Goal: Task Accomplishment & Management: Use online tool/utility

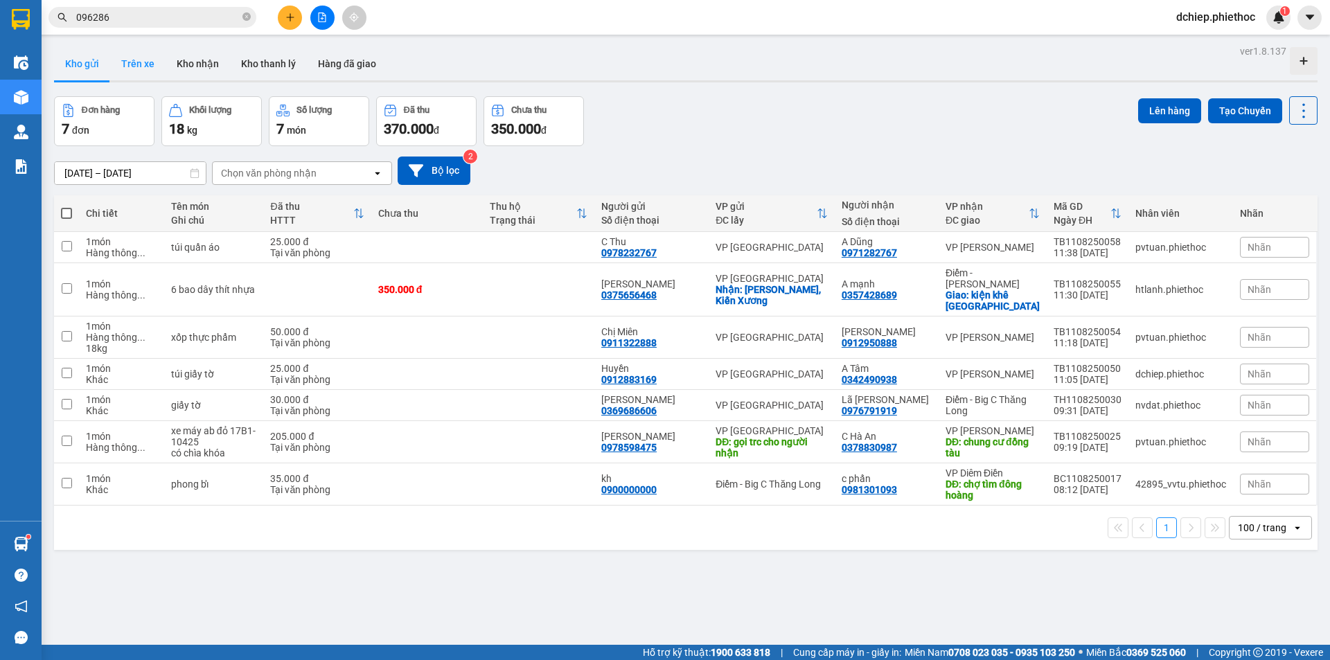
click at [128, 48] on button "Trên xe" at bounding box center [137, 63] width 55 height 33
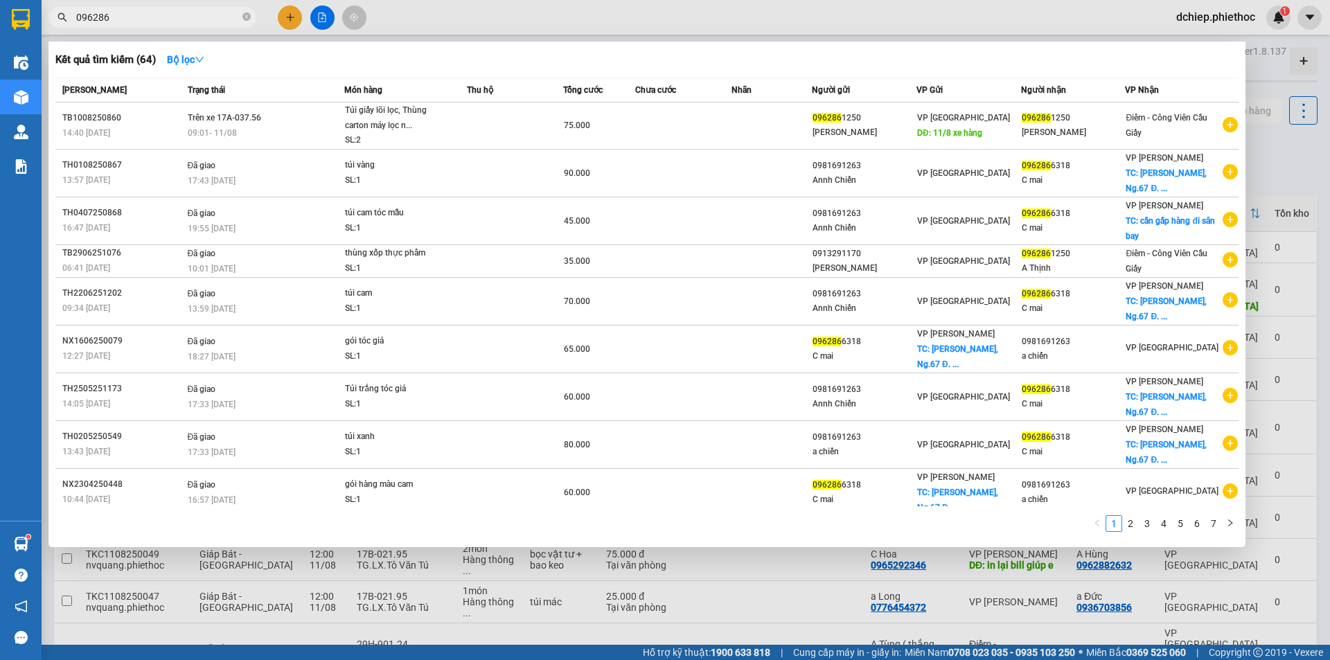
drag, startPoint x: 114, startPoint y: 17, endPoint x: 0, endPoint y: 44, distance: 117.3
click at [0, 43] on section "Kết quả tìm kiếm ( 64 ) Bộ lọc Mã ĐH Trạng thái Món hàng Thu hộ Tổng cước Chưa …" at bounding box center [665, 330] width 1330 height 660
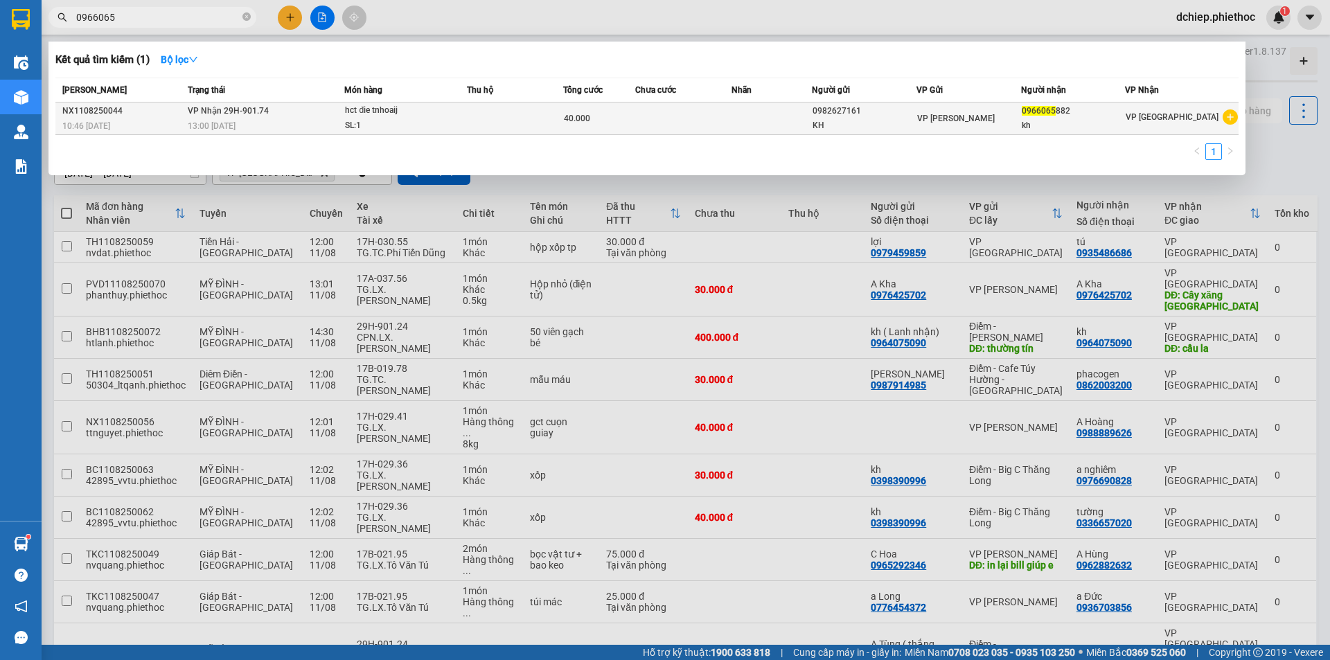
type input "0966065"
click at [455, 114] on span "hct đie tnhoaij SL: 1" at bounding box center [405, 118] width 121 height 30
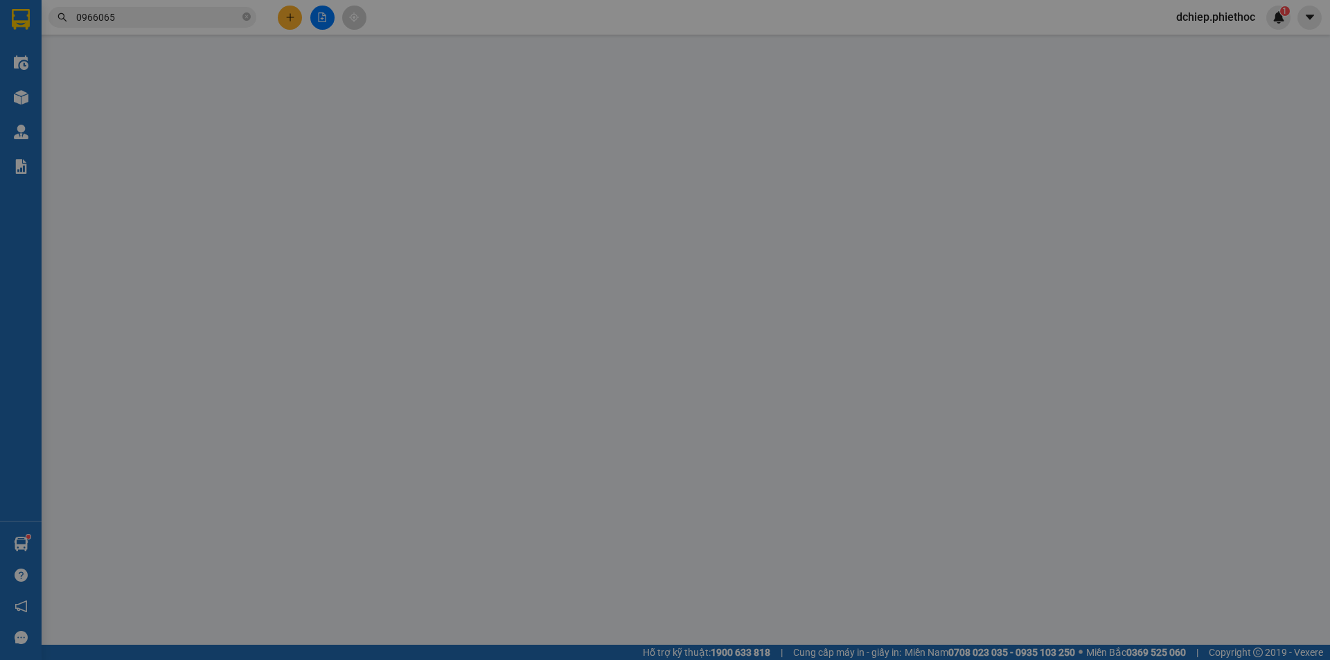
type input "0982627161"
type input "KH"
type input "0966065882"
type input "kh"
type input "40.000"
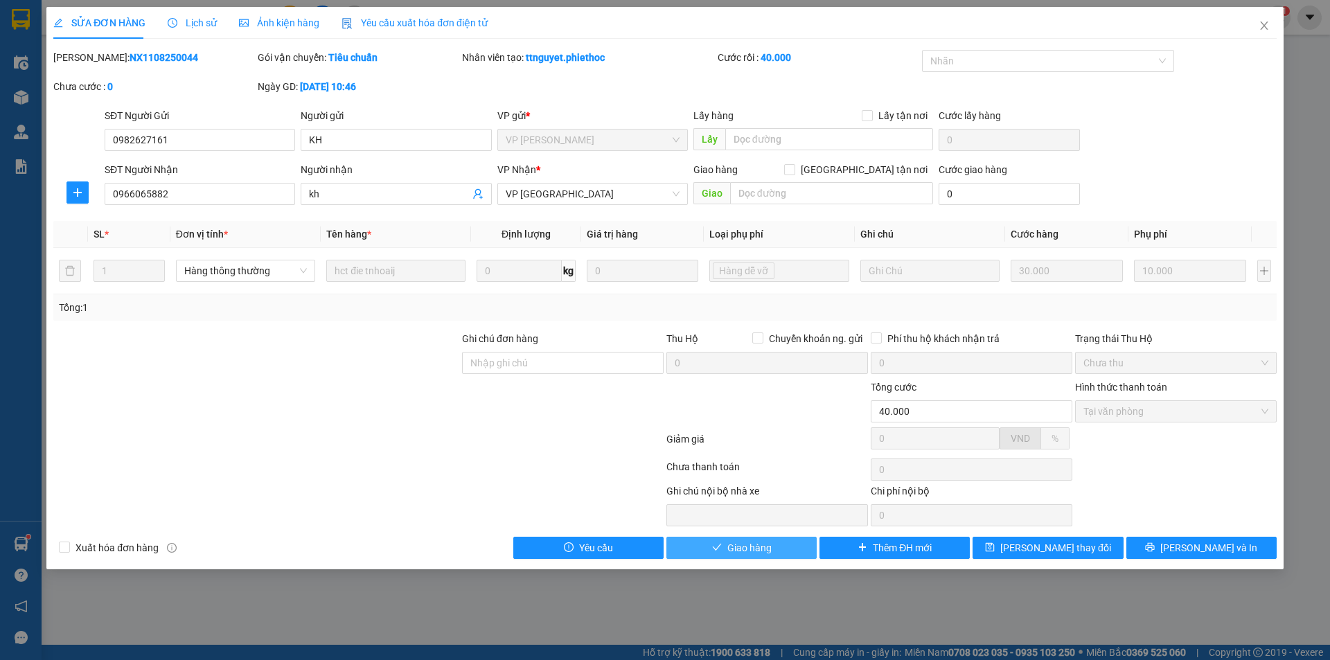
click at [773, 552] on button "Giao hàng" at bounding box center [742, 548] width 150 height 22
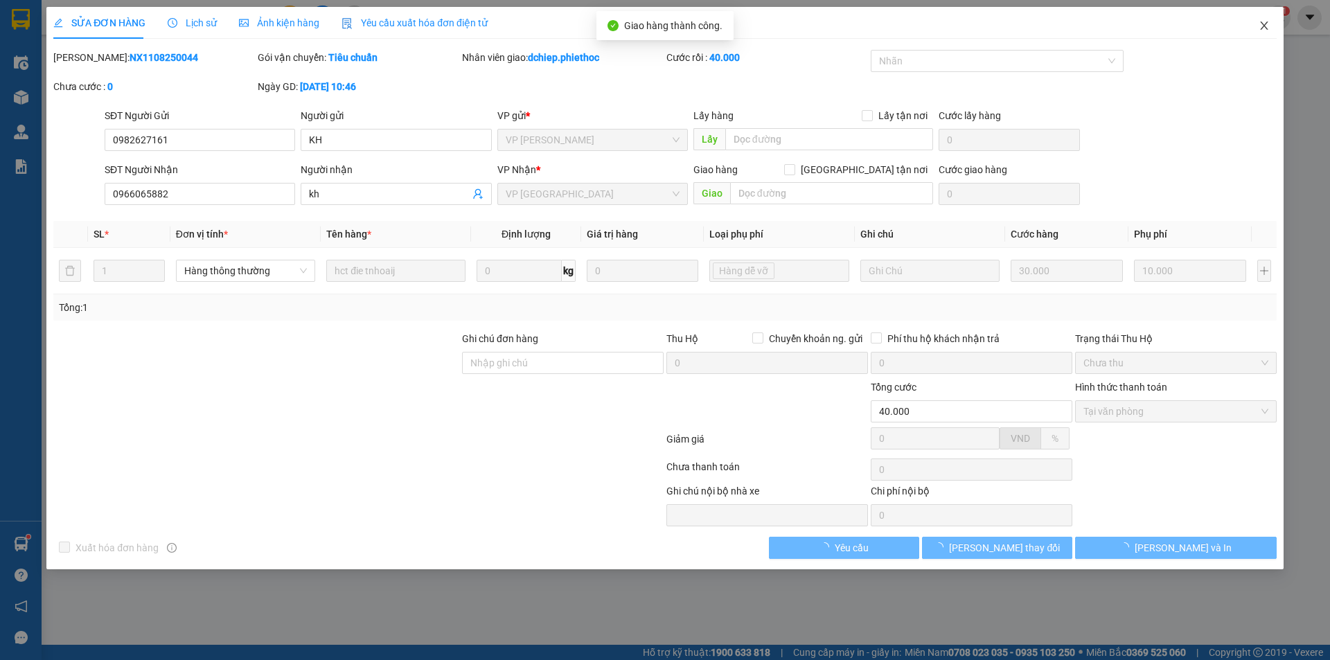
click at [1258, 26] on span "Close" at bounding box center [1264, 26] width 39 height 39
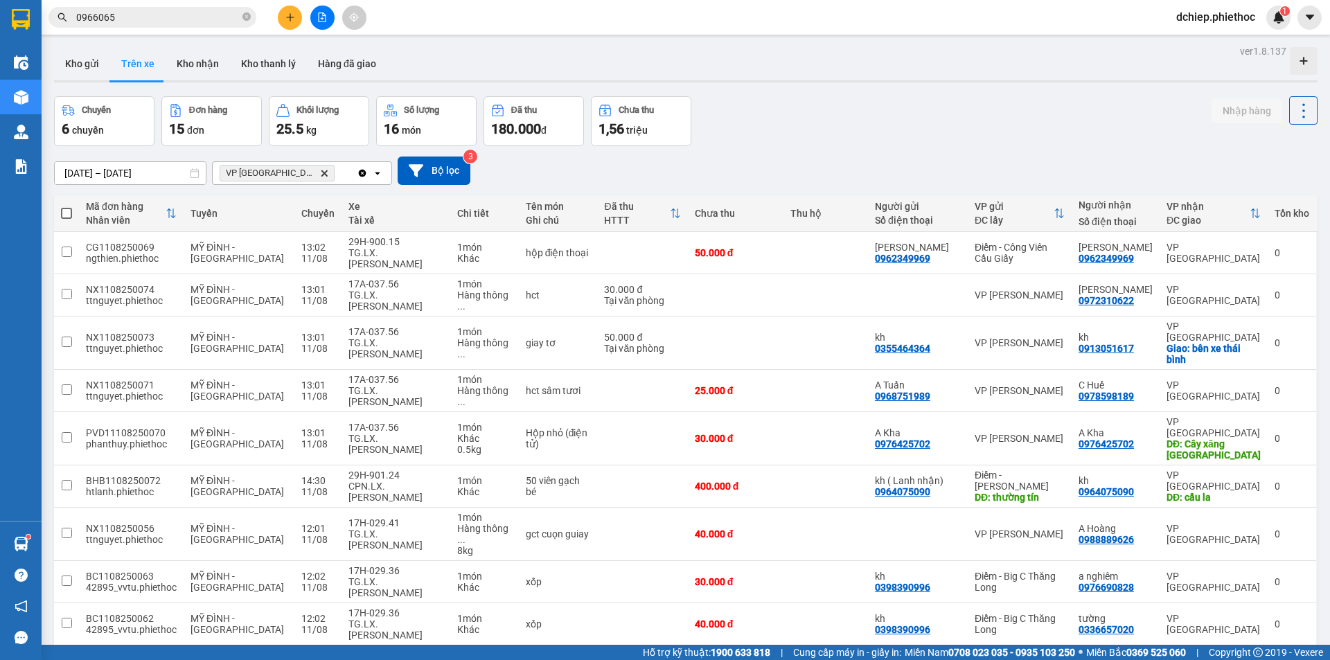
click at [76, 46] on div "ver 1.8.137 Kho gửi Trên xe Kho nhận Kho thanh lý Hàng đã giao Chuyến 6 chuyến …" at bounding box center [686, 518] width 1275 height 952
drag, startPoint x: 63, startPoint y: 58, endPoint x: 69, endPoint y: 62, distance: 7.9
click at [64, 58] on button "Kho gửi" at bounding box center [82, 63] width 56 height 33
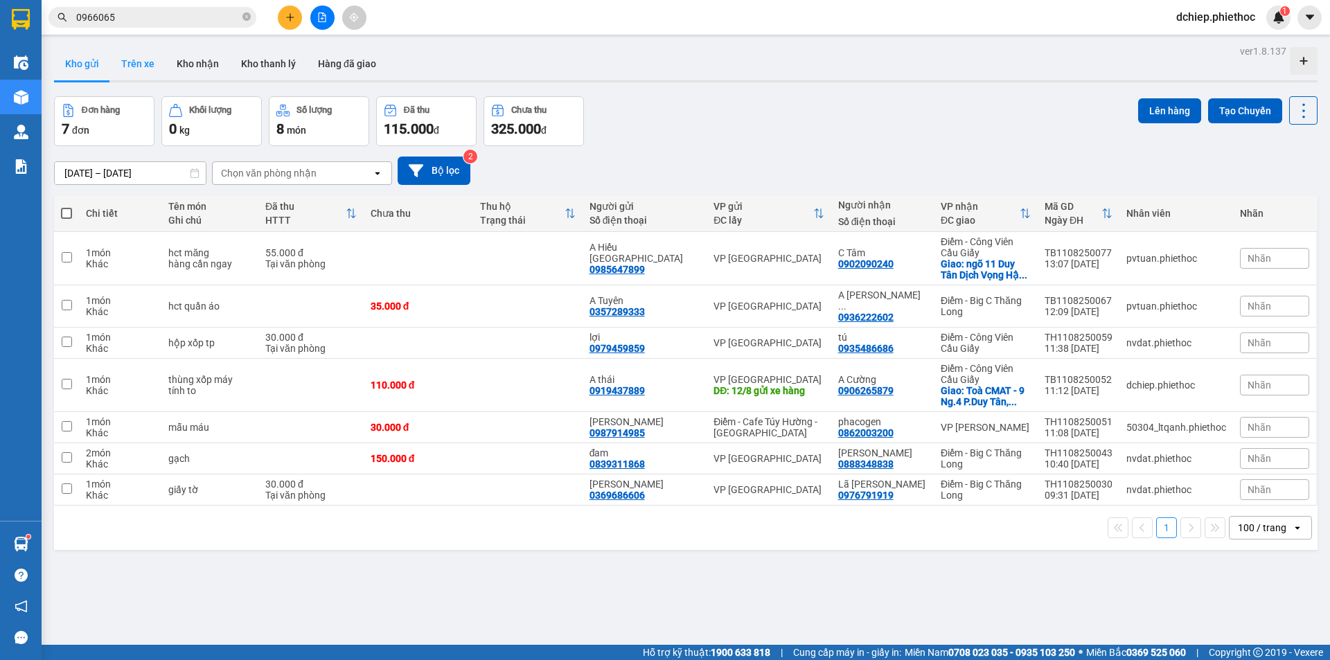
click at [140, 56] on button "Trên xe" at bounding box center [137, 63] width 55 height 33
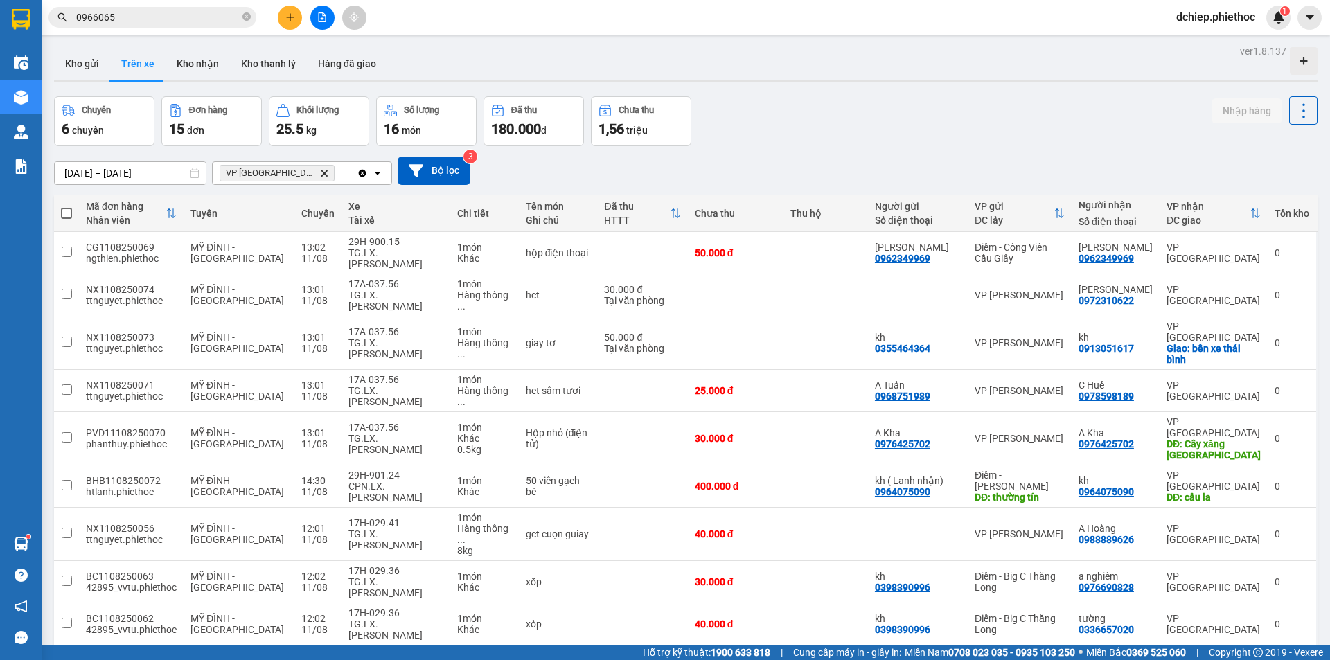
drag, startPoint x: 87, startPoint y: 62, endPoint x: 193, endPoint y: 140, distance: 131.4
click at [87, 63] on button "Kho gửi" at bounding box center [82, 63] width 56 height 33
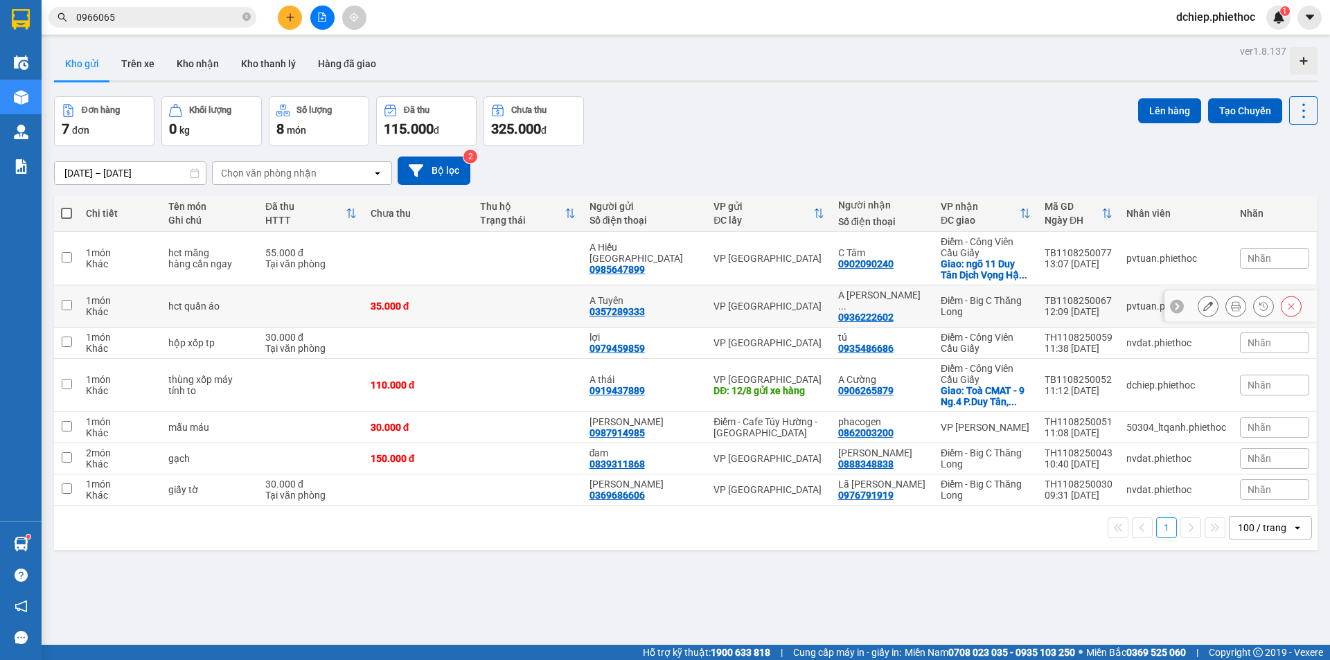
click at [459, 301] on div "35.000 đ" at bounding box center [419, 306] width 96 height 11
checkbox input "true"
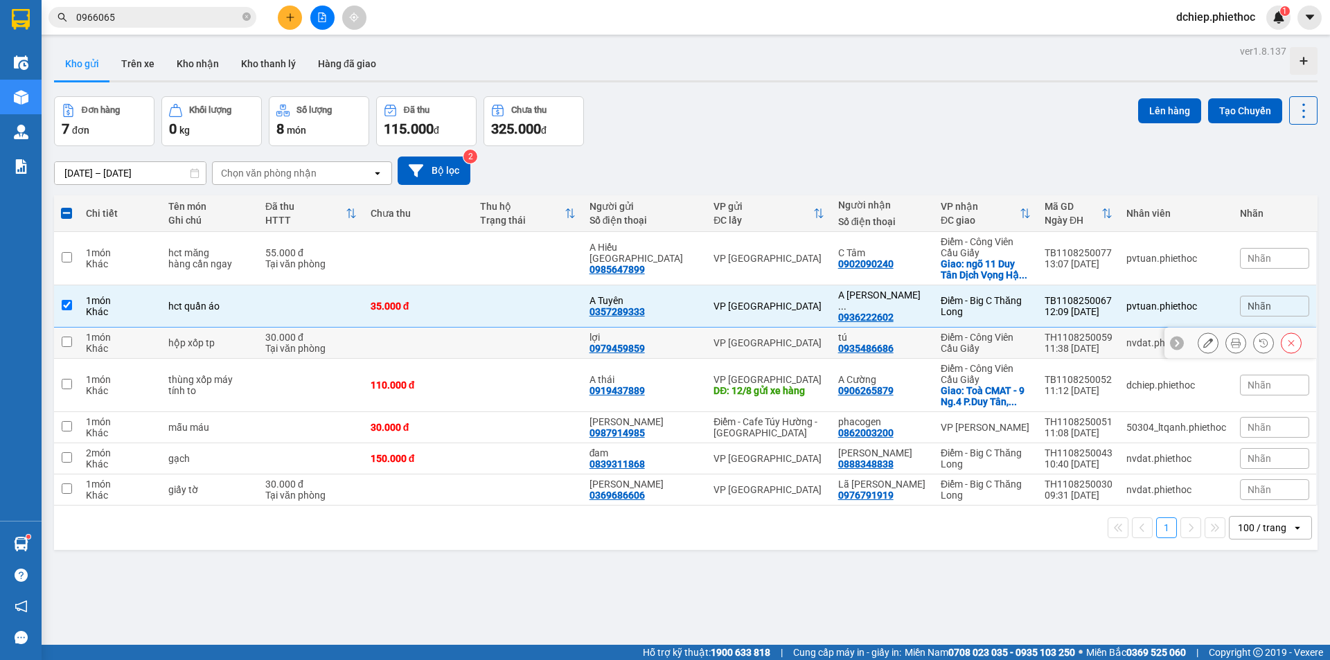
click at [468, 336] on td at bounding box center [418, 343] width 109 height 31
checkbox input "true"
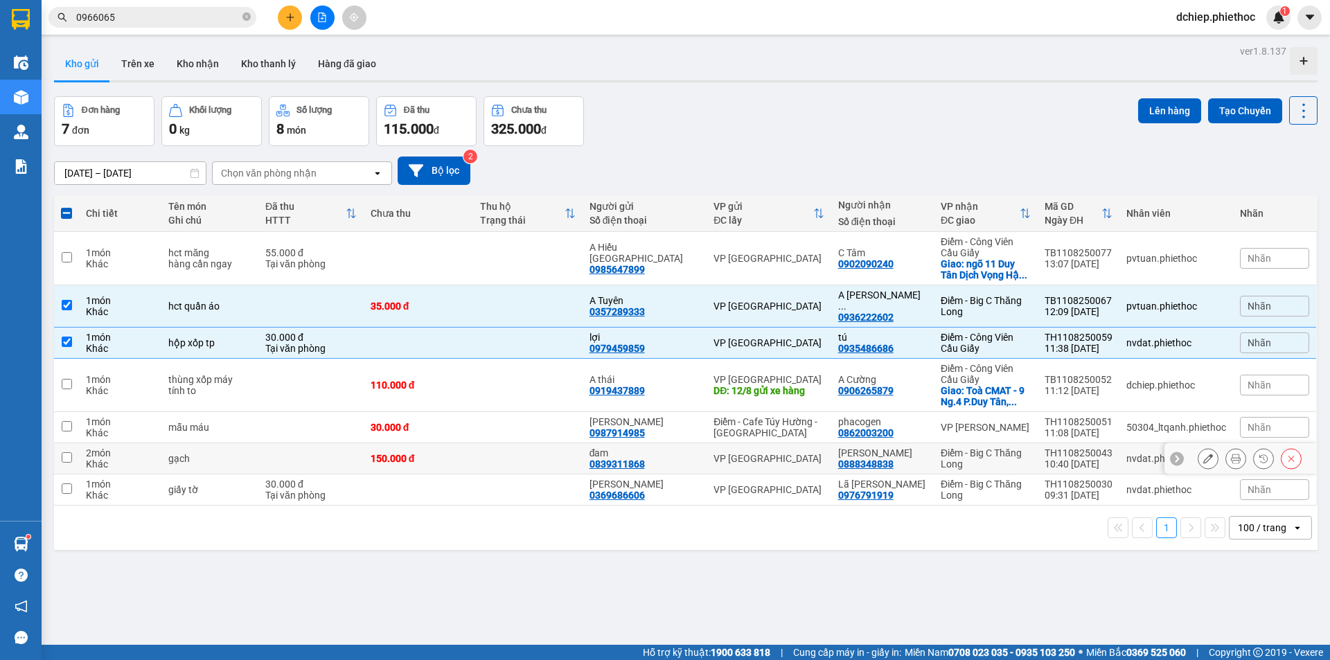
click at [500, 448] on td at bounding box center [527, 458] width 109 height 31
checkbox input "true"
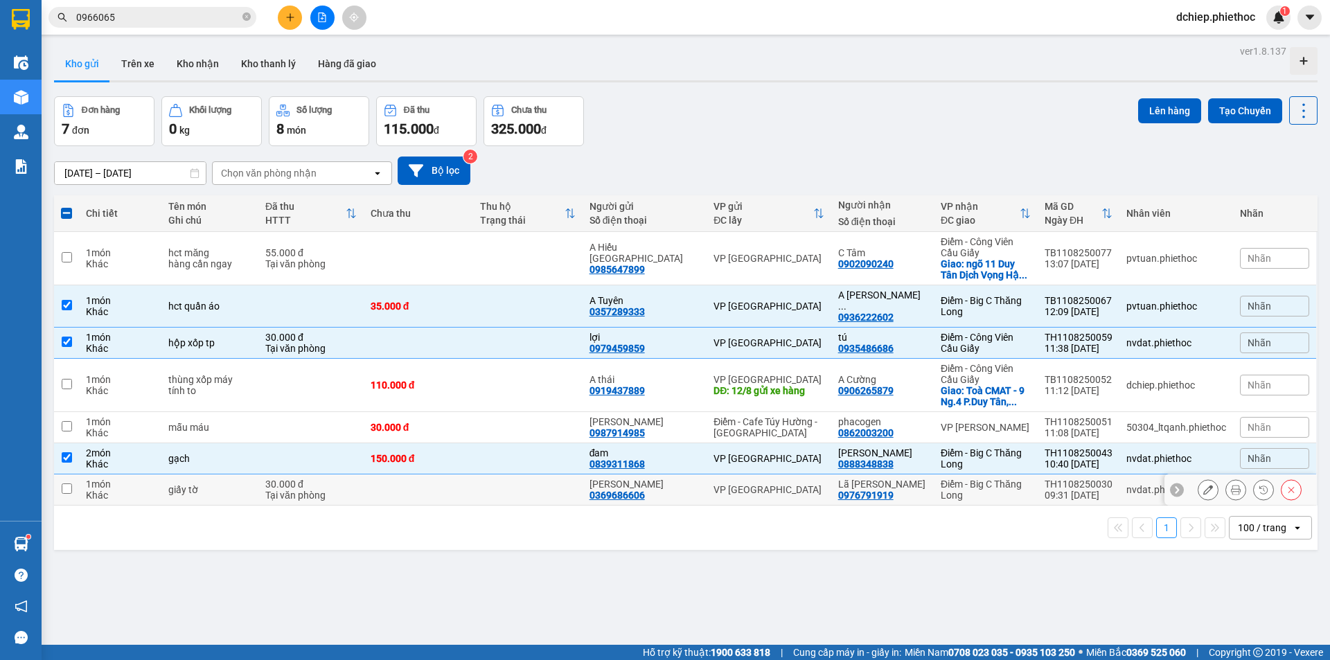
click at [516, 484] on td at bounding box center [527, 490] width 109 height 31
checkbox input "true"
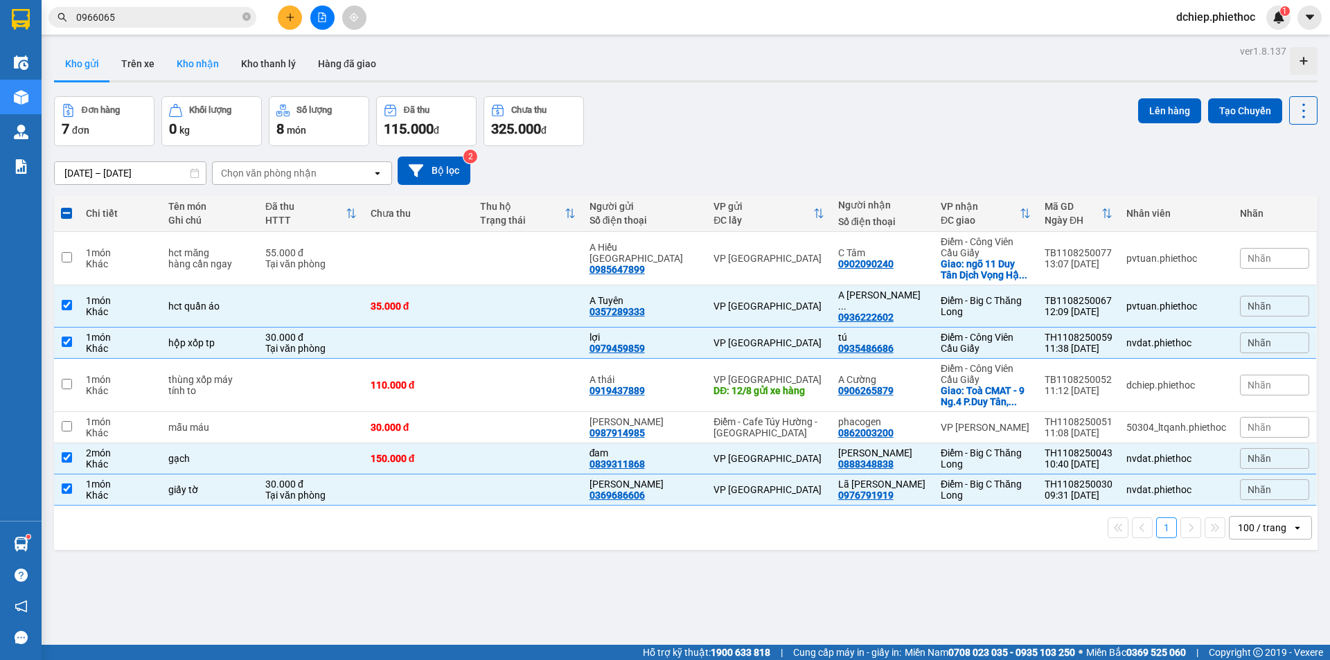
click at [191, 60] on button "Kho nhận" at bounding box center [198, 63] width 64 height 33
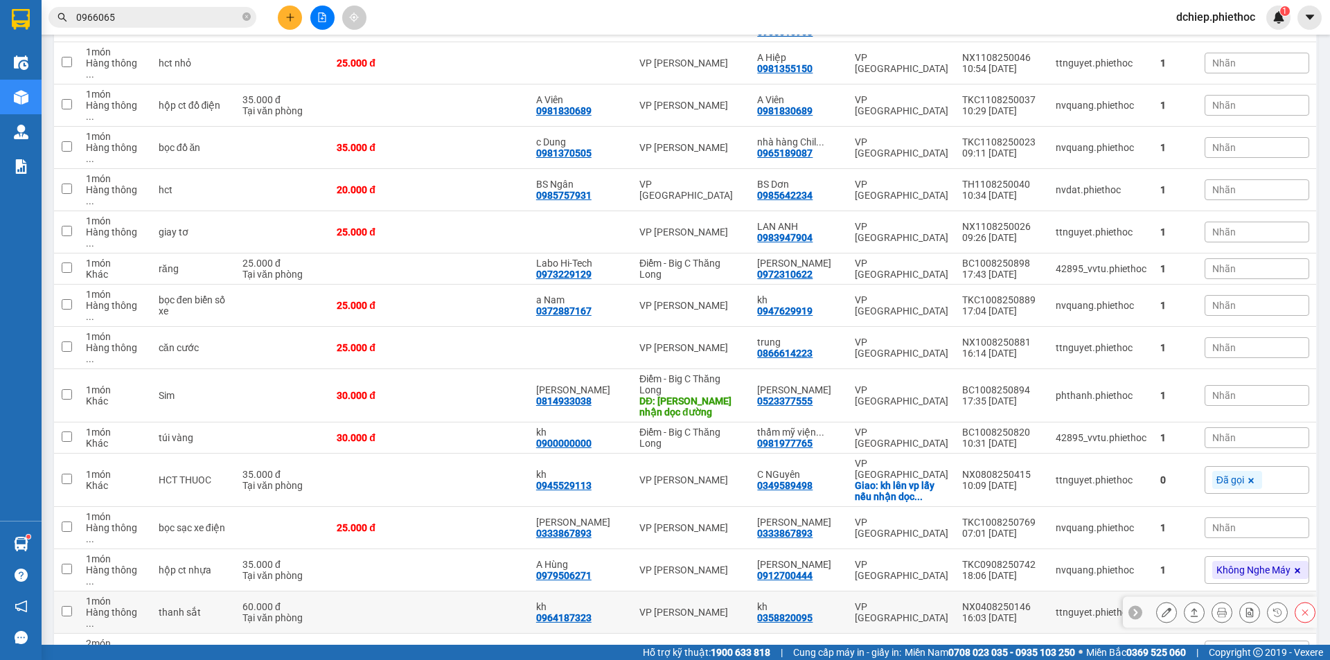
scroll to position [348, 0]
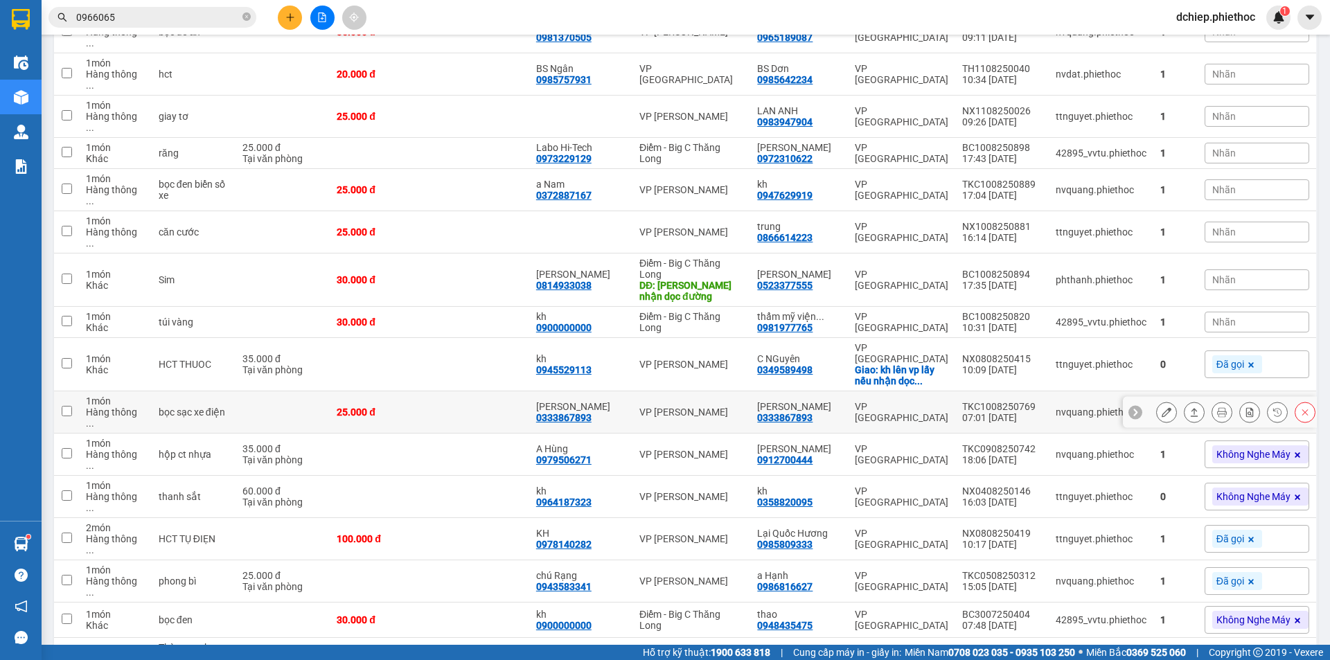
click at [229, 407] on div "bọc sạc xe điện" at bounding box center [194, 412] width 70 height 11
checkbox input "true"
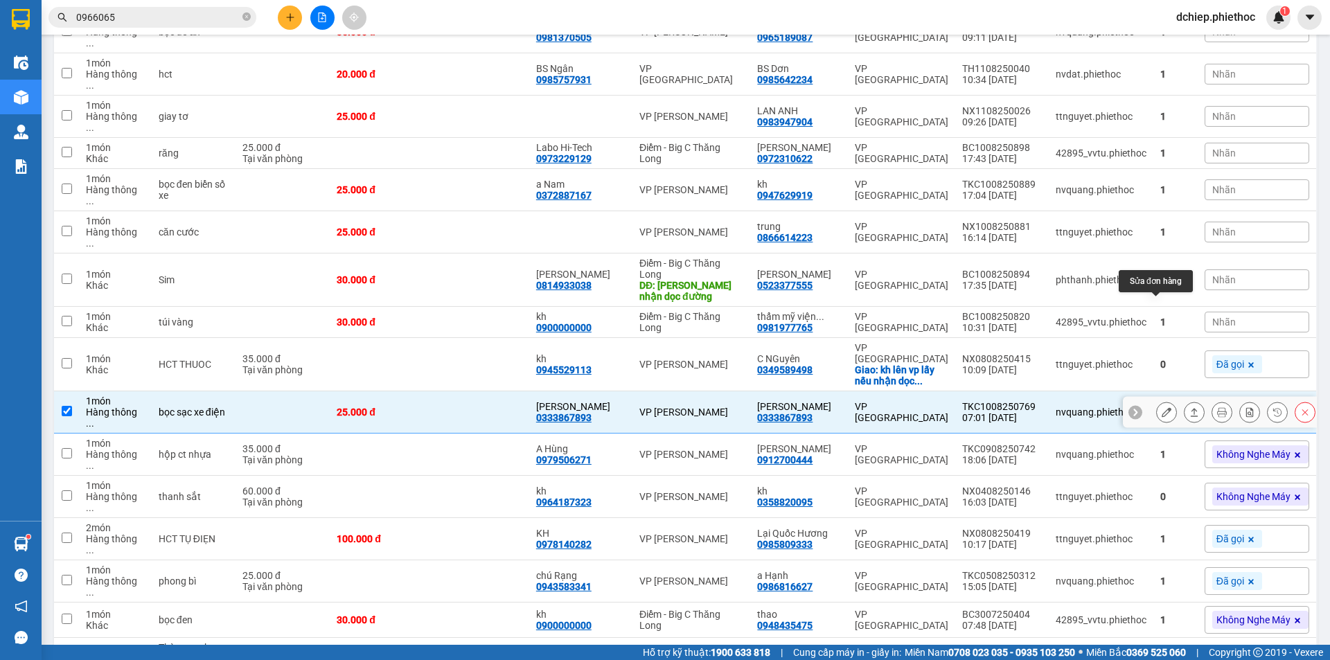
click at [1161, 400] on button at bounding box center [1166, 412] width 19 height 24
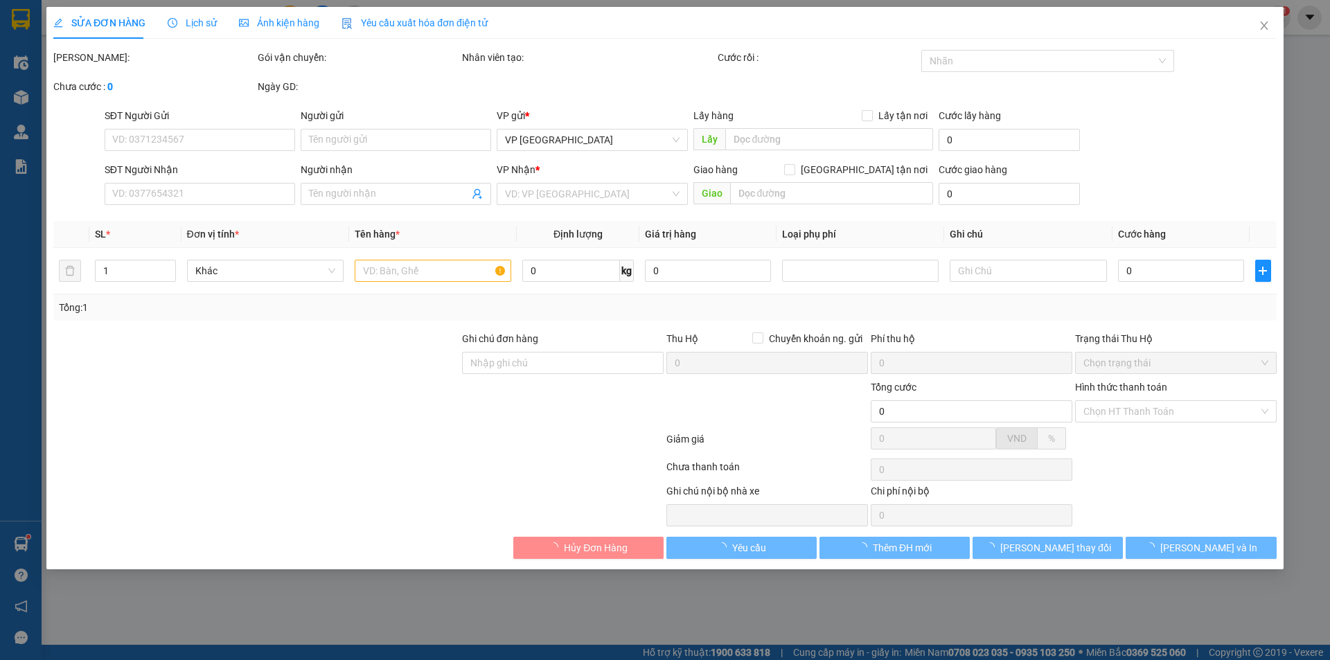
type input "0333867893"
type input "[PERSON_NAME]"
type input "0333867893"
type input "[PERSON_NAME]"
type input "25.000"
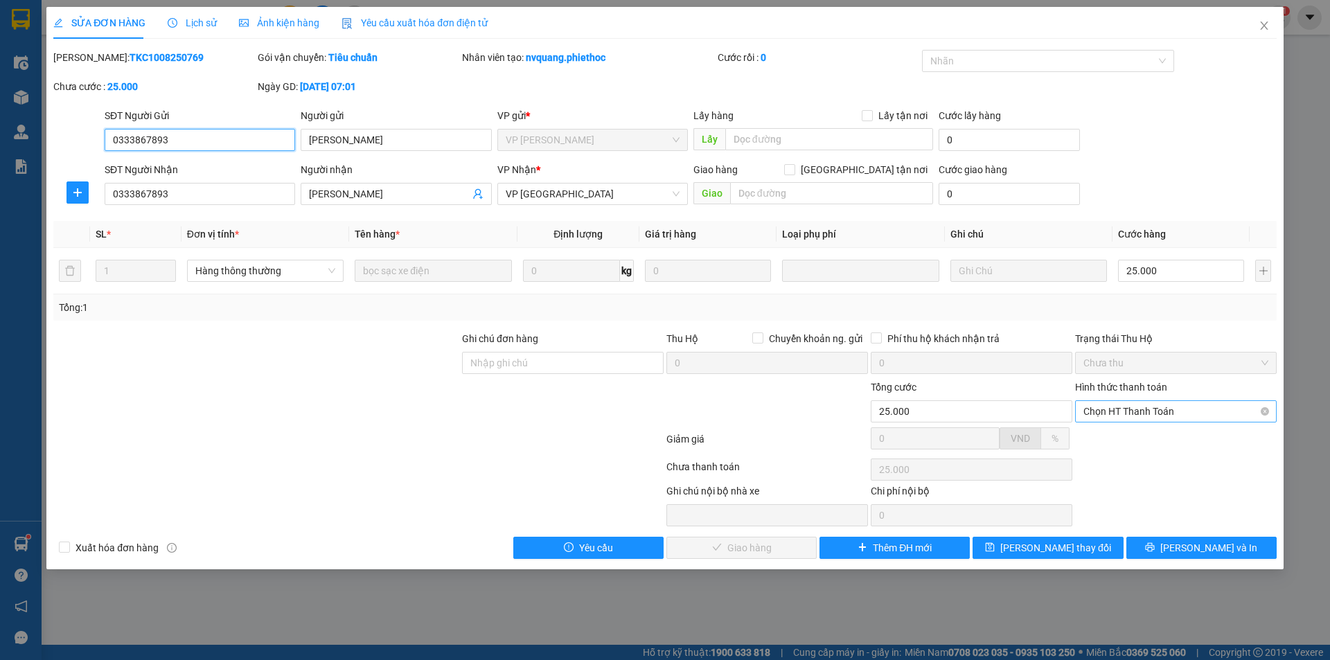
click at [1133, 414] on span "Chọn HT Thanh Toán" at bounding box center [1176, 411] width 185 height 21
drag, startPoint x: 1133, startPoint y: 435, endPoint x: 967, endPoint y: 493, distance: 176.0
click at [1133, 437] on div "Tại văn phòng" at bounding box center [1176, 439] width 185 height 15
type input "0"
drag, startPoint x: 749, startPoint y: 550, endPoint x: 753, endPoint y: 561, distance: 11.8
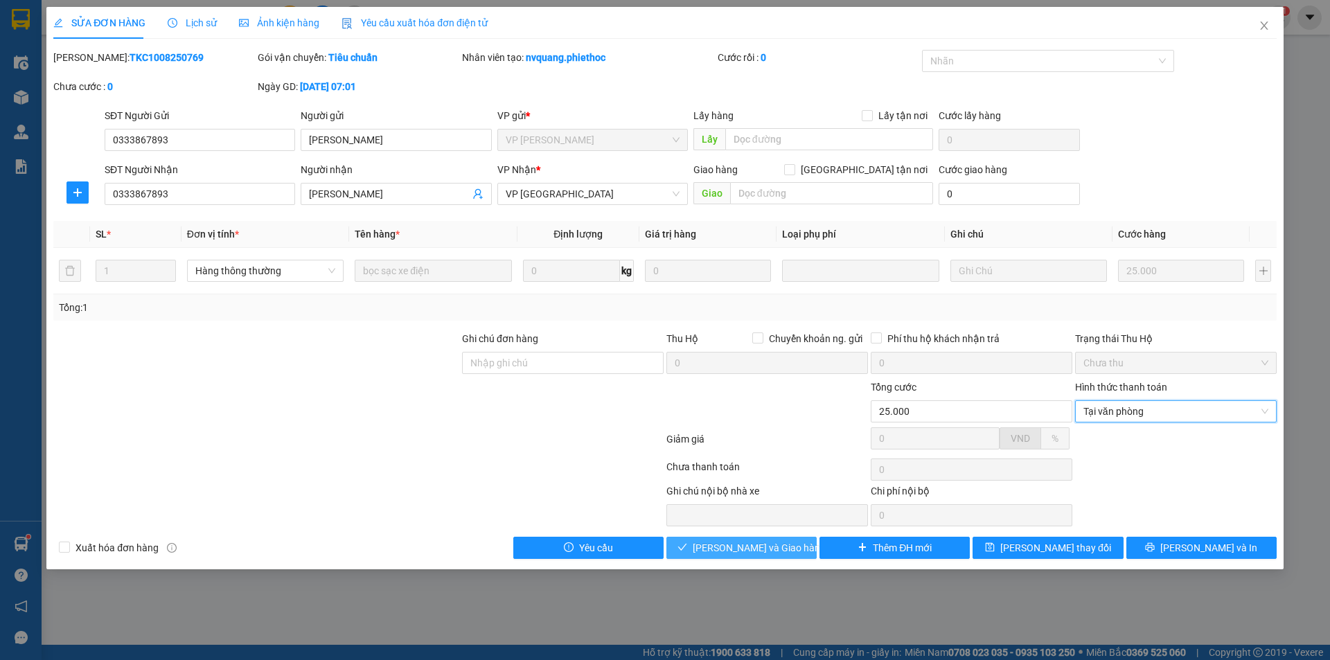
click at [748, 551] on span "Lưu và Giao hàng" at bounding box center [759, 547] width 133 height 15
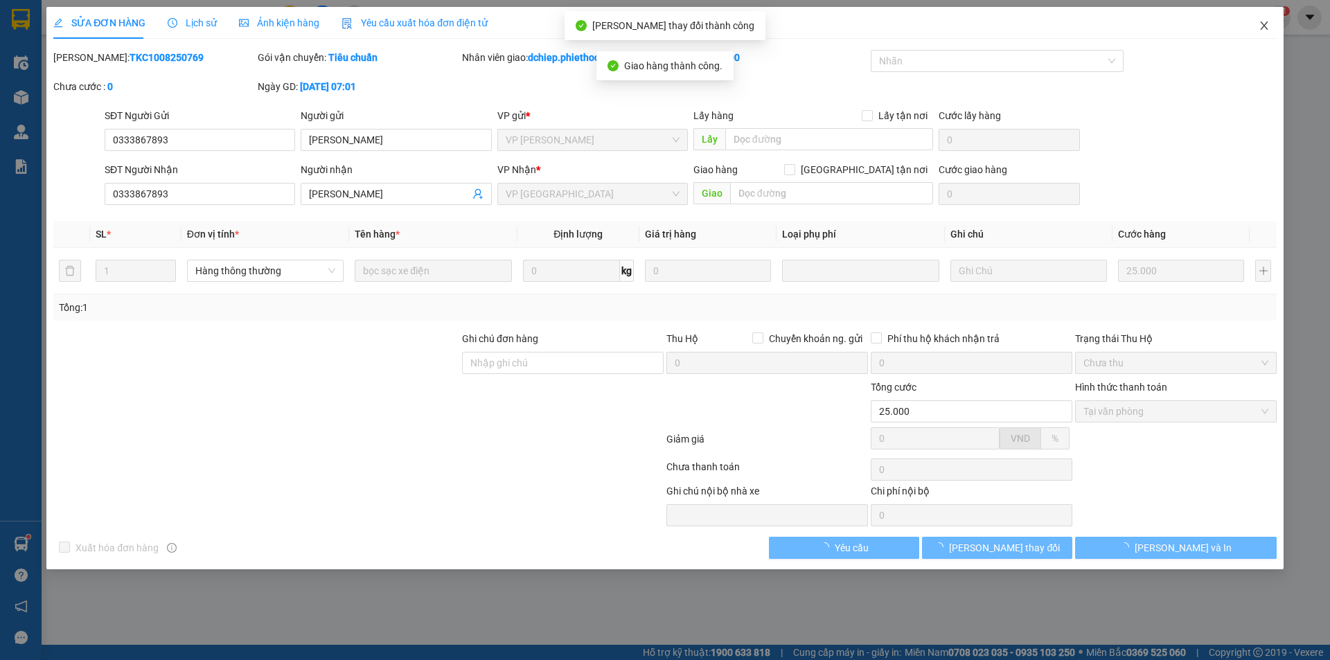
click at [1269, 27] on icon "close" at bounding box center [1264, 25] width 11 height 11
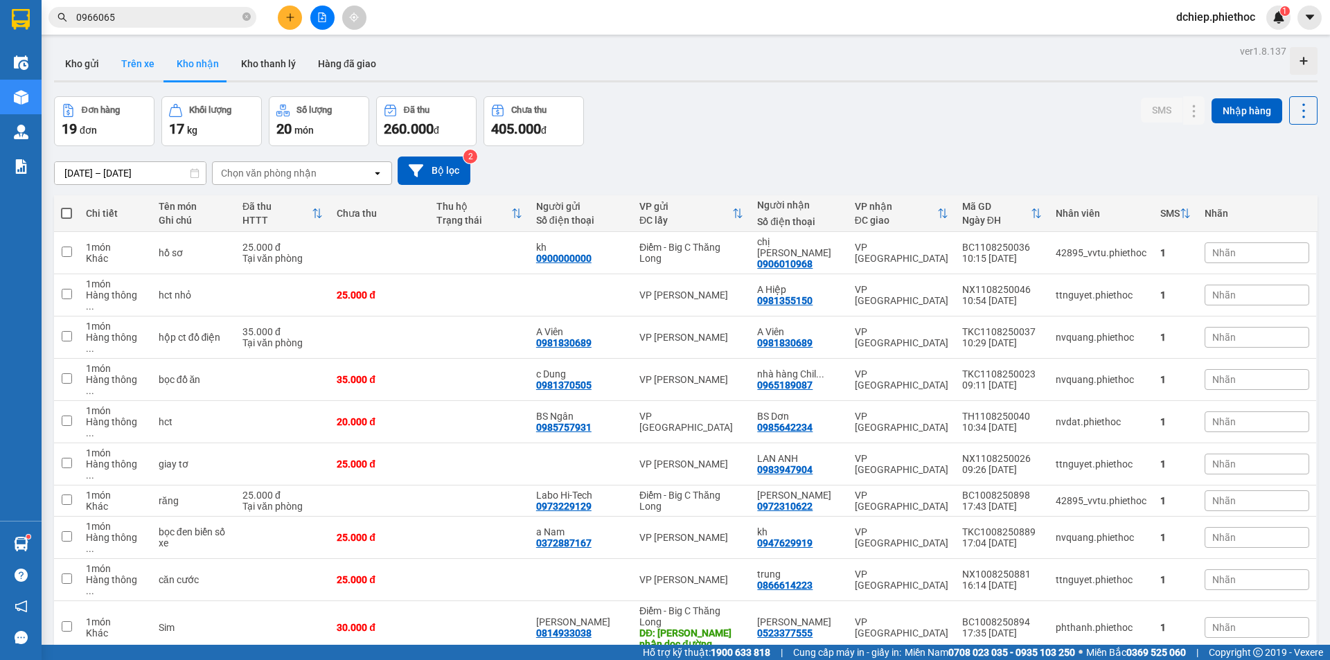
click at [129, 64] on button "Trên xe" at bounding box center [137, 63] width 55 height 33
type input "[DATE] – [DATE]"
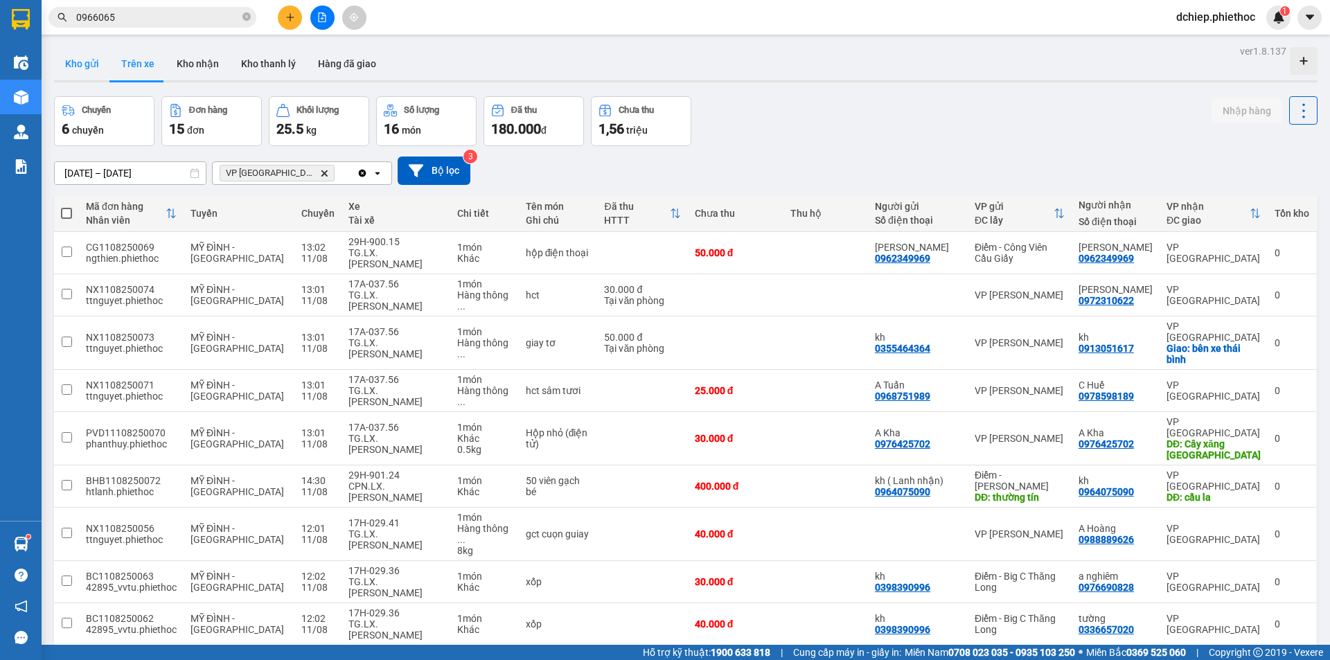
click at [83, 62] on button "Kho gửi" at bounding box center [82, 63] width 56 height 33
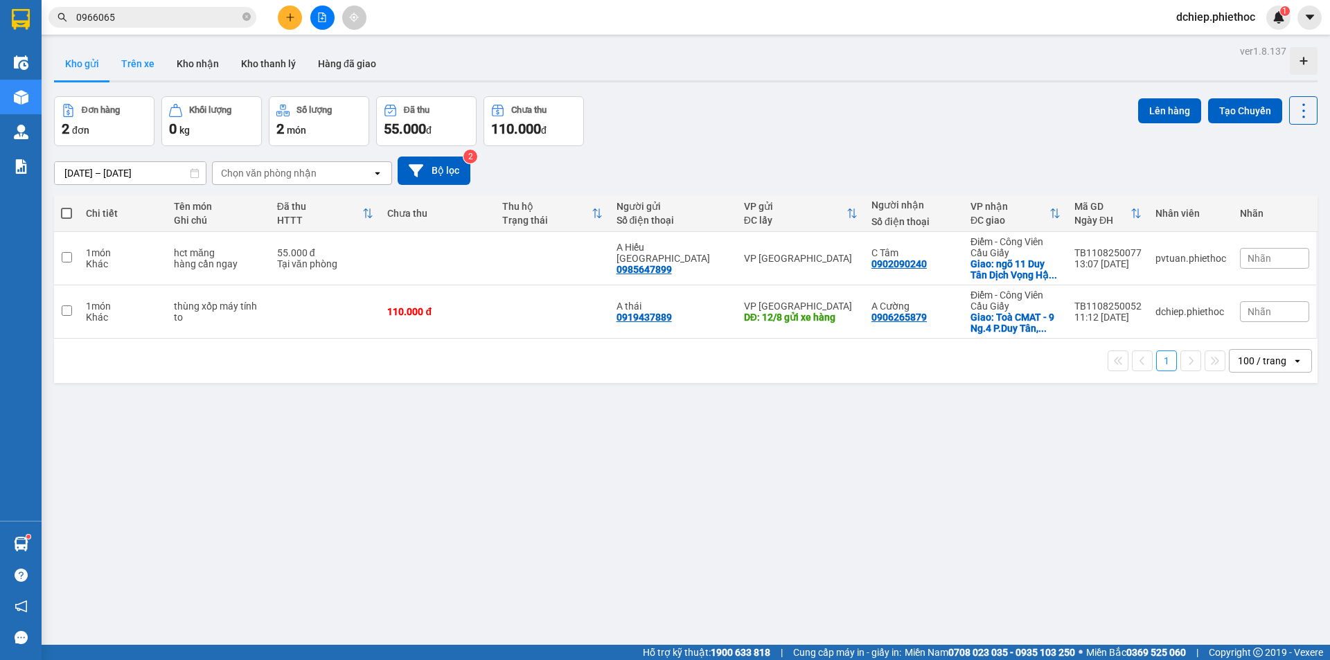
click at [140, 60] on button "Trên xe" at bounding box center [137, 63] width 55 height 33
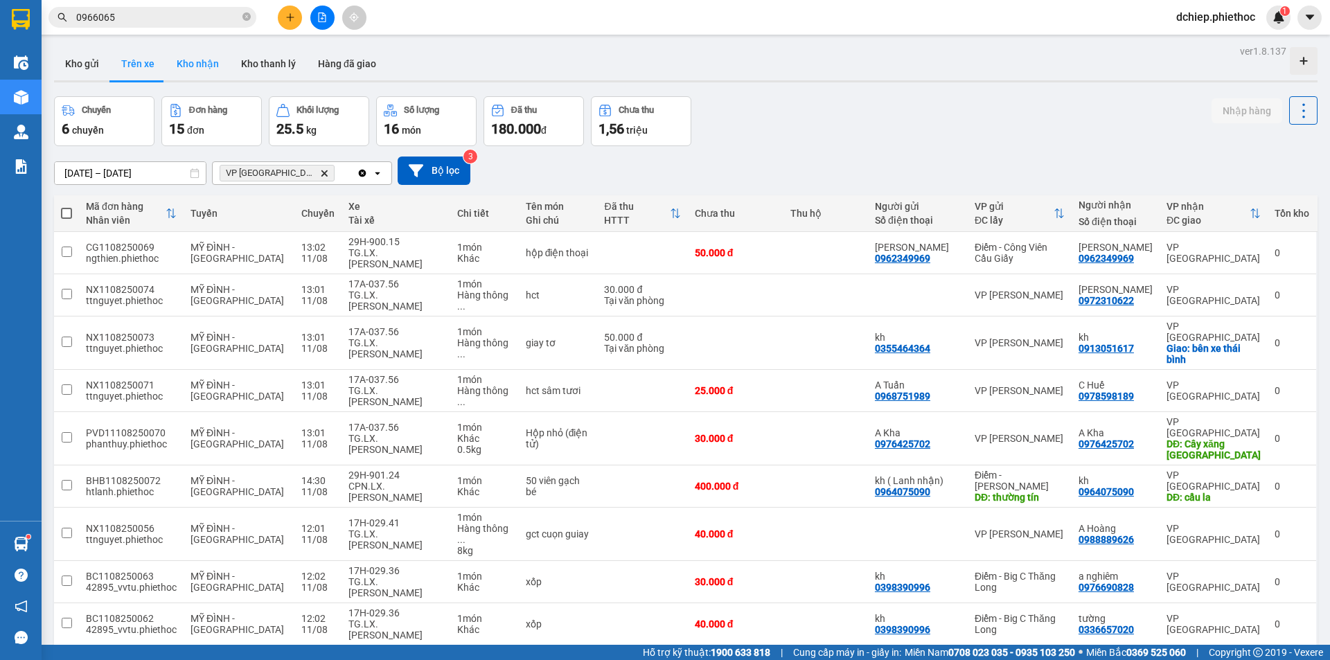
click at [213, 67] on button "Kho nhận" at bounding box center [198, 63] width 64 height 33
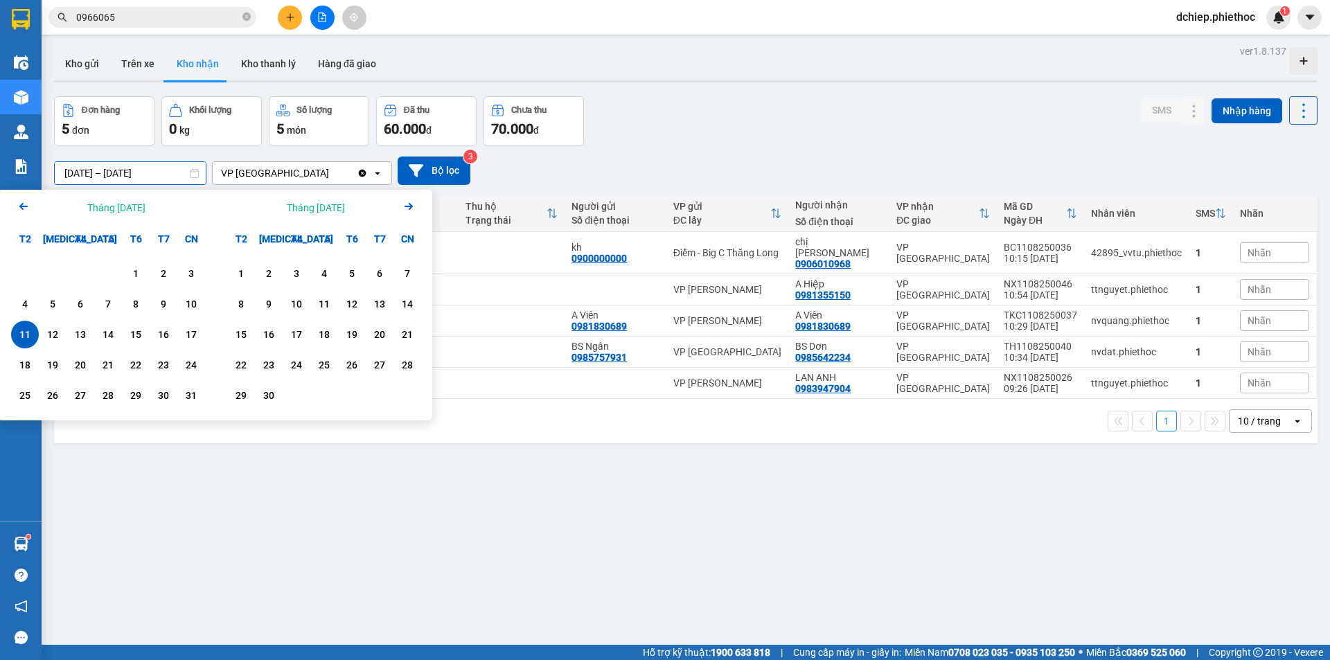
click at [105, 166] on input "[DATE] – [DATE]" at bounding box center [130, 173] width 151 height 22
click at [137, 270] on div "1" at bounding box center [135, 273] width 19 height 17
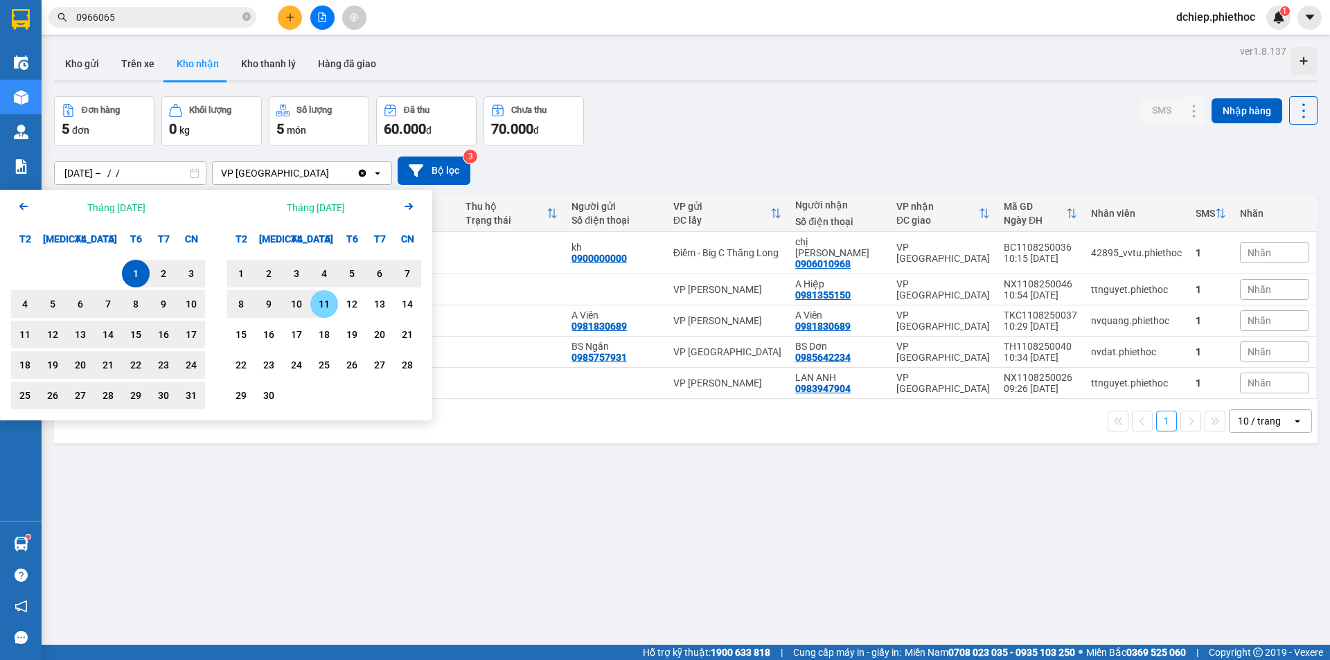
click at [319, 299] on div "11" at bounding box center [324, 304] width 19 height 17
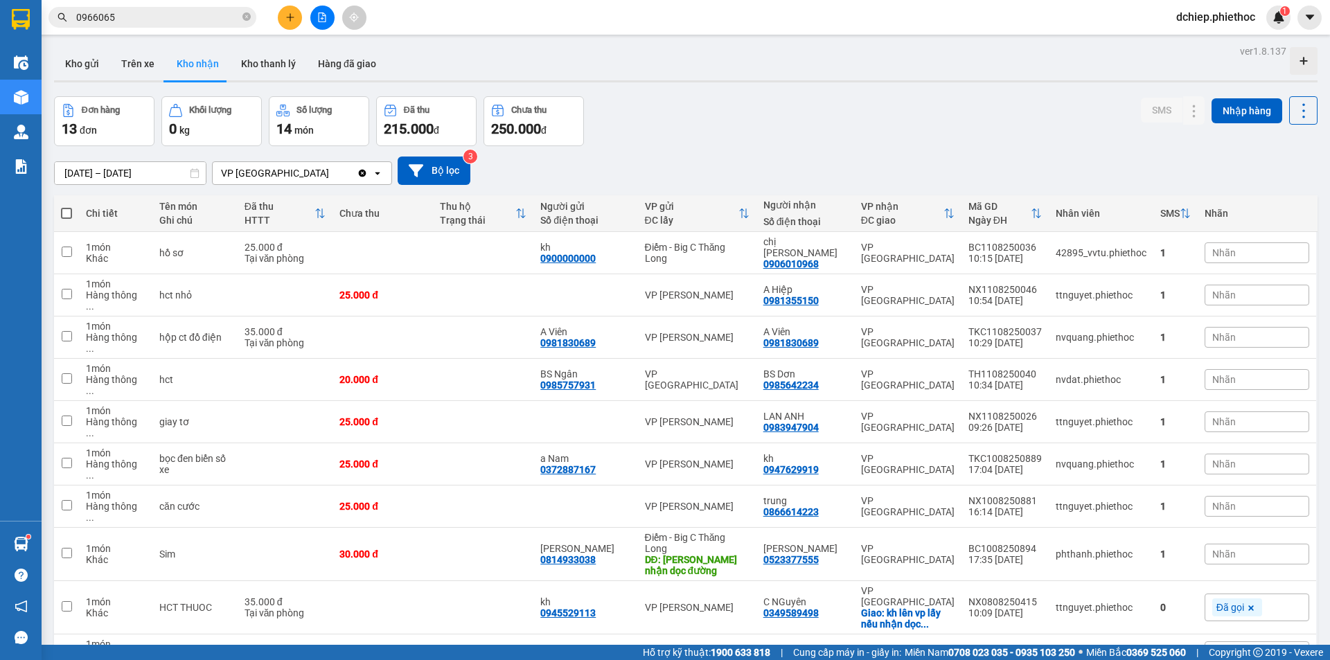
click at [141, 168] on input "01/08/2025 – 11/09/2025" at bounding box center [130, 173] width 151 height 22
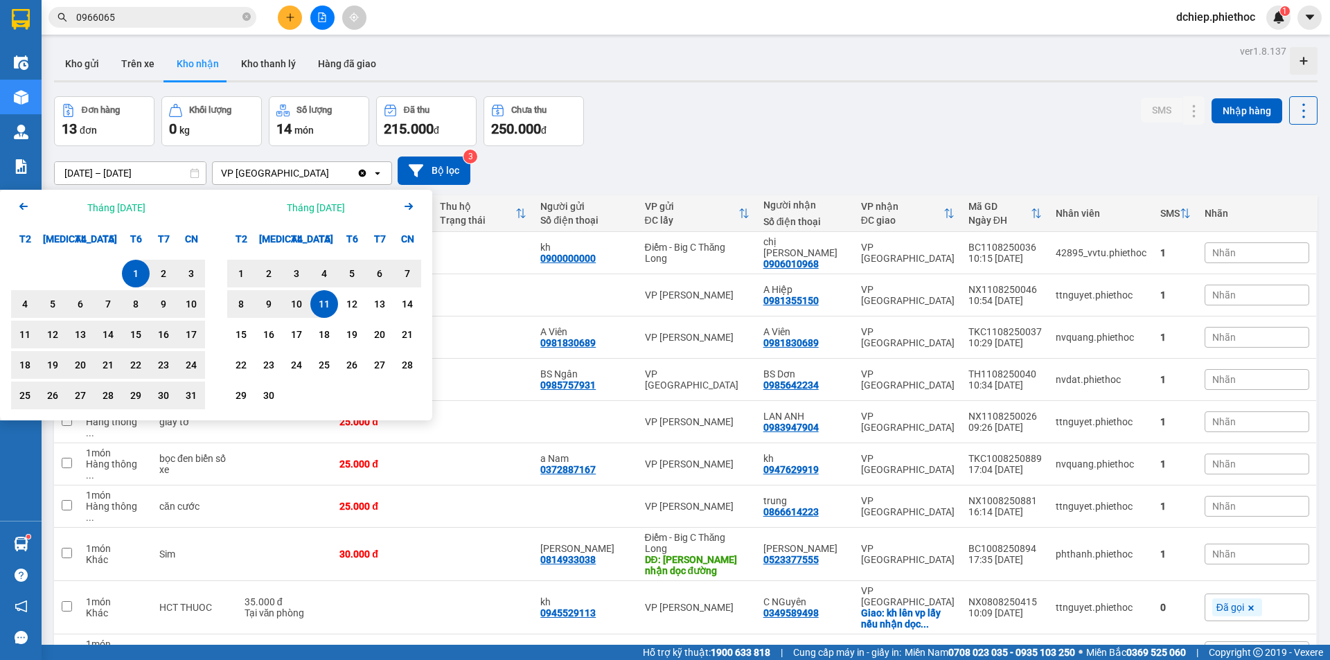
click at [136, 272] on div "1" at bounding box center [135, 273] width 19 height 17
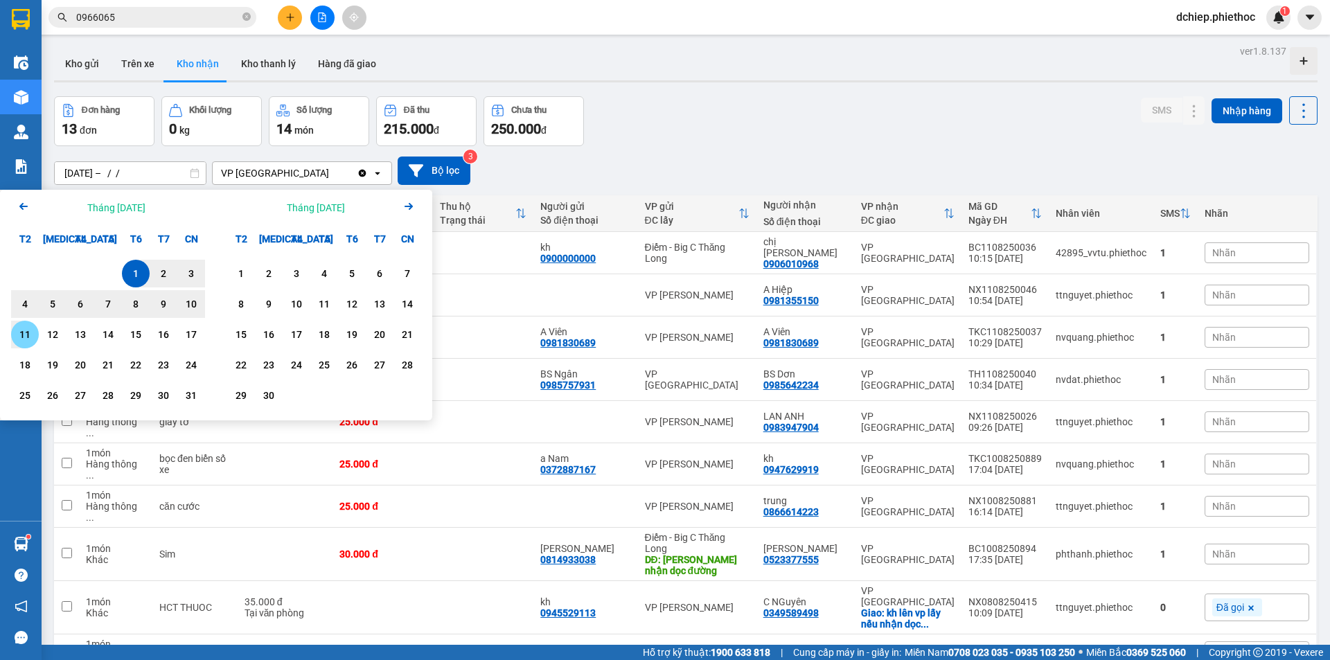
click at [31, 337] on div "11" at bounding box center [24, 334] width 19 height 17
type input "[DATE] – [DATE]"
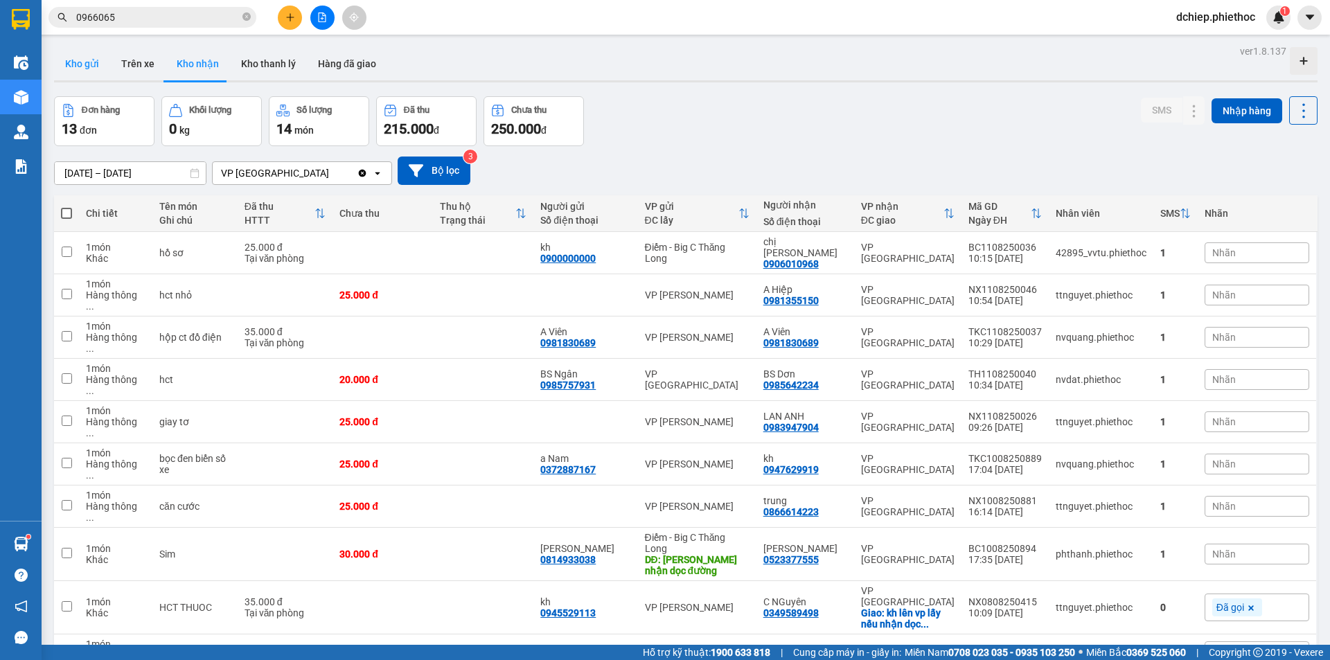
click at [68, 65] on button "Kho gửi" at bounding box center [82, 63] width 56 height 33
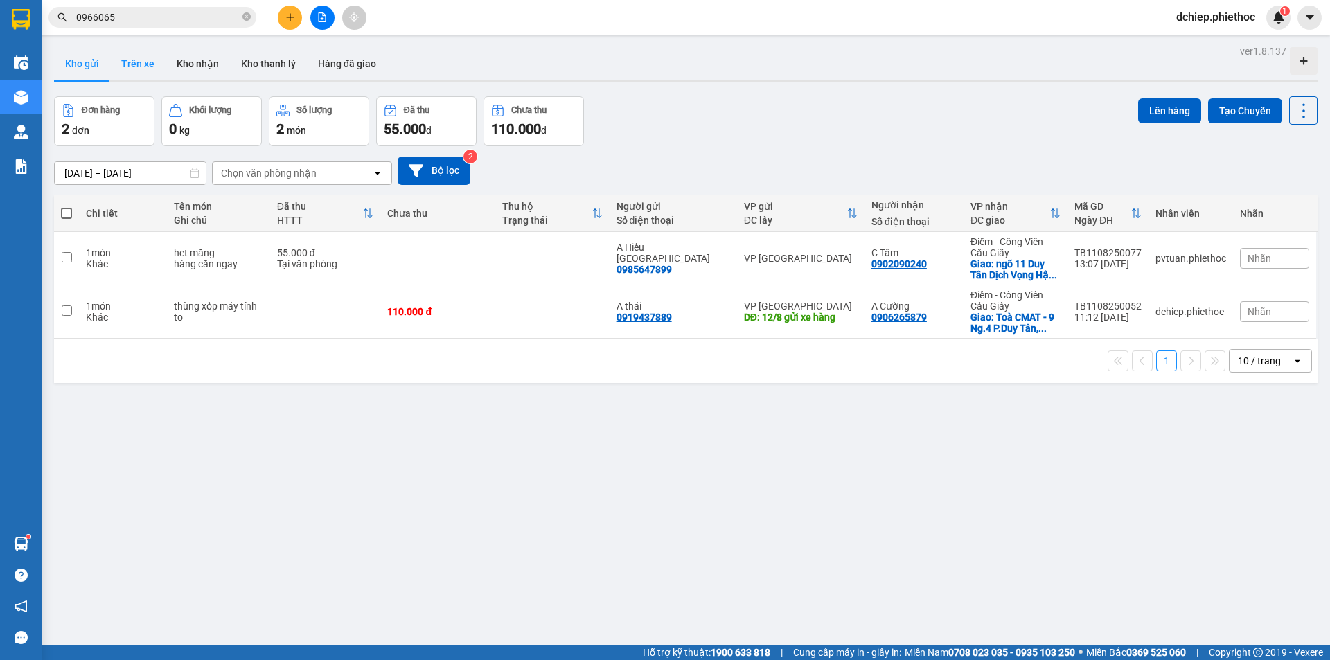
click at [141, 60] on button "Trên xe" at bounding box center [137, 63] width 55 height 33
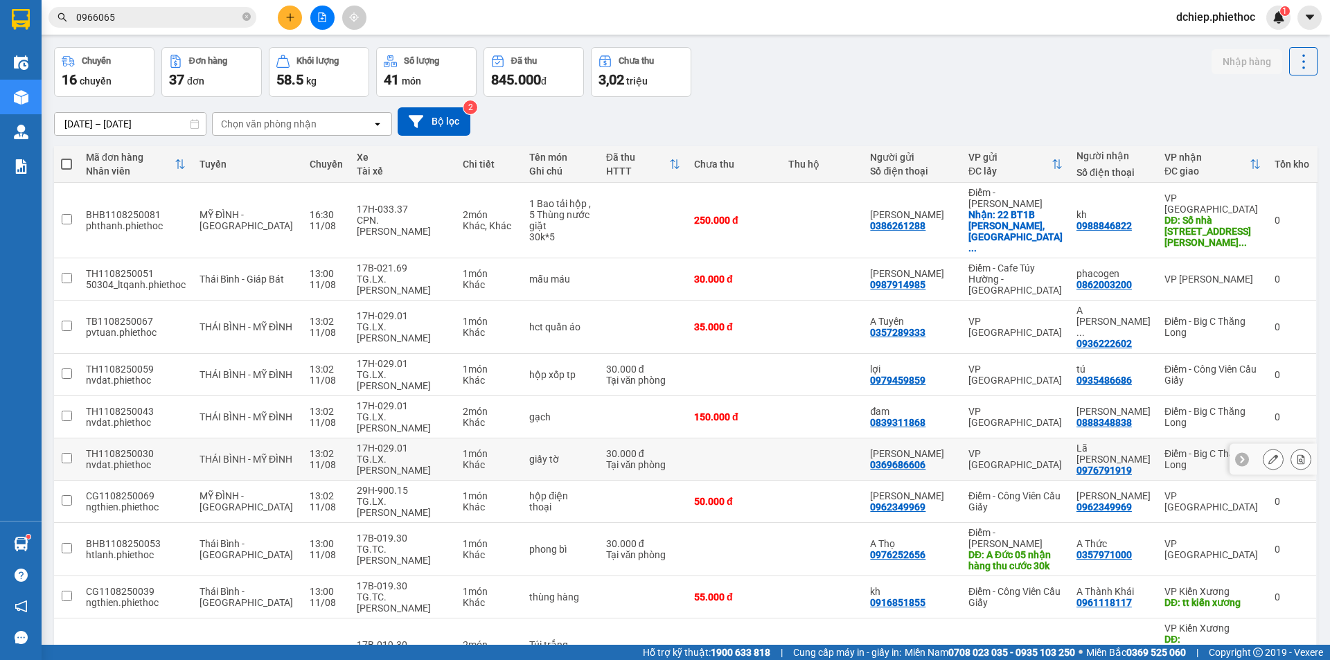
scroll to position [64, 0]
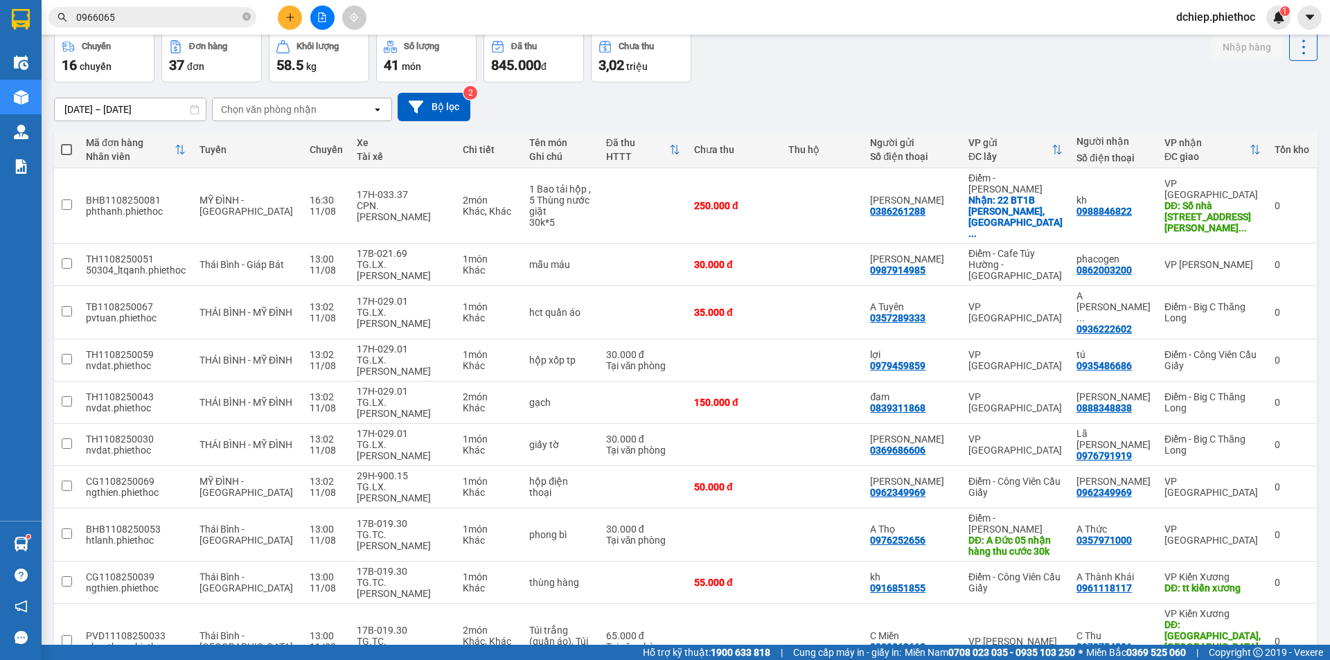
click at [1254, 447] on span "20 / trang" at bounding box center [1252, 441] width 44 height 14
click at [308, 114] on div "Chọn văn phòng nhận" at bounding box center [269, 110] width 96 height 14
type input "thái"
click at [290, 135] on div "VP [GEOGRAPHIC_DATA]" at bounding box center [302, 138] width 180 height 25
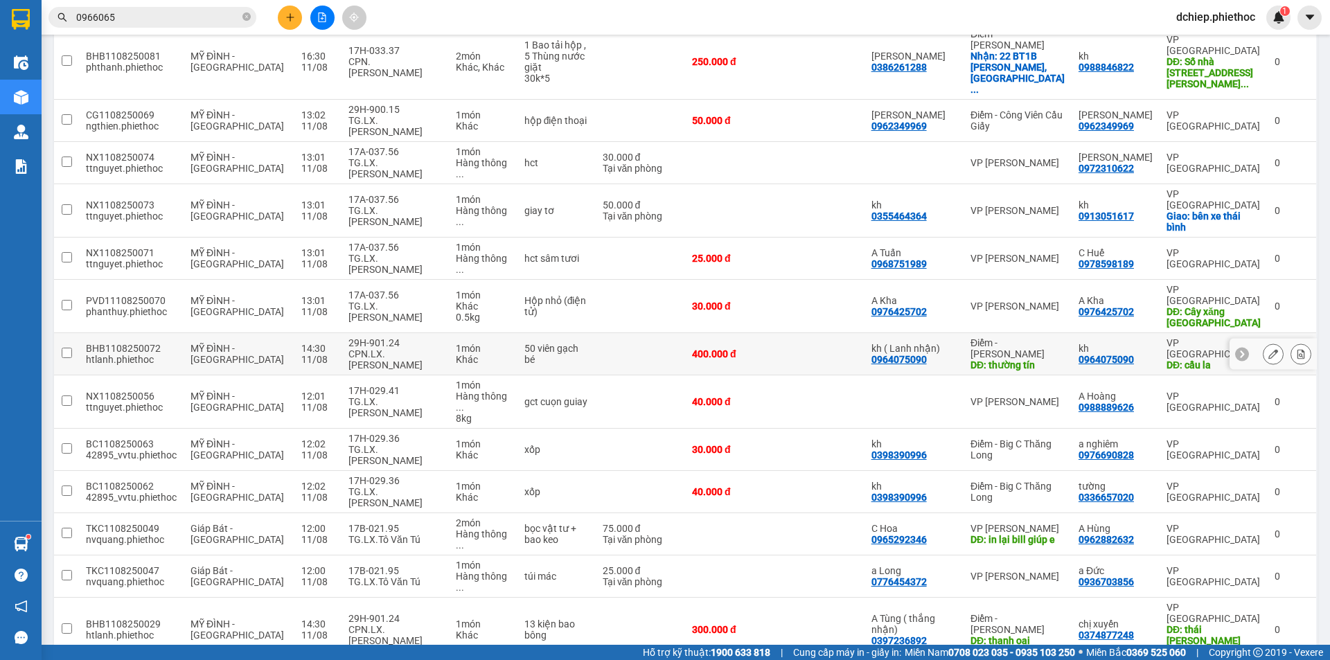
scroll to position [265, 0]
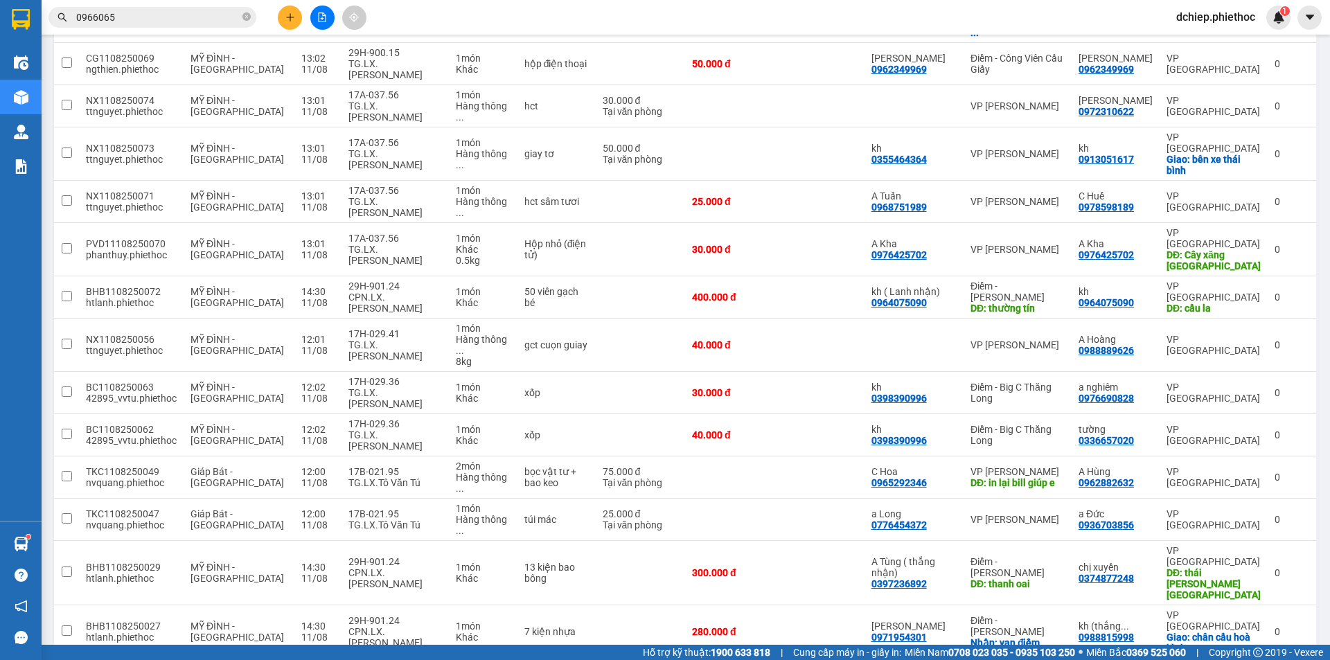
checkbox input "true"
click at [349, 509] on div "17B-021.95" at bounding box center [396, 514] width 94 height 11
checkbox input "true"
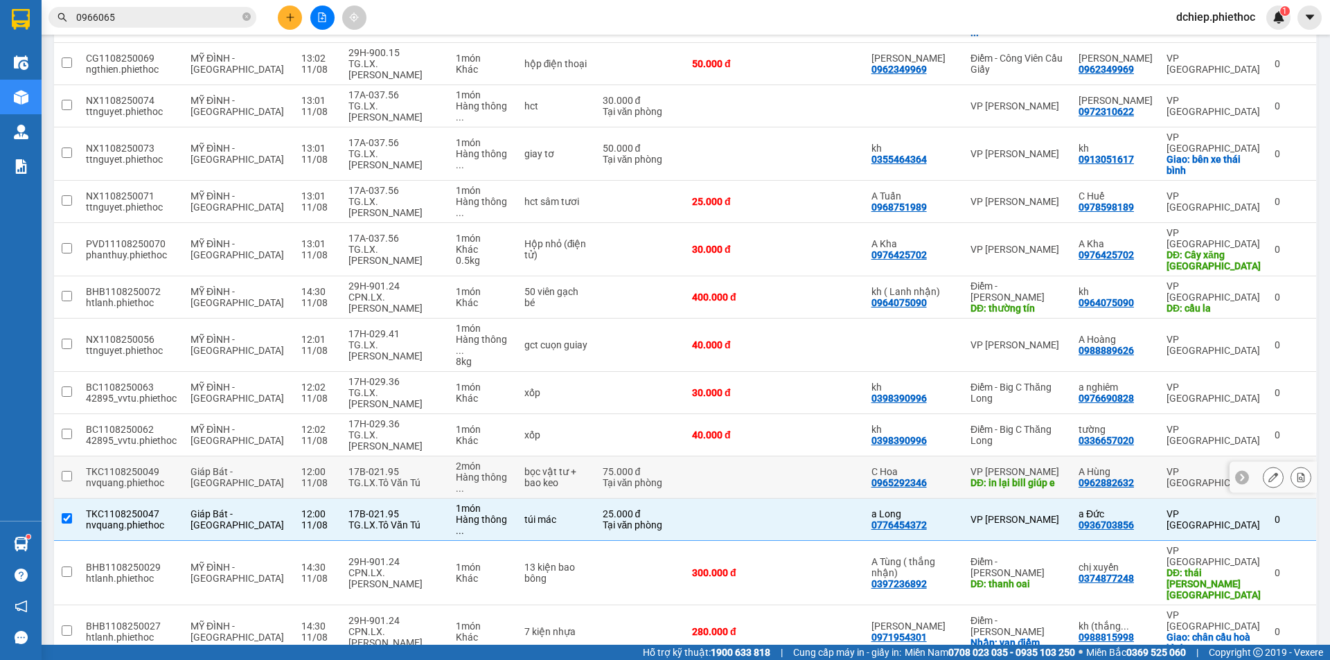
click at [349, 466] on div "17B-021.95" at bounding box center [396, 471] width 94 height 11
checkbox input "true"
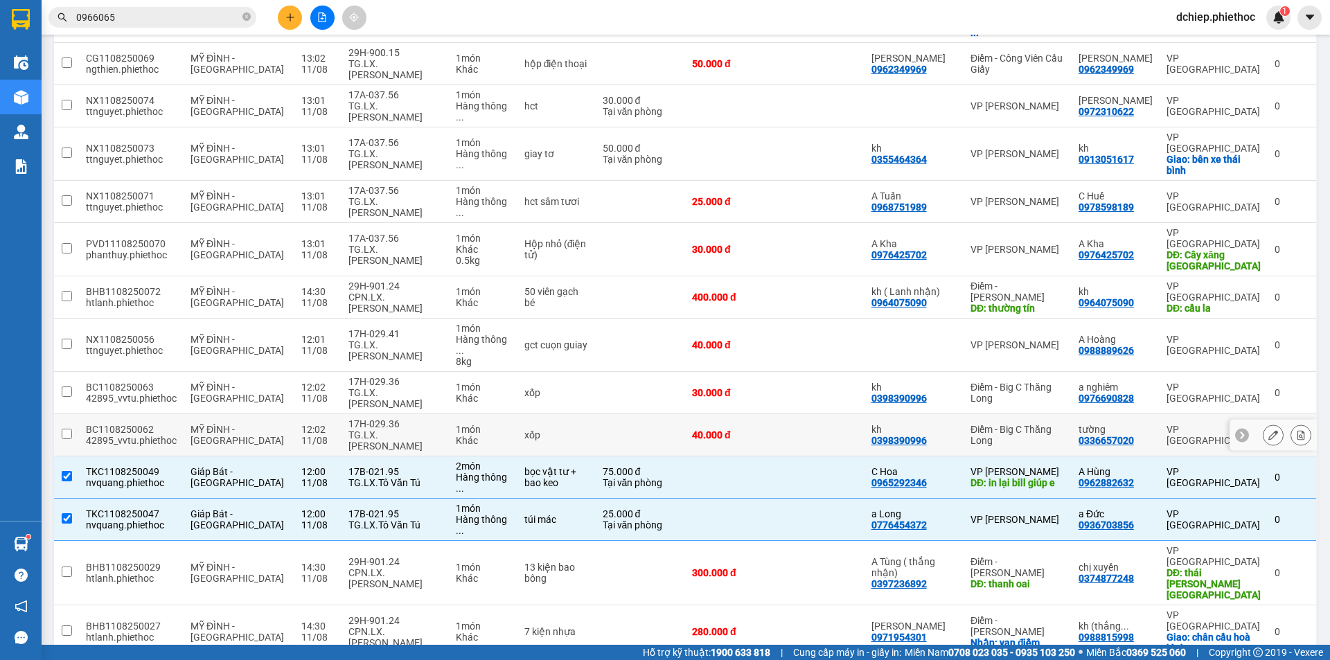
click at [349, 430] on div "TG.LX.[PERSON_NAME]" at bounding box center [396, 441] width 94 height 22
checkbox input "true"
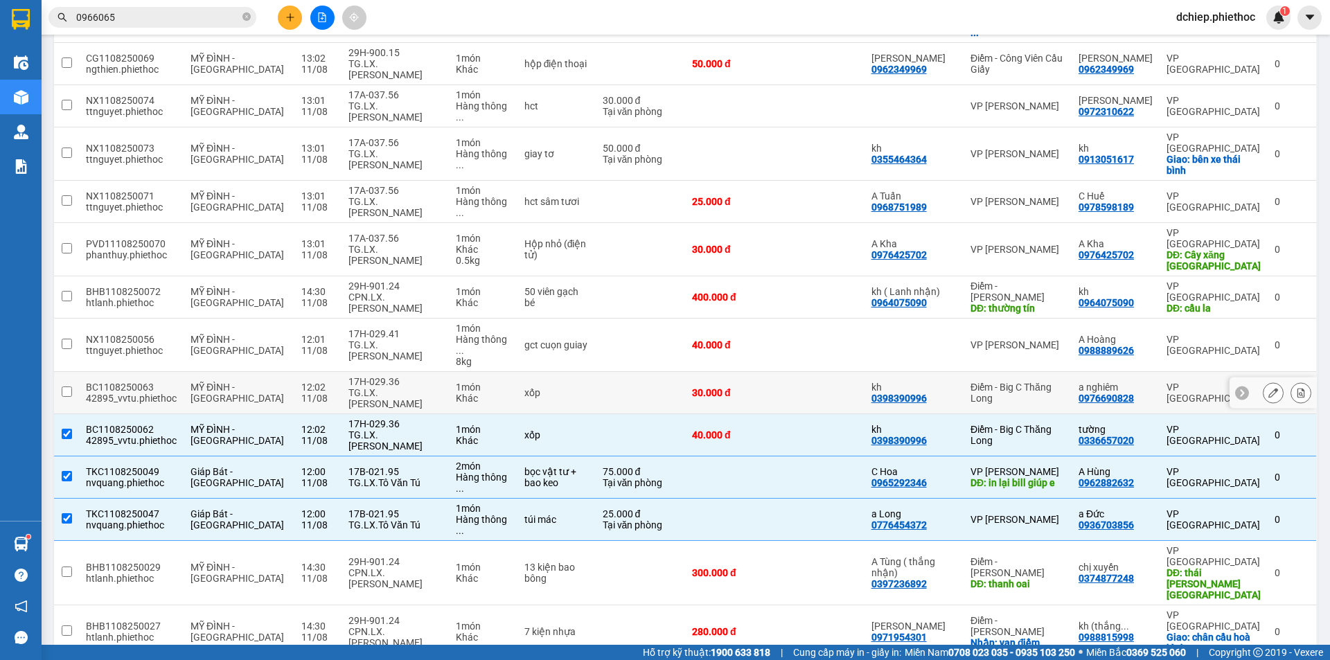
click at [349, 387] on div "TG.LX.[PERSON_NAME]" at bounding box center [396, 398] width 94 height 22
checkbox input "true"
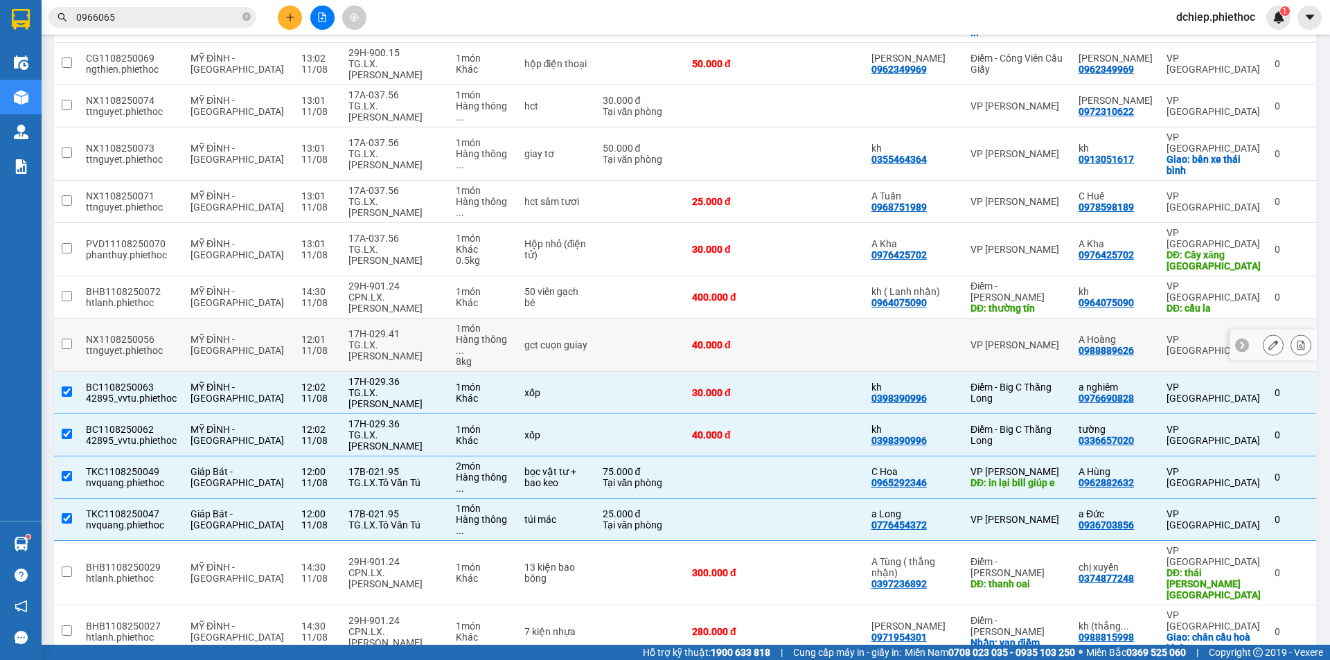
click at [351, 340] on div "TG.LX.[PERSON_NAME]" at bounding box center [396, 351] width 94 height 22
checkbox input "true"
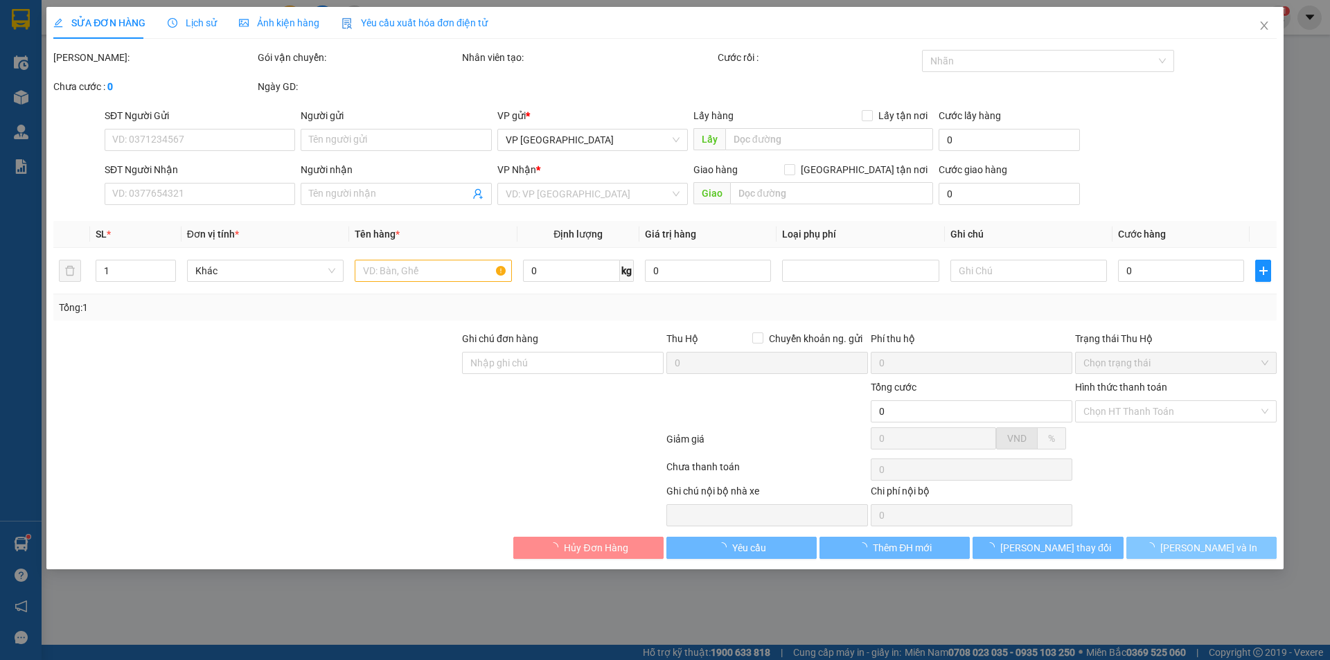
type input "0903930449"
type input "anh Tình"
type input "0983637955"
type input "A Sơn"
type input "65.000"
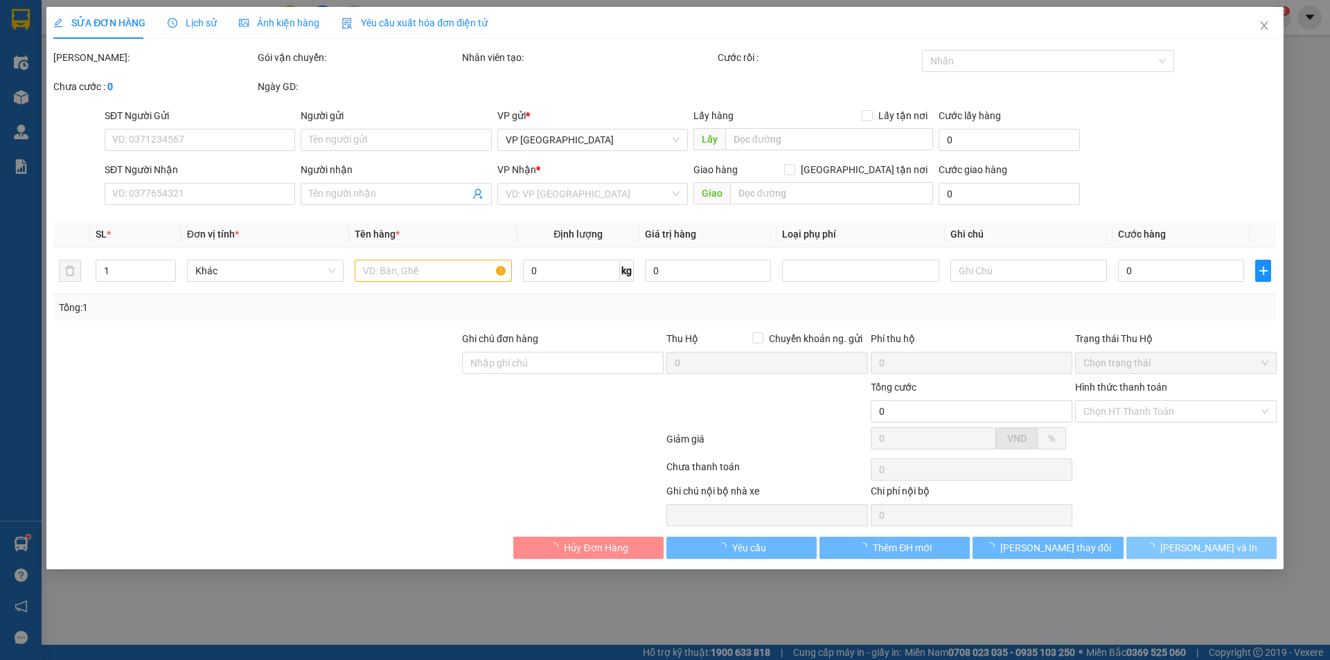
type input "65.000"
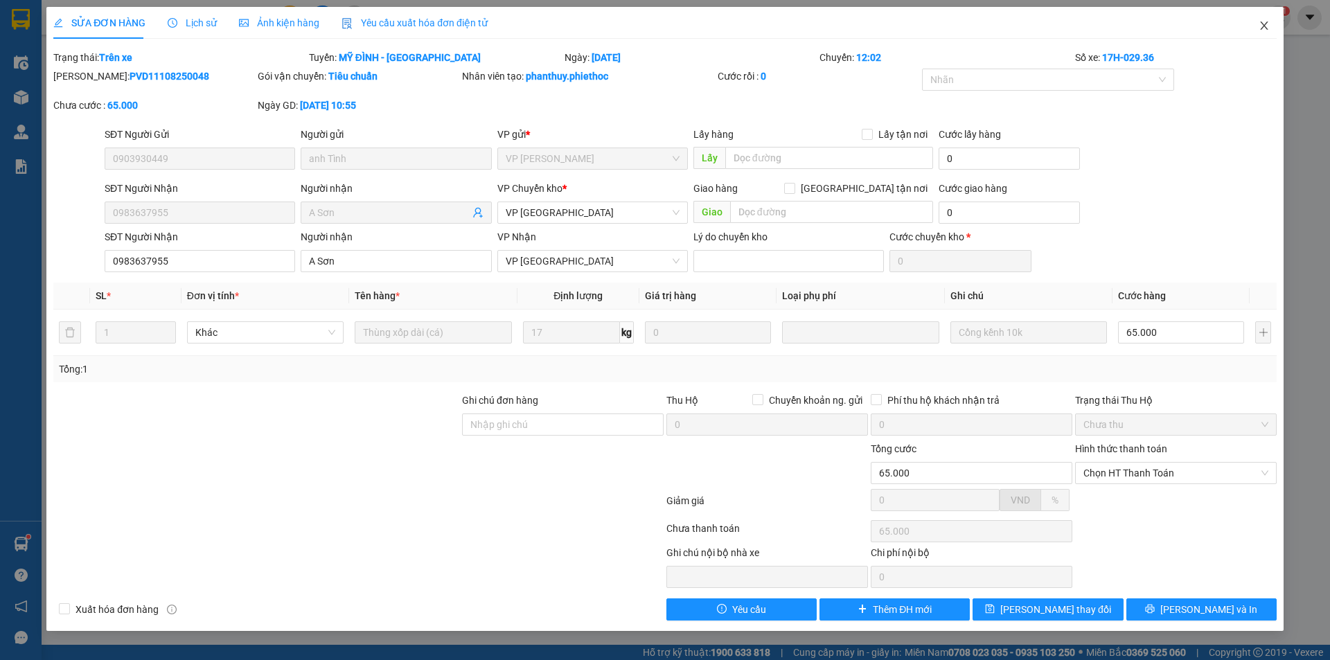
click at [1258, 28] on span "Close" at bounding box center [1264, 26] width 39 height 39
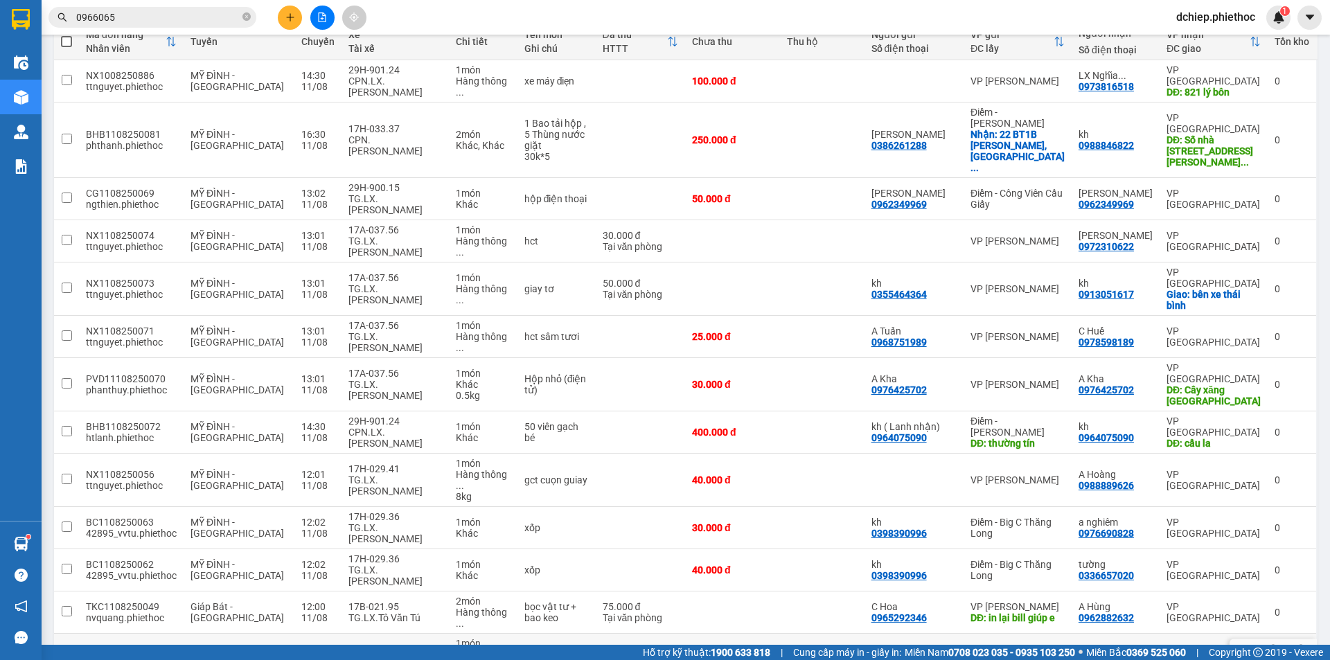
scroll to position [307, 0]
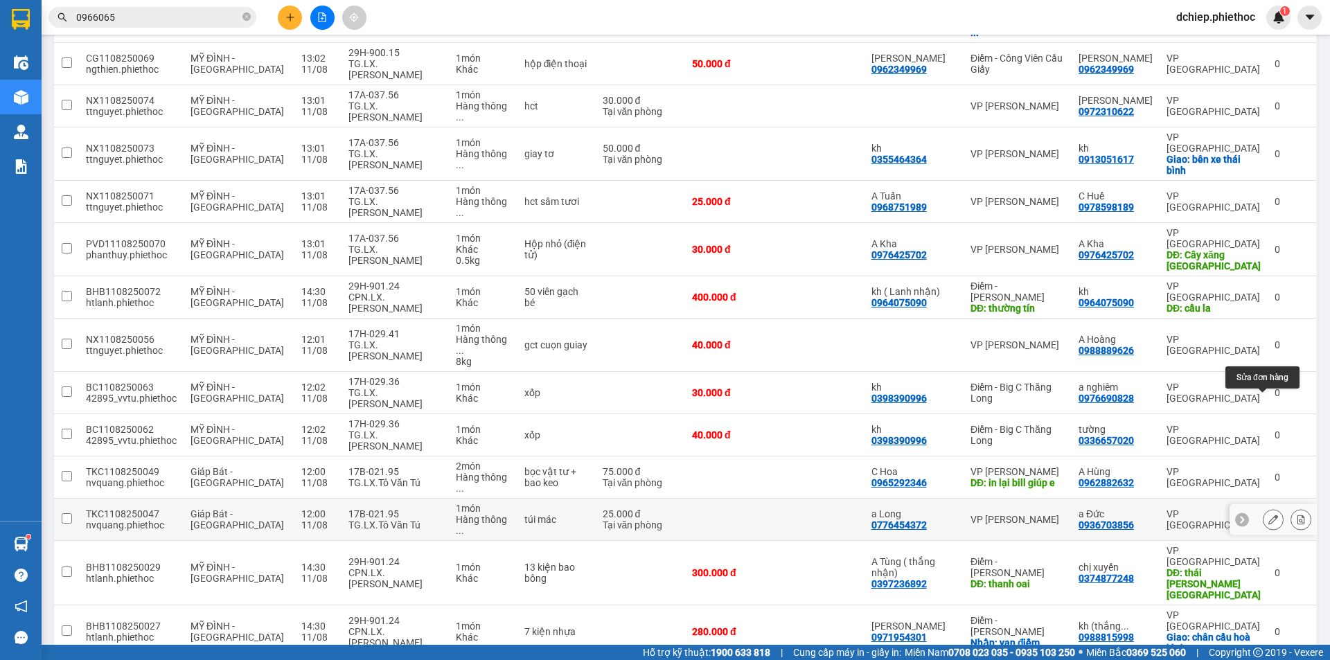
click at [1269, 515] on icon at bounding box center [1274, 520] width 10 height 10
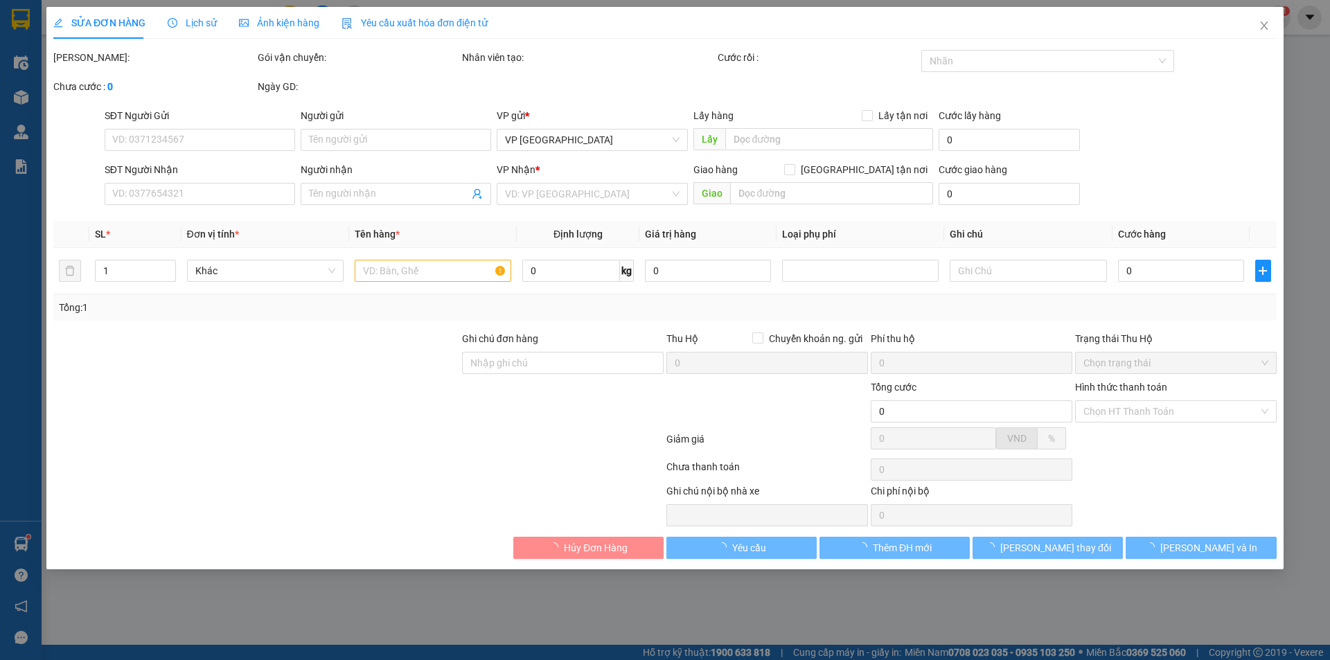
type input "0776454372"
type input "a Long"
type input "0936703856"
type input "a Đức"
type input "25.000"
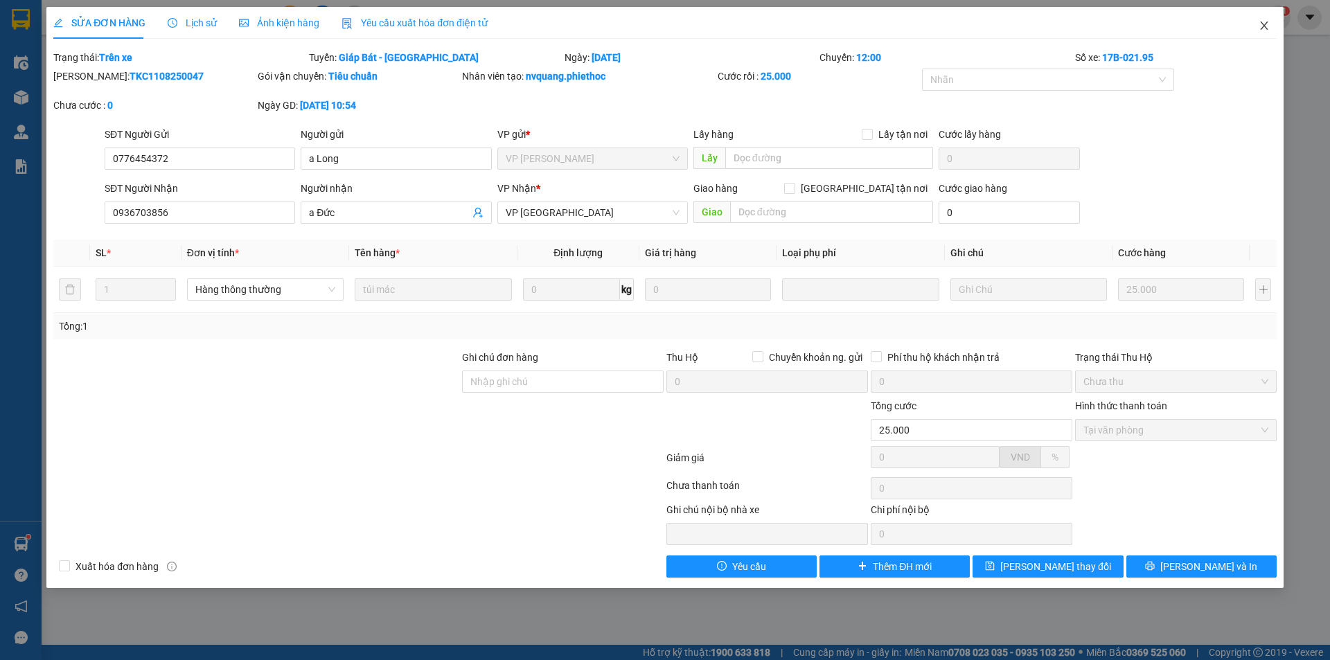
click at [1271, 20] on span "Close" at bounding box center [1264, 26] width 39 height 39
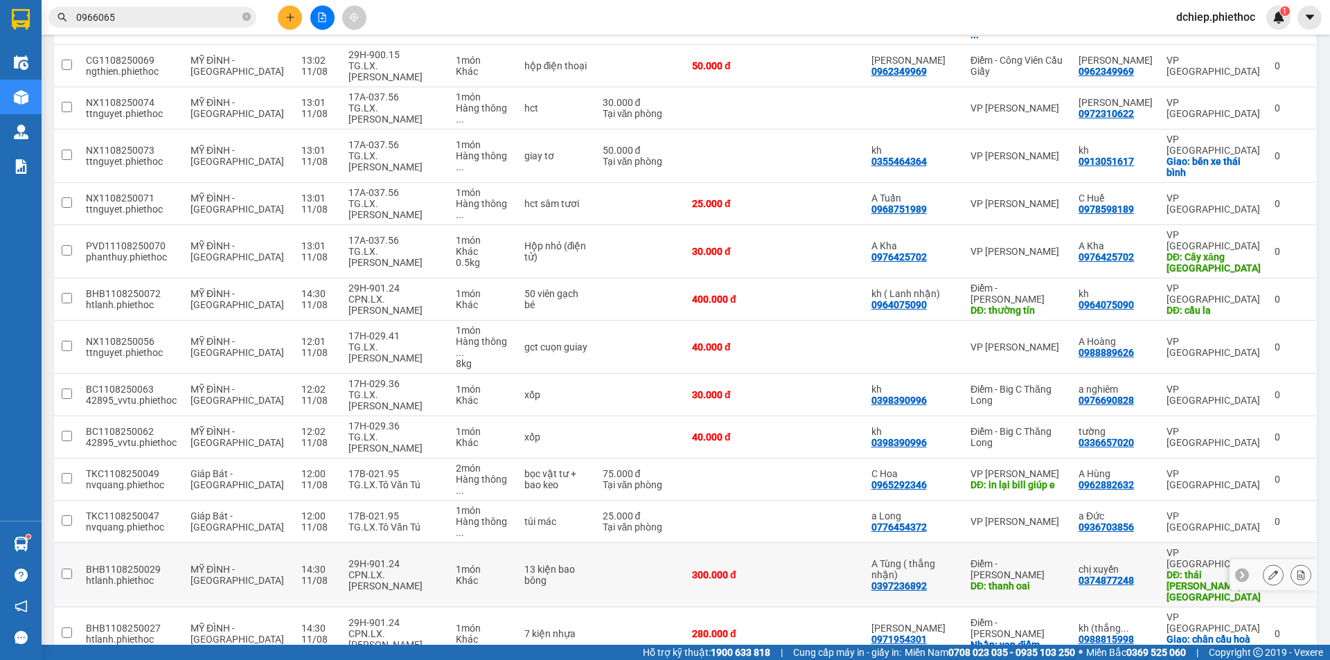
scroll to position [307, 0]
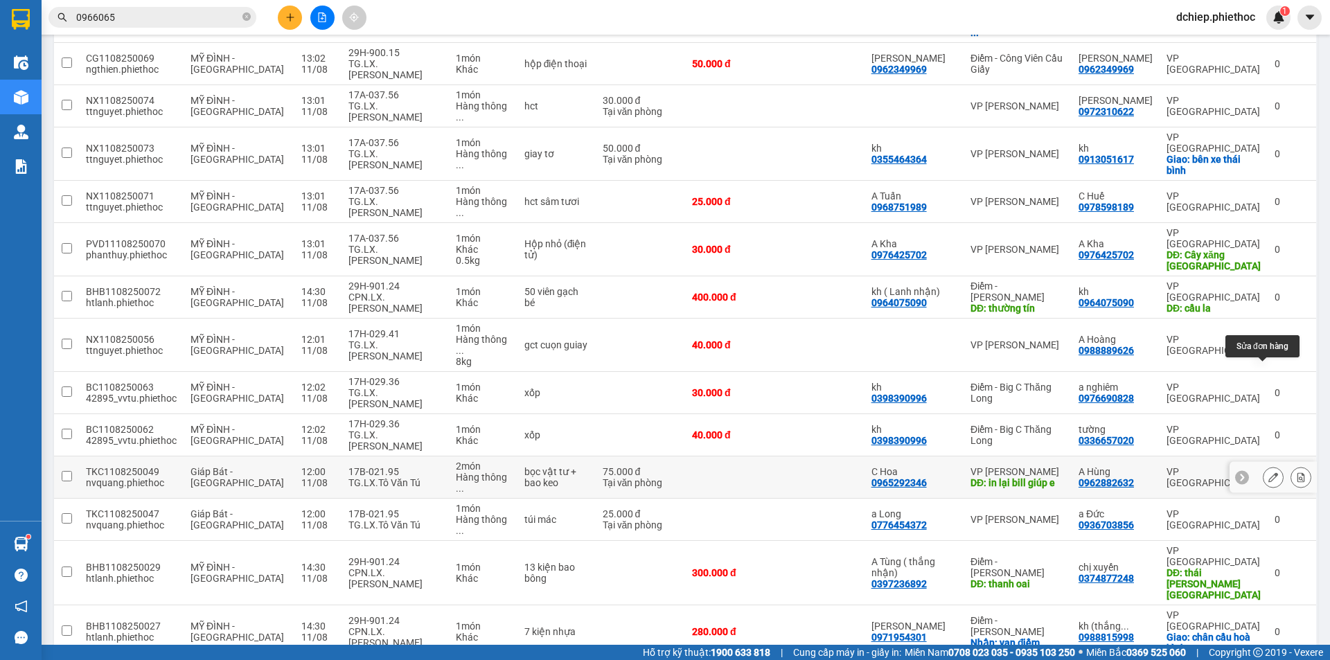
click at [1269, 473] on icon at bounding box center [1274, 478] width 10 height 10
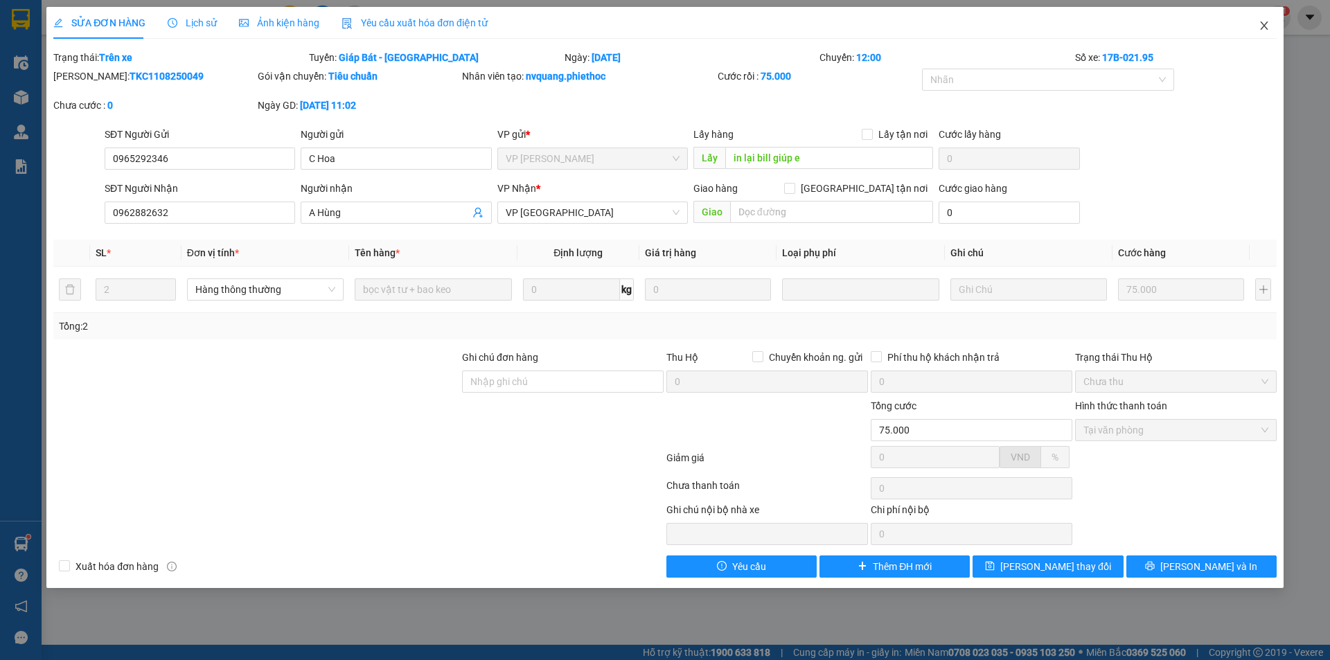
click at [1264, 21] on icon "close" at bounding box center [1264, 25] width 11 height 11
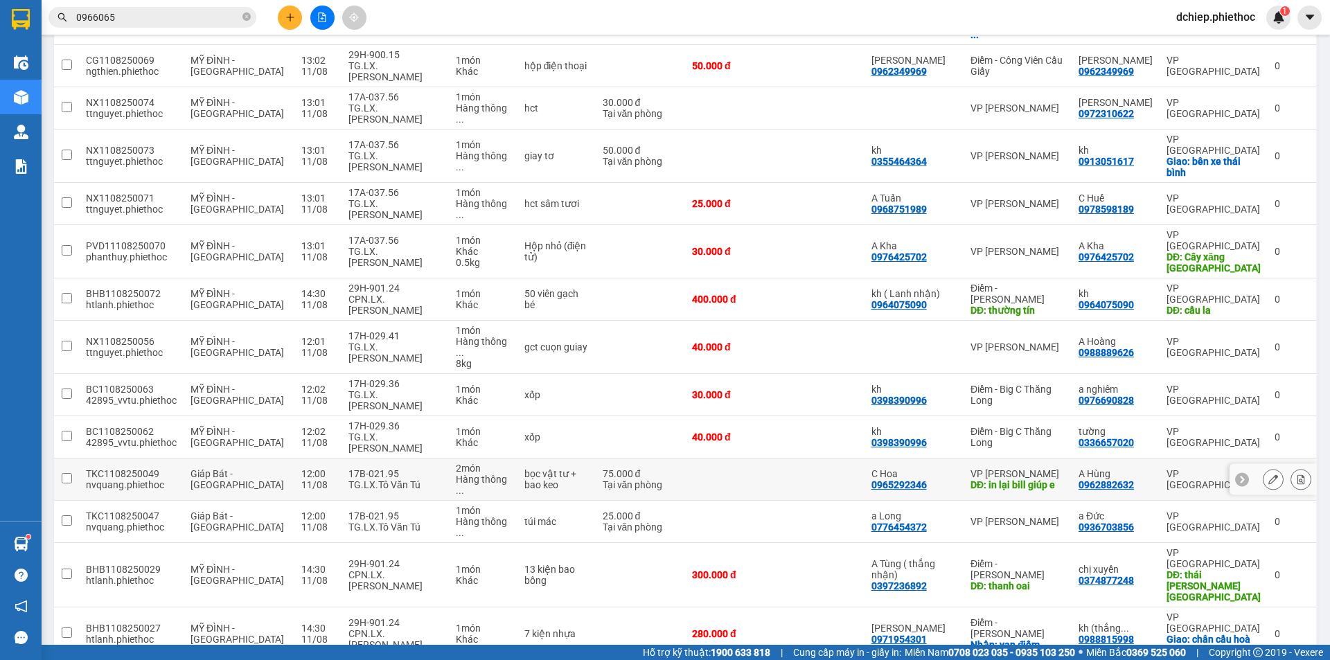
scroll to position [307, 0]
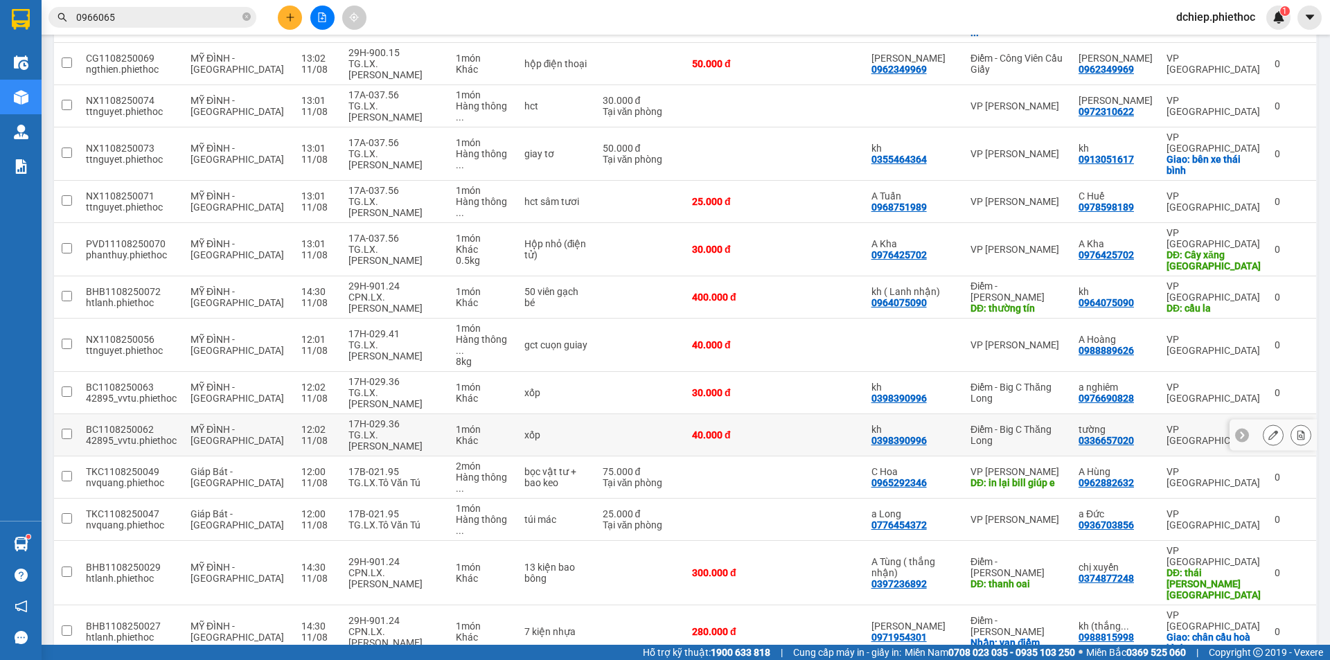
click at [1269, 430] on icon at bounding box center [1274, 435] width 10 height 10
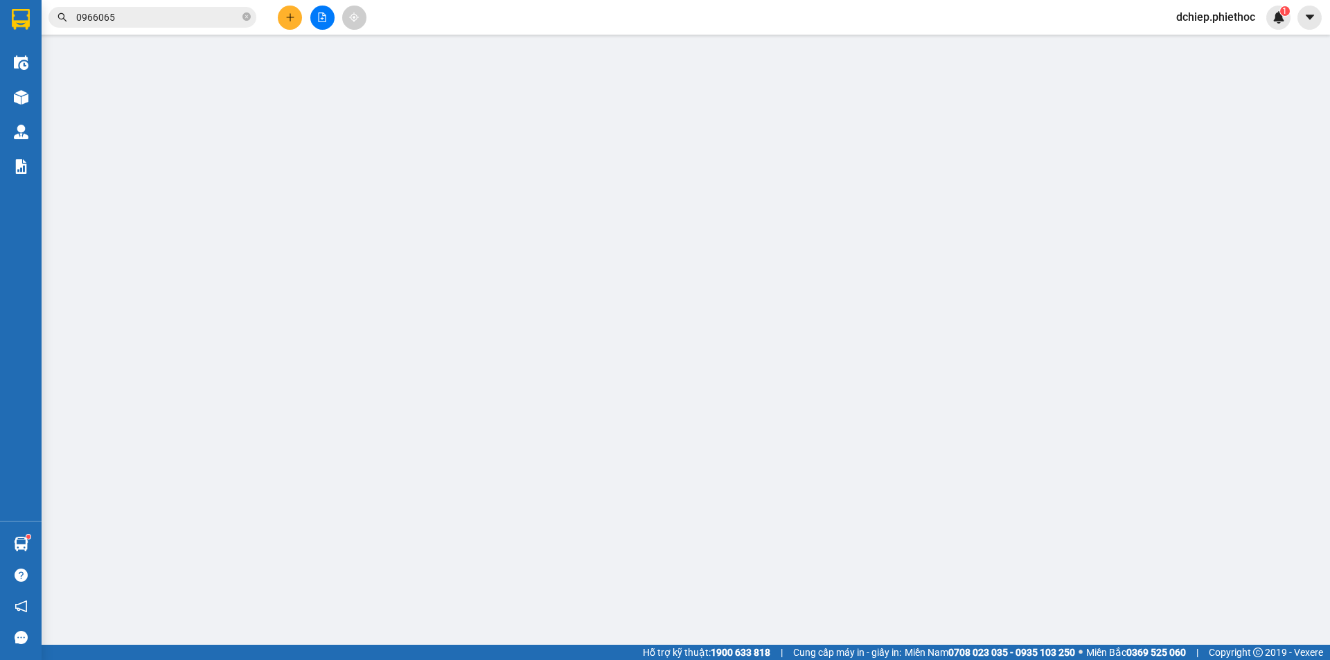
type input "0398390996"
type input "kh"
type input "0336657020"
type input "tường"
type input "40.000"
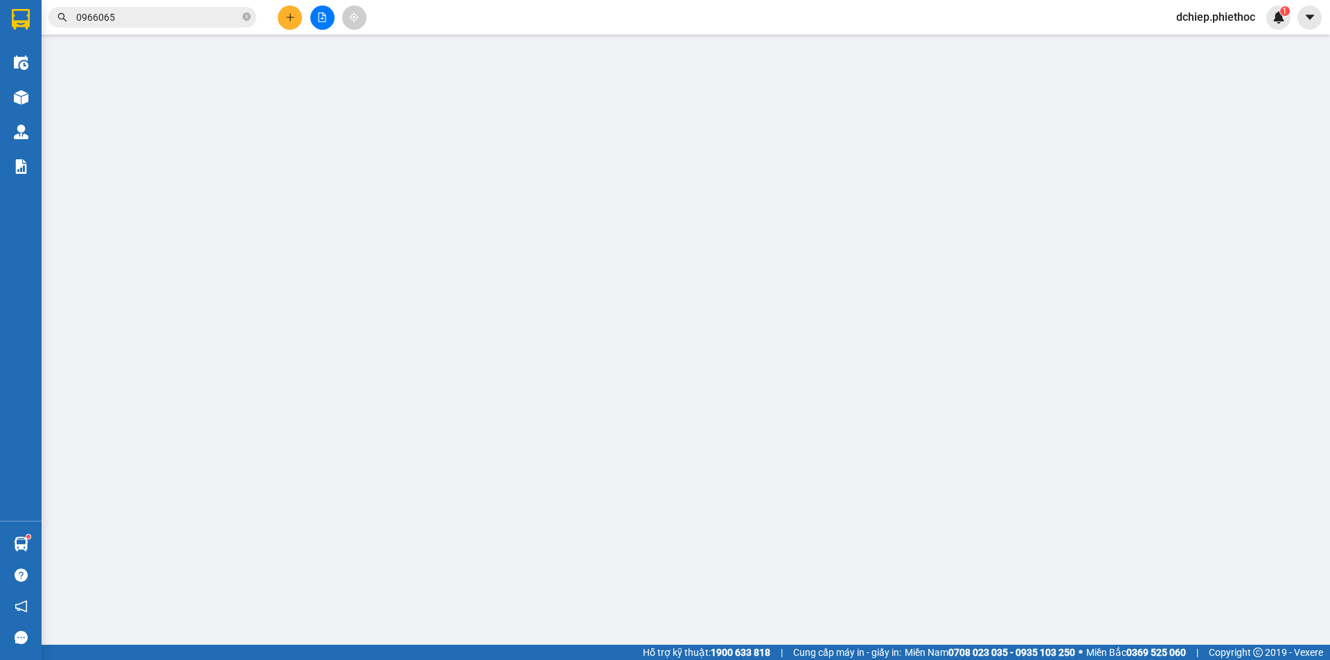
type input "40.000"
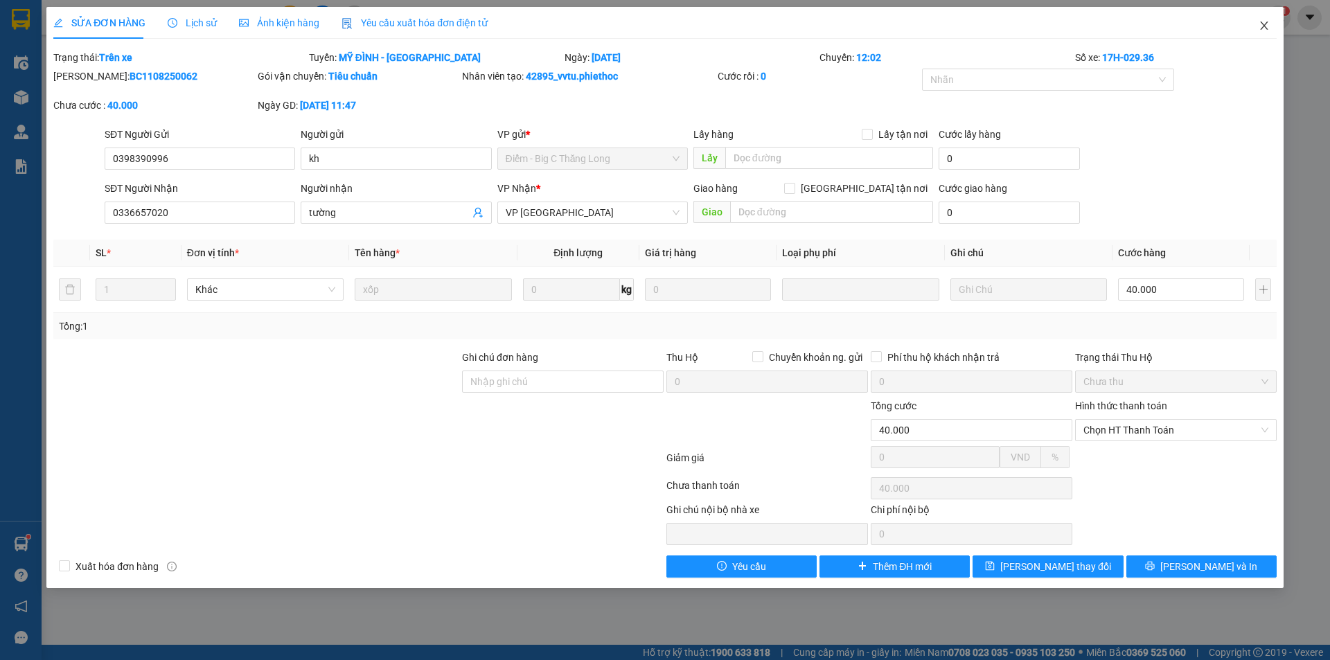
click at [1266, 21] on icon "close" at bounding box center [1264, 25] width 11 height 11
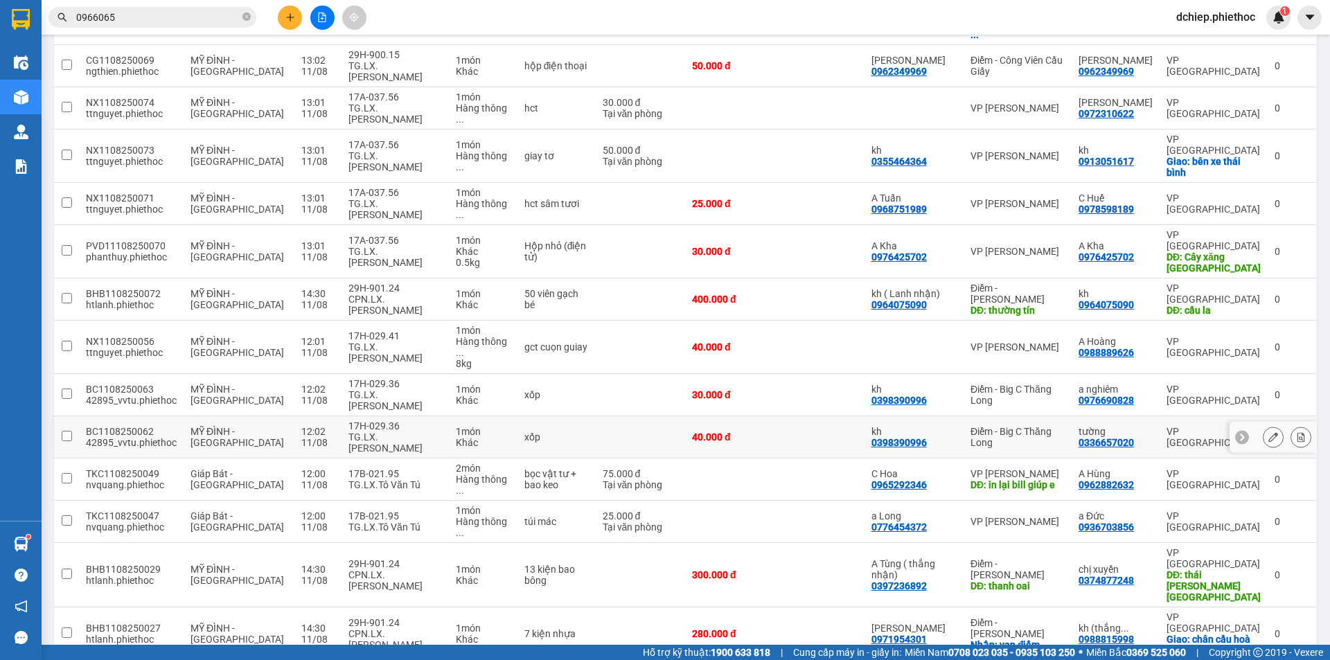
scroll to position [307, 0]
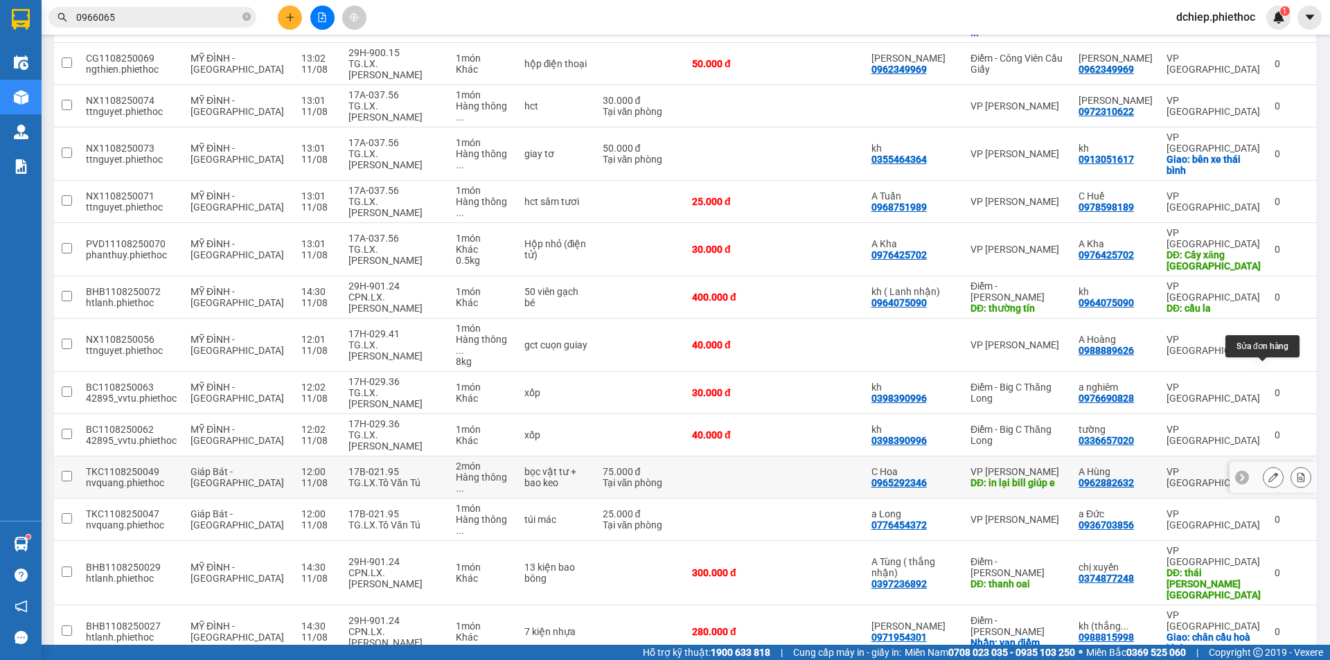
click at [1269, 473] on icon at bounding box center [1274, 478] width 10 height 10
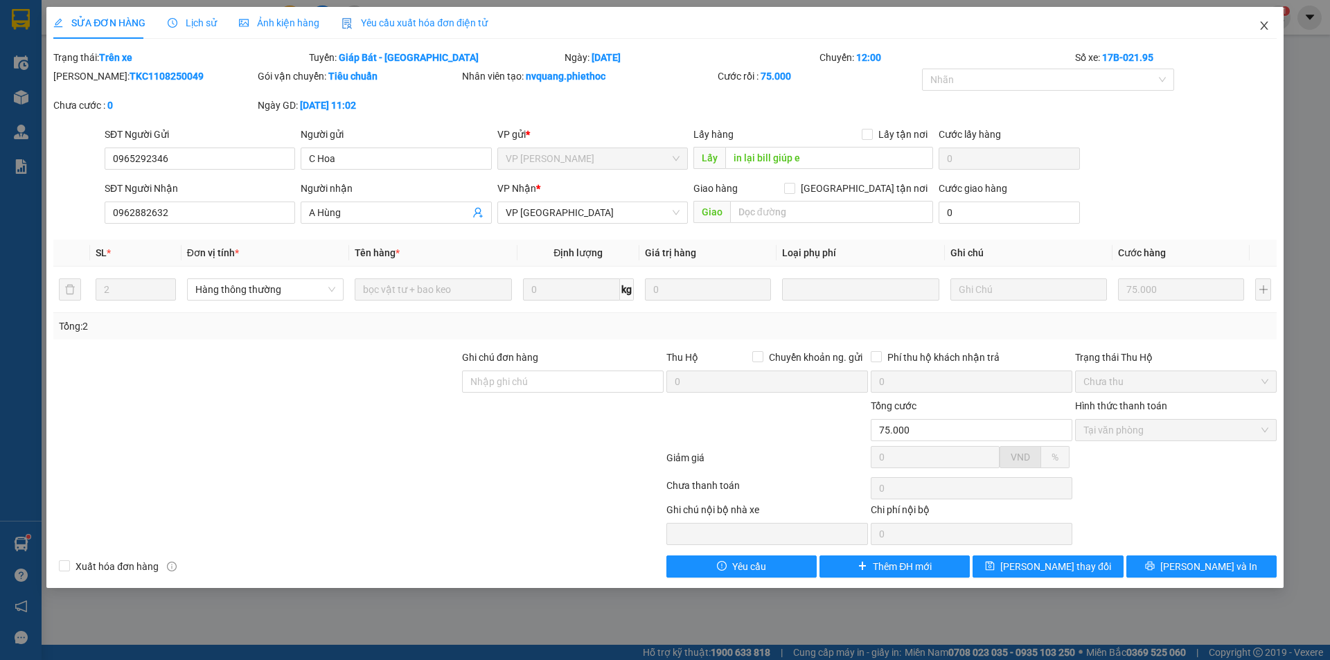
click at [1260, 18] on span "Close" at bounding box center [1264, 26] width 39 height 39
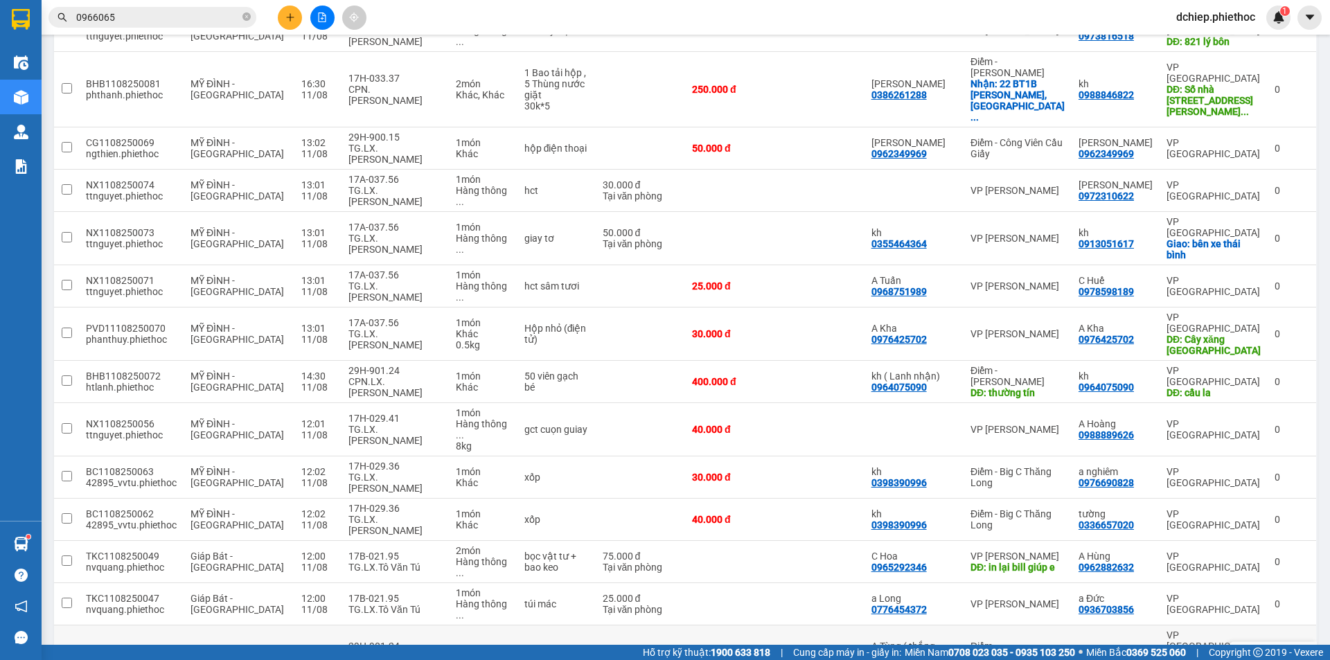
scroll to position [307, 0]
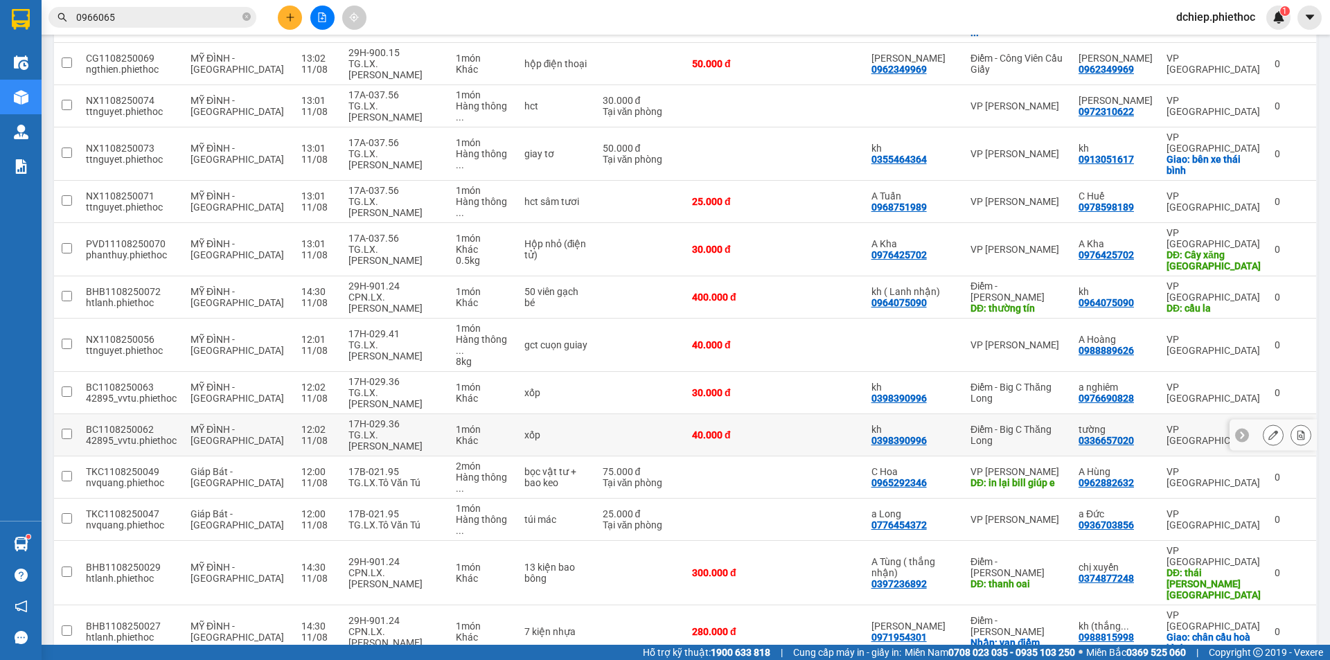
drag, startPoint x: 1267, startPoint y: 331, endPoint x: 1120, endPoint y: 325, distance: 147.0
click at [1120, 414] on tr "BC1108250062 42895_vvtu.phiethoc MỸ ĐÌNH - THÁI BÌNH 12:02 11/08 17H-029.36 TG.…" at bounding box center [686, 435] width 1264 height 42
checkbox input "true"
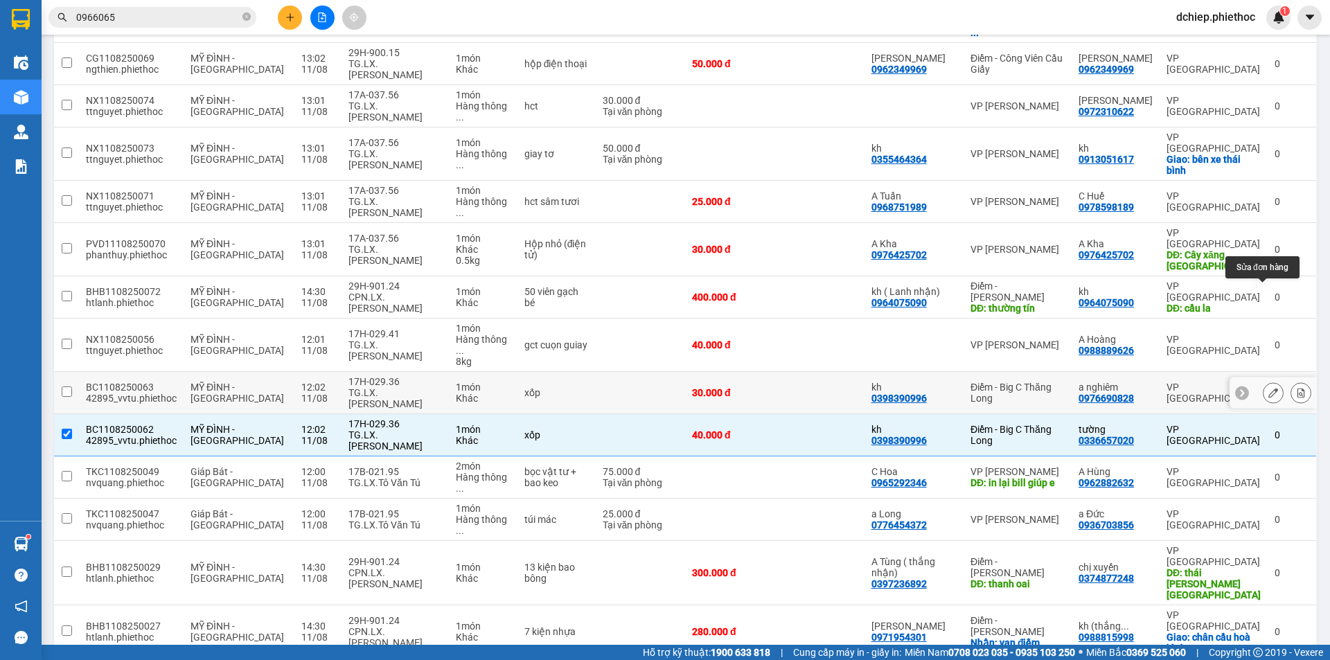
click at [1269, 388] on icon at bounding box center [1274, 393] width 10 height 10
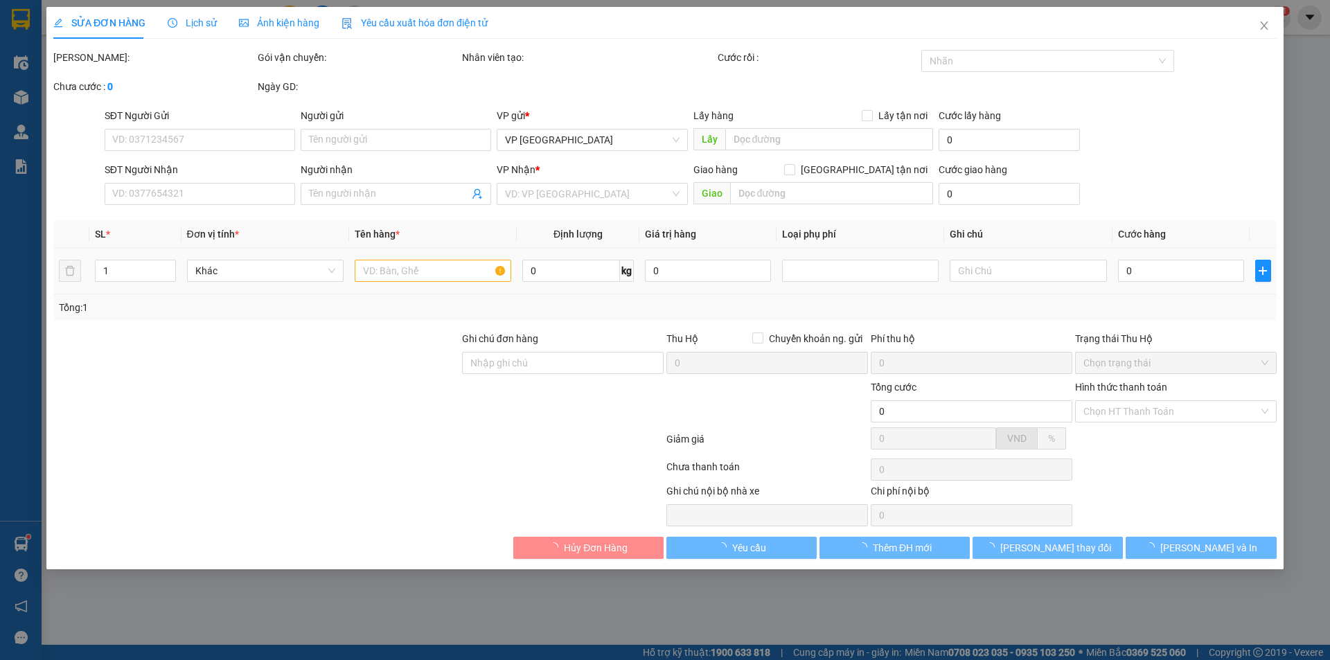
type input "0398390996"
type input "kh"
type input "0976690828"
type input "a nghiêm"
type input "30.000"
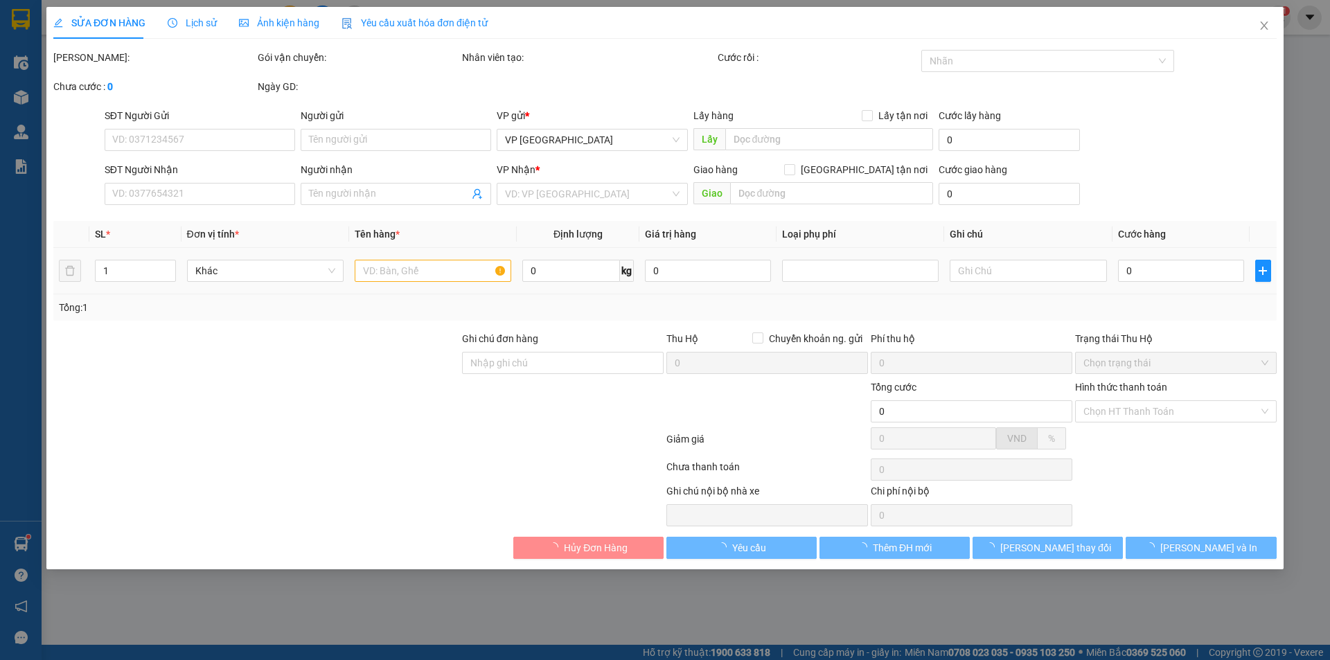
type input "30.000"
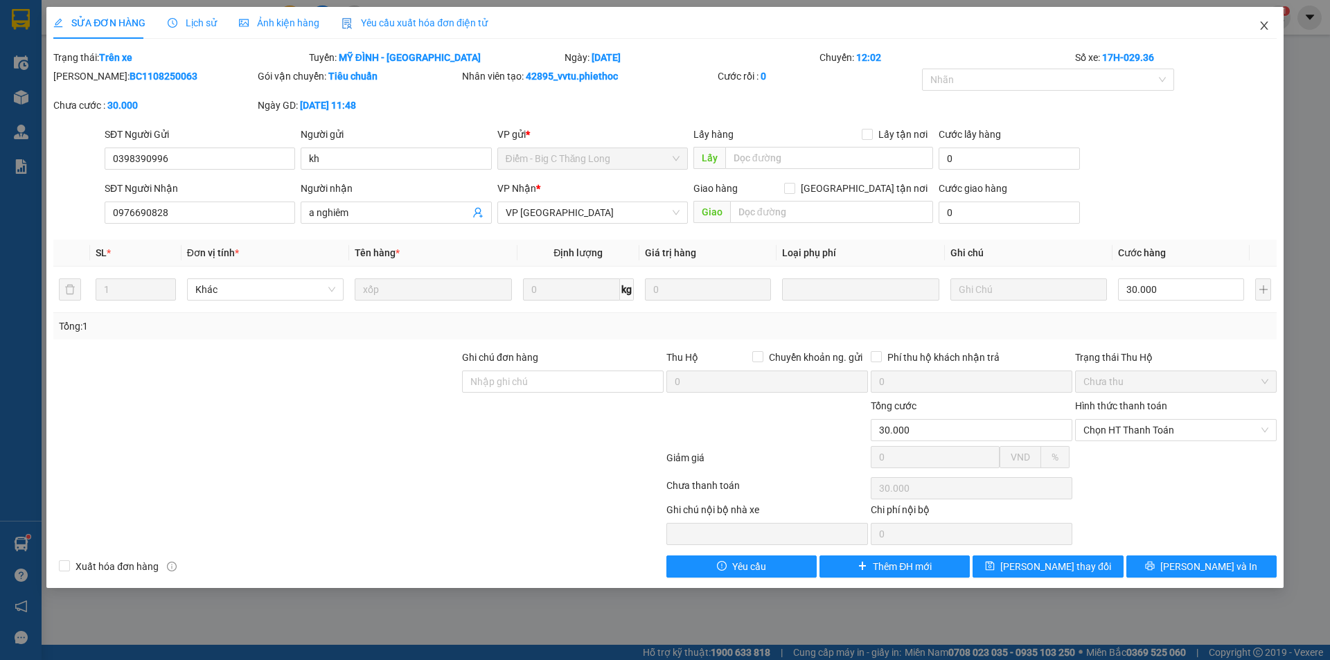
click at [1267, 29] on icon "close" at bounding box center [1264, 25] width 8 height 8
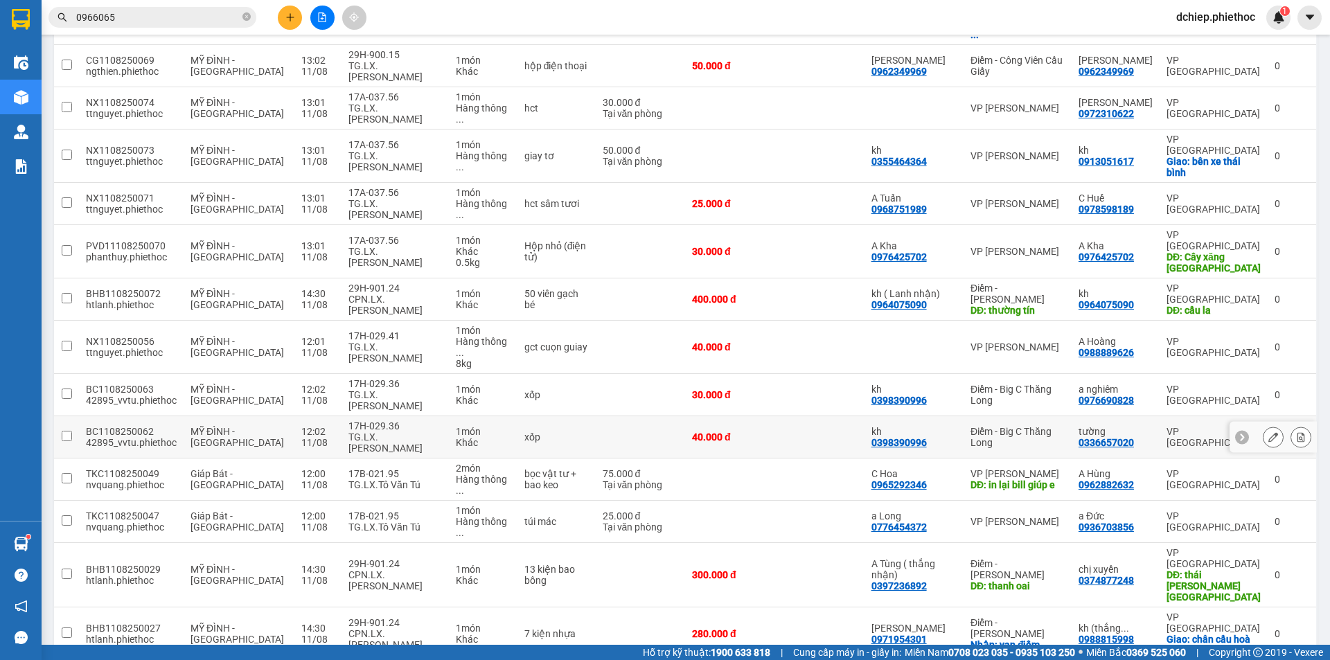
scroll to position [307, 0]
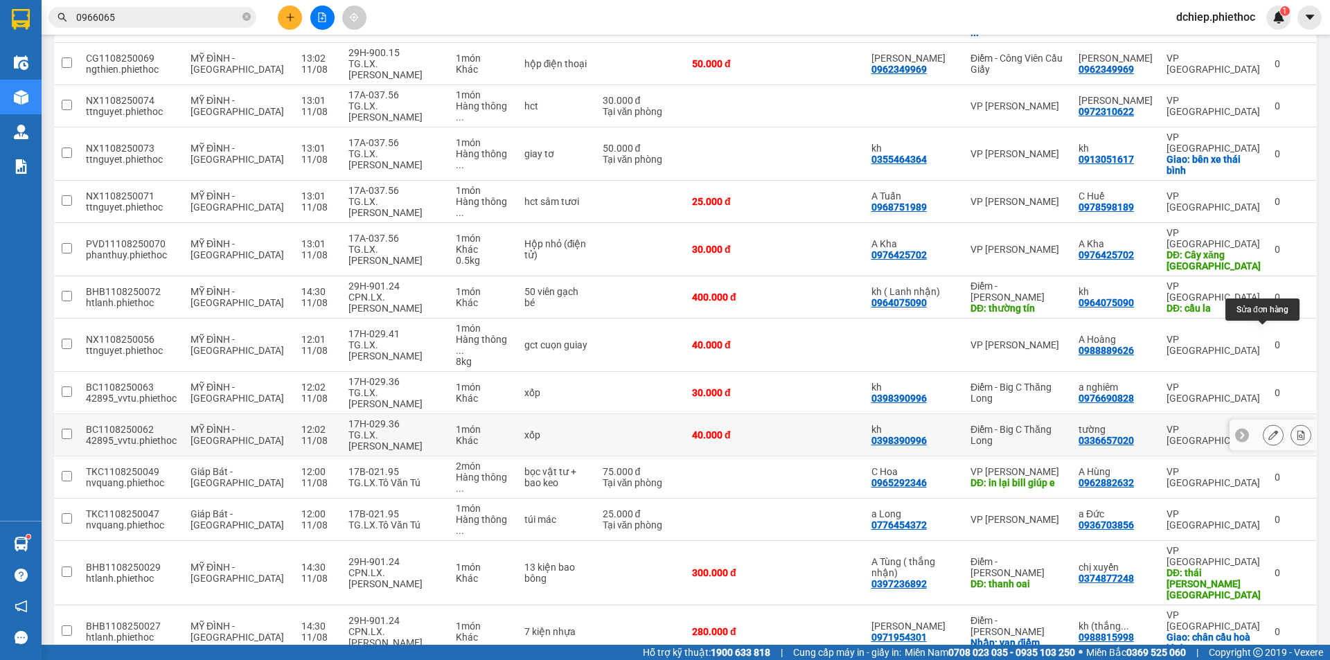
click at [1269, 423] on button at bounding box center [1273, 435] width 19 height 24
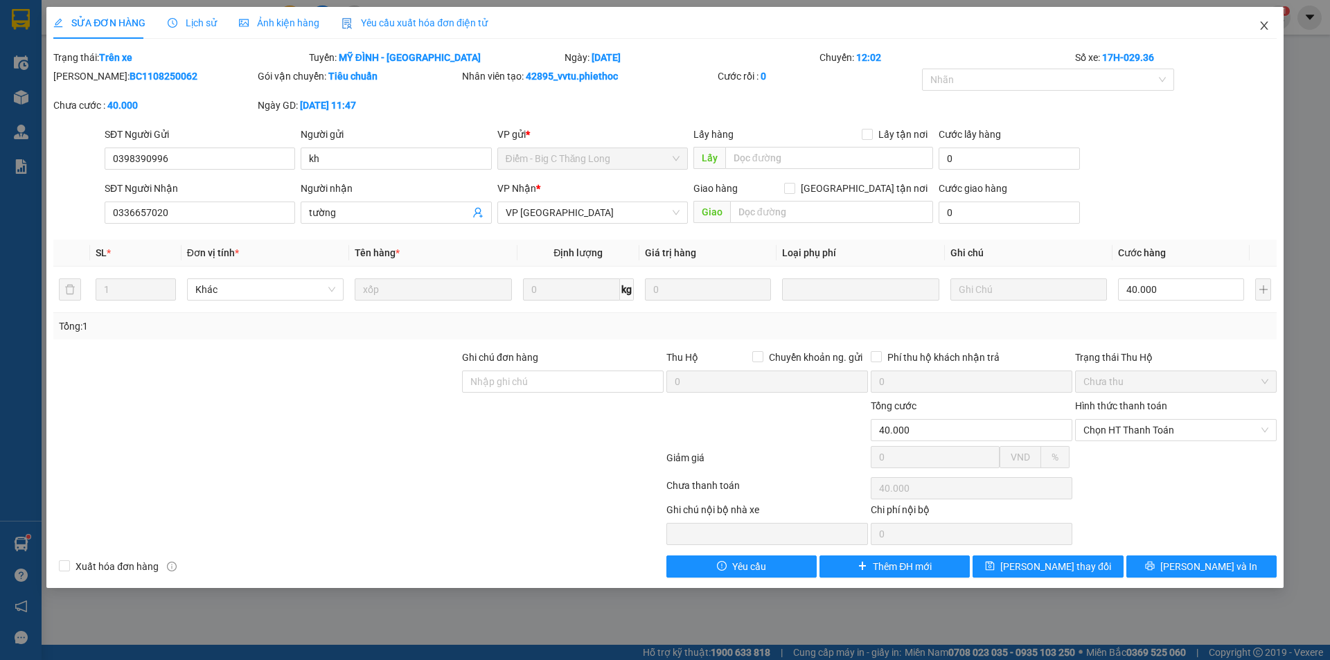
click at [1258, 30] on span "Close" at bounding box center [1264, 26] width 39 height 39
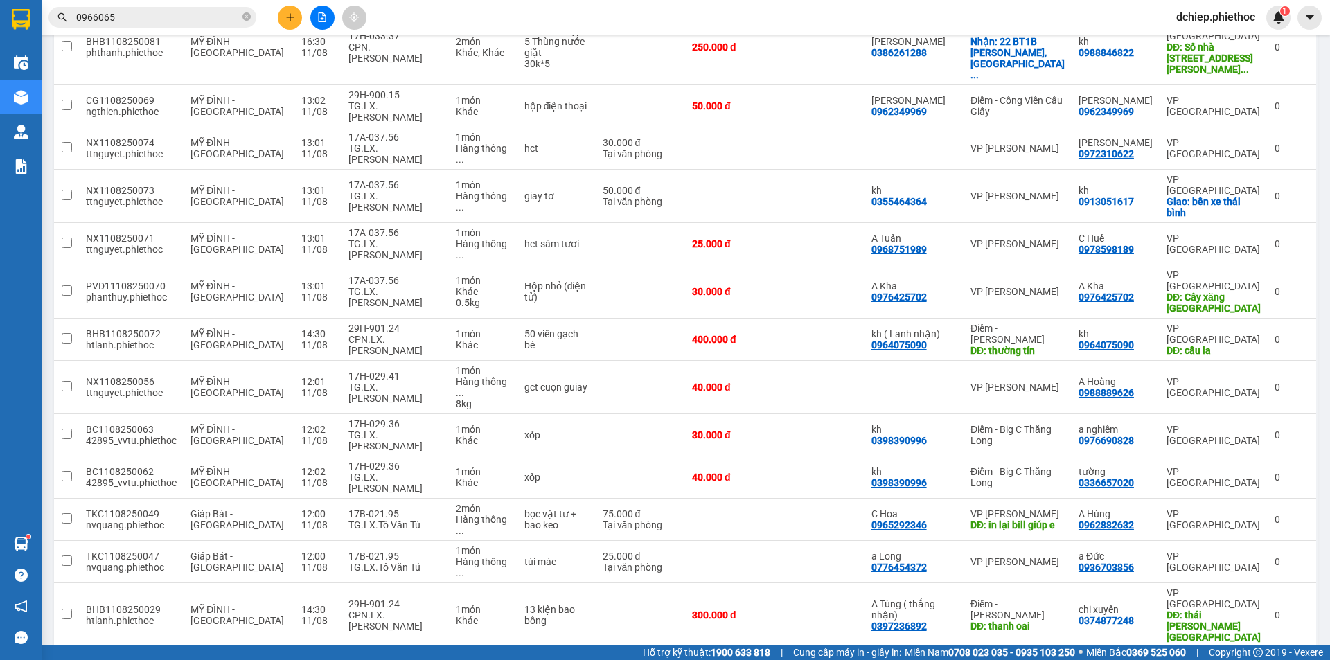
scroll to position [305, 0]
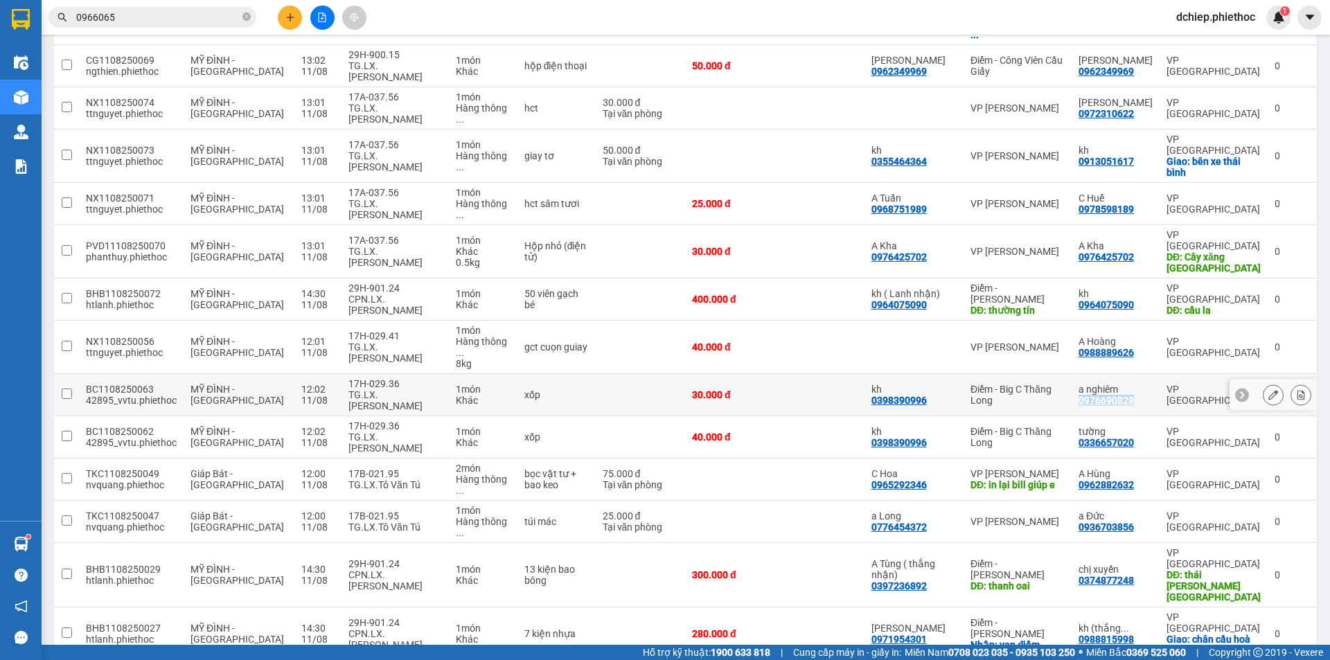
copy div "0976690828"
drag, startPoint x: 1130, startPoint y: 300, endPoint x: 432, endPoint y: 25, distance: 750.0
click at [1002, 266] on tbody "NX1008250886 ttnguyet.phiethoc MỸ ĐÌNH - THÁI BÌNH 14:30 11/08 29H-901.24 CPN.L…" at bounding box center [686, 341] width 1264 height 829
copy div "0976690828"
drag, startPoint x: 1142, startPoint y: 300, endPoint x: 1066, endPoint y: 240, distance: 96.6
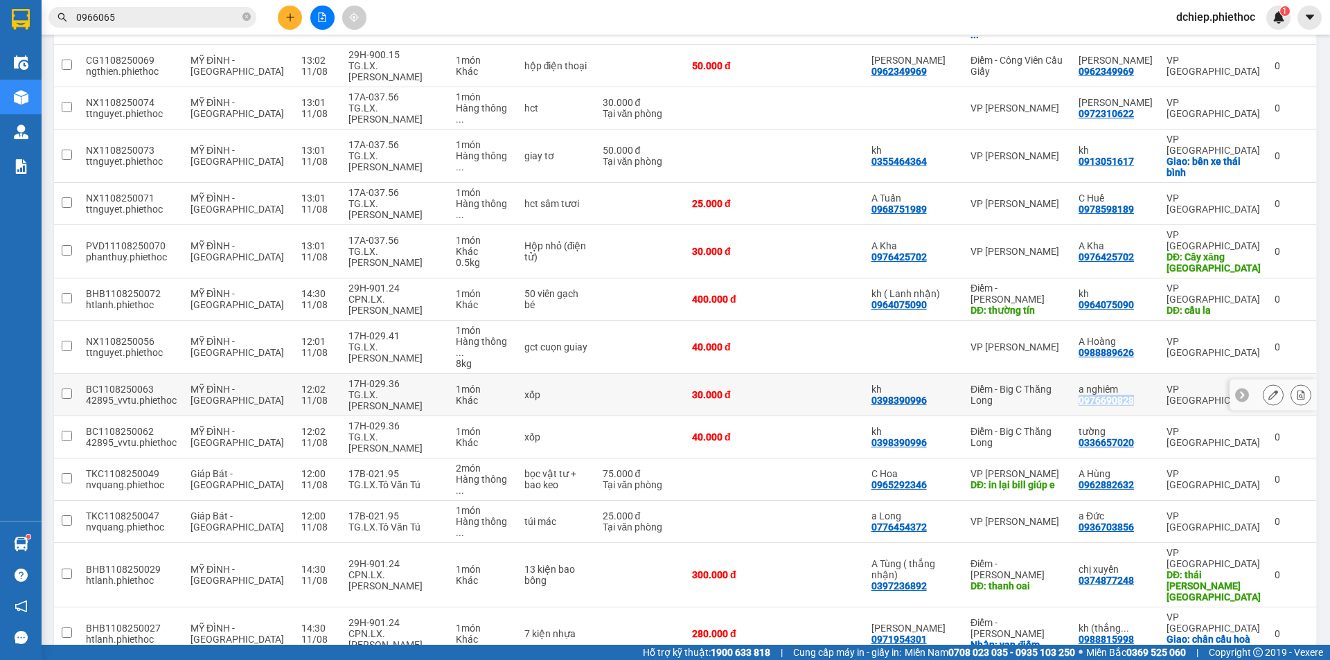
click at [1066, 374] on tr "BC1108250063 42895_vvtu.phiethoc MỸ ĐÌNH - THÁI BÌNH 12:02 11/08 17H-029.36 TG.…" at bounding box center [686, 395] width 1264 height 42
checkbox input "true"
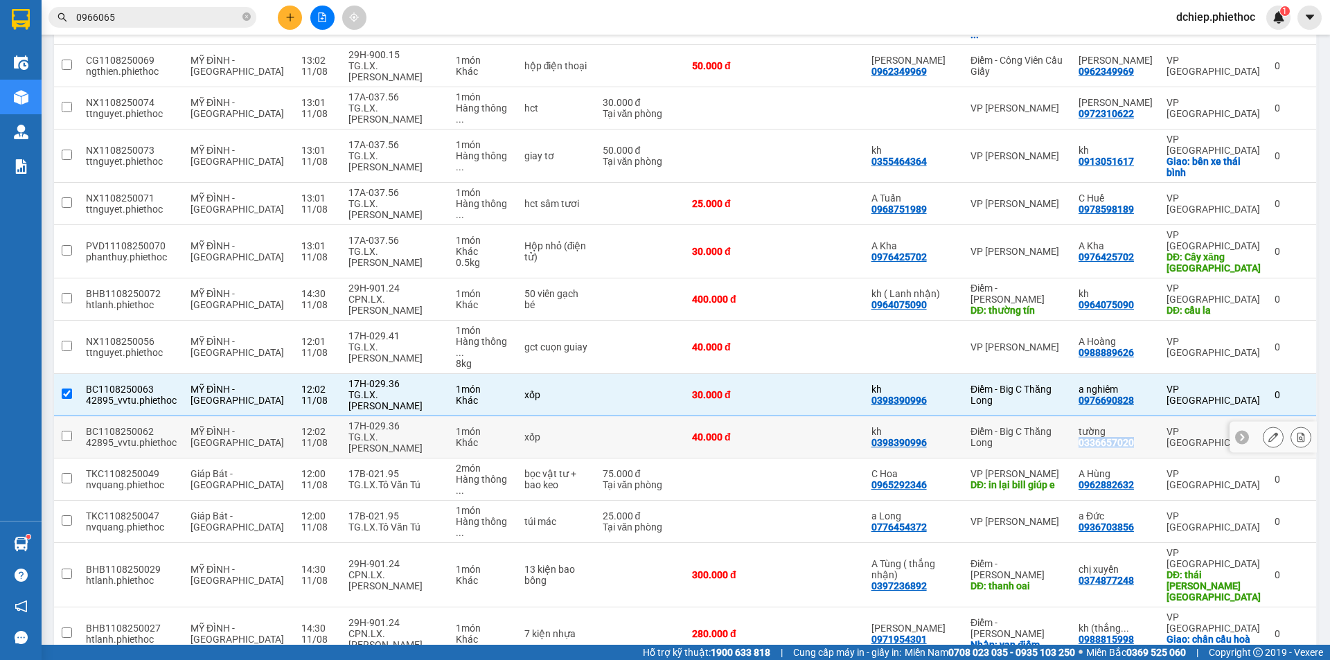
copy div "0336657020"
drag, startPoint x: 1146, startPoint y: 344, endPoint x: 1050, endPoint y: 259, distance: 127.6
click at [1079, 416] on td "tường 0336657020" at bounding box center [1116, 437] width 88 height 42
checkbox input "true"
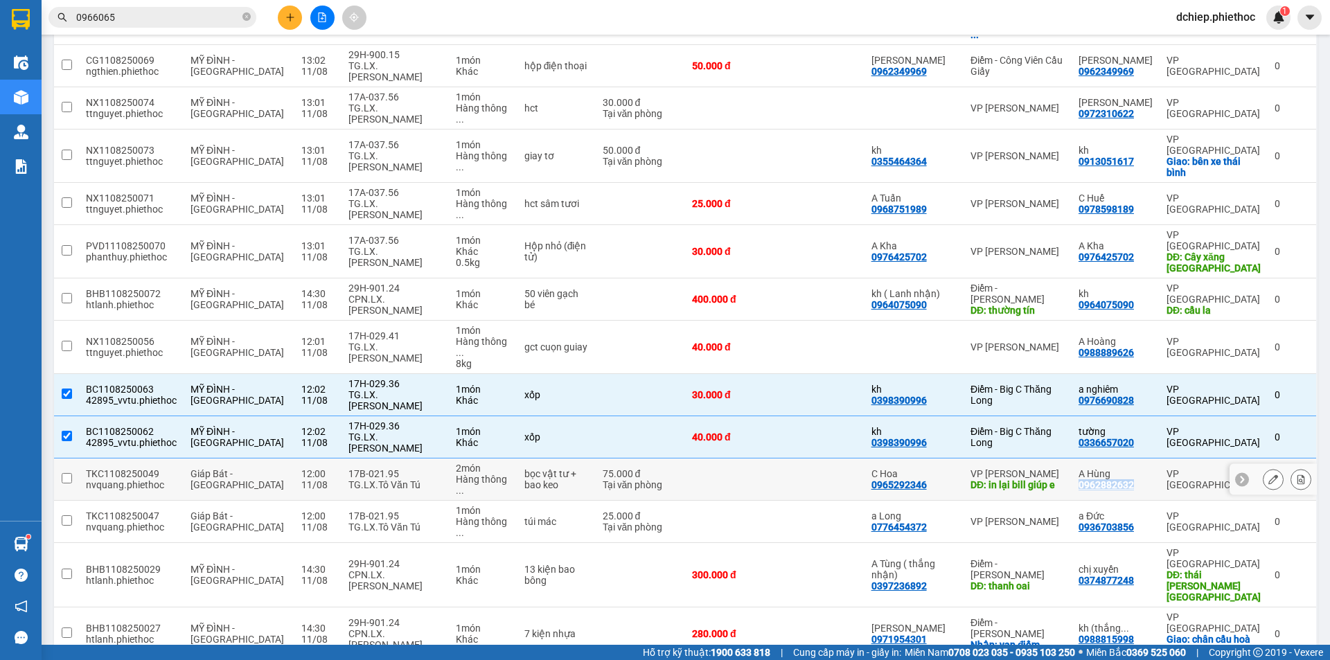
copy div "0962882632"
drag, startPoint x: 1140, startPoint y: 378, endPoint x: 1084, endPoint y: 378, distance: 56.8
click at [1084, 468] on div "A Hùng 0962882632" at bounding box center [1116, 479] width 74 height 22
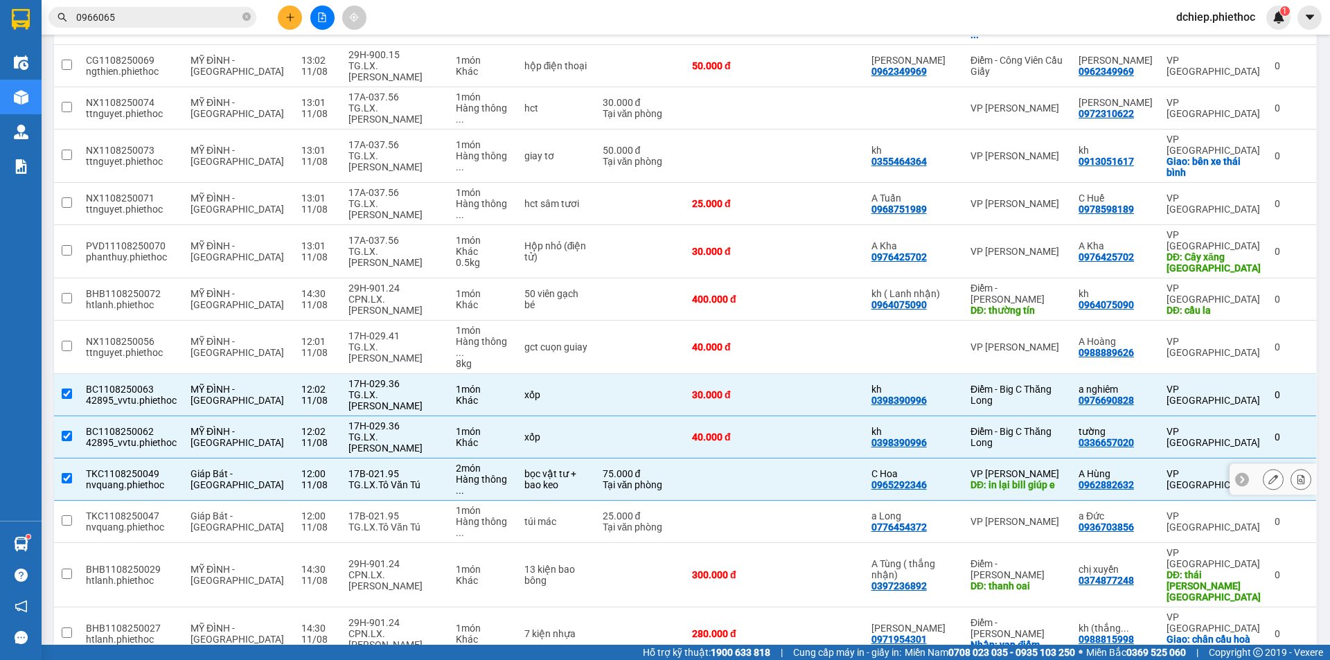
click at [928, 468] on div "C Hoa" at bounding box center [914, 473] width 85 height 11
checkbox input "false"
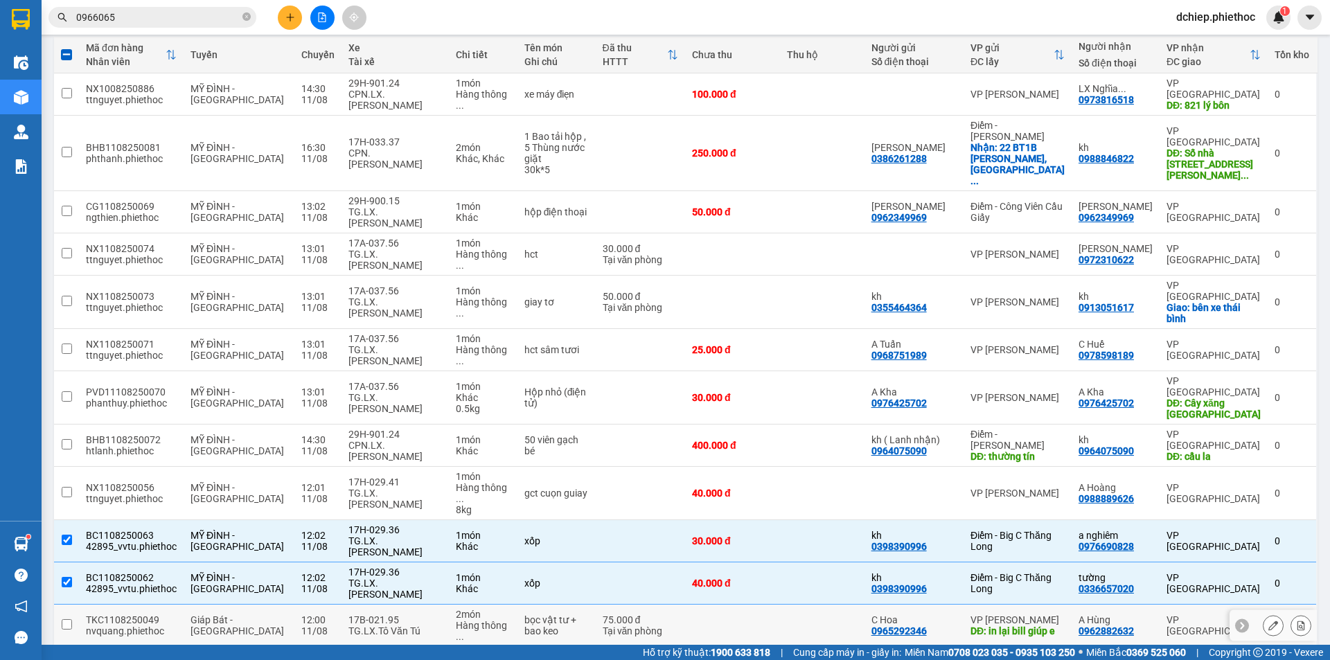
scroll to position [0, 0]
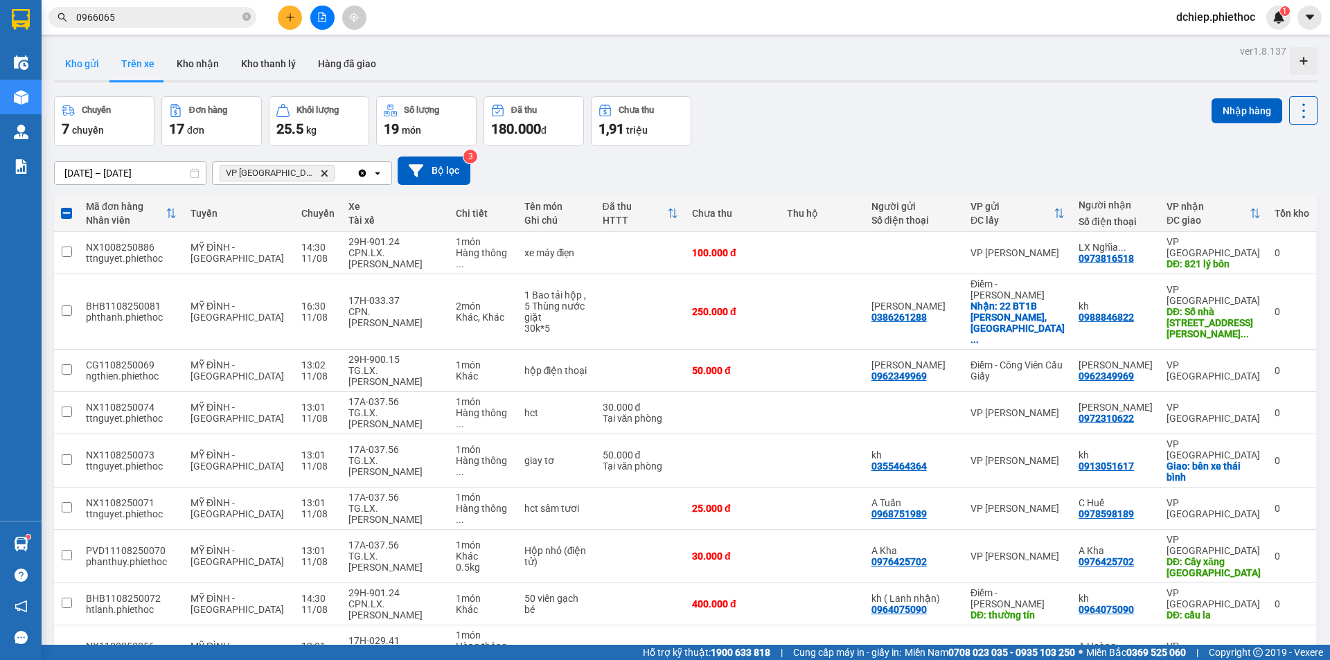
click at [89, 71] on button "Kho gửi" at bounding box center [82, 63] width 56 height 33
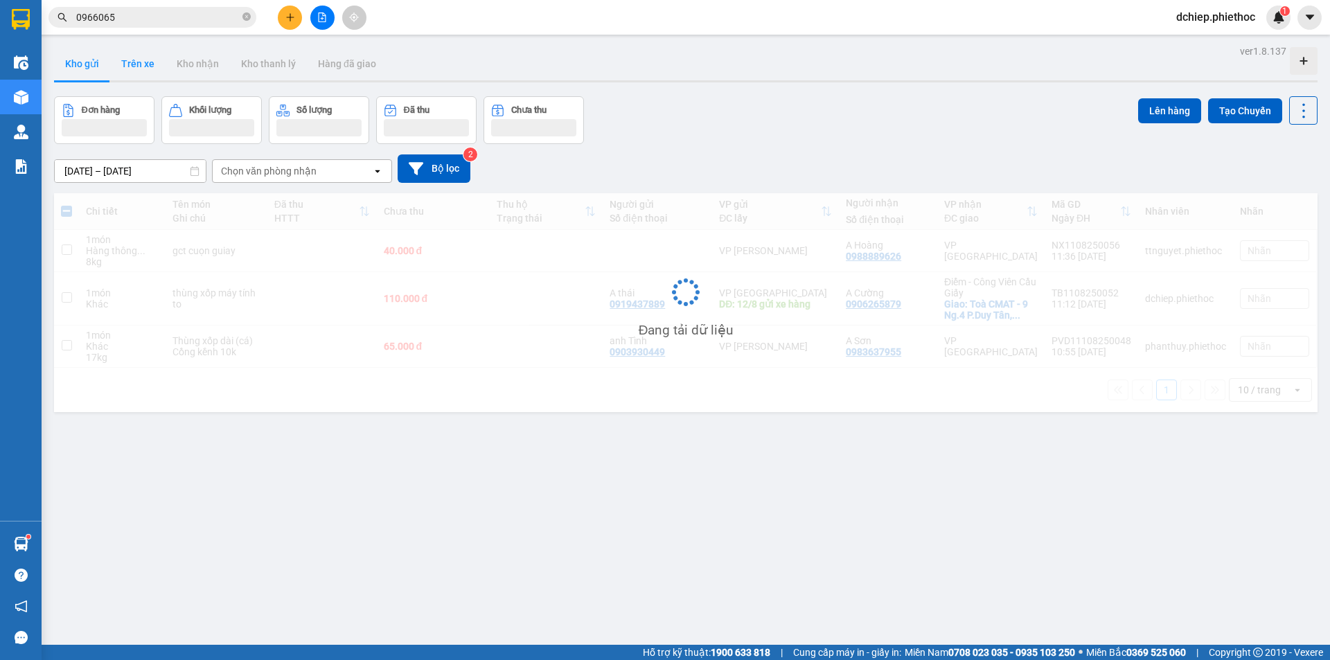
click at [132, 59] on button "Trên xe" at bounding box center [137, 63] width 55 height 33
click at [133, 60] on button "Trên xe" at bounding box center [137, 63] width 55 height 33
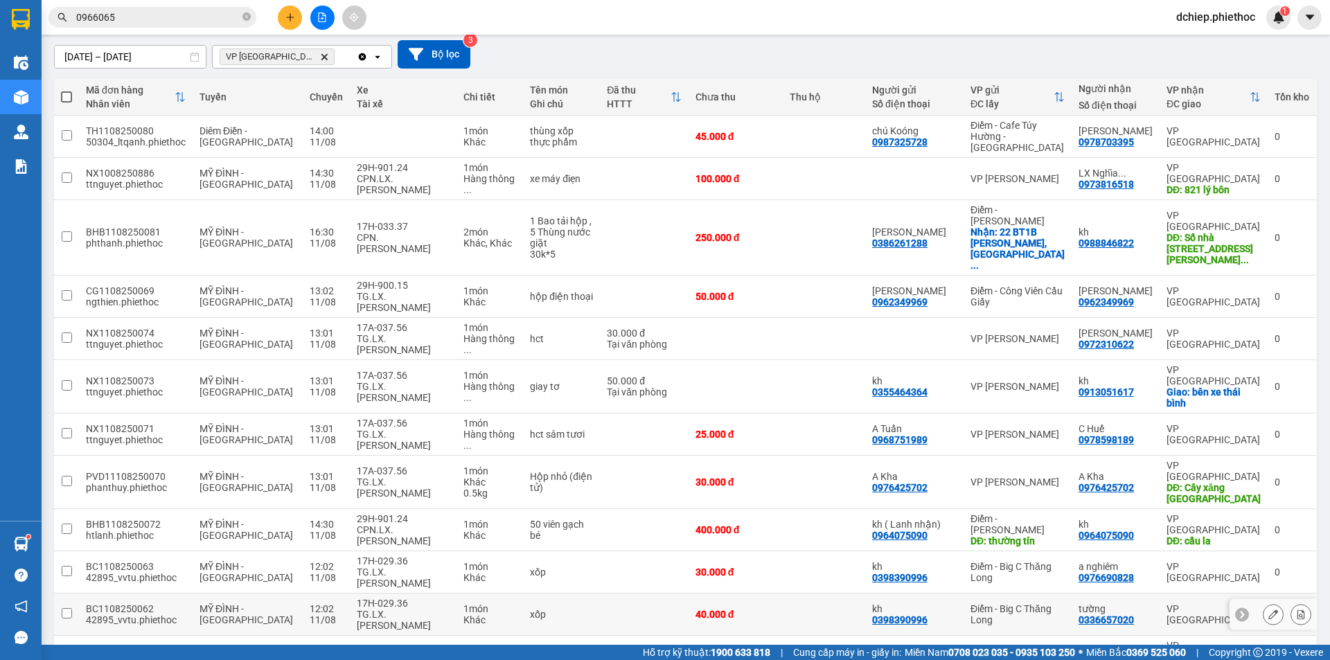
scroll to position [202, 0]
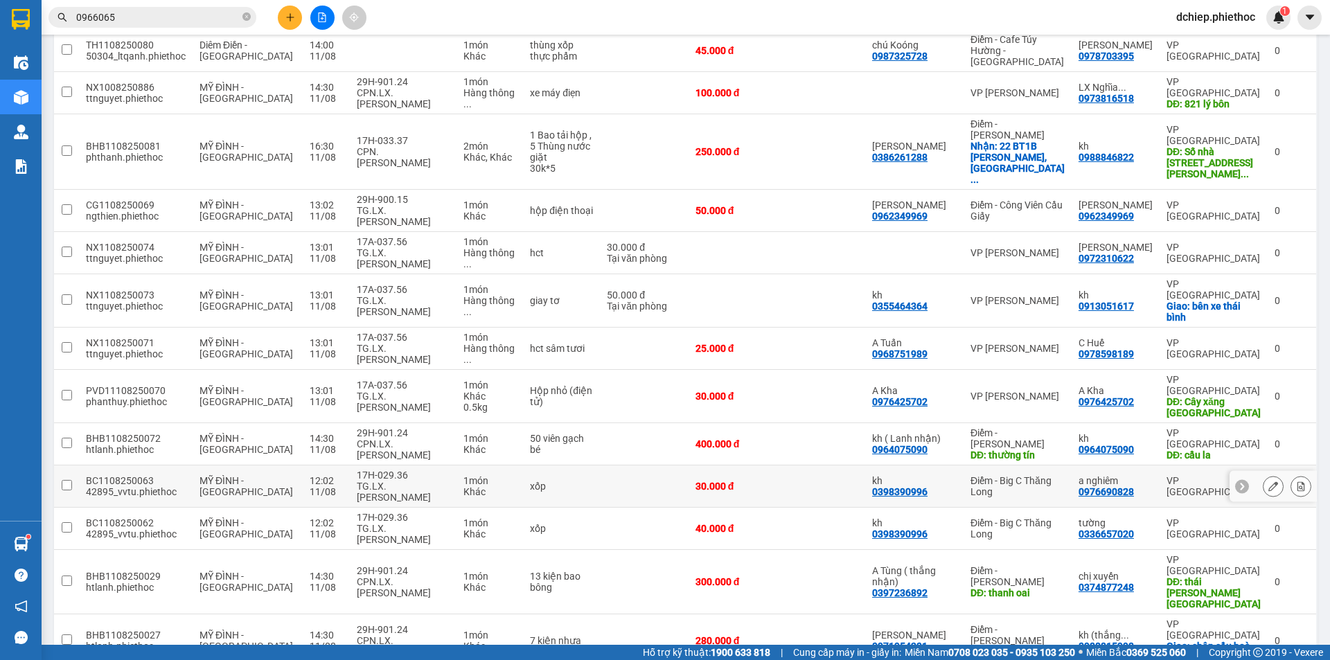
click at [428, 466] on td "17H-029.36 TG.LX.Nguyễn Sơn Thành" at bounding box center [403, 487] width 106 height 42
checkbox input "true"
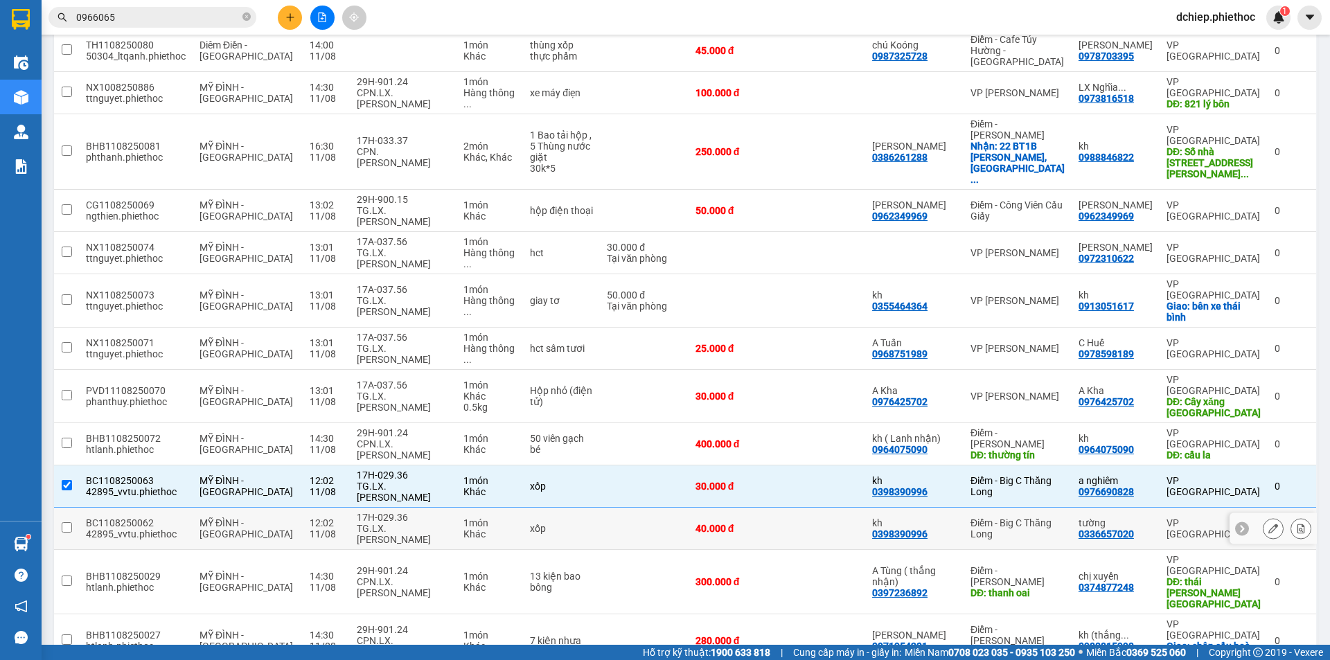
click at [423, 512] on div "17H-029.36" at bounding box center [403, 517] width 92 height 11
checkbox input "true"
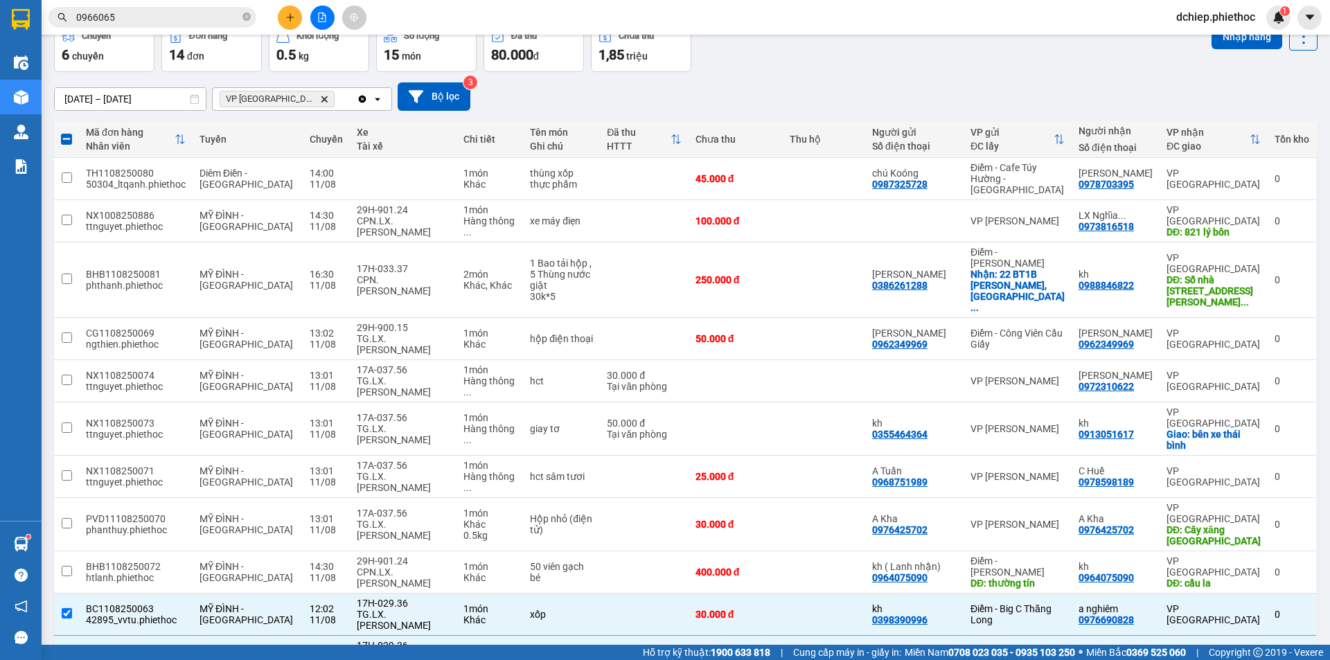
scroll to position [0, 0]
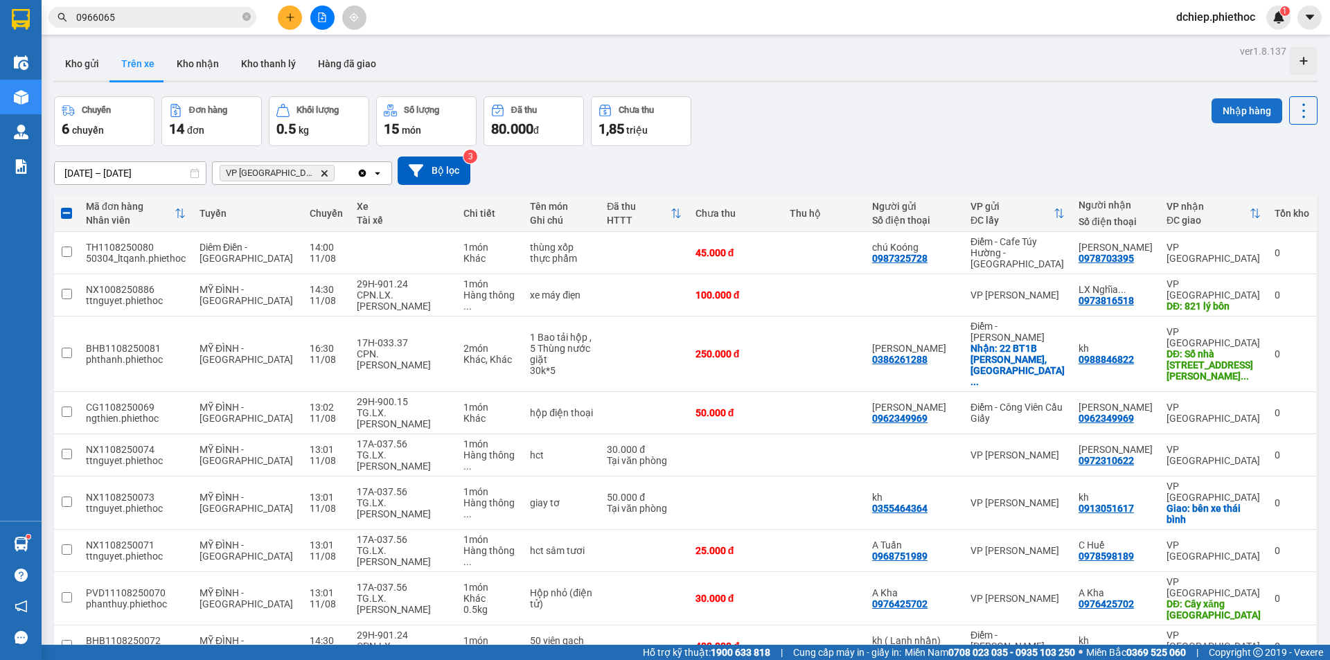
click at [1219, 103] on button "Nhập hàng" at bounding box center [1247, 110] width 71 height 25
checkbox input "false"
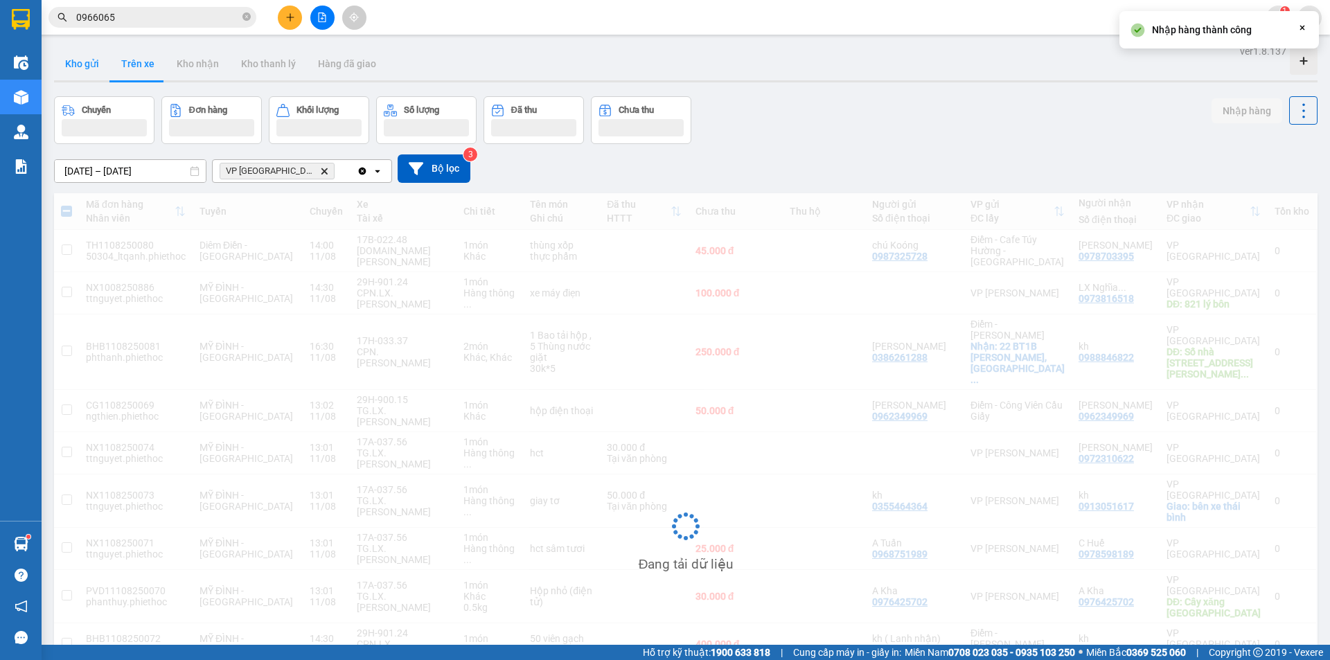
click at [85, 64] on button "Kho gửi" at bounding box center [82, 63] width 56 height 33
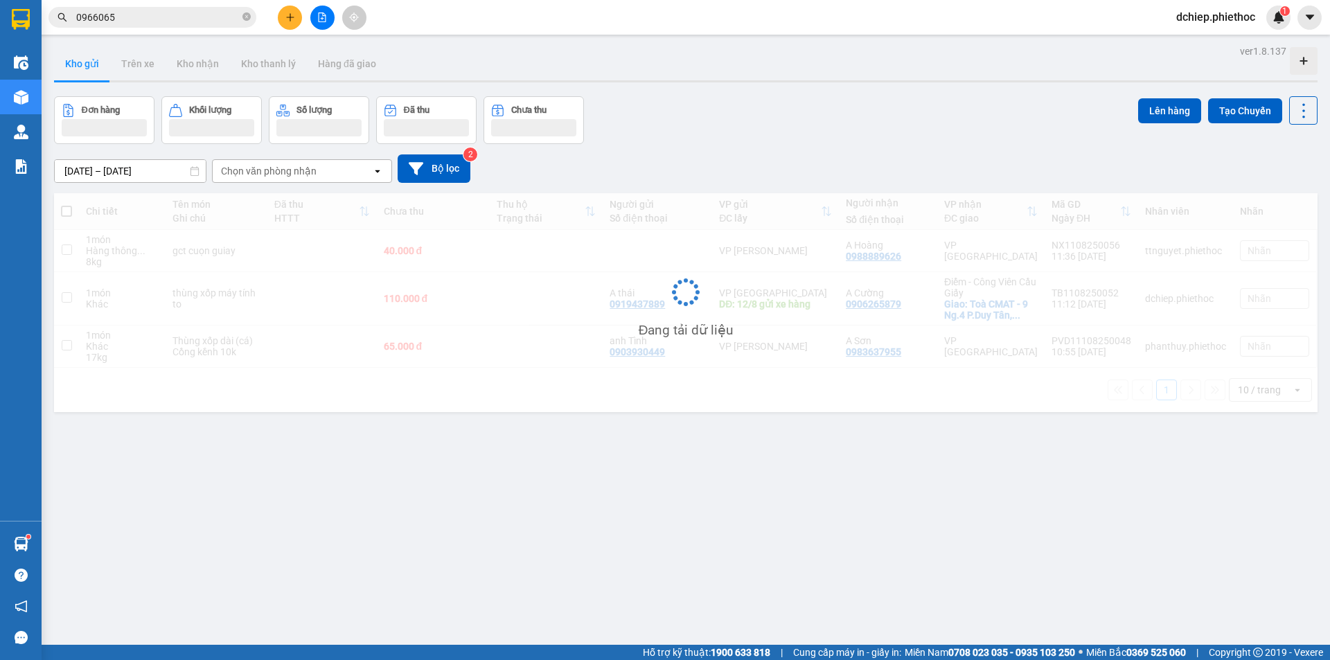
click at [85, 64] on button "Kho gửi" at bounding box center [82, 63] width 56 height 33
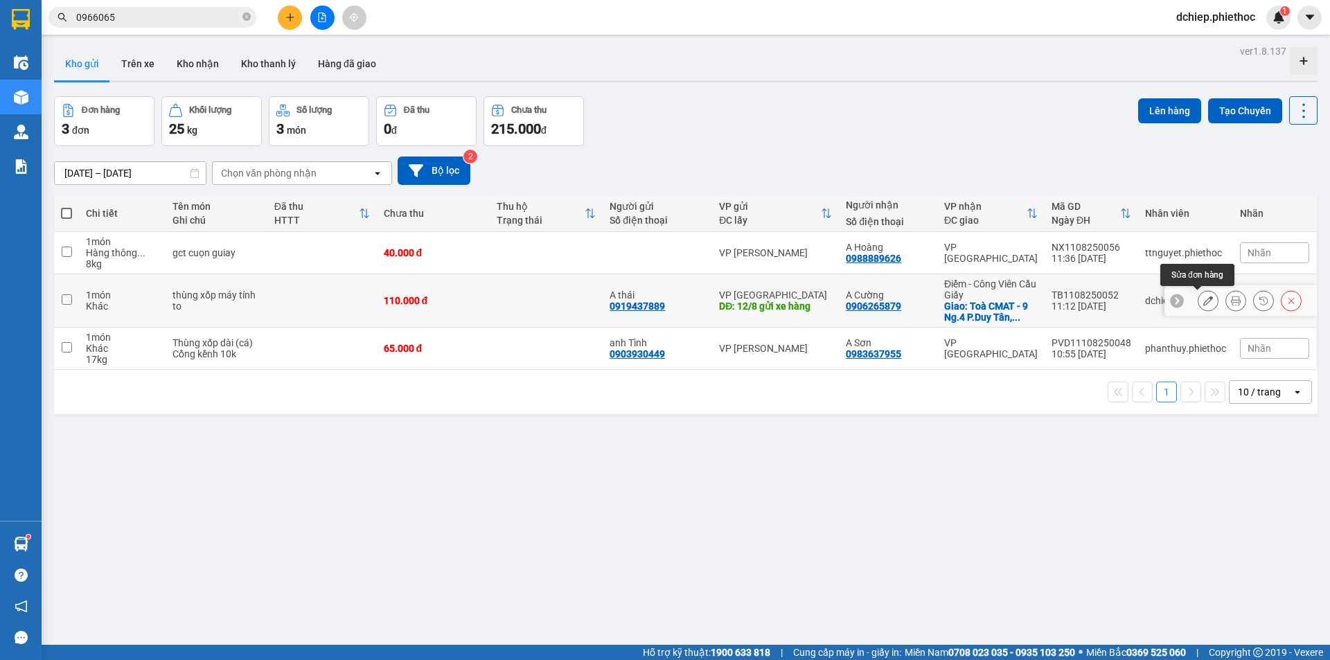
click at [1204, 302] on button at bounding box center [1208, 301] width 19 height 24
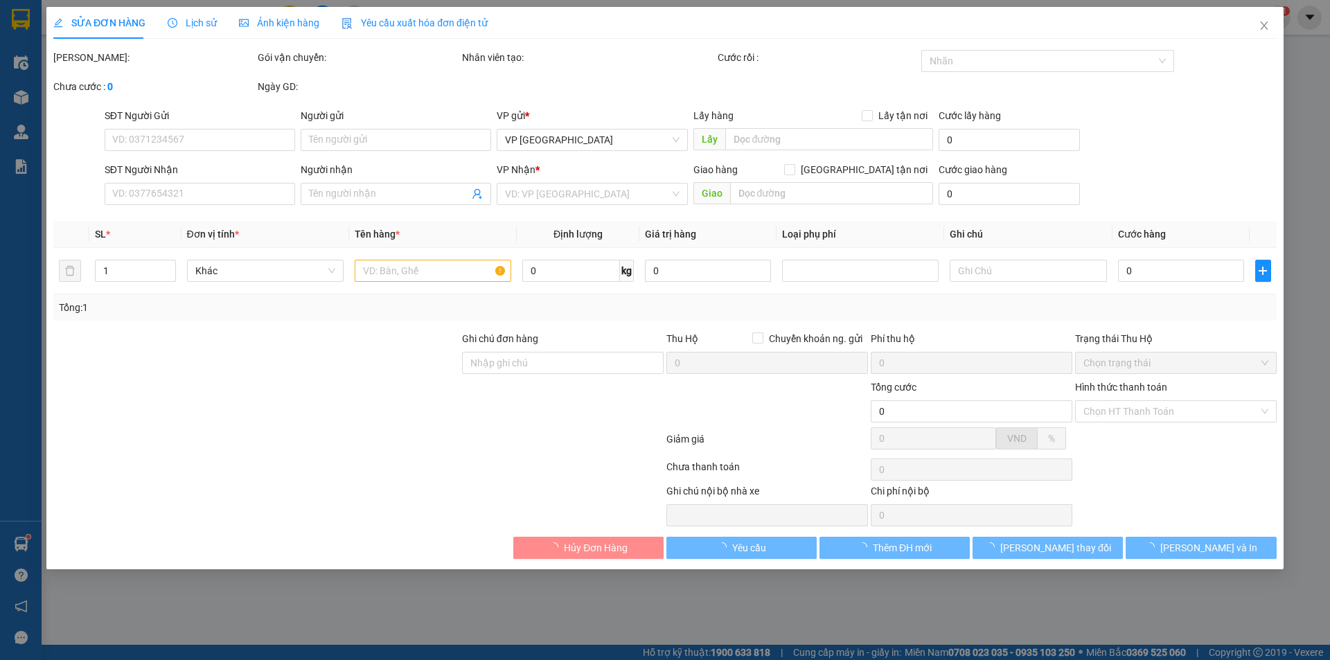
type input "0919437889"
type input "A thái"
type input "12/8 gửi xe hàng"
type input "0906265879"
type input "A Cường"
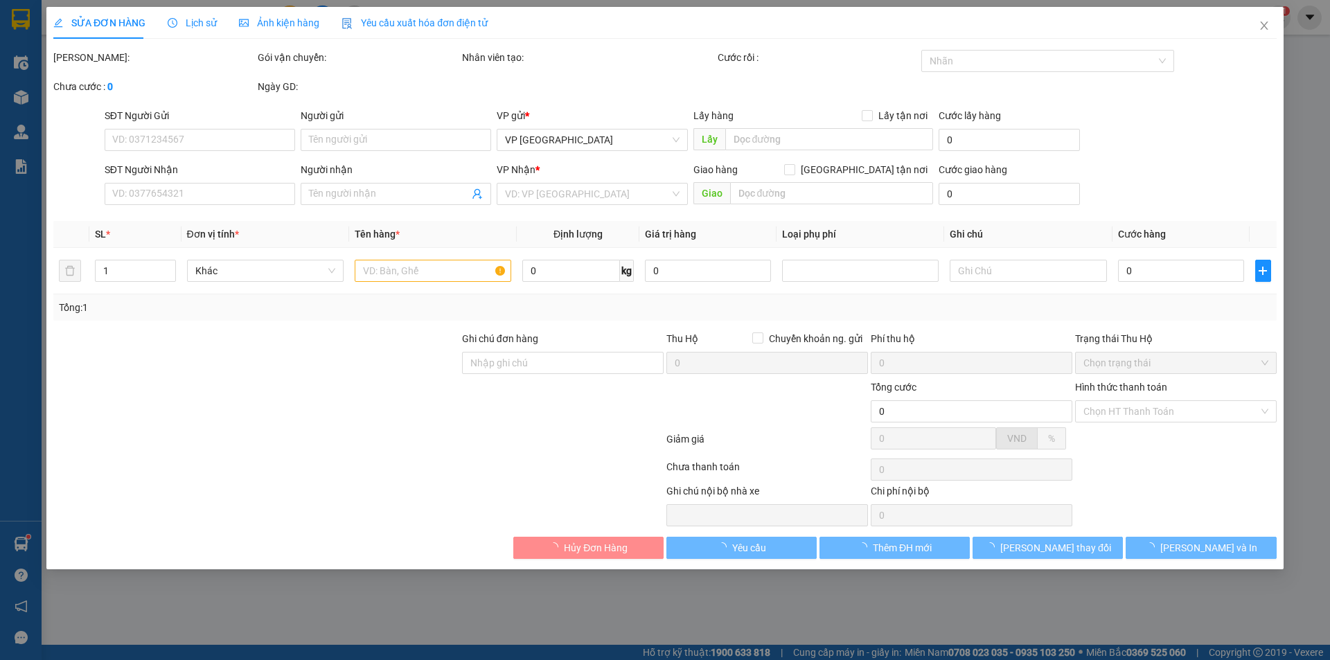
checkbox input "true"
type input "Toà CMAT - 9 Ng.4 P.Duy Tân, Dịch Vọng Hậu, Cầu Giấy, Hà Nội 100000, Việt Nam"
type input "110.000"
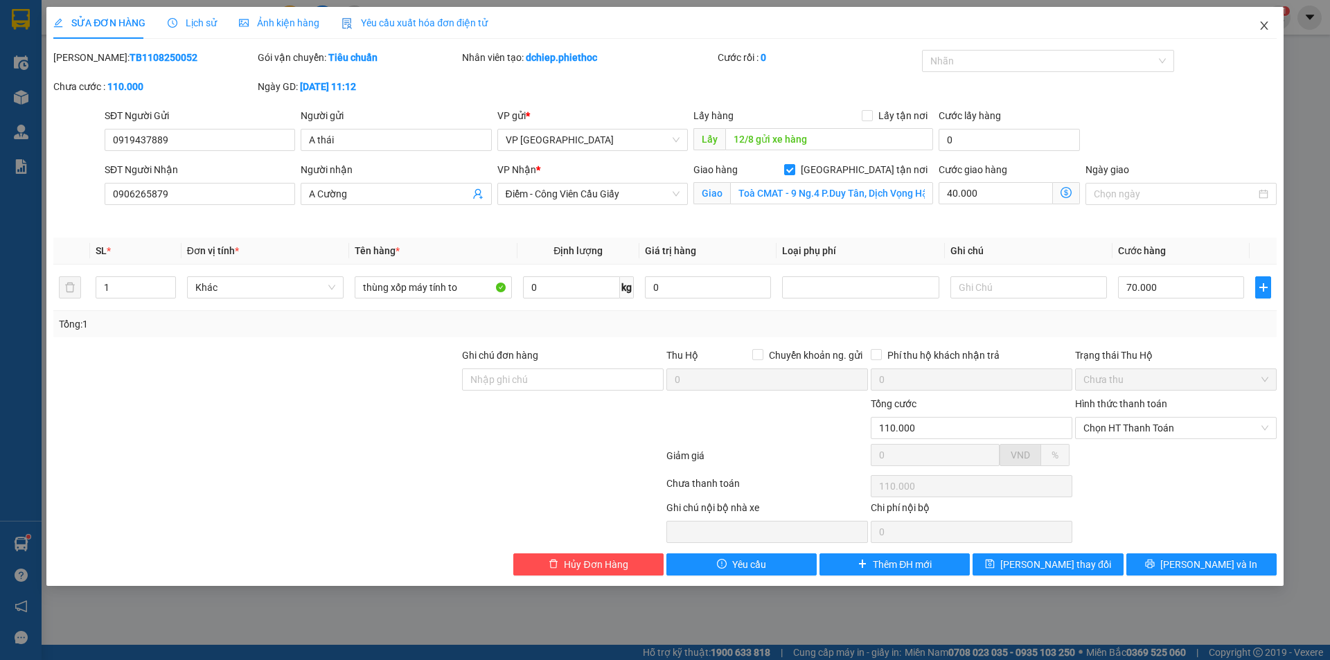
click at [1261, 26] on icon "close" at bounding box center [1264, 25] width 11 height 11
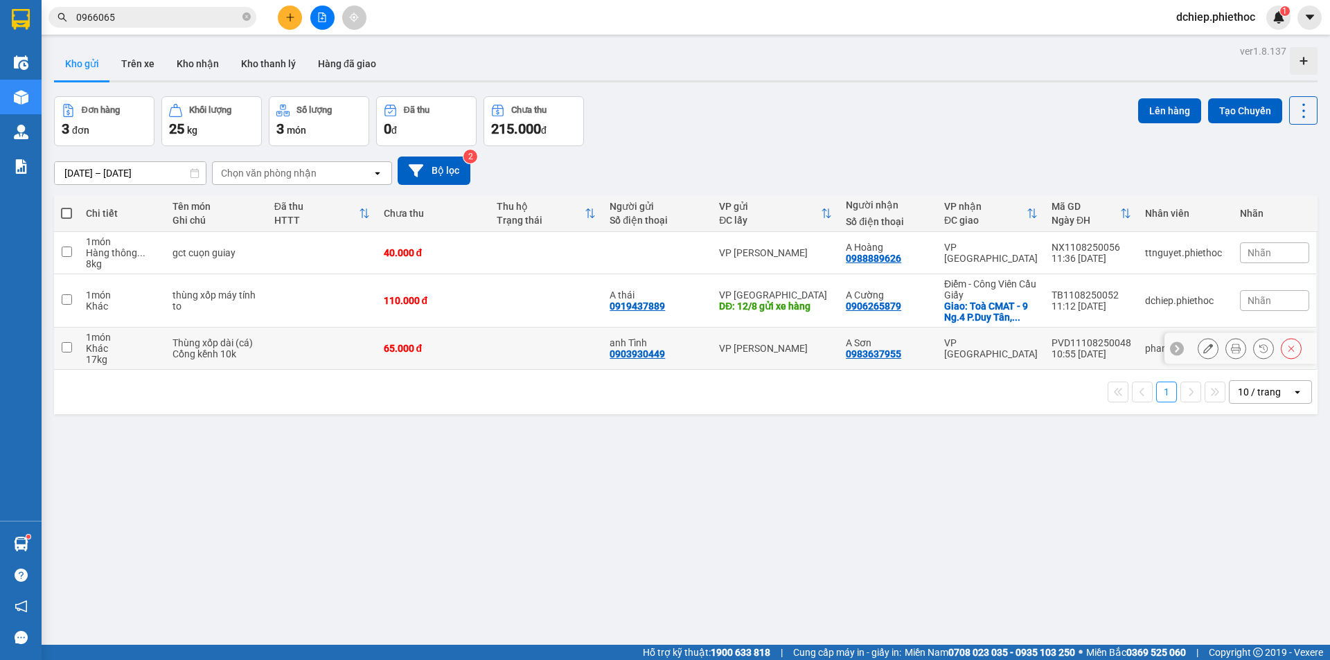
drag, startPoint x: 985, startPoint y: 351, endPoint x: 985, endPoint y: 313, distance: 38.1
click at [985, 351] on div "VP [GEOGRAPHIC_DATA]" at bounding box center [991, 348] width 94 height 22
checkbox input "true"
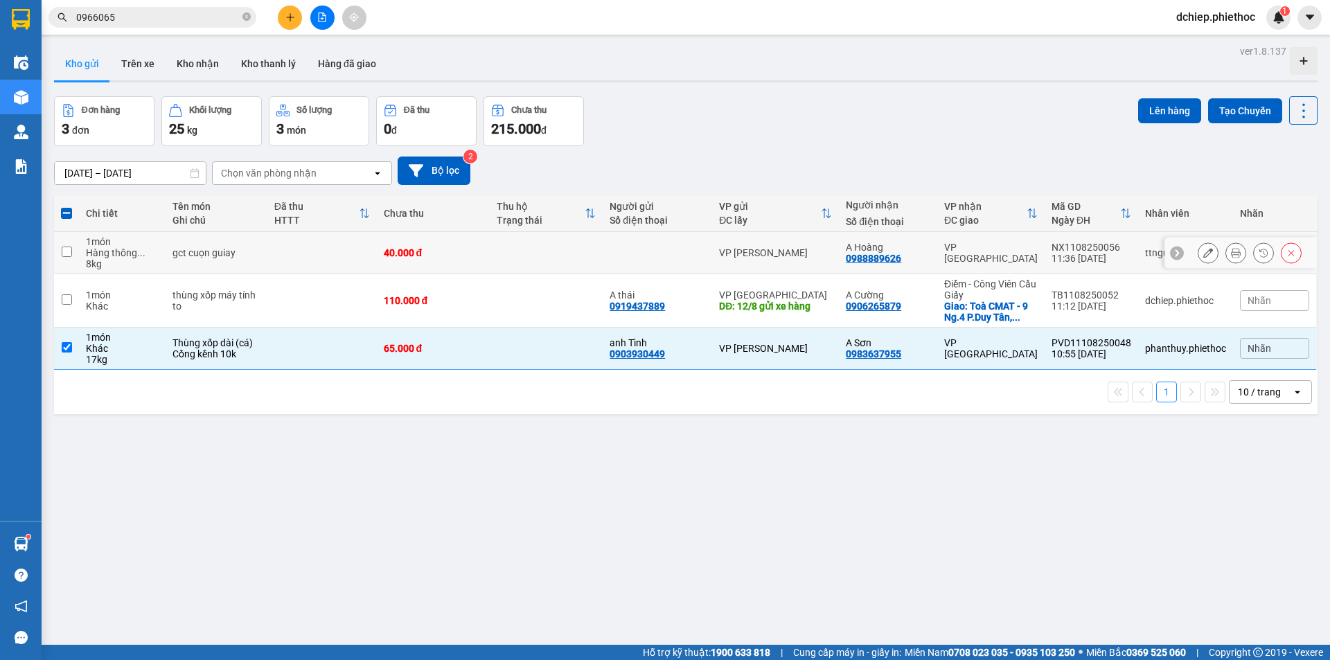
click at [974, 251] on div "VP [GEOGRAPHIC_DATA]" at bounding box center [991, 253] width 94 height 22
checkbox input "true"
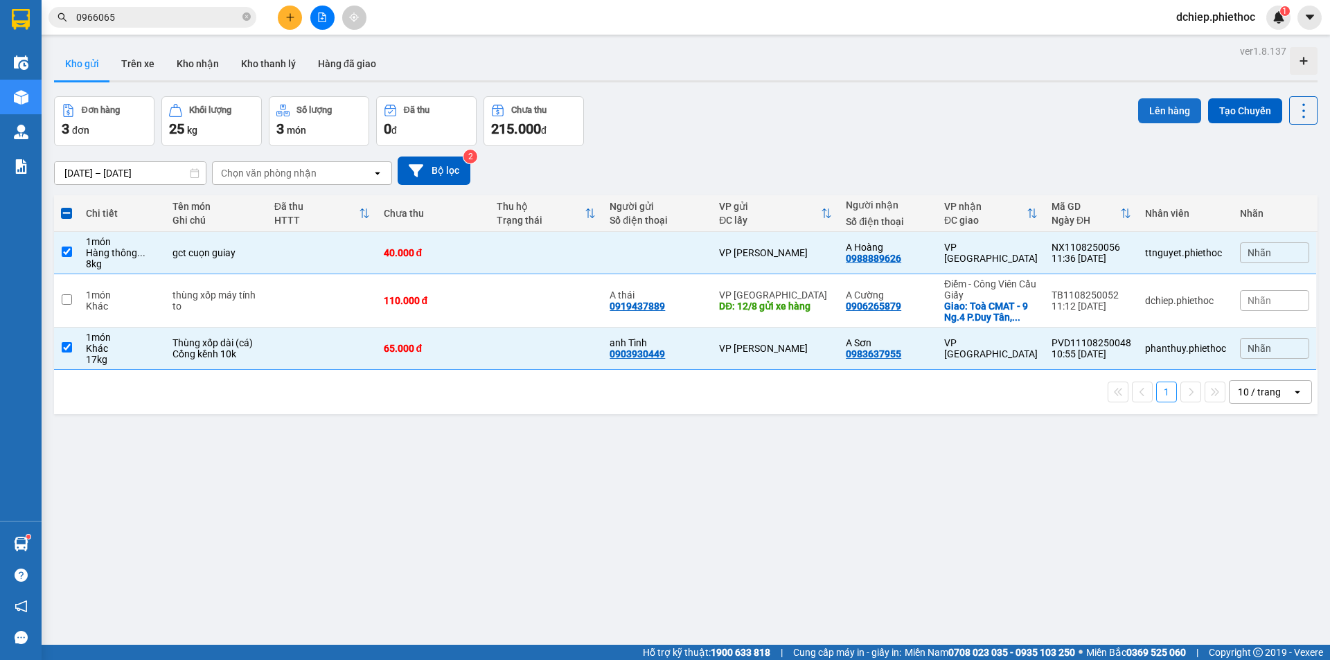
click at [1141, 113] on button "Lên hàng" at bounding box center [1169, 110] width 63 height 25
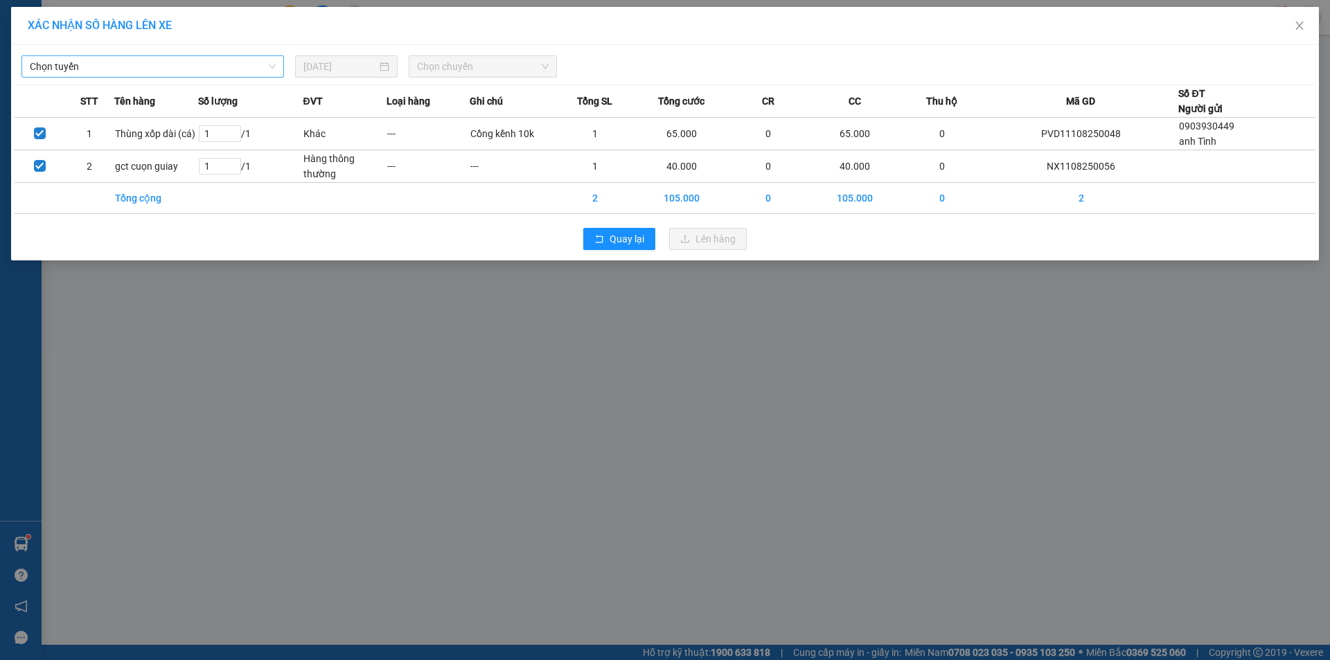
click at [107, 73] on span "Chọn tuyến" at bounding box center [153, 66] width 246 height 21
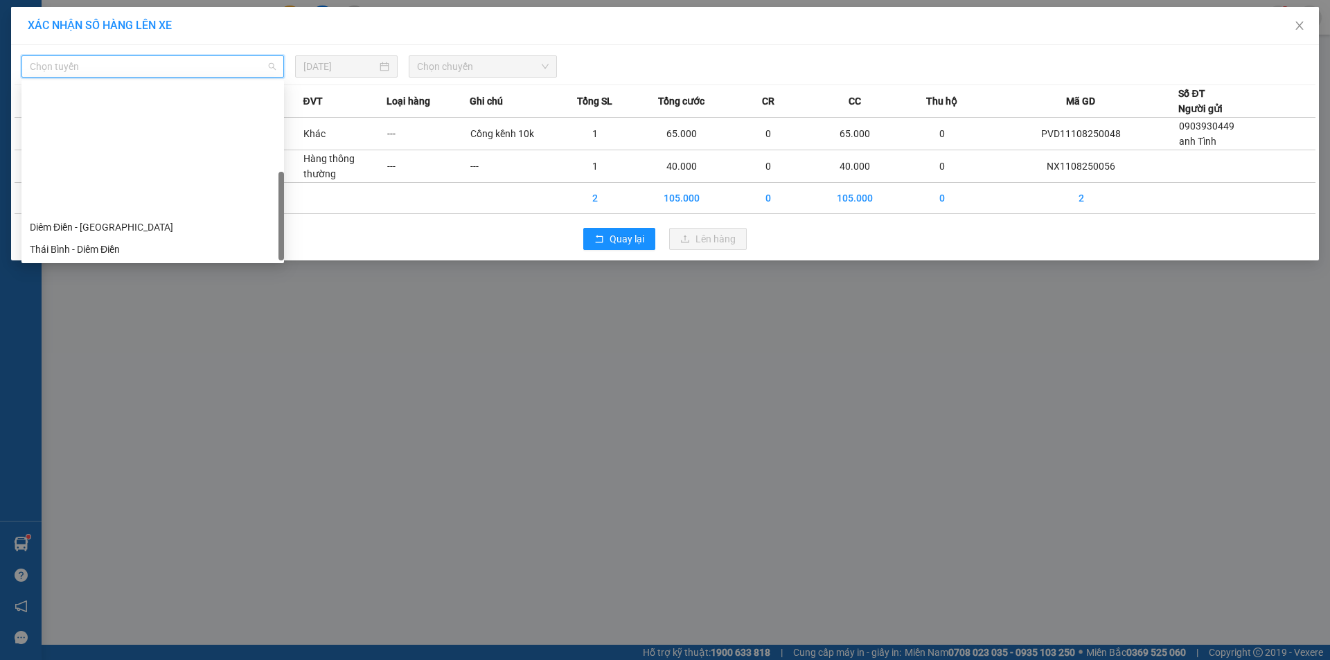
scroll to position [155, 0]
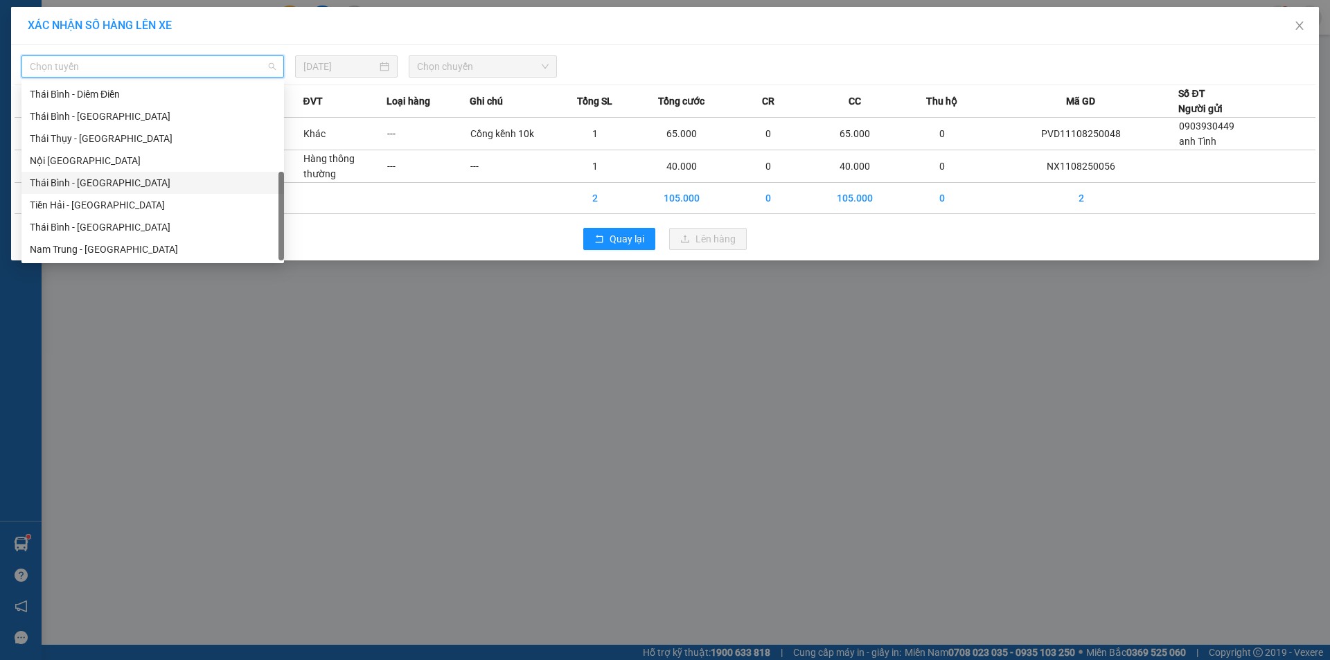
click at [95, 184] on div "Thái Bình - [GEOGRAPHIC_DATA]" at bounding box center [153, 182] width 246 height 15
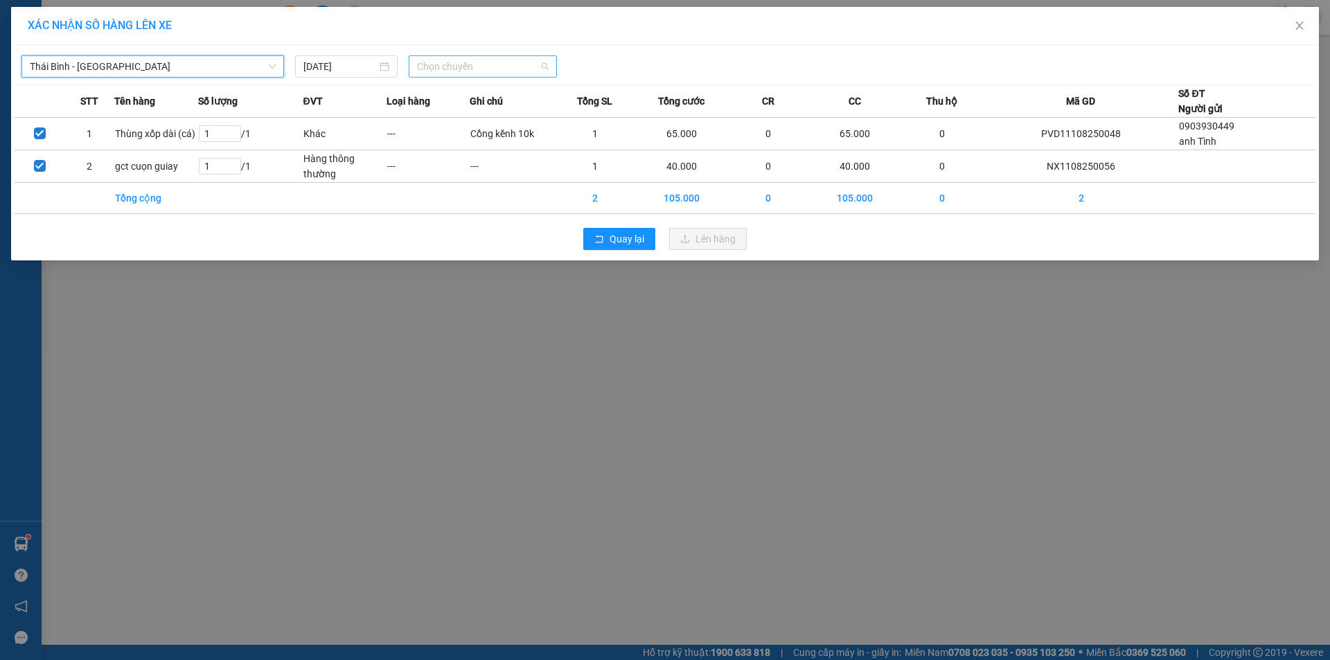
click at [463, 69] on span "Chọn chuyến" at bounding box center [483, 66] width 132 height 21
type input "14"
click at [515, 116] on div "Thêm chuyến " 14:00 "" at bounding box center [483, 117] width 148 height 24
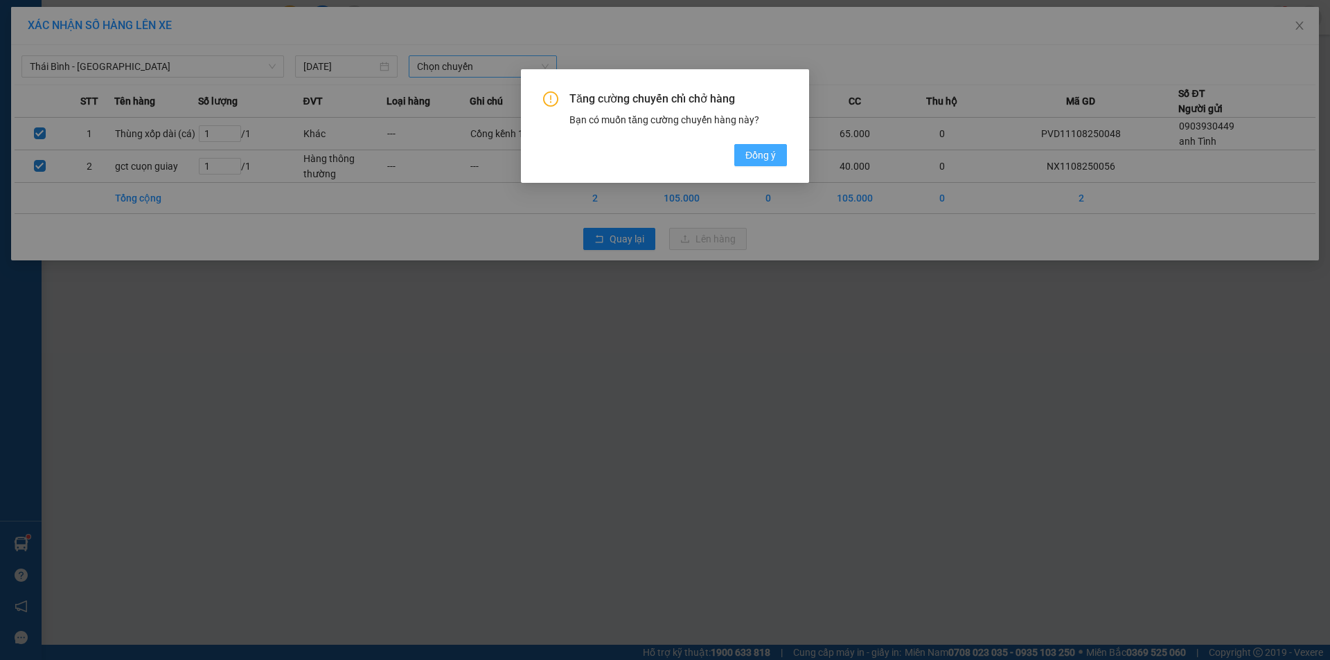
click at [767, 157] on span "Đồng ý" at bounding box center [761, 155] width 30 height 15
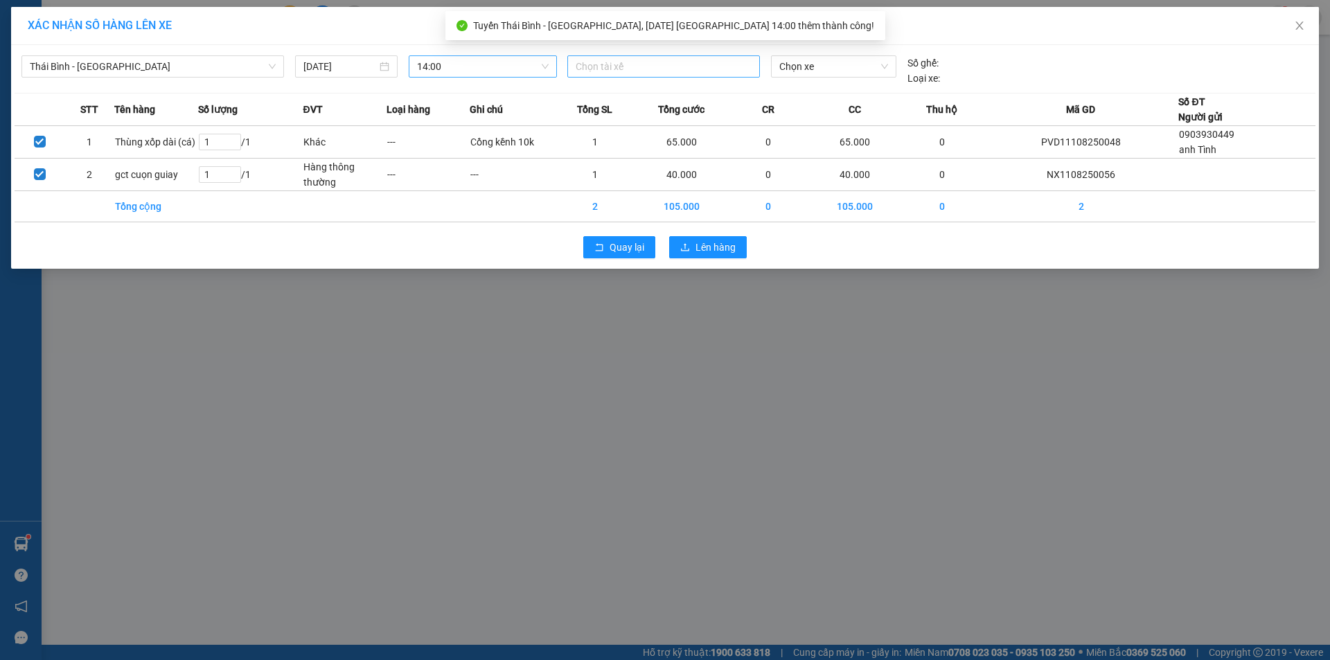
click at [650, 66] on div at bounding box center [664, 66] width 186 height 17
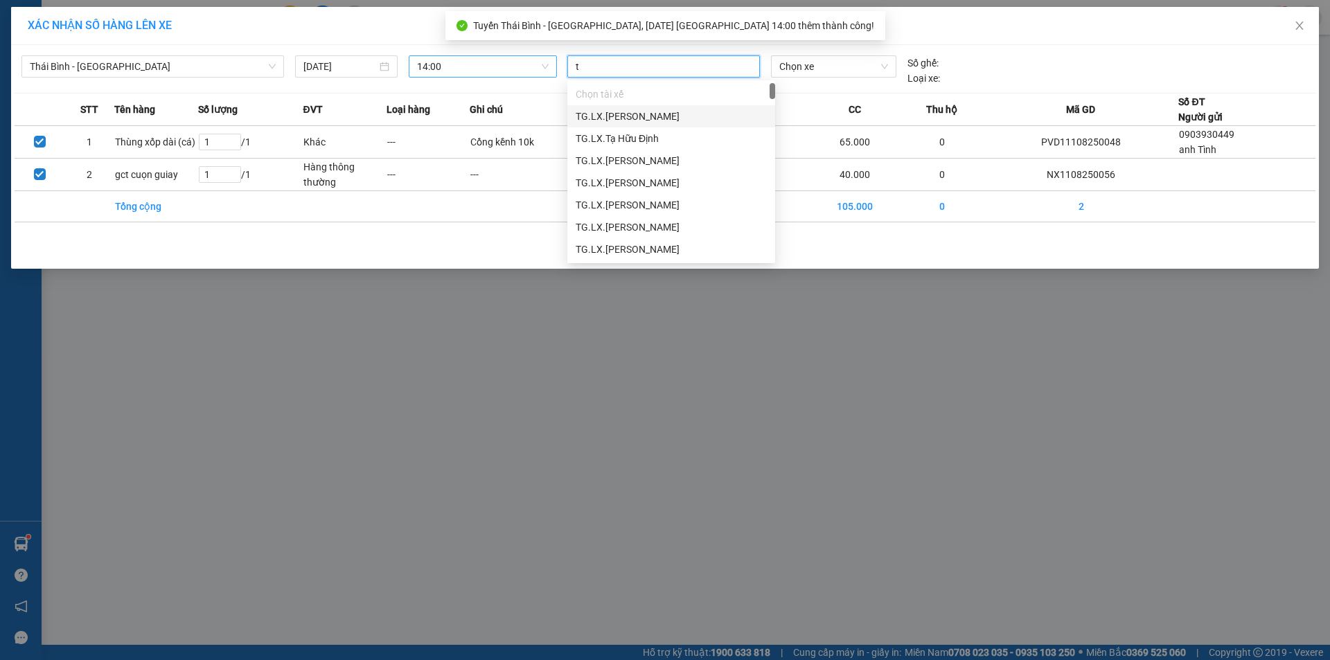
type input "tú"
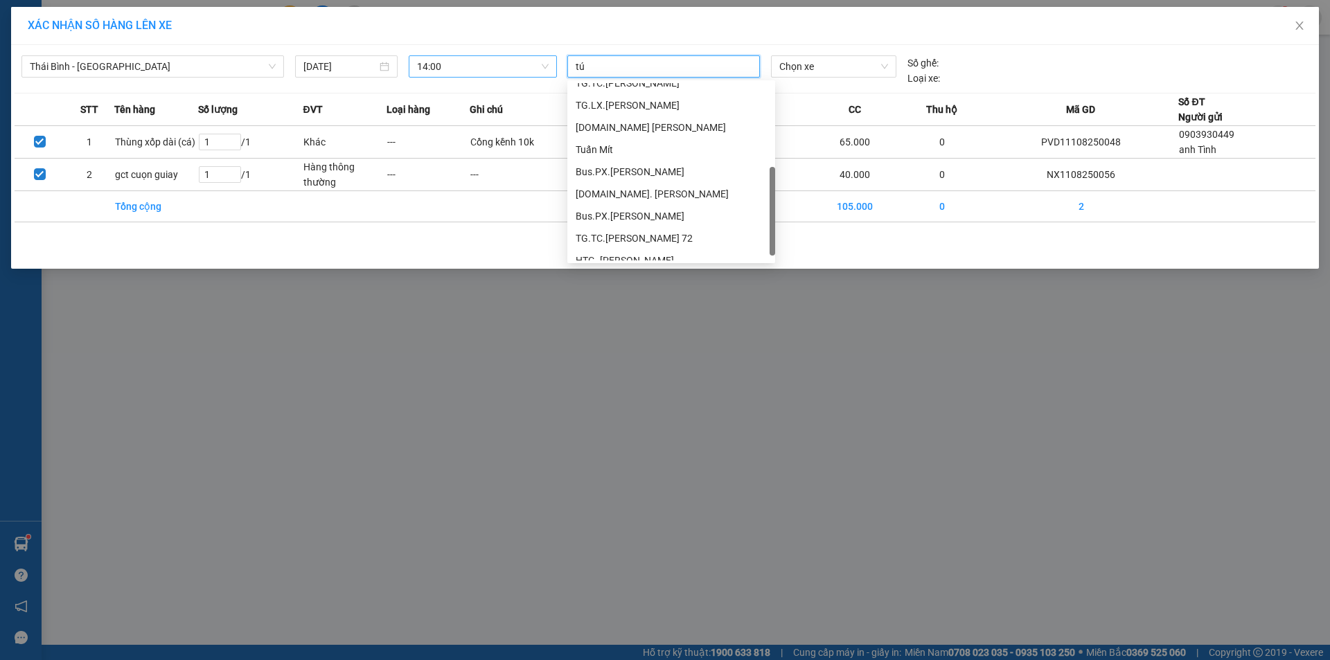
scroll to position [0, 0]
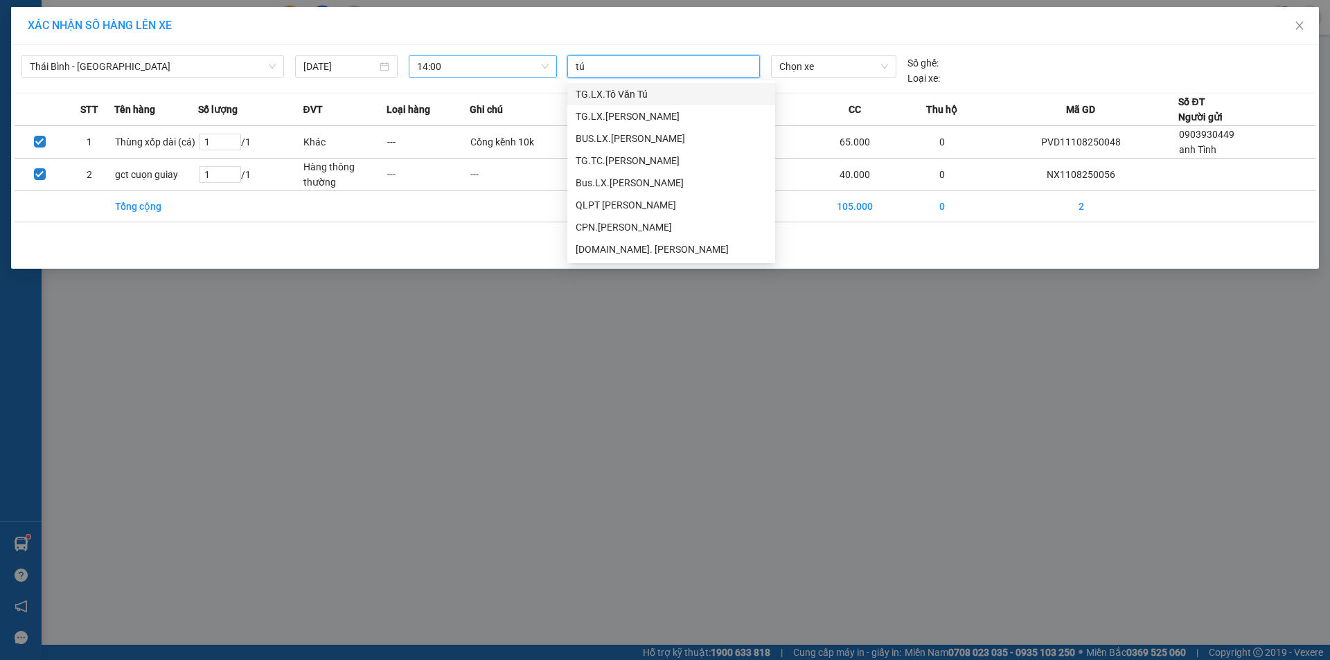
click at [651, 89] on div "TG.LX.Tô Văn Tú" at bounding box center [671, 94] width 191 height 15
click at [814, 64] on span "Chọn xe" at bounding box center [833, 66] width 108 height 21
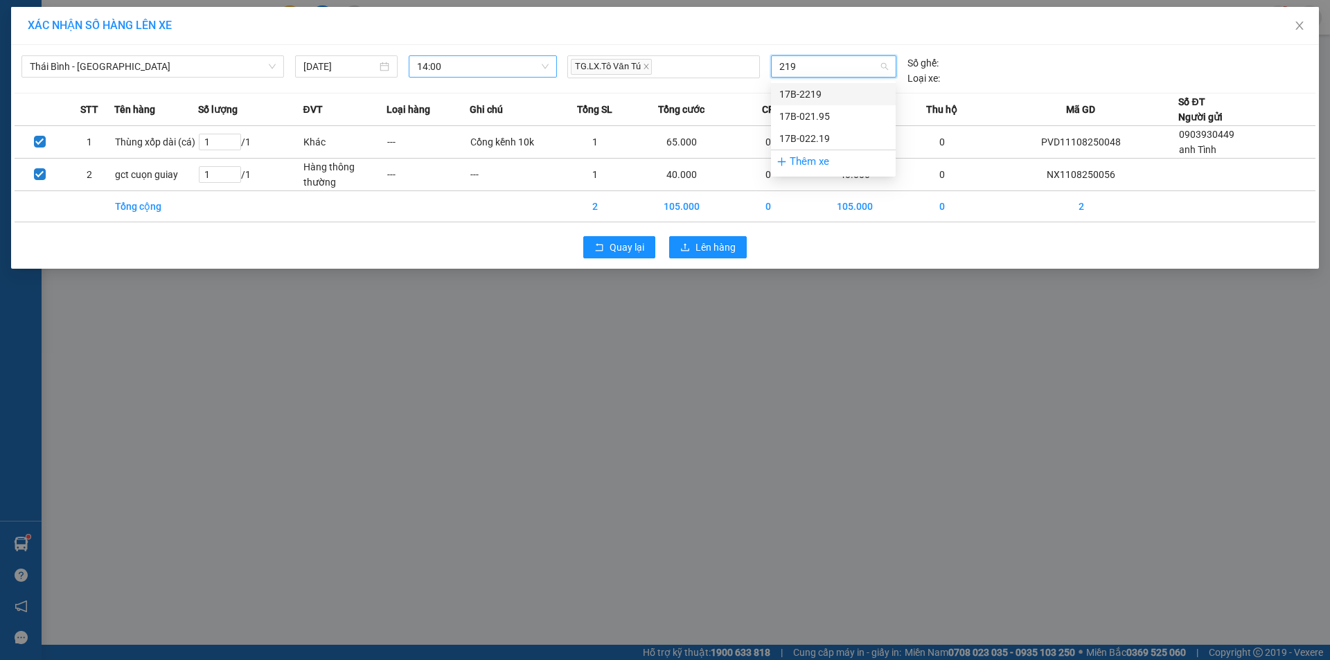
type input "2195"
click at [825, 89] on div "17B-021.95" at bounding box center [833, 94] width 108 height 15
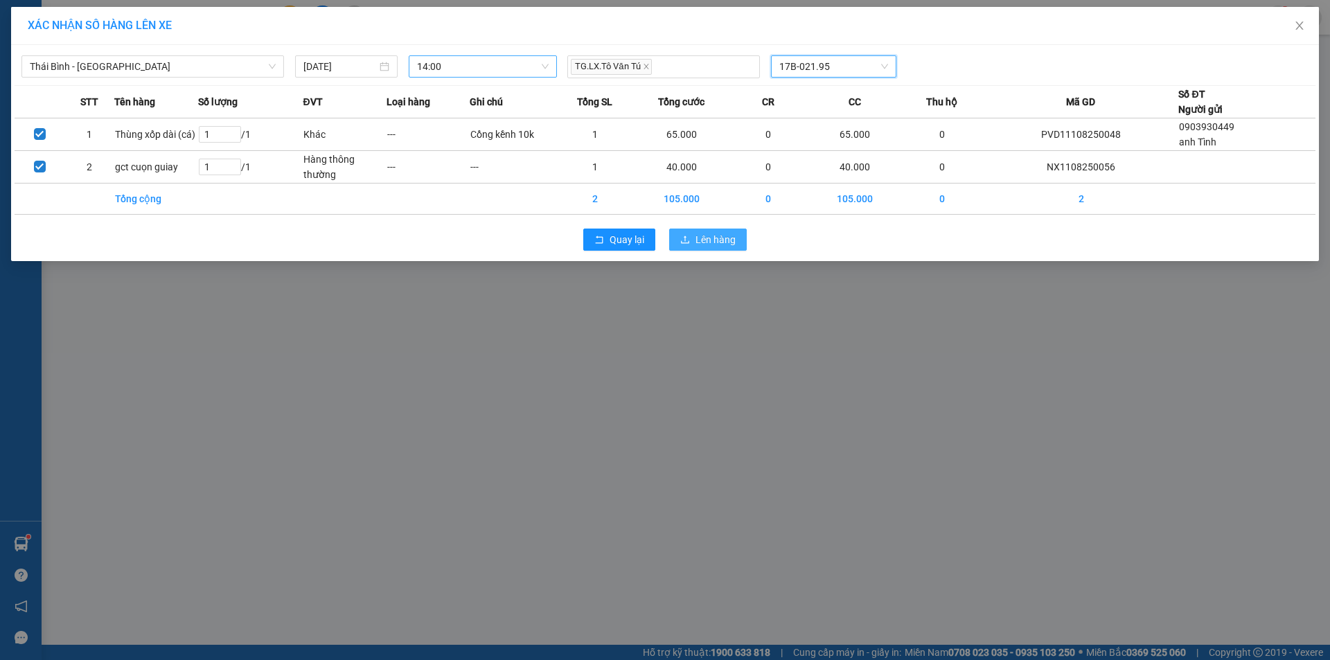
click at [710, 240] on span "Lên hàng" at bounding box center [716, 239] width 40 height 15
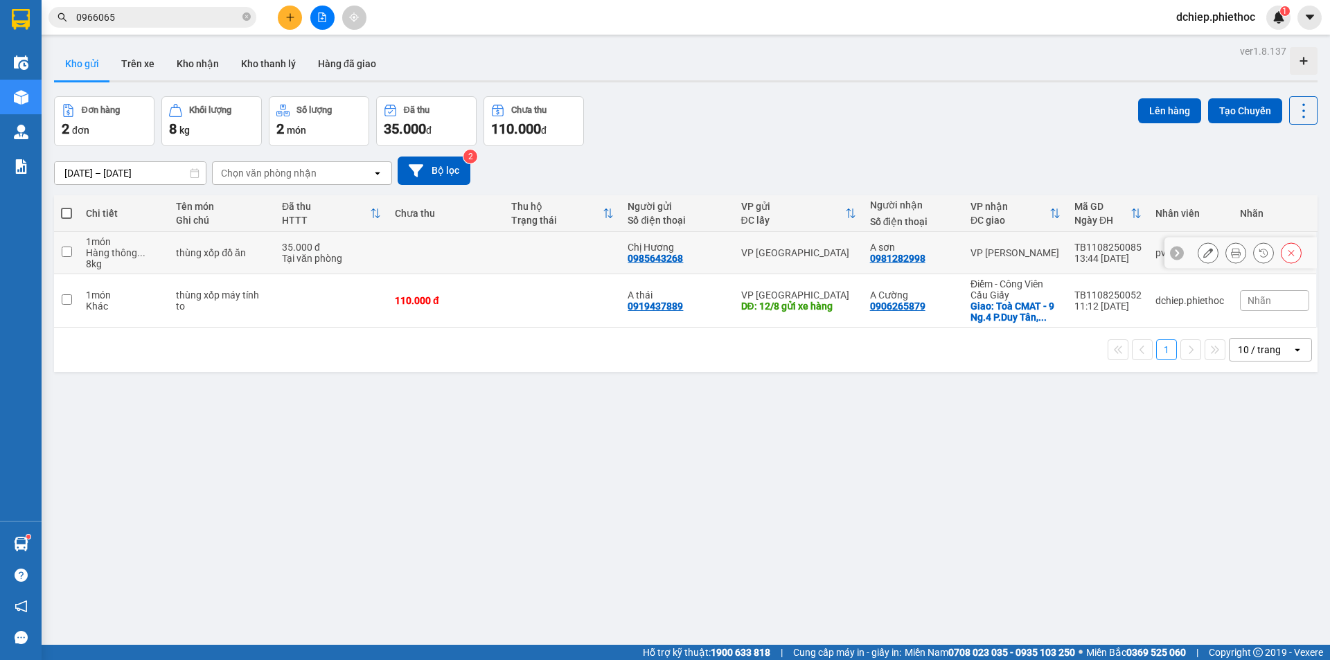
click at [735, 249] on td "VP [GEOGRAPHIC_DATA]" at bounding box center [798, 253] width 129 height 42
checkbox input "true"
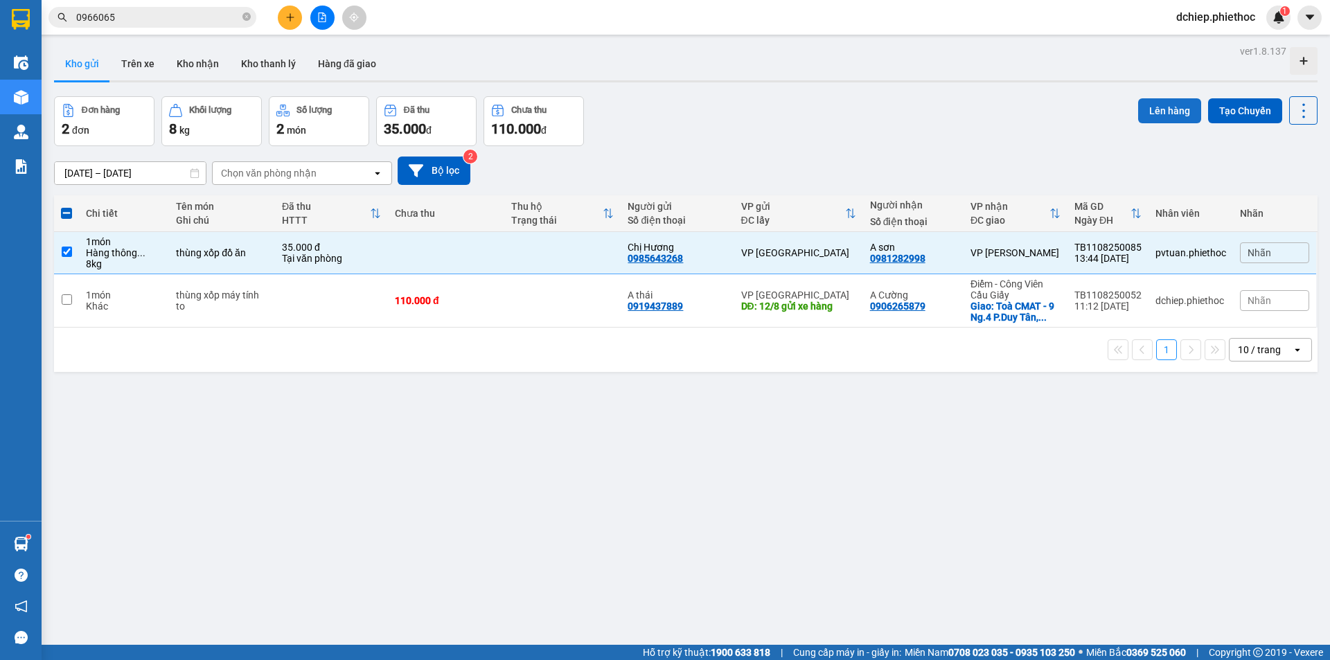
click at [1158, 111] on button "Lên hàng" at bounding box center [1169, 110] width 63 height 25
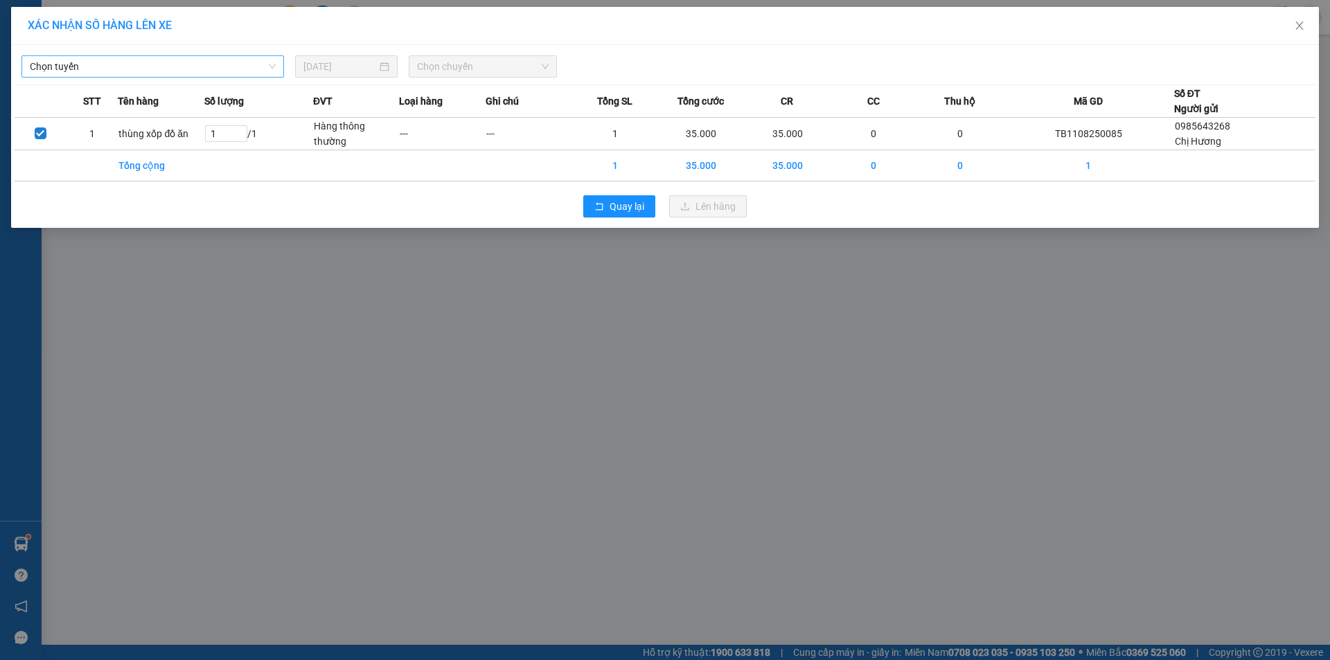
click at [164, 68] on span "Chọn tuyến" at bounding box center [153, 66] width 246 height 21
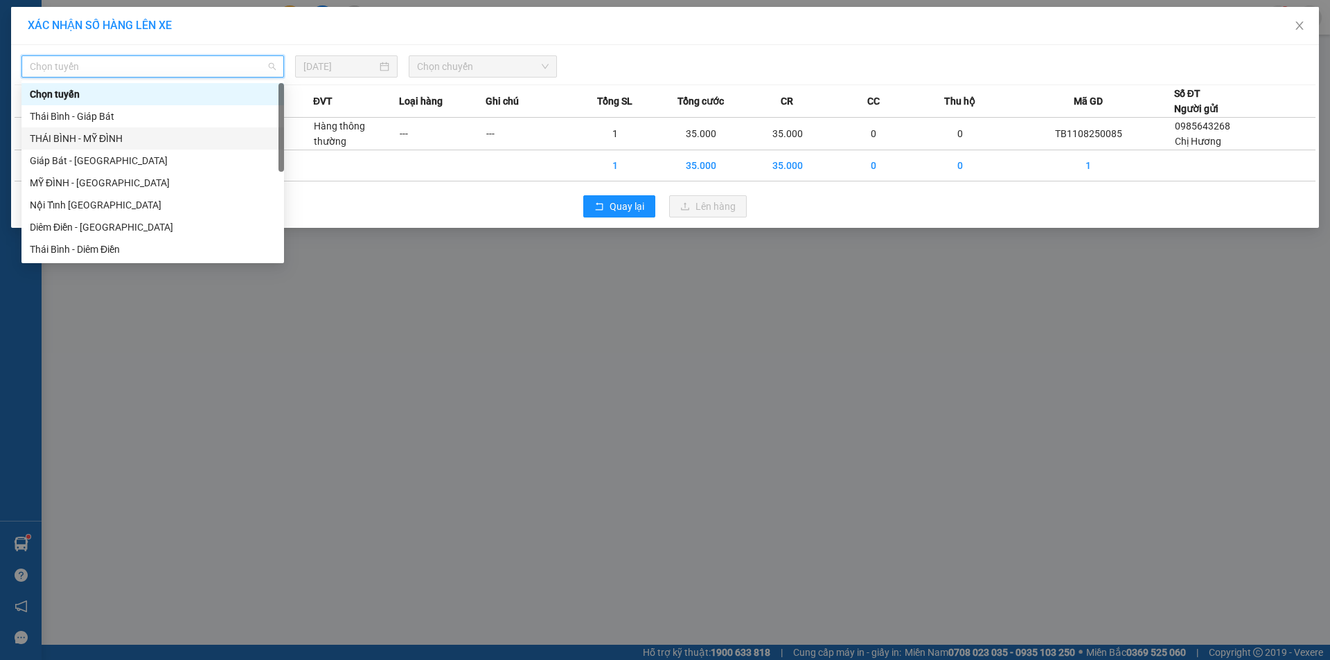
click at [113, 135] on div "THÁI BÌNH - MỸ ĐÌNH" at bounding box center [153, 138] width 246 height 15
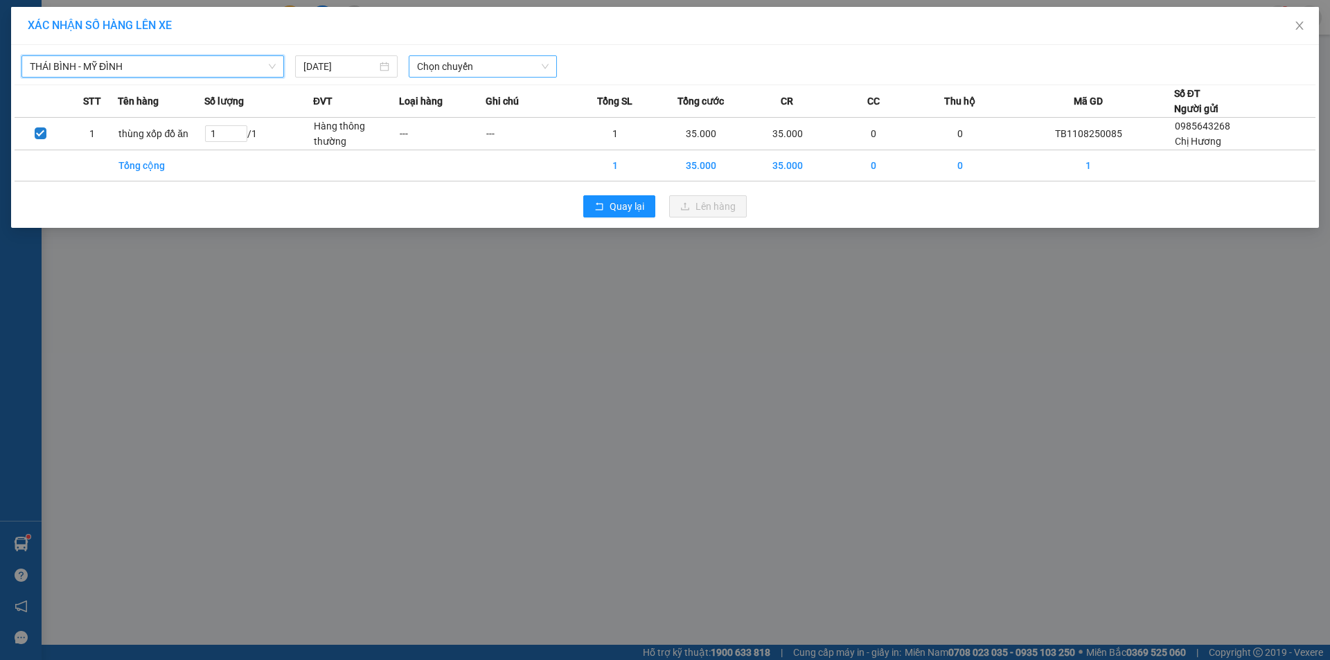
click at [457, 76] on span "Chọn chuyến" at bounding box center [483, 66] width 132 height 21
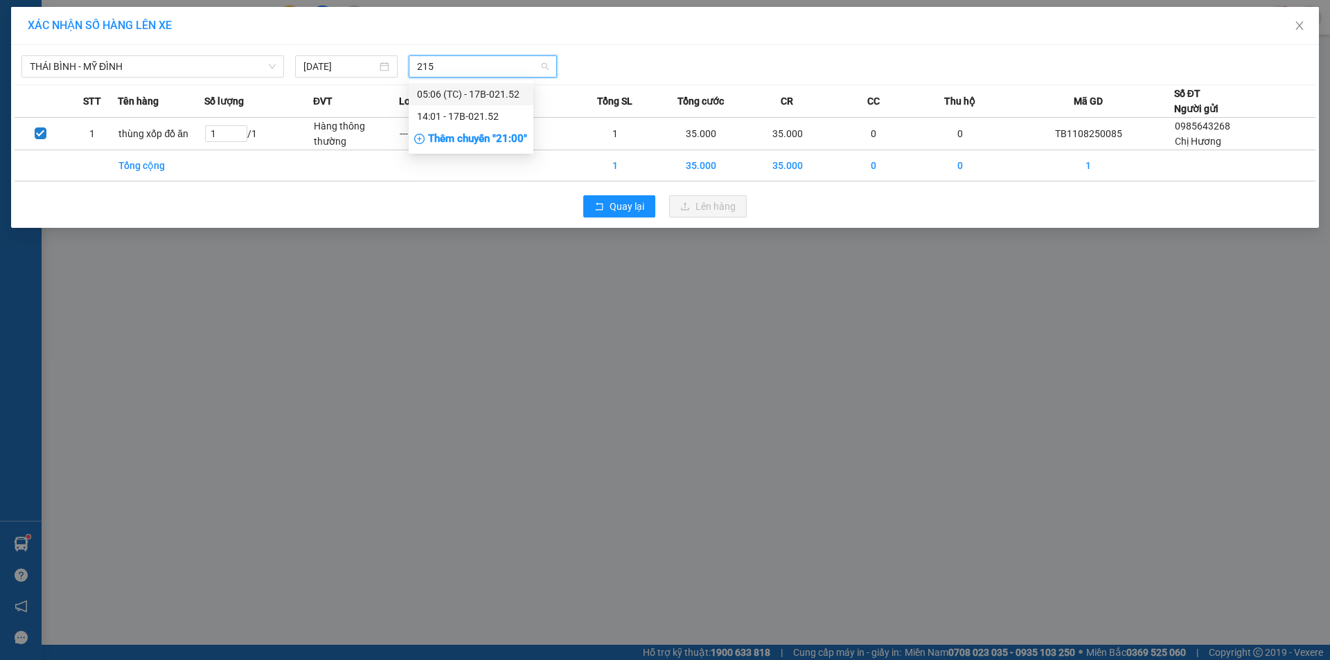
type input "2152"
click at [477, 118] on div "14:01 - 17B-021.52" at bounding box center [471, 116] width 108 height 15
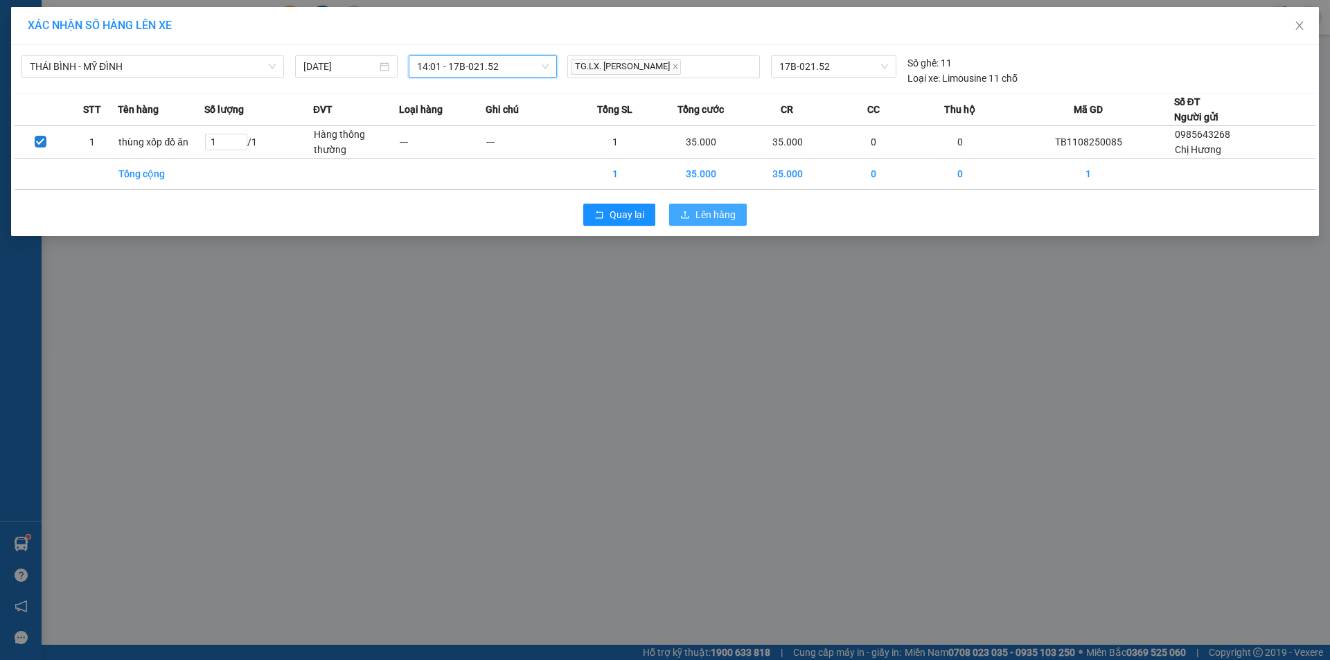
click at [716, 212] on span "Lên hàng" at bounding box center [716, 214] width 40 height 15
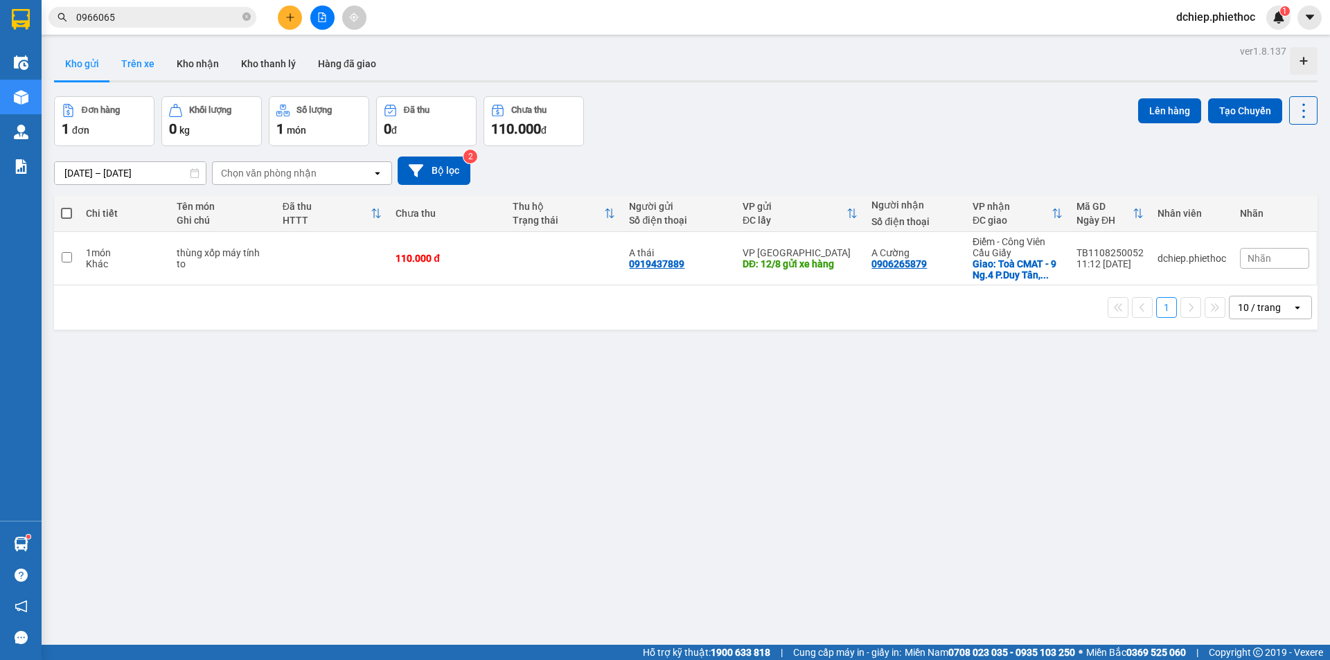
click at [154, 60] on button "Trên xe" at bounding box center [137, 63] width 55 height 33
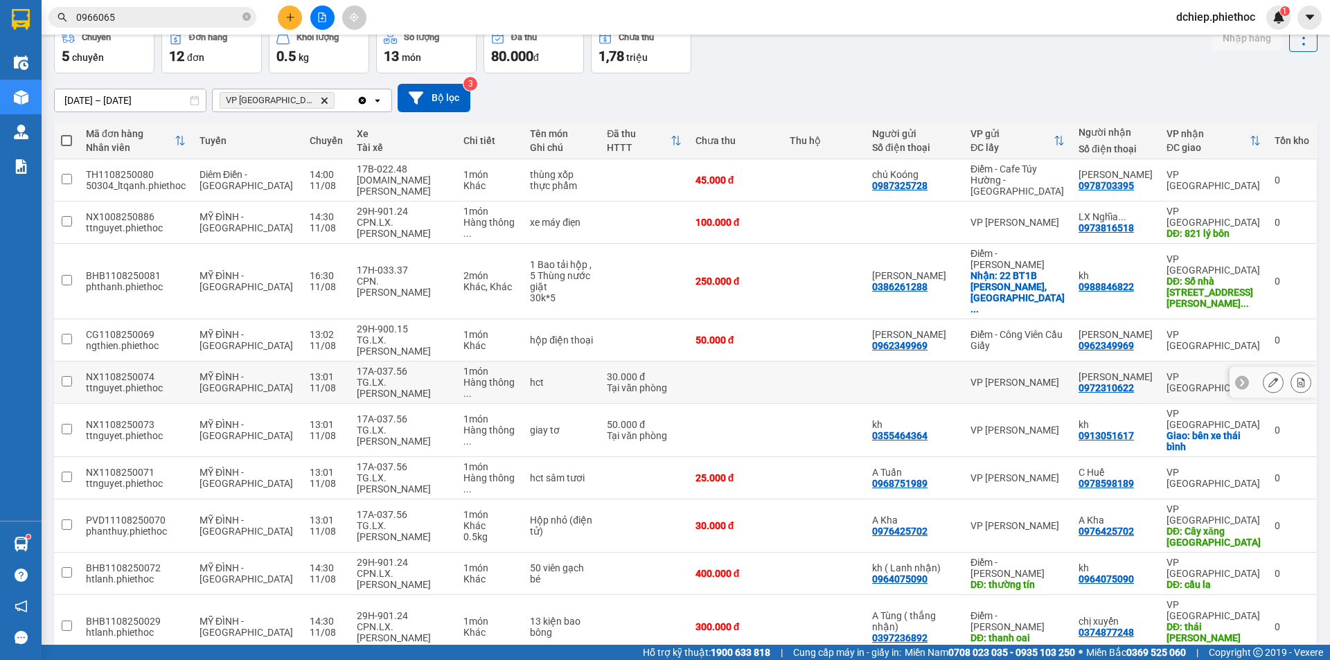
scroll to position [118, 0]
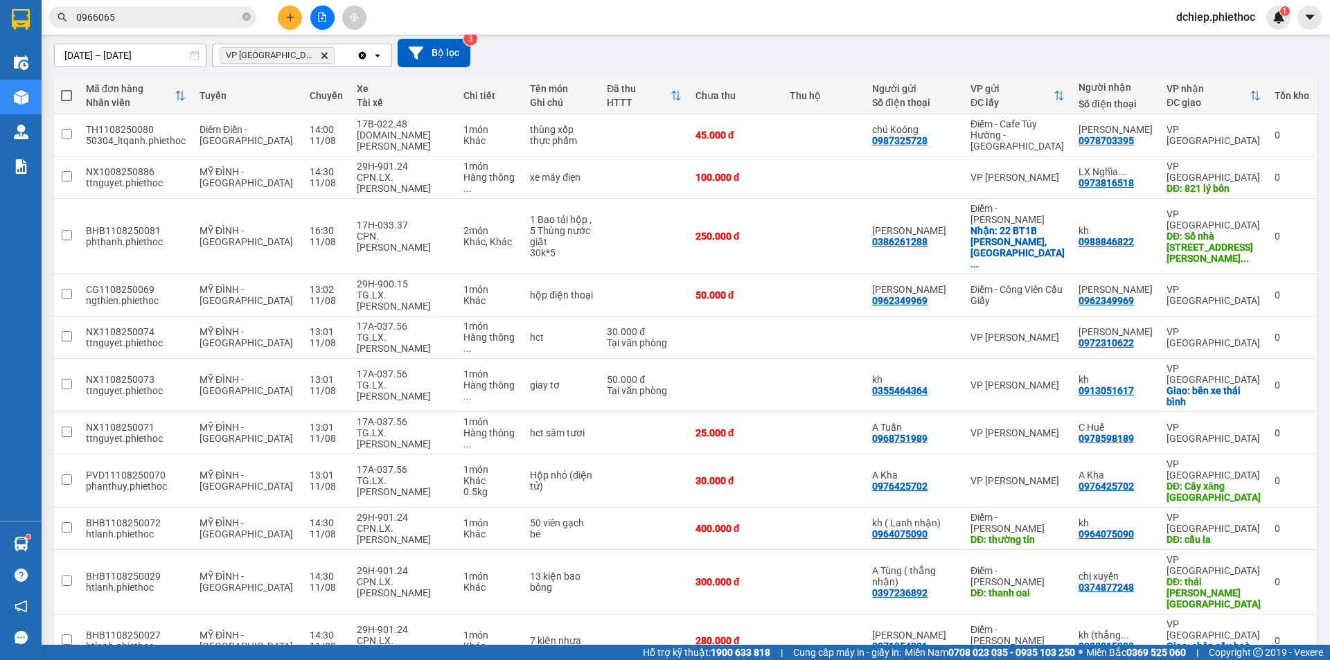
checkbox input "true"
click at [411, 635] on div "CPN.LX.[PERSON_NAME]" at bounding box center [403, 646] width 92 height 22
checkbox input "true"
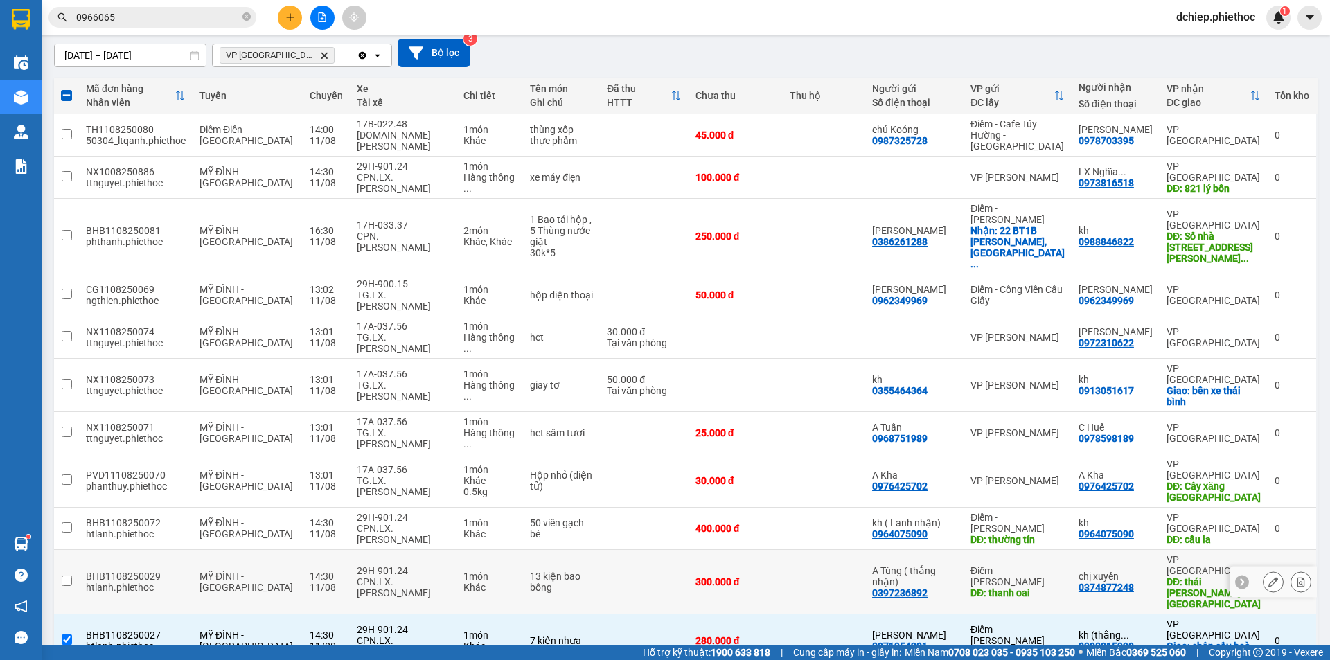
click at [412, 576] on div "CPN.LX.[PERSON_NAME]" at bounding box center [403, 587] width 92 height 22
checkbox input "true"
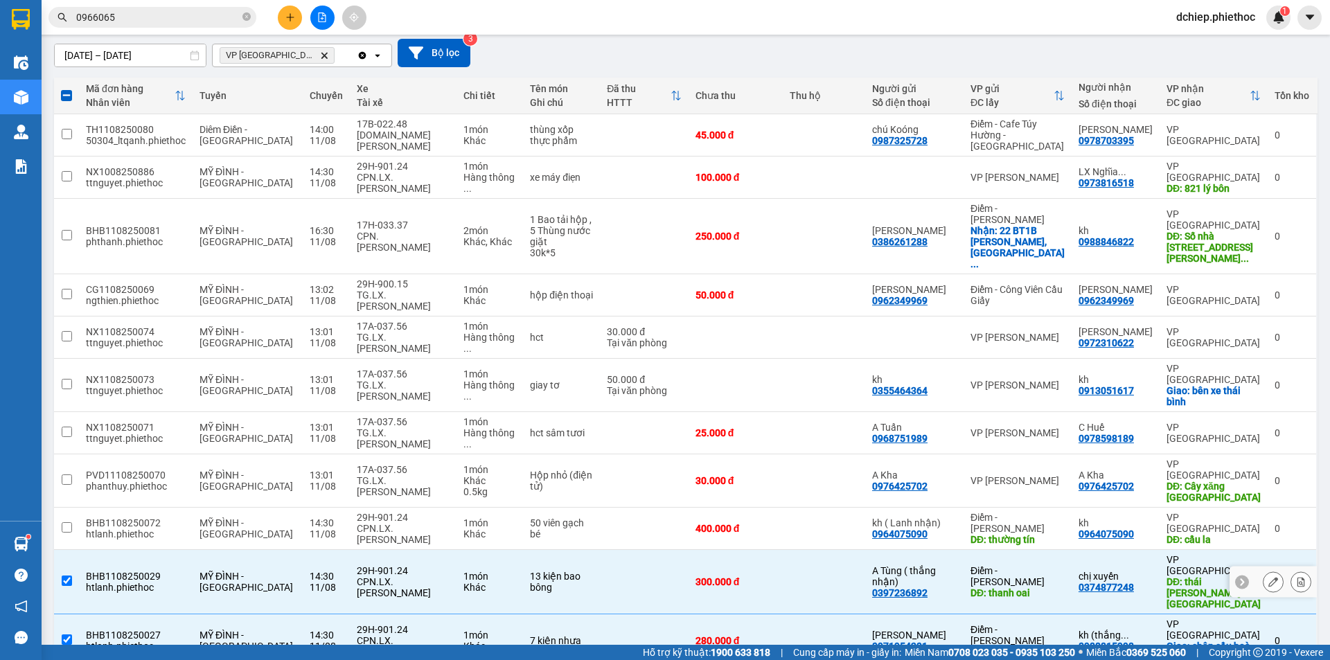
click at [407, 523] on div "CPN.LX.[PERSON_NAME]" at bounding box center [403, 534] width 92 height 22
checkbox input "true"
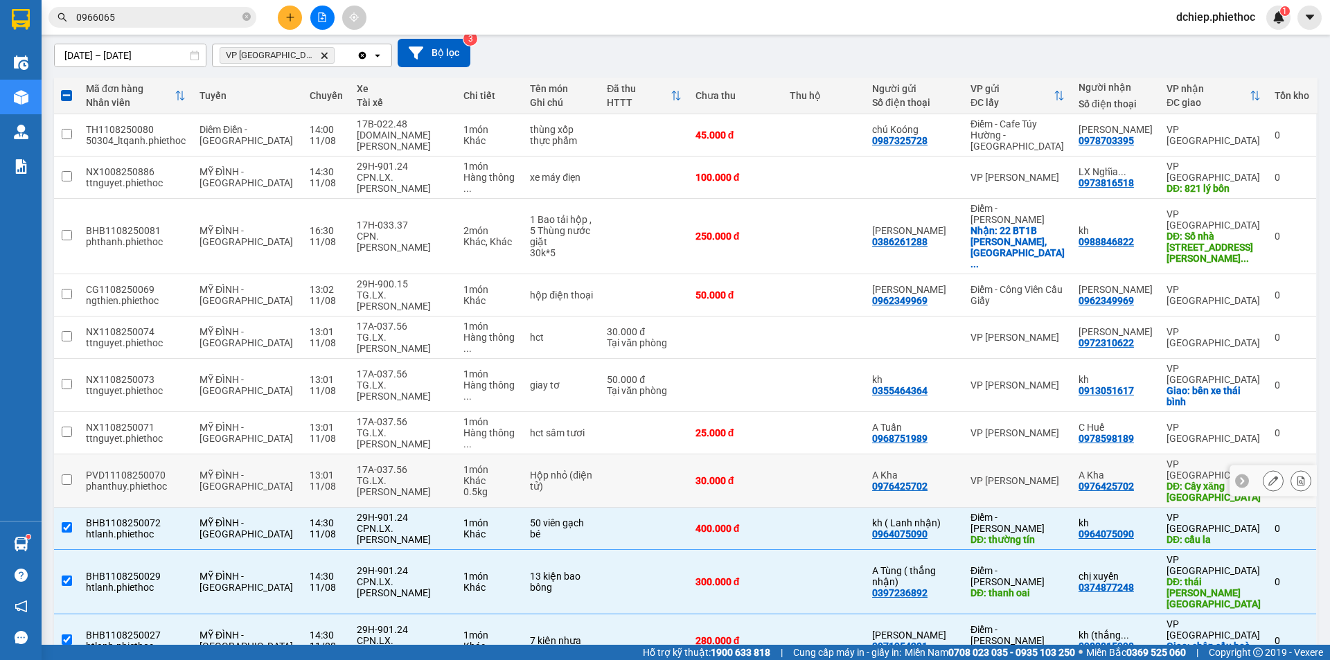
click at [393, 464] on div "17A-037.56" at bounding box center [403, 469] width 92 height 11
checkbox input "true"
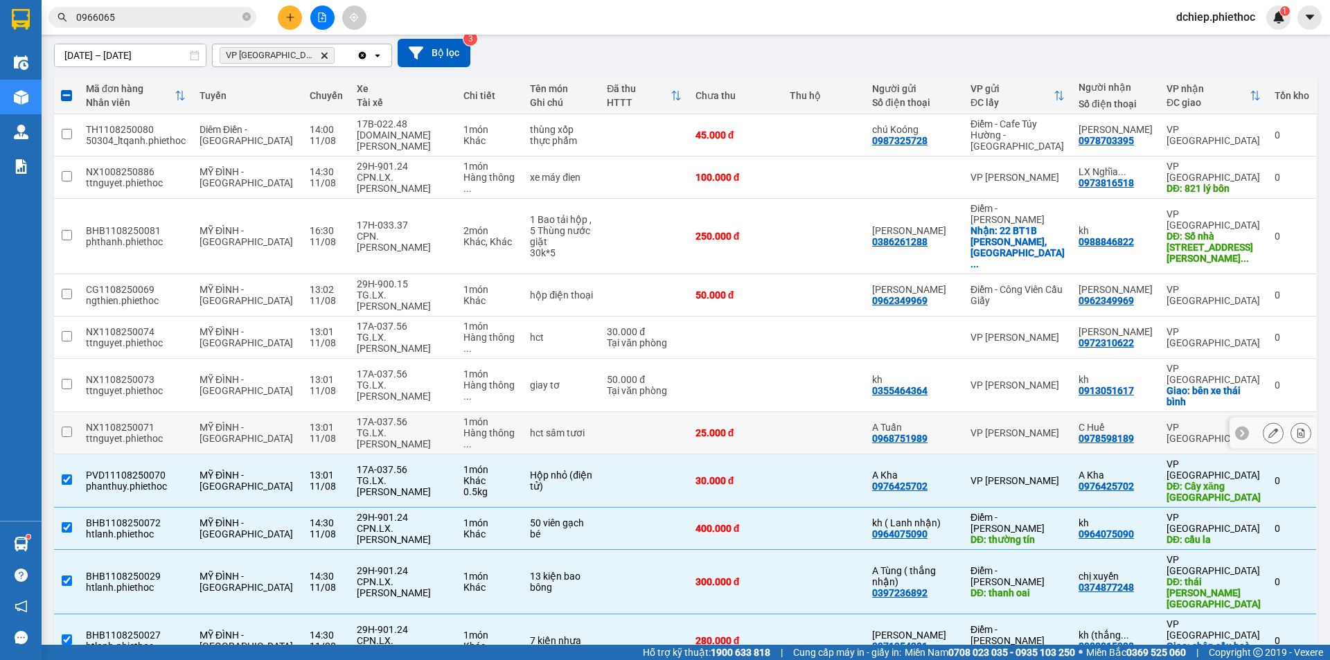
click at [389, 416] on div "17A-037.56" at bounding box center [403, 421] width 92 height 11
checkbox input "true"
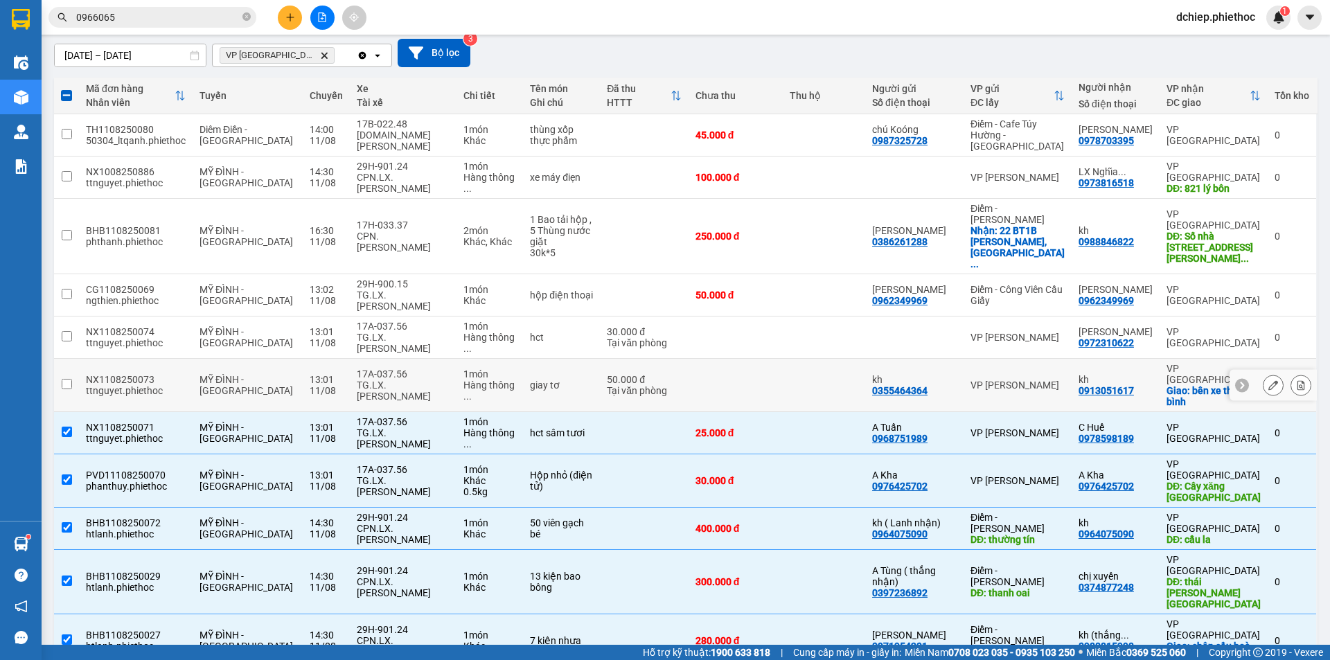
click at [388, 369] on div "17A-037.56" at bounding box center [403, 374] width 92 height 11
checkbox input "true"
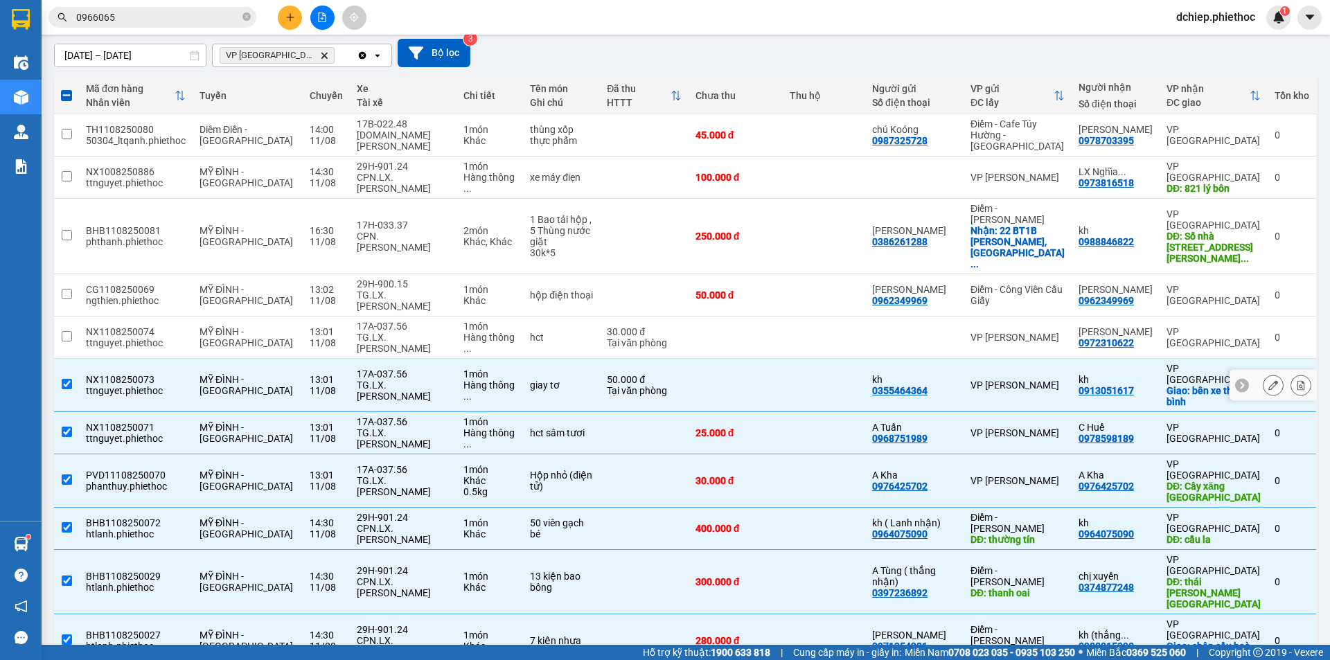
click at [388, 332] on div "TG.LX.[PERSON_NAME]" at bounding box center [403, 343] width 92 height 22
checkbox input "true"
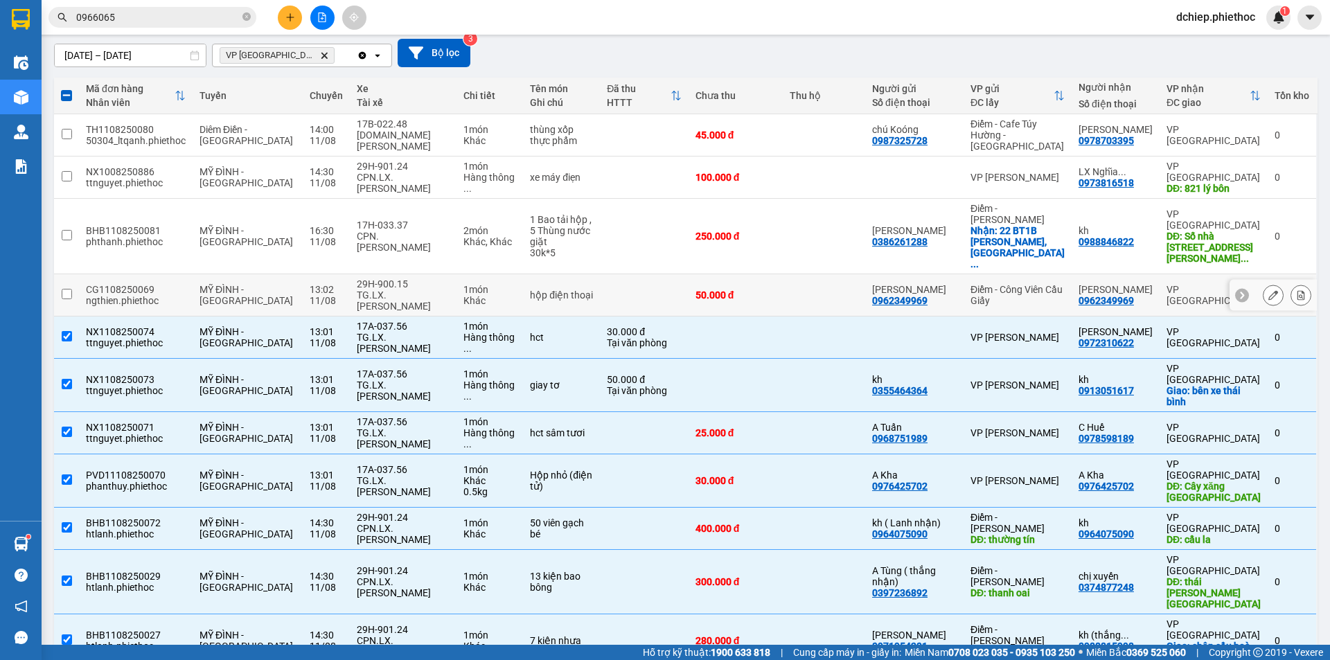
click at [382, 290] on div "TG.LX.[PERSON_NAME]" at bounding box center [403, 301] width 92 height 22
checkbox input "true"
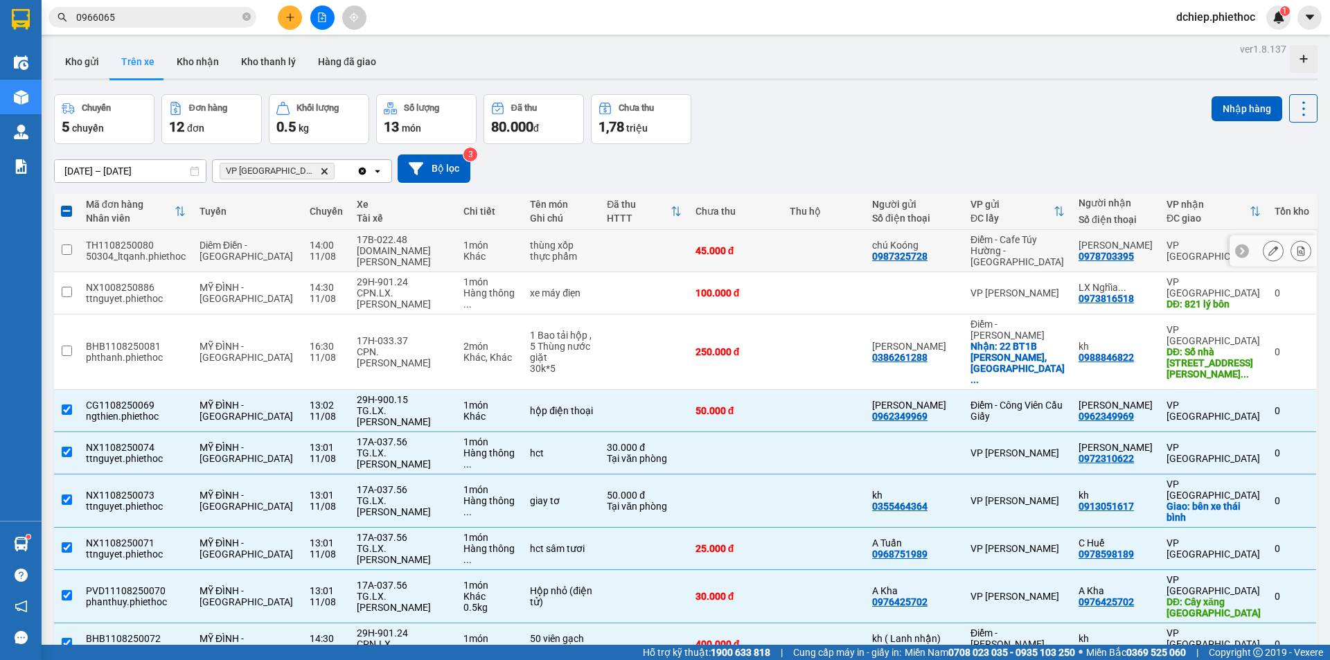
scroll to position [0, 0]
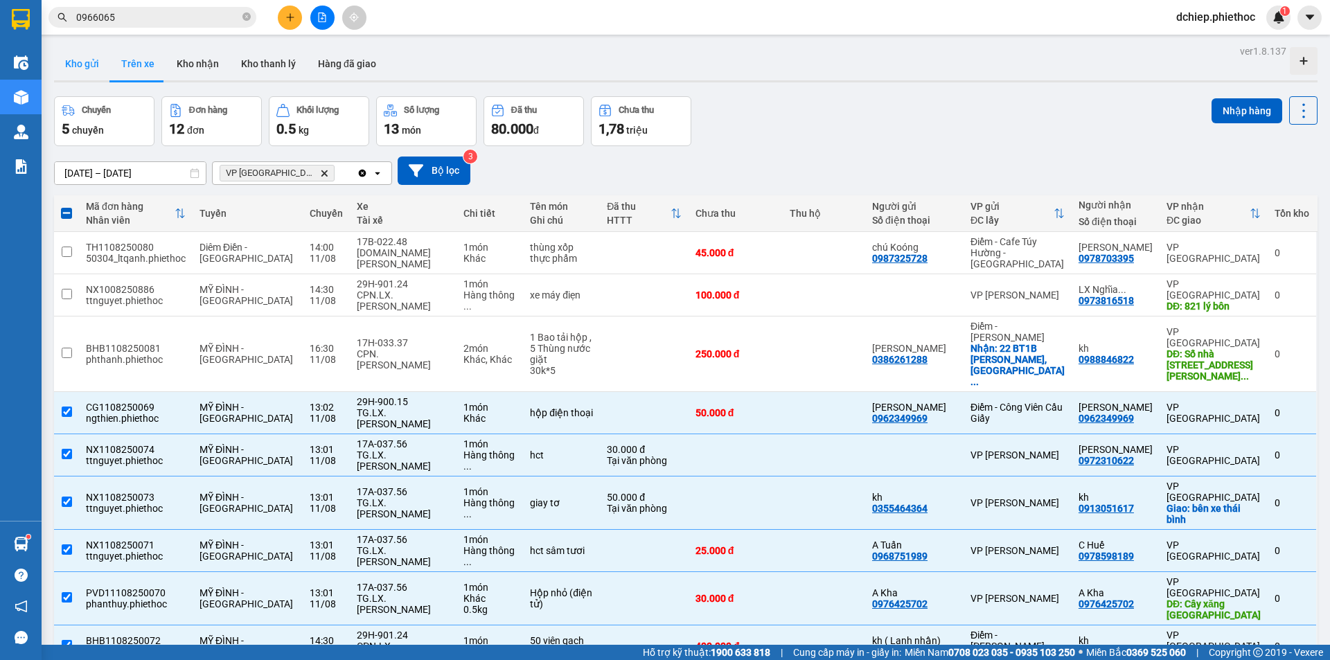
click at [86, 58] on button "Kho gửi" at bounding box center [82, 63] width 56 height 33
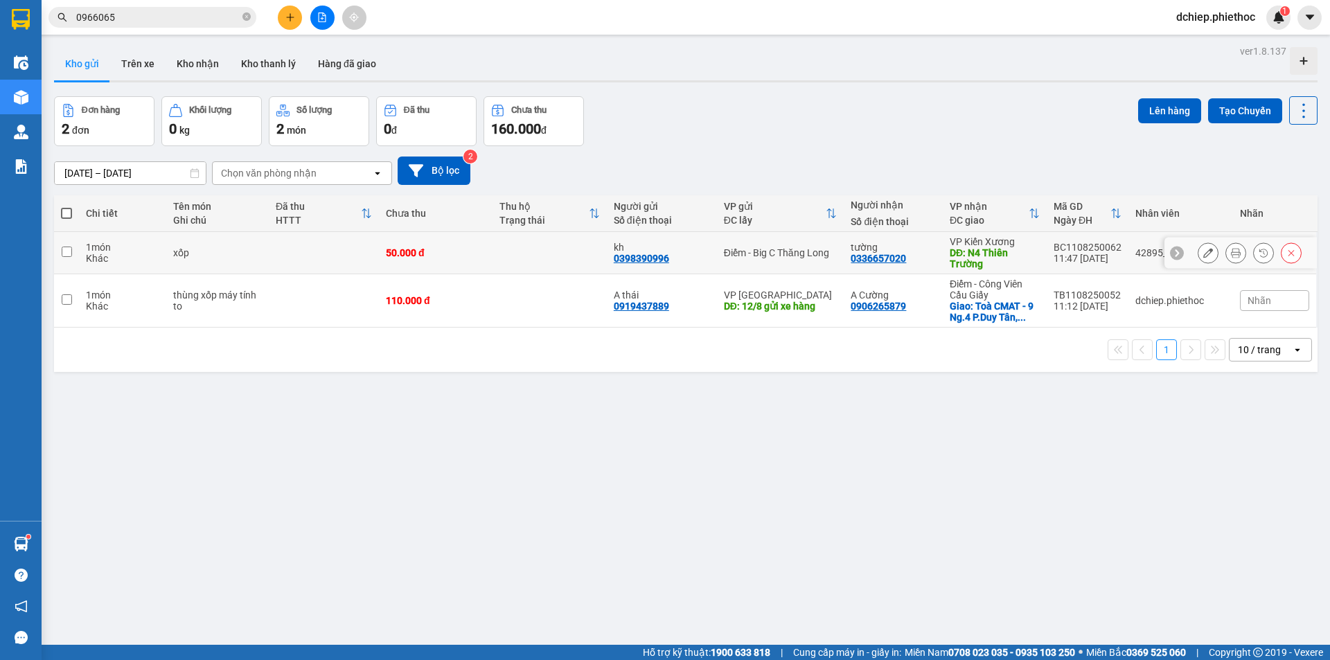
click at [688, 245] on div "kh" at bounding box center [662, 247] width 96 height 11
checkbox input "true"
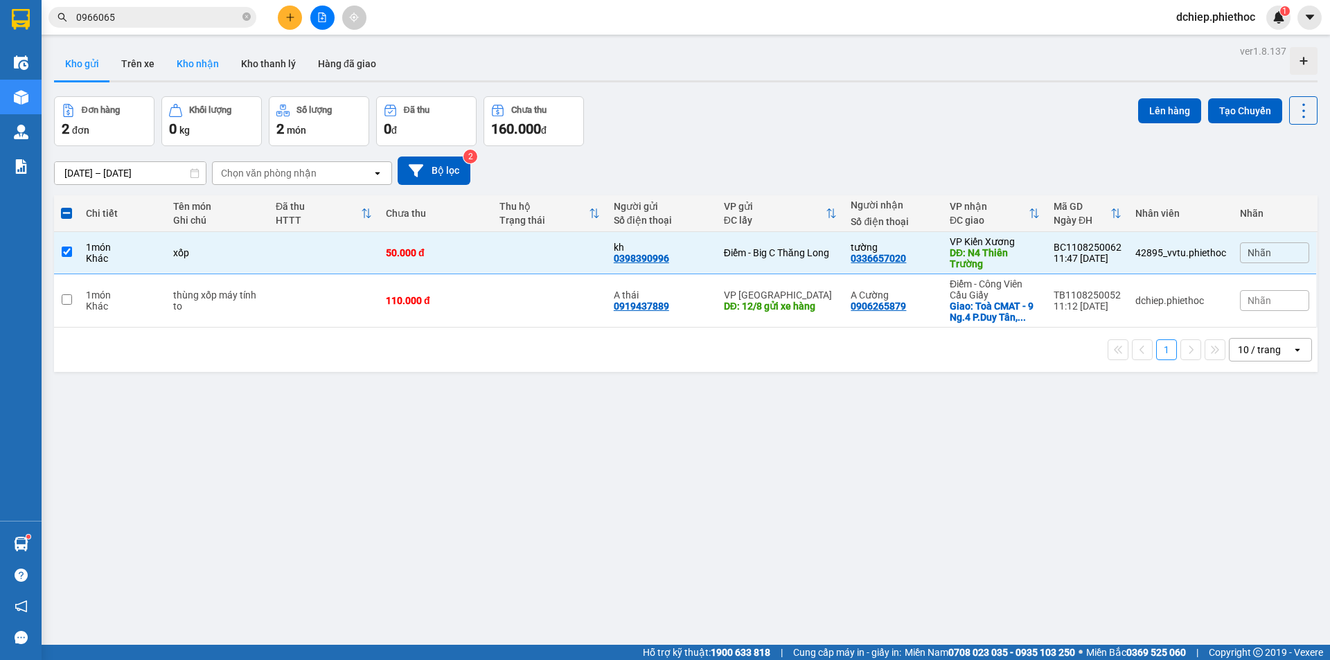
click at [200, 65] on button "Kho nhận" at bounding box center [198, 63] width 64 height 33
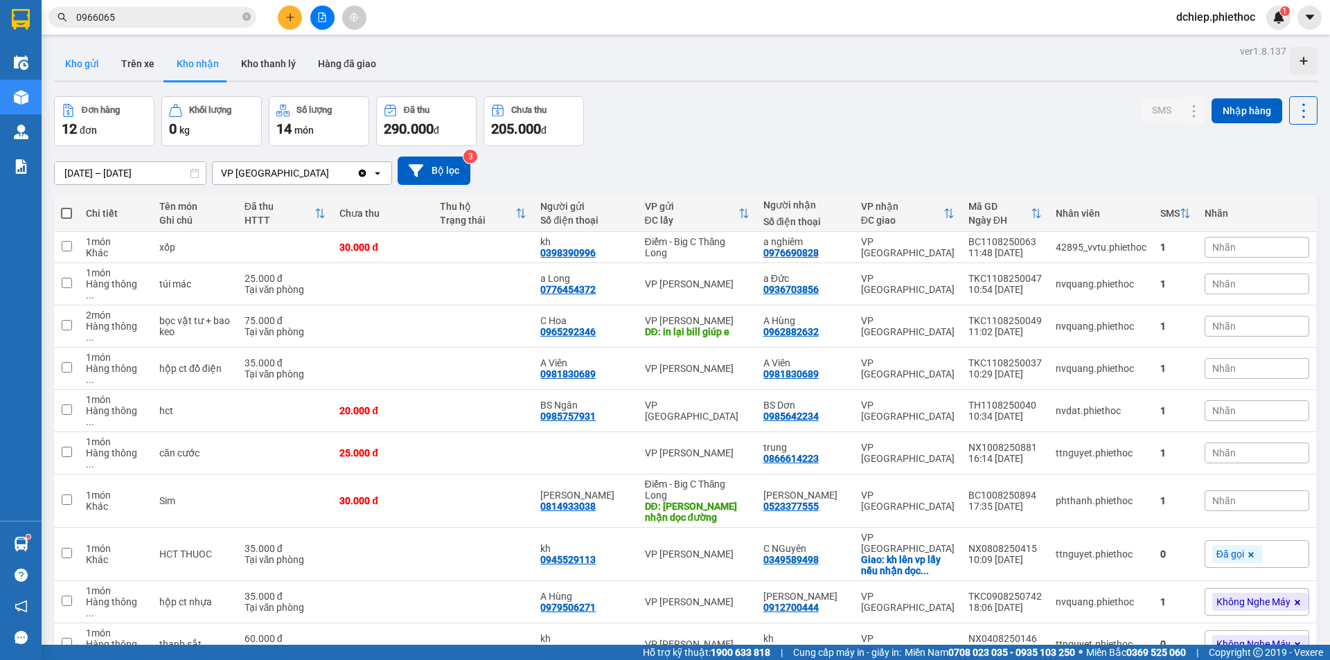
click at [80, 69] on button "Kho gửi" at bounding box center [82, 63] width 56 height 33
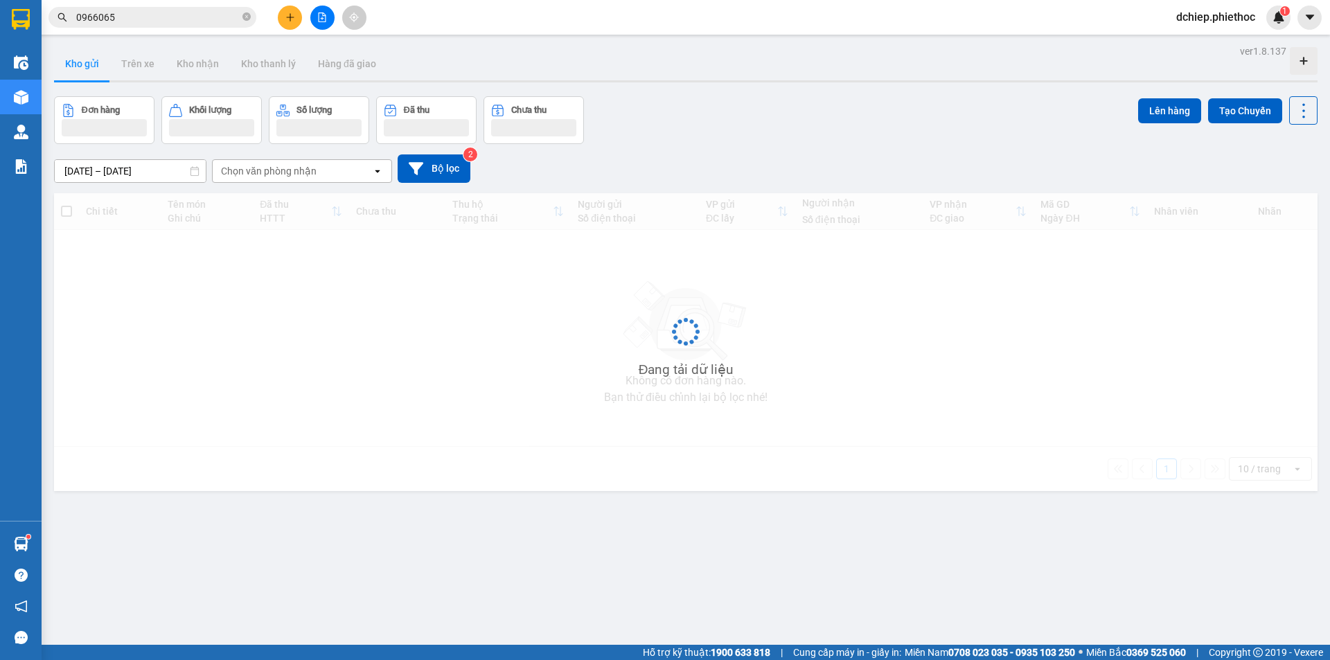
click at [80, 69] on button "Kho gửi" at bounding box center [82, 63] width 56 height 33
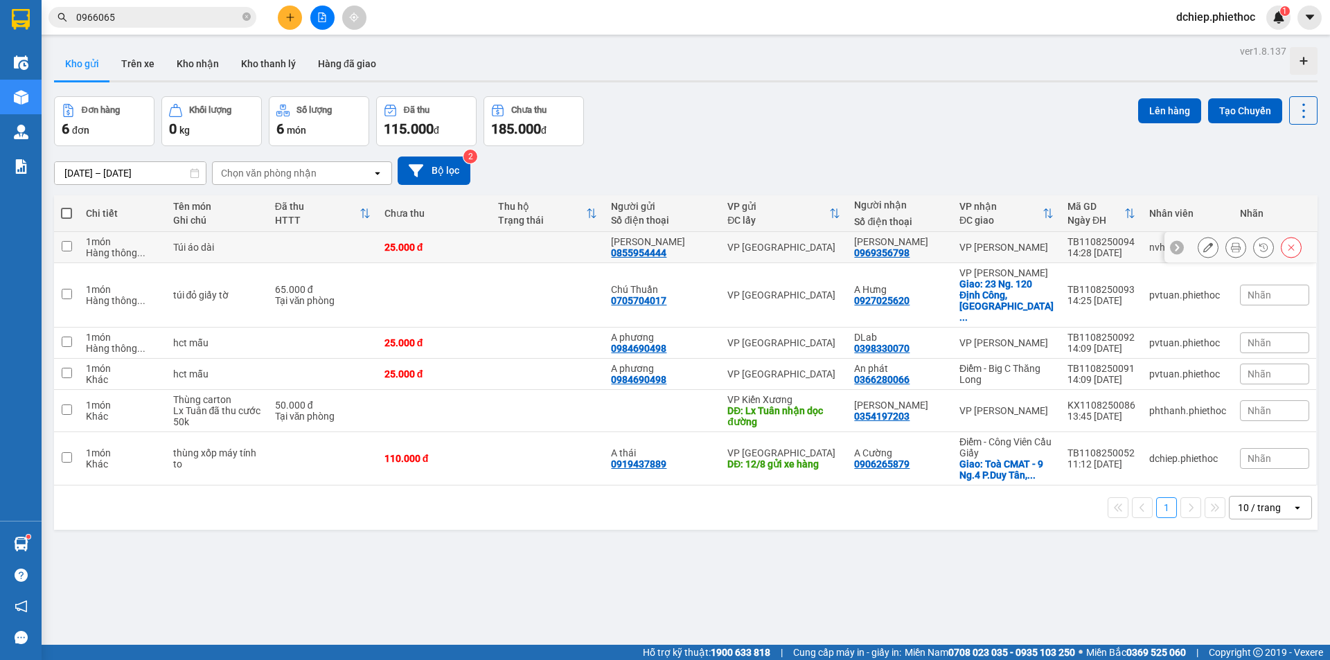
click at [923, 246] on div "Anh Hùng" at bounding box center [899, 241] width 91 height 11
checkbox input "true"
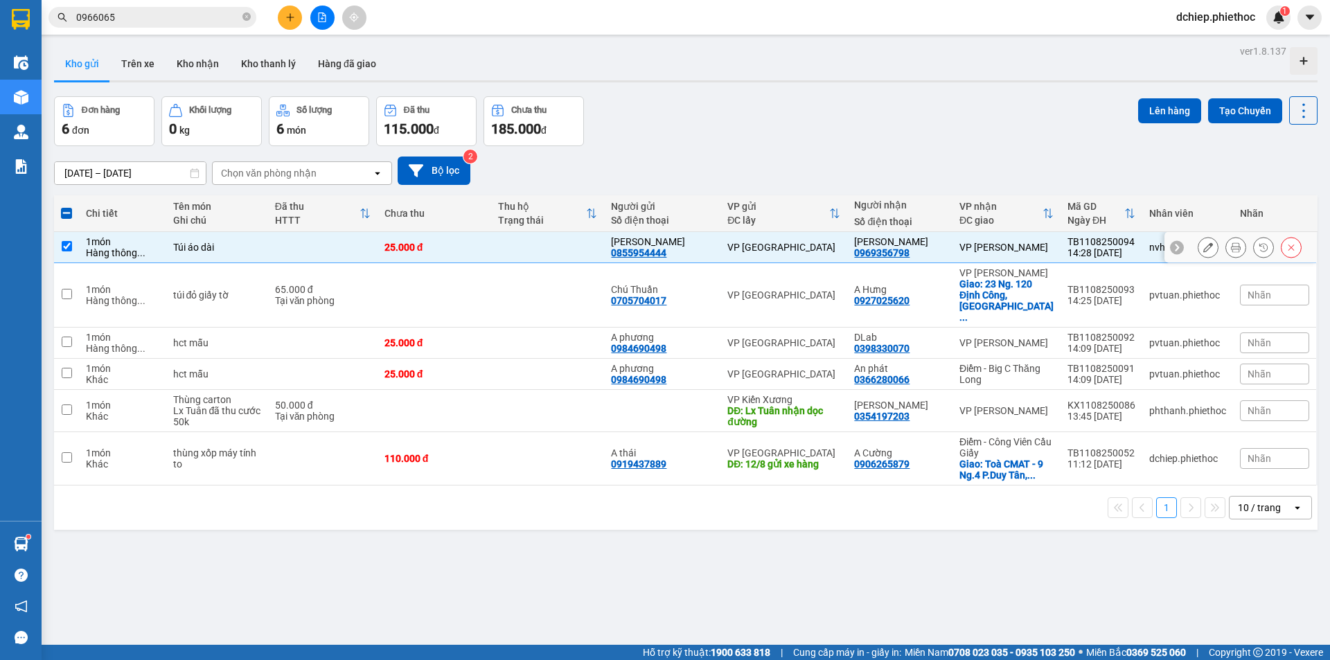
click at [938, 284] on div "A Hưng" at bounding box center [899, 289] width 91 height 11
checkbox input "true"
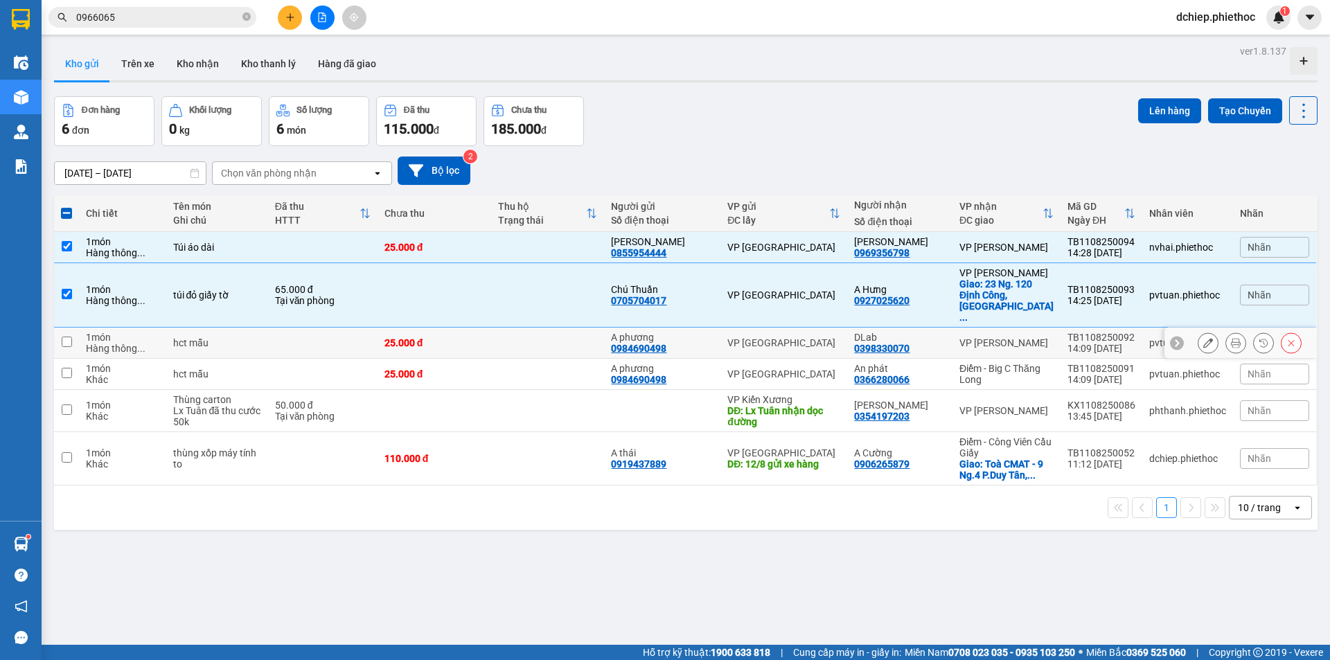
click at [921, 332] on div "DLab" at bounding box center [899, 337] width 91 height 11
checkbox input "true"
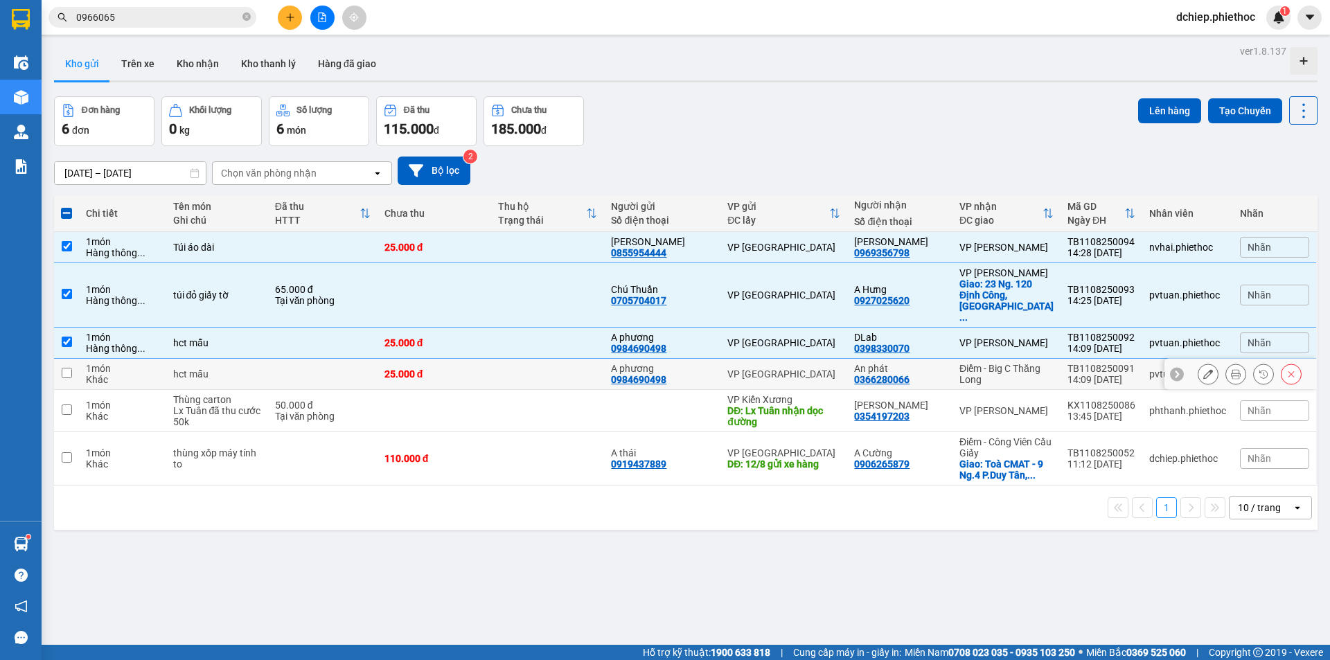
click at [926, 363] on div "An phát" at bounding box center [899, 368] width 91 height 11
checkbox input "true"
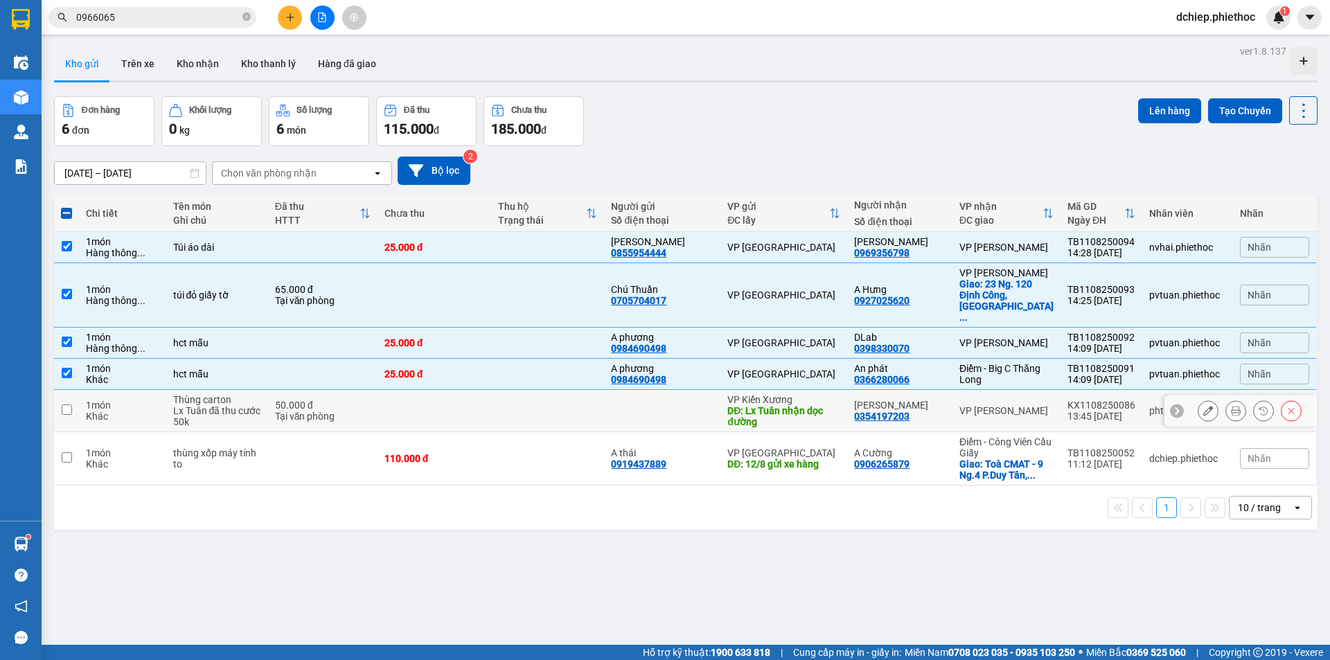
click at [934, 400] on div "Anh Lâm" at bounding box center [899, 405] width 91 height 11
checkbox input "true"
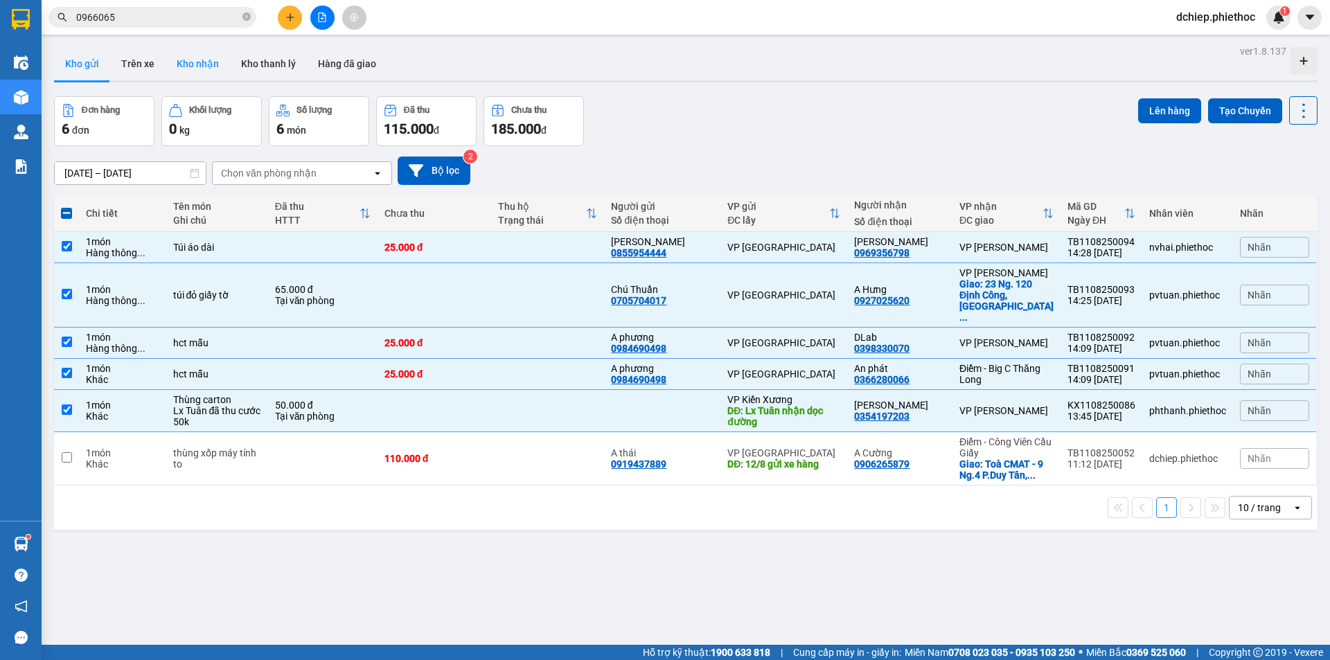
click at [213, 69] on button "Kho nhận" at bounding box center [198, 63] width 64 height 33
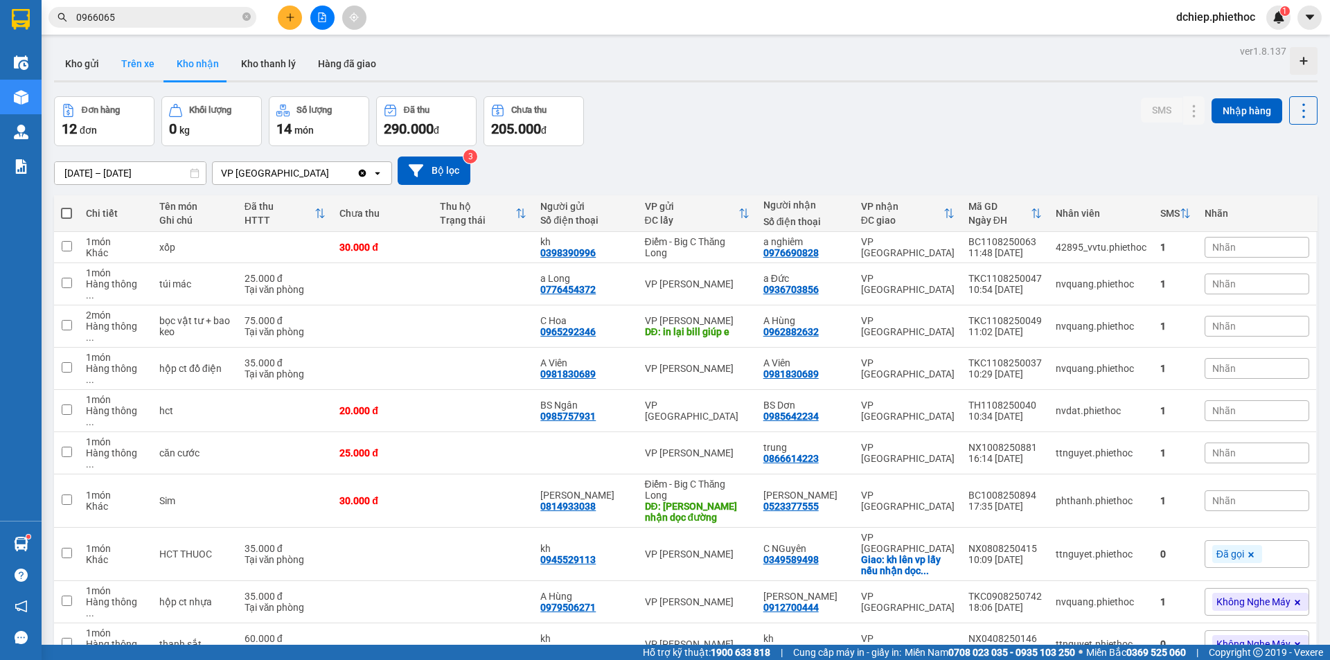
click at [143, 78] on button "Trên xe" at bounding box center [137, 63] width 55 height 33
type input "[DATE] – [DATE]"
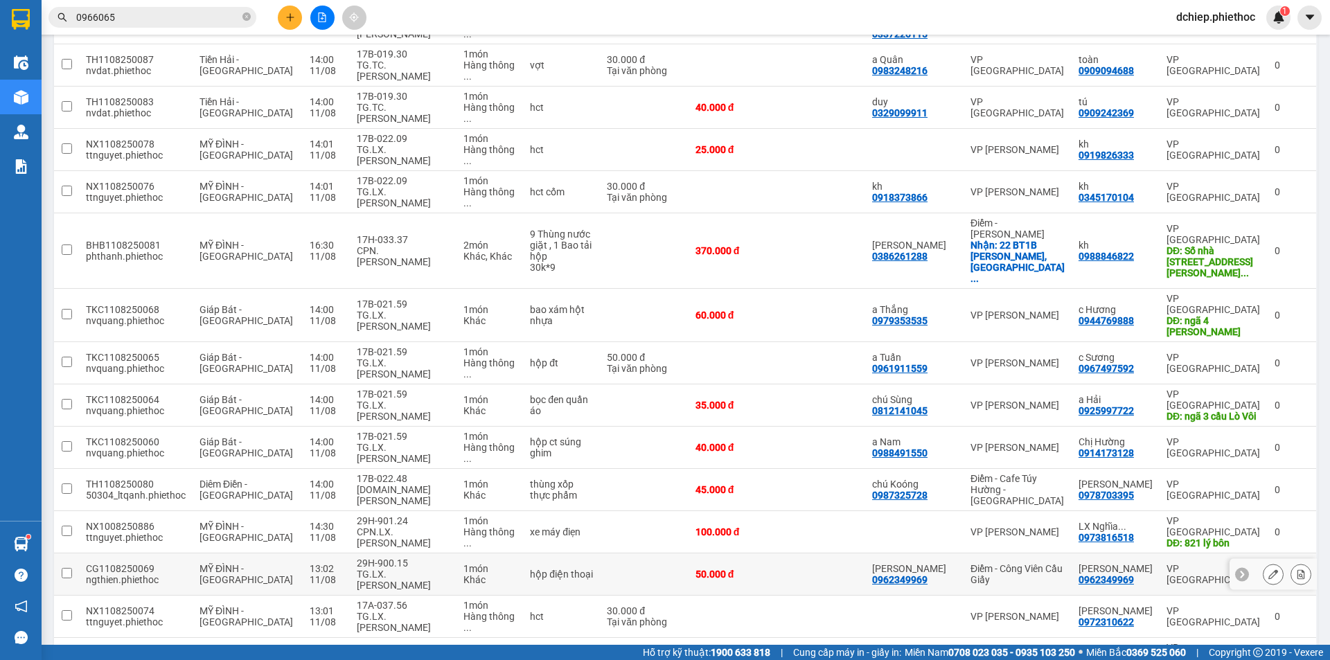
scroll to position [346, 0]
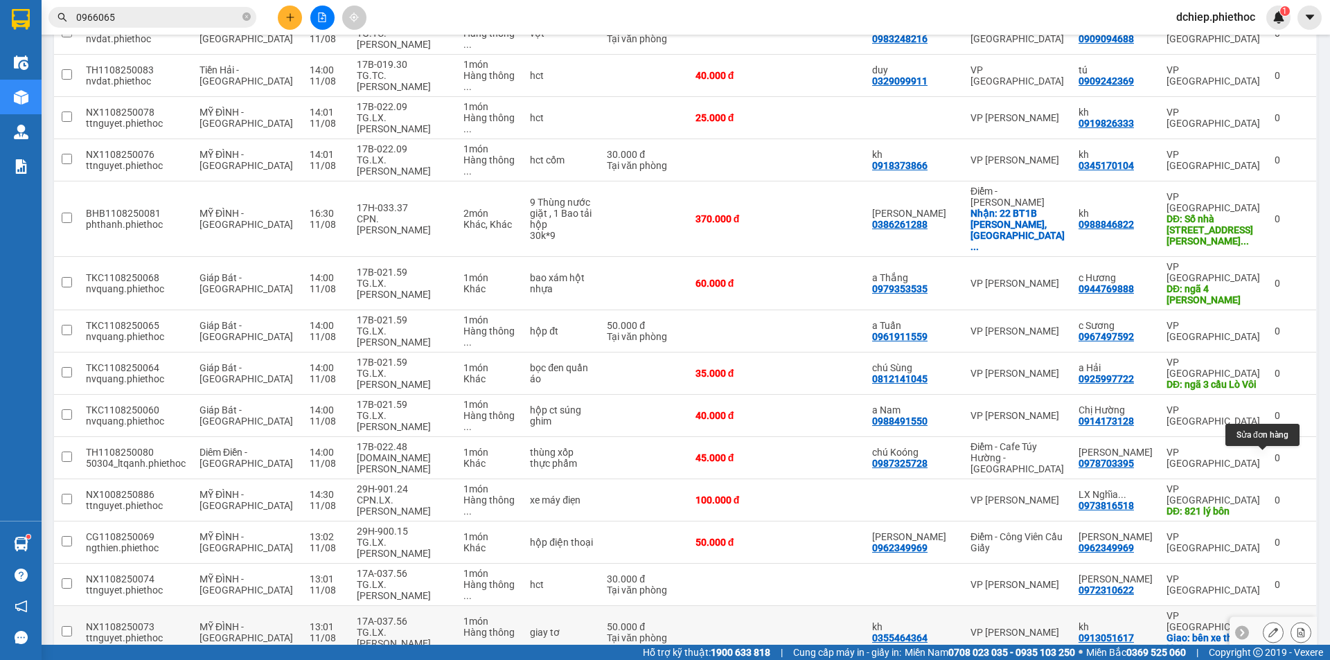
click at [1269, 628] on icon at bounding box center [1274, 633] width 10 height 10
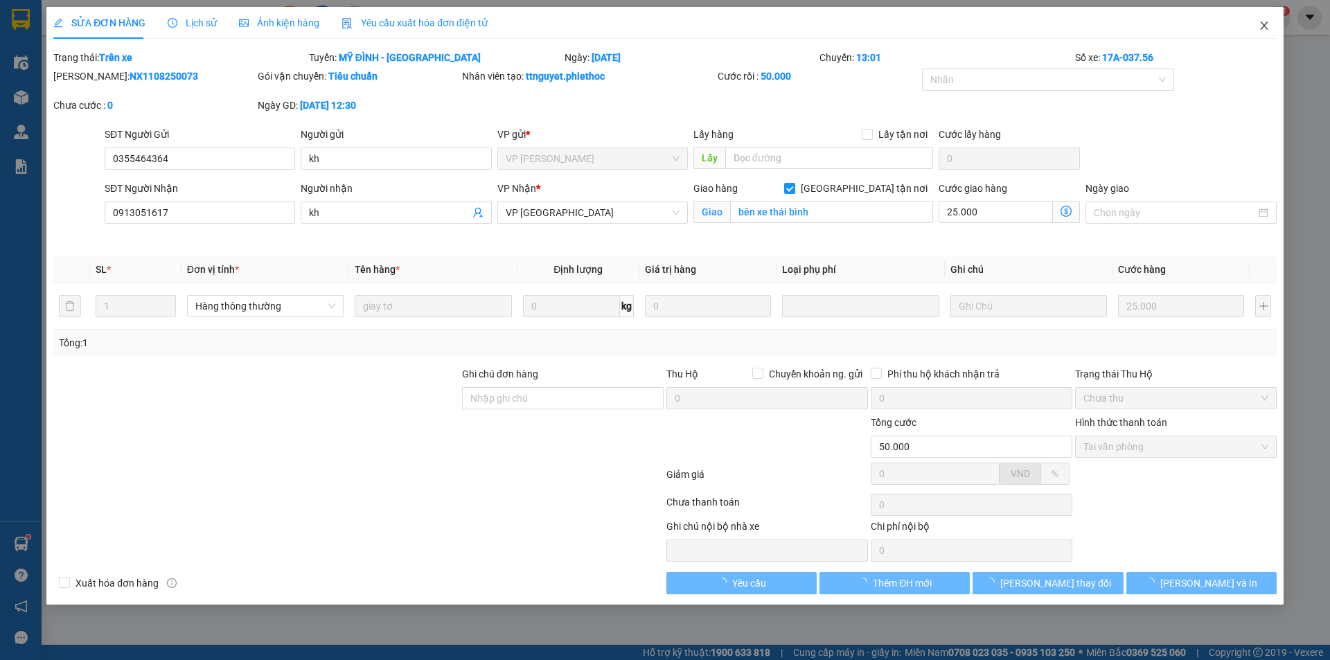
click at [1266, 28] on icon "close" at bounding box center [1264, 25] width 8 height 8
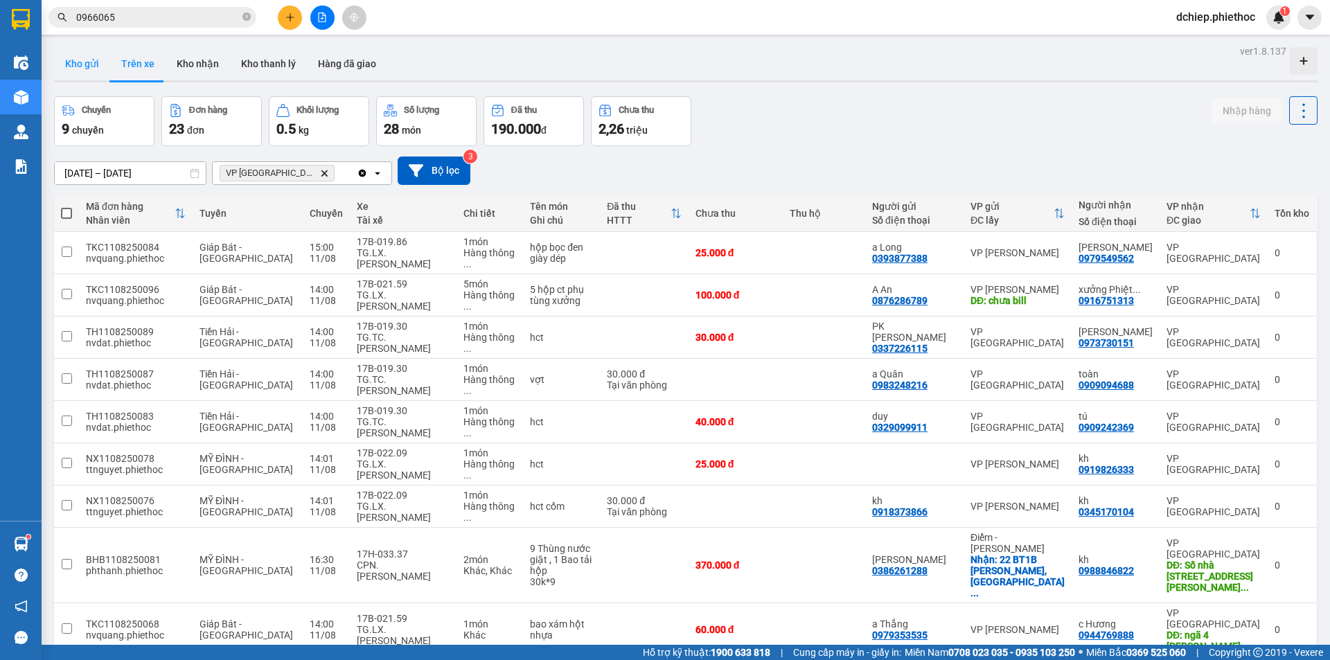
click at [87, 64] on button "Kho gửi" at bounding box center [82, 63] width 56 height 33
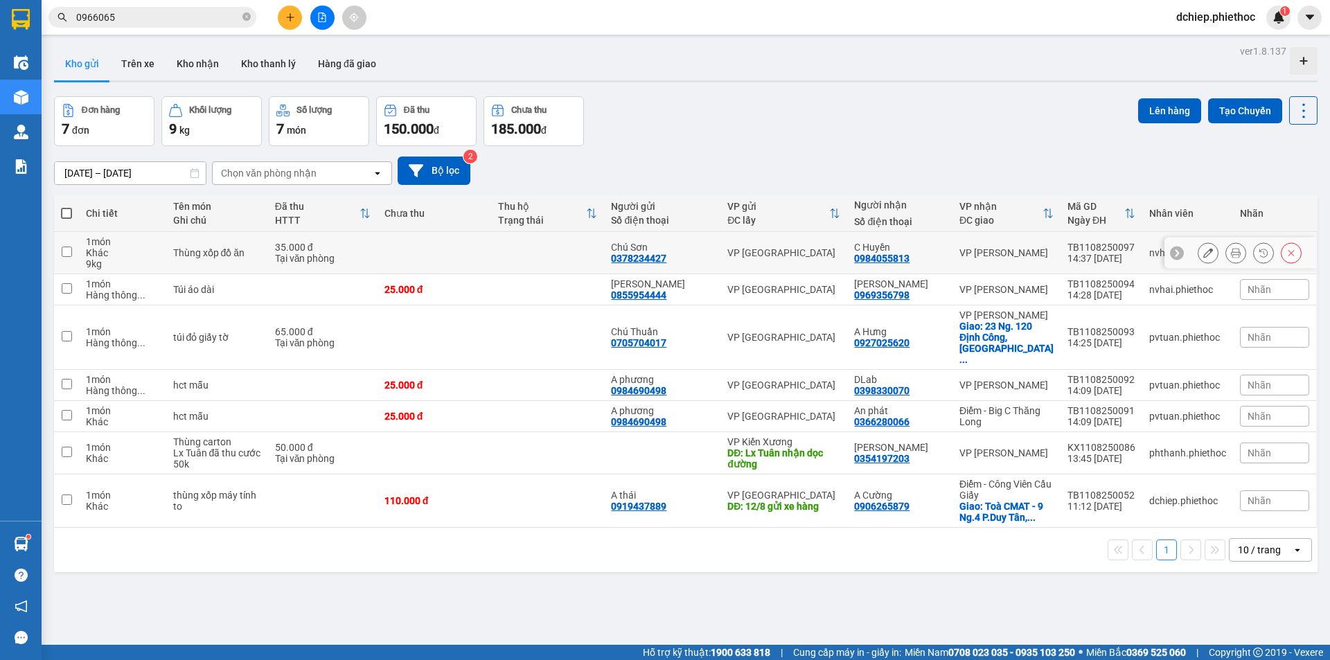
click at [1024, 256] on div "VP [PERSON_NAME]" at bounding box center [1007, 252] width 94 height 11
checkbox input "true"
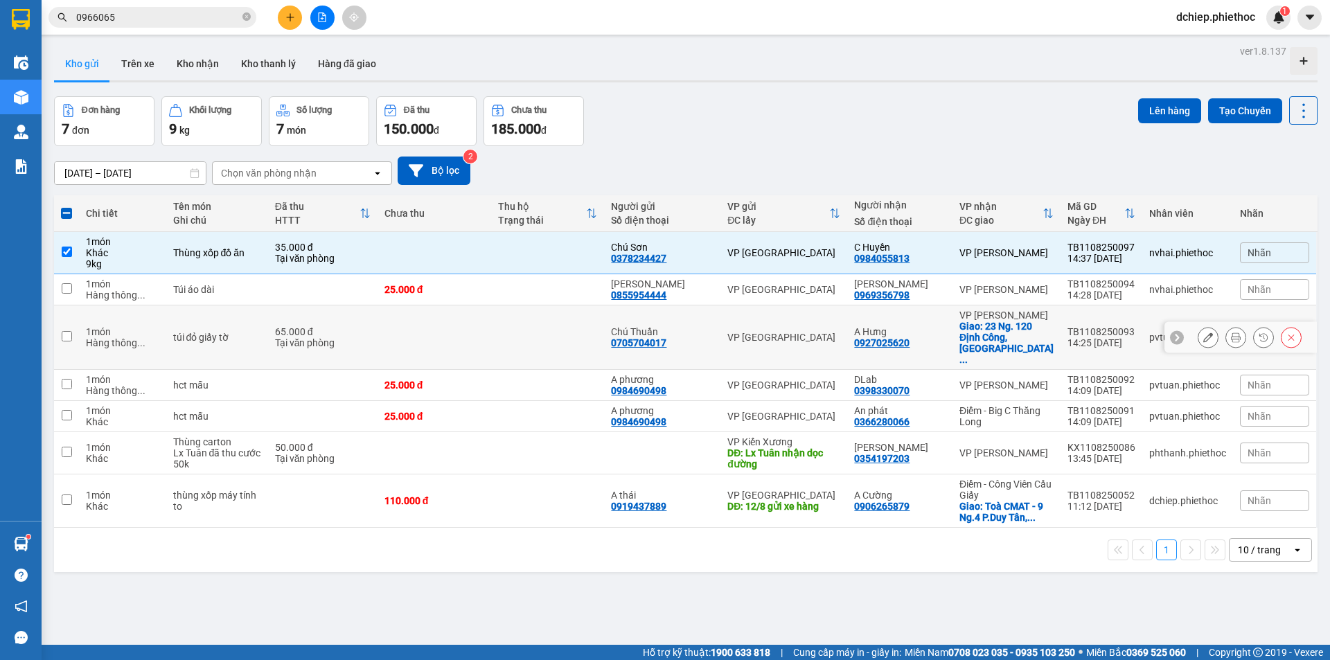
click at [1030, 370] on td "VP [PERSON_NAME]" at bounding box center [1007, 385] width 108 height 31
checkbox input "true"
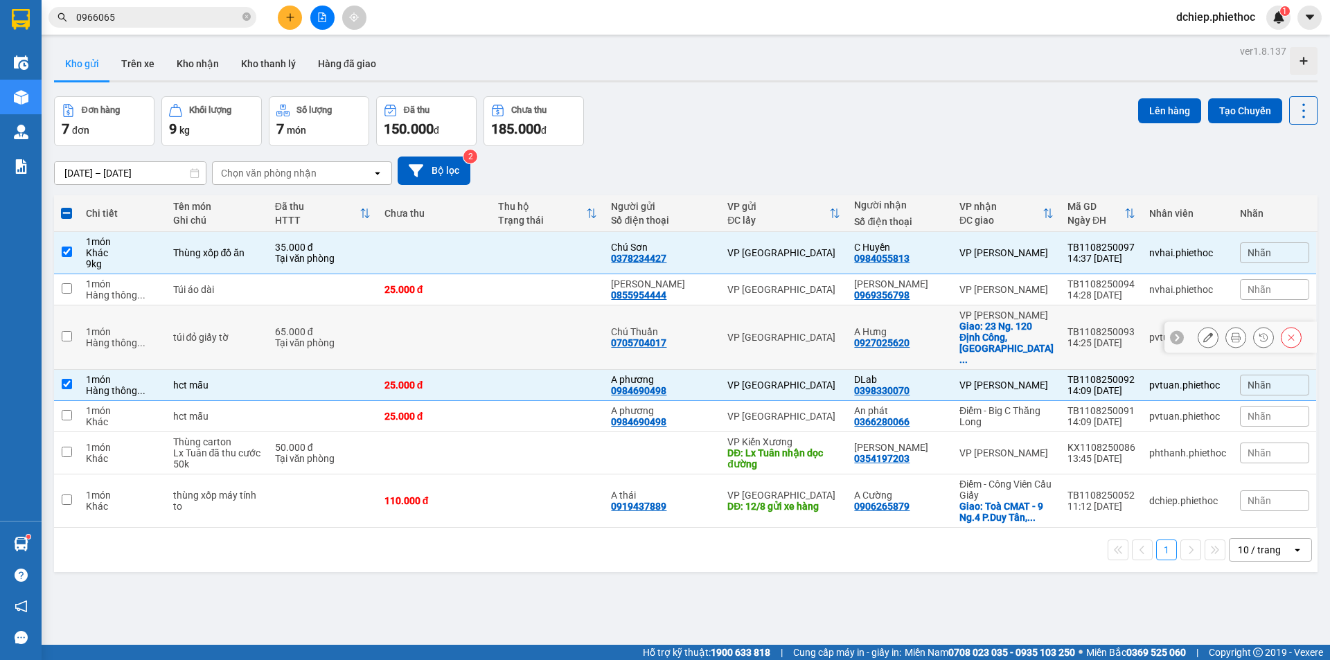
click at [1021, 321] on div "Giao: 23 Ng. 120 Định Công, Phươ ..." at bounding box center [1007, 343] width 94 height 44
checkbox input "true"
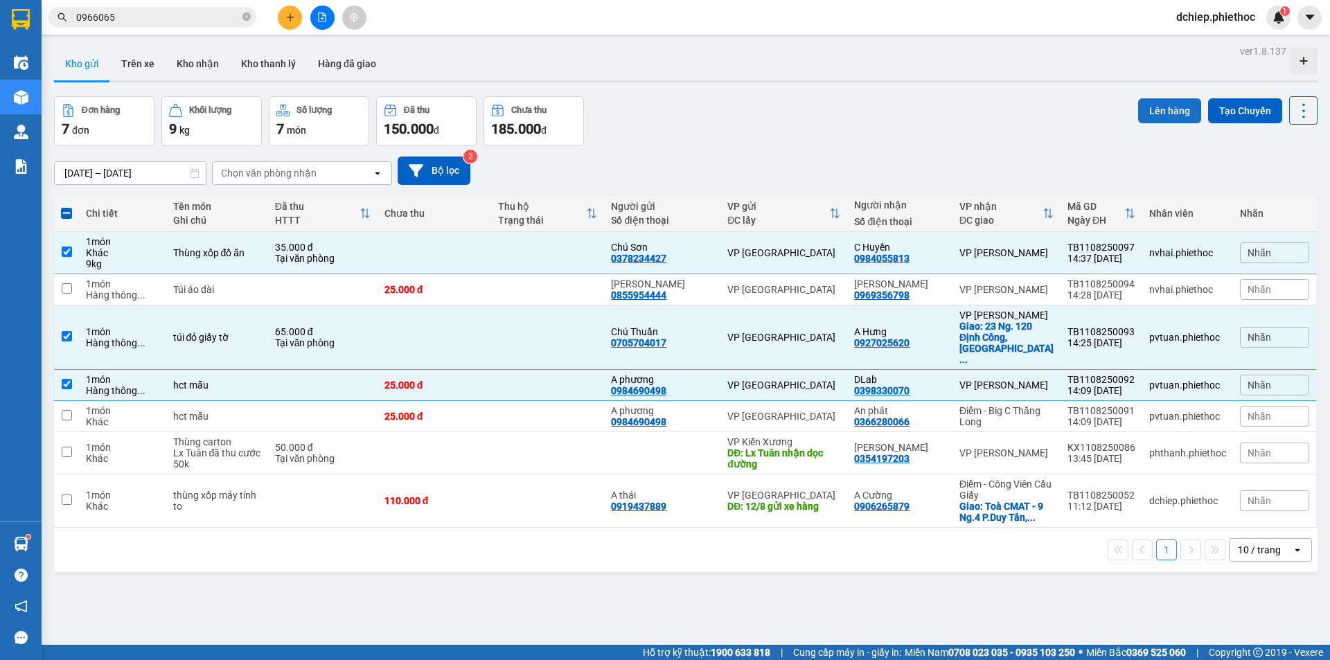
click at [1144, 114] on button "Lên hàng" at bounding box center [1169, 110] width 63 height 25
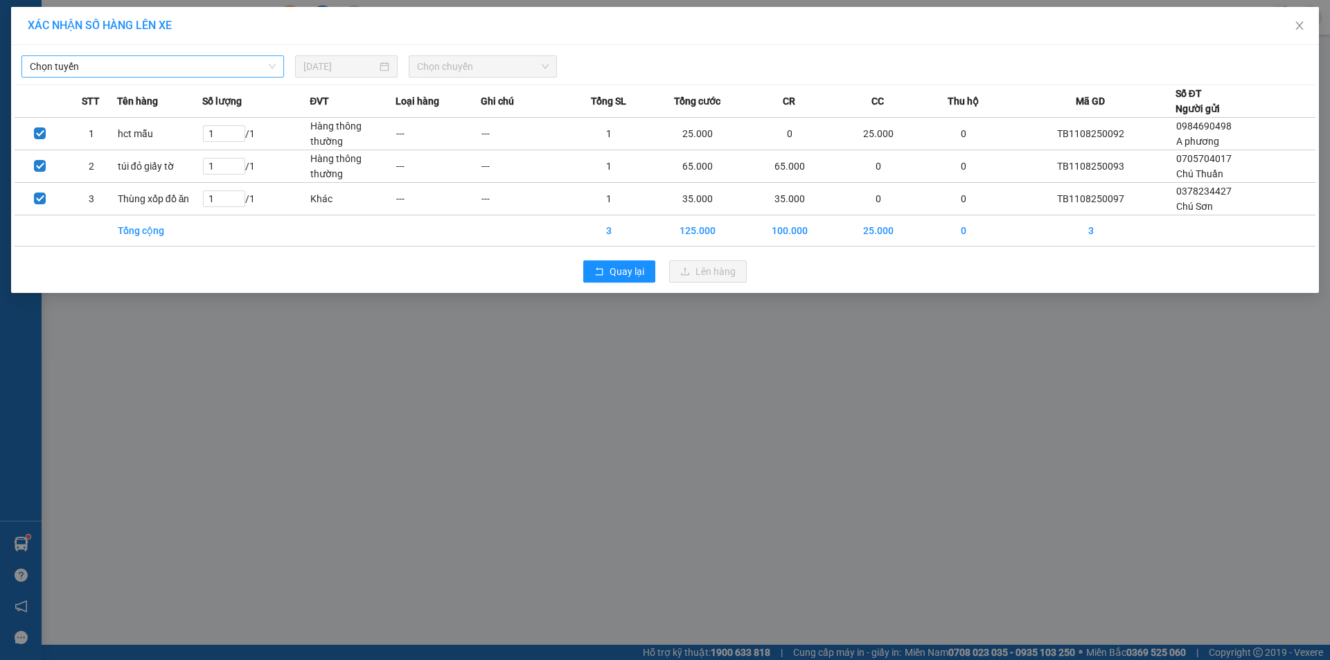
click at [139, 67] on span "Chọn tuyến" at bounding box center [153, 66] width 246 height 21
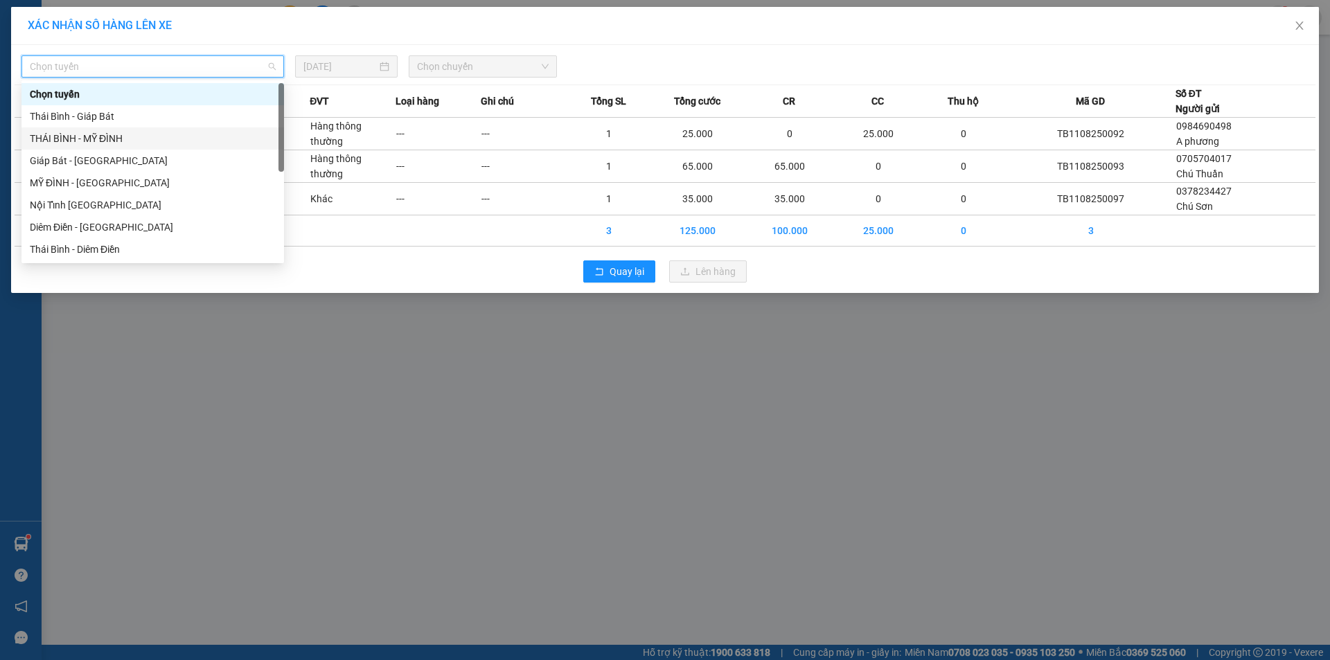
click at [105, 136] on div "THÁI BÌNH - MỸ ĐÌNH" at bounding box center [153, 138] width 246 height 15
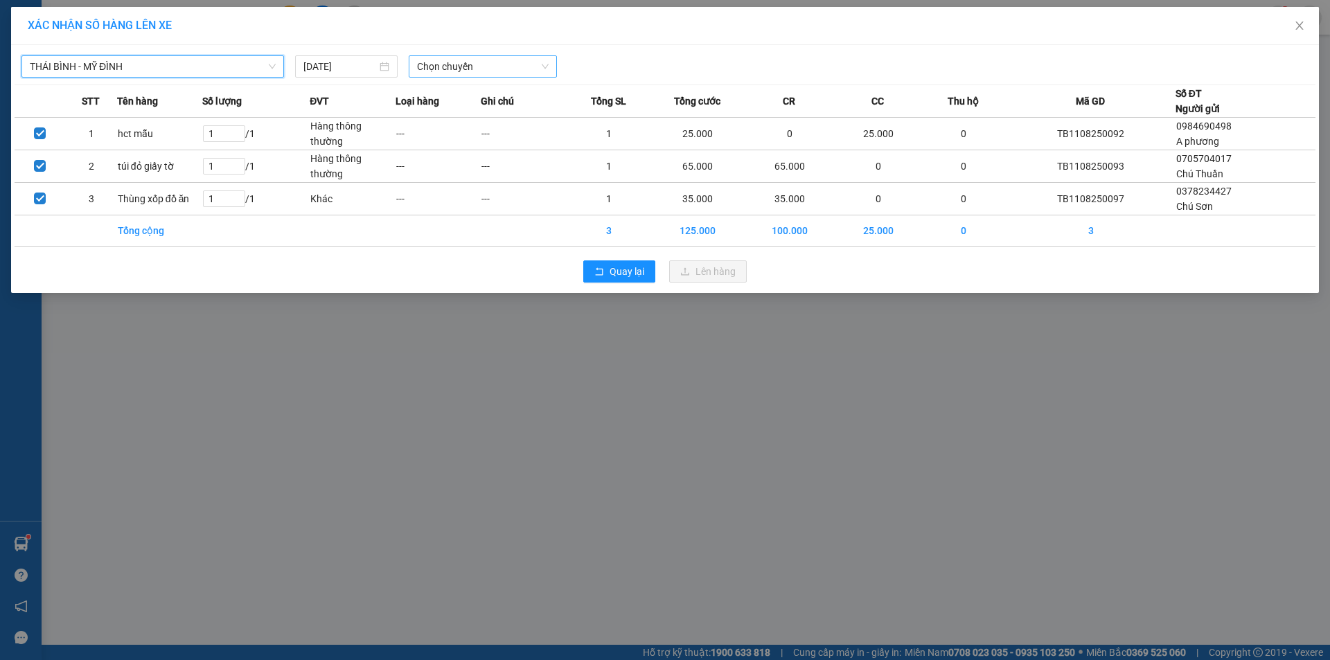
click at [474, 67] on span "Chọn chuyến" at bounding box center [483, 66] width 132 height 21
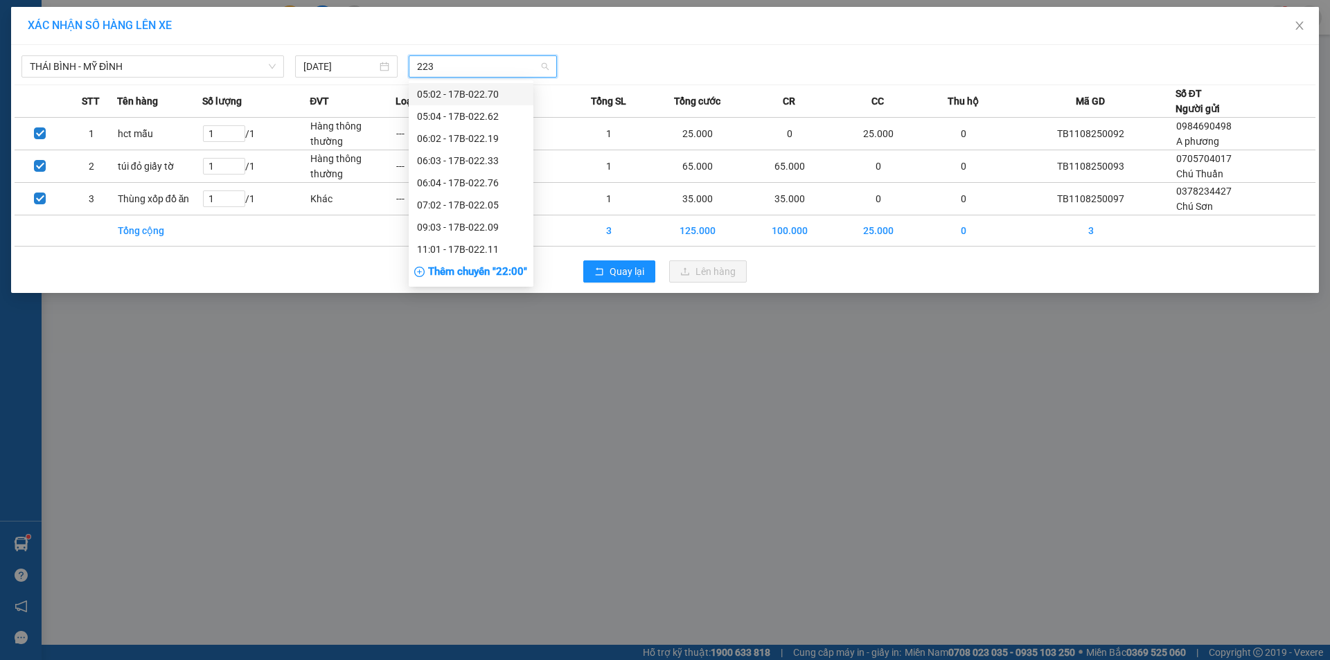
type input "2233"
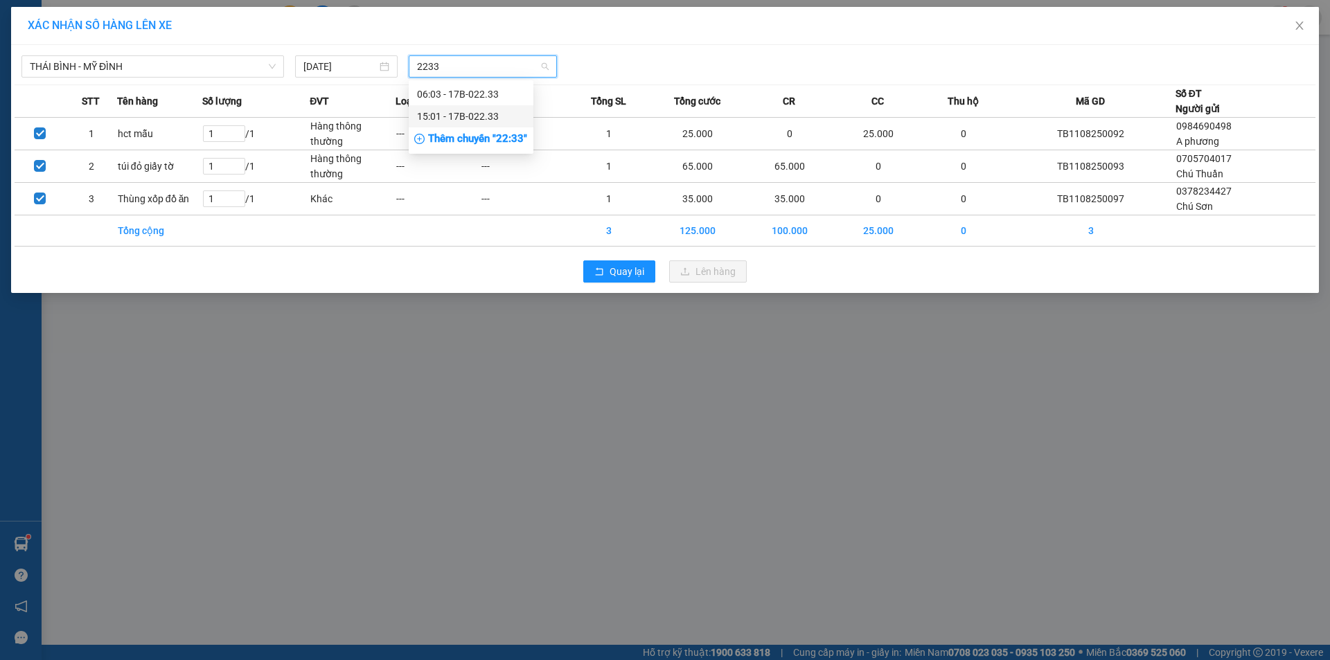
click at [474, 112] on div "15:01 - 17B-022.33" at bounding box center [471, 116] width 108 height 15
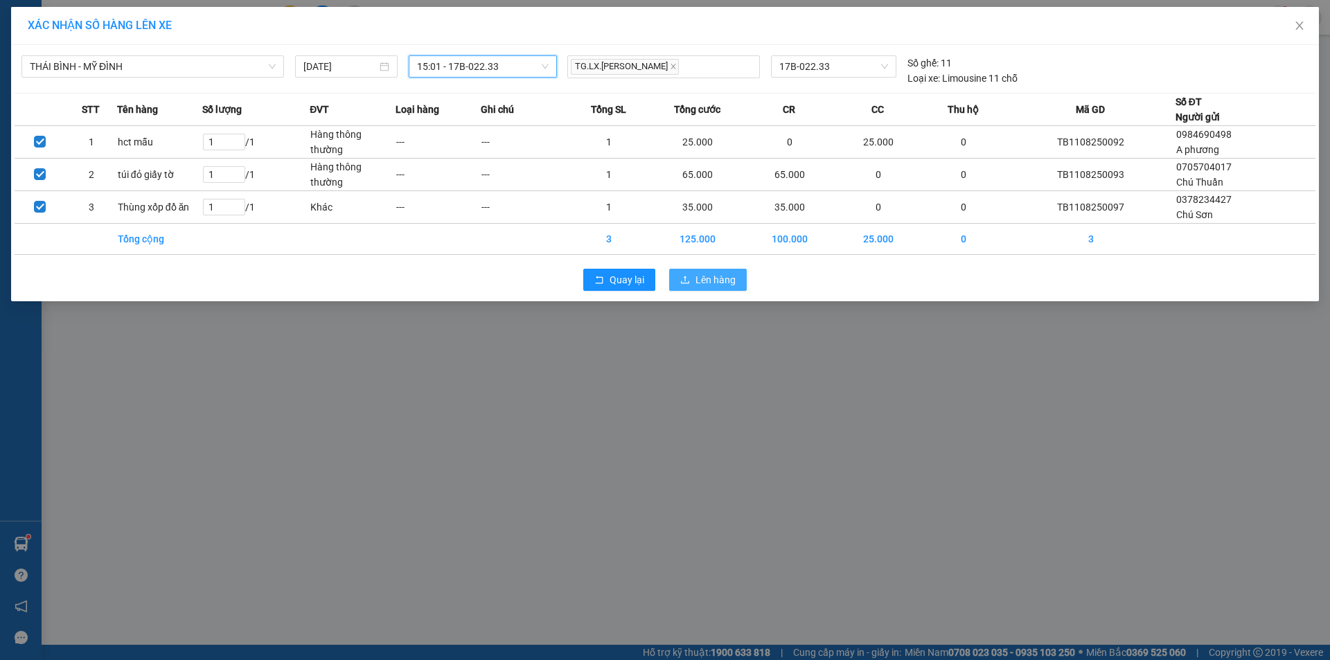
click at [708, 274] on span "Lên hàng" at bounding box center [716, 279] width 40 height 15
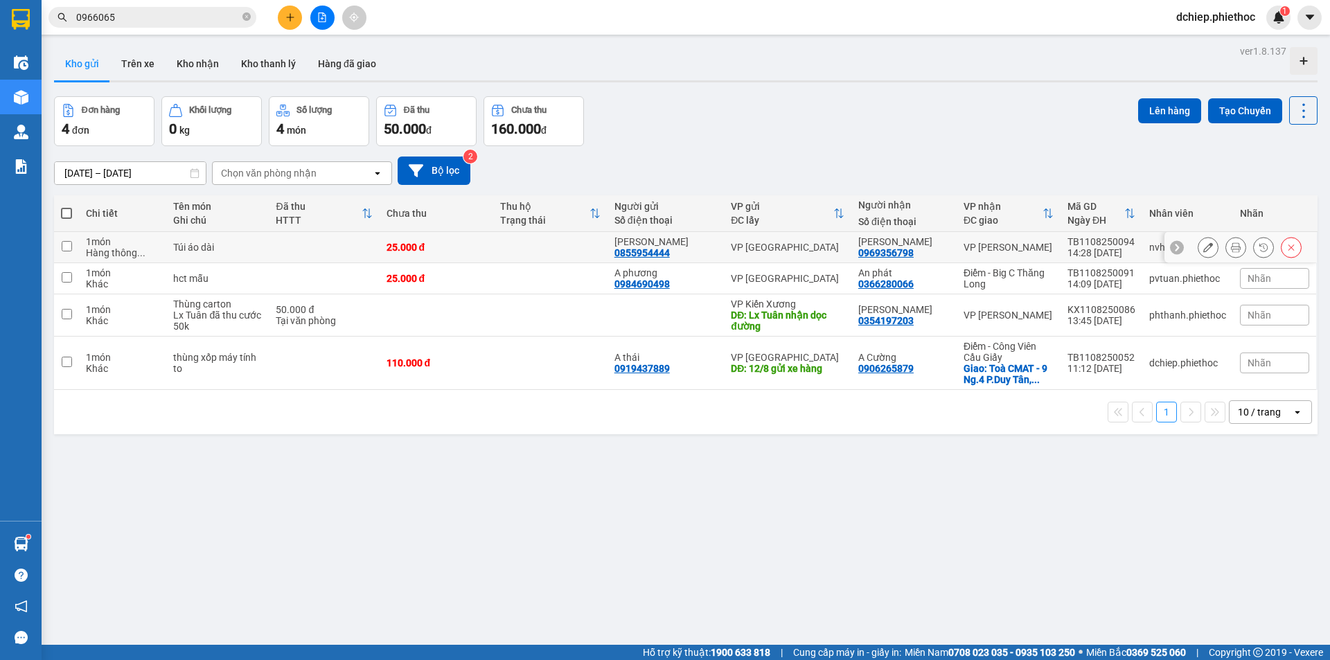
click at [1033, 245] on div "VP [PERSON_NAME]" at bounding box center [1009, 247] width 90 height 11
checkbox input "true"
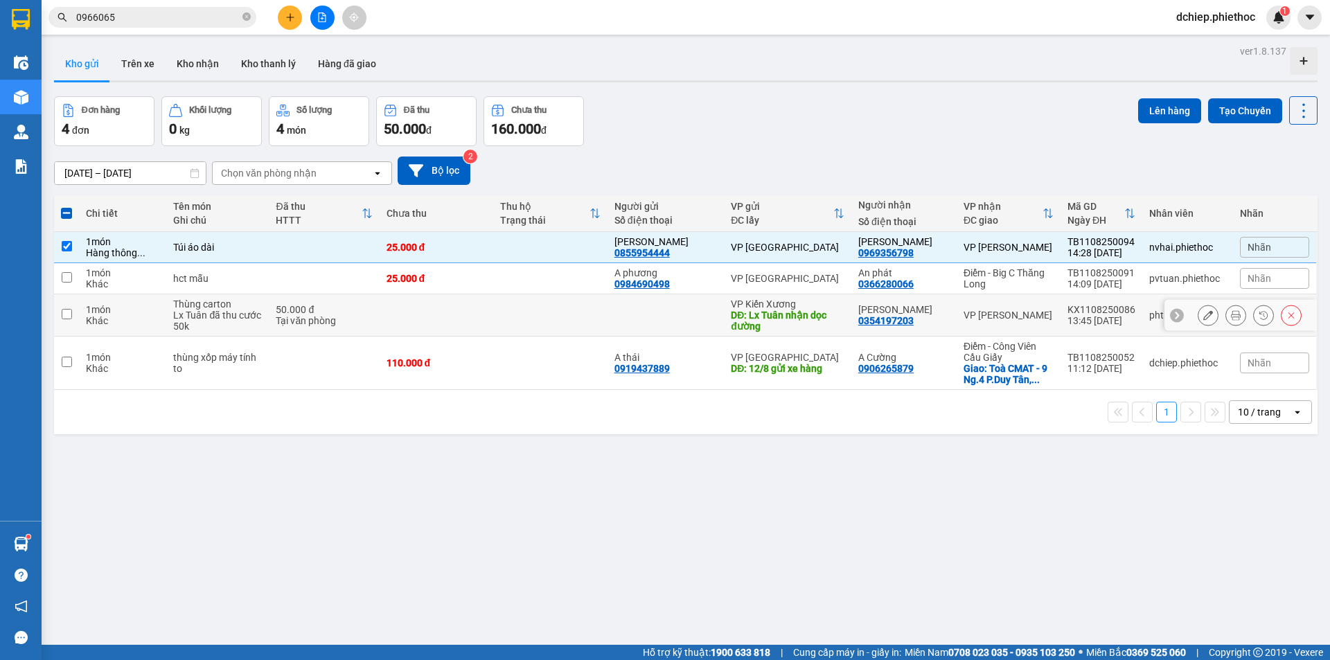
click at [608, 317] on td at bounding box center [550, 315] width 114 height 42
checkbox input "true"
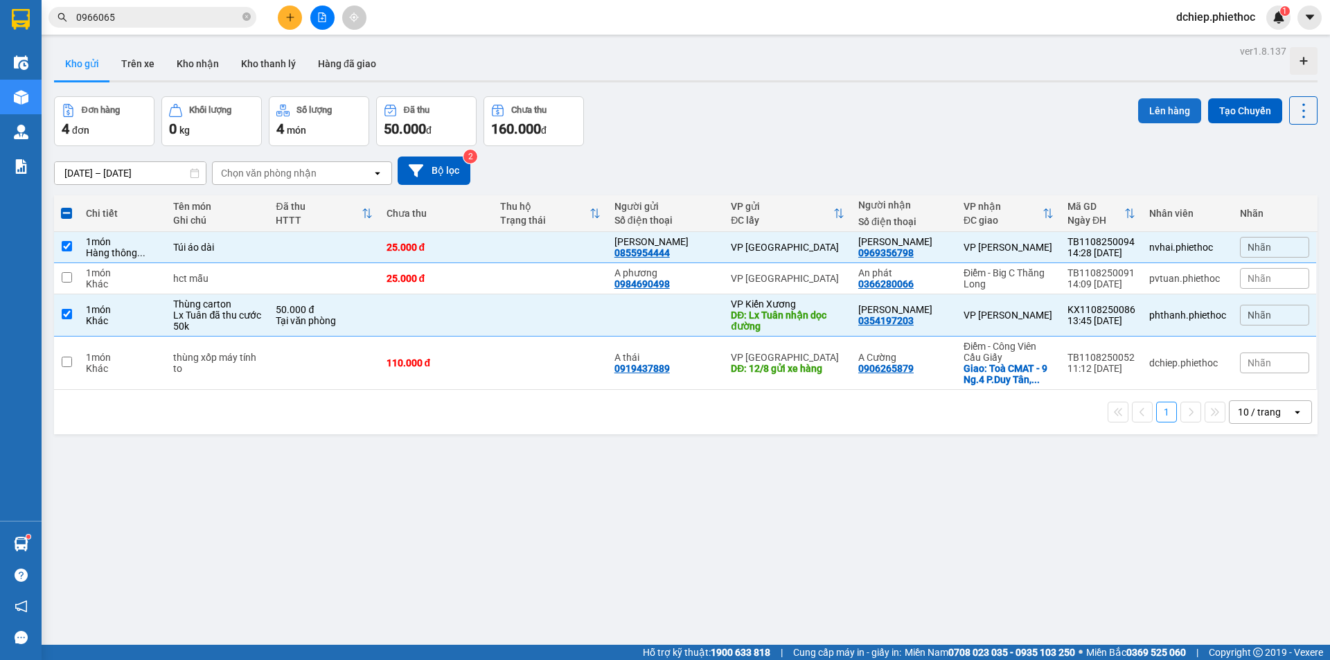
click at [1163, 112] on button "Lên hàng" at bounding box center [1169, 110] width 63 height 25
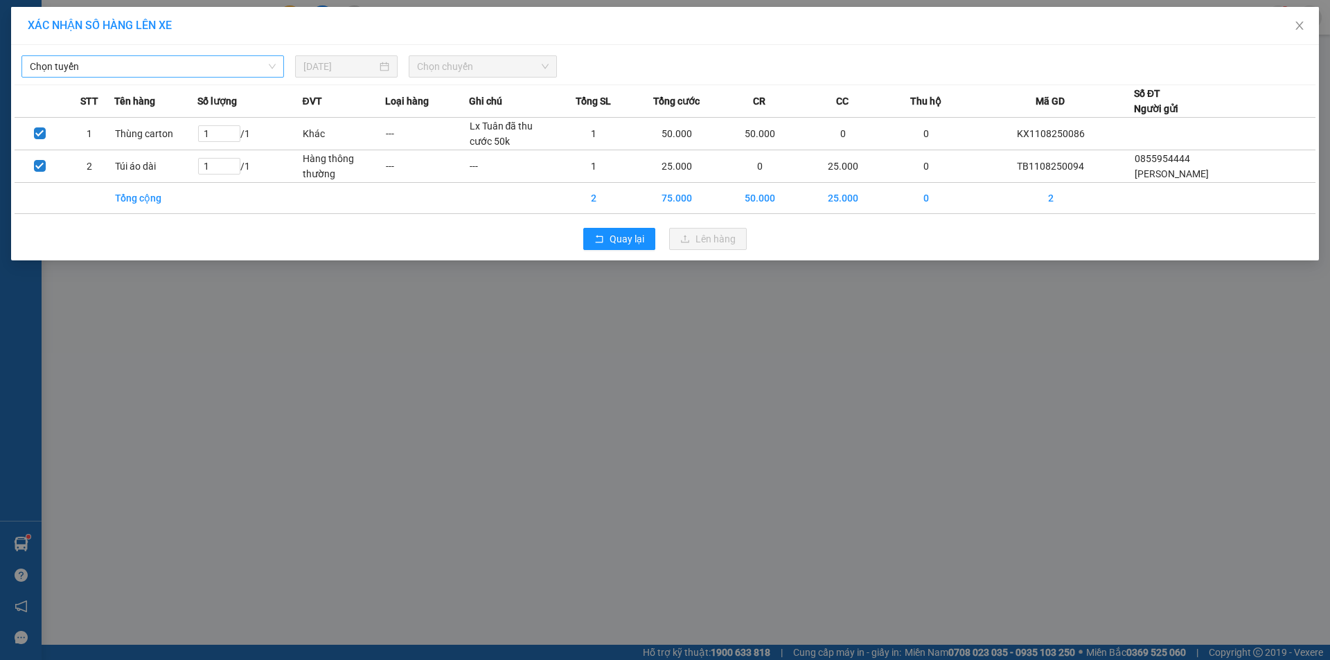
click at [177, 65] on span "Chọn tuyến" at bounding box center [153, 66] width 246 height 21
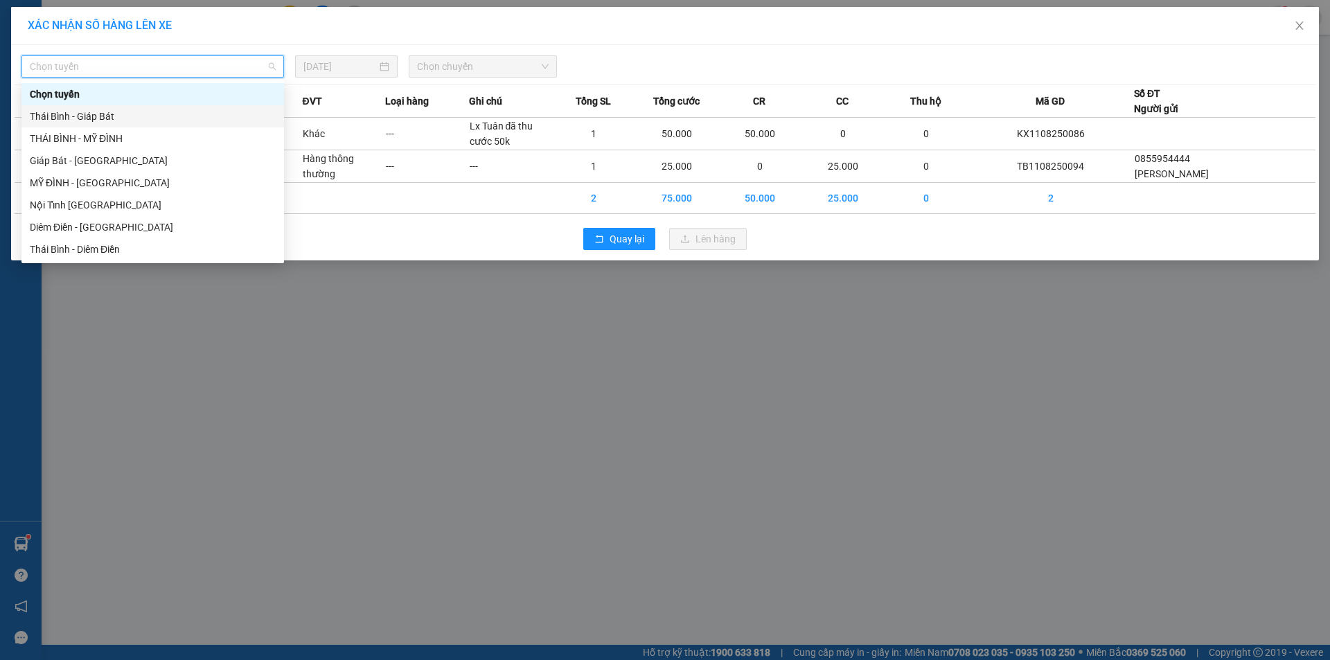
click at [112, 116] on div "Thái Bình - Giáp Bát" at bounding box center [153, 116] width 246 height 15
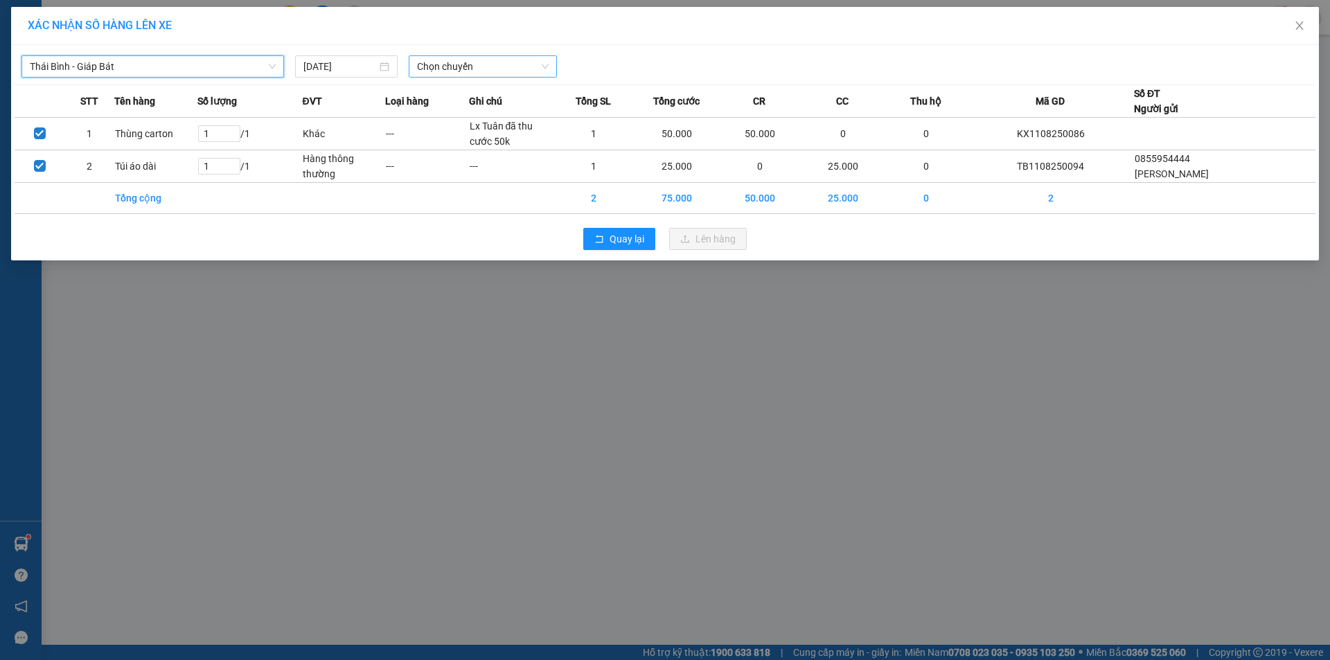
click at [491, 69] on span "Chọn chuyến" at bounding box center [483, 66] width 132 height 21
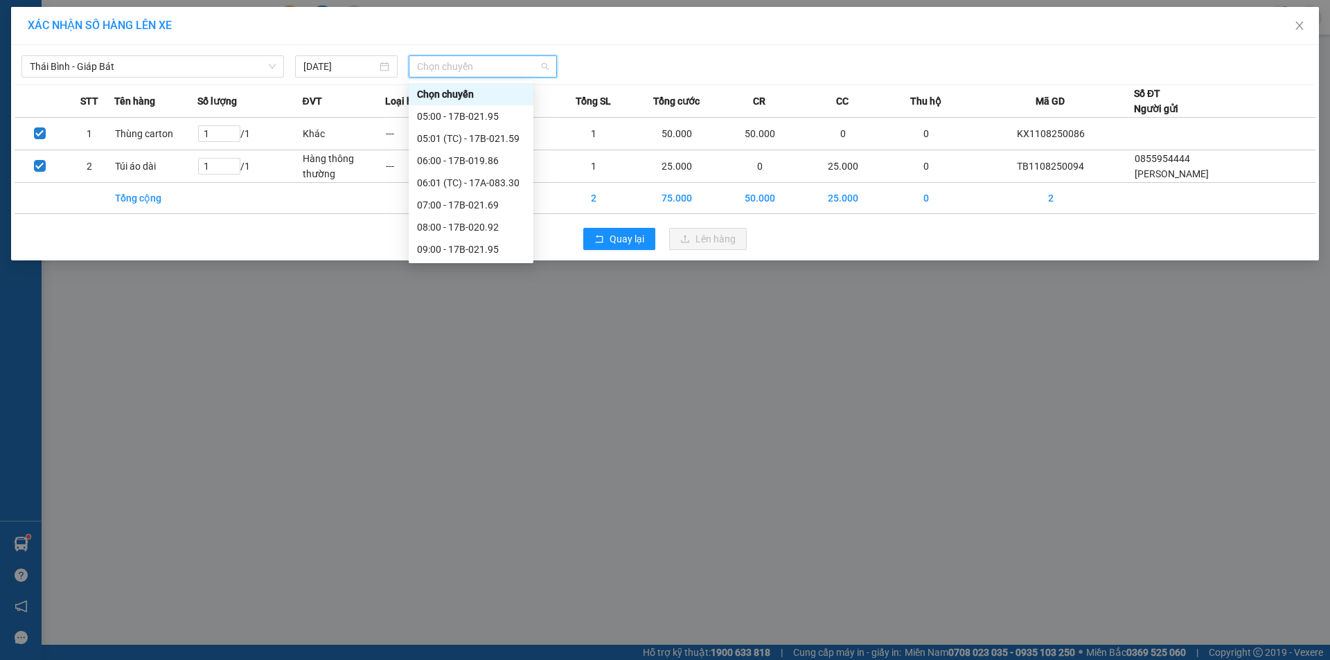
click at [477, 66] on span "Chọn chuyến" at bounding box center [483, 66] width 132 height 21
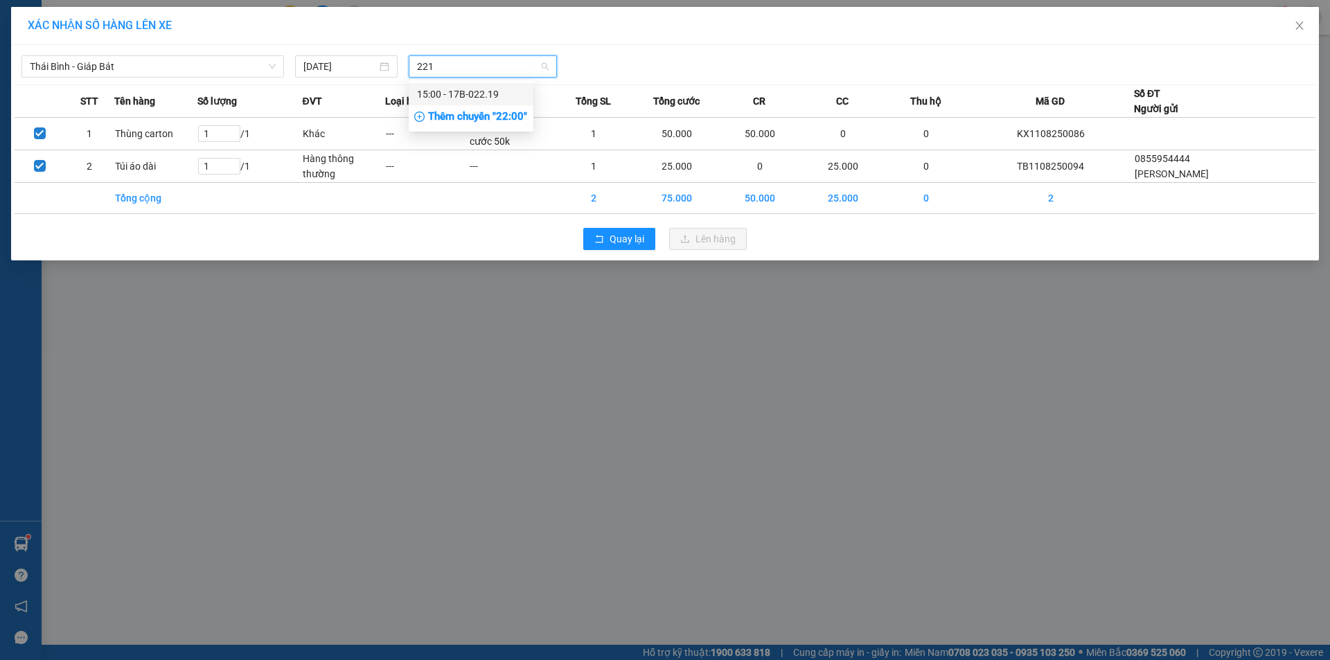
type input "2219"
click at [482, 93] on div "15:00 - 17B-022.19" at bounding box center [471, 94] width 108 height 15
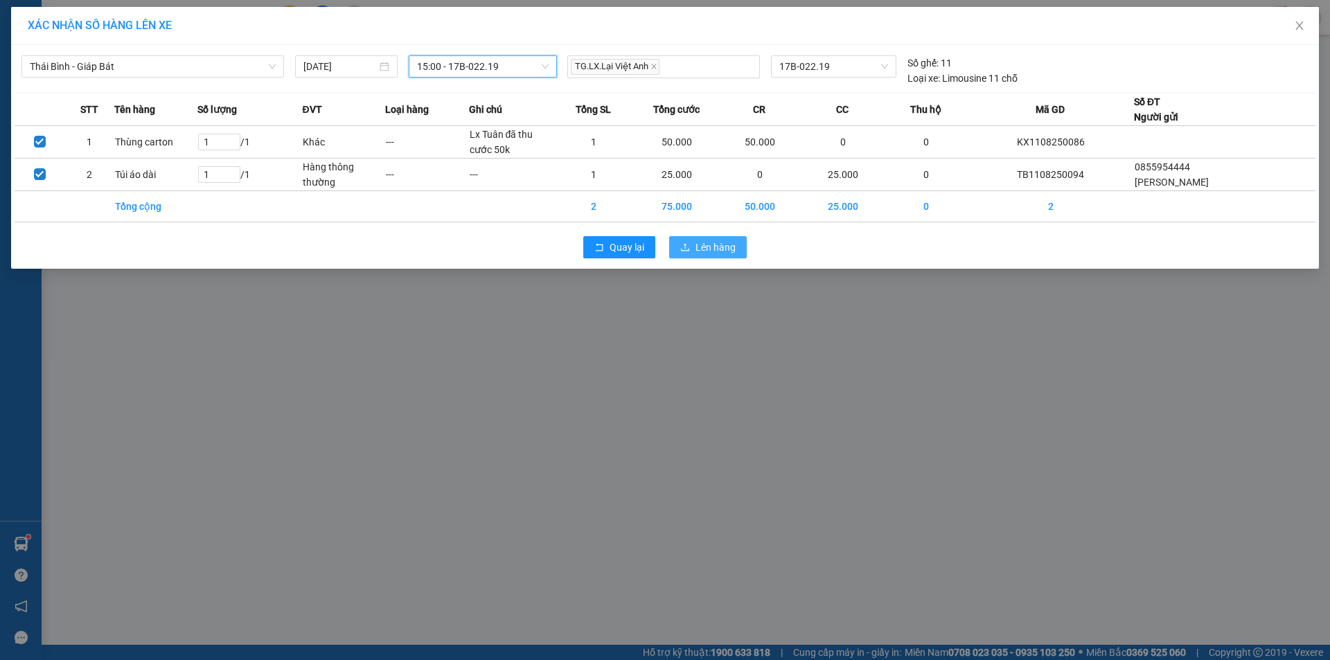
click at [710, 247] on span "Lên hàng" at bounding box center [716, 247] width 40 height 15
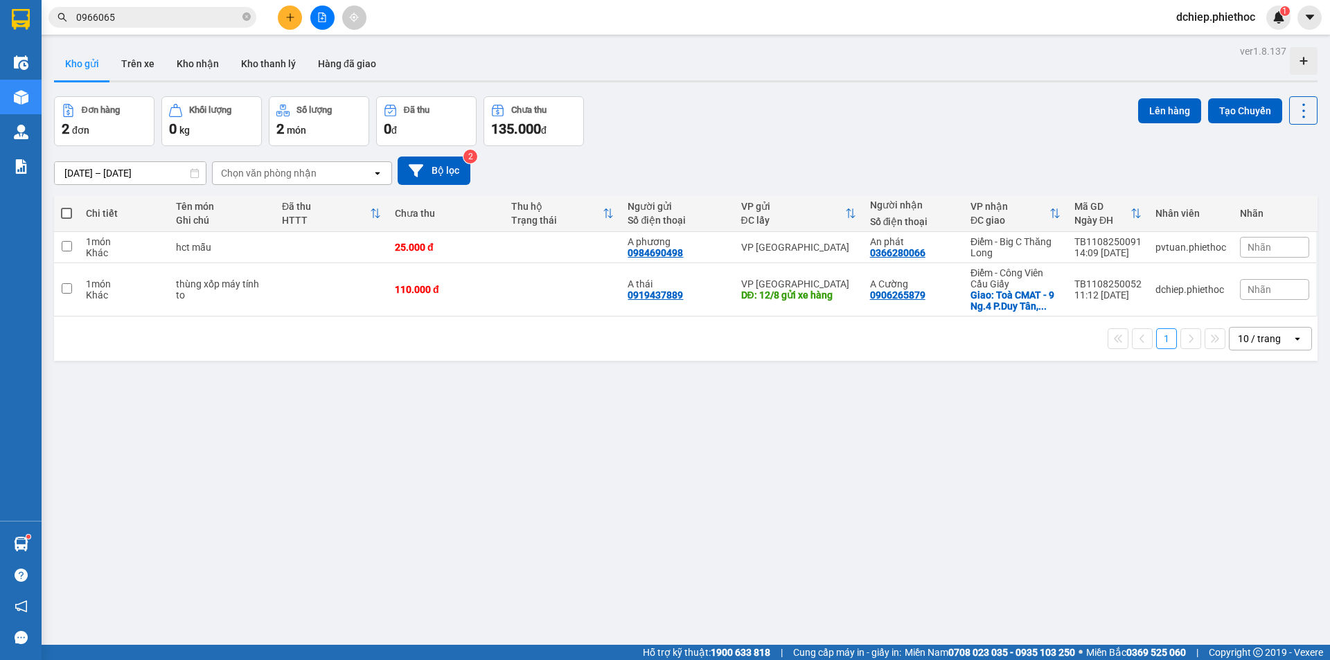
click at [293, 20] on icon "plus" at bounding box center [290, 17] width 10 height 10
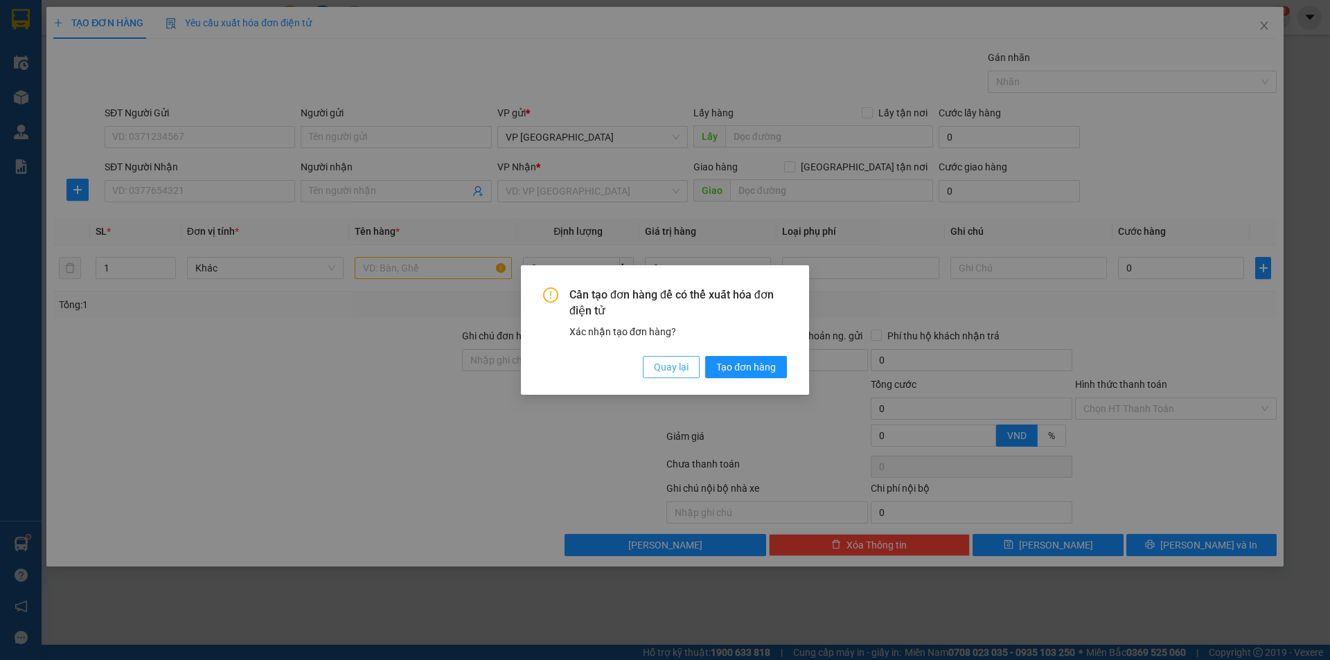
drag, startPoint x: 655, startPoint y: 367, endPoint x: 662, endPoint y: 365, distance: 7.7
click at [658, 365] on span "Quay lại" at bounding box center [671, 367] width 35 height 15
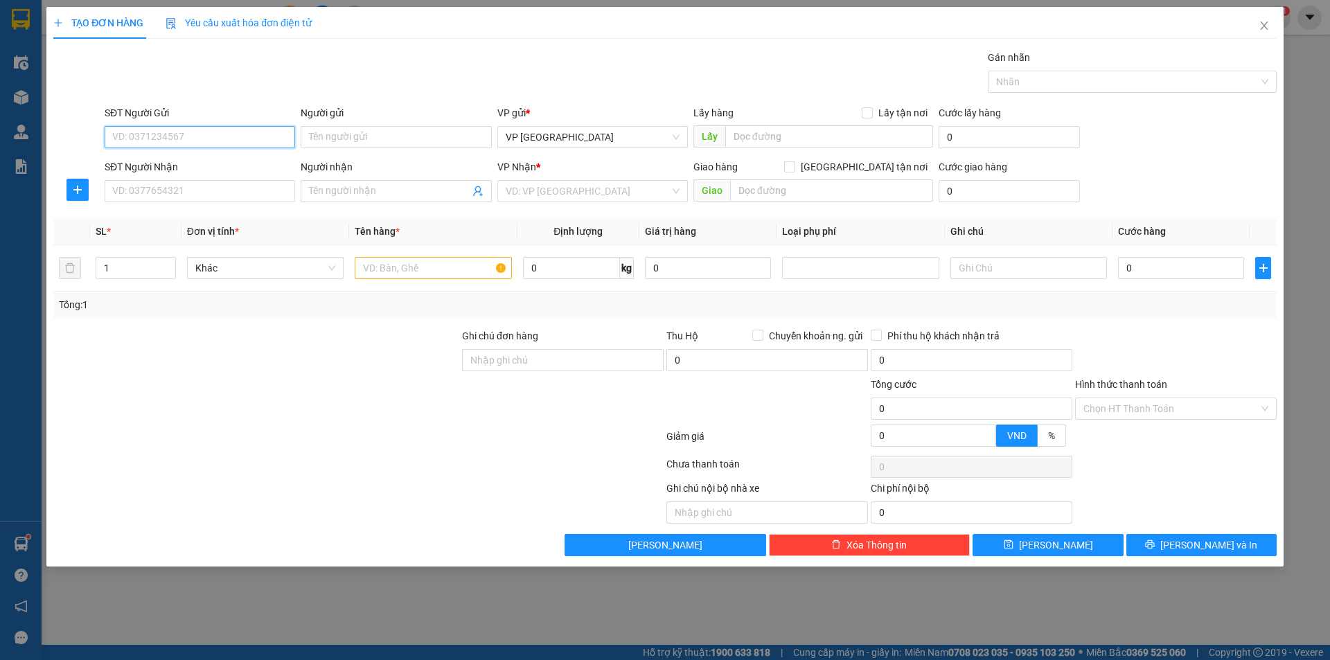
click at [228, 135] on input "SĐT Người Gửi" at bounding box center [200, 137] width 191 height 22
type input "0"
type input "0986759128"
click at [218, 169] on div "0986759128 - Chị Nhung" at bounding box center [200, 164] width 174 height 15
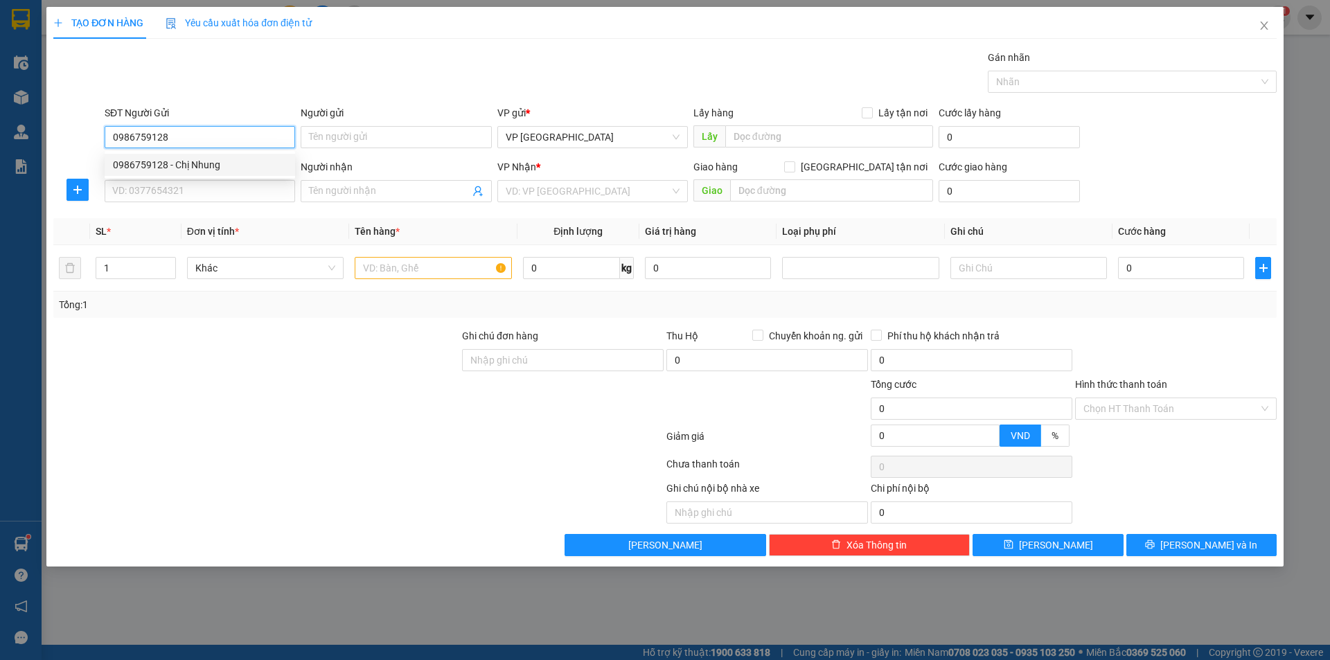
type input "Chị Nhung"
type input "0986759128"
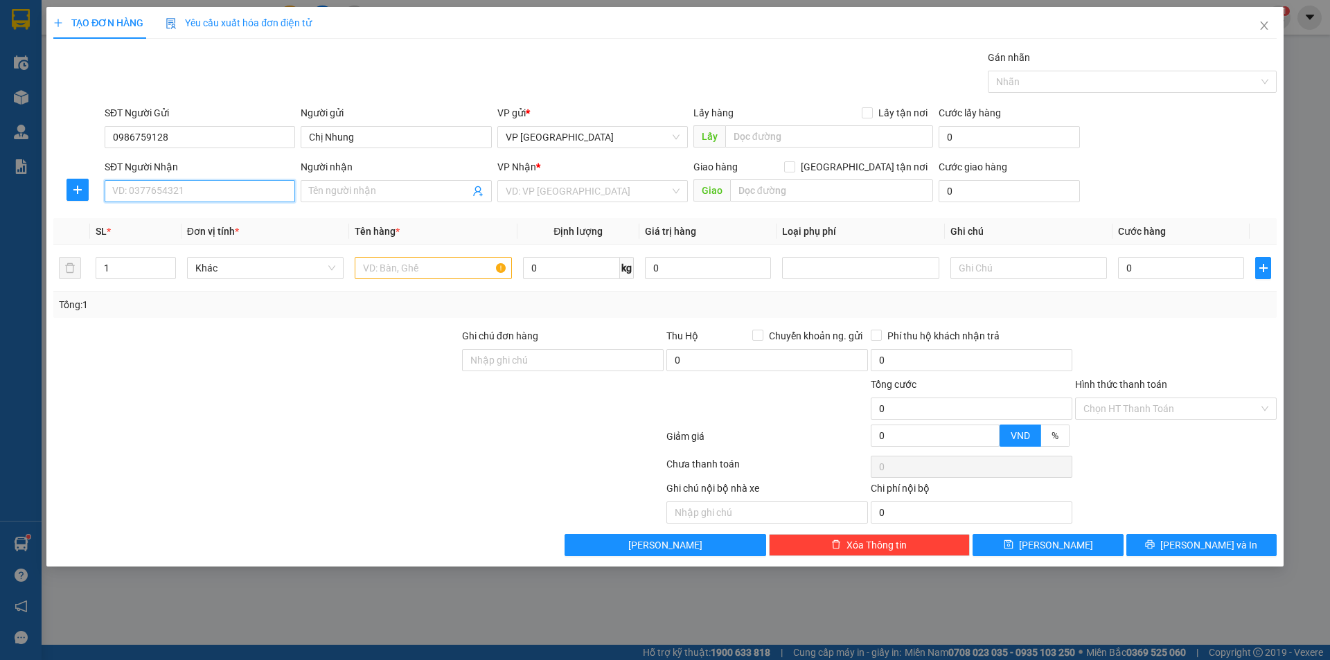
click at [222, 193] on input "SĐT Người Nhận" at bounding box center [200, 191] width 191 height 22
click at [159, 215] on div "0945758899 - Chị Nhung Anh" at bounding box center [200, 218] width 174 height 15
type input "0945758899"
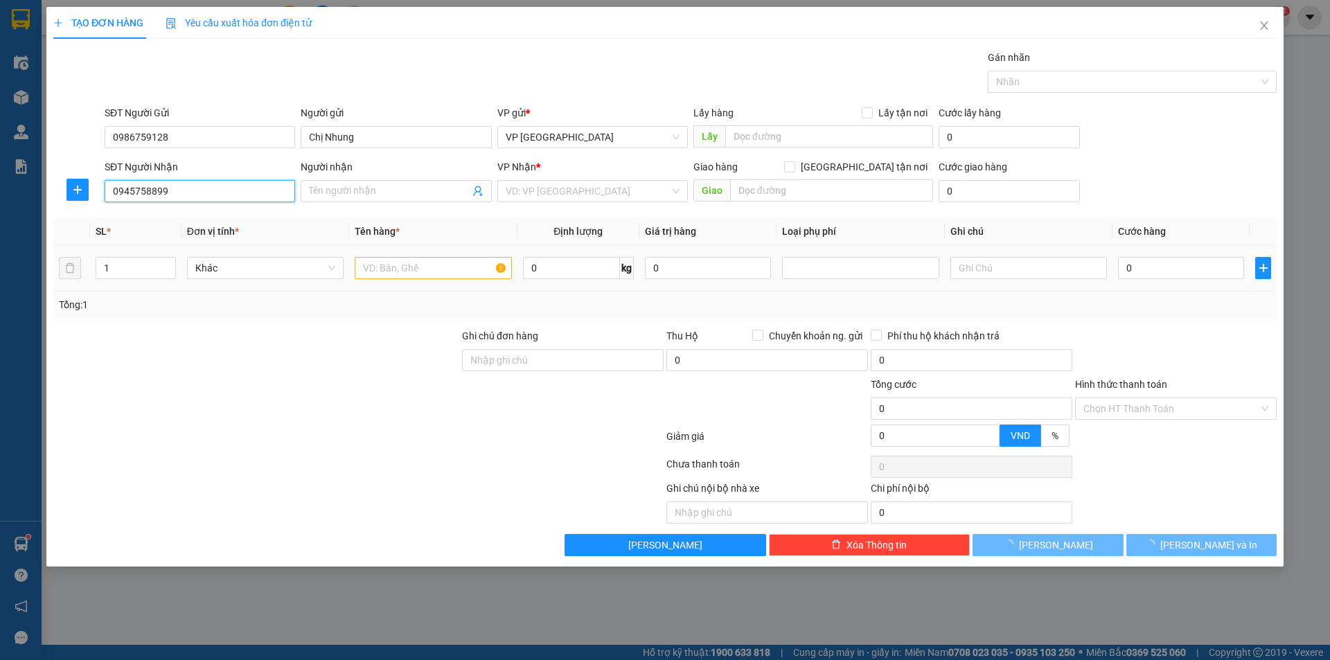
type input "Chị Nhung Anh"
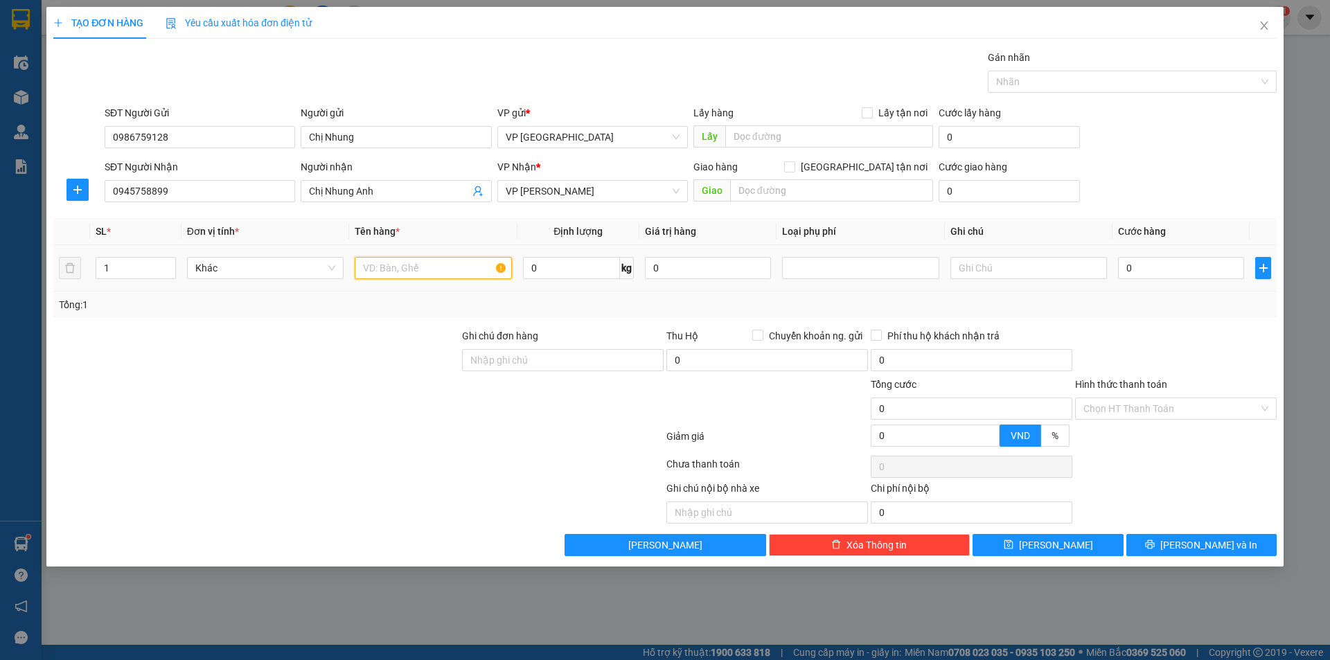
click at [438, 268] on input "text" at bounding box center [433, 268] width 157 height 22
type input "M"
type input "t"
type input "hct Máy hấp"
click at [542, 265] on input "0" at bounding box center [571, 268] width 97 height 22
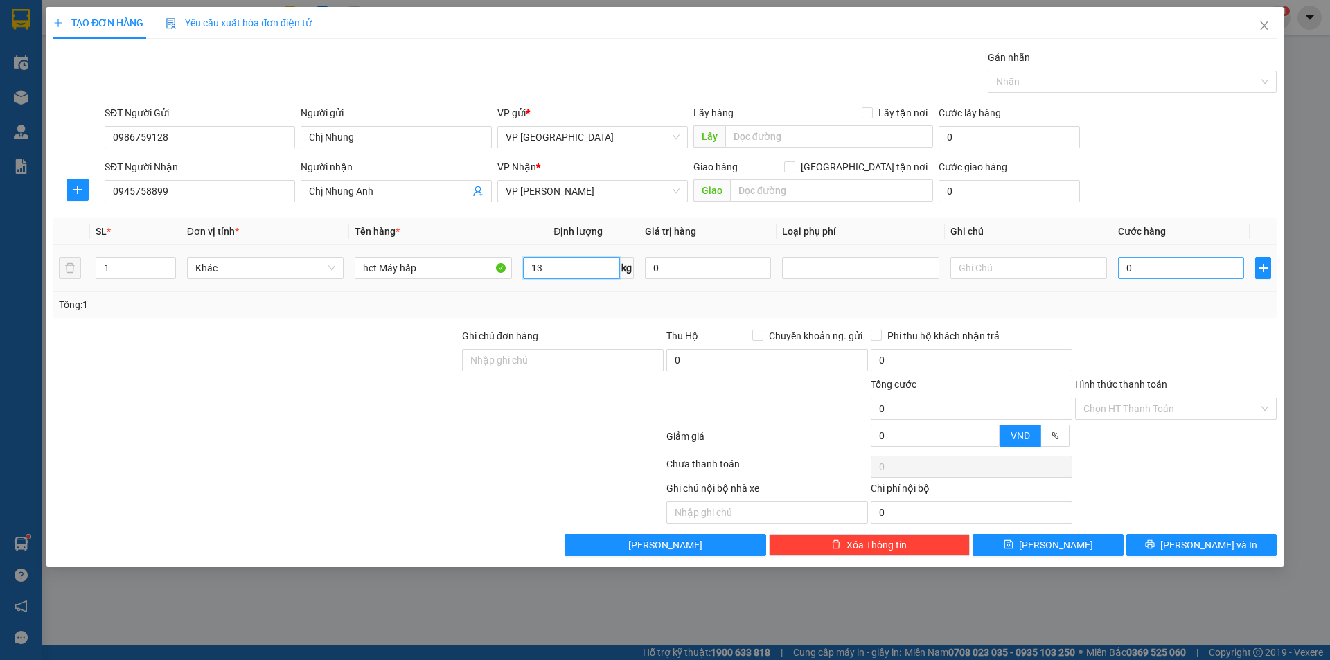
type input "13"
click at [1172, 261] on input "0" at bounding box center [1181, 268] width 126 height 22
type input "4"
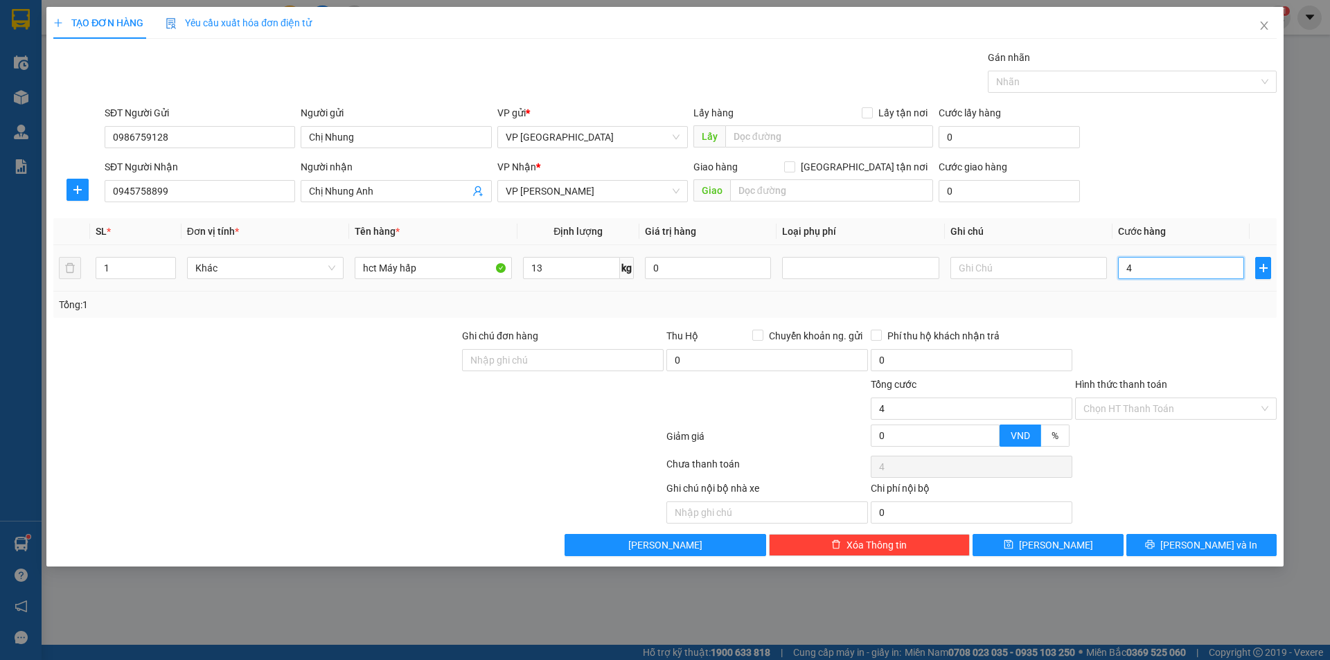
type input "40"
type input "400"
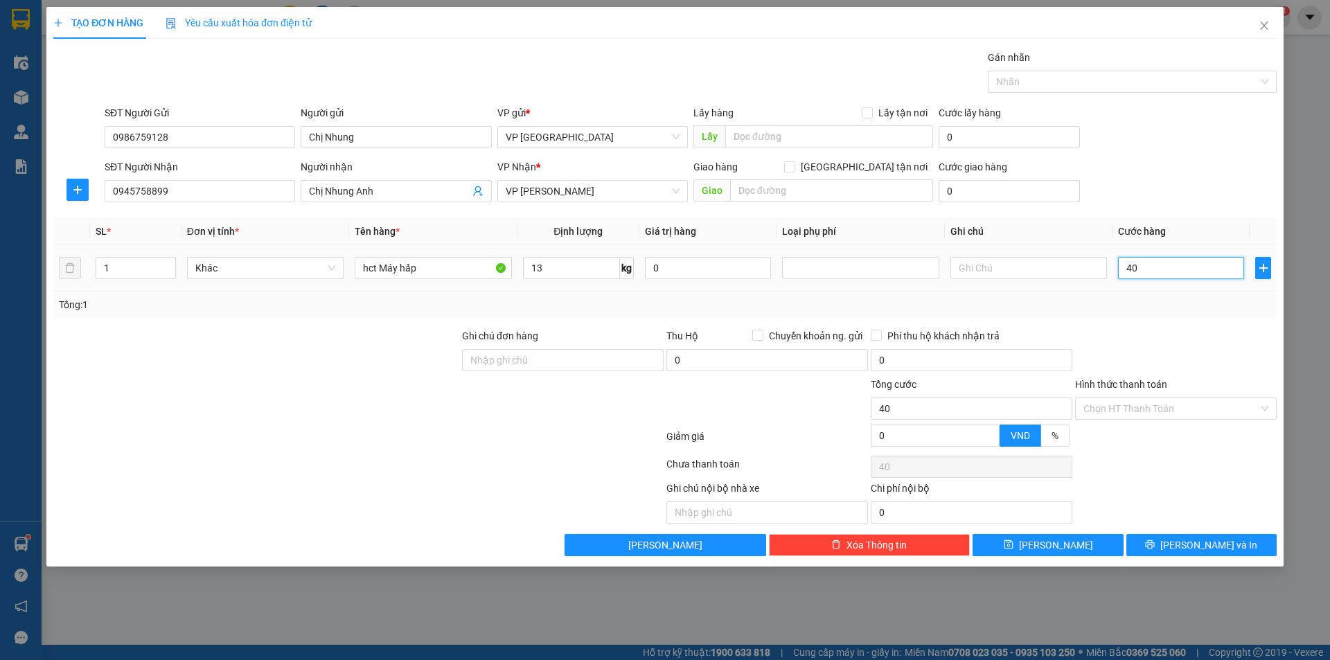
type input "400"
type input "4.000"
type input "40.000"
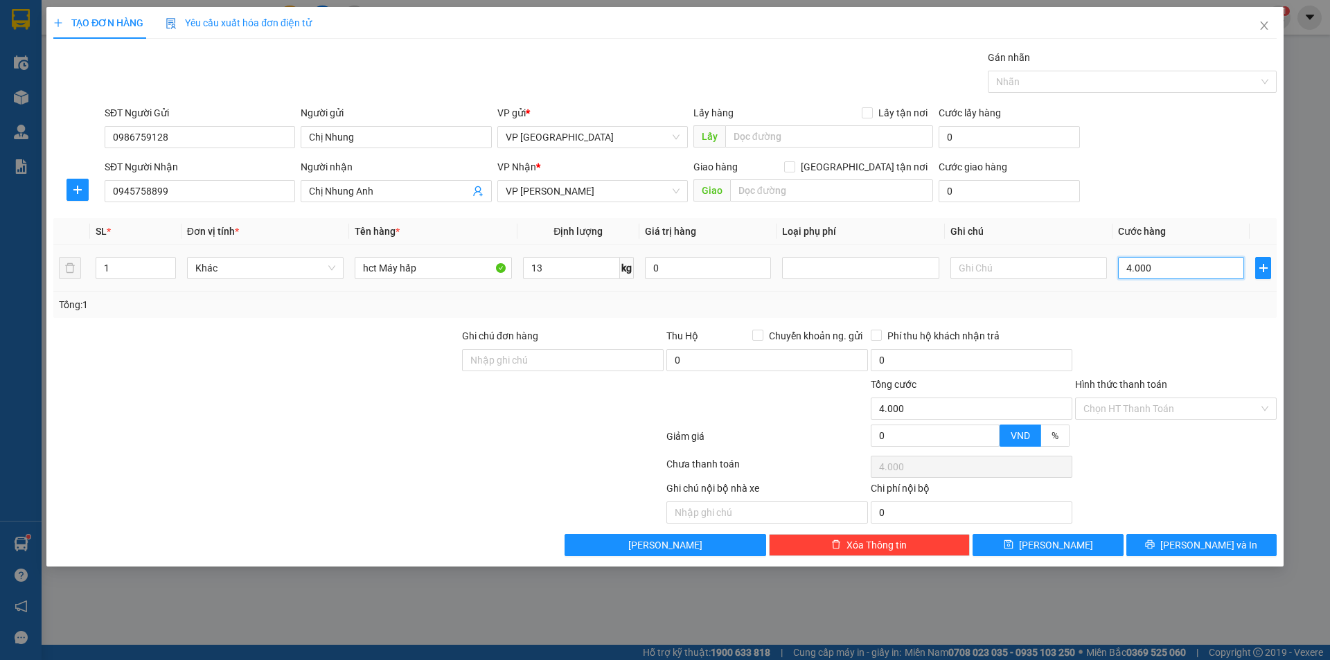
type input "40.000"
click at [1259, 19] on span "Close" at bounding box center [1264, 26] width 39 height 39
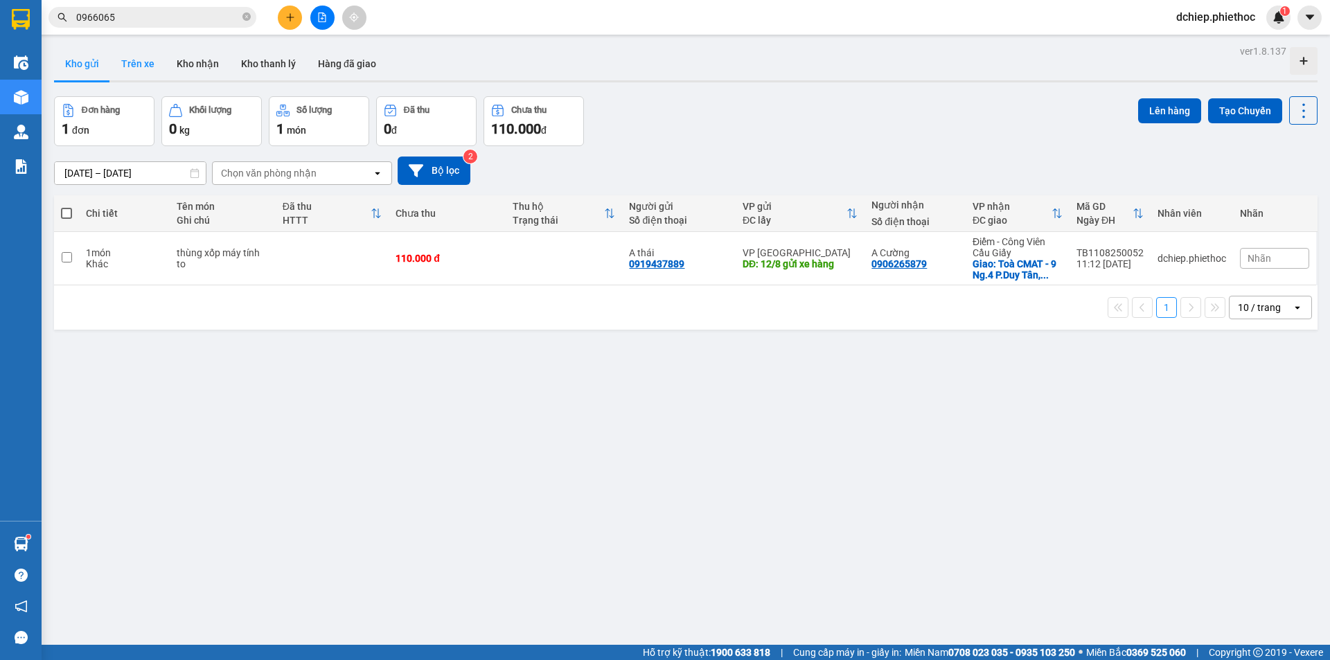
click at [135, 69] on button "Trên xe" at bounding box center [137, 63] width 55 height 33
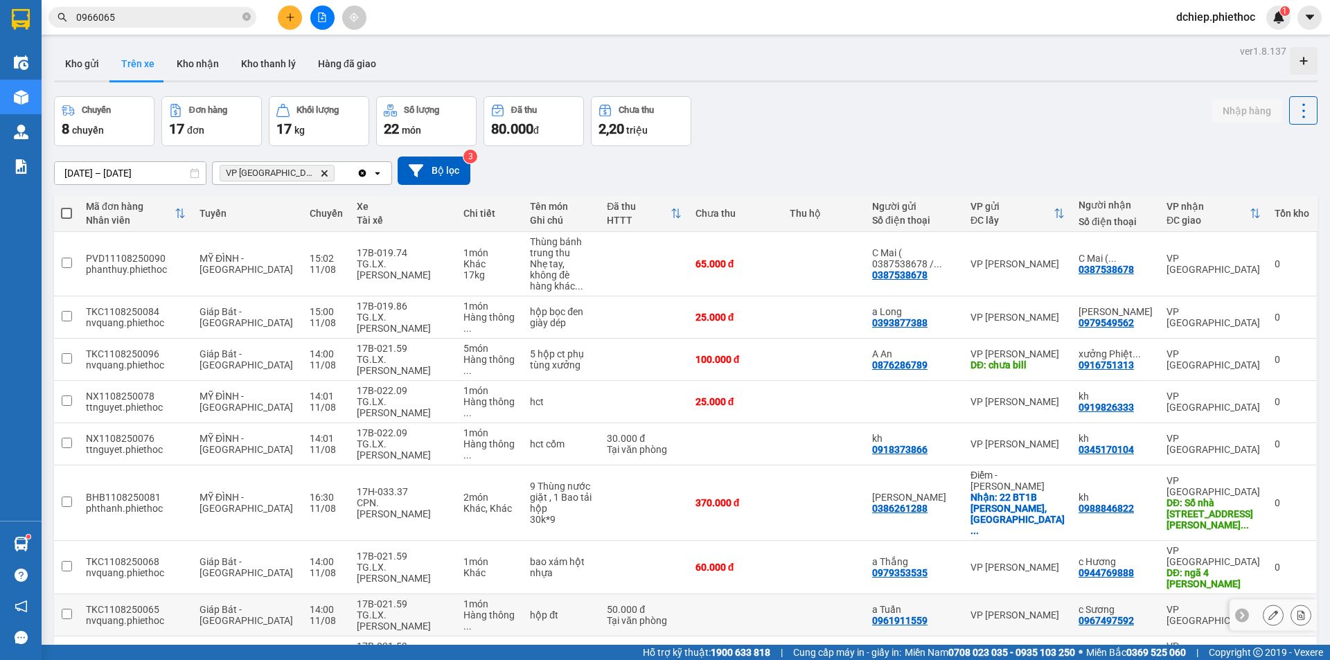
scroll to position [231, 0]
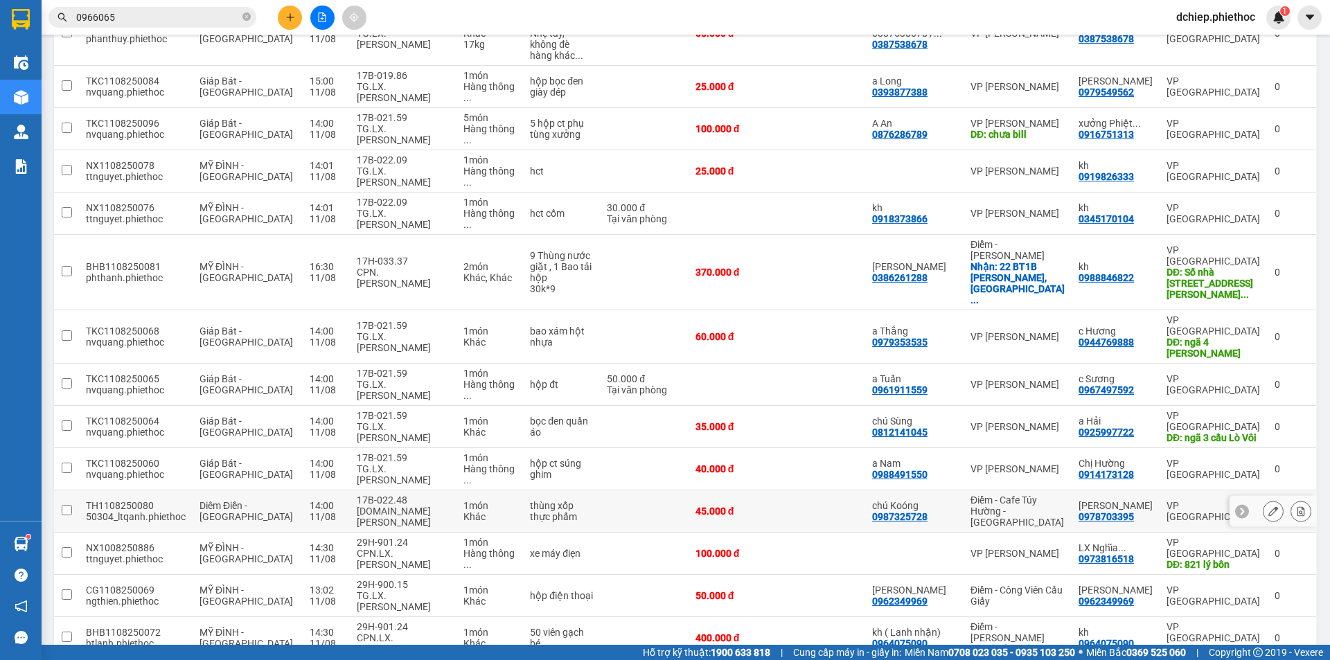
click at [464, 500] on div "1 món" at bounding box center [490, 505] width 53 height 11
checkbox input "true"
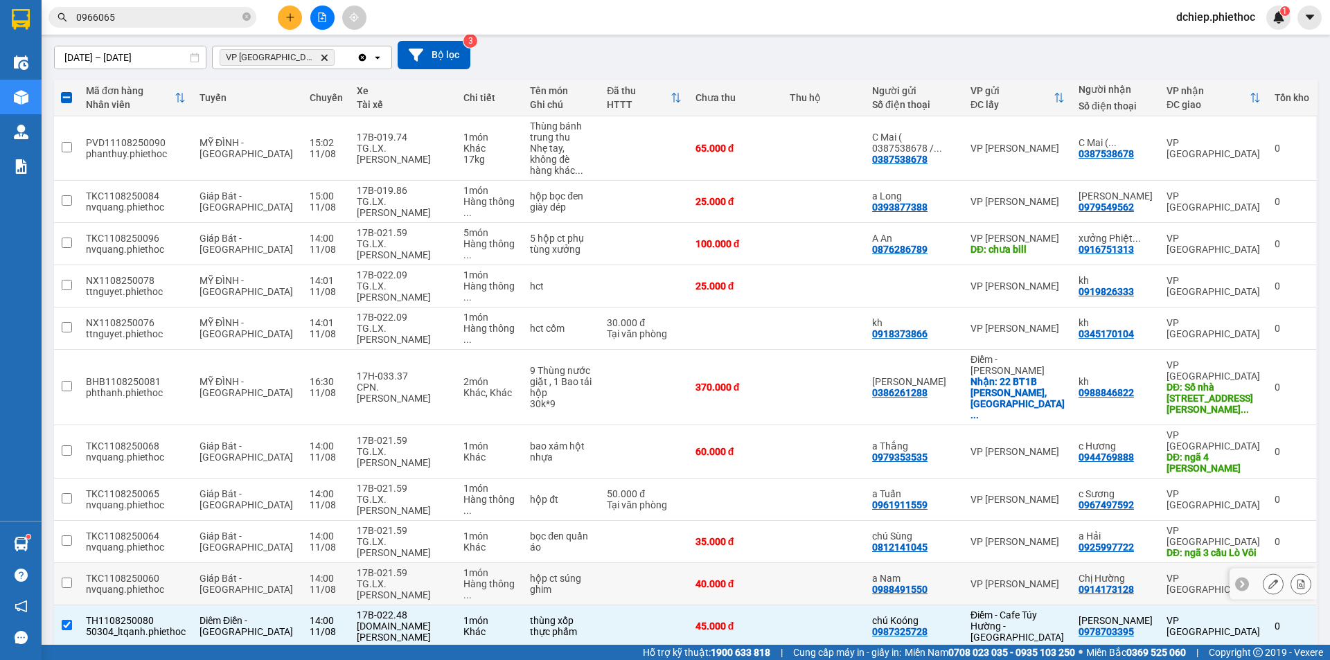
scroll to position [0, 0]
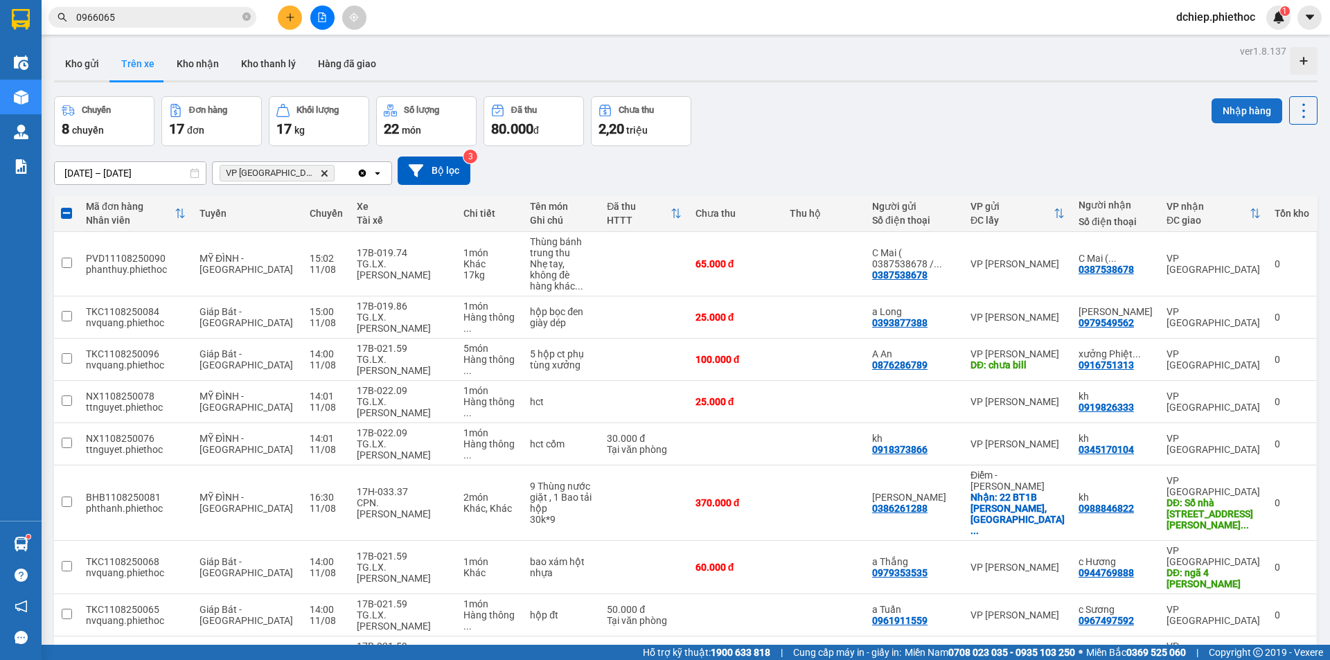
click at [1219, 112] on button "Nhập hàng" at bounding box center [1247, 110] width 71 height 25
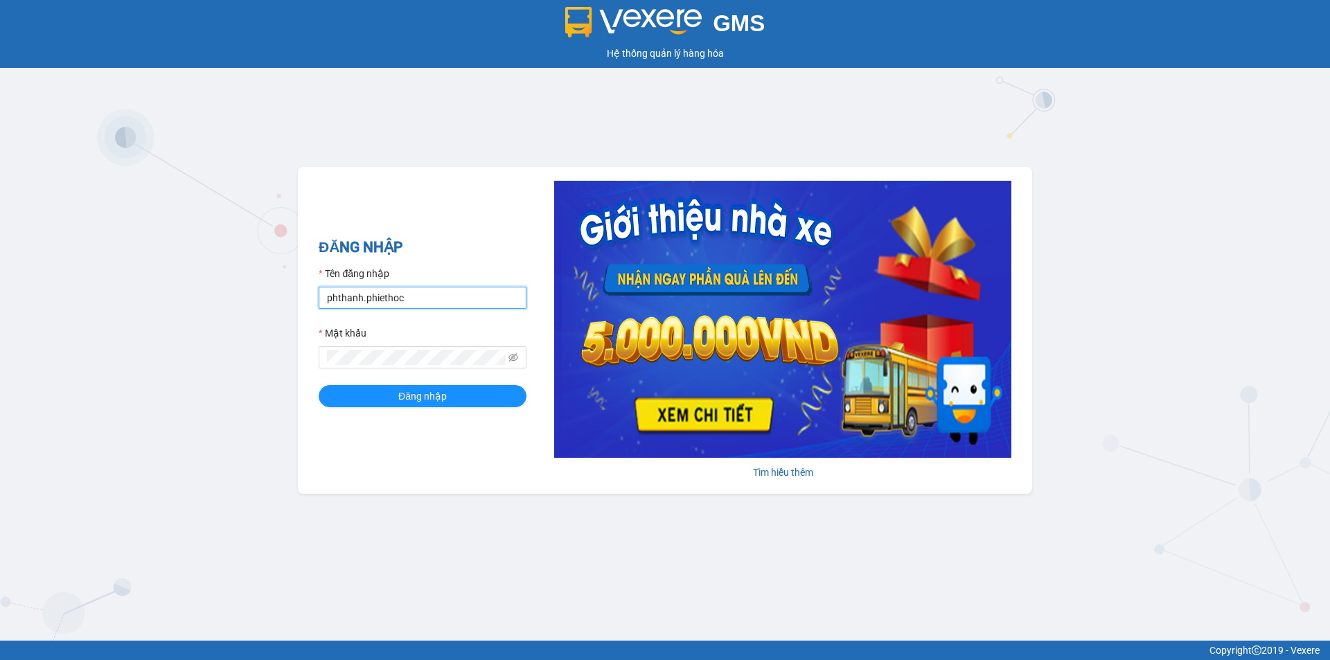
click at [421, 295] on input "phthanh.phiethoc" at bounding box center [423, 298] width 208 height 22
type input "nvhai.phiethoc"
click at [398, 389] on span "Đăng nhập" at bounding box center [422, 396] width 49 height 15
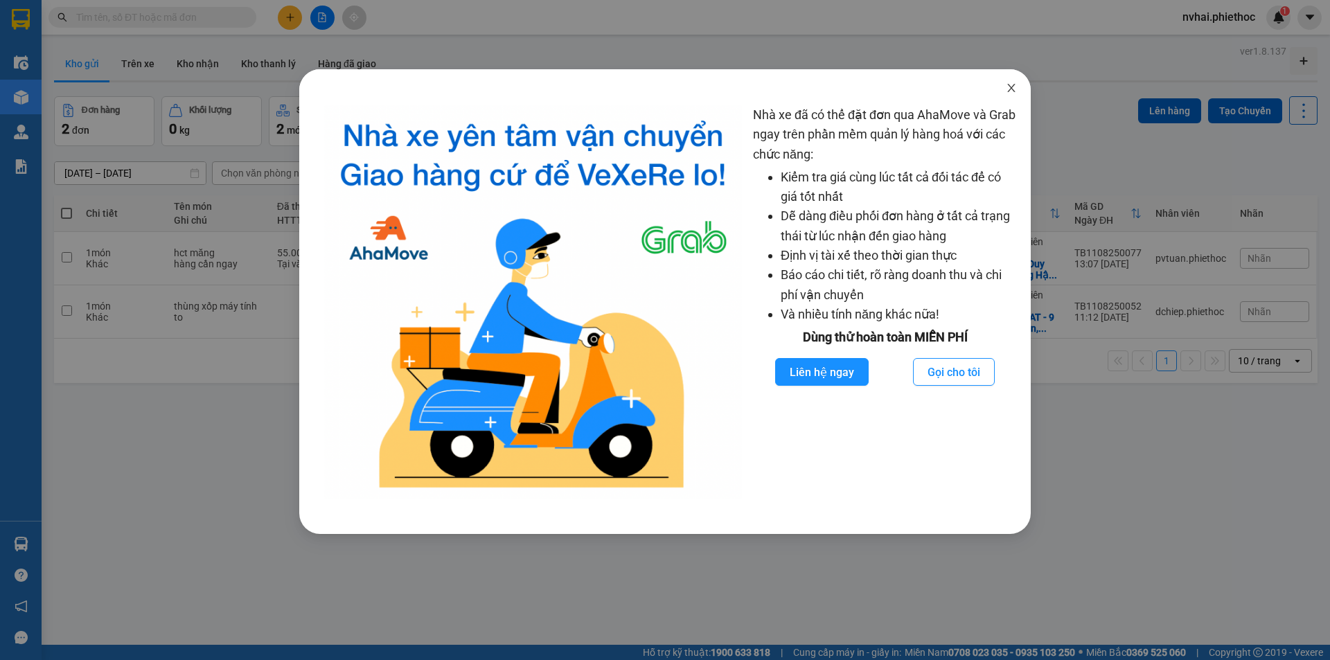
click at [1013, 94] on icon "close" at bounding box center [1011, 87] width 11 height 11
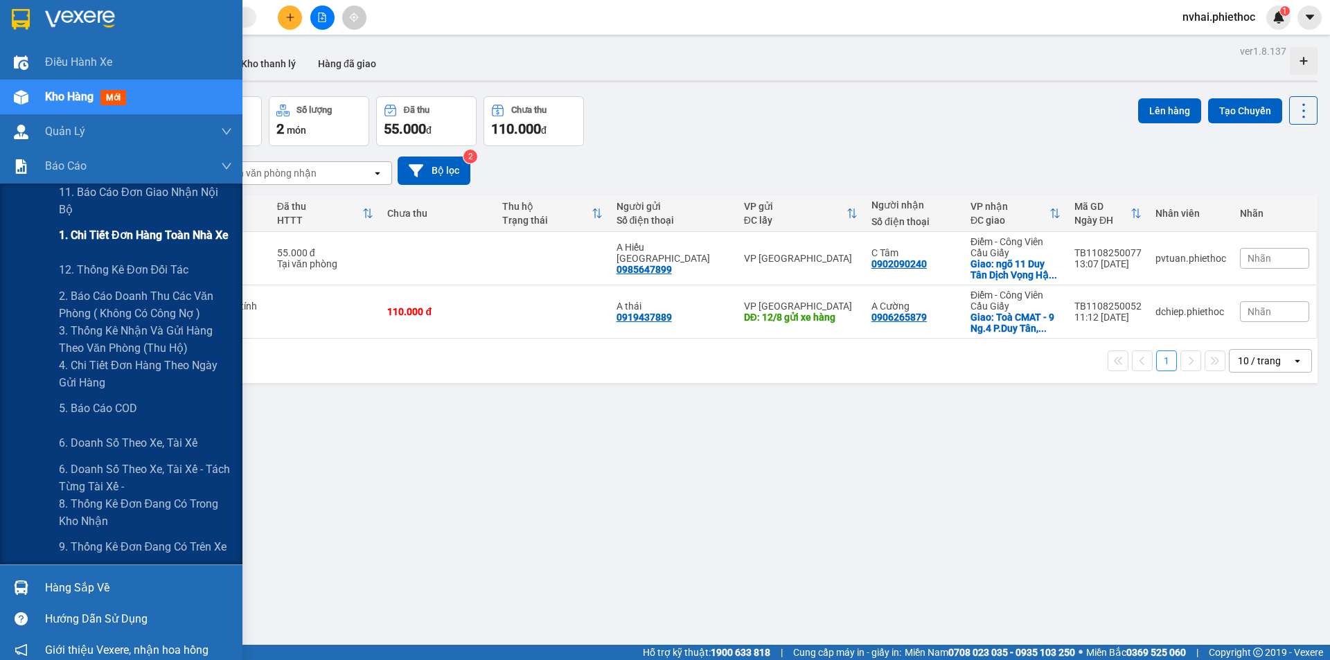
click at [105, 235] on span "1. Chi tiết đơn hàng toàn nhà xe" at bounding box center [144, 235] width 170 height 17
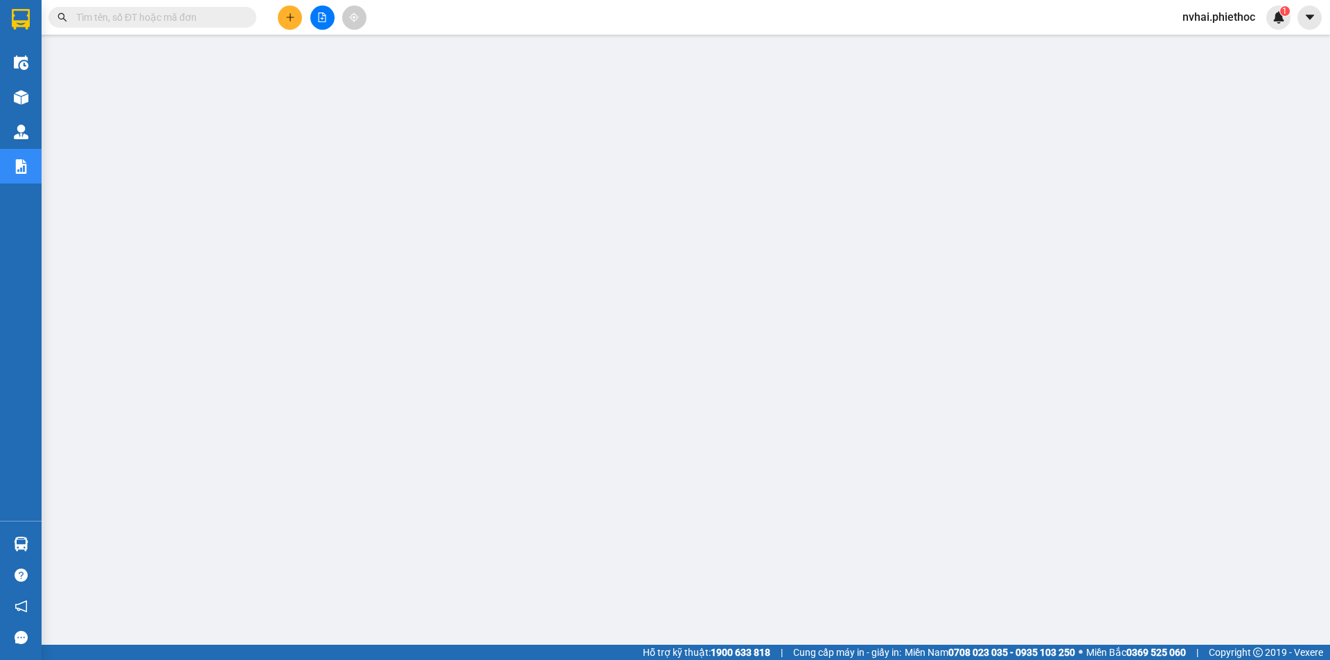
click at [179, 21] on input "text" at bounding box center [158, 17] width 164 height 15
paste input "0976690828"
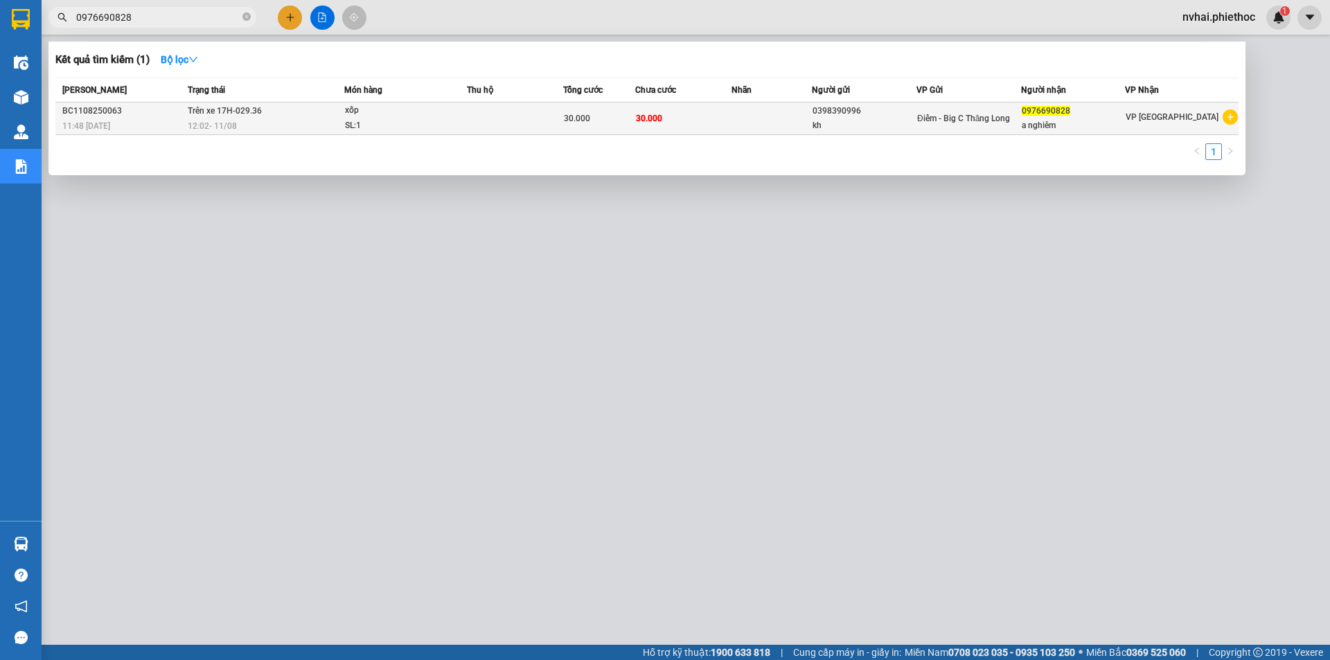
type input "0976690828"
click at [1012, 112] on div "Điểm - Big C Thăng Long" at bounding box center [968, 118] width 103 height 15
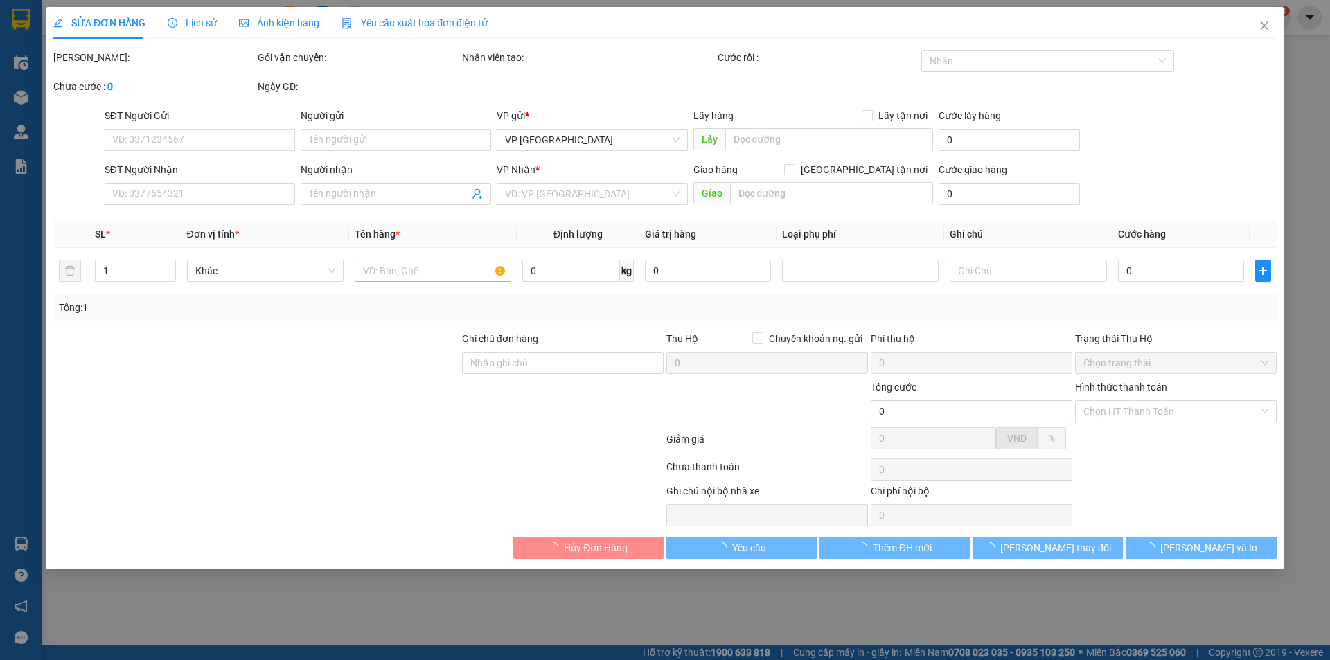
type input "0398390996"
type input "kh"
type input "0976690828"
type input "a nghiêm"
type input "30.000"
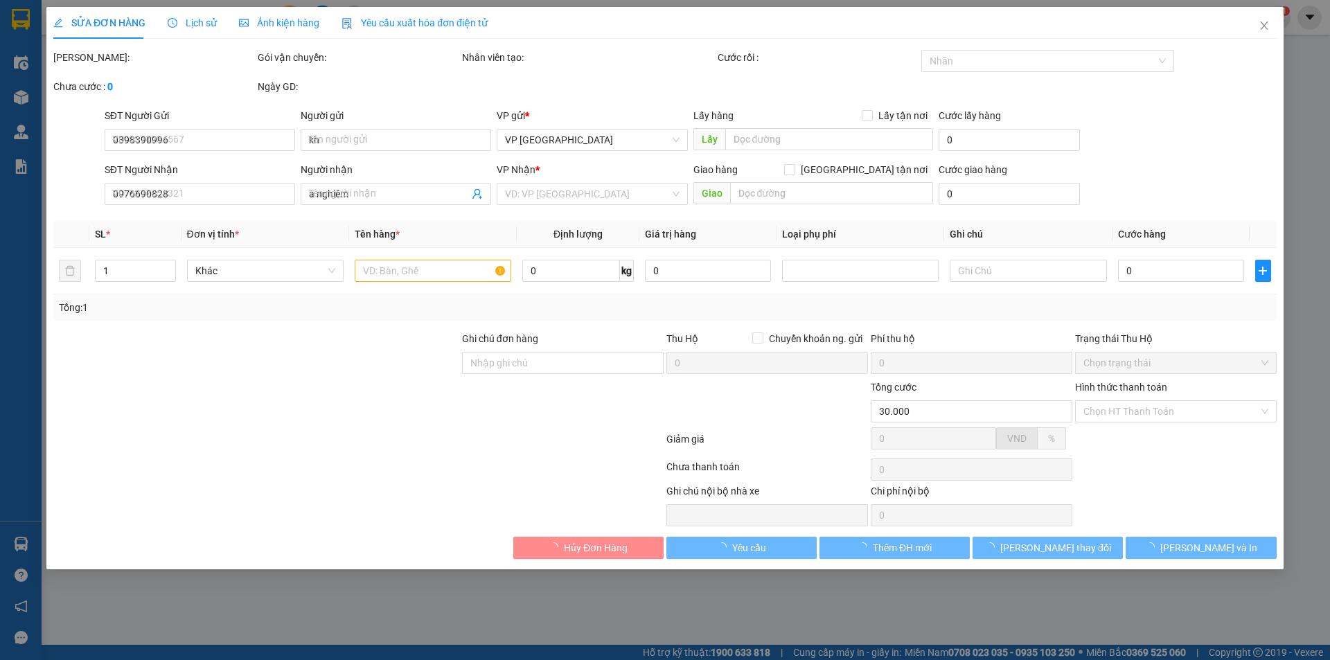
type input "30.000"
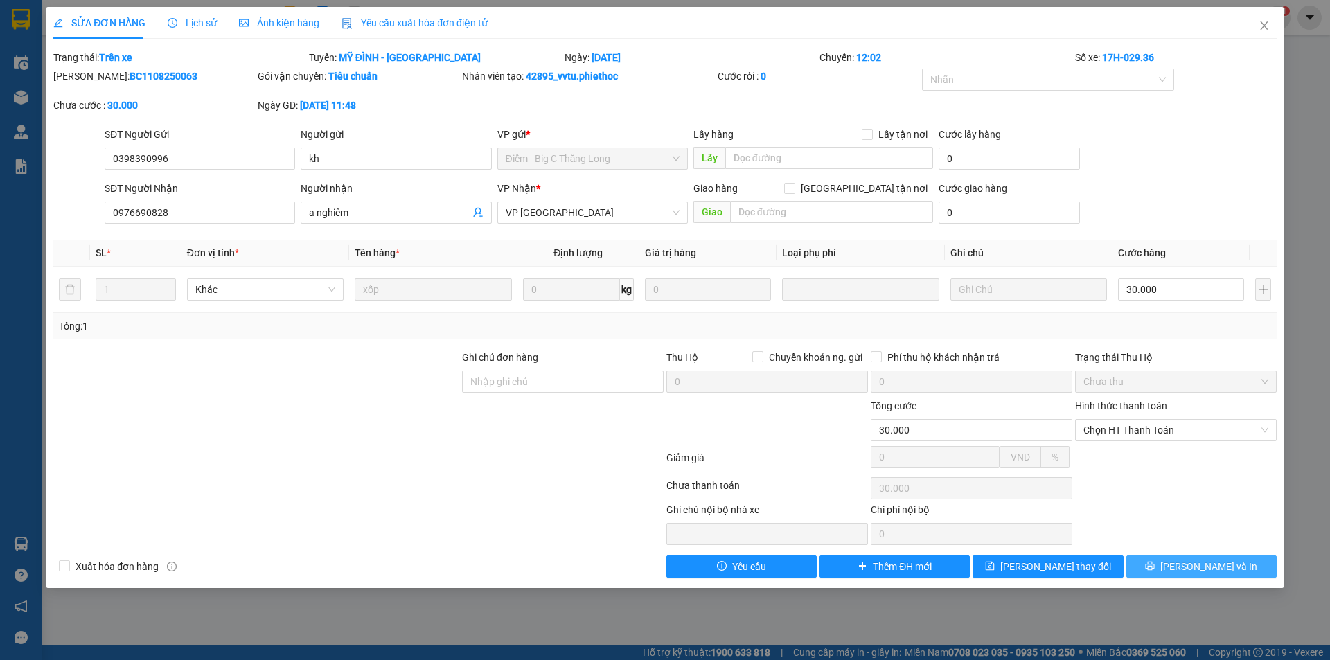
click at [1194, 565] on span "[PERSON_NAME] và In" at bounding box center [1209, 566] width 97 height 15
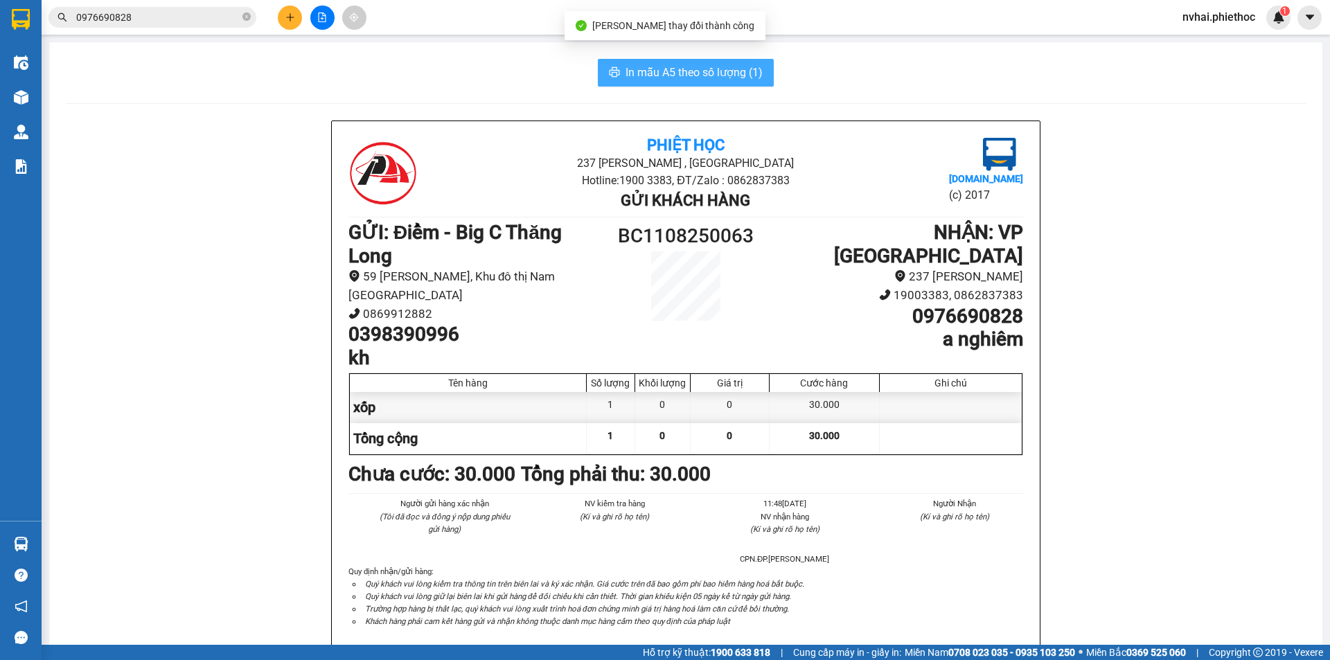
click at [717, 68] on span "In mẫu A5 theo số lượng (1)" at bounding box center [694, 72] width 137 height 17
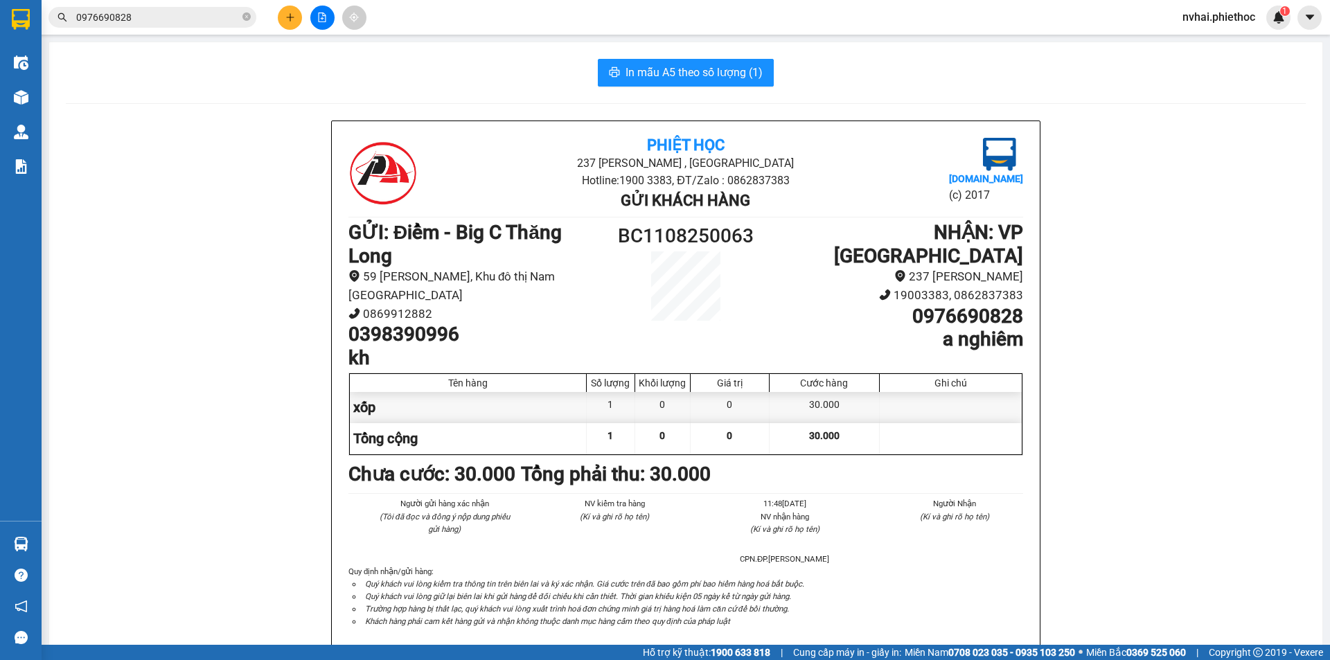
click at [203, 10] on input "0976690828" at bounding box center [158, 17] width 164 height 15
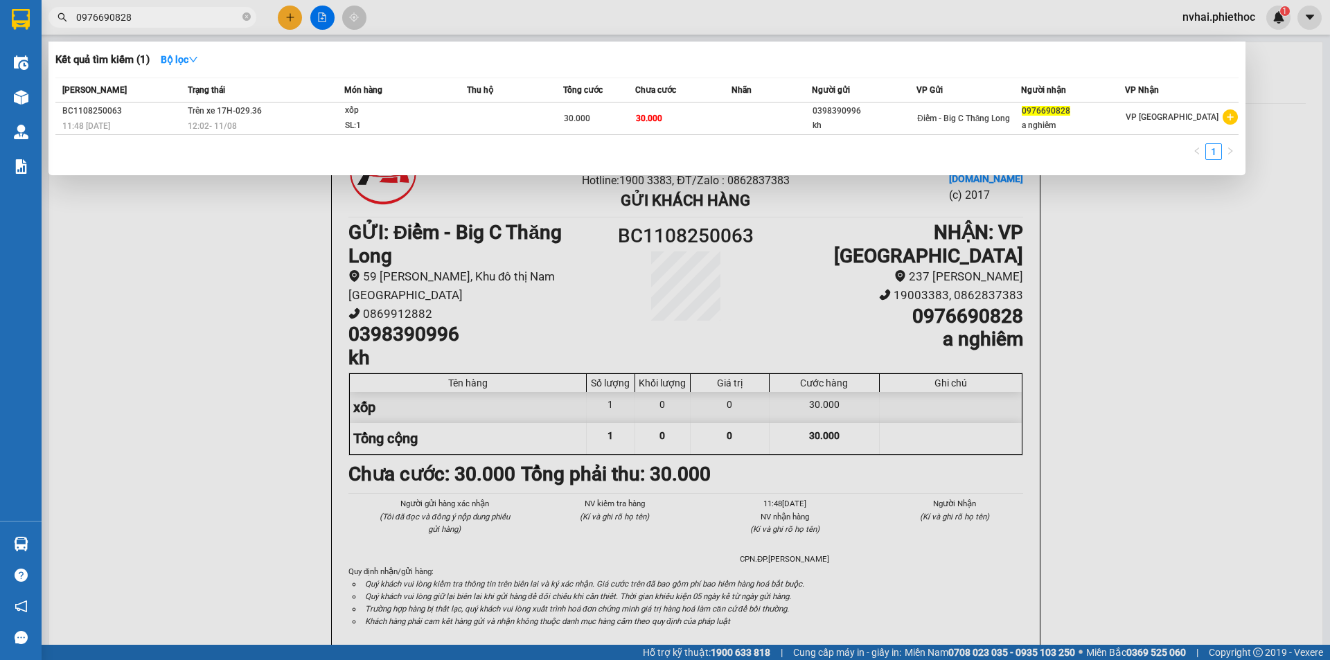
click at [203, 10] on input "0976690828" at bounding box center [158, 17] width 164 height 15
click at [186, 15] on input "0976690828" at bounding box center [158, 17] width 164 height 15
paste input "336657020"
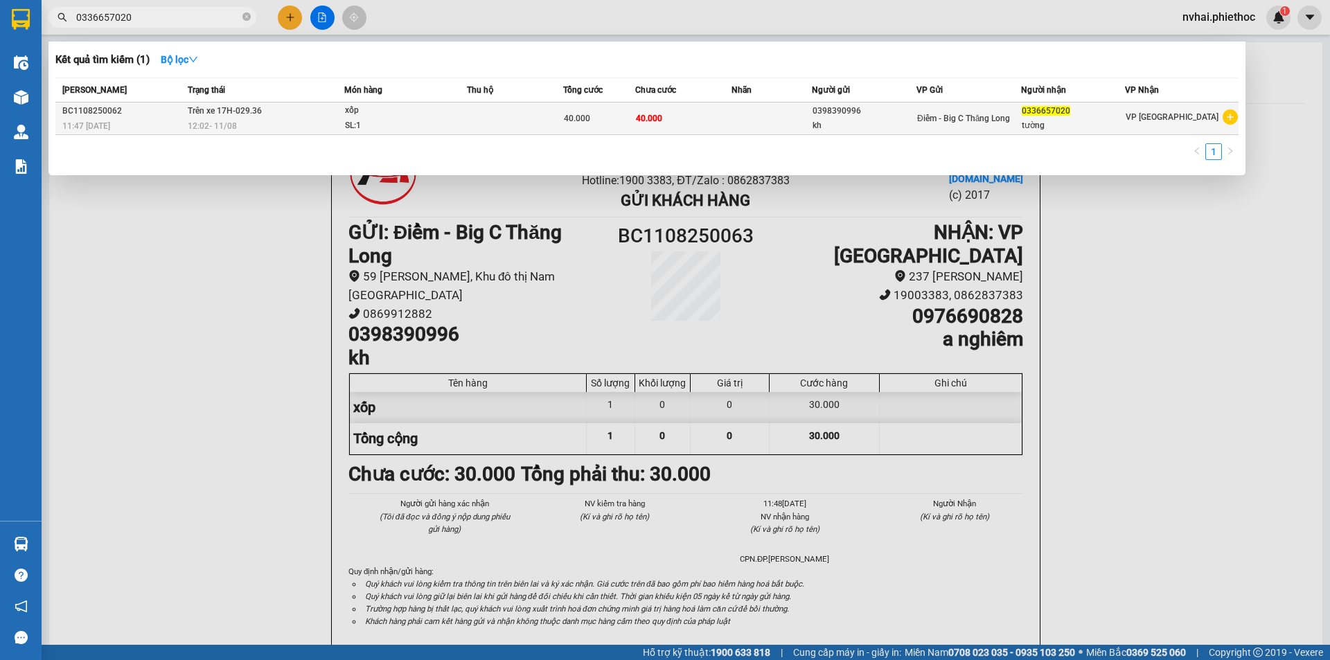
type input "0336657020"
click at [662, 120] on span "40.000" at bounding box center [649, 119] width 26 height 10
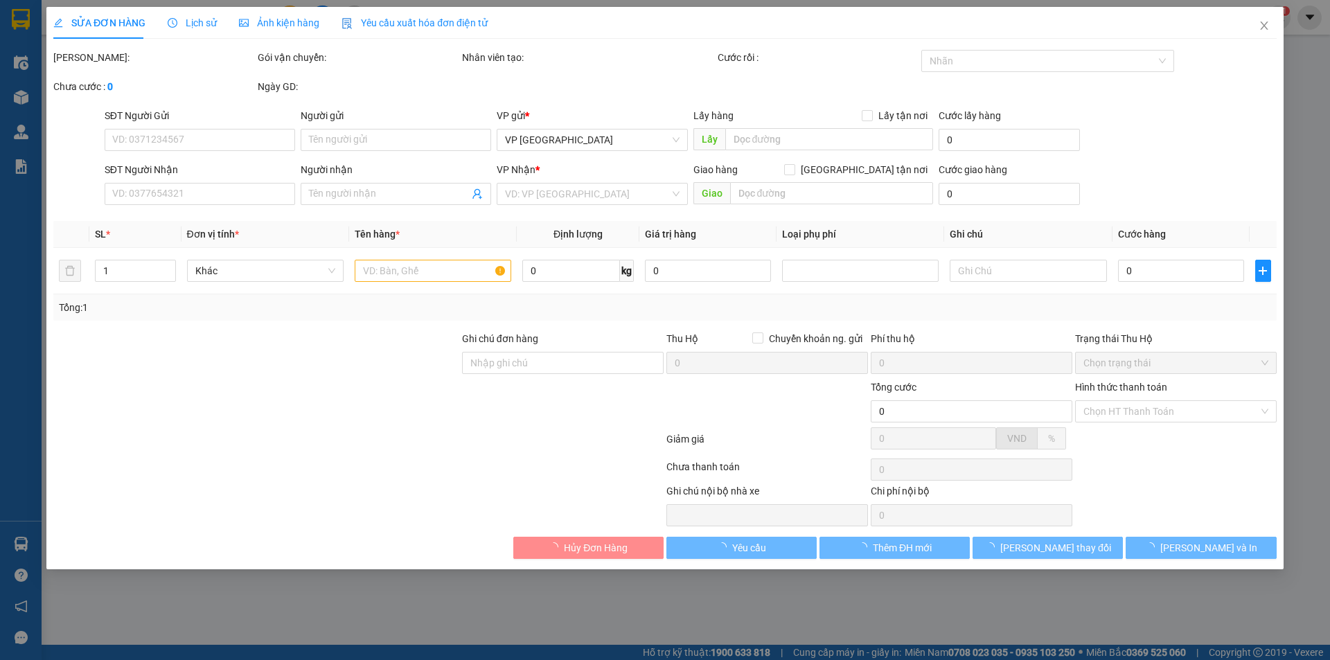
type input "0398390996"
type input "kh"
type input "0336657020"
type input "tường"
type input "40.000"
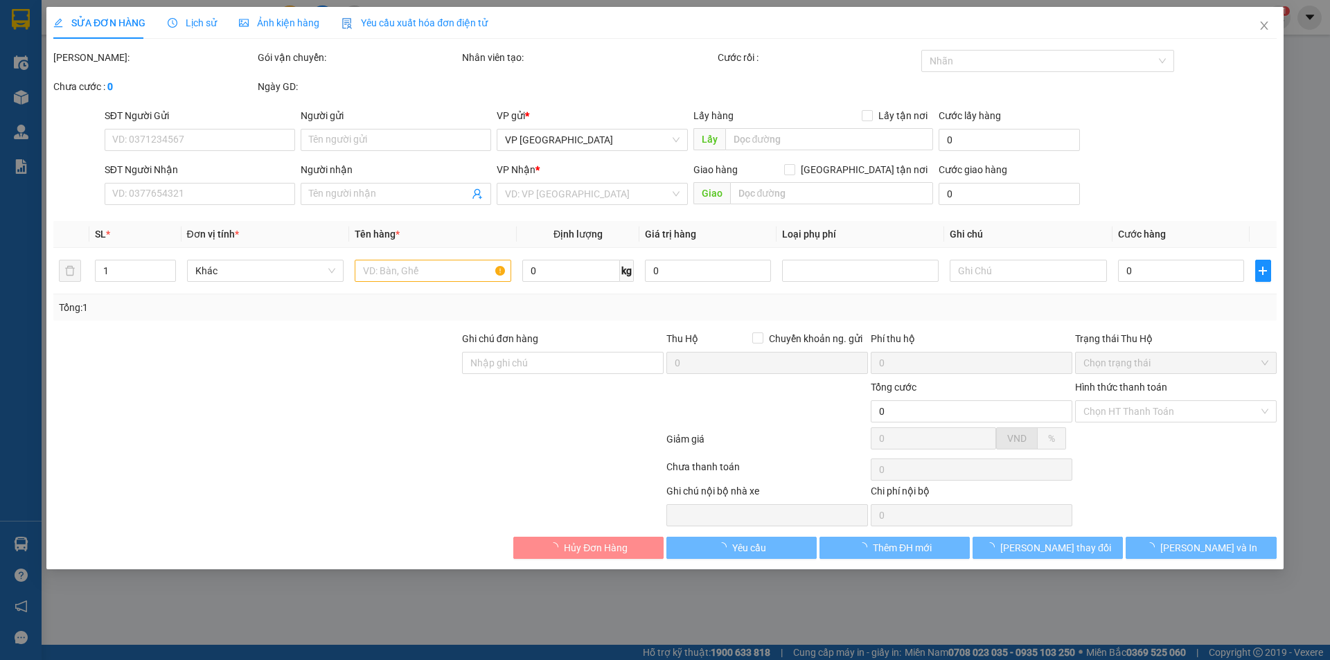
type input "40.000"
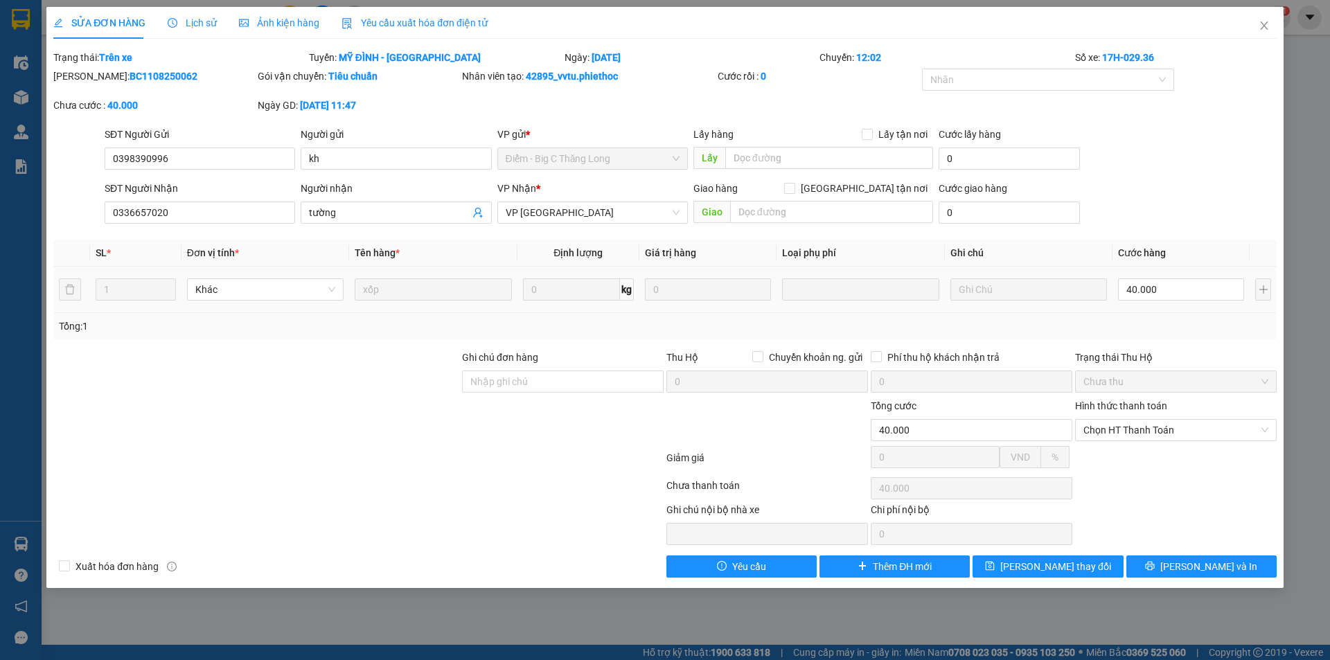
click at [1194, 555] on div "Total Paid Fee 0 Total UnPaid Fee 40.000 Cash Collection Total Fee Trạng thái: …" at bounding box center [665, 314] width 1224 height 528
click at [1194, 559] on span "[PERSON_NAME] và In" at bounding box center [1209, 566] width 97 height 15
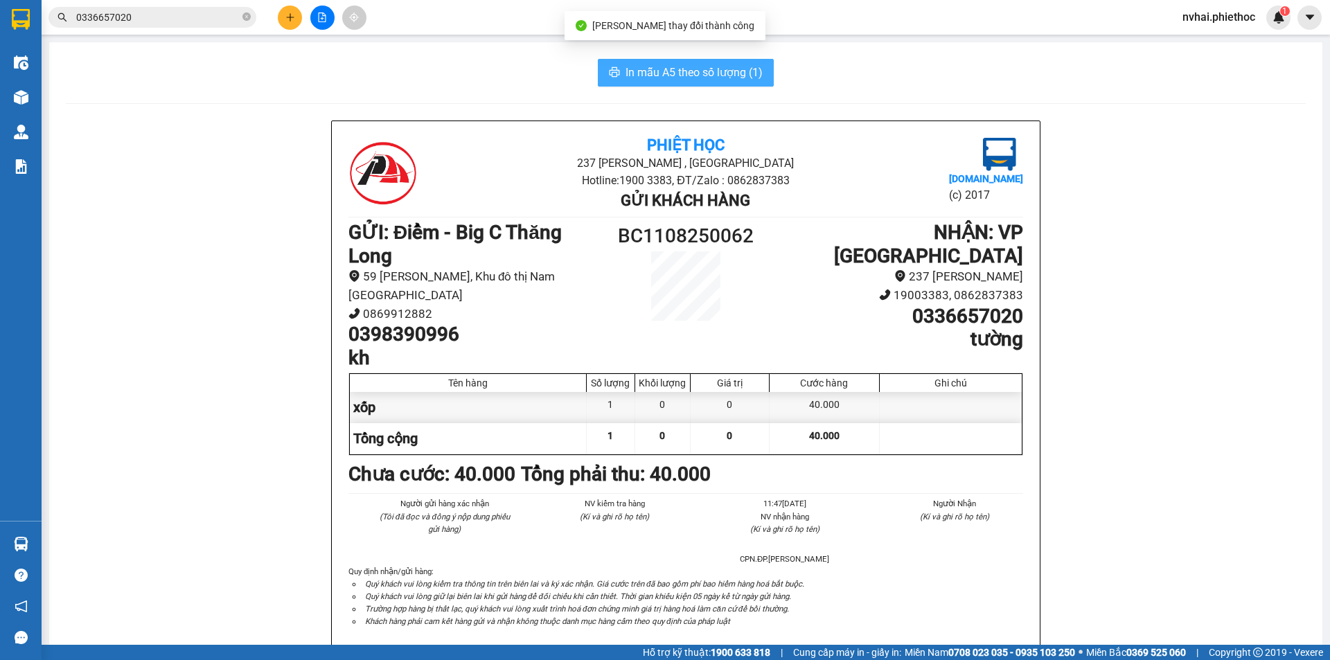
click at [714, 62] on button "In mẫu A5 theo số lượng (1)" at bounding box center [686, 73] width 176 height 28
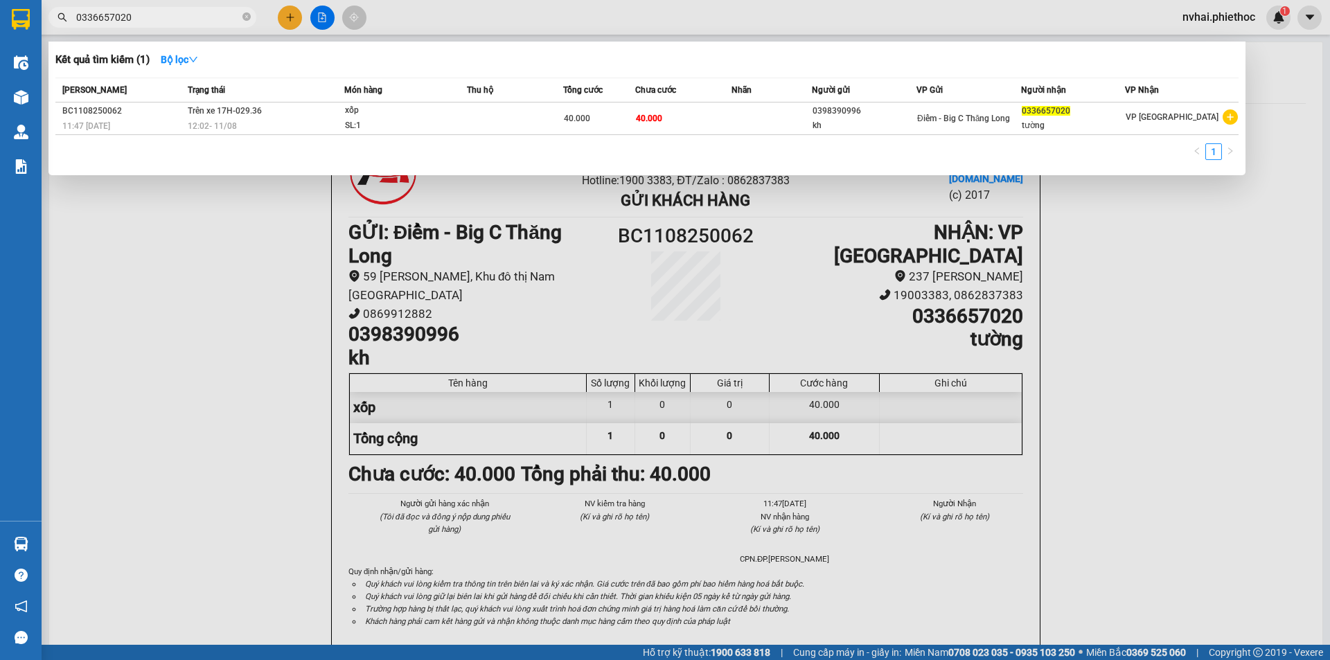
click at [170, 14] on input "0336657020" at bounding box center [158, 17] width 164 height 15
paste input "962882632"
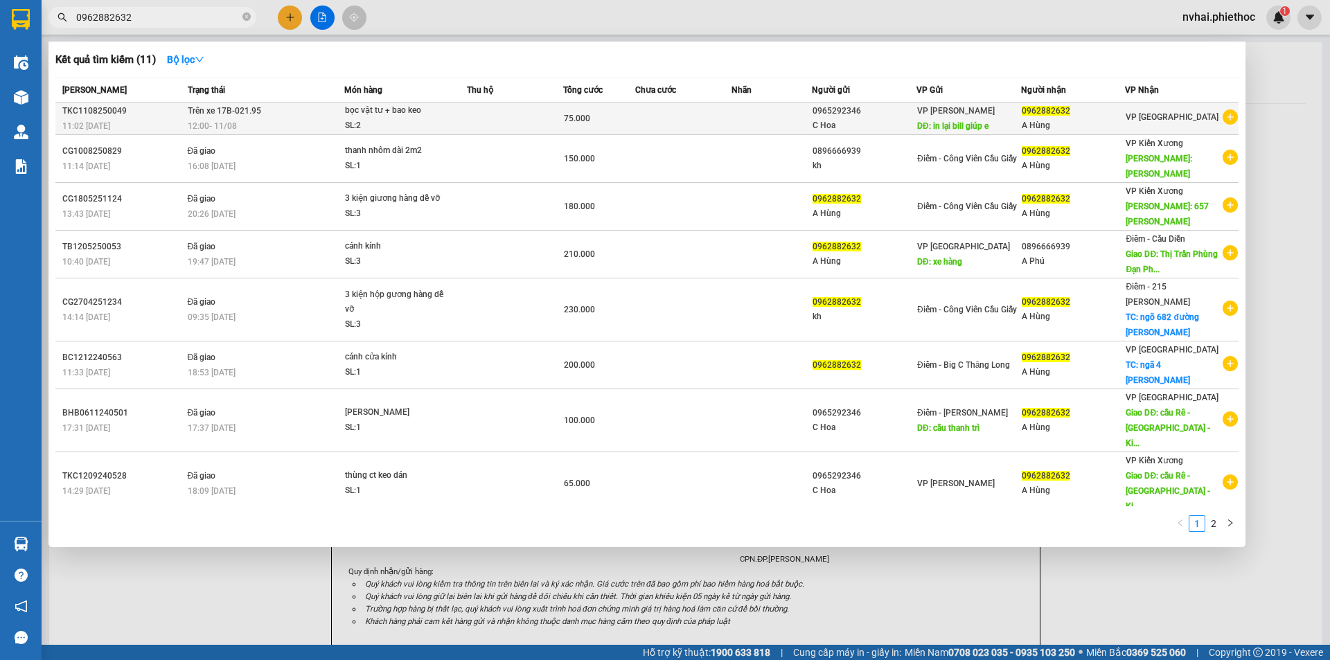
type input "0962882632"
click at [549, 112] on td at bounding box center [515, 119] width 96 height 33
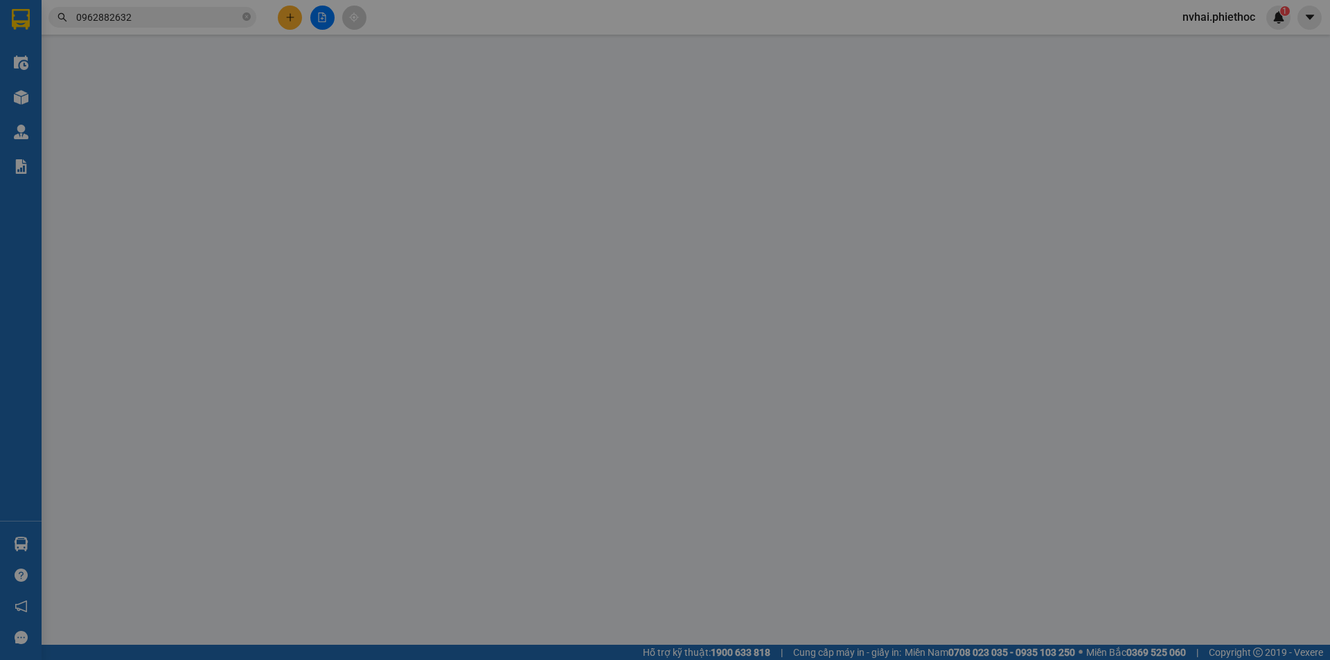
type input "0965292346"
type input "C Hoa"
type input "in lại bill giúp e"
type input "0962882632"
type input "A Hùng"
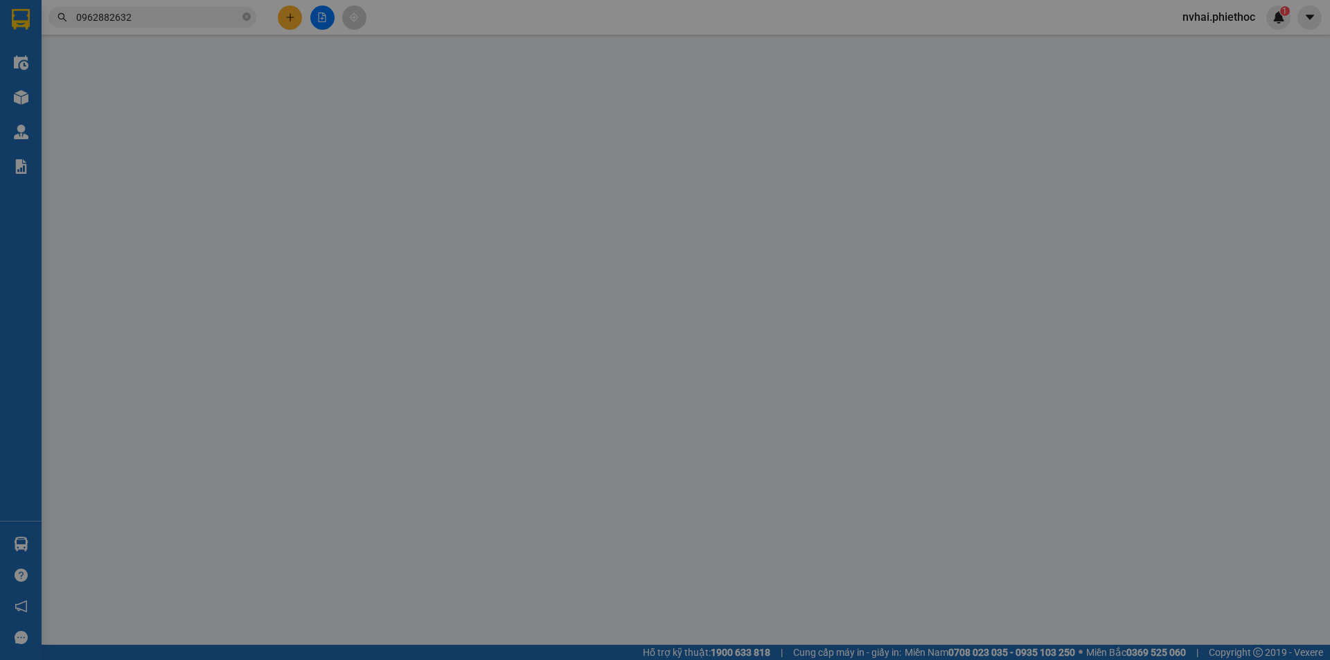
type input "75.000"
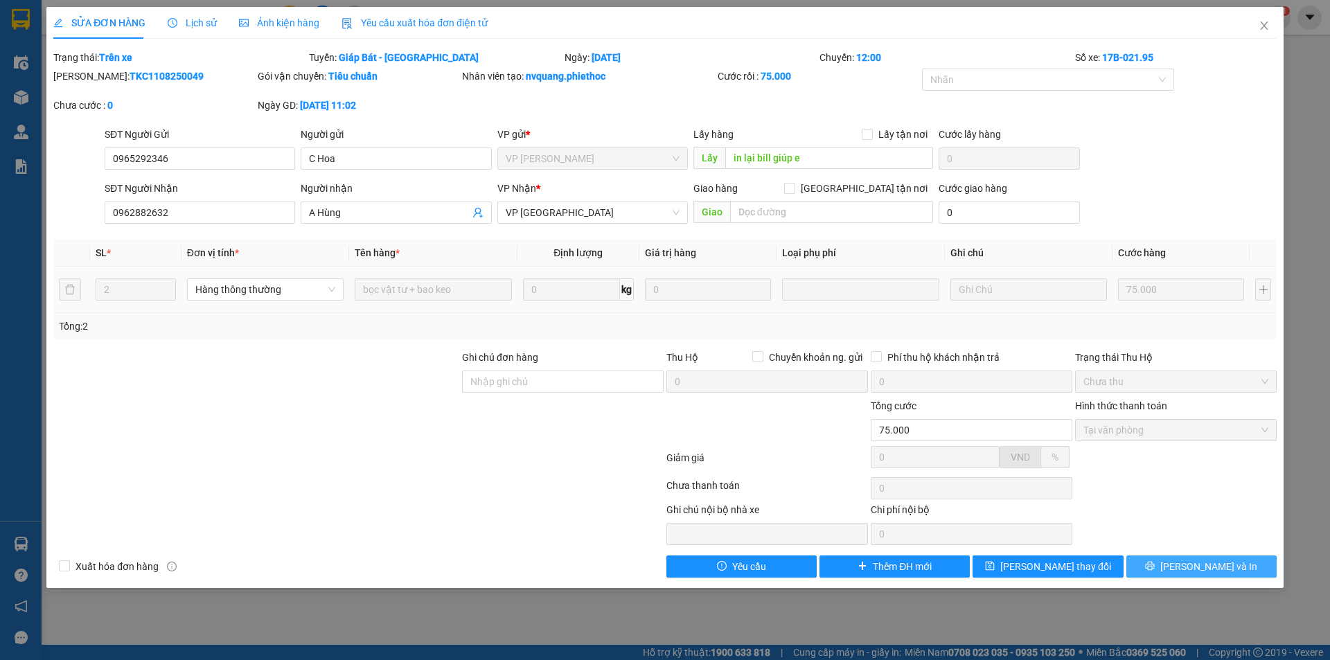
click at [1199, 567] on span "[PERSON_NAME] và In" at bounding box center [1209, 566] width 97 height 15
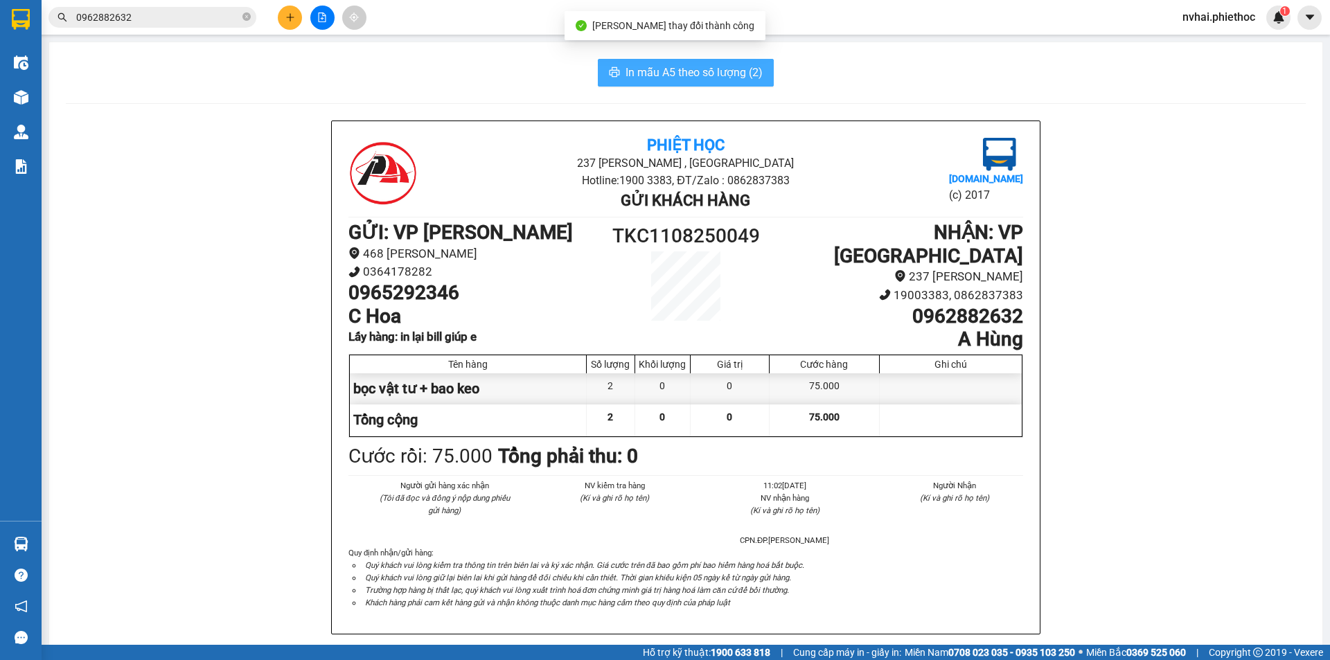
click at [708, 71] on span "In mẫu A5 theo số lượng (2)" at bounding box center [694, 72] width 137 height 17
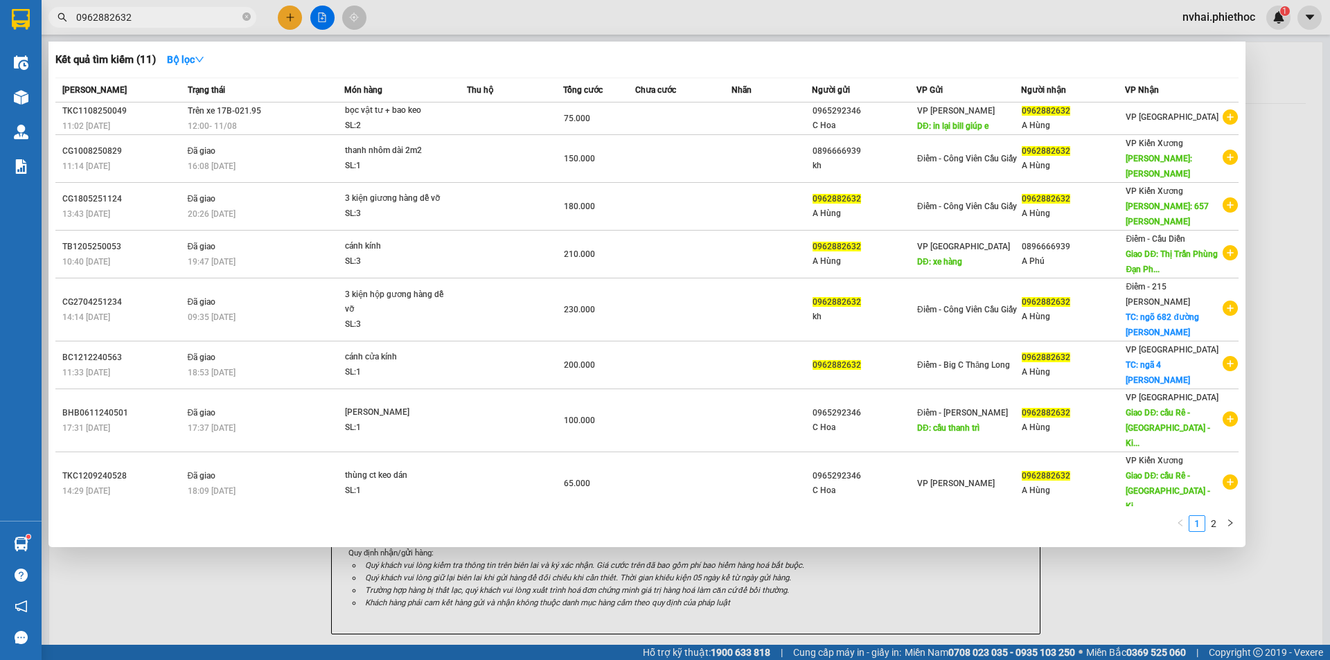
click at [139, 19] on input "0962882632" at bounding box center [158, 17] width 164 height 15
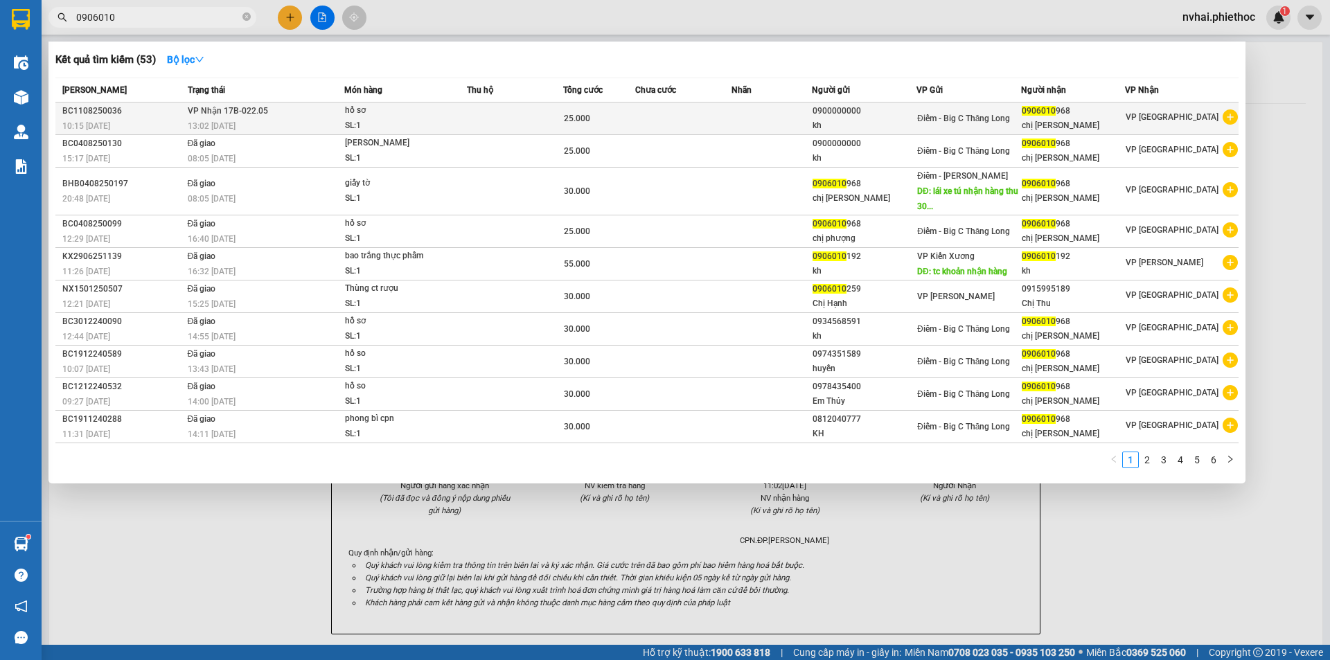
type input "0906010"
click at [534, 110] on td at bounding box center [515, 119] width 96 height 33
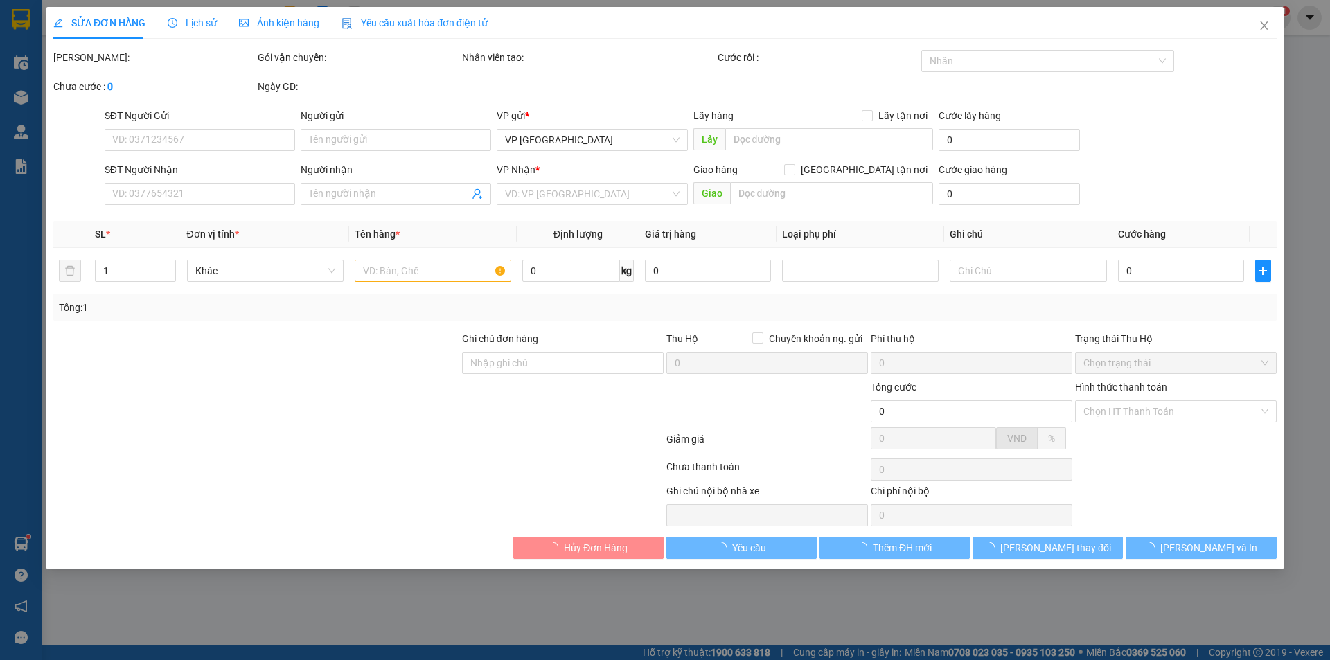
type input "0900000000"
type input "kh"
type input "0906010968"
type input "chị Phương"
type input "25.000"
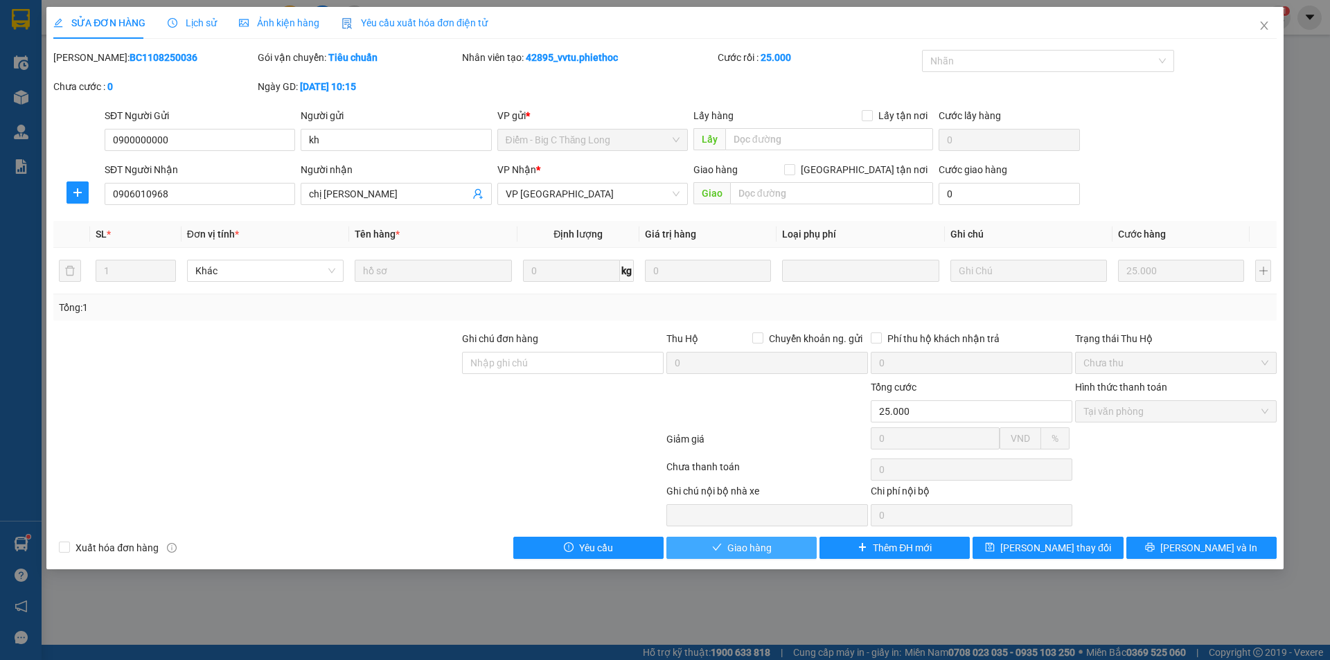
click at [734, 553] on span "Giao hàng" at bounding box center [750, 547] width 44 height 15
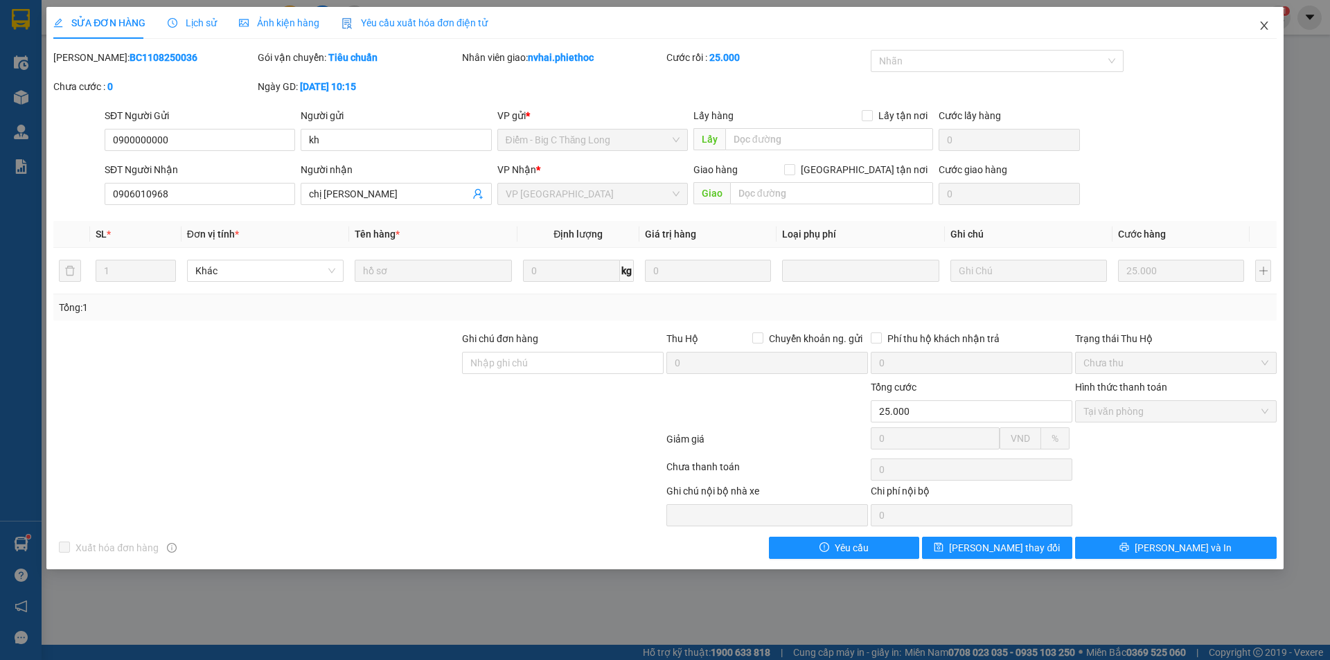
click at [1271, 24] on span "Close" at bounding box center [1264, 26] width 39 height 39
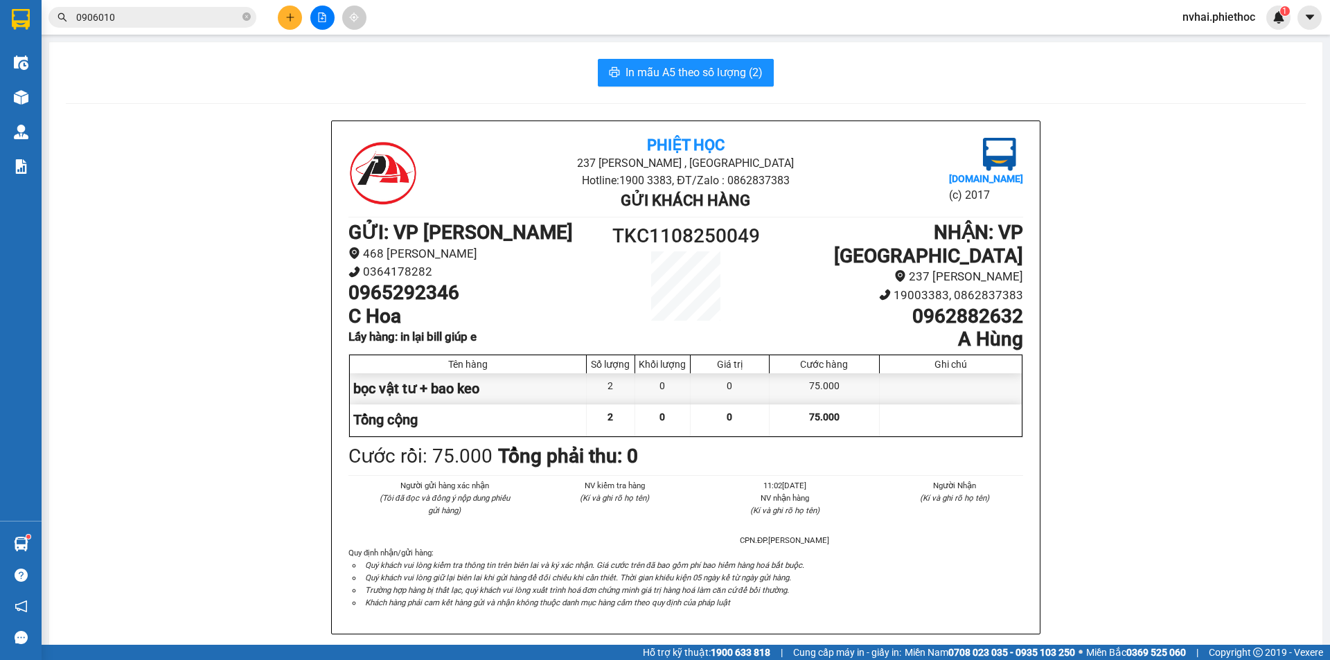
click at [158, 20] on input "0906010" at bounding box center [158, 17] width 164 height 15
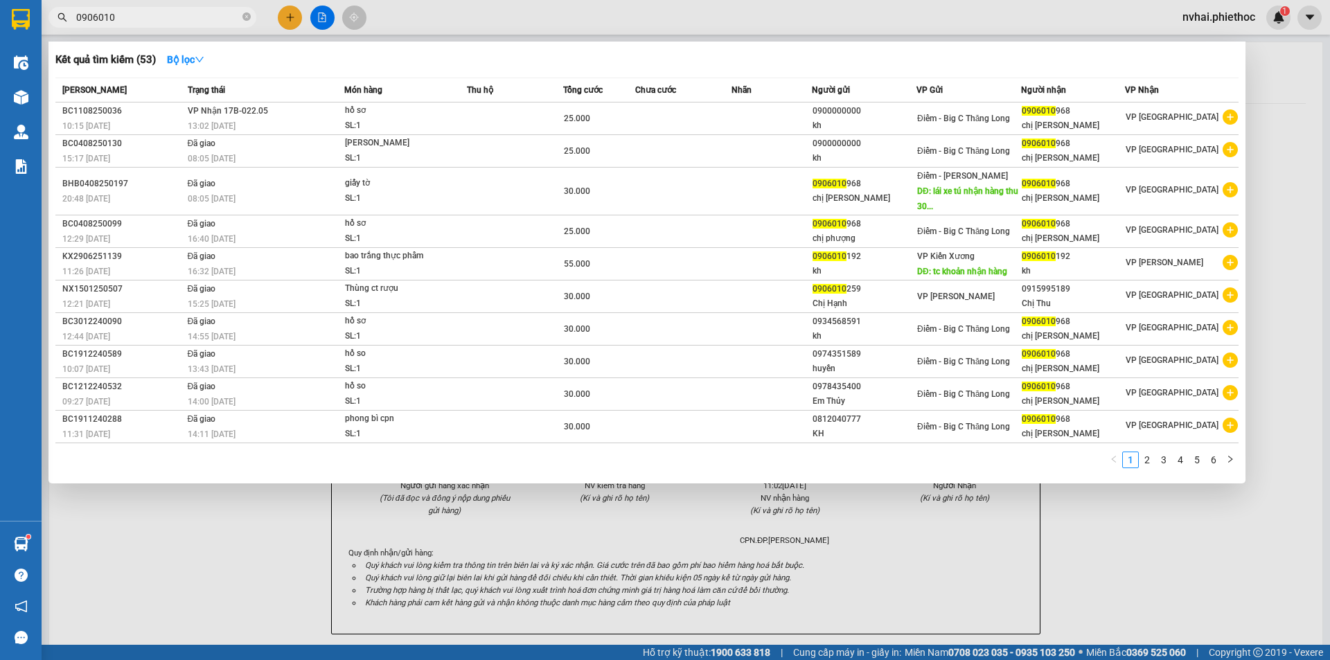
click at [158, 20] on input "0906010" at bounding box center [158, 17] width 164 height 15
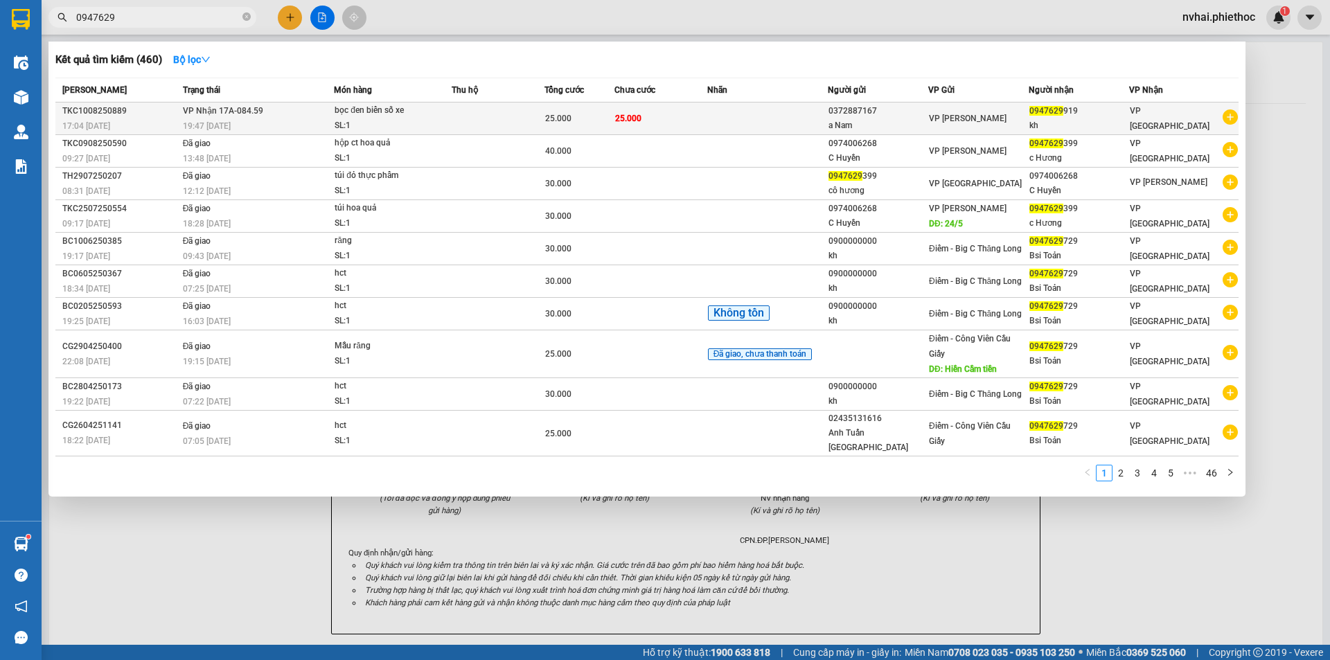
type input "0947629"
click at [470, 108] on td at bounding box center [498, 119] width 93 height 33
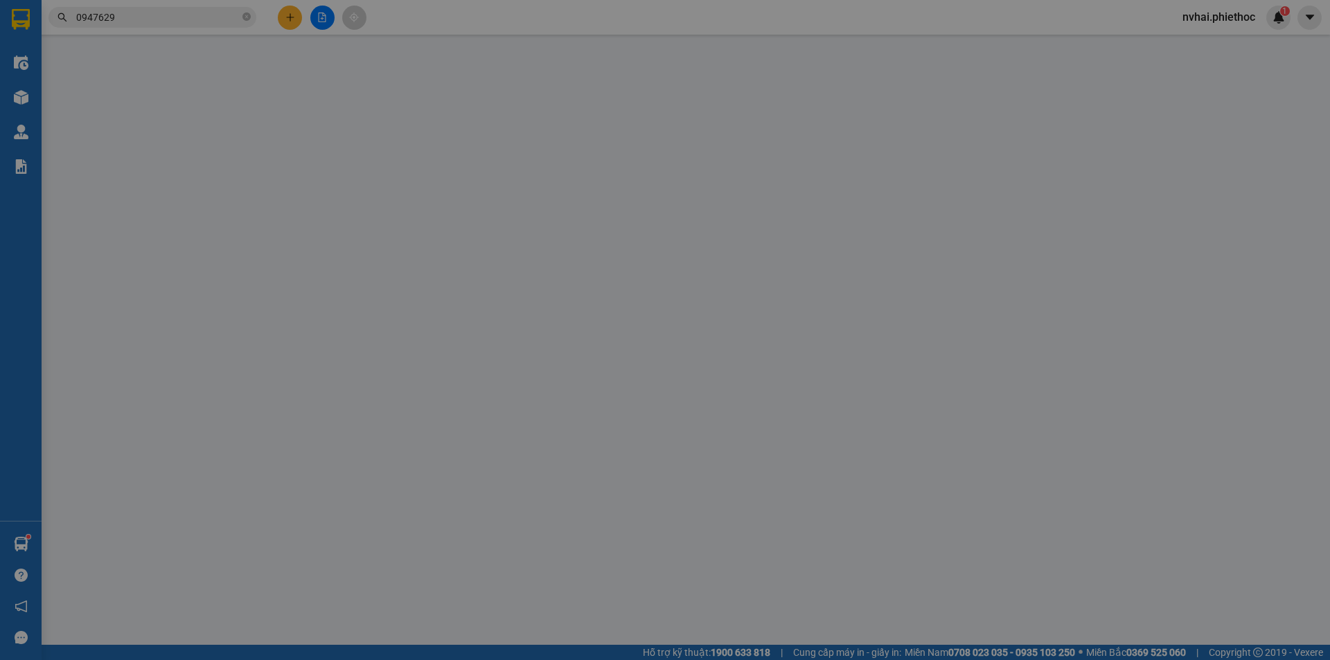
type input "0372887167"
type input "a Nam"
type input "0947629919"
type input "kh"
type input "25.000"
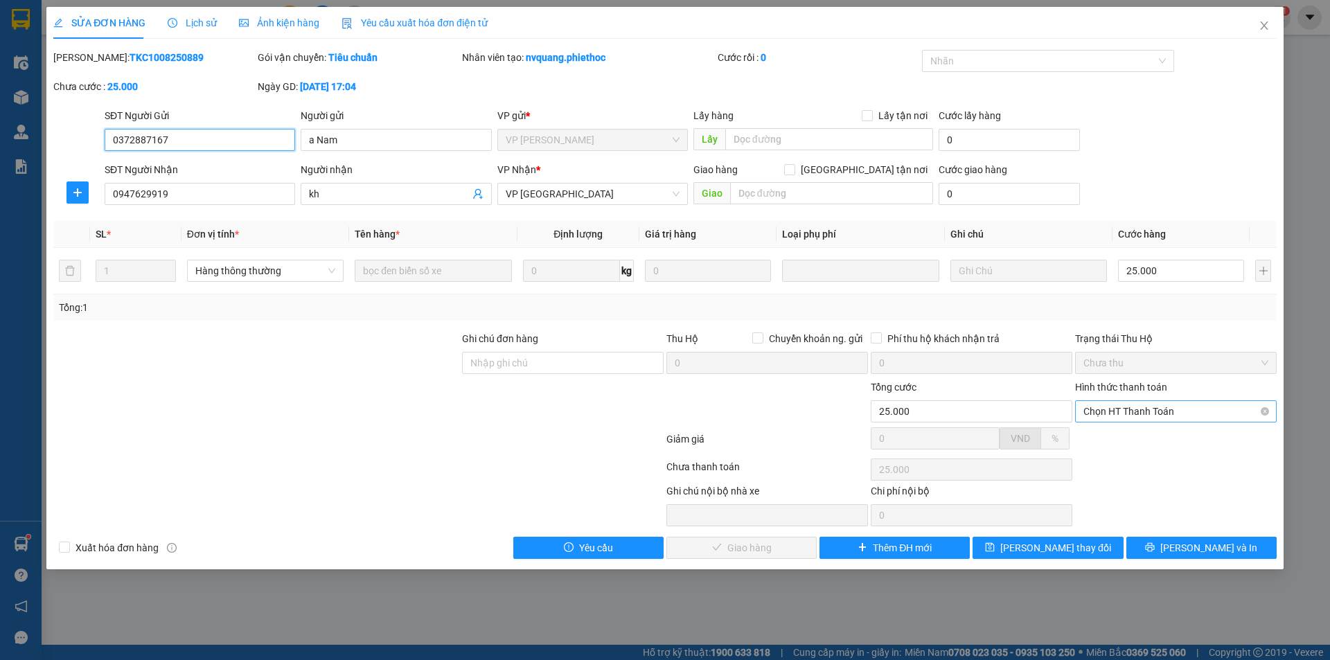
click at [1167, 419] on span "Chọn HT Thanh Toán" at bounding box center [1176, 411] width 185 height 21
click at [1162, 433] on div "Tại văn phòng" at bounding box center [1176, 439] width 185 height 15
type input "0"
click at [755, 542] on button "Lưu và Giao hàng" at bounding box center [742, 548] width 150 height 22
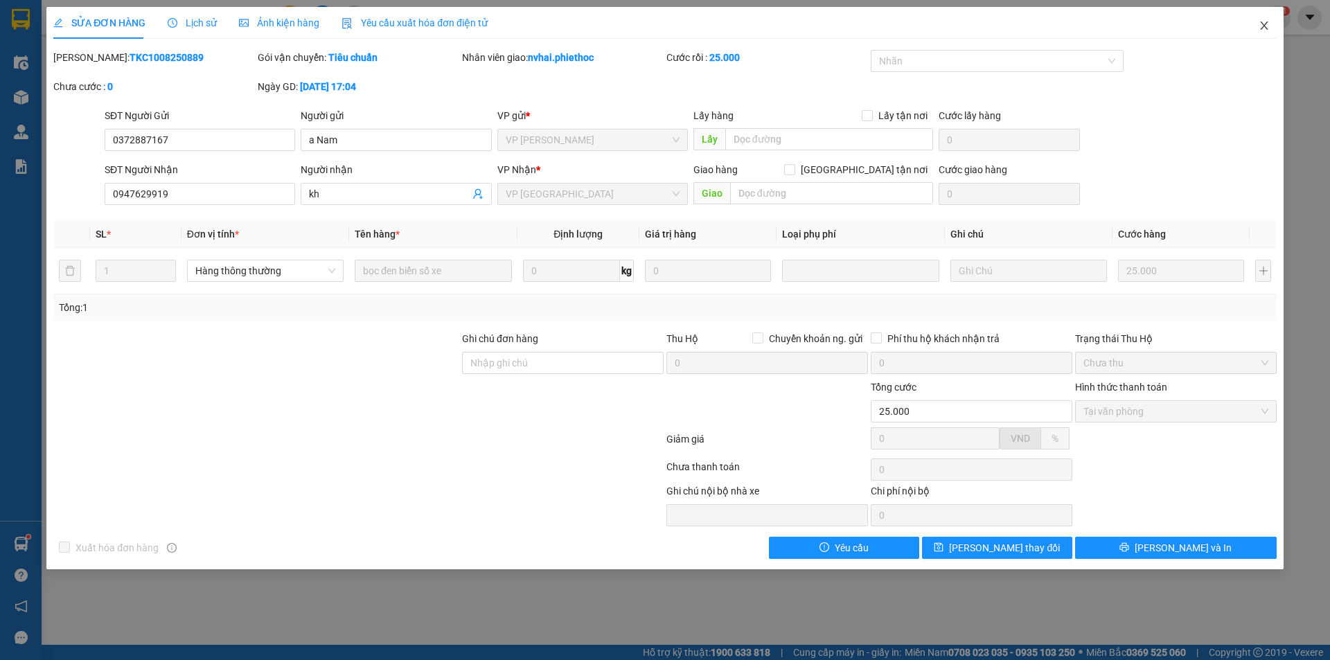
click at [1260, 22] on icon "close" at bounding box center [1264, 25] width 11 height 11
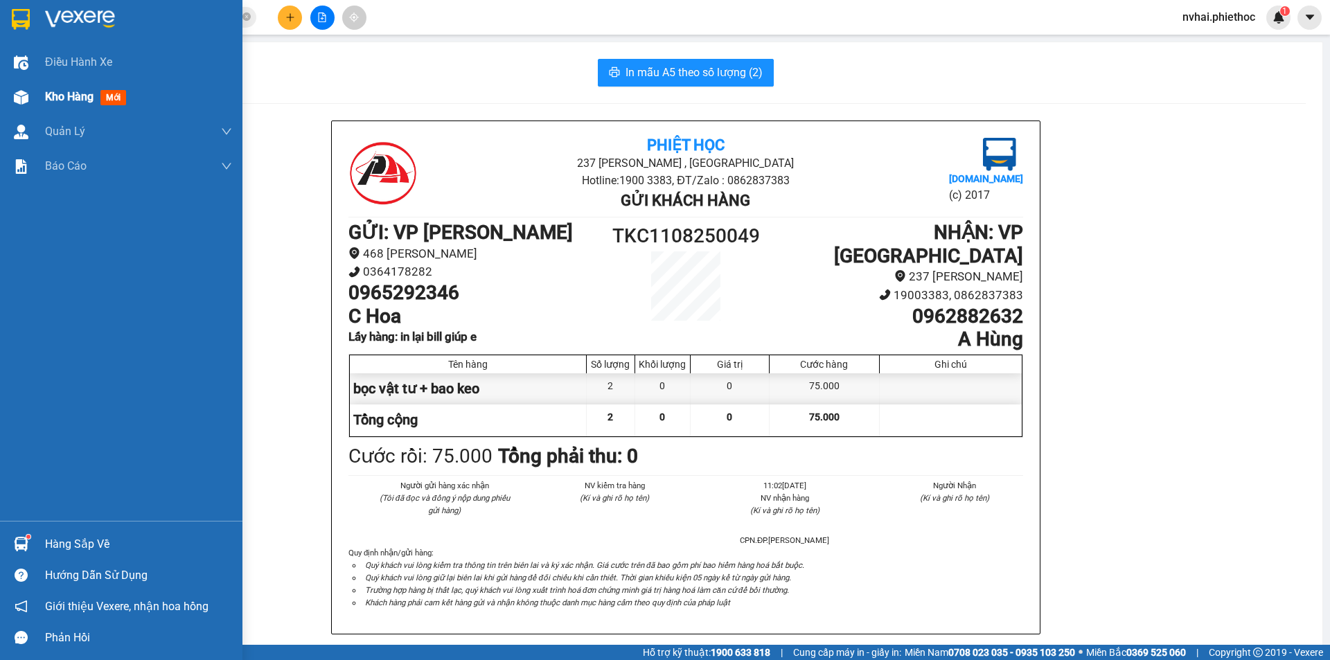
click at [29, 106] on div at bounding box center [21, 97] width 24 height 24
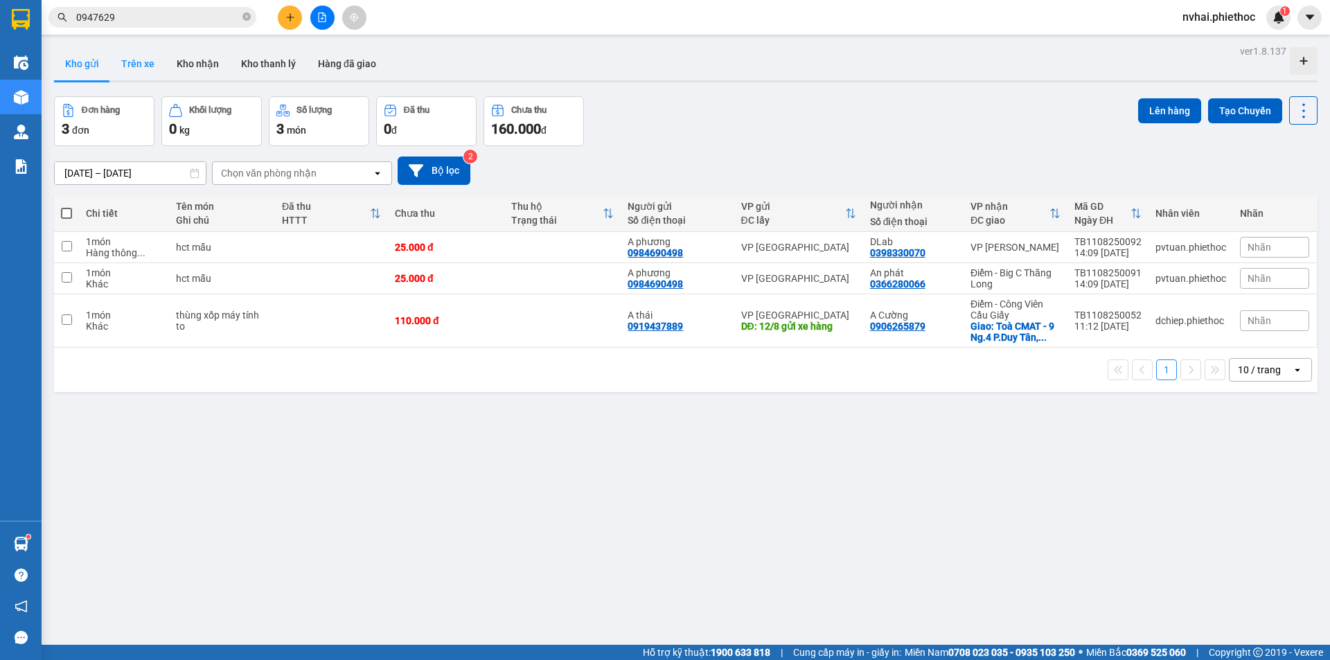
click at [146, 55] on button "Trên xe" at bounding box center [137, 63] width 55 height 33
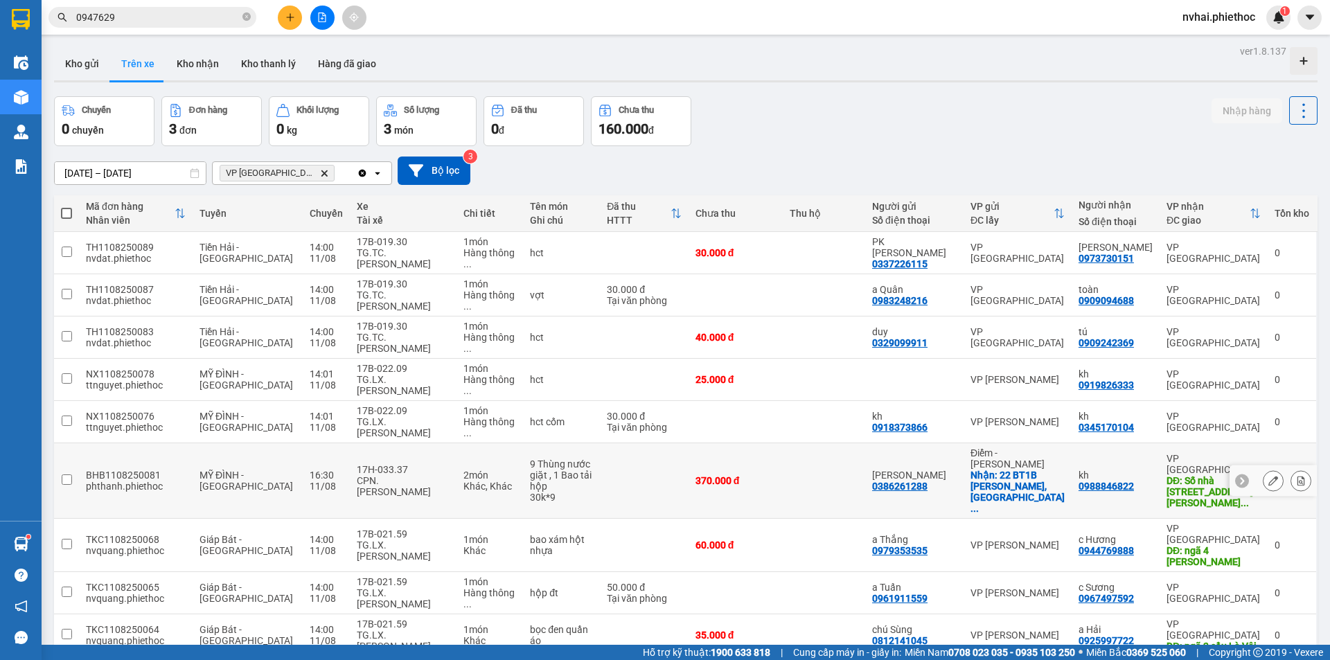
scroll to position [231, 0]
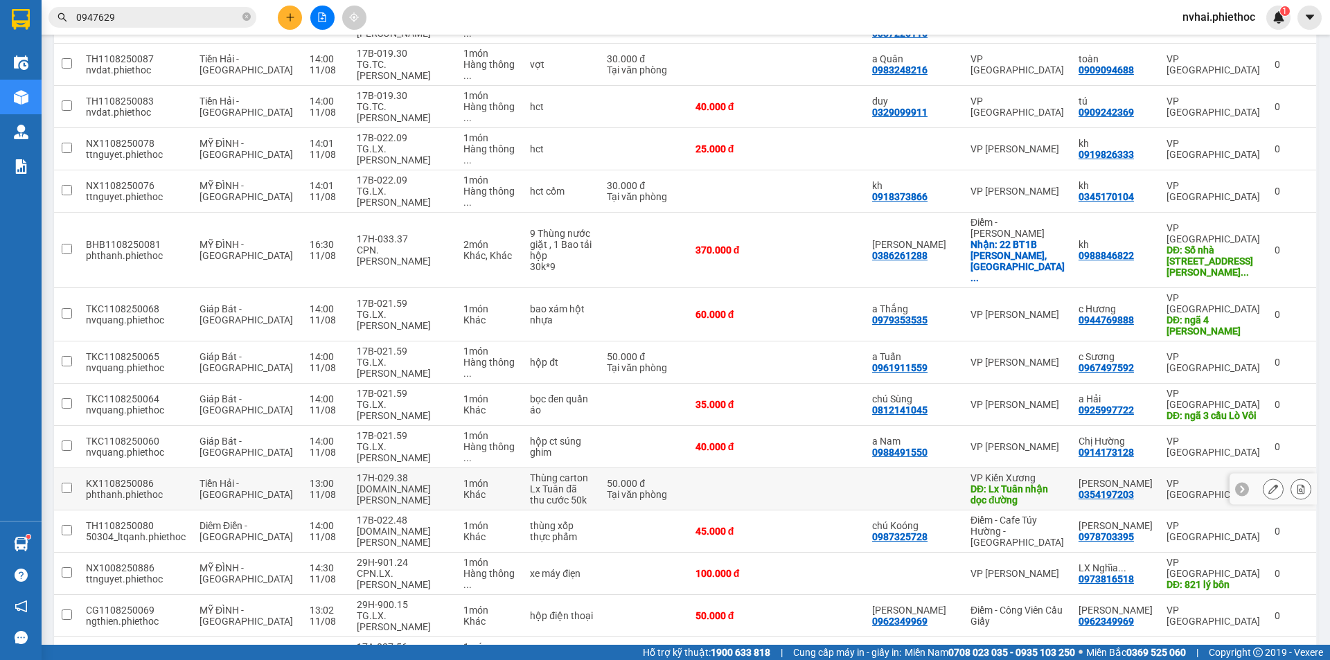
click at [401, 473] on div "17H-029.38" at bounding box center [403, 478] width 92 height 11
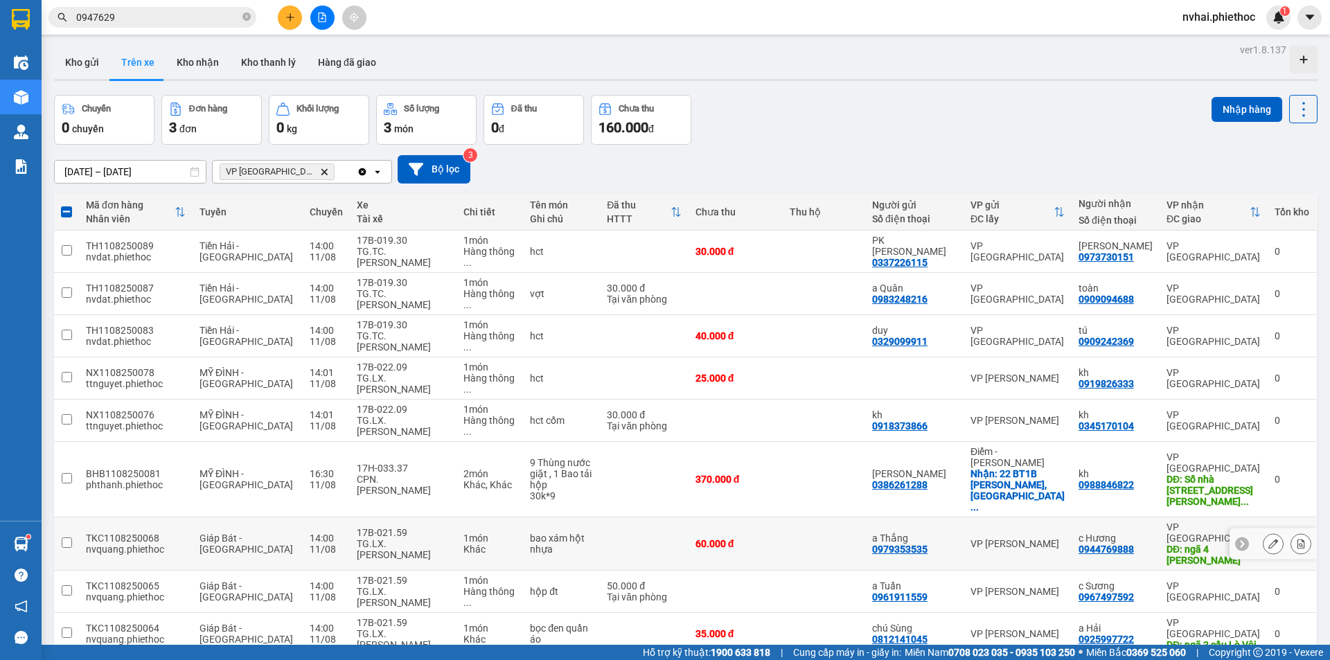
scroll to position [0, 0]
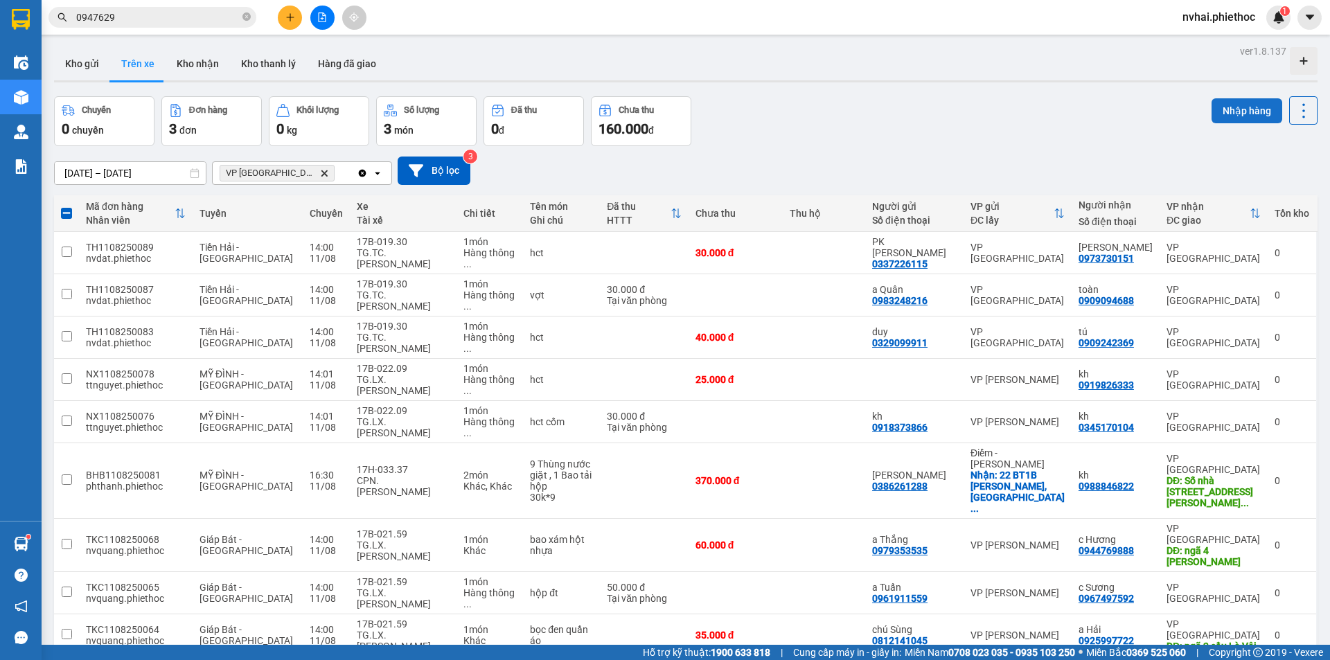
click at [1202, 114] on div "Chuyến 0 chuyến Đơn hàng 3 đơn Khối lượng 0 kg Số lượng 3 món Đã thu 0 đ Chưa t…" at bounding box center [686, 121] width 1264 height 50
click at [1212, 114] on button "Nhập hàng" at bounding box center [1247, 110] width 71 height 25
checkbox input "false"
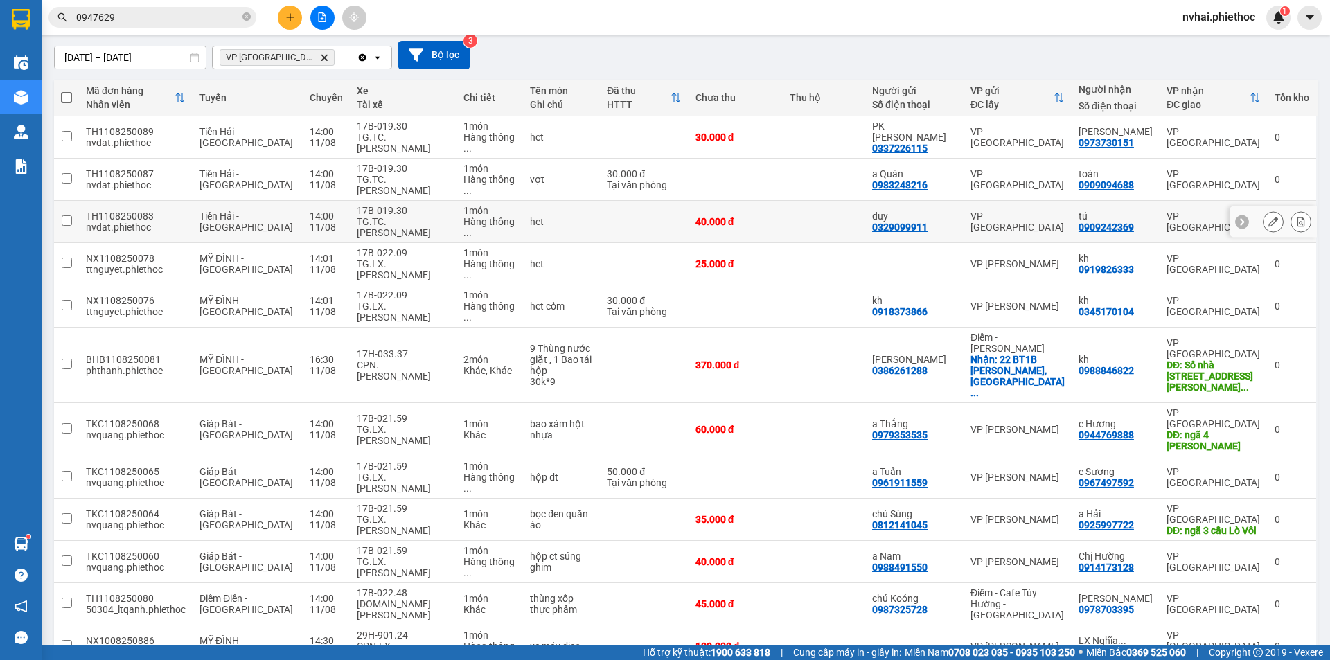
click at [428, 205] on div "17B-019.30" at bounding box center [403, 210] width 92 height 11
checkbox input "true"
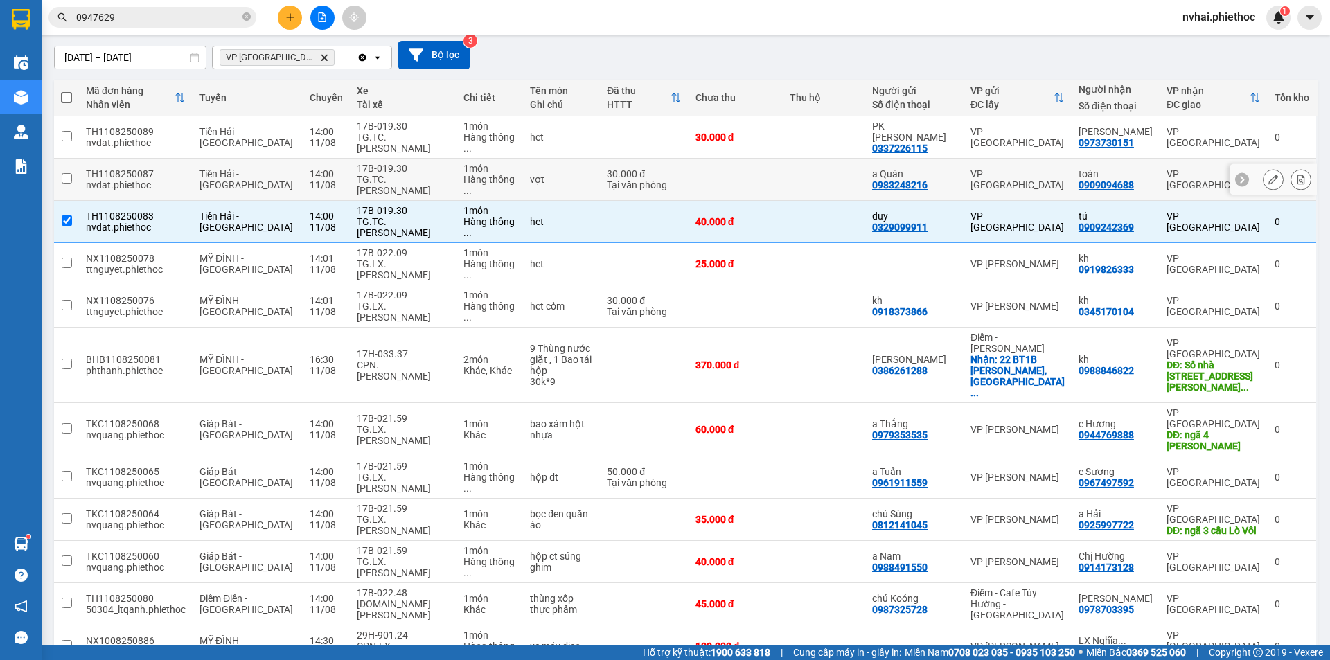
click at [412, 174] on div "TG.TC.[PERSON_NAME]" at bounding box center [403, 185] width 92 height 22
checkbox input "true"
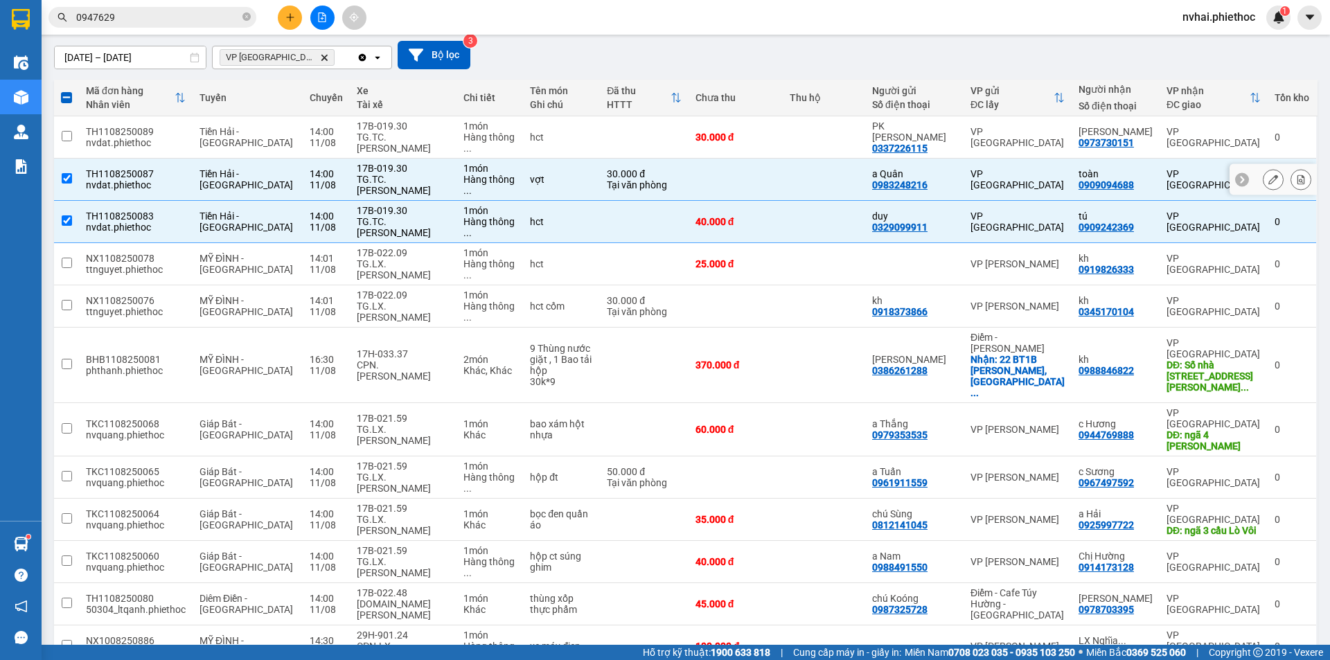
click at [405, 138] on div "TG.TC.[PERSON_NAME]" at bounding box center [403, 143] width 92 height 22
checkbox input "true"
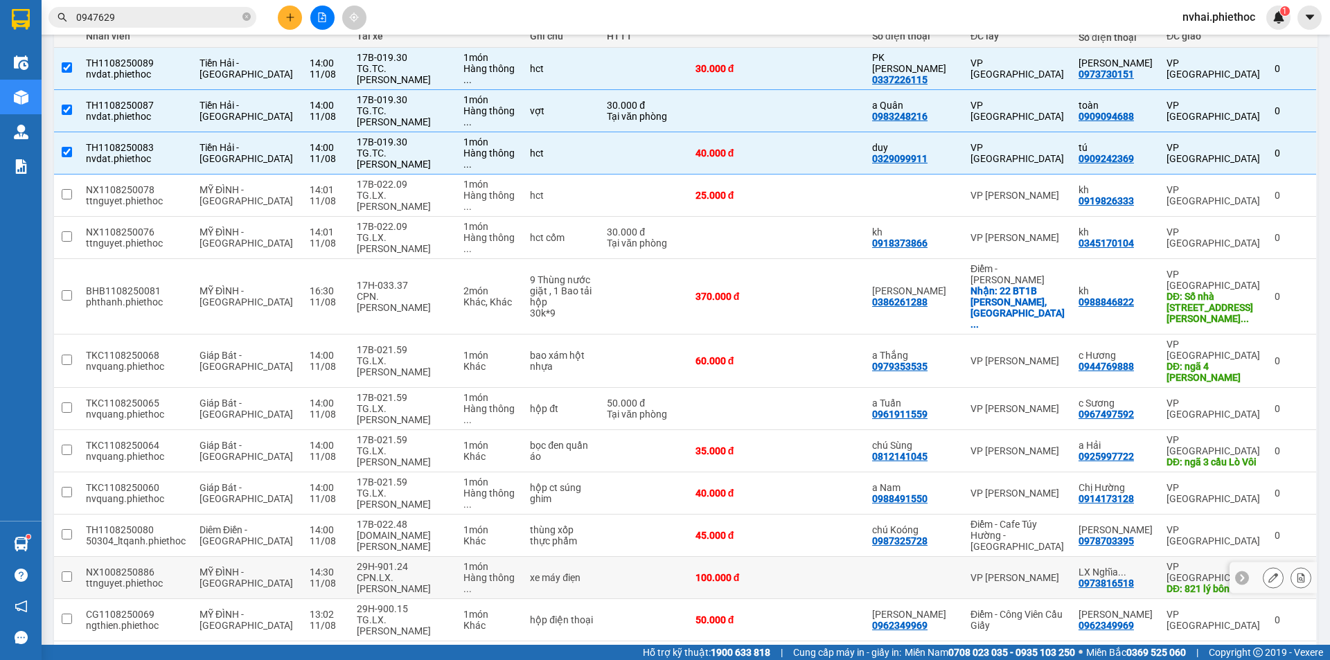
scroll to position [231, 0]
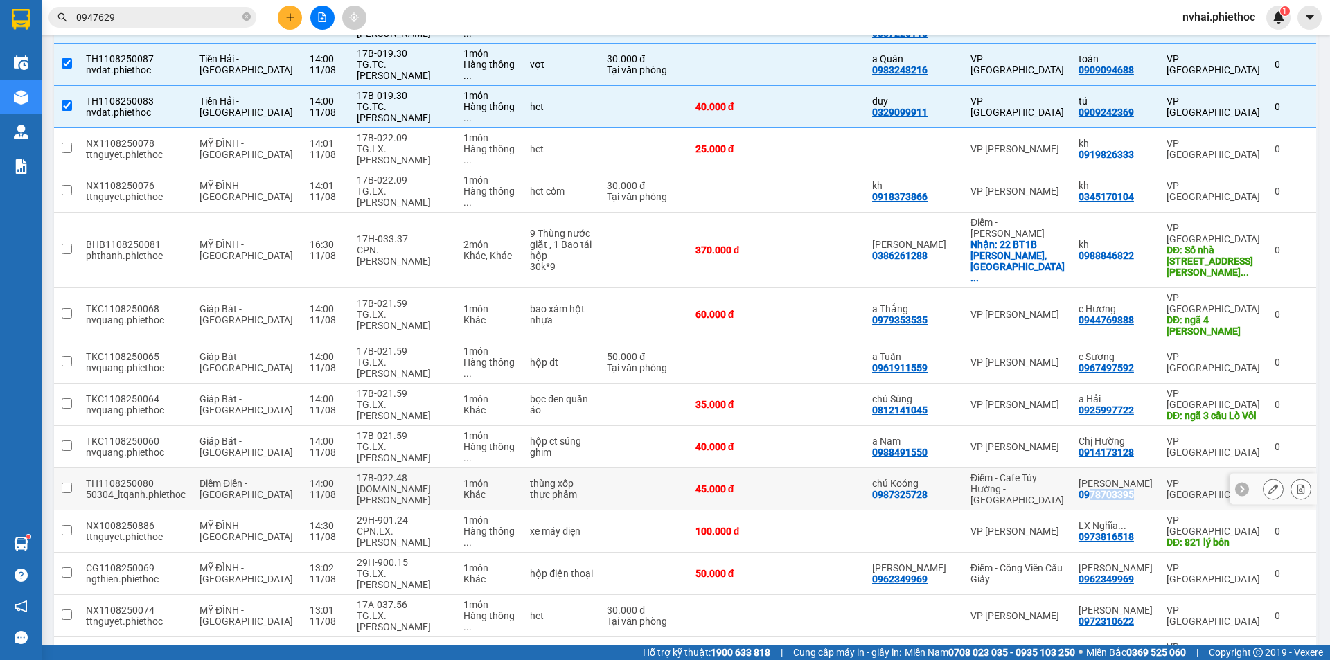
copy div "78703395"
copy div "978703395"
drag, startPoint x: 1125, startPoint y: 365, endPoint x: 1086, endPoint y: 362, distance: 39.0
click at [1086, 478] on div "Anh Tân 0978703395" at bounding box center [1116, 489] width 74 height 22
checkbox input "true"
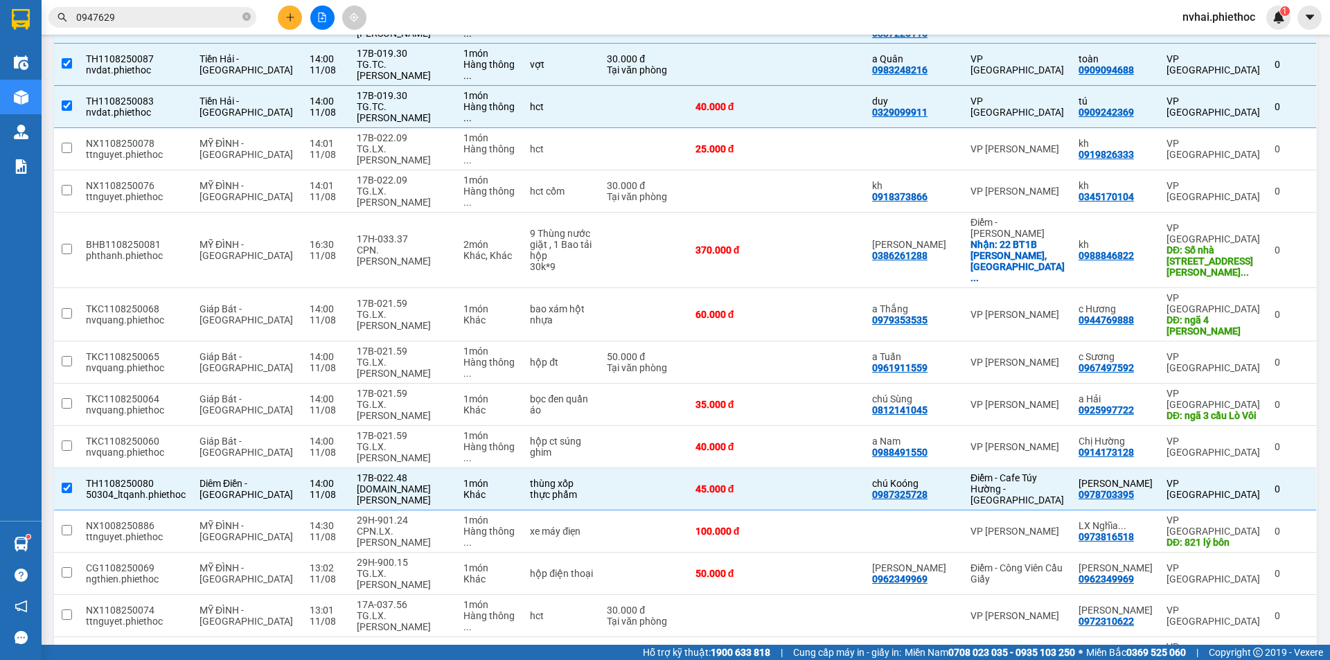
click at [146, 17] on input "0947629" at bounding box center [158, 17] width 164 height 15
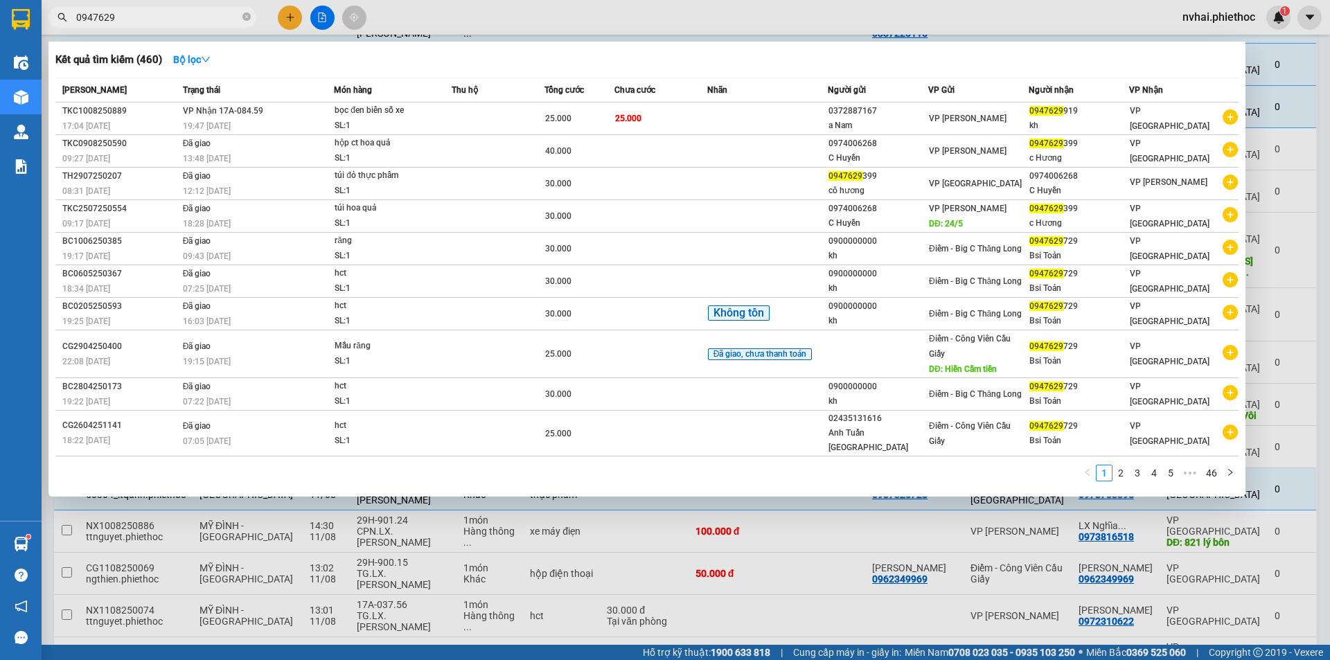
paste input "978703395"
click at [146, 17] on input "978703395" at bounding box center [158, 17] width 164 height 15
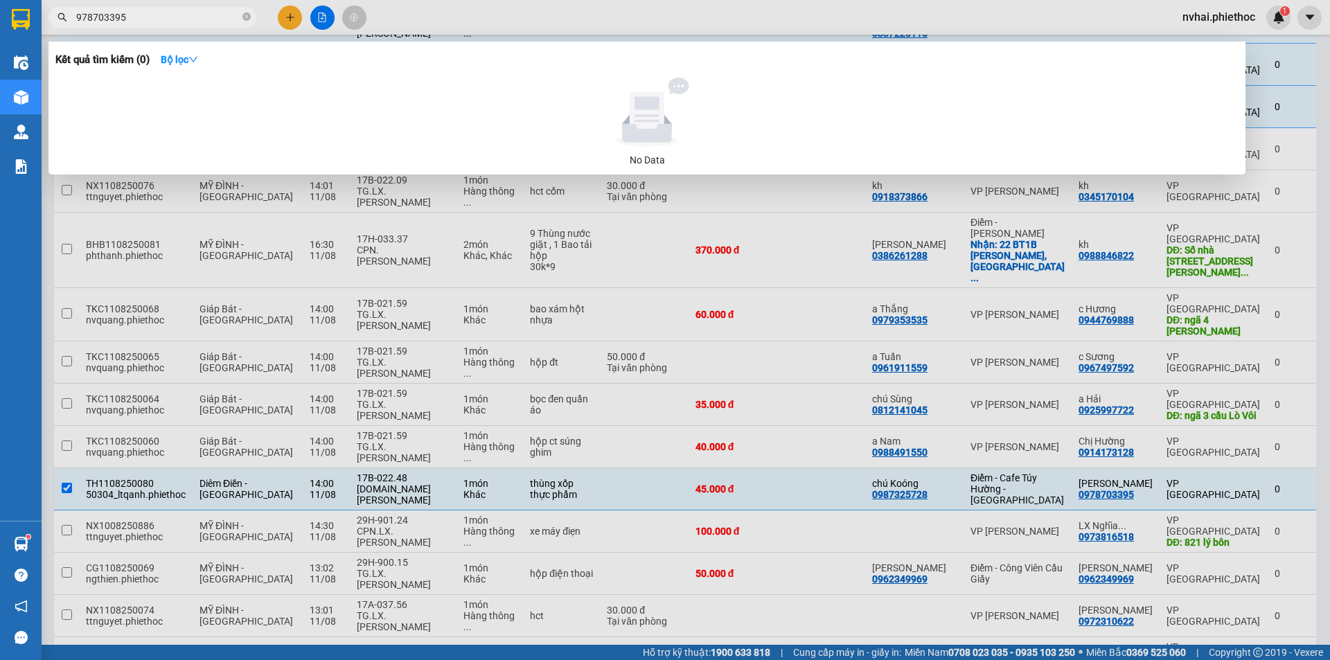
click at [76, 15] on span "978703395" at bounding box center [153, 17] width 208 height 21
click at [76, 16] on input "978703395" at bounding box center [158, 17] width 164 height 15
click at [82, 19] on input "978703395" at bounding box center [158, 17] width 164 height 15
click at [77, 16] on input "978703395" at bounding box center [158, 17] width 164 height 15
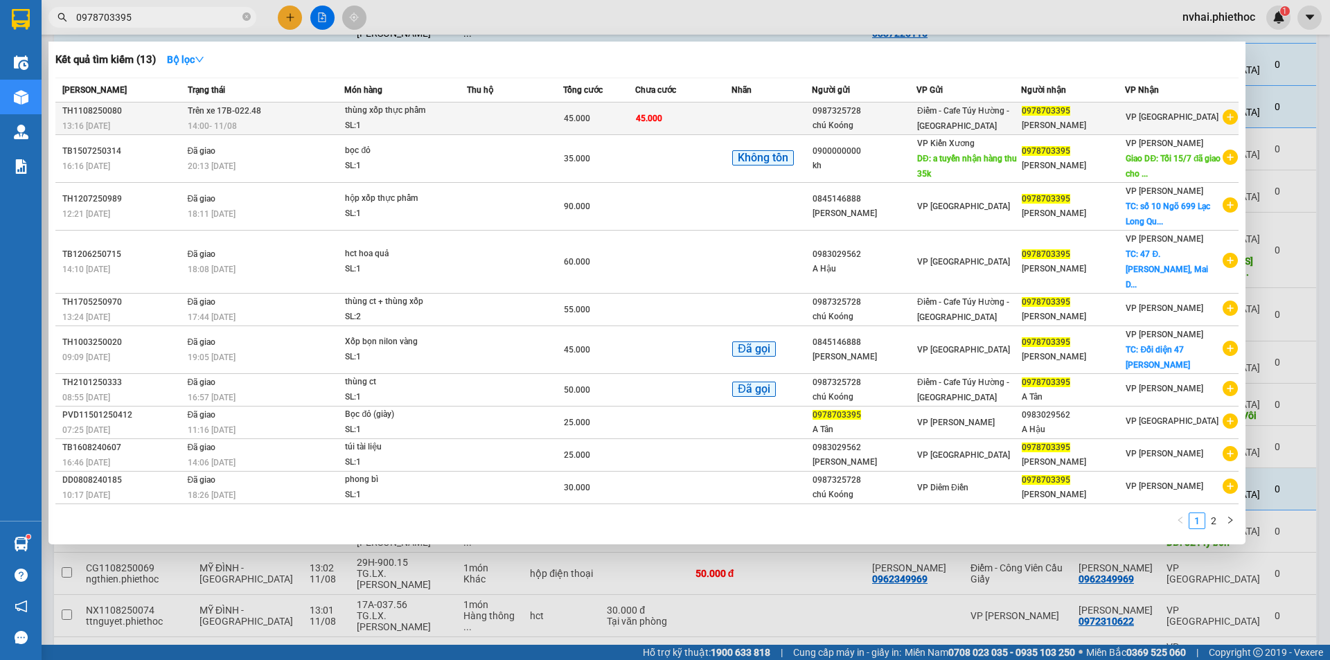
type input "0978703395"
click at [1069, 112] on span "0978703395" at bounding box center [1046, 111] width 49 height 10
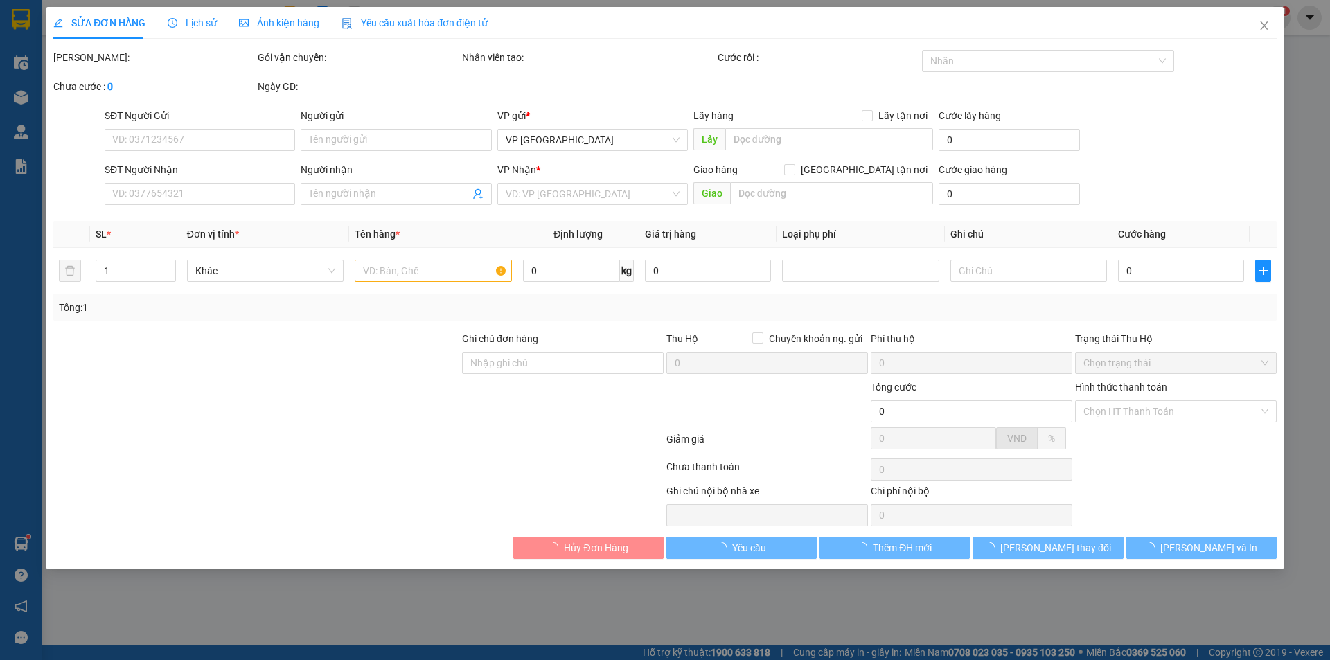
type input "0987325728"
type input "chú Koóng"
type input "0978703395"
type input "[PERSON_NAME]"
type input "45.000"
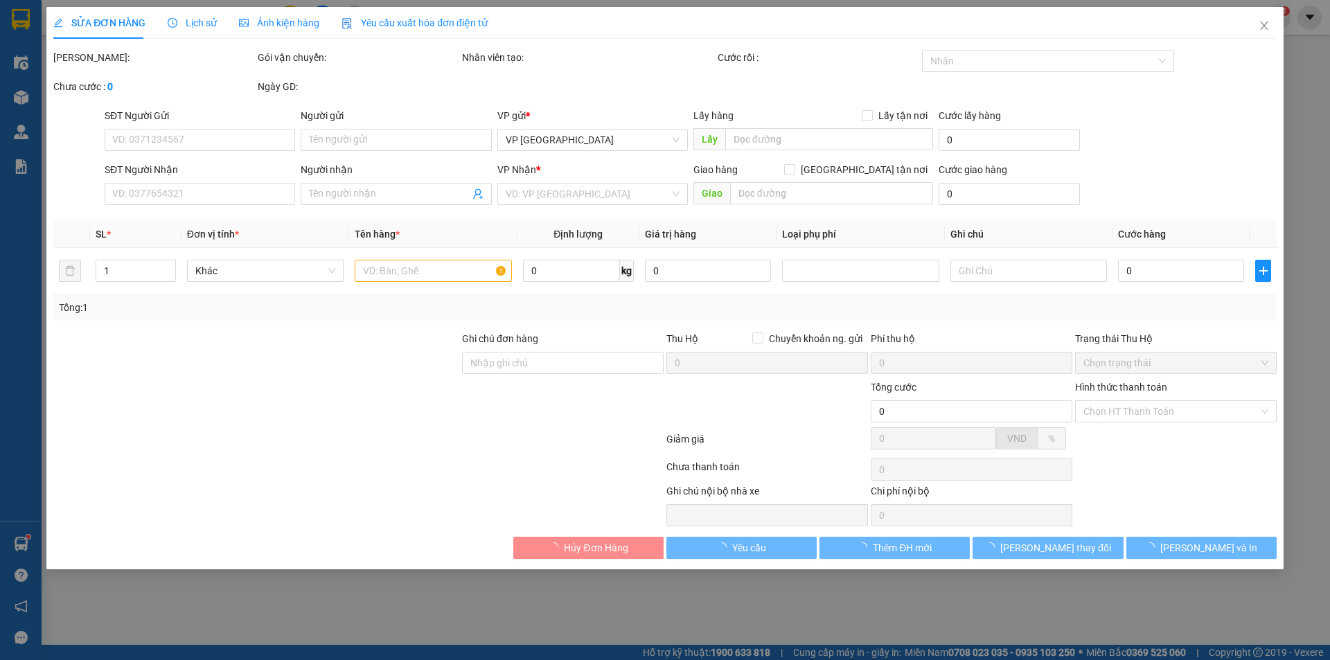
type input "45.000"
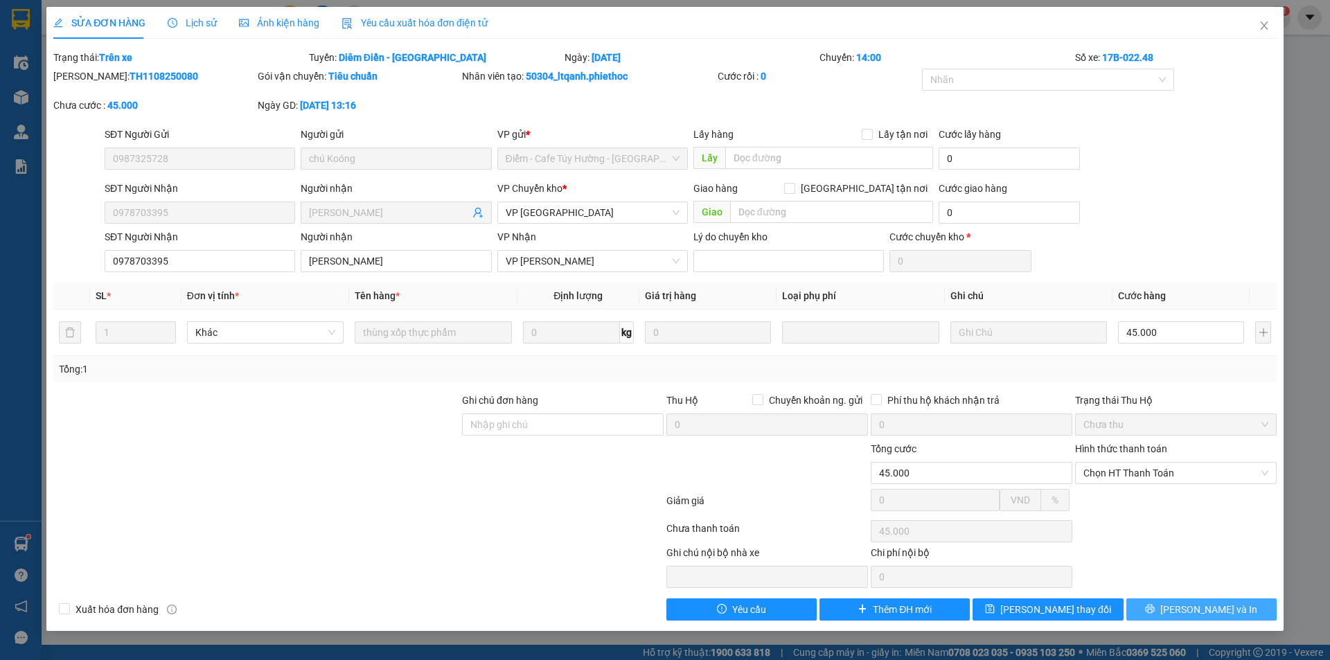
click at [1180, 601] on button "[PERSON_NAME] và In" at bounding box center [1202, 610] width 150 height 22
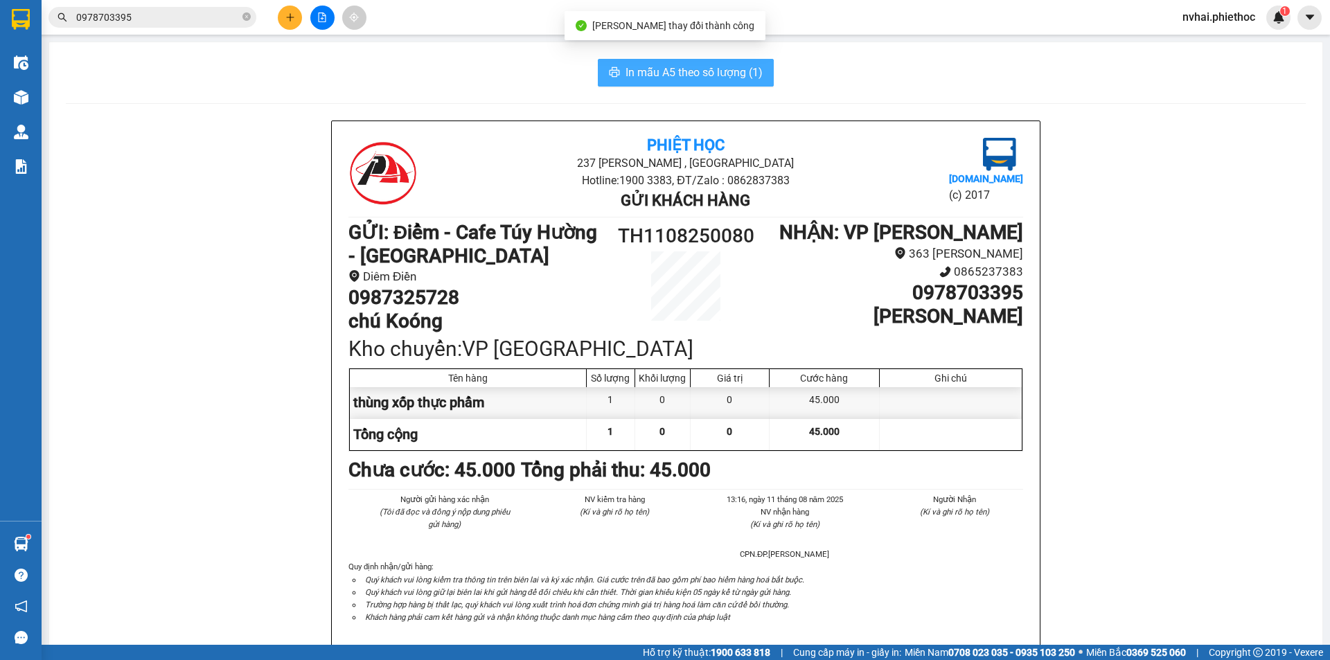
click at [703, 73] on span "In mẫu A5 theo số lượng (1)" at bounding box center [694, 72] width 137 height 17
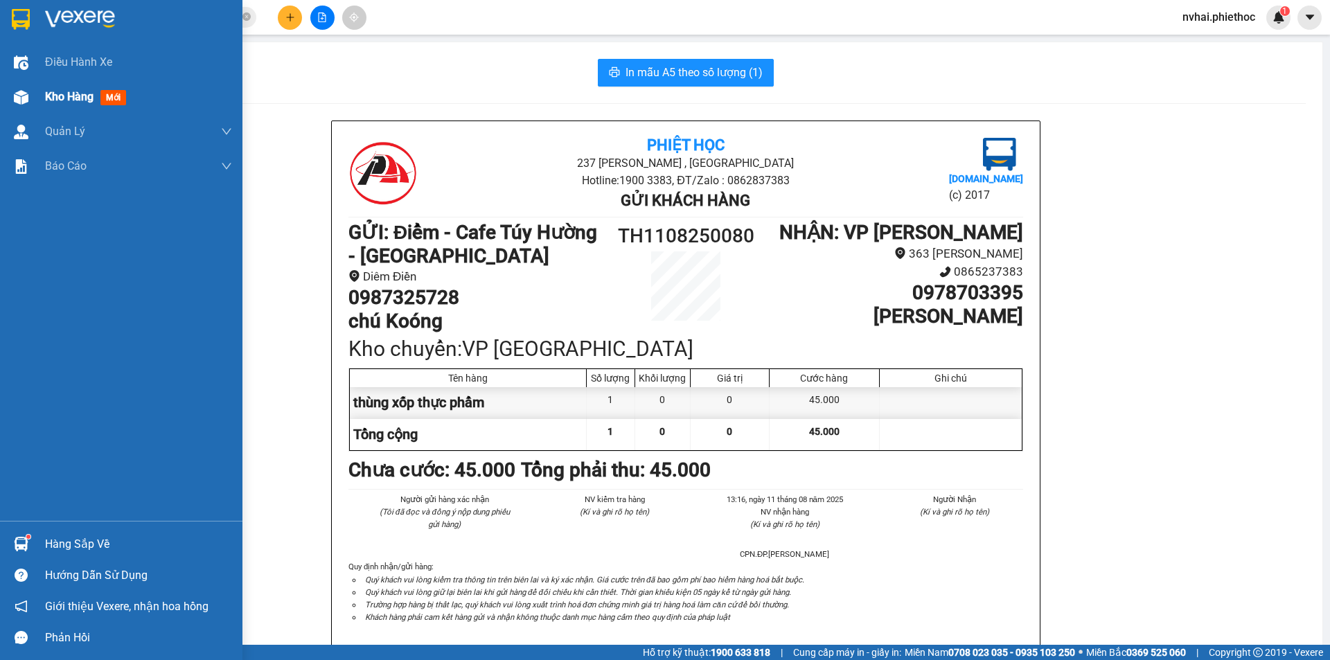
click at [38, 88] on div "Kho hàng mới" at bounding box center [121, 97] width 243 height 35
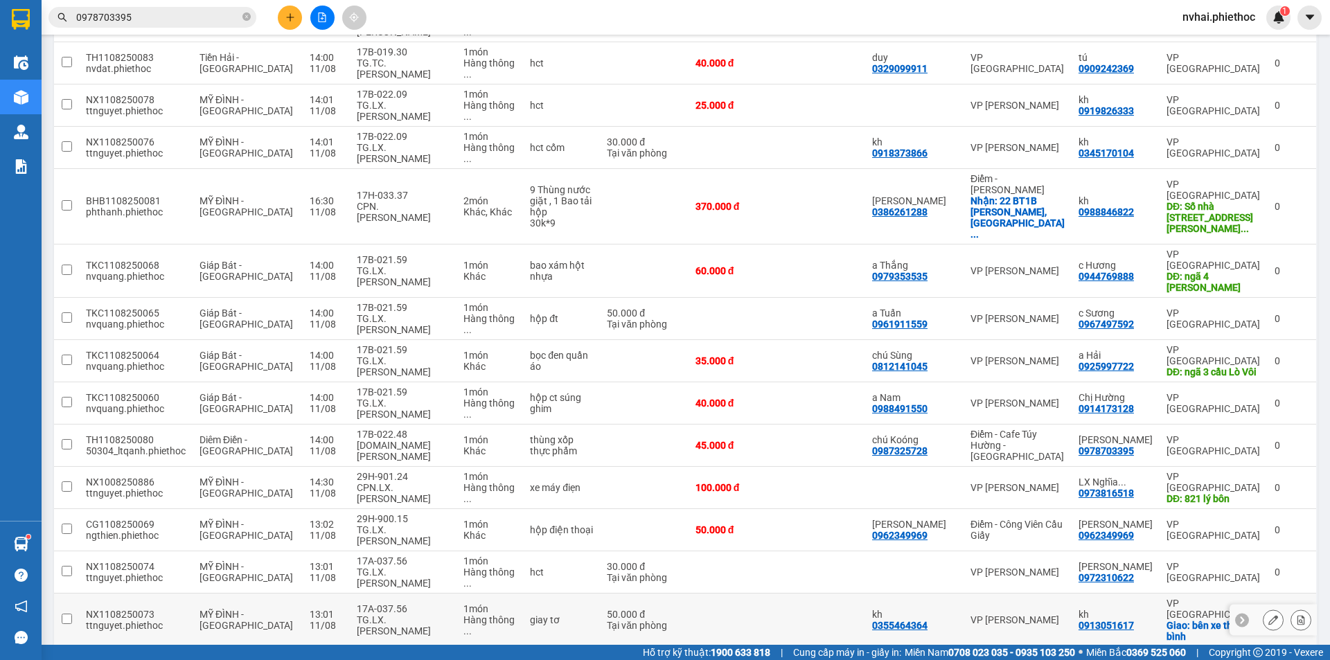
scroll to position [346, 0]
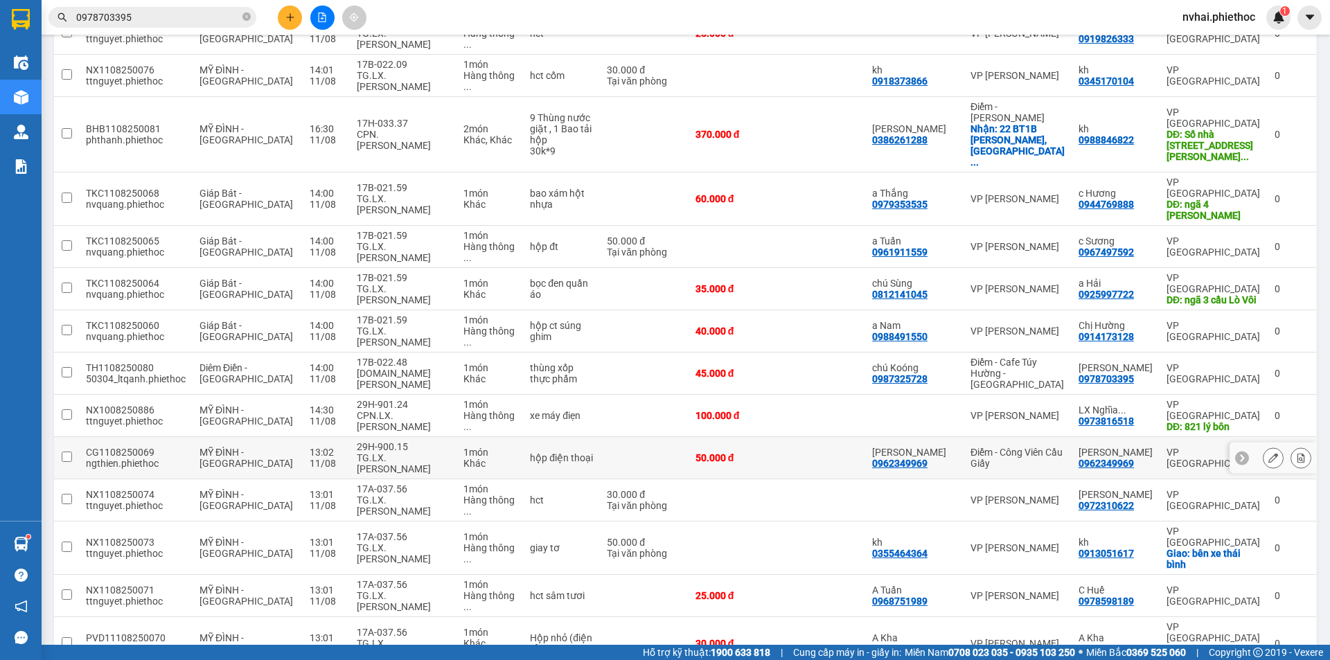
click at [374, 452] on div "TG.LX.[PERSON_NAME]" at bounding box center [403, 463] width 92 height 22
checkbox input "true"
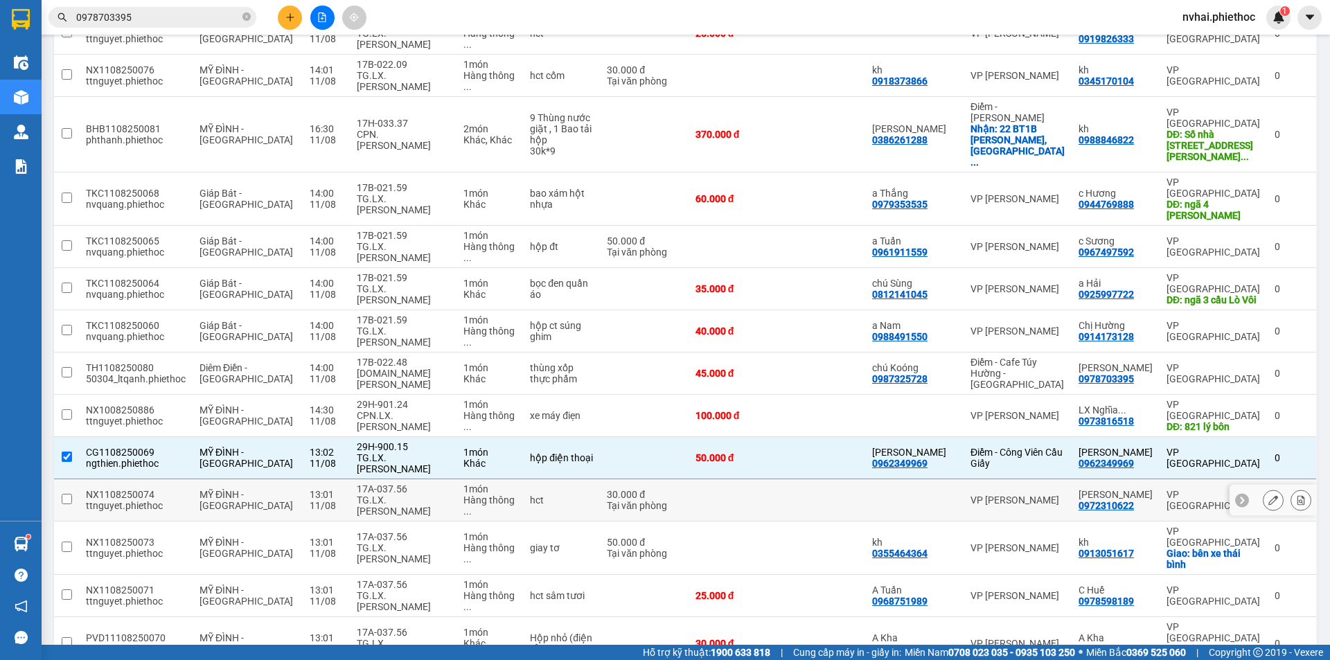
click at [372, 484] on div "17A-037.56" at bounding box center [403, 489] width 92 height 11
checkbox input "true"
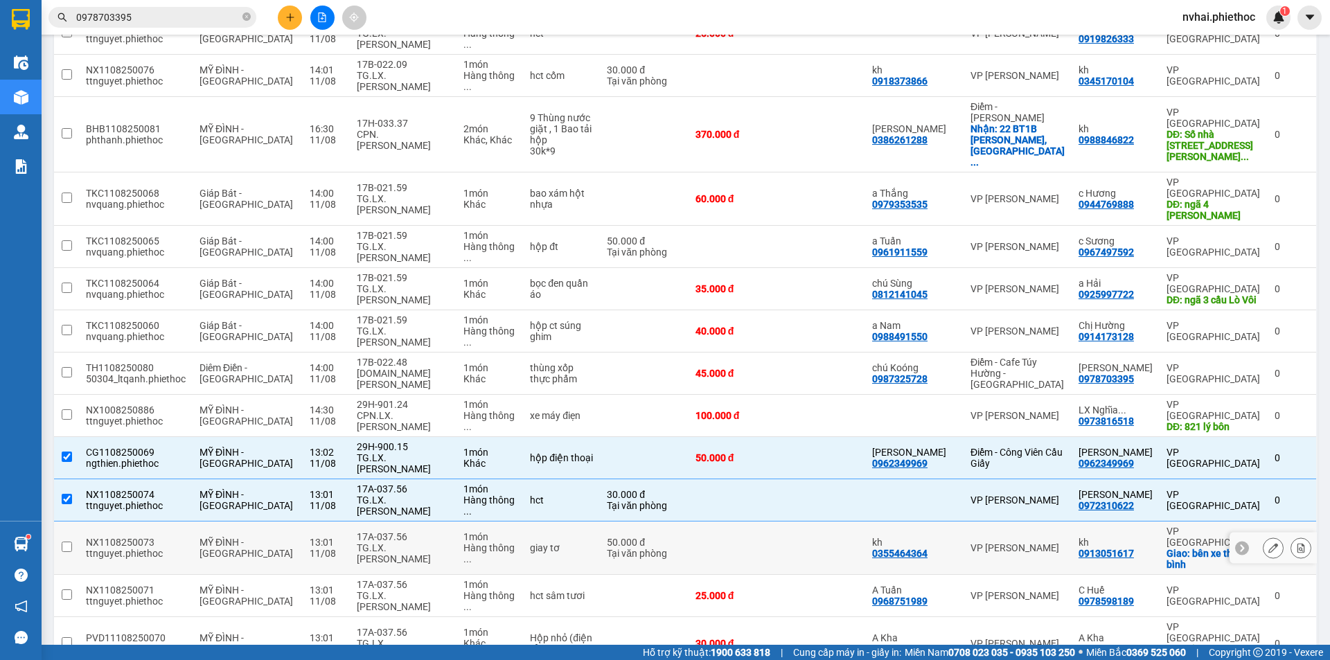
click at [376, 531] on div "17A-037.56" at bounding box center [403, 536] width 92 height 11
checkbox input "true"
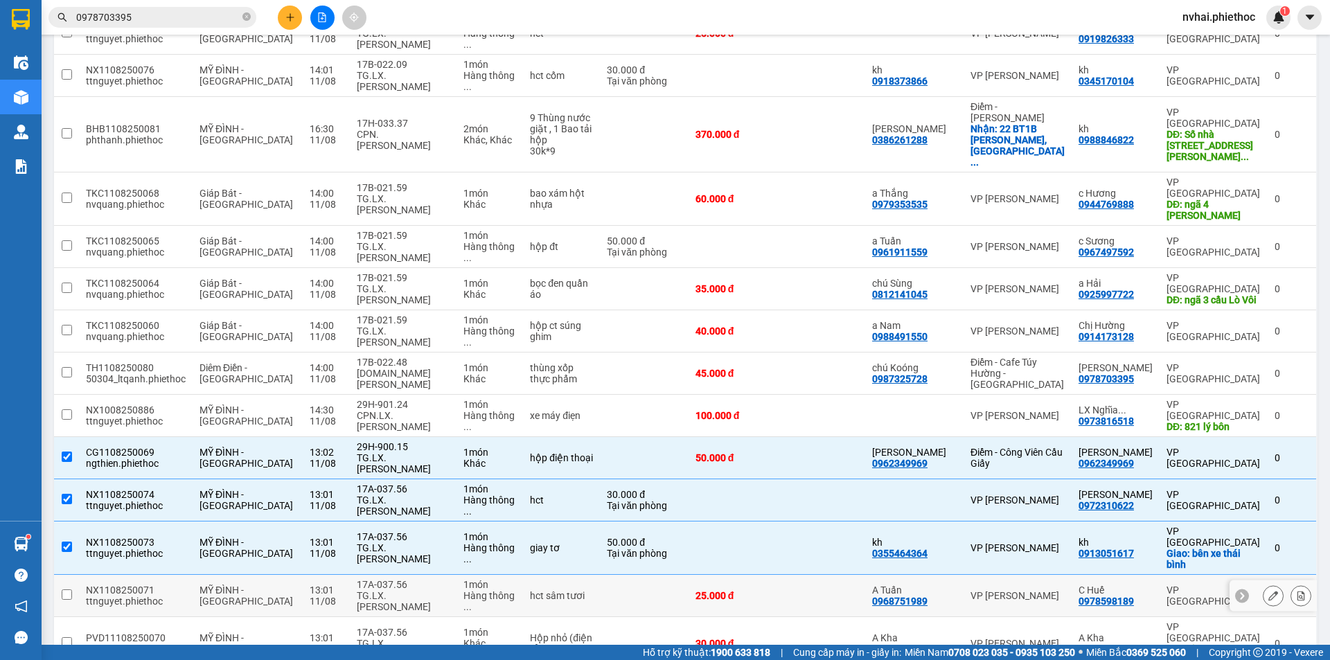
drag, startPoint x: 382, startPoint y: 430, endPoint x: 382, endPoint y: 444, distance: 13.9
click at [382, 579] on div "17A-037.56" at bounding box center [403, 584] width 92 height 11
checkbox input "true"
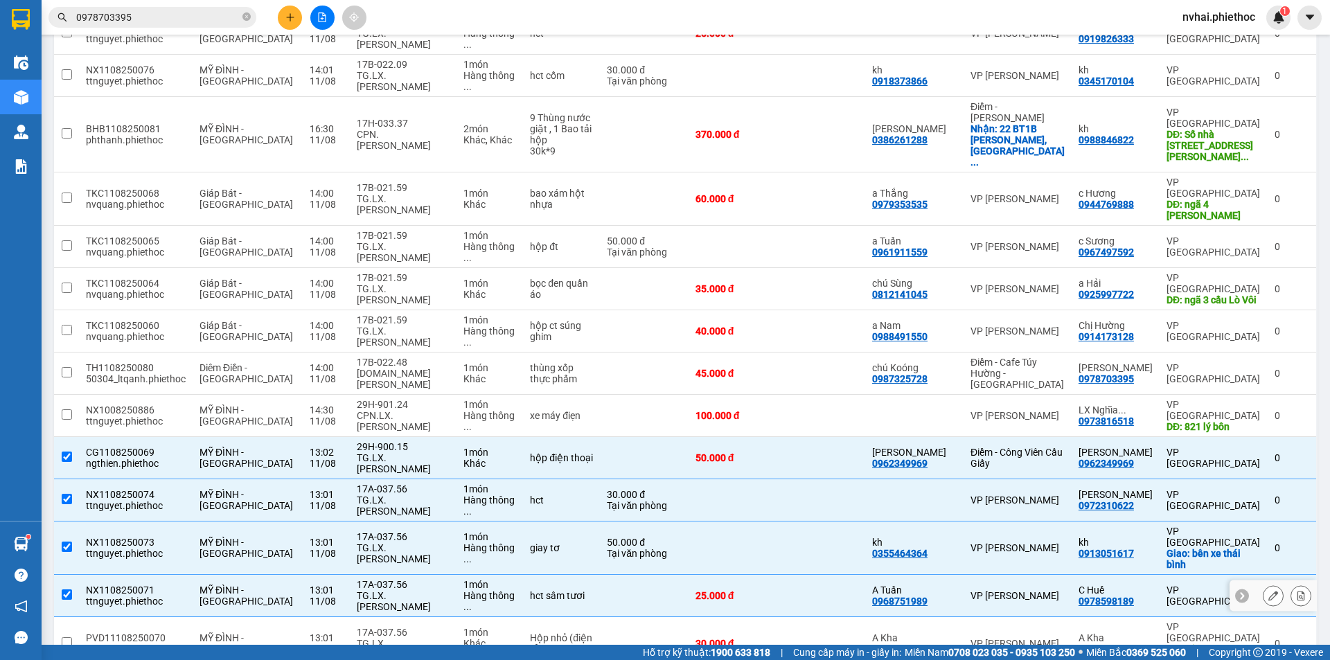
click at [383, 627] on div "17A-037.56" at bounding box center [403, 632] width 92 height 11
checkbox input "true"
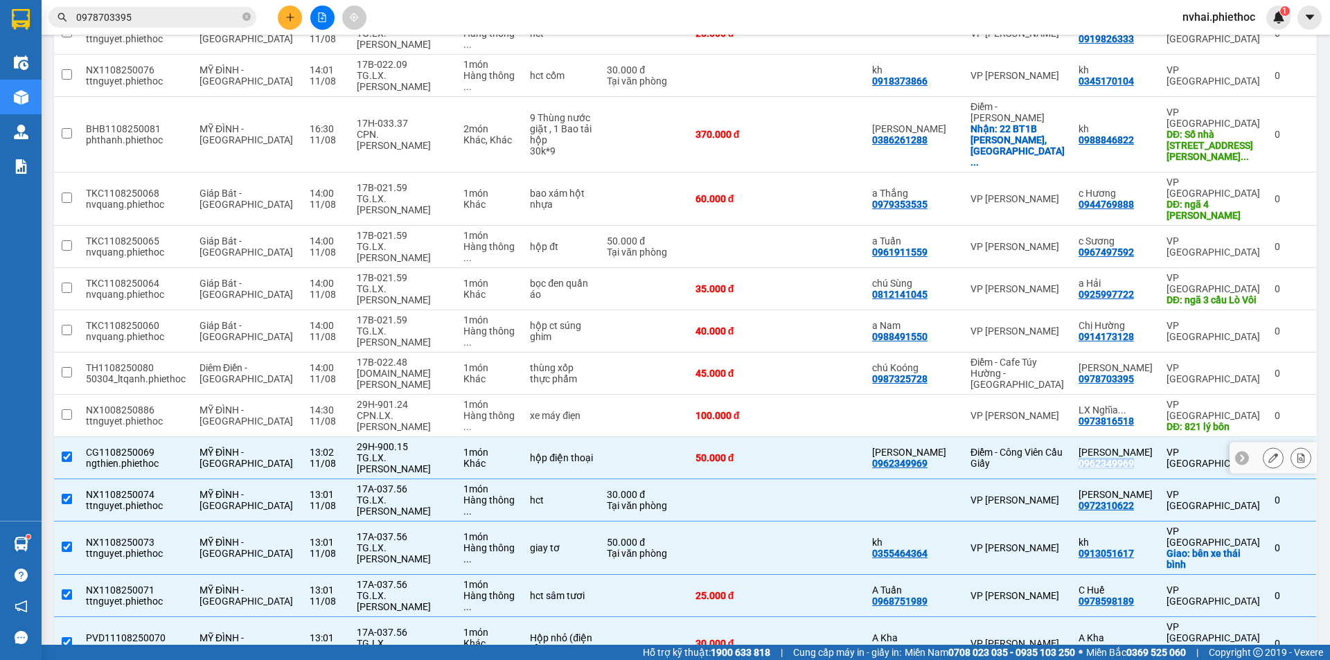
copy div "0962349969"
drag, startPoint x: 1140, startPoint y: 330, endPoint x: 668, endPoint y: 164, distance: 500.3
click at [881, 254] on tbody "TH1108250089 nvdat.phiethoc Tiền Hải - Thái Bình 14:00 11/08 17B-019.30 TG.TC.V…" at bounding box center [686, 358] width 1264 height 945
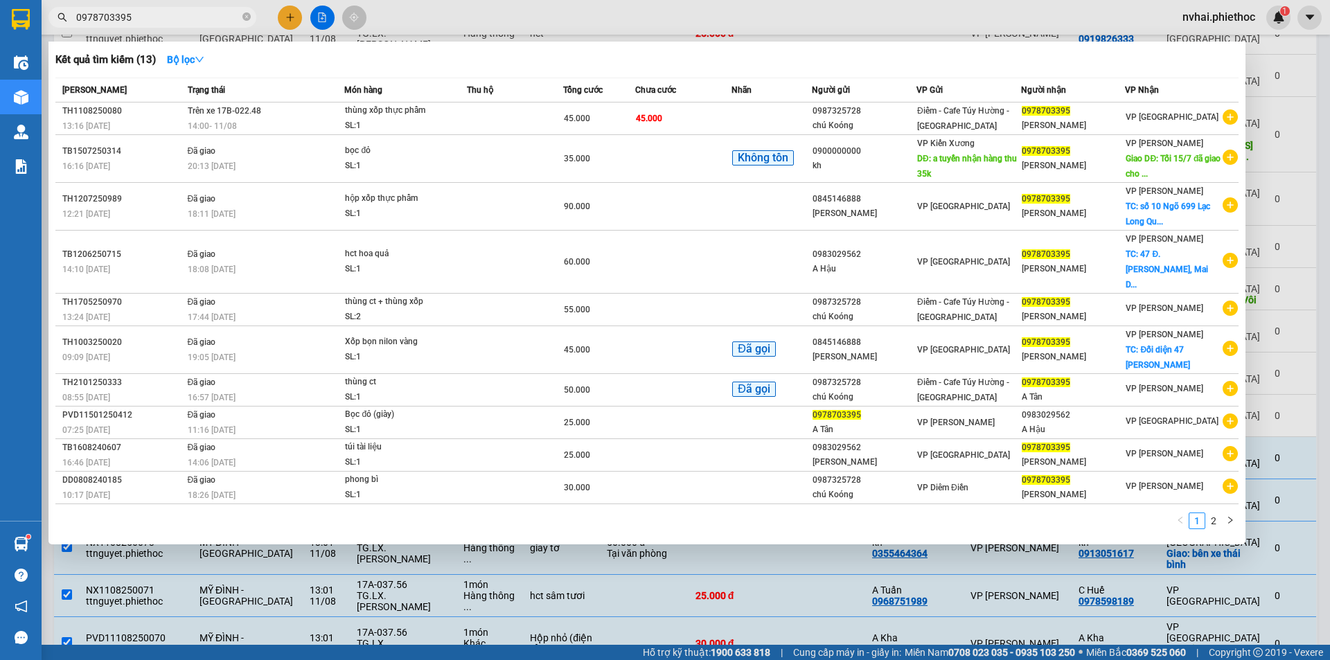
click at [188, 12] on input "0978703395" at bounding box center [158, 17] width 164 height 15
paste input "62349969"
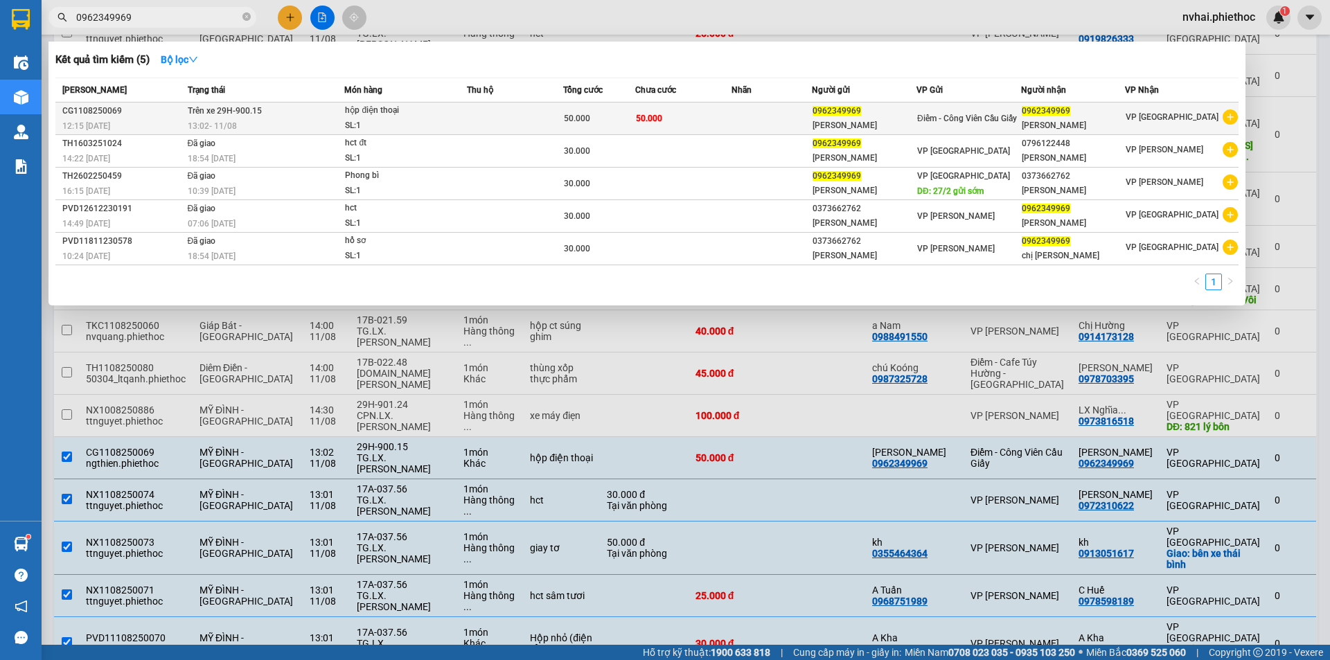
type input "0962349969"
click at [1060, 114] on span "0962349969" at bounding box center [1046, 111] width 49 height 10
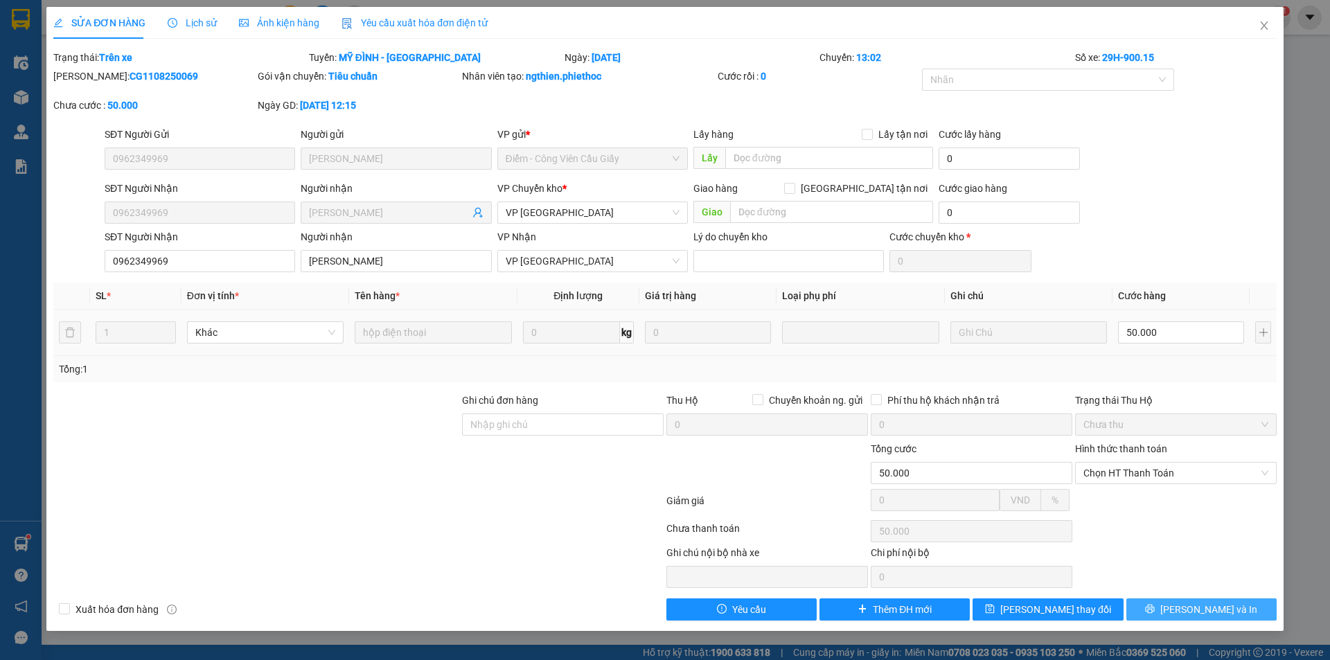
click at [1190, 606] on span "[PERSON_NAME] và In" at bounding box center [1209, 609] width 97 height 15
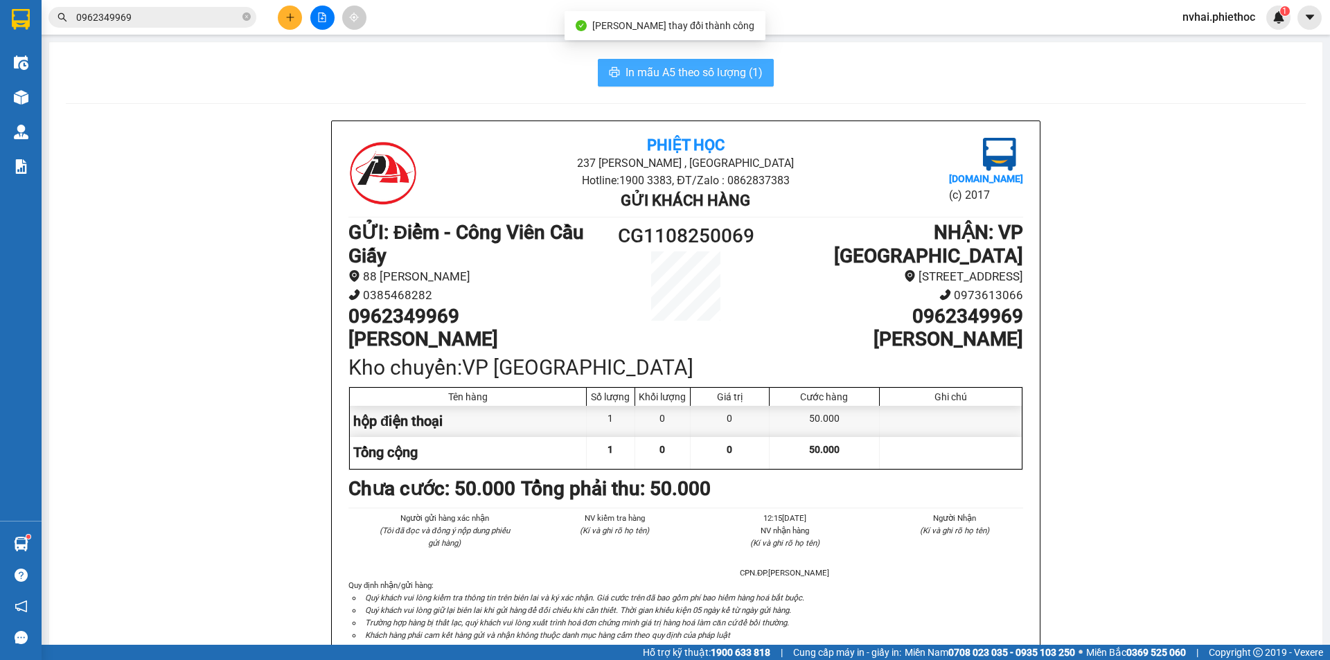
click at [721, 77] on span "In mẫu A5 theo số lượng (1)" at bounding box center [694, 72] width 137 height 17
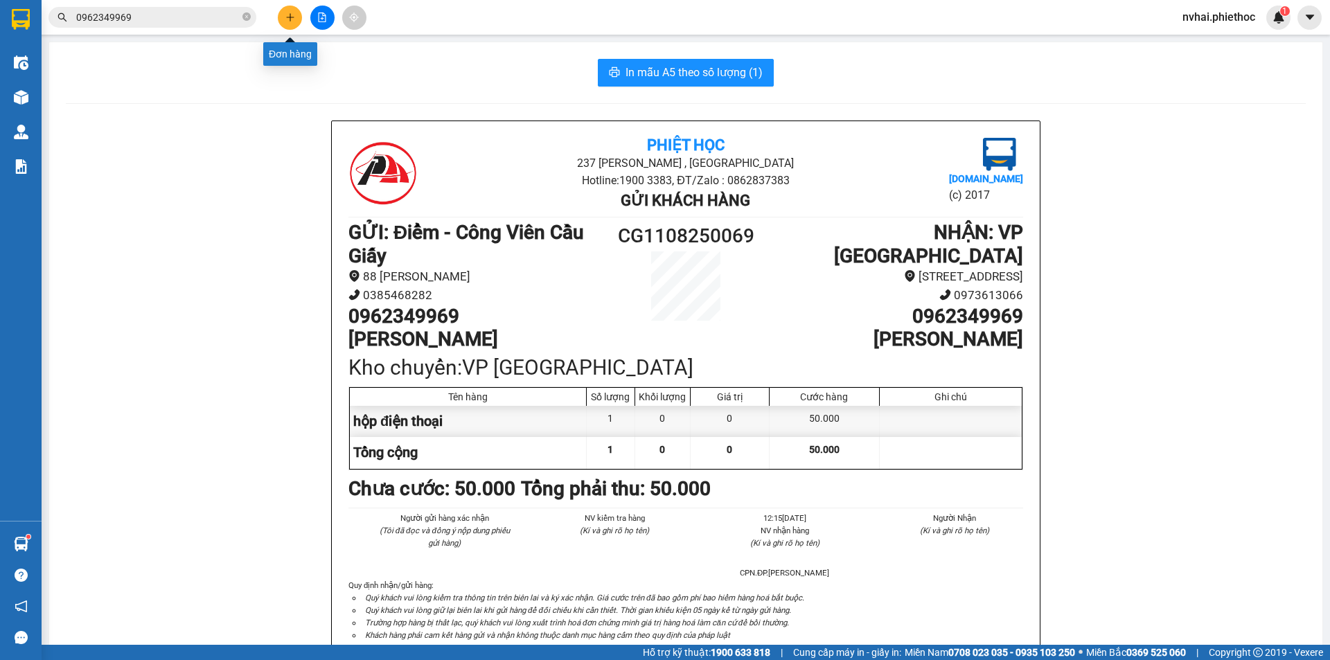
click at [290, 19] on icon "plus" at bounding box center [290, 17] width 10 height 10
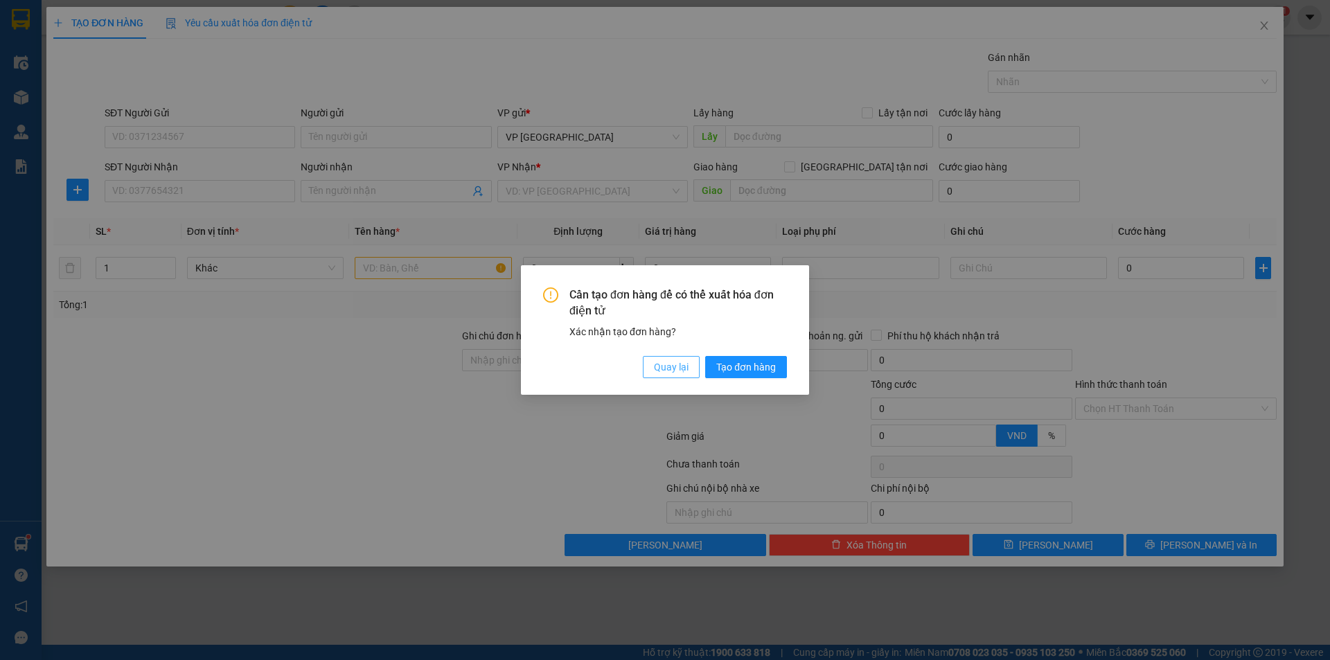
click at [685, 355] on div "Cần tạo đơn hàng để có thể xuất hóa đơn điện tử Xác nhận tạo đơn hàng? Quay lại…" at bounding box center [665, 333] width 244 height 91
click at [669, 362] on span "Quay lại" at bounding box center [671, 367] width 35 height 15
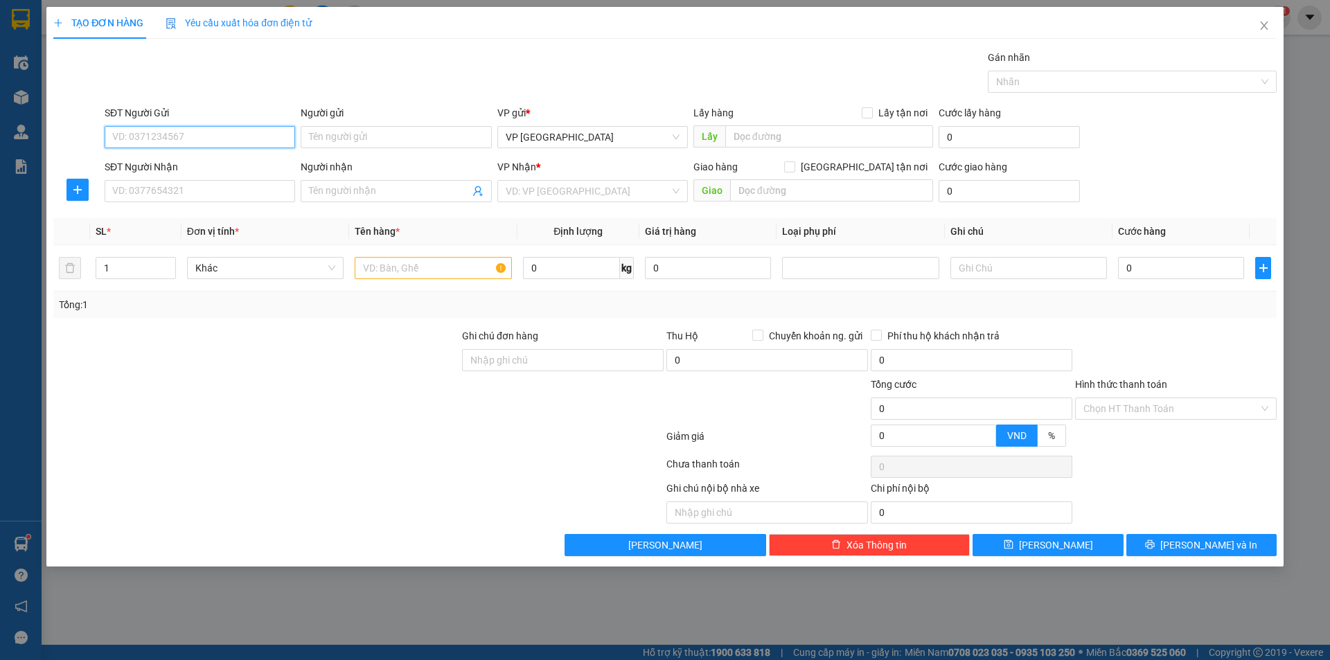
click at [208, 134] on input "SĐT Người Gửi" at bounding box center [200, 137] width 191 height 22
click at [157, 142] on input "6556" at bounding box center [200, 137] width 191 height 22
click at [157, 141] on input "6556" at bounding box center [200, 137] width 191 height 22
click at [186, 167] on div "0855954444 - Anh Tiên" at bounding box center [200, 164] width 174 height 15
type input "0855954444"
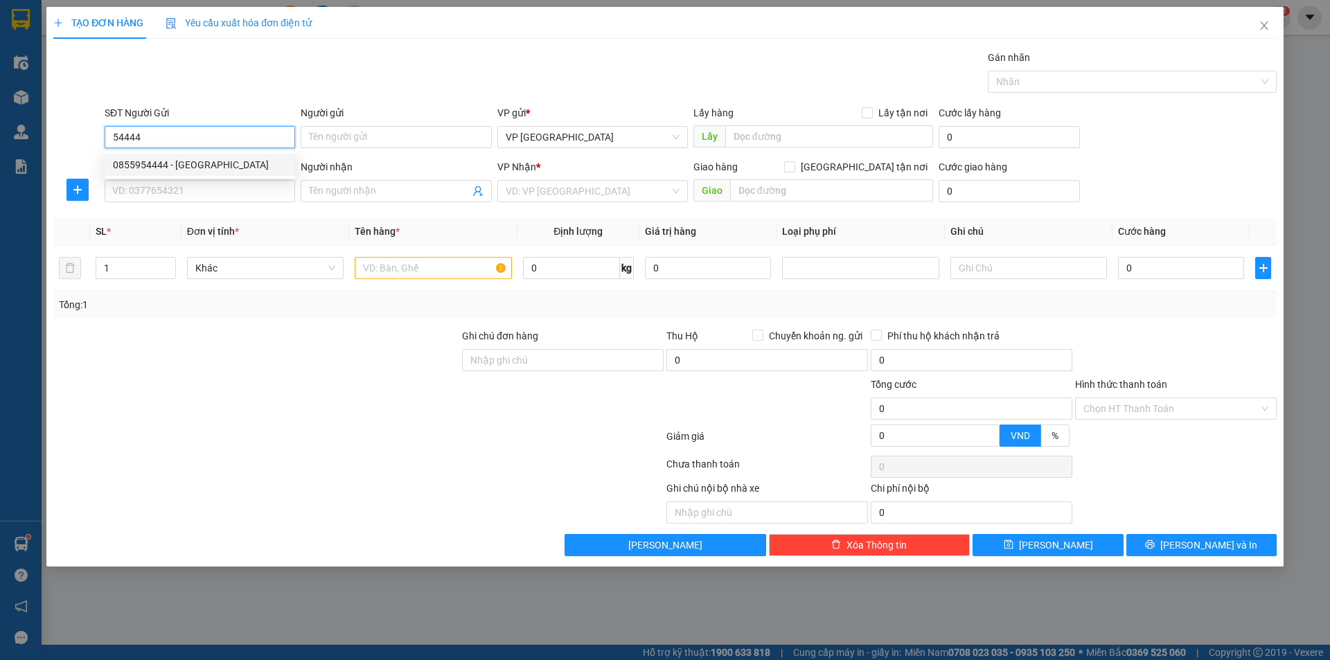
type input "[PERSON_NAME]"
type input "11/8 gửi"
type input "0855954444"
click at [186, 184] on input "SĐT Người Nhận" at bounding box center [200, 191] width 191 height 22
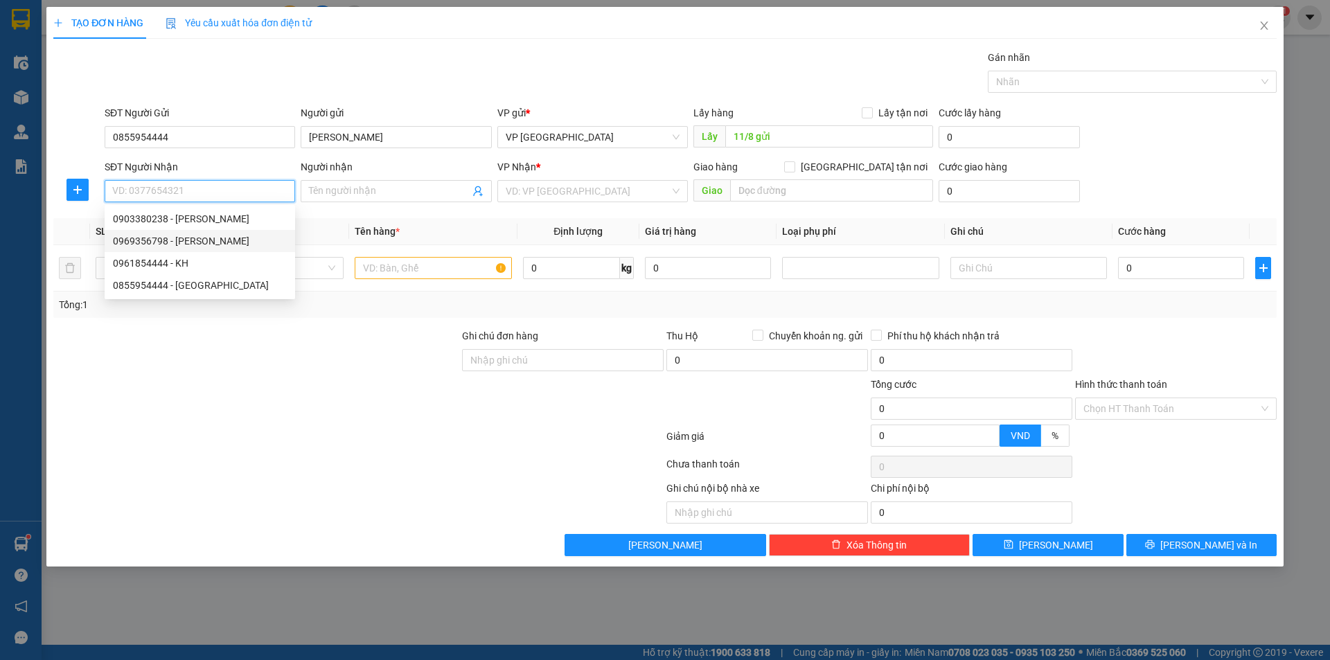
click at [194, 241] on div "0969356798 - Anh Hùng" at bounding box center [200, 240] width 174 height 15
type input "0969356798"
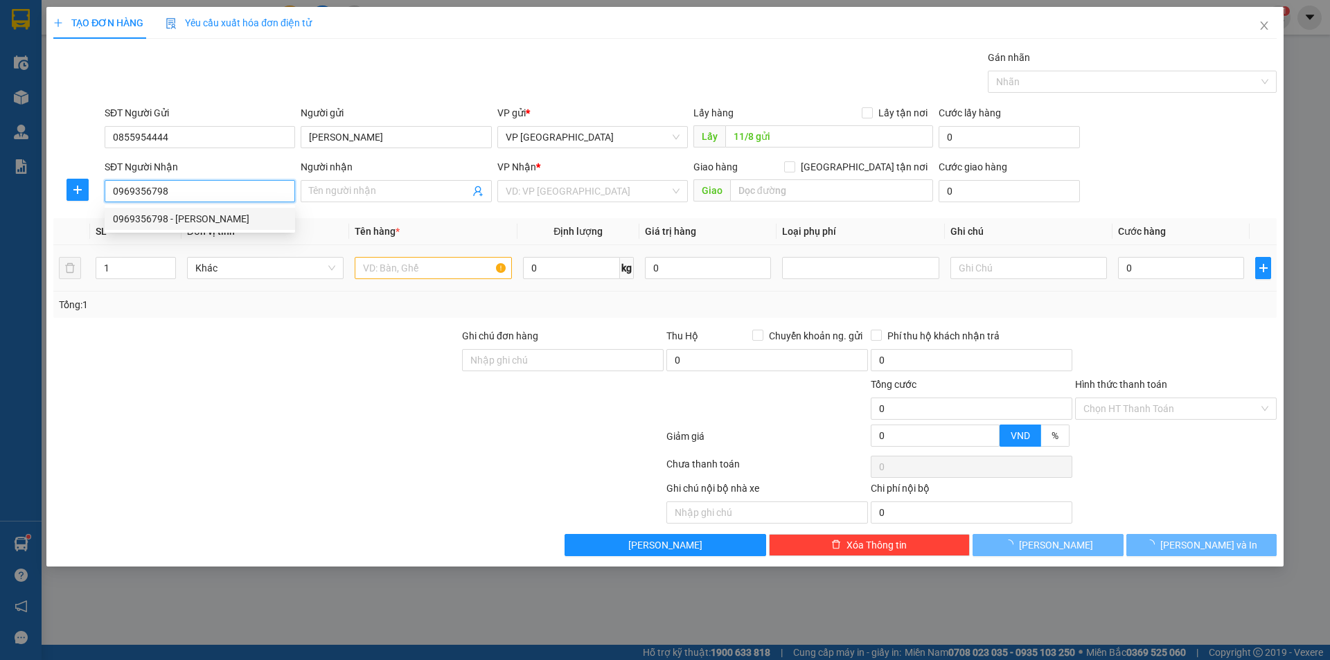
type input "[PERSON_NAME]"
type input "."
type input "5.000"
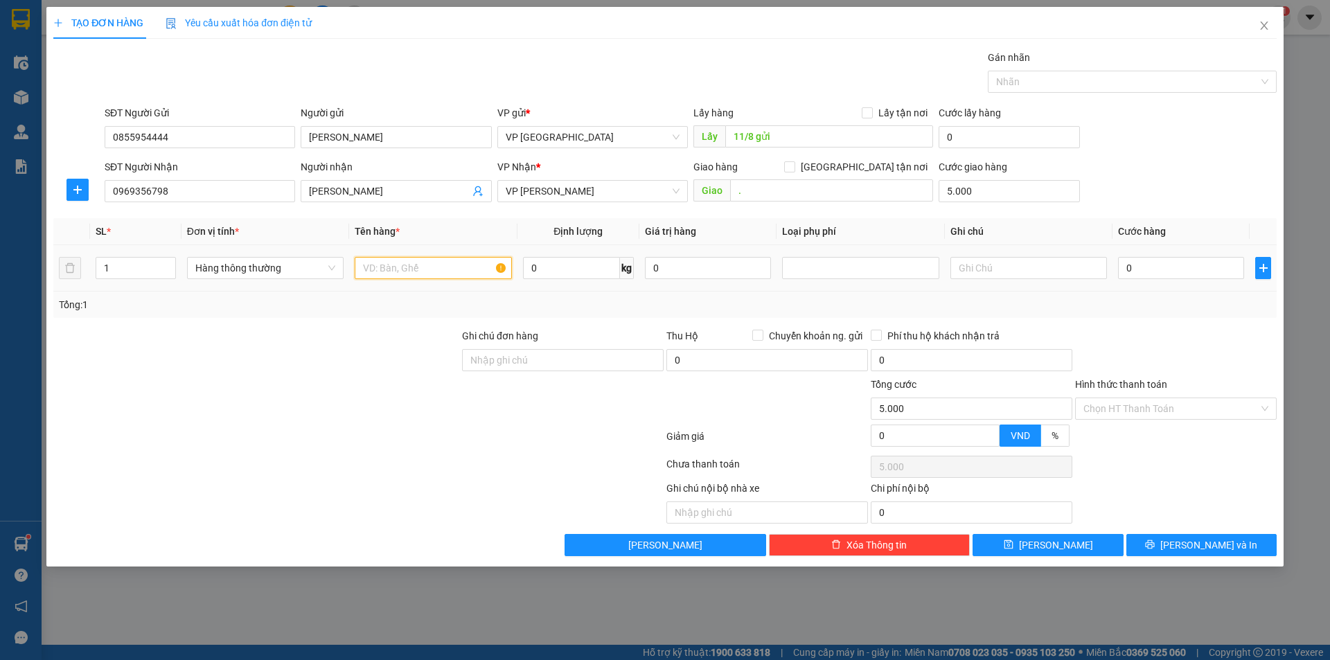
click at [394, 263] on input "text" at bounding box center [433, 268] width 157 height 22
type input "Túi áo dài"
click at [1137, 263] on input "0" at bounding box center [1181, 268] width 126 height 22
type input "2"
type input "5.002"
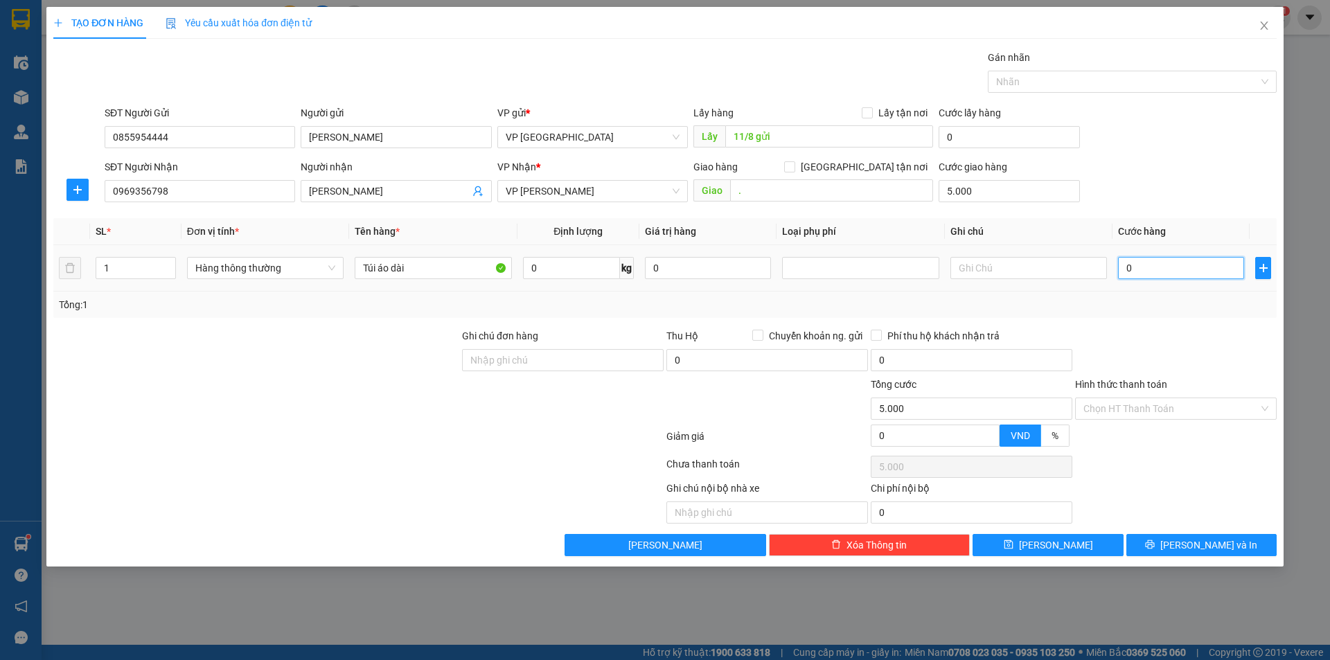
type input "5.002"
type input "25"
type input "5.025"
type input "250"
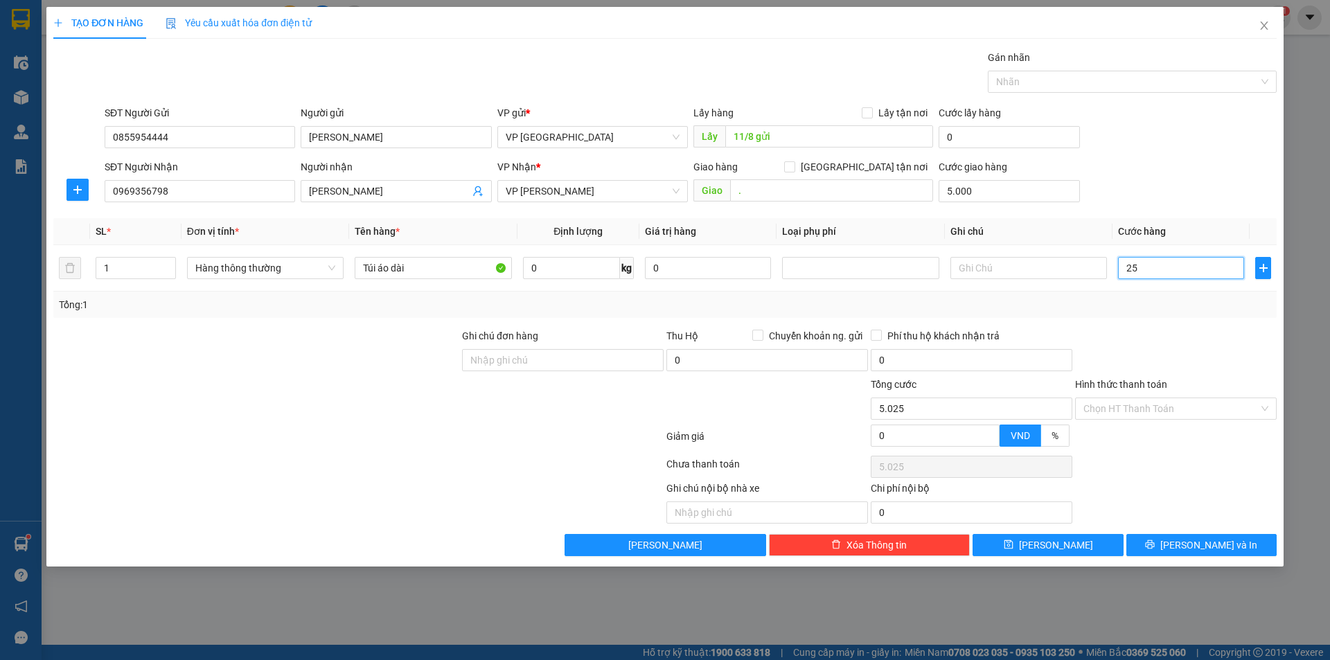
type input "5.250"
type input "2.500"
type input "7.500"
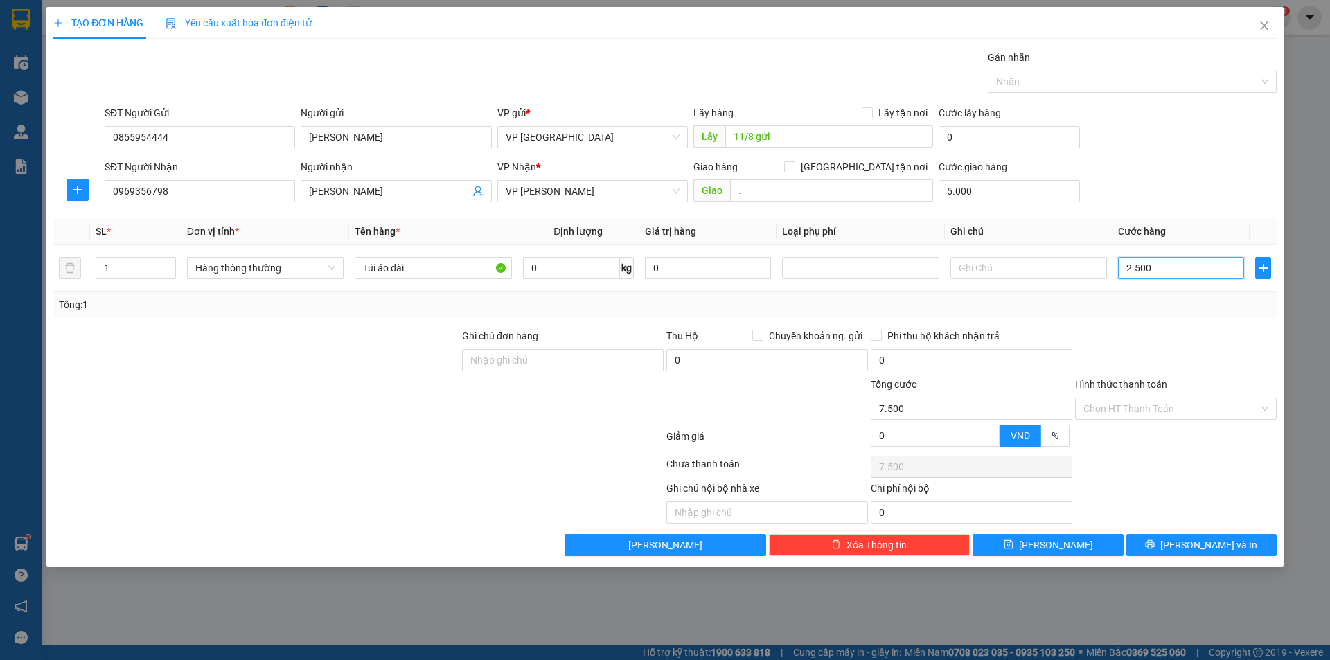
type input "25.000"
type input "30.000"
type input "25.000"
click at [1226, 563] on div "TẠO ĐƠN HÀNG Yêu cầu xuất hóa đơn điện tử Transit Pickup Surcharge Ids Transit …" at bounding box center [664, 287] width 1237 height 560
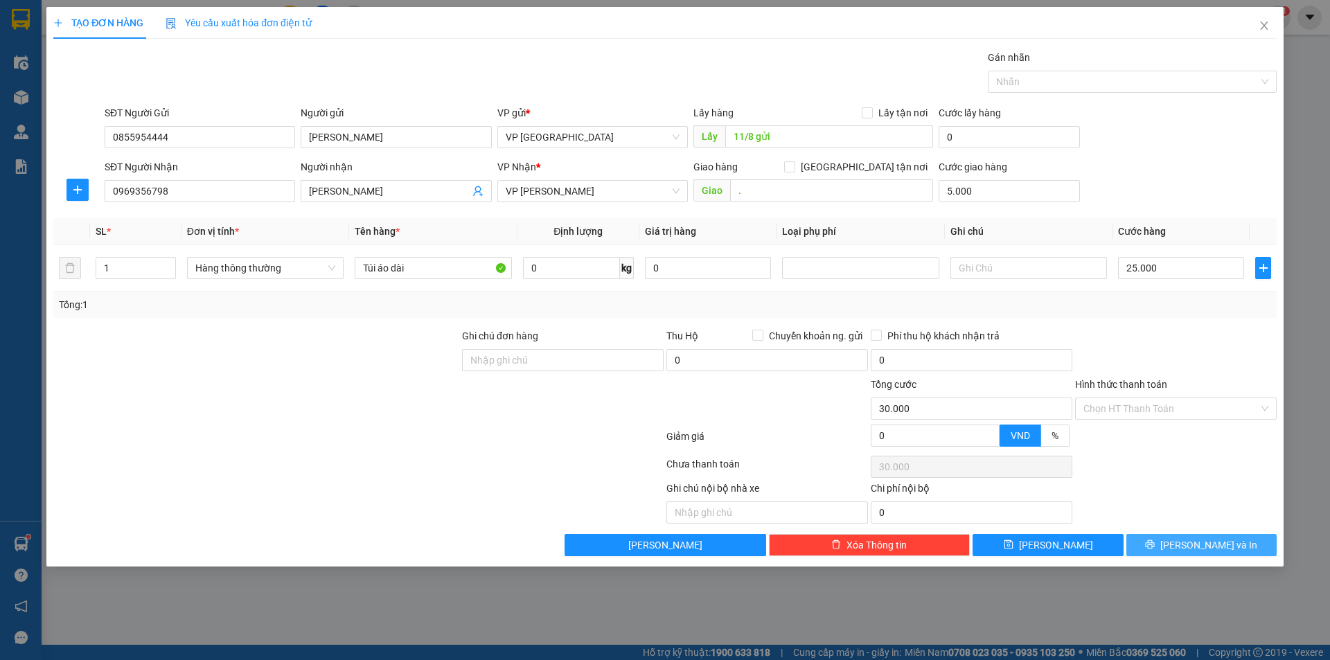
click at [1226, 552] on span "[PERSON_NAME] và In" at bounding box center [1209, 545] width 97 height 15
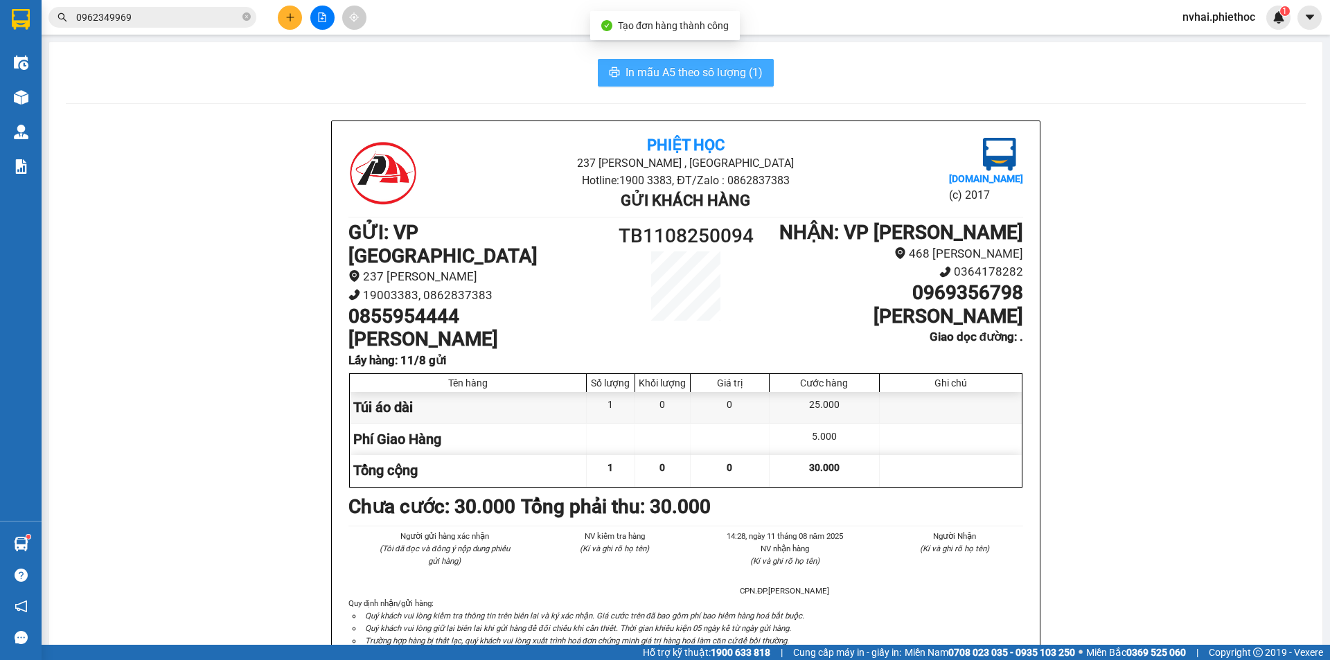
click at [688, 67] on span "In mẫu A5 theo số lượng (1)" at bounding box center [694, 72] width 137 height 17
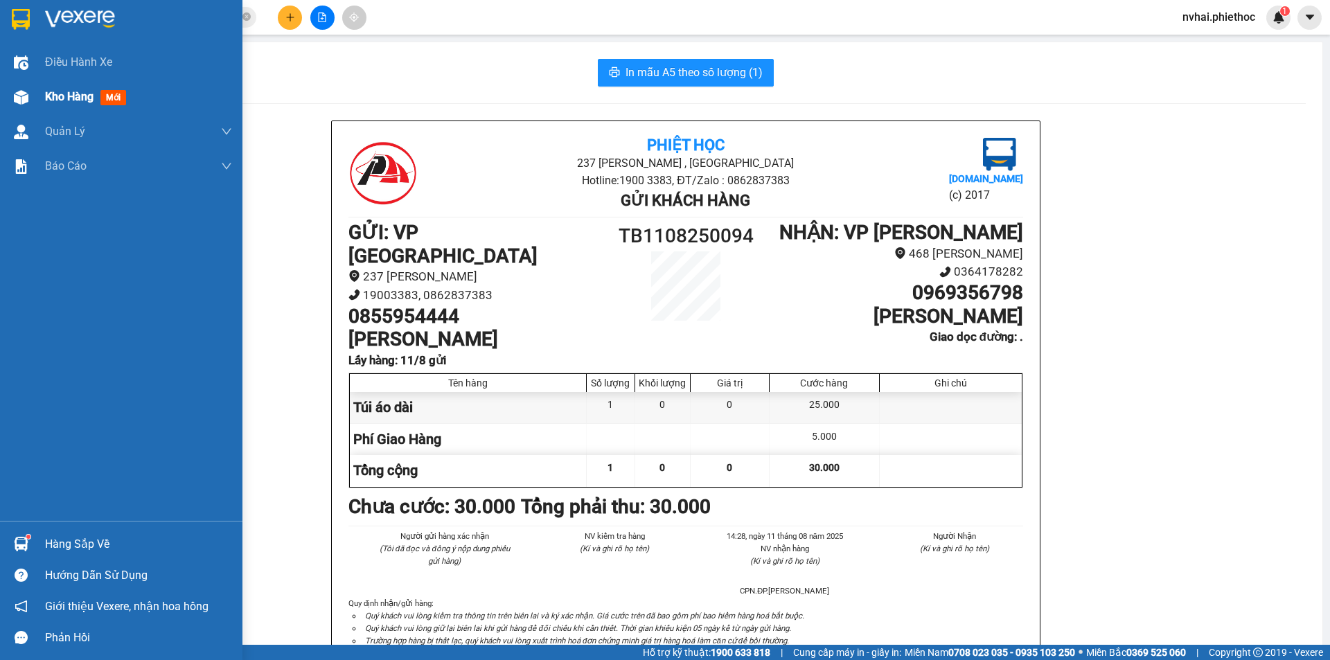
click at [26, 93] on img at bounding box center [21, 97] width 15 height 15
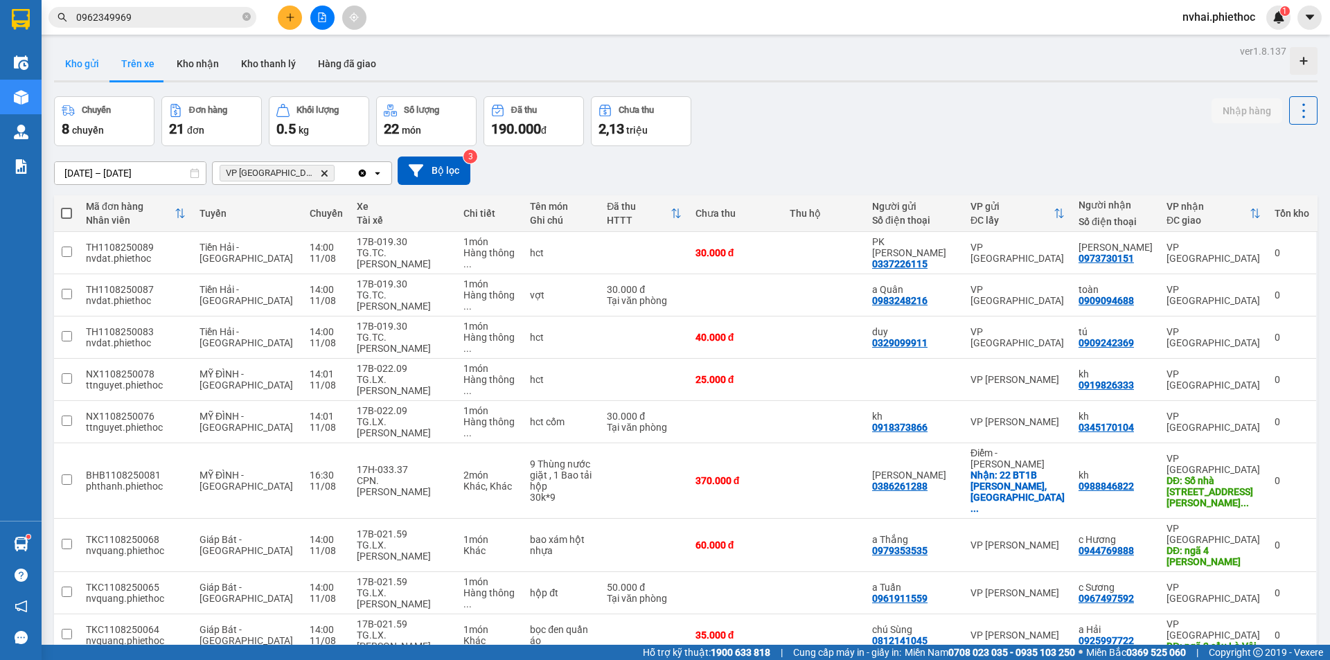
click at [84, 76] on button "Kho gửi" at bounding box center [82, 63] width 56 height 33
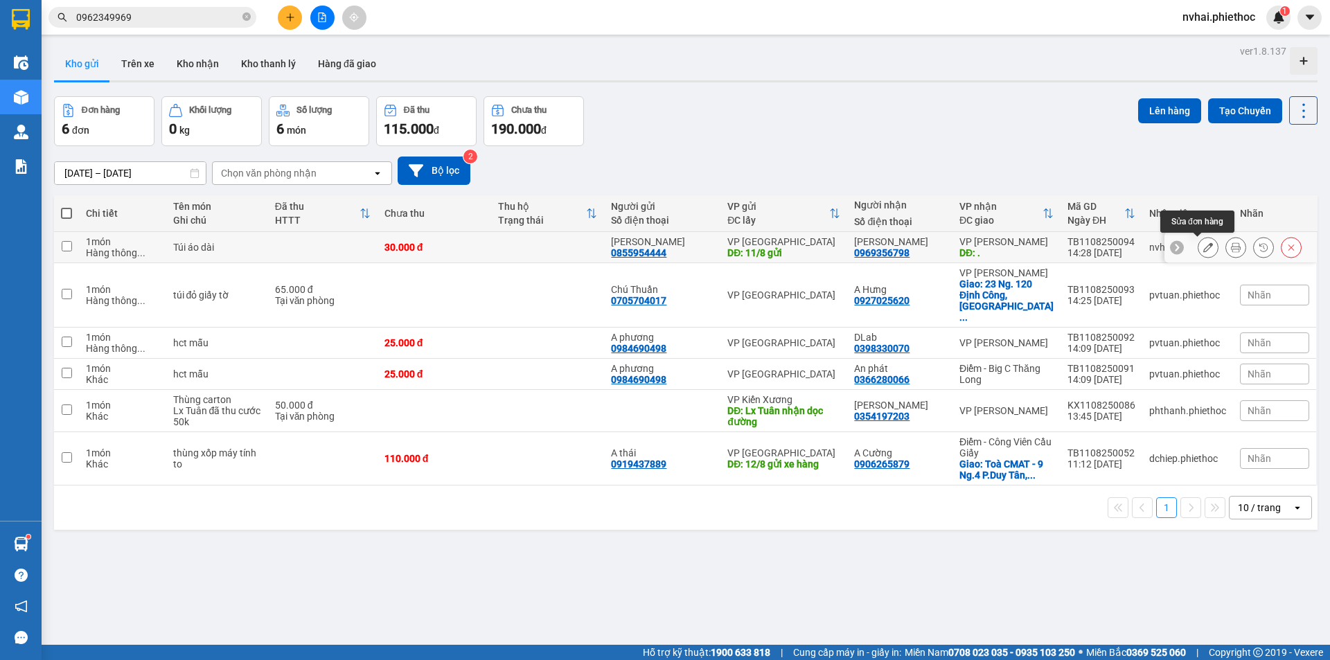
click at [1204, 250] on icon at bounding box center [1209, 248] width 10 height 10
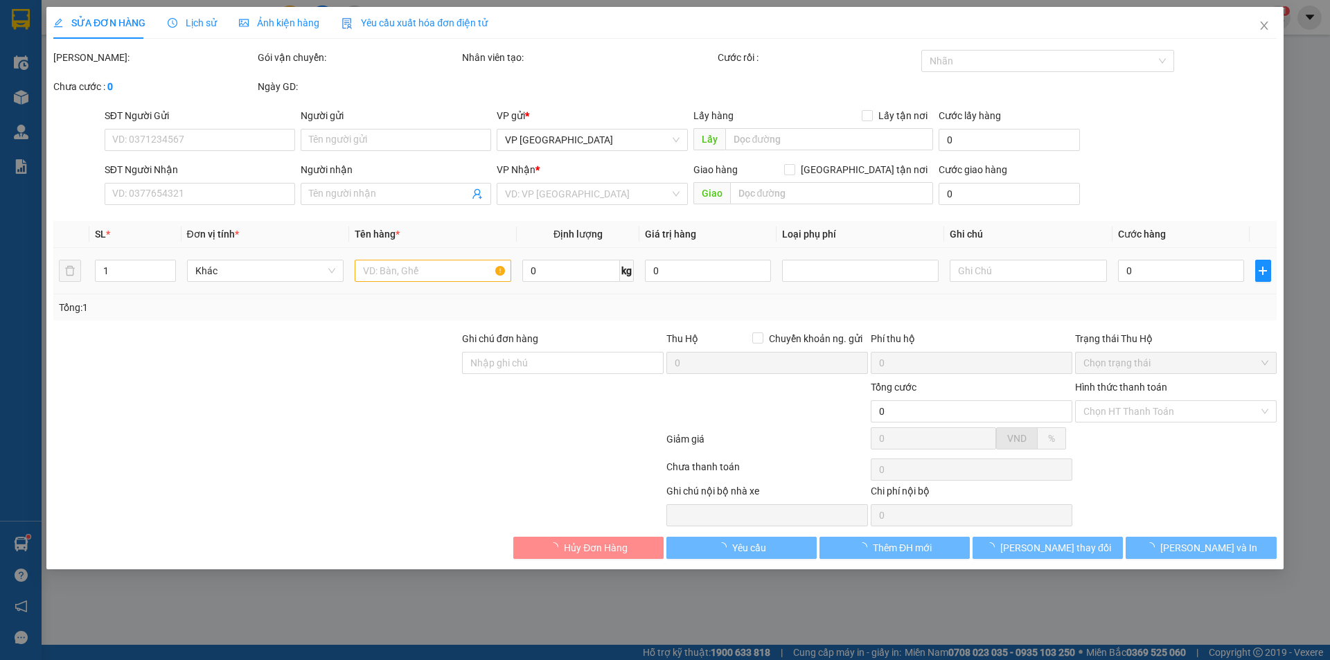
type input "0855954444"
type input "[PERSON_NAME]"
type input "11/8 gửi"
type input "0969356798"
type input "Anh Hùng"
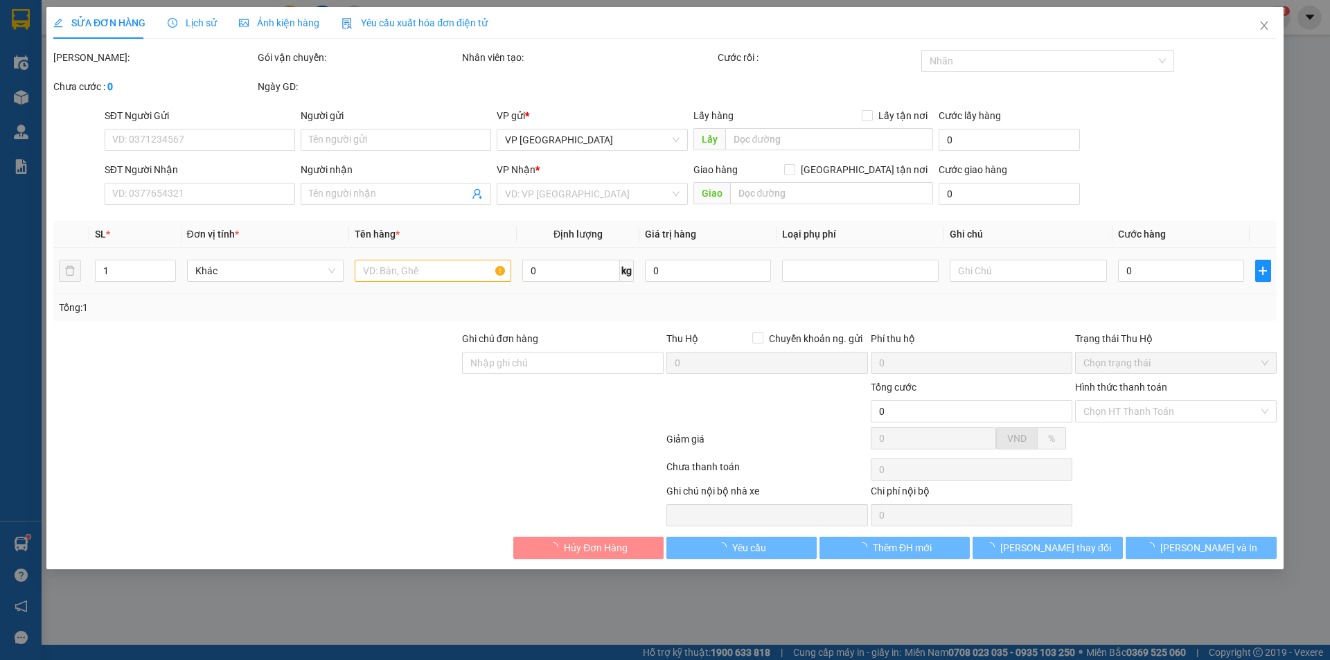
type input "."
type input "5.000"
type input "30.000"
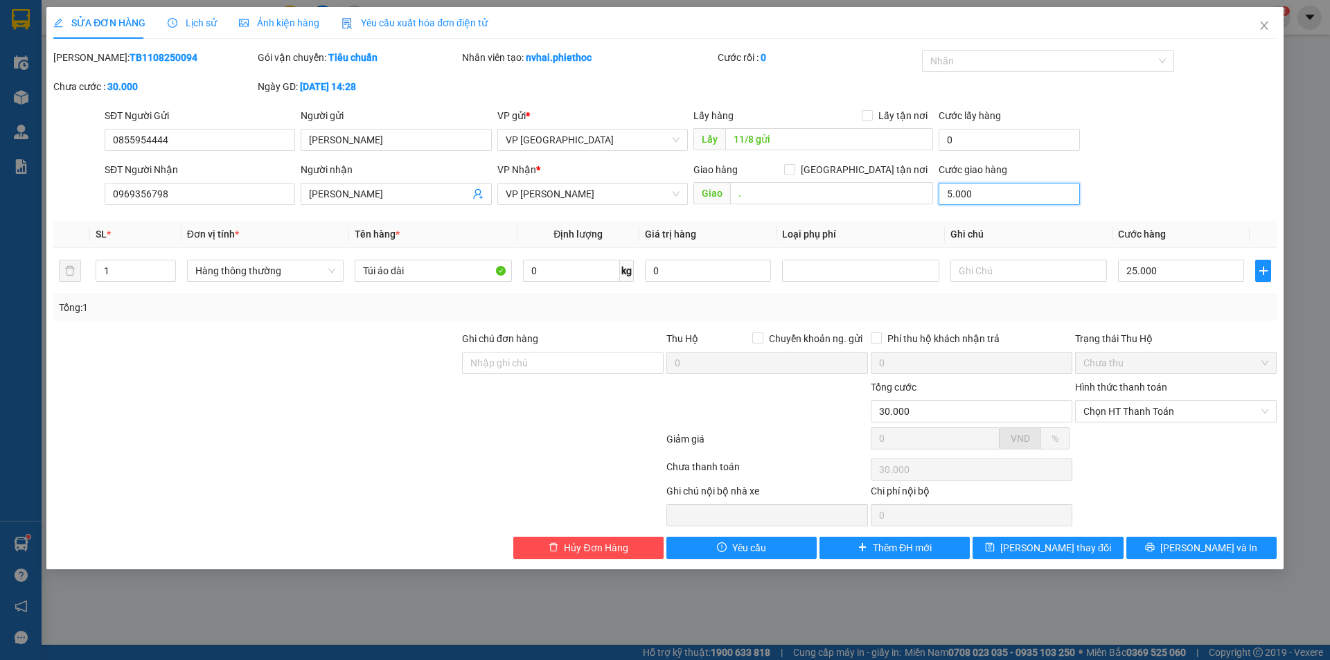
click at [984, 202] on input "5.000" at bounding box center [1009, 194] width 141 height 22
type input "0"
type input "25.000"
type input "0"
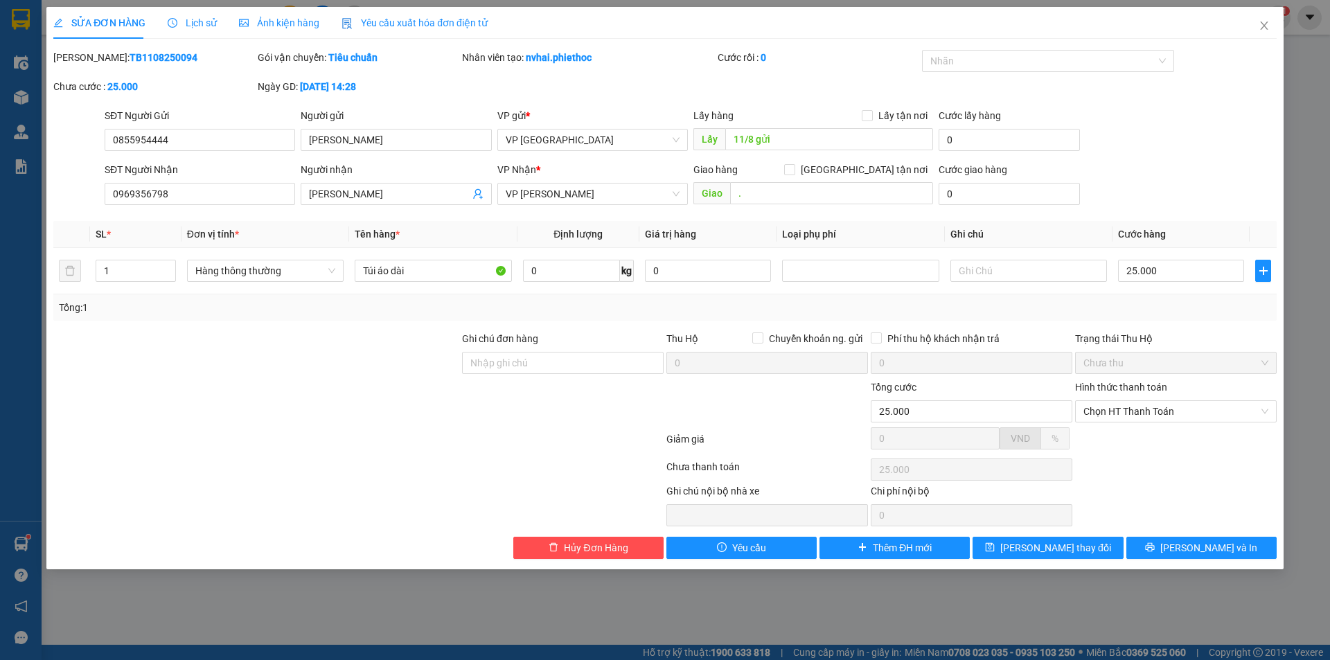
click at [820, 205] on div "Giao hàng Giao tận nơi Giao ." at bounding box center [814, 186] width 240 height 49
click at [810, 198] on input "." at bounding box center [831, 193] width 203 height 22
click at [786, 146] on input "11/8 gửi" at bounding box center [829, 139] width 208 height 22
click at [797, 89] on div "Mã ĐH: TB1108250094 Gói vận chuyển: Tiêu chuẩn Nhân viên tạo: nvhai.phiethoc Cư…" at bounding box center [665, 79] width 1226 height 58
click at [1039, 553] on span "[PERSON_NAME] thay đổi" at bounding box center [1056, 547] width 111 height 15
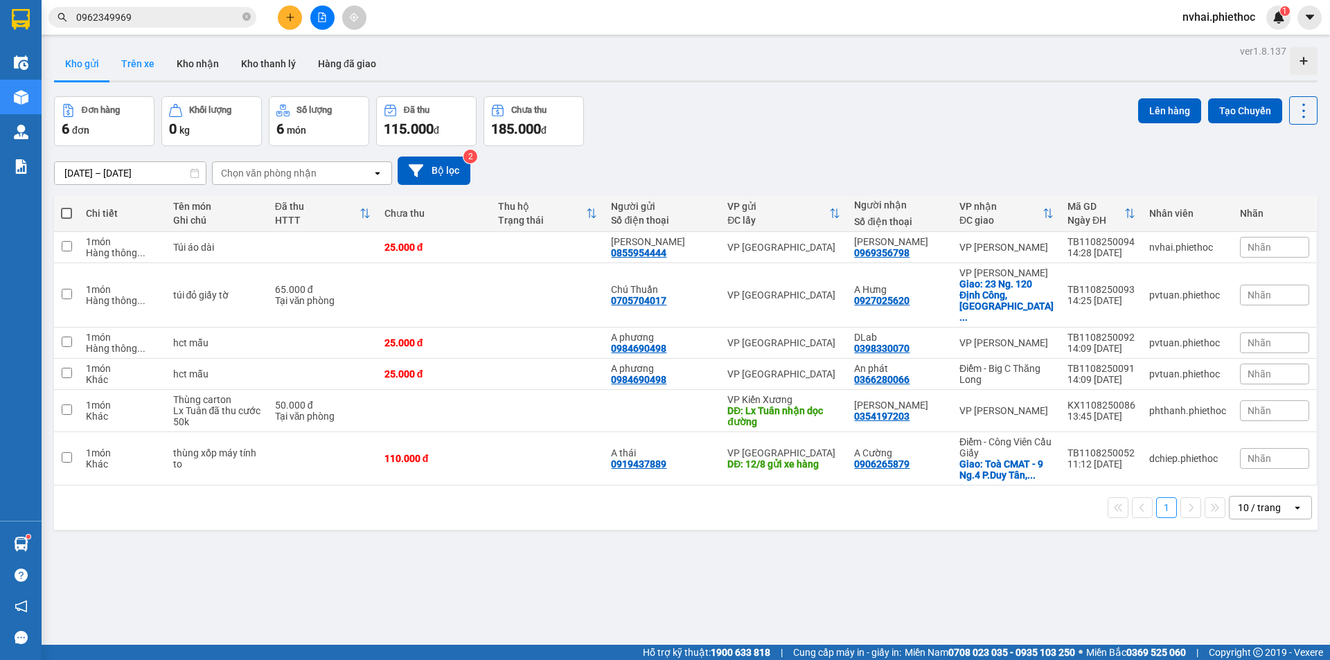
click at [146, 51] on button "Trên xe" at bounding box center [137, 63] width 55 height 33
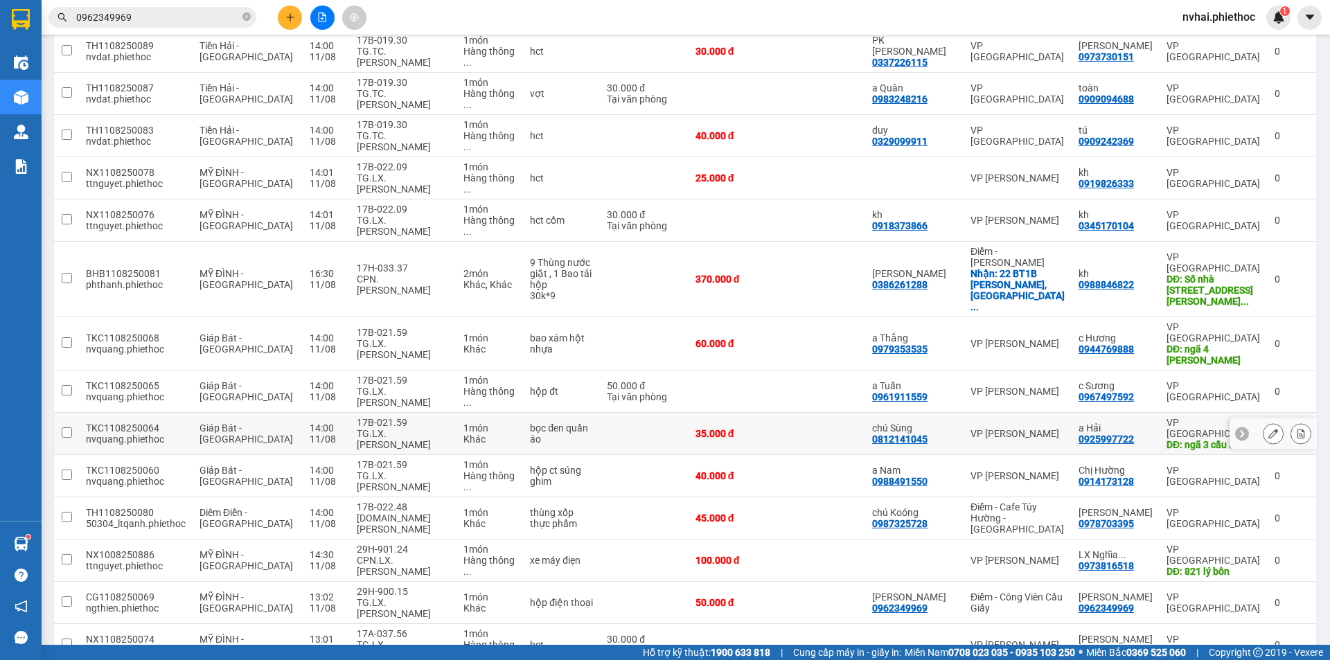
scroll to position [32, 0]
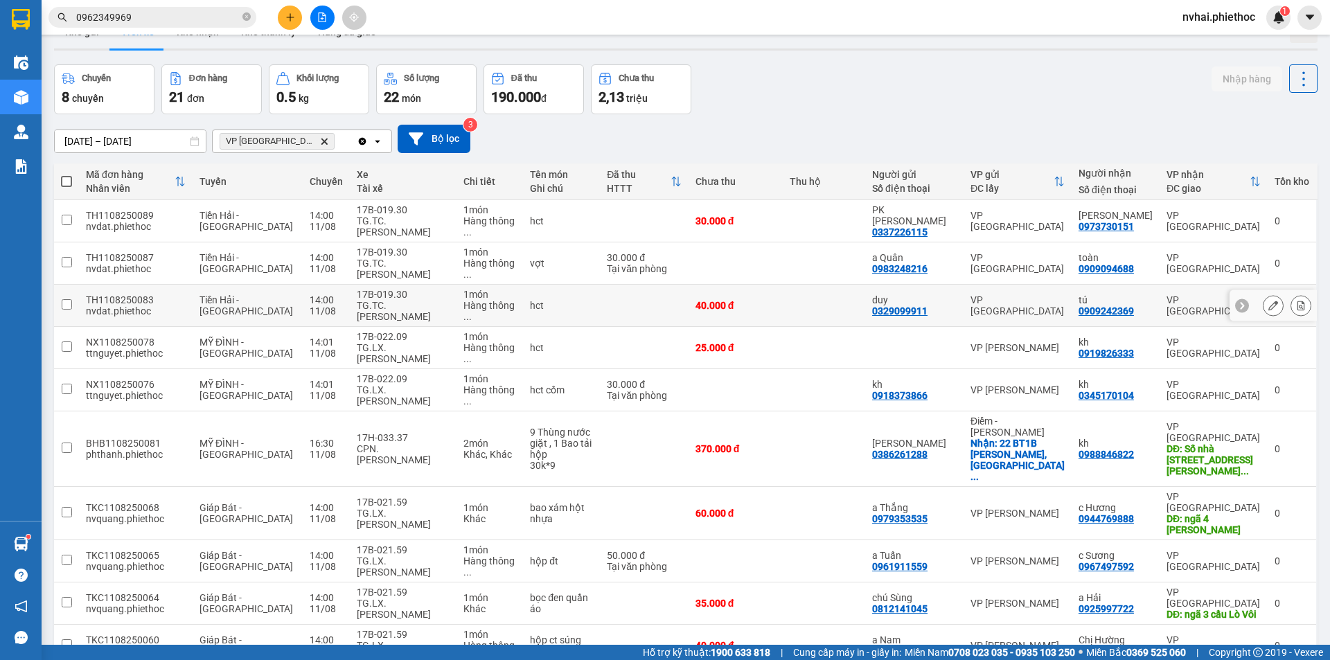
click at [1268, 294] on button at bounding box center [1273, 306] width 19 height 24
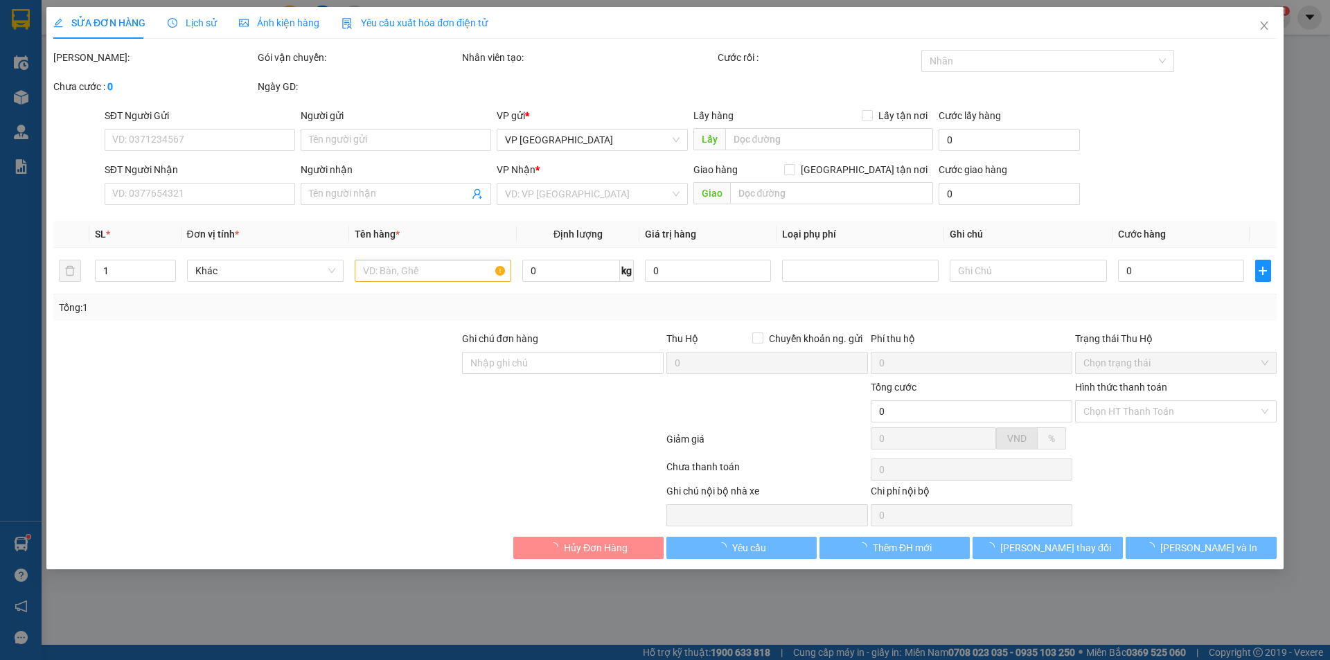
type input "0329099911"
type input "duy"
type input "0909242369"
type input "tú"
type input "40.000"
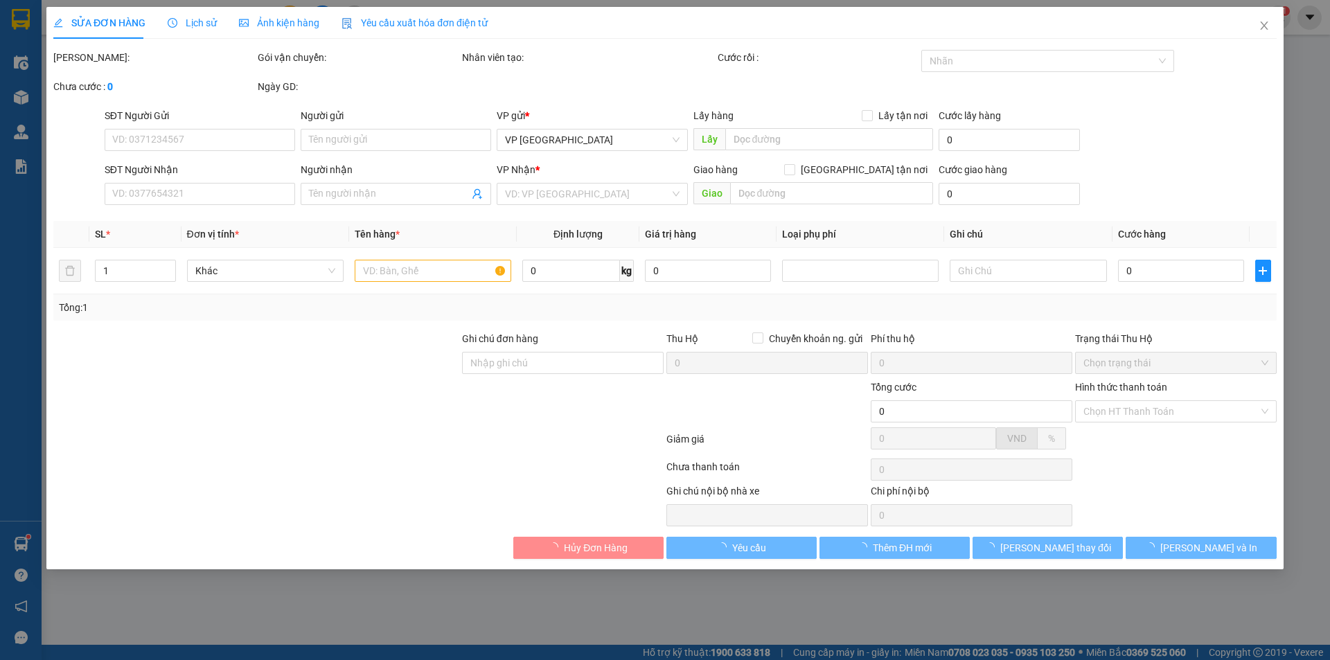
type input "40.000"
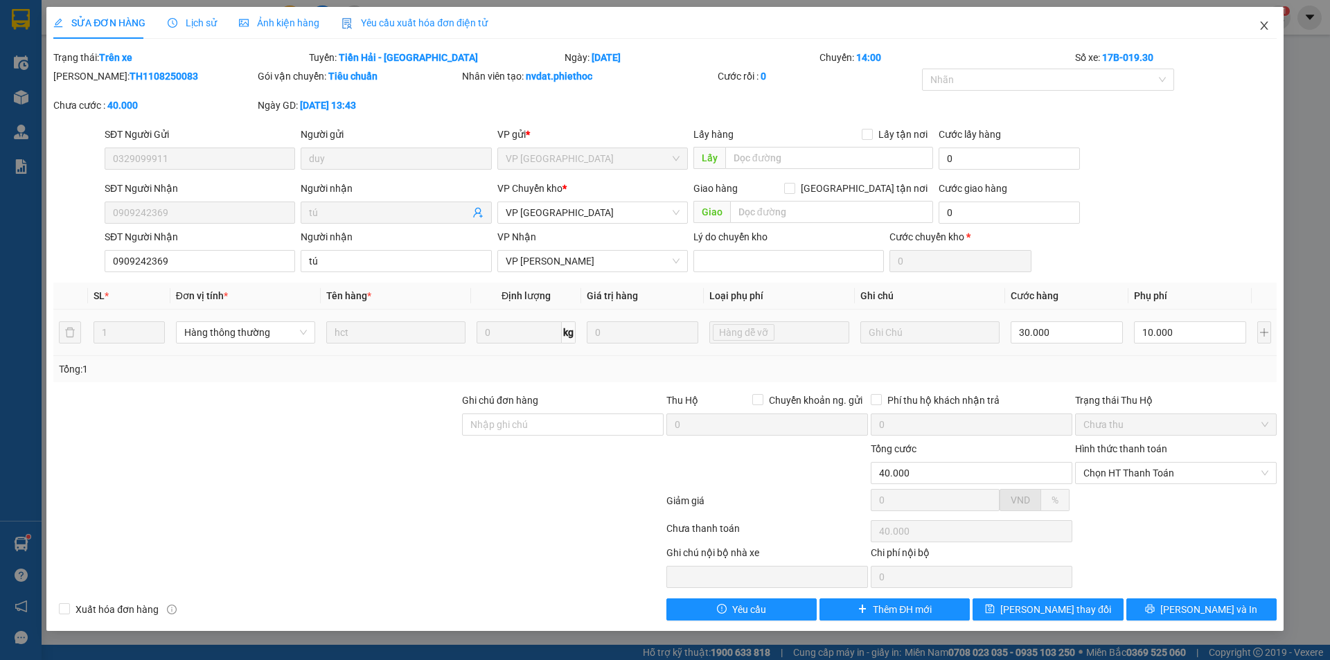
click at [1264, 26] on icon "close" at bounding box center [1264, 25] width 8 height 8
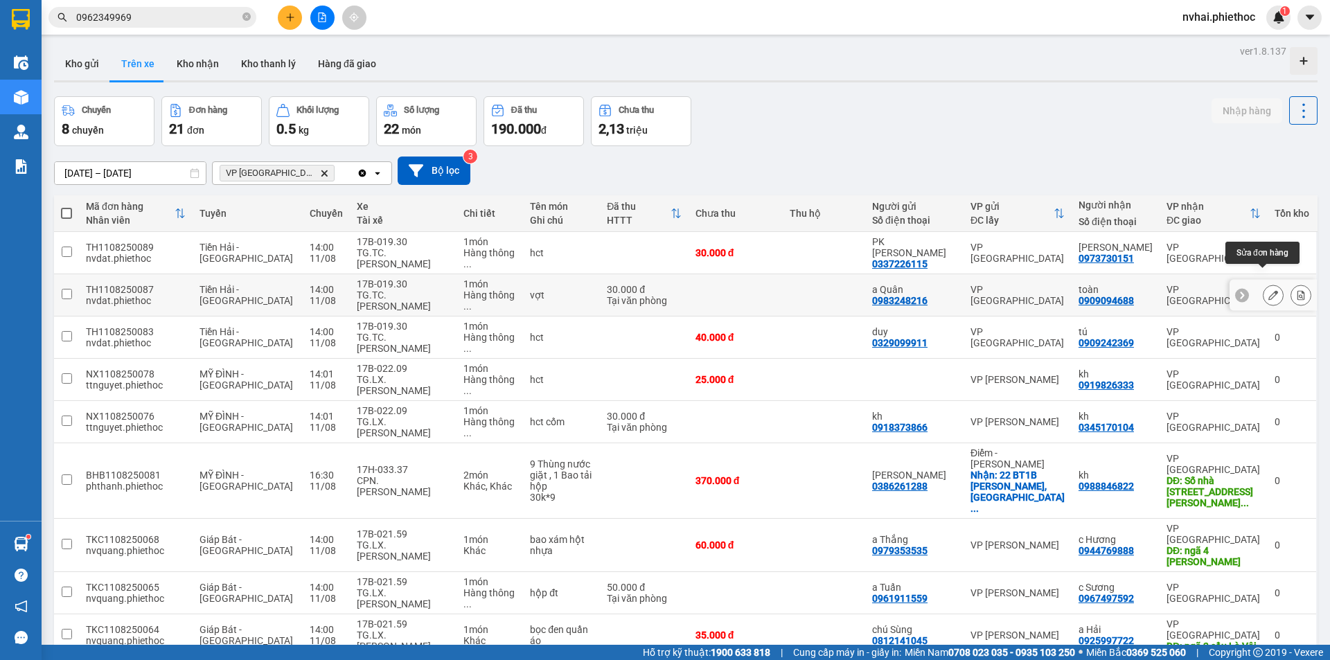
click at [1269, 290] on icon at bounding box center [1274, 295] width 10 height 10
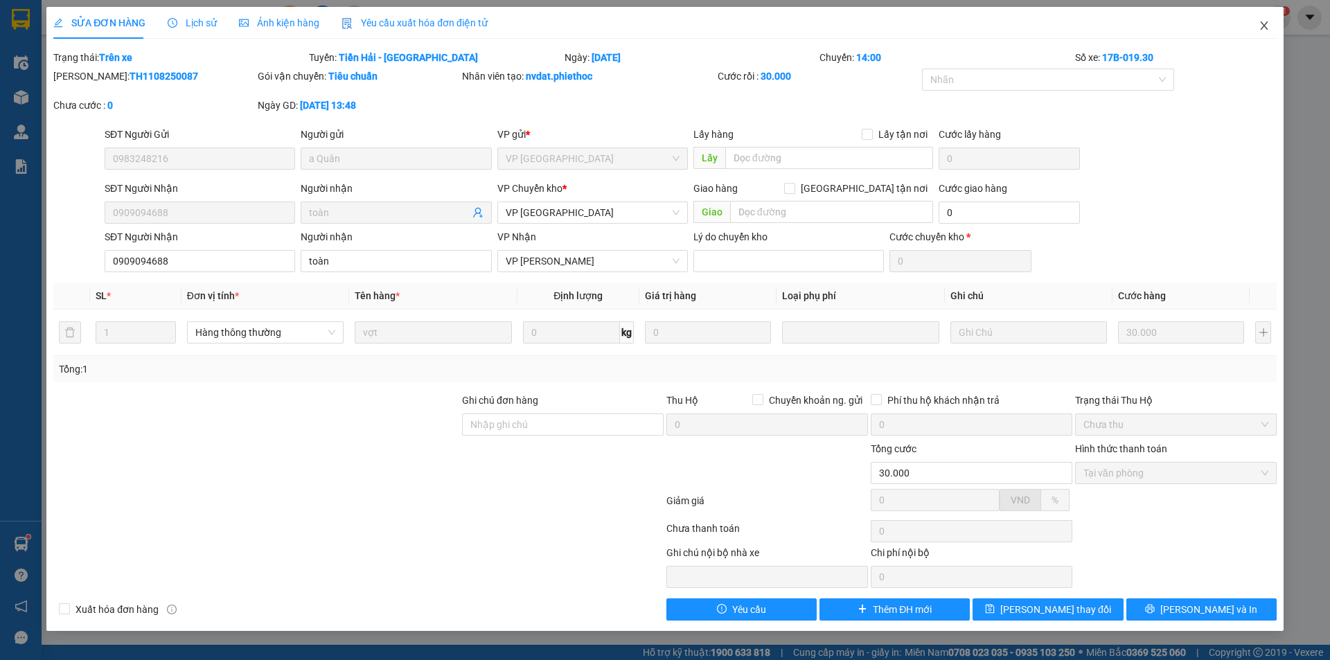
click at [1259, 29] on icon "close" at bounding box center [1264, 25] width 11 height 11
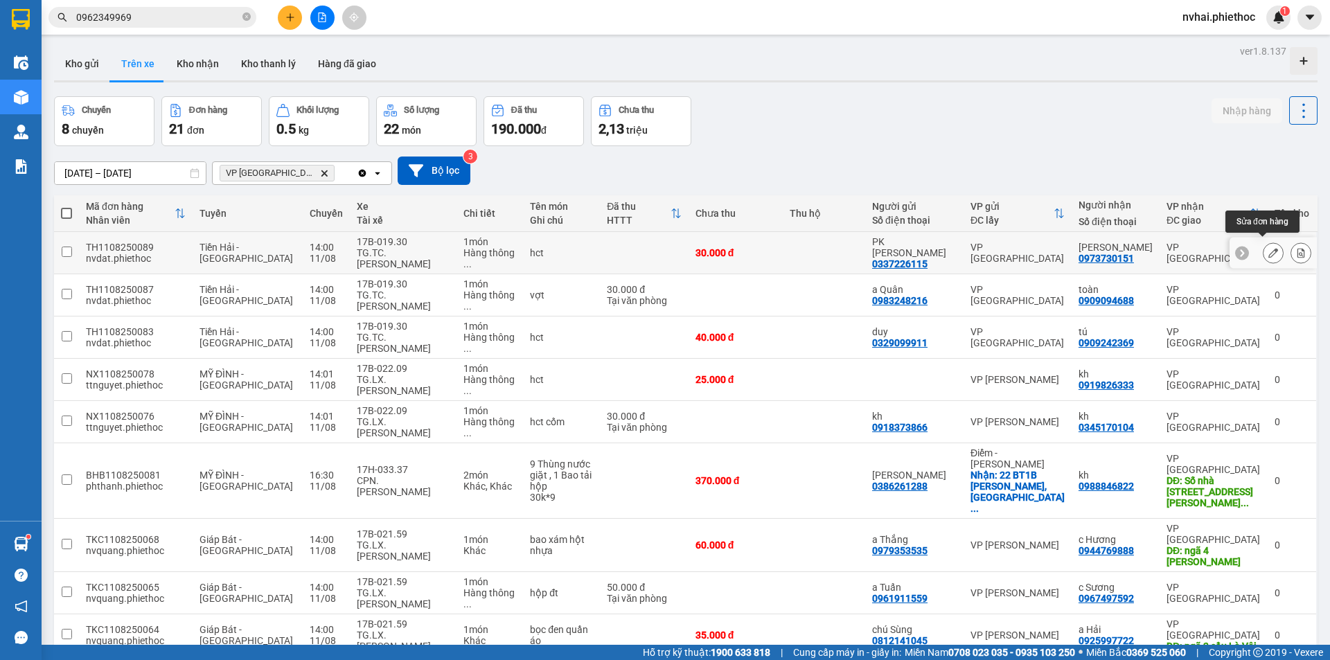
click at [1264, 248] on button at bounding box center [1273, 253] width 19 height 24
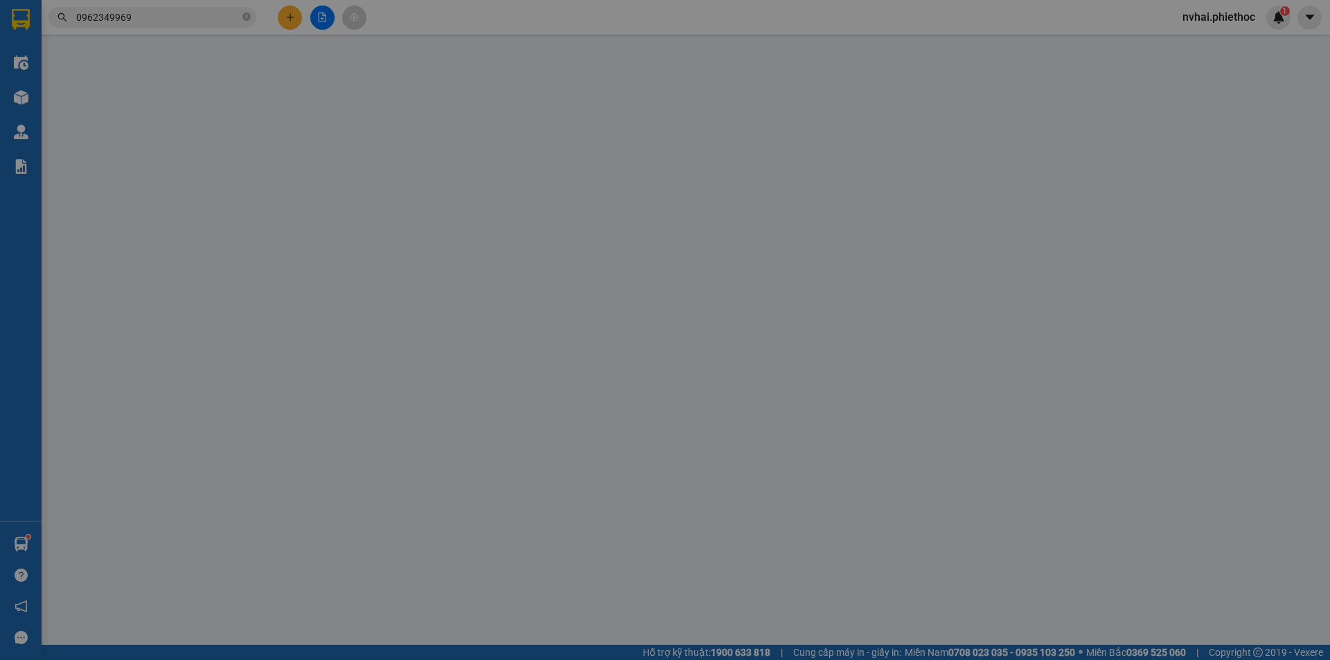
type input "0337226115"
type input "PK Kim Ngân"
type input "0973730151"
type input "Anh Hùng"
type input "30.000"
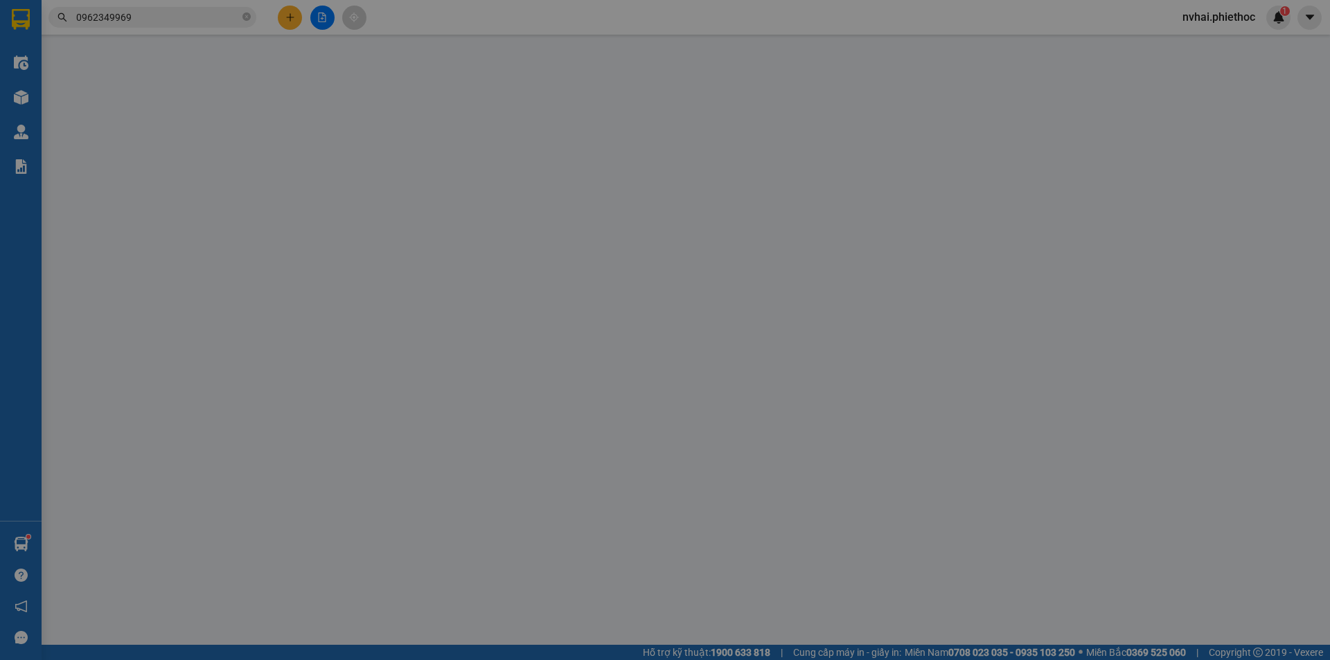
type input "30.000"
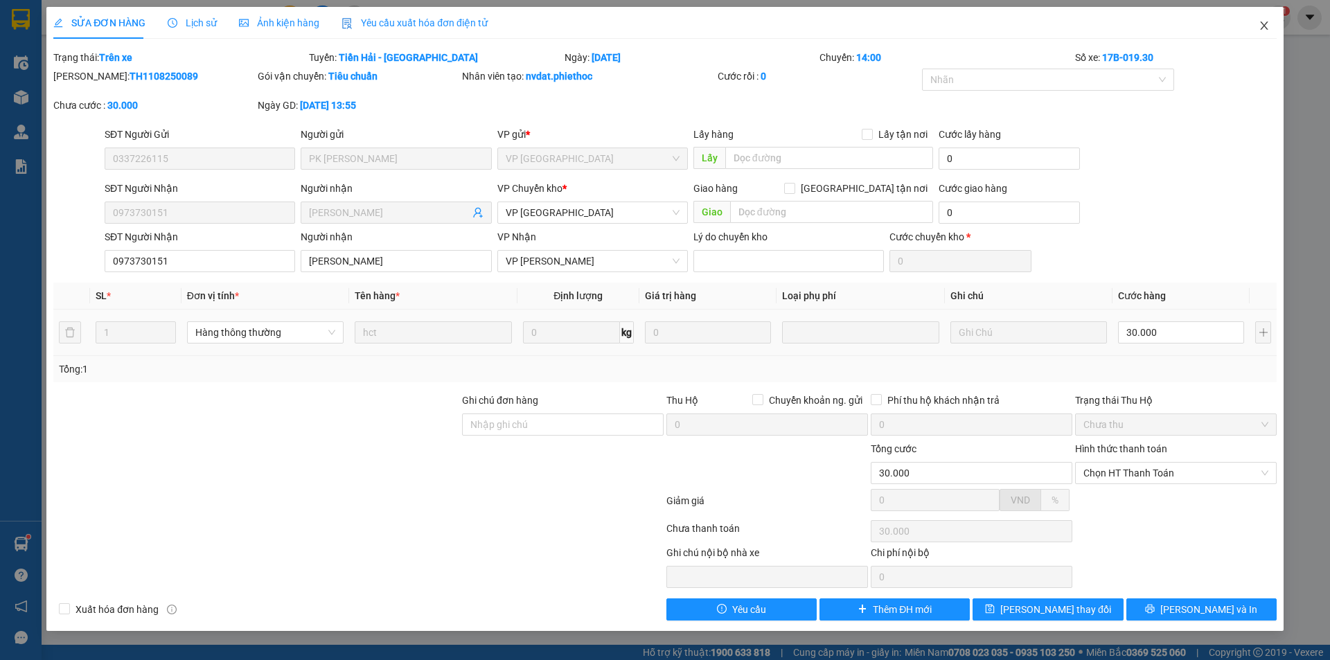
click at [1258, 26] on span "Close" at bounding box center [1264, 26] width 39 height 39
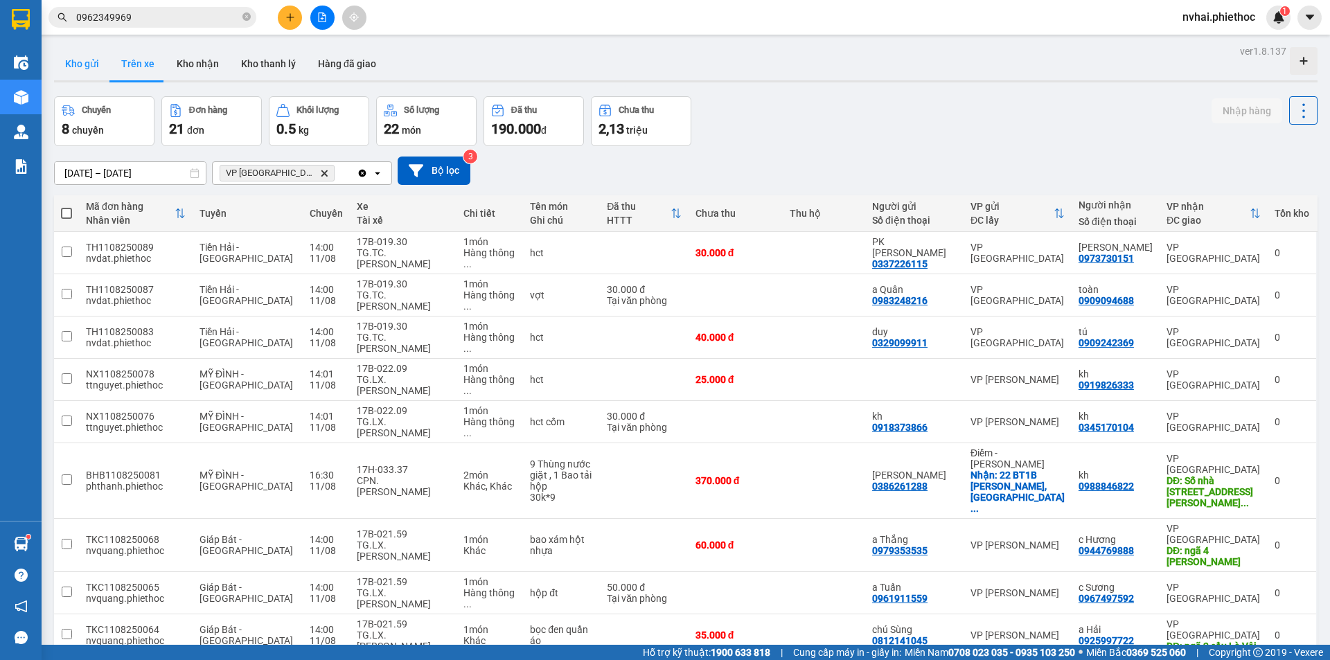
click at [91, 71] on button "Kho gửi" at bounding box center [82, 63] width 56 height 33
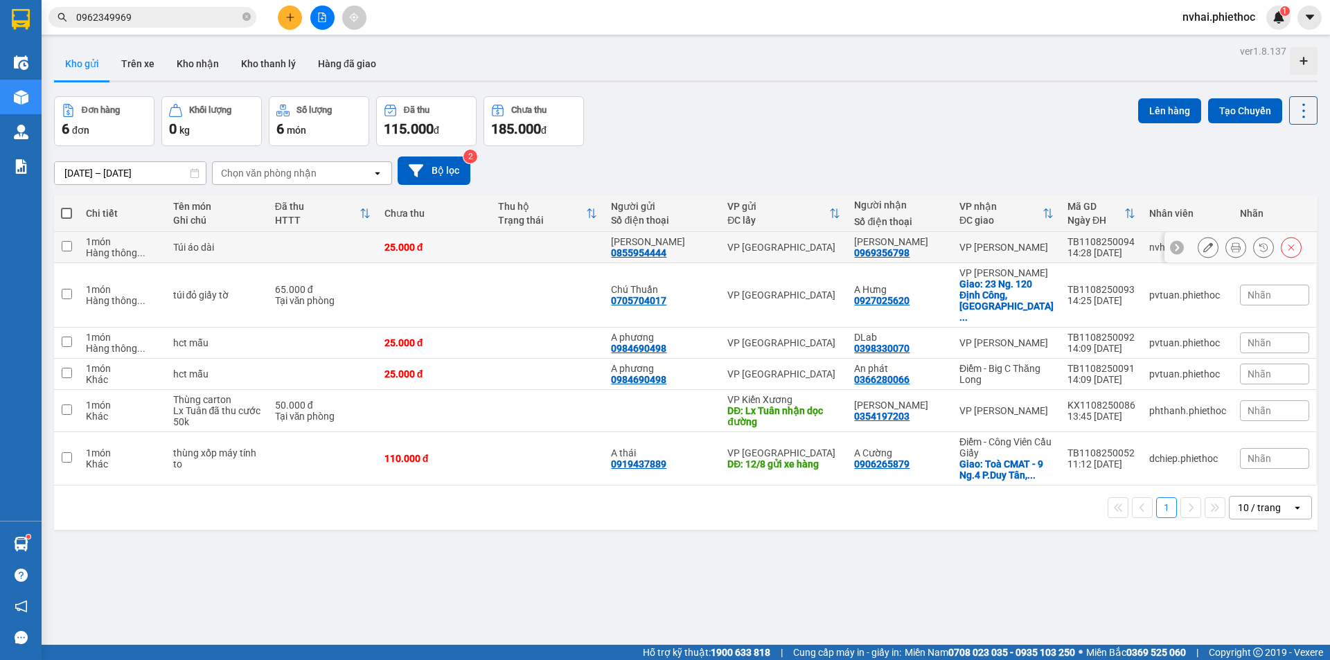
click at [1055, 243] on td "VP [PERSON_NAME]" at bounding box center [1007, 247] width 108 height 31
checkbox input "true"
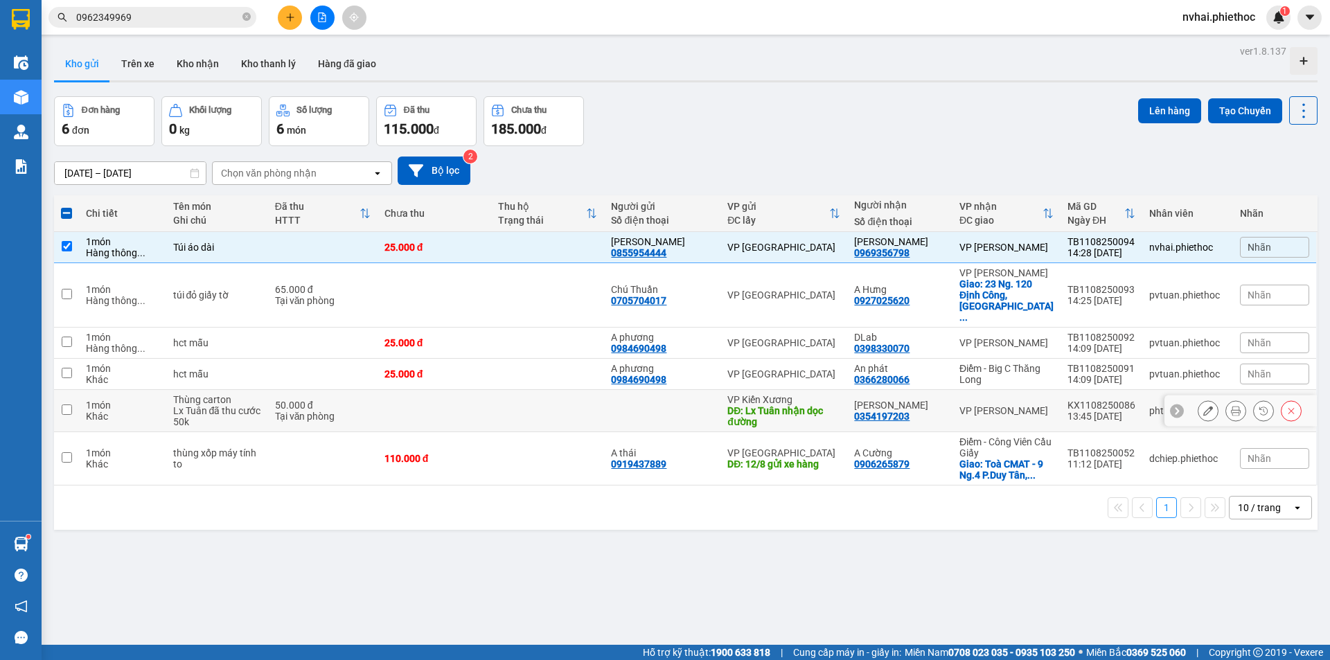
click at [1028, 405] on div "VP [PERSON_NAME]" at bounding box center [1007, 410] width 94 height 11
checkbox input "true"
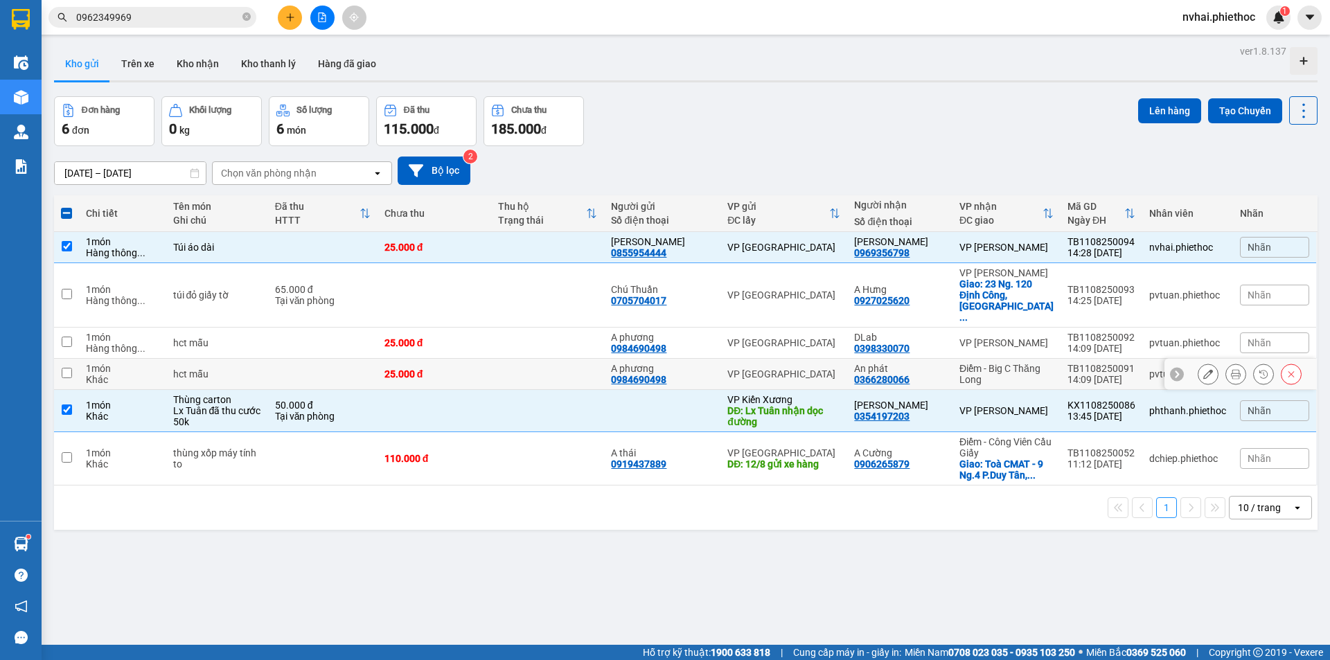
click at [1046, 363] on div "Điểm - Big C Thăng Long" at bounding box center [1007, 374] width 94 height 22
checkbox input "true"
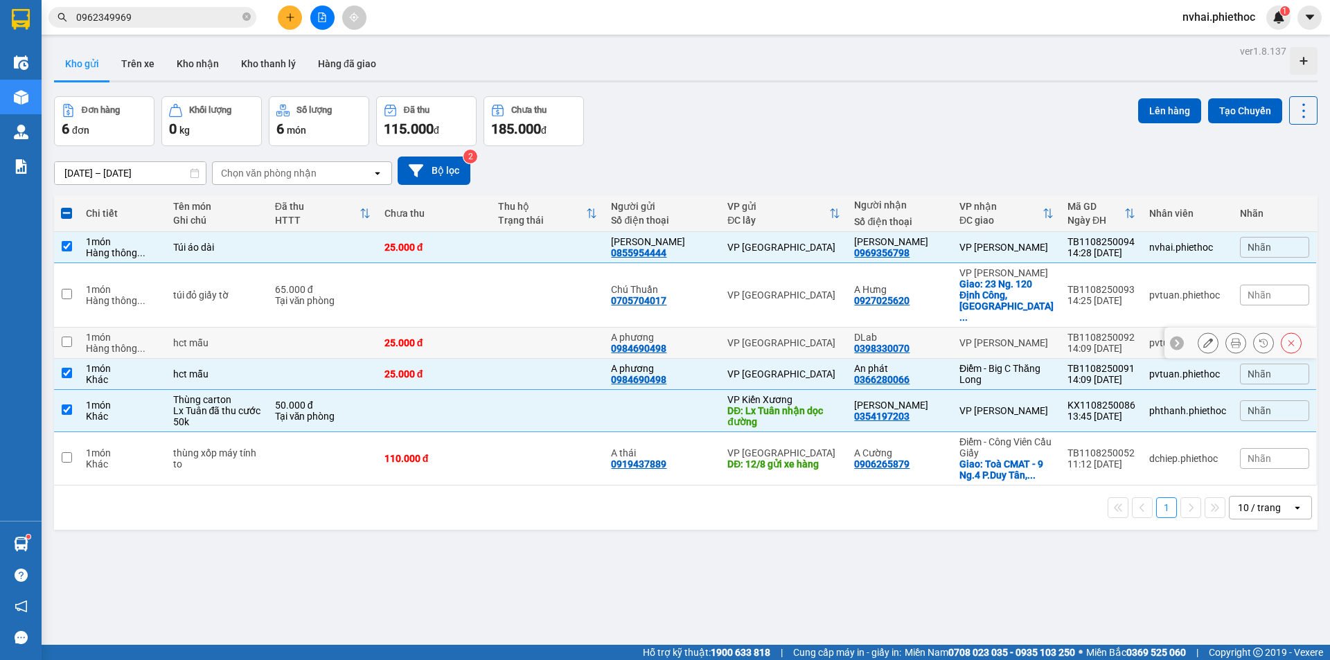
click at [1028, 337] on div "VP [PERSON_NAME]" at bounding box center [1007, 342] width 94 height 11
checkbox input "true"
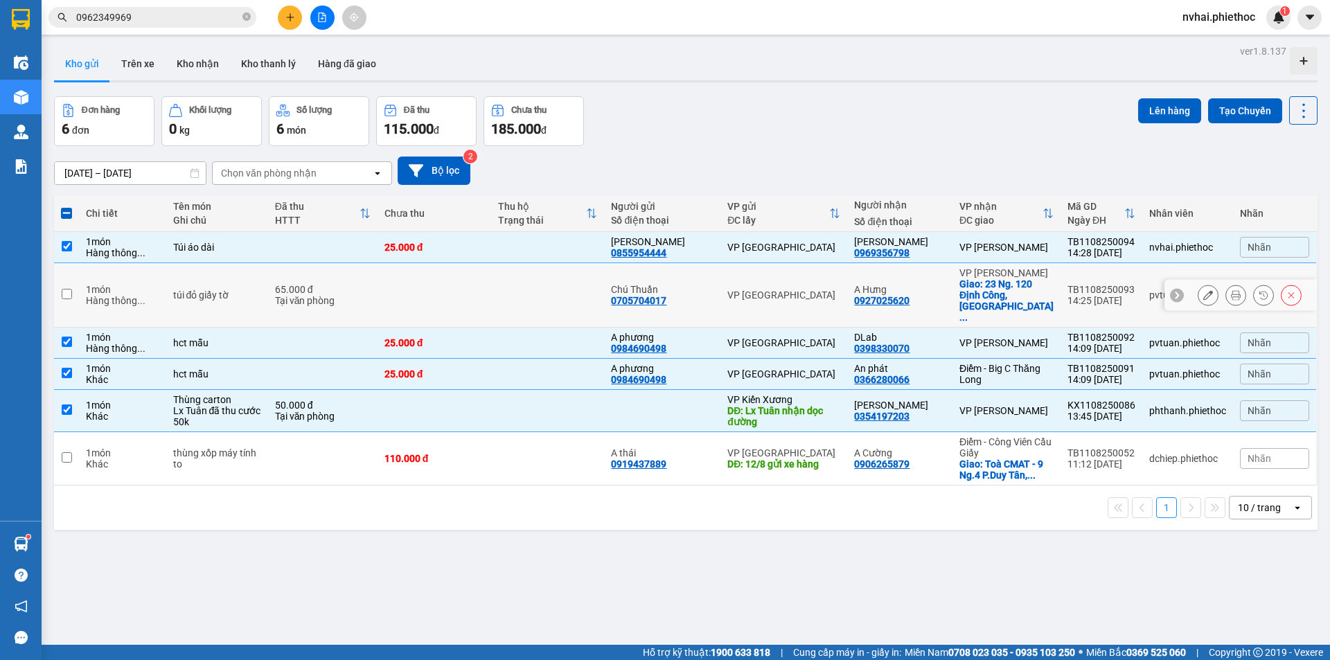
click at [1052, 277] on td "VP Nguyễn Xiển Giao: 23 Ng. 120 Định Công, Phươ ..." at bounding box center [1007, 295] width 108 height 64
checkbox input "true"
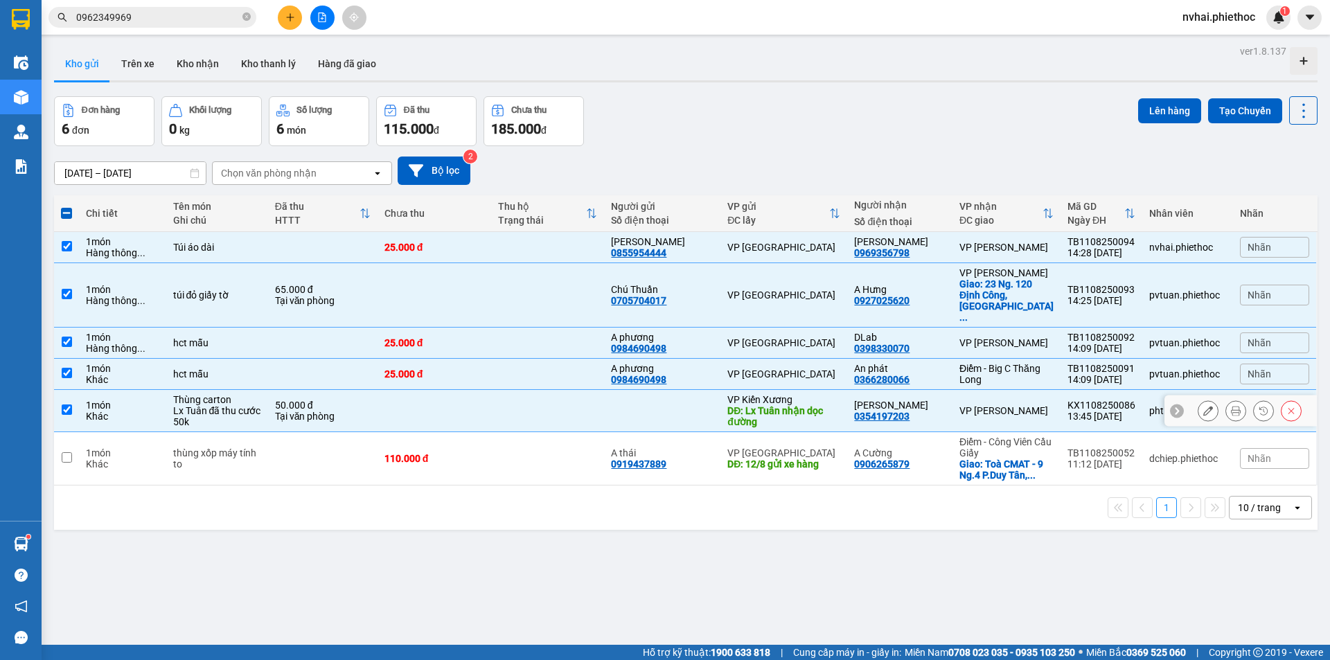
click at [995, 405] on div "VP [PERSON_NAME]" at bounding box center [1007, 410] width 94 height 11
checkbox input "false"
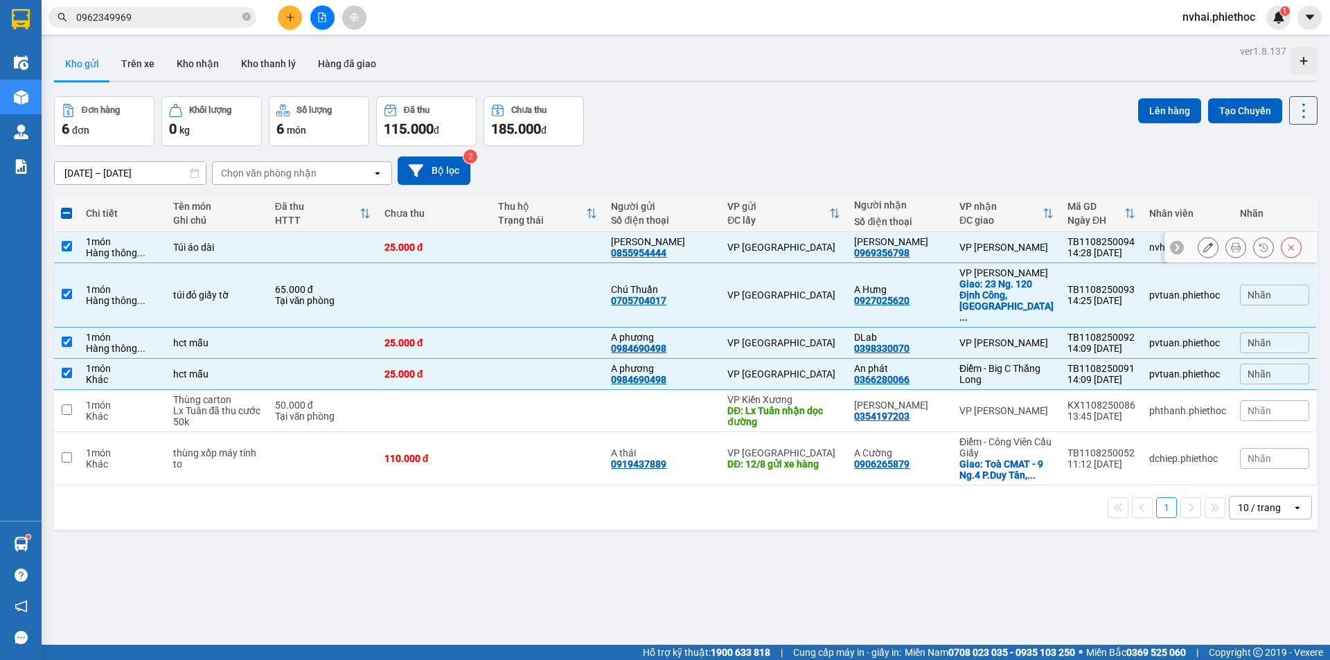
click at [992, 248] on div "VP [PERSON_NAME]" at bounding box center [1007, 247] width 94 height 11
checkbox input "false"
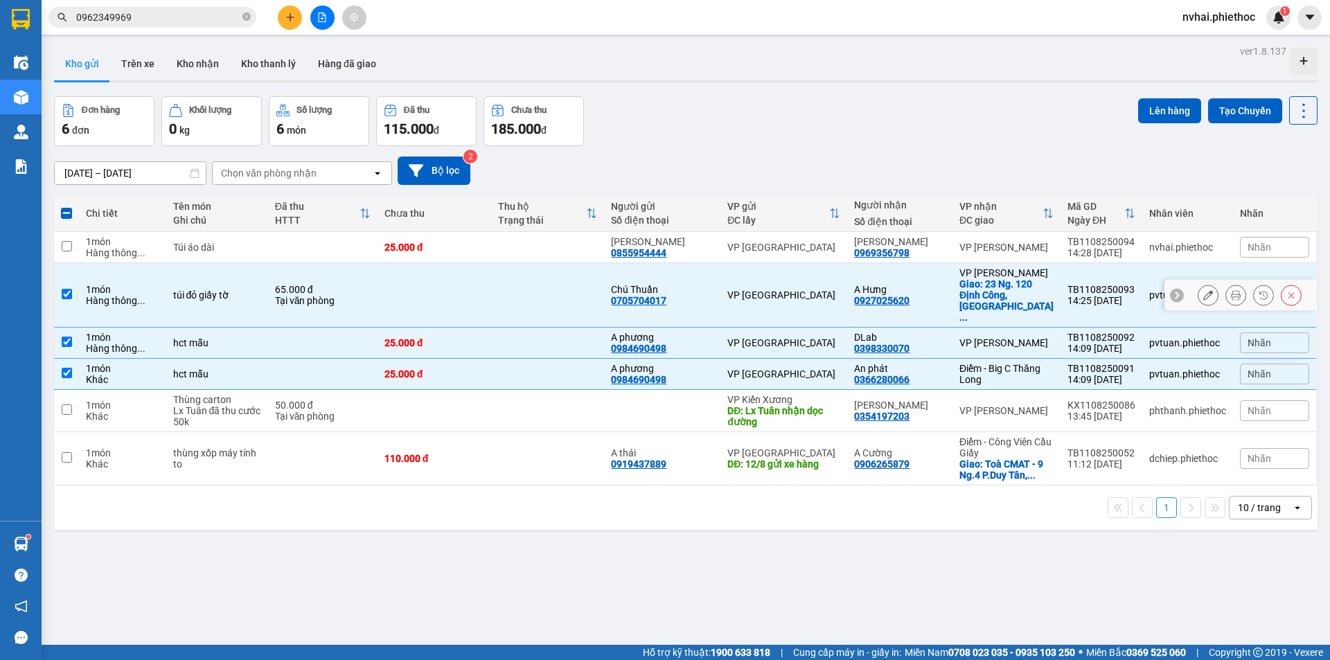
click at [902, 295] on div "0927025620" at bounding box center [881, 300] width 55 height 11
click at [907, 343] on div "0398330070" at bounding box center [881, 348] width 55 height 11
click at [906, 374] on div "0366280066" at bounding box center [881, 379] width 55 height 11
click at [778, 337] on div "VP [GEOGRAPHIC_DATA]" at bounding box center [784, 342] width 113 height 11
checkbox input "false"
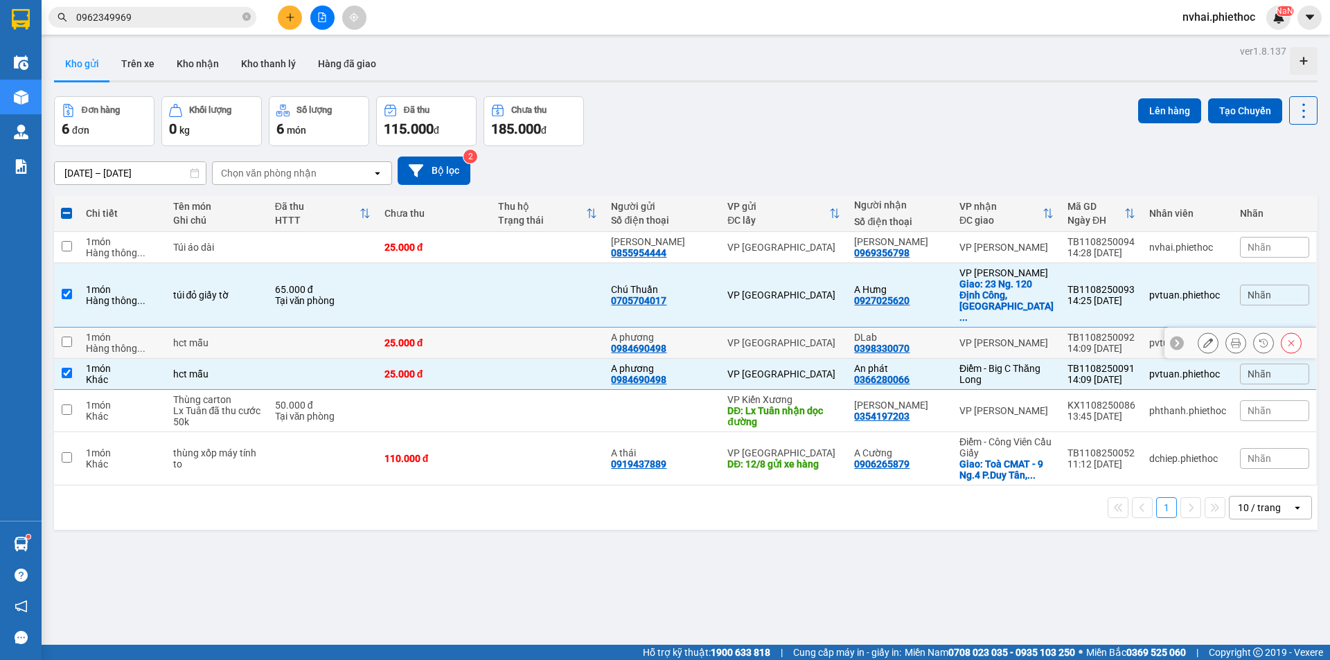
click at [770, 359] on td "VP [GEOGRAPHIC_DATA]" at bounding box center [784, 374] width 127 height 31
checkbox input "false"
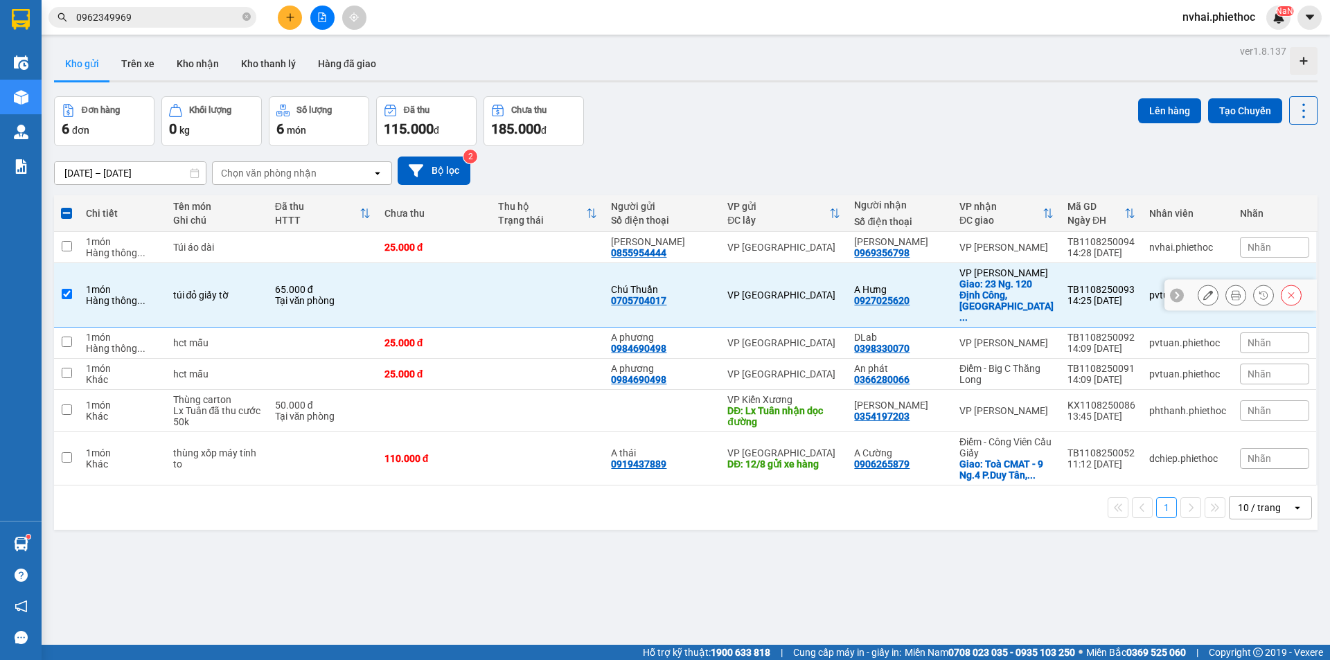
click at [780, 290] on div "VP [GEOGRAPHIC_DATA]" at bounding box center [784, 295] width 113 height 11
checkbox input "false"
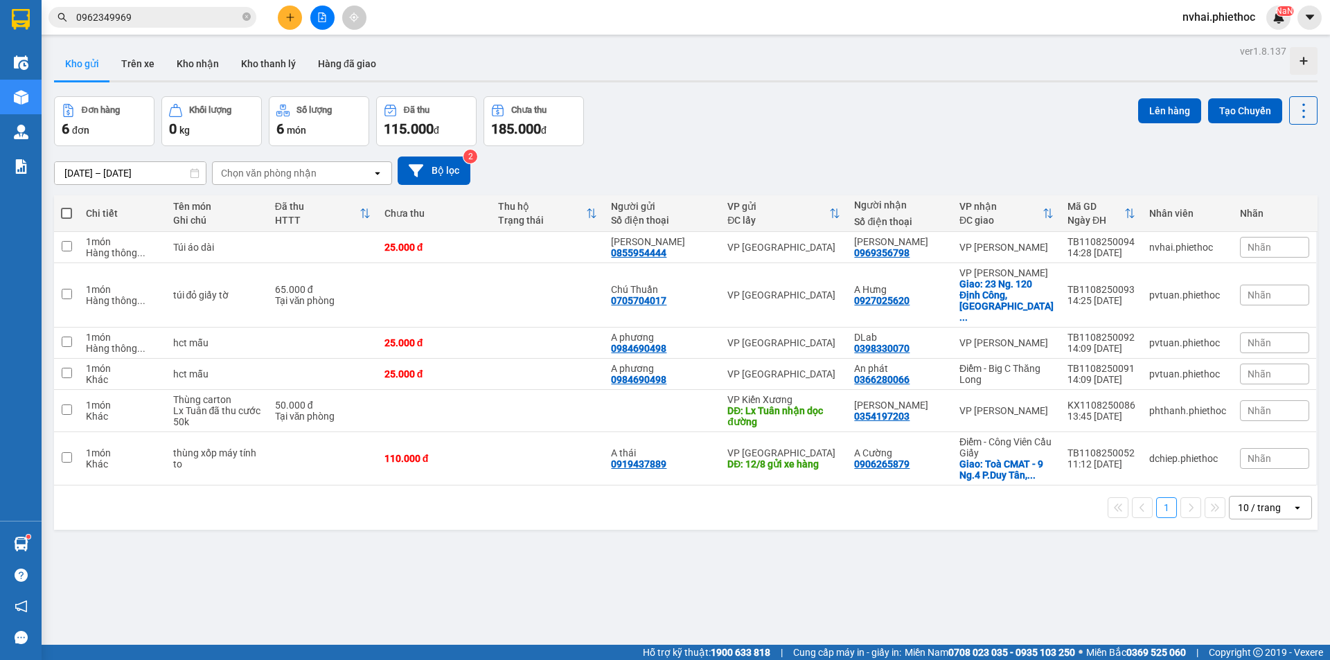
drag, startPoint x: 279, startPoint y: 6, endPoint x: 287, endPoint y: 7, distance: 8.4
click at [280, 6] on div at bounding box center [322, 18] width 104 height 24
click at [287, 7] on button at bounding box center [290, 18] width 24 height 24
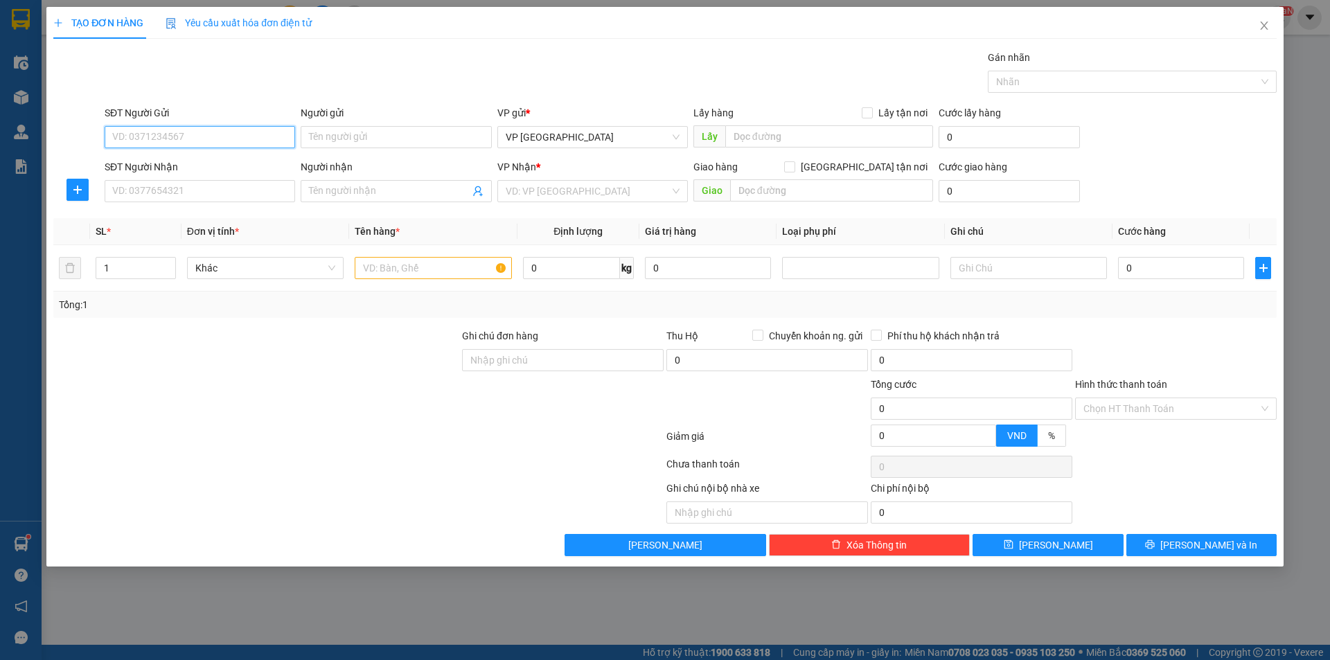
click at [183, 137] on input "SĐT Người Gửi" at bounding box center [200, 137] width 191 height 22
type input "0378234427"
click at [186, 157] on div "0378234427 - Chú Sơn" at bounding box center [200, 164] width 174 height 15
type input "Chú Sơn"
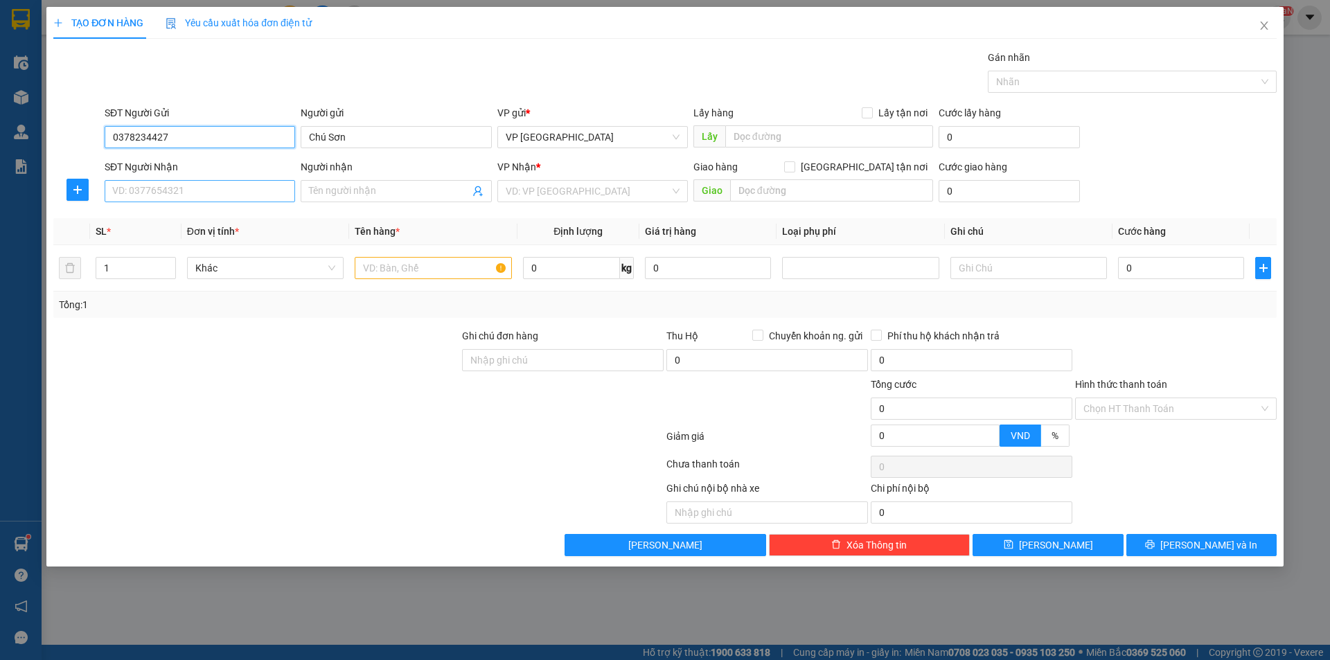
type input "0378234427"
click at [213, 191] on input "SĐT Người Nhận" at bounding box center [200, 191] width 191 height 22
click at [193, 219] on div "0984055813 - C Huyền" at bounding box center [200, 218] width 174 height 15
type input "0984055813"
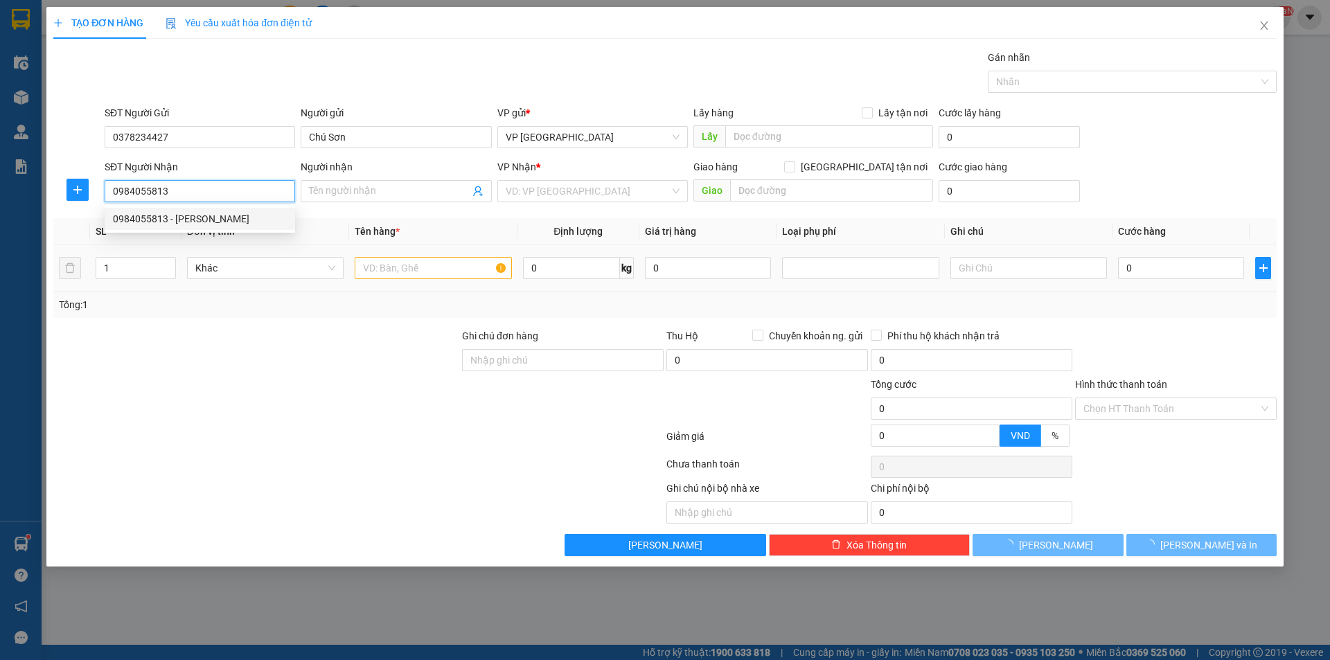
type input "C Huyền"
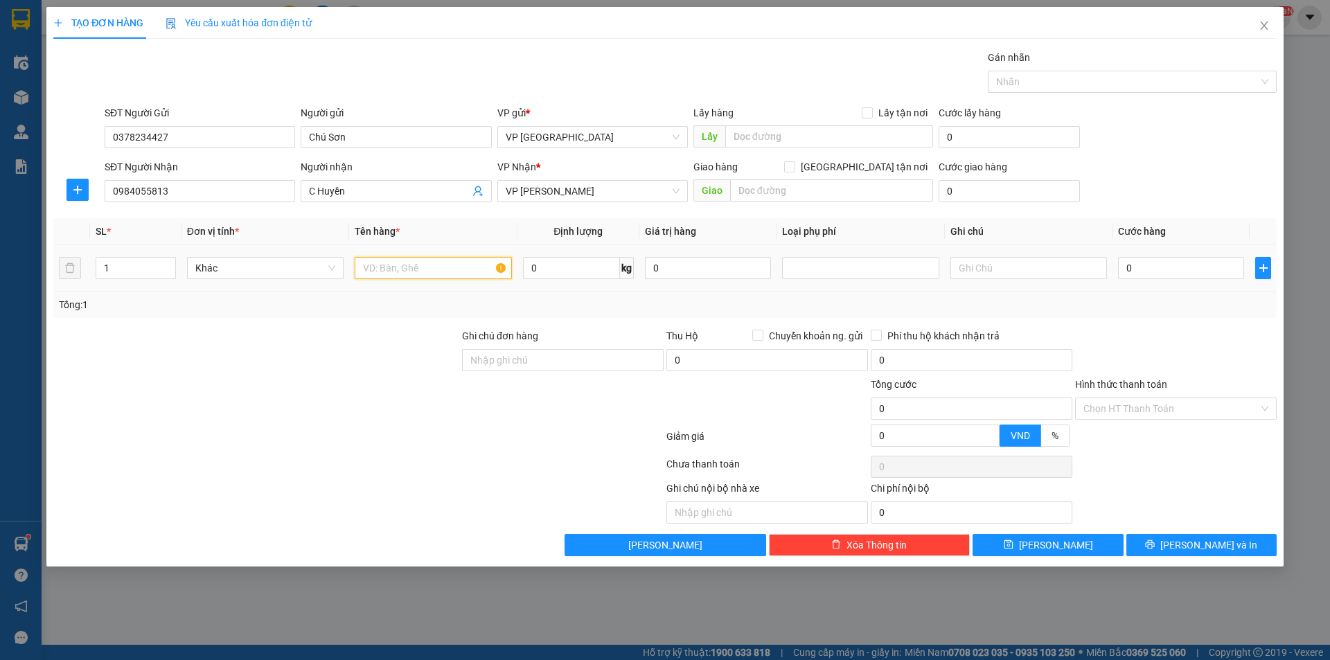
click at [423, 267] on input "text" at bounding box center [433, 268] width 157 height 22
type input "Thùng xốp đồ ăn"
click at [566, 267] on input "0" at bounding box center [571, 268] width 97 height 22
type input "9"
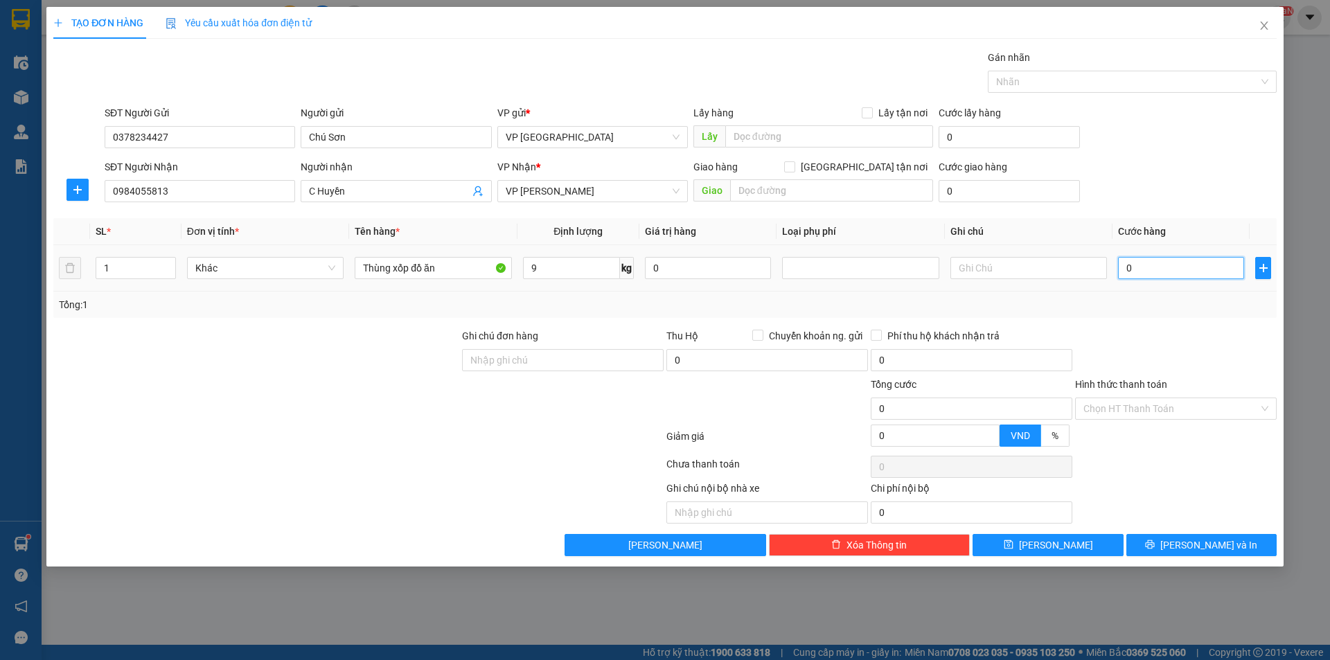
click at [1197, 276] on input "0" at bounding box center [1181, 268] width 126 height 22
type input "3"
type input "35"
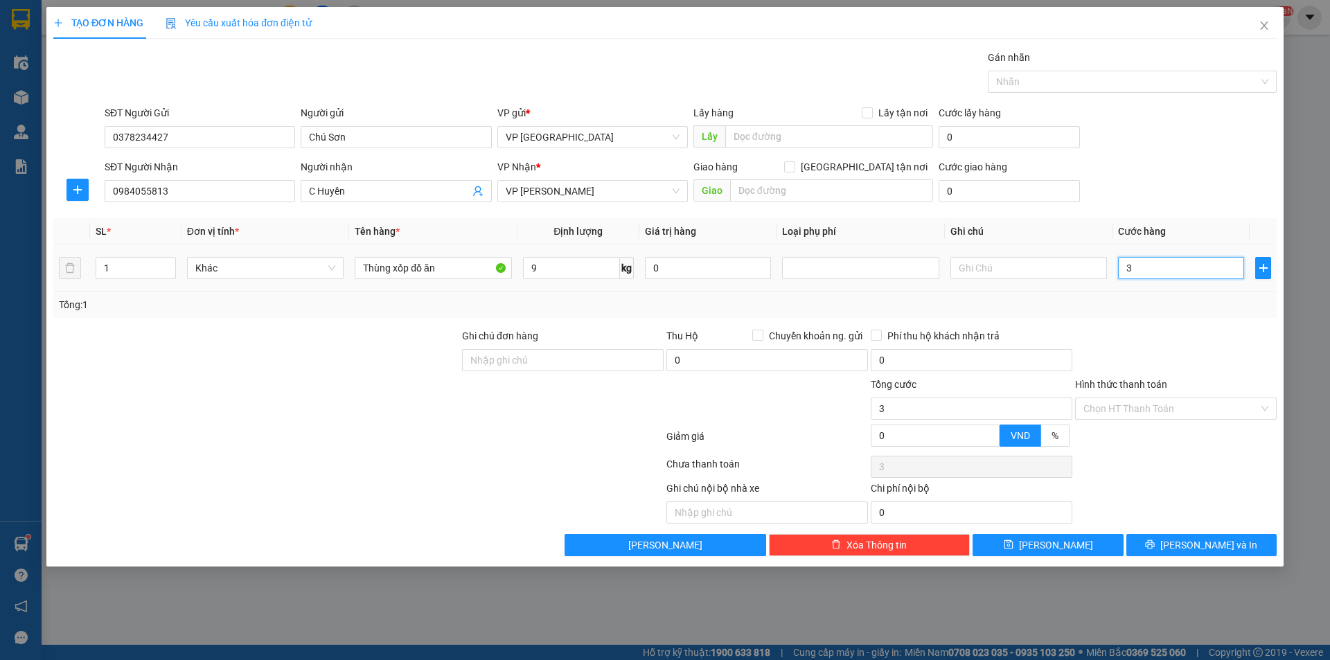
type input "35"
type input "350"
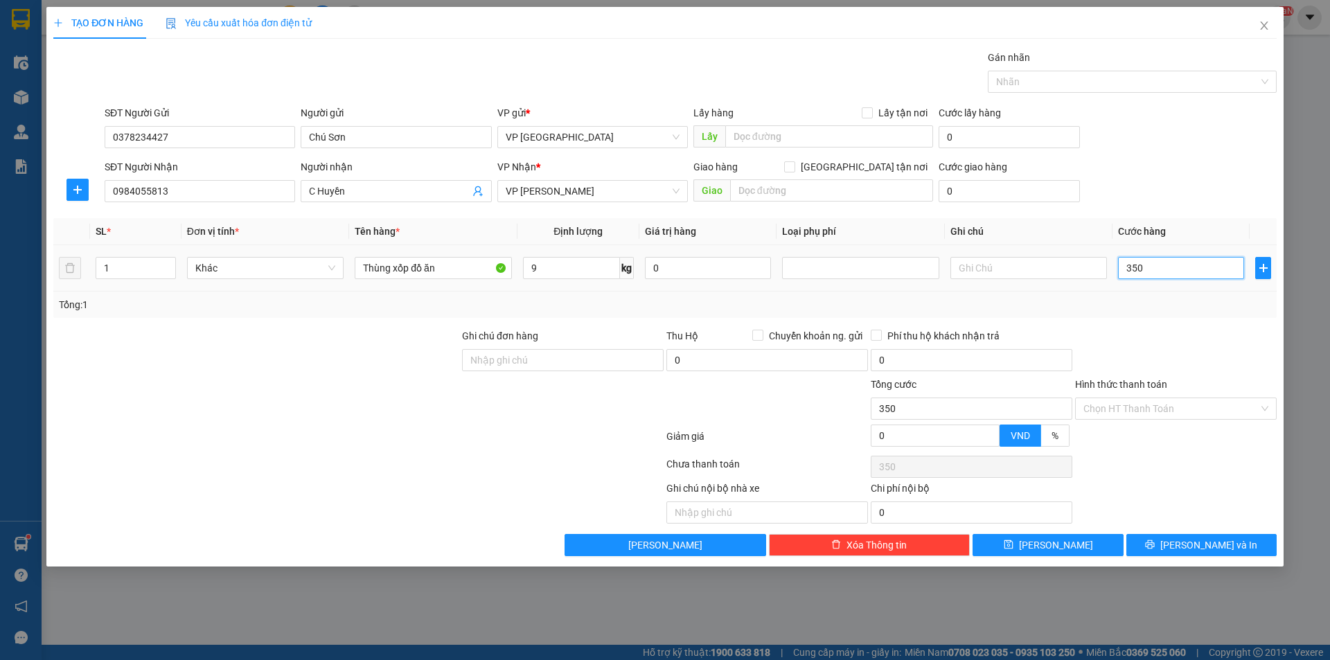
type input "3.500"
type input "35.000"
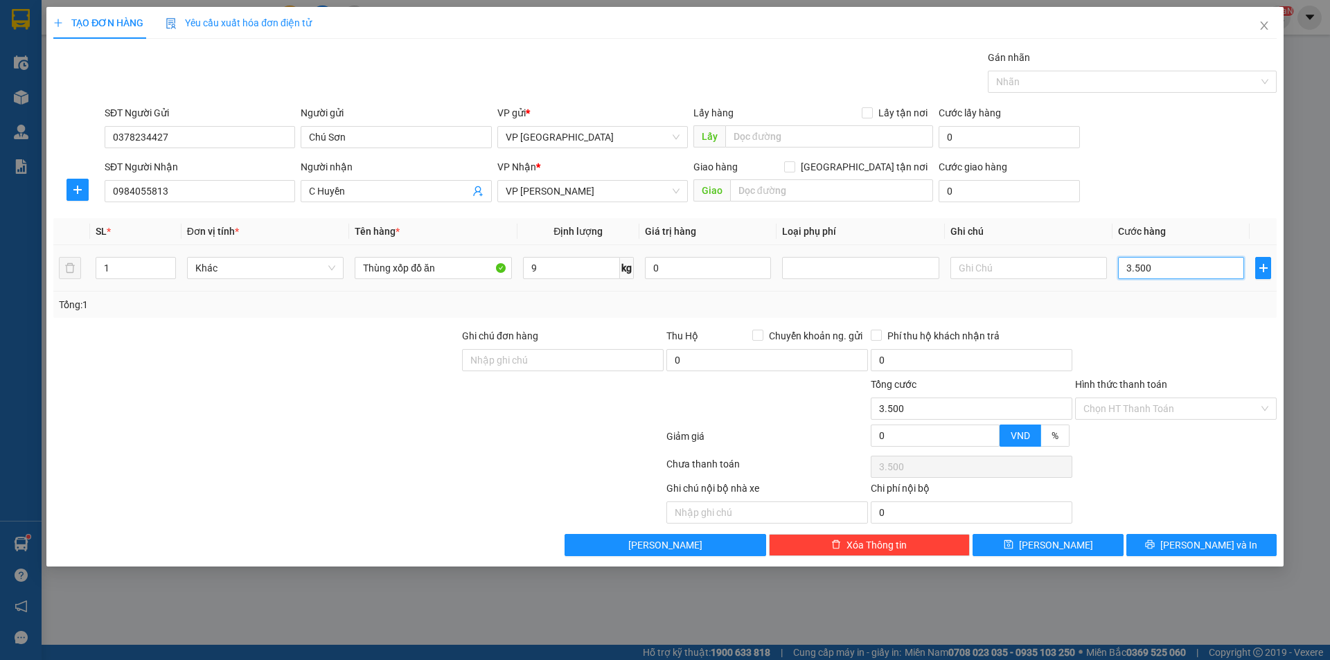
type input "35.000"
click at [1174, 399] on div "Hình thức thanh toán Chọn HT Thanh Toán" at bounding box center [1176, 401] width 202 height 49
click at [1172, 409] on input "Hình thức thanh toán" at bounding box center [1171, 408] width 175 height 21
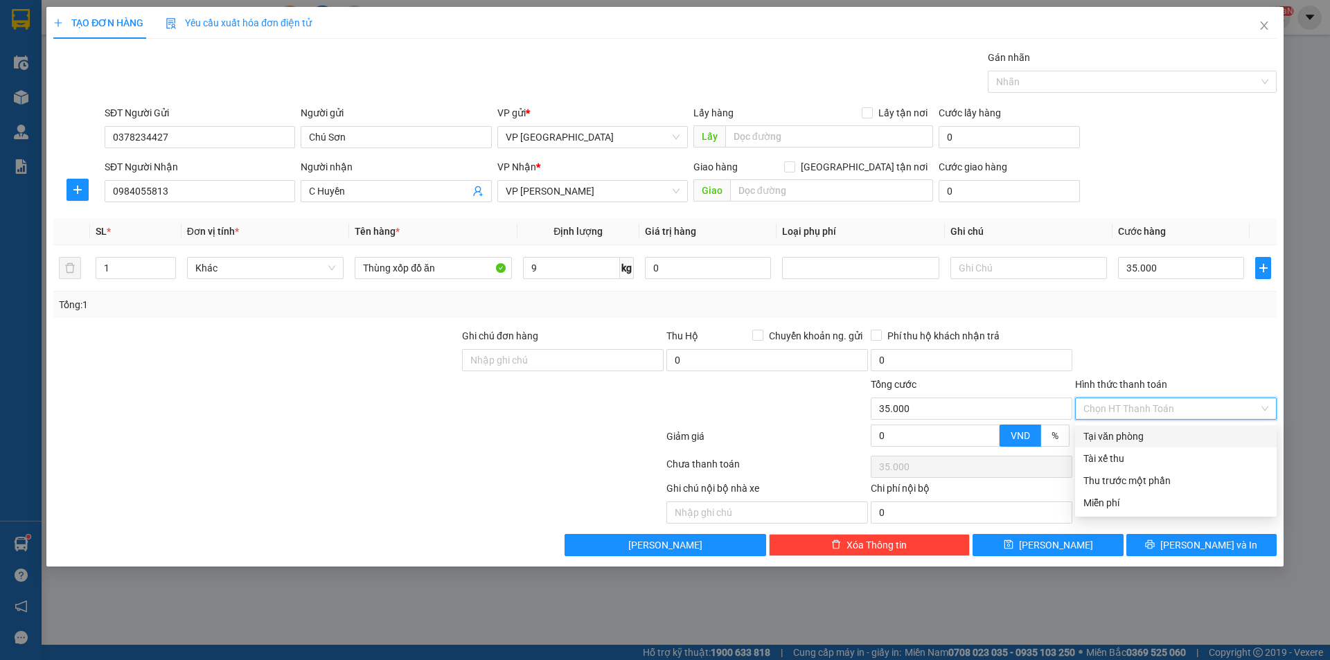
click at [1150, 441] on div "Tại văn phòng" at bounding box center [1176, 436] width 185 height 15
type input "0"
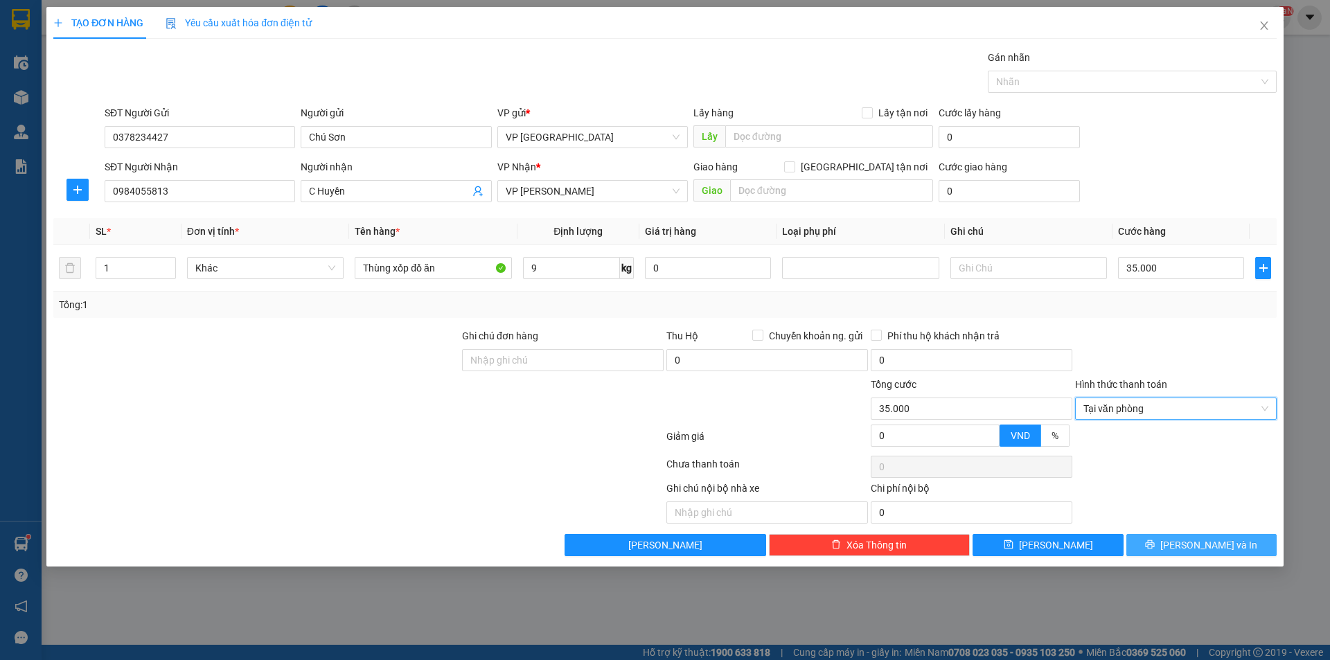
click at [1155, 541] on icon "printer" at bounding box center [1150, 544] width 9 height 9
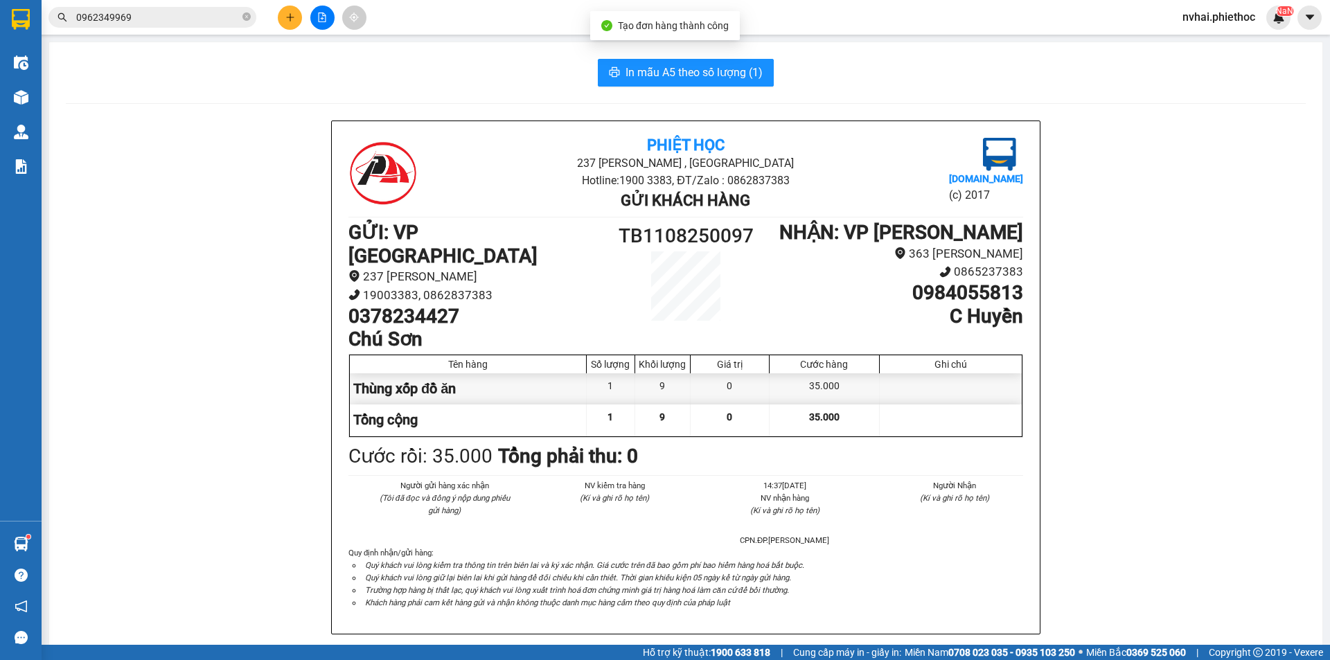
click at [730, 94] on div "In mẫu A5 theo số lượng (1) Phiệt Học 237 Trần Thái Tông , TP Thái Bình Hotline…" at bounding box center [686, 637] width 1274 height 1191
click at [717, 82] on button "In mẫu A5 theo số lượng (1)" at bounding box center [686, 73] width 176 height 28
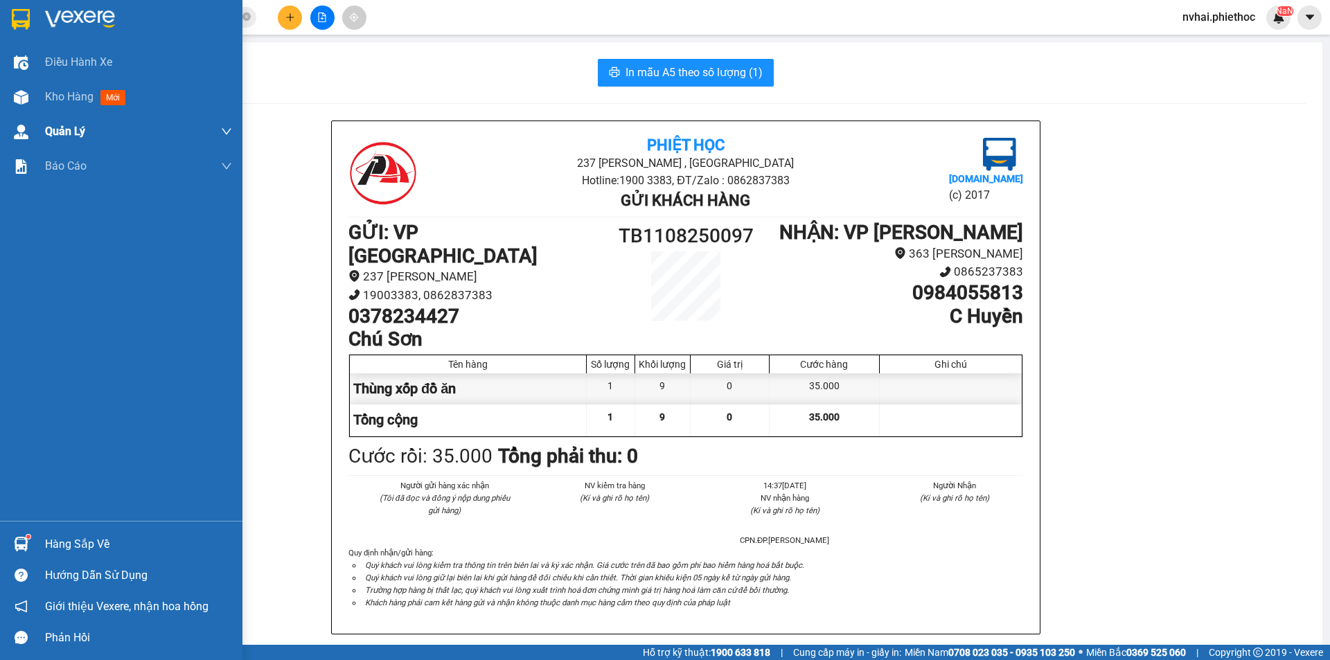
drag, startPoint x: 27, startPoint y: 97, endPoint x: 121, endPoint y: 139, distance: 103.3
click at [28, 97] on img at bounding box center [21, 97] width 15 height 15
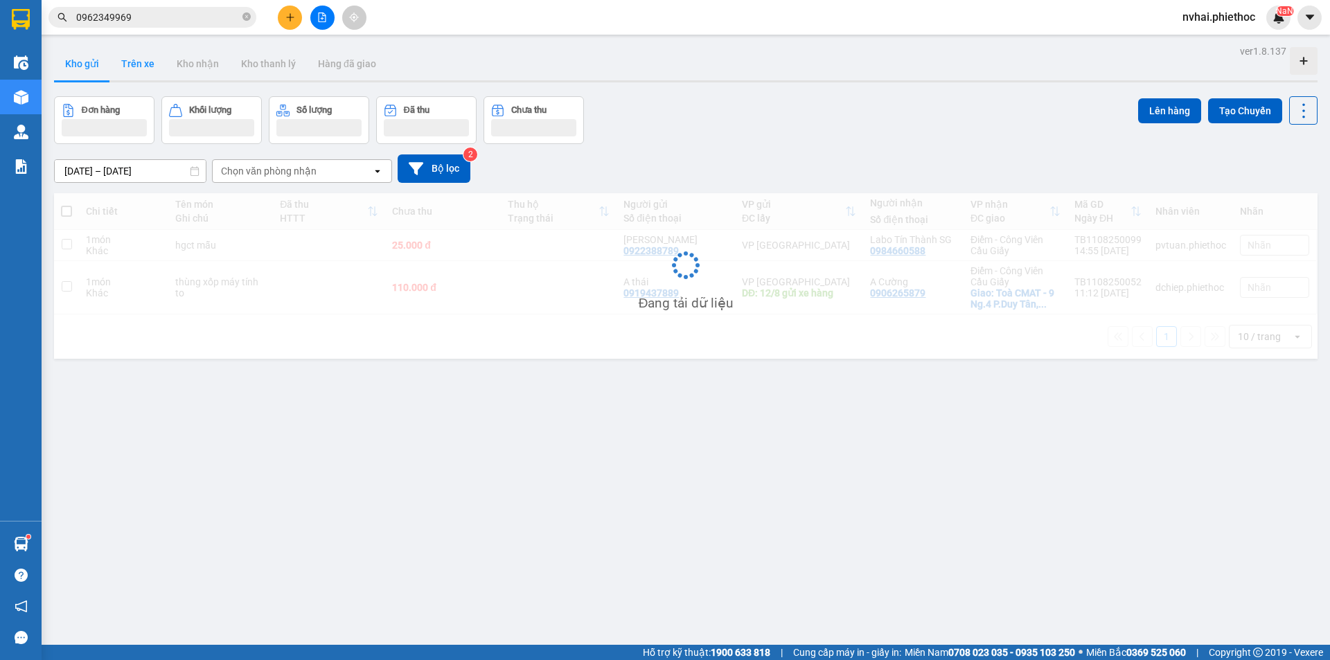
click at [150, 70] on button "Trên xe" at bounding box center [137, 63] width 55 height 33
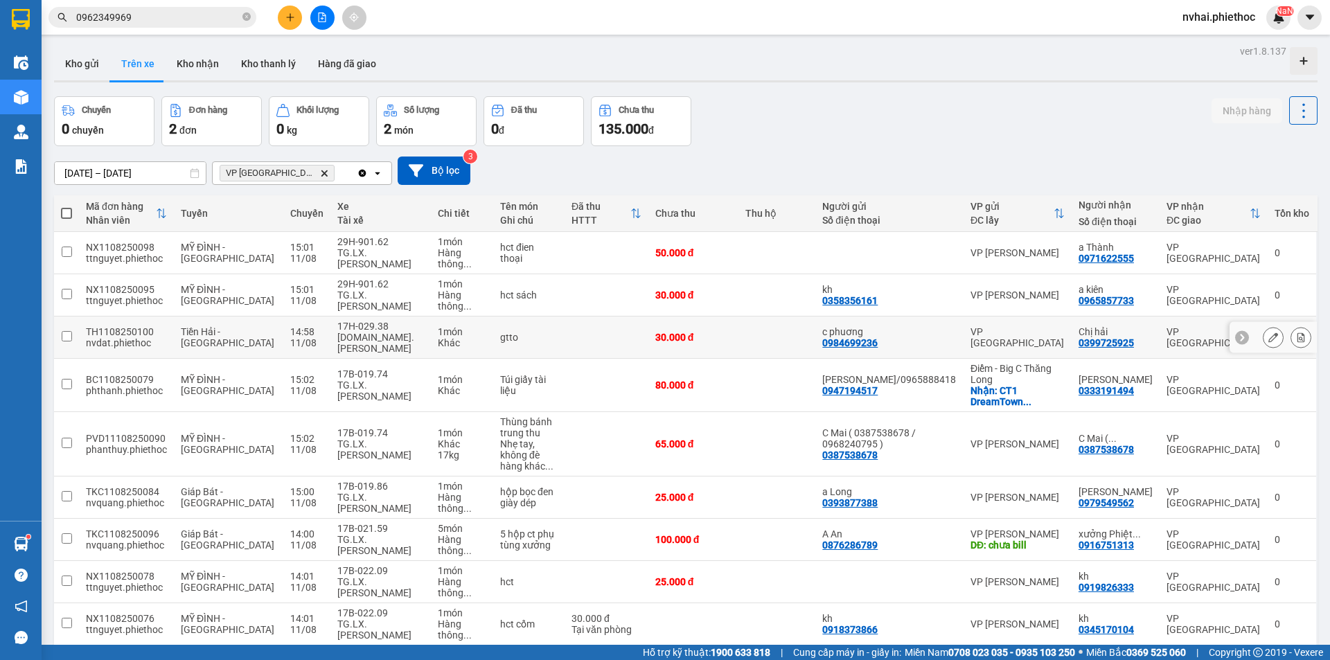
click at [816, 330] on td at bounding box center [778, 338] width 78 height 42
checkbox input "true"
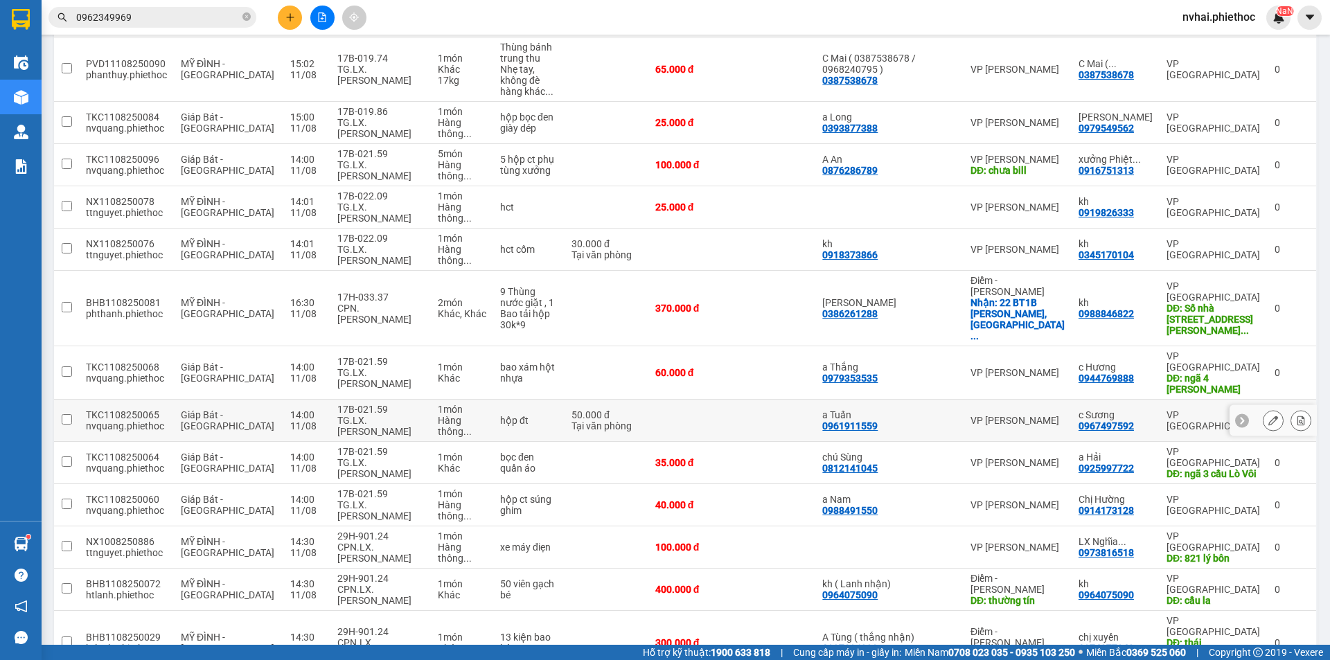
scroll to position [403, 0]
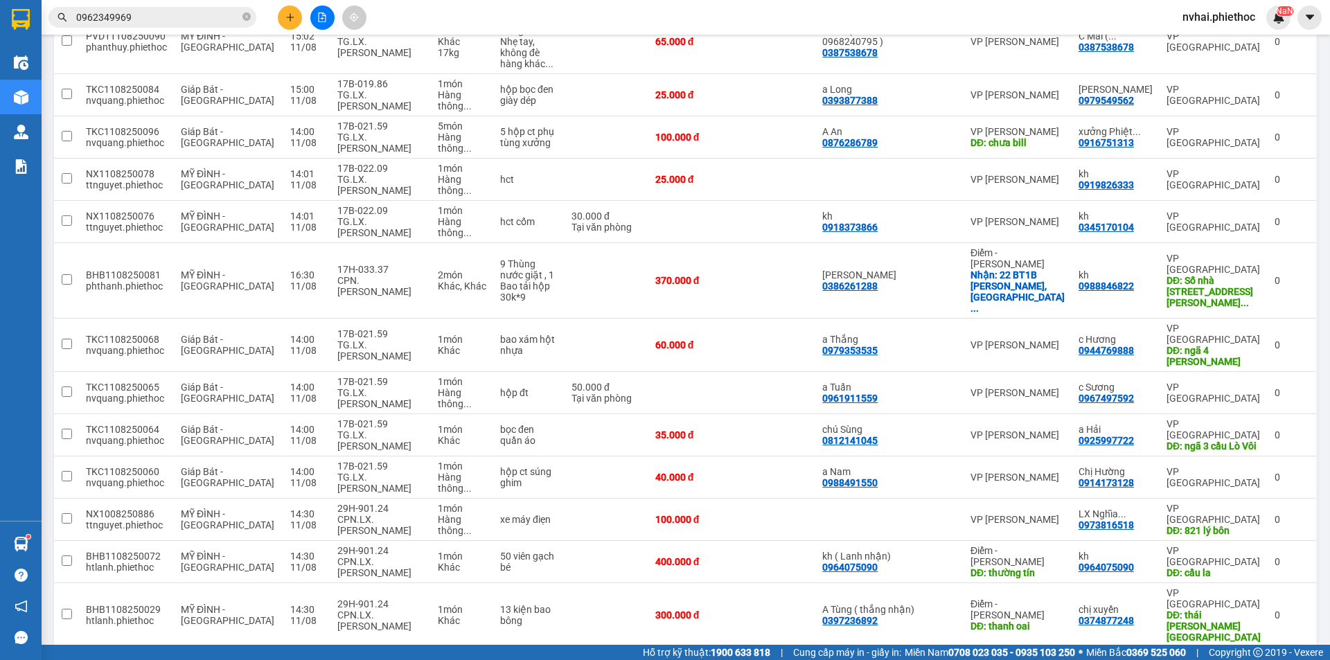
checkbox input "true"
click at [354, 610] on div "CPN.LX.[PERSON_NAME]" at bounding box center [380, 621] width 87 height 22
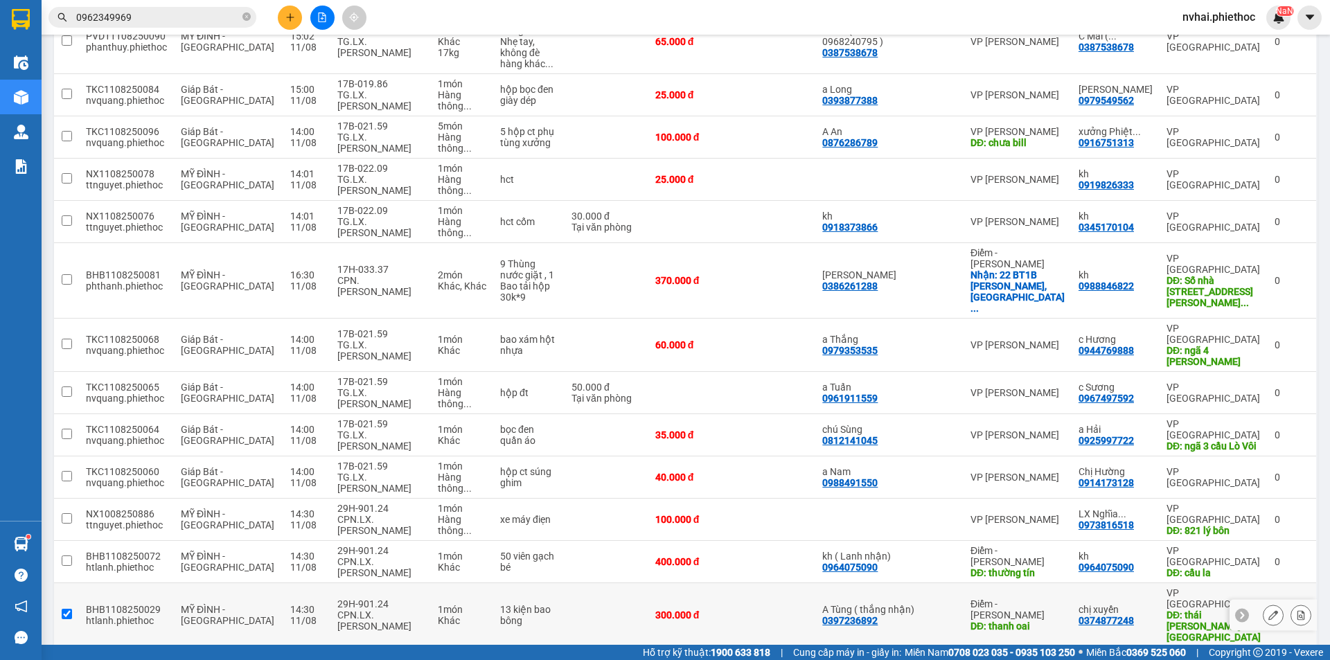
checkbox input "true"
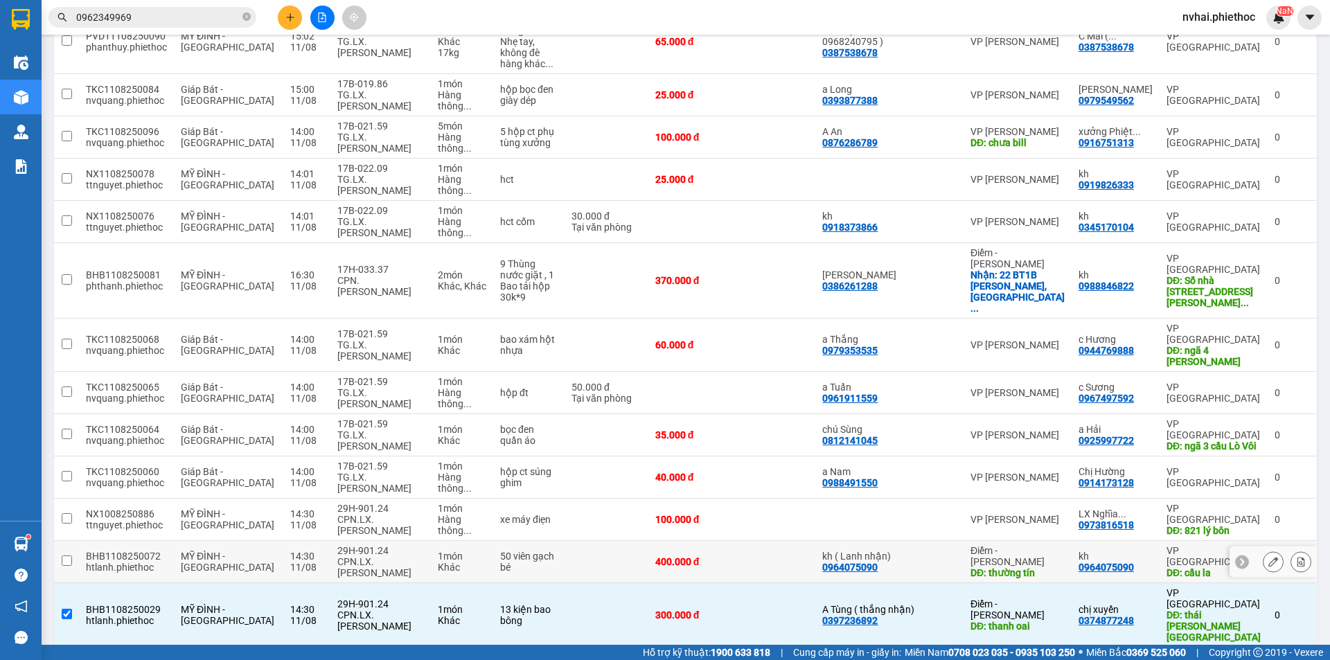
click at [364, 556] on div "CPN.LX.[PERSON_NAME]" at bounding box center [380, 567] width 87 height 22
checkbox input "true"
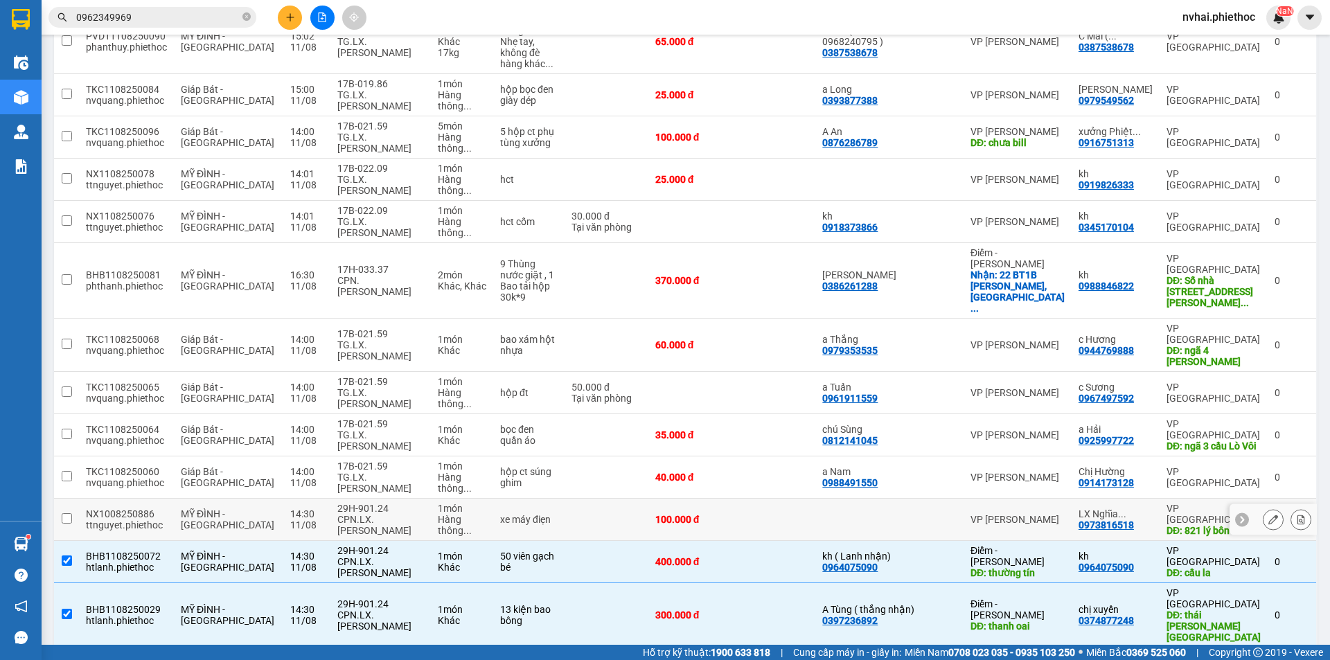
click at [387, 503] on div "29H-901.24" at bounding box center [380, 508] width 87 height 11
checkbox input "true"
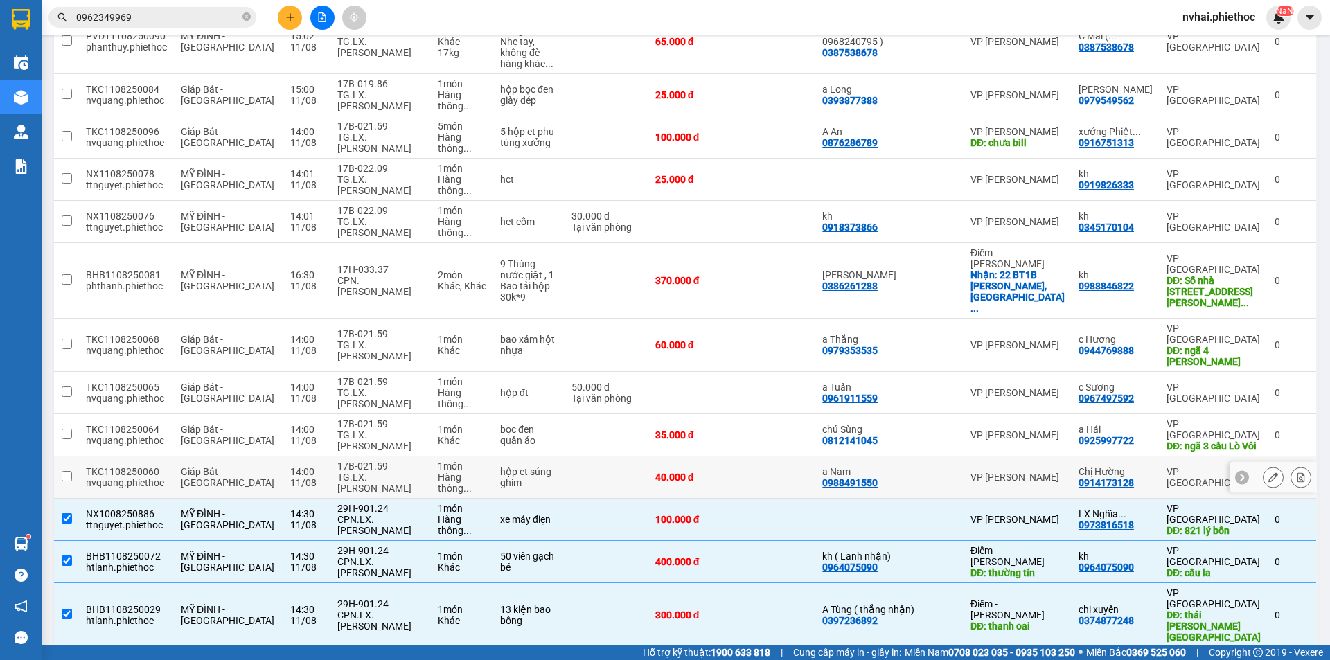
click at [372, 457] on td "17B-021.59 TG.LX.Chu Thanh Nam" at bounding box center [381, 478] width 100 height 42
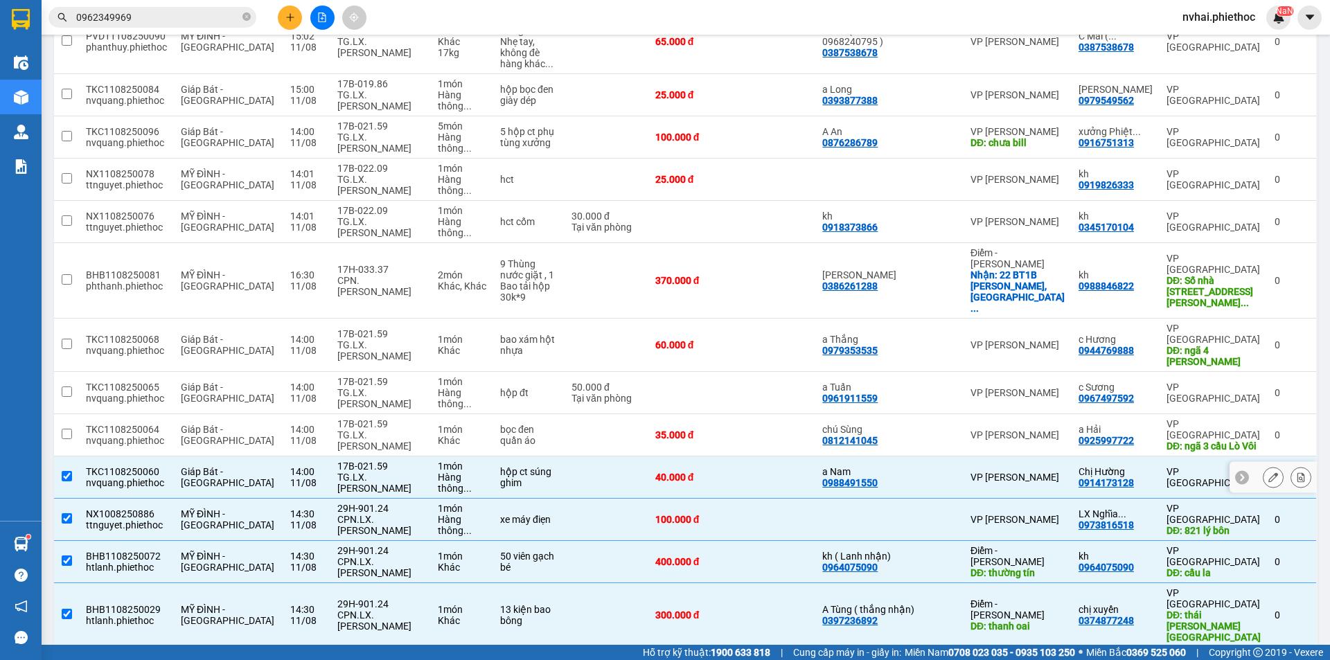
click at [368, 461] on div "17B-021.59" at bounding box center [380, 466] width 87 height 11
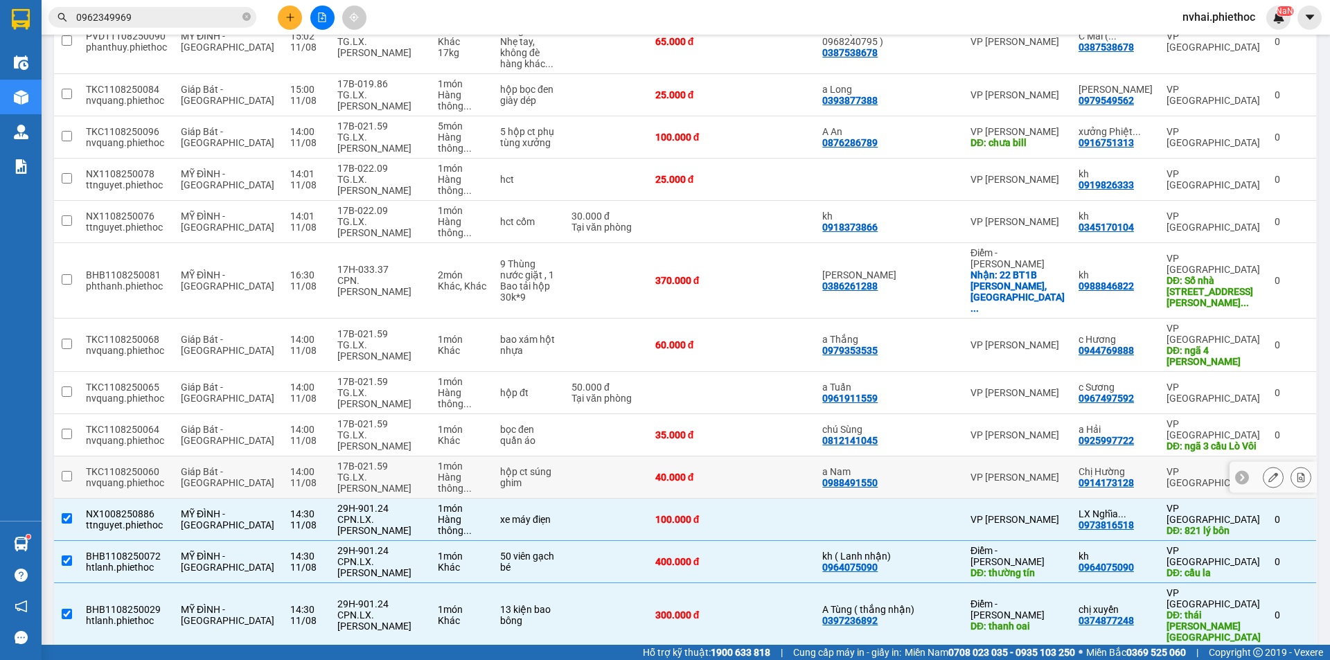
click at [380, 457] on td "17B-021.59 TG.LX.Chu Thanh Nam" at bounding box center [381, 478] width 100 height 42
checkbox input "true"
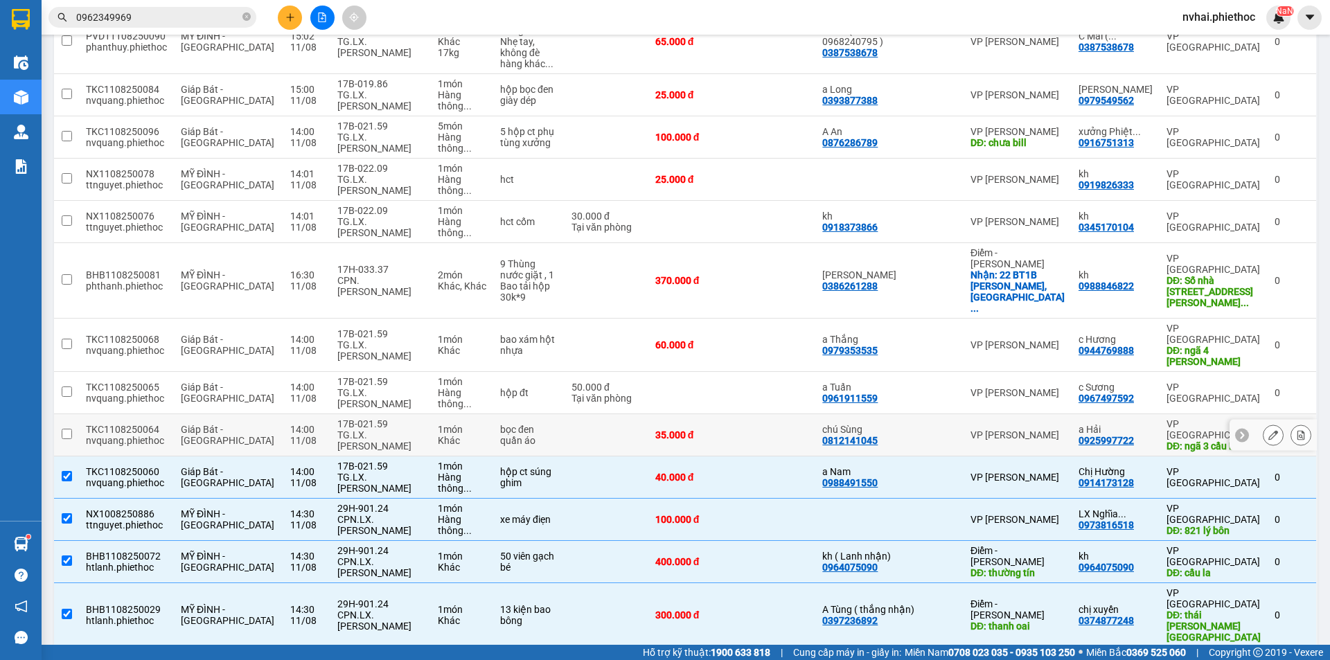
click at [382, 430] on div "TG.LX.Chu Thanh Nam" at bounding box center [380, 441] width 87 height 22
checkbox input "true"
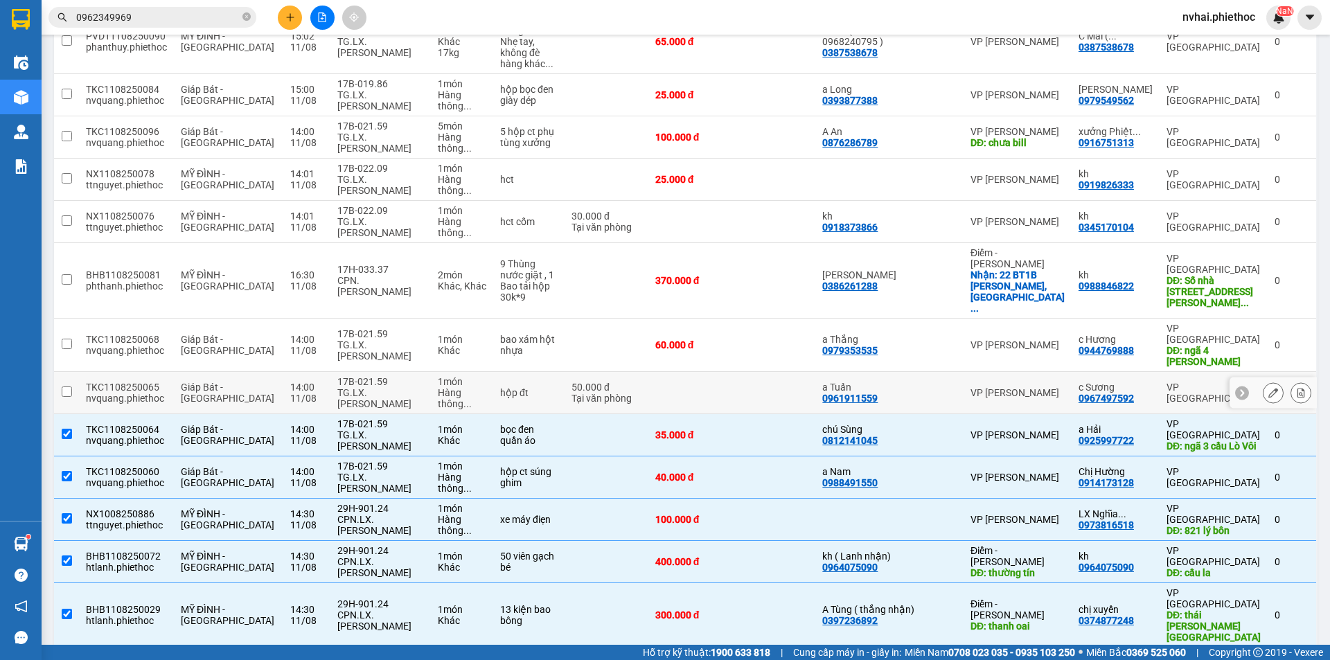
click at [377, 376] on div "17B-021.59" at bounding box center [380, 381] width 87 height 11
checkbox input "true"
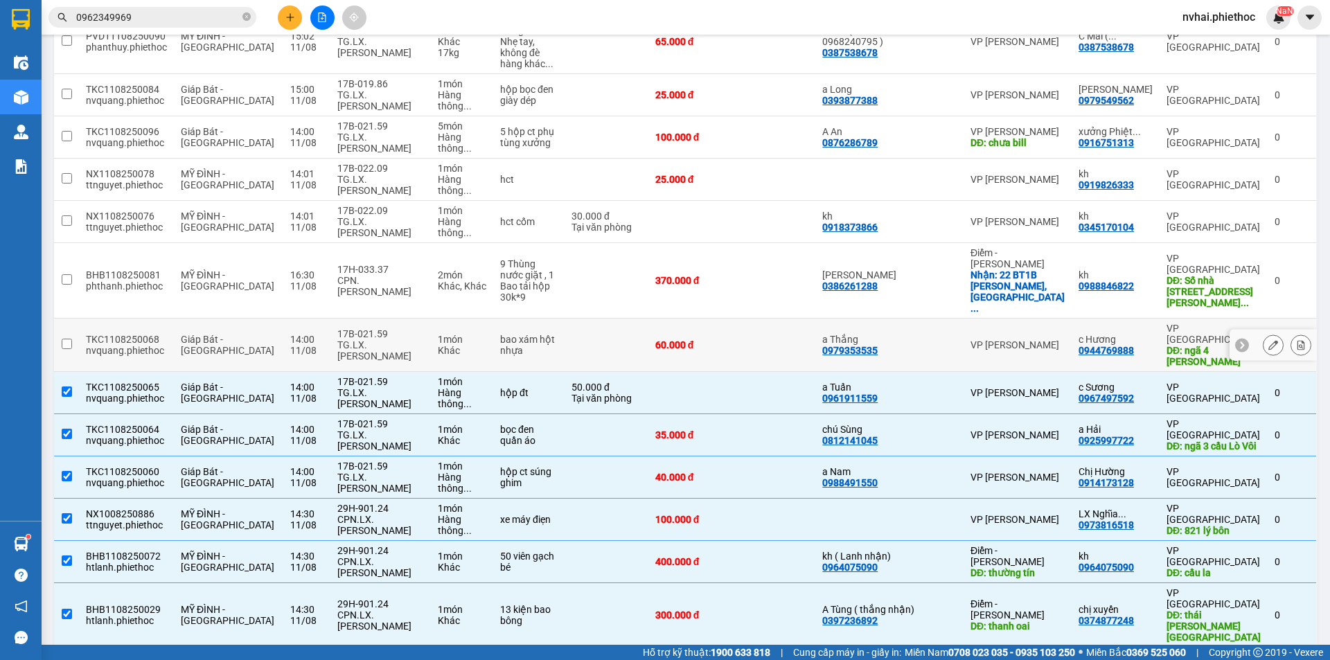
click at [370, 328] on div "17B-021.59" at bounding box center [380, 333] width 87 height 11
checkbox input "true"
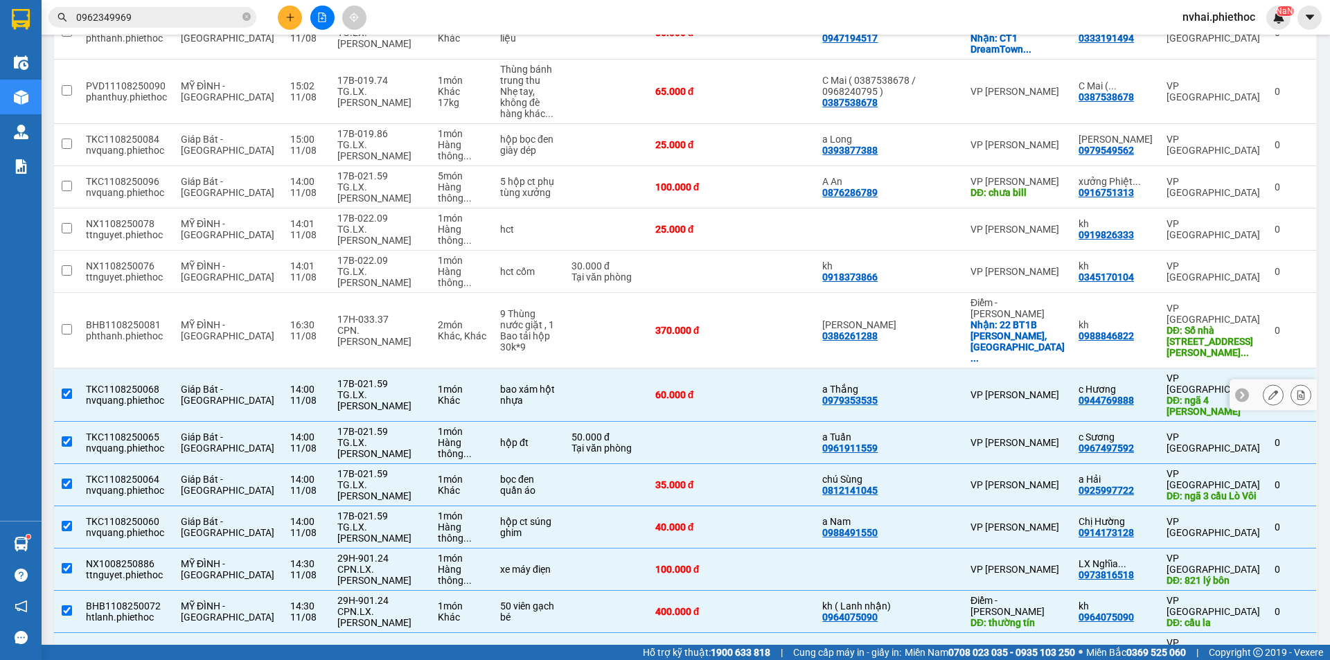
scroll to position [287, 0]
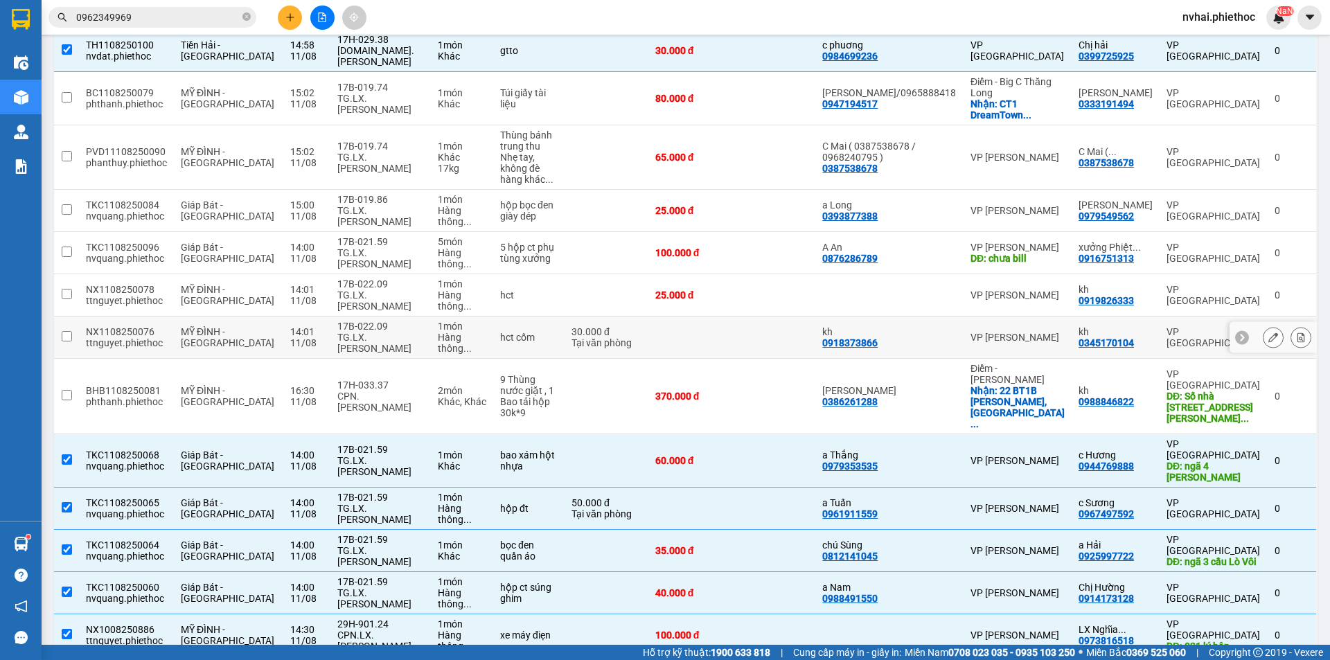
click at [371, 321] on div "17B-022.09" at bounding box center [380, 326] width 87 height 11
checkbox input "true"
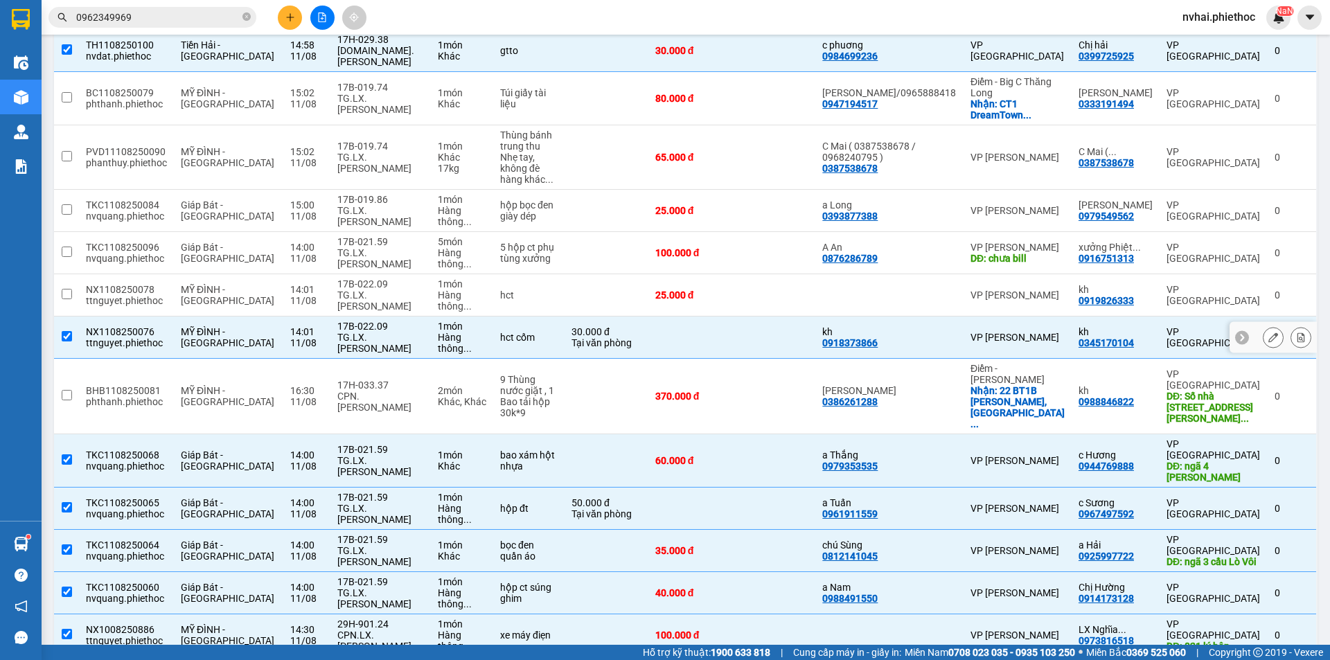
click at [373, 290] on div "TG.LX.Đỗ Văn Chi" at bounding box center [380, 301] width 87 height 22
checkbox input "true"
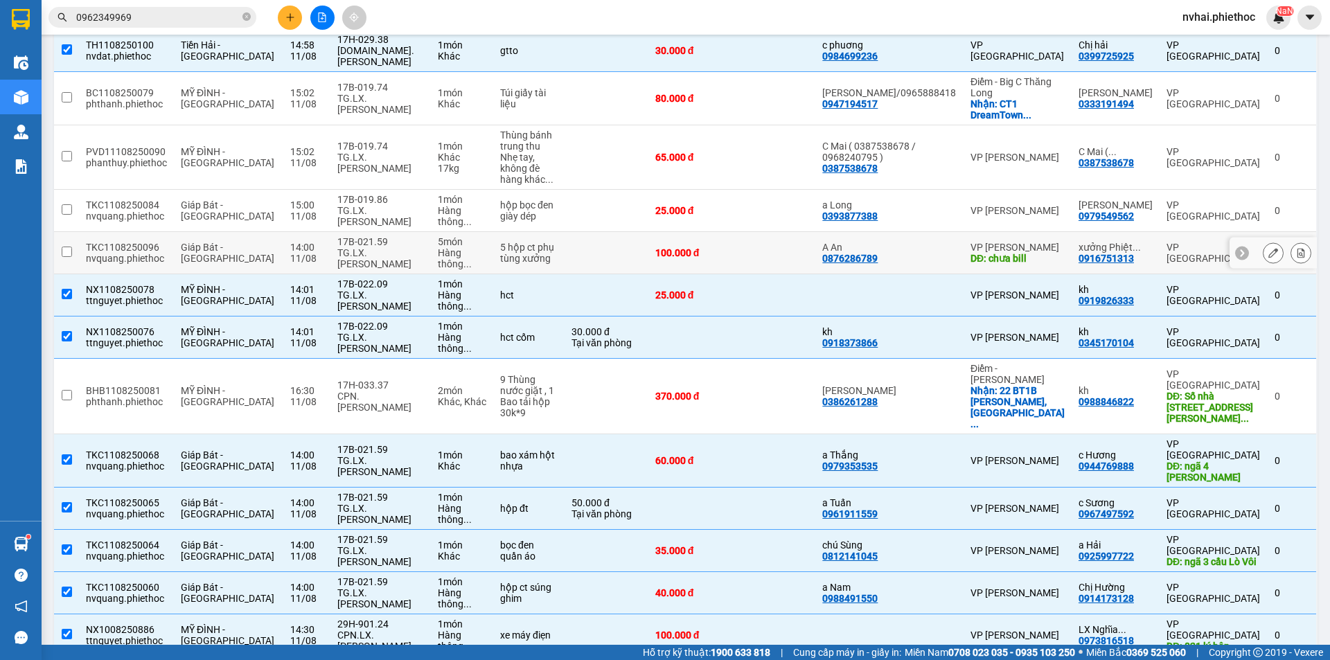
click at [377, 247] on div "TG.LX.Chu Thanh Nam" at bounding box center [380, 258] width 87 height 22
checkbox input "true"
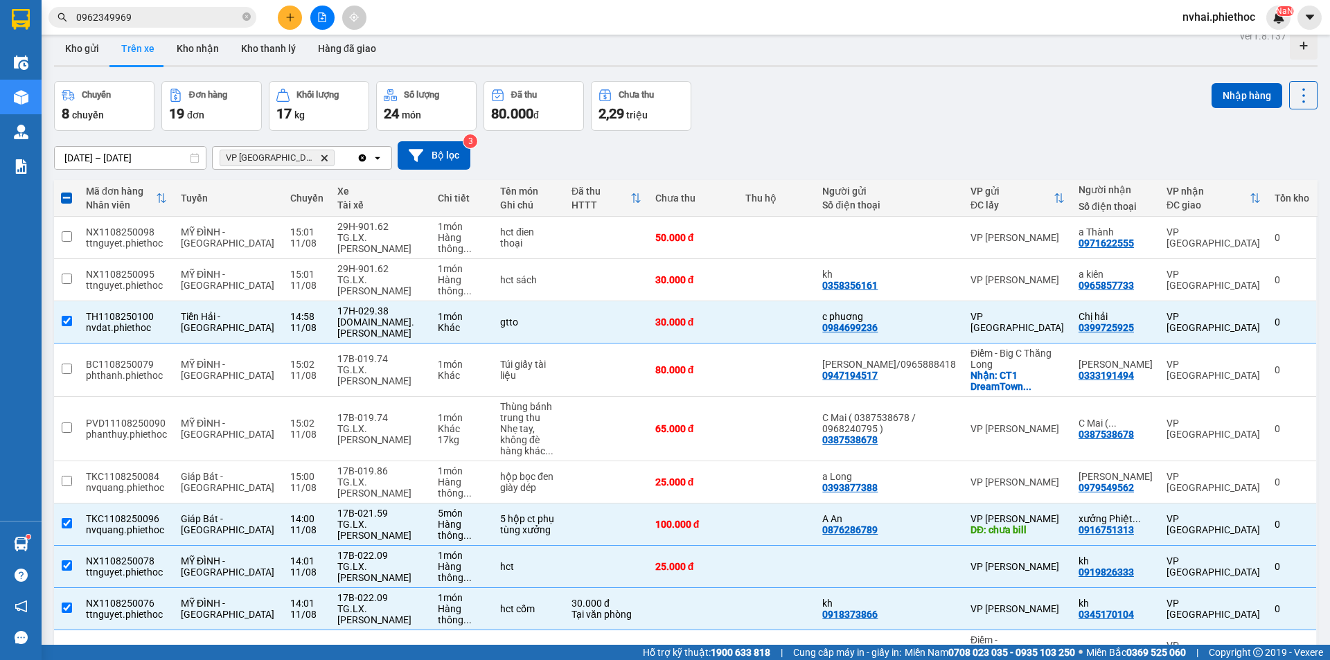
scroll to position [0, 0]
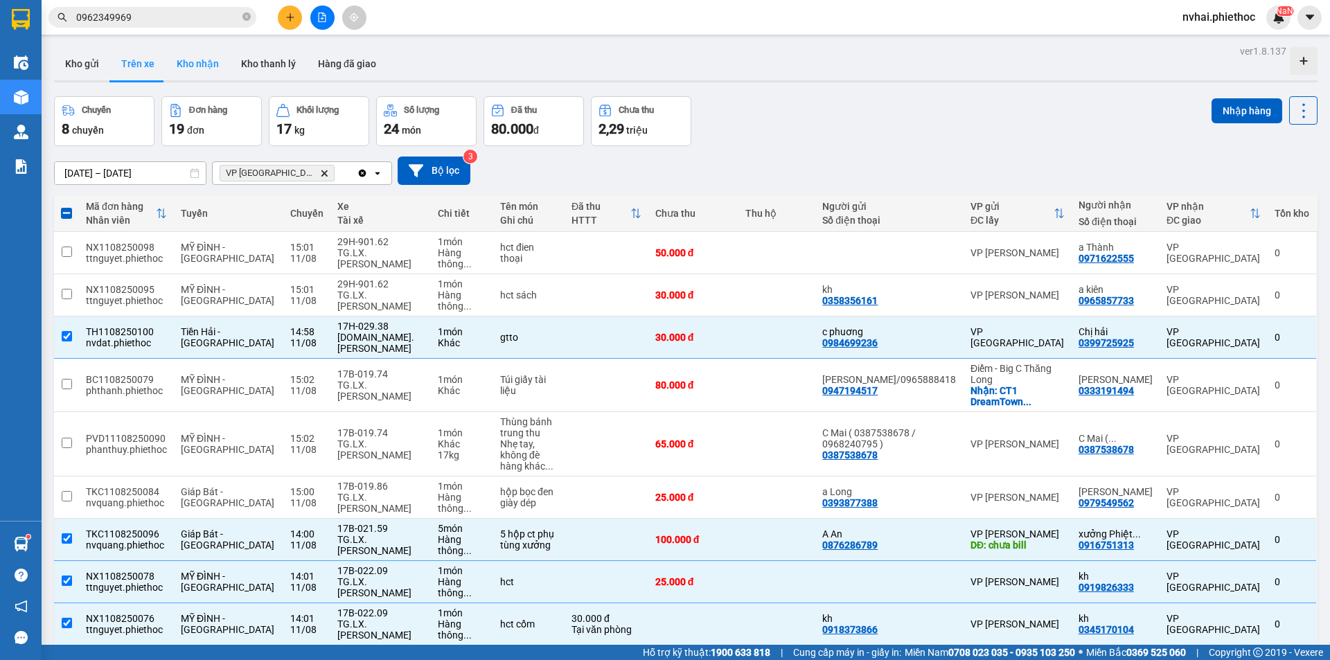
click at [193, 62] on button "Kho nhận" at bounding box center [198, 63] width 64 height 33
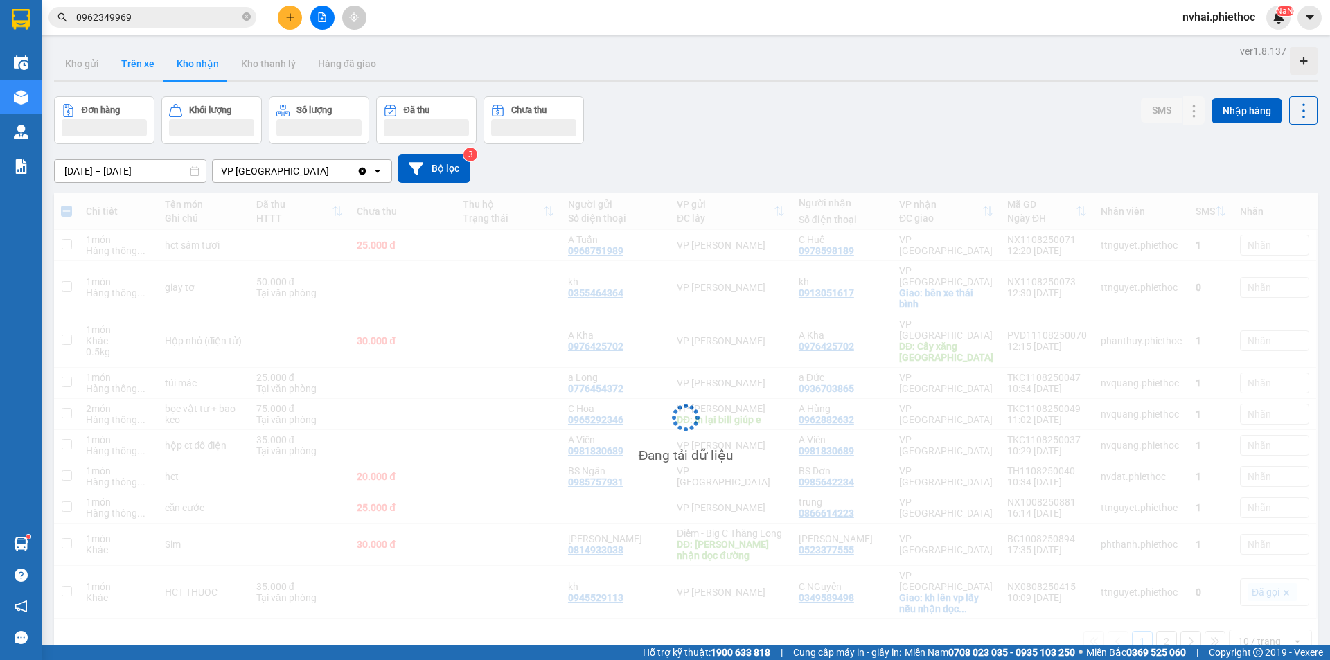
click at [143, 64] on button "Trên xe" at bounding box center [137, 63] width 55 height 33
type input "[DATE] – [DATE]"
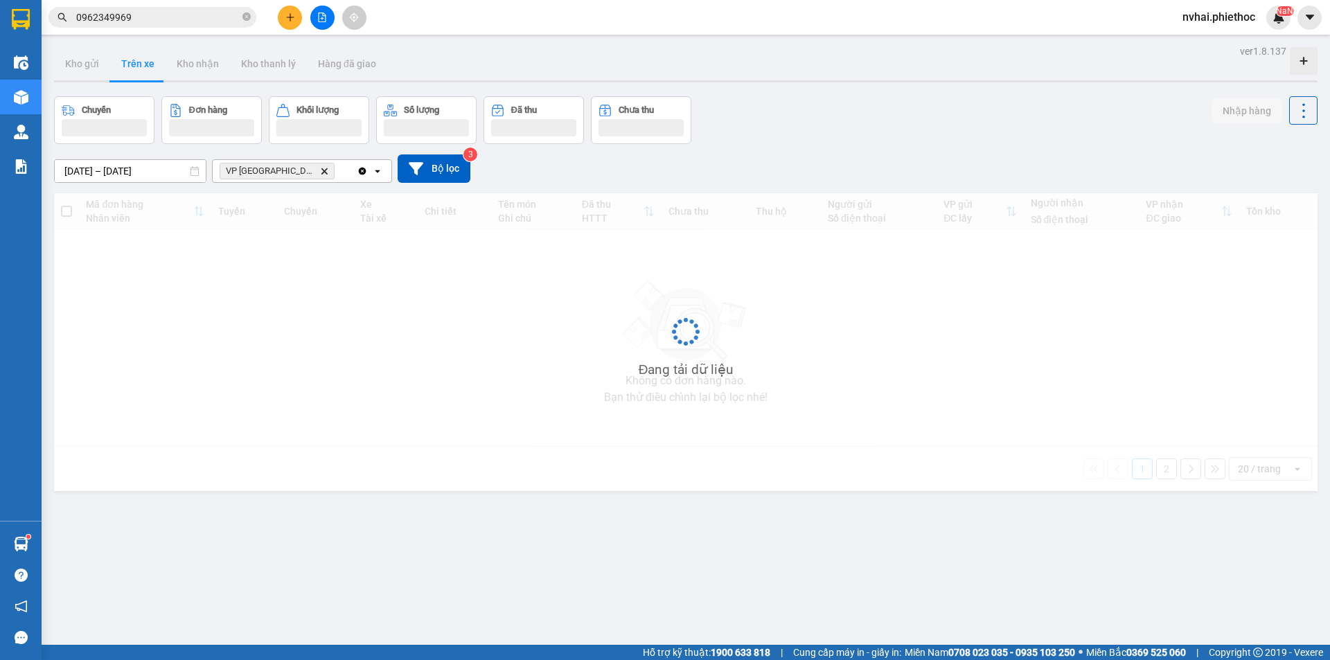
click at [143, 64] on button "Trên xe" at bounding box center [137, 63] width 55 height 33
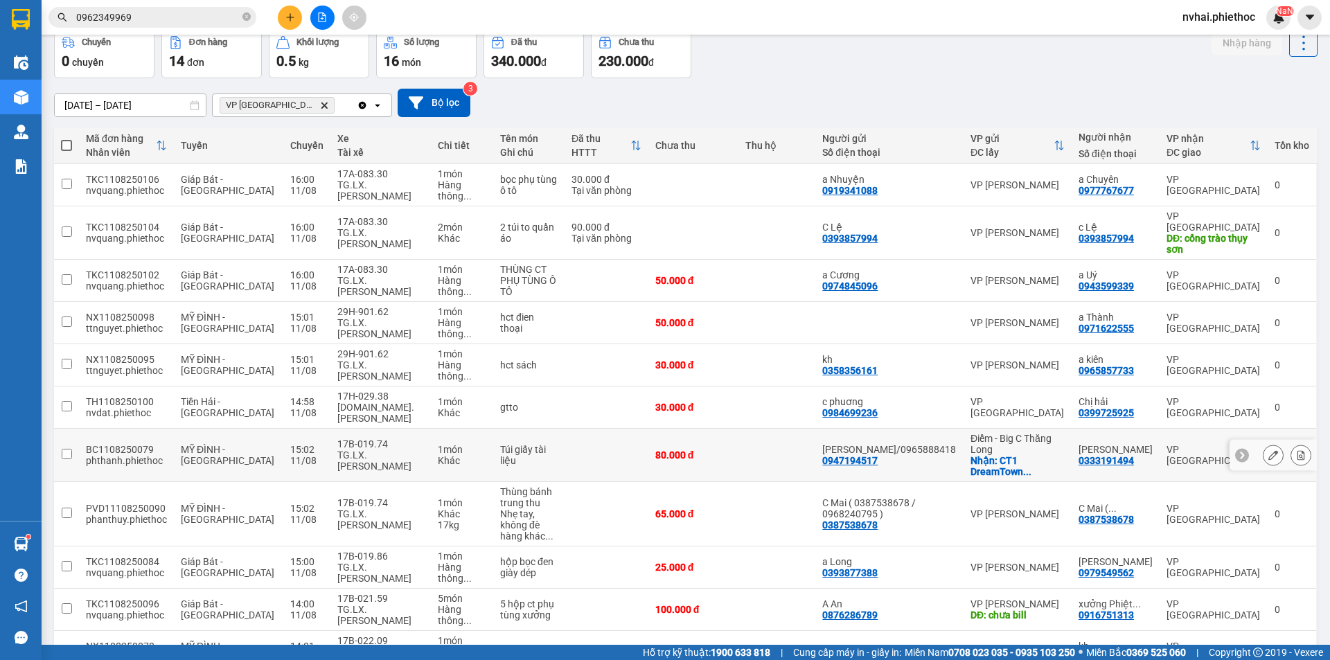
scroll to position [116, 0]
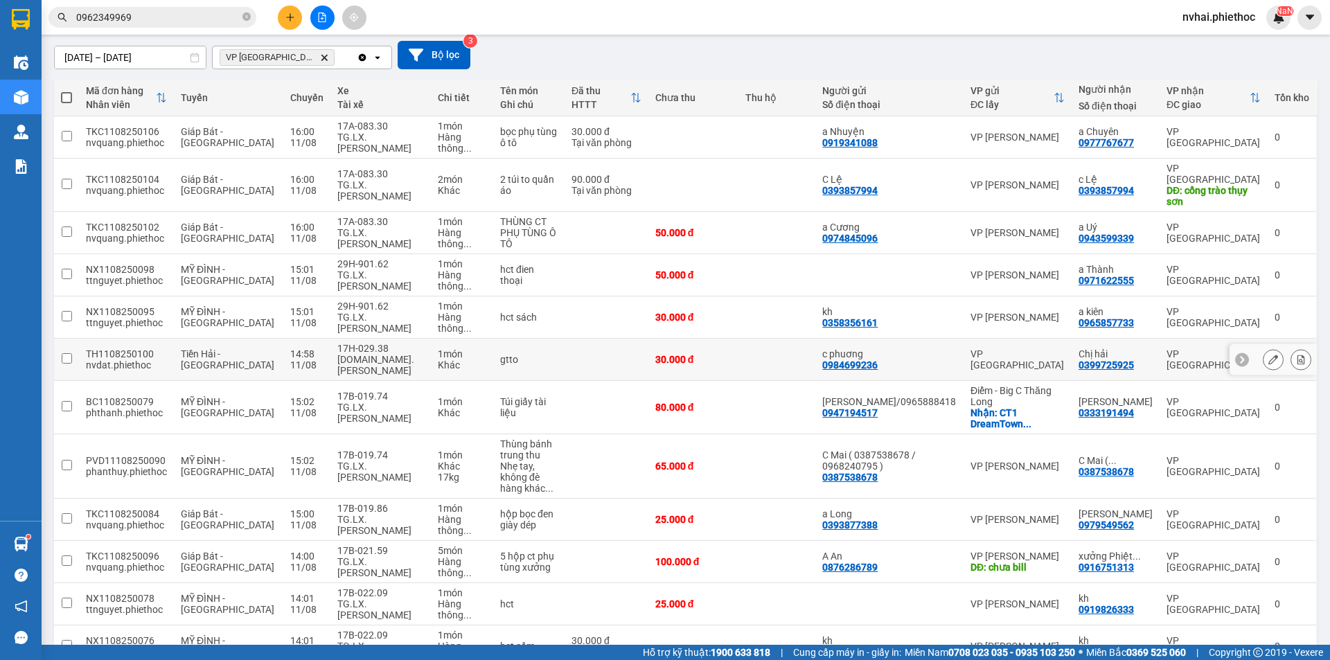
click at [1007, 349] on div "VP [GEOGRAPHIC_DATA]" at bounding box center [1018, 360] width 94 height 22
checkbox input "true"
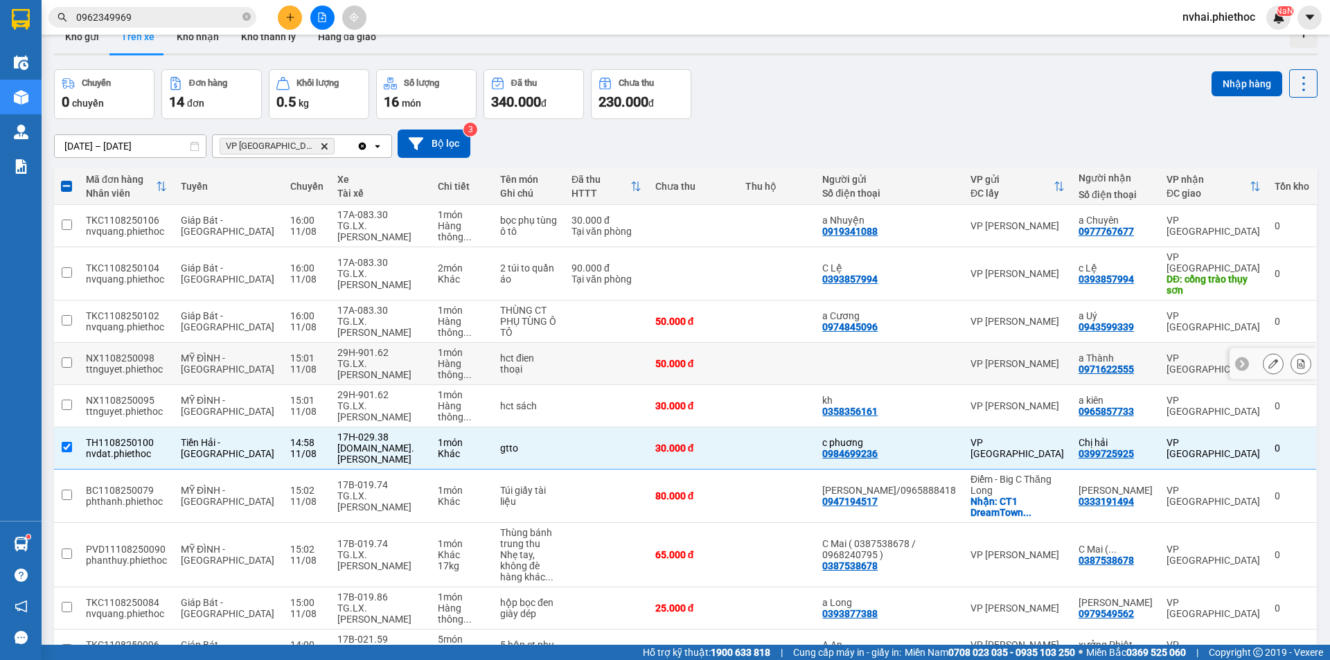
scroll to position [0, 0]
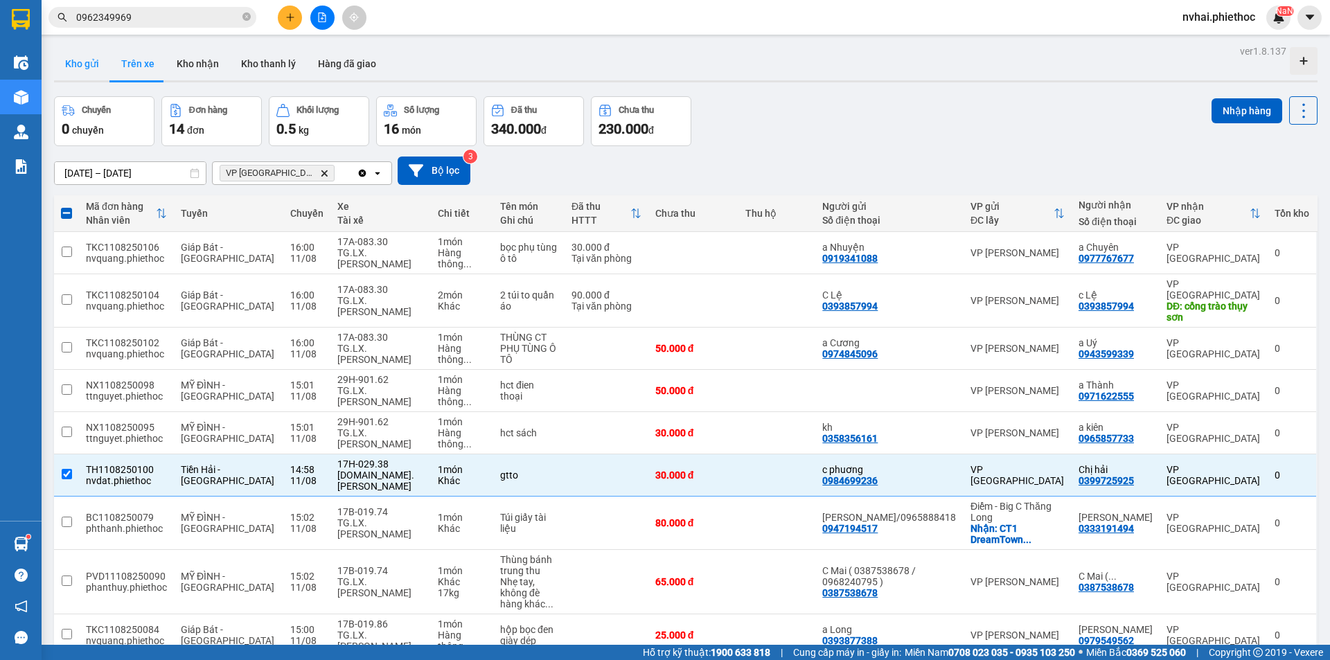
click at [78, 58] on button "Kho gửi" at bounding box center [82, 63] width 56 height 33
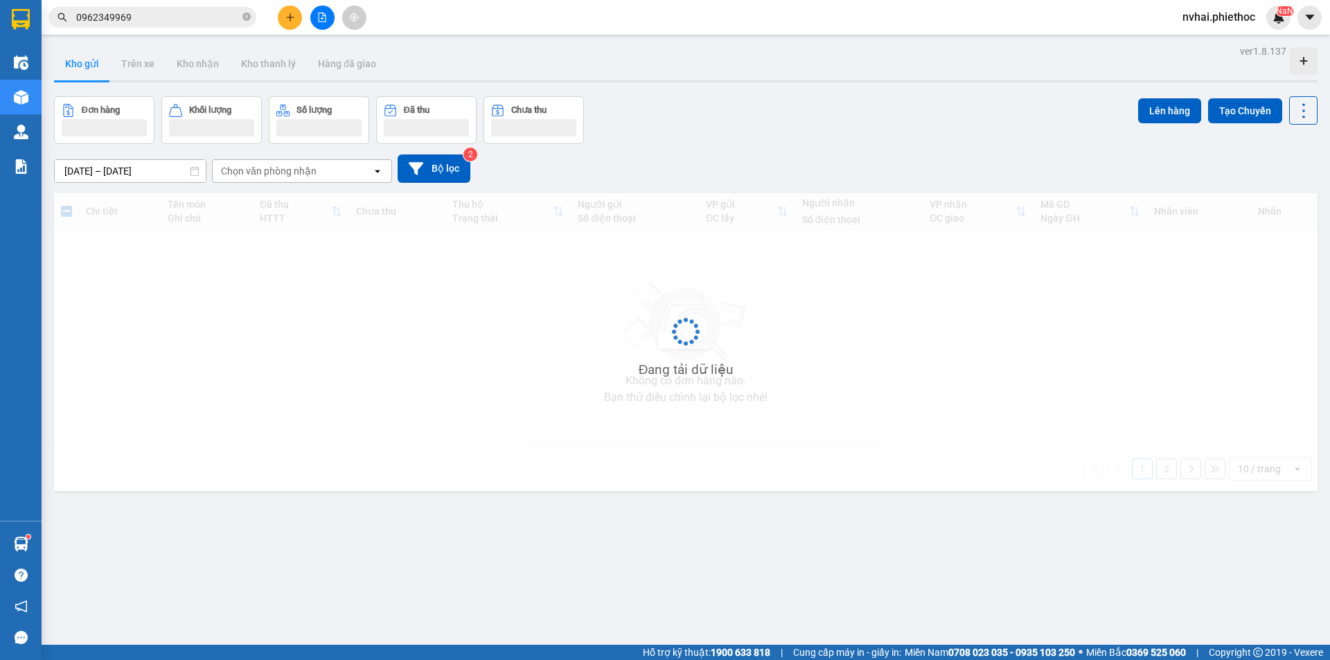
click at [78, 58] on button "Kho gửi" at bounding box center [82, 63] width 56 height 33
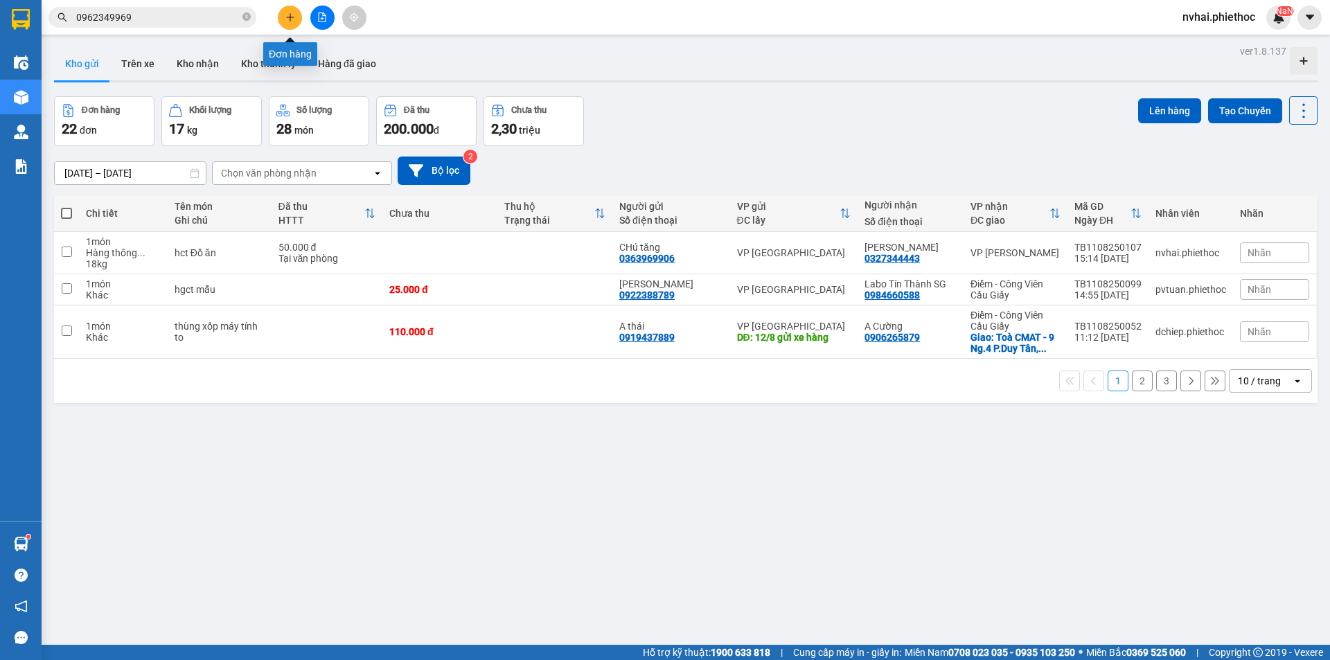
click at [300, 19] on button at bounding box center [290, 18] width 24 height 24
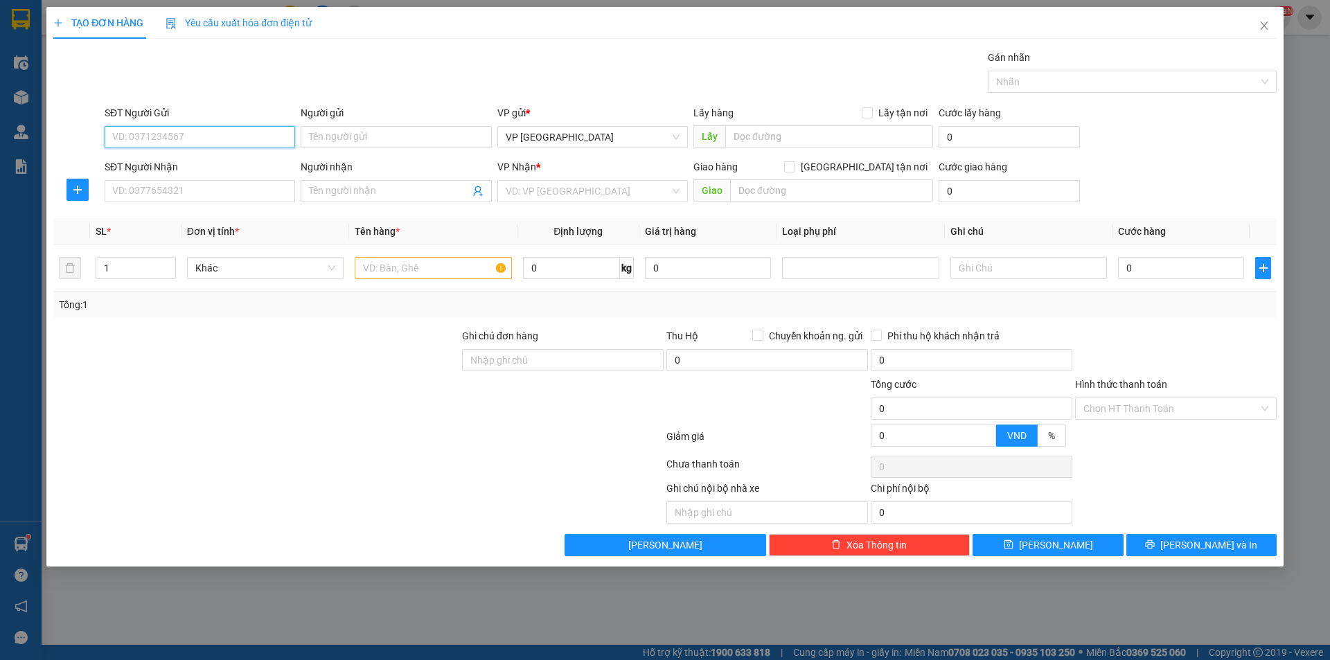
click at [194, 139] on input "SĐT Người Gửi" at bounding box center [200, 137] width 191 height 22
type input "0987638699"
click at [404, 135] on input "Người gửi" at bounding box center [396, 137] width 191 height 22
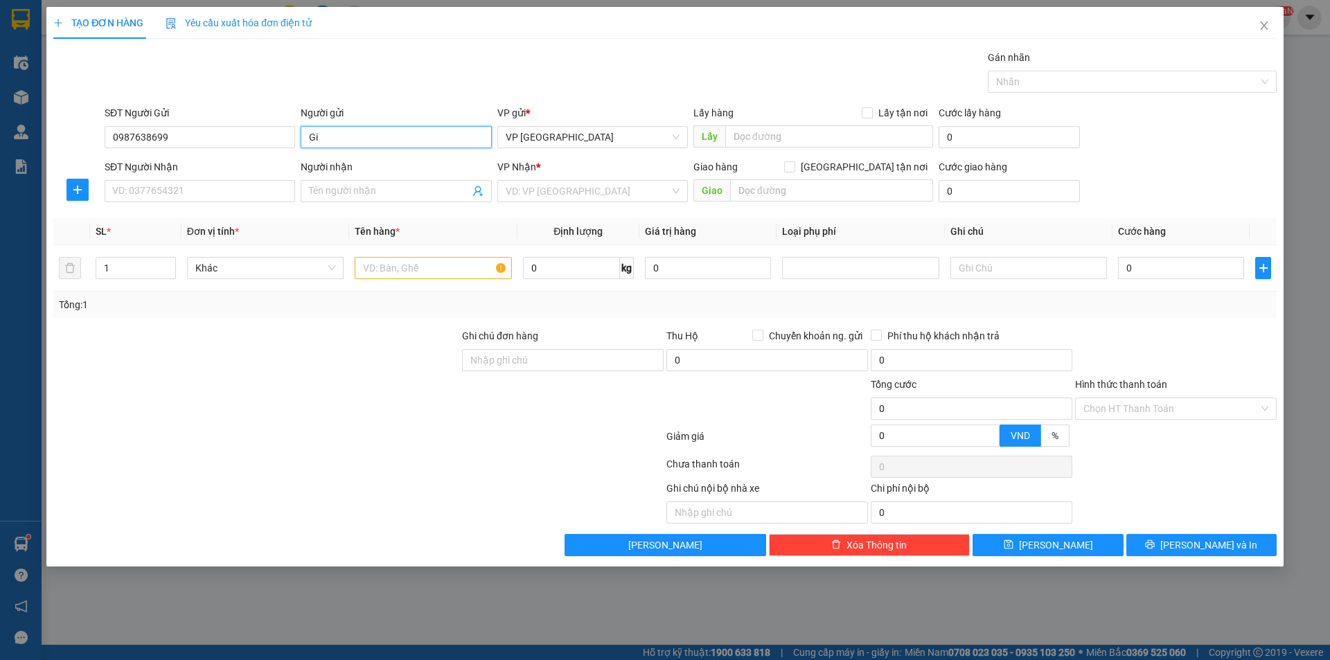
type input "G"
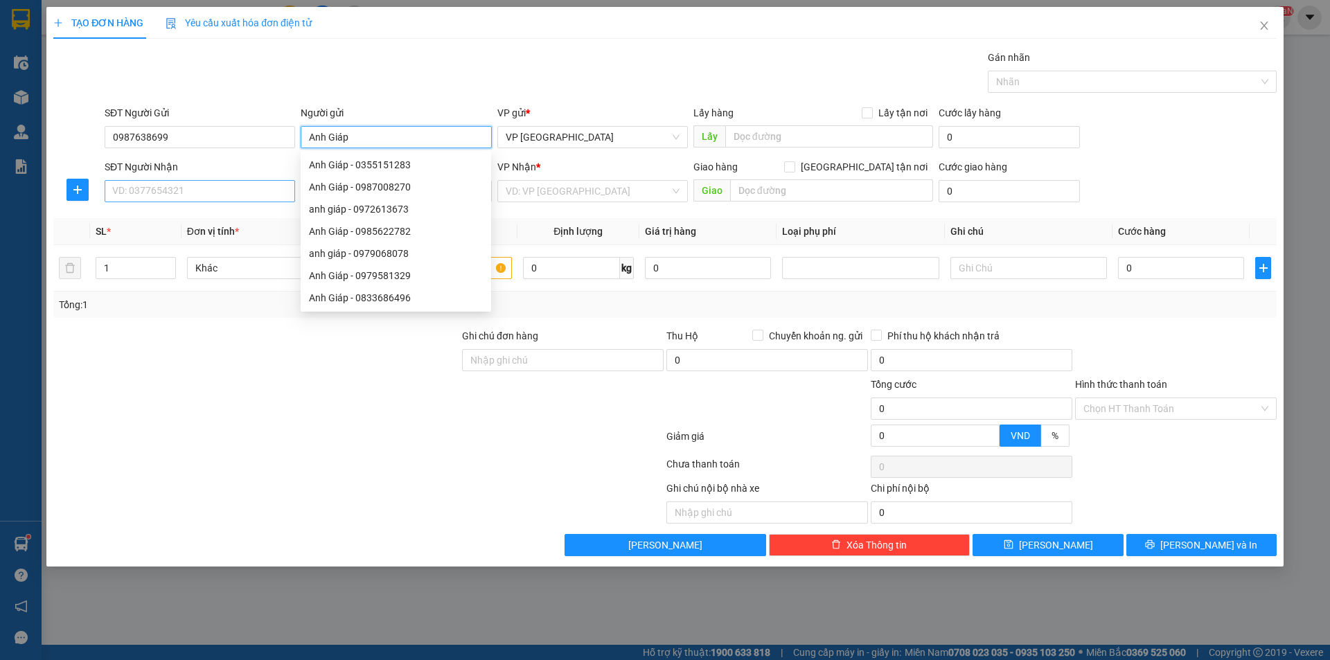
type input "Anh Giáp"
click at [164, 196] on input "SĐT Người Nhận" at bounding box center [200, 191] width 191 height 22
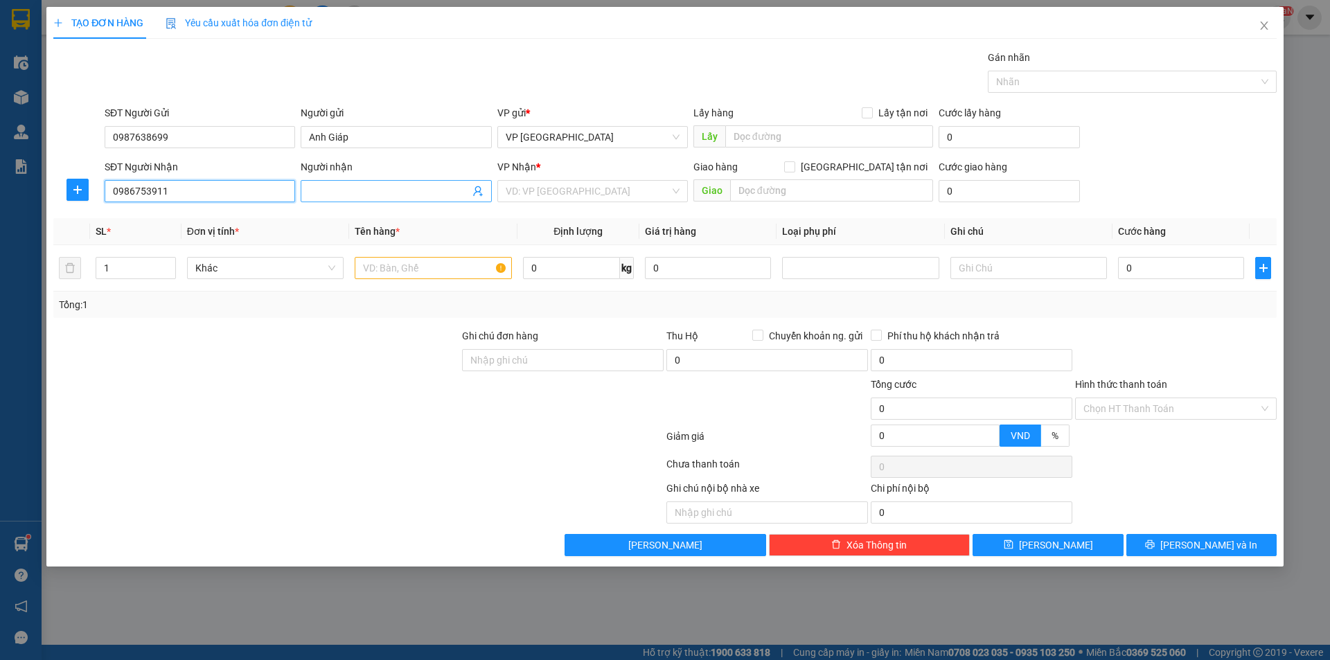
type input "0986753911"
click at [335, 188] on input "Người nhận" at bounding box center [389, 191] width 160 height 15
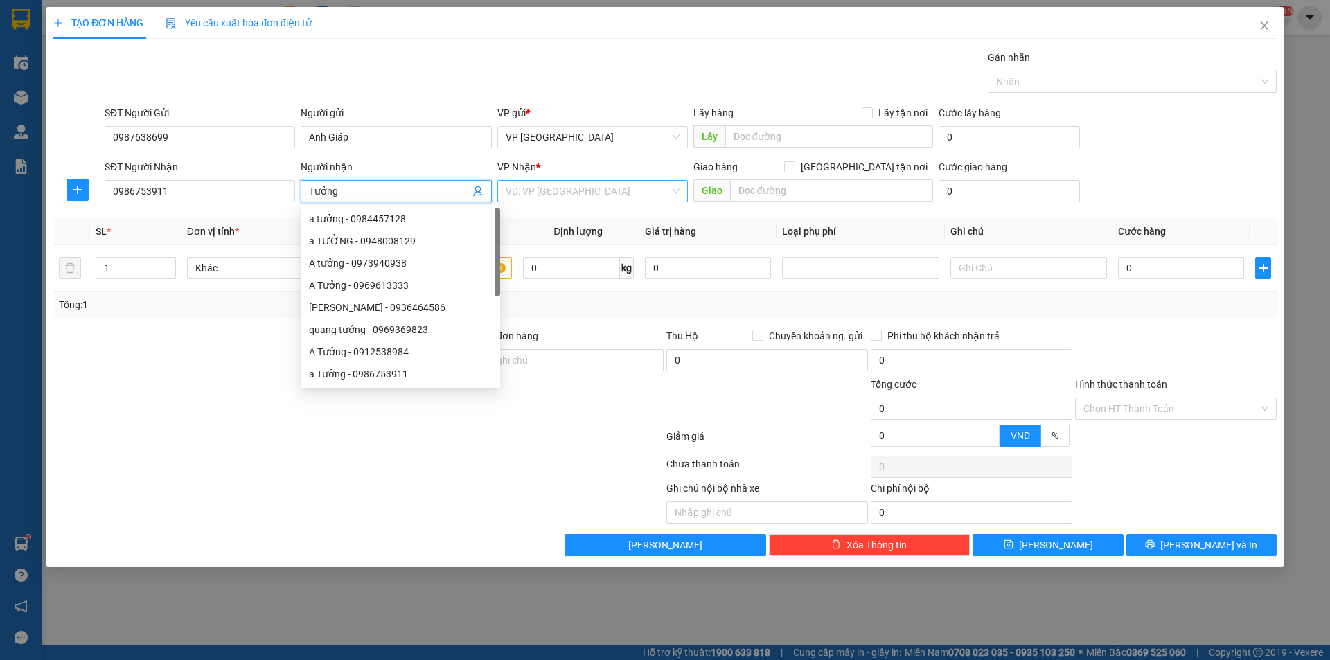
type input "Tưởng"
click at [570, 195] on input "search" at bounding box center [588, 191] width 164 height 21
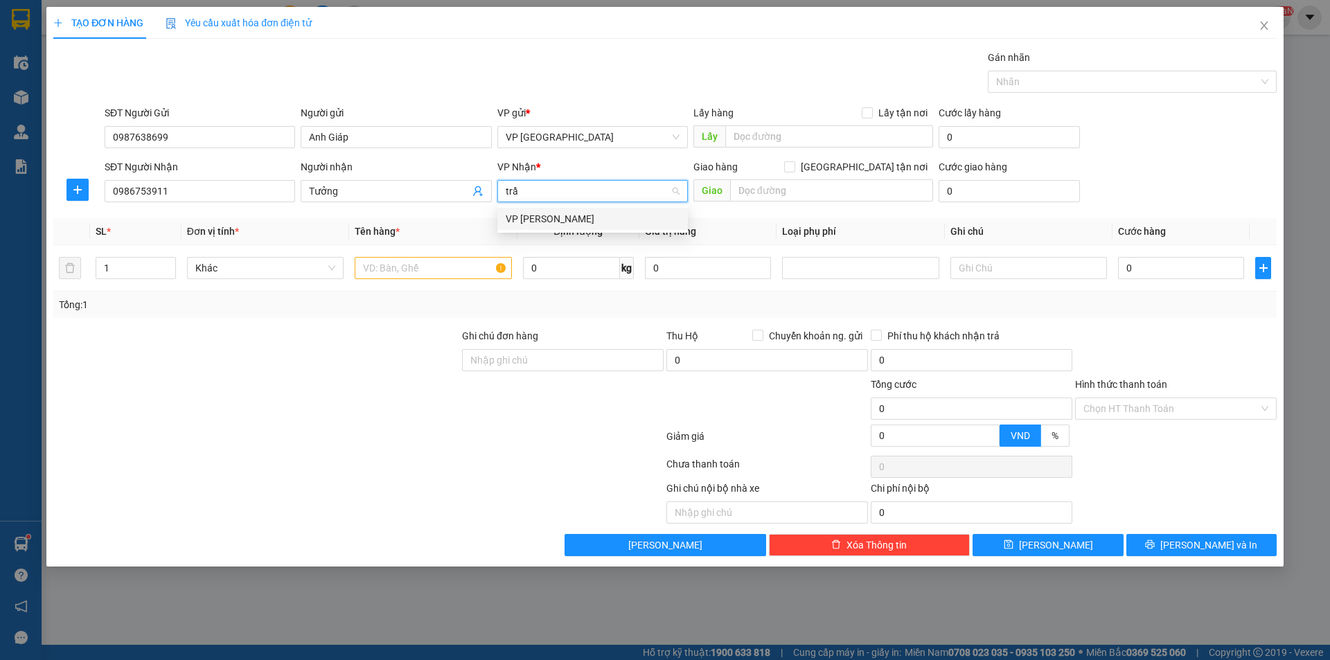
type input "trần"
click at [583, 226] on div "VP [PERSON_NAME]" at bounding box center [593, 218] width 174 height 15
click at [446, 267] on input "text" at bounding box center [433, 268] width 157 height 22
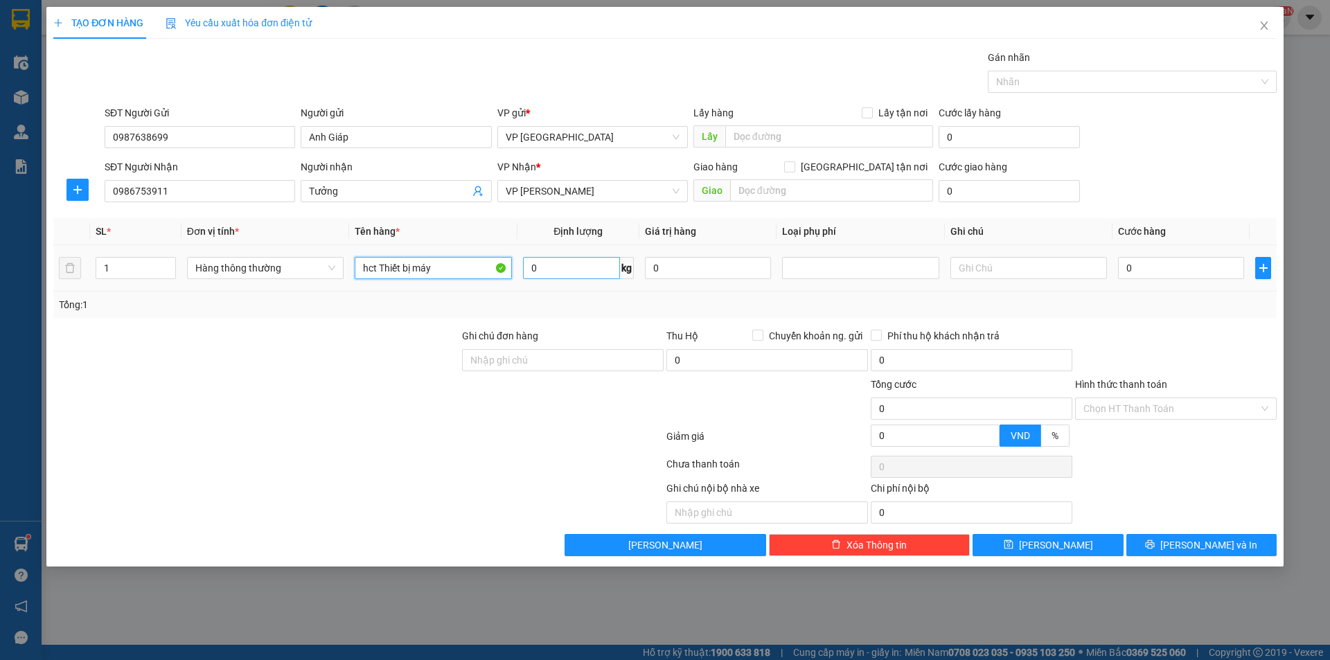
type input "hct Thiết bị máy"
click at [545, 265] on input "0" at bounding box center [571, 268] width 97 height 22
type input "13"
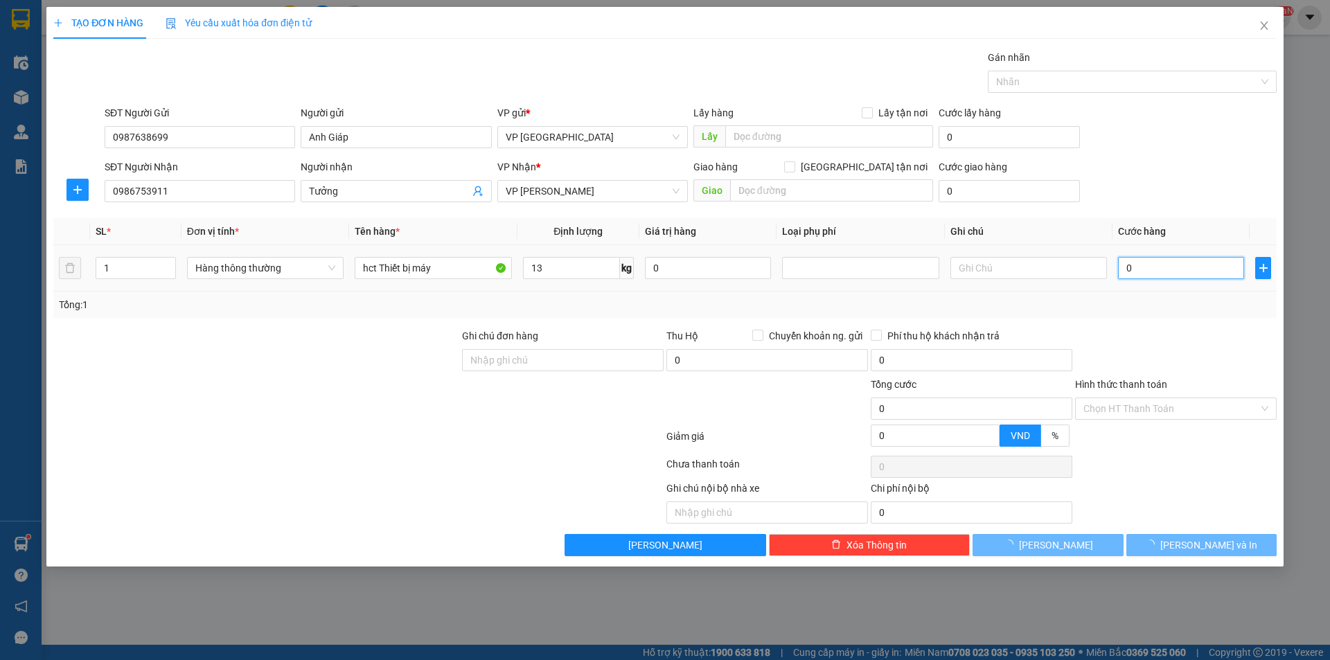
click at [1140, 272] on input "0" at bounding box center [1181, 268] width 126 height 22
type input "40.000"
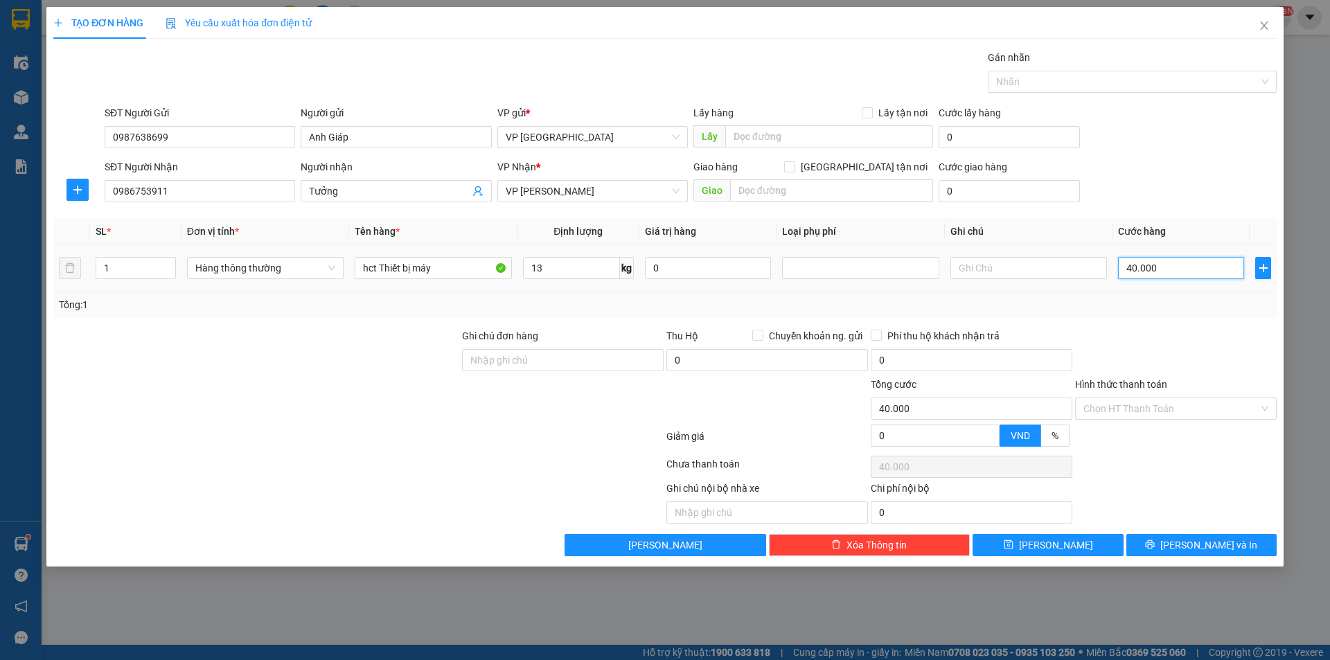
type input "400.004"
type input "4.000.045"
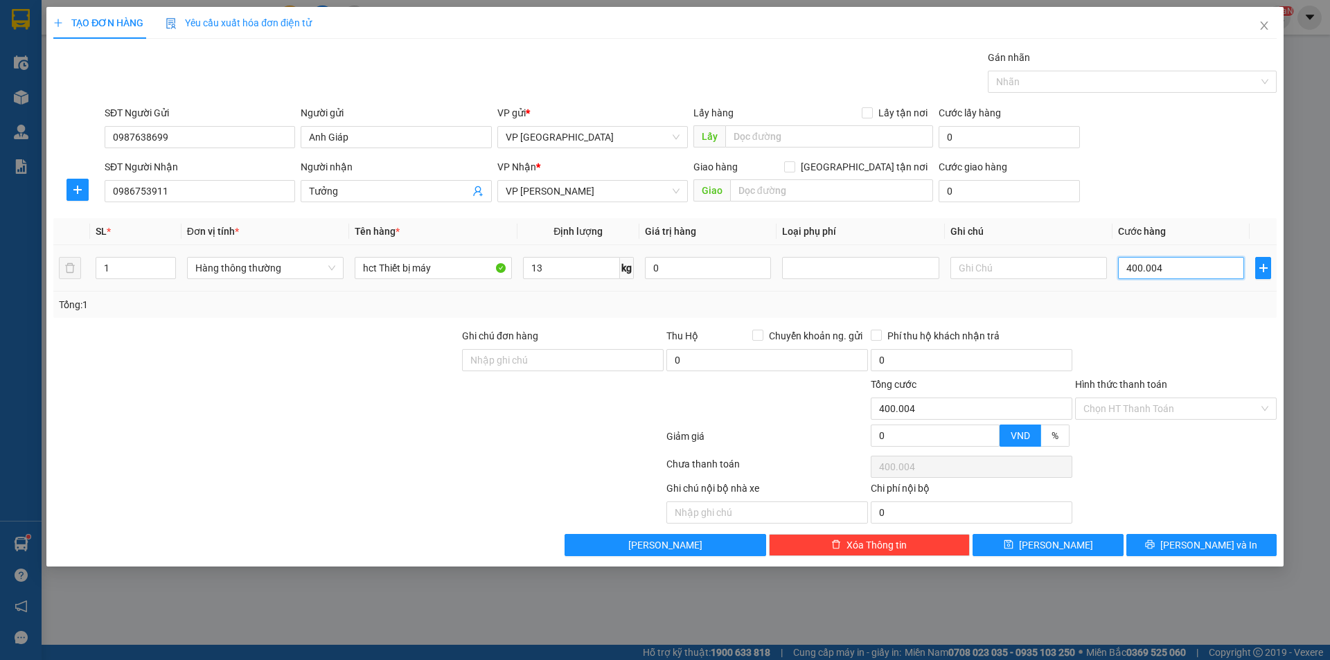
type input "4.000.045"
type input "40.000.450"
type input "400.004.500"
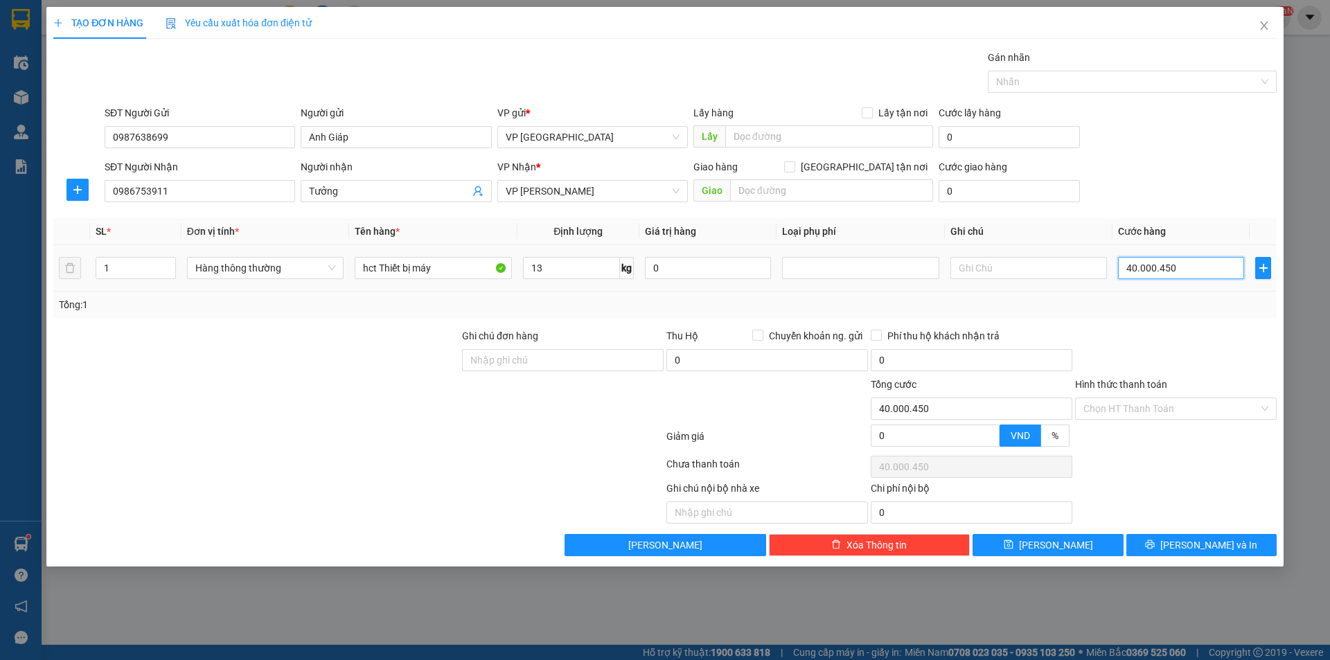
type input "400.004.500"
type input "4.000.045.000"
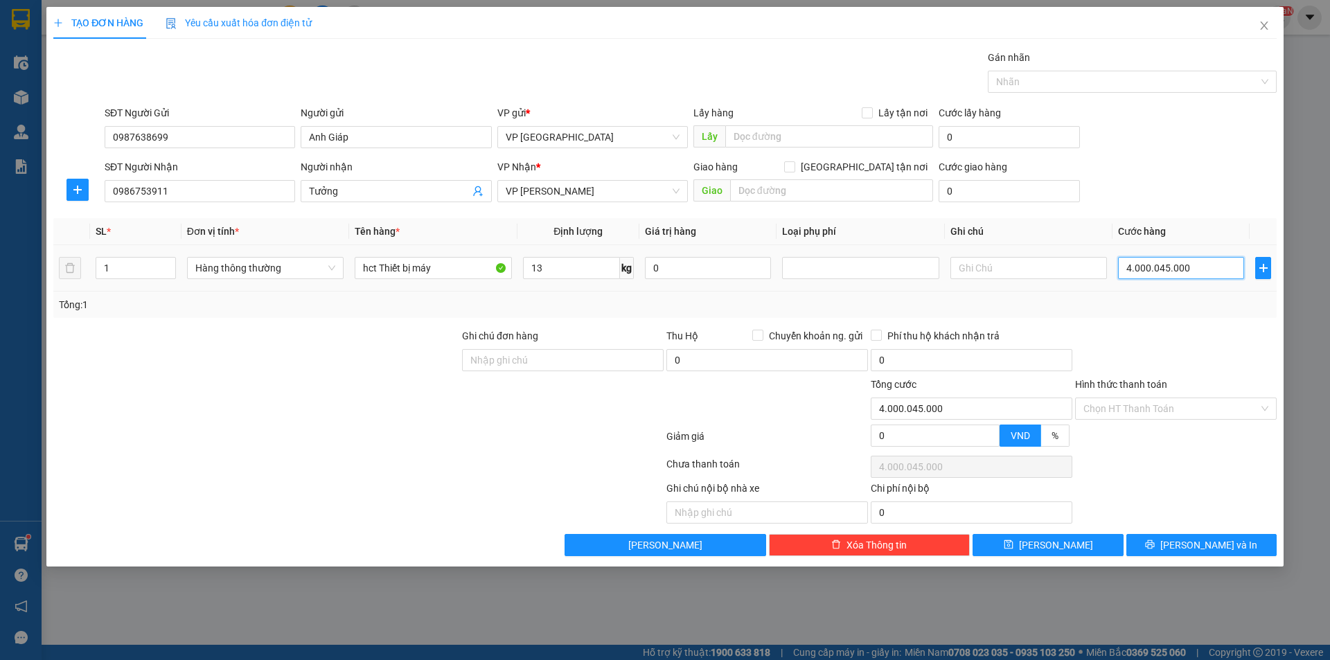
click at [1195, 274] on input "4.000.045.000" at bounding box center [1181, 268] width 126 height 22
type input "4"
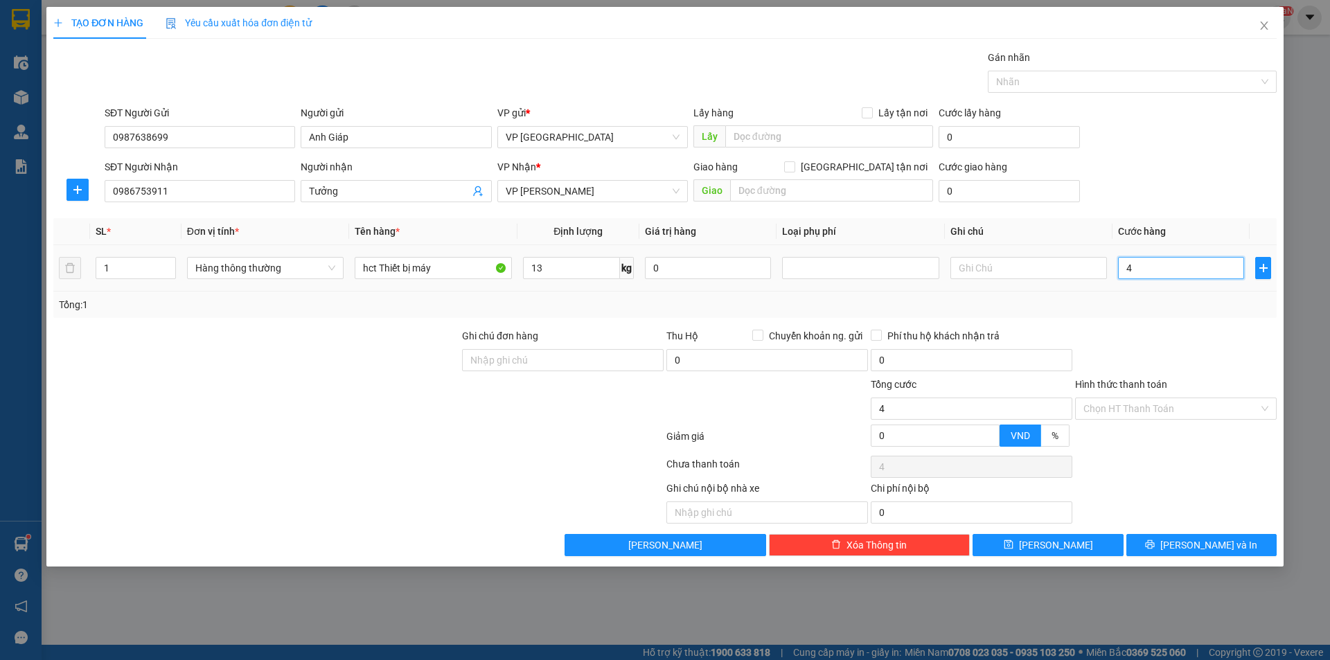
type input "45"
type input "450"
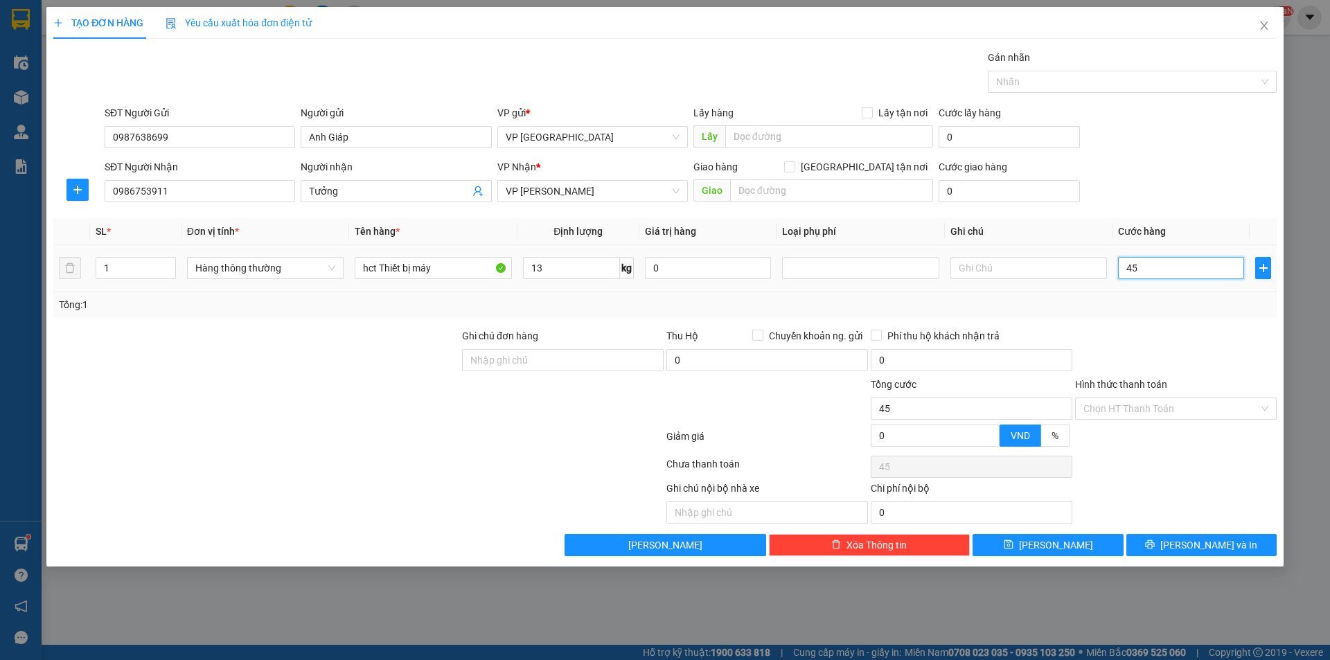
type input "450"
type input "4.500"
type input "45.000"
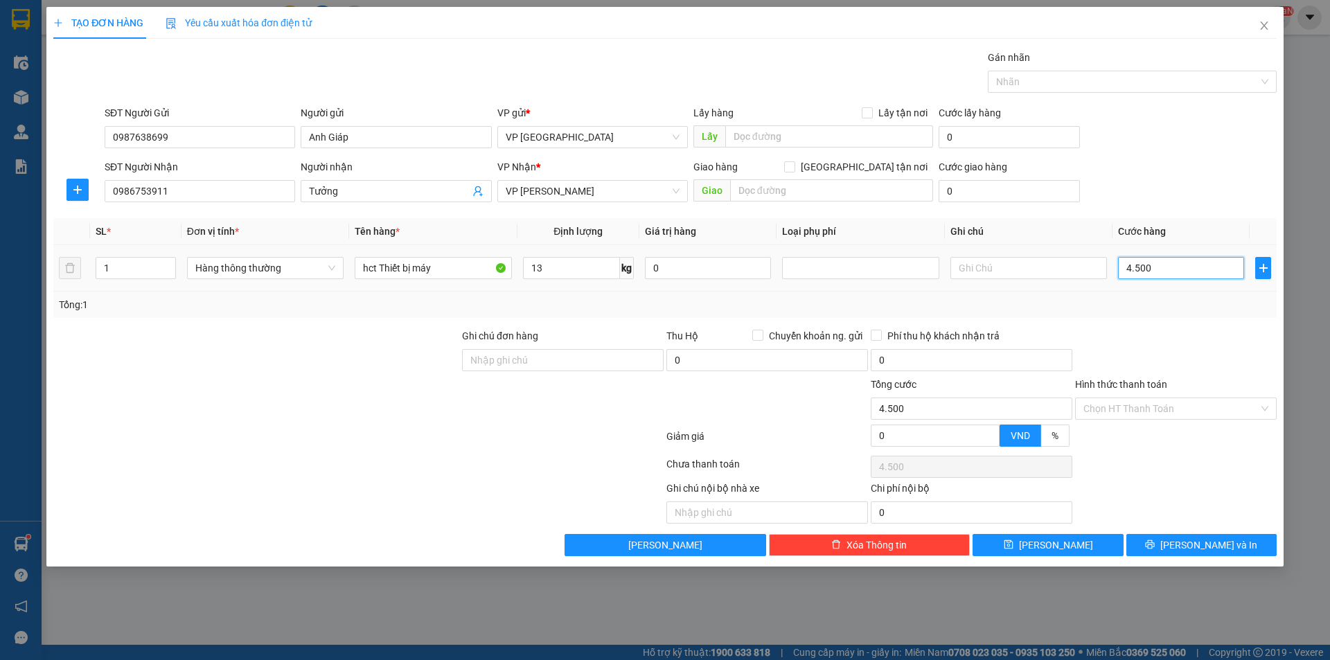
type input "45.000"
click at [1219, 344] on div at bounding box center [1176, 352] width 204 height 49
click at [1223, 548] on span "[PERSON_NAME] và In" at bounding box center [1209, 545] width 97 height 15
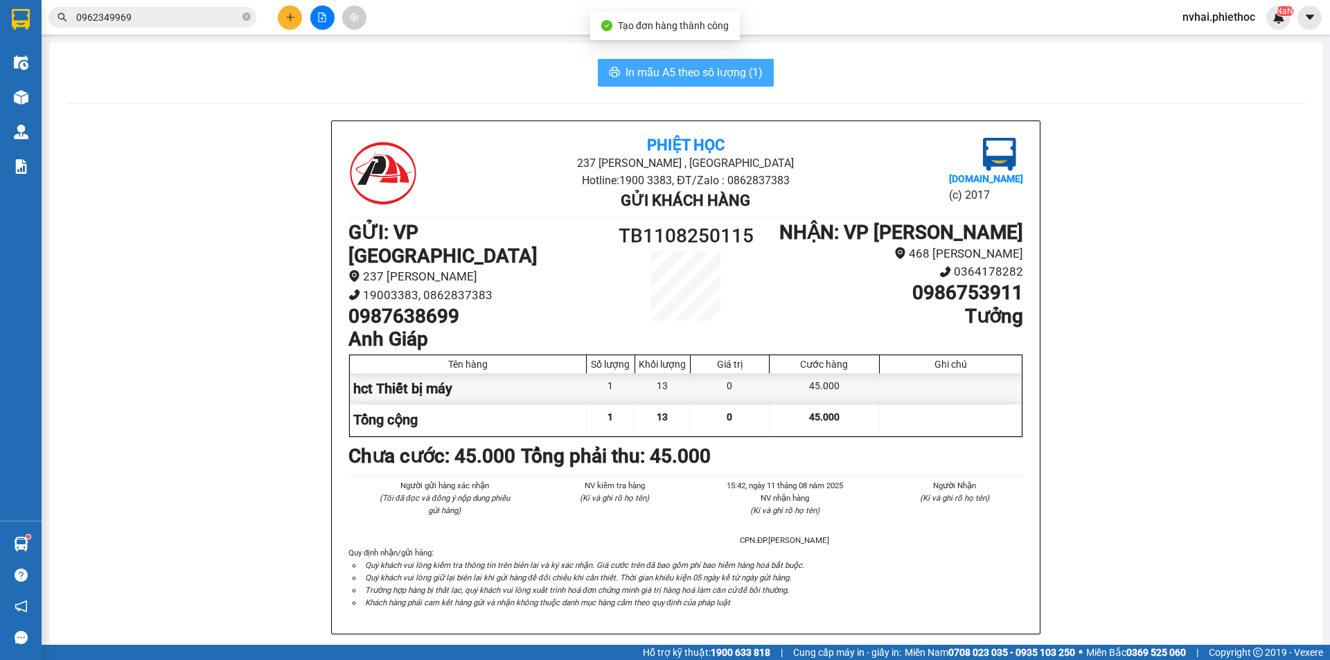
click at [695, 73] on span "In mẫu A5 theo số lượng (1)" at bounding box center [694, 72] width 137 height 17
click at [697, 79] on span "In mẫu A5 theo số lượng (1)" at bounding box center [694, 72] width 137 height 17
click at [228, 17] on input "0962349969" at bounding box center [158, 17] width 164 height 15
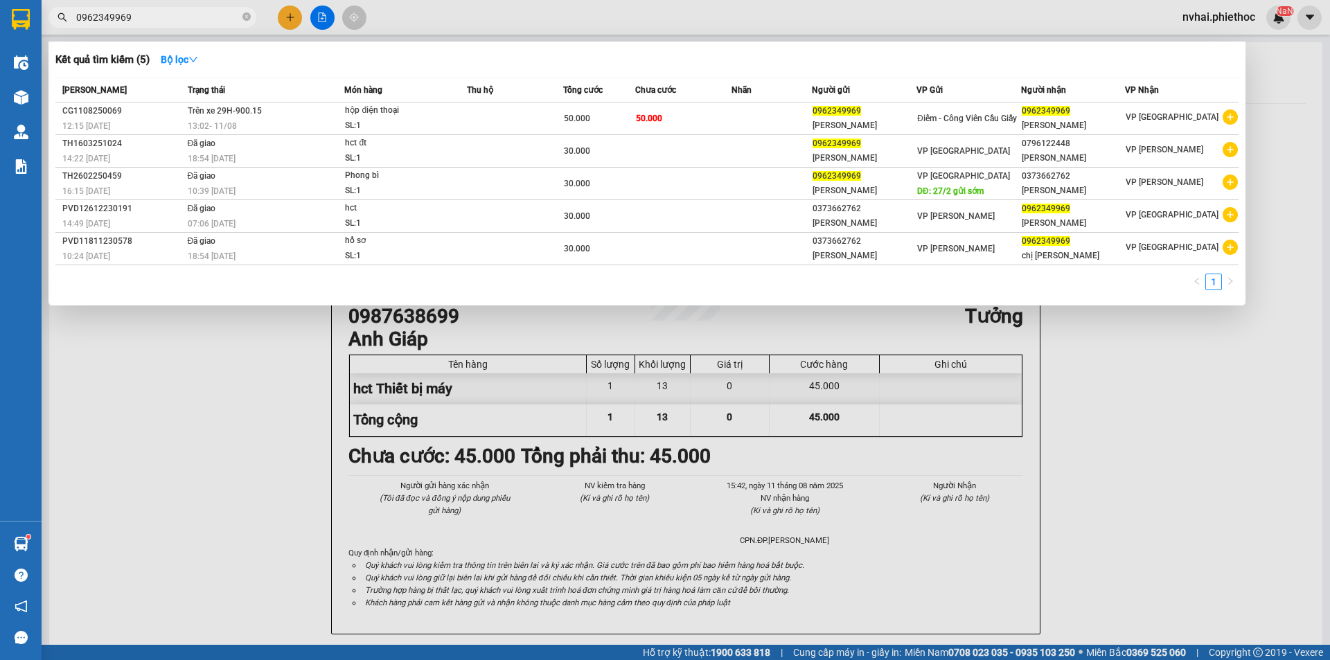
click at [228, 17] on input "0962349969" at bounding box center [158, 17] width 164 height 15
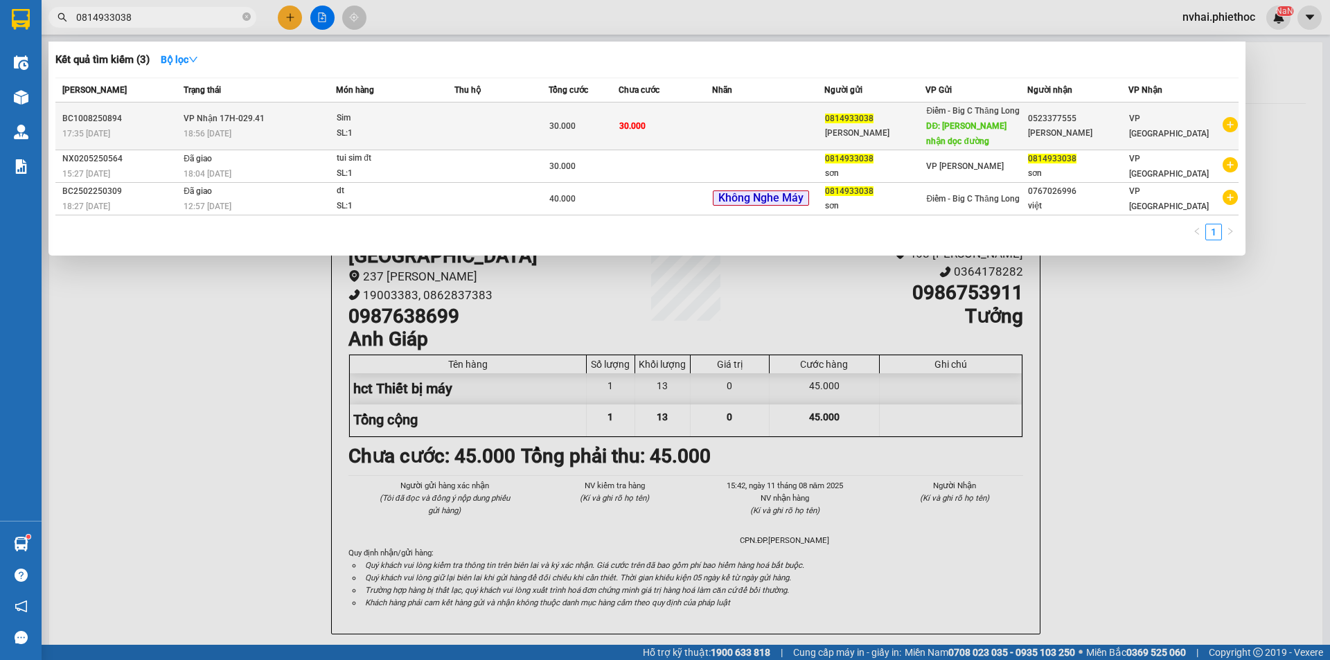
type input "0814933038"
click at [1025, 126] on div "Điểm - Big C Thăng Long DĐ: Lx Huy nhận dọc đường" at bounding box center [976, 126] width 100 height 46
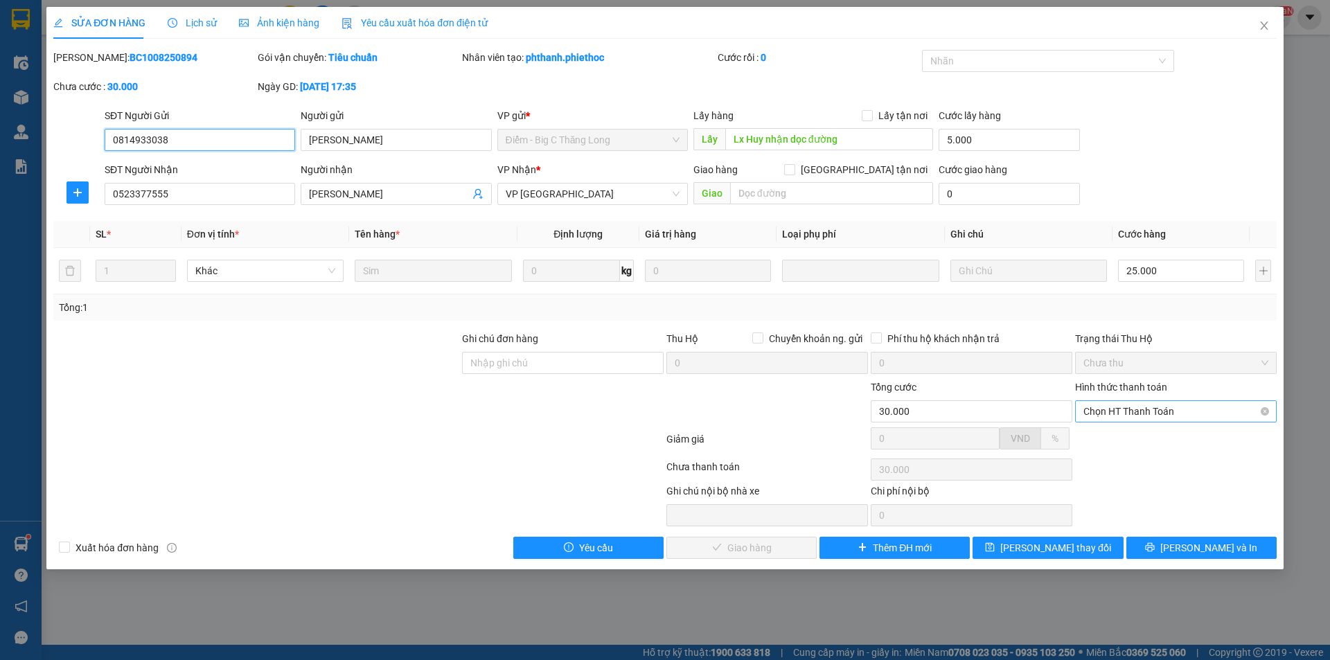
click at [1161, 416] on span "Chọn HT Thanh Toán" at bounding box center [1176, 411] width 185 height 21
click at [1153, 445] on div "Tại văn phòng" at bounding box center [1176, 439] width 185 height 15
click at [779, 547] on span "Lưu và Giao hàng" at bounding box center [759, 547] width 133 height 15
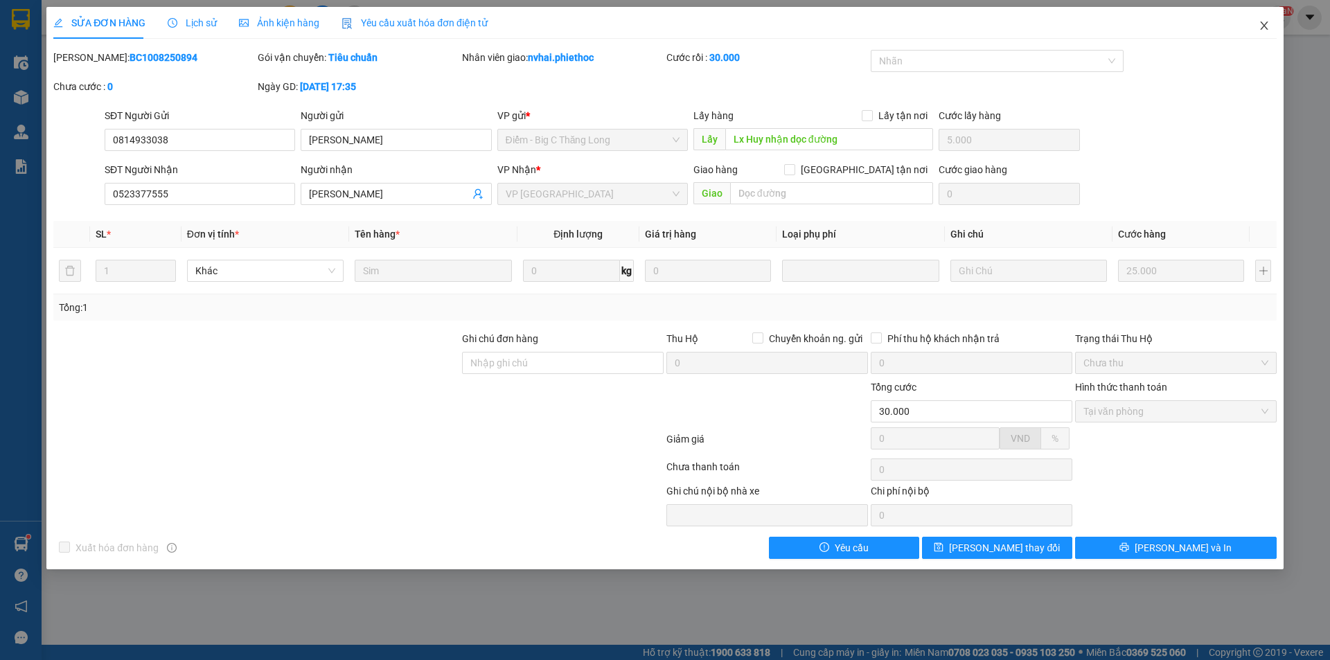
click at [1256, 31] on span "Close" at bounding box center [1264, 26] width 39 height 39
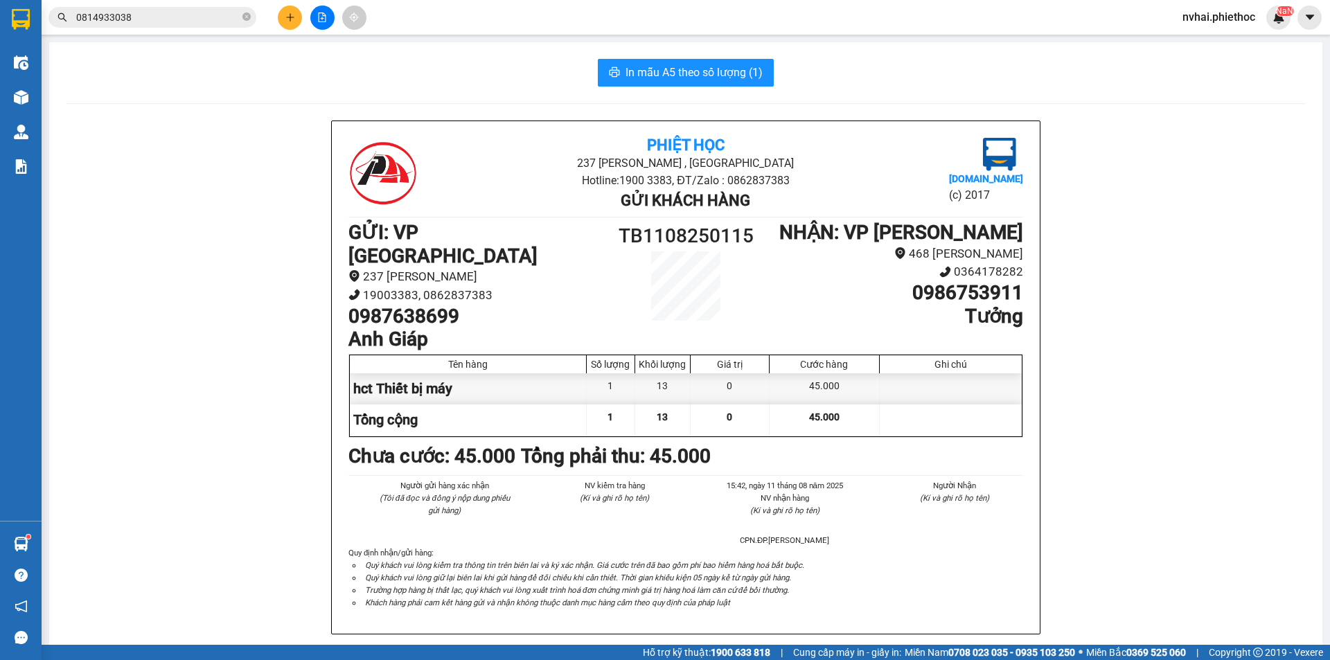
click at [510, 80] on div "In mẫu A5 theo số lượng (1)" at bounding box center [686, 73] width 1240 height 28
click at [192, 15] on input "0814933038" at bounding box center [158, 17] width 164 height 15
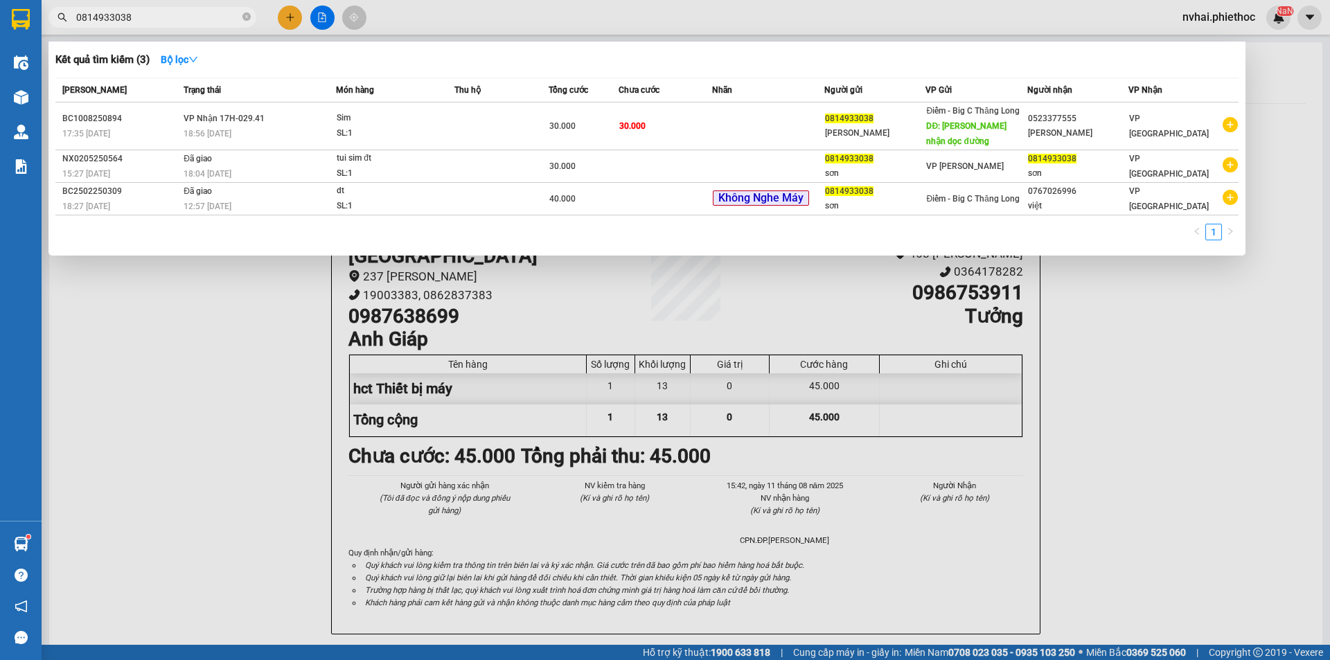
click at [192, 15] on input "0814933038" at bounding box center [158, 17] width 164 height 15
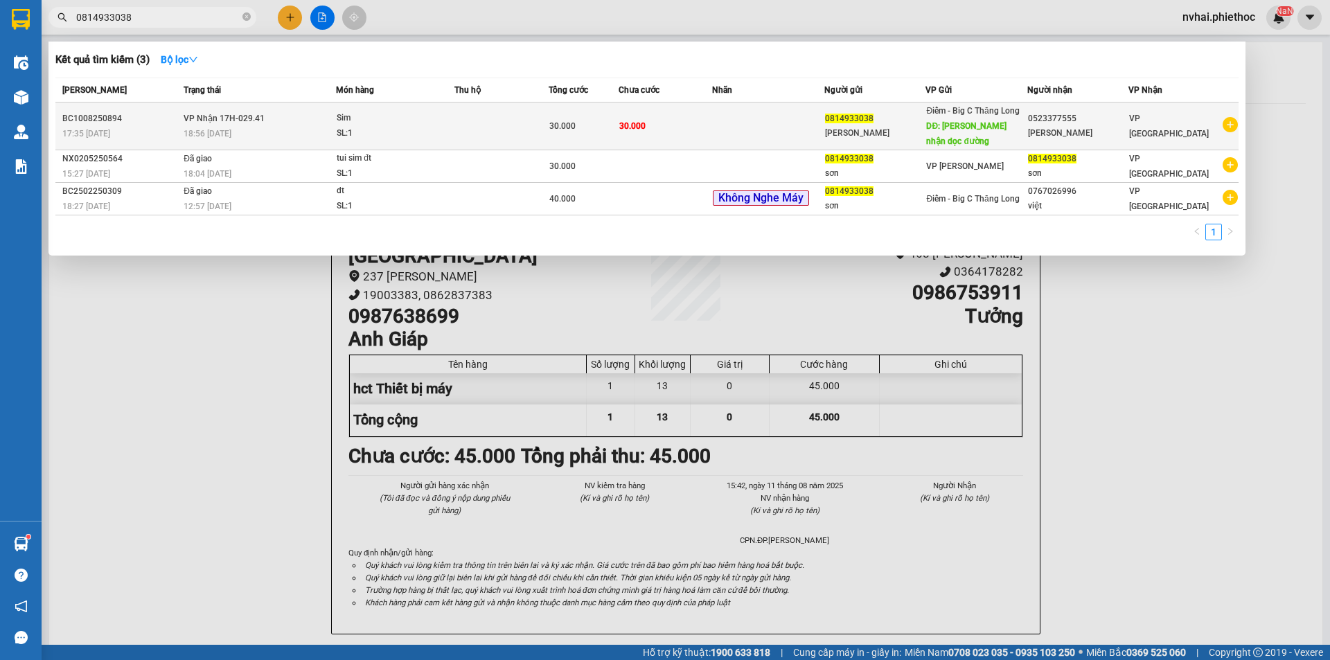
click at [592, 118] on td "30.000" at bounding box center [584, 127] width 70 height 48
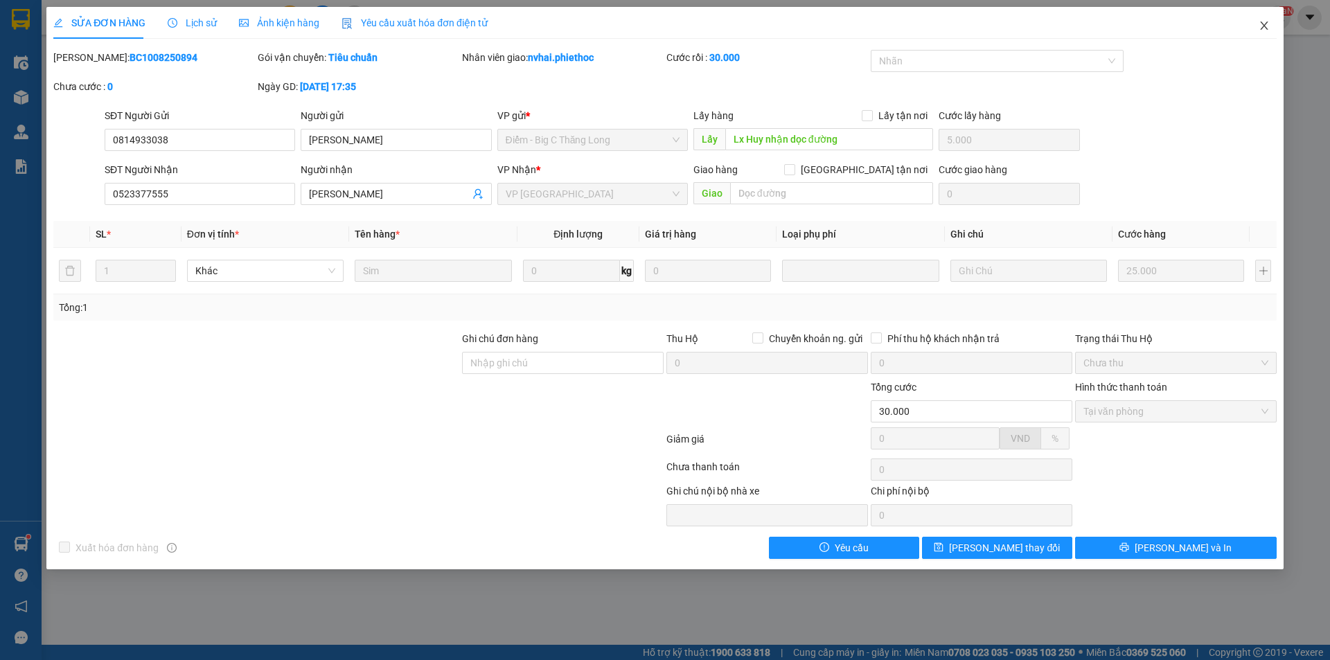
click at [1258, 32] on span "Close" at bounding box center [1264, 26] width 39 height 39
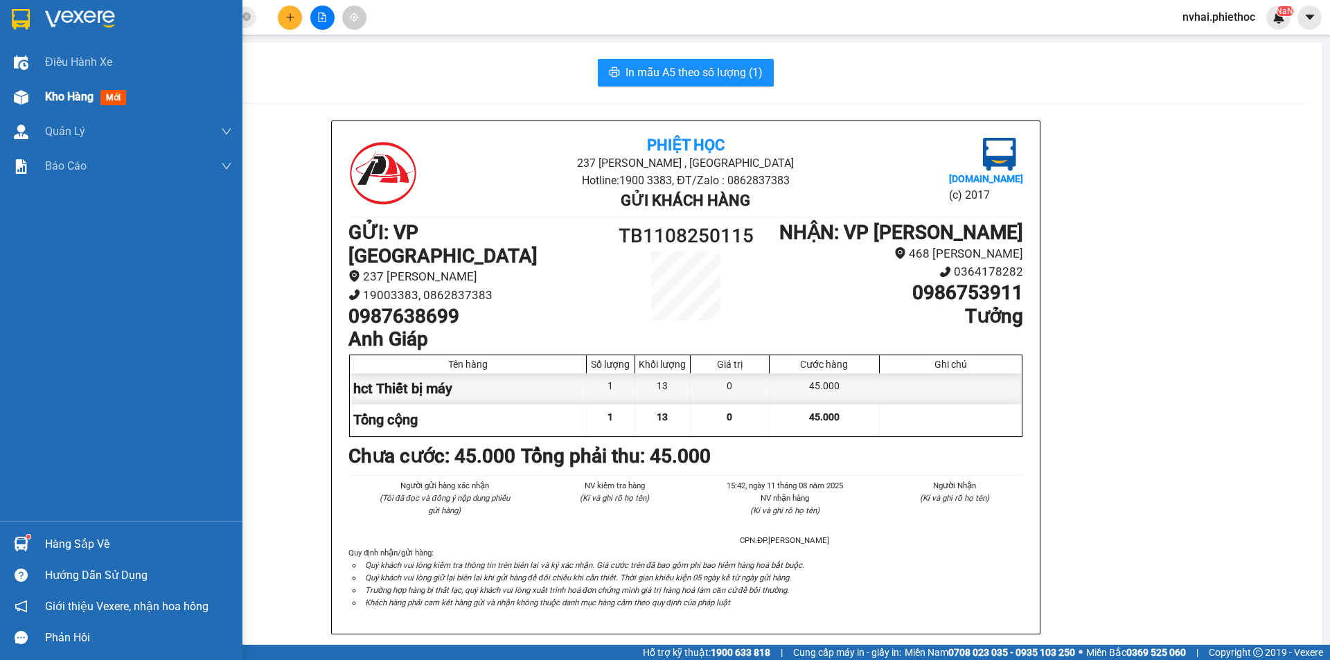
click at [26, 94] on img at bounding box center [21, 97] width 15 height 15
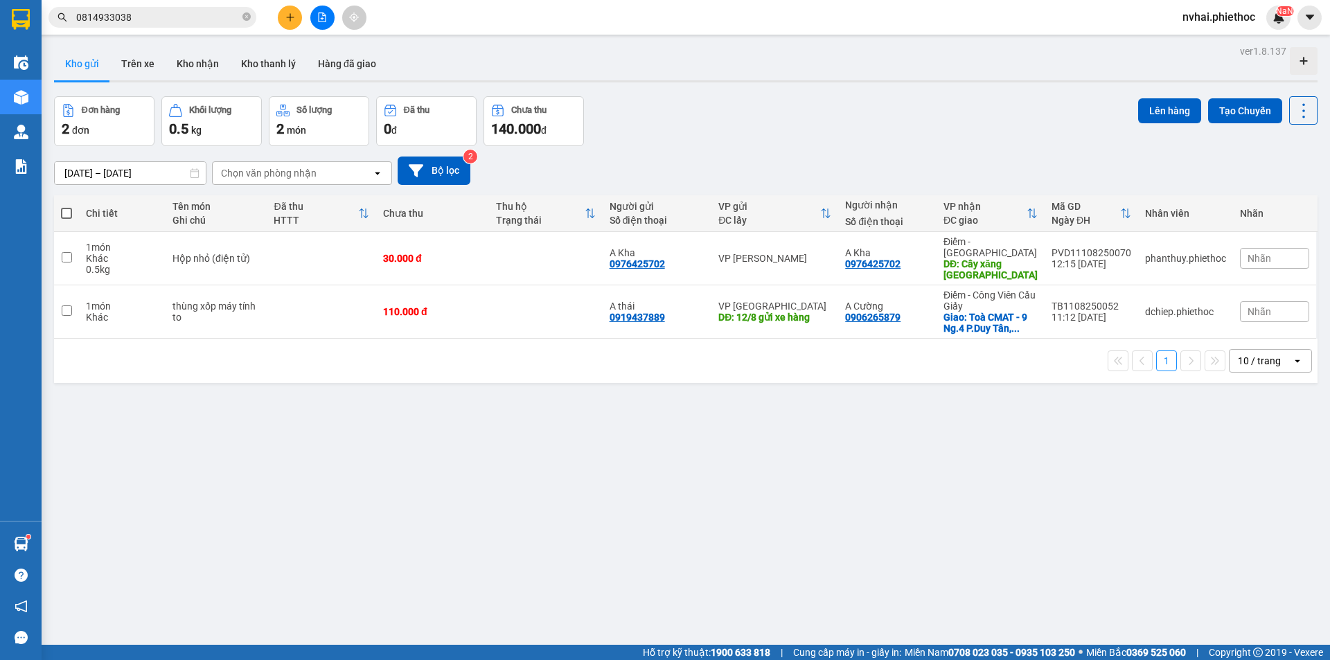
click at [820, 113] on div "Đơn hàng 2 đơn Khối lượng 0.5 kg Số lượng 2 món Đã thu 0 đ Chưa thu 140.000 đ L…" at bounding box center [686, 121] width 1264 height 50
click at [145, 53] on button "Trên xe" at bounding box center [137, 63] width 55 height 33
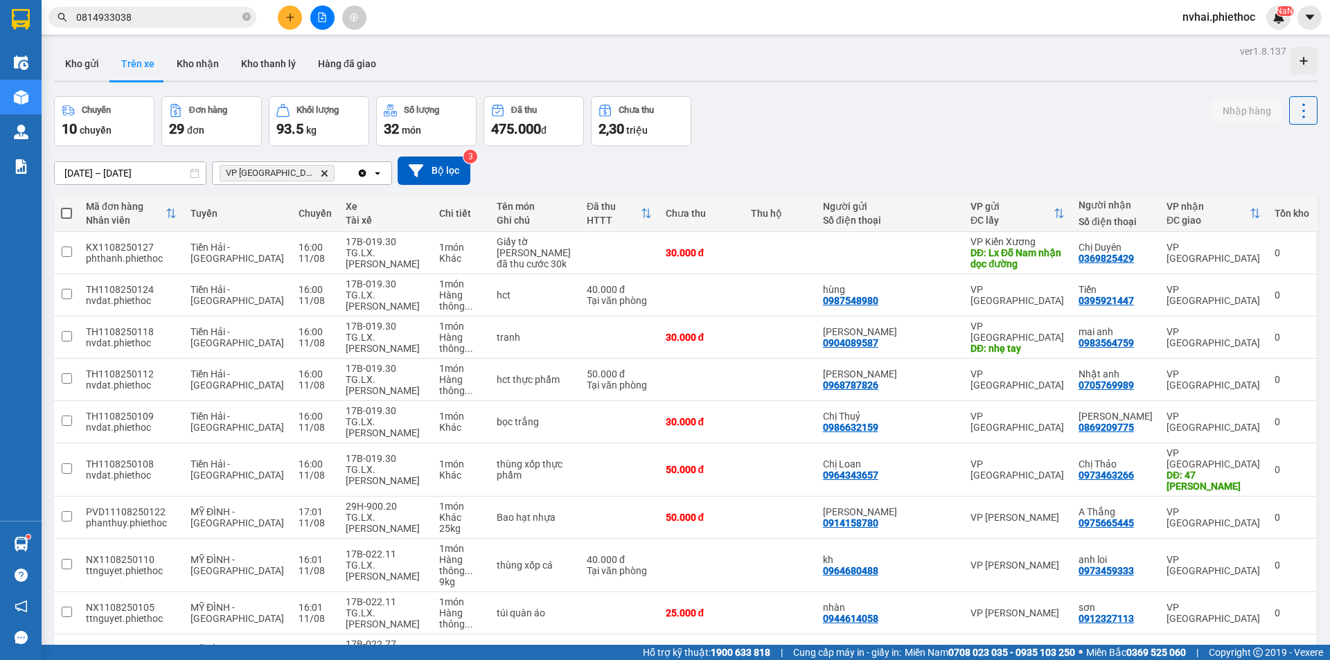
click at [964, 443] on td "Chị Loan 0964343657" at bounding box center [890, 469] width 148 height 53
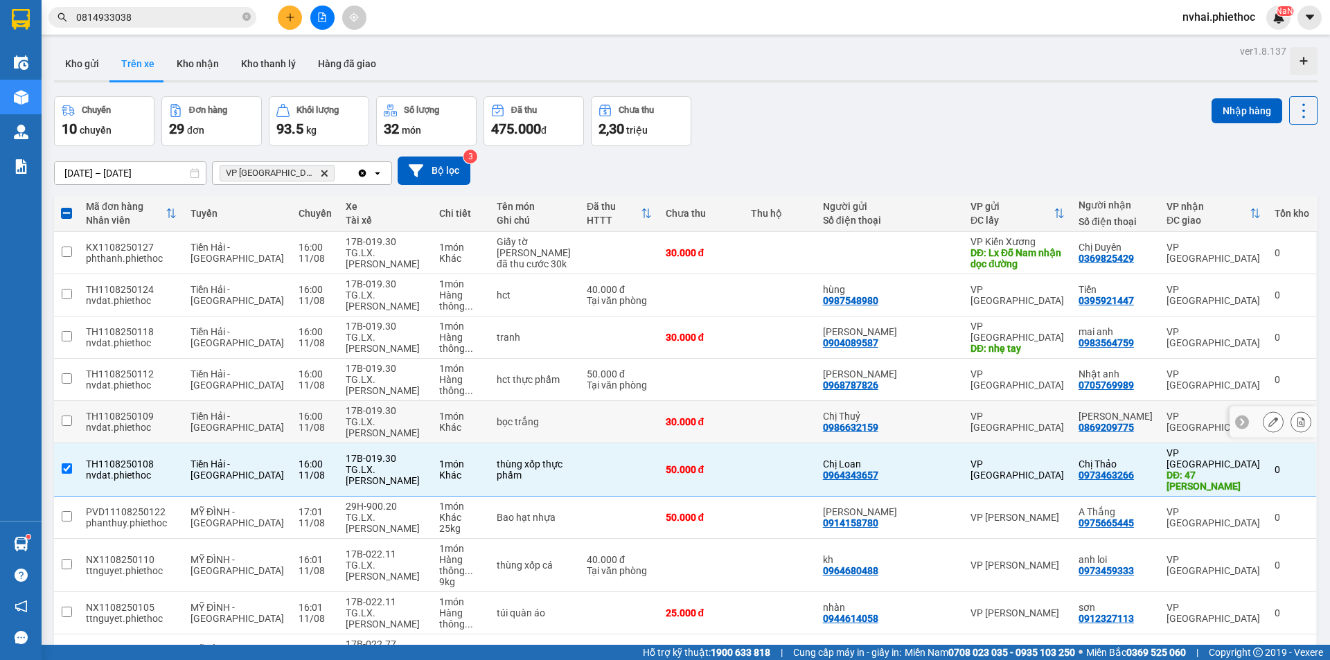
click at [998, 411] on div "VP [GEOGRAPHIC_DATA]" at bounding box center [1018, 422] width 94 height 22
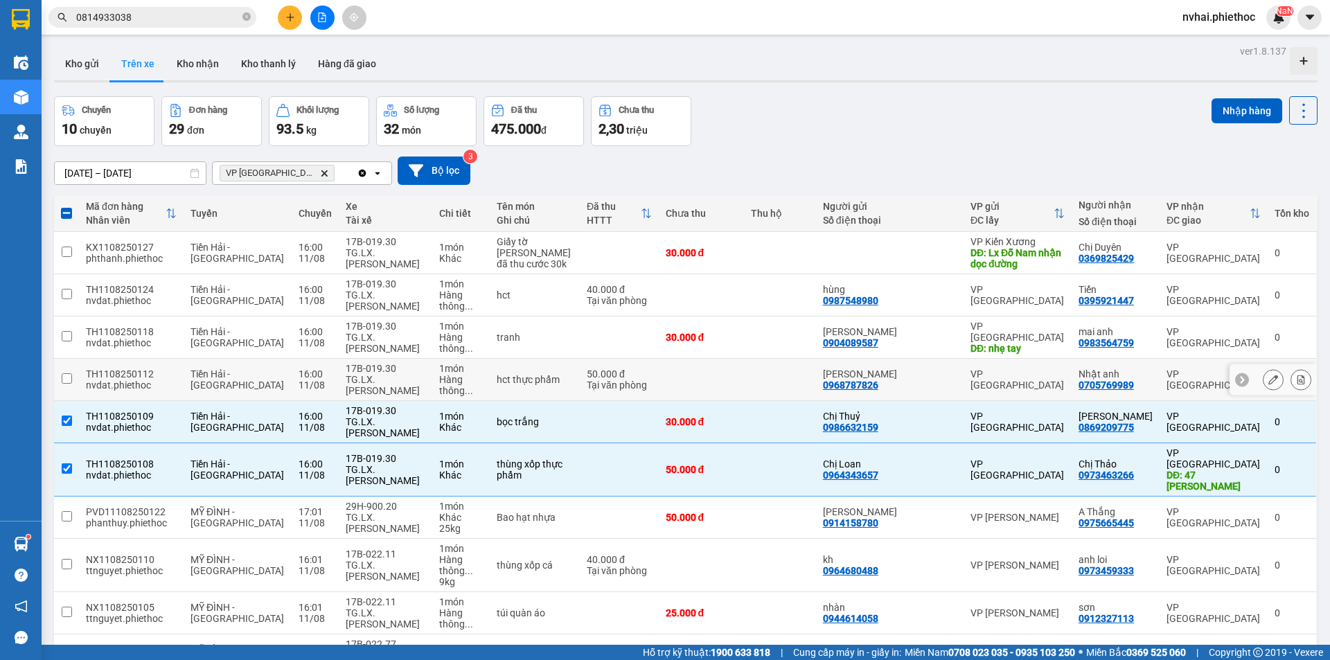
click at [1004, 369] on div "VP [GEOGRAPHIC_DATA]" at bounding box center [1018, 380] width 94 height 22
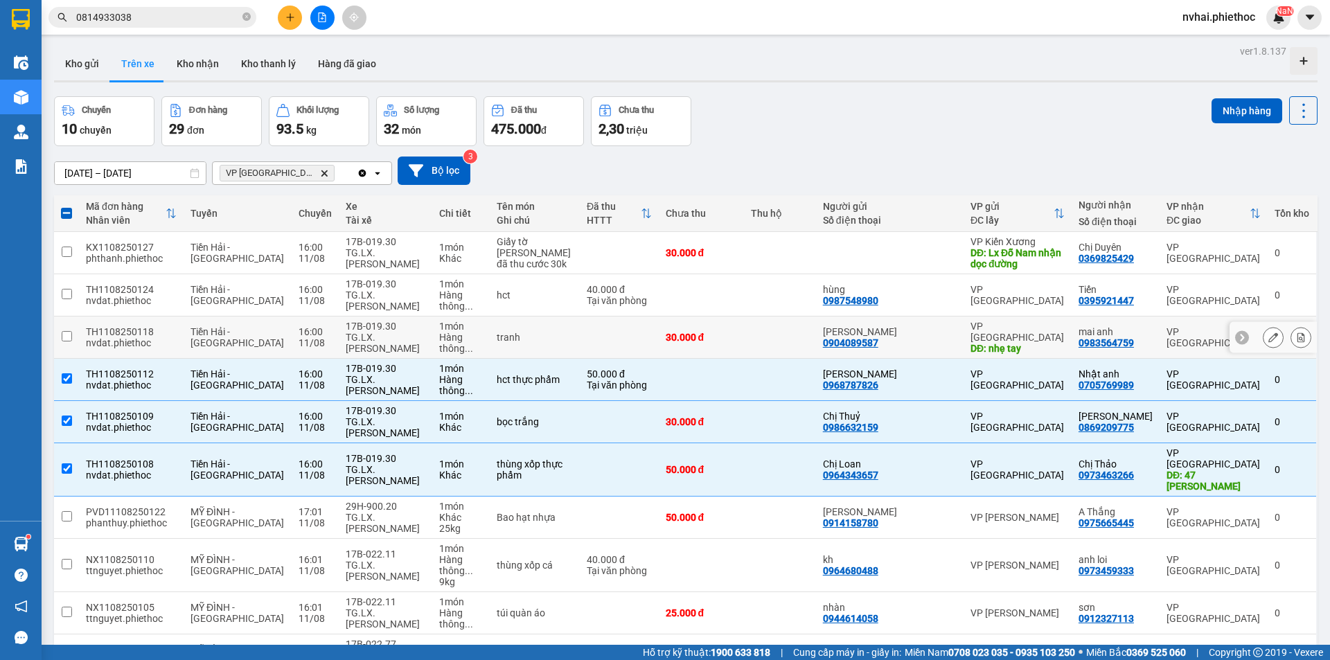
click at [946, 326] on div "Anh Linh 0904089587" at bounding box center [890, 337] width 134 height 22
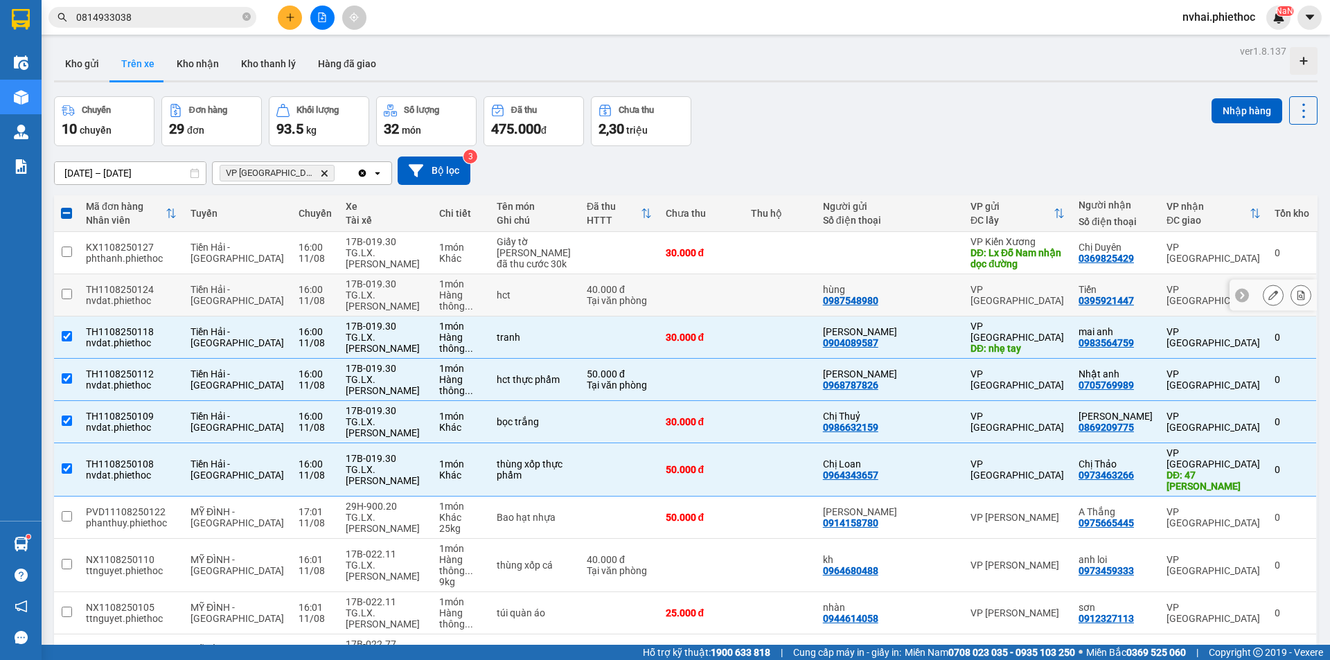
click at [957, 284] on div "hùng" at bounding box center [890, 289] width 134 height 11
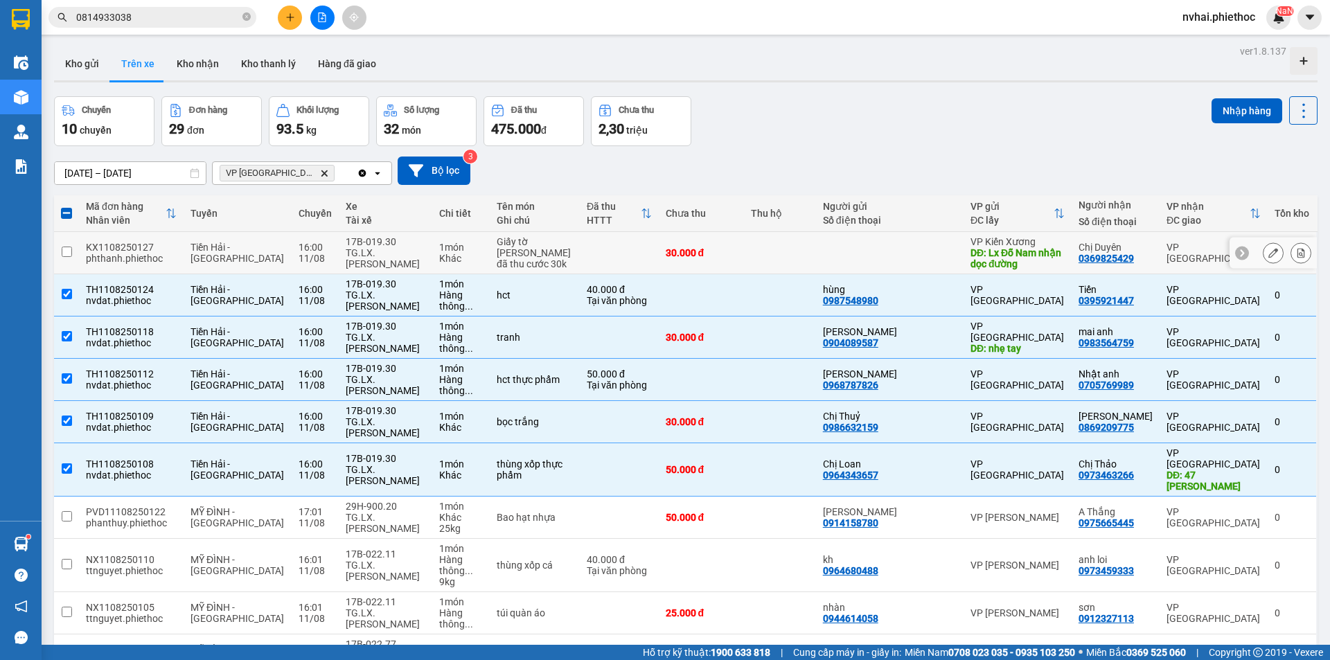
click at [955, 232] on td at bounding box center [890, 253] width 148 height 42
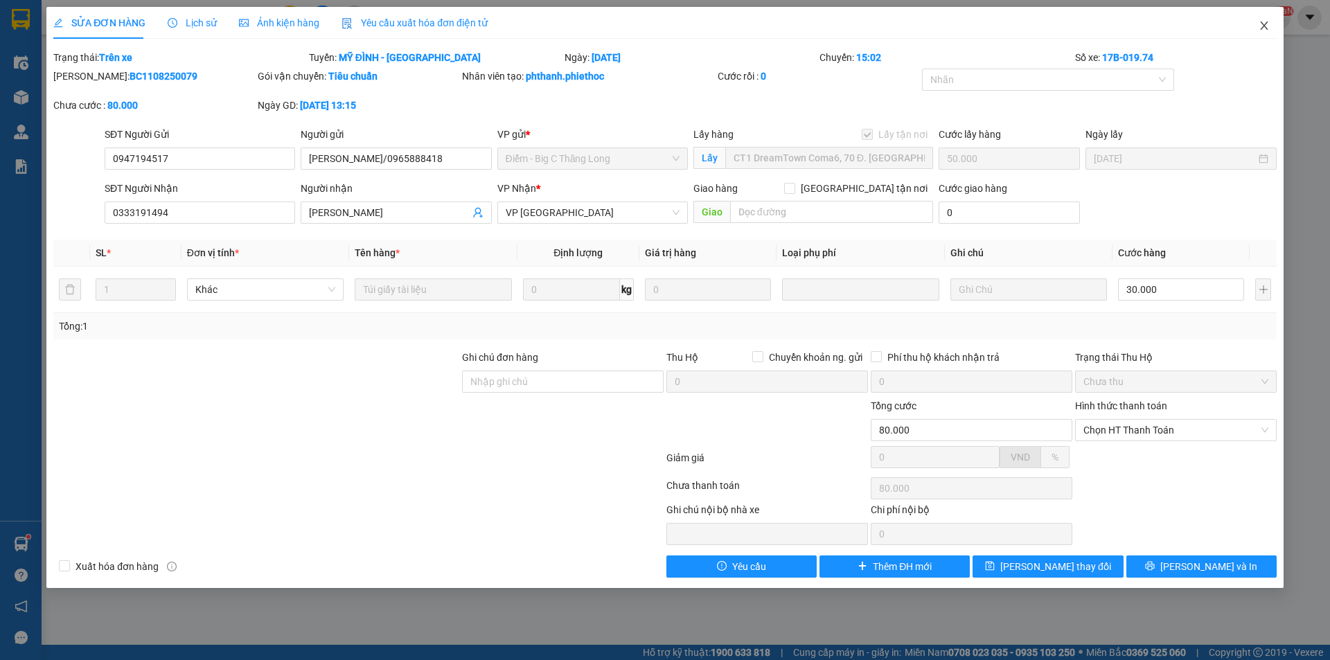
click at [1270, 29] on span "Close" at bounding box center [1264, 26] width 39 height 39
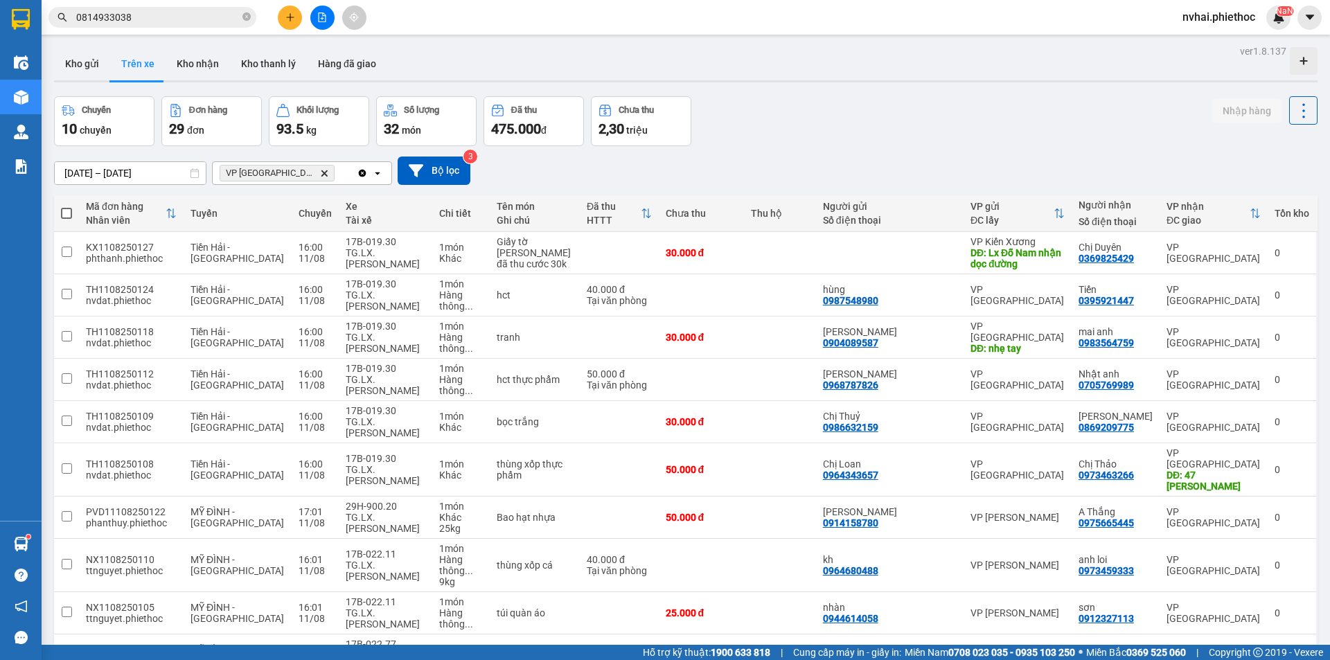
drag, startPoint x: 1145, startPoint y: 307, endPoint x: 407, endPoint y: 7, distance: 797.2
click at [94, 65] on button "Kho gửi" at bounding box center [82, 63] width 56 height 33
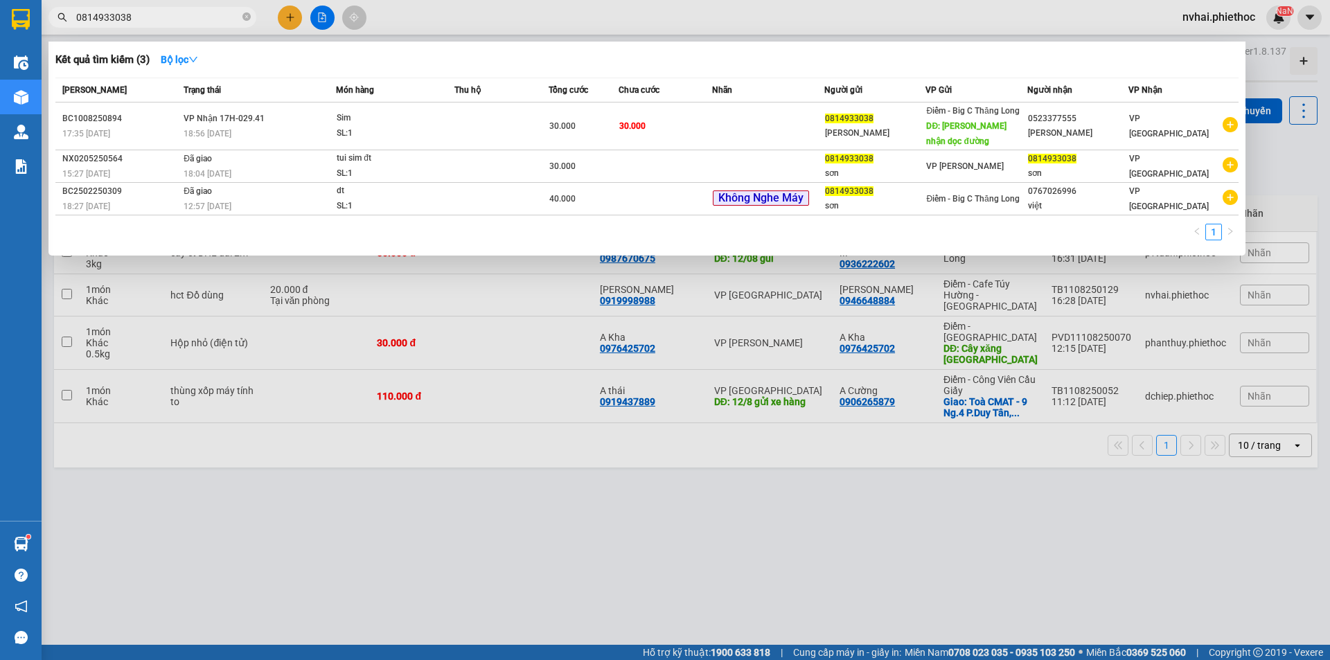
click at [152, 18] on input "0814933038" at bounding box center [158, 17] width 164 height 15
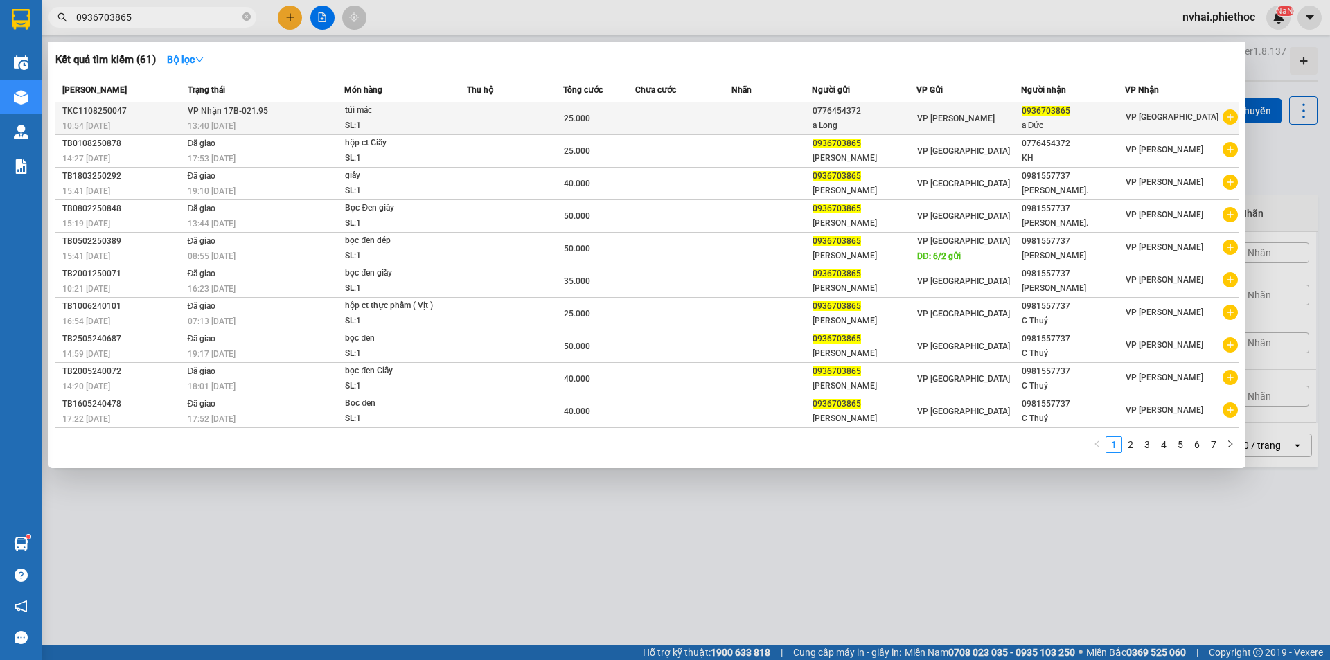
click at [658, 112] on td at bounding box center [683, 119] width 96 height 33
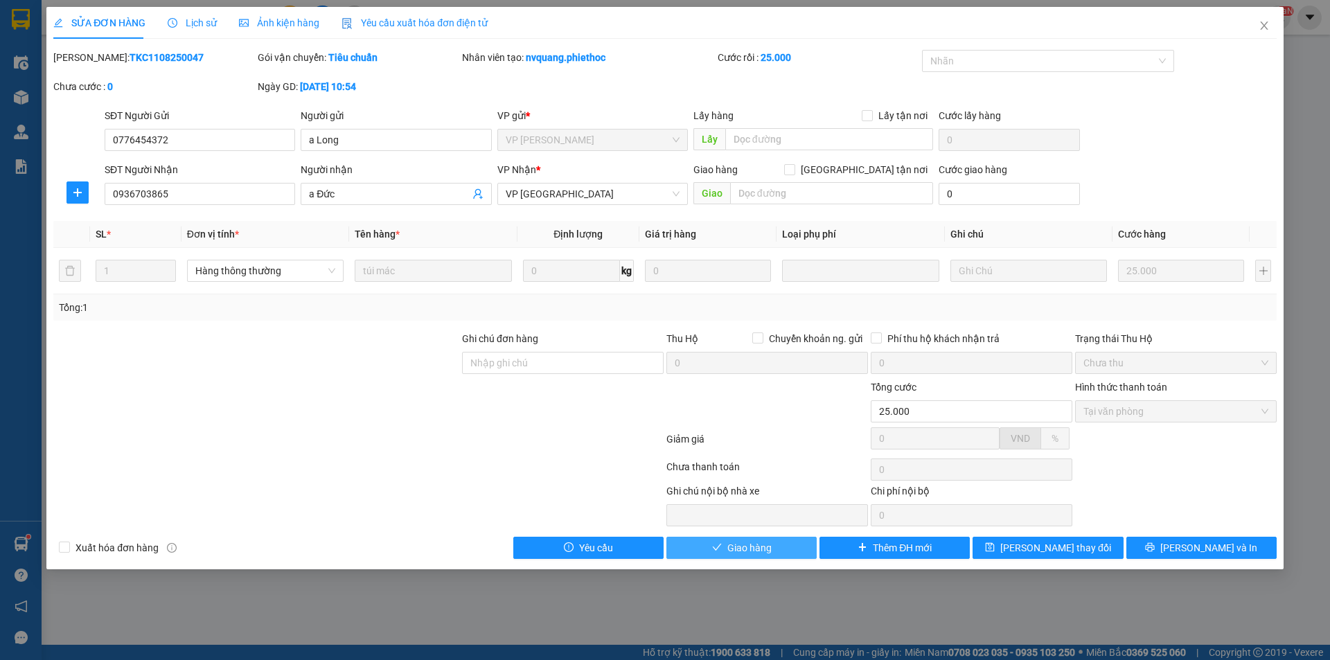
click at [744, 549] on span "Giao hàng" at bounding box center [750, 547] width 44 height 15
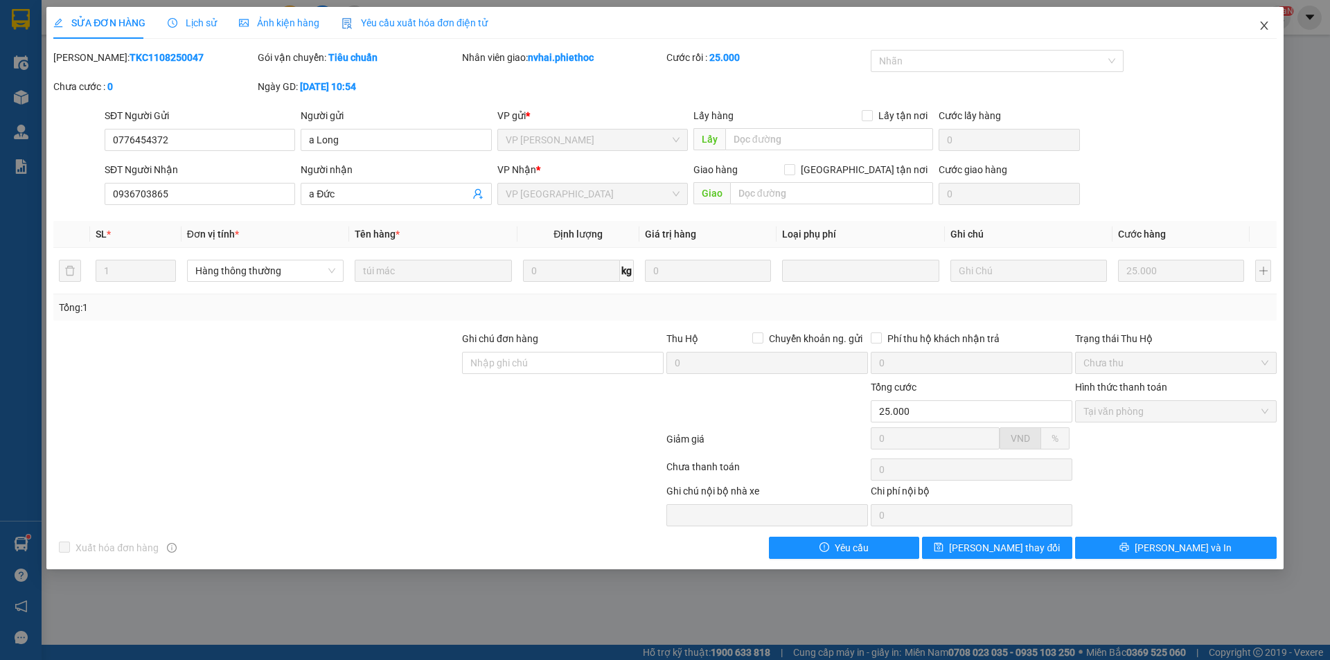
click at [1263, 29] on icon "close" at bounding box center [1264, 25] width 11 height 11
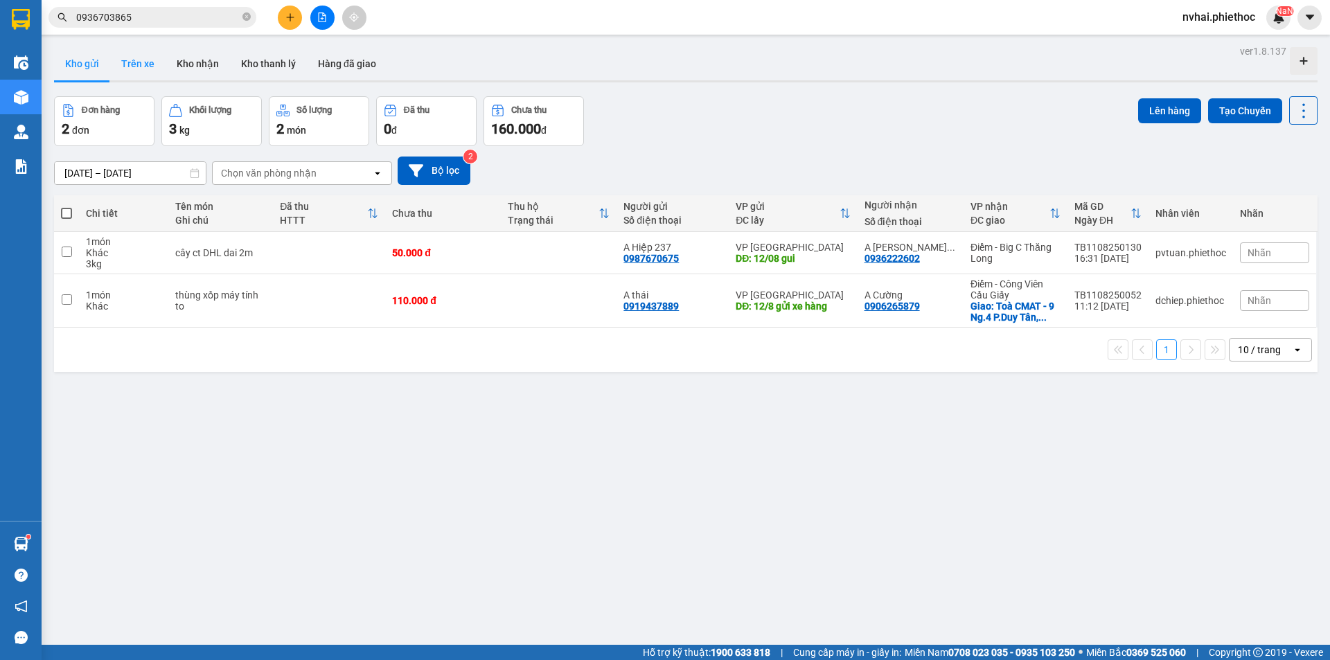
click at [141, 60] on button "Trên xe" at bounding box center [137, 63] width 55 height 33
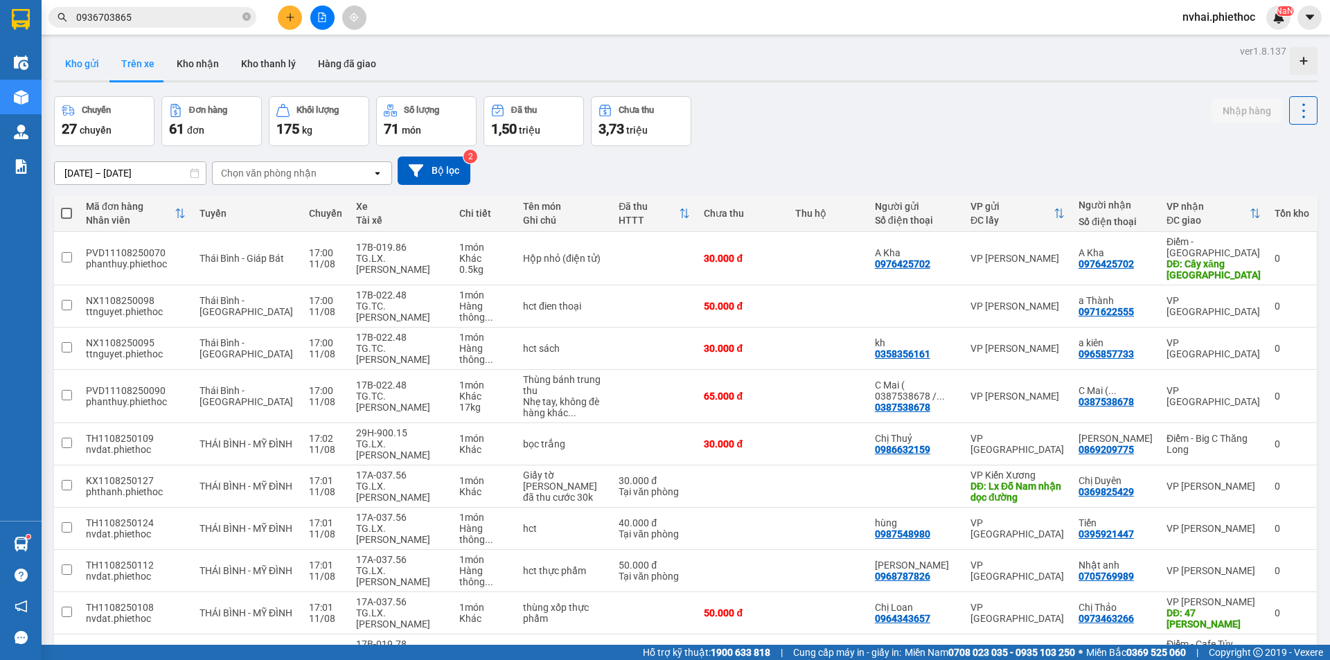
click at [87, 71] on button "Kho gửi" at bounding box center [82, 63] width 56 height 33
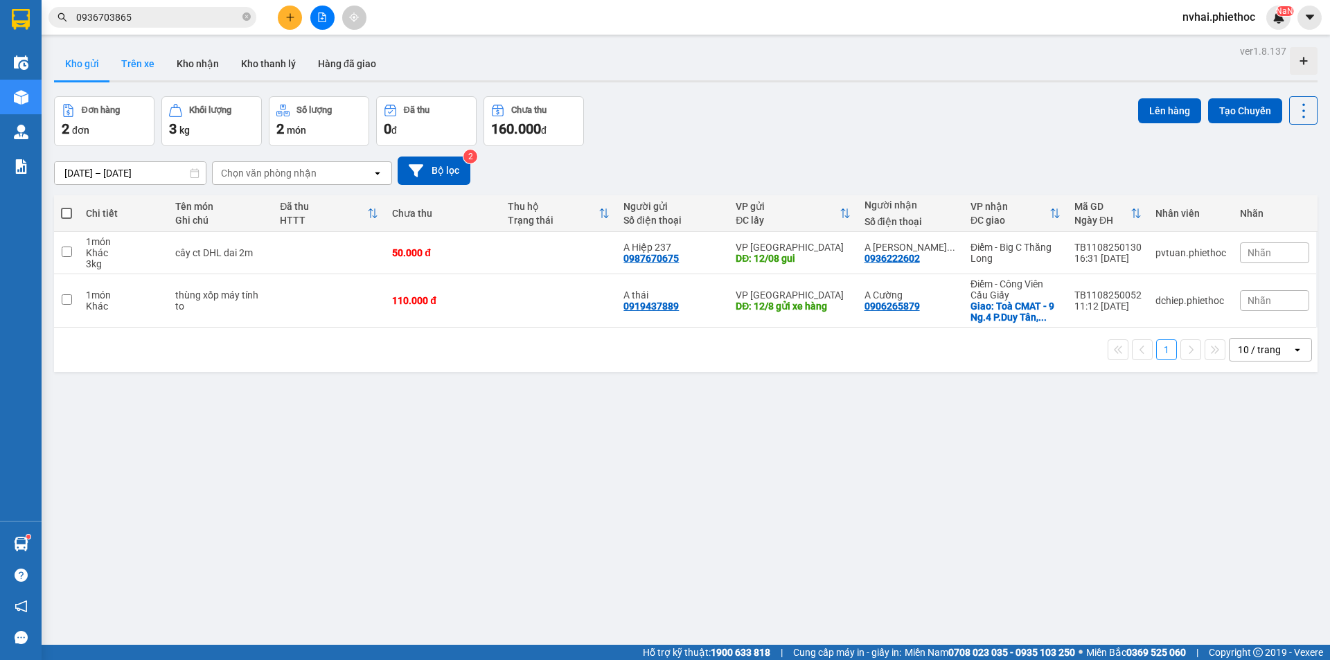
click at [143, 78] on button "Trên xe" at bounding box center [137, 63] width 55 height 33
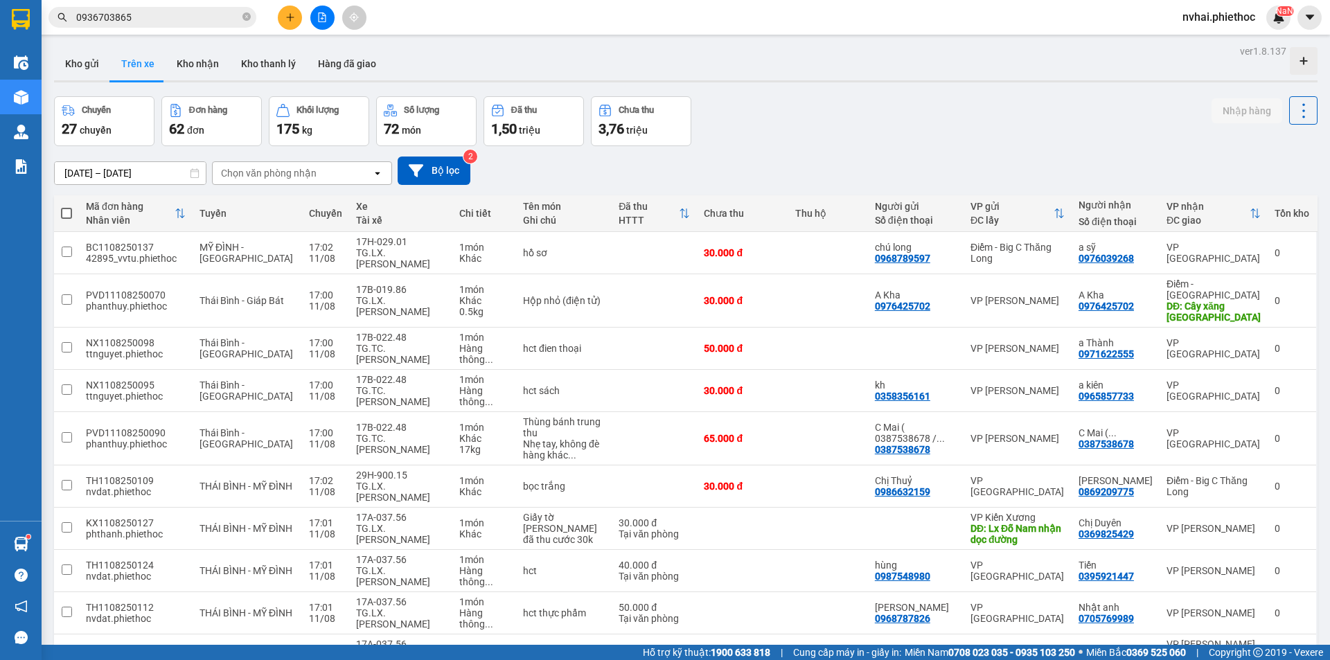
click at [252, 166] on div "Chọn văn phòng nhận" at bounding box center [269, 173] width 96 height 14
click at [255, 208] on span "VP [GEOGRAPHIC_DATA]" at bounding box center [281, 202] width 116 height 14
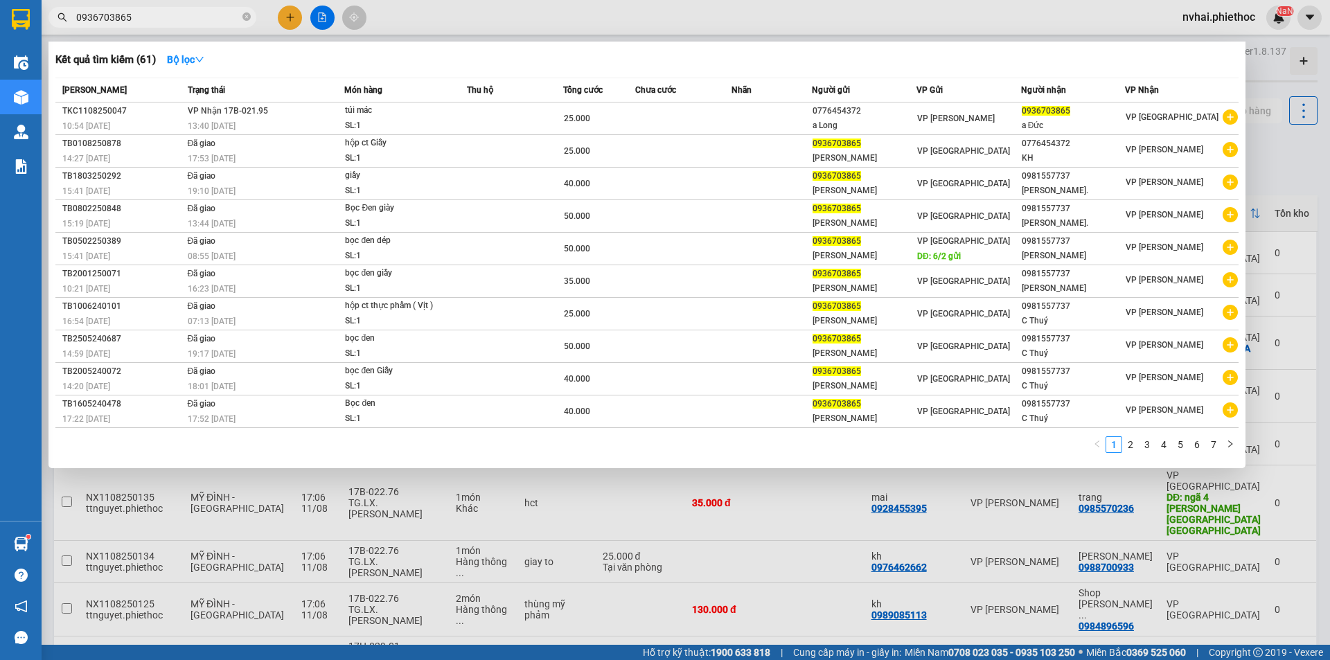
click at [171, 9] on span "0936703865" at bounding box center [153, 17] width 208 height 21
click at [165, 16] on input "0936703865" at bounding box center [158, 17] width 164 height 15
paste input "363171042"
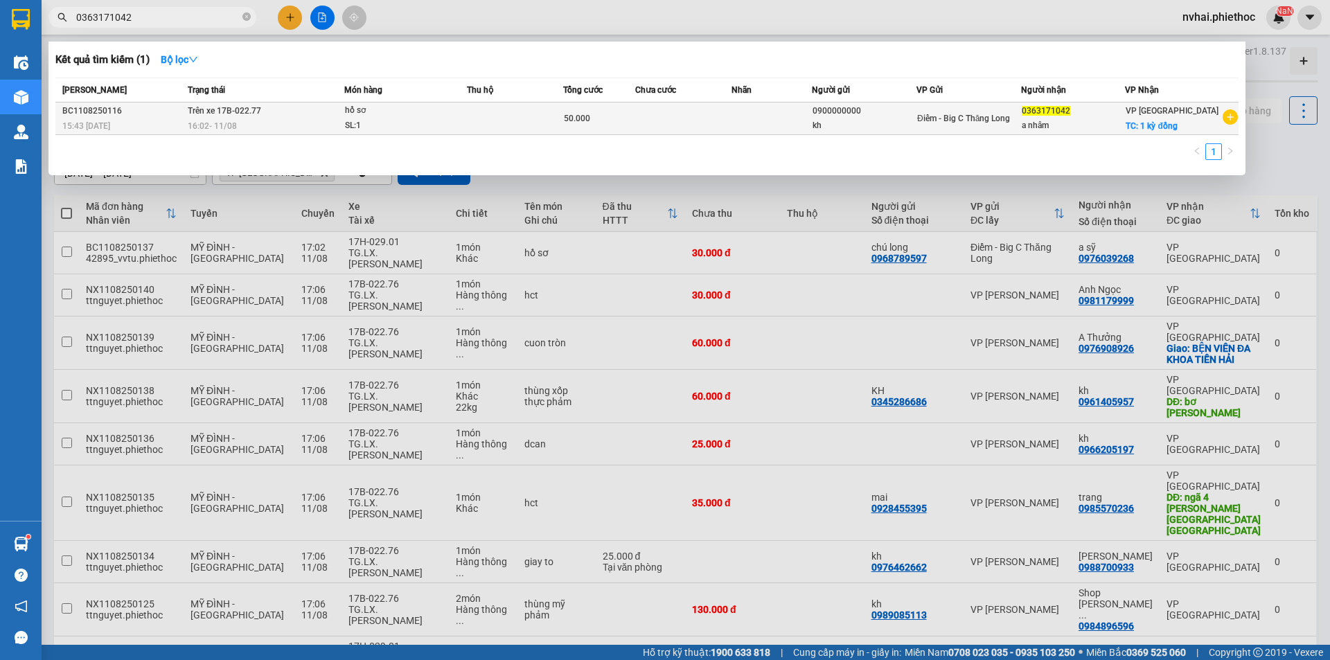
click at [1074, 116] on div "0363171042" at bounding box center [1073, 111] width 103 height 15
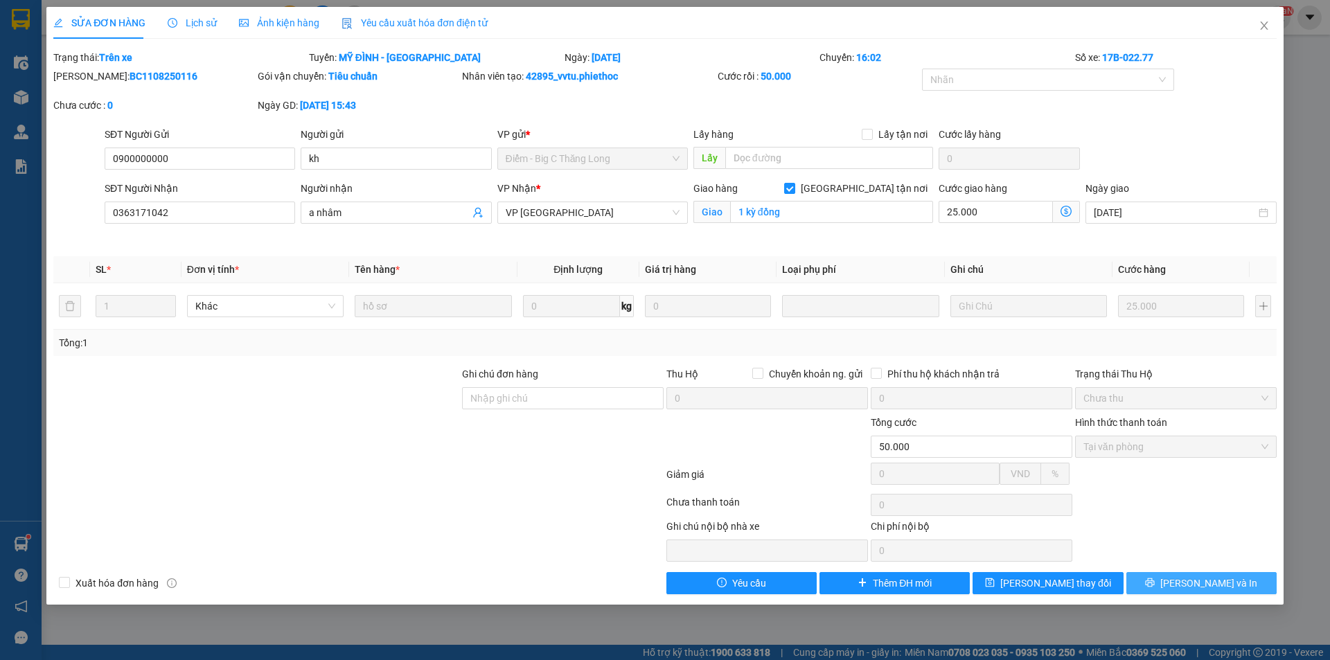
click at [1192, 573] on button "[PERSON_NAME] và In" at bounding box center [1202, 583] width 150 height 22
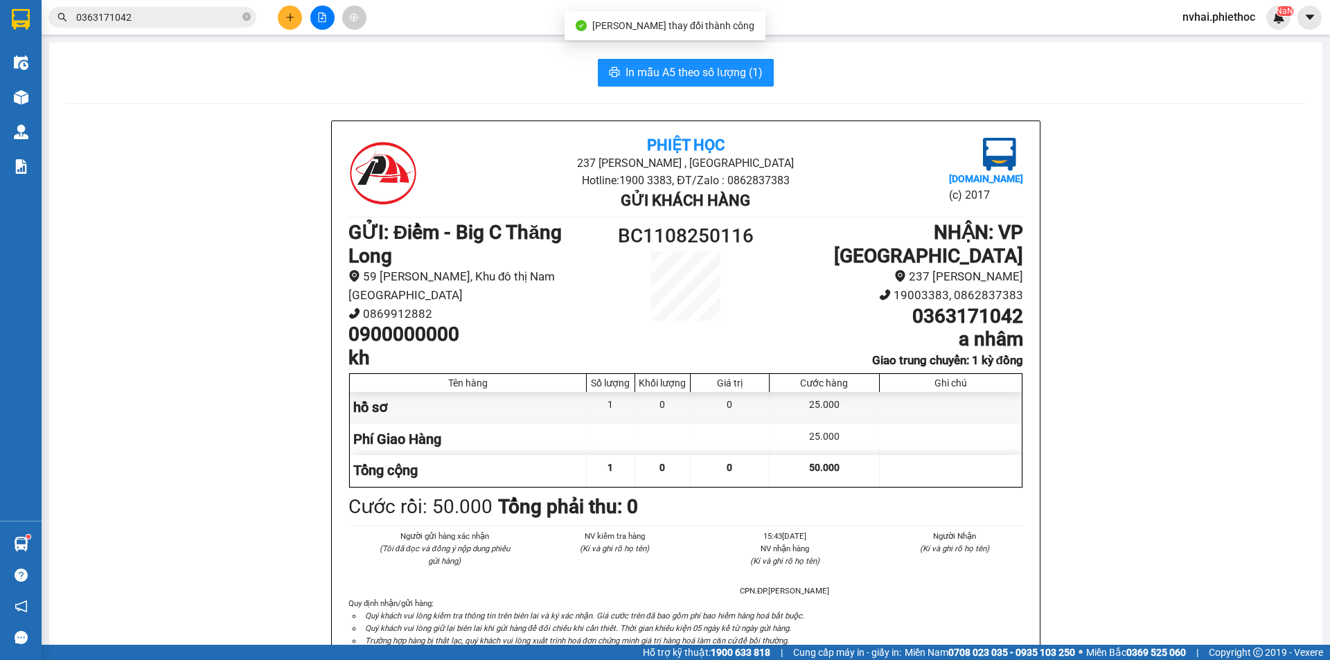
click at [694, 74] on span "In mẫu A5 theo số lượng (1)" at bounding box center [694, 72] width 137 height 17
click at [176, 20] on input "0363171042" at bounding box center [158, 17] width 164 height 15
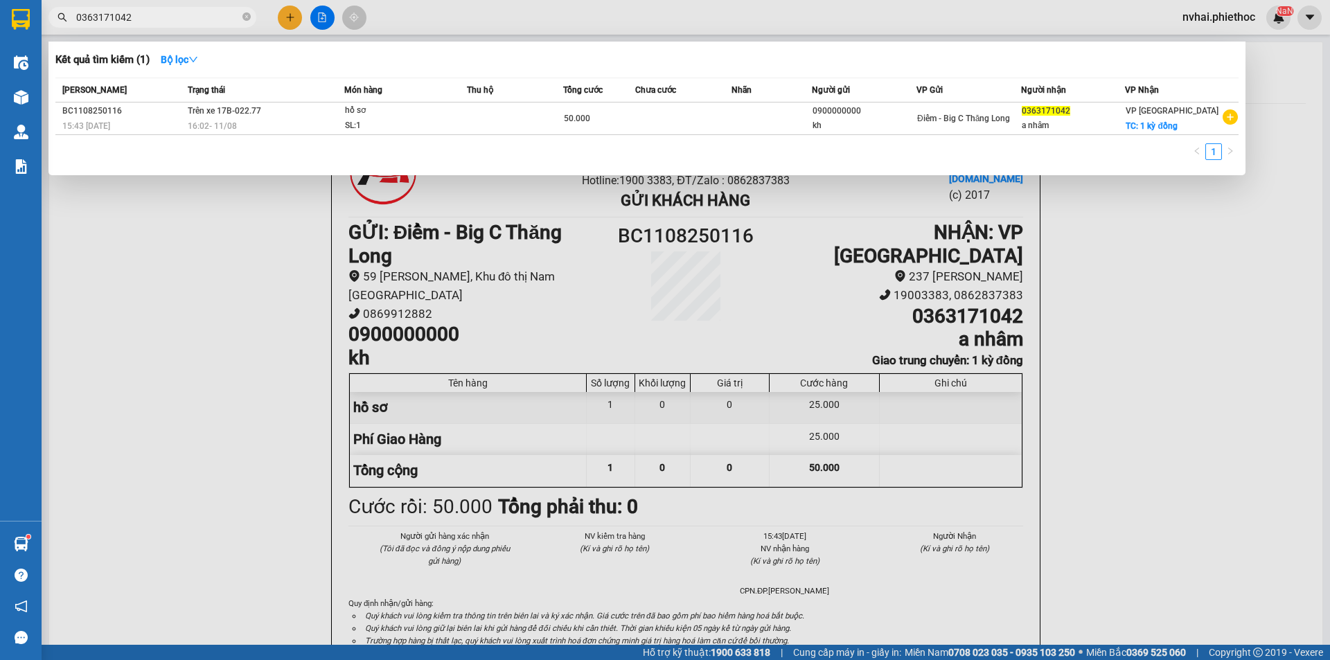
click at [176, 20] on input "0363171042" at bounding box center [158, 17] width 164 height 15
paste input "975915981"
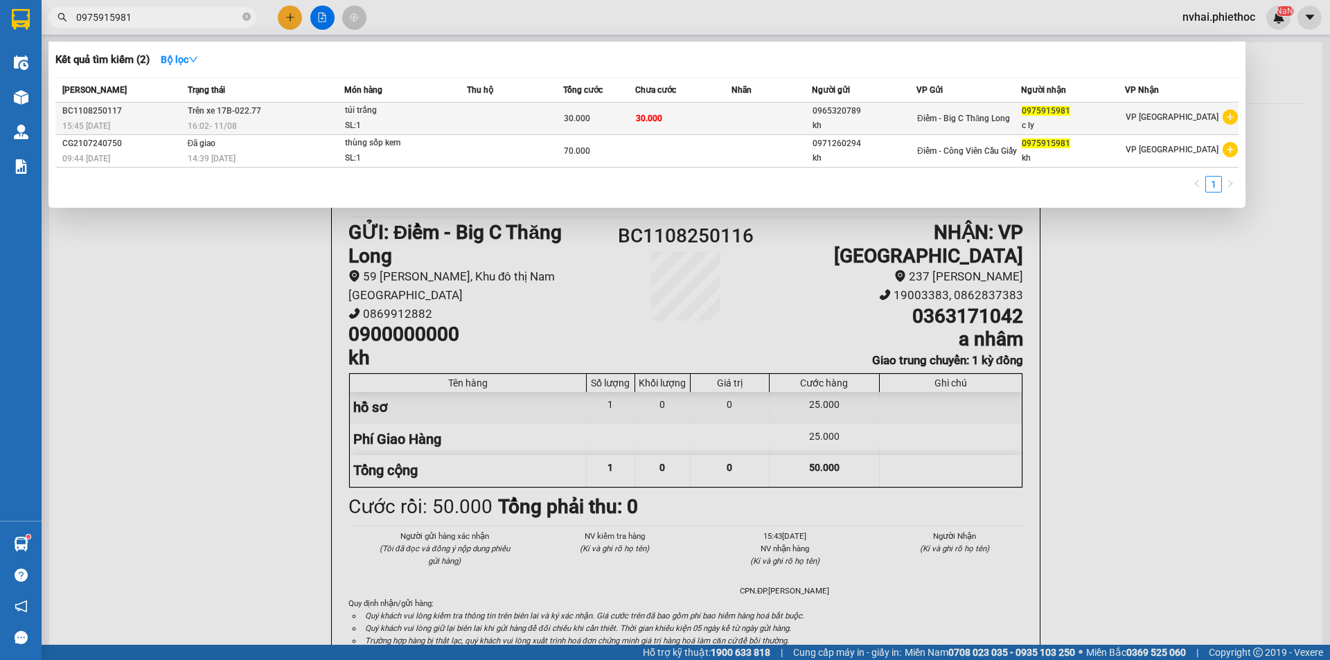
click at [1047, 114] on span "0975915981" at bounding box center [1046, 111] width 49 height 10
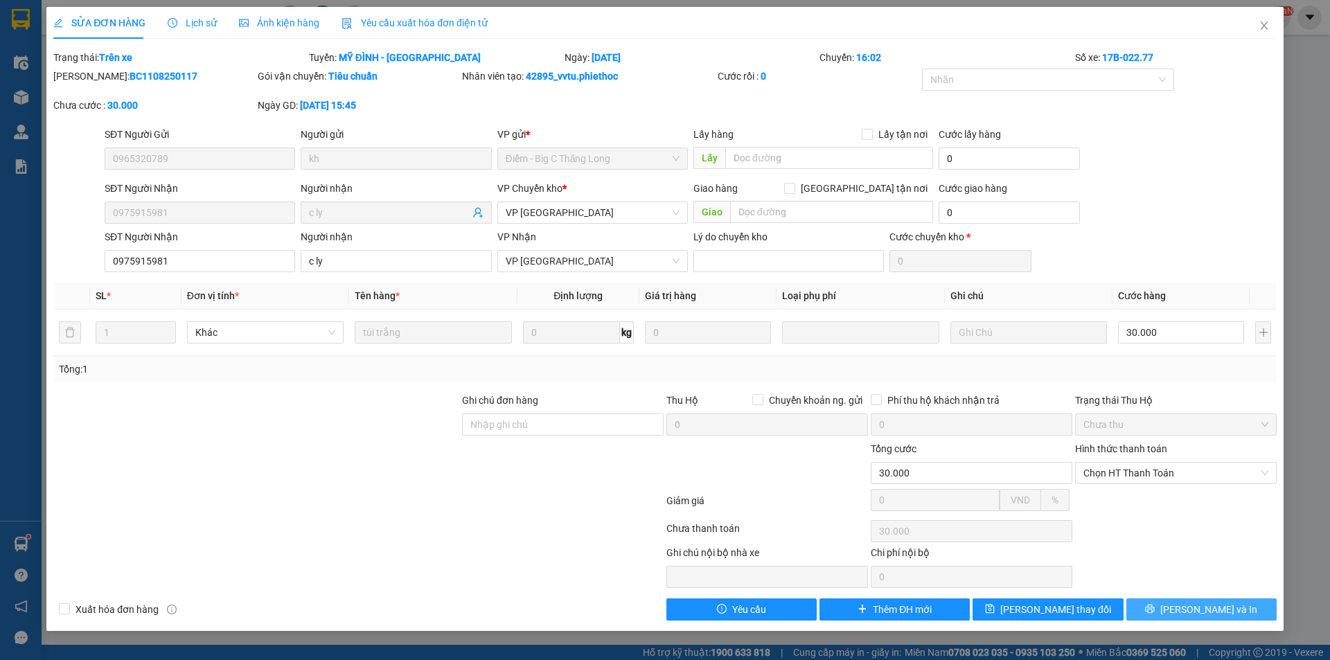
click at [1155, 615] on span "printer" at bounding box center [1150, 609] width 10 height 11
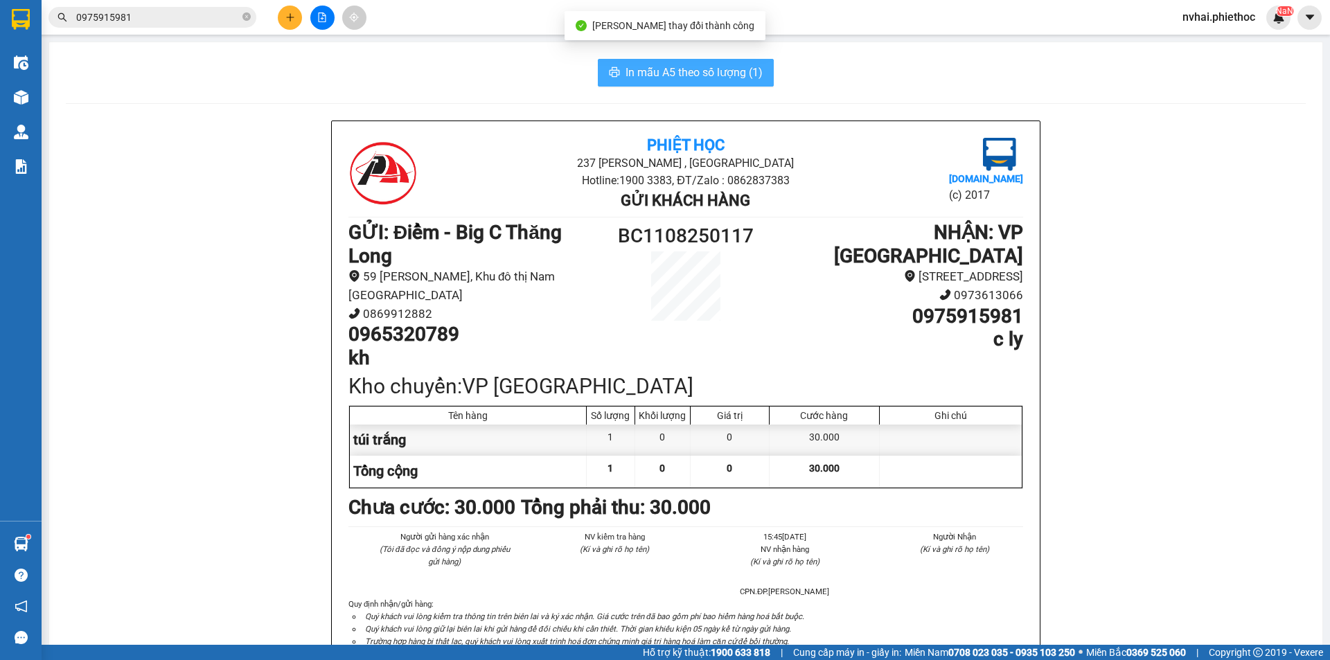
click at [687, 77] on span "In mẫu A5 theo số lượng (1)" at bounding box center [694, 72] width 137 height 17
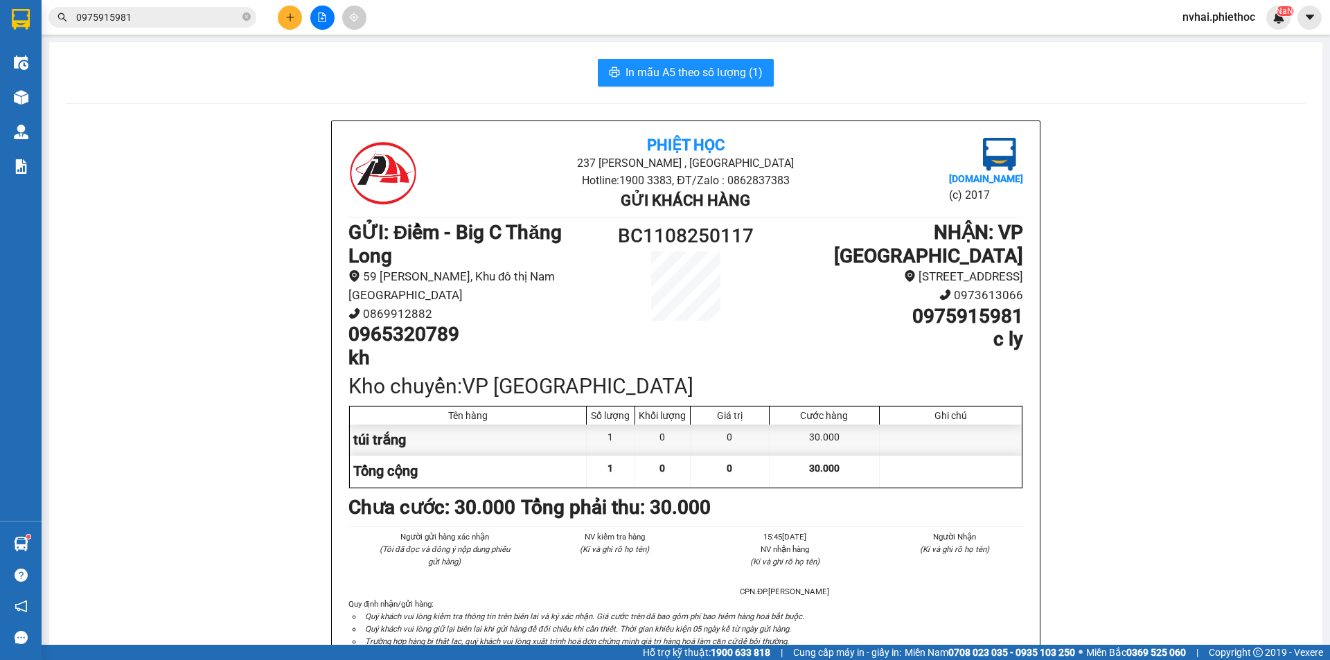
click at [178, 23] on input "0975915981" at bounding box center [158, 17] width 164 height 15
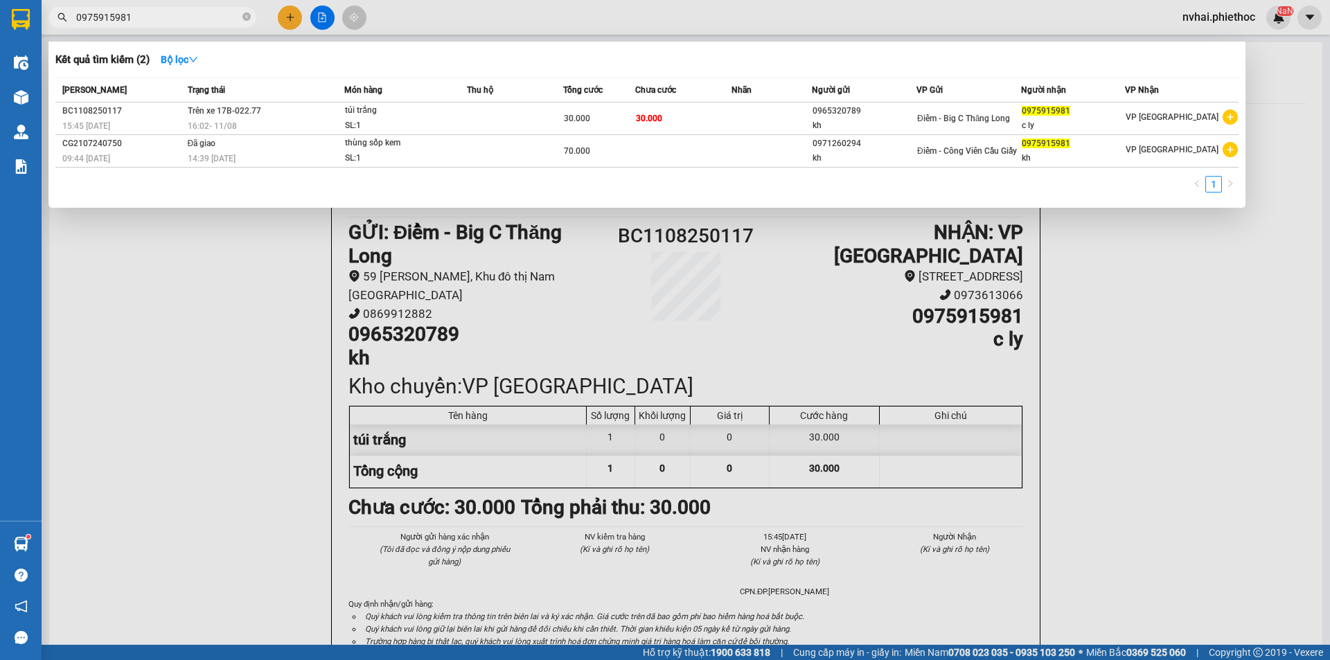
click at [178, 23] on input "0975915981" at bounding box center [158, 17] width 164 height 15
paste input "42750116"
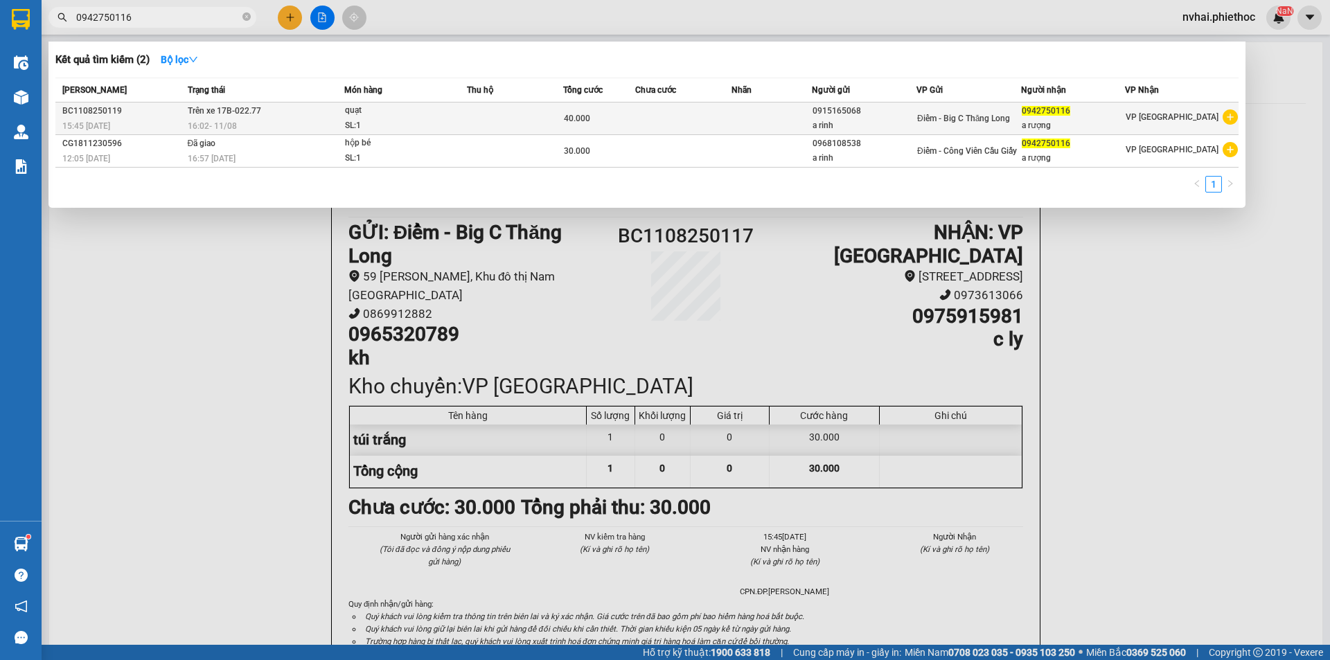
click at [1052, 118] on div "a rượng" at bounding box center [1073, 125] width 103 height 15
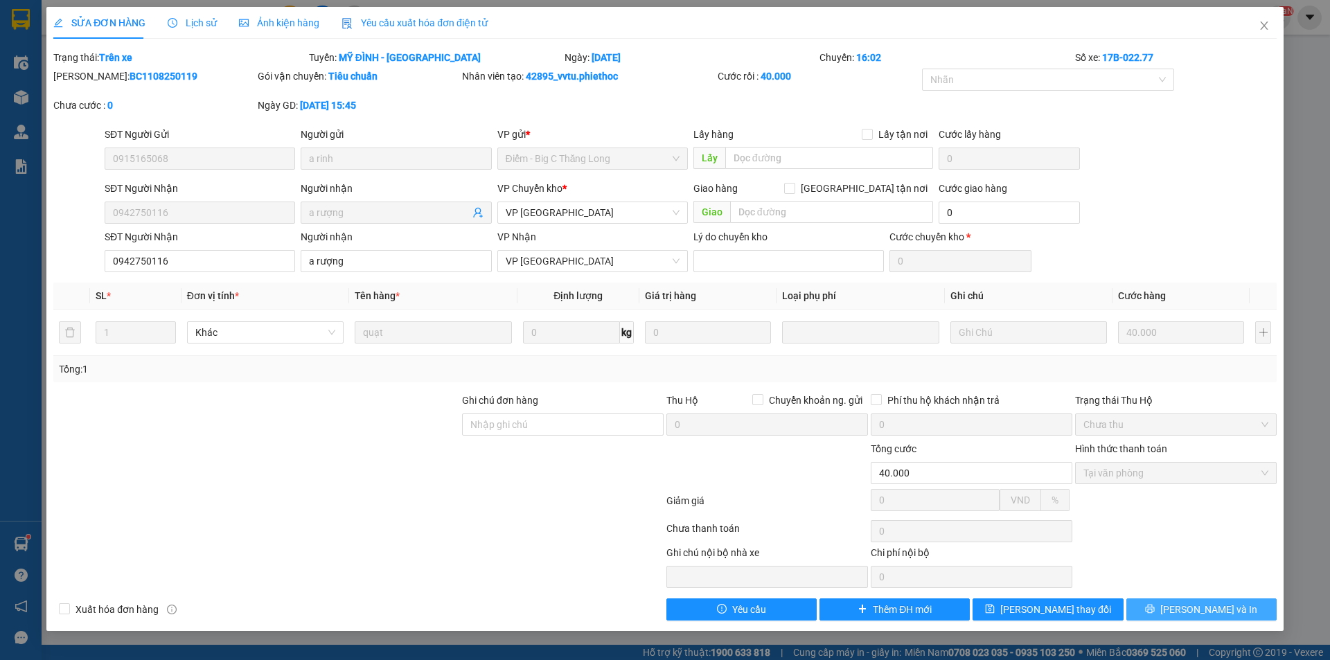
click at [1195, 608] on span "[PERSON_NAME] và In" at bounding box center [1209, 609] width 97 height 15
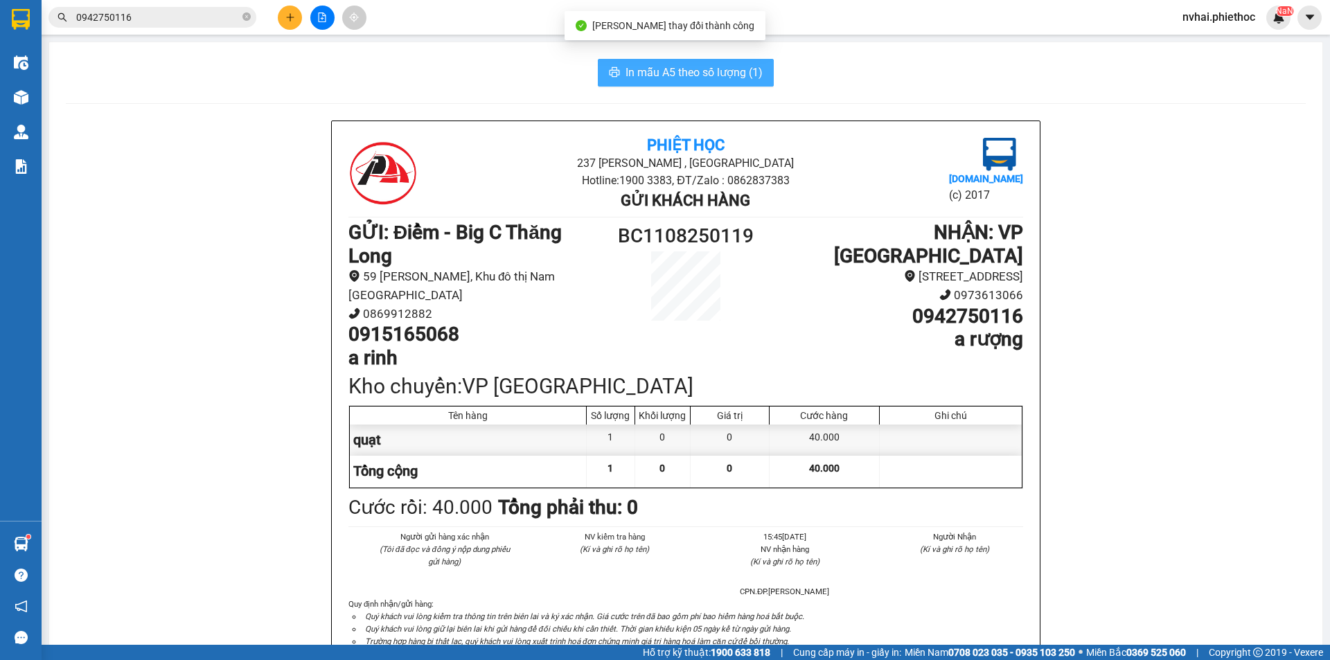
click at [663, 71] on span "In mẫu A5 theo số lượng (1)" at bounding box center [694, 72] width 137 height 17
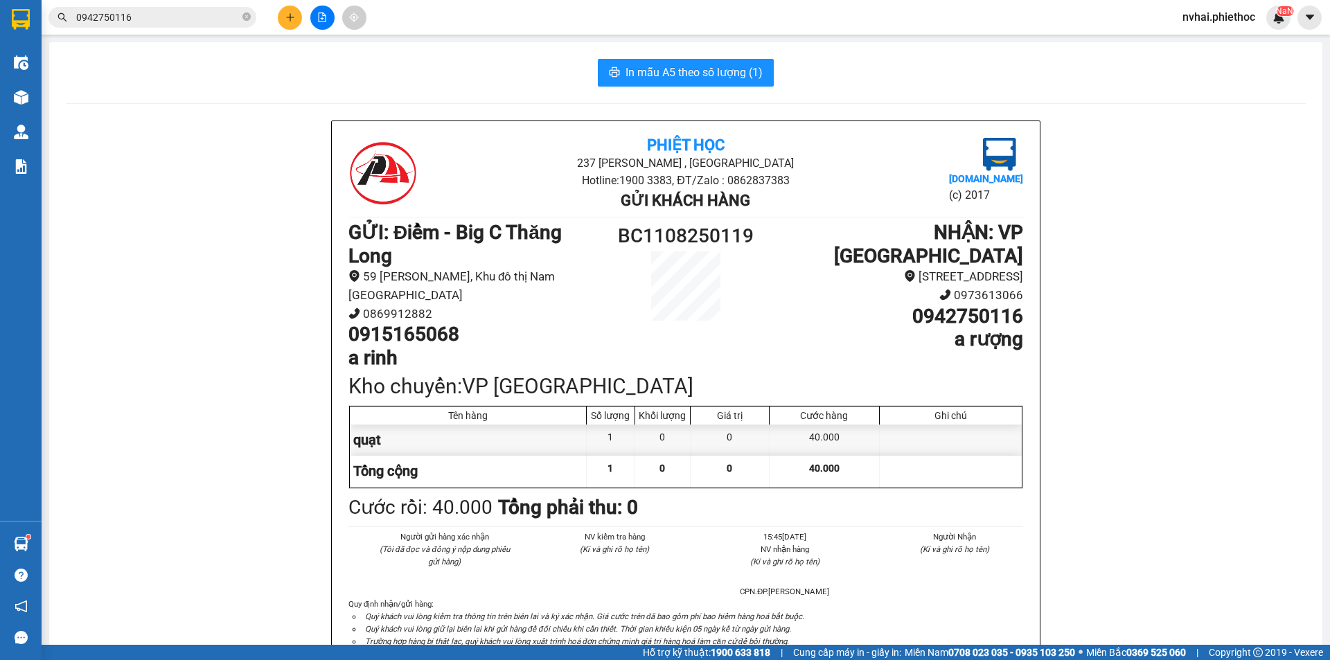
click at [207, 20] on input "0942750116" at bounding box center [158, 17] width 164 height 15
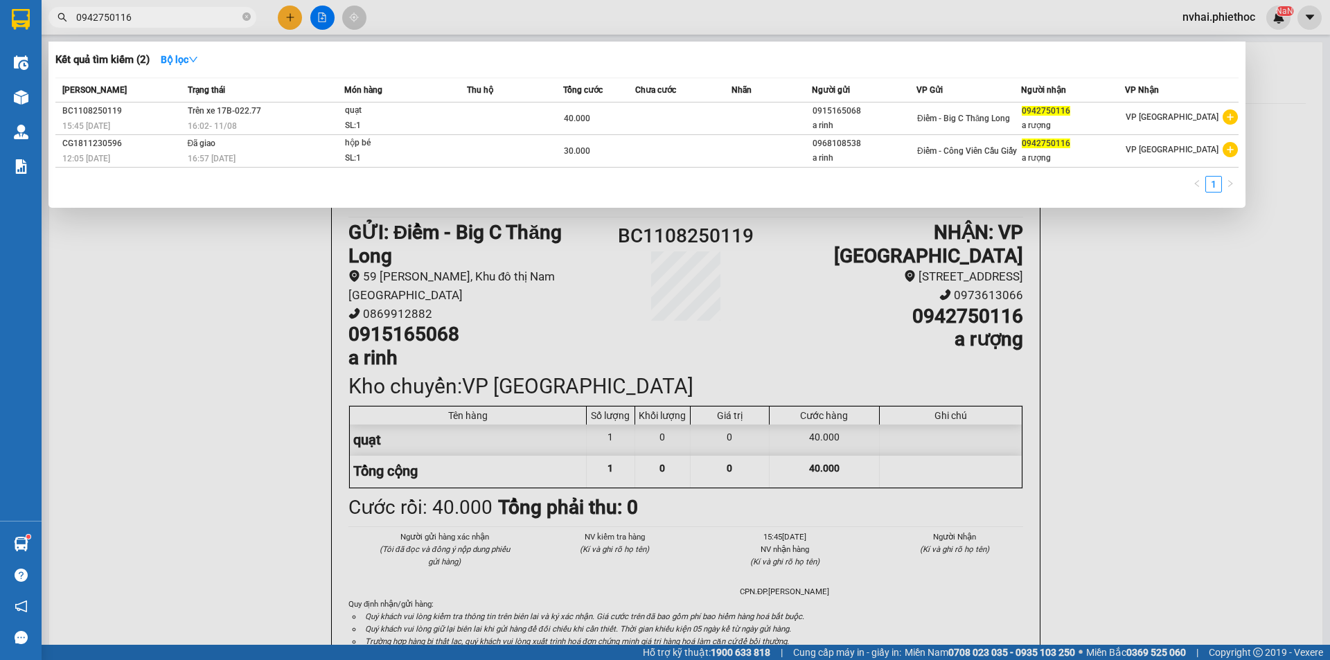
click at [207, 20] on input "0942750116" at bounding box center [158, 17] width 164 height 15
paste input "85561345"
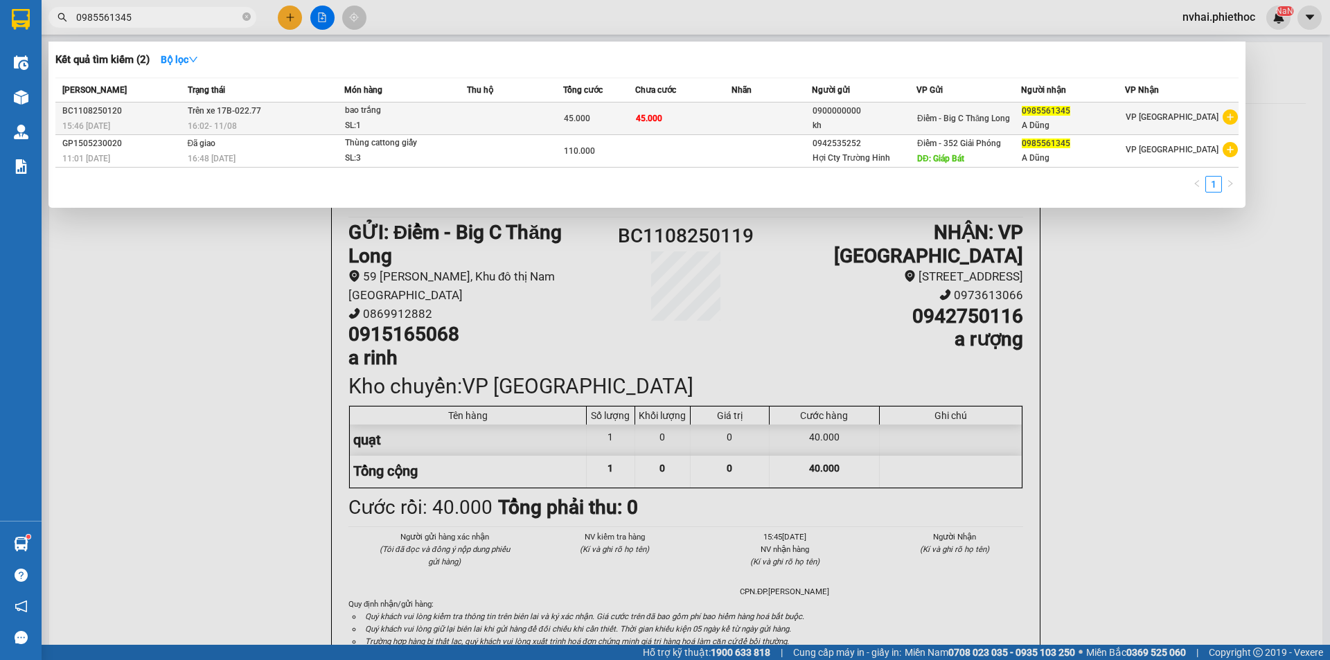
click at [1059, 114] on span "0985561345" at bounding box center [1046, 111] width 49 height 10
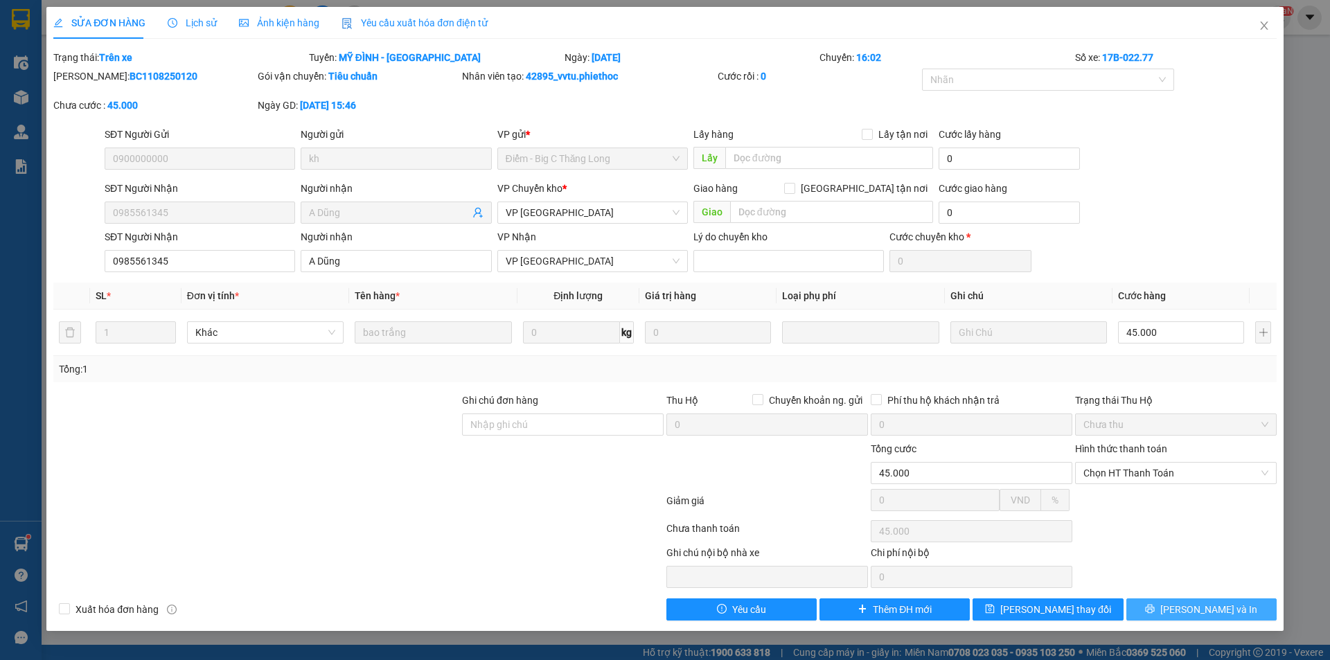
click at [1198, 605] on span "[PERSON_NAME] và In" at bounding box center [1209, 609] width 97 height 15
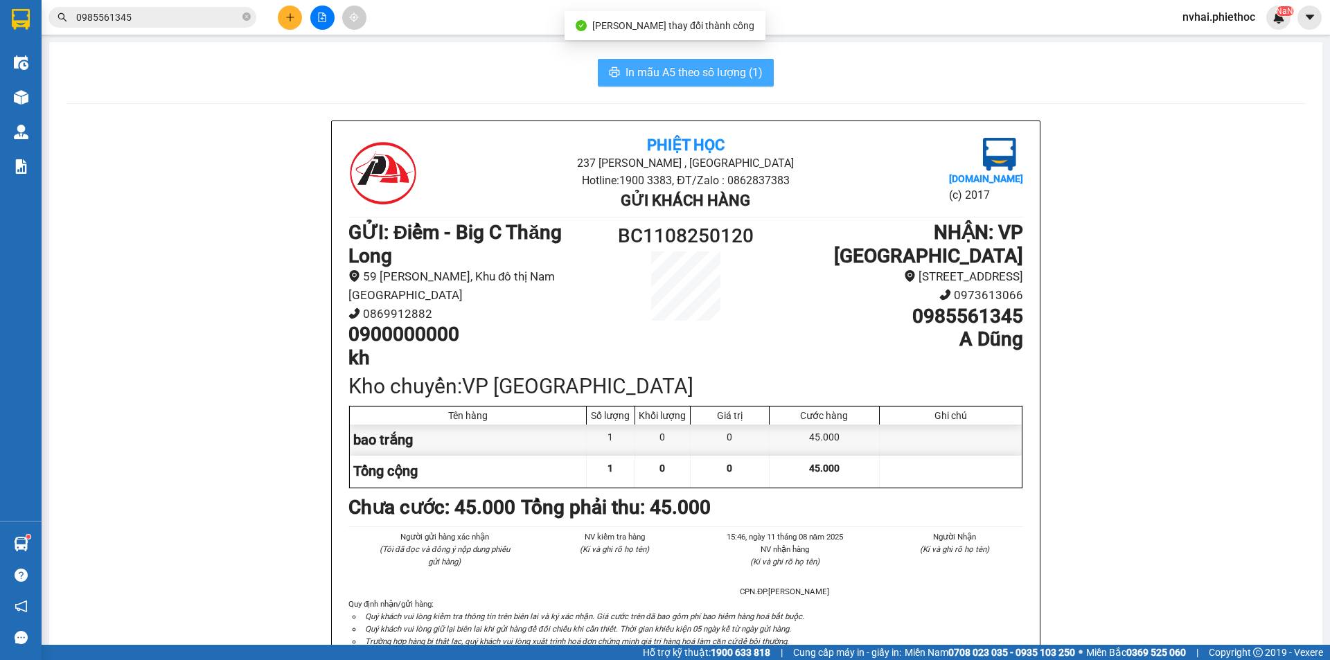
click at [680, 68] on span "In mẫu A5 theo số lượng (1)" at bounding box center [694, 72] width 137 height 17
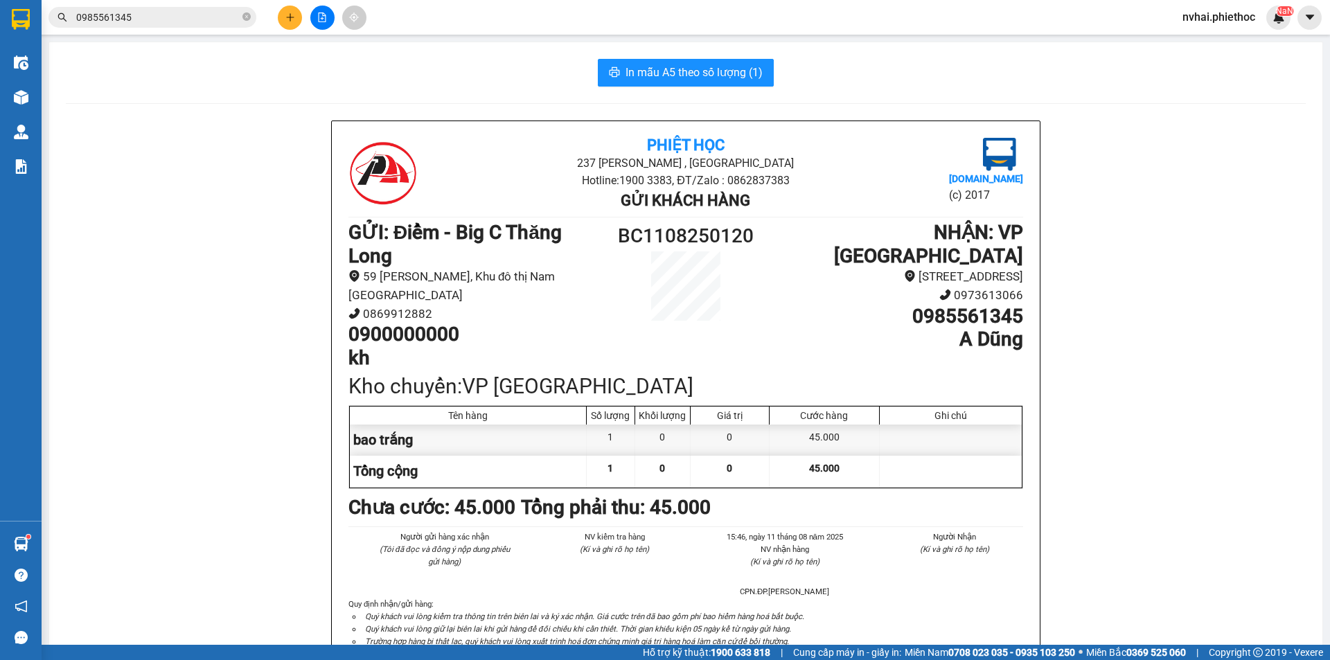
click at [132, 16] on input "0985561345" at bounding box center [158, 17] width 164 height 15
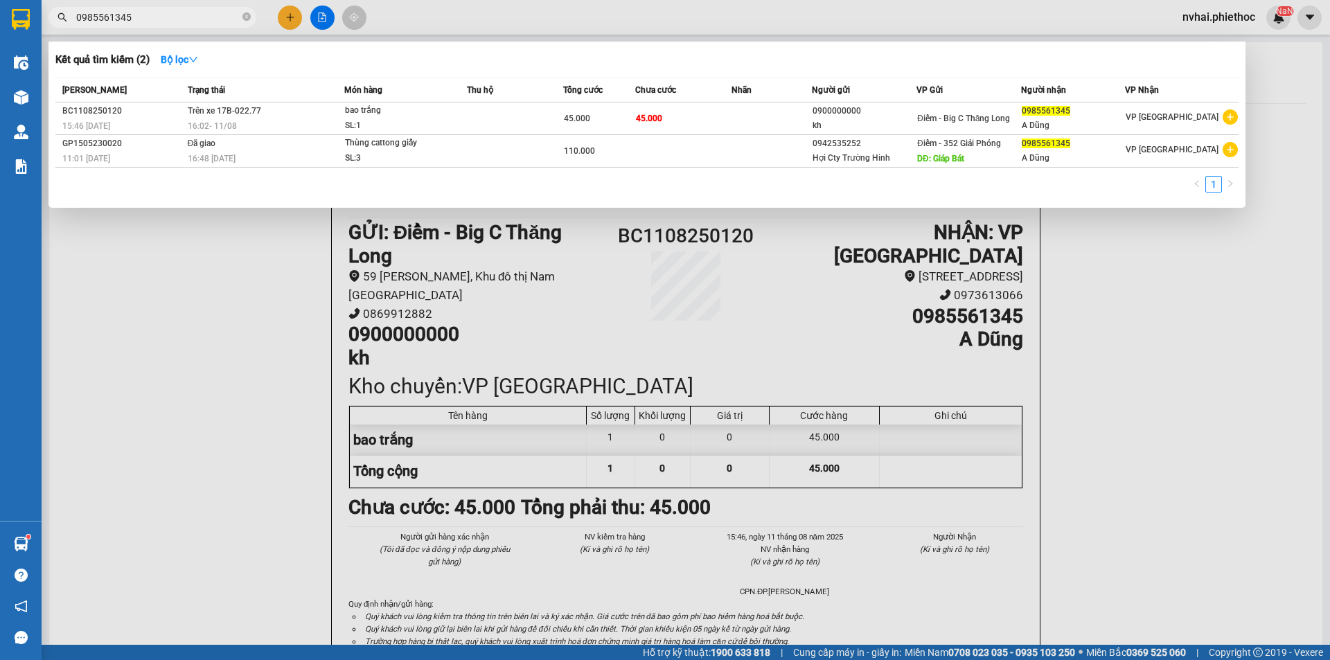
click at [132, 16] on input "0985561345" at bounding box center [158, 17] width 164 height 15
paste input "857966387"
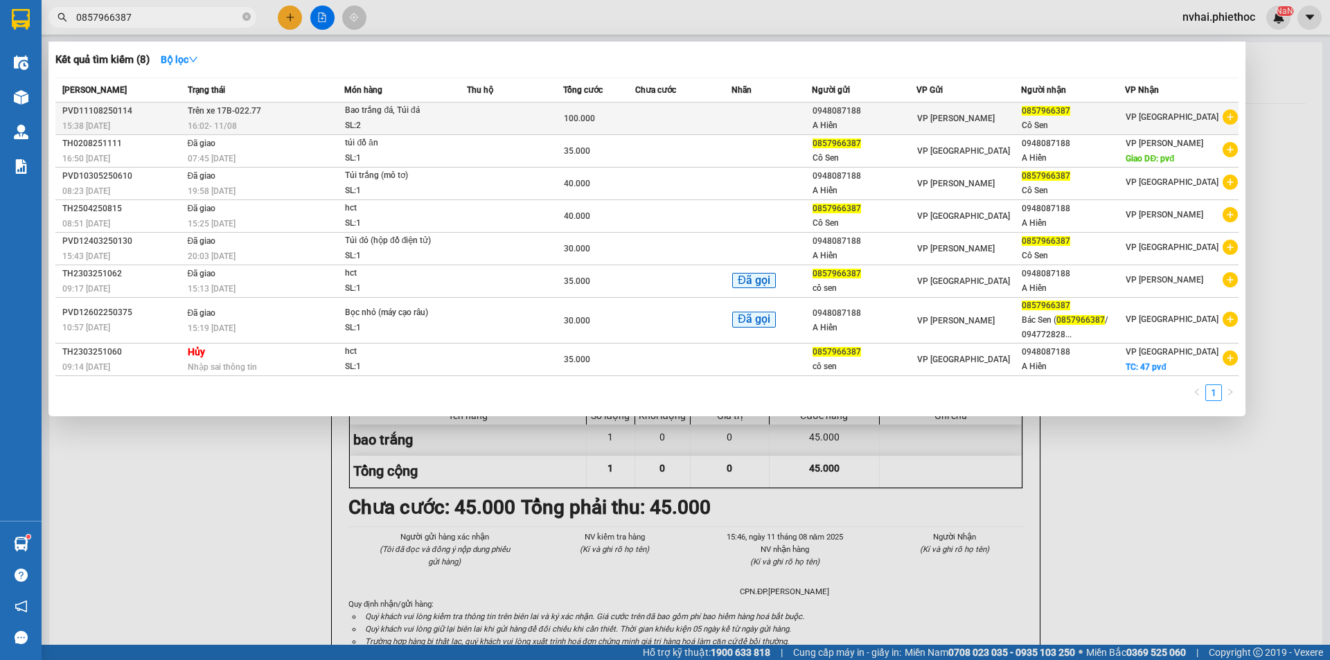
click at [673, 109] on td at bounding box center [683, 119] width 96 height 33
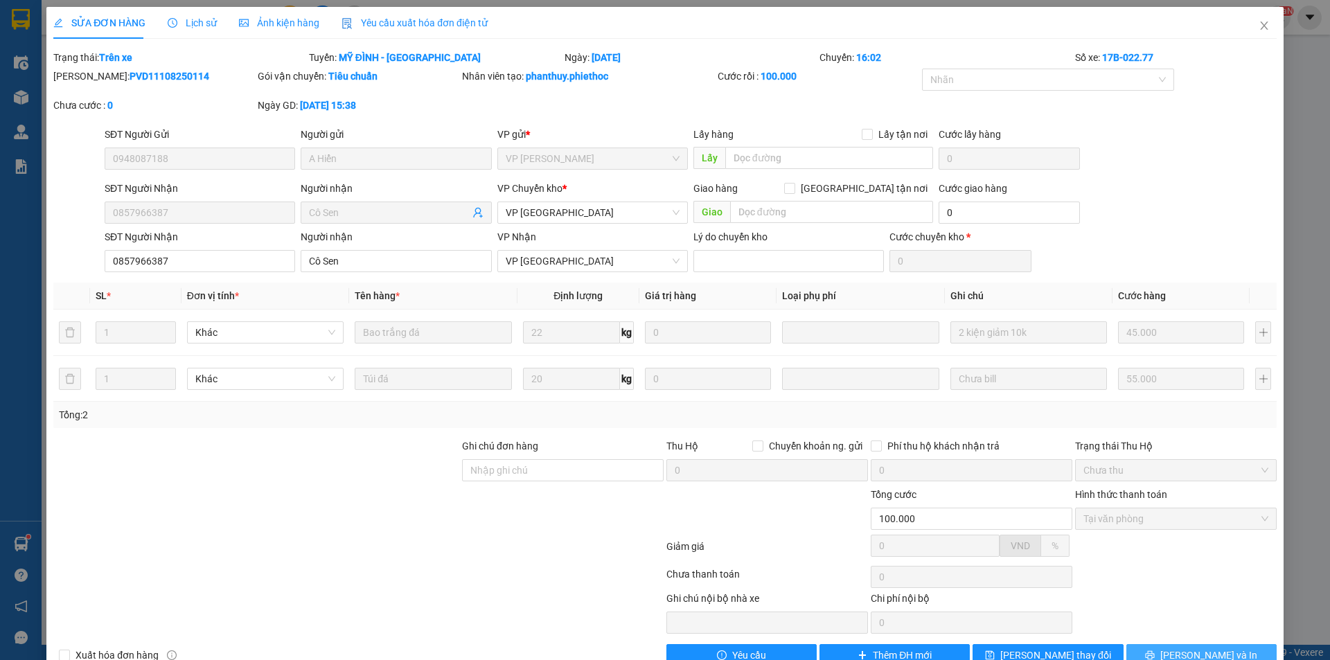
click at [1188, 648] on span "[PERSON_NAME] và In" at bounding box center [1209, 655] width 97 height 15
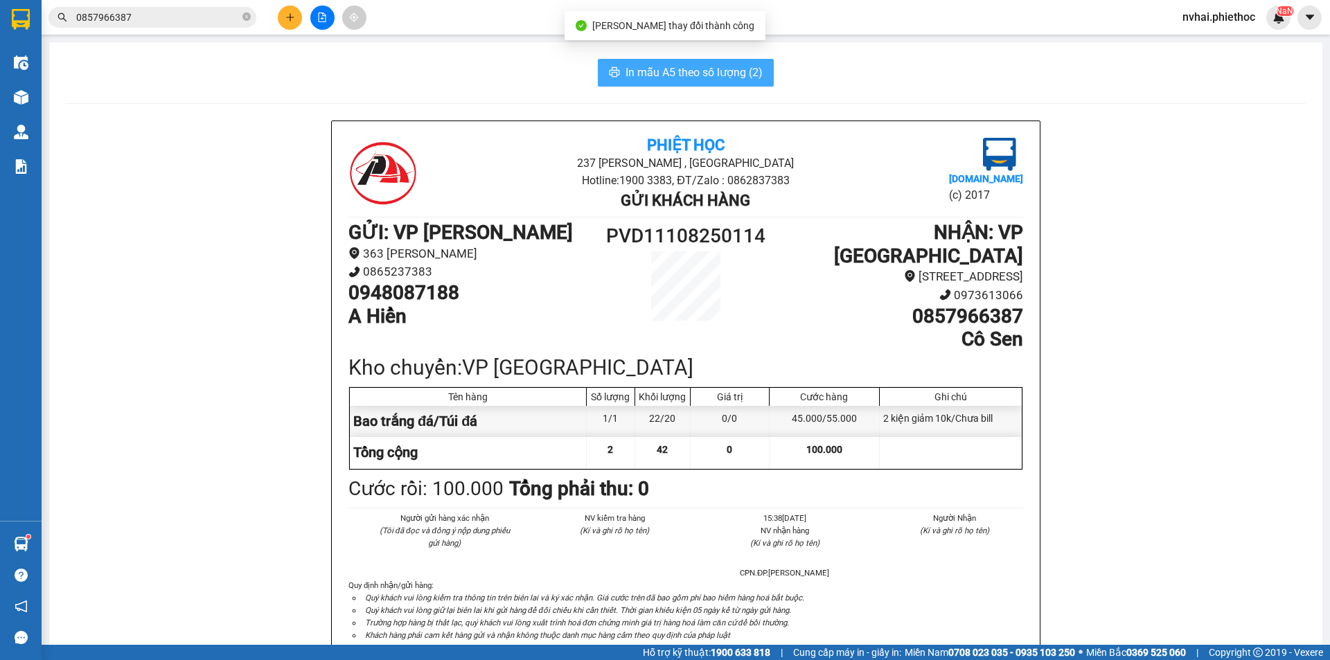
click at [712, 73] on span "In mẫu A5 theo số lượng (2)" at bounding box center [694, 72] width 137 height 17
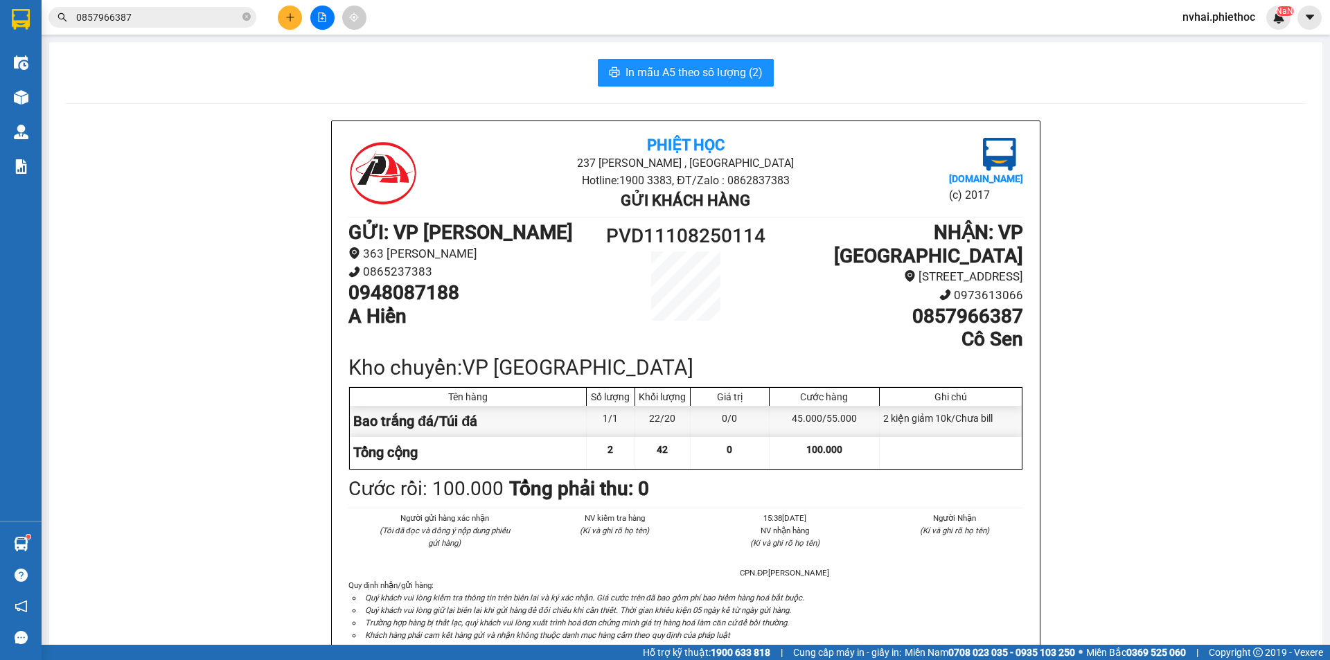
click at [186, 17] on input "0857966387" at bounding box center [158, 17] width 164 height 15
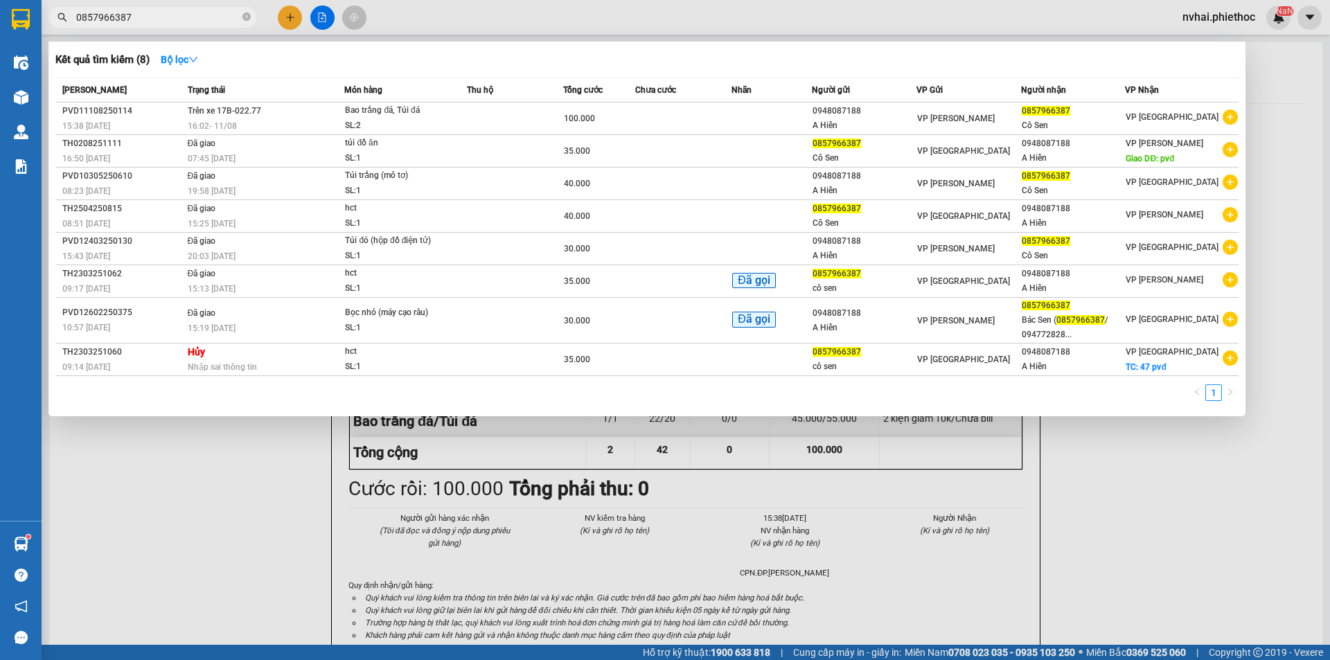
click at [186, 17] on input "0857966387" at bounding box center [158, 17] width 164 height 15
click at [152, 506] on div at bounding box center [665, 330] width 1330 height 660
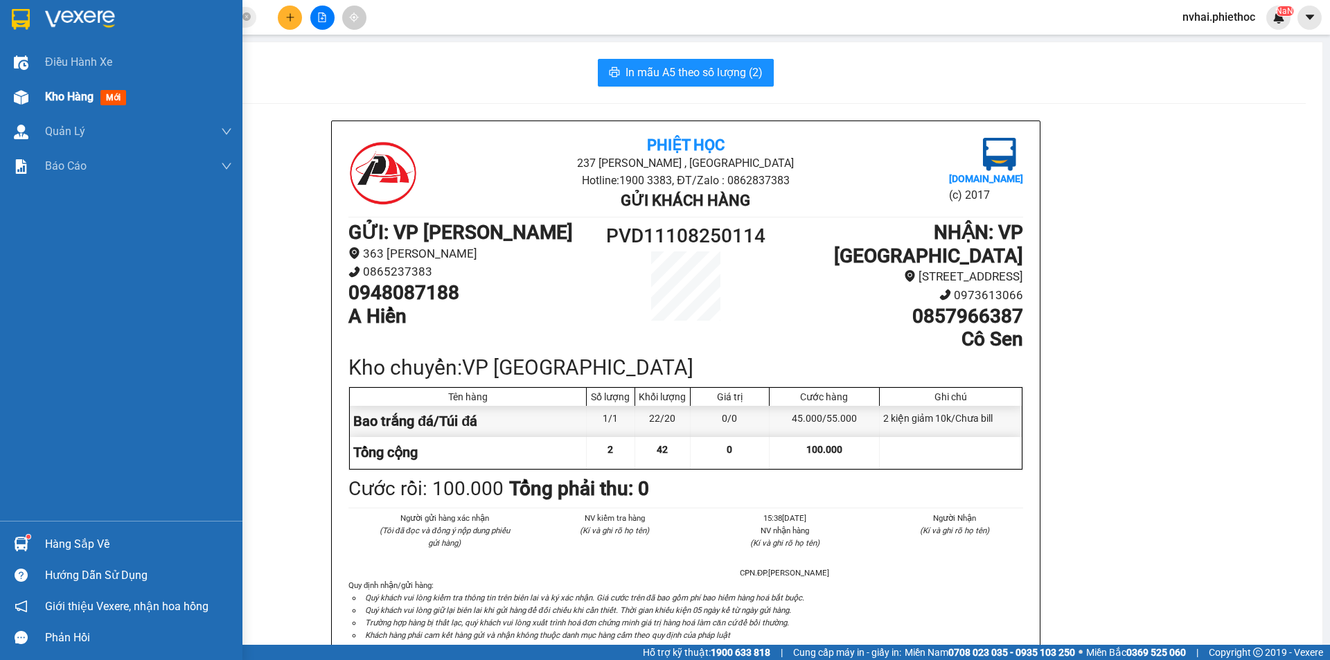
click at [27, 89] on div at bounding box center [21, 97] width 24 height 24
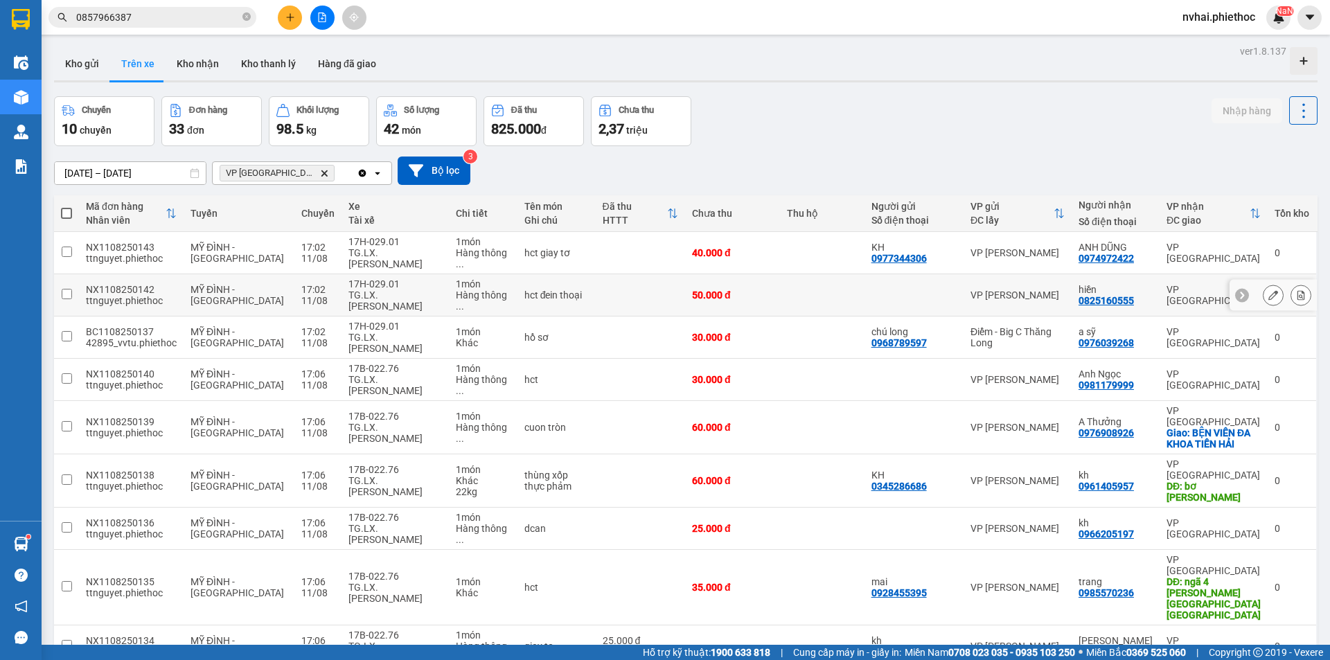
click at [525, 290] on div "hct đein thoại" at bounding box center [557, 295] width 64 height 11
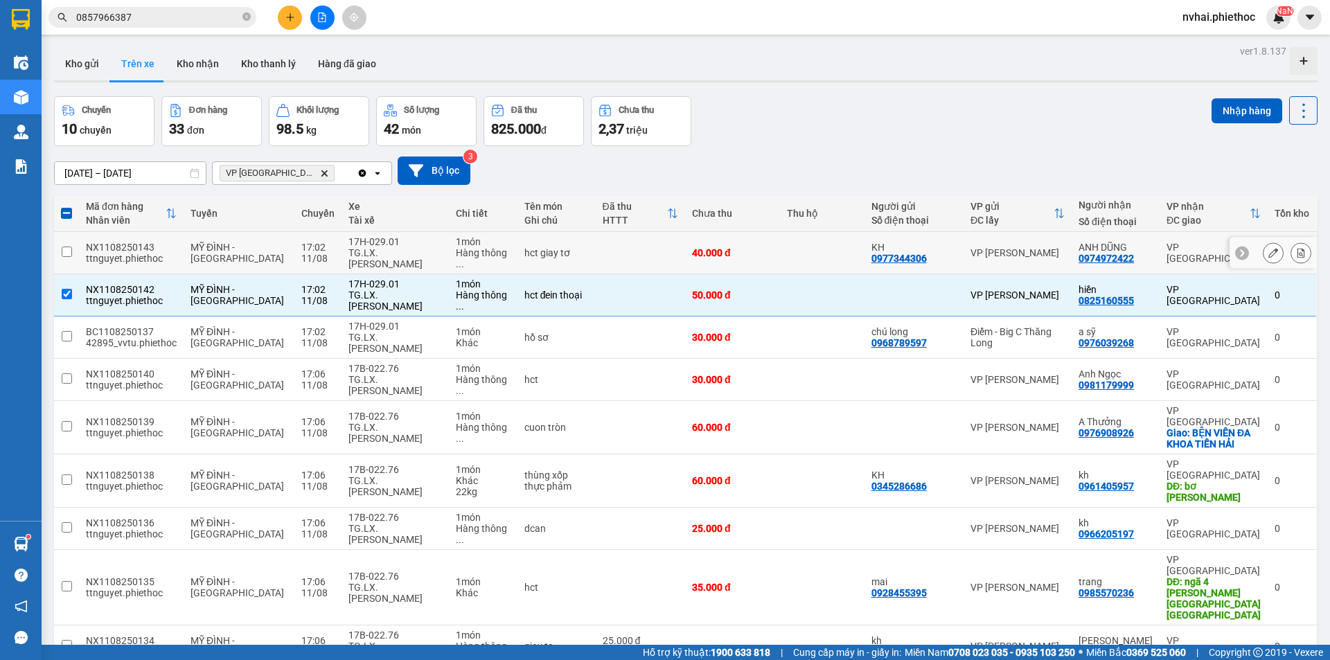
click at [569, 250] on div "hct giay tơ" at bounding box center [557, 252] width 64 height 11
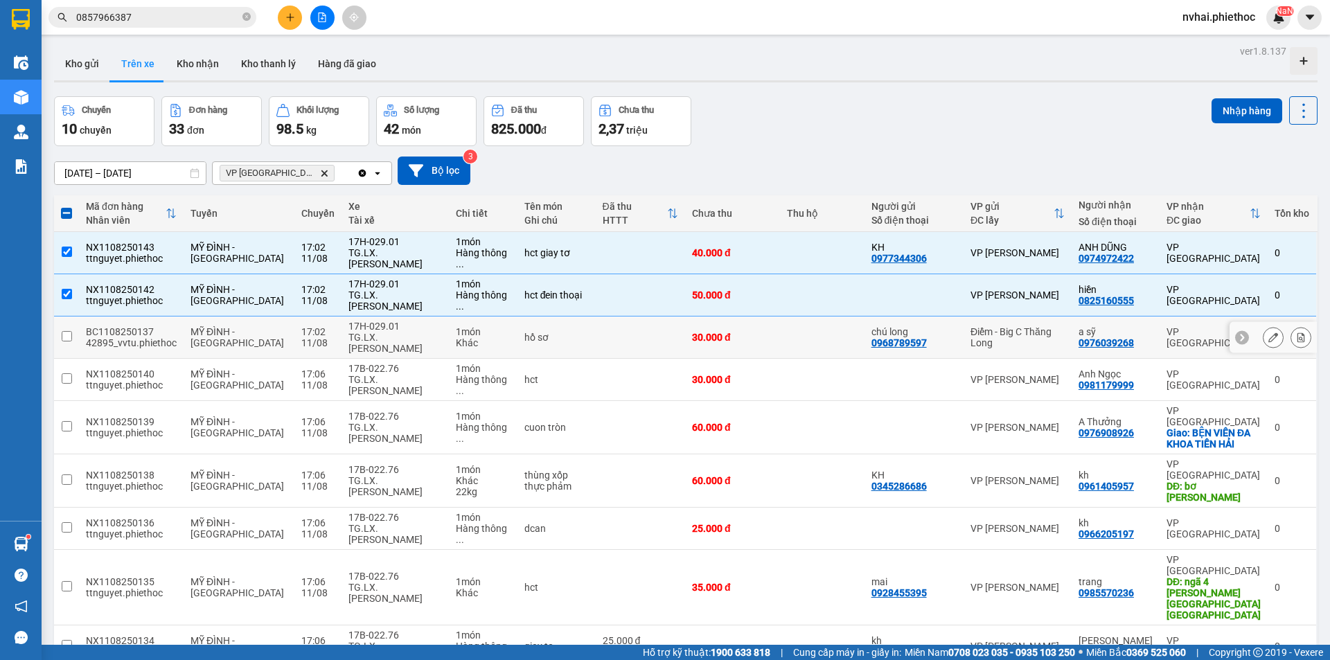
click at [596, 317] on td at bounding box center [640, 338] width 89 height 42
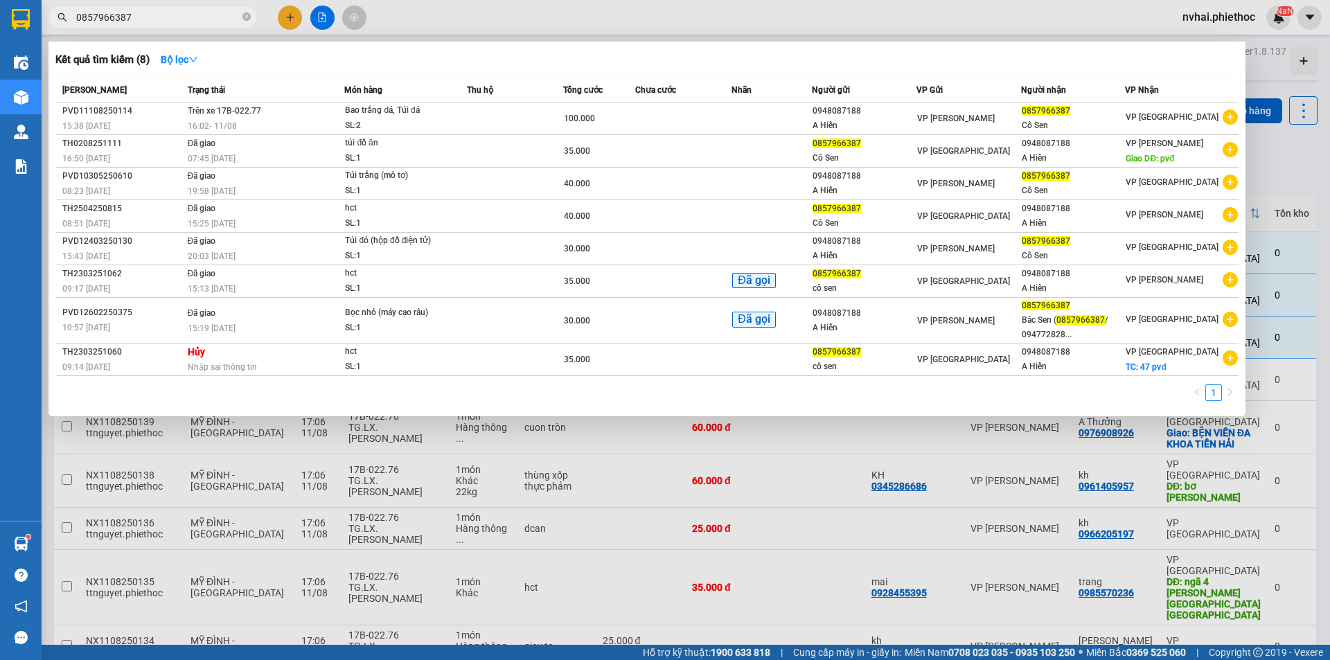
click at [148, 12] on input "0857966387" at bounding box center [158, 17] width 164 height 15
click at [678, 525] on div at bounding box center [665, 330] width 1330 height 660
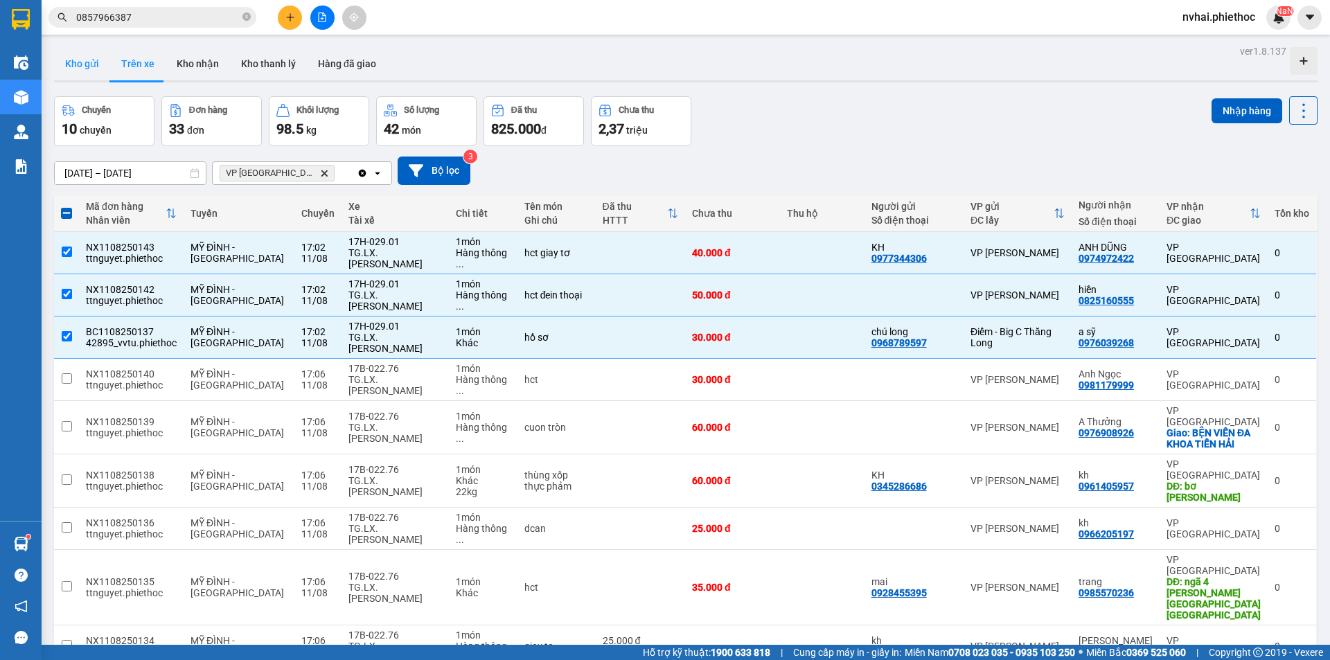
click at [96, 63] on button "Kho gửi" at bounding box center [82, 63] width 56 height 33
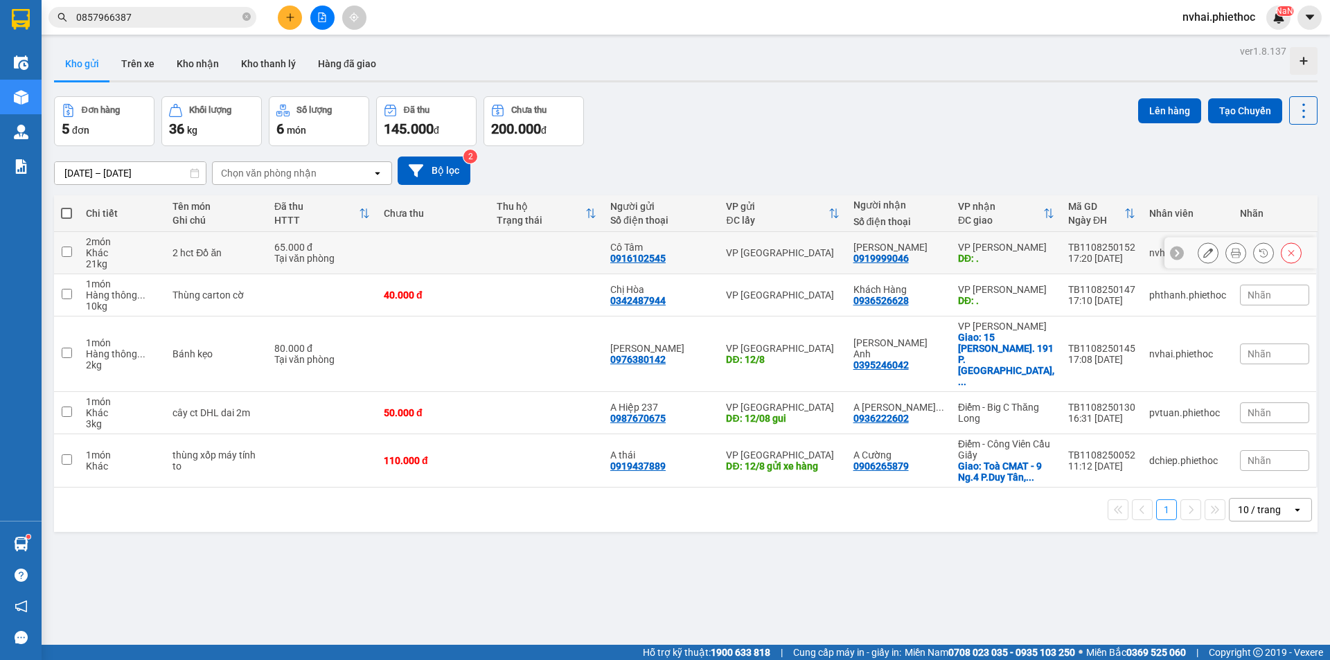
click at [1012, 252] on div "VP [PERSON_NAME]" at bounding box center [1006, 247] width 96 height 11
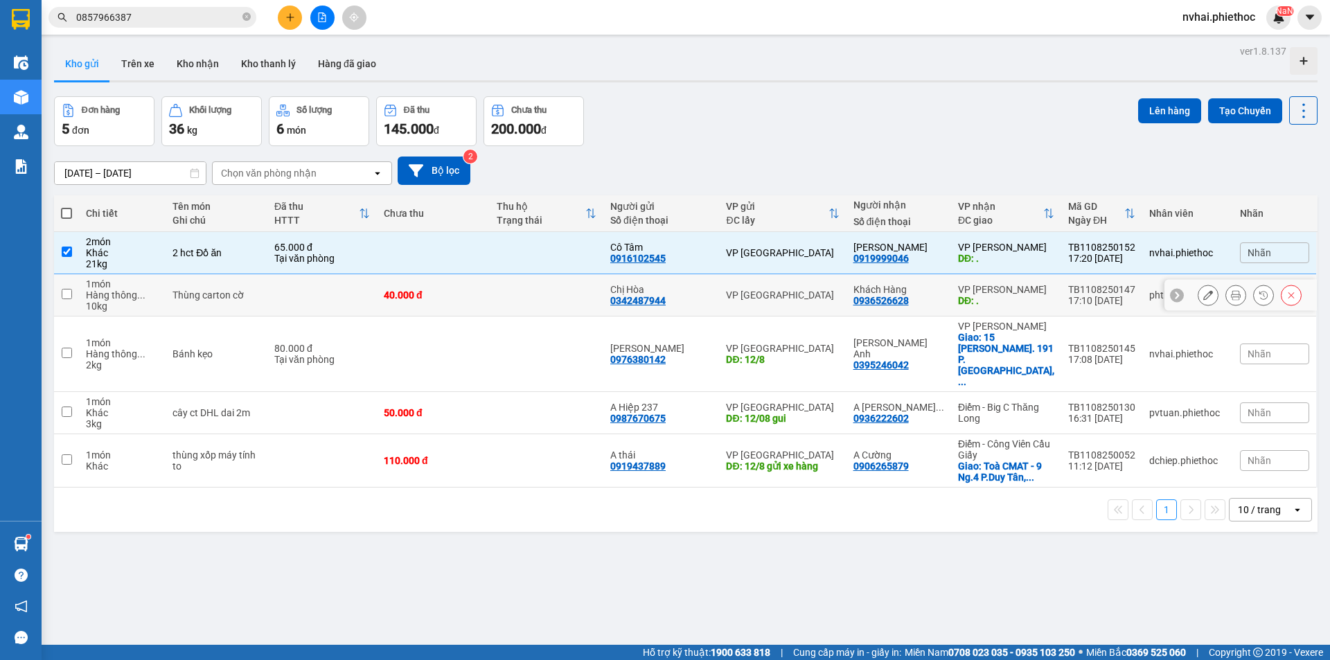
click at [1008, 285] on div "VP [PERSON_NAME]" at bounding box center [1006, 289] width 96 height 11
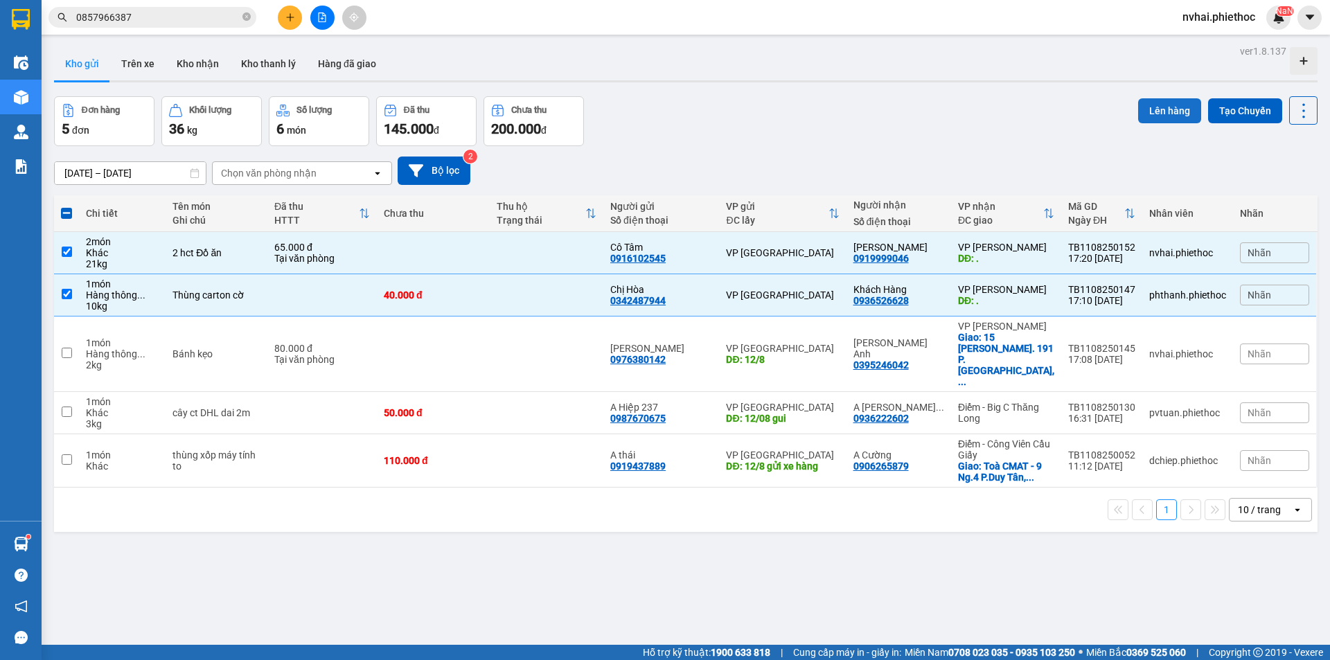
click at [1152, 111] on button "Lên hàng" at bounding box center [1169, 110] width 63 height 25
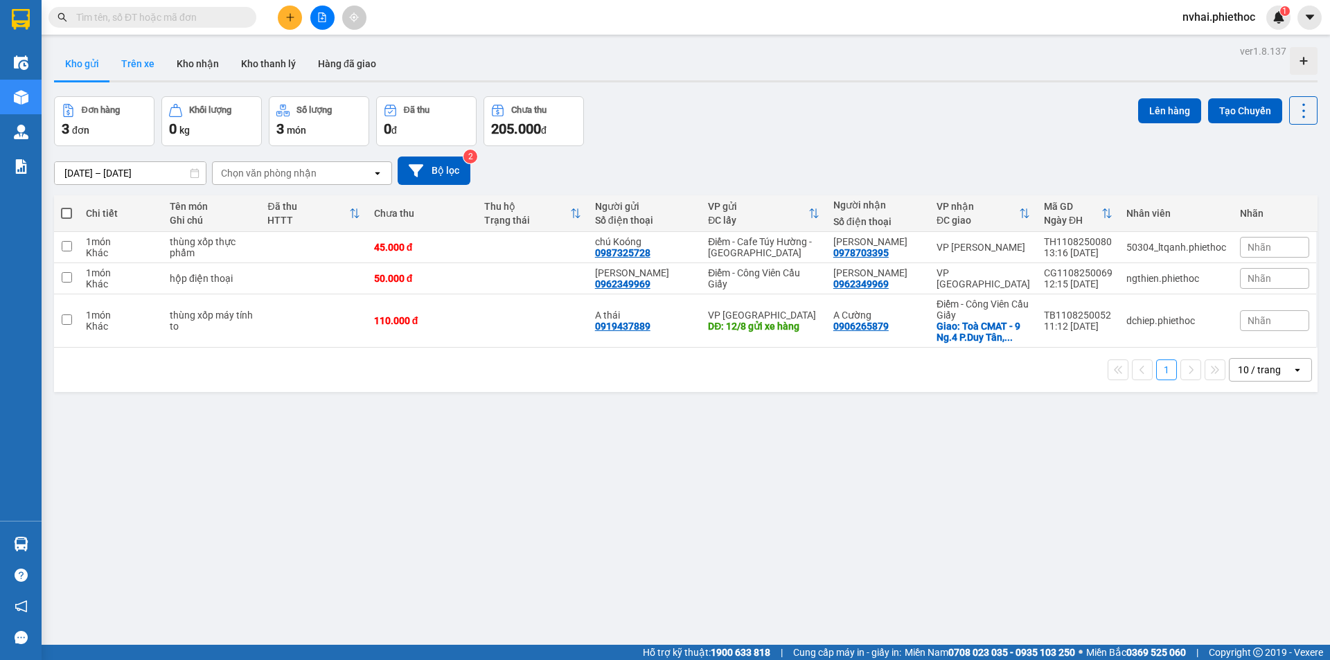
click at [135, 61] on button "Trên xe" at bounding box center [137, 63] width 55 height 33
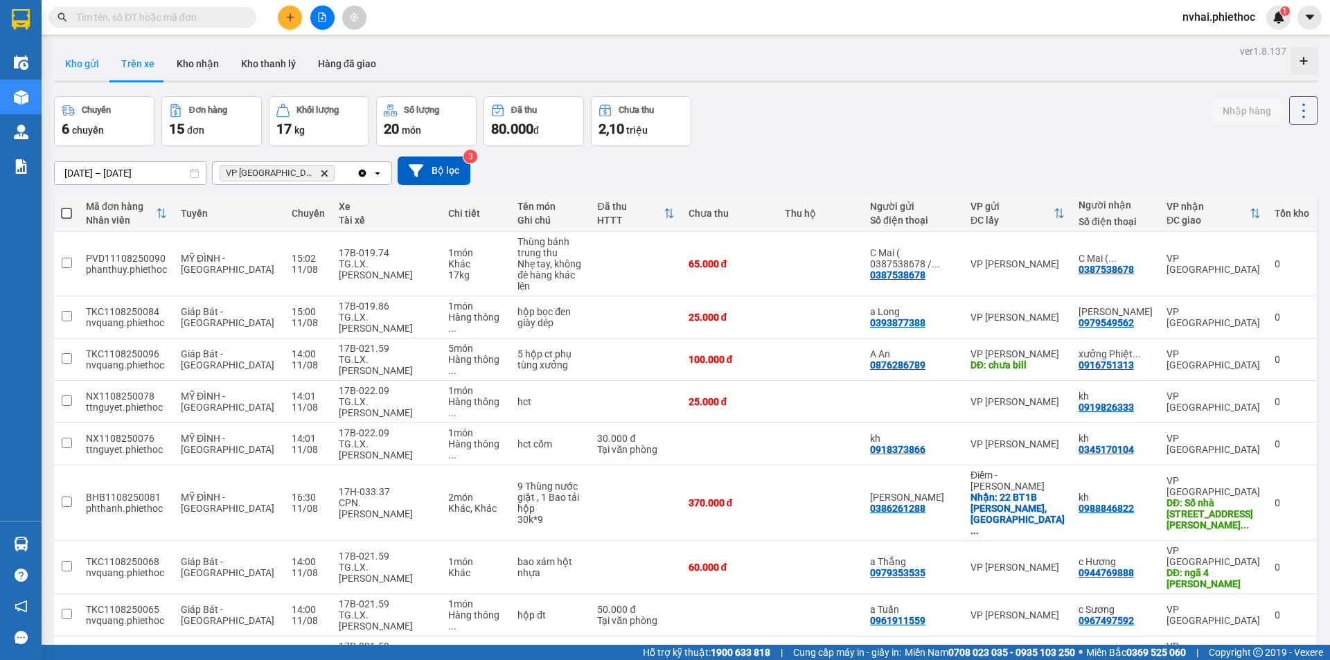
click at [91, 62] on button "Kho gửi" at bounding box center [82, 63] width 56 height 33
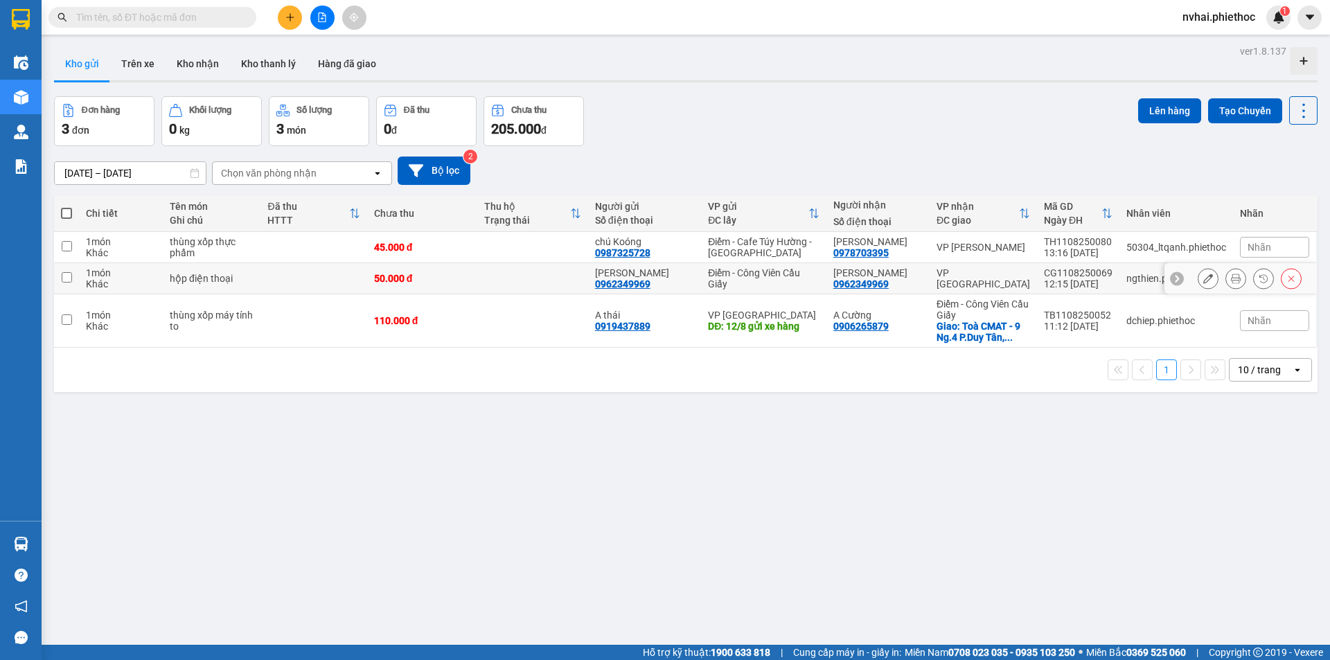
click at [876, 274] on div "[PERSON_NAME]" at bounding box center [878, 272] width 89 height 11
checkbox input "true"
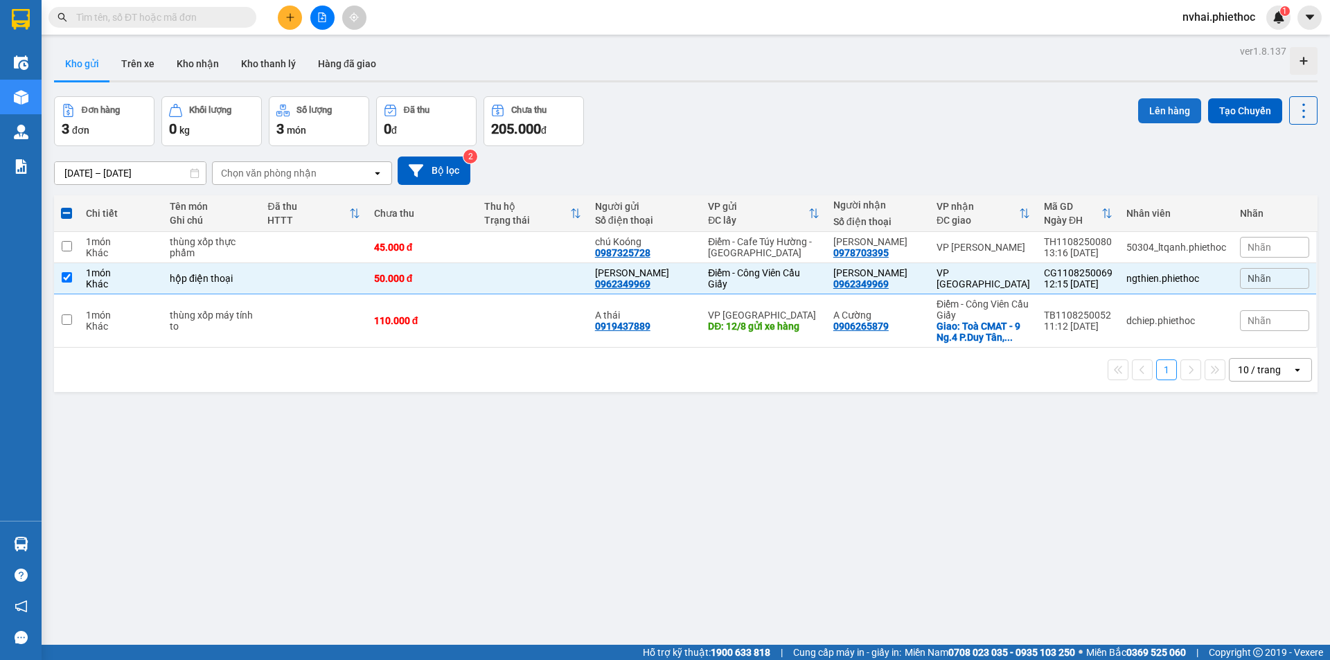
click at [1147, 110] on button "Lên hàng" at bounding box center [1169, 110] width 63 height 25
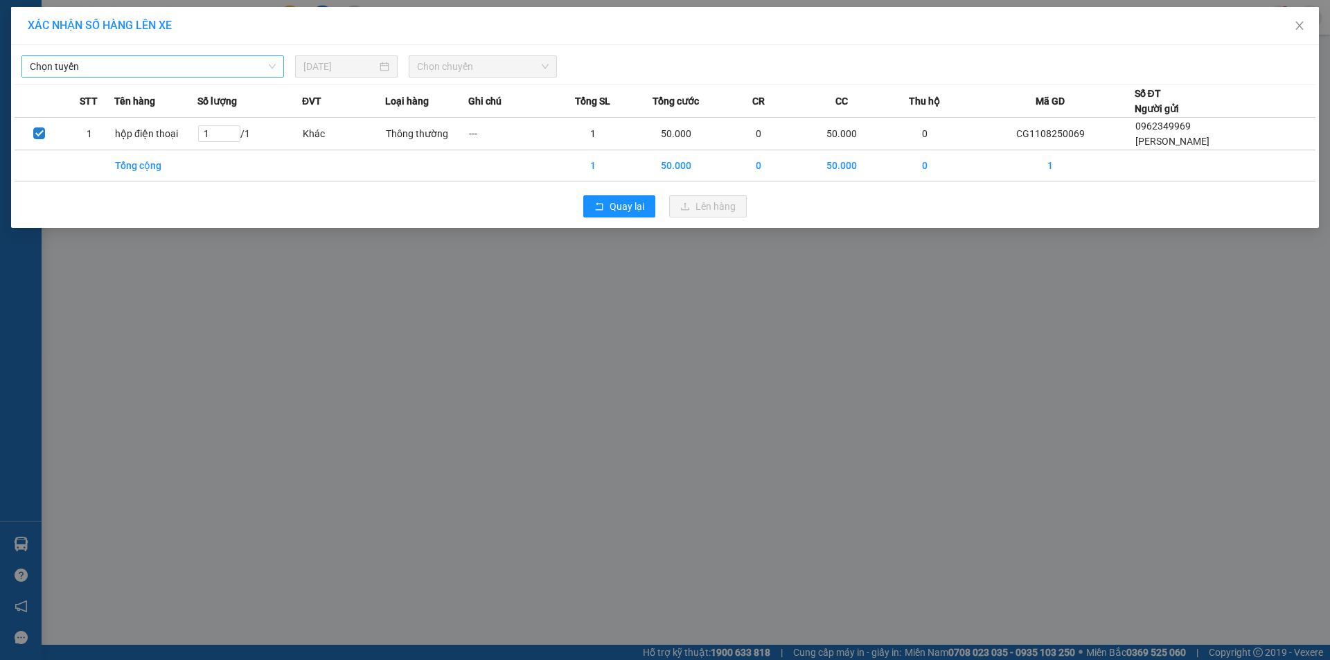
click at [169, 69] on span "Chọn tuyến" at bounding box center [153, 66] width 246 height 21
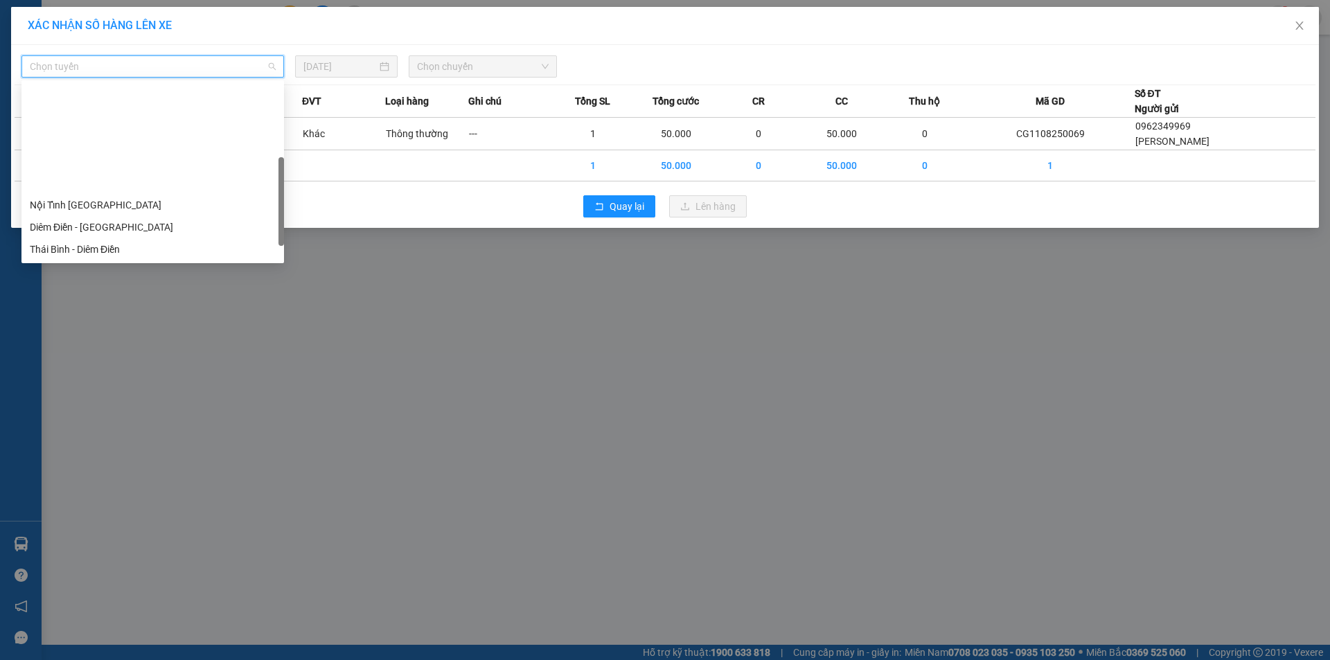
scroll to position [155, 0]
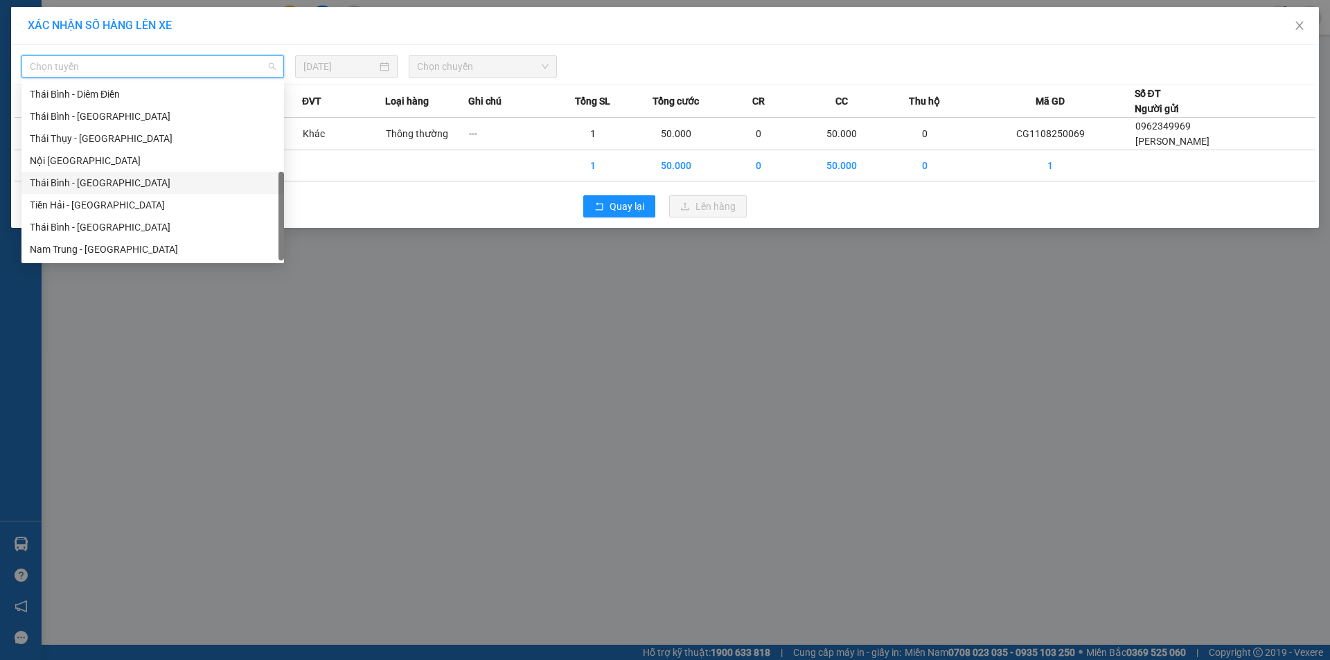
click at [103, 178] on div "Thái Bình - [GEOGRAPHIC_DATA]" at bounding box center [153, 182] width 246 height 15
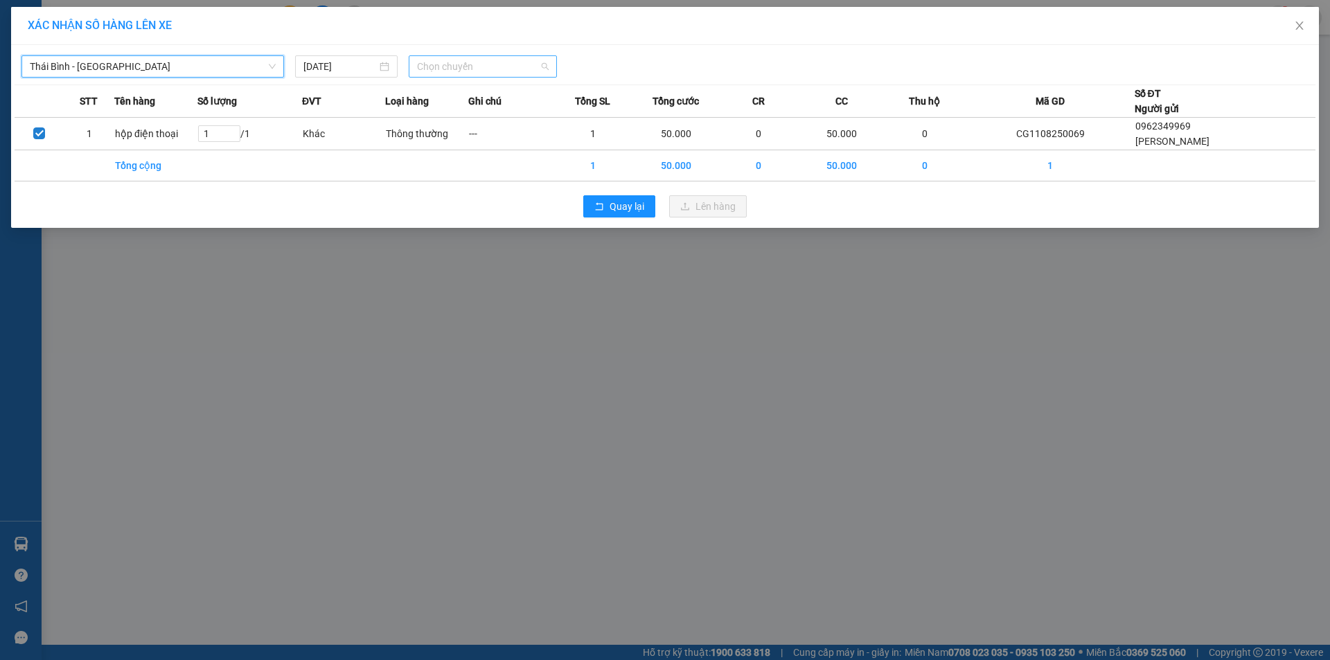
click at [489, 73] on span "Chọn chuyến" at bounding box center [483, 66] width 132 height 21
type input "15"
click at [523, 116] on div "Thêm chuyến " 15:00 "" at bounding box center [483, 117] width 148 height 24
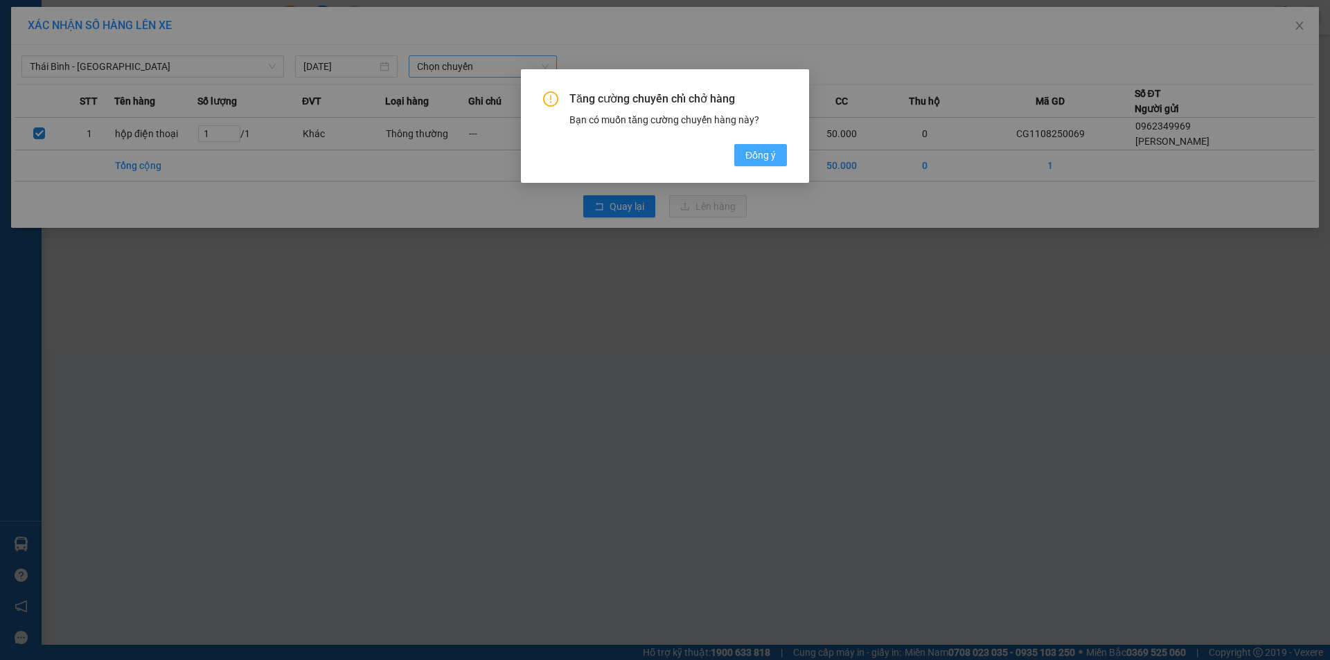
click at [777, 158] on button "Đồng ý" at bounding box center [760, 155] width 53 height 22
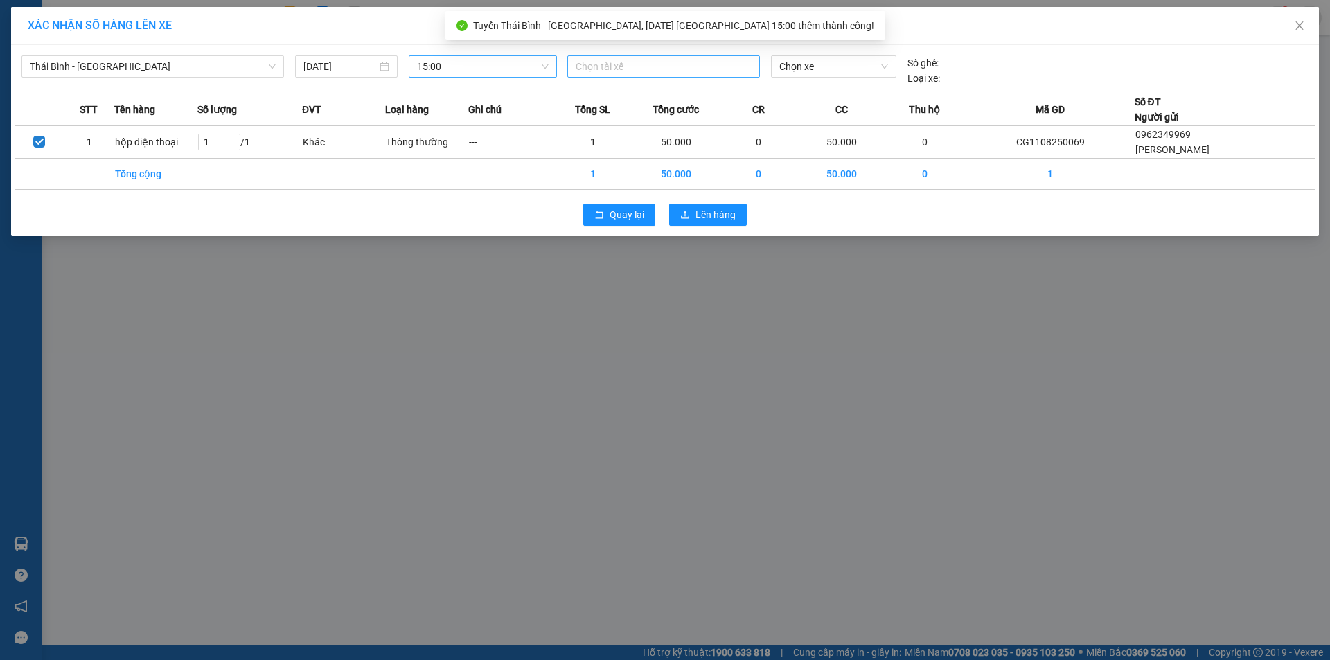
click at [659, 69] on div at bounding box center [664, 66] width 186 height 17
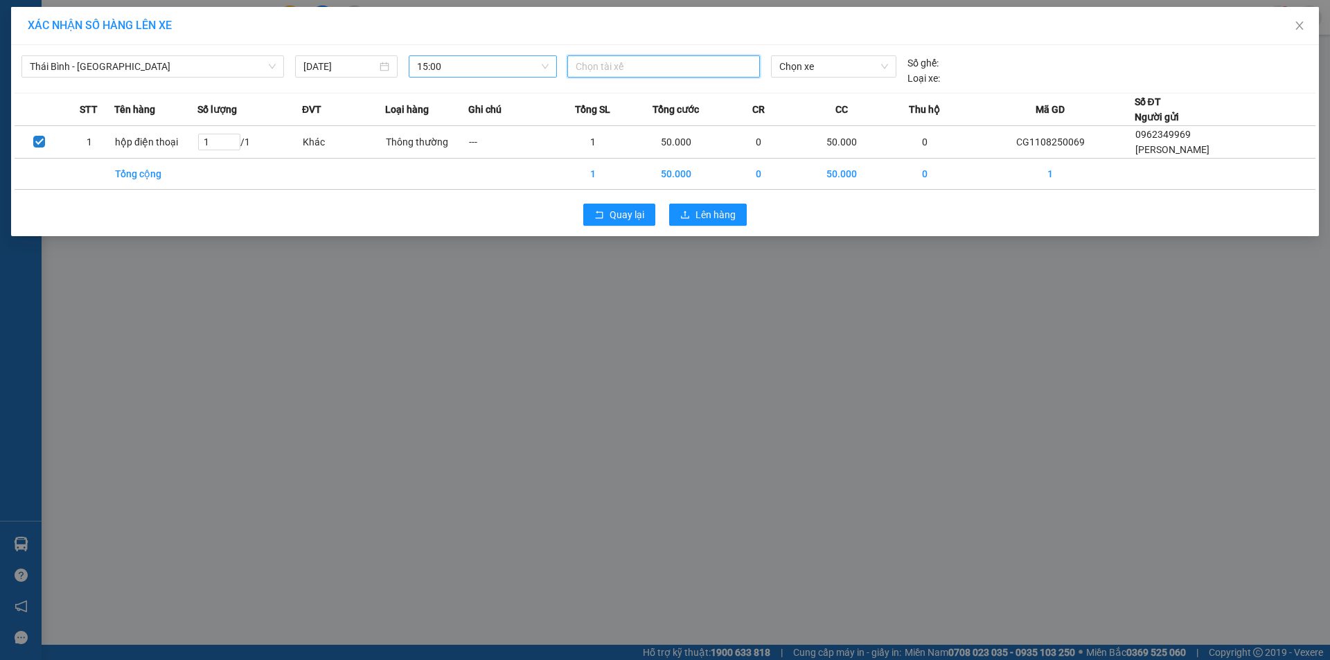
click at [639, 81] on div "Chọn tài xế" at bounding box center [664, 70] width 204 height 30
click at [640, 73] on div at bounding box center [664, 66] width 186 height 17
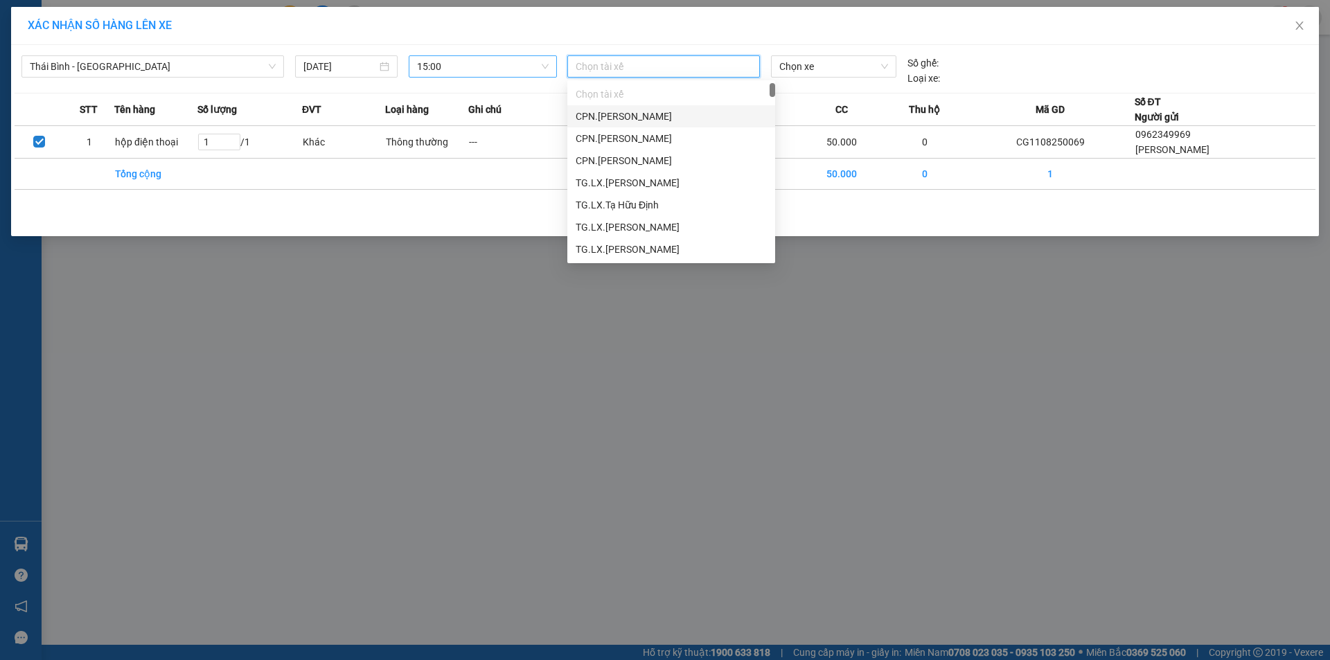
paste input "[PERSON_NAME]"
type input "[PERSON_NAME]"
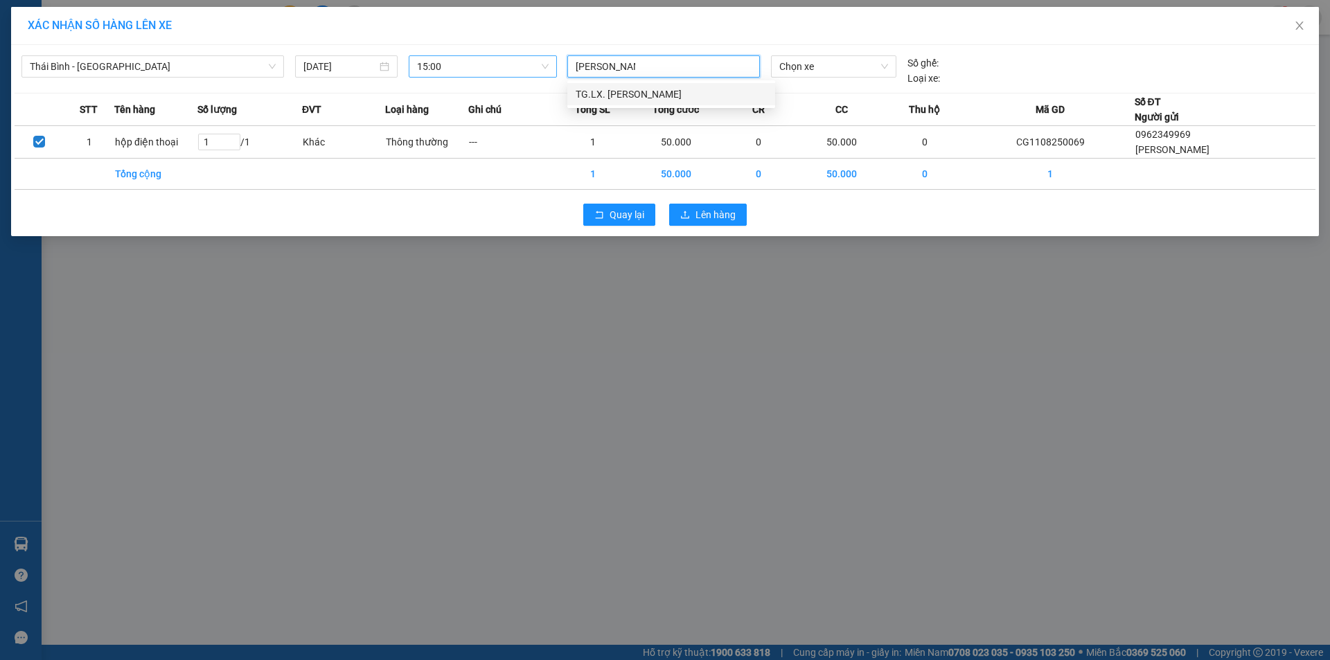
click at [642, 89] on div "TG.LX. [PERSON_NAME]" at bounding box center [671, 94] width 191 height 15
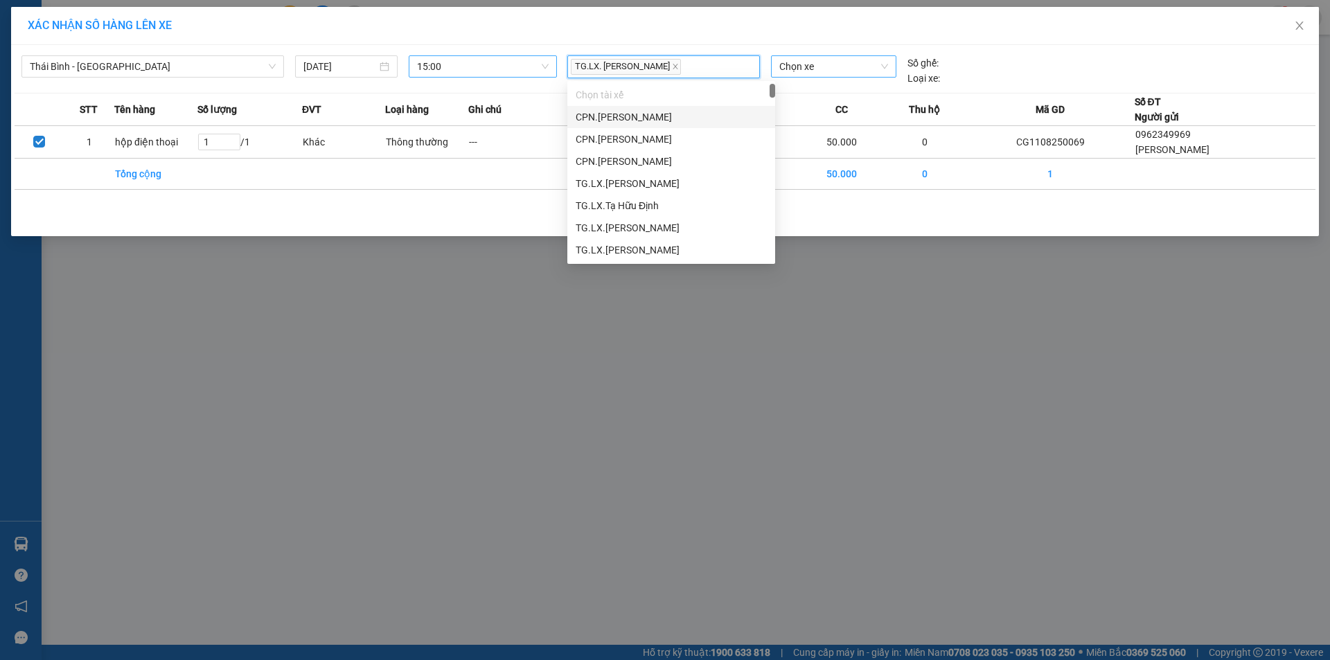
click at [812, 65] on span "Chọn xe" at bounding box center [833, 66] width 108 height 21
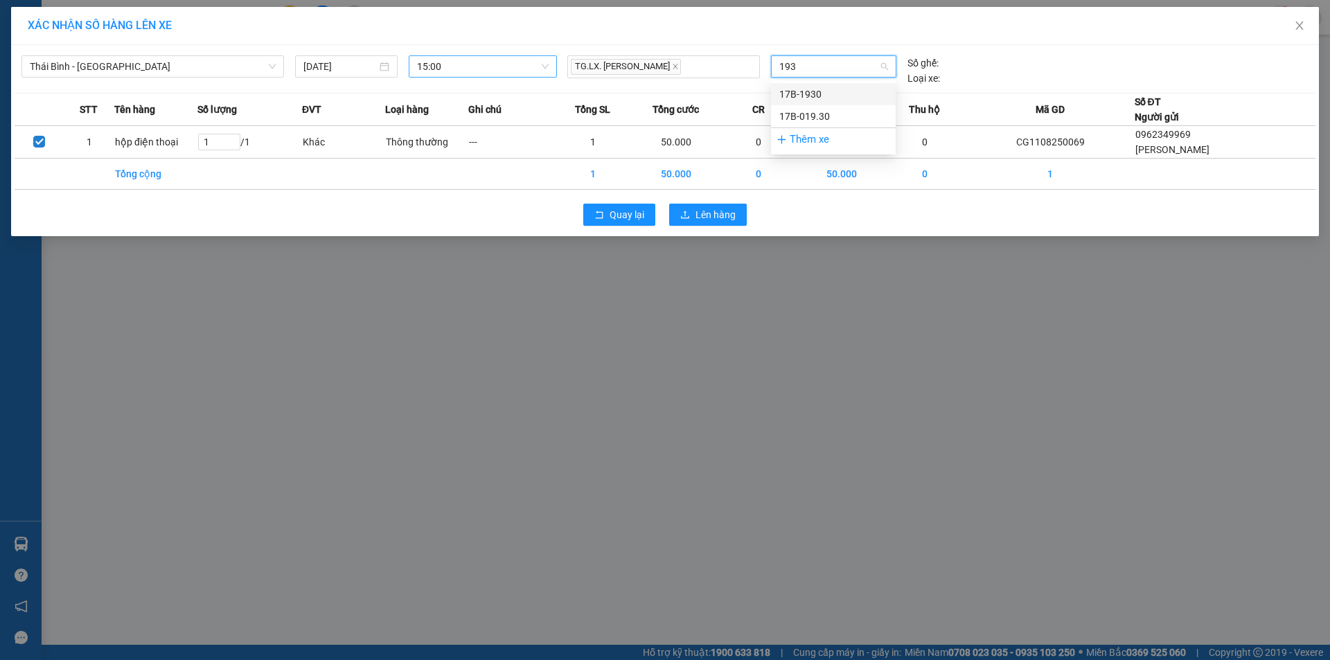
type input "1930"
click at [821, 114] on div "17B-019.30" at bounding box center [833, 116] width 108 height 15
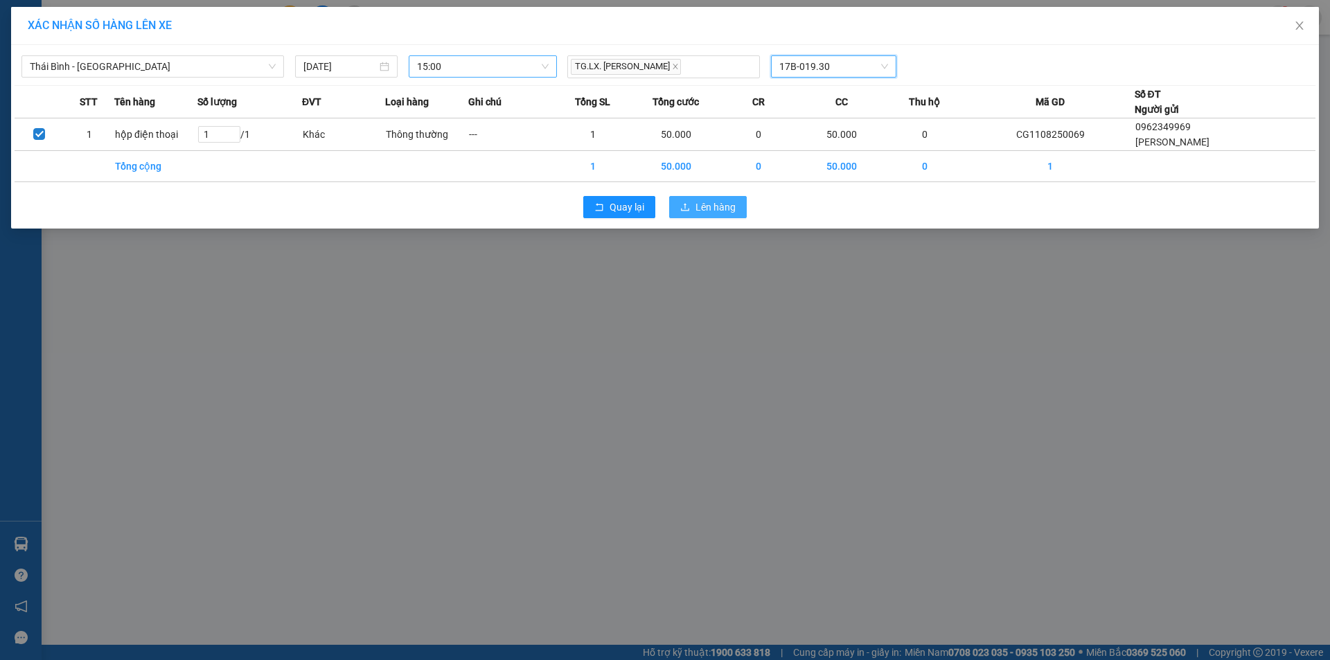
click at [729, 214] on span "Lên hàng" at bounding box center [716, 207] width 40 height 15
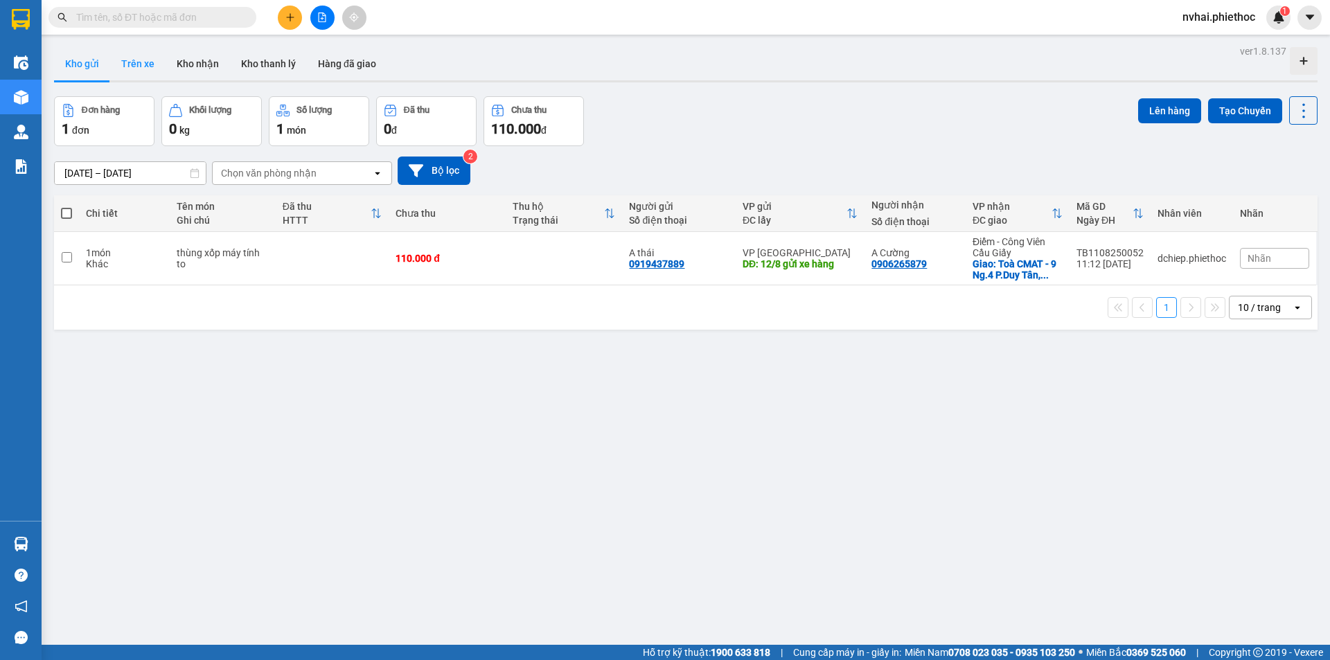
click at [148, 68] on button "Trên xe" at bounding box center [137, 63] width 55 height 33
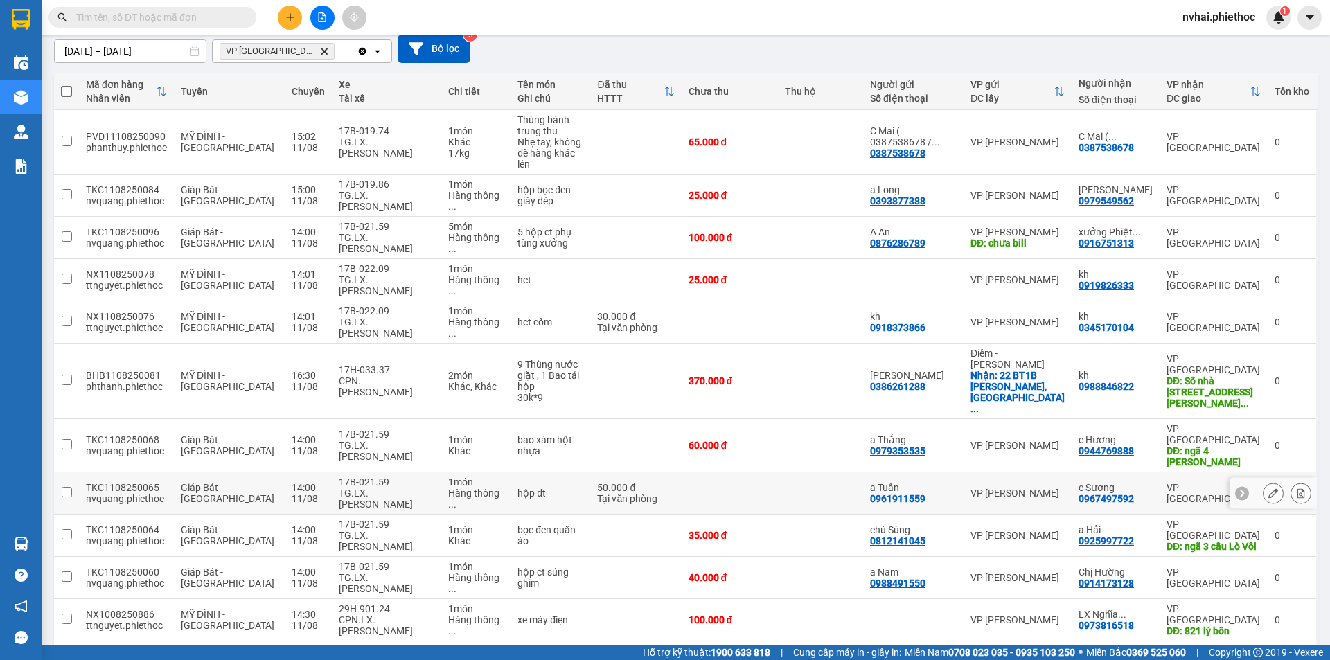
scroll to position [222, 0]
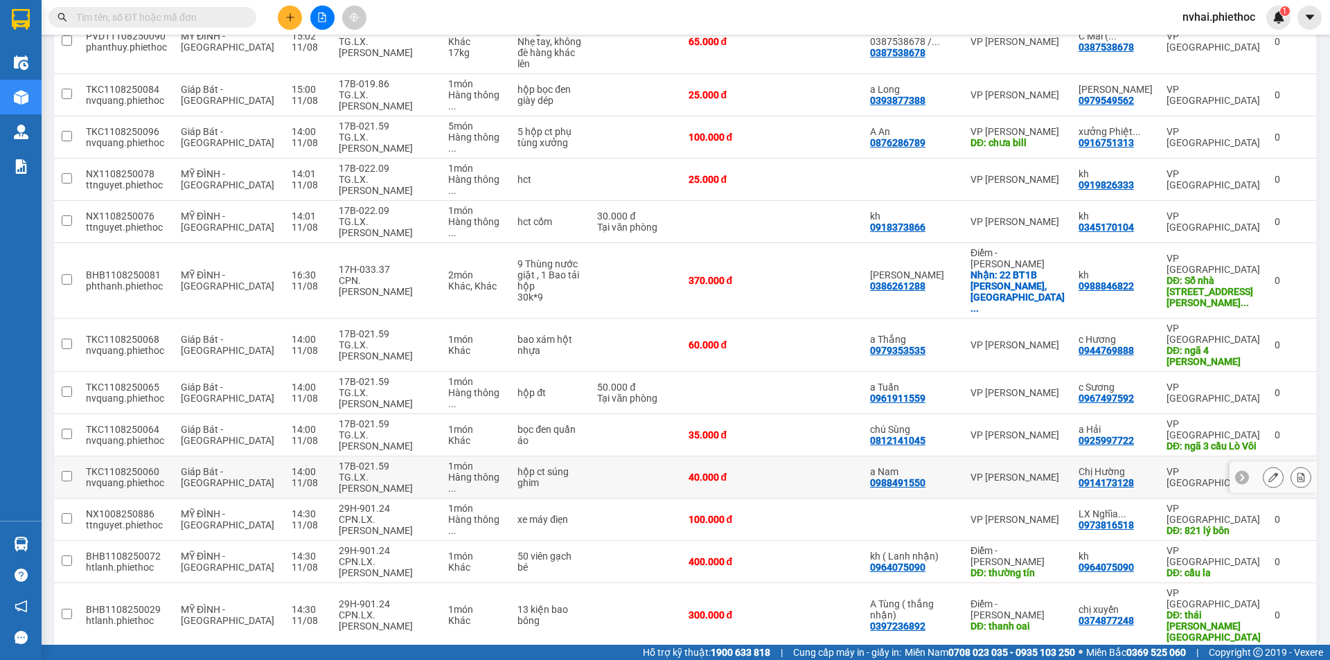
click at [364, 472] on div "TG.LX.[PERSON_NAME]" at bounding box center [387, 483] width 96 height 22
checkbox input "true"
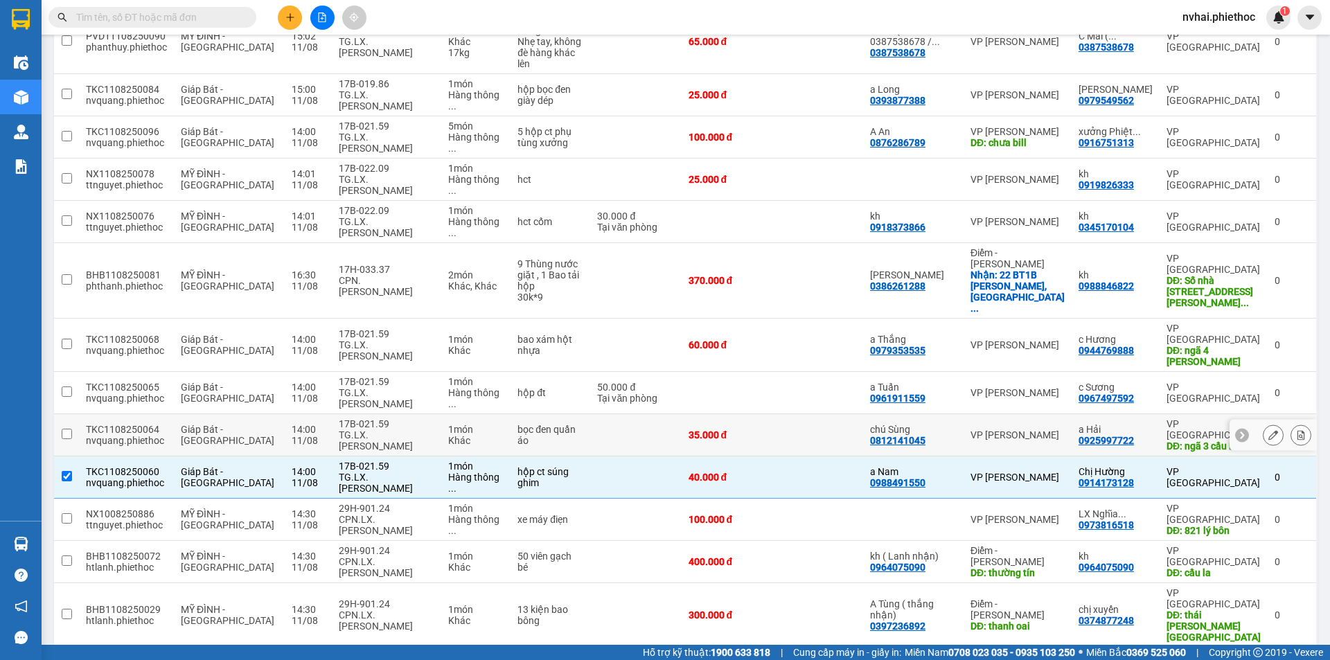
click at [376, 430] on div "TG.LX.[PERSON_NAME]" at bounding box center [387, 441] width 96 height 22
checkbox input "true"
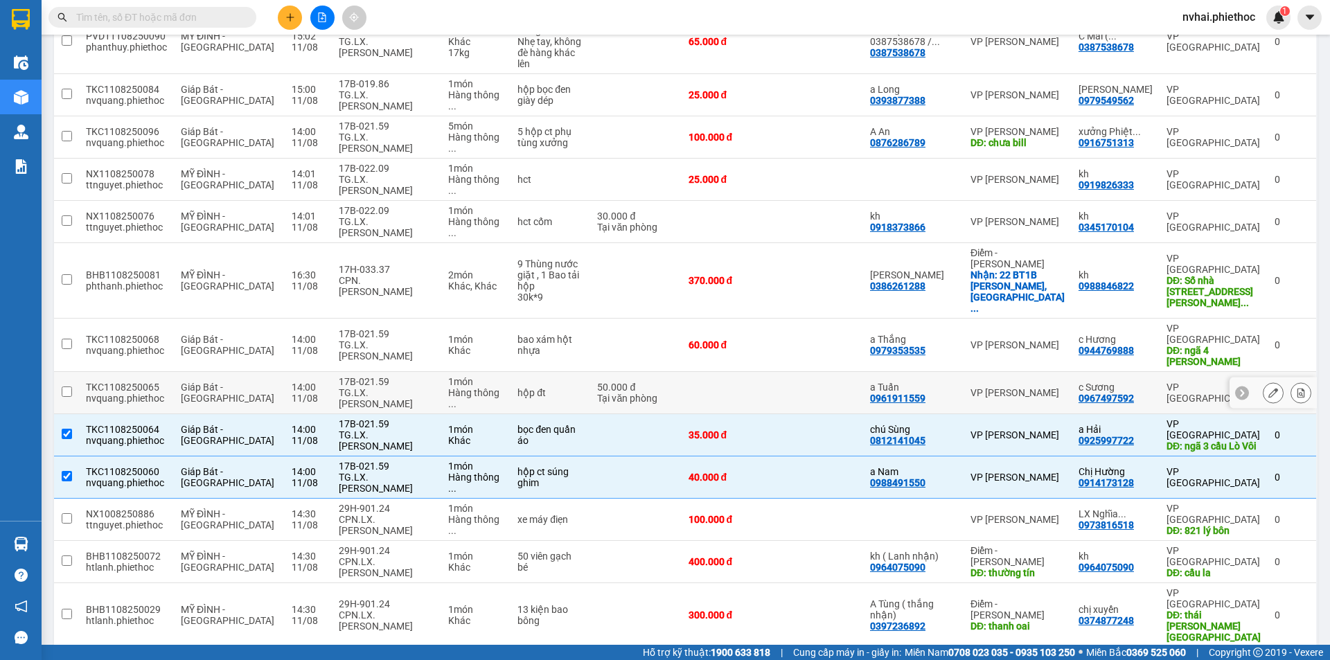
click at [379, 376] on div "17B-021.59" at bounding box center [387, 381] width 96 height 11
checkbox input "true"
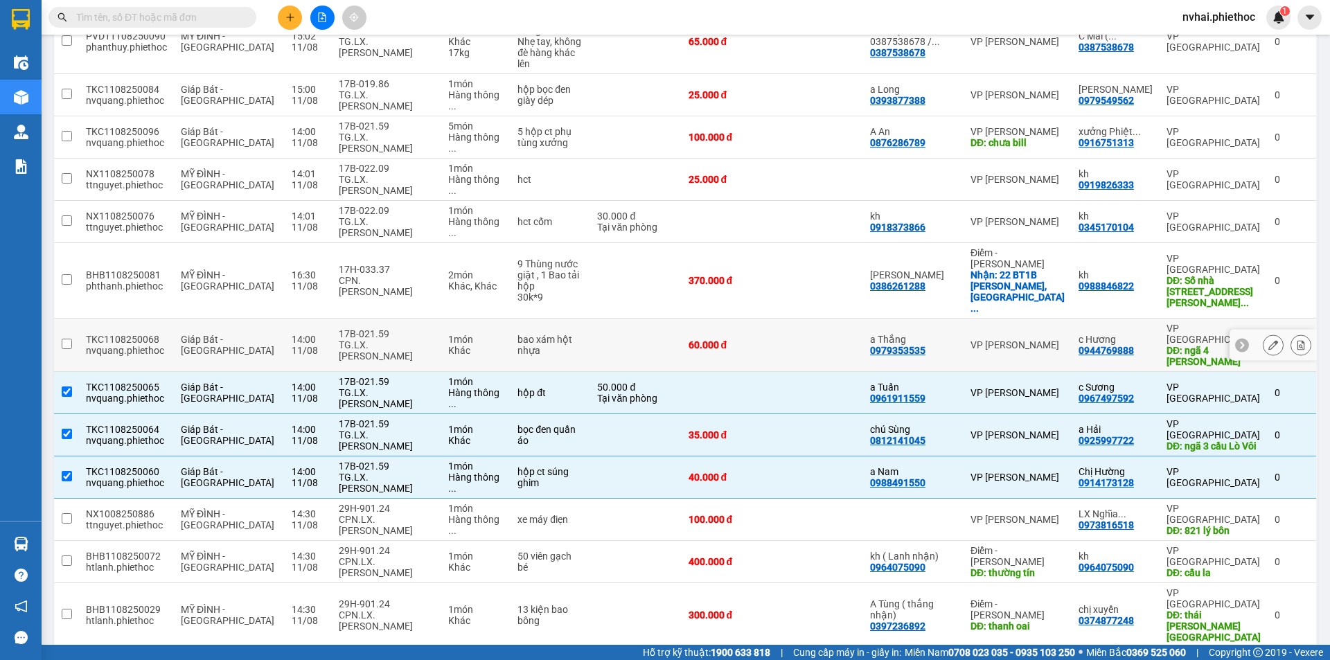
click at [379, 328] on div "17B-021.59" at bounding box center [387, 333] width 96 height 11
checkbox input "true"
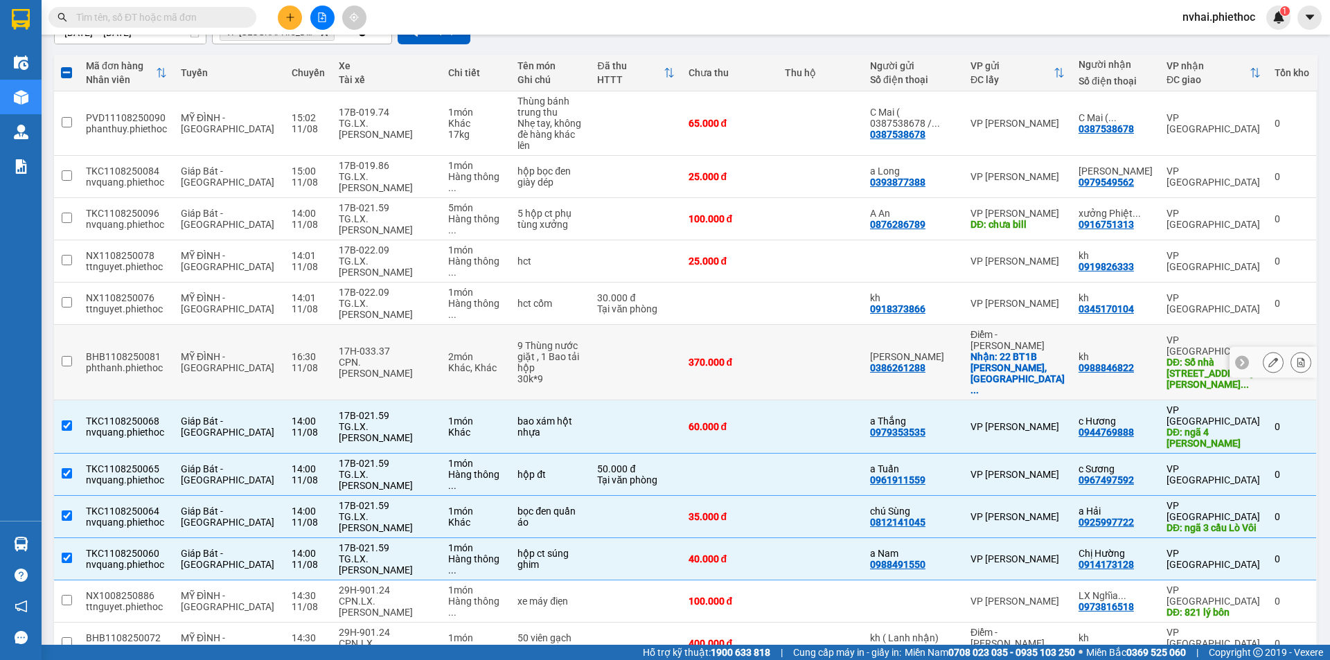
scroll to position [107, 0]
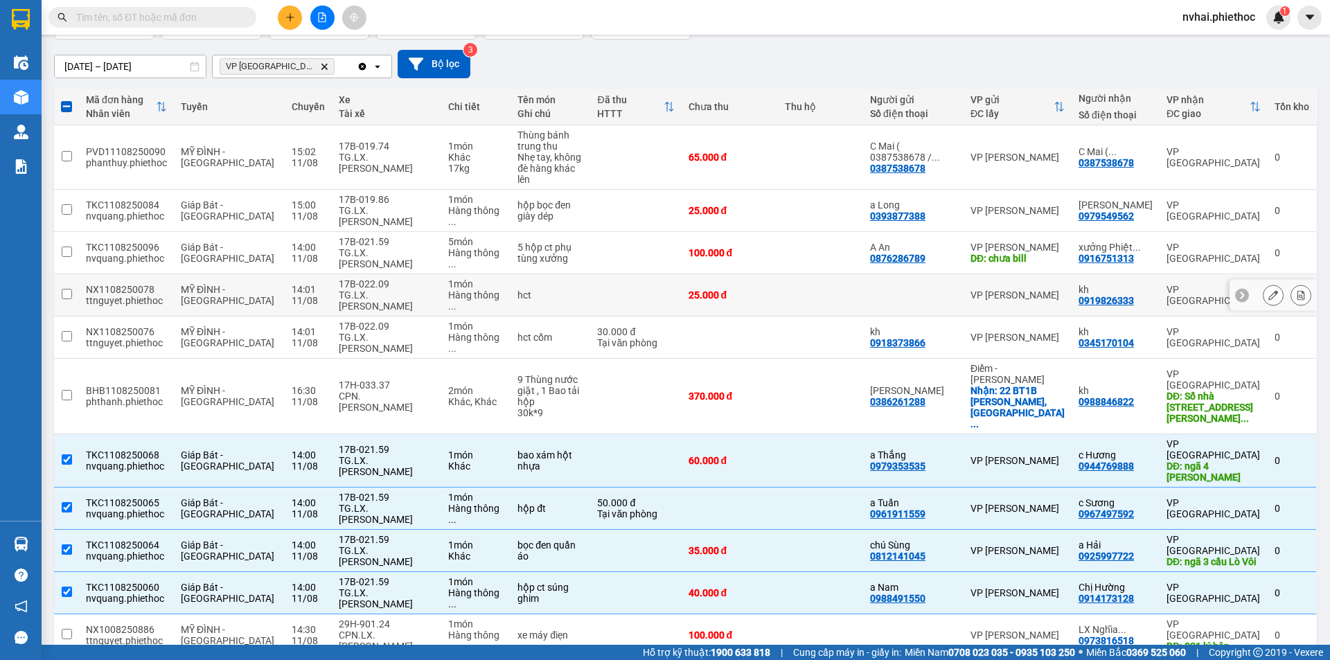
click at [367, 279] on div "17B-022.09" at bounding box center [387, 284] width 96 height 11
checkbox input "true"
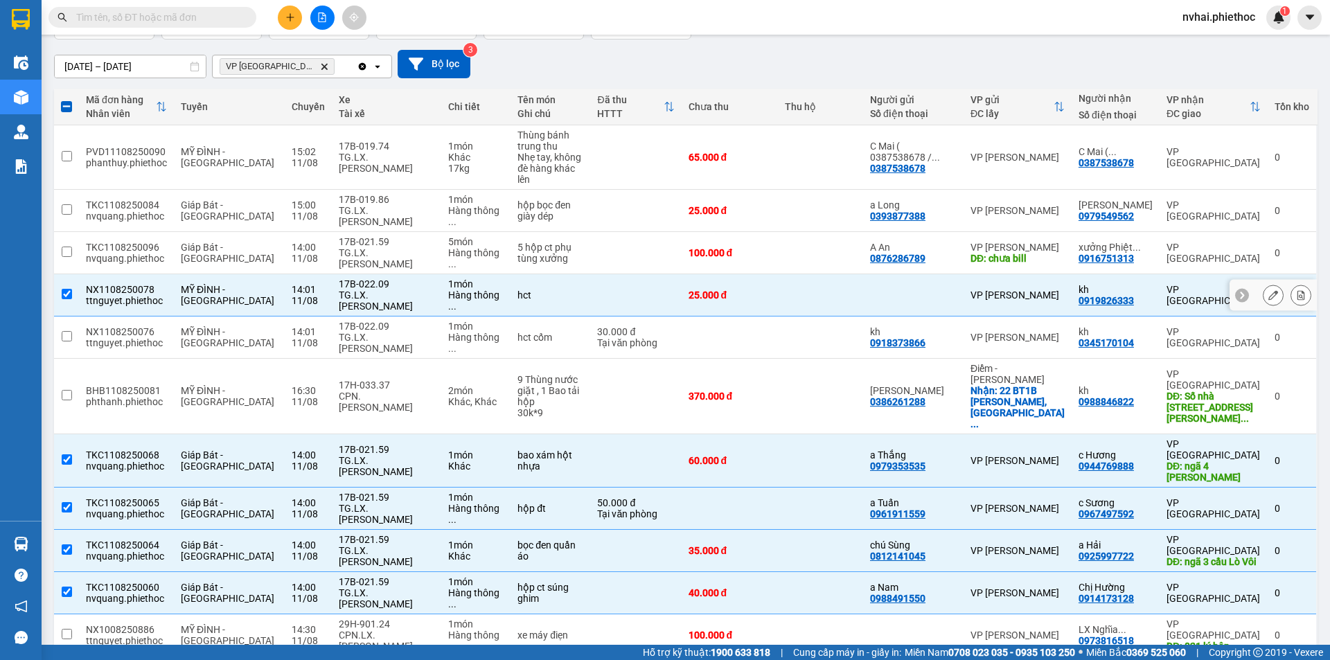
click at [370, 321] on div "17B-022.09" at bounding box center [387, 326] width 96 height 11
checkbox input "true"
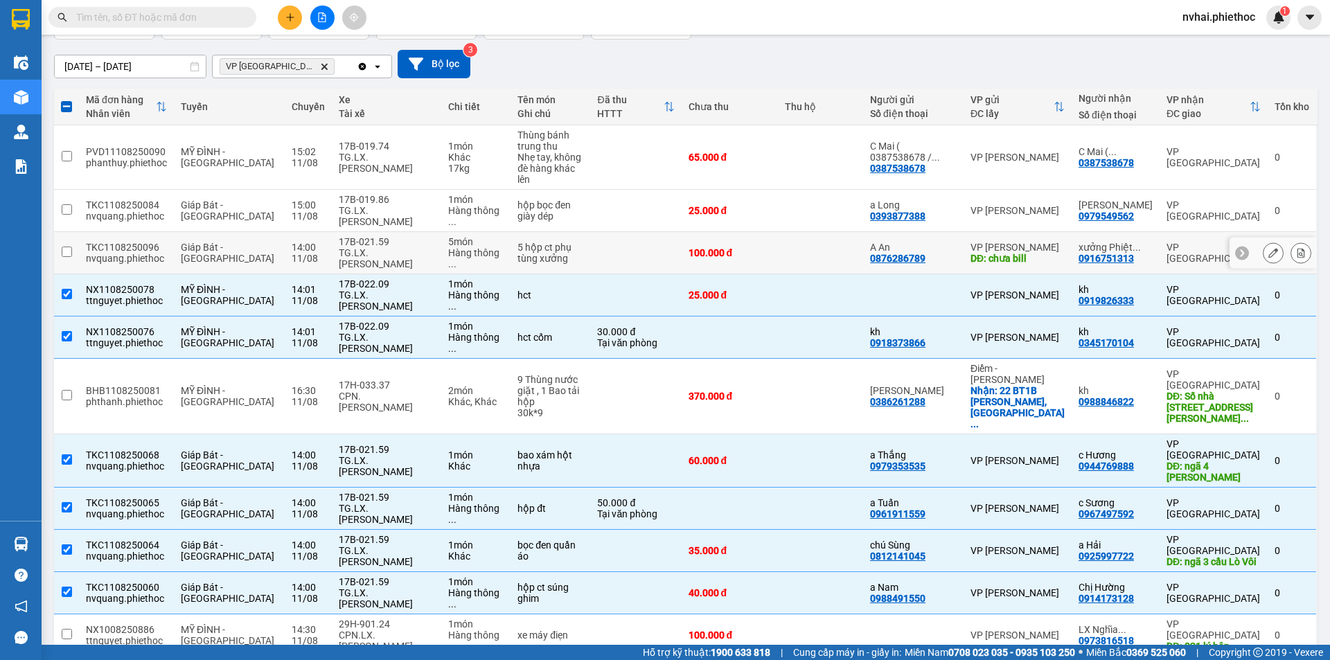
click at [387, 247] on div "TG.LX.[PERSON_NAME]" at bounding box center [387, 258] width 96 height 22
checkbox input "true"
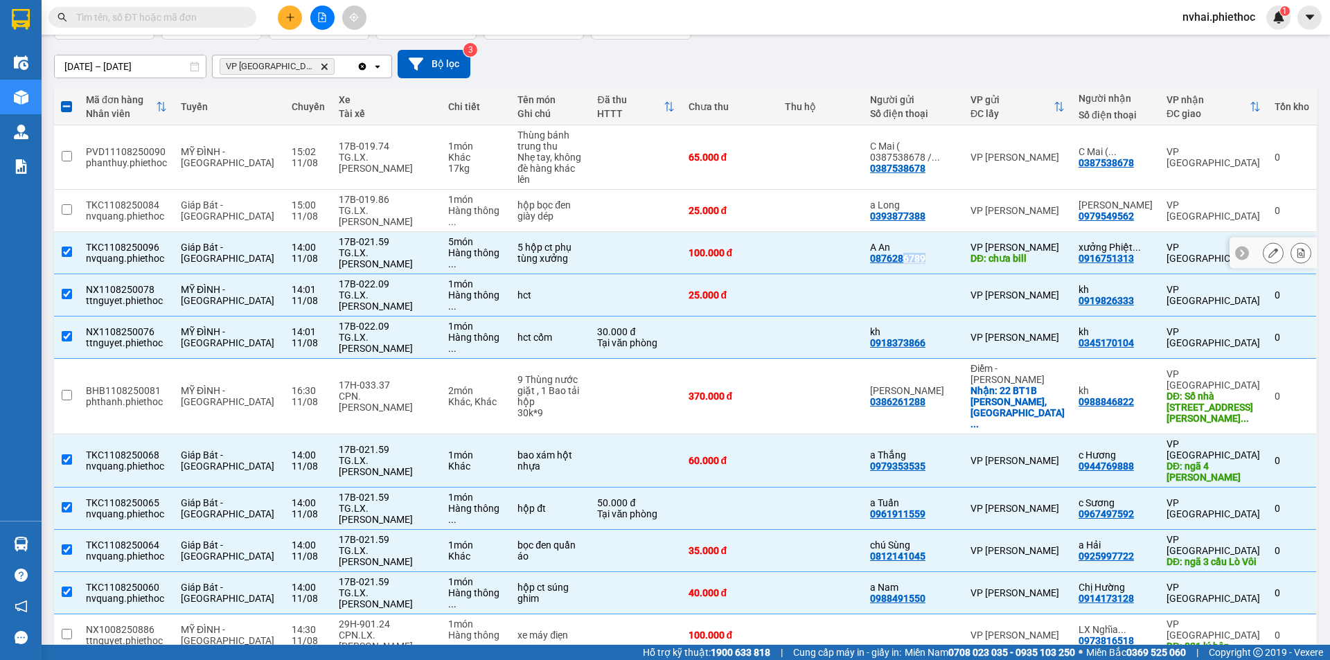
copy div "6789"
copy div "876286789"
copy div "0876286789"
drag, startPoint x: 922, startPoint y: 230, endPoint x: 626, endPoint y: 180, distance: 300.0
click at [678, 194] on tbody "PVD11108250090 phanthuy.phiethoc MỸ ĐÌNH - THÁI BÌNH 15:02 [DATE] 17B-019.74 TG…" at bounding box center [686, 497] width 1264 height 745
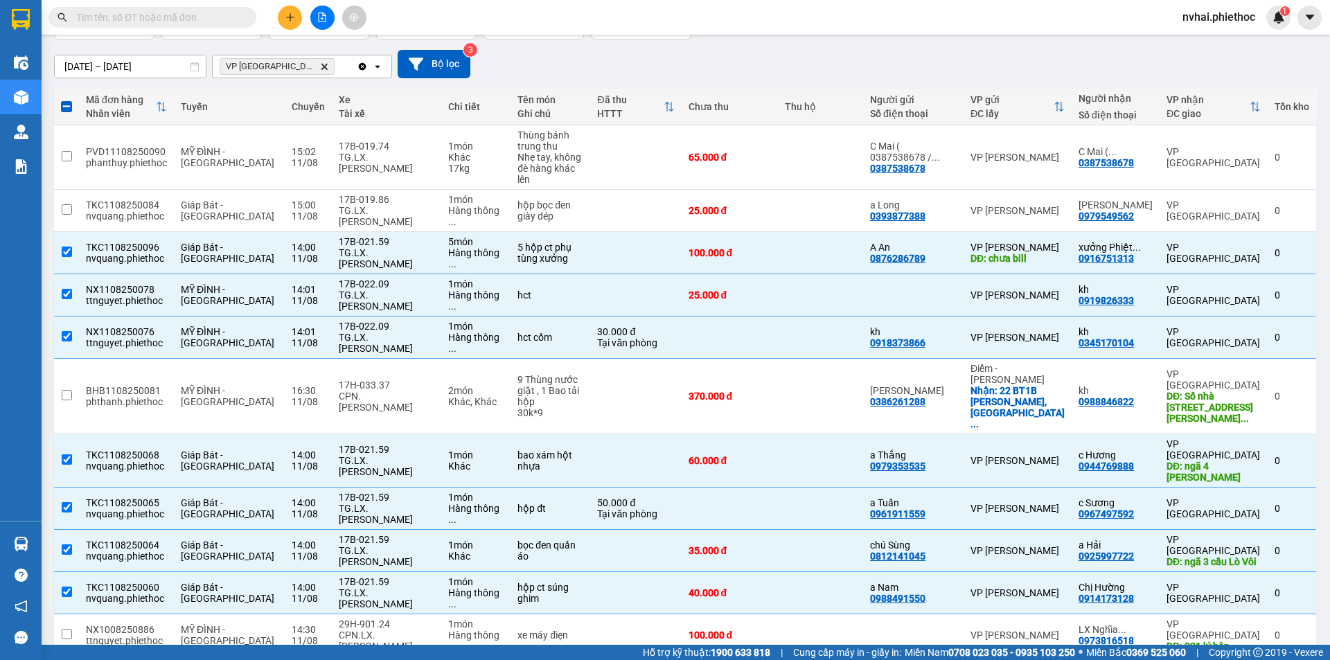
click at [134, 17] on input "text" at bounding box center [158, 17] width 164 height 15
paste input "0876286789"
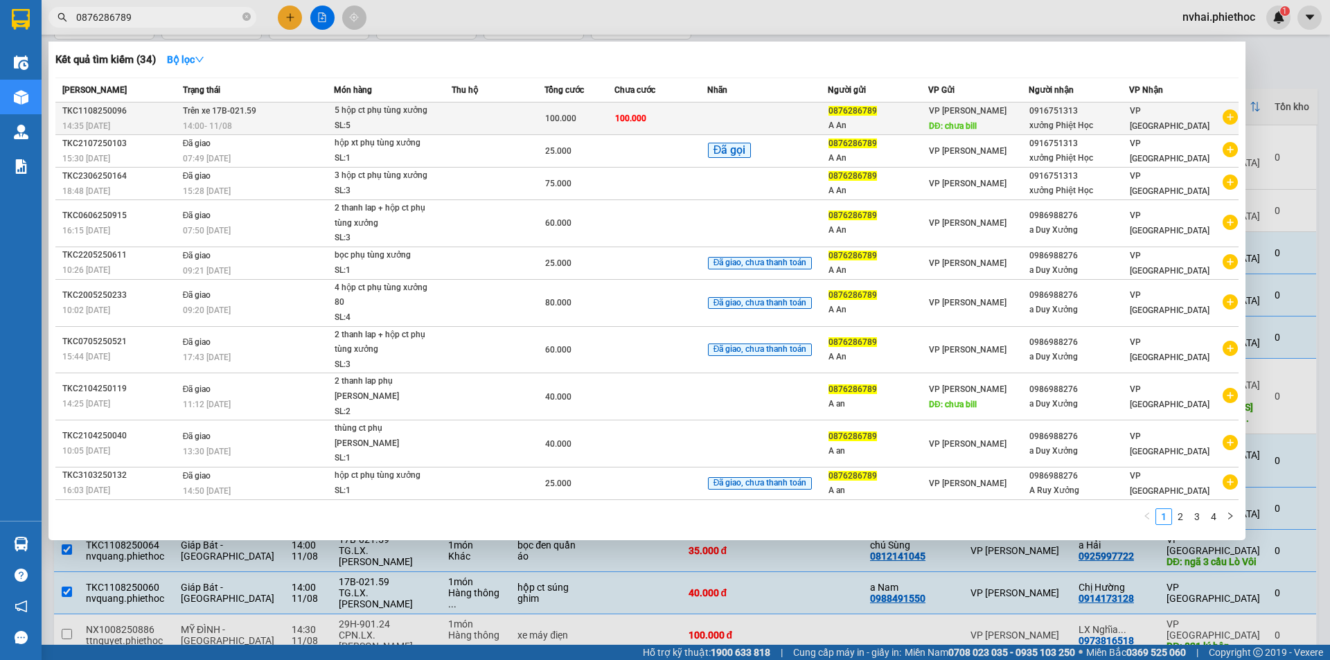
type input "0876286789"
click at [976, 118] on div "VP [PERSON_NAME] Chân DĐ: chưa bill" at bounding box center [978, 118] width 99 height 30
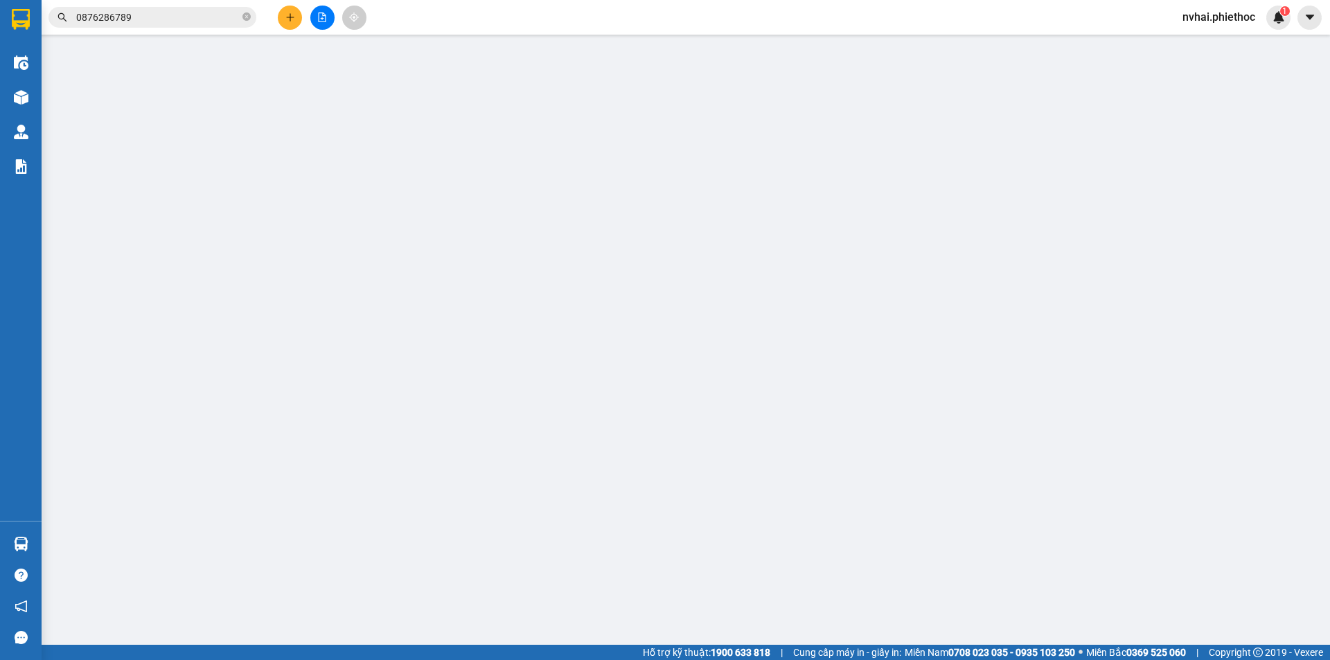
type input "0876286789"
type input "A An"
type input "chưa bill"
type input "0916751313"
type input "xưởng Phiệt Học"
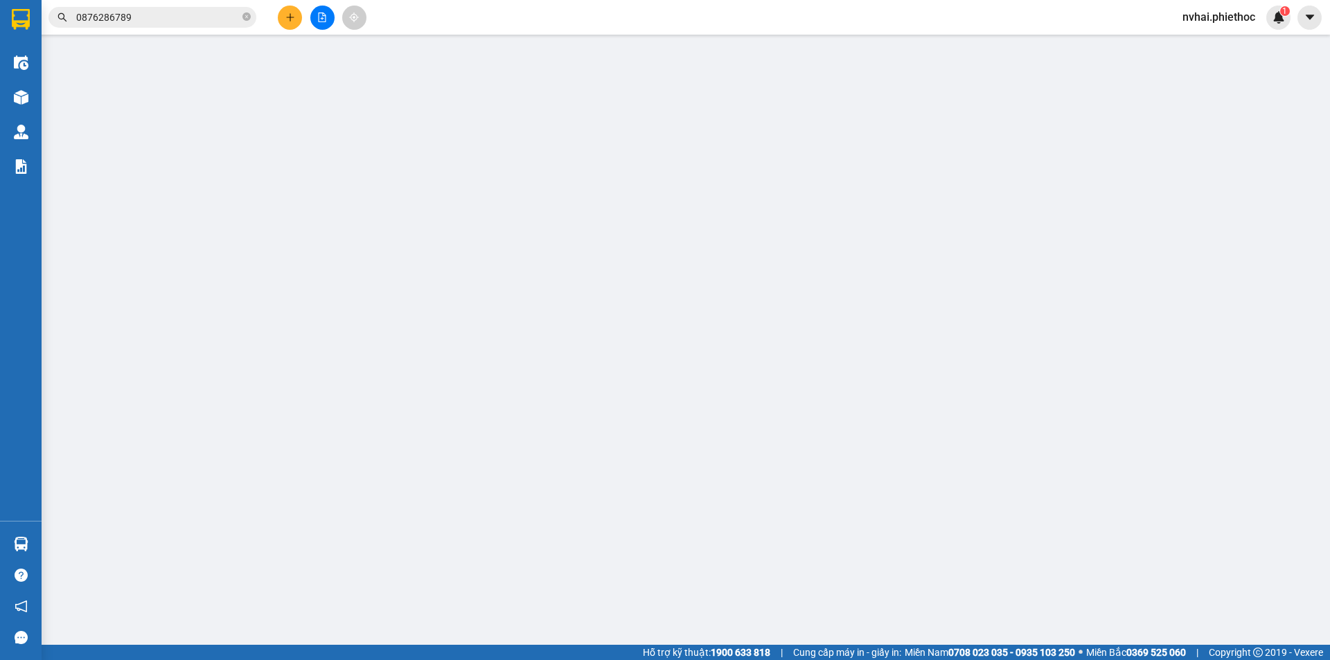
type input "100.000"
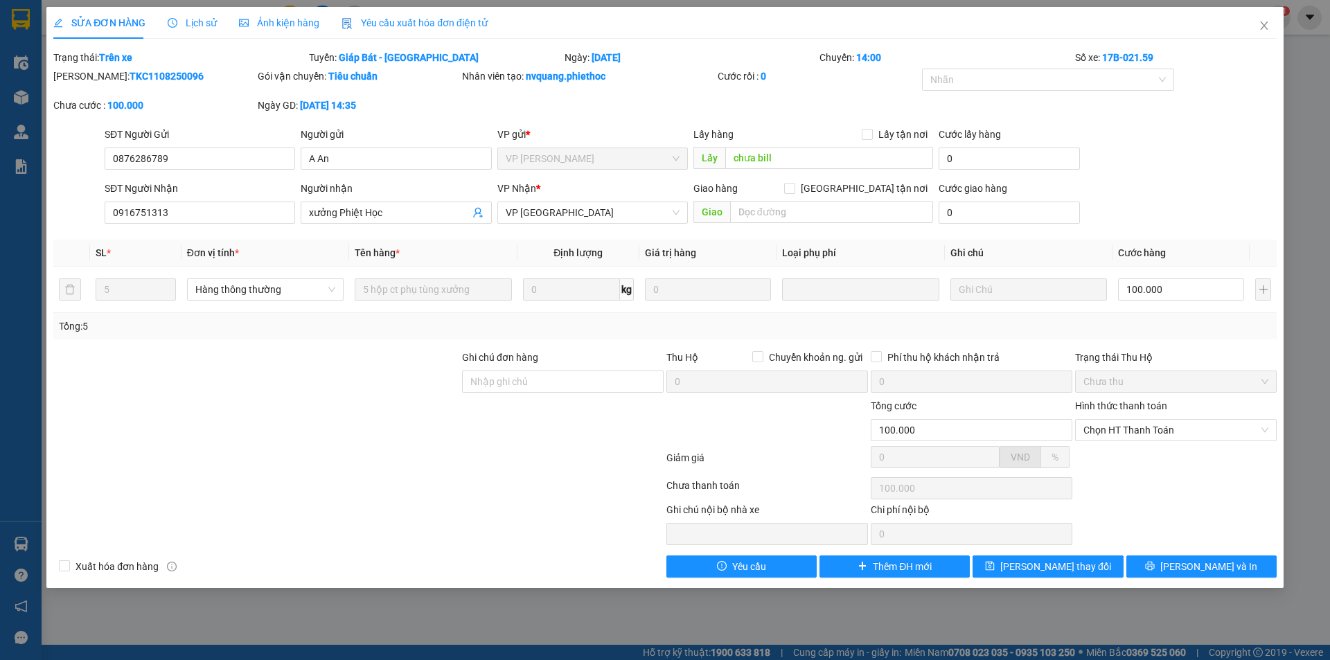
click at [1198, 592] on div "SỬA ĐƠN HÀNG Lịch sử Ảnh kiện hàng Yêu cầu xuất hóa đơn điện tử Total Paid Fee …" at bounding box center [665, 330] width 1330 height 660
click at [1201, 574] on button "[PERSON_NAME] và In" at bounding box center [1202, 567] width 150 height 22
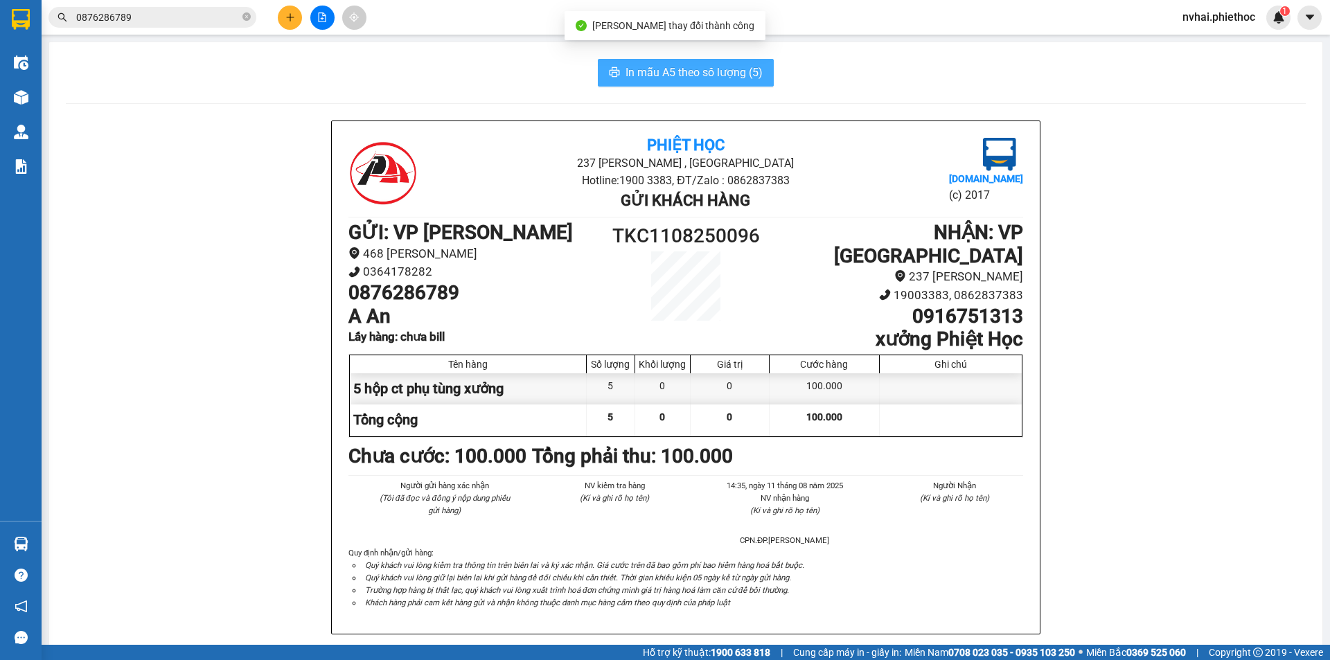
click at [734, 60] on button "In mẫu A5 theo số lượng (5)" at bounding box center [686, 73] width 176 height 28
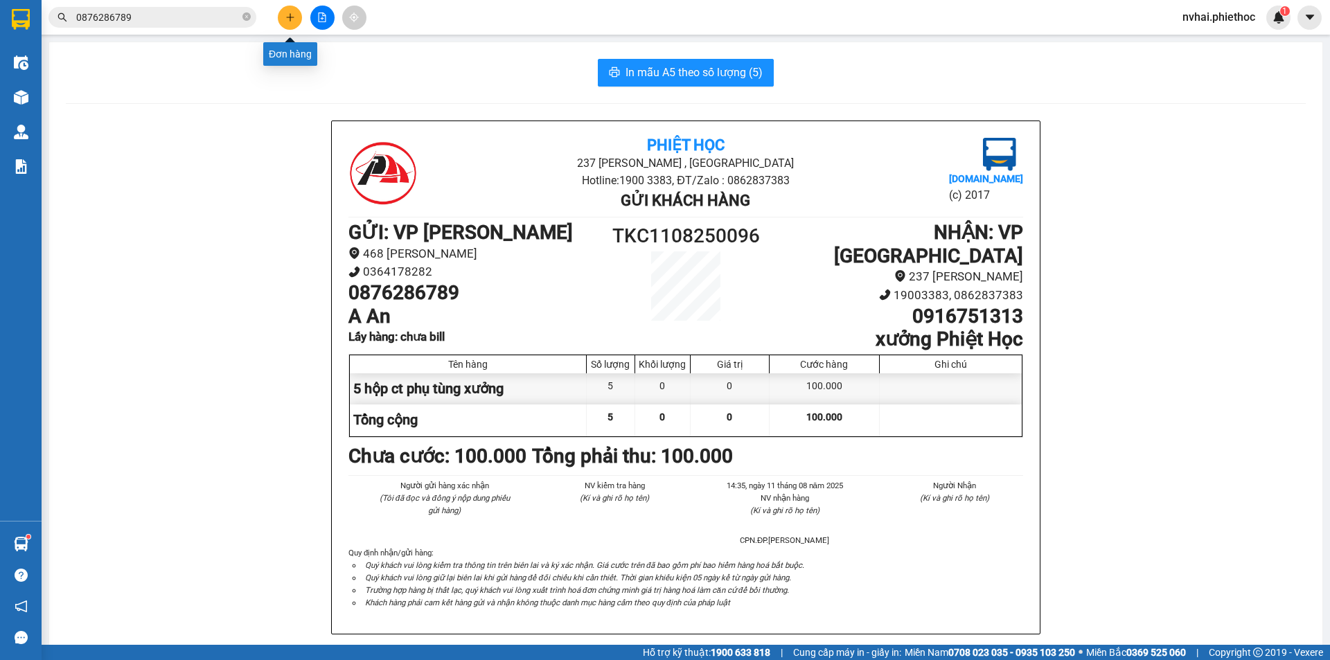
click at [296, 19] on button at bounding box center [290, 18] width 24 height 24
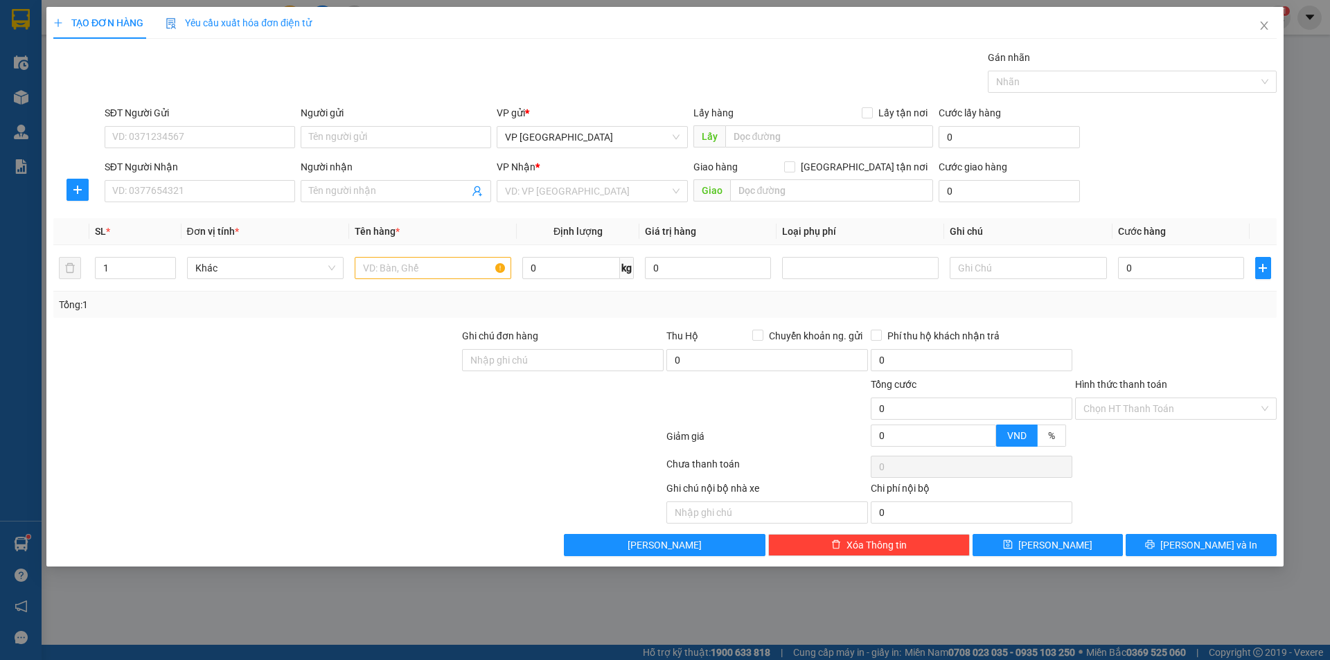
click at [297, 18] on div "Yêu cầu xuất hóa đơn điện tử" at bounding box center [239, 22] width 146 height 15
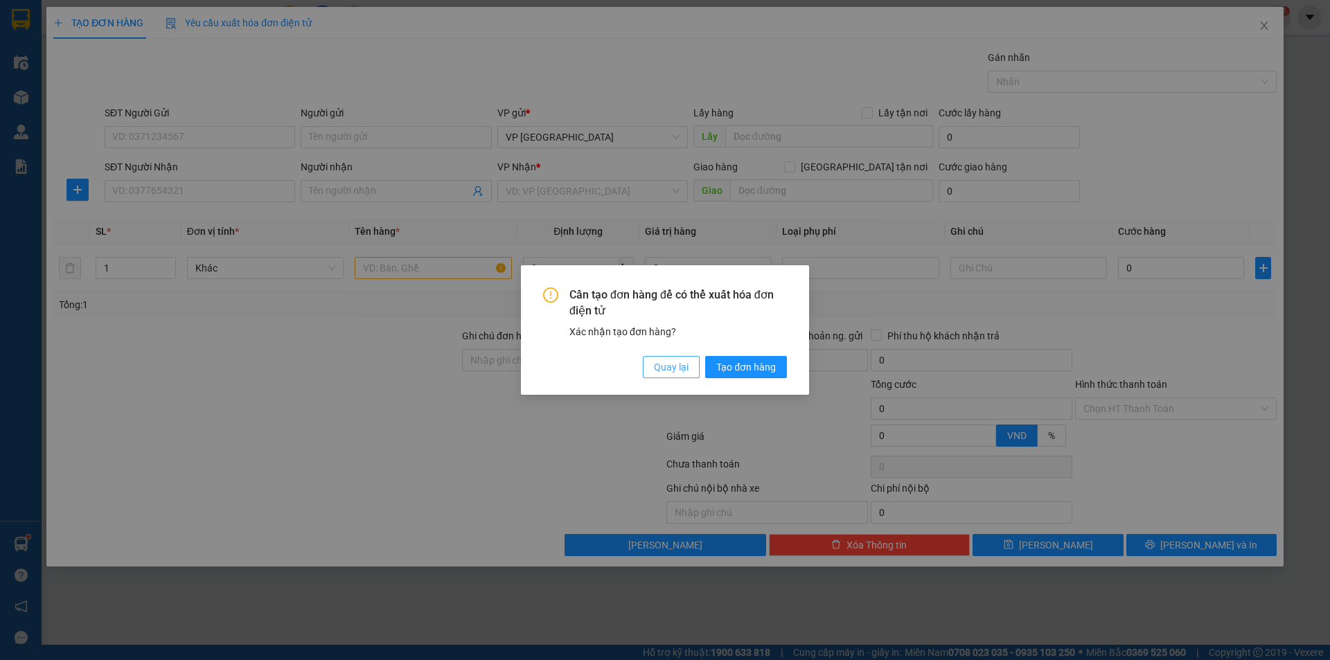
click at [674, 376] on button "Quay lại" at bounding box center [671, 367] width 57 height 22
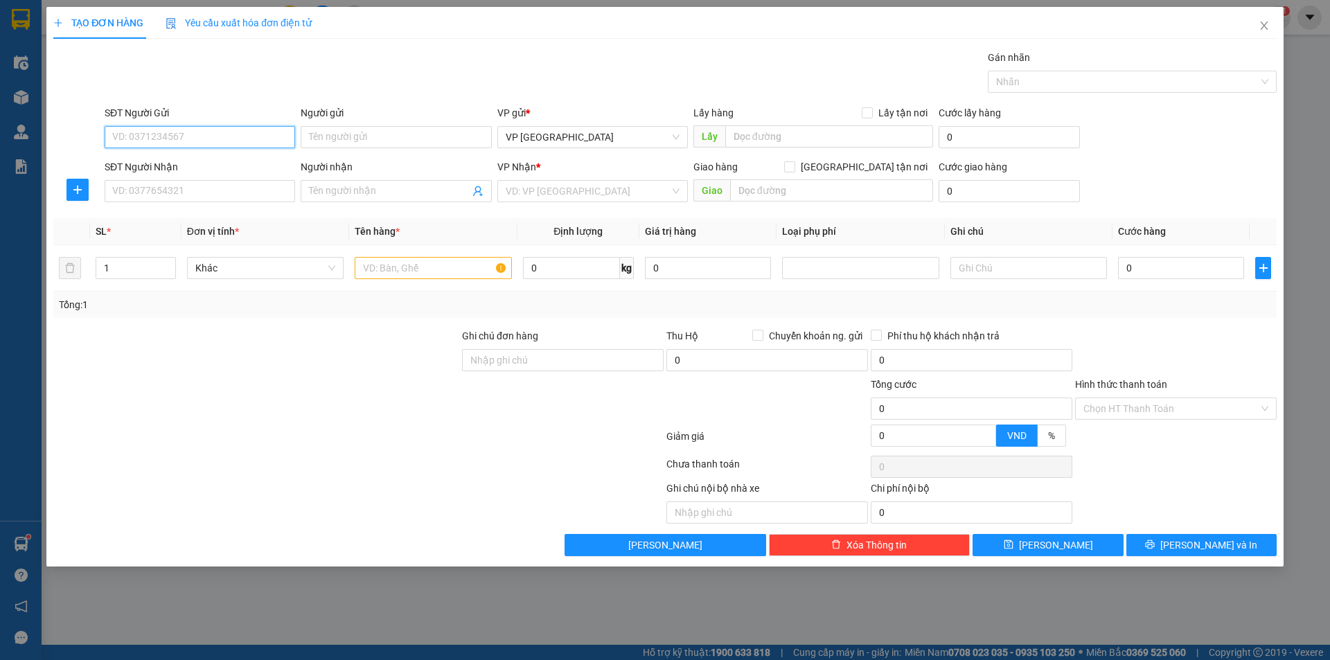
click at [230, 132] on input "SĐT Người Gửi" at bounding box center [200, 137] width 191 height 22
type input "0363969906"
click at [219, 156] on div "0363969906 - CHú tăng" at bounding box center [200, 165] width 191 height 22
type input "CHú tăng"
type input "0363969906"
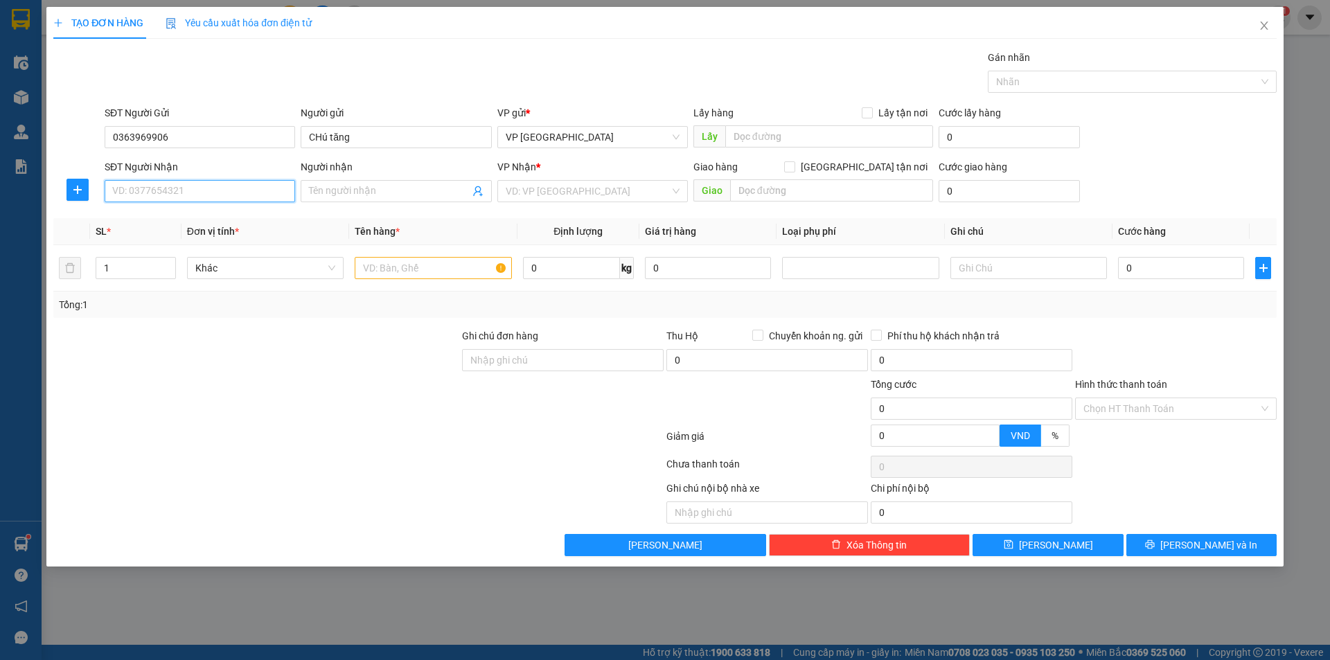
click at [231, 195] on input "SĐT Người Nhận" at bounding box center [200, 191] width 191 height 22
click at [191, 217] on div "0327344443 - [PERSON_NAME]" at bounding box center [200, 218] width 174 height 15
type input "0327344443"
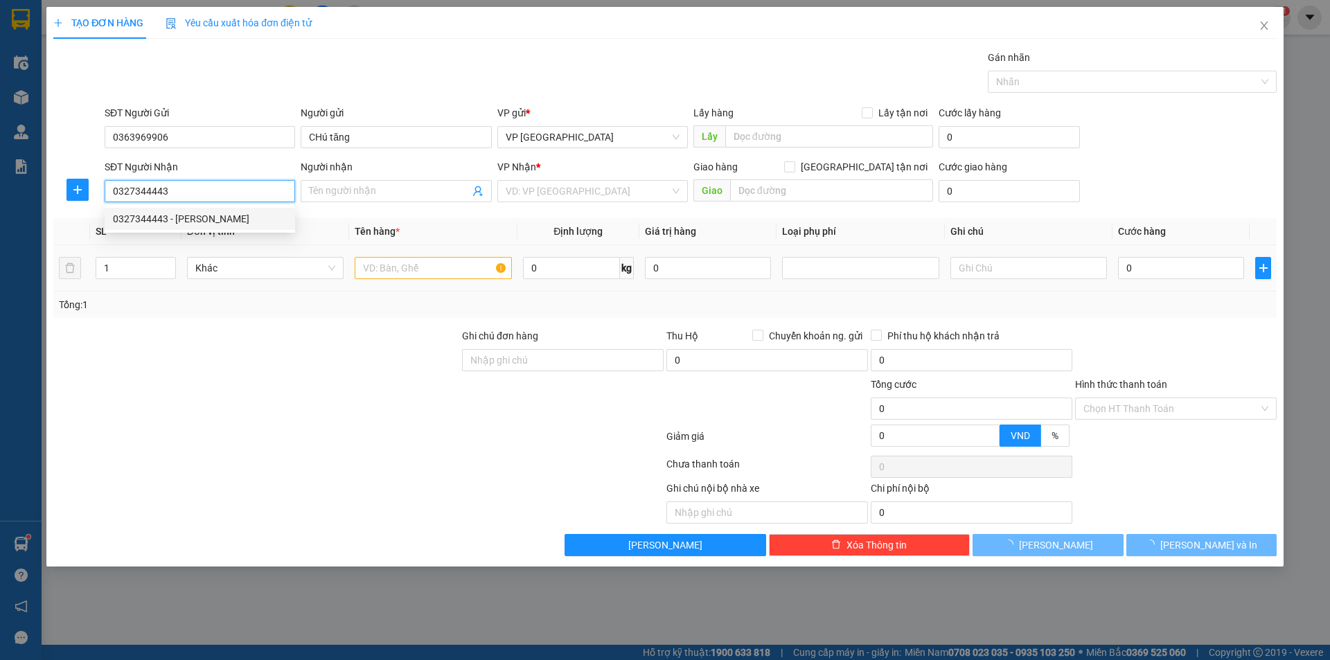
type input "[PERSON_NAME]"
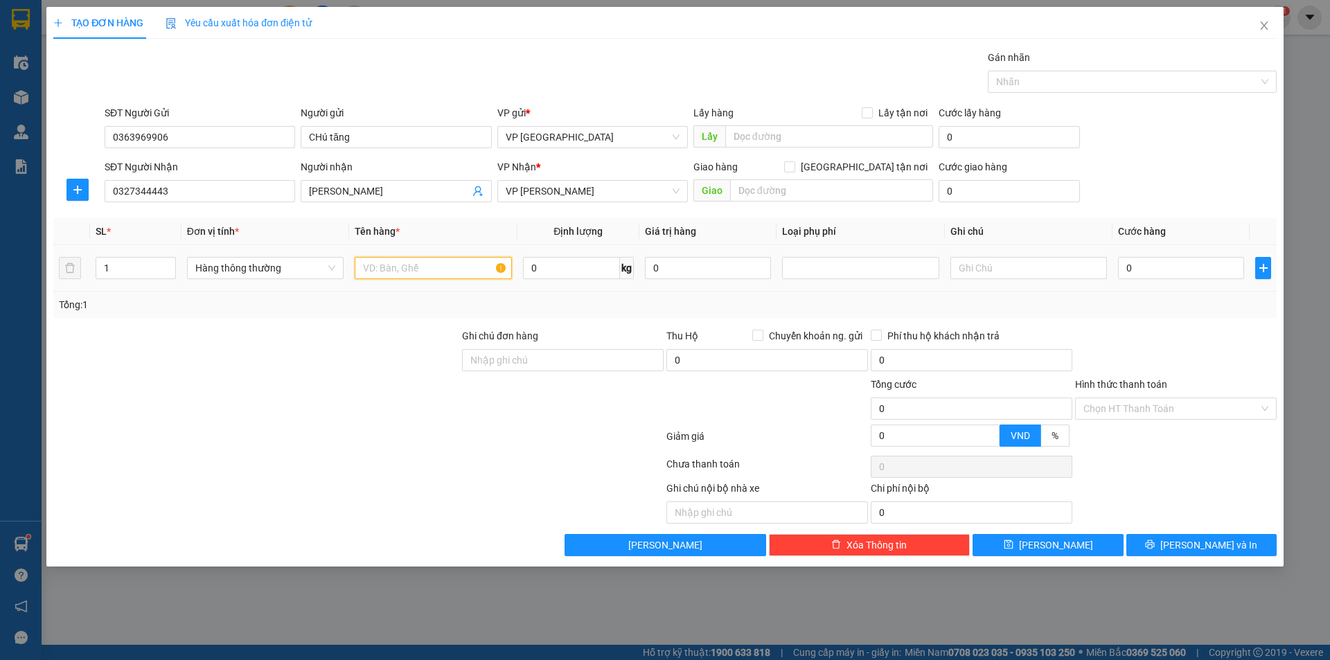
click at [418, 270] on input "text" at bounding box center [433, 268] width 157 height 22
type input "g"
type input "hct Đồ ăn"
click at [554, 270] on input "0" at bounding box center [571, 268] width 97 height 22
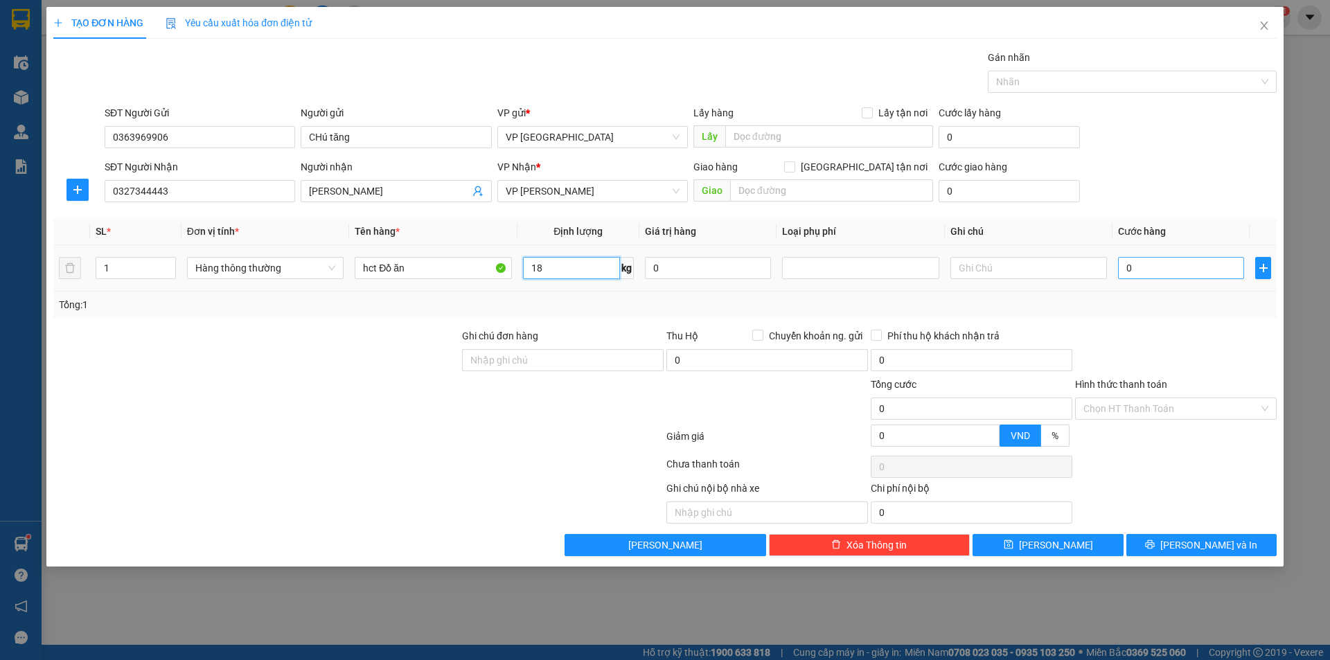
type input "18"
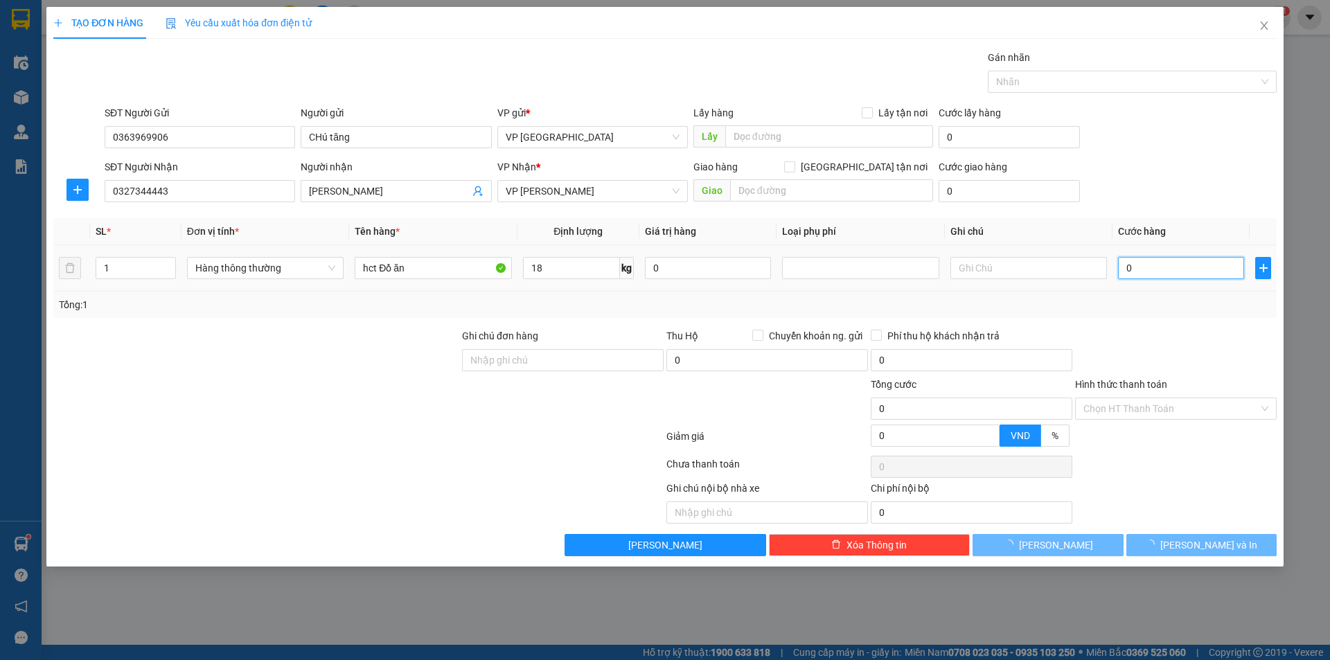
click at [1170, 267] on input "0" at bounding box center [1181, 268] width 126 height 22
type input "50.000"
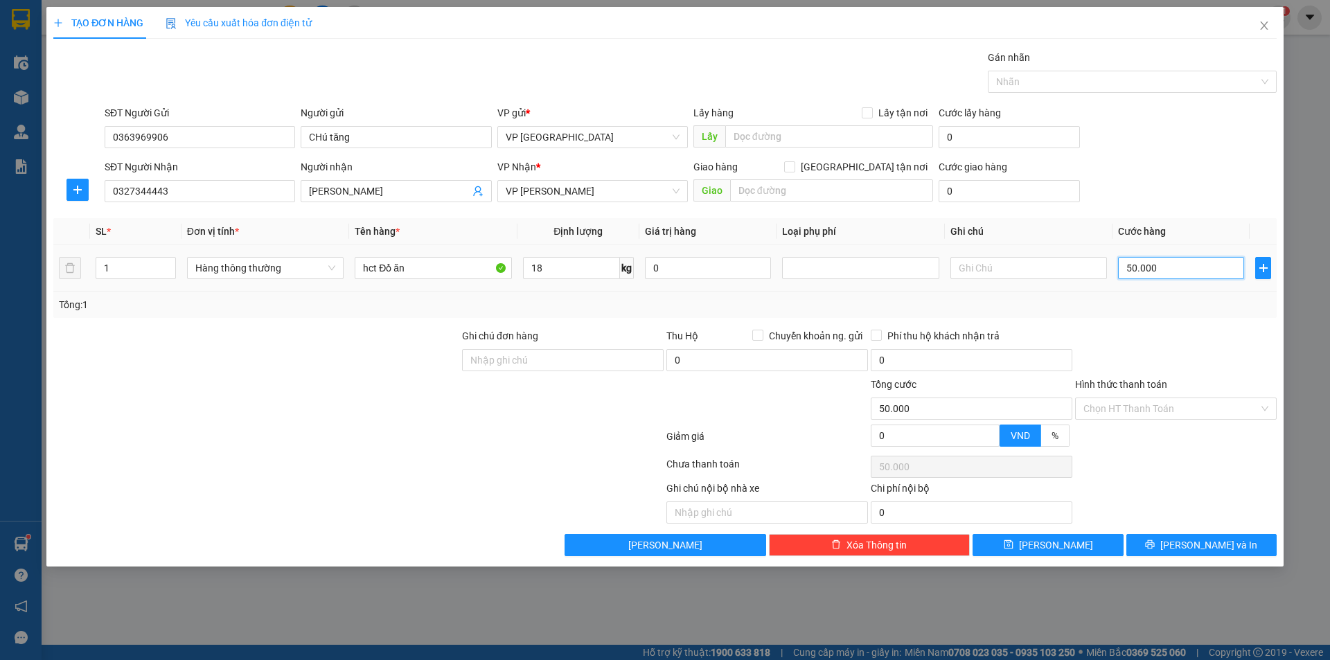
type input "500.005"
type input "5.000.050"
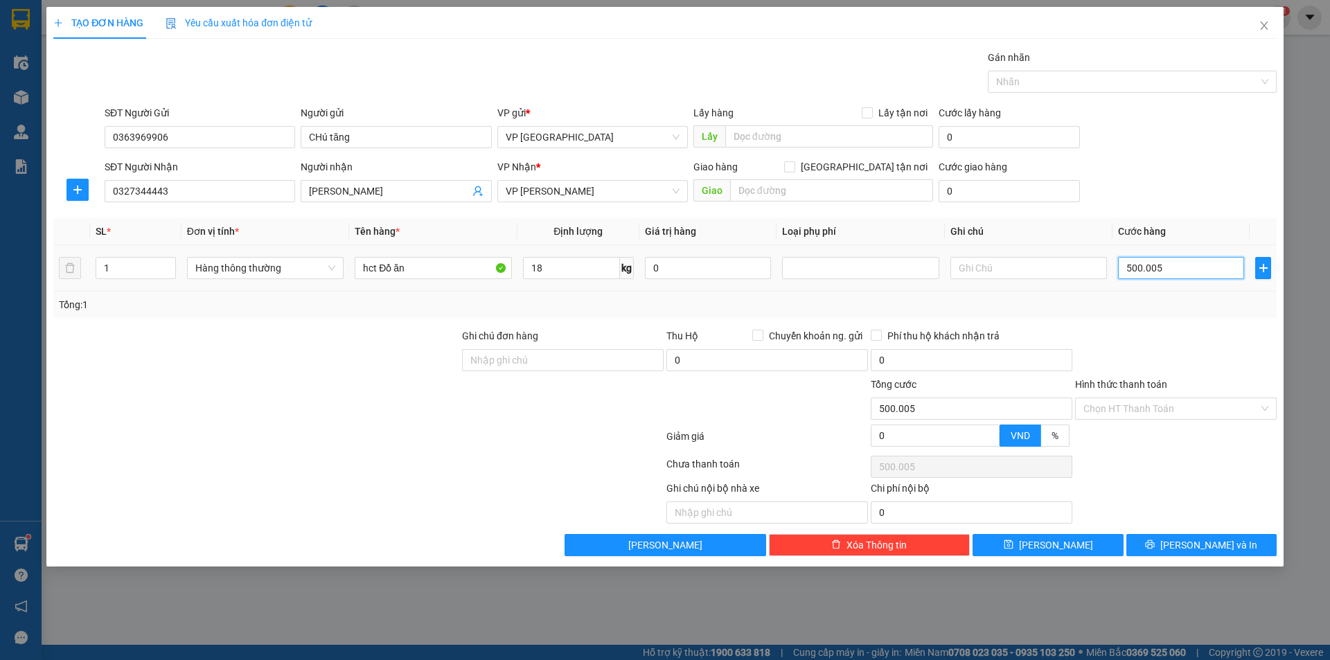
type input "5.000.050"
type input "50.000.500"
type input "500.005.000"
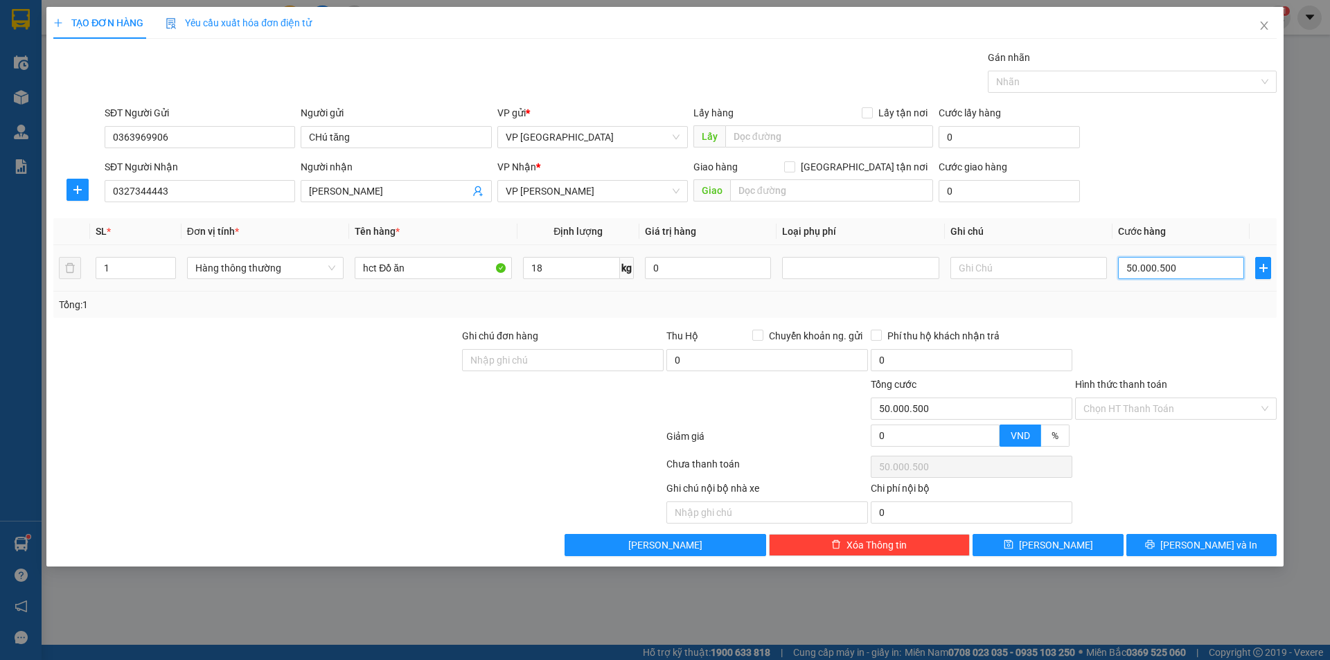
type input "500.005.000"
type input "5.000.050.000"
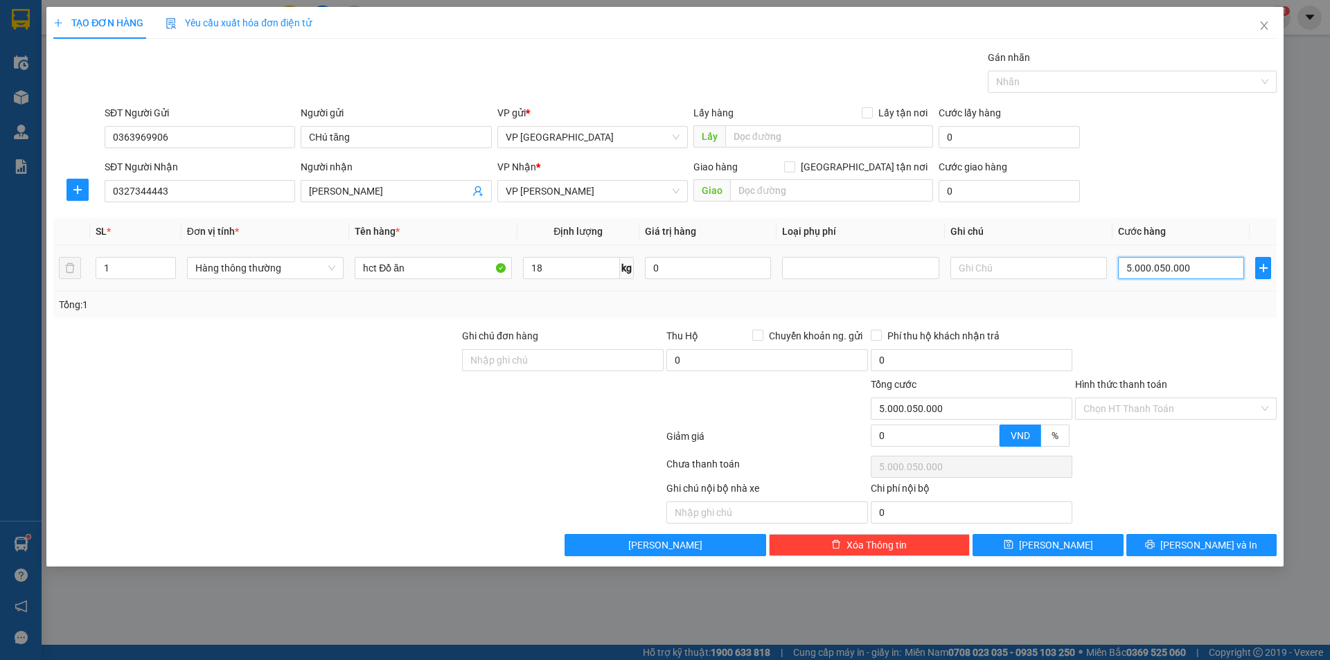
click at [1172, 265] on input "5.000.050.000" at bounding box center [1181, 268] width 126 height 22
type input "5"
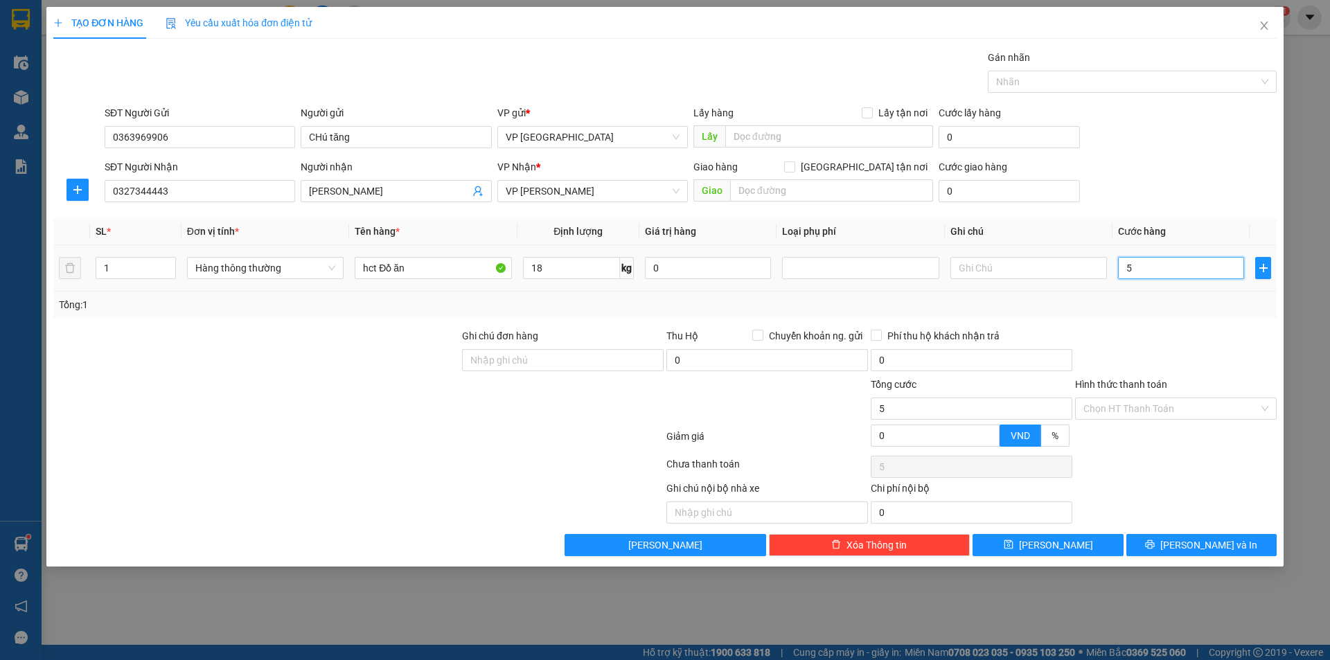
type input "50"
type input "500"
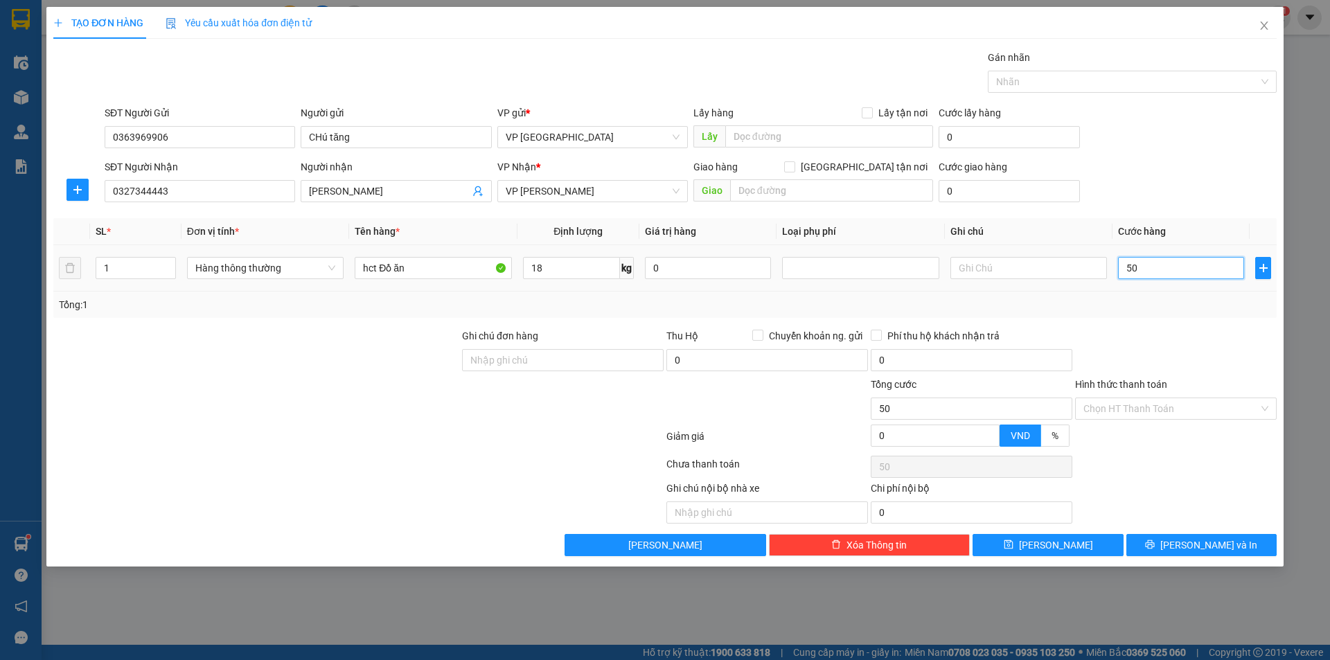
type input "500"
type input "5.000"
type input "50.000"
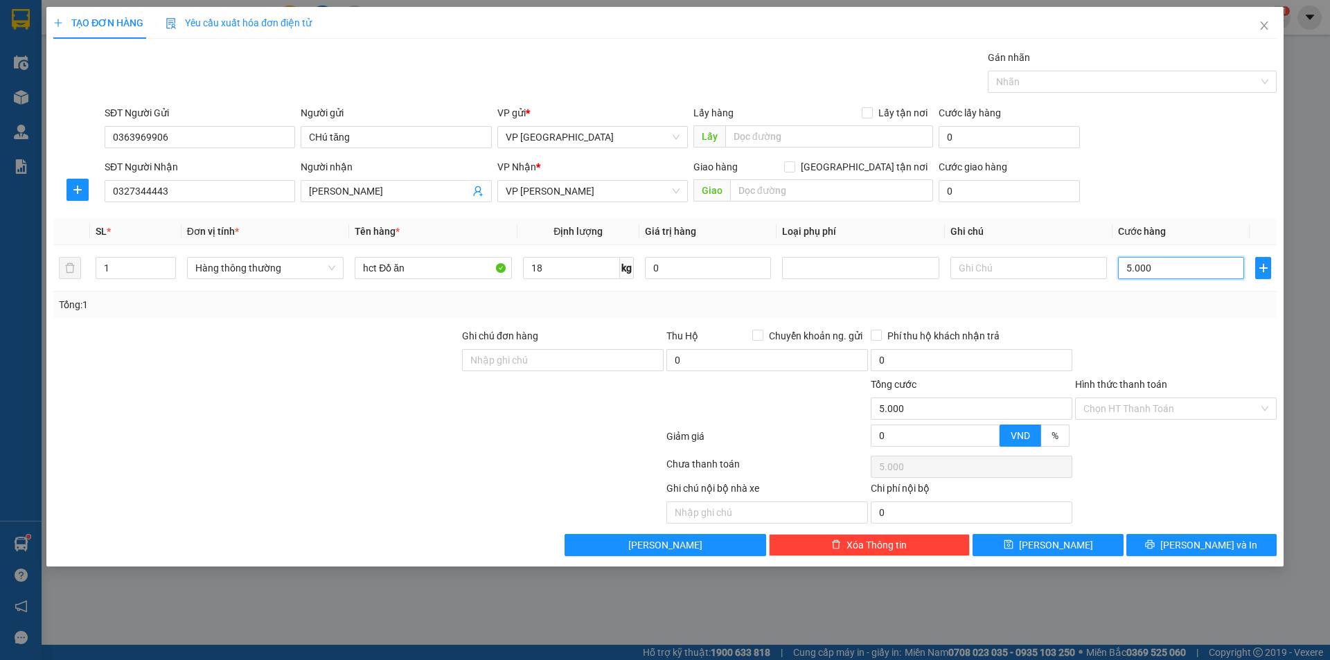
type input "50.000"
click at [1200, 197] on div "SĐT Người Nhận 0327344443 Người nhận Chị Linh VP Nhận * VP [PERSON_NAME] hàng G…" at bounding box center [691, 183] width 1178 height 49
click at [1177, 419] on div "Chọn HT Thanh Toán" at bounding box center [1176, 409] width 202 height 22
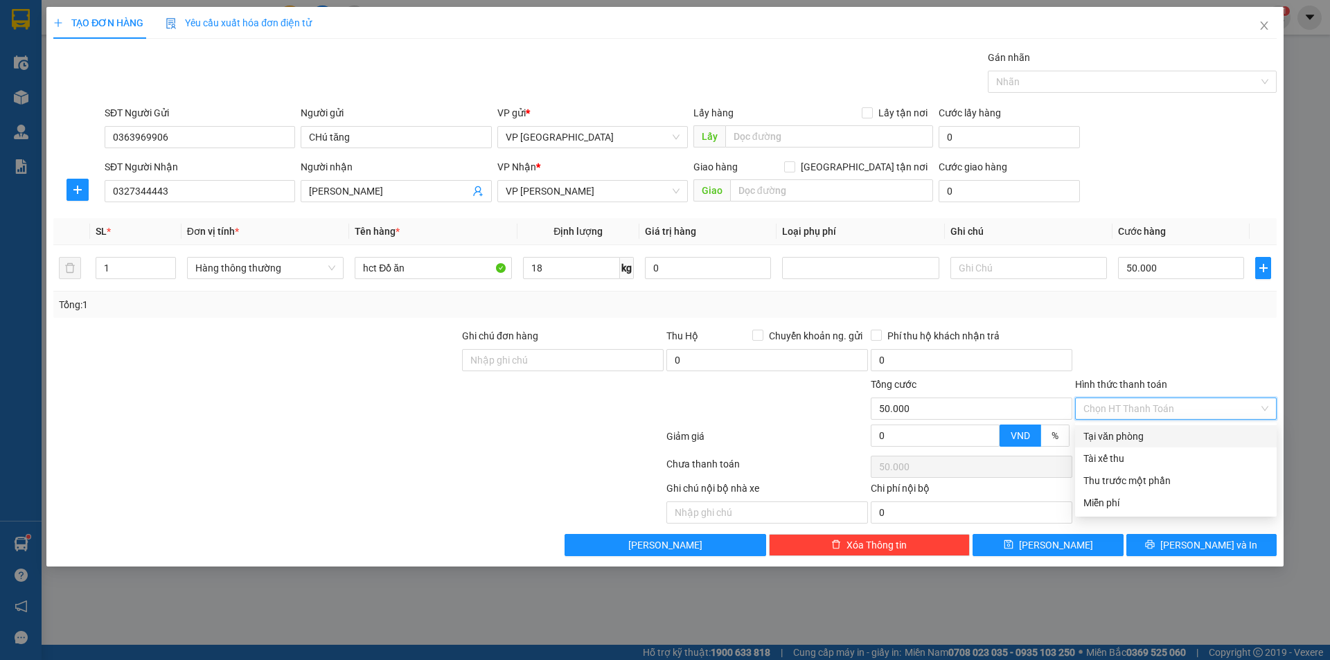
click at [1152, 430] on div "Tại văn phòng" at bounding box center [1176, 436] width 185 height 15
type input "0"
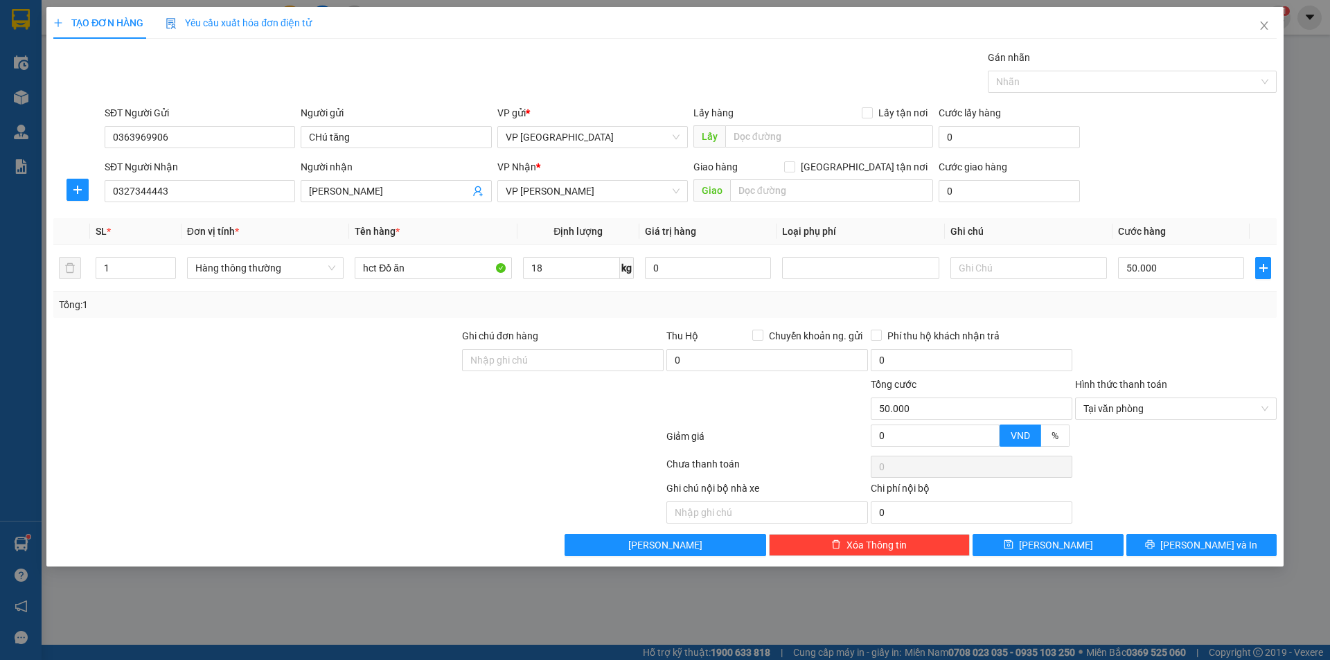
click at [1191, 534] on div "Transit Pickup Surcharge Ids Transit Deliver Surcharge Ids Transit Deliver Surc…" at bounding box center [665, 303] width 1224 height 506
click at [1191, 543] on span "[PERSON_NAME] và In" at bounding box center [1209, 545] width 97 height 15
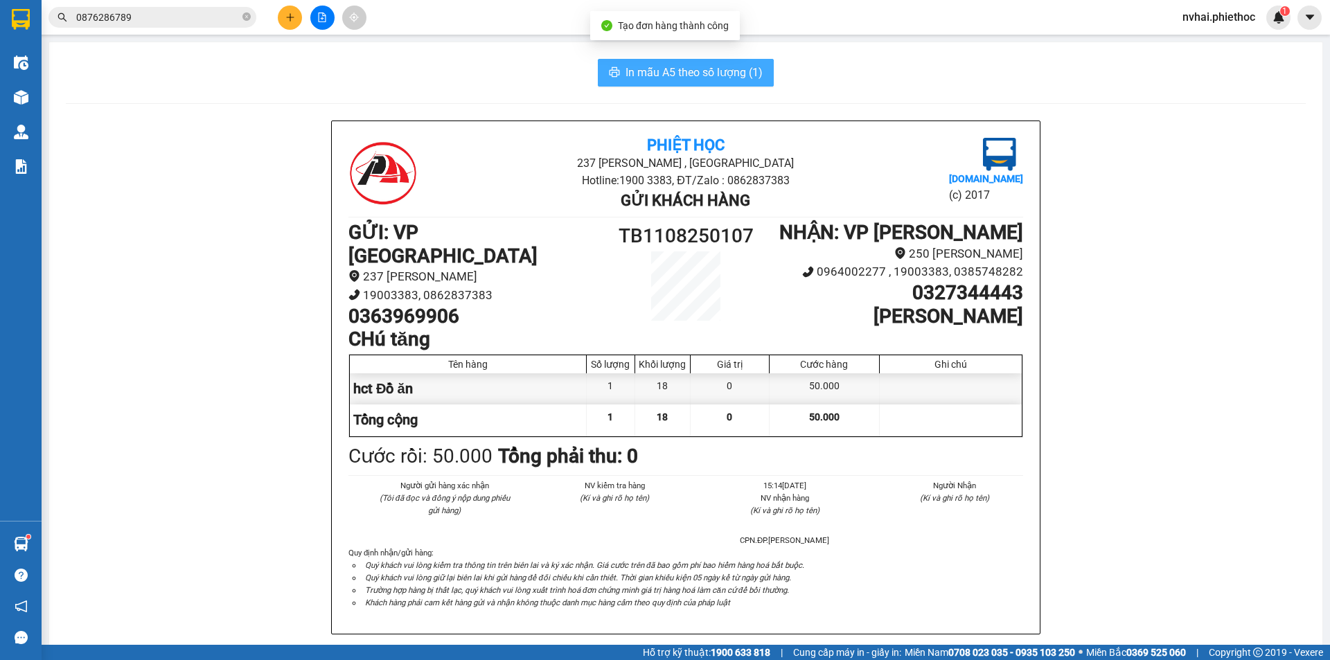
click at [703, 75] on span "In mẫu A5 theo số lượng (1)" at bounding box center [694, 72] width 137 height 17
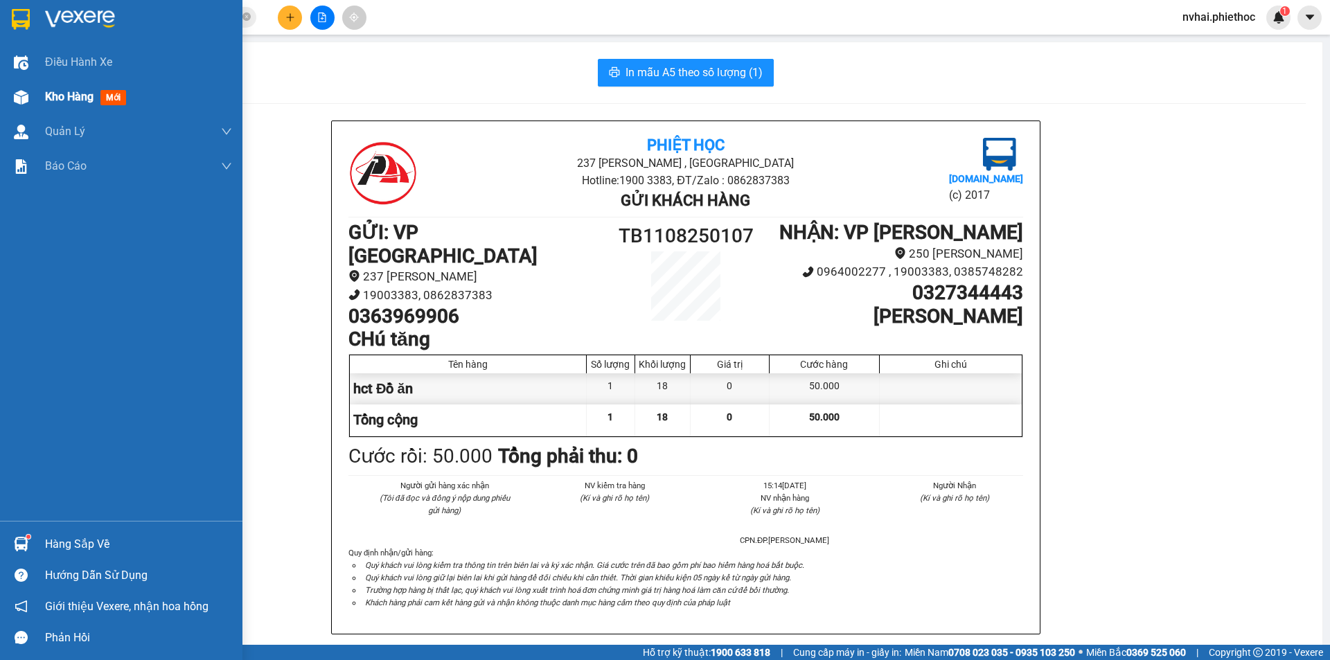
click at [27, 99] on img at bounding box center [21, 97] width 15 height 15
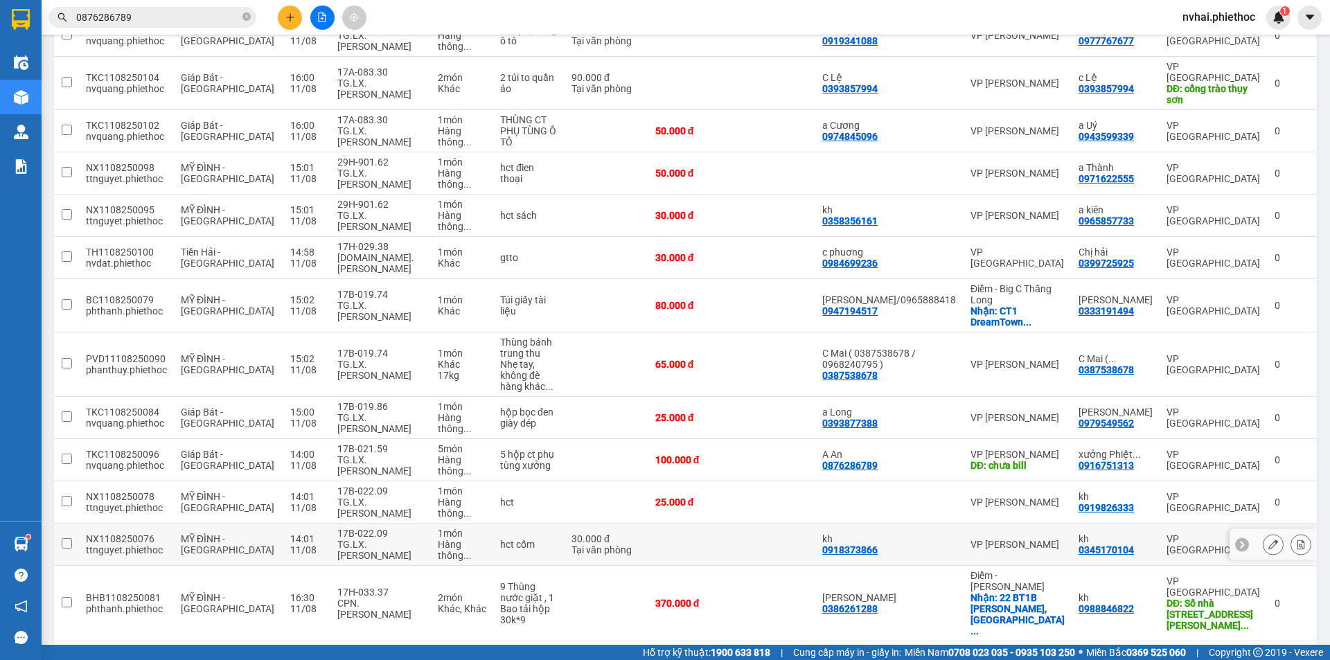
scroll to position [231, 0]
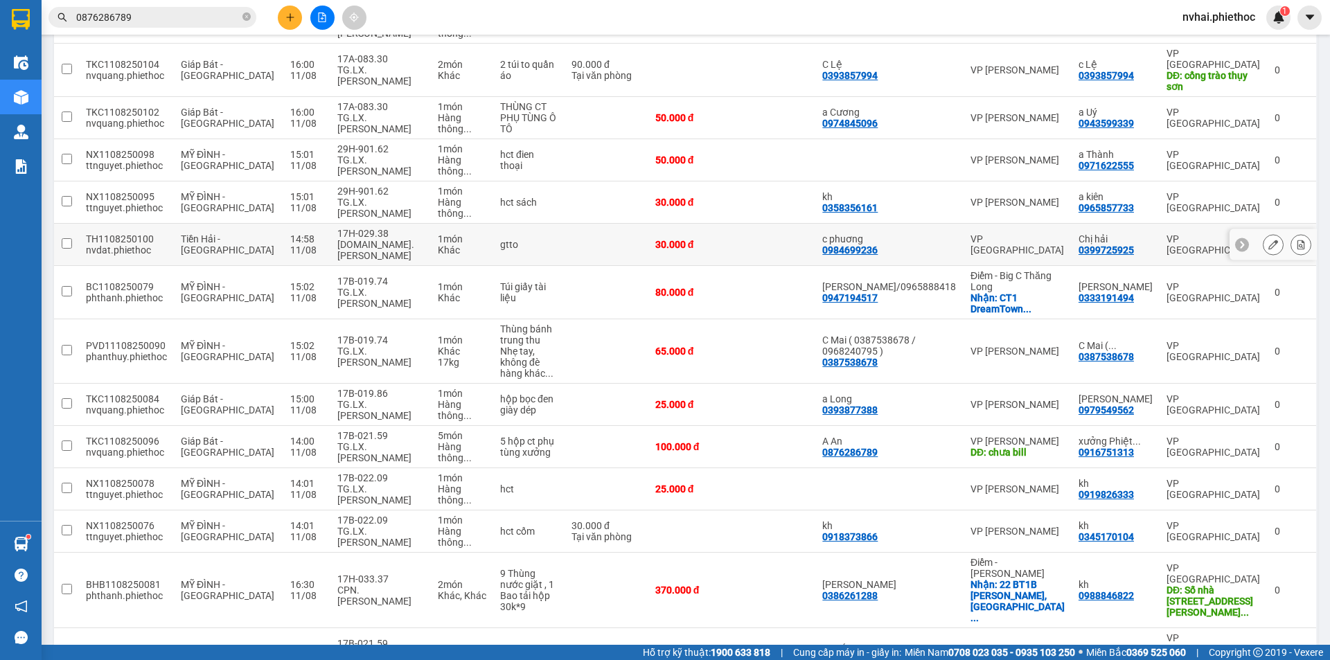
click at [1264, 233] on button at bounding box center [1273, 245] width 19 height 24
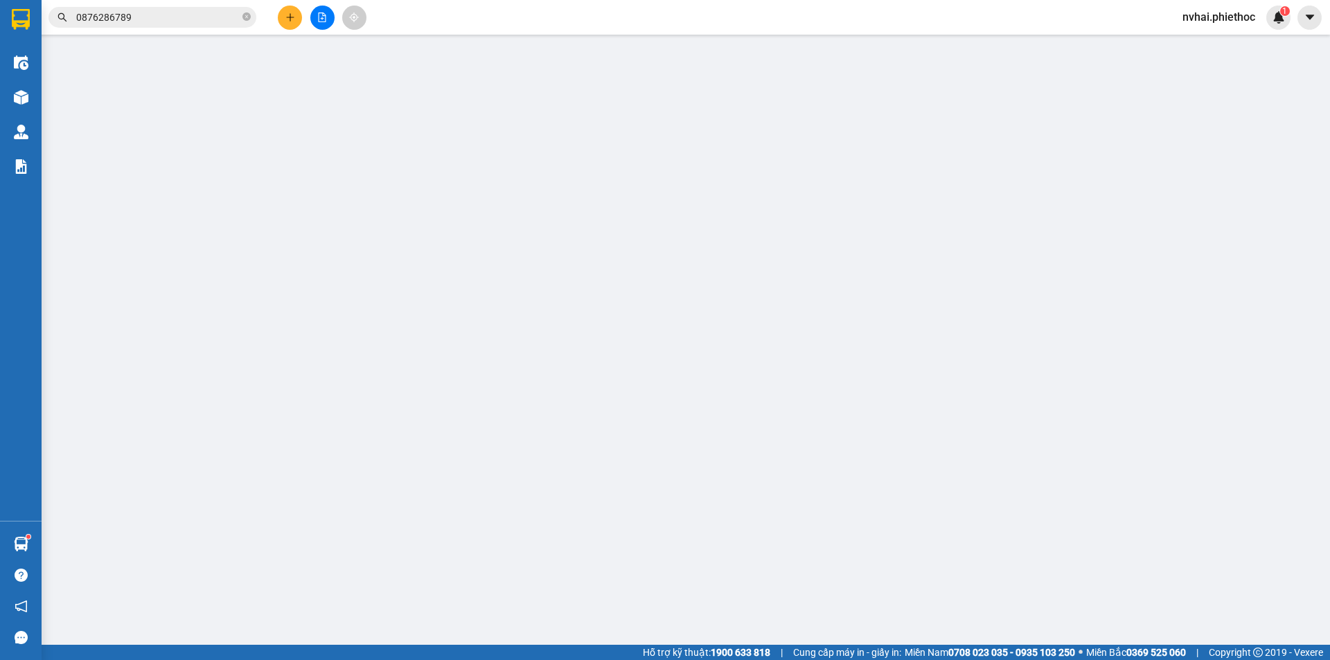
type input "0984699236"
type input "c phuơng"
type input "0399725925"
type input "Chị hải"
type input "30.000"
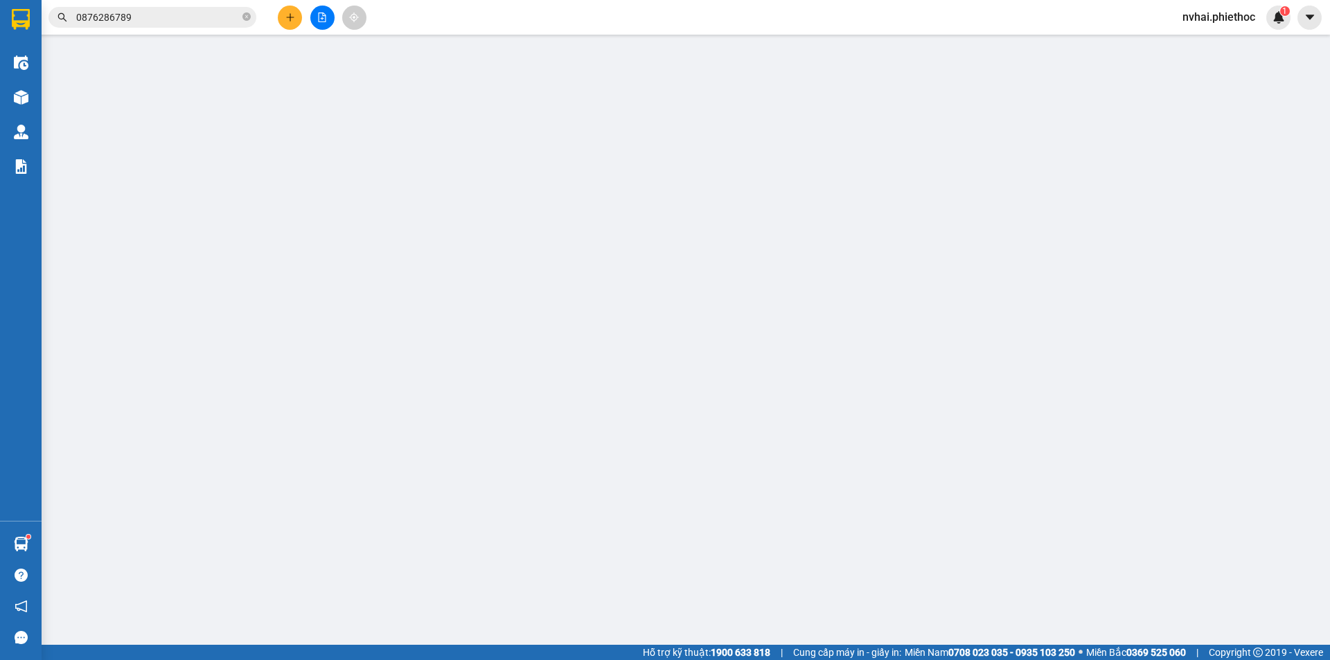
type input "30.000"
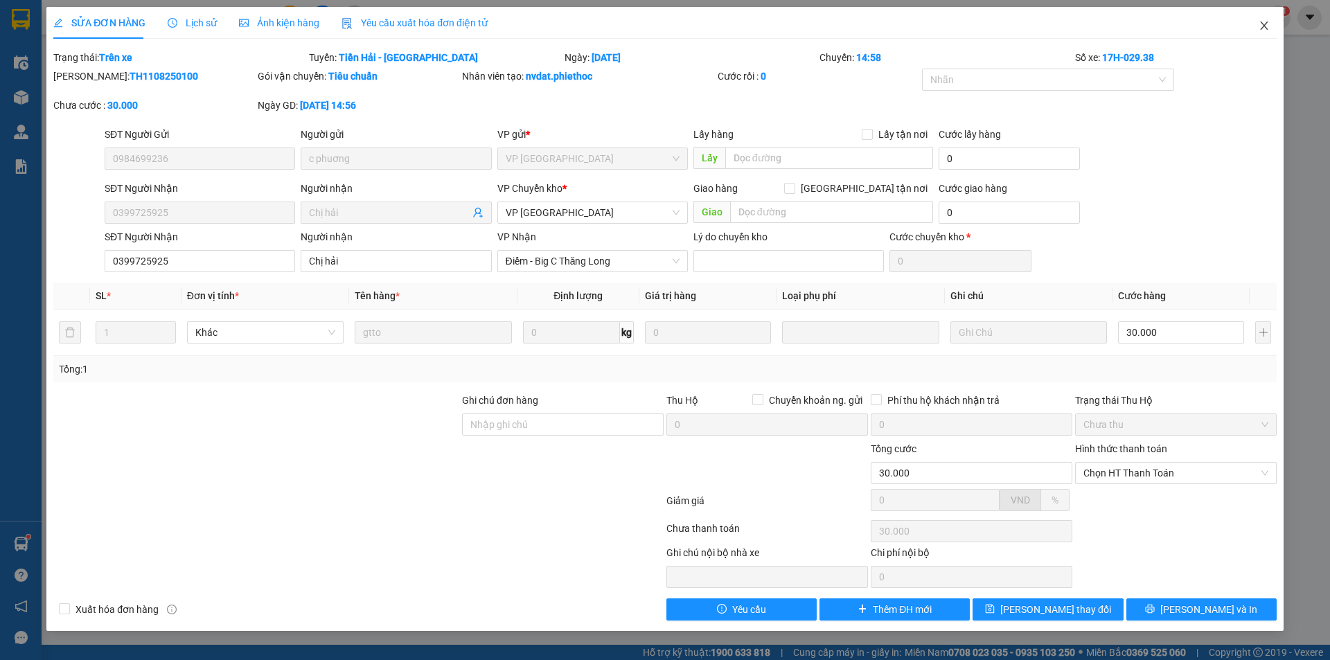
click at [1271, 25] on span "Close" at bounding box center [1264, 26] width 39 height 39
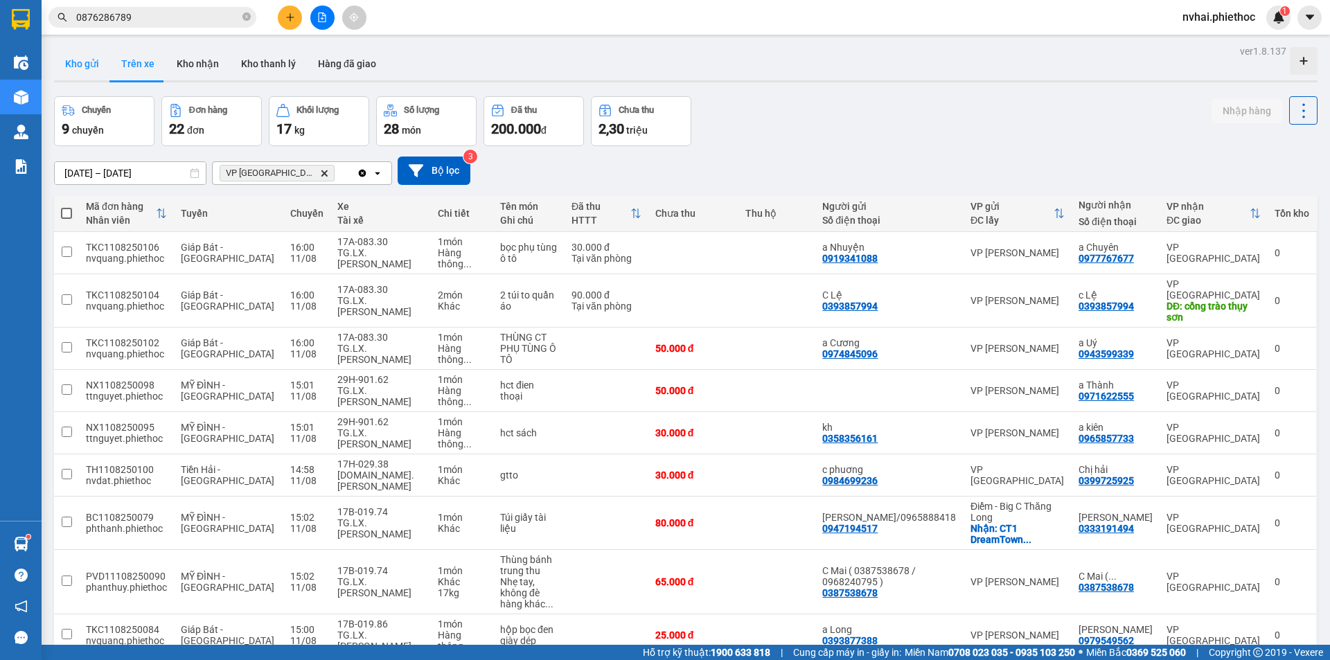
click at [71, 58] on button "Kho gửi" at bounding box center [82, 63] width 56 height 33
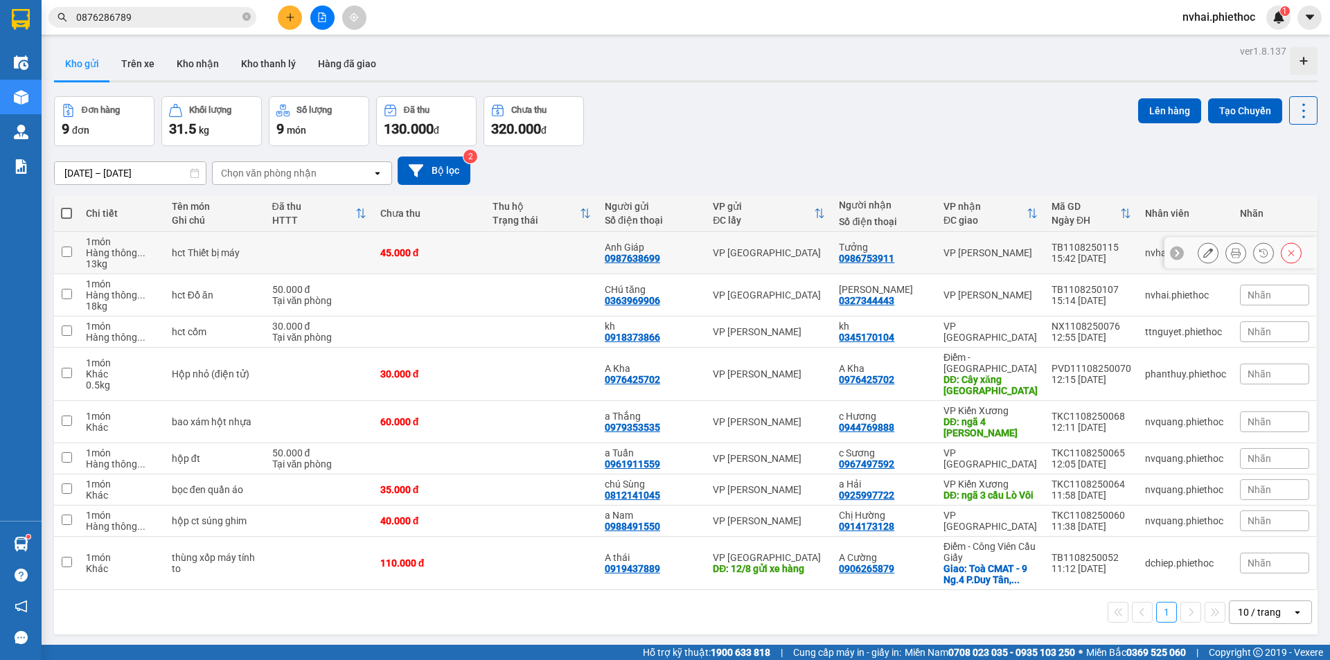
click at [995, 253] on div "VP [PERSON_NAME]" at bounding box center [991, 252] width 94 height 11
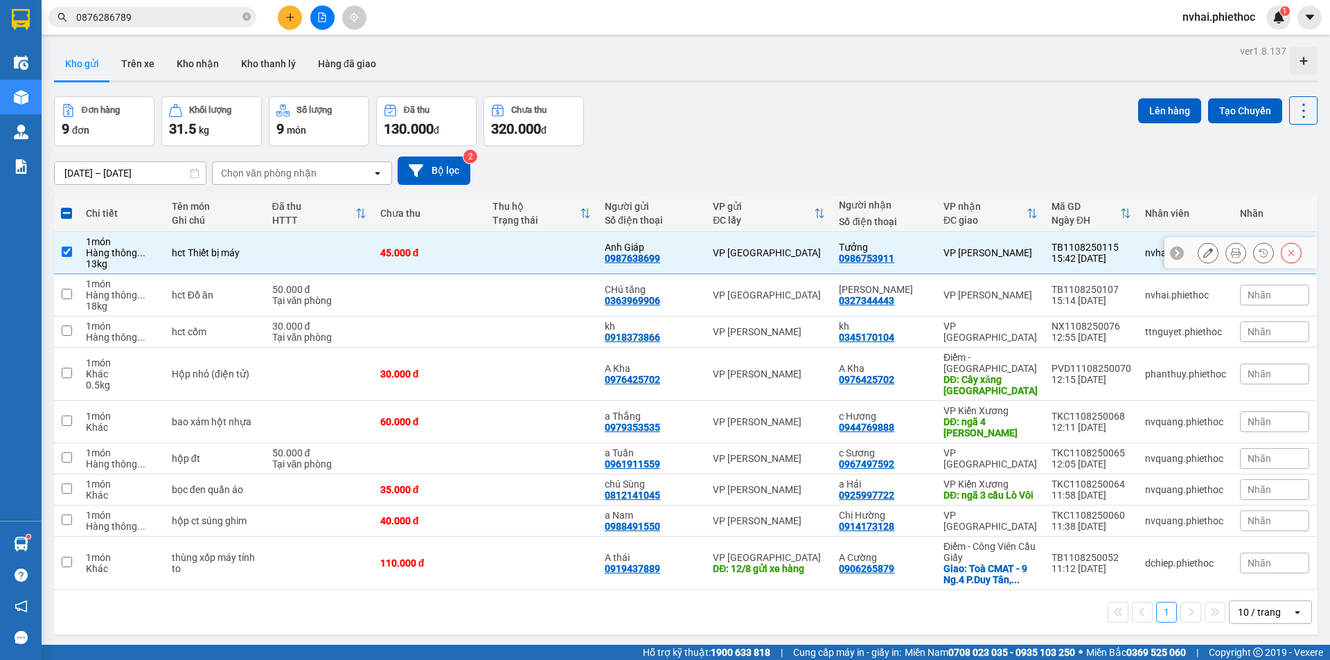
click at [1014, 247] on div "VP [PERSON_NAME]" at bounding box center [991, 252] width 94 height 11
checkbox input "false"
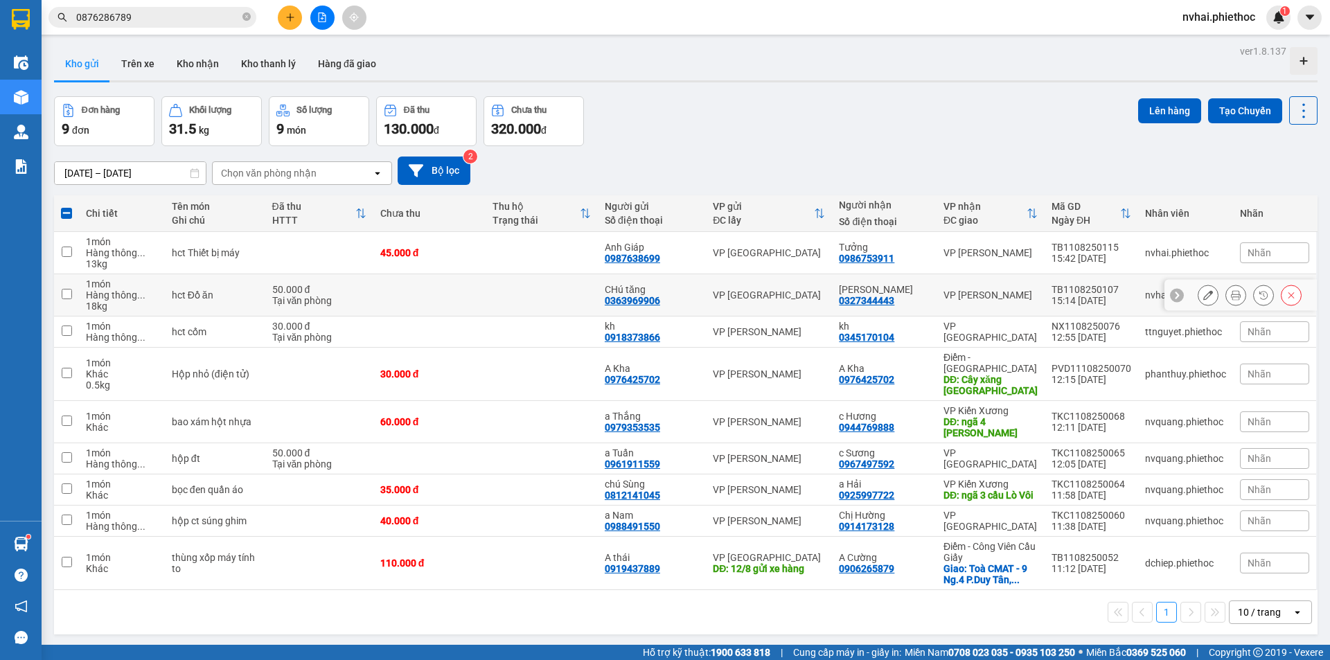
click at [999, 283] on td "VP [PERSON_NAME]" at bounding box center [991, 295] width 108 height 42
checkbox input "true"
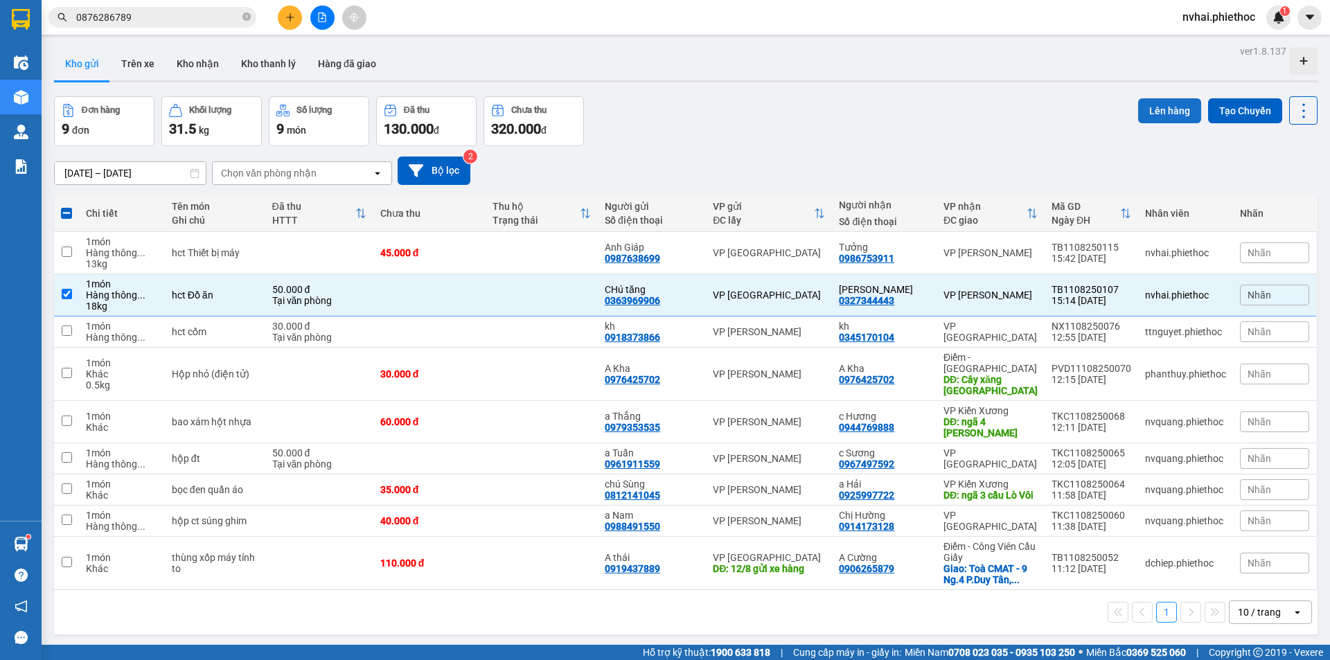
click at [1153, 112] on button "Lên hàng" at bounding box center [1169, 110] width 63 height 25
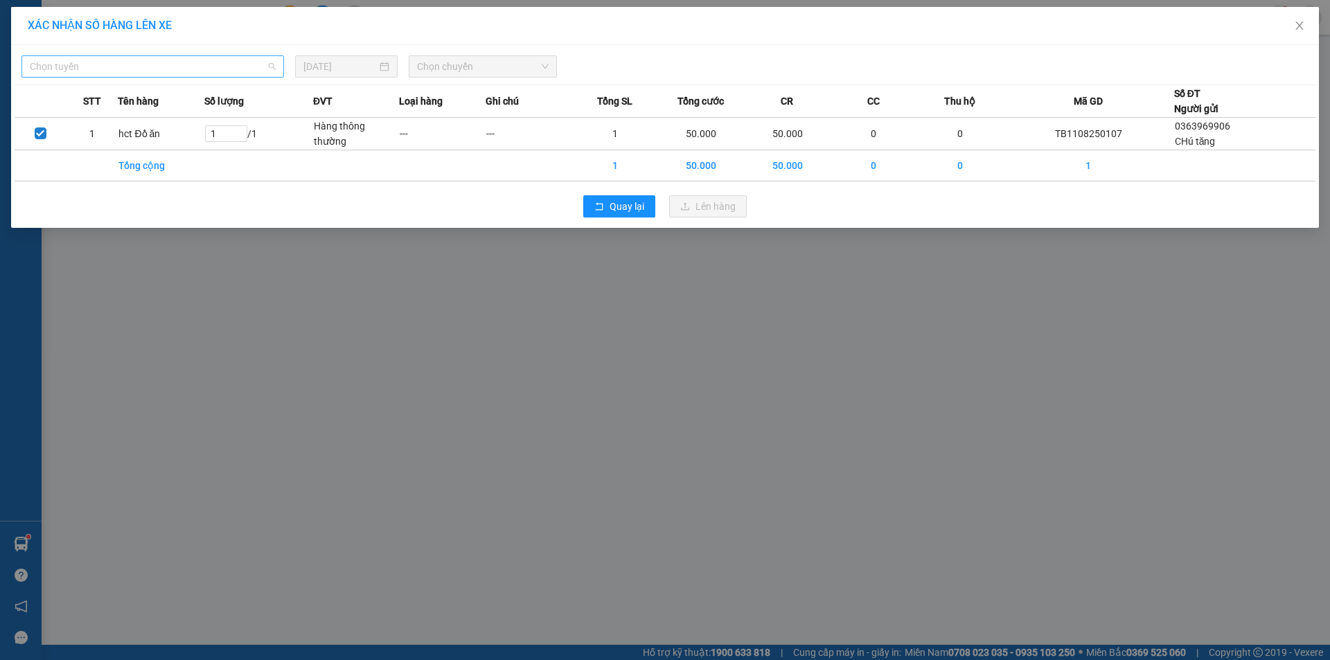
click at [217, 65] on span "Chọn tuyến" at bounding box center [153, 66] width 246 height 21
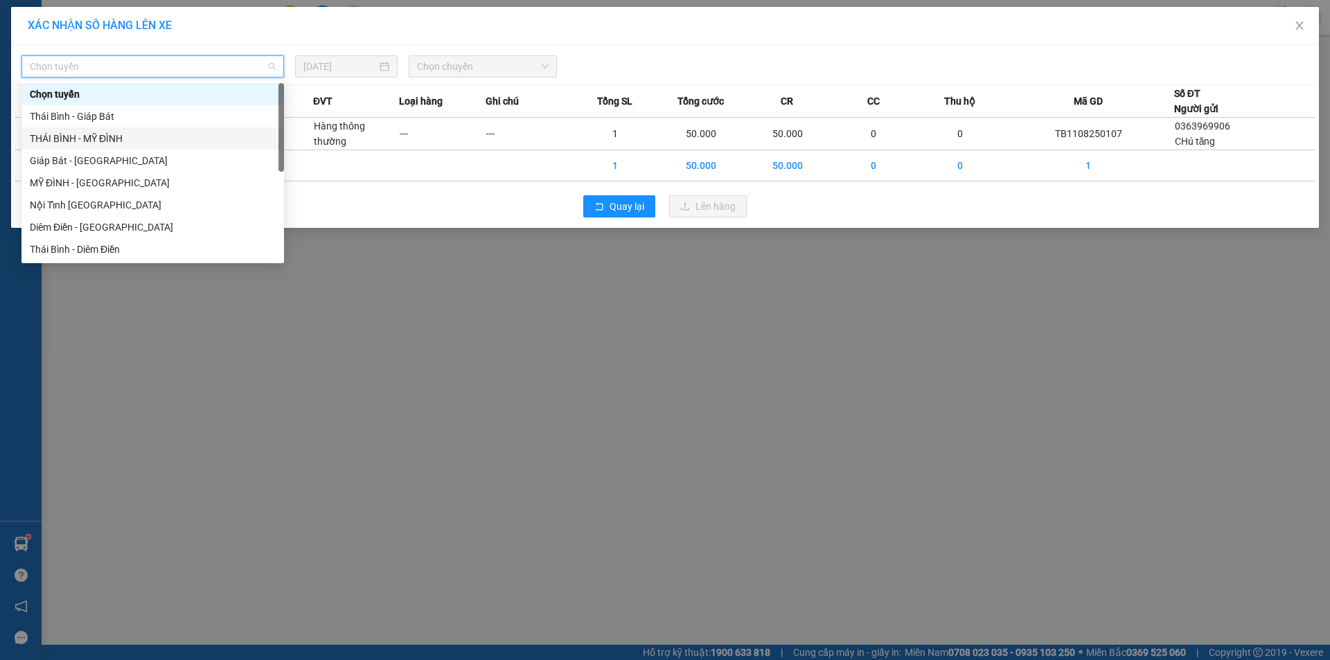
click at [121, 134] on div "THÁI BÌNH - MỸ ĐÌNH" at bounding box center [153, 138] width 246 height 15
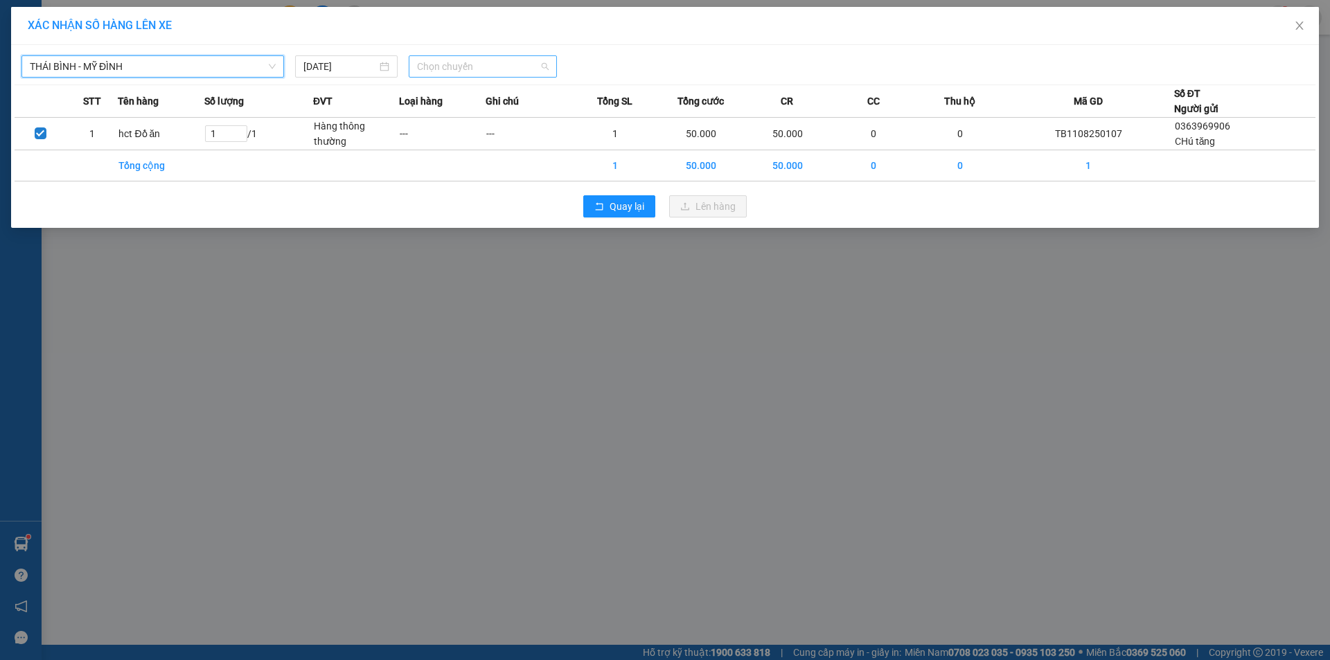
click at [432, 69] on span "Chọn chuyến" at bounding box center [483, 66] width 132 height 21
type input "2941"
click at [491, 109] on div "16:01 - 17H-029.41" at bounding box center [471, 116] width 108 height 15
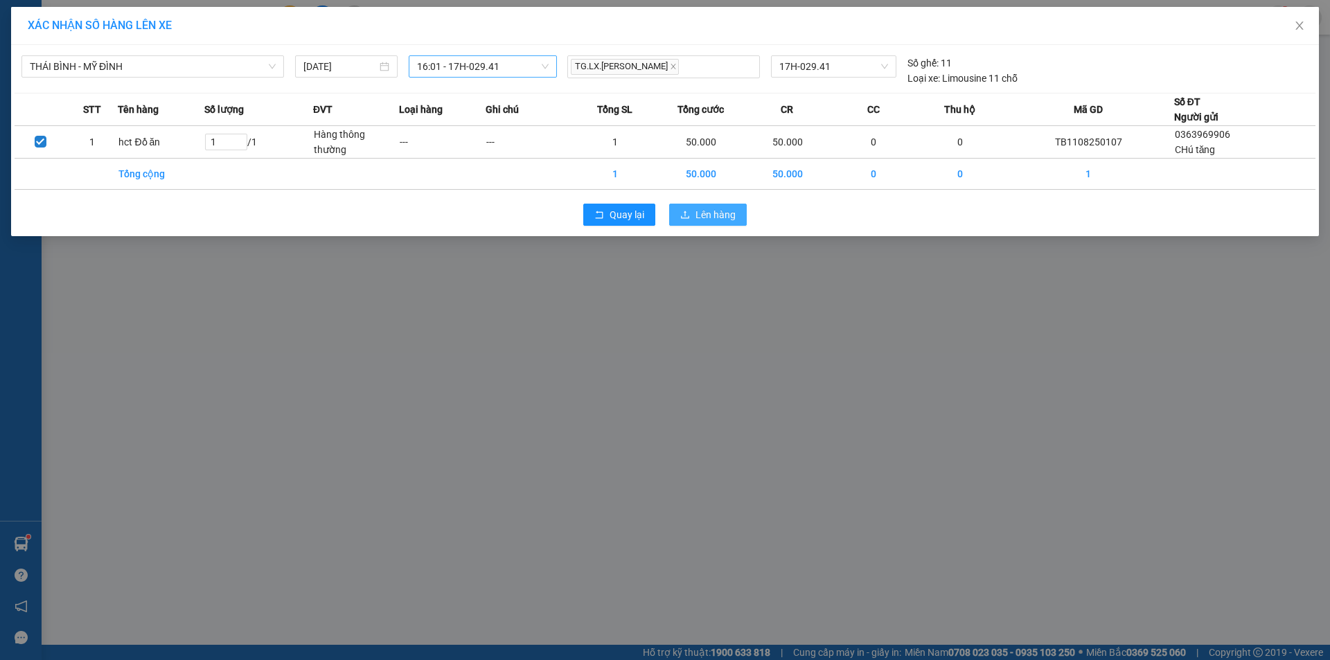
click at [716, 211] on span "Lên hàng" at bounding box center [716, 214] width 40 height 15
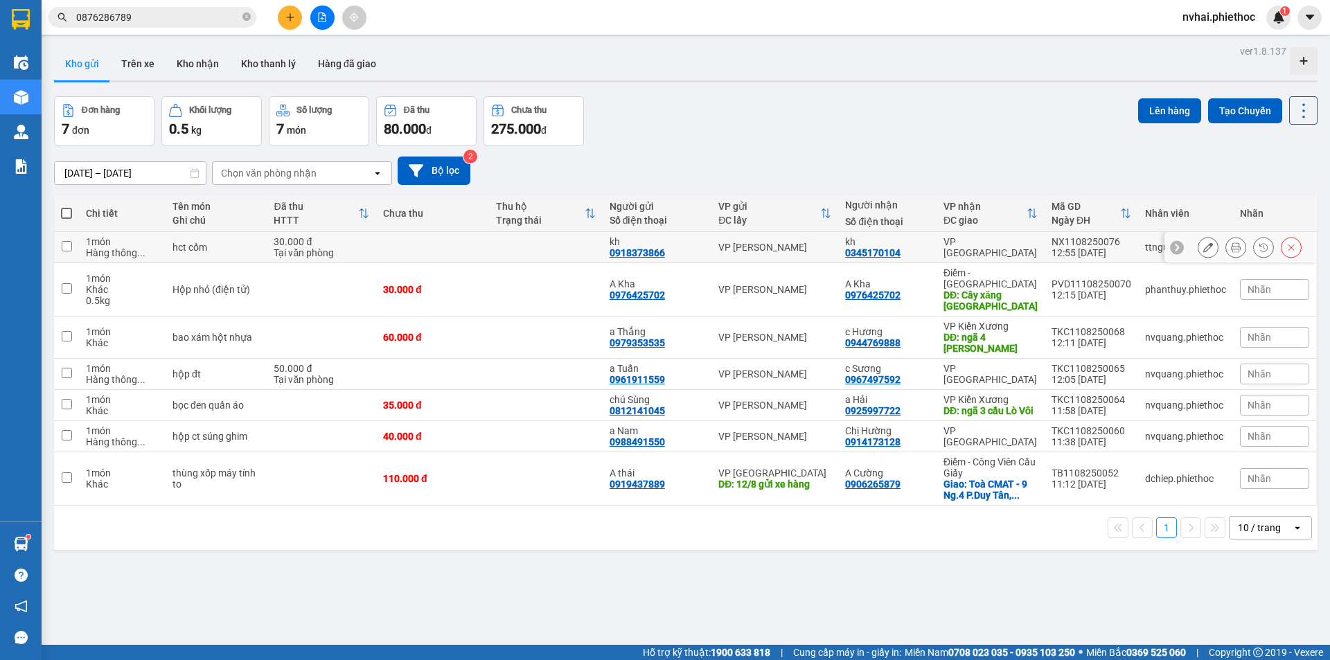
click at [794, 245] on div "VP [PERSON_NAME]" at bounding box center [775, 247] width 113 height 11
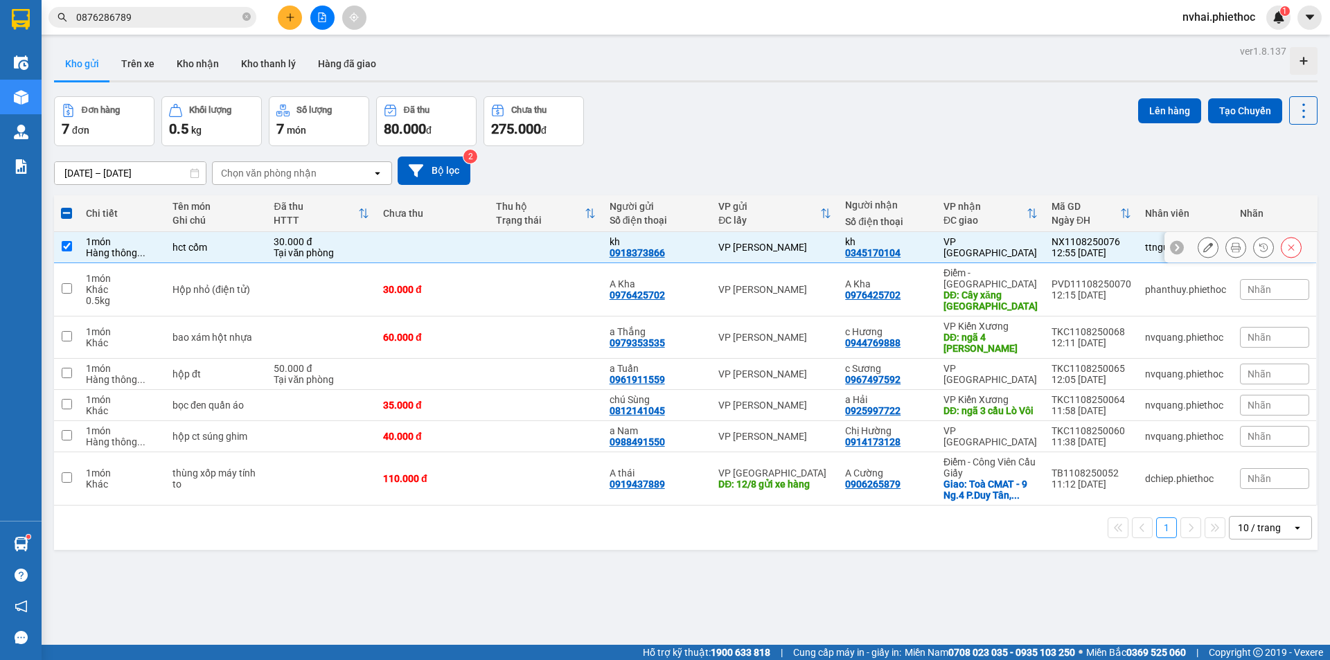
click at [813, 247] on div "VP [PERSON_NAME]" at bounding box center [775, 247] width 113 height 11
checkbox input "false"
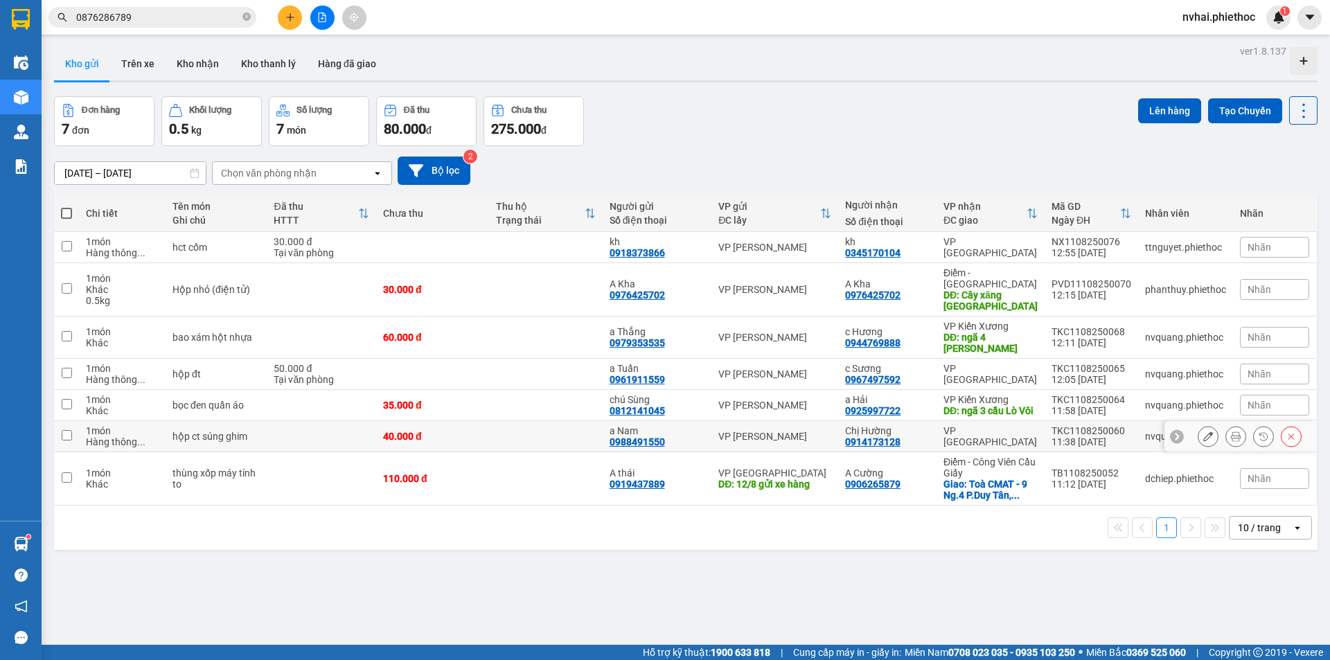
click at [993, 425] on div "VP [GEOGRAPHIC_DATA]" at bounding box center [991, 436] width 94 height 22
checkbox input "true"
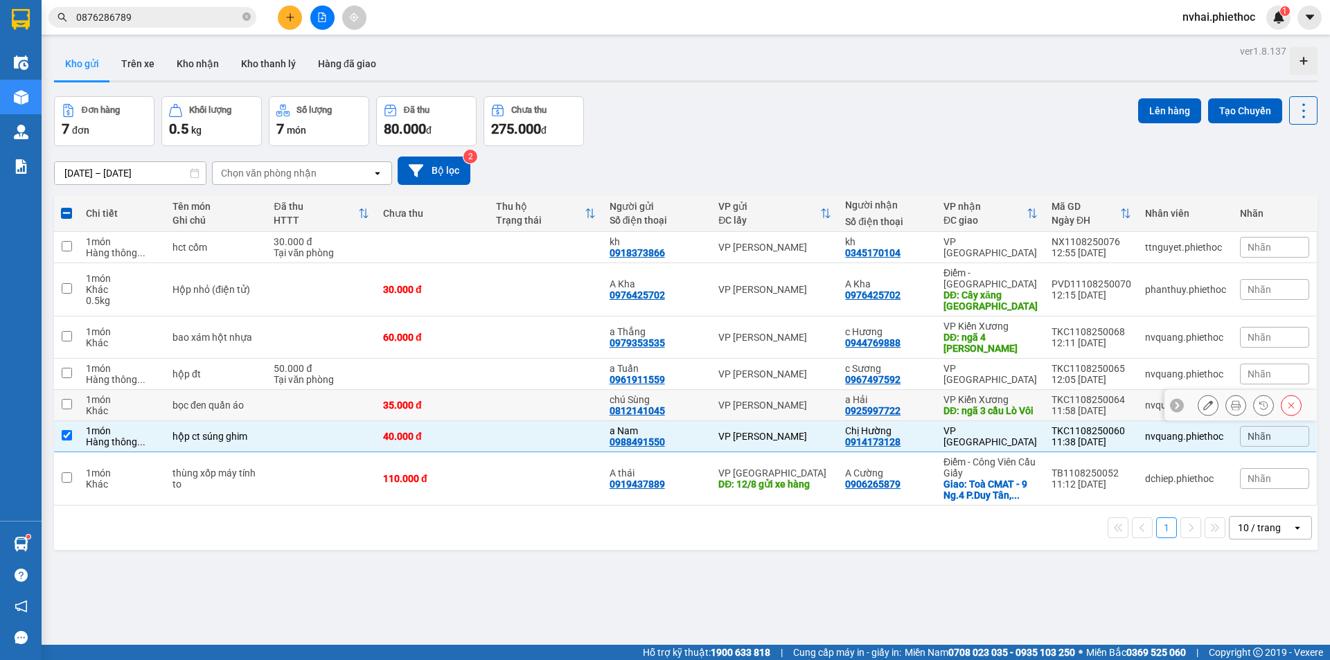
click at [913, 394] on div "a Hải 0925997722" at bounding box center [887, 405] width 85 height 22
checkbox input "true"
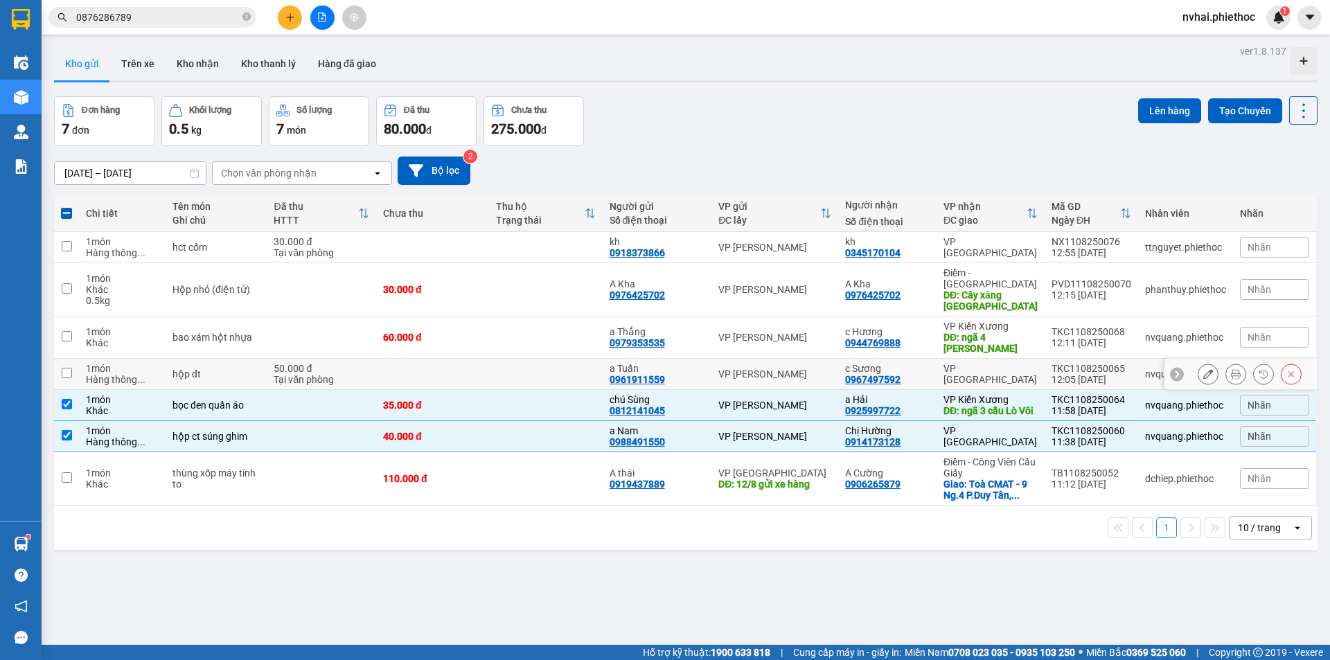
click at [928, 363] on div "c Sương 0967497592" at bounding box center [887, 374] width 85 height 22
checkbox input "true"
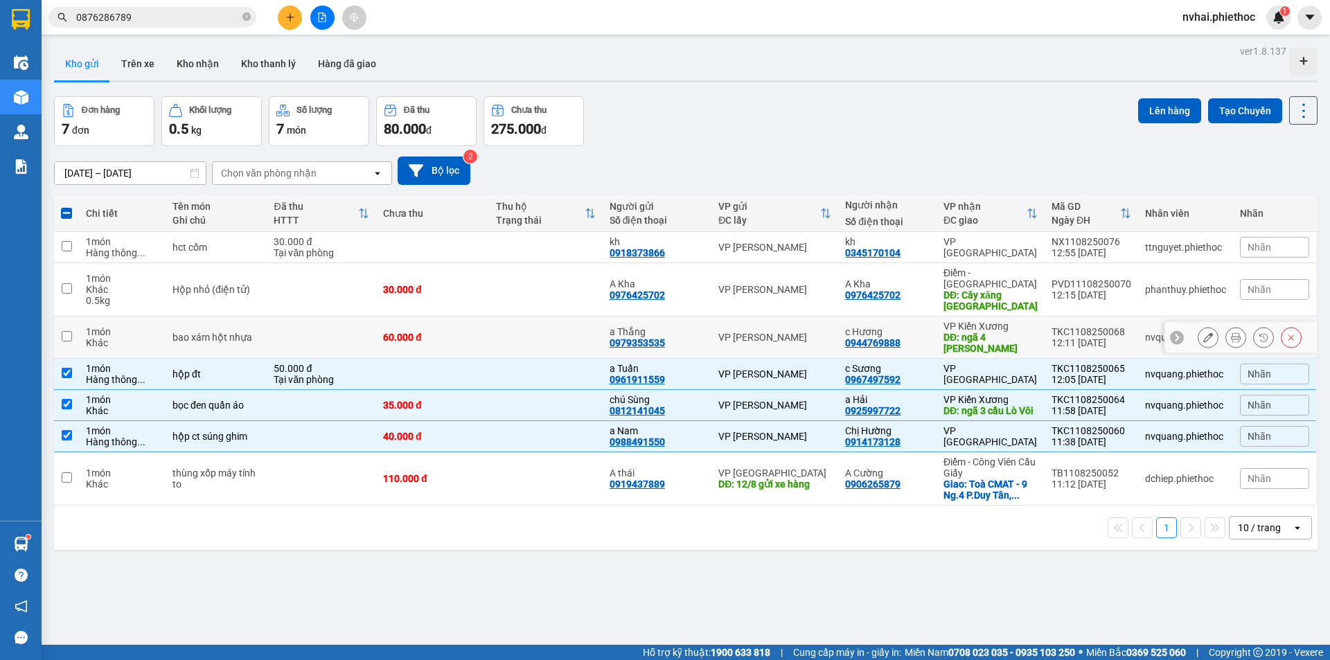
click at [924, 326] on div "c Hương 0944769888" at bounding box center [887, 337] width 85 height 22
checkbox input "true"
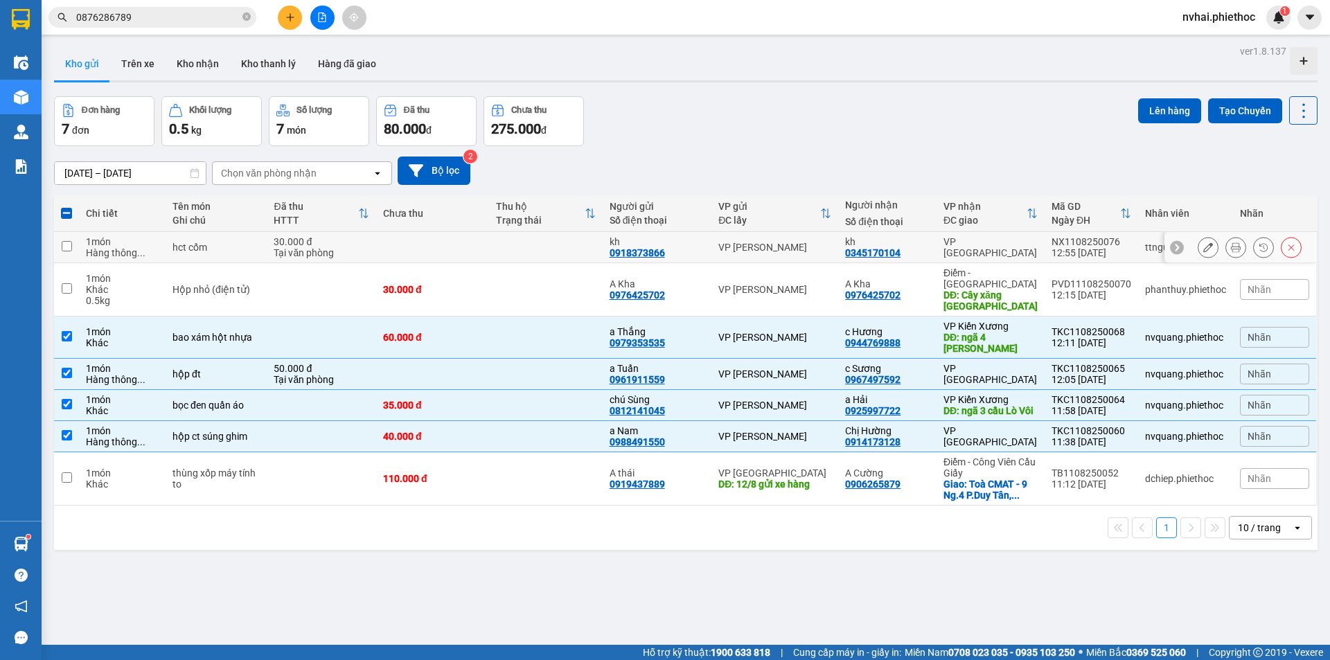
click at [940, 249] on td "VP [GEOGRAPHIC_DATA]" at bounding box center [991, 247] width 108 height 31
checkbox input "true"
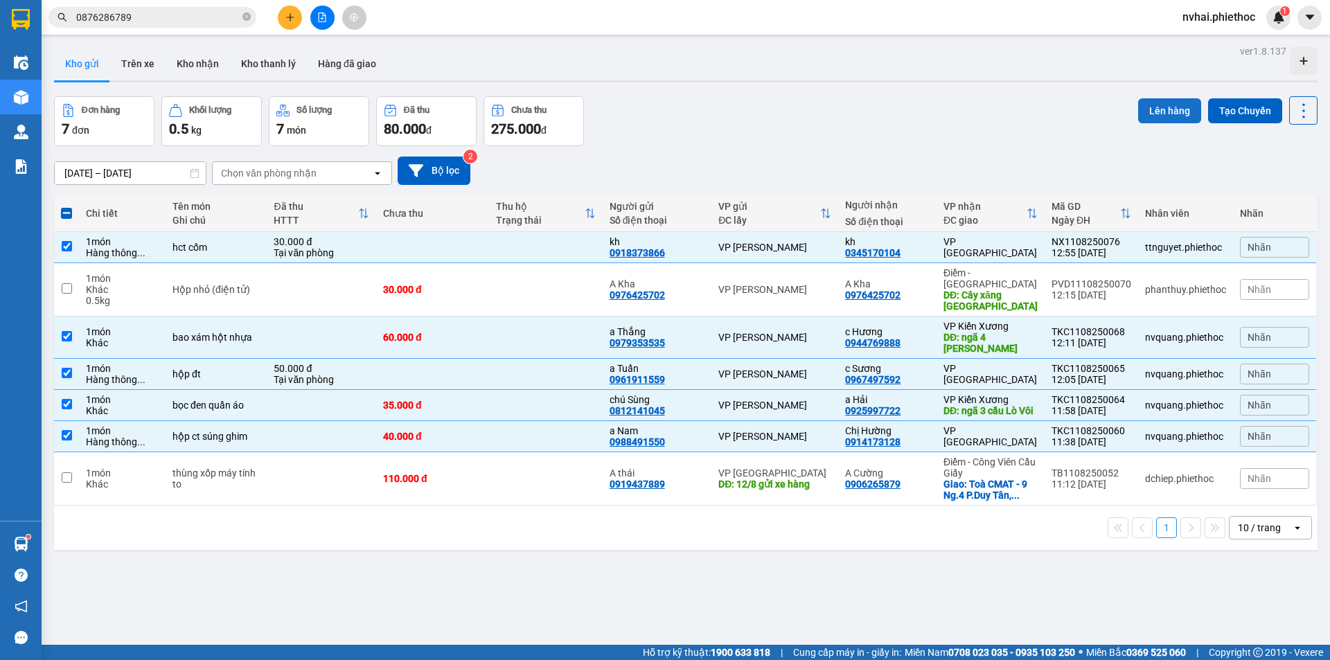
click at [1155, 108] on button "Lên hàng" at bounding box center [1169, 110] width 63 height 25
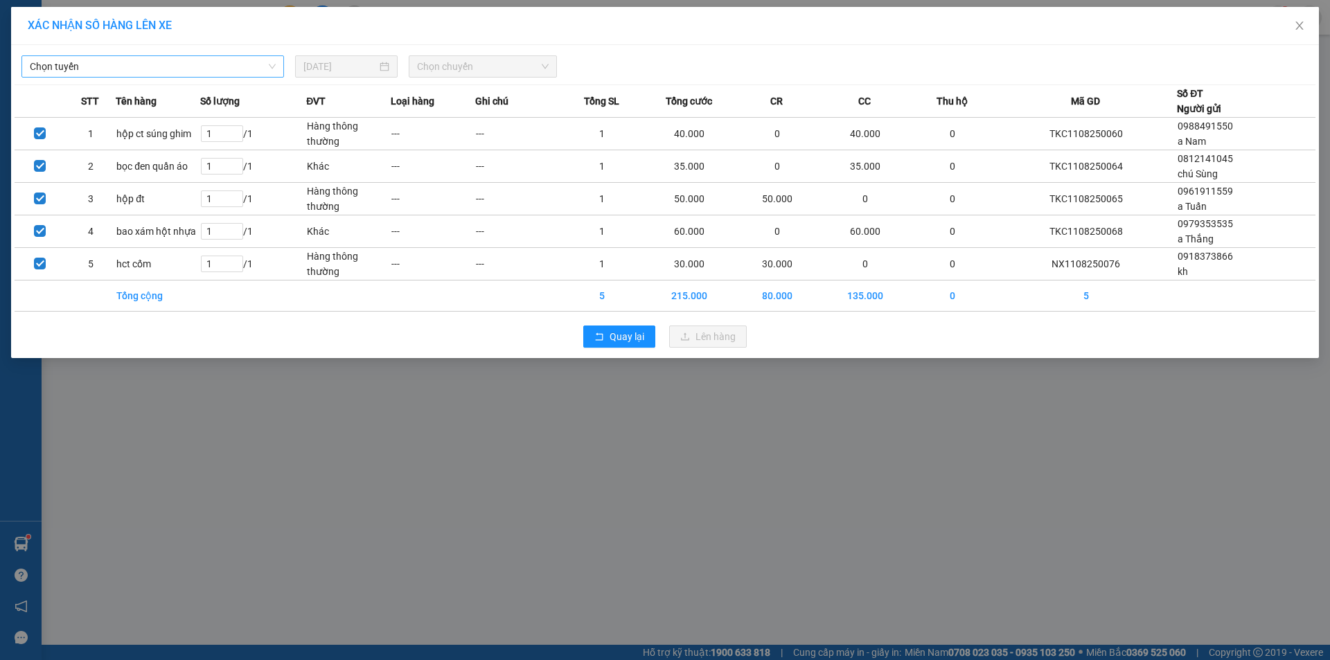
click at [224, 61] on span "Chọn tuyến" at bounding box center [153, 66] width 246 height 21
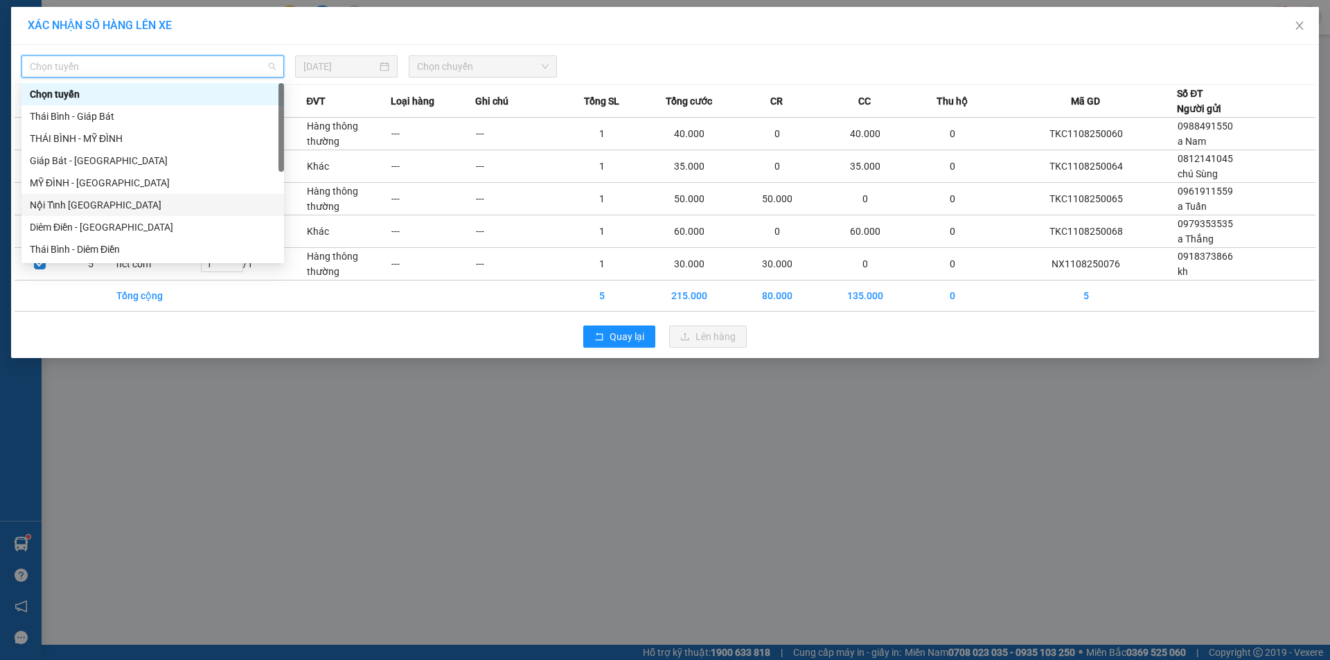
scroll to position [155, 0]
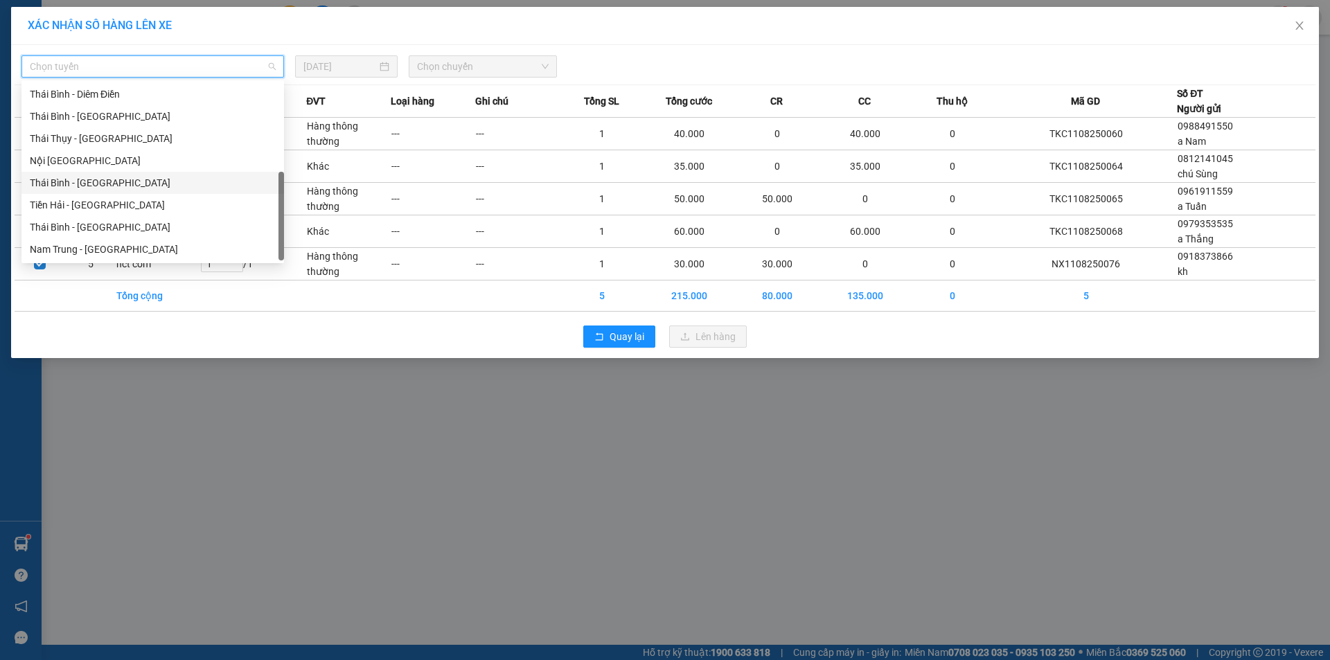
click at [104, 179] on div "Thái Bình - [GEOGRAPHIC_DATA]" at bounding box center [153, 182] width 246 height 15
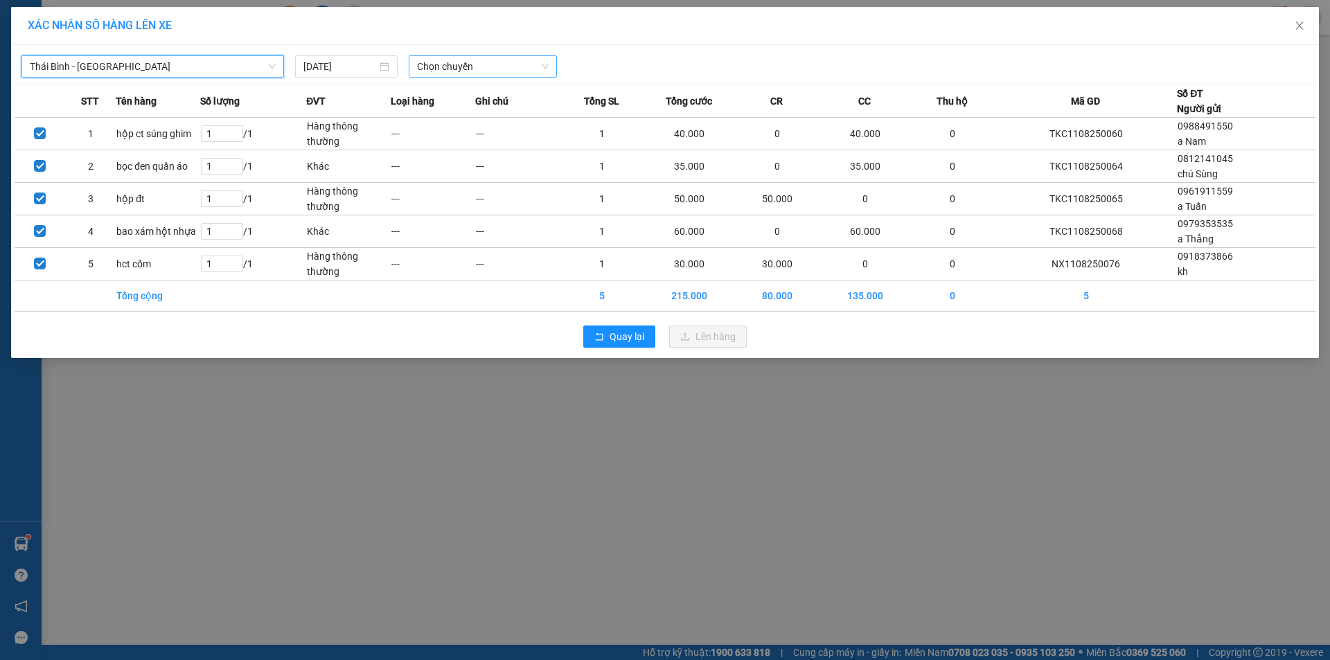
click at [446, 65] on span "Chọn chuyến" at bounding box center [483, 66] width 132 height 21
type input "16"
click at [515, 116] on div "Thêm chuyến " 16:00 "" at bounding box center [483, 117] width 148 height 24
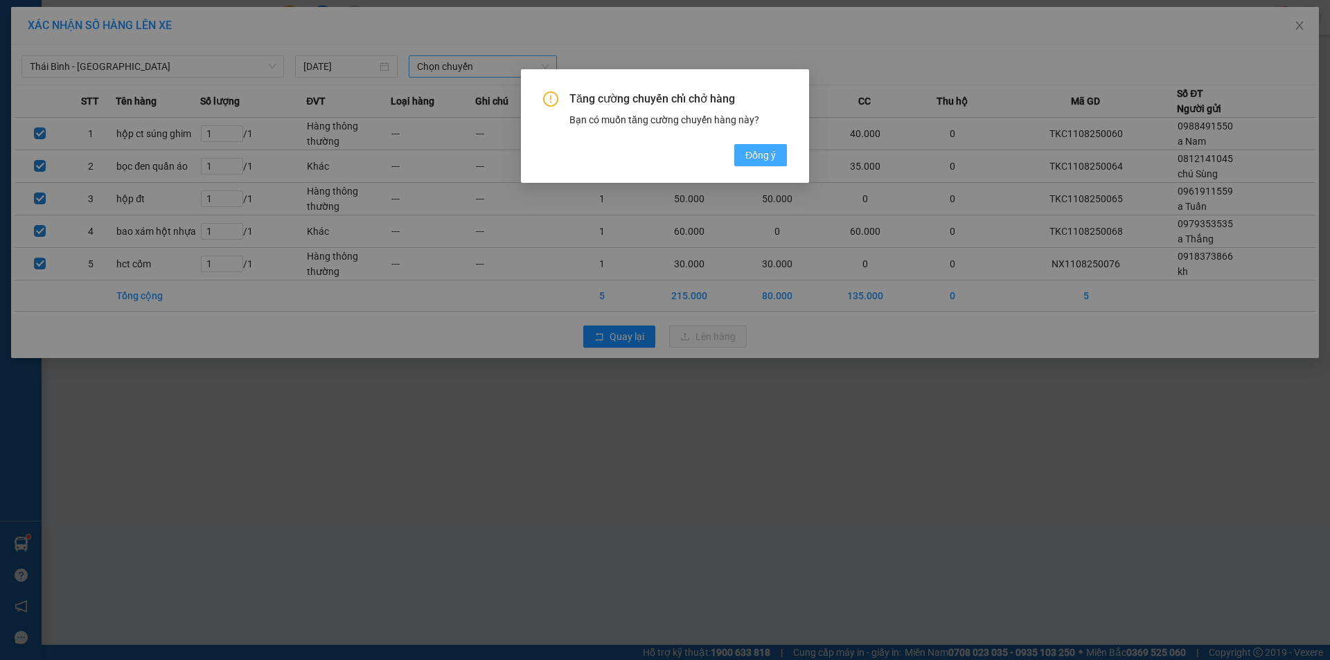
click at [776, 151] on button "Đồng ý" at bounding box center [760, 155] width 53 height 22
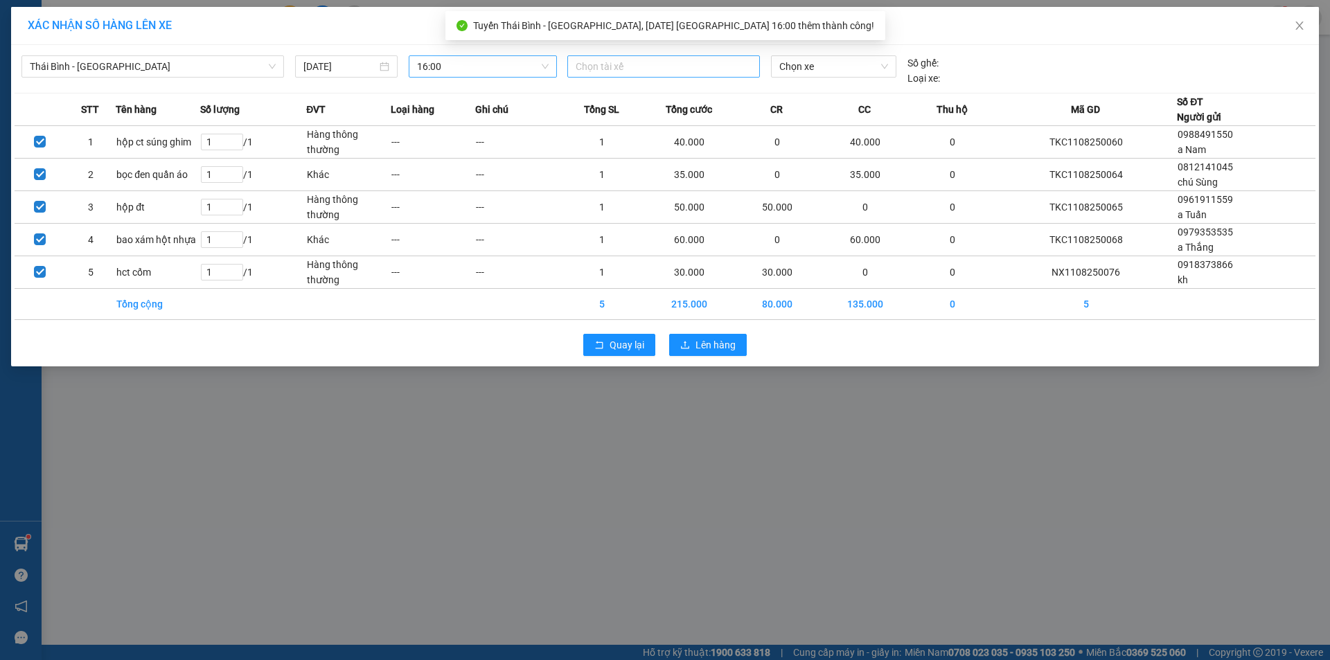
click at [651, 70] on div at bounding box center [664, 66] width 186 height 17
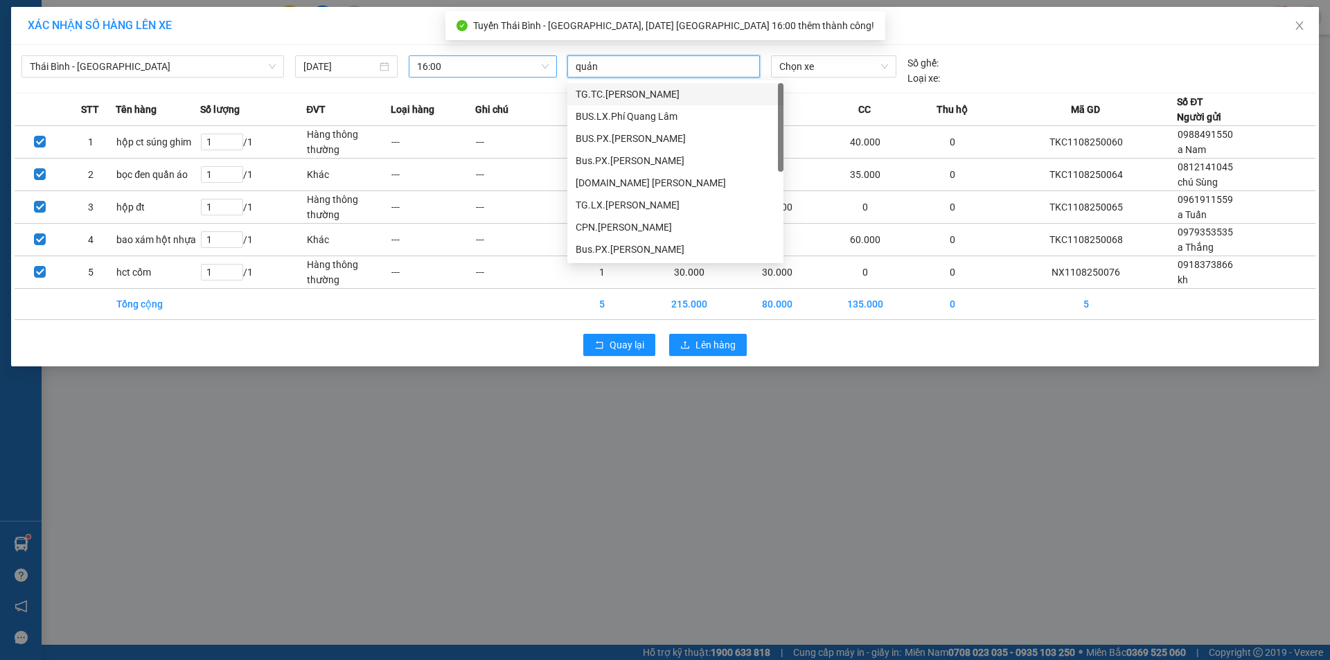
type input "quảng"
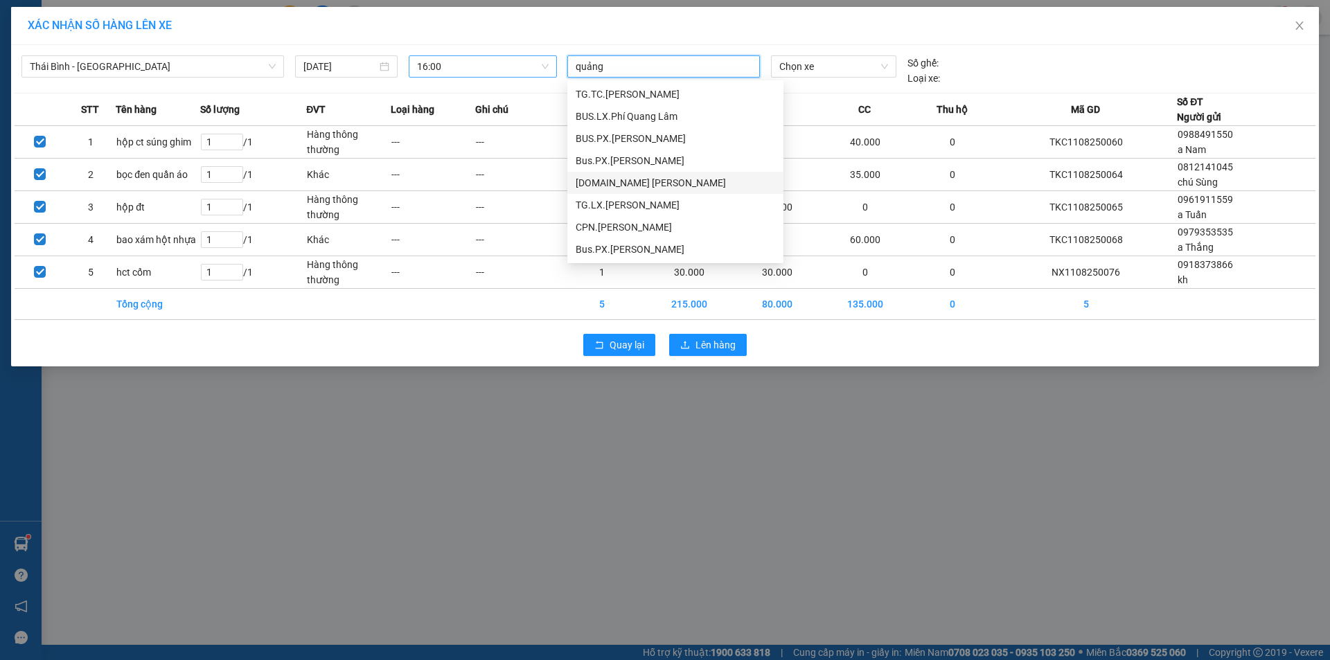
click at [655, 182] on div "[DOMAIN_NAME] [PERSON_NAME]" at bounding box center [676, 182] width 200 height 15
click at [847, 68] on span "Chọn xe" at bounding box center [833, 66] width 108 height 21
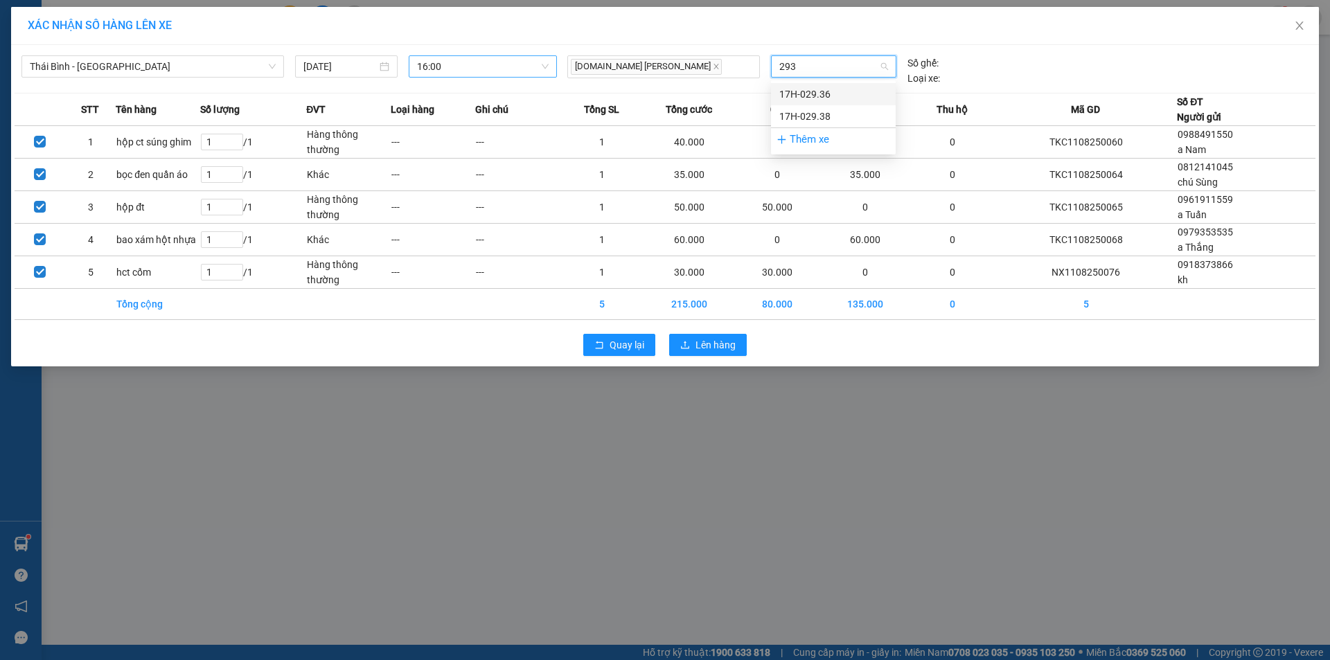
type input "2938"
click at [817, 87] on div "17H-029.38" at bounding box center [833, 94] width 108 height 15
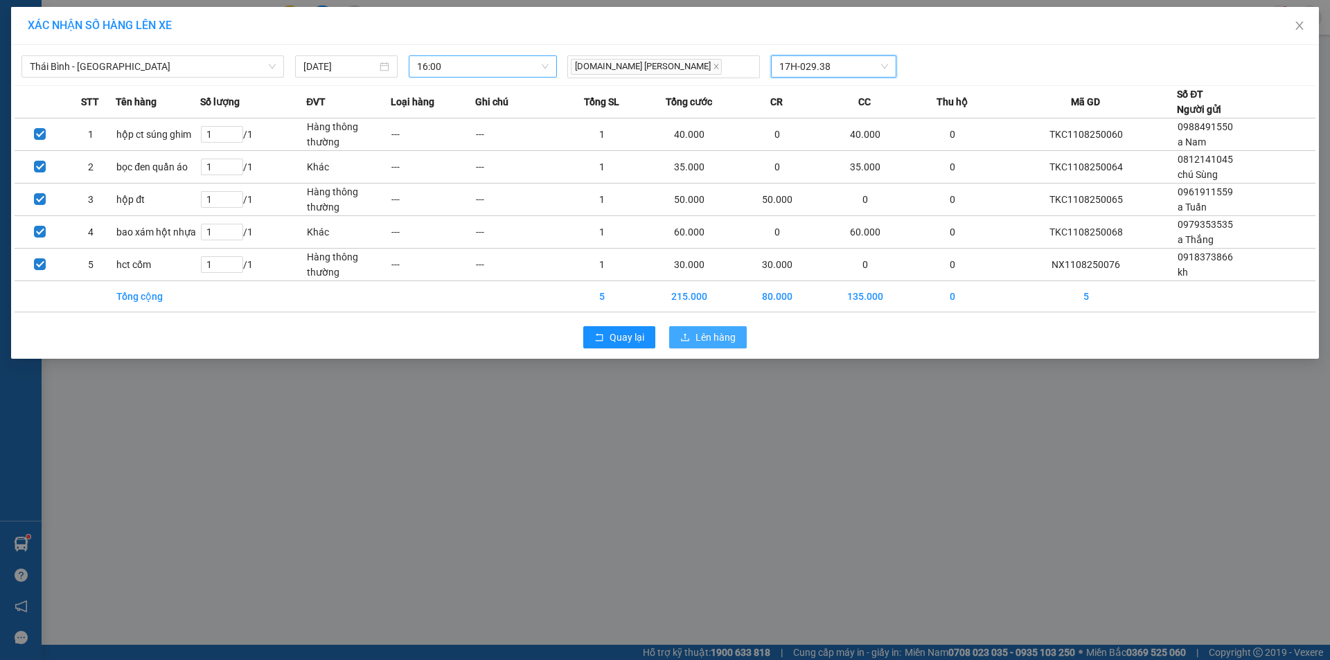
click at [709, 339] on span "Lên hàng" at bounding box center [716, 337] width 40 height 15
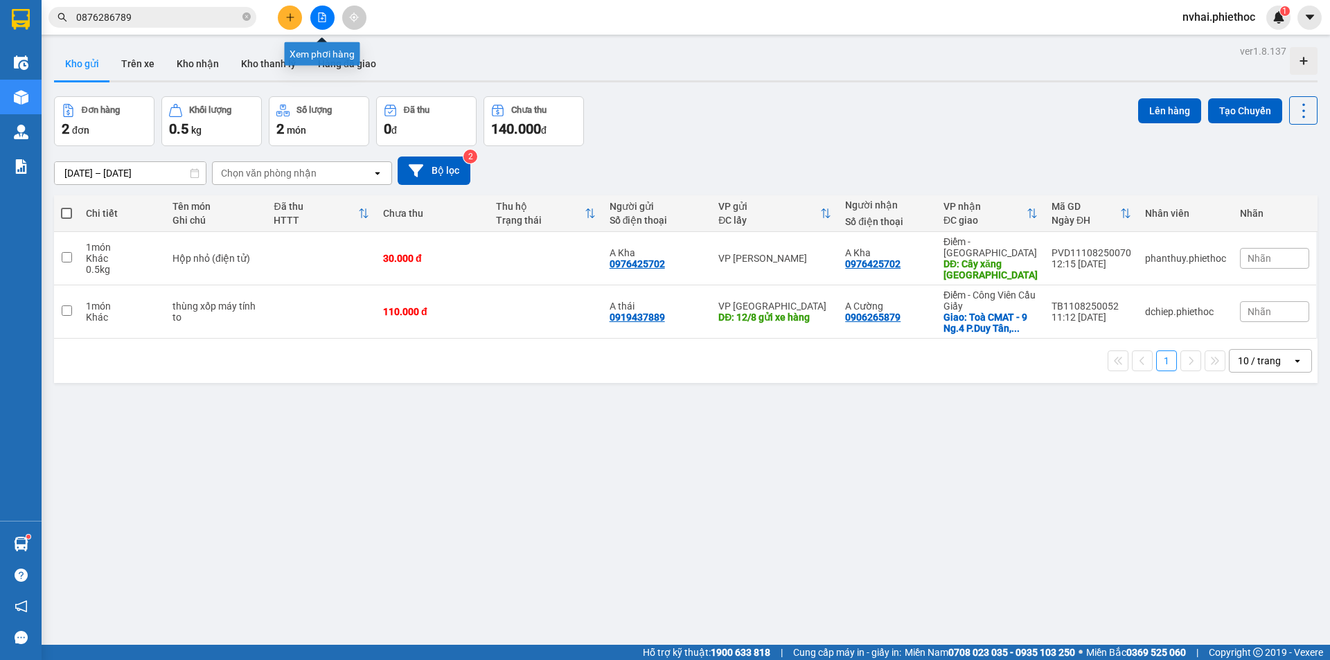
click at [274, 15] on div at bounding box center [322, 18] width 104 height 24
click at [289, 15] on icon "plus" at bounding box center [290, 17] width 10 height 10
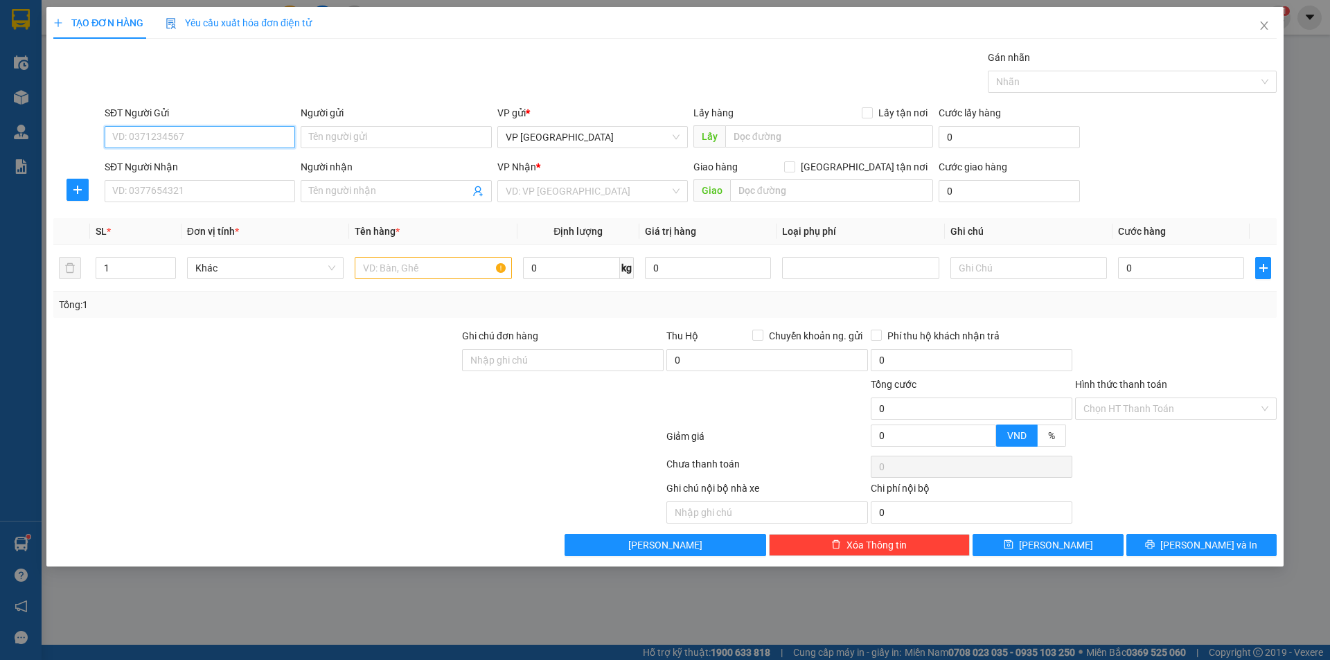
click at [161, 140] on input "SĐT Người Gửi" at bounding box center [200, 137] width 191 height 22
click at [162, 140] on input "SĐT Người Gửi" at bounding box center [200, 137] width 191 height 22
type input "0919998988"
click at [353, 141] on input "Người gửi" at bounding box center [396, 137] width 191 height 22
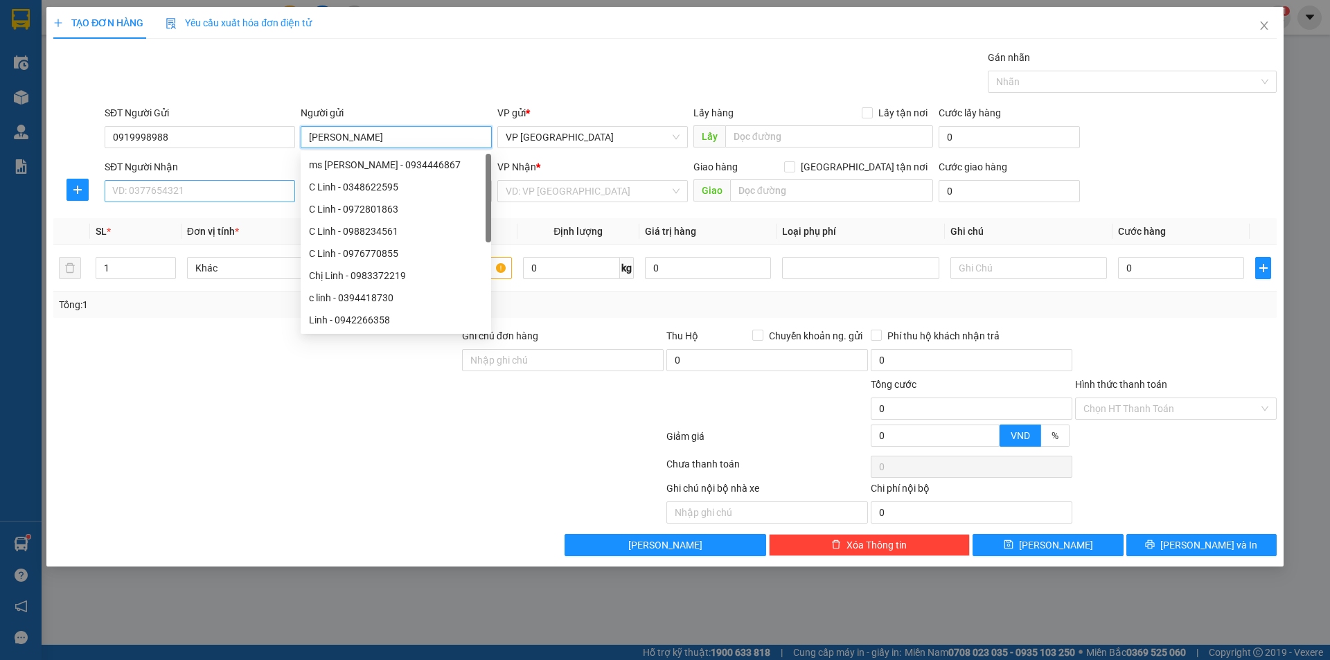
type input "[PERSON_NAME]"
click at [185, 190] on input "SĐT Người Nhận" at bounding box center [200, 191] width 191 height 22
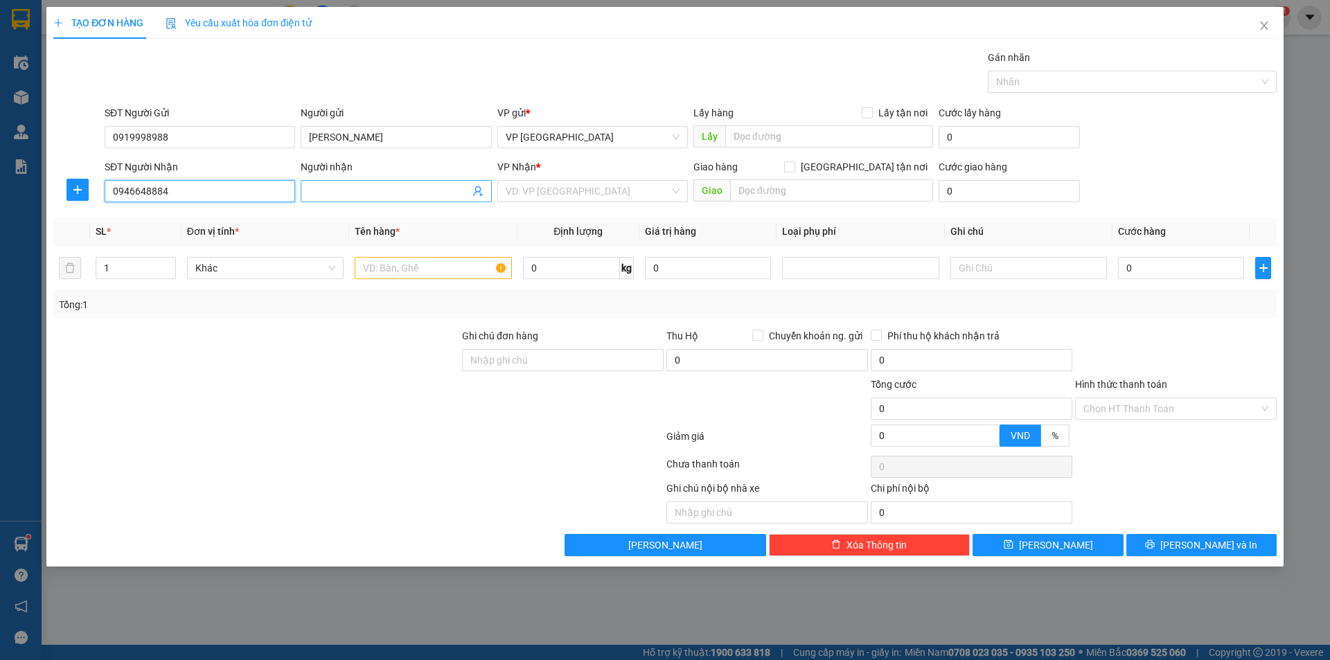
type input "0946648884"
click at [353, 180] on span at bounding box center [396, 191] width 191 height 22
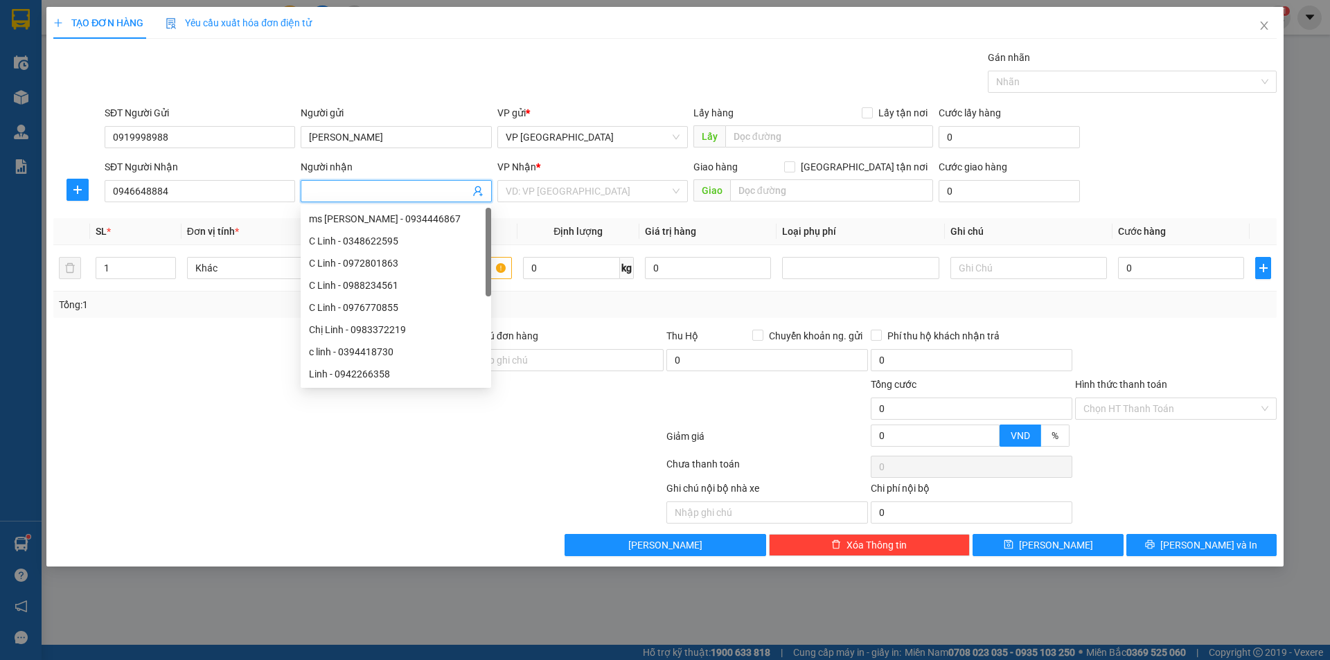
click at [355, 182] on span at bounding box center [396, 191] width 191 height 22
click at [357, 186] on input "Người nhận" at bounding box center [389, 191] width 160 height 15
type input "[PERSON_NAME]"
click at [615, 184] on input "search" at bounding box center [588, 191] width 164 height 21
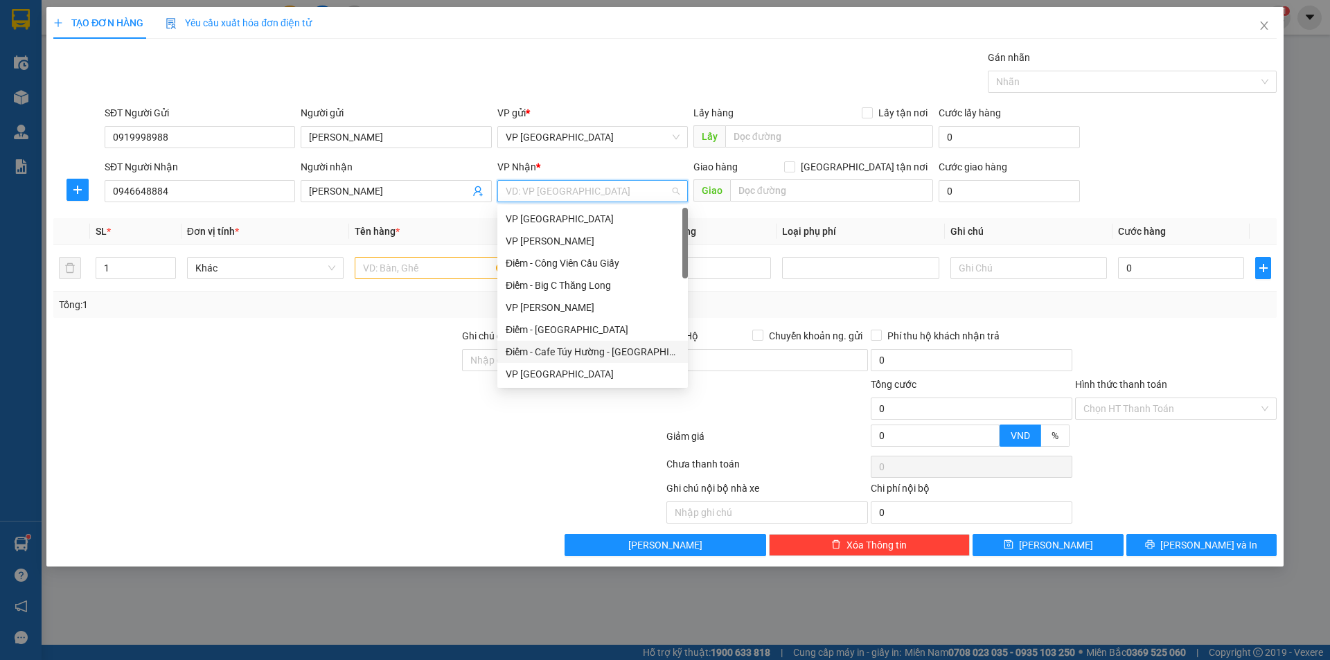
click at [575, 347] on div "Điểm - Cafe Túy Hường - [GEOGRAPHIC_DATA]" at bounding box center [593, 351] width 174 height 15
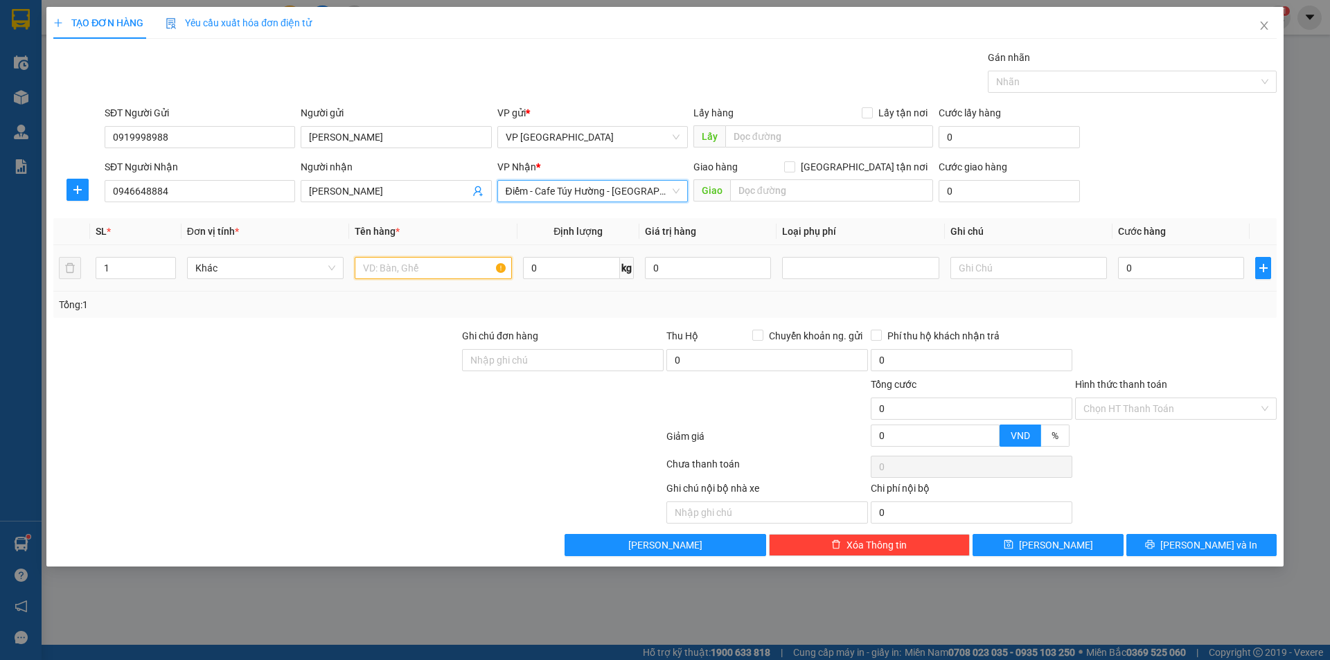
click at [409, 270] on input "text" at bounding box center [433, 268] width 157 height 22
type input "hct Đồ dùng"
click at [1163, 270] on input "0" at bounding box center [1181, 268] width 126 height 22
type input "2"
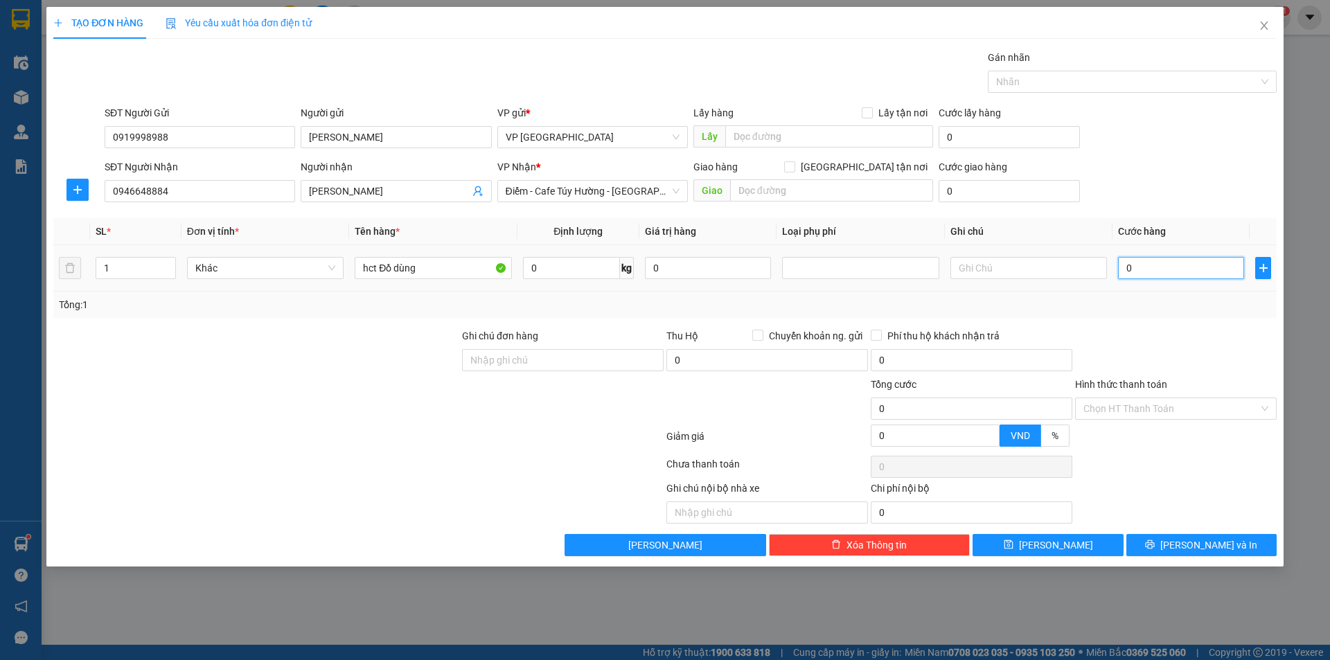
type input "2"
type input "20"
type input "200"
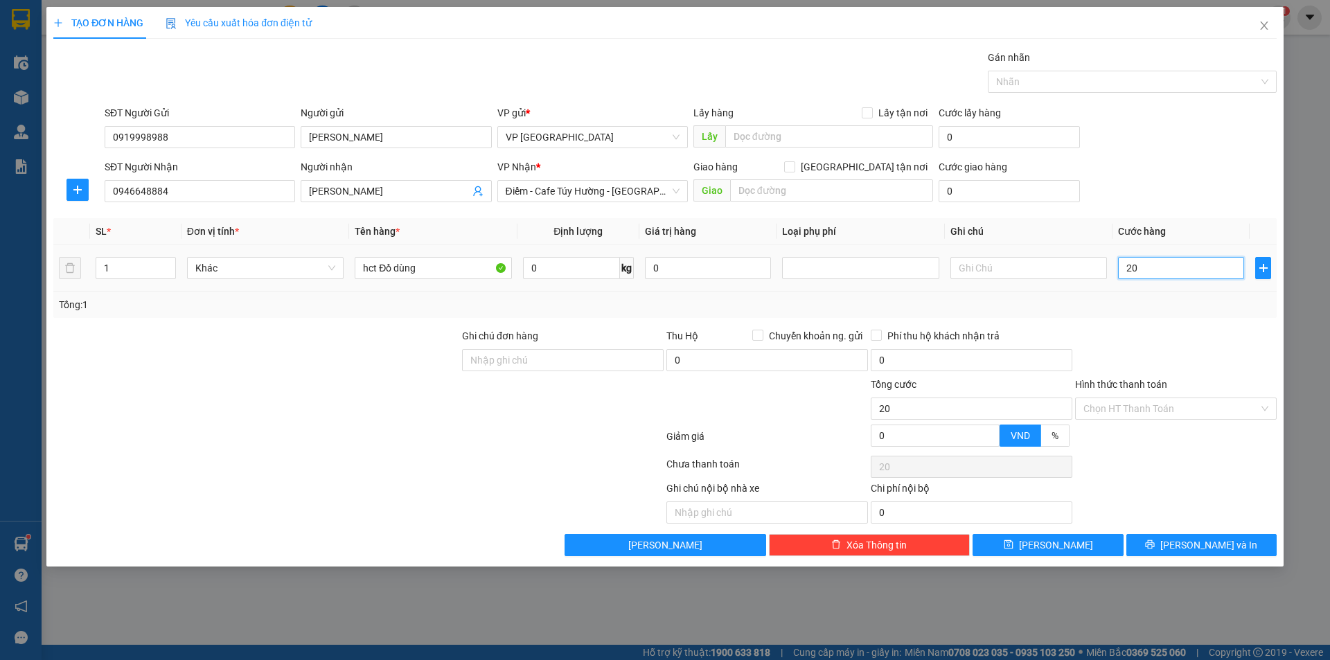
type input "200"
type input "2.000"
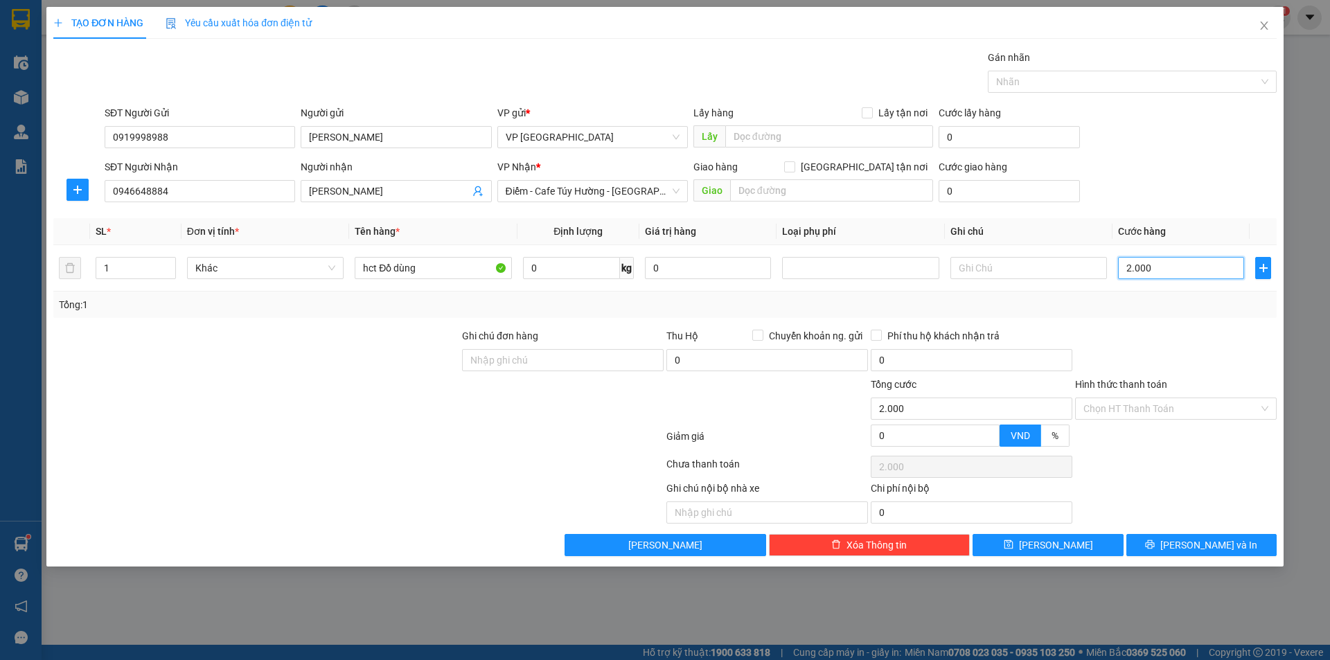
type input "20.000"
drag, startPoint x: 1192, startPoint y: 408, endPoint x: 1166, endPoint y: 415, distance: 26.6
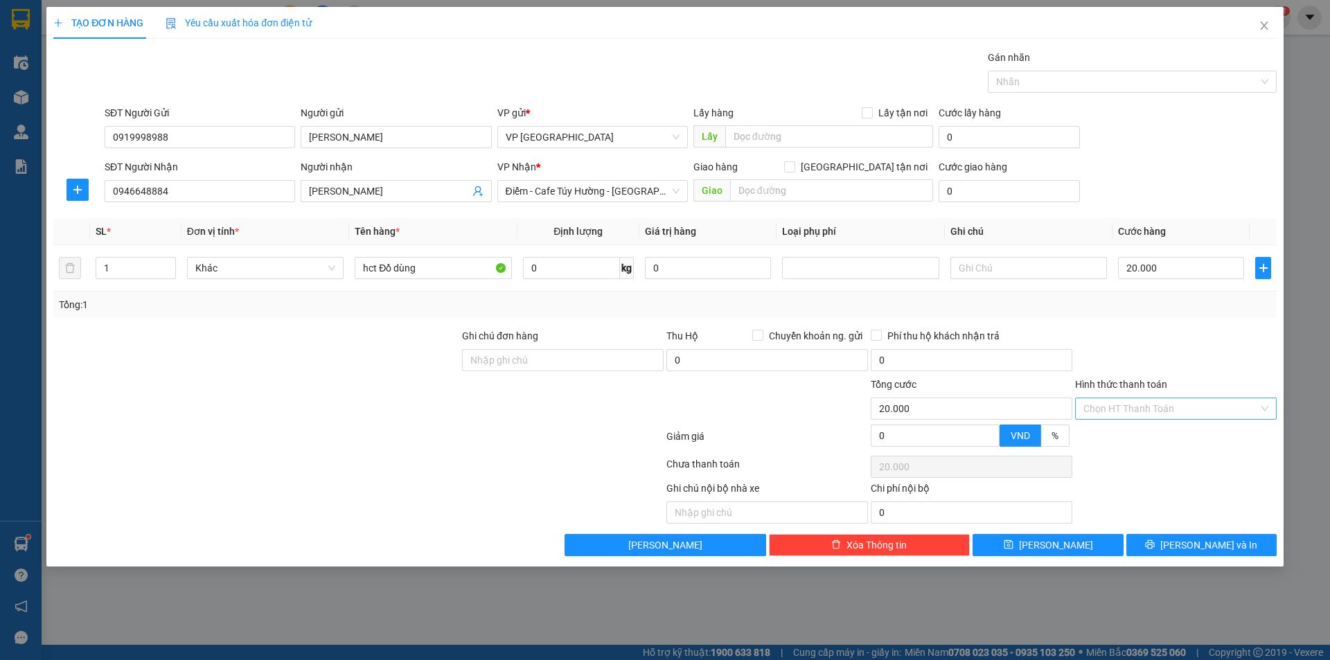
click at [1191, 408] on input "Hình thức thanh toán" at bounding box center [1171, 408] width 175 height 21
click at [1131, 436] on div "Tại văn phòng" at bounding box center [1176, 436] width 185 height 15
type input "0"
click at [1194, 546] on span "[PERSON_NAME] và In" at bounding box center [1209, 545] width 97 height 15
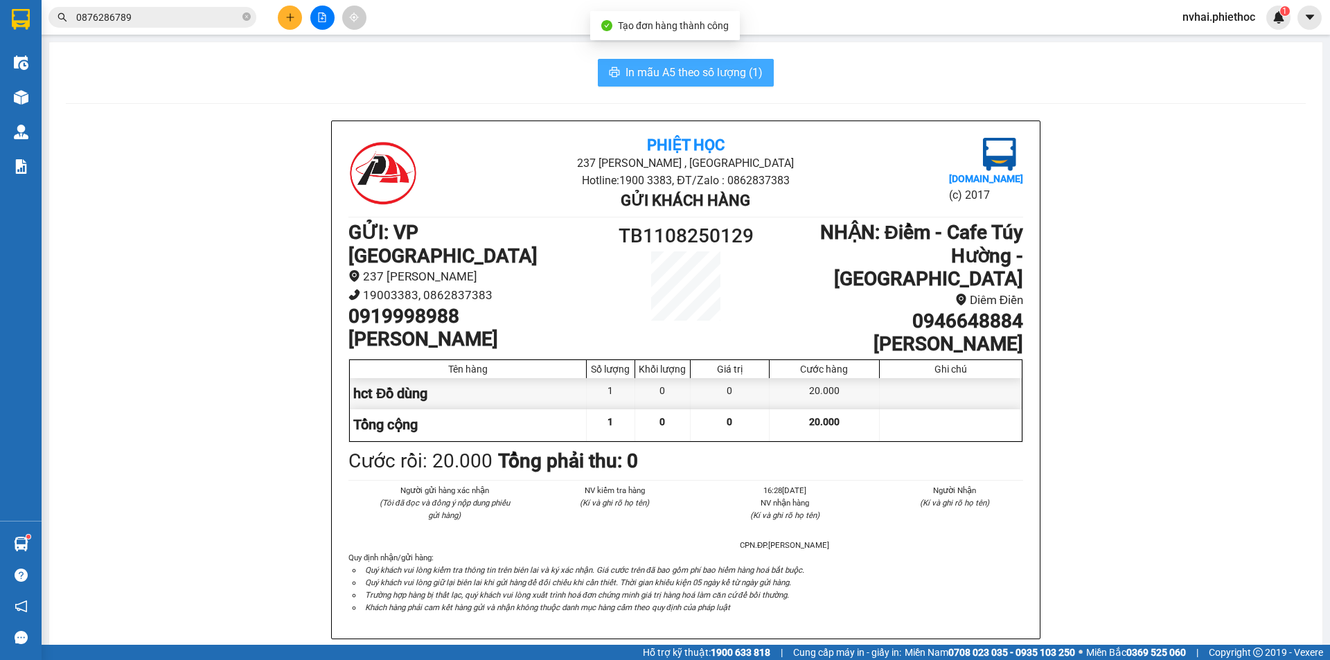
click at [684, 62] on button "In mẫu A5 theo số lượng (1)" at bounding box center [686, 73] width 176 height 28
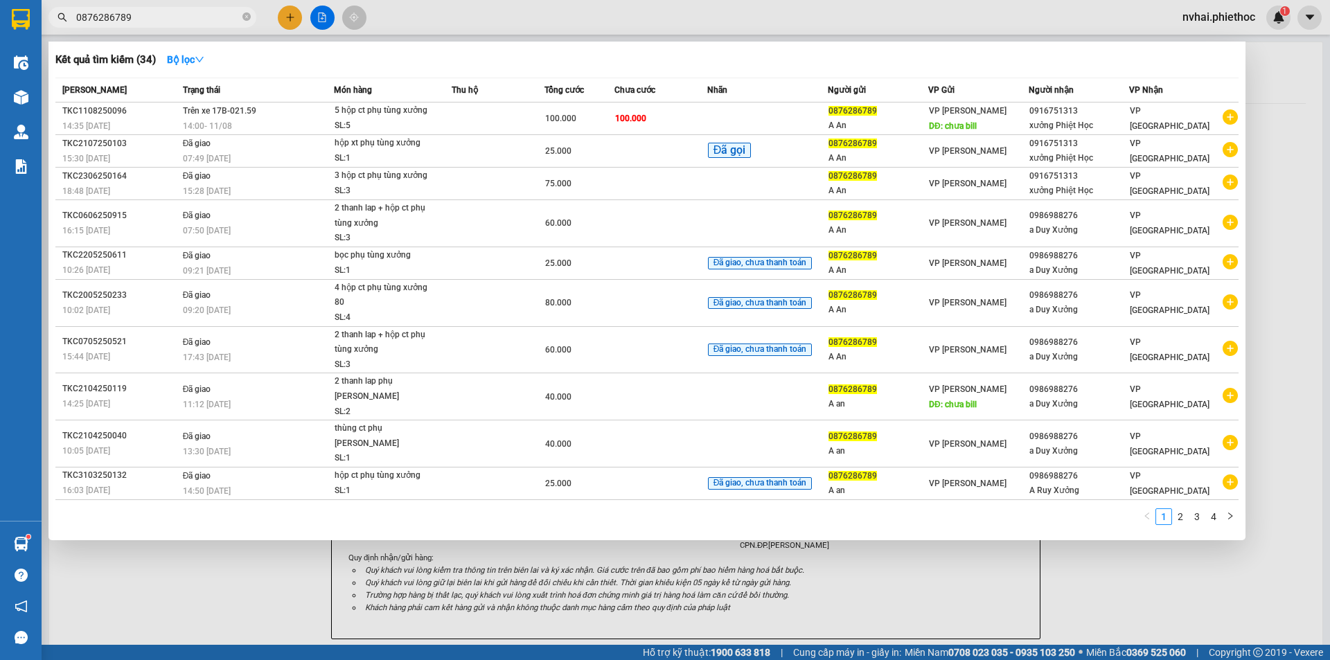
click at [173, 24] on input "0876286789" at bounding box center [158, 17] width 164 height 15
click at [173, 25] on span "0876286789" at bounding box center [153, 17] width 208 height 21
click at [164, 19] on input "0876286789" at bounding box center [158, 17] width 164 height 15
paste input "0333191494"
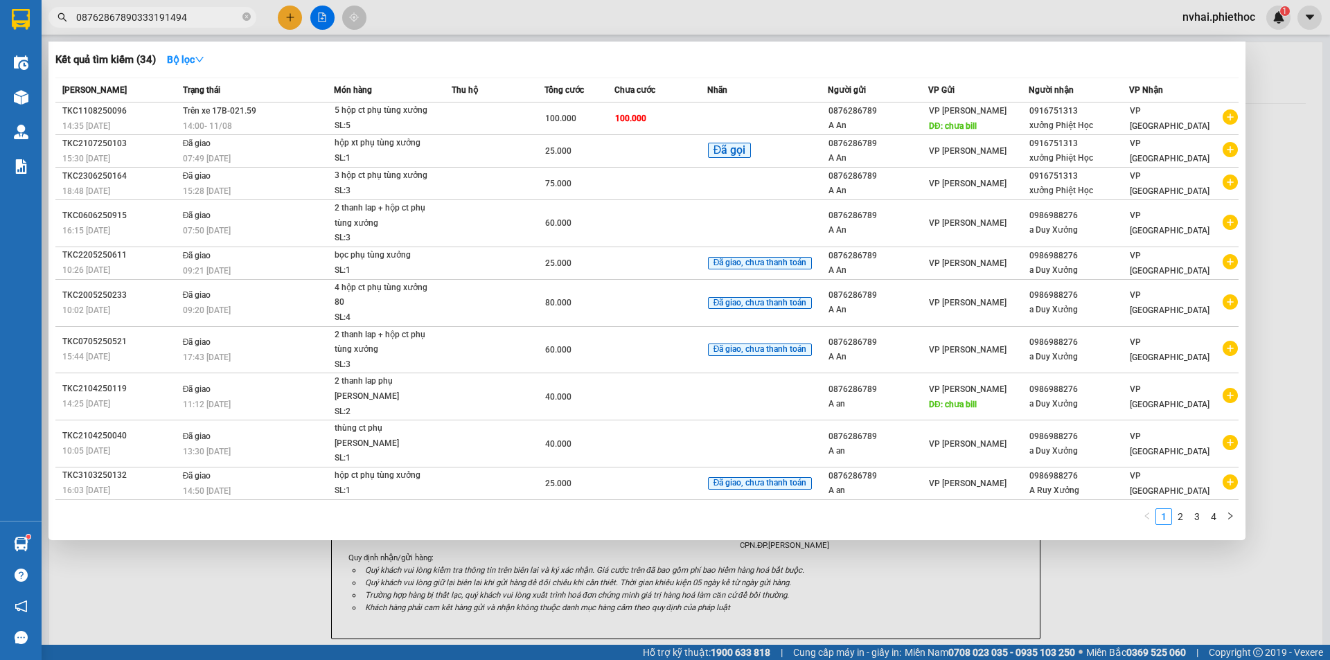
click at [164, 19] on input "08762867890333191494" at bounding box center [158, 17] width 164 height 15
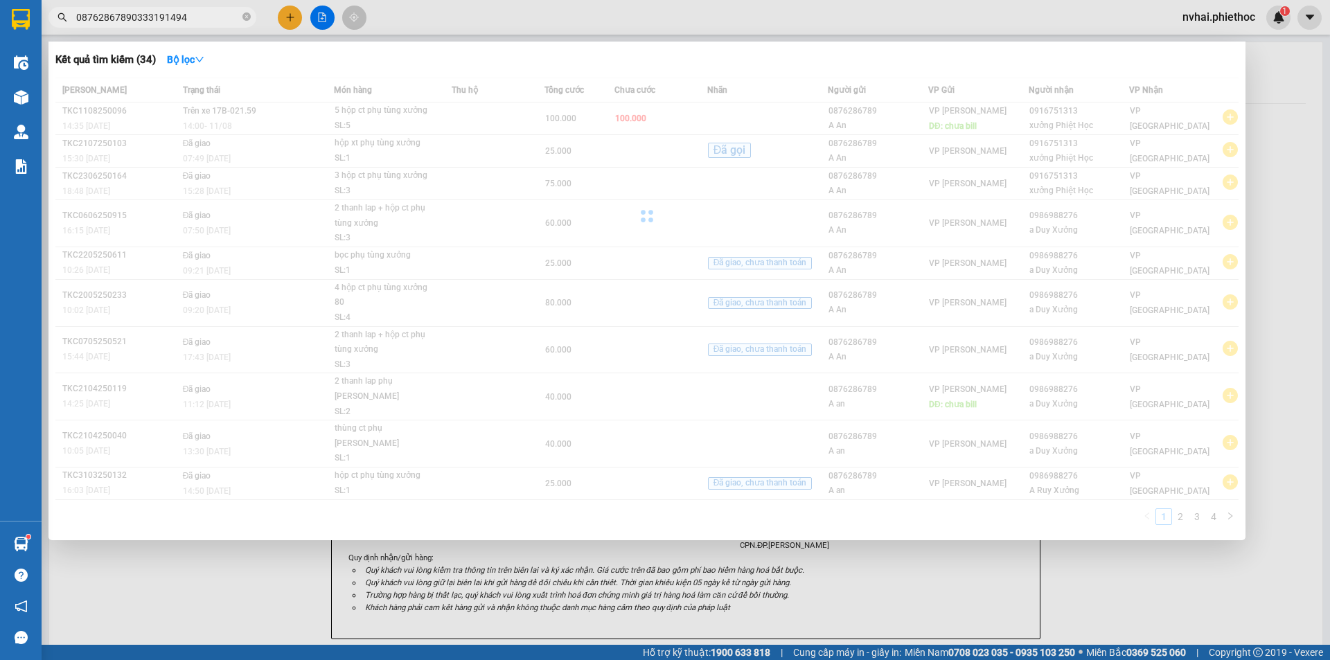
click at [164, 19] on input "08762867890333191494" at bounding box center [158, 17] width 164 height 15
paste input "text"
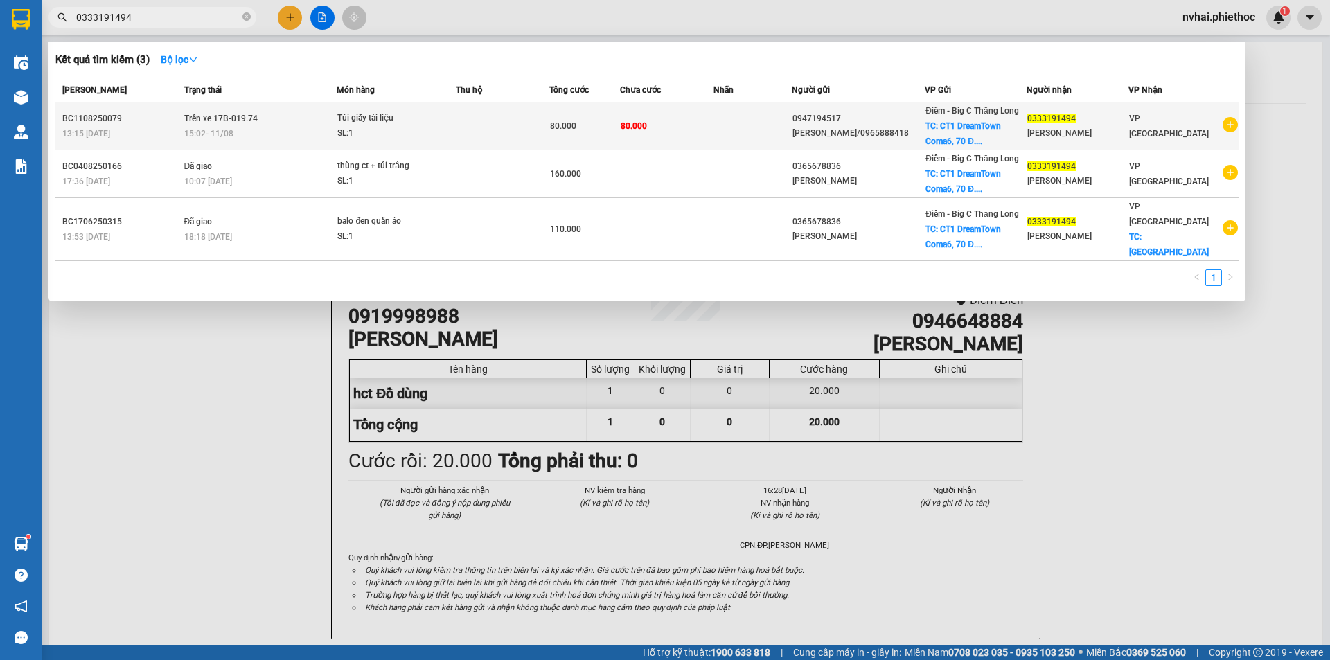
type input "0333191494"
click at [1103, 125] on div "0333191494" at bounding box center [1078, 119] width 100 height 15
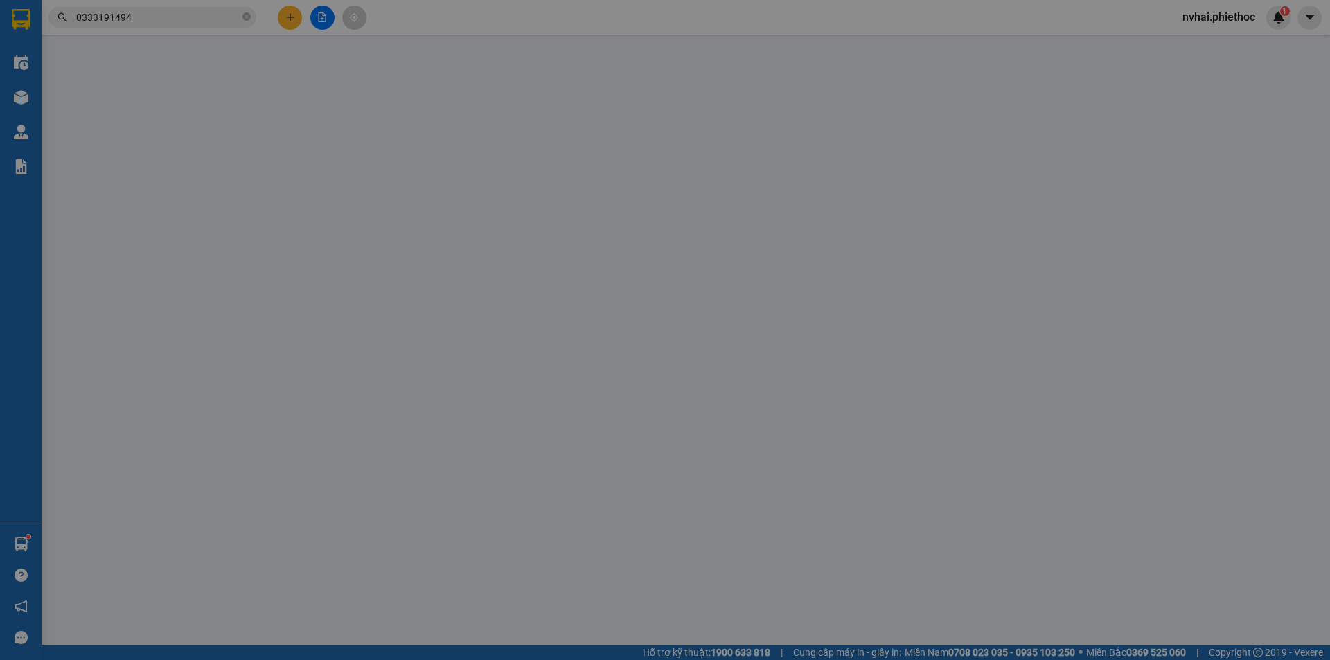
type input "0947194517"
type input "[PERSON_NAME]/0965888418"
checkbox input "true"
type input "CT1 DreamTown Coma6, 70 Đ. Tây Mỗ, Tây Mỗ, Từ Liêm, Hà Nội, Việt Nam"
type input "0333191494"
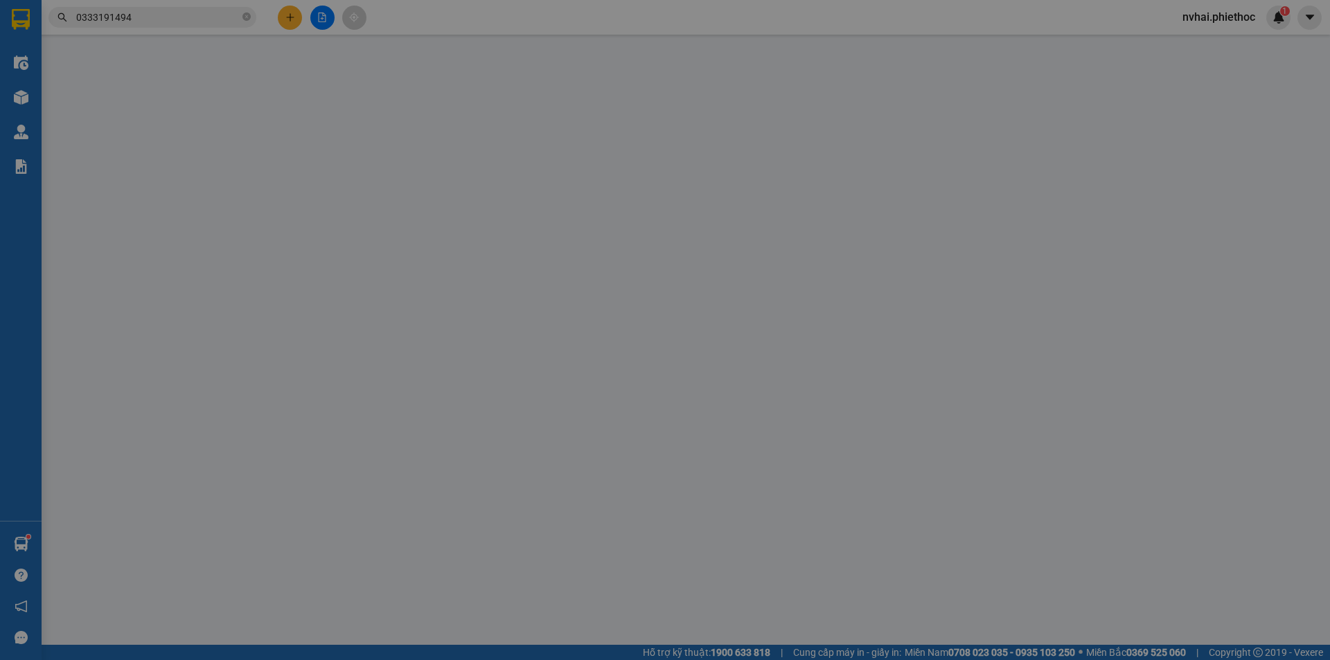
type input "[PERSON_NAME]"
type input "80.000"
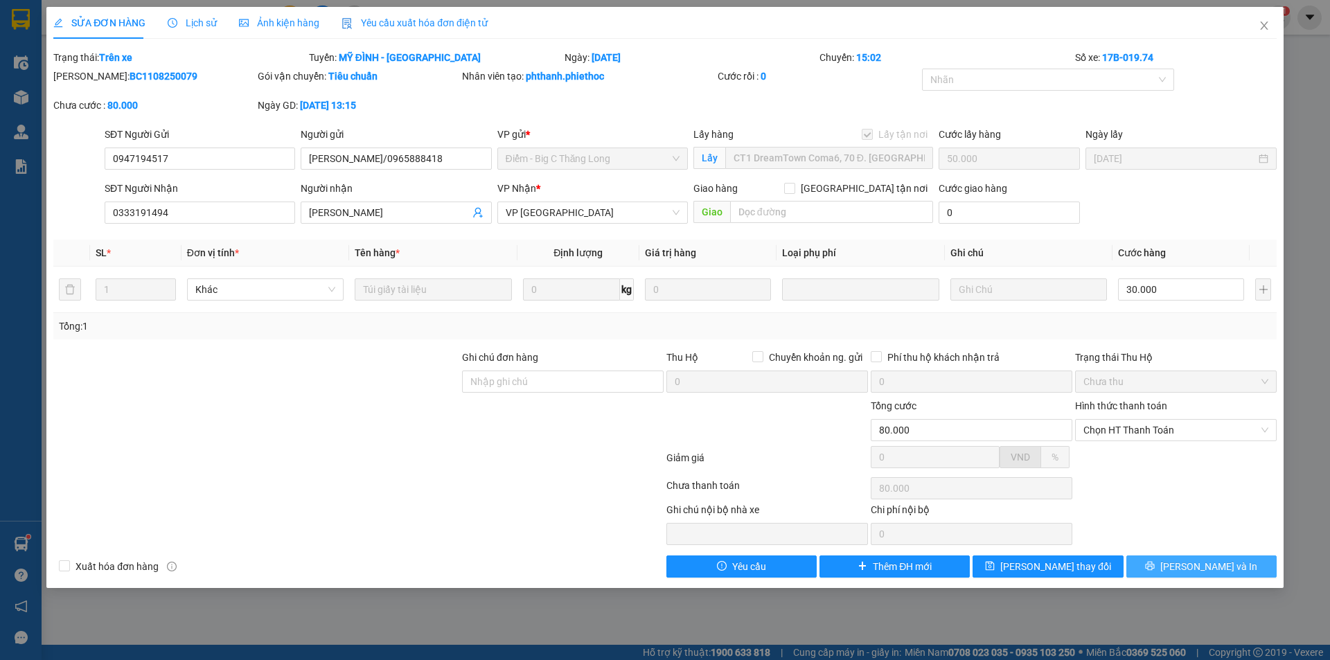
click at [1199, 564] on span "[PERSON_NAME] và In" at bounding box center [1209, 566] width 97 height 15
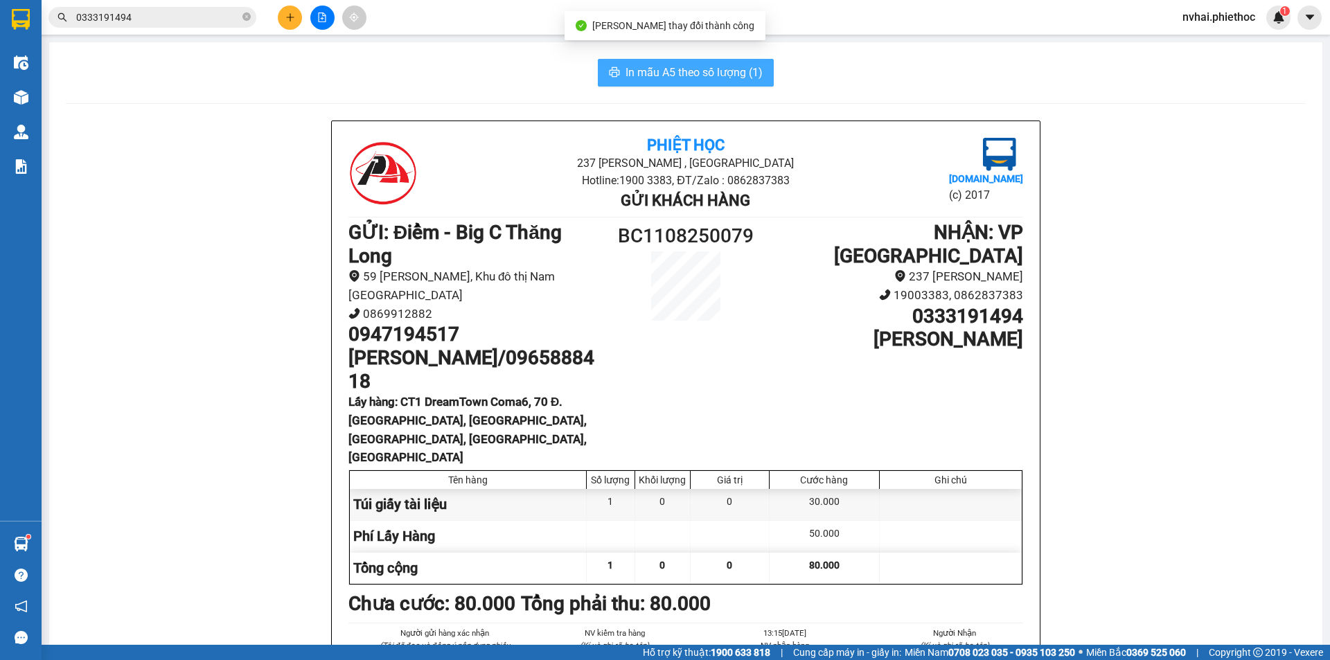
click at [679, 61] on button "In mẫu A5 theo số lượng (1)" at bounding box center [686, 73] width 176 height 28
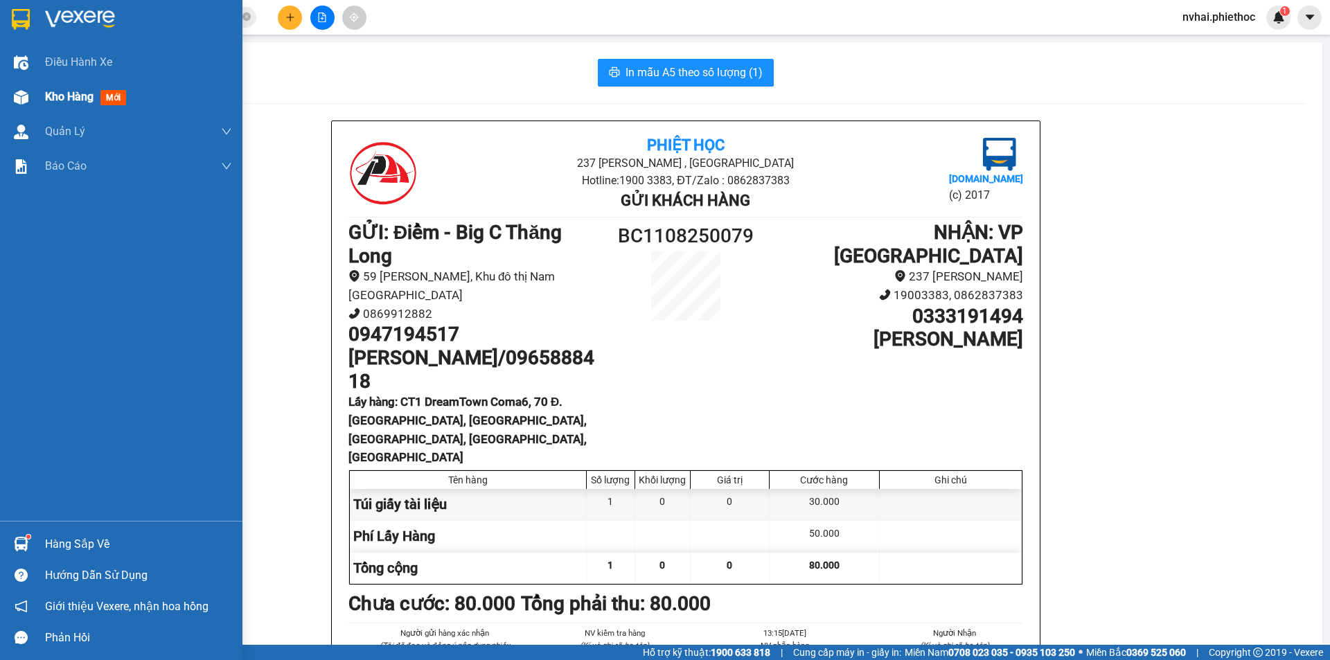
click at [17, 102] on img at bounding box center [21, 97] width 15 height 15
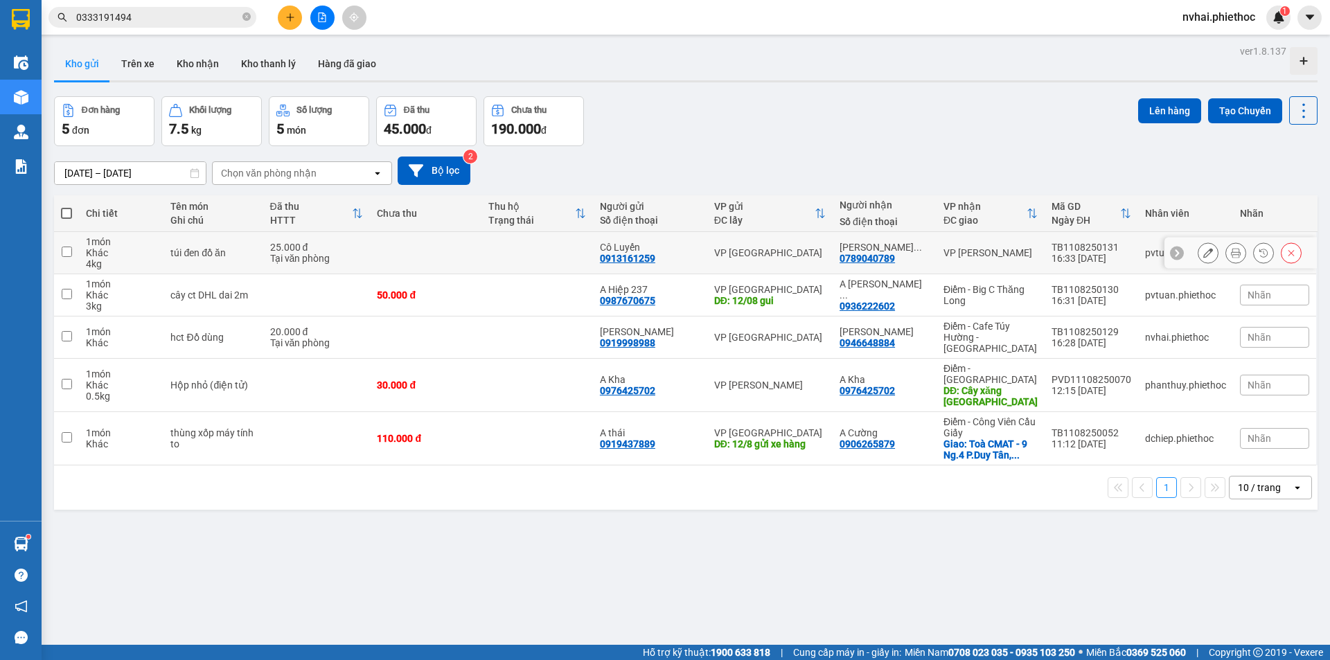
click at [1034, 254] on td "VP [PERSON_NAME]" at bounding box center [991, 253] width 108 height 42
checkbox input "true"
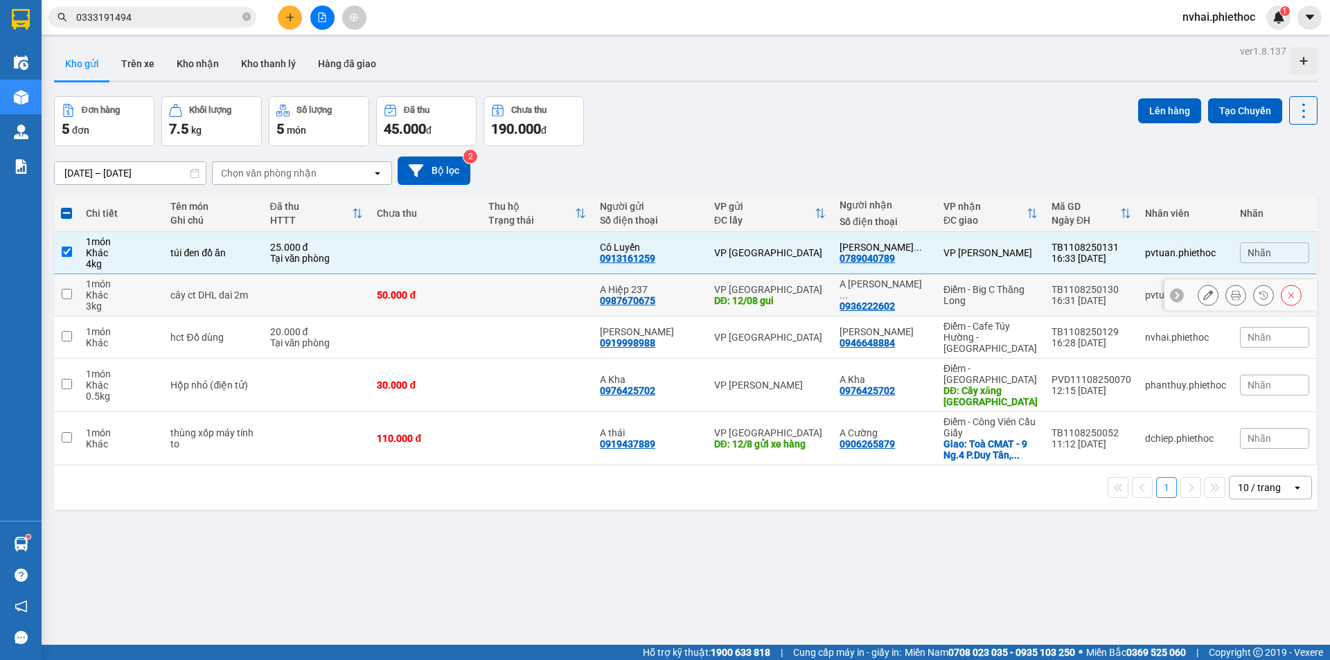
click at [1030, 292] on div "Điểm - Big C Thăng Long" at bounding box center [991, 295] width 94 height 22
checkbox input "true"
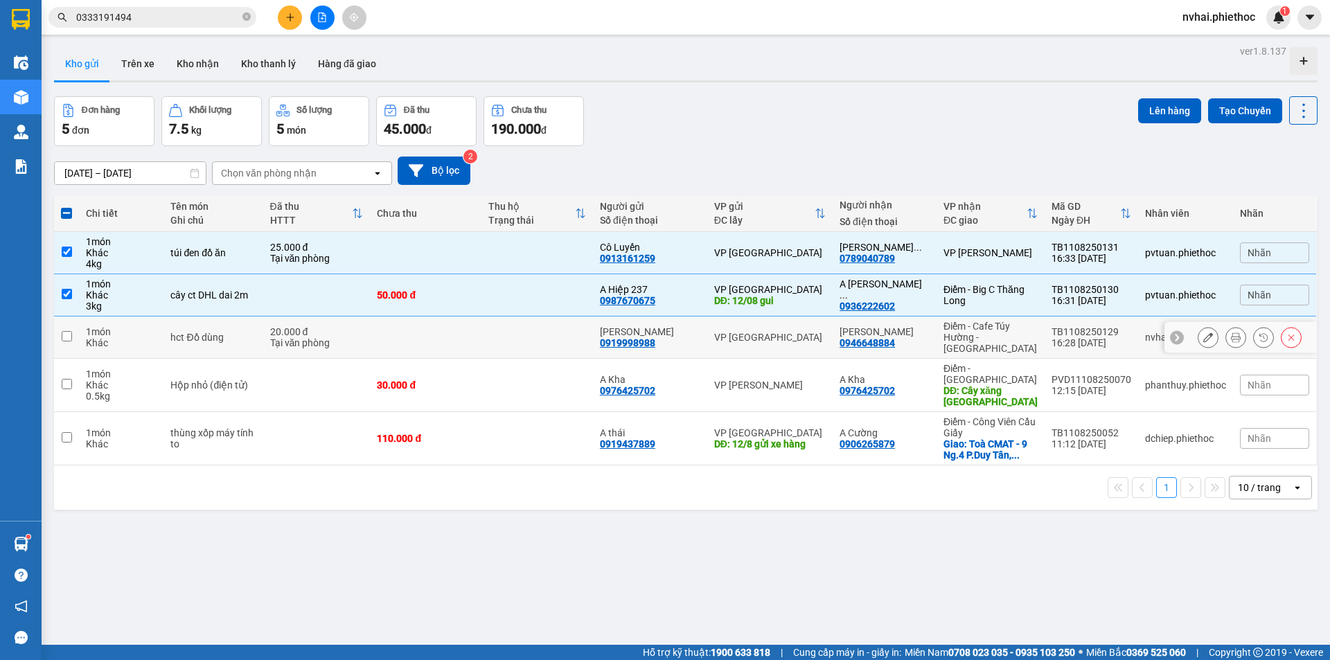
click at [1026, 324] on div "Điểm - Cafe Túy Hường - [GEOGRAPHIC_DATA]" at bounding box center [991, 337] width 94 height 33
checkbox input "true"
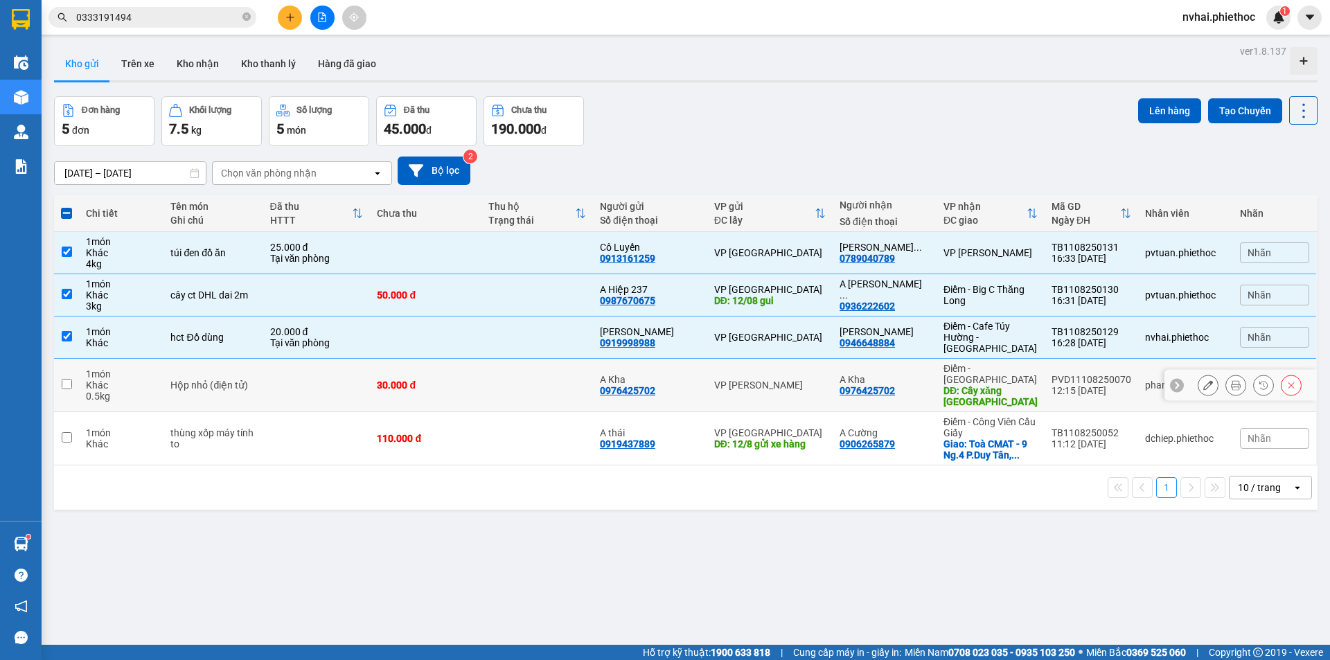
click at [1015, 363] on div "Điểm - [GEOGRAPHIC_DATA]" at bounding box center [991, 374] width 94 height 22
checkbox input "true"
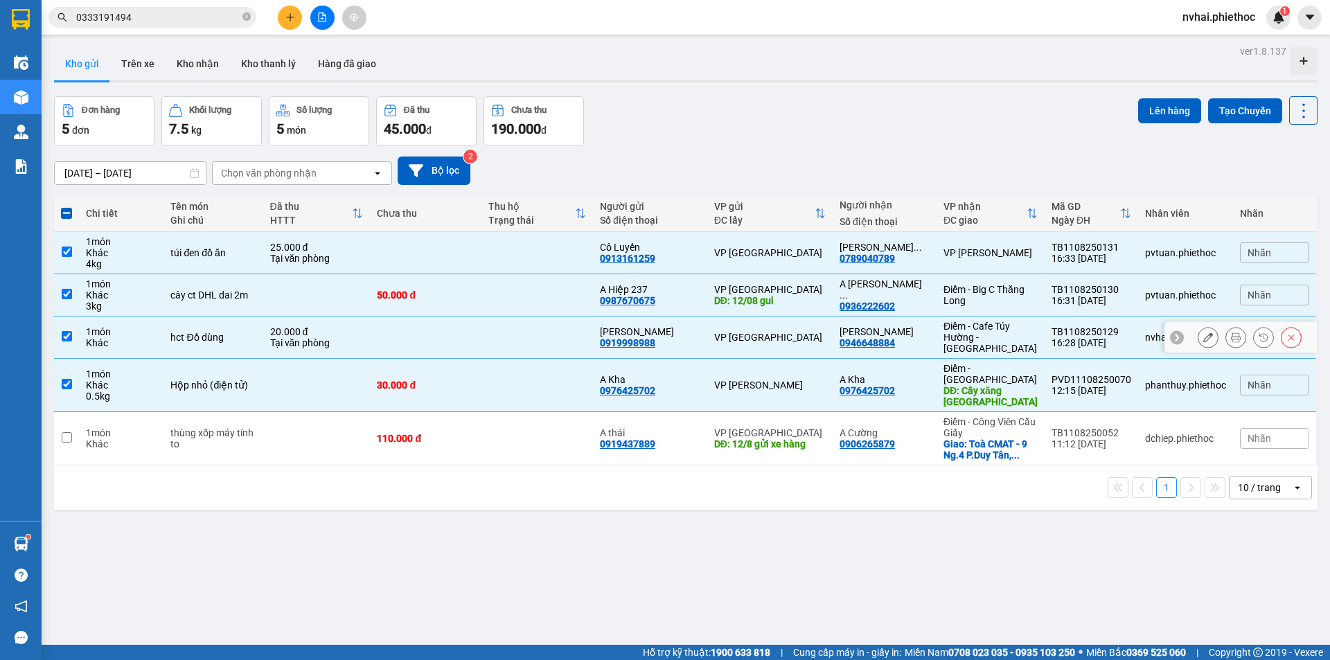
click at [1021, 328] on div "Điểm - Cafe Túy Hường - [GEOGRAPHIC_DATA]" at bounding box center [991, 337] width 94 height 33
checkbox input "false"
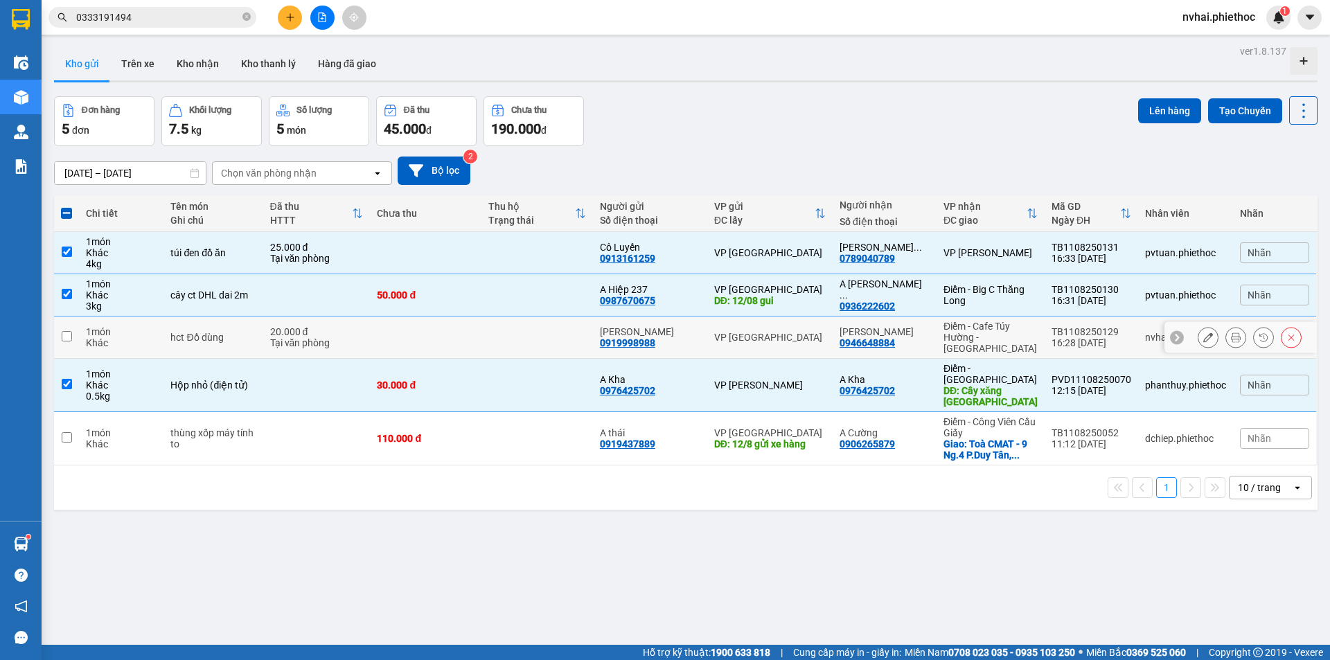
click at [1027, 385] on div "DĐ: Cây xăng Đại Lâm" at bounding box center [991, 396] width 94 height 22
checkbox input "false"
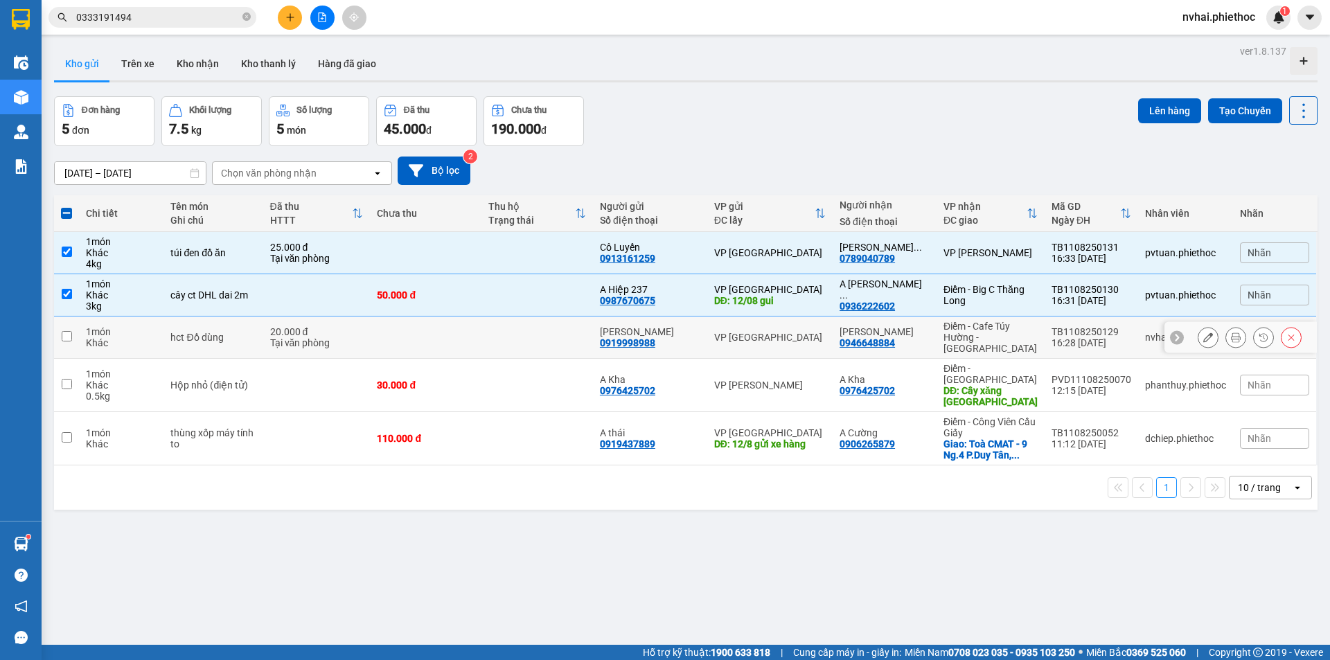
click at [1008, 308] on td "Điểm - Big C Thăng Long" at bounding box center [991, 295] width 108 height 42
checkbox input "false"
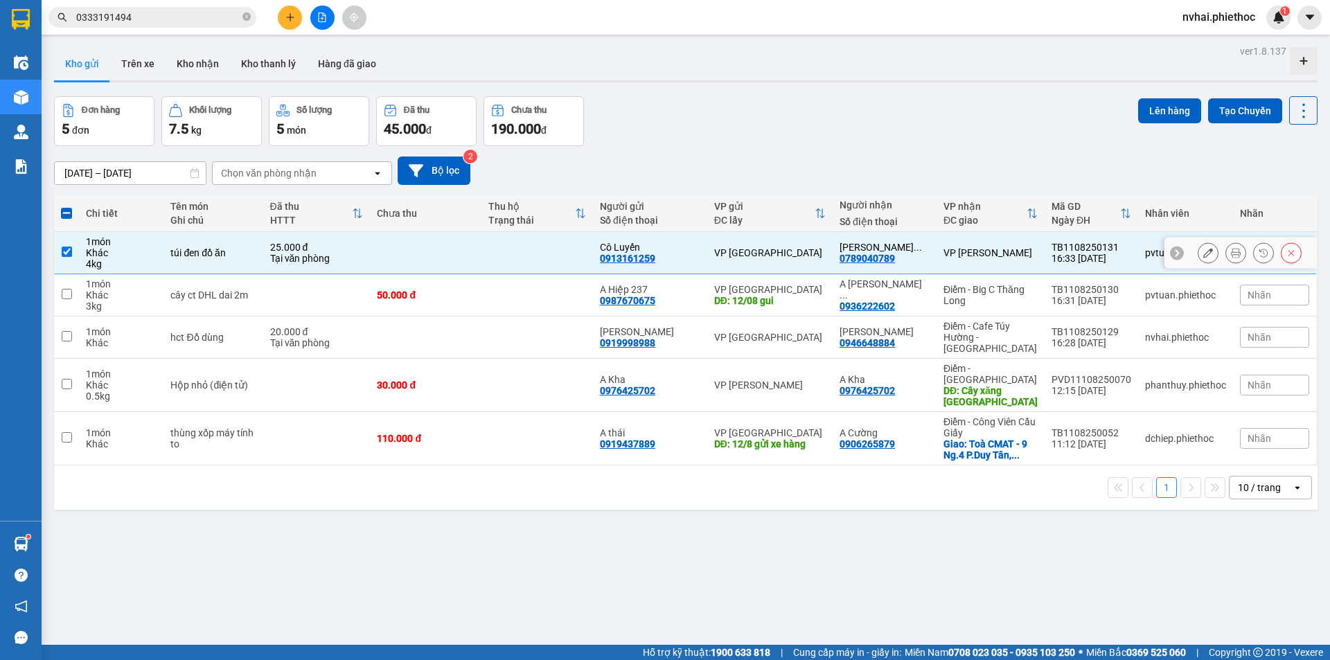
click at [989, 247] on div "VP [PERSON_NAME]" at bounding box center [991, 252] width 94 height 11
checkbox input "false"
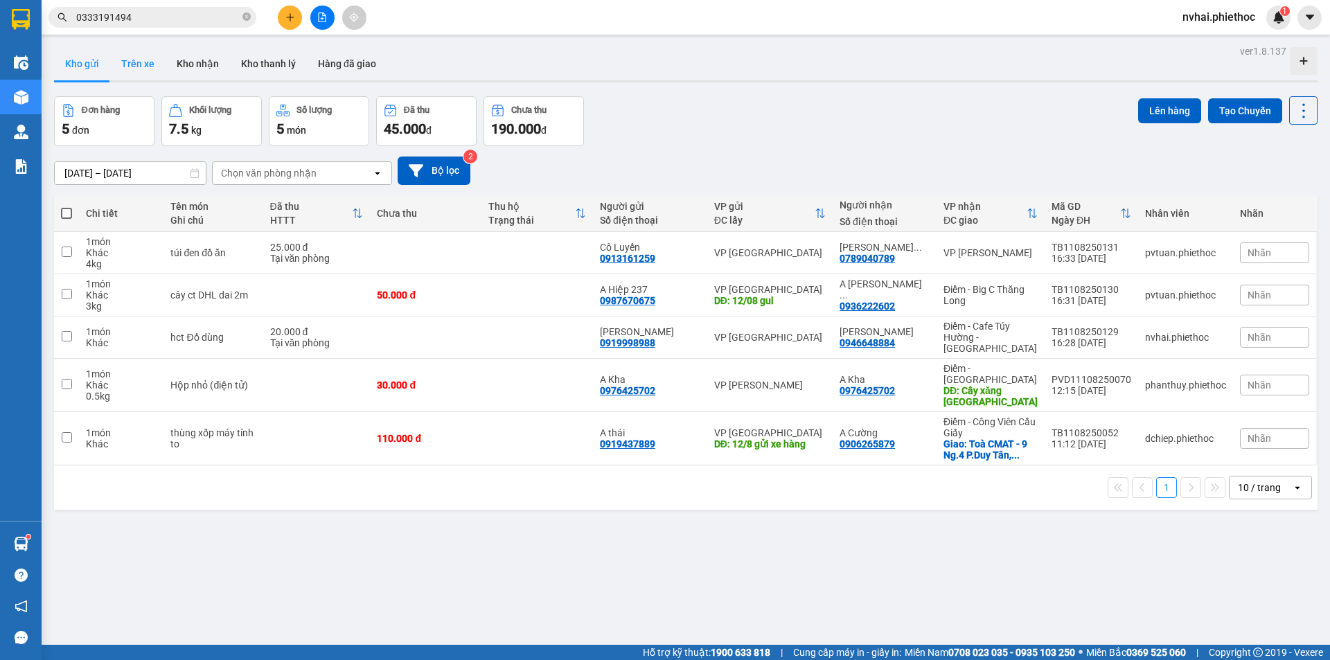
click at [137, 62] on button "Trên xe" at bounding box center [137, 63] width 55 height 33
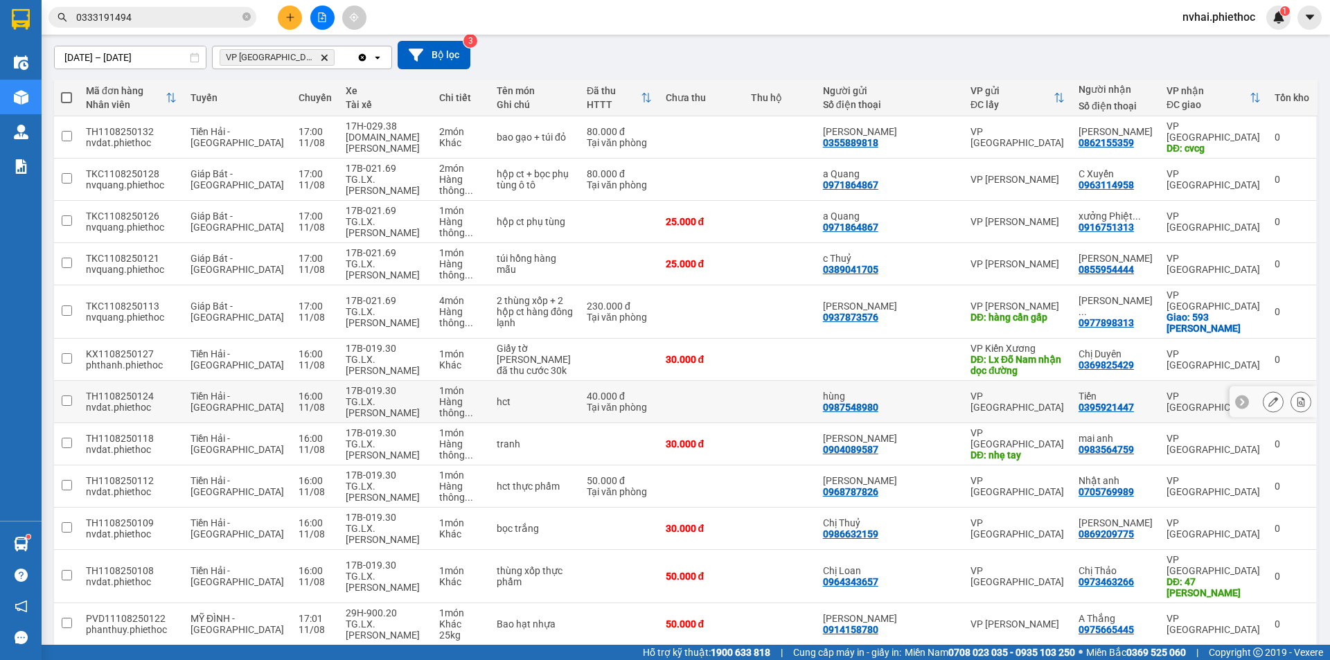
scroll to position [231, 0]
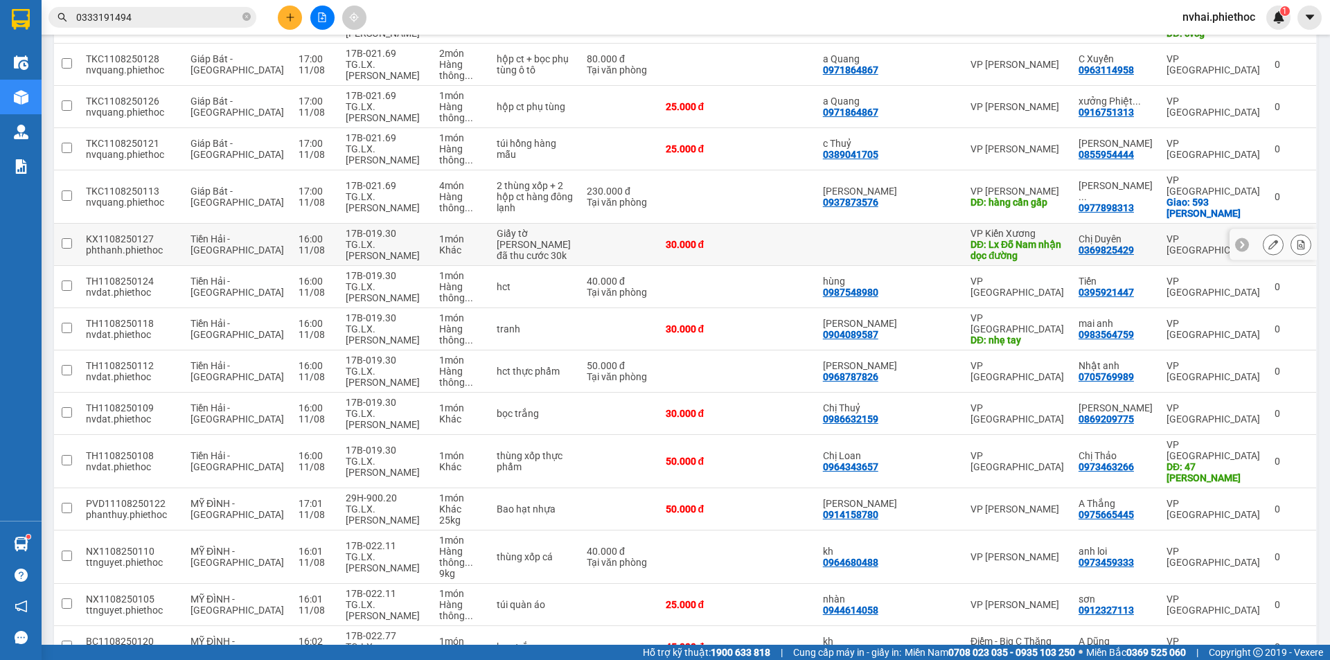
click at [816, 224] on td at bounding box center [780, 245] width 72 height 42
checkbox input "true"
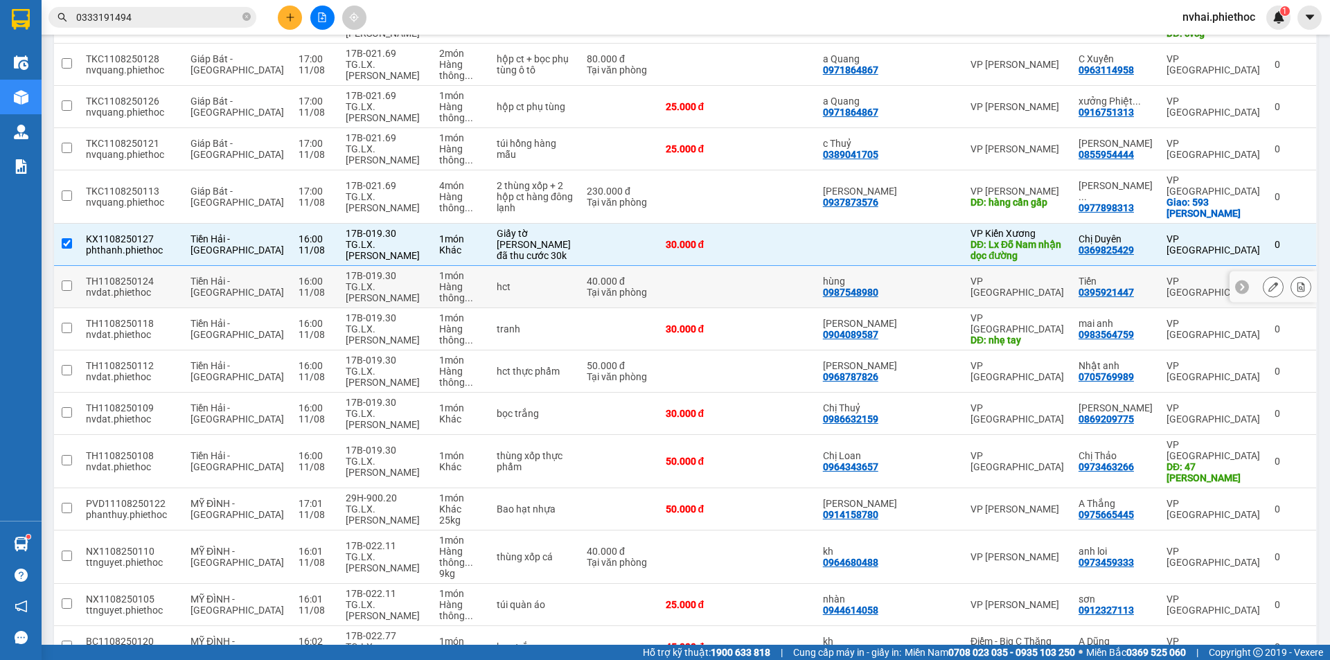
click at [964, 266] on td "hùng 0987548980" at bounding box center [890, 287] width 148 height 42
checkbox input "true"
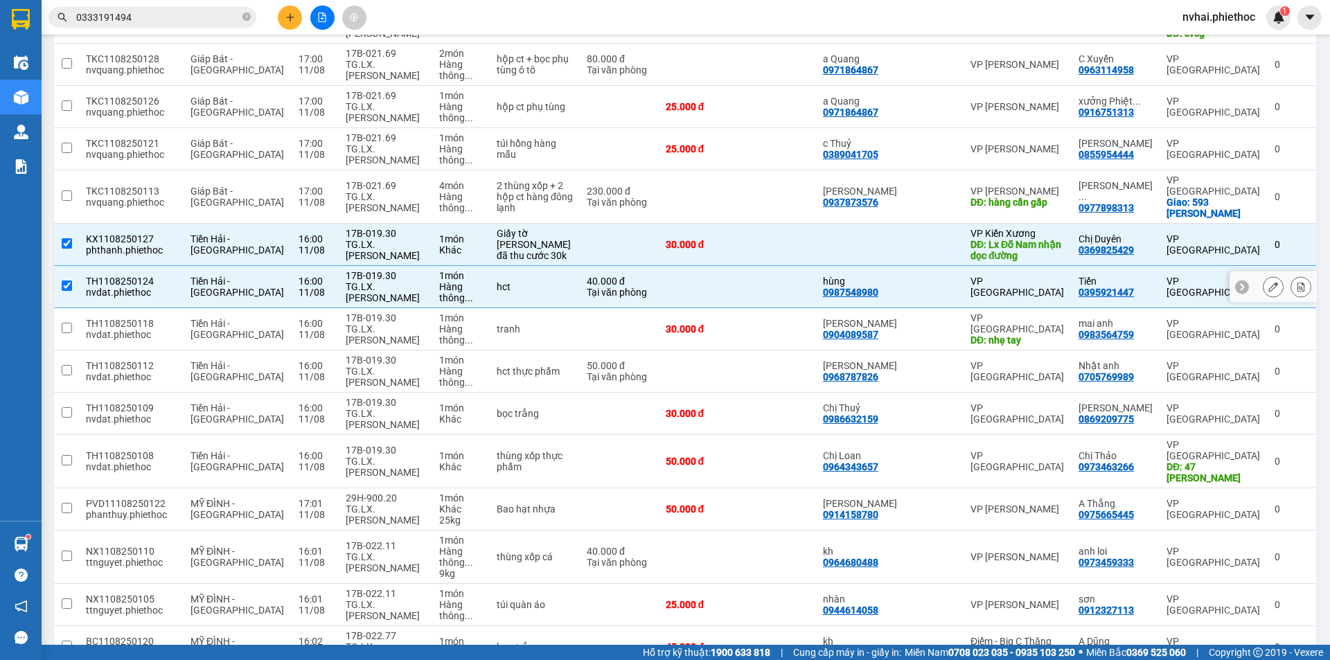
click at [964, 308] on td "Anh Linh 0904089587" at bounding box center [890, 329] width 148 height 42
checkbox input "true"
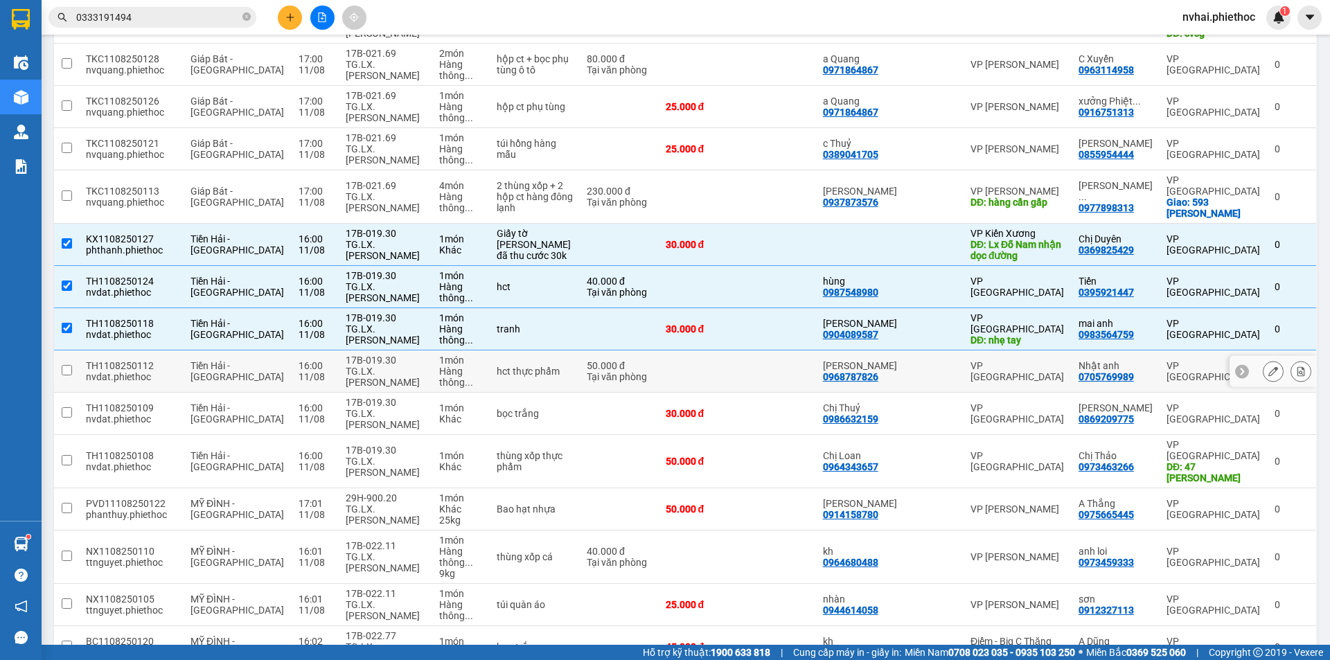
drag, startPoint x: 956, startPoint y: 279, endPoint x: 960, endPoint y: 292, distance: 13.6
click at [956, 360] on div "Chị Chung" at bounding box center [890, 365] width 134 height 11
checkbox input "true"
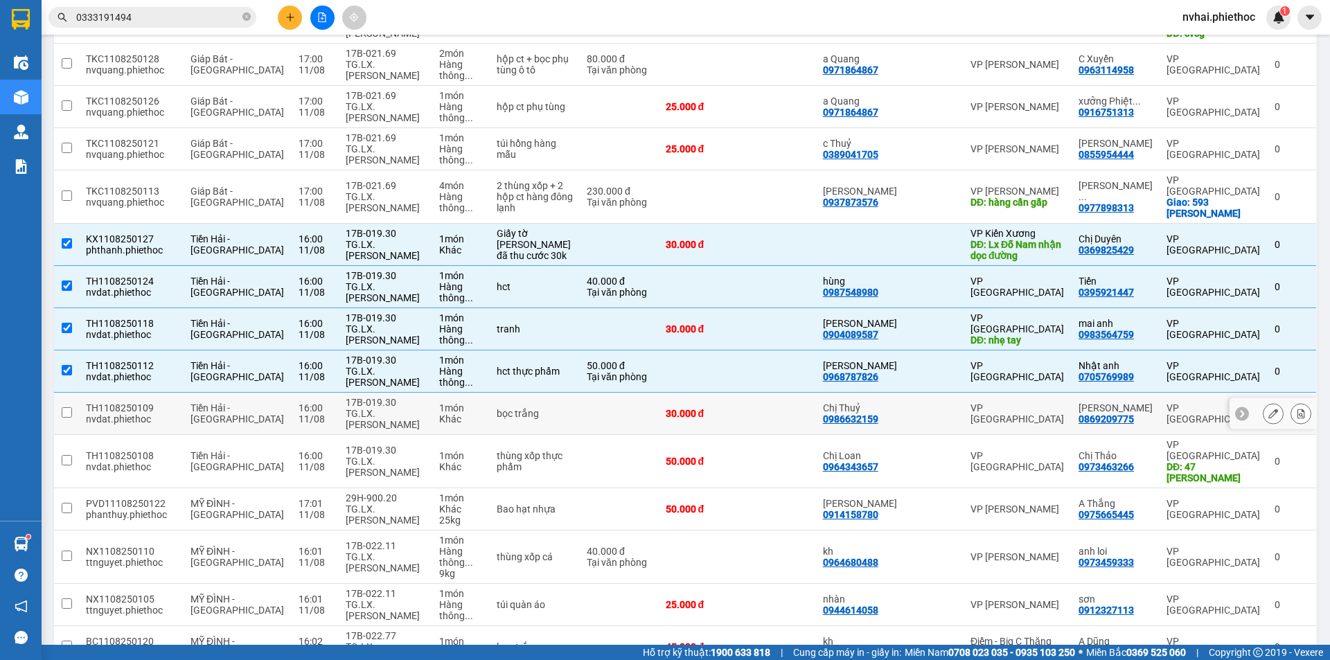
click at [957, 403] on div "Chị Thuỷ" at bounding box center [890, 408] width 134 height 11
checkbox input "true"
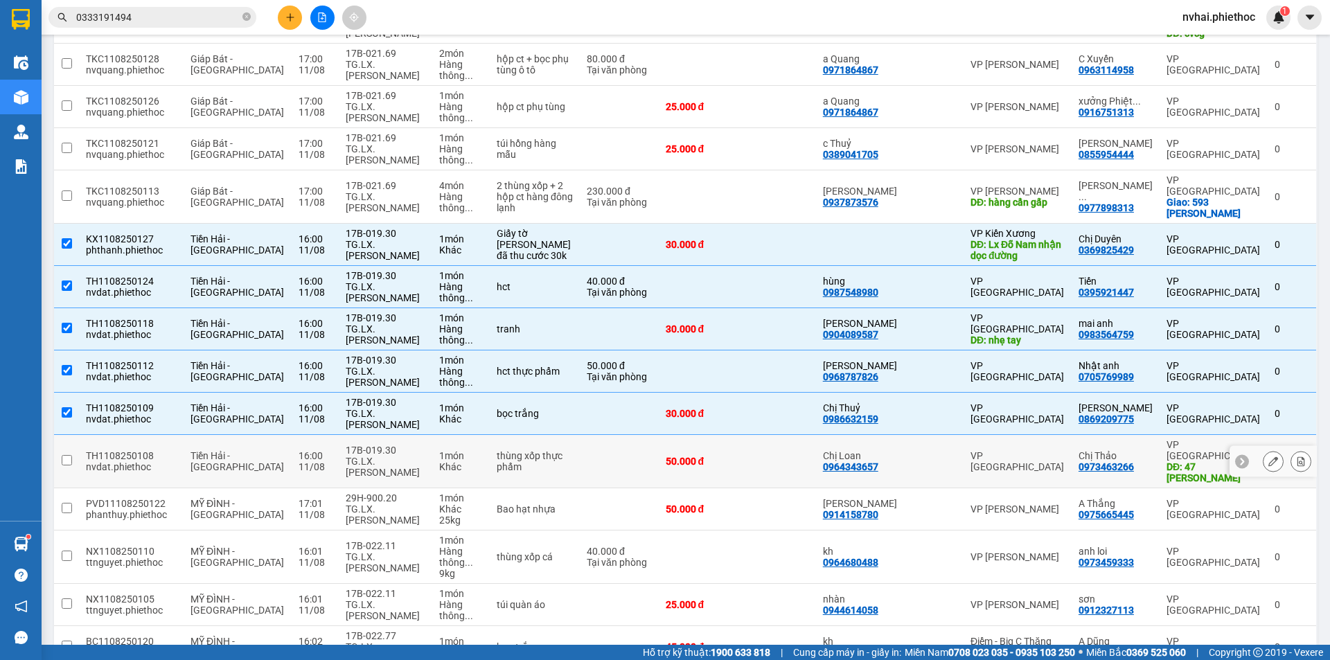
click at [964, 435] on td "Chị Loan 0964343657" at bounding box center [890, 461] width 148 height 53
checkbox input "true"
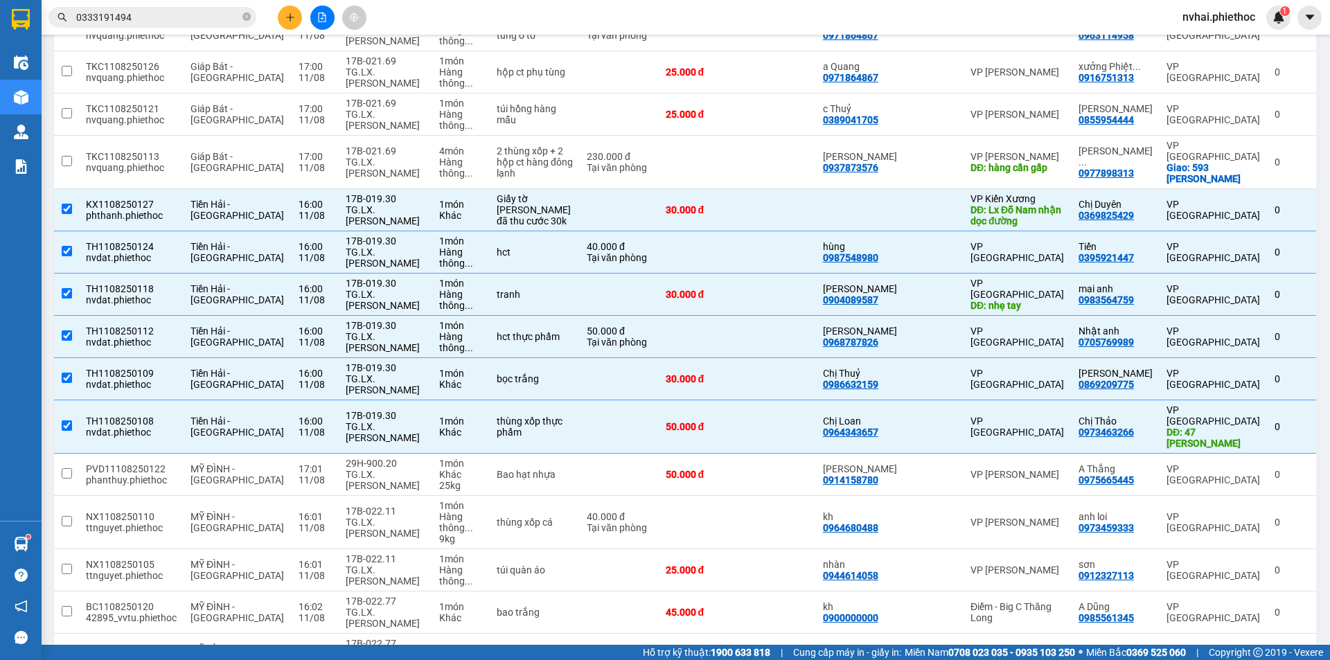
scroll to position [0, 0]
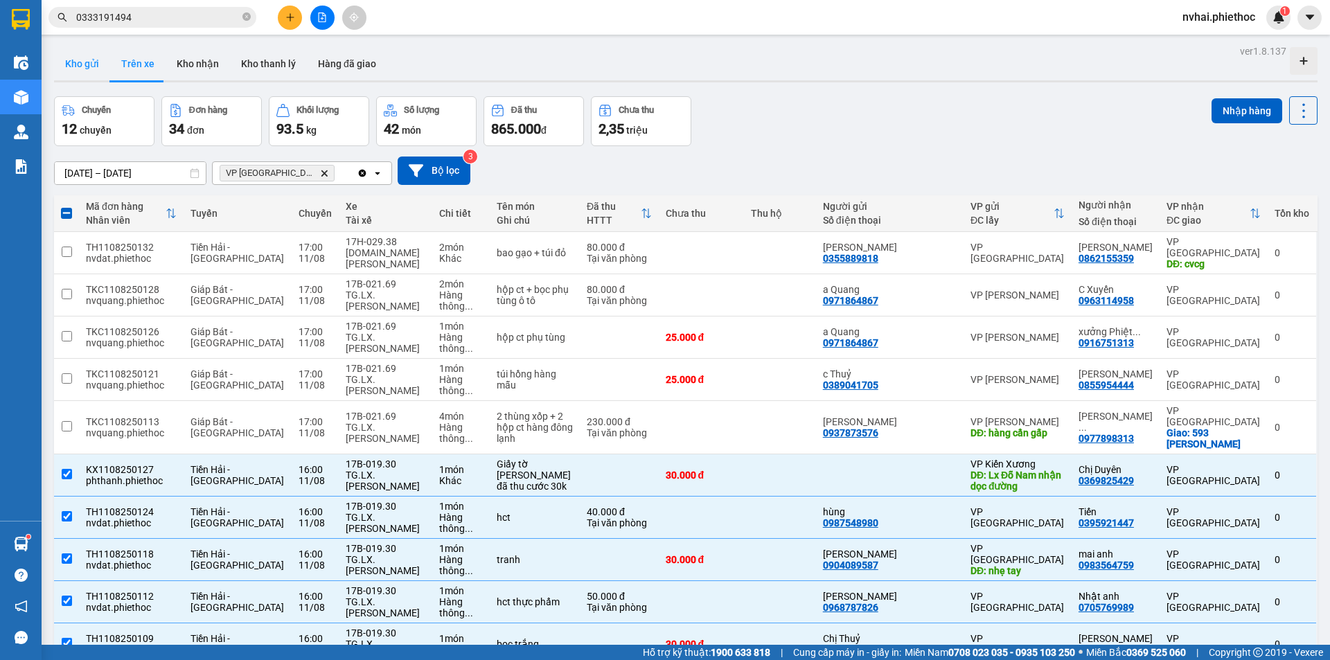
click at [73, 58] on button "Kho gửi" at bounding box center [82, 63] width 56 height 33
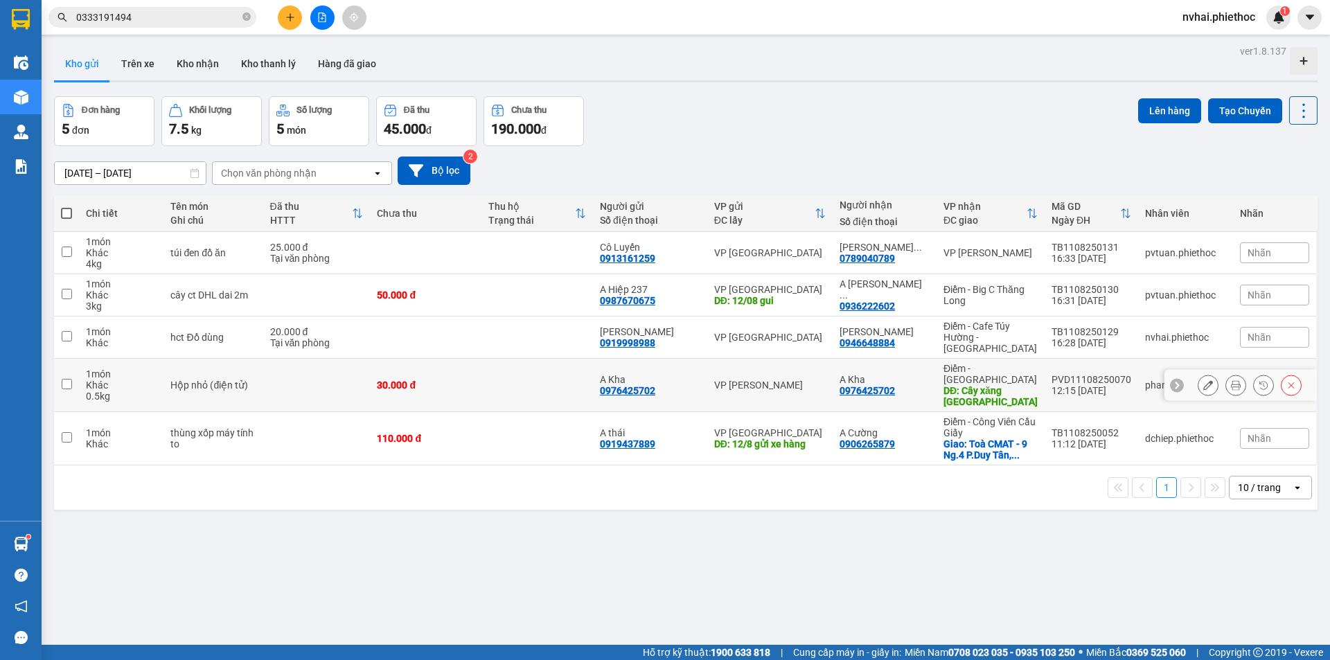
click at [1014, 385] on div "DĐ: Cây xăng Đại Lâm" at bounding box center [991, 396] width 94 height 22
checkbox input "true"
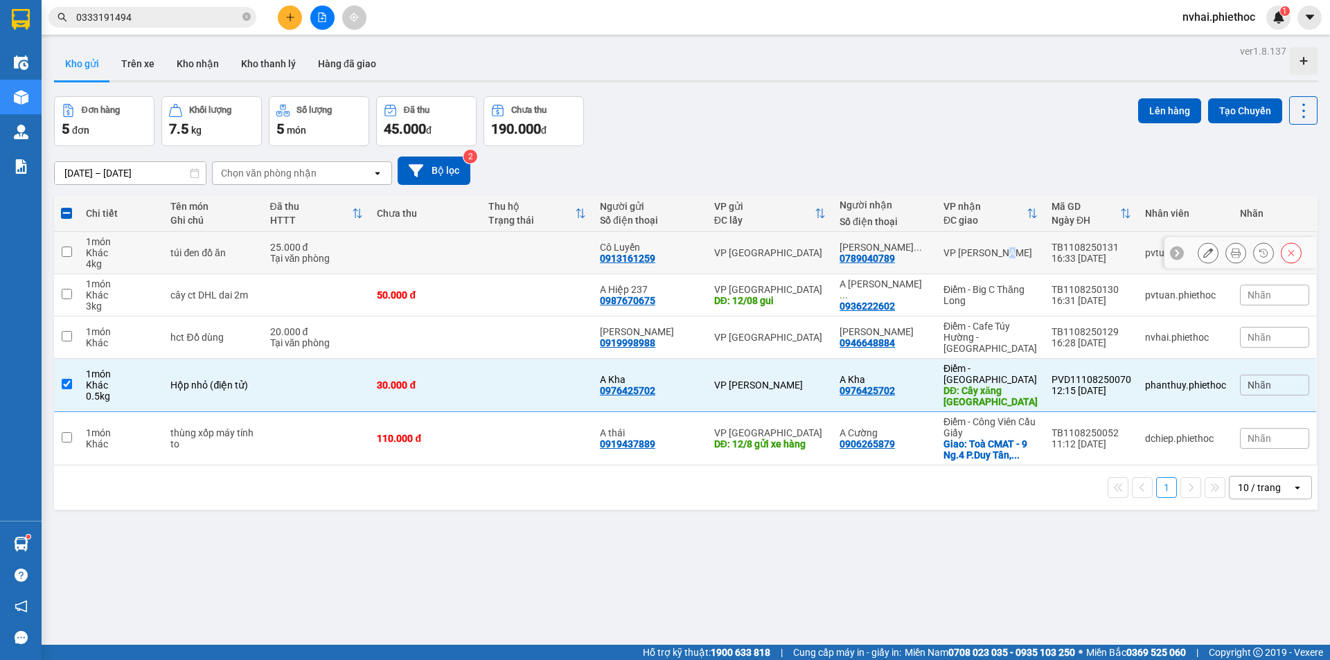
click at [1003, 247] on div "VP [PERSON_NAME]" at bounding box center [991, 252] width 94 height 11
checkbox input "true"
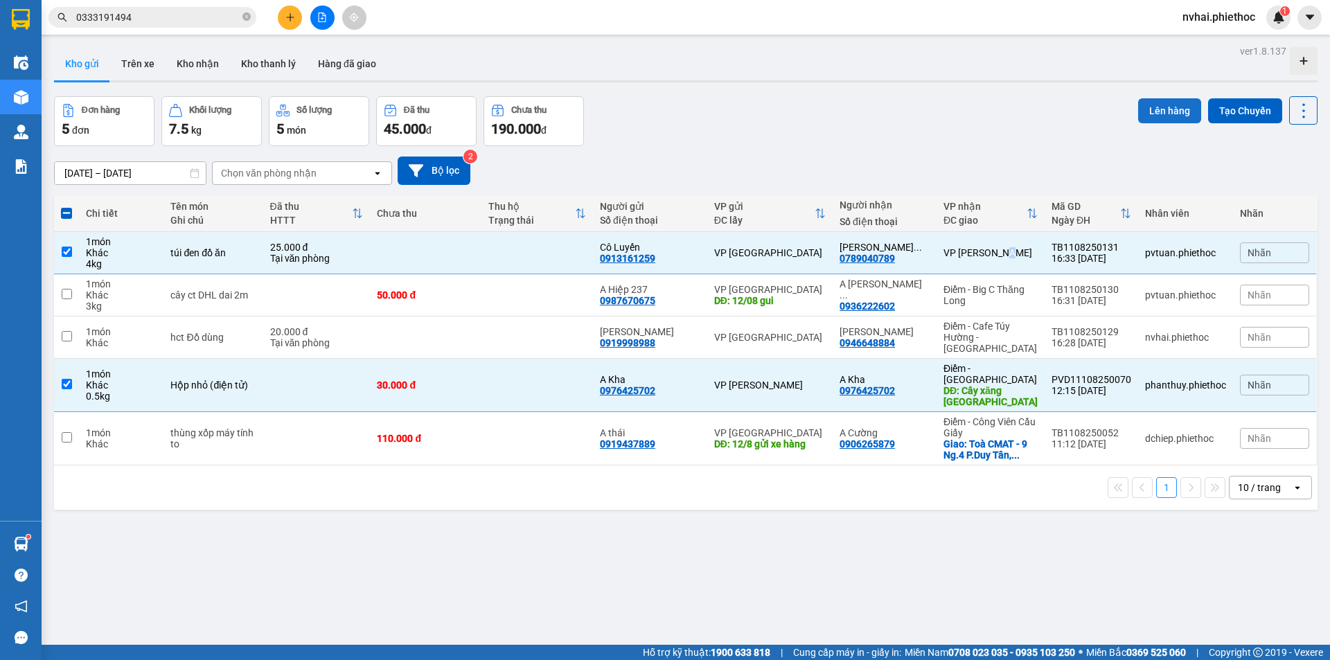
click at [1138, 116] on button "Lên hàng" at bounding box center [1169, 110] width 63 height 25
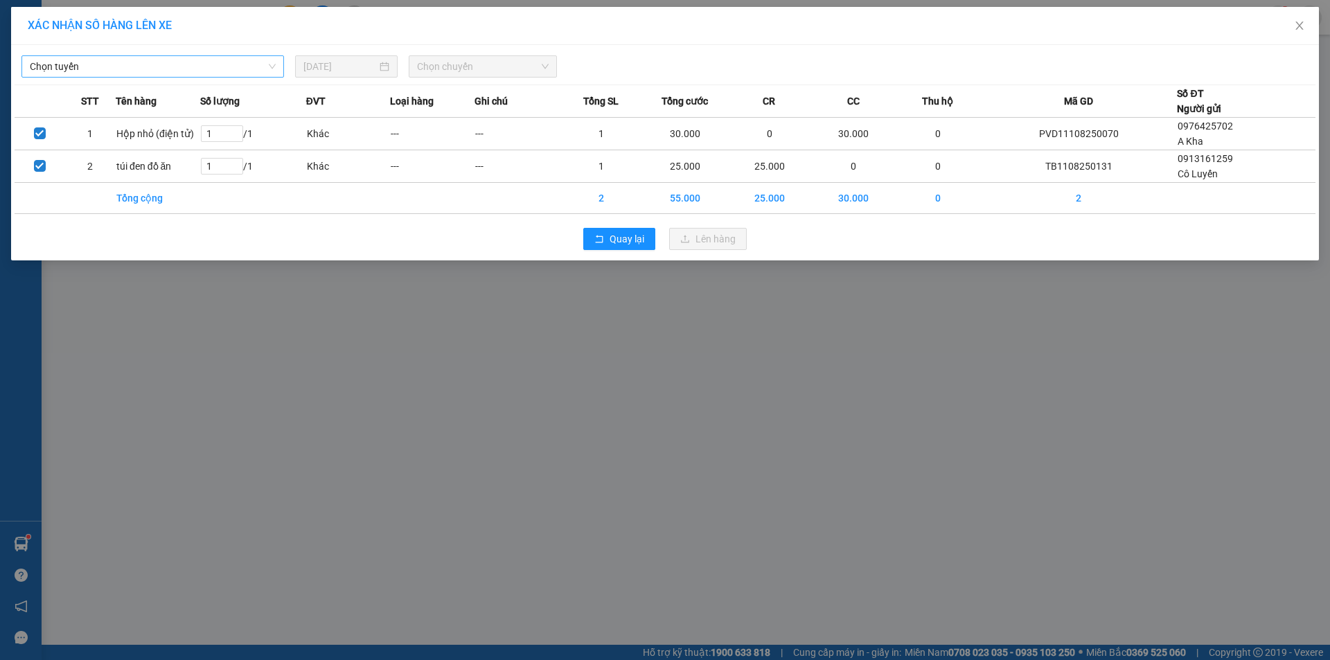
click at [188, 62] on span "Chọn tuyến" at bounding box center [153, 66] width 246 height 21
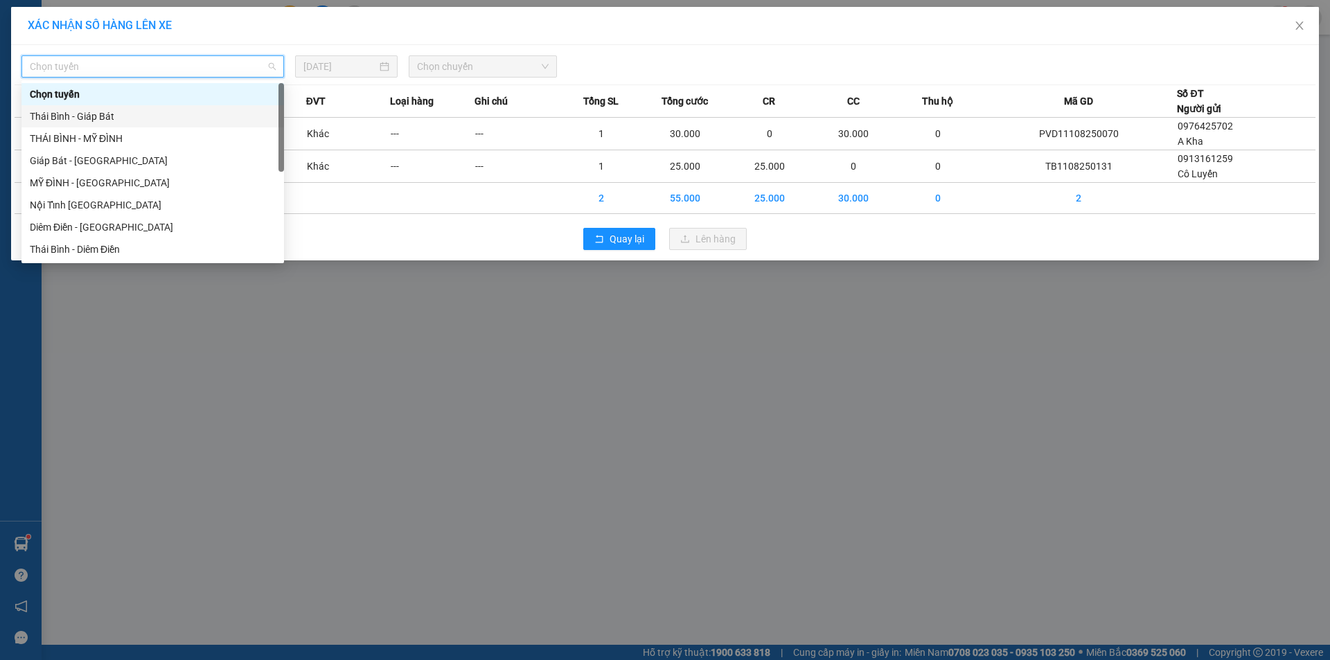
click at [96, 137] on div "THÁI BÌNH - MỸ ĐÌNH" at bounding box center [153, 138] width 246 height 15
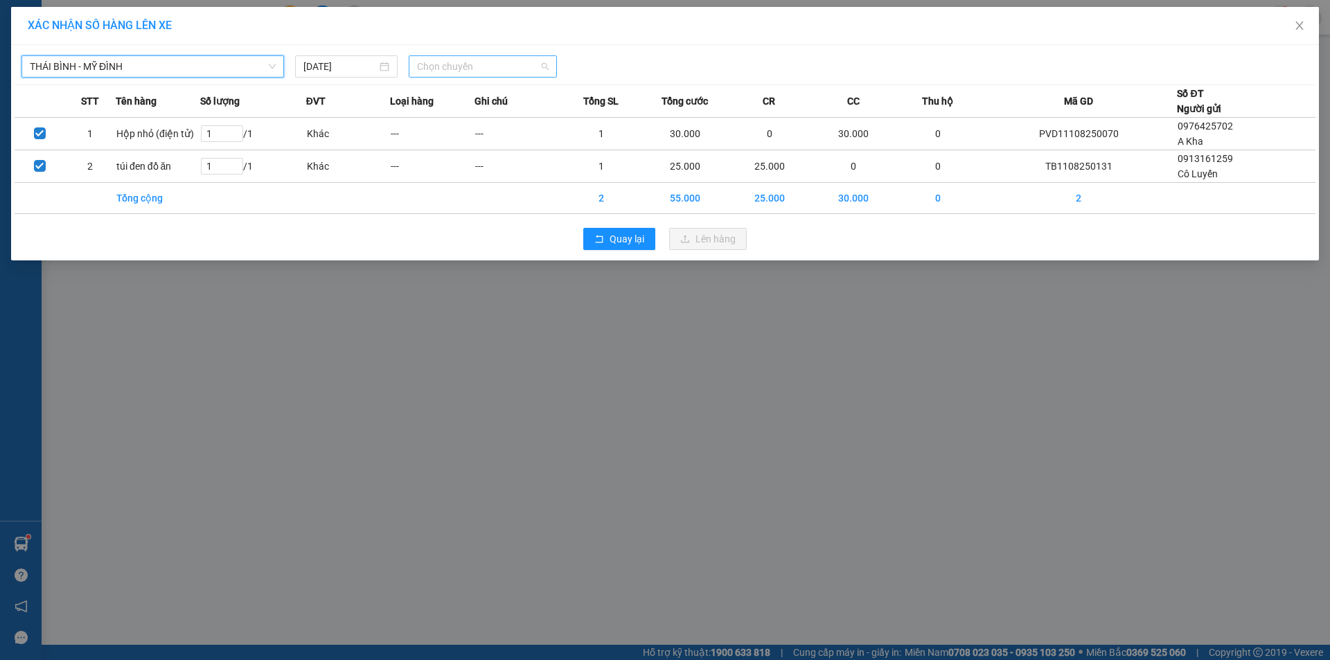
click at [464, 75] on span "Chọn chuyến" at bounding box center [483, 66] width 132 height 21
type input "3756"
click at [479, 112] on div "17:01 - 17A-037.56" at bounding box center [471, 116] width 108 height 15
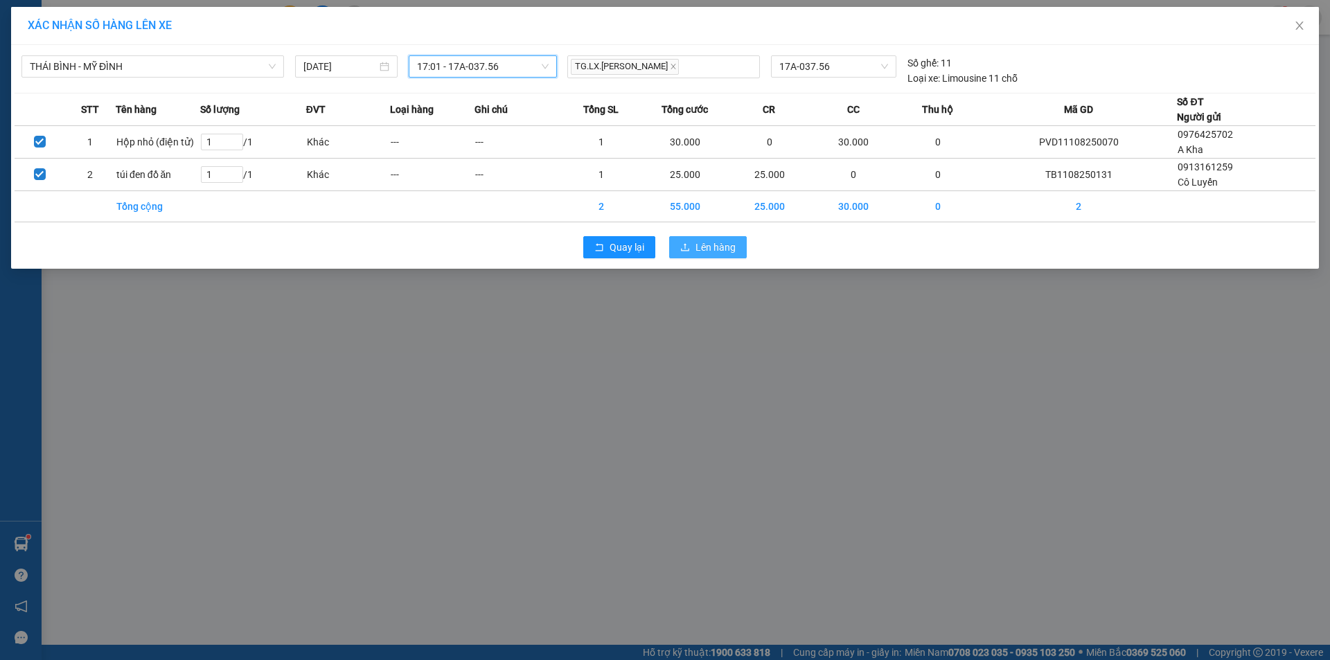
click at [700, 243] on span "Lên hàng" at bounding box center [716, 247] width 40 height 15
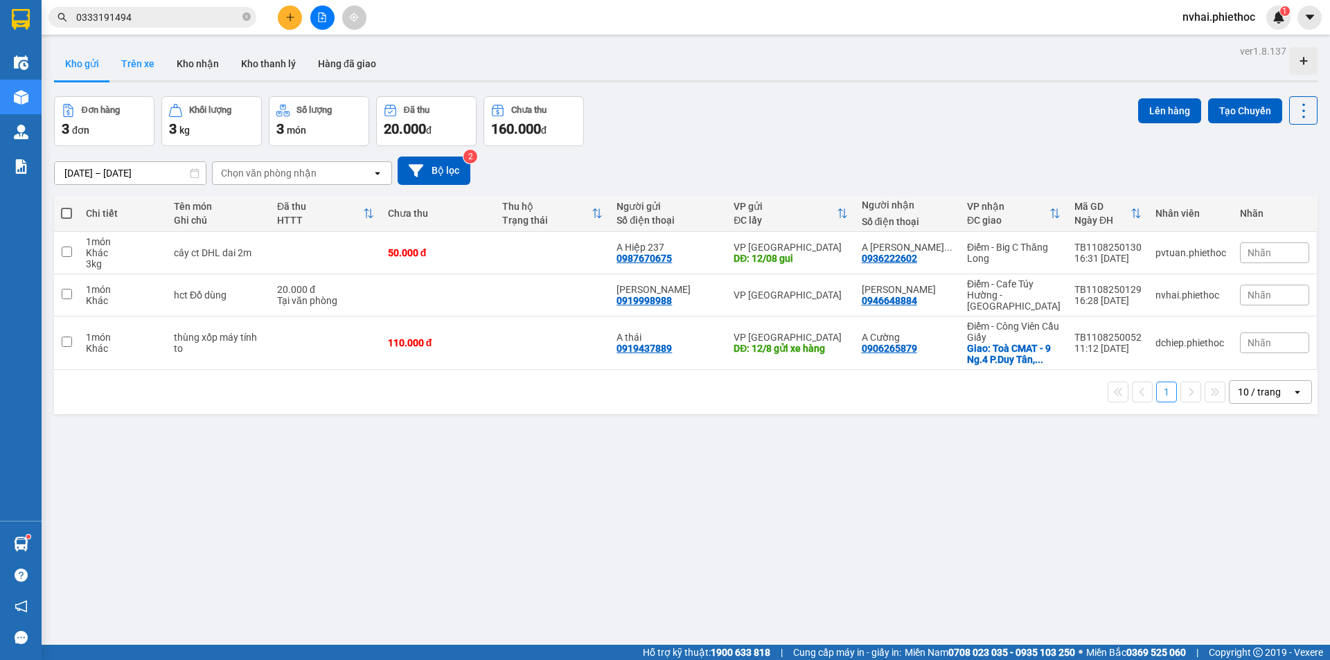
click at [148, 64] on button "Trên xe" at bounding box center [137, 63] width 55 height 33
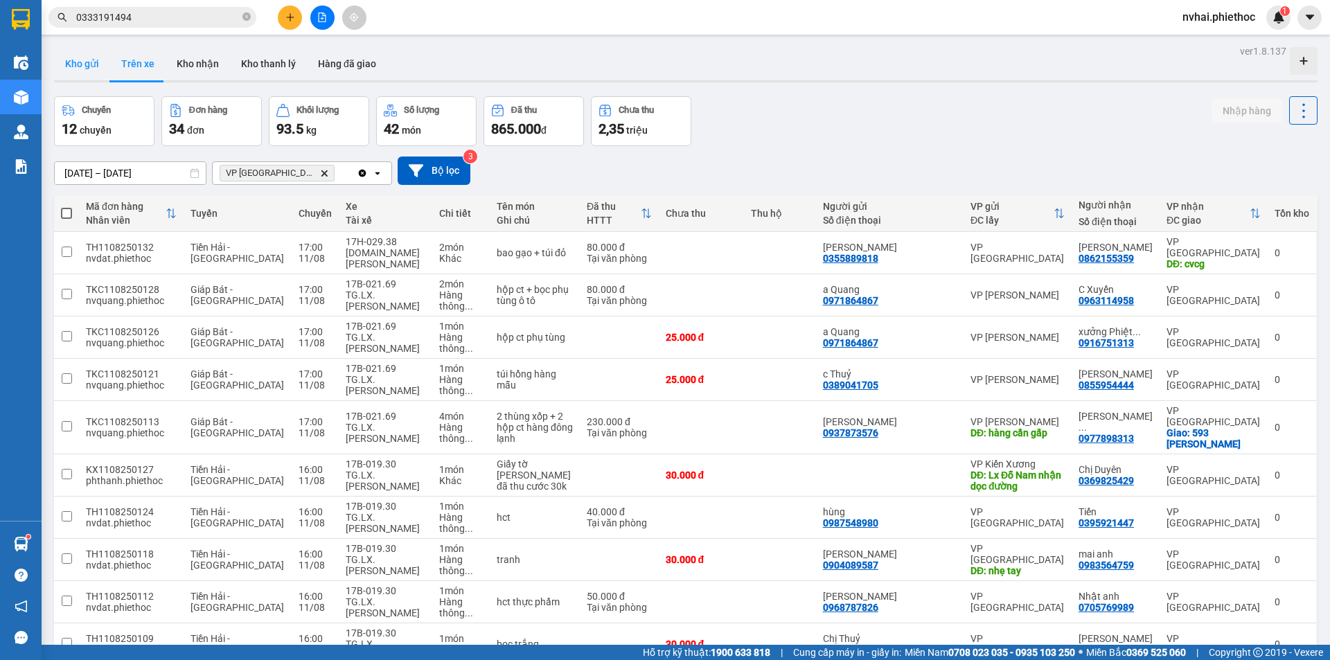
click at [81, 69] on button "Kho gửi" at bounding box center [82, 63] width 56 height 33
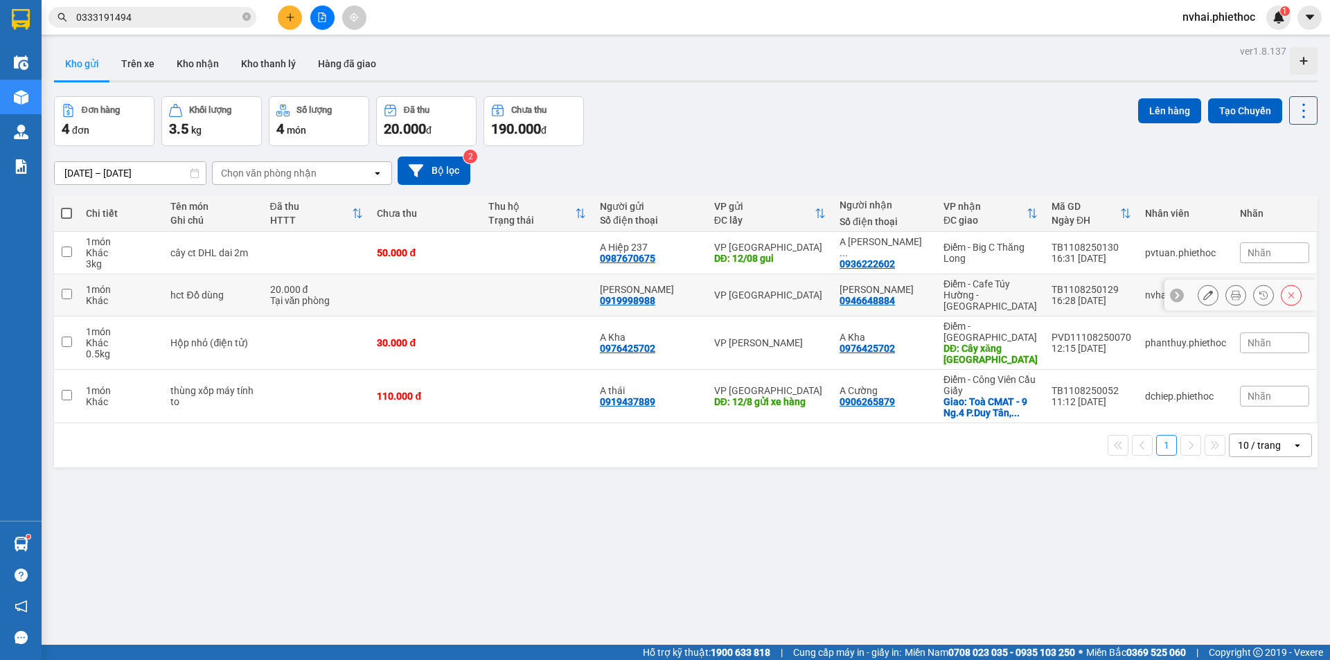
click at [990, 282] on div "Điểm - Cafe Túy Hường - Diêm Điền" at bounding box center [991, 295] width 94 height 33
checkbox input "true"
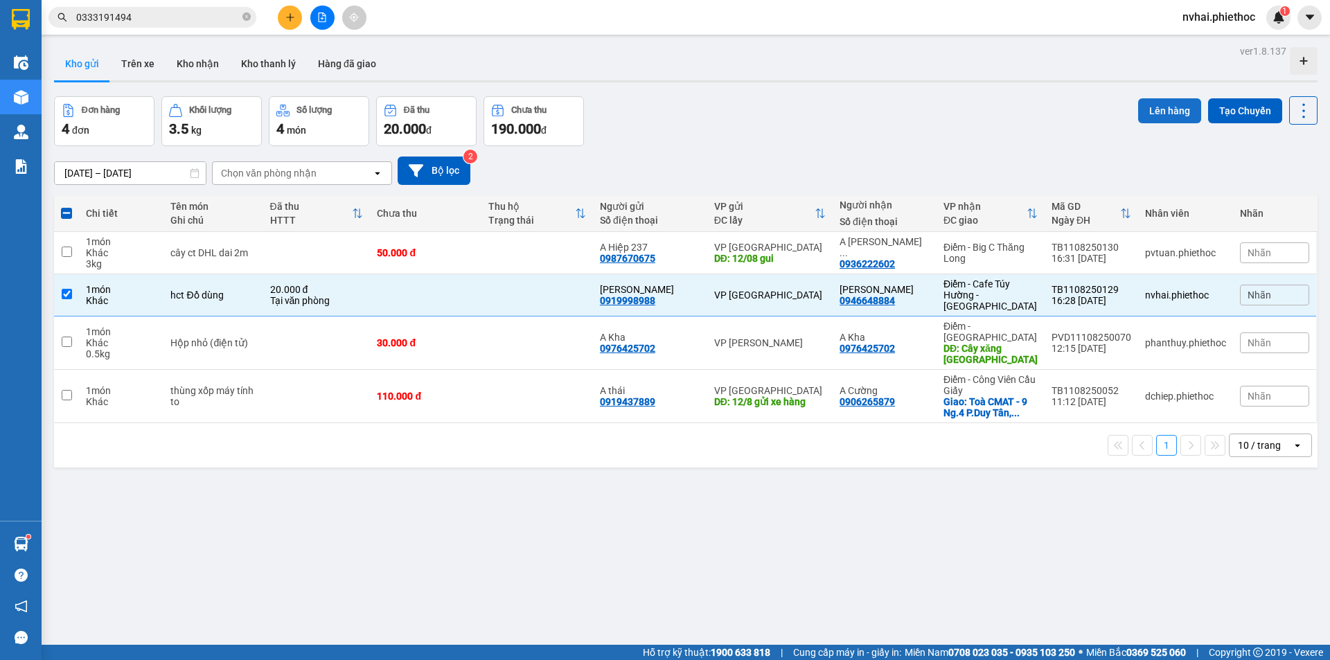
click at [1147, 117] on button "Lên hàng" at bounding box center [1169, 110] width 63 height 25
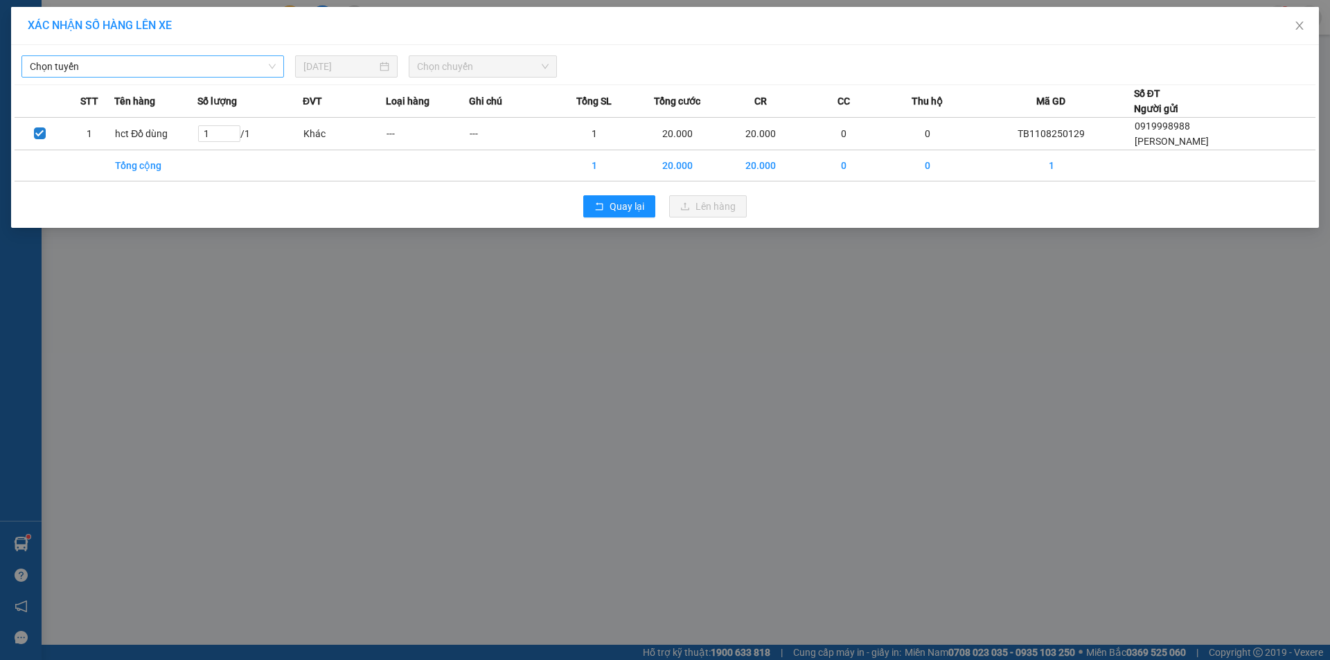
click at [198, 65] on span "Chọn tuyến" at bounding box center [153, 66] width 246 height 21
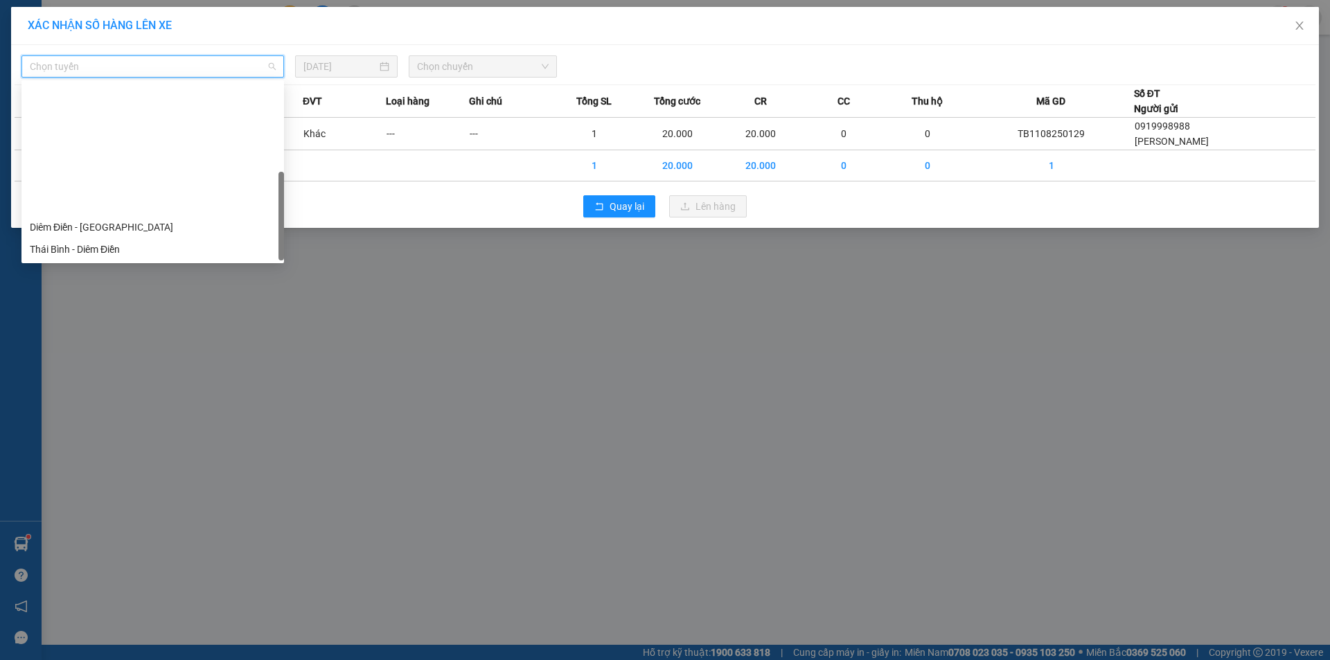
scroll to position [155, 0]
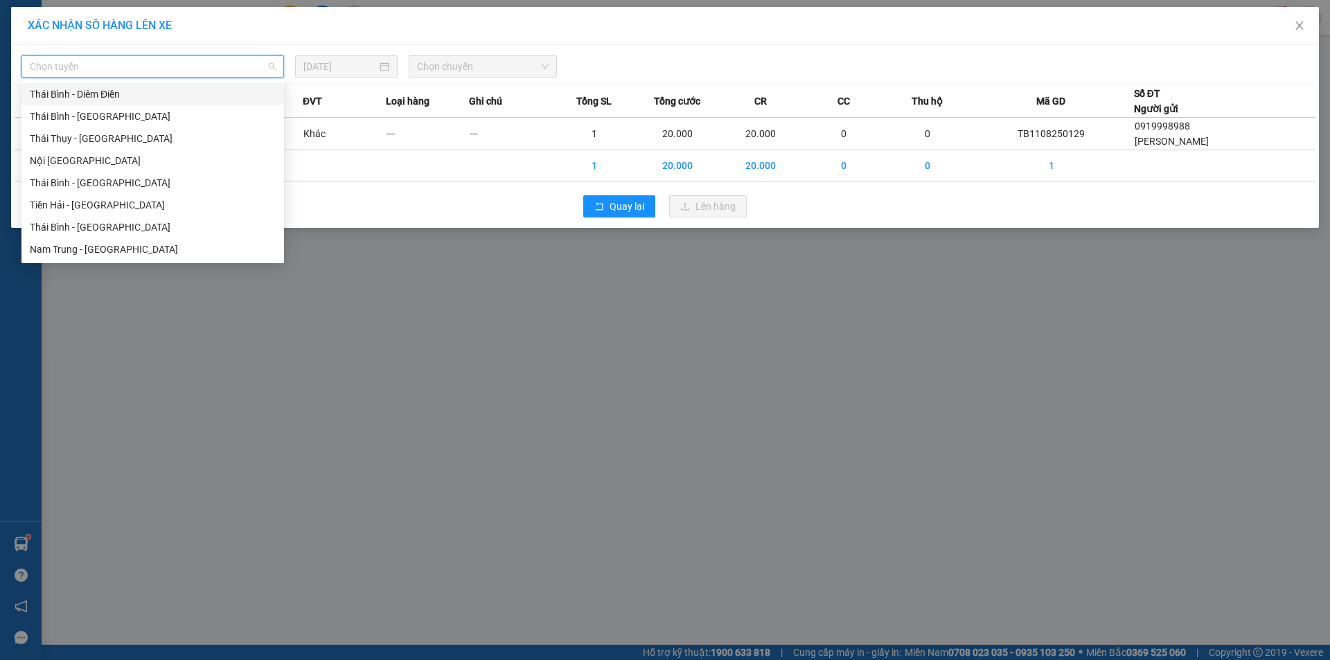
click at [98, 90] on div "Thái Bình - Diêm Điền" at bounding box center [153, 94] width 246 height 15
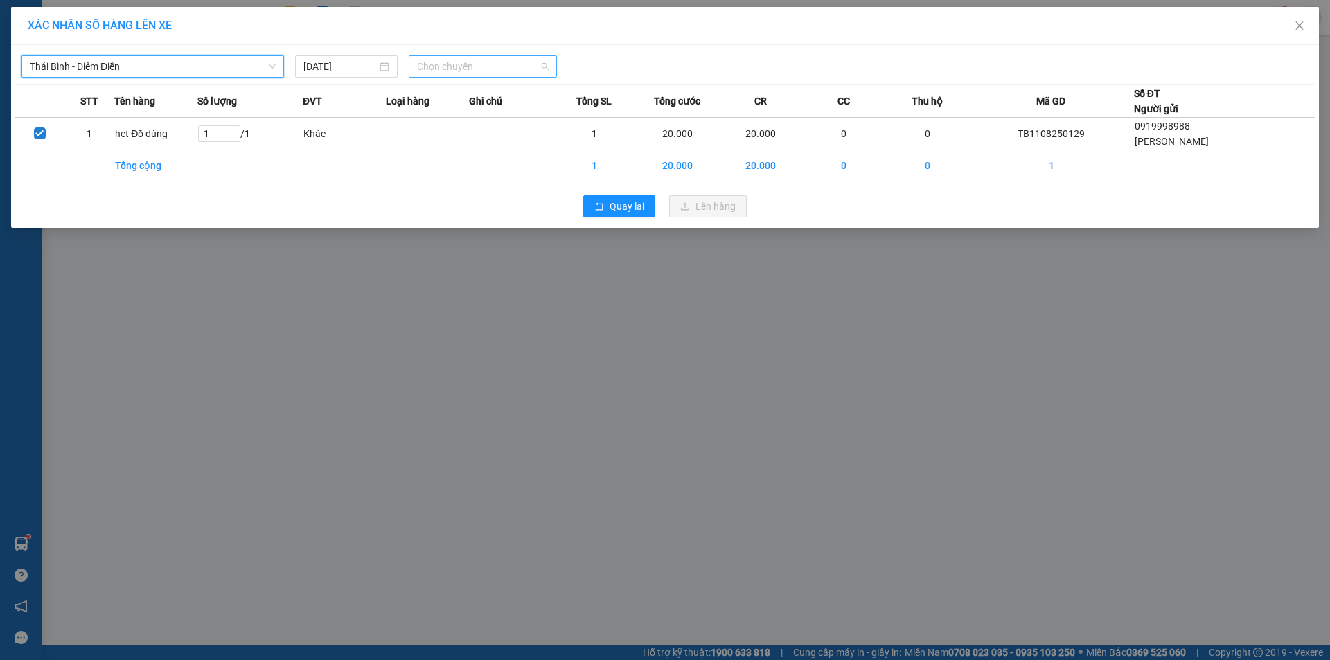
click at [457, 69] on span "Chọn chuyến" at bounding box center [483, 66] width 132 height 21
type input "17"
click at [518, 111] on div "Thêm chuyến " 17:00 "" at bounding box center [471, 117] width 125 height 24
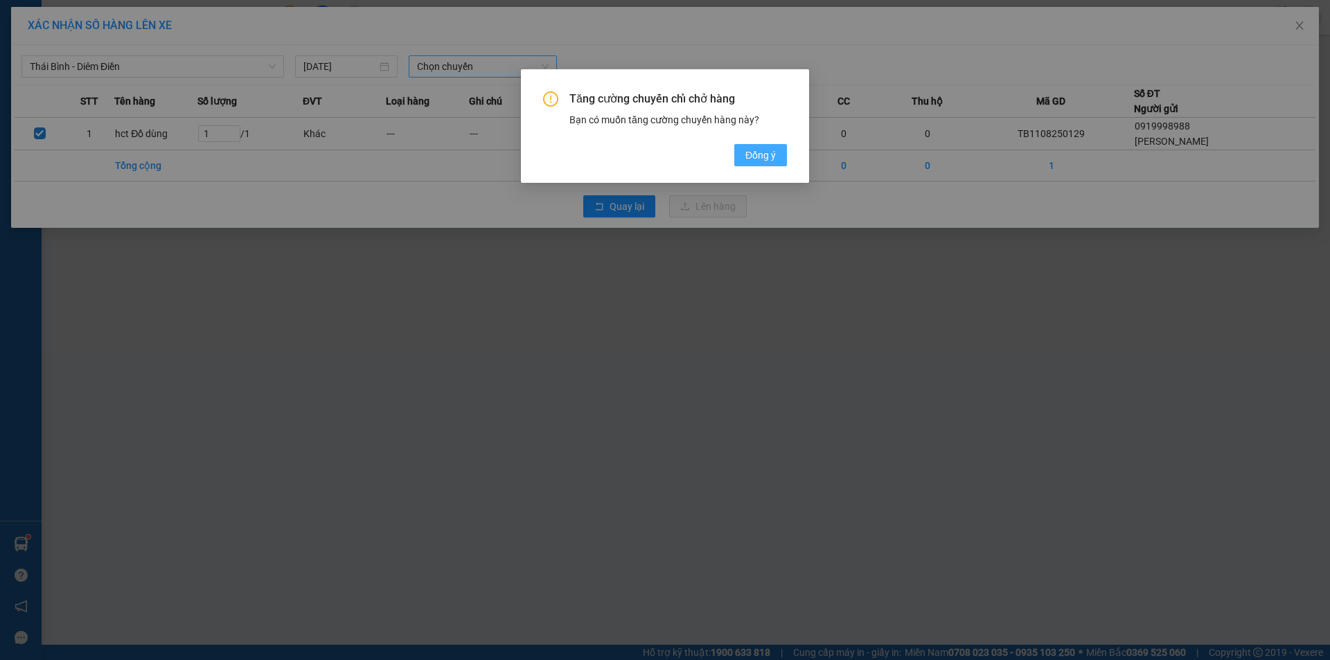
click at [764, 157] on span "Đồng ý" at bounding box center [761, 155] width 30 height 15
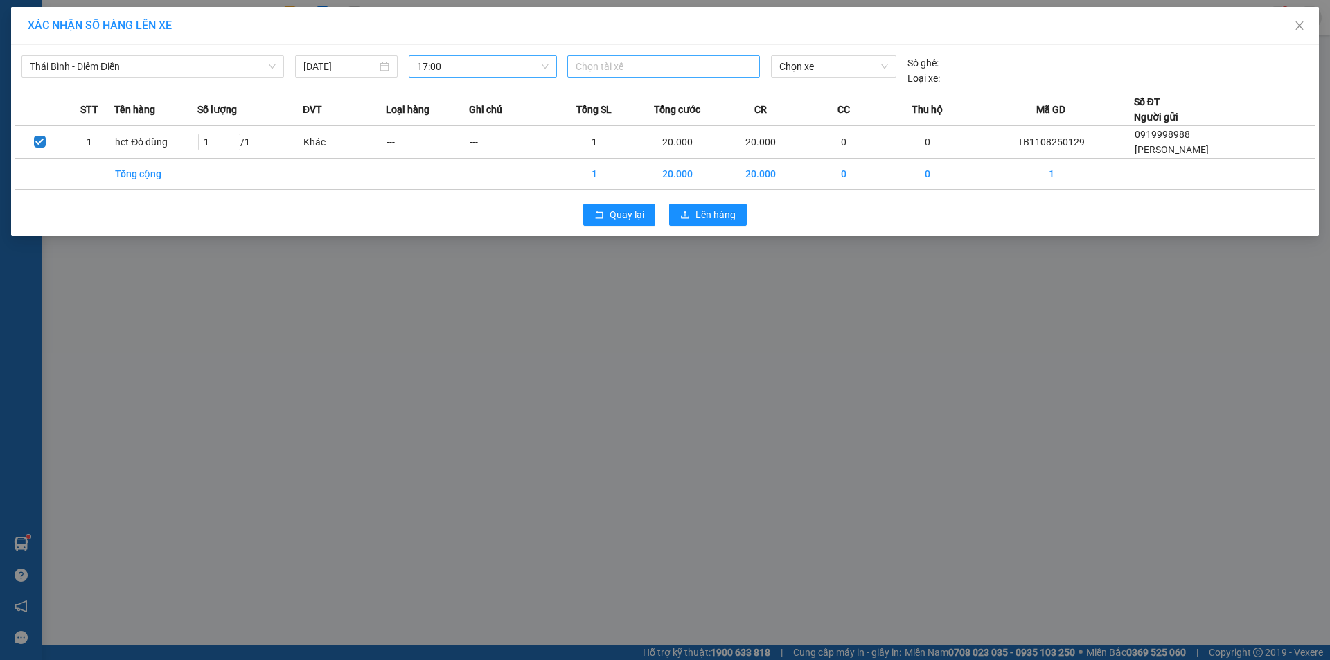
click at [691, 73] on div at bounding box center [664, 66] width 186 height 17
paste input "Phạm Ngọc Tuấn"
type input "Phạm Ngọc Tuấn"
click at [669, 98] on div "TG.TC. Phạm Ngọc Tuấn" at bounding box center [671, 94] width 191 height 15
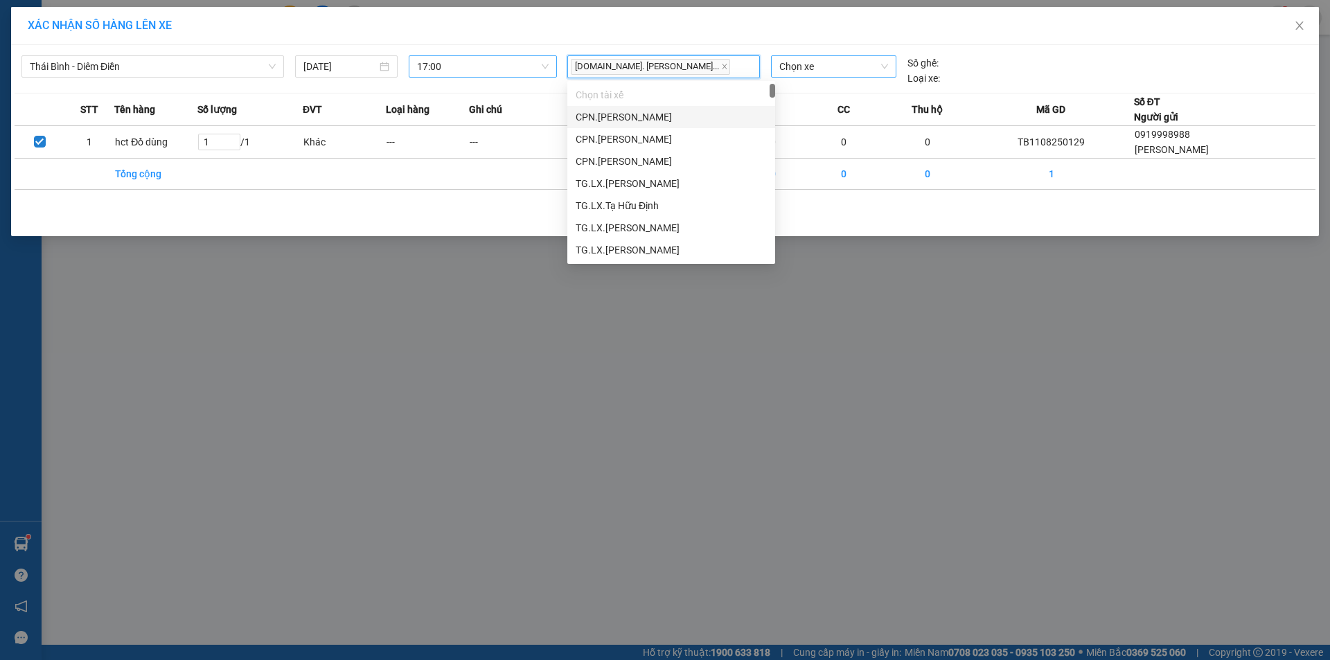
click at [818, 67] on span "Chọn xe" at bounding box center [833, 66] width 108 height 21
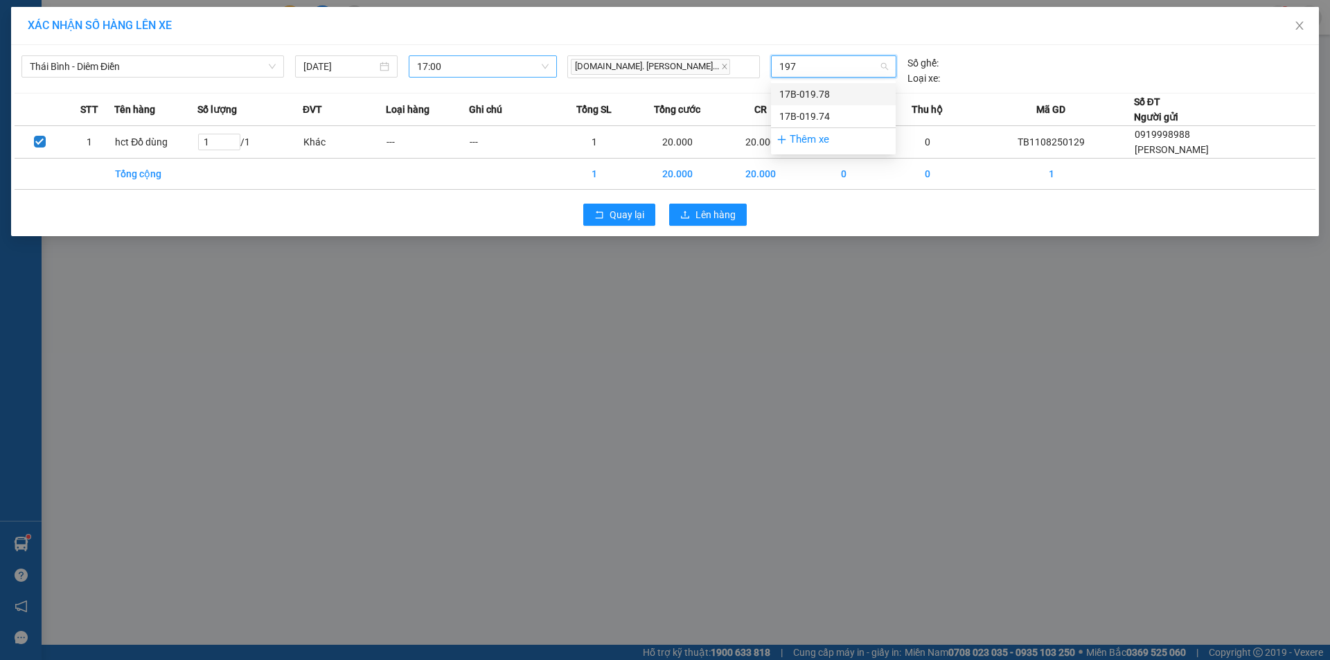
type input "1978"
click at [829, 87] on div "17B-019.78" at bounding box center [833, 94] width 108 height 15
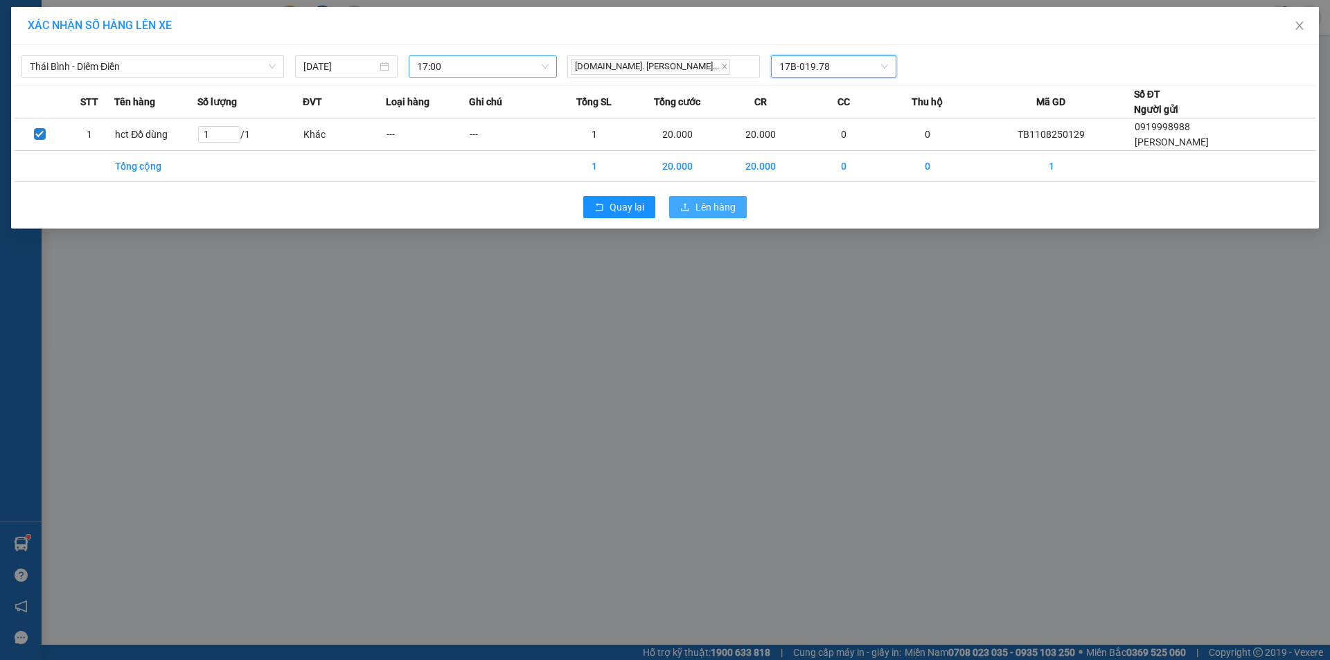
click at [722, 200] on span "Lên hàng" at bounding box center [716, 207] width 40 height 15
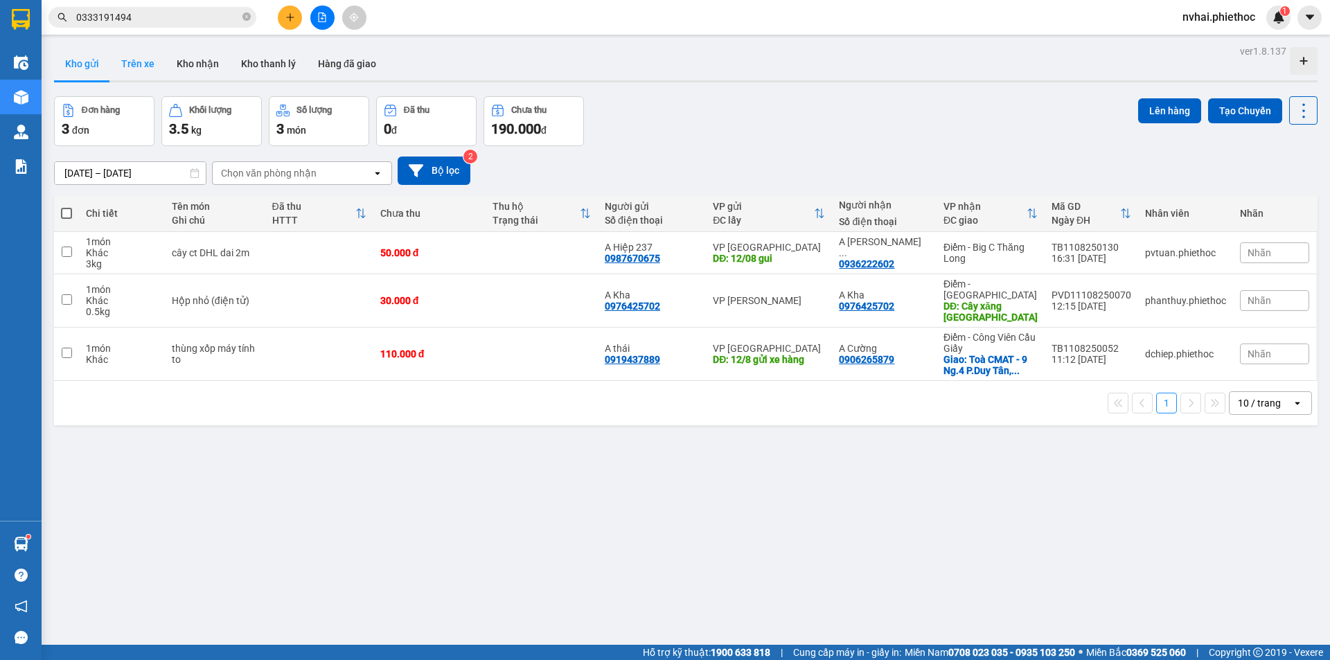
click at [138, 61] on button "Trên xe" at bounding box center [137, 63] width 55 height 33
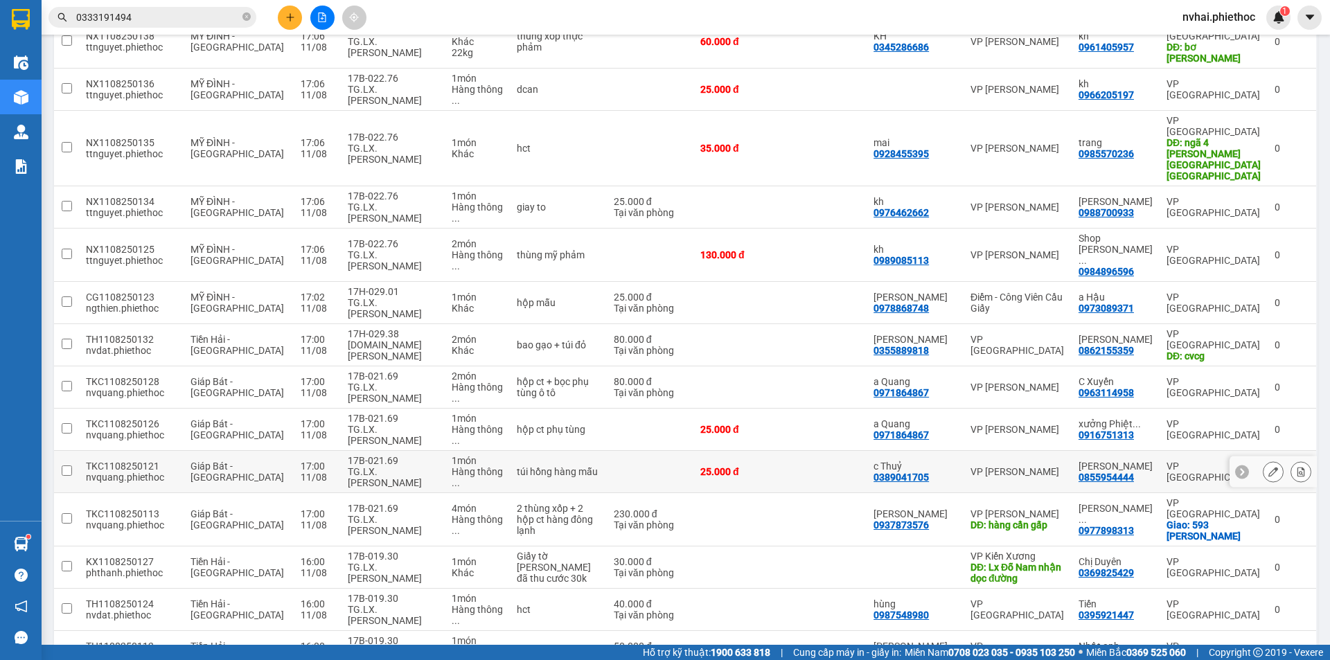
scroll to position [346, 0]
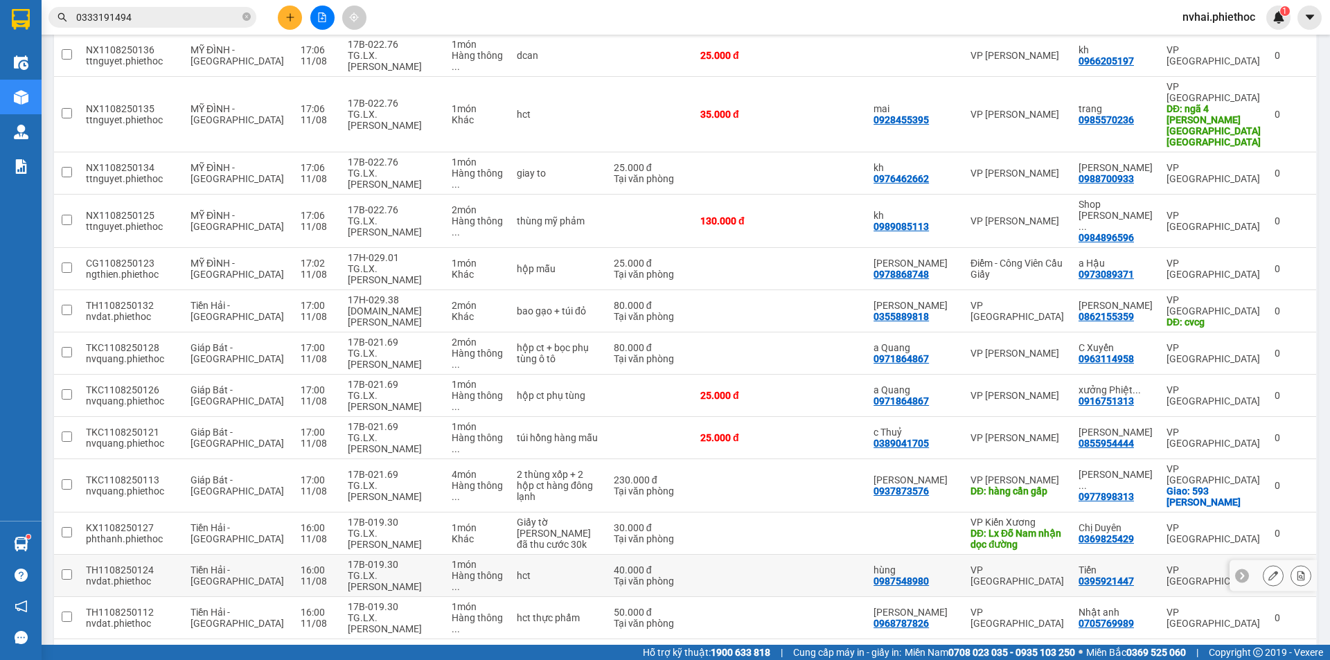
click at [1020, 565] on div "VP [GEOGRAPHIC_DATA]" at bounding box center [1018, 576] width 94 height 22
checkbox input "true"
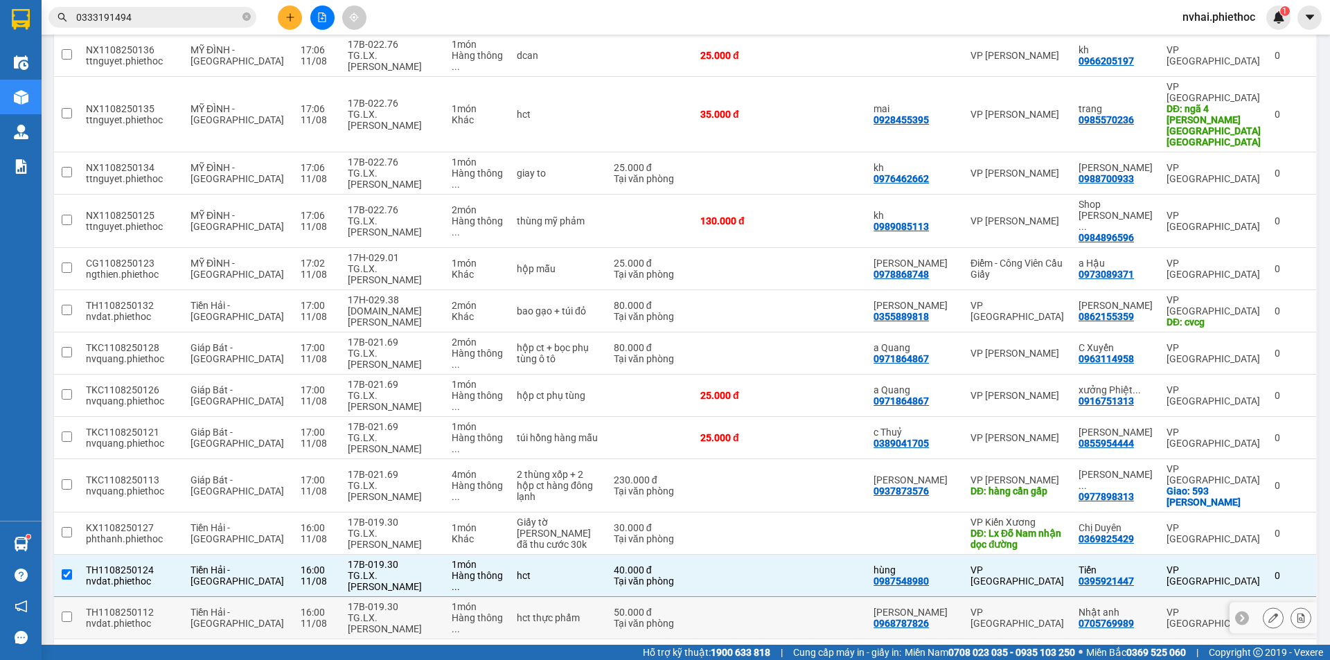
click at [1022, 607] on div "VP [GEOGRAPHIC_DATA]" at bounding box center [1018, 618] width 94 height 22
checkbox input "true"
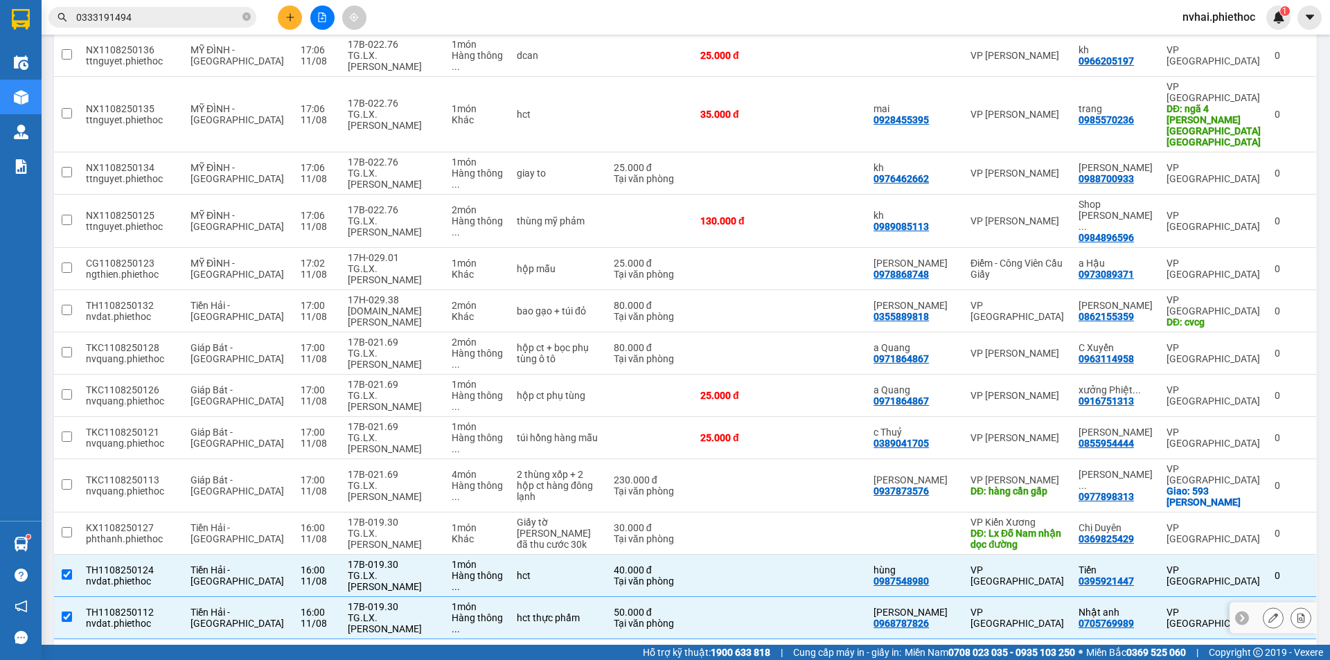
click at [1020, 640] on td "VP [GEOGRAPHIC_DATA]" at bounding box center [1018, 661] width 108 height 42
checkbox input "true"
click at [953, 528] on div at bounding box center [915, 533] width 83 height 11
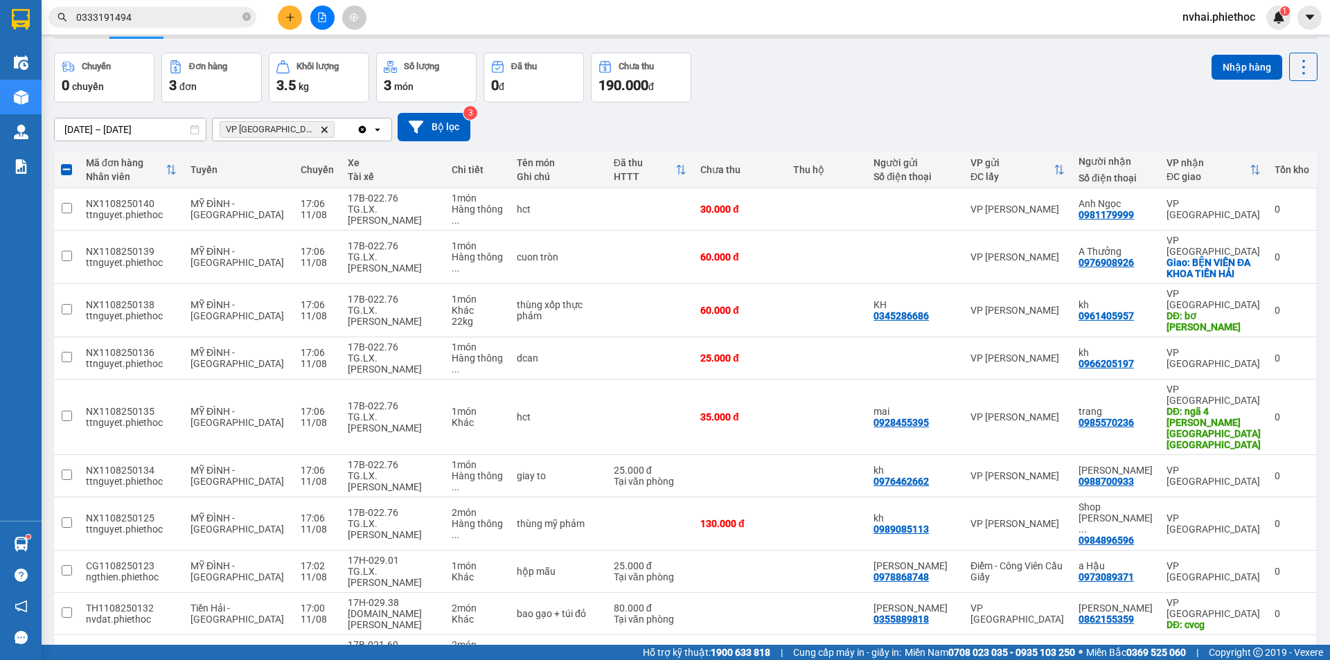
scroll to position [0, 0]
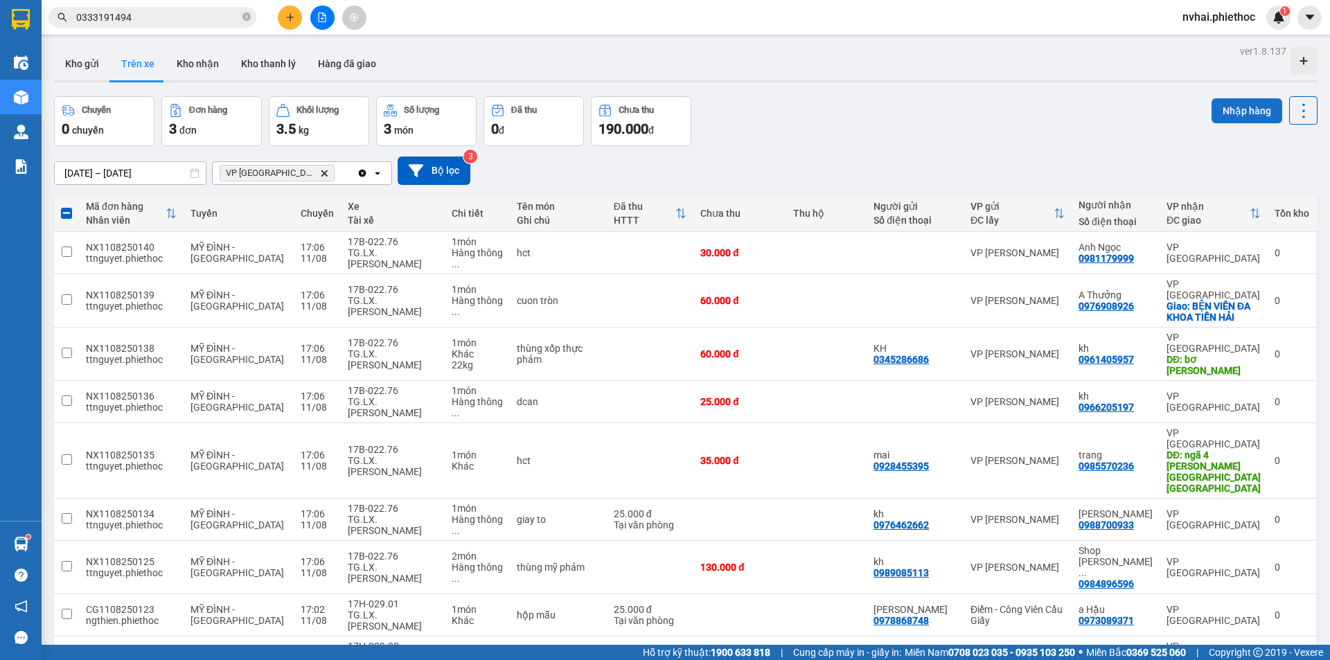
click at [1238, 111] on button "Nhập hàng" at bounding box center [1247, 110] width 71 height 25
checkbox input "false"
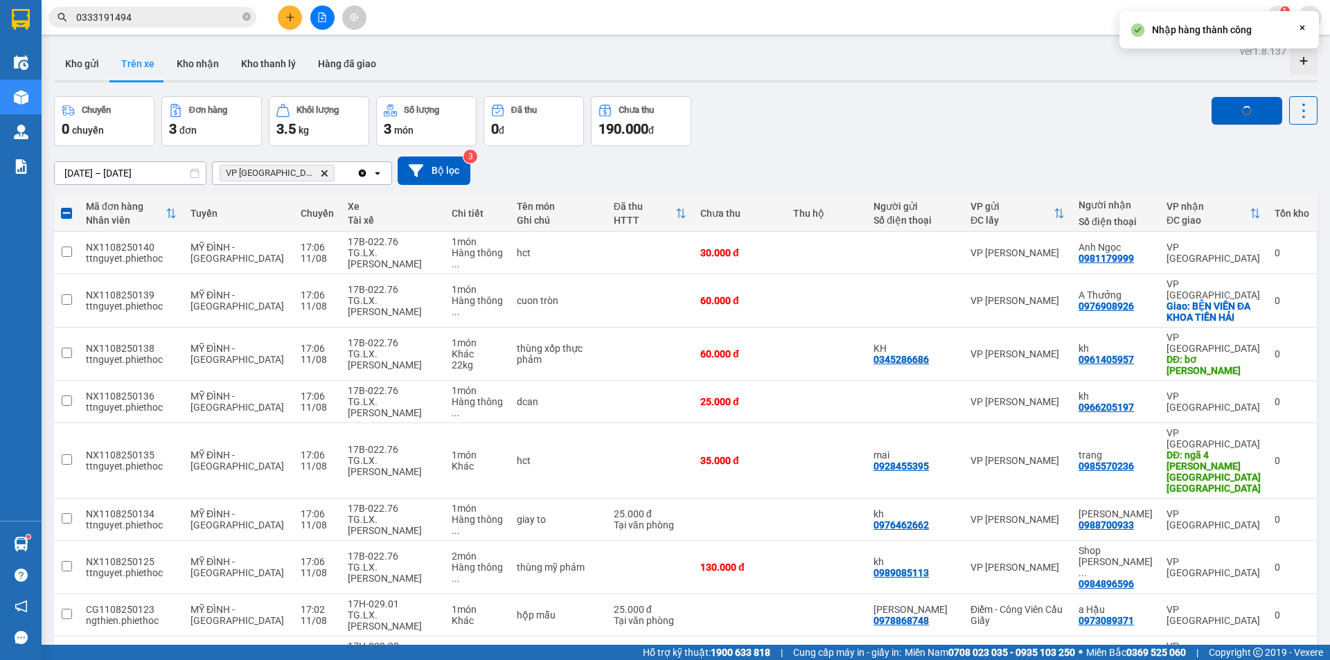
checkbox input "false"
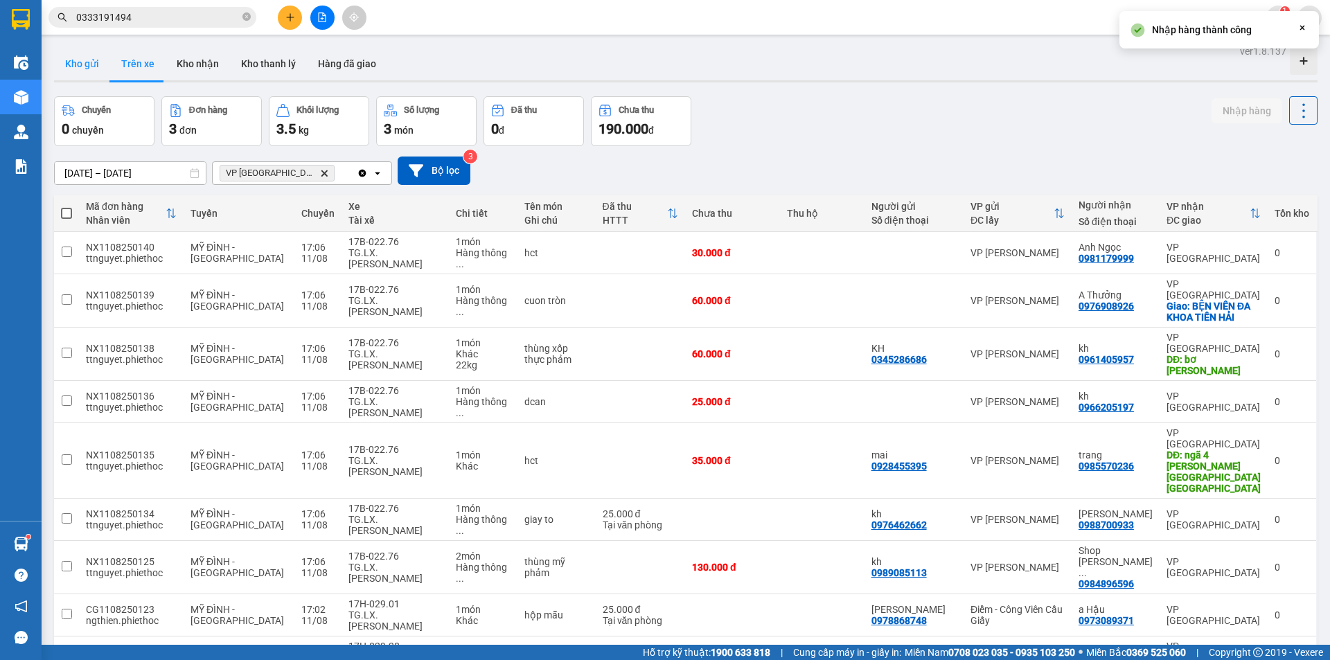
click at [82, 60] on button "Kho gửi" at bounding box center [82, 63] width 56 height 33
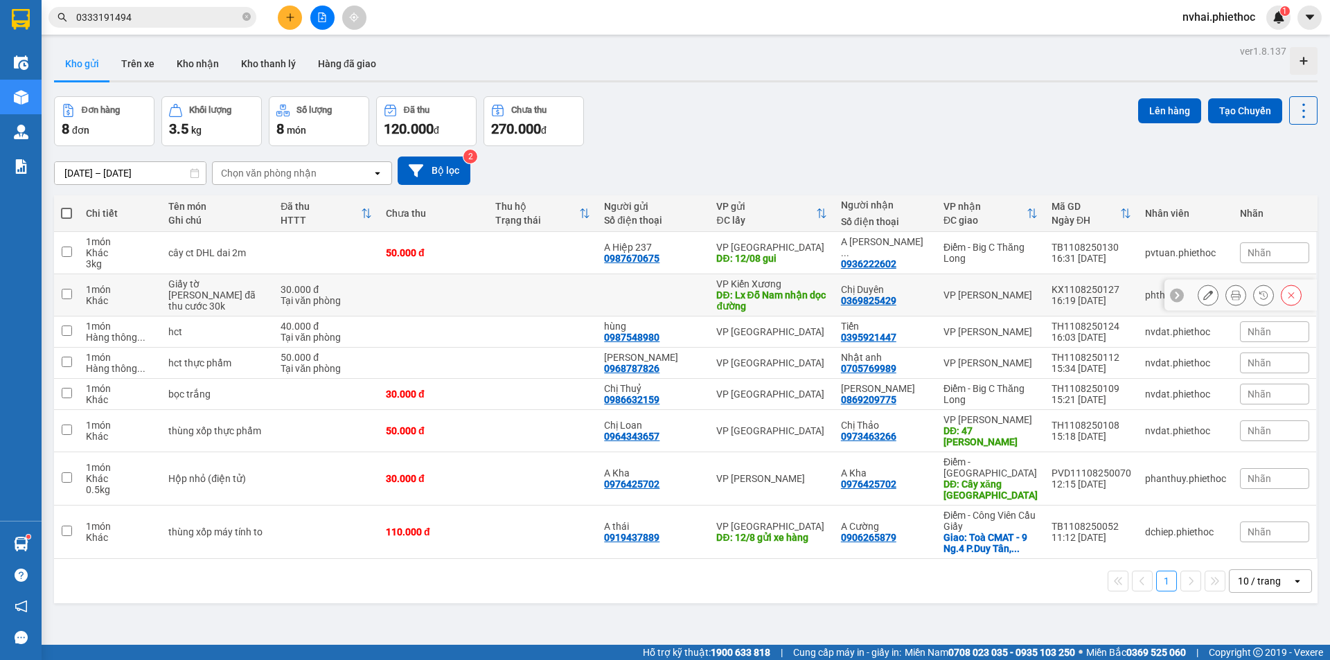
click at [1005, 294] on div "VP [PERSON_NAME]" at bounding box center [991, 295] width 94 height 11
checkbox input "true"
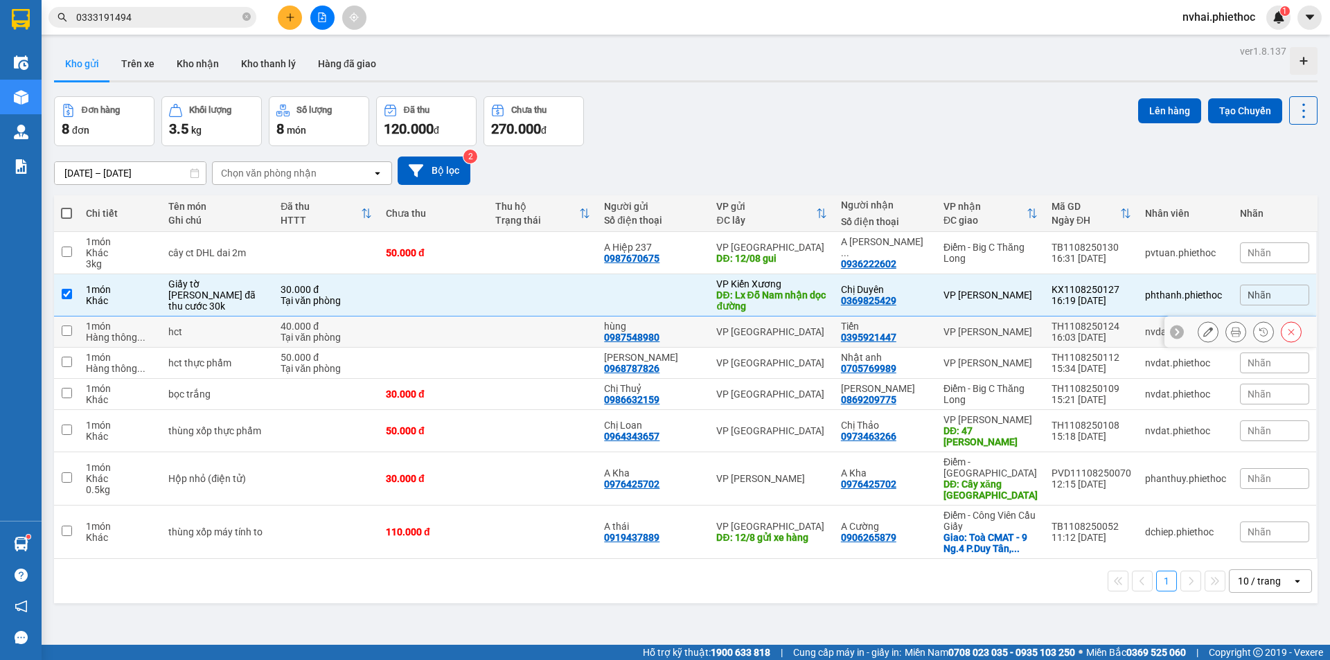
click at [998, 328] on div "VP [PERSON_NAME]" at bounding box center [991, 331] width 94 height 11
checkbox input "true"
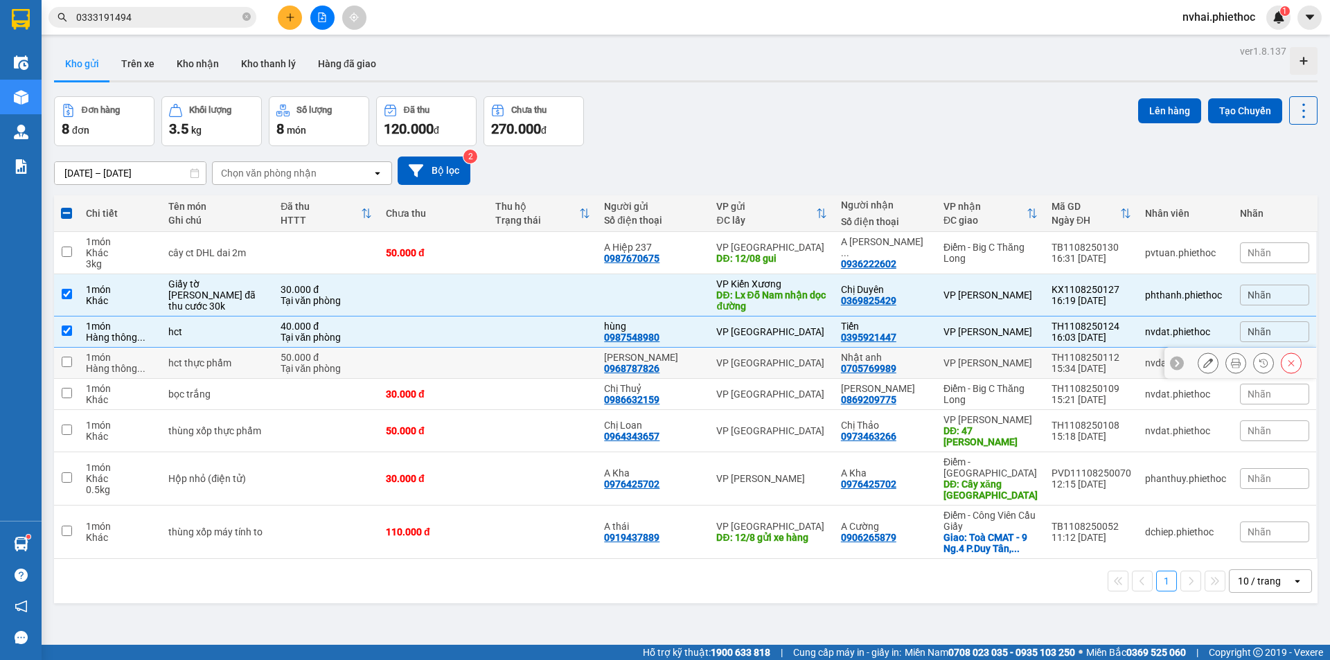
click at [1003, 361] on div "VP [PERSON_NAME]" at bounding box center [991, 363] width 94 height 11
checkbox input "true"
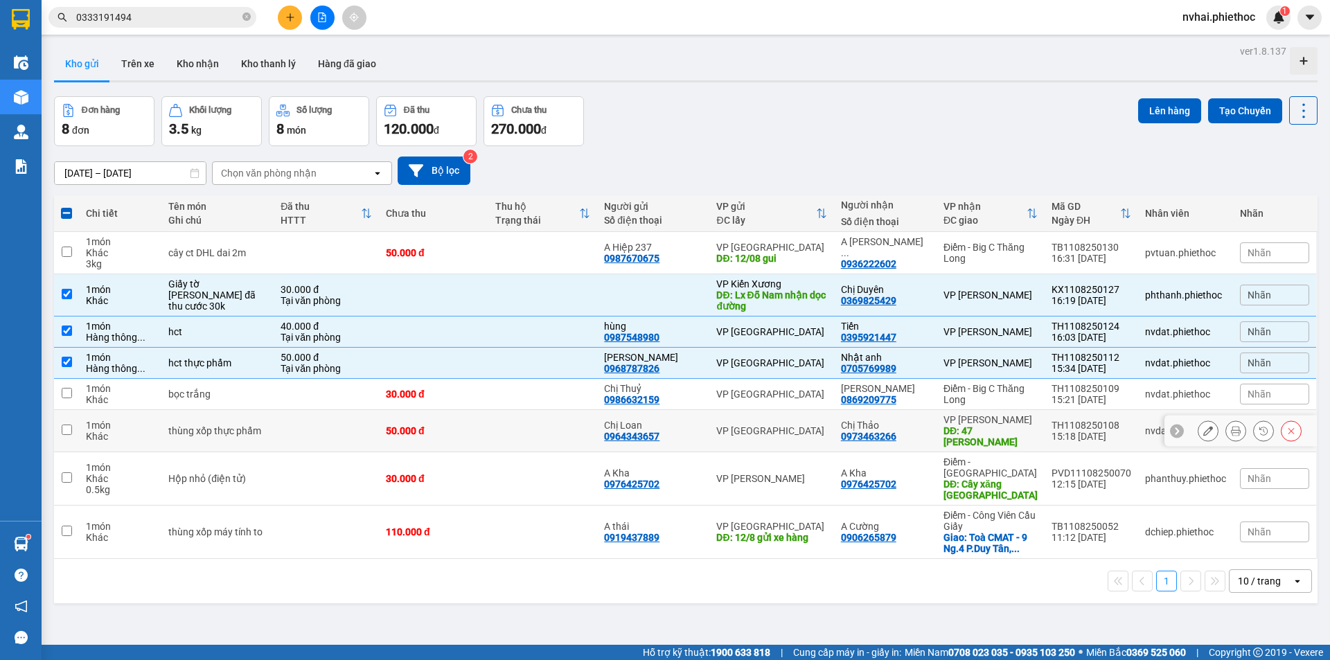
click at [1045, 429] on td "TH1108250108 15:18 11/08" at bounding box center [1092, 431] width 94 height 42
checkbox input "true"
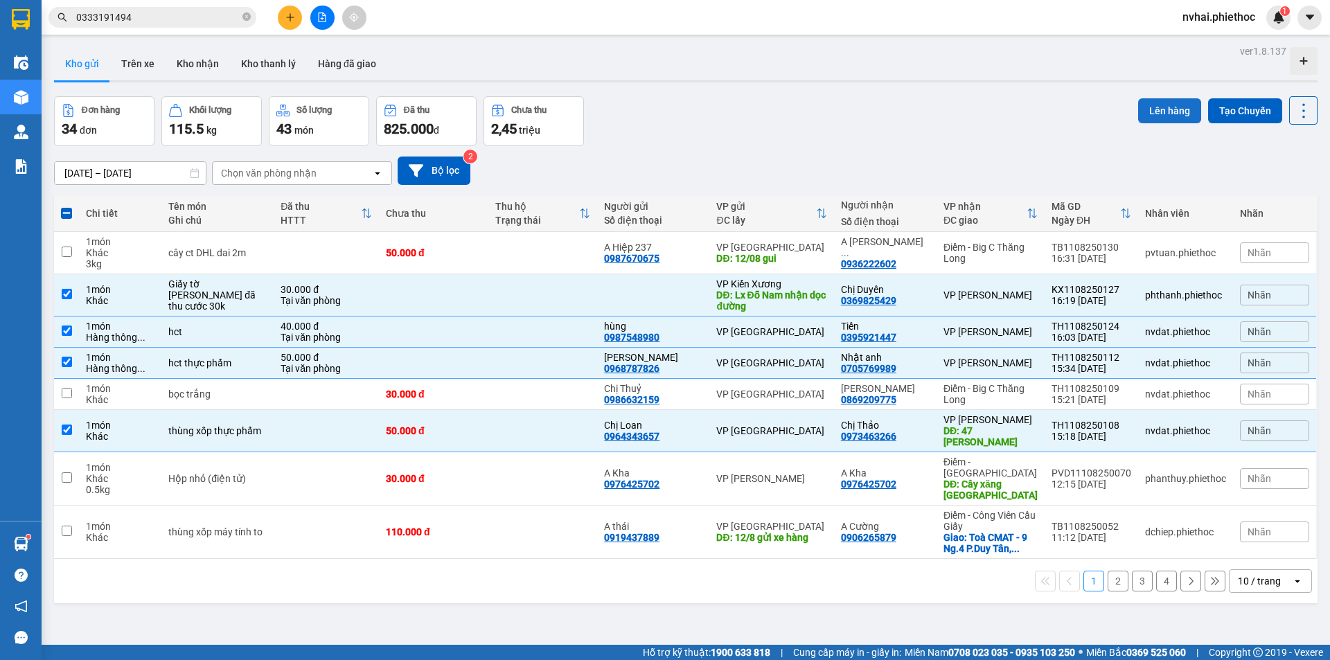
click at [1152, 116] on button "Lên hàng" at bounding box center [1169, 110] width 63 height 25
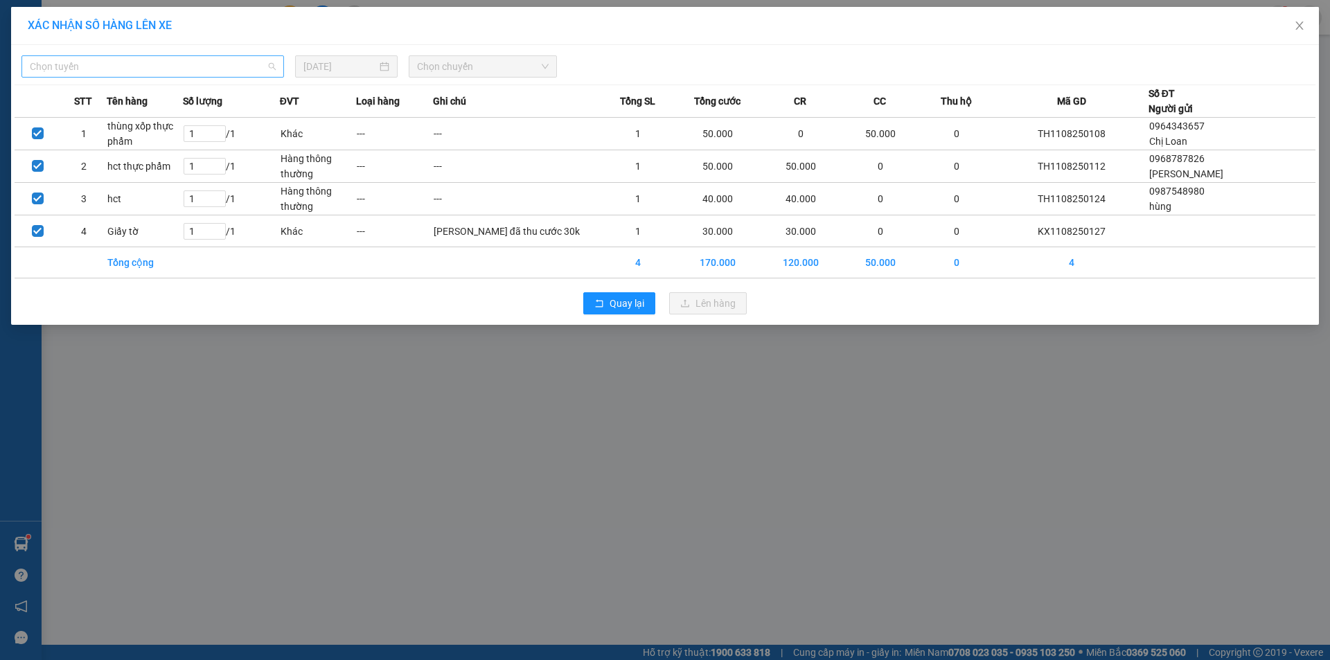
click at [206, 73] on span "Chọn tuyến" at bounding box center [153, 66] width 246 height 21
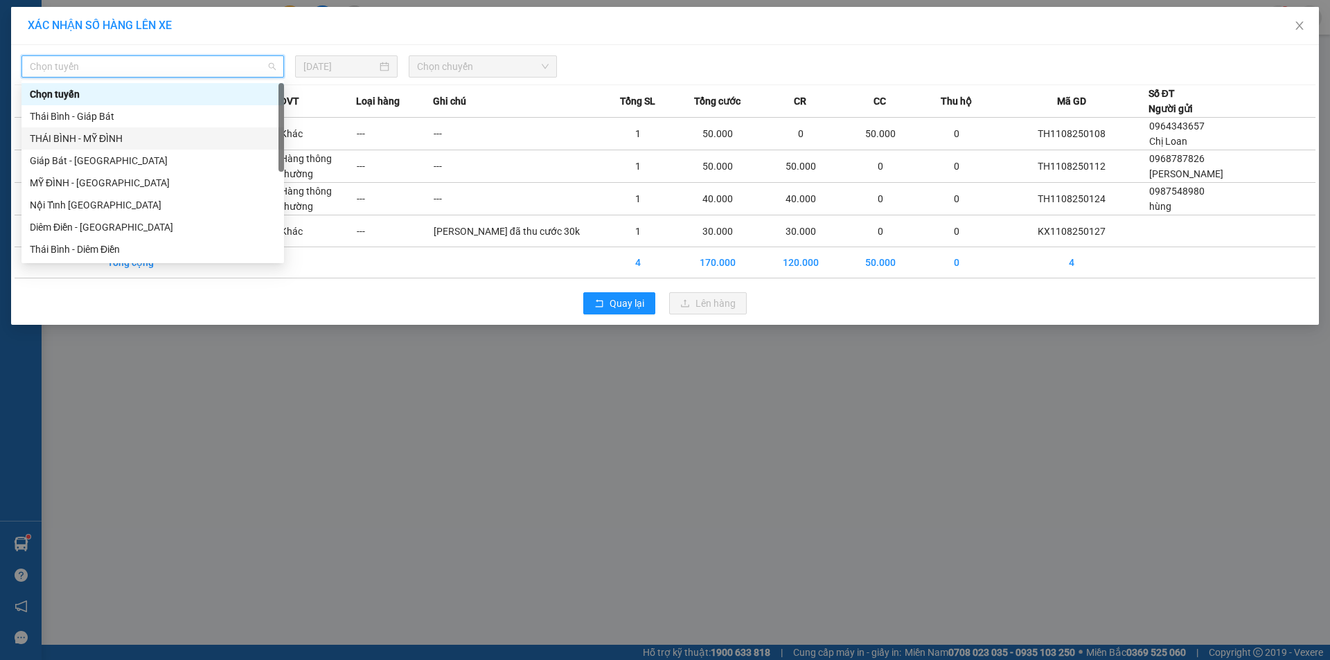
click at [126, 132] on div "THÁI BÌNH - MỸ ĐÌNH" at bounding box center [153, 138] width 246 height 15
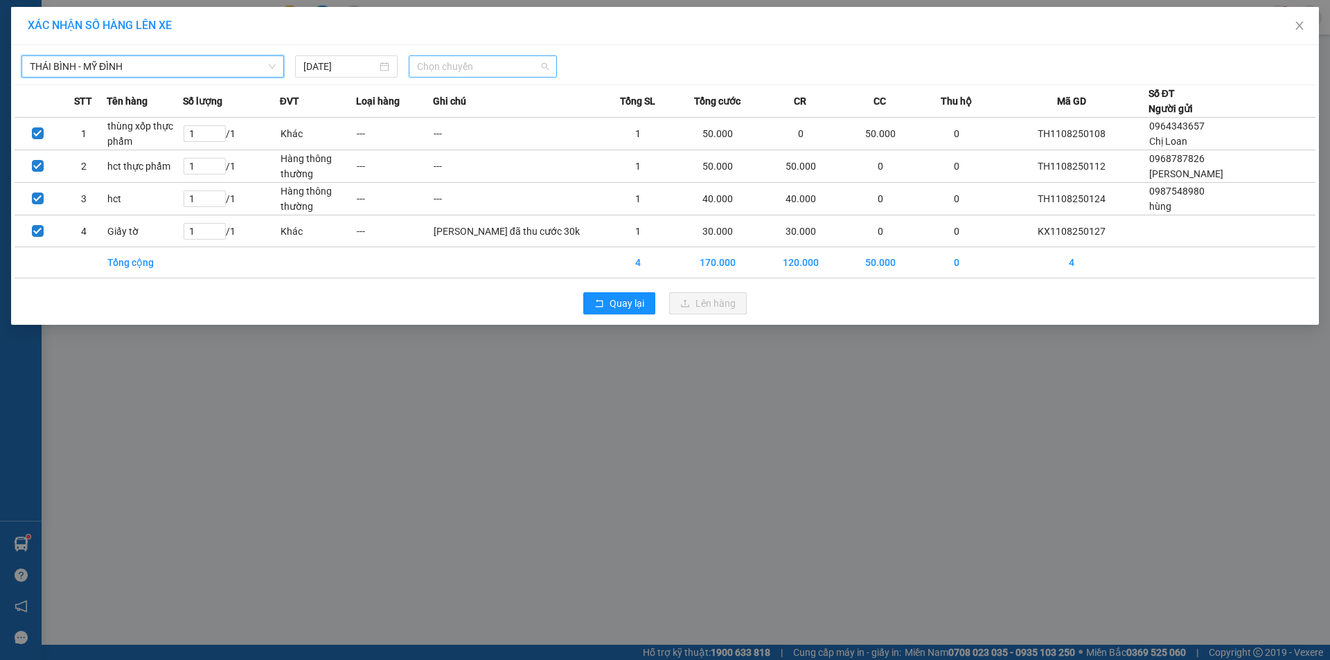
click at [462, 57] on span "Chọn chuyến" at bounding box center [483, 66] width 132 height 21
type input "3756"
click at [476, 112] on div "17:01 - 17A-037.56" at bounding box center [471, 116] width 108 height 15
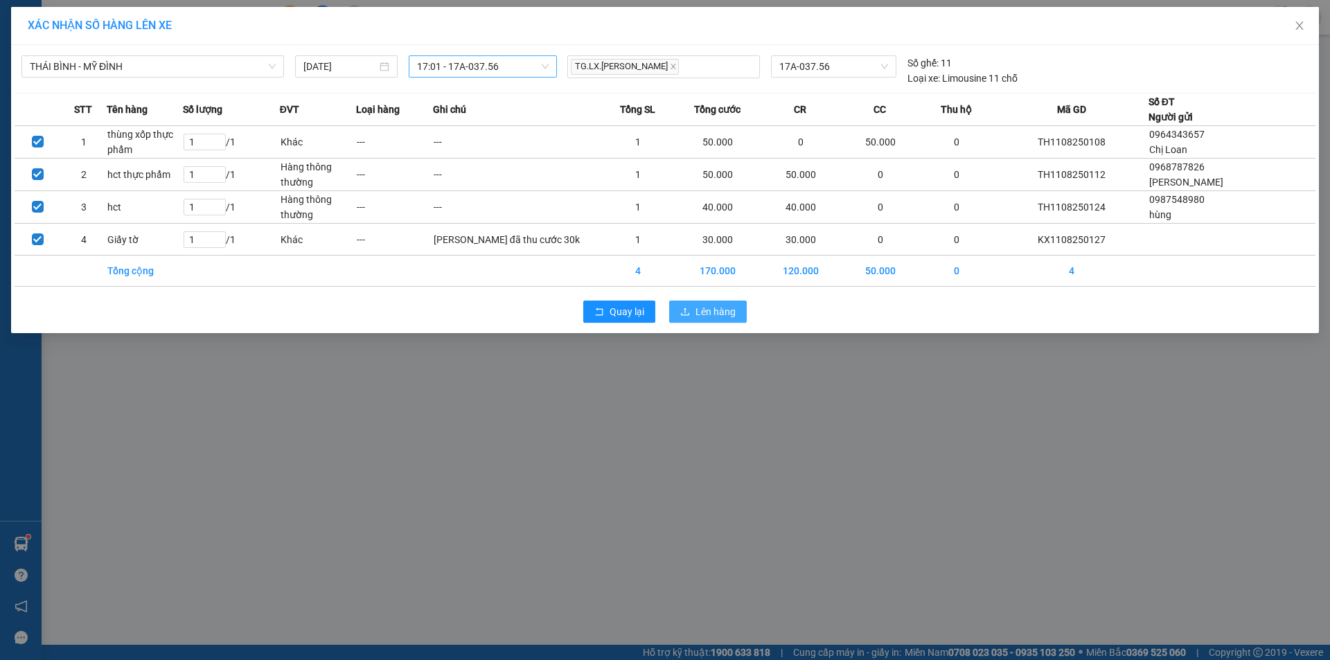
click at [712, 323] on button "Lên hàng" at bounding box center [708, 312] width 78 height 22
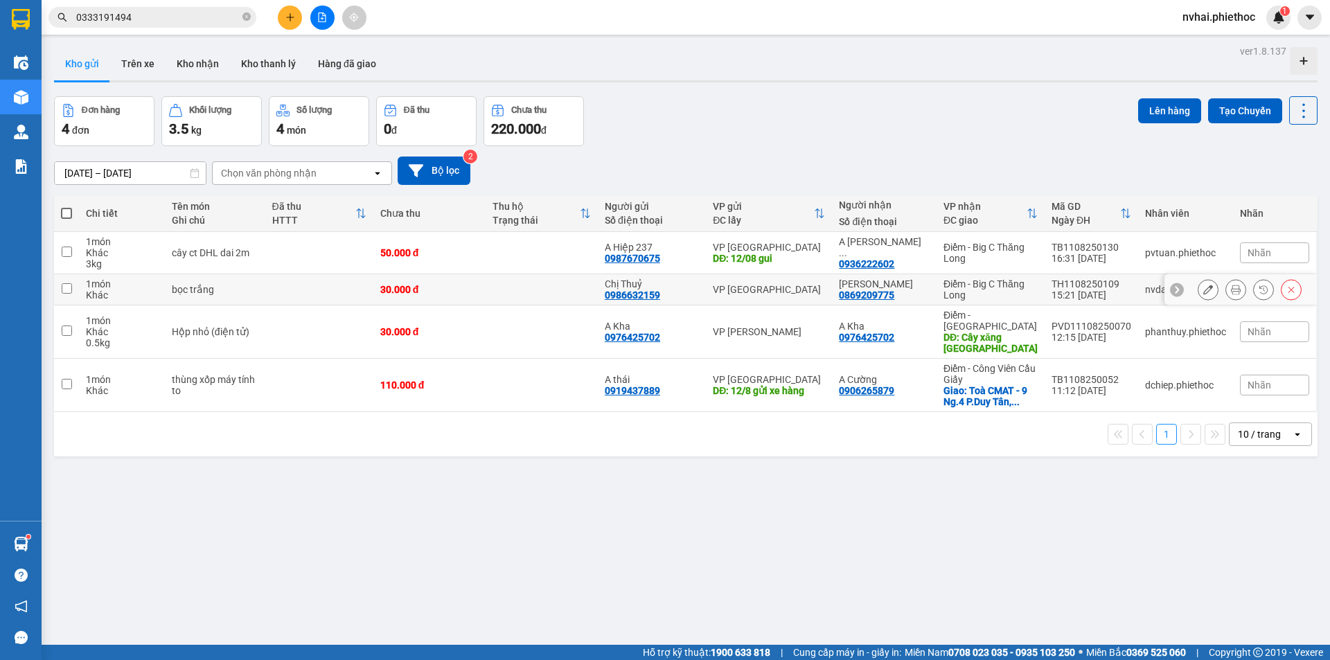
click at [1032, 286] on td "Điểm - Big C Thăng Long" at bounding box center [991, 289] width 108 height 31
checkbox input "true"
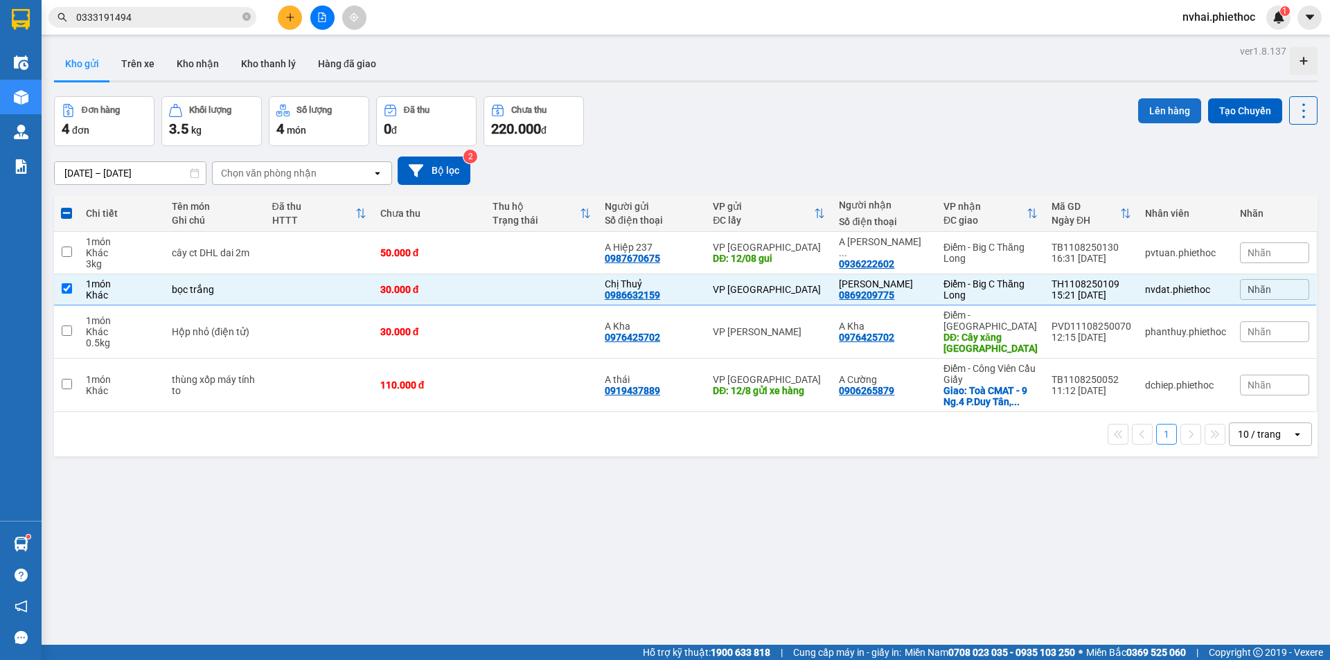
click at [1155, 102] on button "Lên hàng" at bounding box center [1169, 110] width 63 height 25
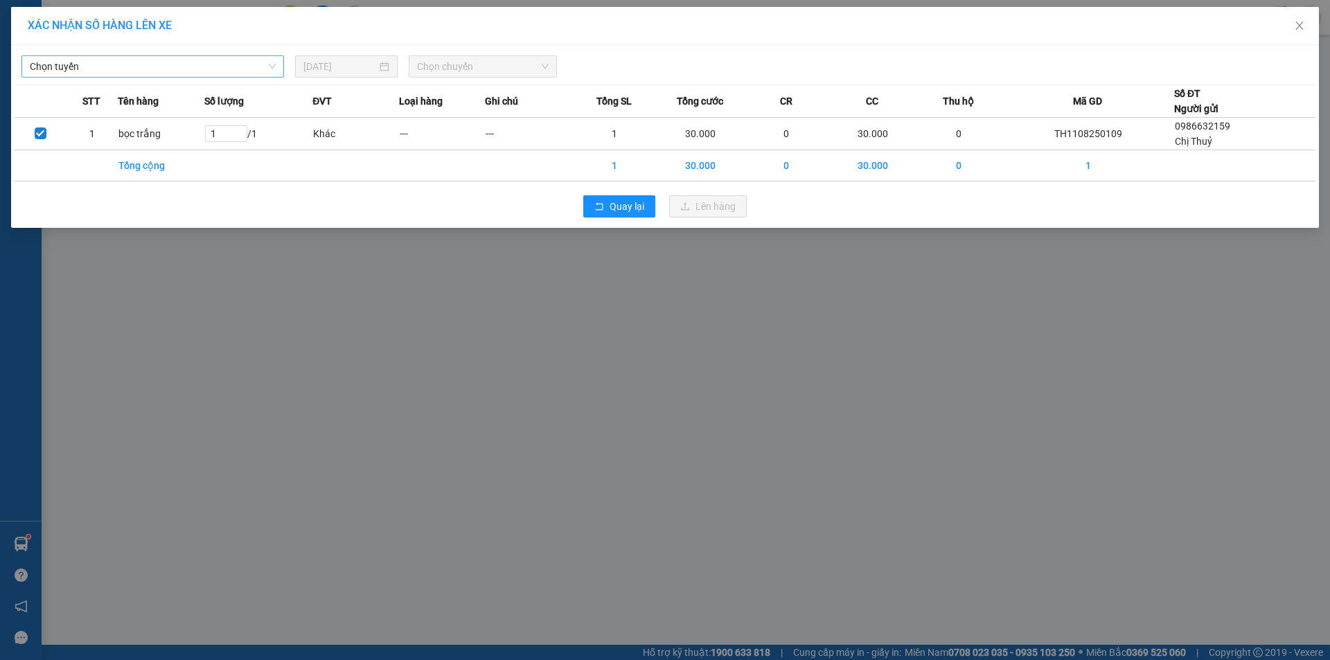
click at [191, 58] on span "Chọn tuyến" at bounding box center [153, 66] width 246 height 21
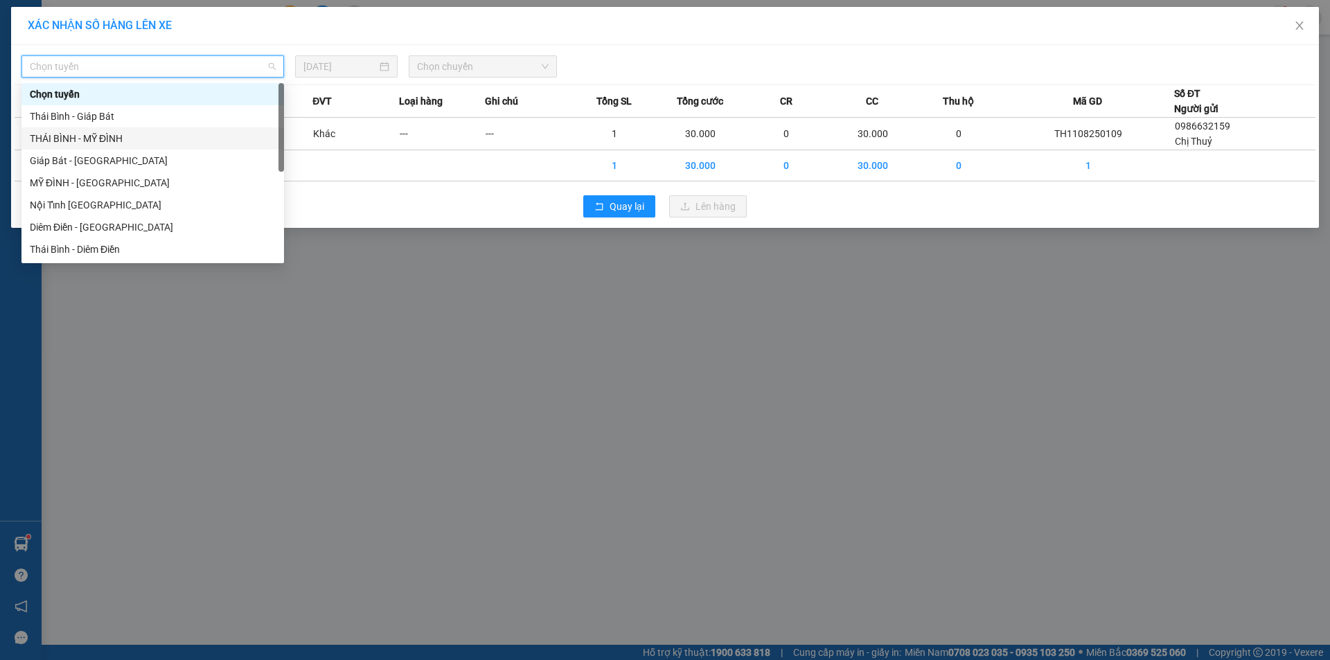
click at [101, 134] on div "THÁI BÌNH - MỸ ĐÌNH" at bounding box center [153, 138] width 246 height 15
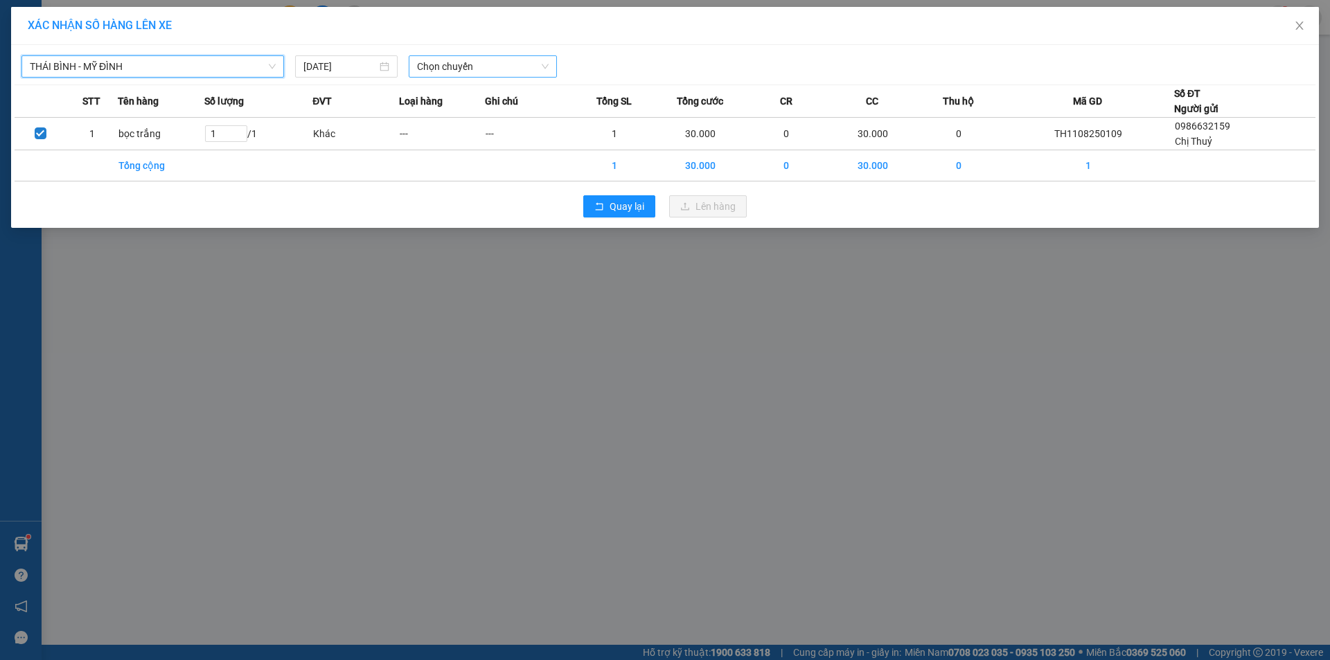
click at [479, 61] on span "Chọn chuyến" at bounding box center [483, 66] width 132 height 21
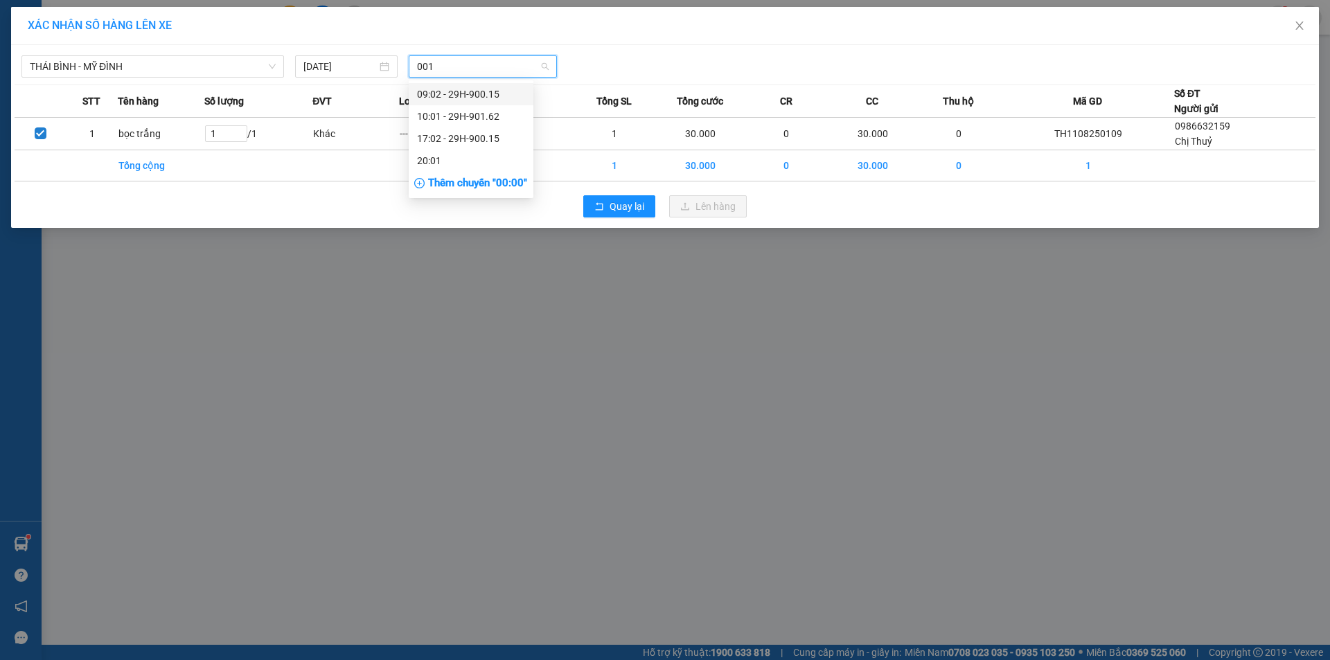
type input "0015"
click at [478, 113] on div "17:02 - 29H-900.15" at bounding box center [471, 116] width 108 height 15
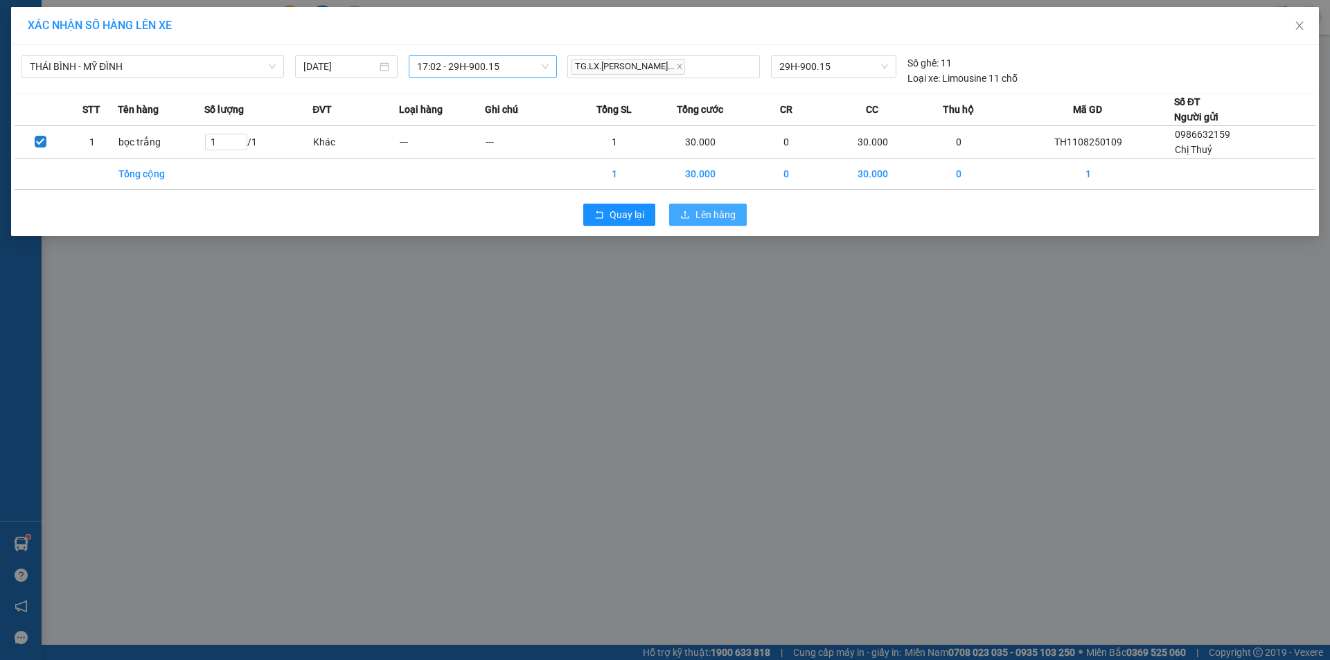
click at [723, 204] on button "Lên hàng" at bounding box center [708, 215] width 78 height 22
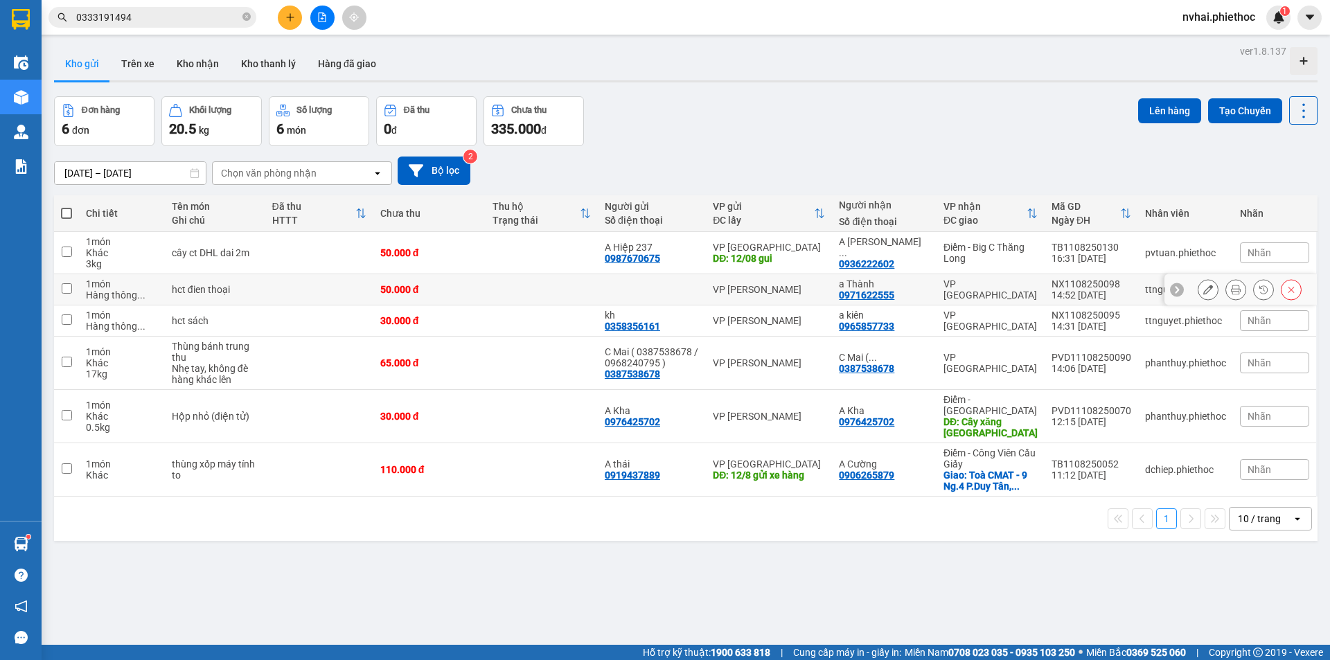
click at [1025, 285] on div "VP [GEOGRAPHIC_DATA]" at bounding box center [991, 290] width 94 height 22
checkbox input "true"
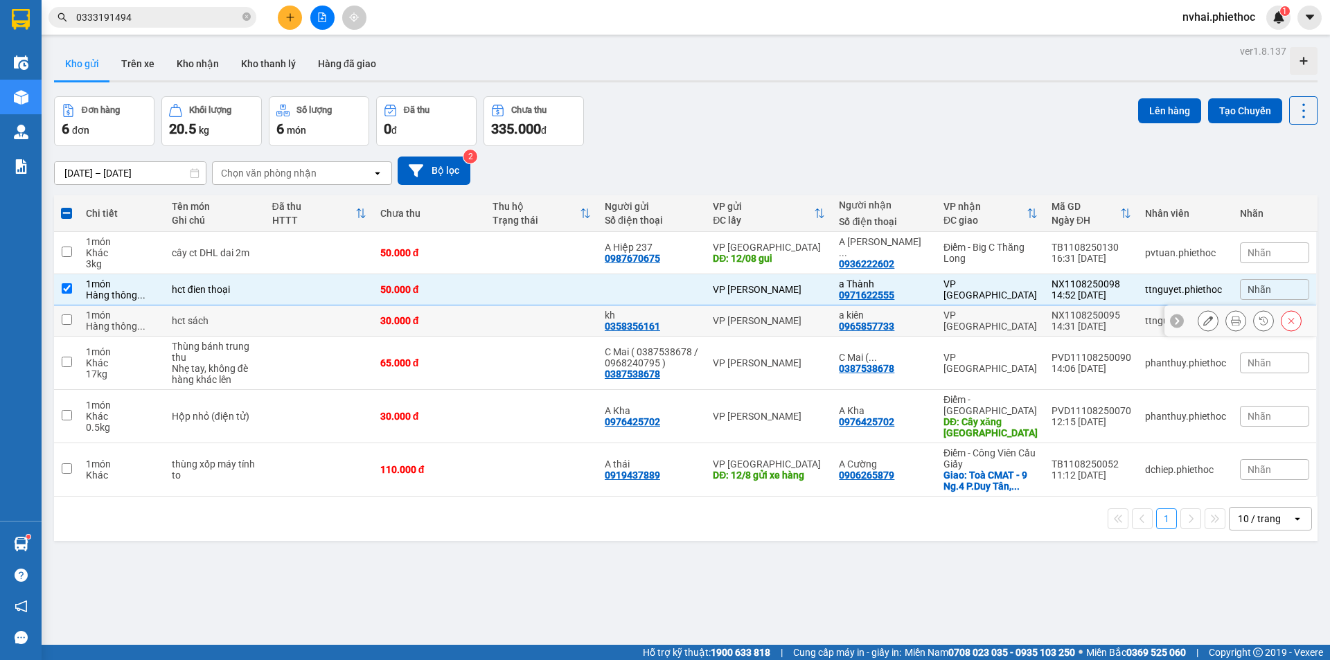
click at [1005, 315] on div "VP [GEOGRAPHIC_DATA]" at bounding box center [991, 321] width 94 height 22
checkbox input "true"
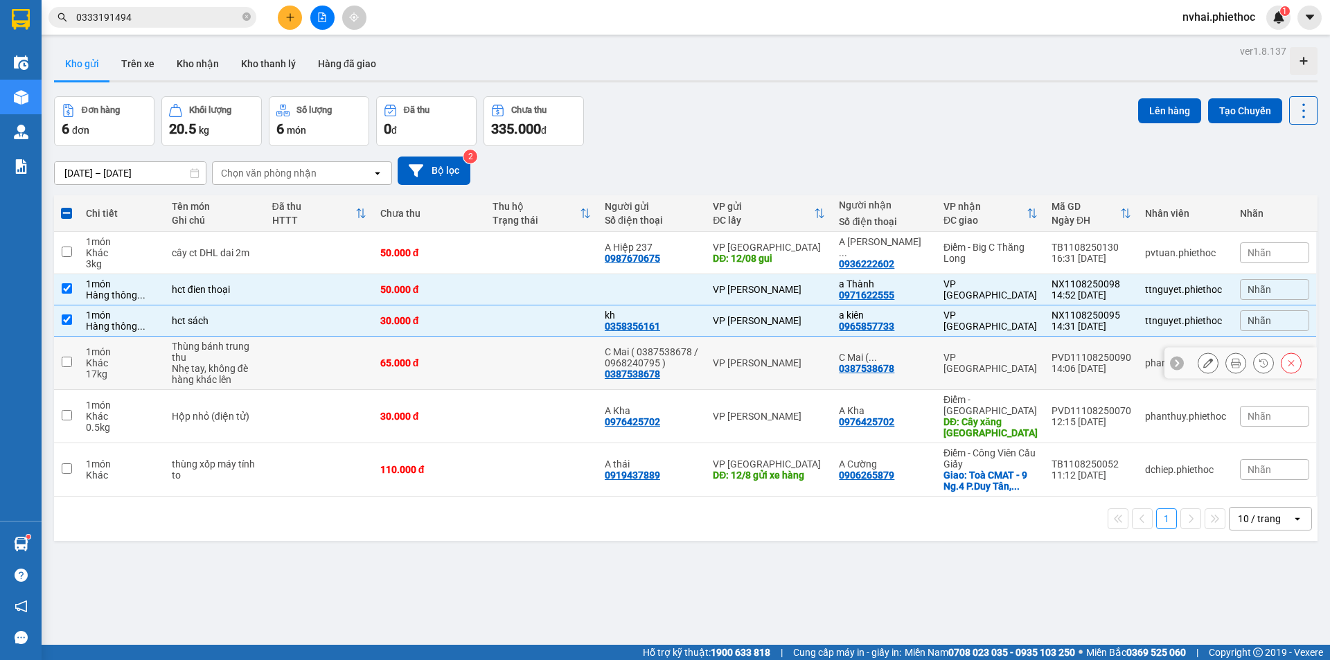
click at [979, 349] on td "VP [GEOGRAPHIC_DATA]" at bounding box center [991, 363] width 108 height 53
checkbox input "true"
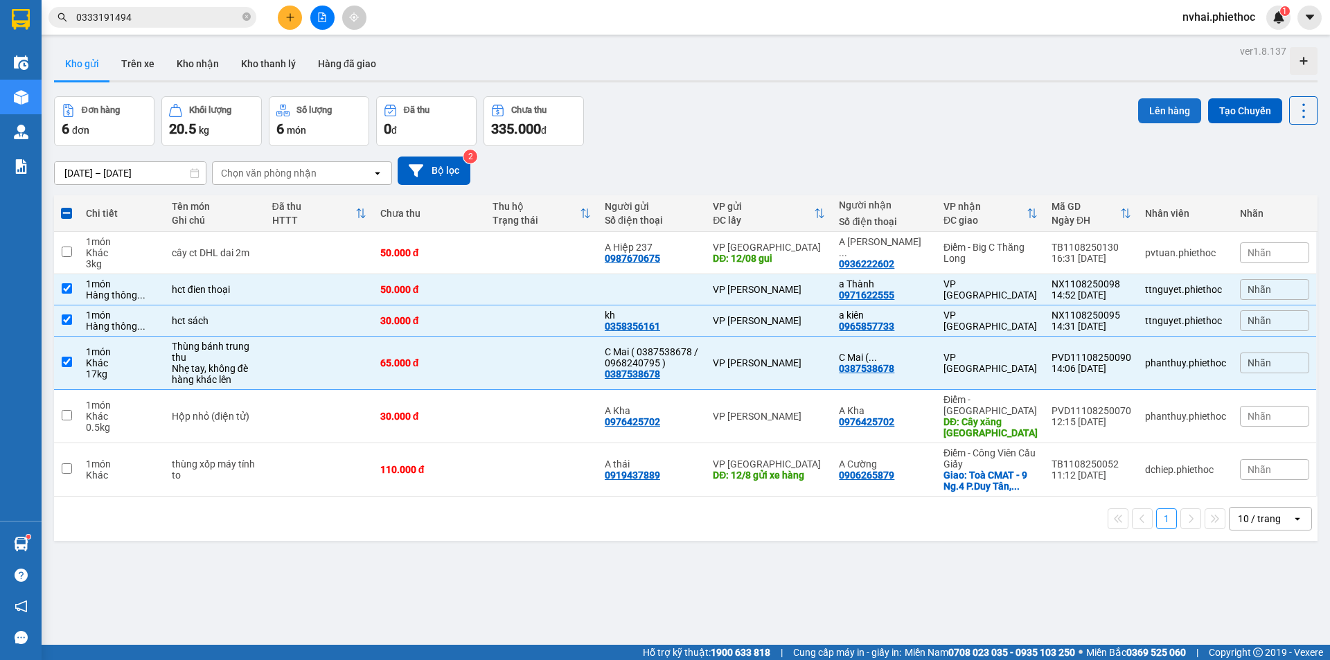
click at [1153, 105] on button "Lên hàng" at bounding box center [1169, 110] width 63 height 25
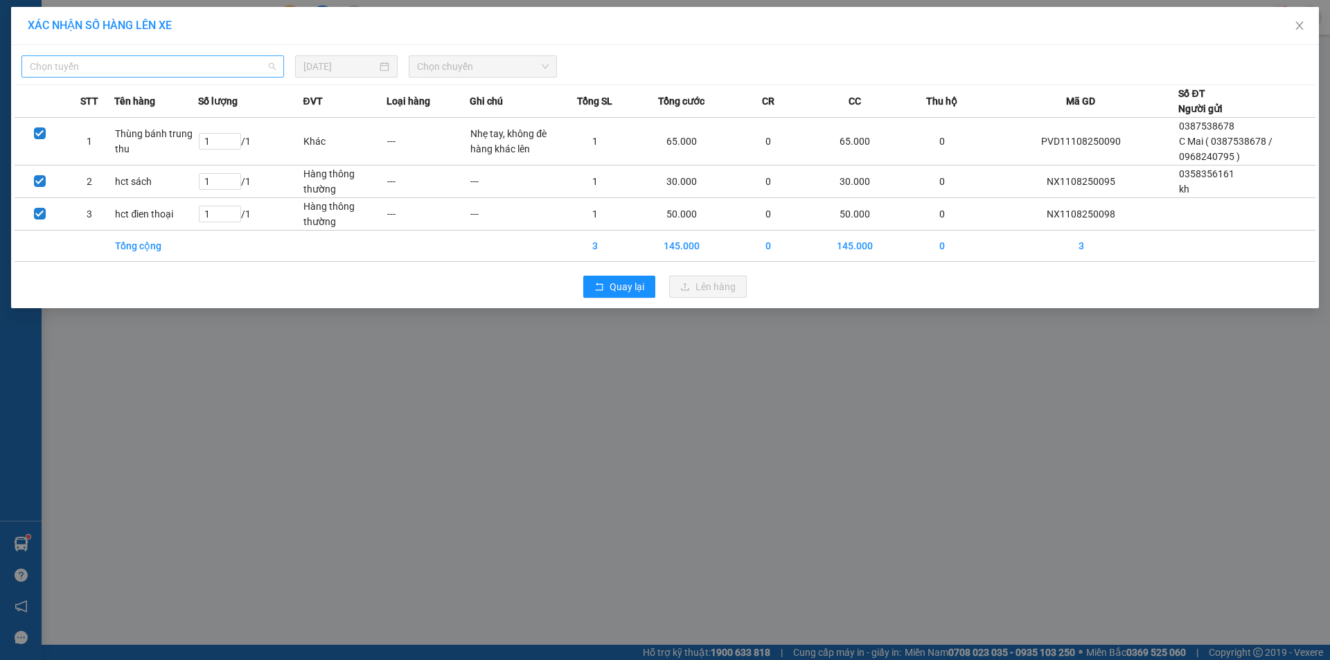
click at [148, 64] on span "Chọn tuyến" at bounding box center [153, 66] width 246 height 21
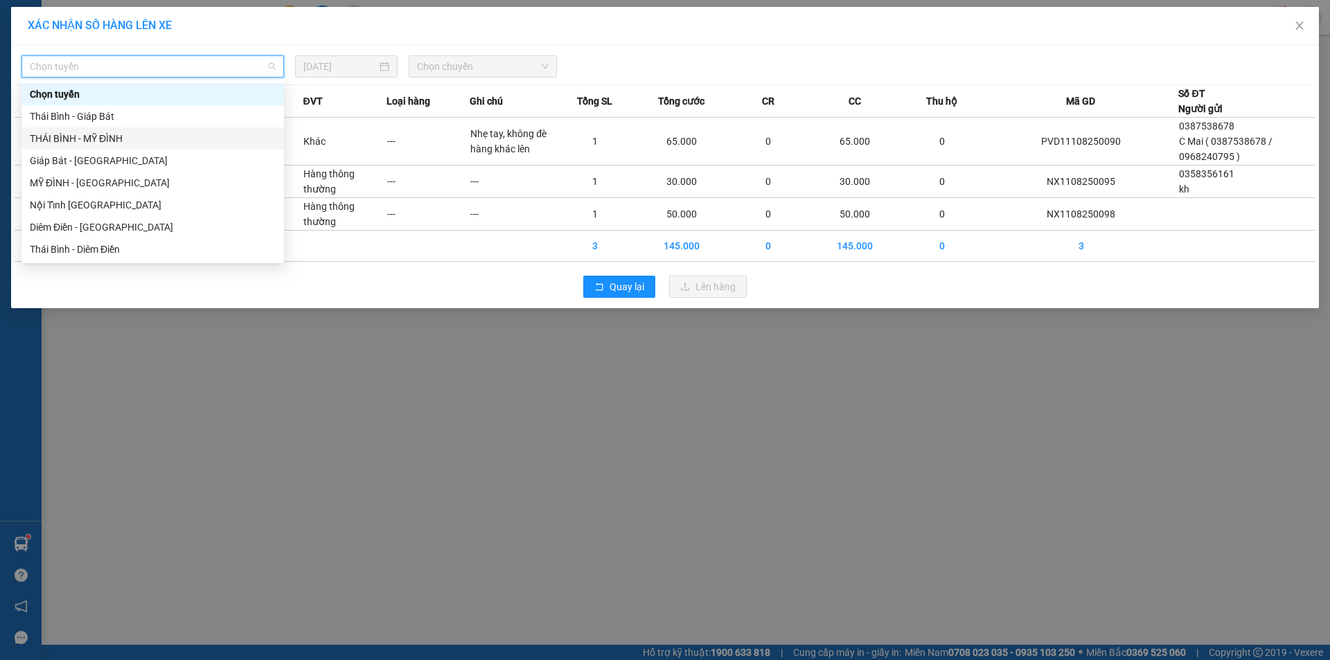
scroll to position [116, 0]
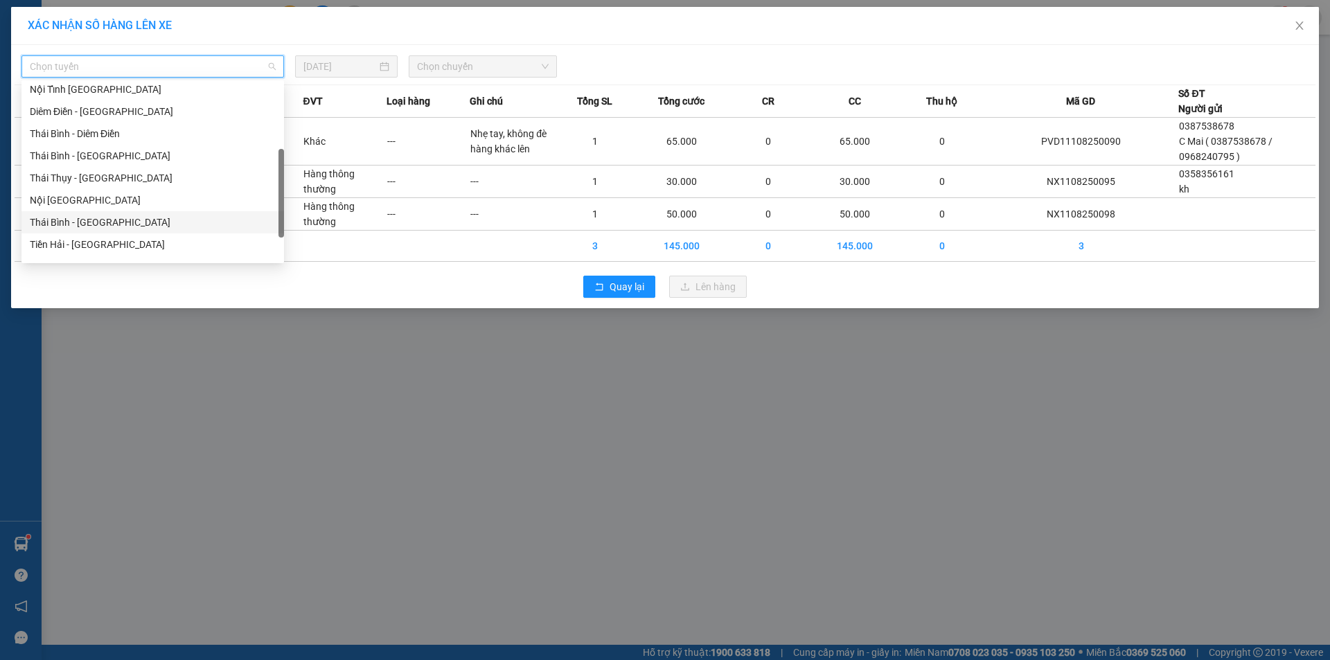
click at [105, 222] on div "Thái Bình - Tiền Hải" at bounding box center [153, 222] width 246 height 15
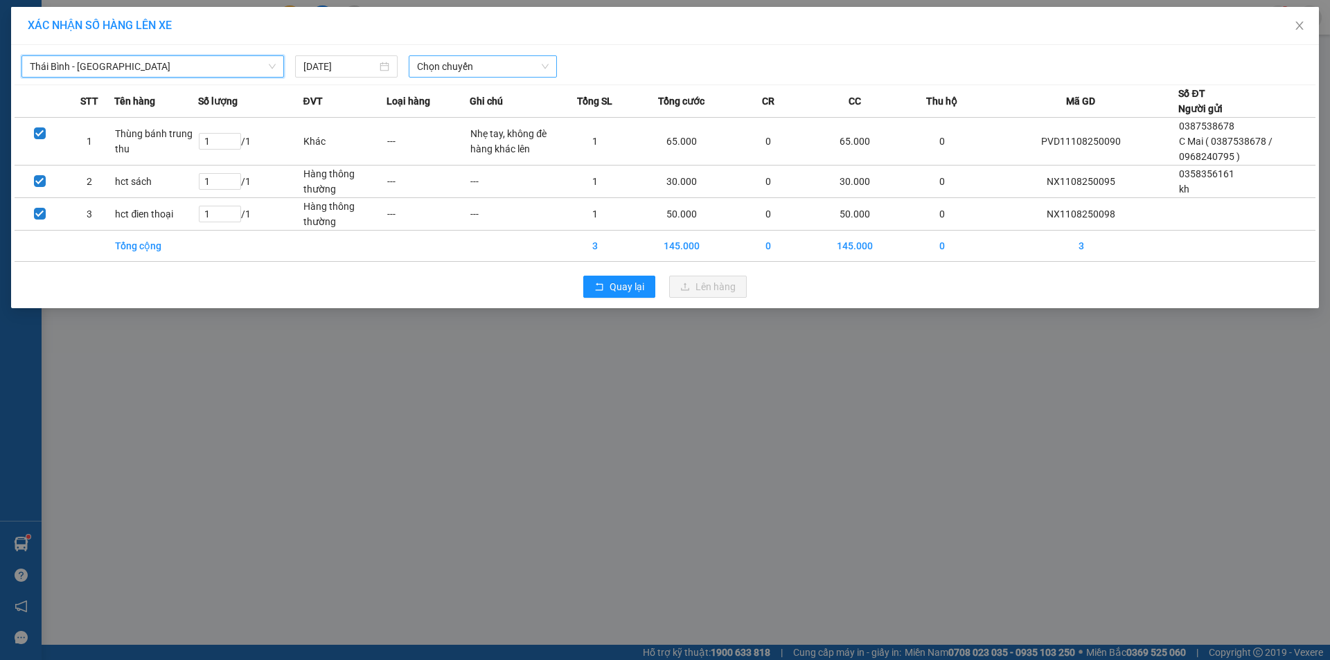
click at [441, 58] on span "Chọn chuyến" at bounding box center [483, 66] width 132 height 21
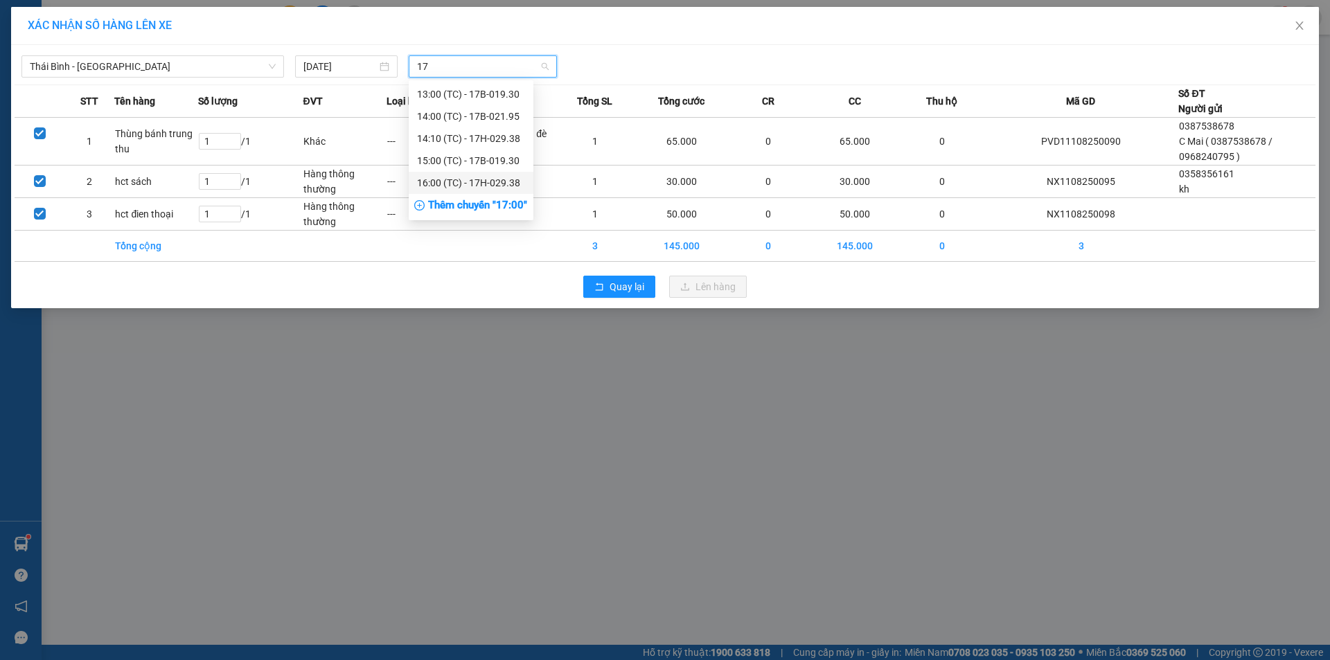
type input "17"
click at [518, 198] on div "Thêm chuyến " 17:00 "" at bounding box center [471, 206] width 125 height 24
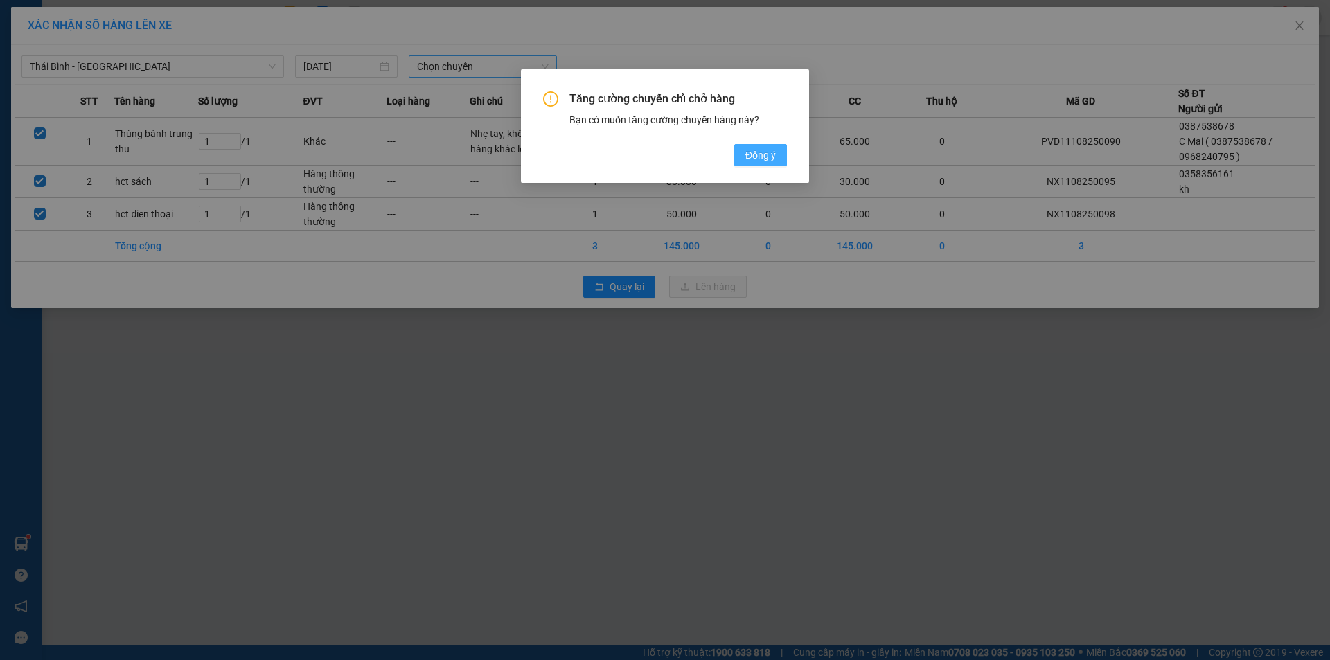
click at [768, 150] on span "Đồng ý" at bounding box center [761, 155] width 30 height 15
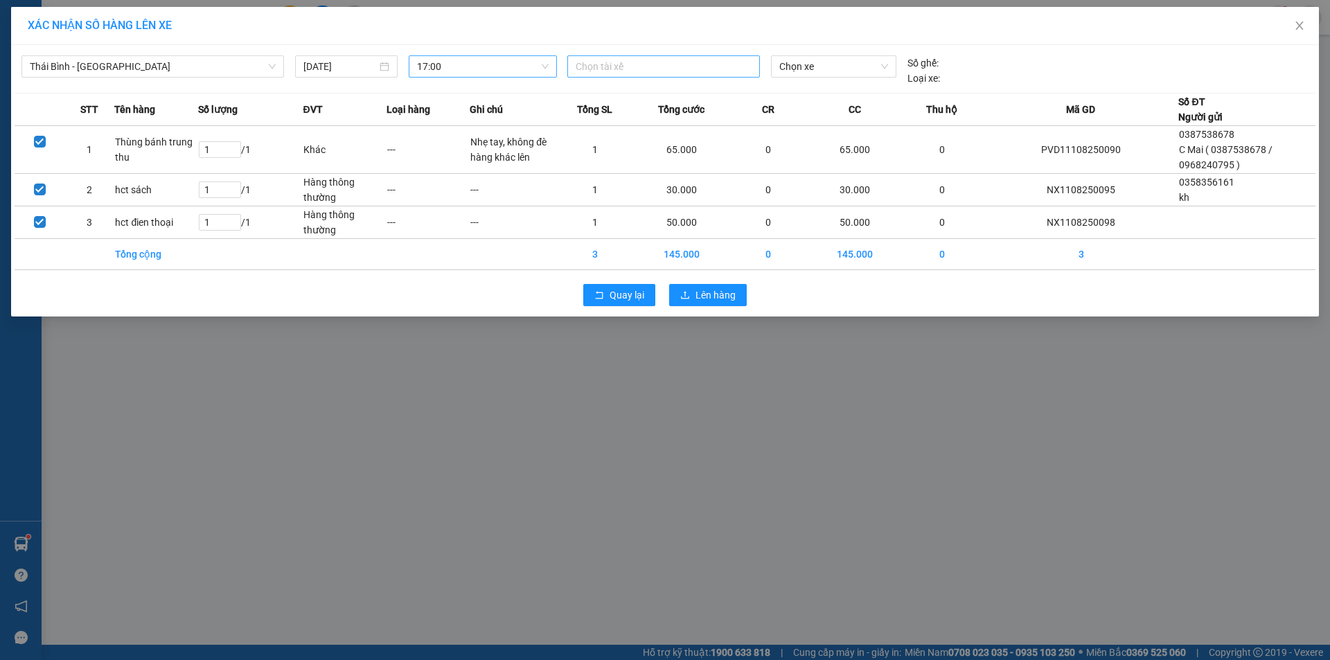
click at [601, 67] on div at bounding box center [664, 66] width 186 height 17
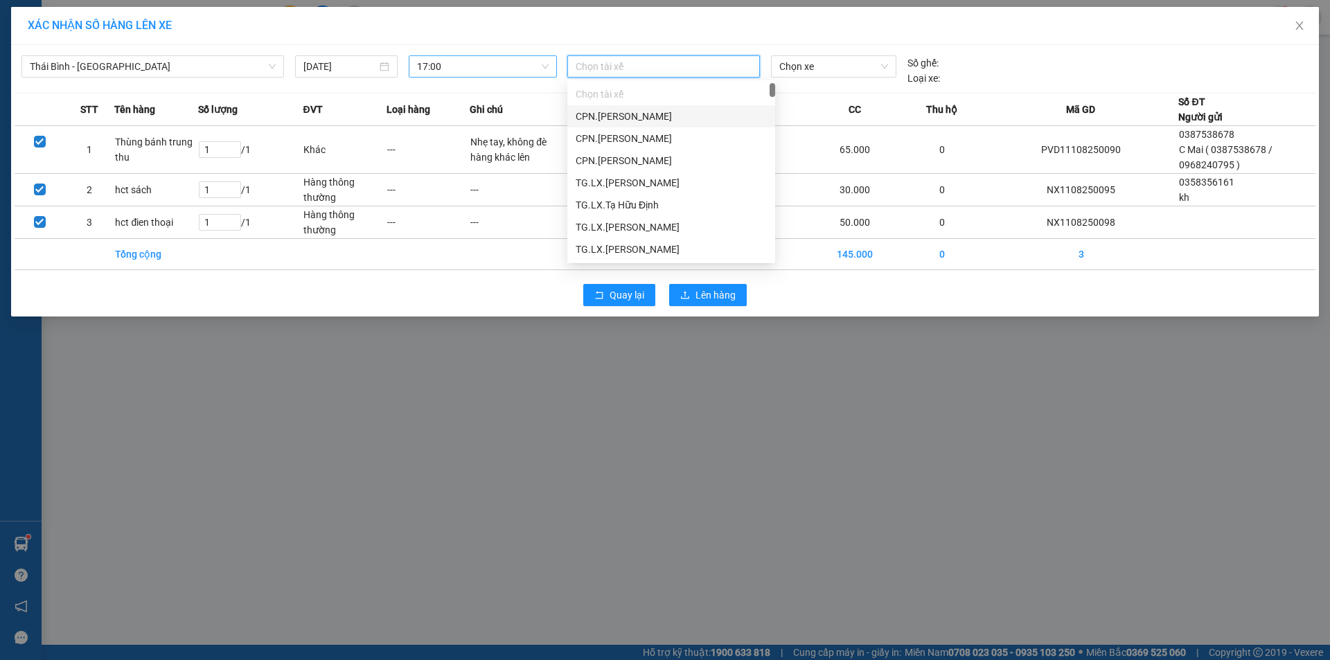
paste input "Vũ Đức Tuyến"
type input "Vũ Đức Tuyến"
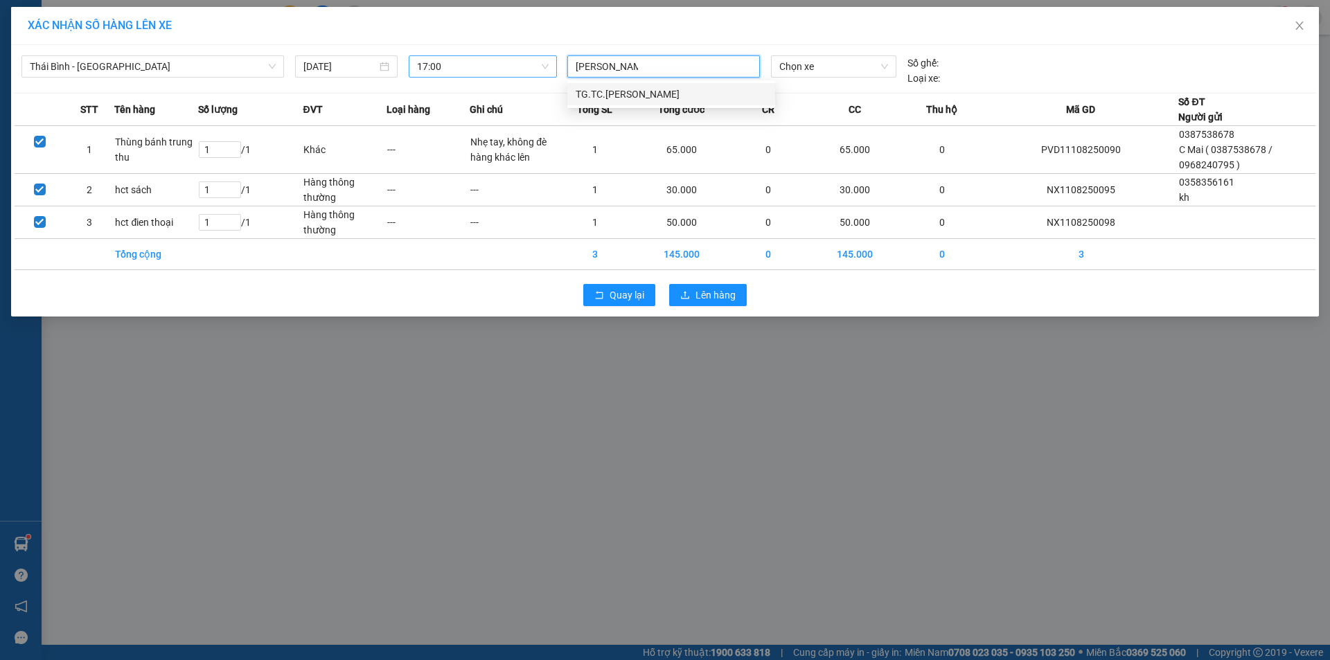
click at [633, 91] on div "TG.TC.[PERSON_NAME]" at bounding box center [671, 94] width 191 height 15
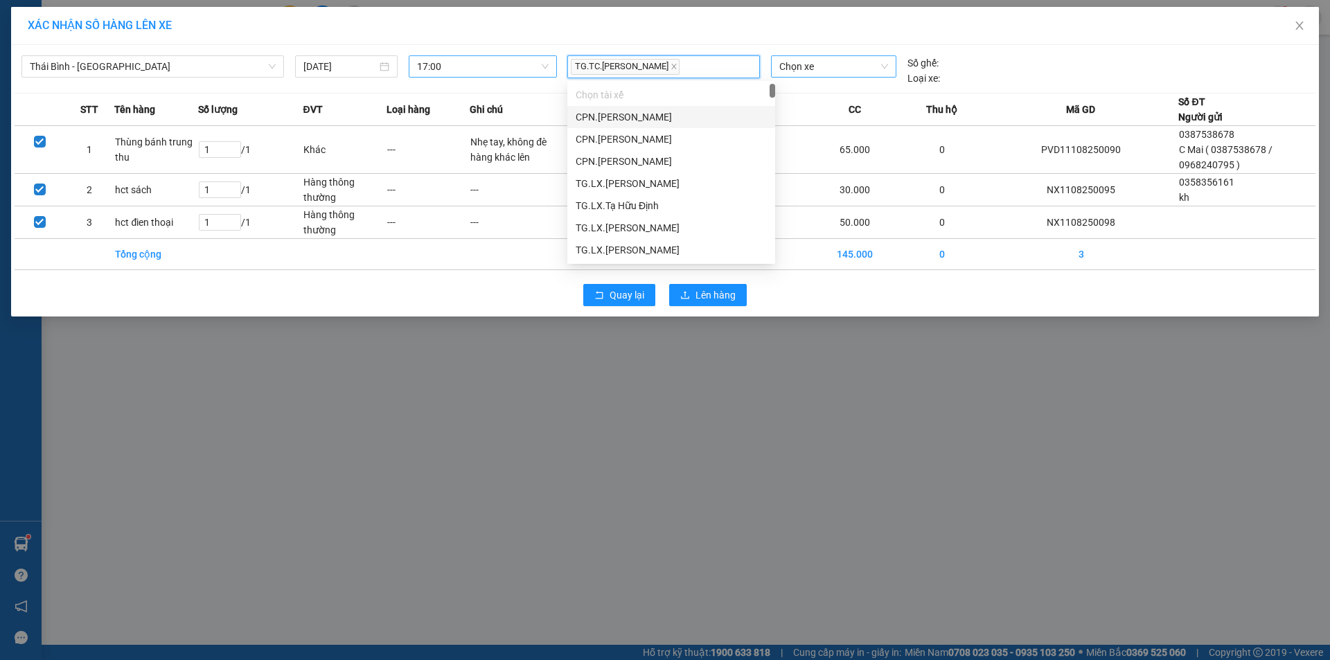
click at [817, 72] on span "Chọn xe" at bounding box center [833, 66] width 108 height 21
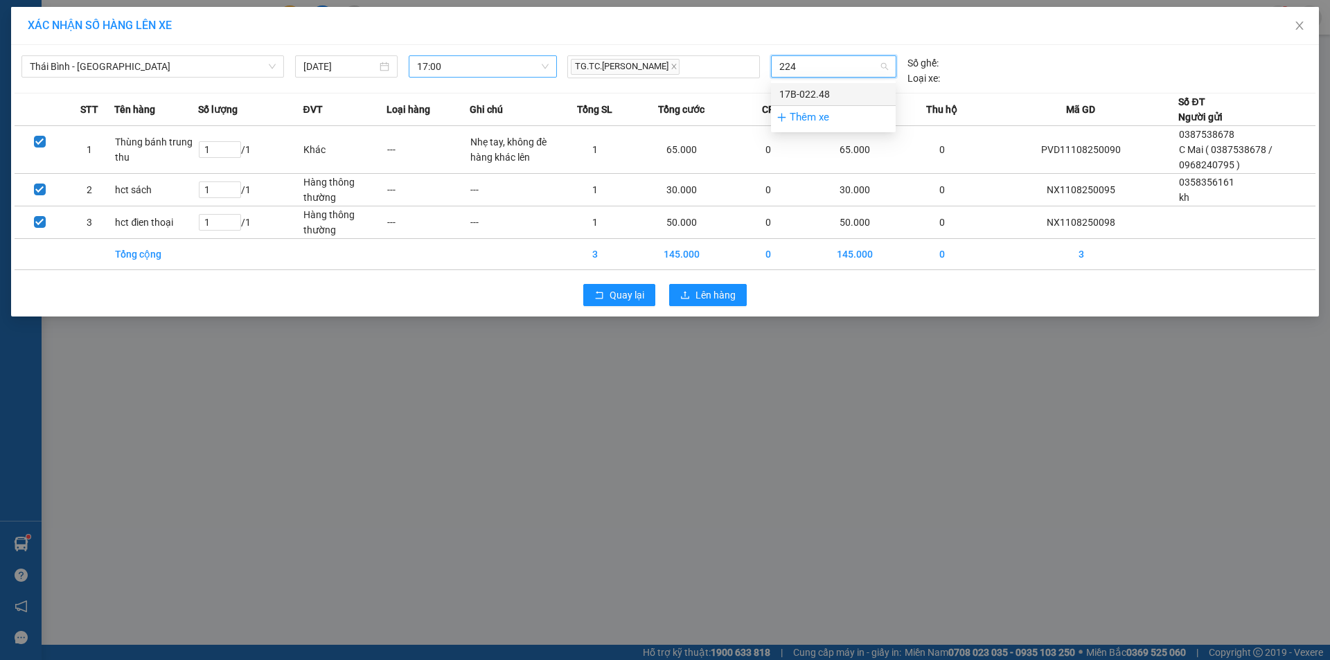
type input "2248"
click at [823, 94] on div "17B-022.48" at bounding box center [833, 94] width 108 height 15
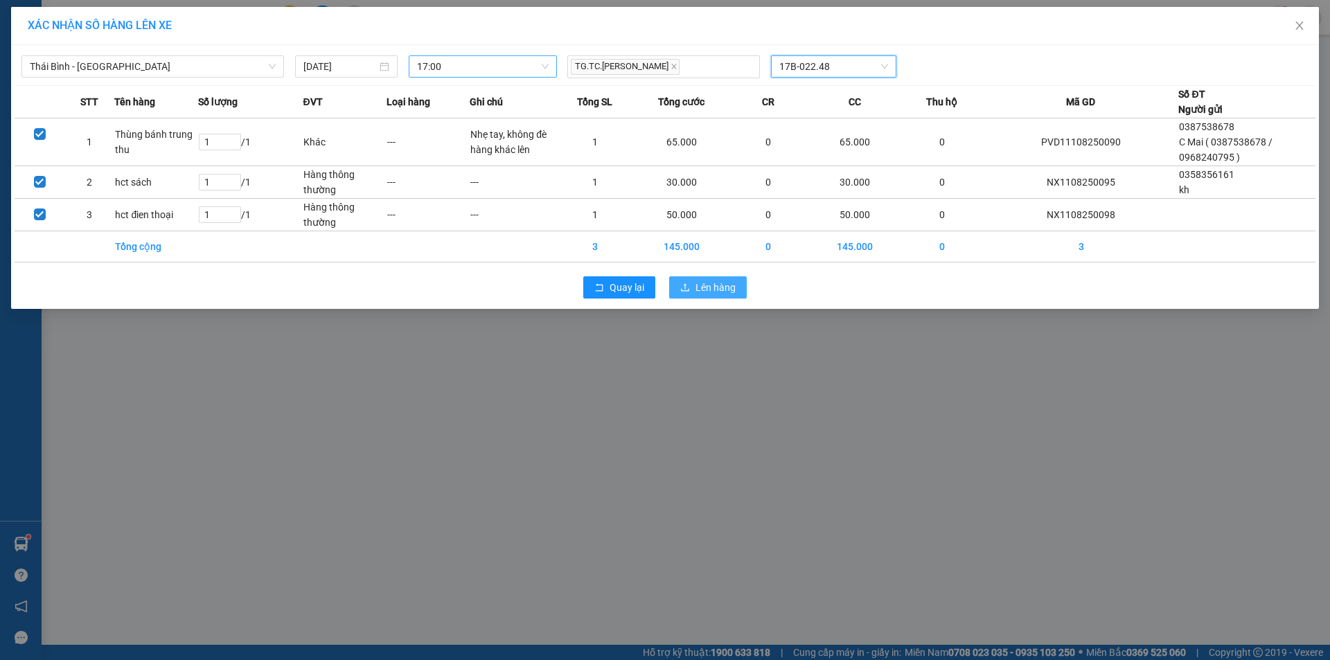
click at [717, 289] on span "Lên hàng" at bounding box center [716, 287] width 40 height 15
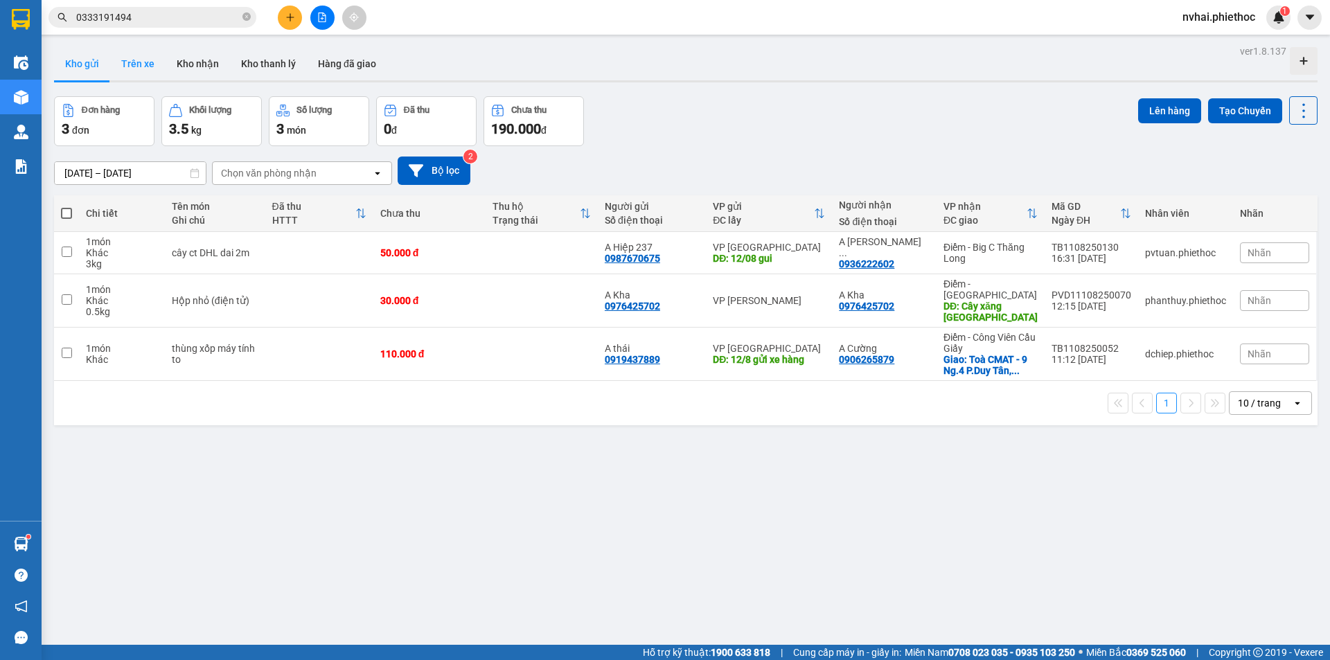
click at [138, 66] on button "Trên xe" at bounding box center [137, 63] width 55 height 33
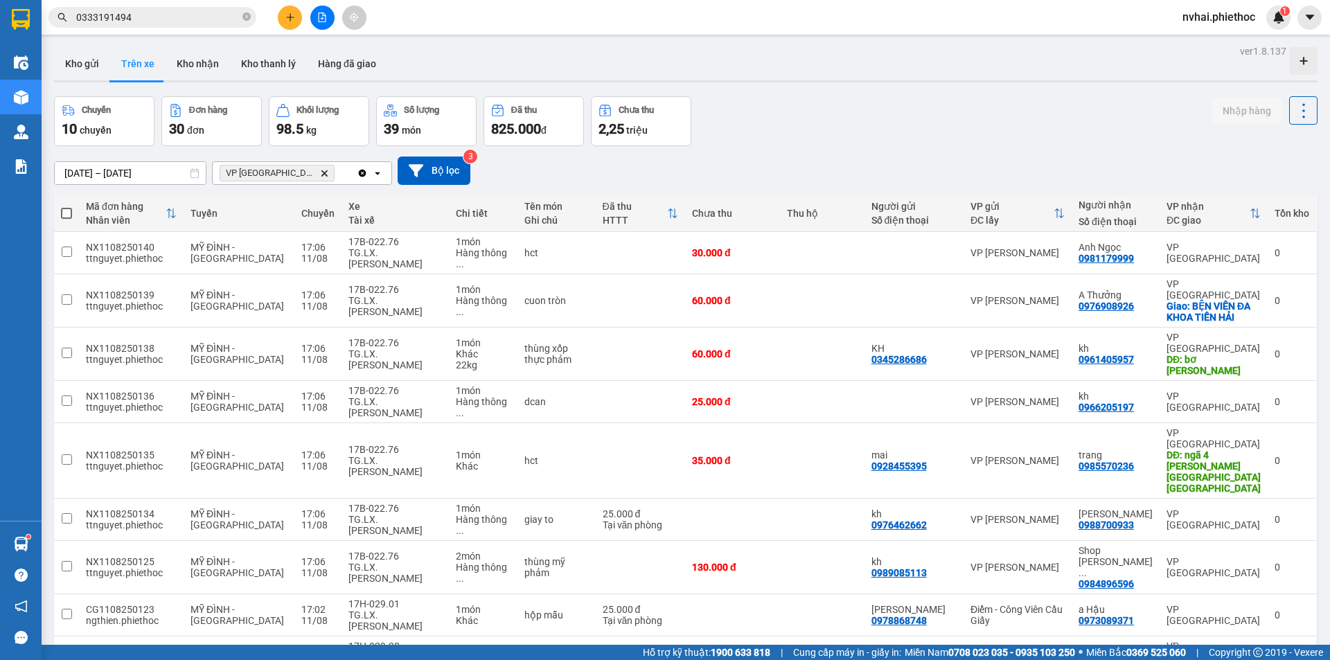
click at [320, 169] on icon "Delete" at bounding box center [324, 173] width 8 height 8
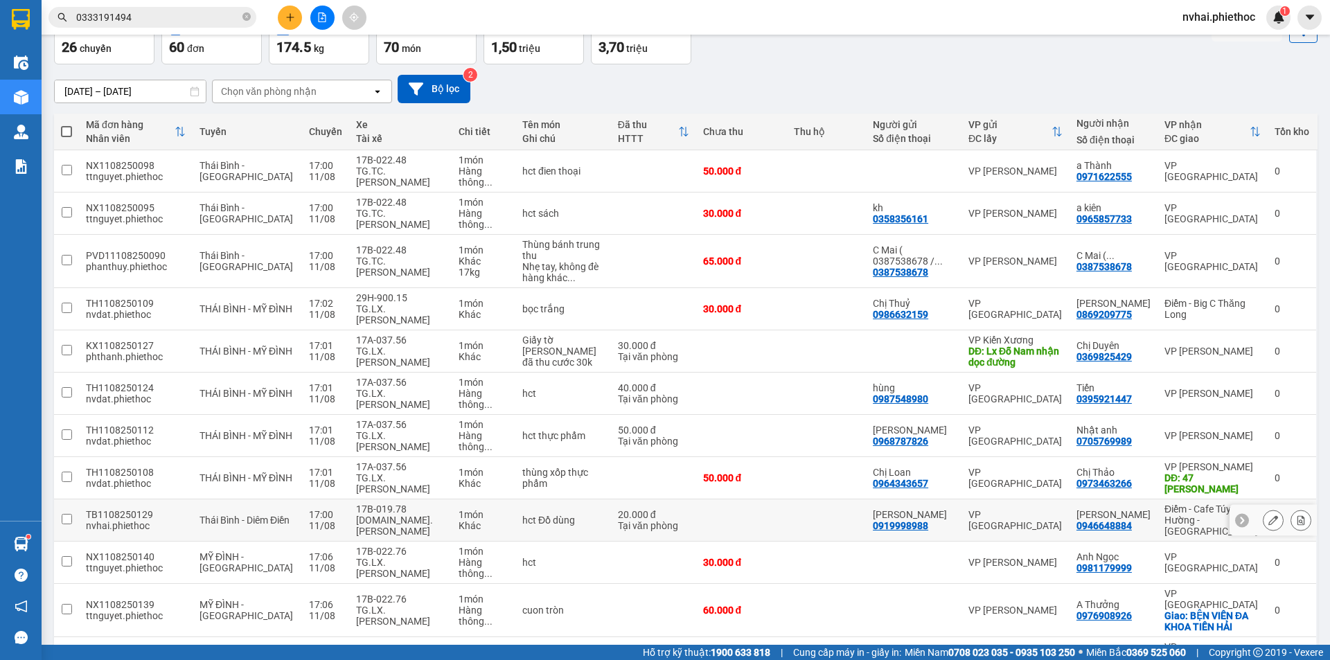
scroll to position [116, 0]
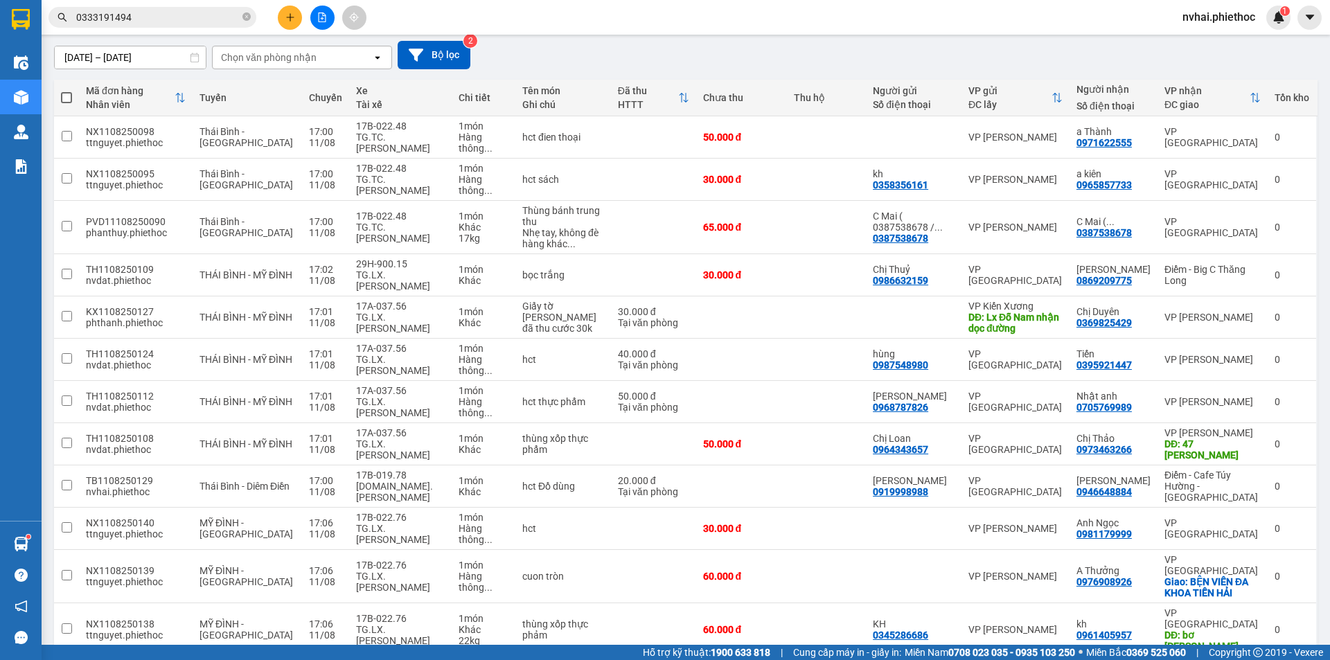
click at [292, 14] on icon "plus" at bounding box center [290, 17] width 10 height 10
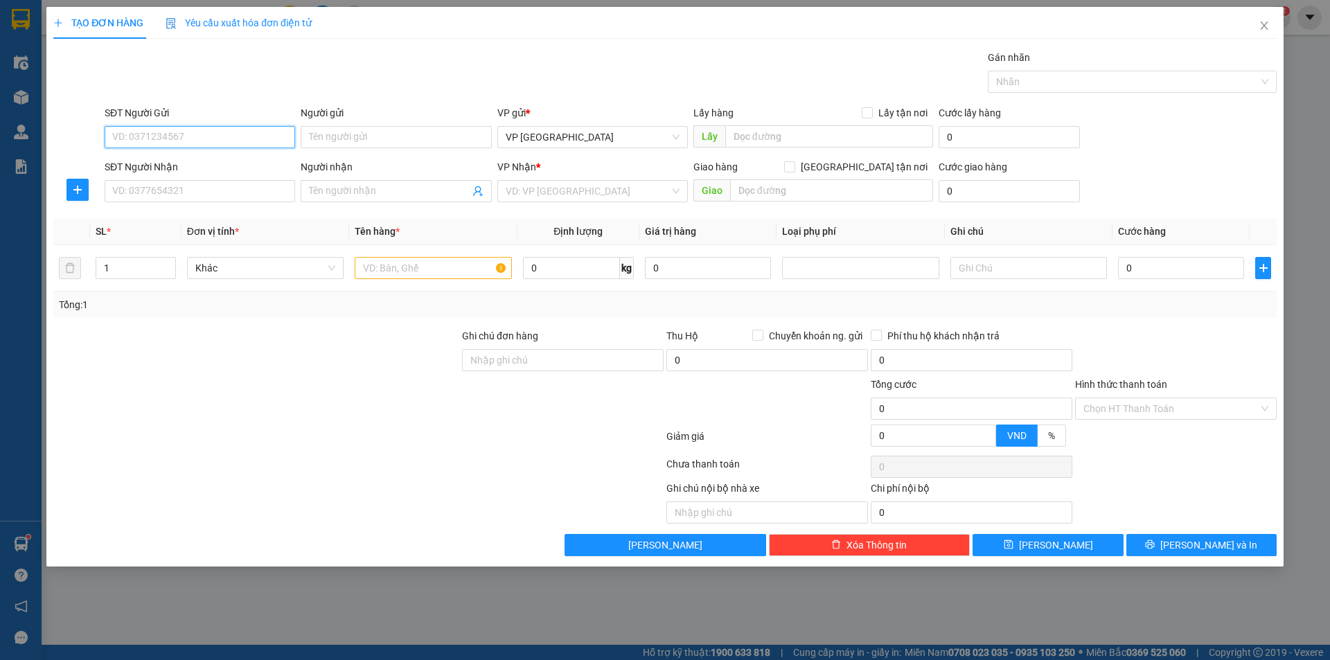
click at [173, 143] on input "SĐT Người Gửi" at bounding box center [200, 137] width 191 height 22
type input "0976380142"
click at [209, 161] on div "0976380142 - Lâm Thị Thu" at bounding box center [200, 164] width 174 height 15
type input "[PERSON_NAME]"
type input "0976380142"
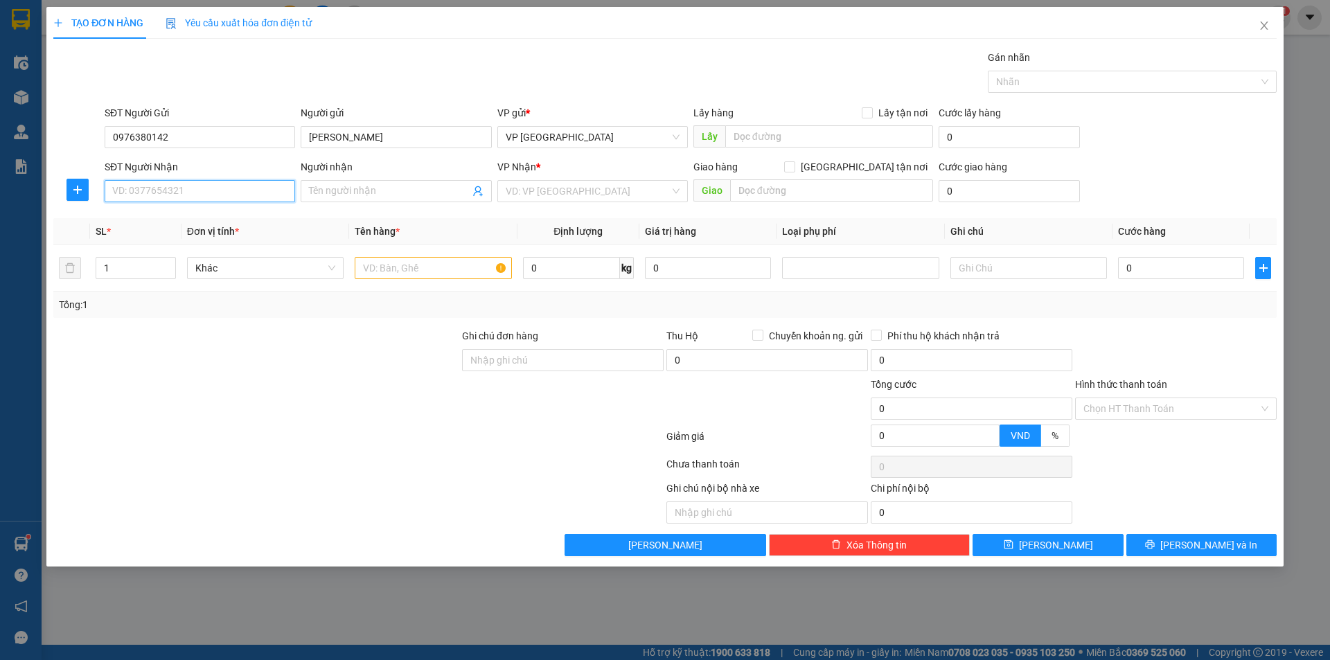
click at [219, 199] on input "SĐT Người Nhận" at bounding box center [200, 191] width 191 height 22
click at [221, 218] on div "0395246042 - Lâm Thảo Anh" at bounding box center [209, 218] width 193 height 15
type input "0395246042"
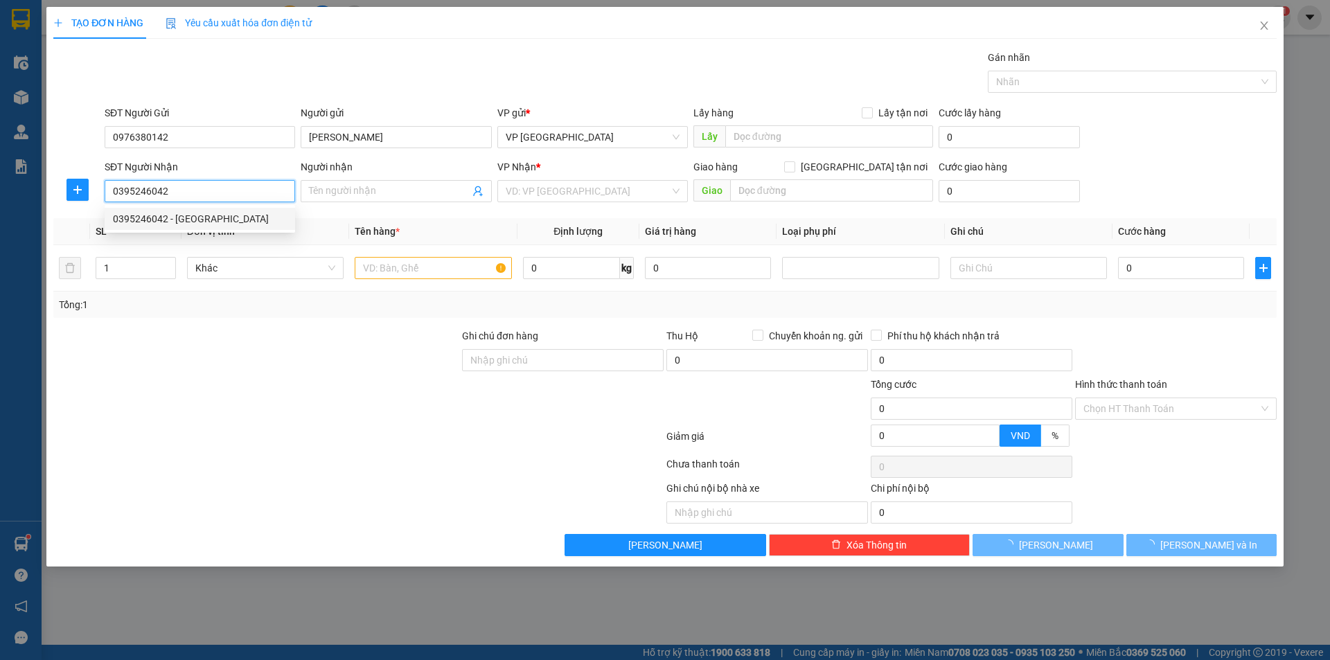
type input "[PERSON_NAME] Anh"
checkbox input "true"
type input "15 Ng. 191 P. Khương Thượng, Khương Thượng, Đống Đa, Hà Nội, Việt Nam"
type input "40.000"
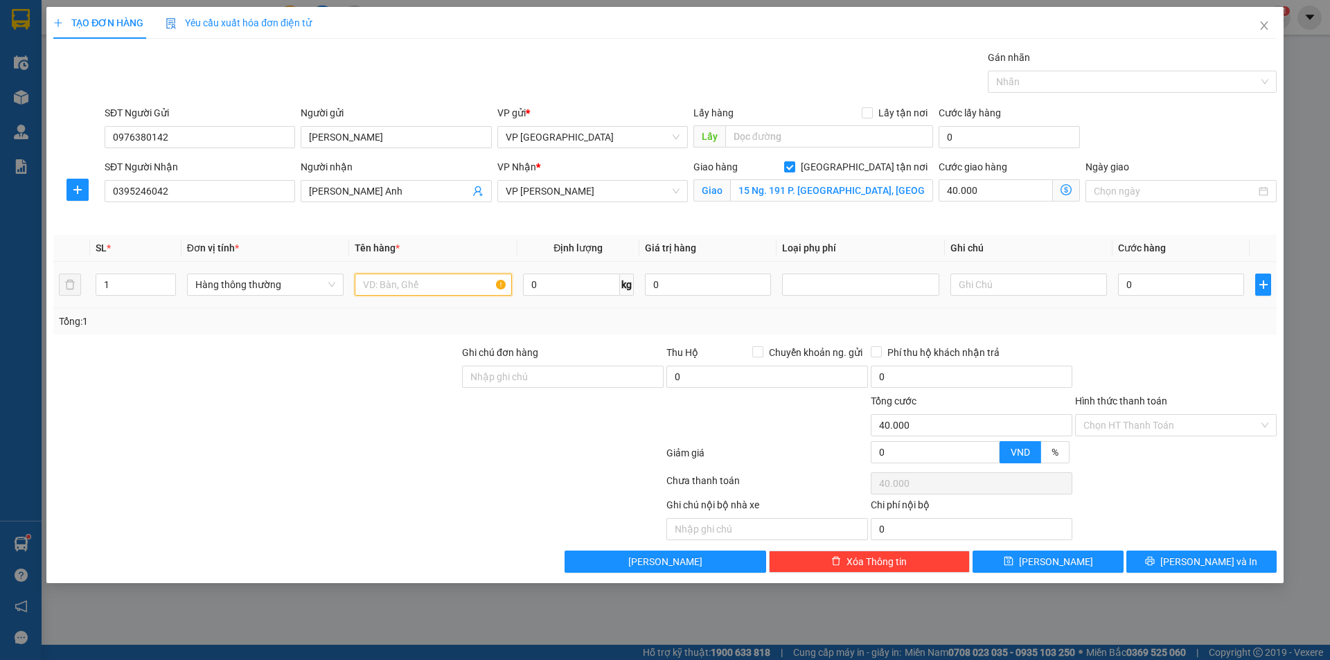
click at [447, 285] on input "text" at bounding box center [433, 285] width 157 height 22
click at [1066, 188] on icon "dollar-circle" at bounding box center [1066, 189] width 11 height 11
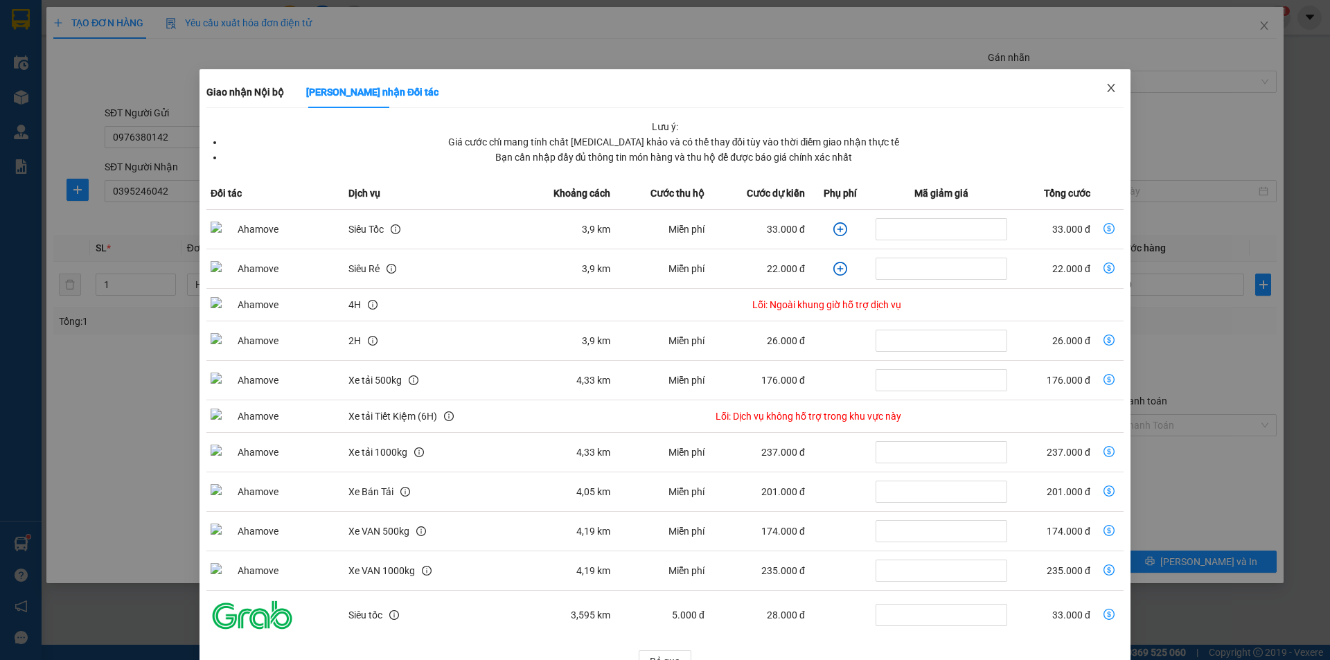
drag, startPoint x: 1111, startPoint y: 91, endPoint x: 1102, endPoint y: 112, distance: 23.3
click at [1111, 90] on span "Close" at bounding box center [1111, 88] width 39 height 39
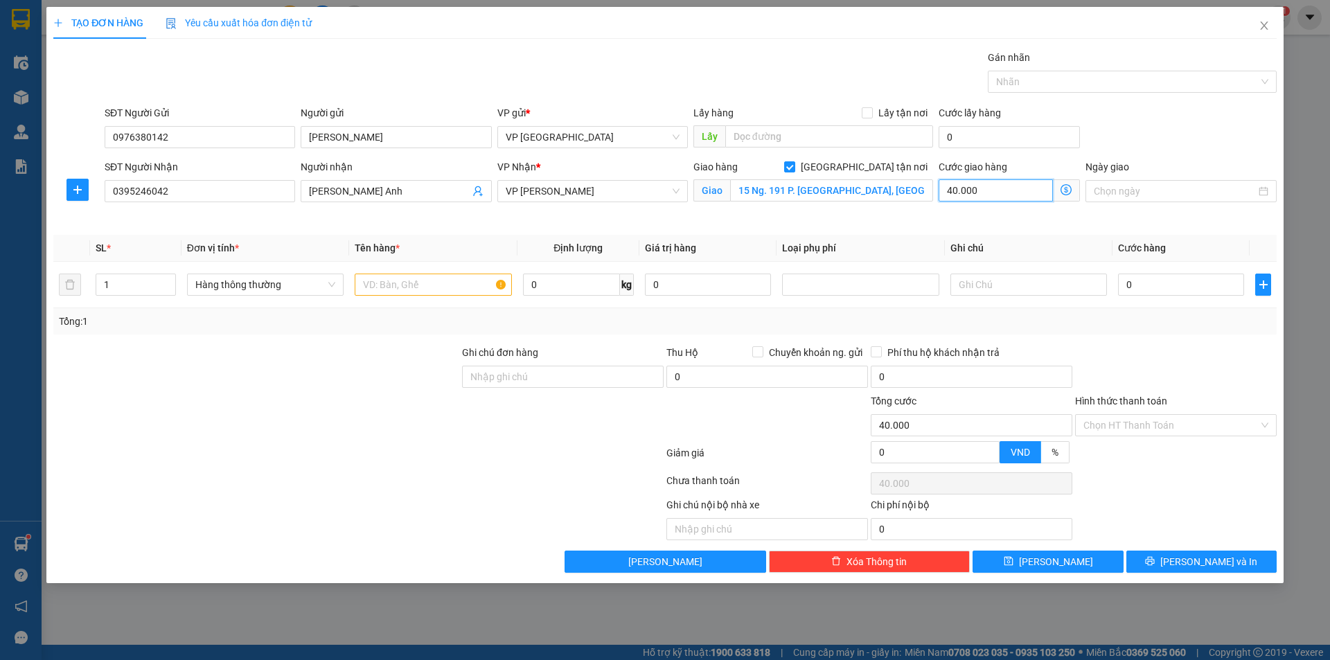
click at [989, 191] on input "40.000" at bounding box center [996, 190] width 114 height 22
type input "5"
type input "50"
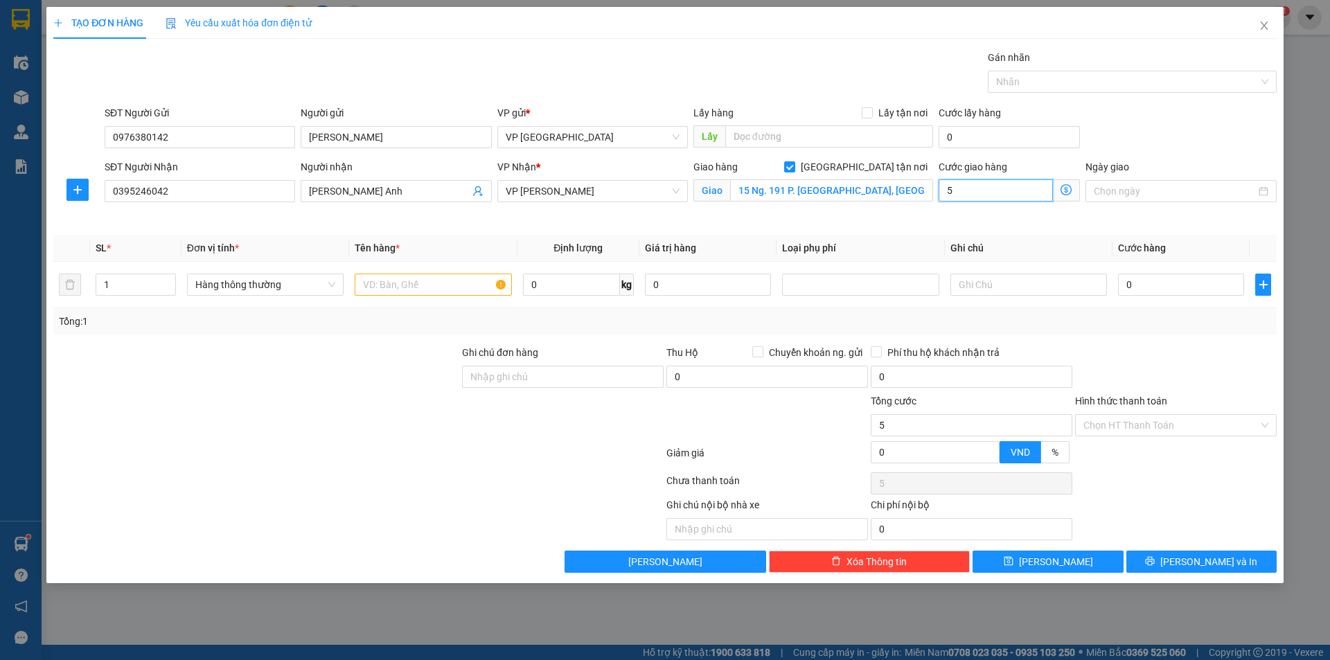
type input "50"
type input "500"
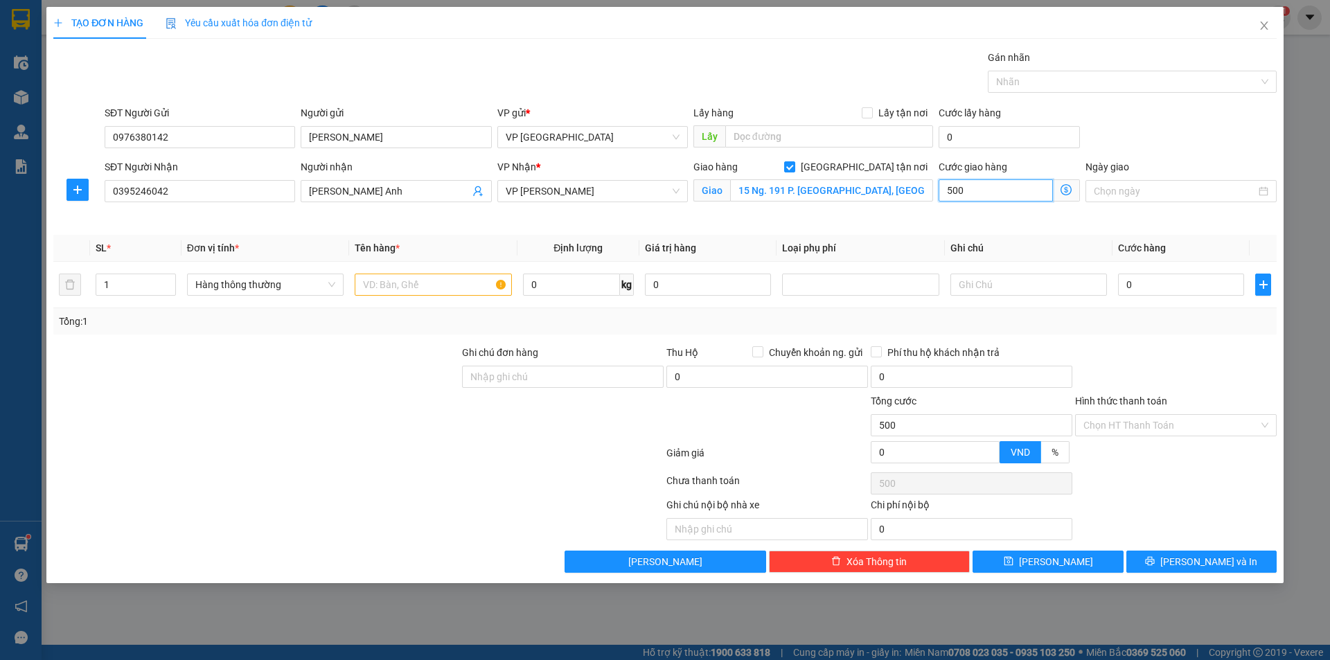
type input "5.000"
type input "50.000"
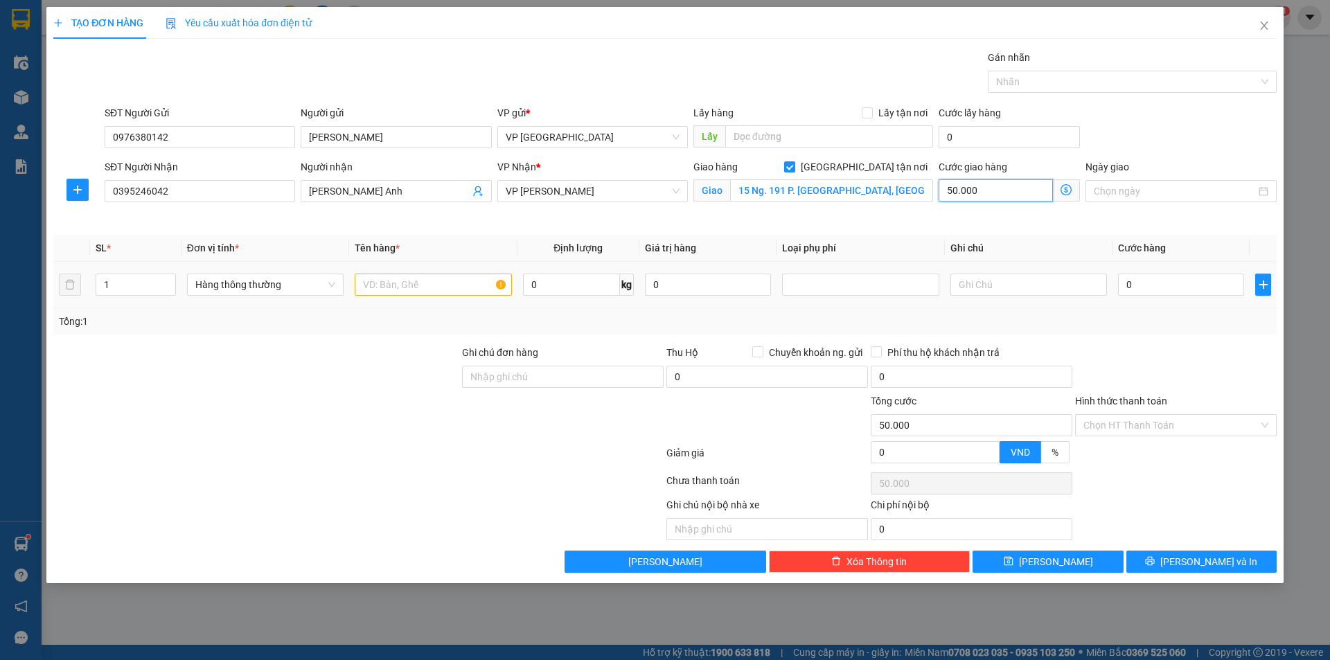
type input "50.000"
click at [450, 282] on input "text" at bounding box center [433, 285] width 157 height 22
type input "Bánh kẹo"
click at [562, 285] on input "0" at bounding box center [571, 285] width 97 height 22
type input "2"
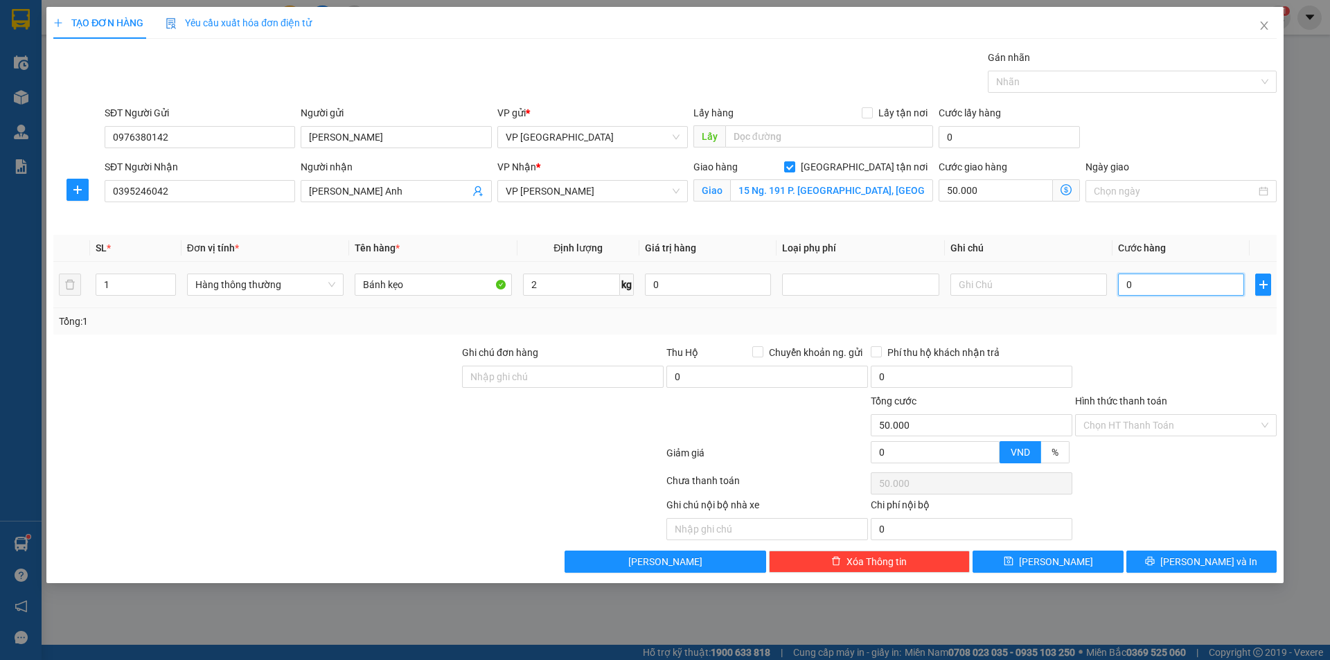
click at [1162, 288] on input "0" at bounding box center [1181, 285] width 126 height 22
type input "25.000"
type input "75.000"
type input "250.003"
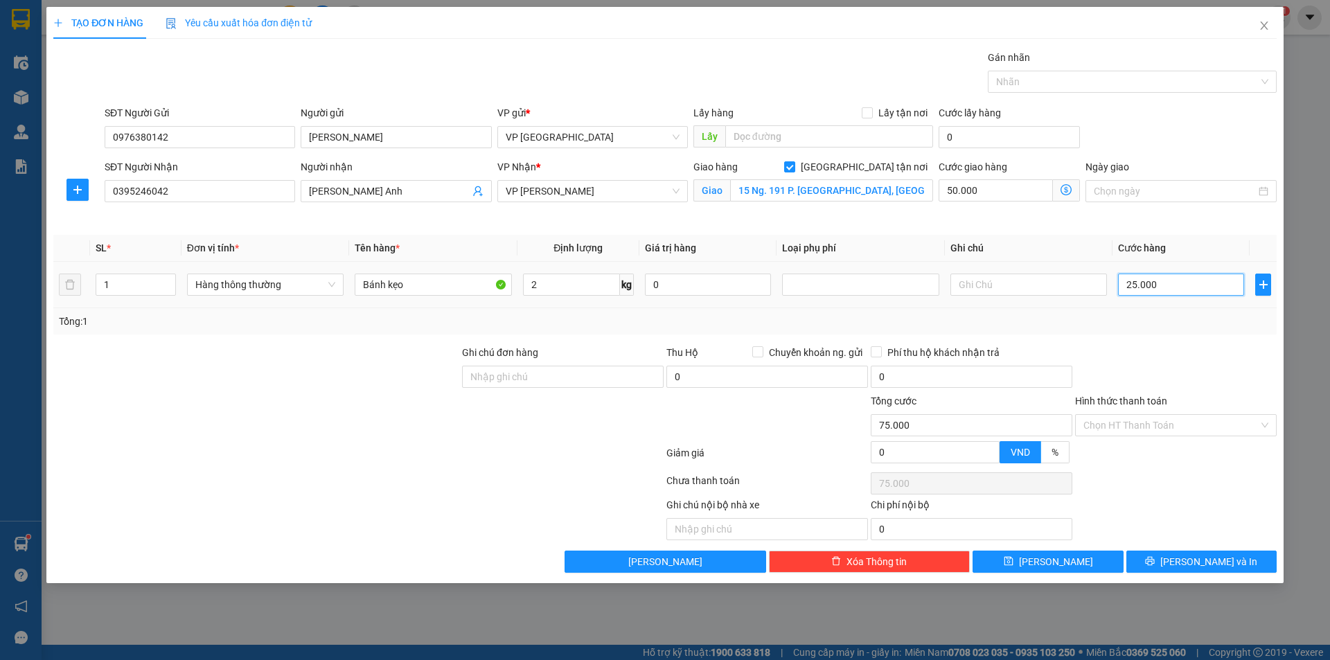
type input "300.003"
click at [1195, 283] on input "2.500.030.000" at bounding box center [1181, 285] width 126 height 22
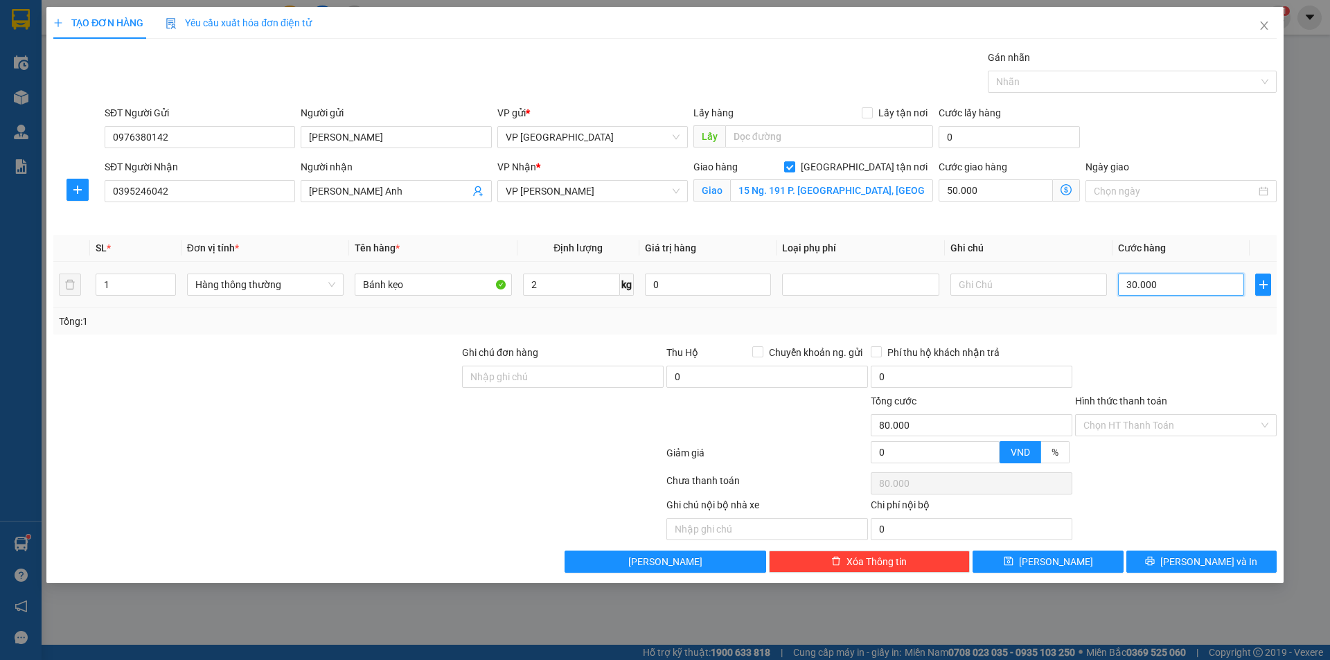
click at [1177, 290] on input "30.000" at bounding box center [1181, 285] width 126 height 22
click at [1010, 239] on th "Ghi chú" at bounding box center [1029, 248] width 168 height 27
click at [1028, 240] on th "Ghi chú" at bounding box center [1029, 248] width 168 height 27
click at [1159, 438] on div "Hình thức thanh toán Chọn HT Thanh Toán" at bounding box center [1176, 418] width 202 height 49
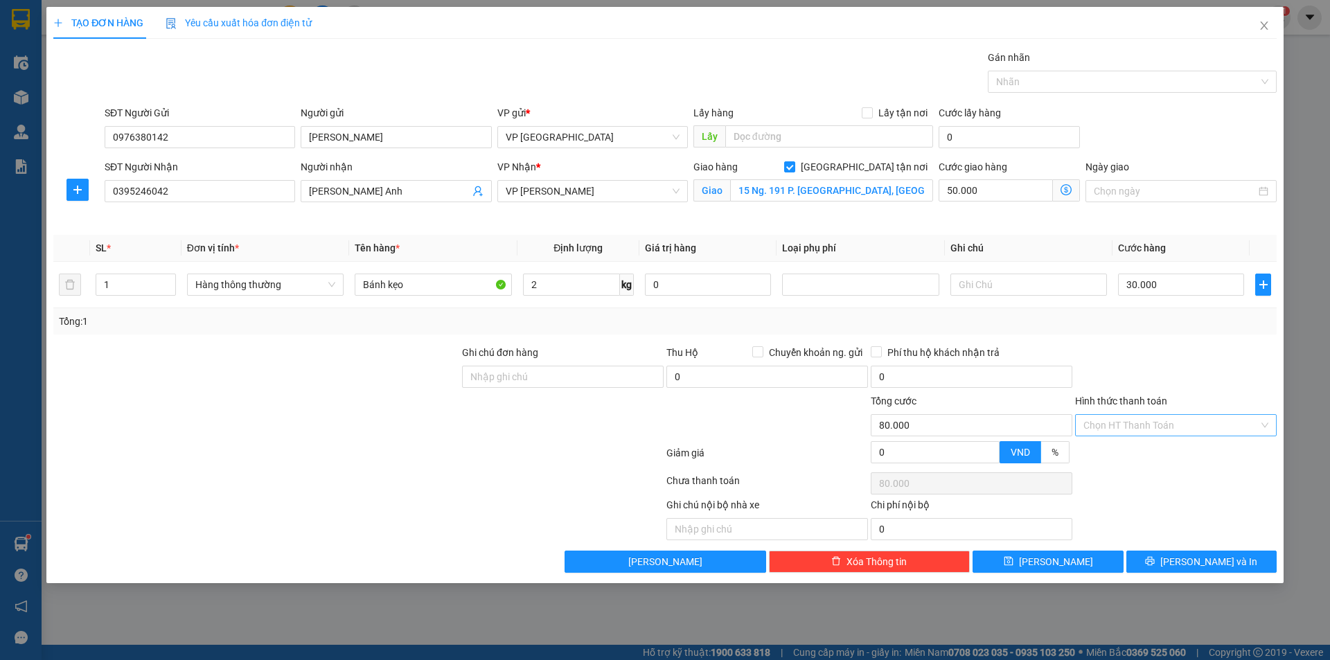
click at [1165, 435] on input "Hình thức thanh toán" at bounding box center [1171, 425] width 175 height 21
click at [1153, 457] on div "Tại văn phòng" at bounding box center [1176, 453] width 185 height 15
click at [1155, 559] on icon "printer" at bounding box center [1150, 561] width 10 height 10
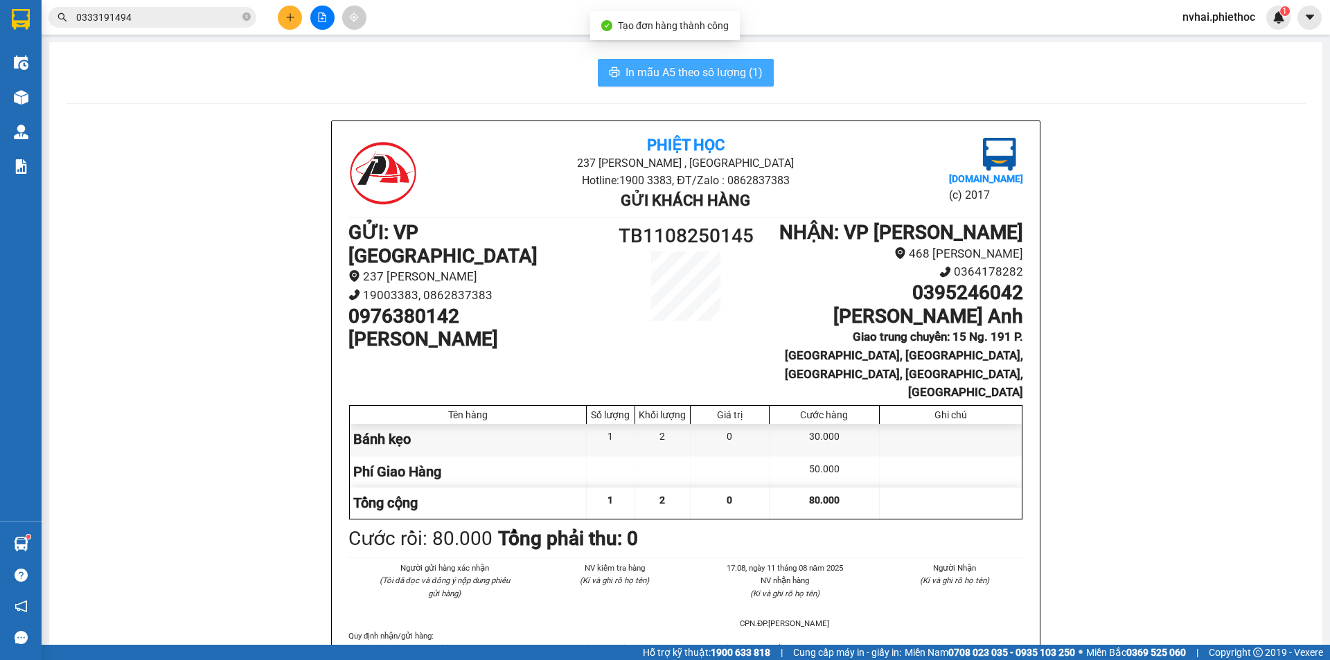
click at [716, 69] on span "In mẫu A5 theo số lượng (1)" at bounding box center [694, 72] width 137 height 17
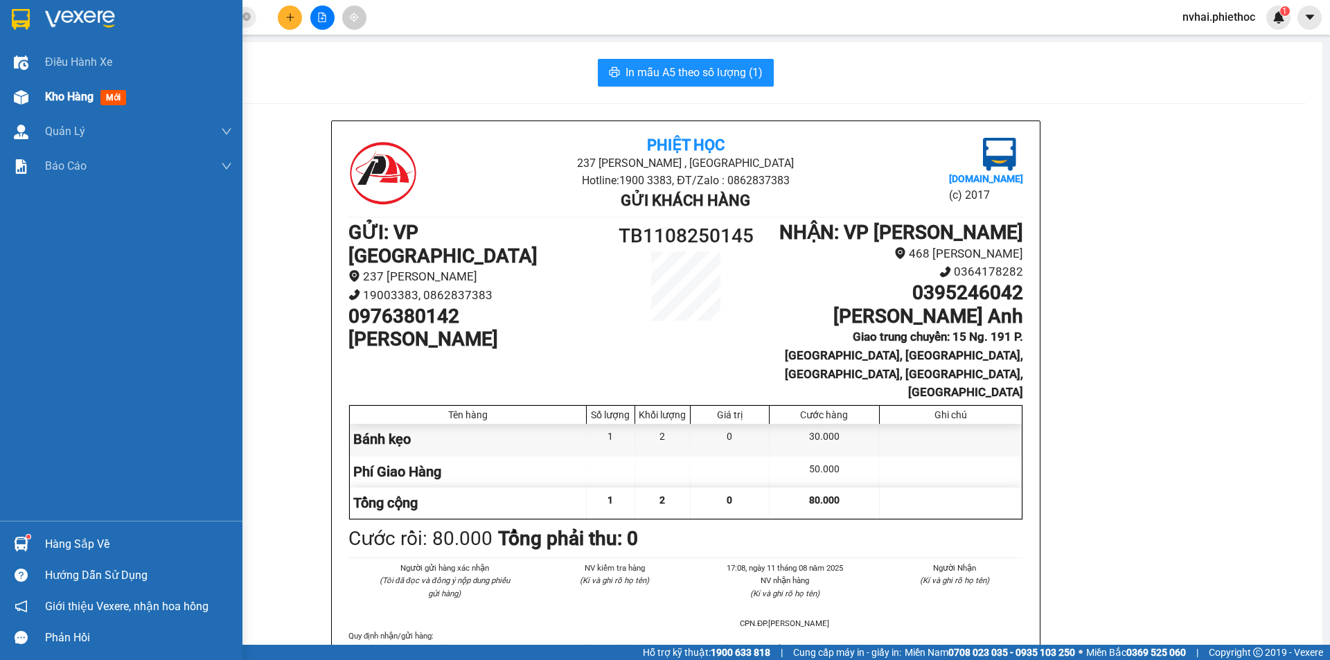
click at [41, 98] on div "Kho hàng mới" at bounding box center [121, 97] width 243 height 35
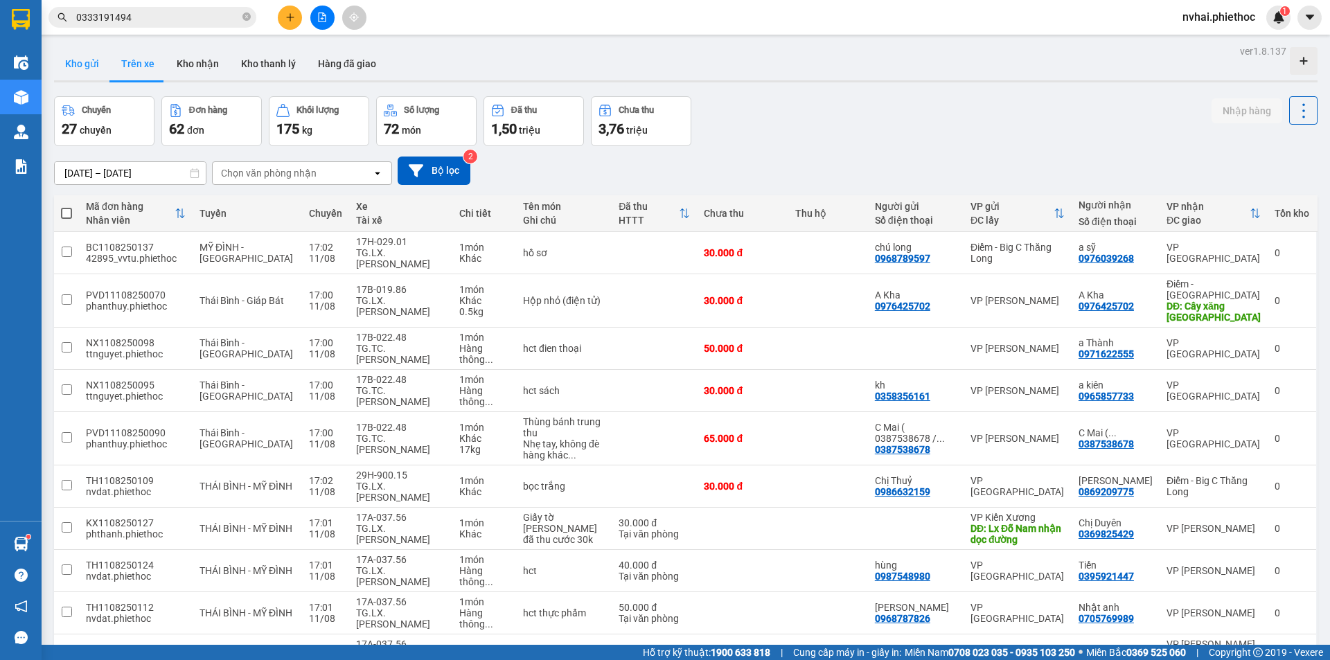
click at [85, 64] on button "Kho gửi" at bounding box center [82, 63] width 56 height 33
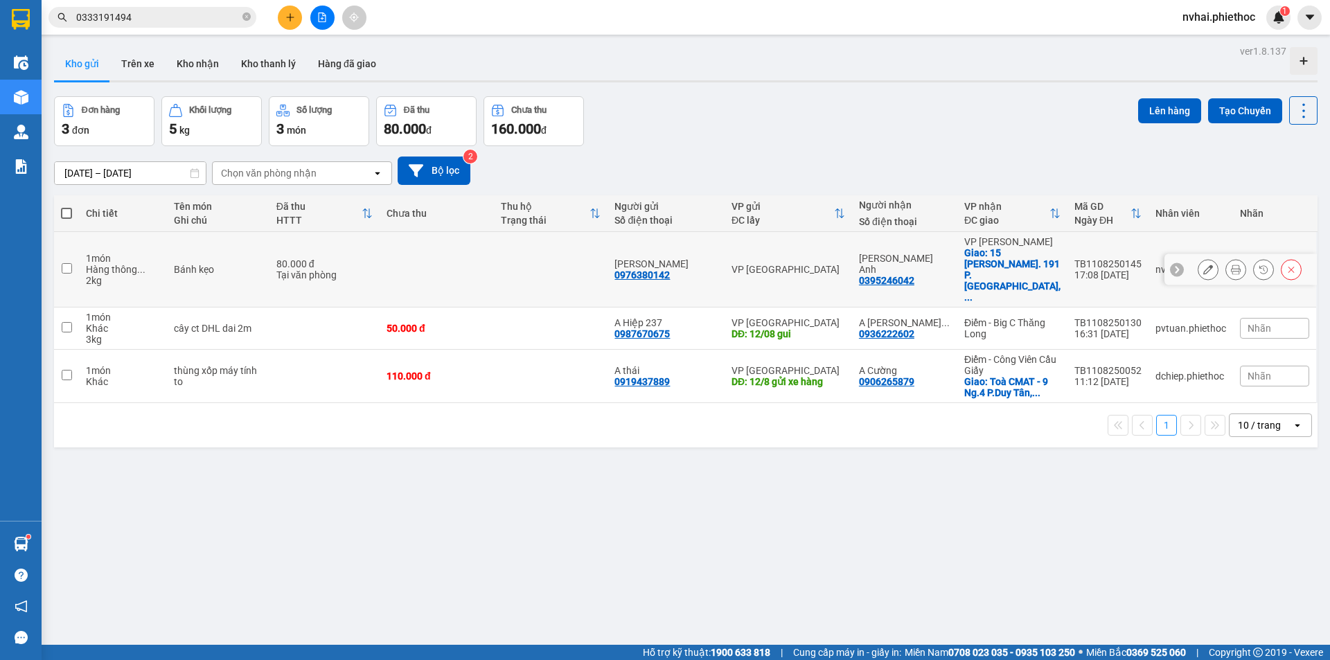
click at [1204, 265] on icon at bounding box center [1209, 270] width 10 height 10
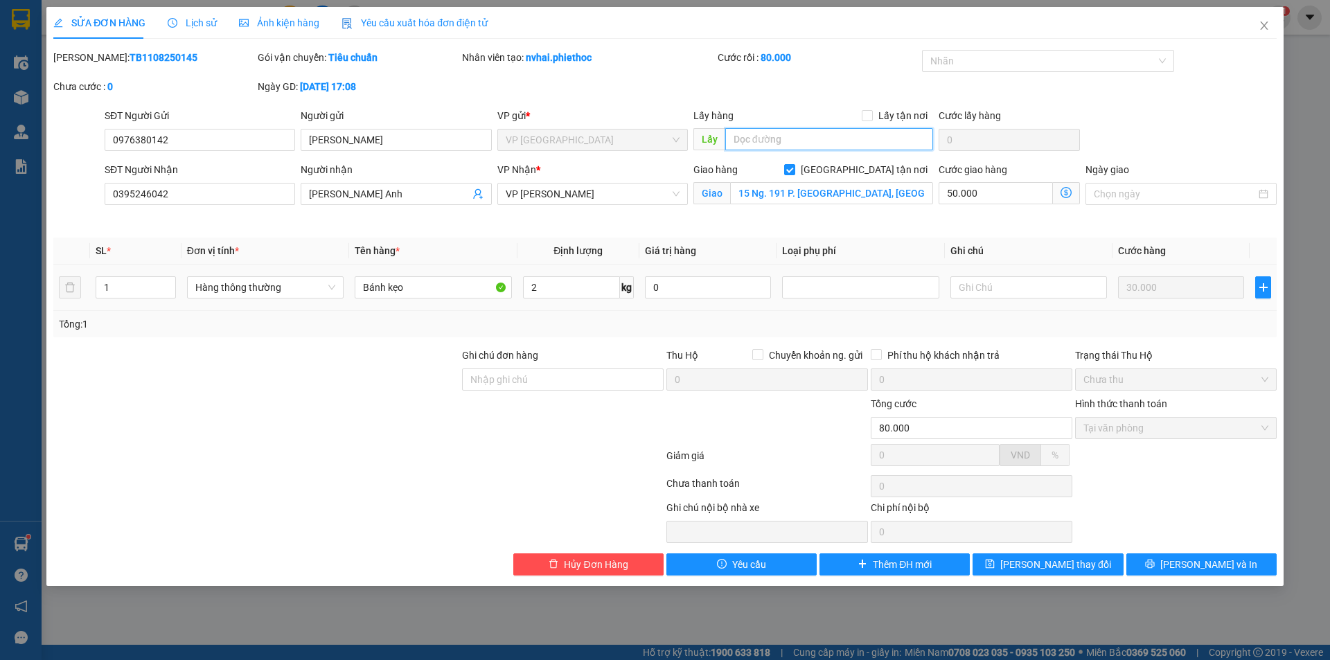
click at [769, 132] on input "text" at bounding box center [829, 139] width 208 height 22
click at [1057, 563] on span "[PERSON_NAME] thay đổi" at bounding box center [1056, 564] width 111 height 15
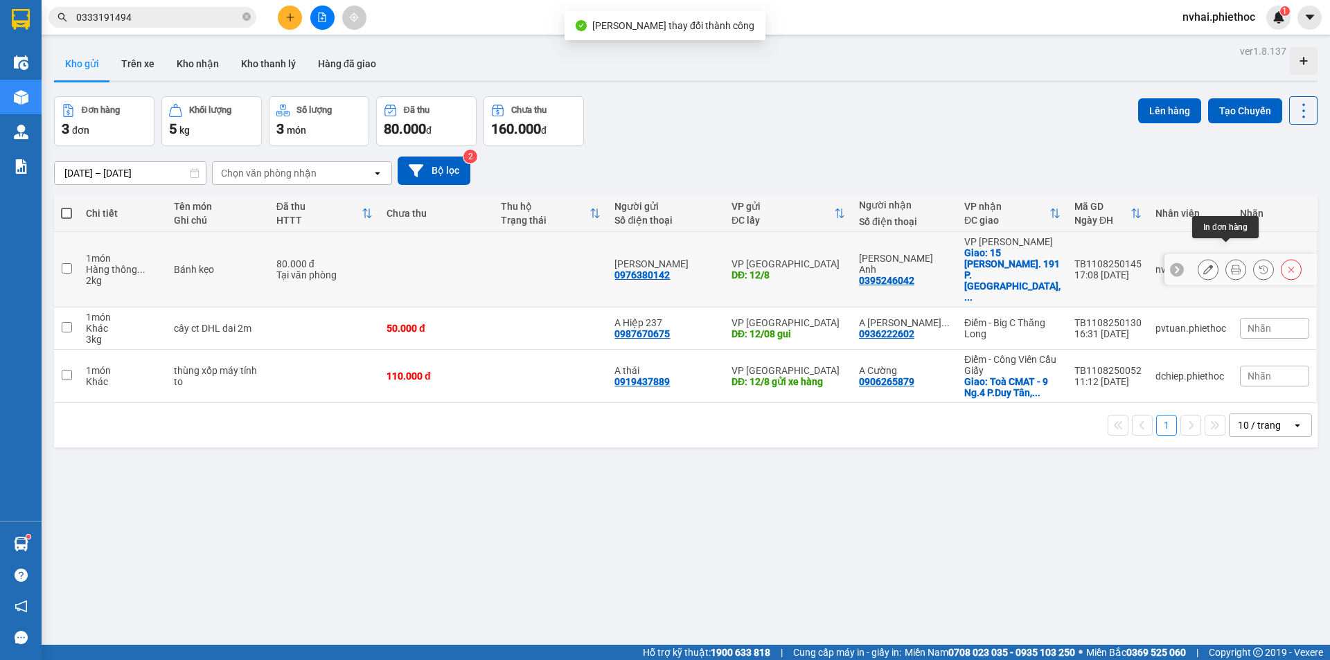
click at [1231, 265] on icon at bounding box center [1236, 270] width 10 height 10
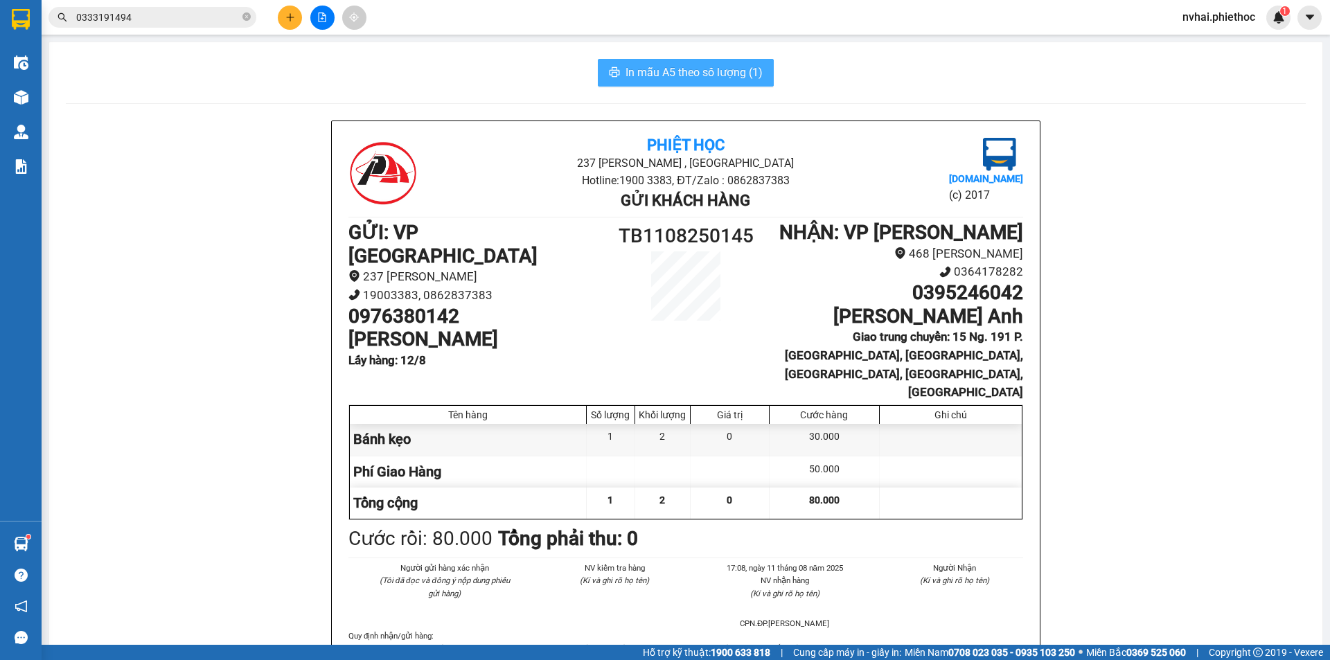
click at [687, 77] on span "In mẫu A5 theo số lượng (1)" at bounding box center [694, 72] width 137 height 17
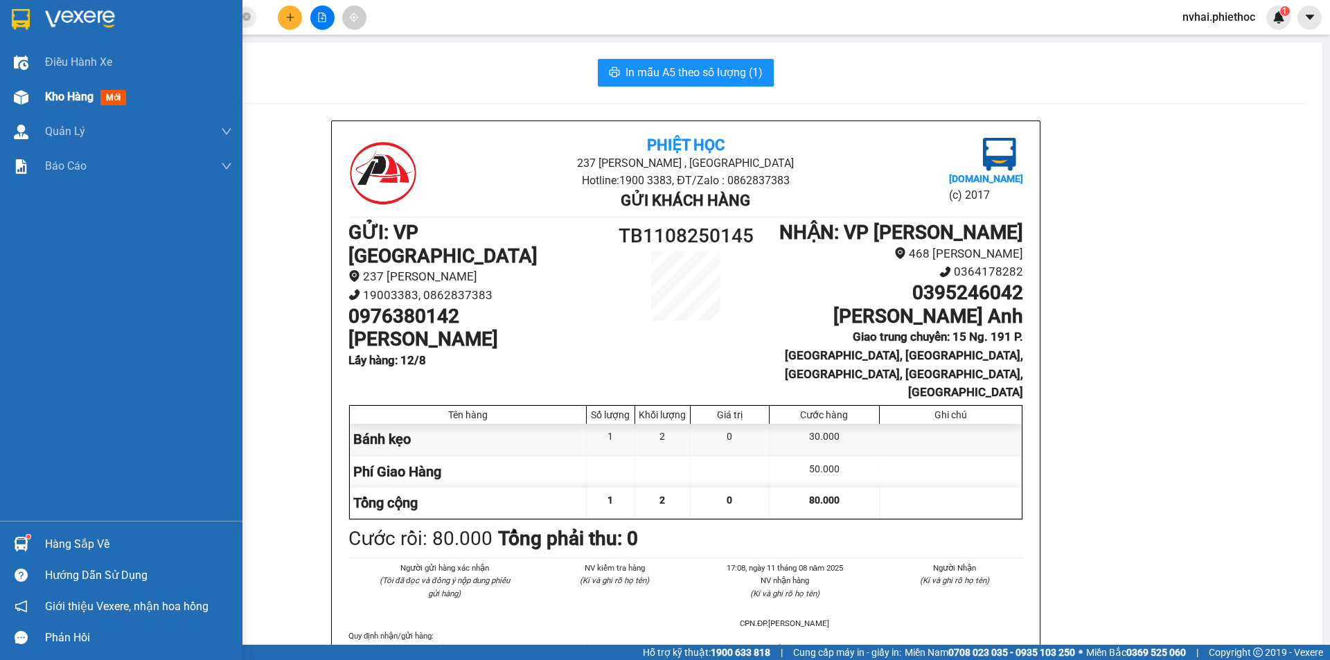
click at [33, 101] on div at bounding box center [21, 97] width 24 height 24
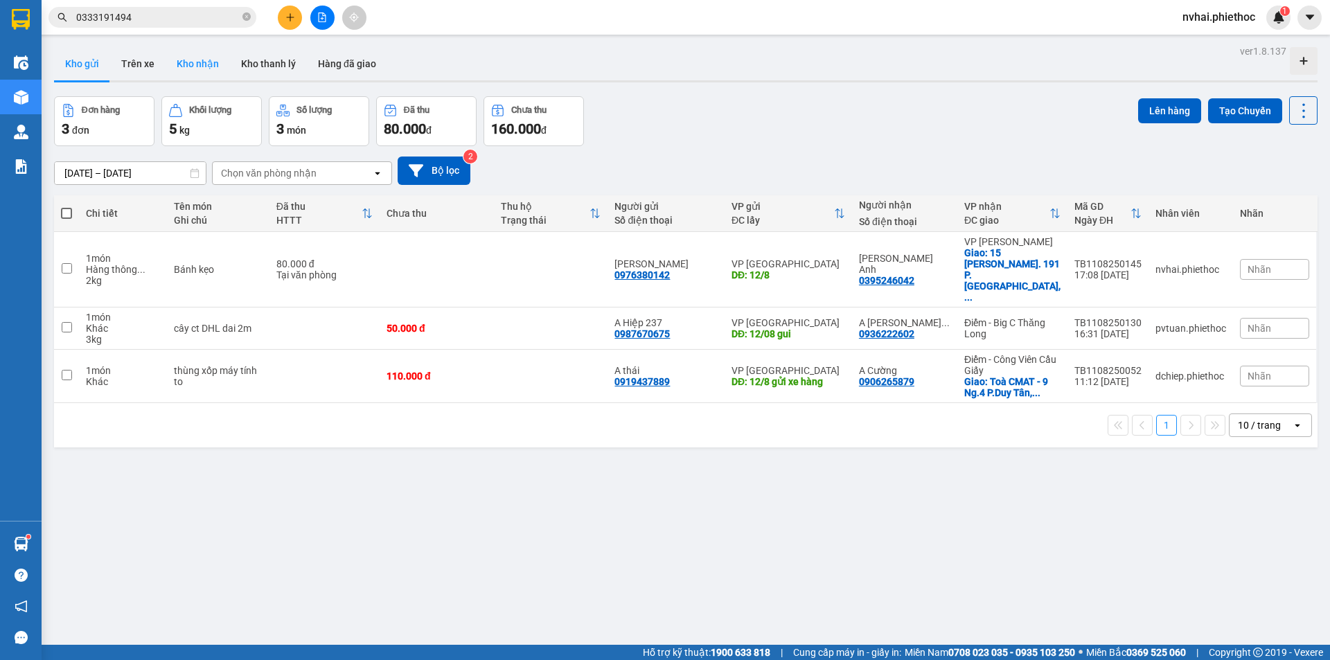
click at [188, 62] on button "Kho nhận" at bounding box center [198, 63] width 64 height 33
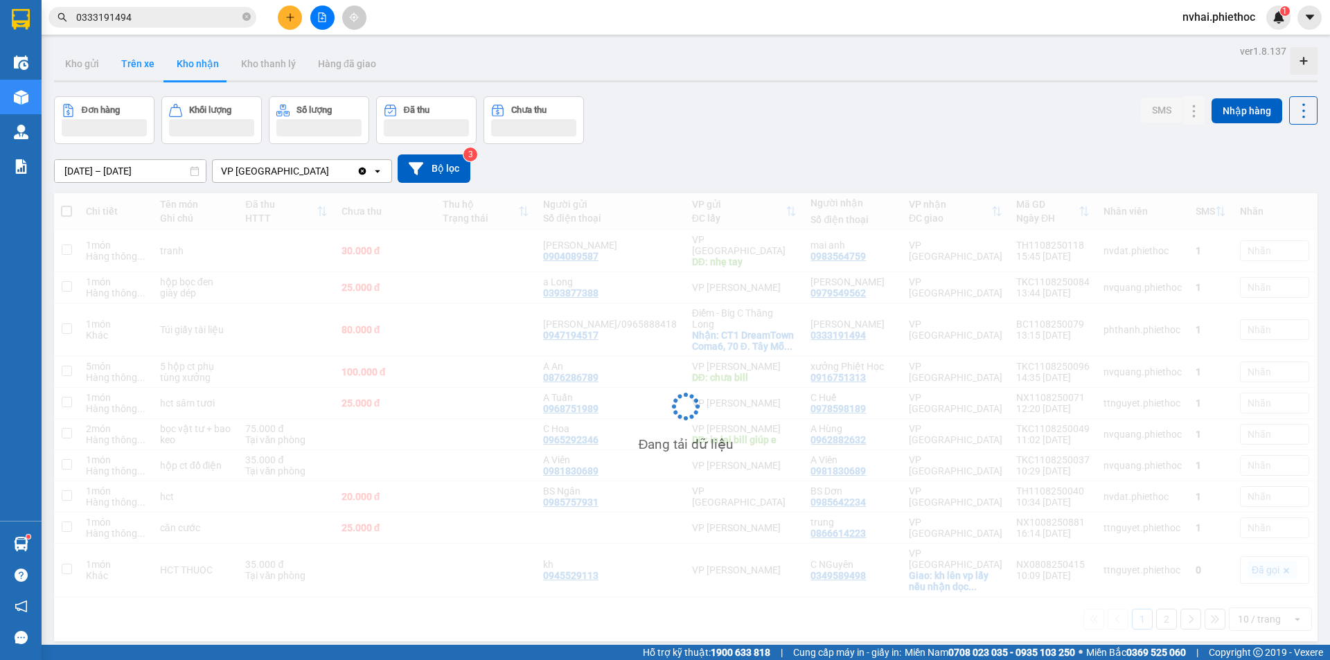
click at [134, 65] on button "Trên xe" at bounding box center [137, 63] width 55 height 33
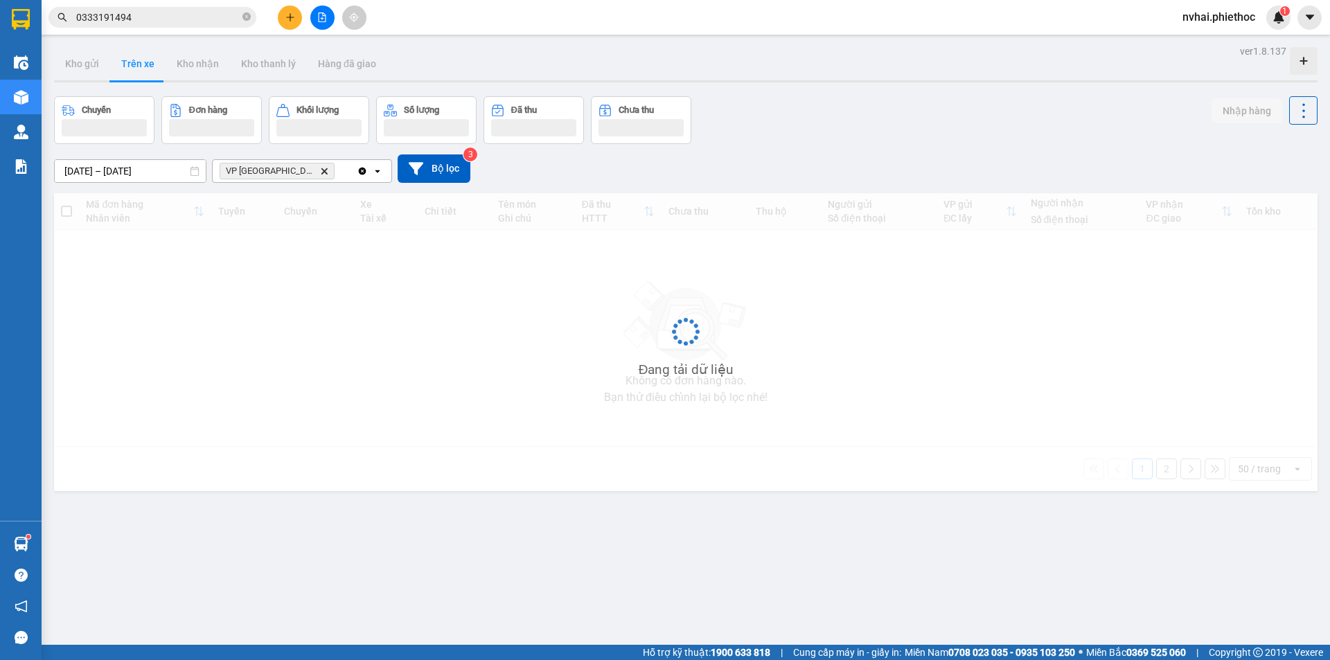
click at [134, 66] on button "Trên xe" at bounding box center [137, 63] width 55 height 33
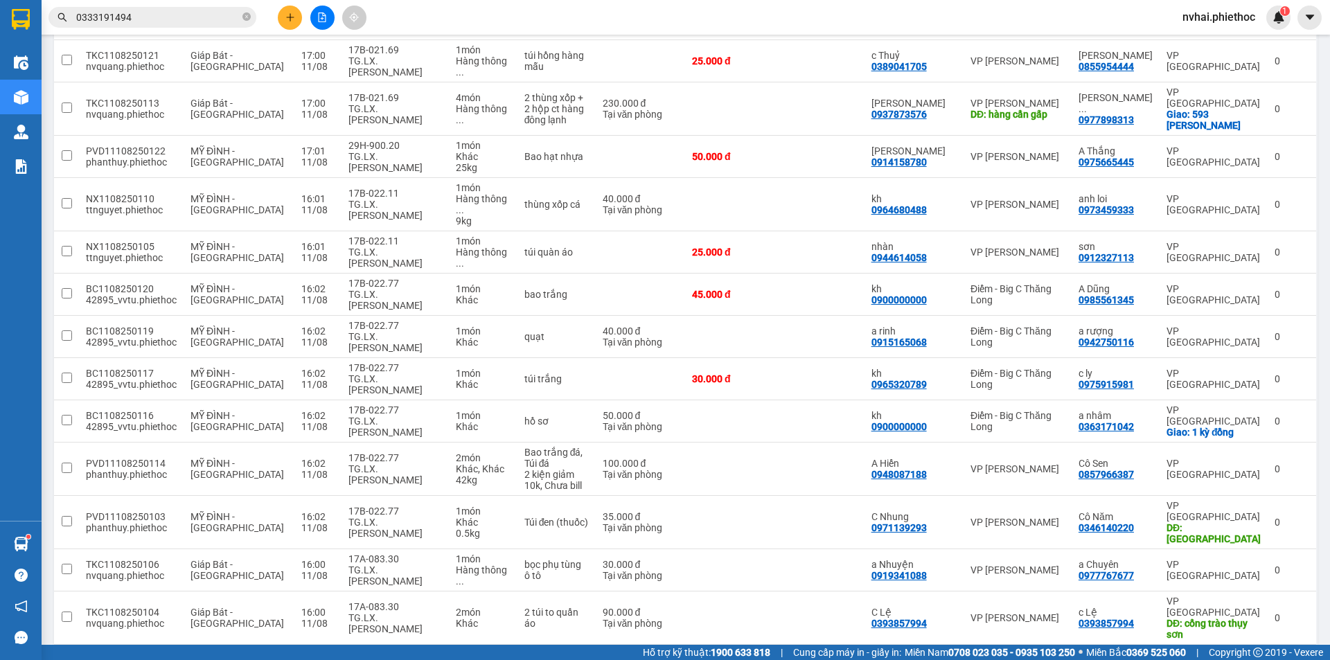
scroll to position [799, 0]
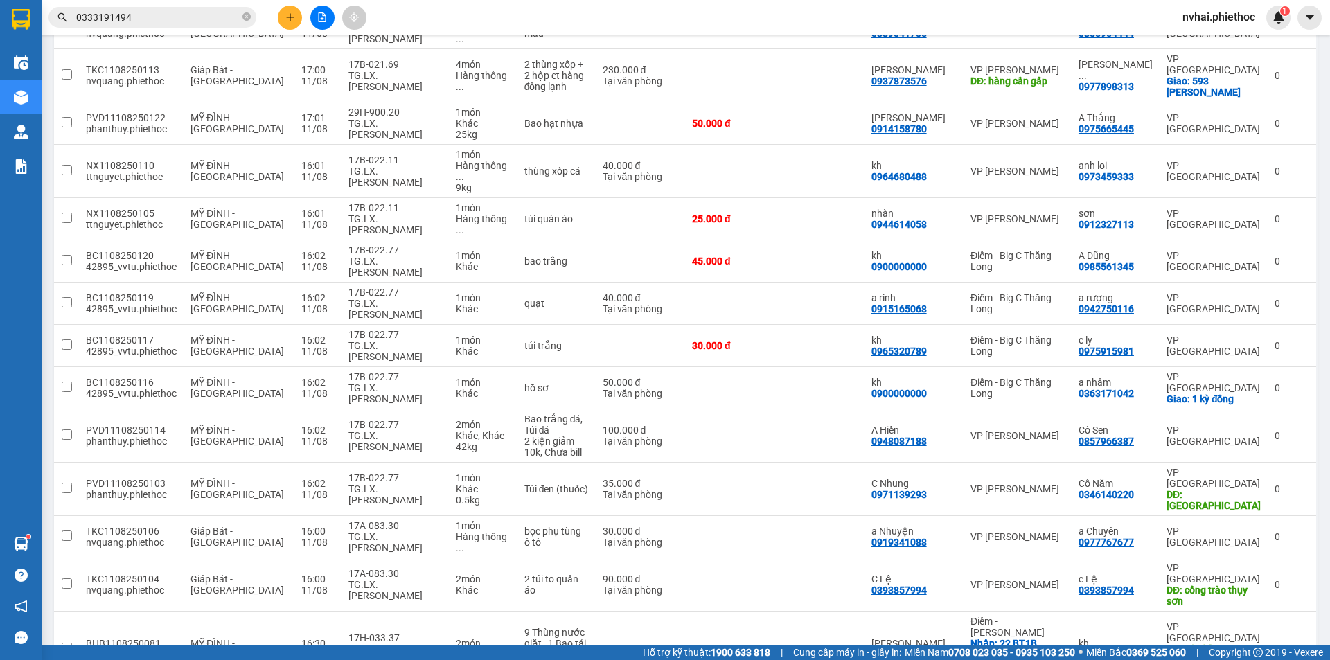
scroll to position [683, 0]
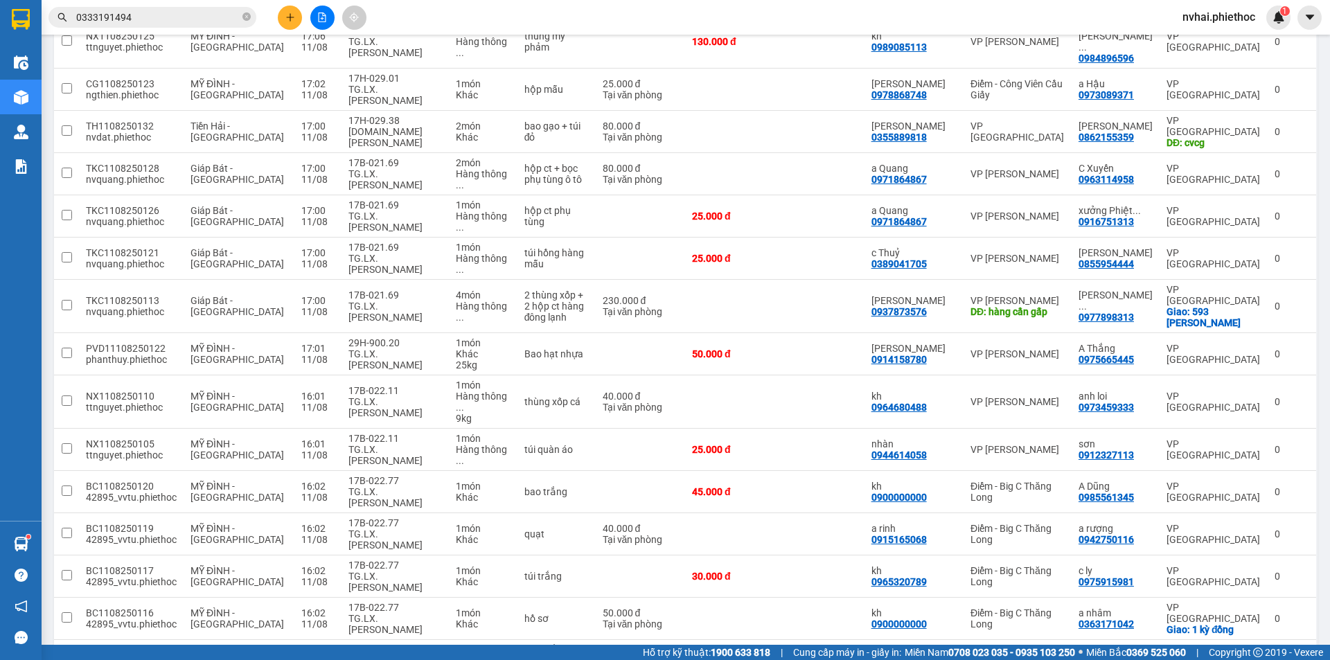
scroll to position [799, 0]
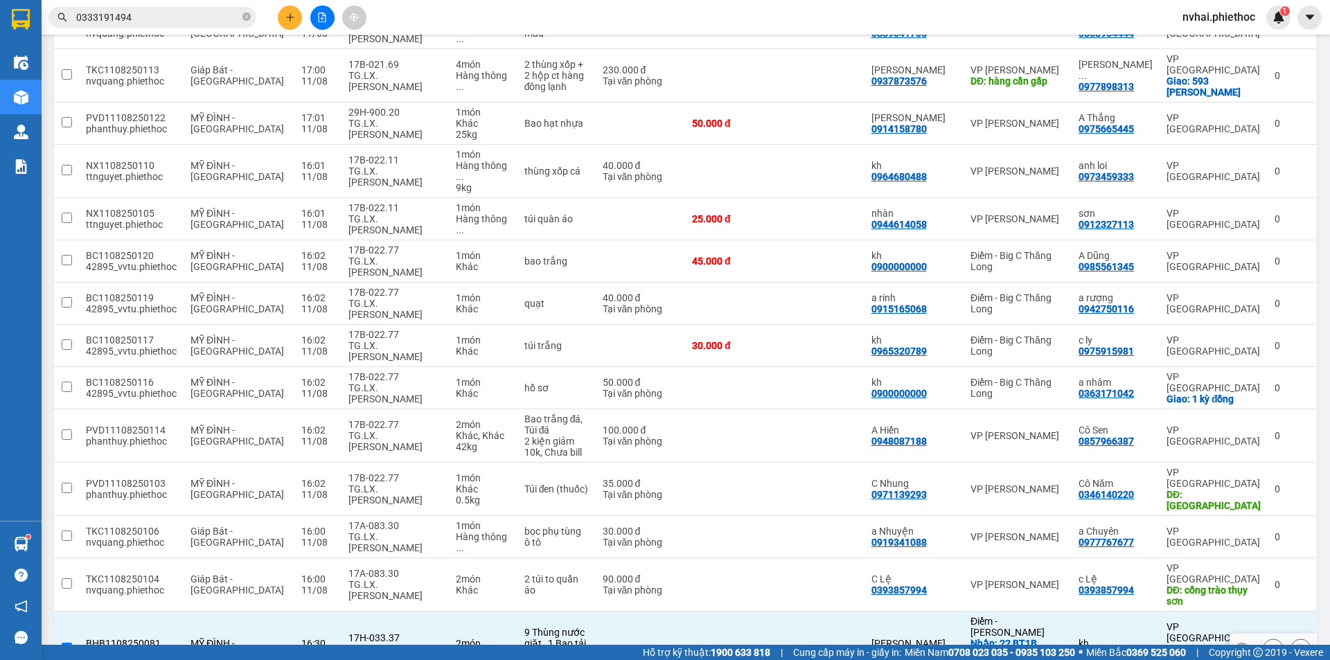
click at [369, 644] on div "CPN.[PERSON_NAME]" at bounding box center [396, 655] width 94 height 22
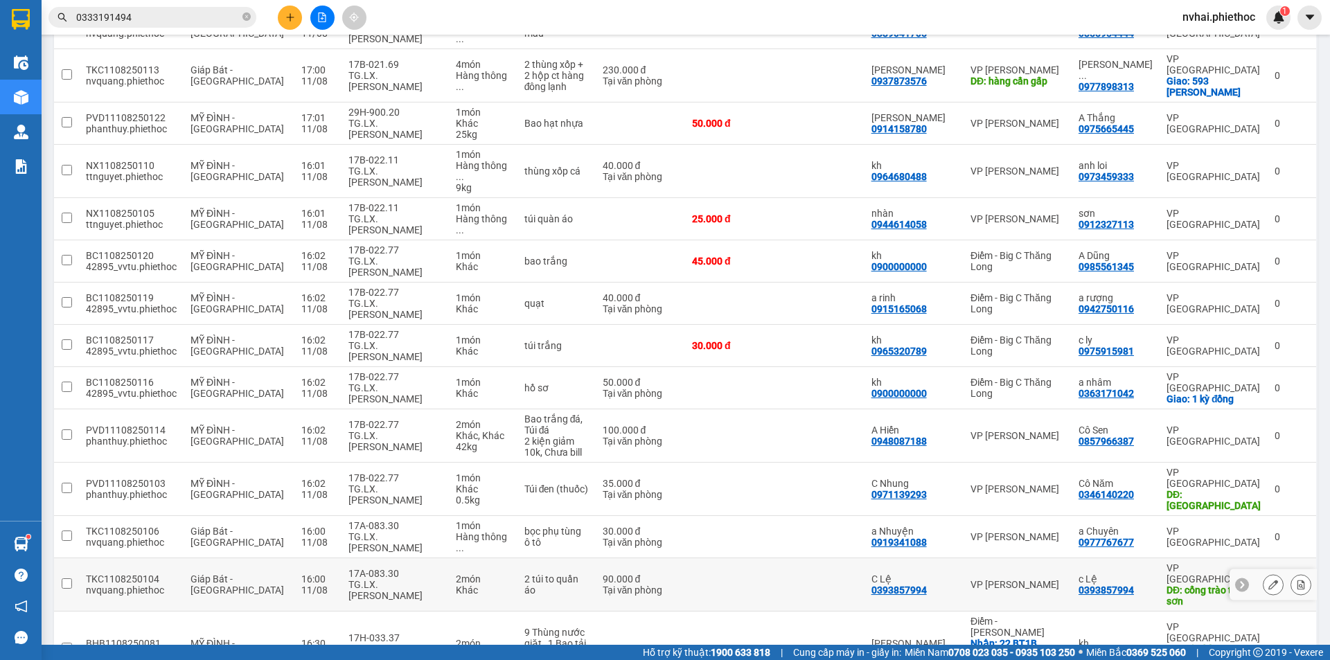
click at [382, 579] on div "TG.LX.[PERSON_NAME]" at bounding box center [396, 590] width 94 height 22
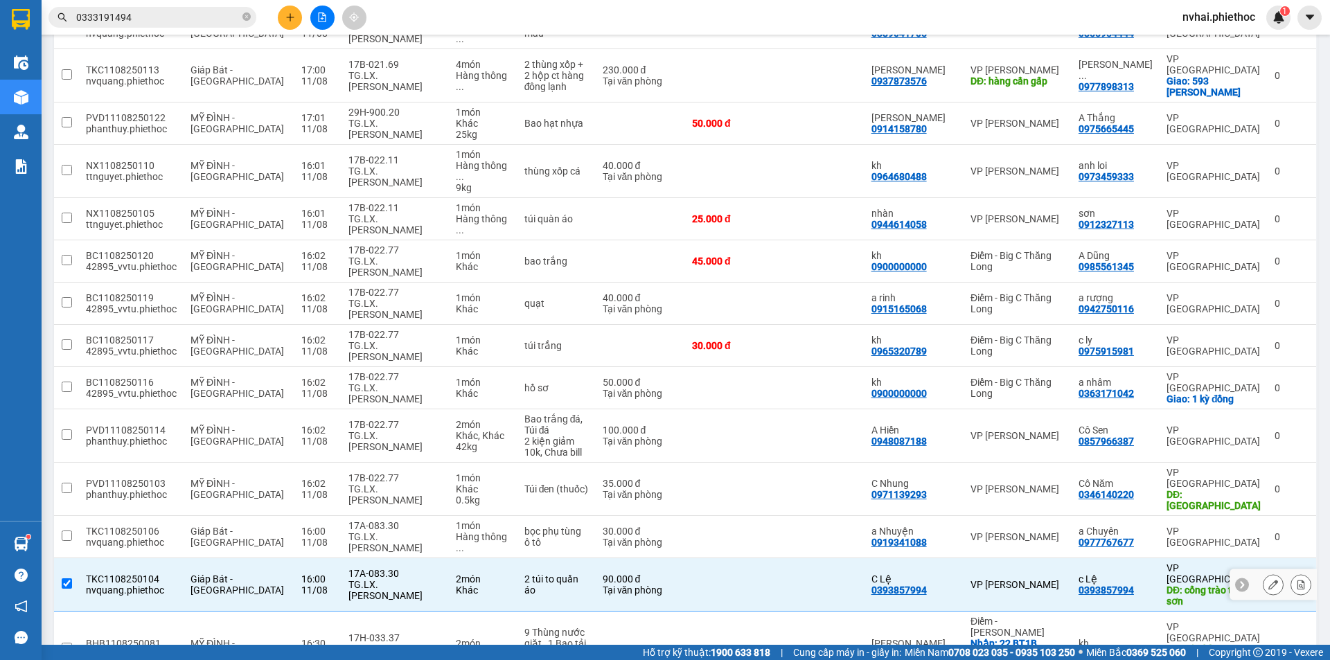
click at [369, 531] on div "TG.LX.[PERSON_NAME]" at bounding box center [396, 542] width 94 height 22
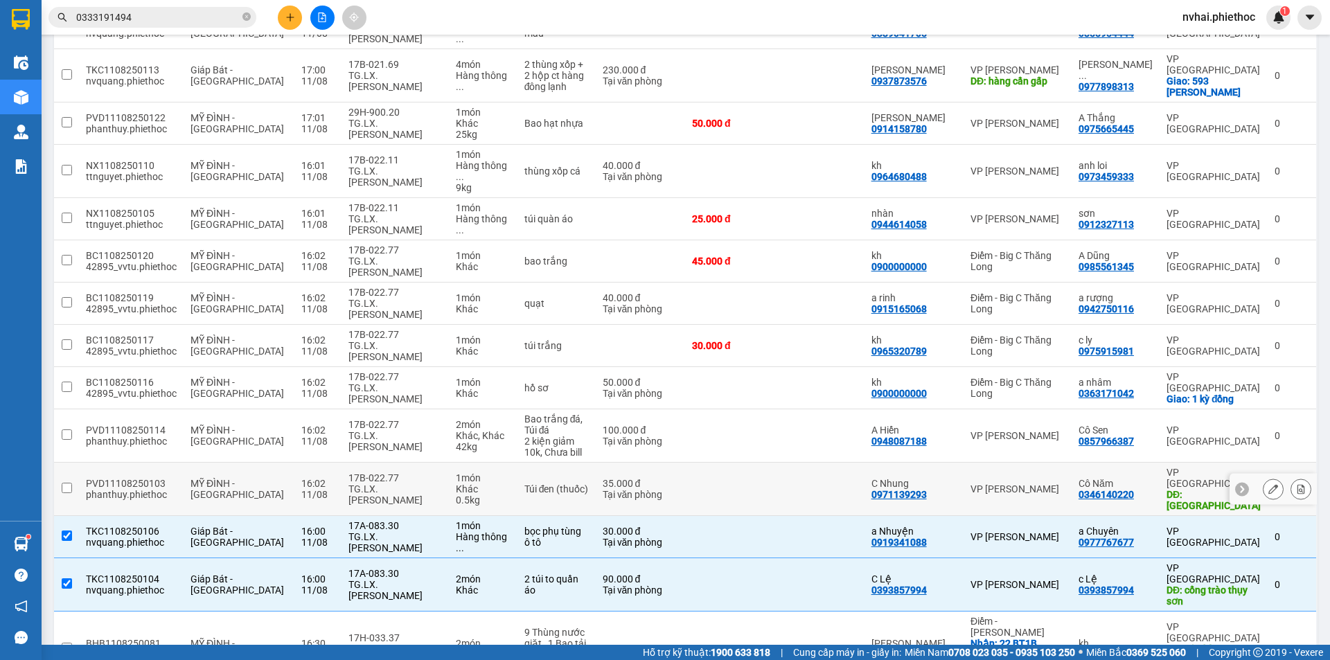
click at [366, 473] on div "17B-022.77" at bounding box center [396, 478] width 94 height 11
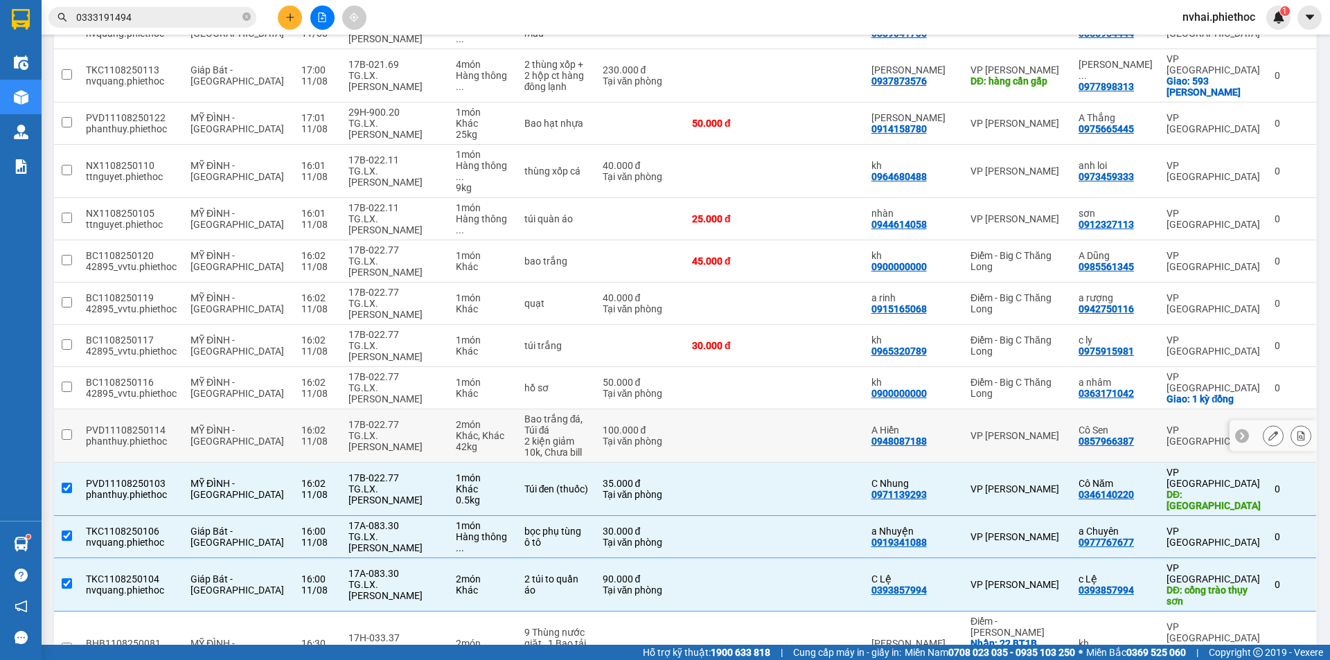
click at [369, 430] on div "TG.LX.[PERSON_NAME]" at bounding box center [396, 441] width 94 height 22
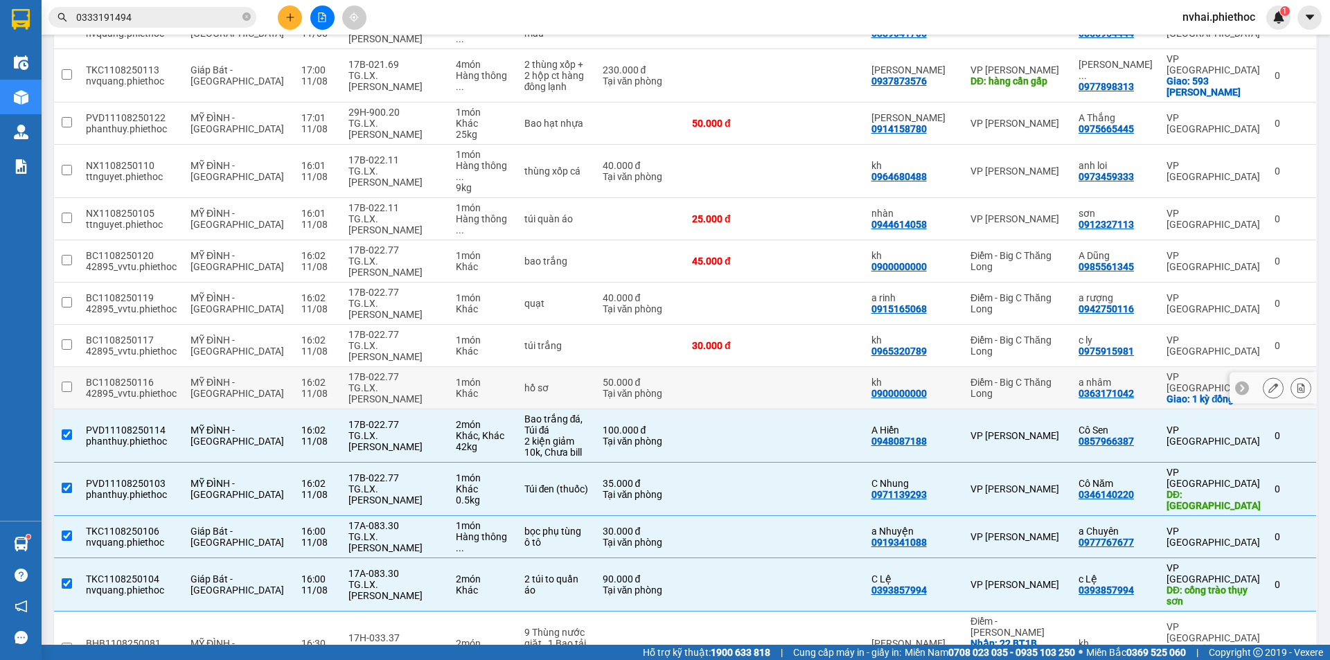
drag, startPoint x: 379, startPoint y: 145, endPoint x: 380, endPoint y: 118, distance: 27.0
click at [379, 382] on div "TG.LX.[PERSON_NAME]" at bounding box center [396, 393] width 94 height 22
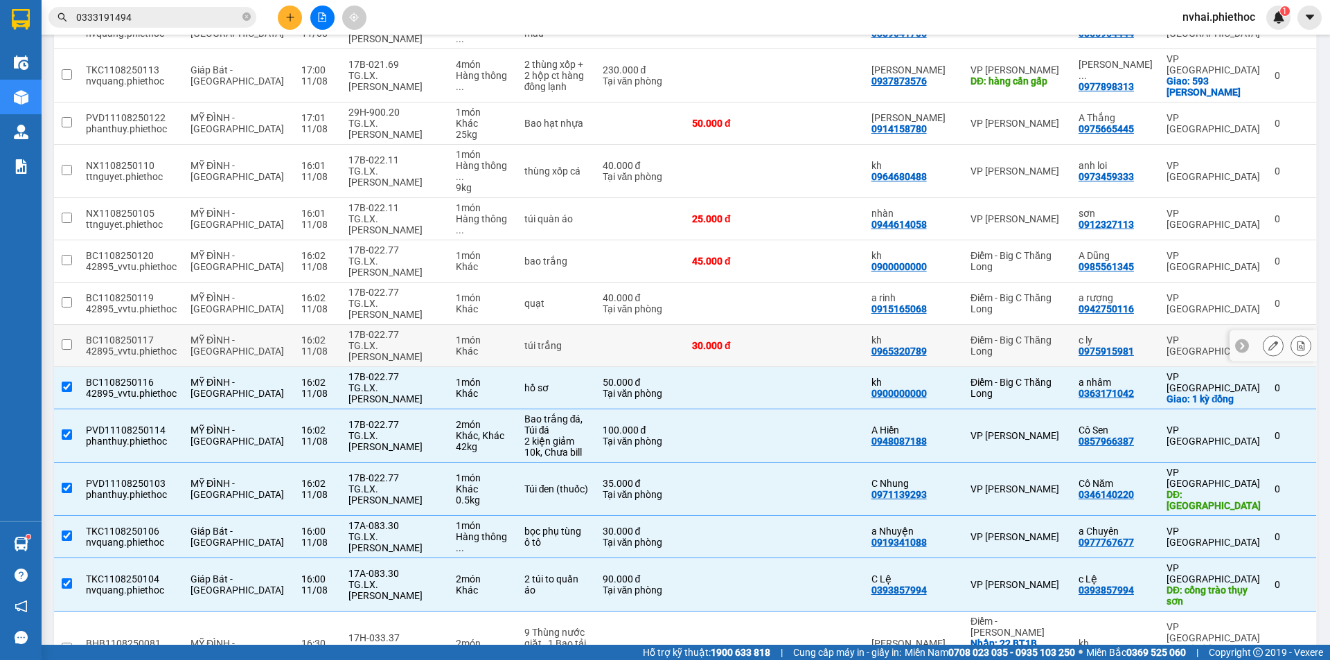
click at [378, 340] on div "TG.LX.[PERSON_NAME]" at bounding box center [396, 351] width 94 height 22
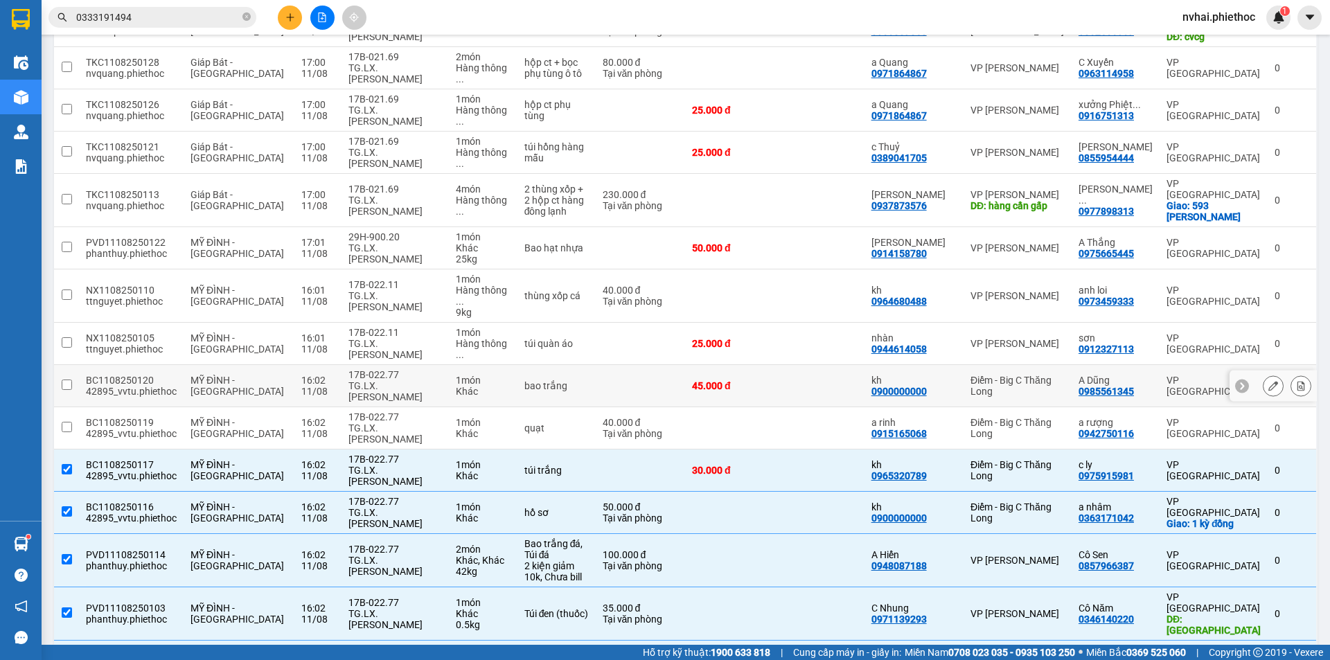
scroll to position [568, 0]
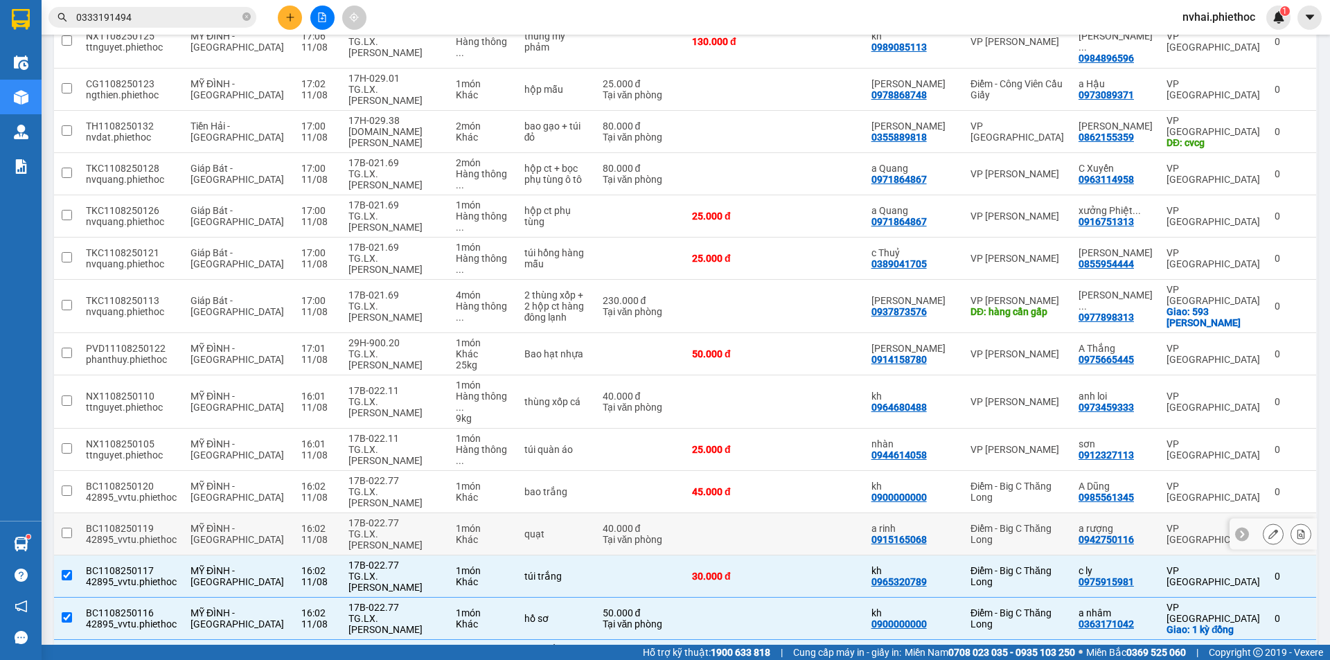
click at [391, 529] on div "TG.LX.[PERSON_NAME]" at bounding box center [396, 540] width 94 height 22
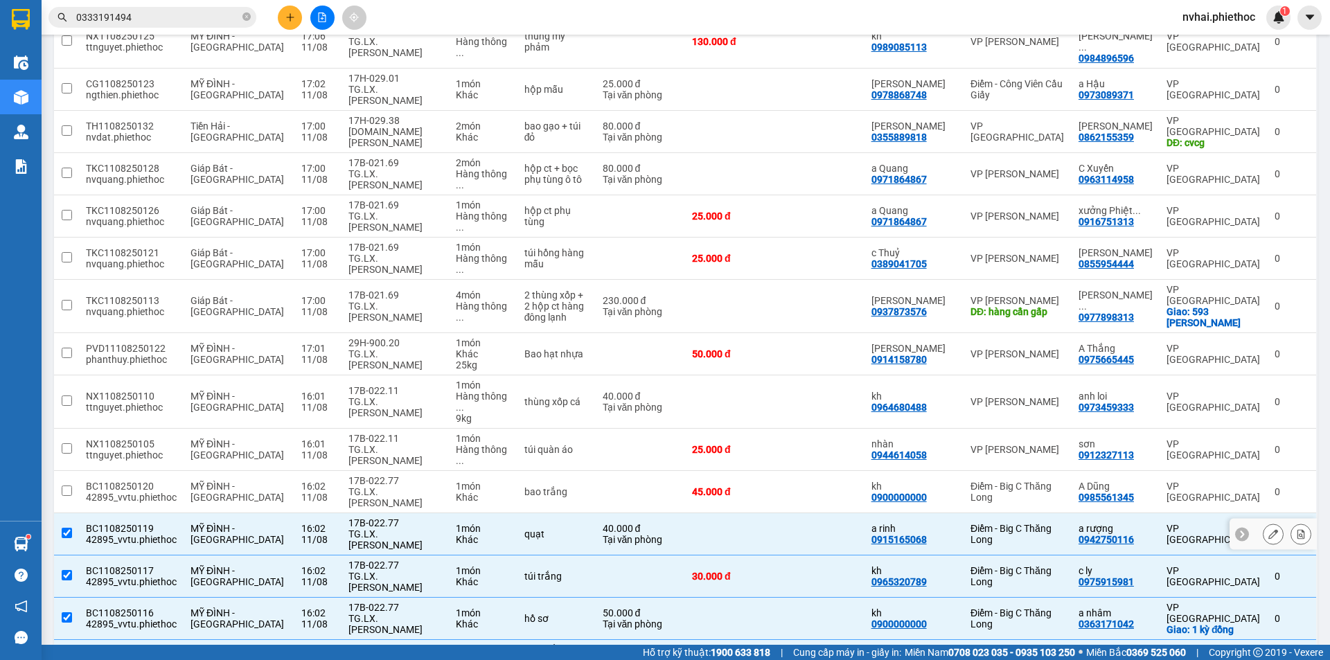
click at [388, 486] on div "TG.LX.[PERSON_NAME]" at bounding box center [396, 497] width 94 height 22
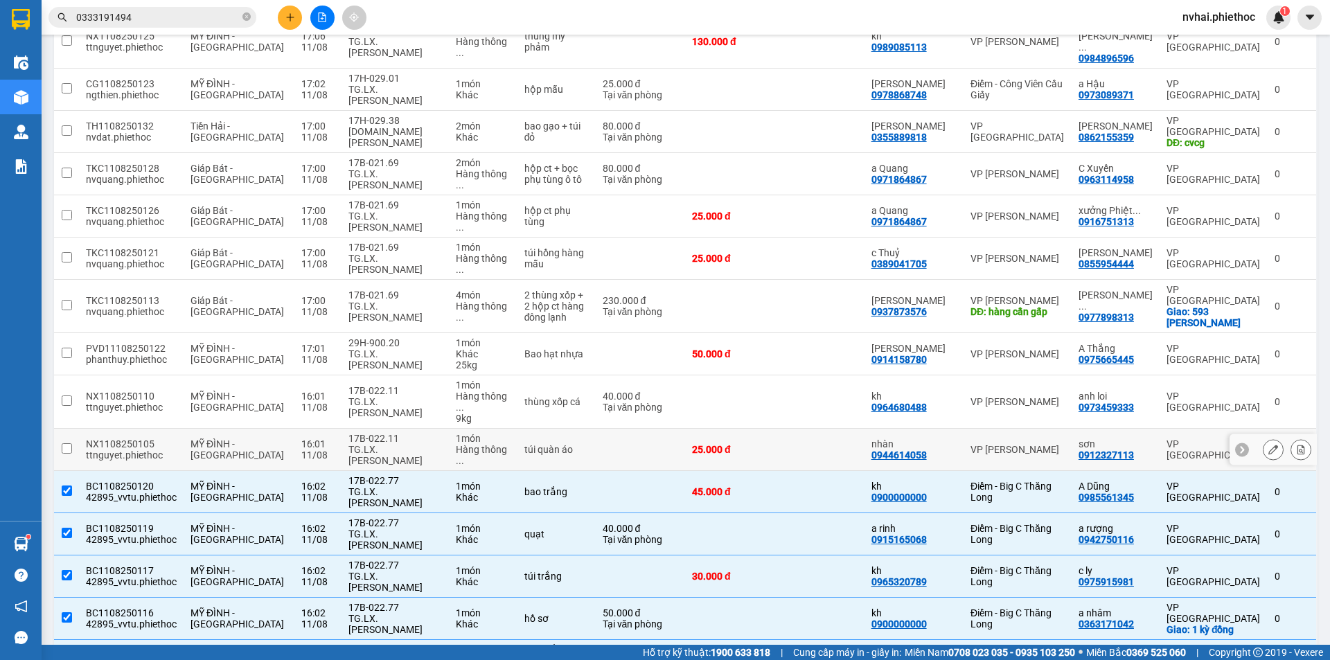
click at [349, 433] on div "17B-022.11" at bounding box center [396, 438] width 94 height 11
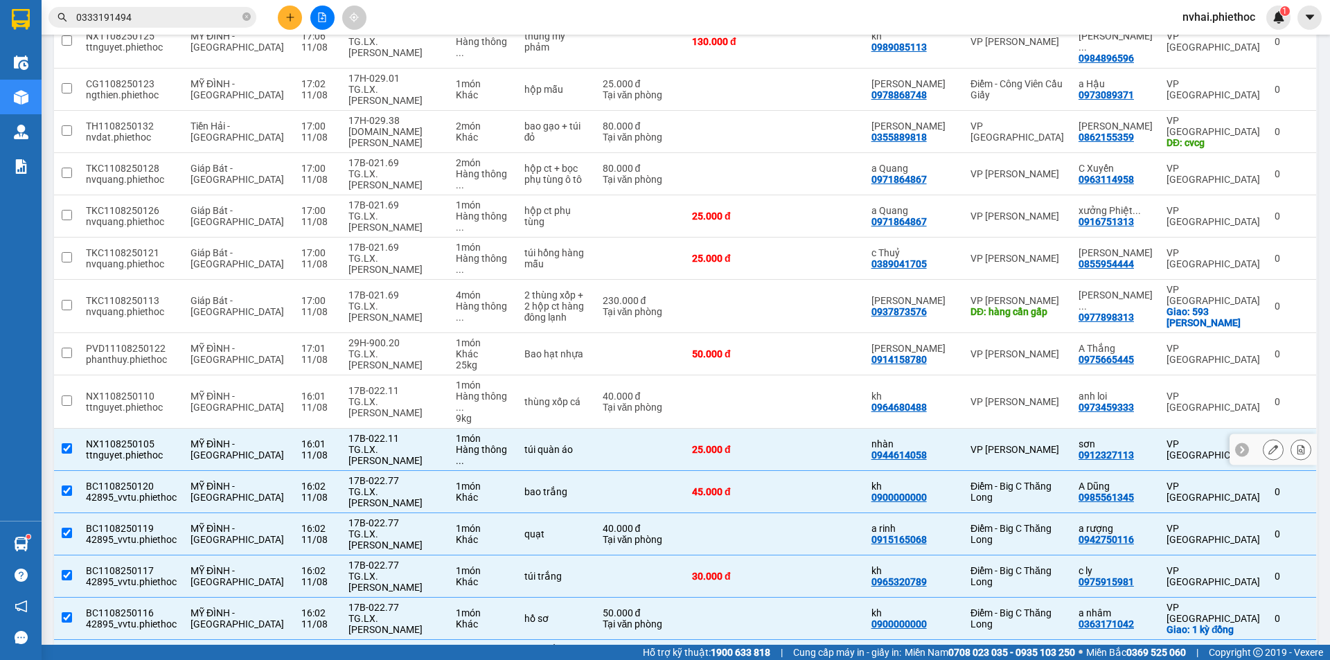
click at [349, 396] on div "TG.LX.[PERSON_NAME]" at bounding box center [396, 407] width 94 height 22
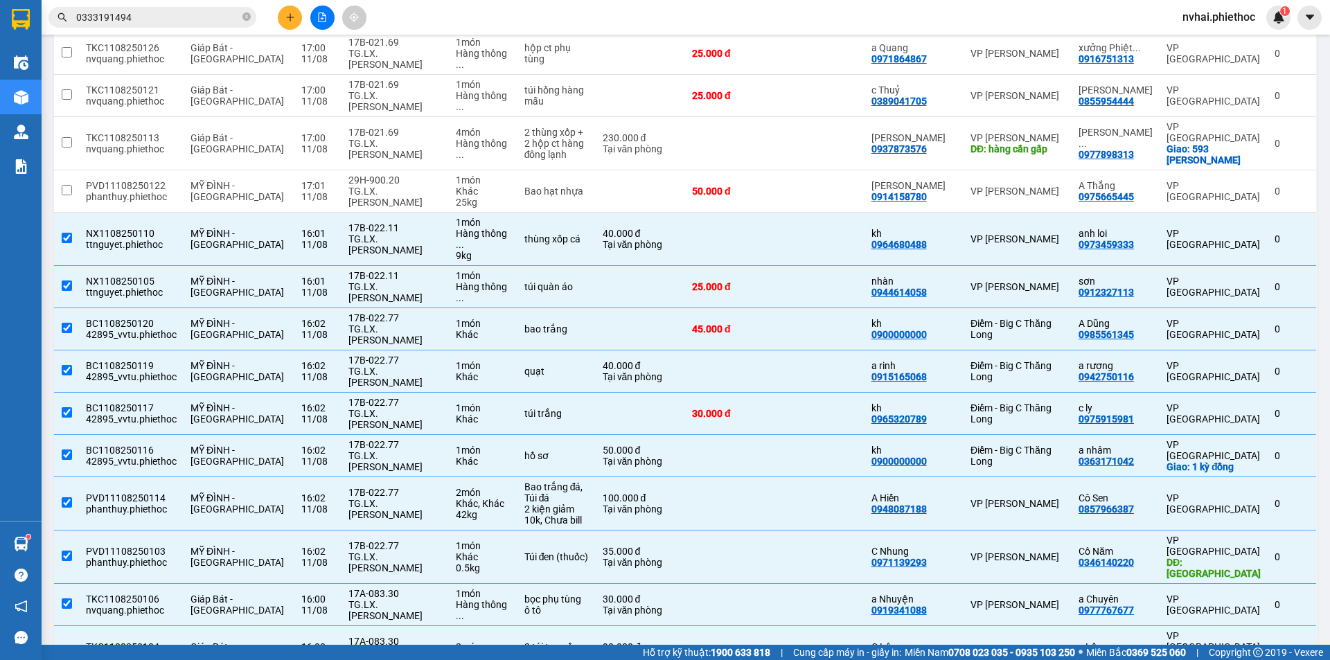
scroll to position [683, 0]
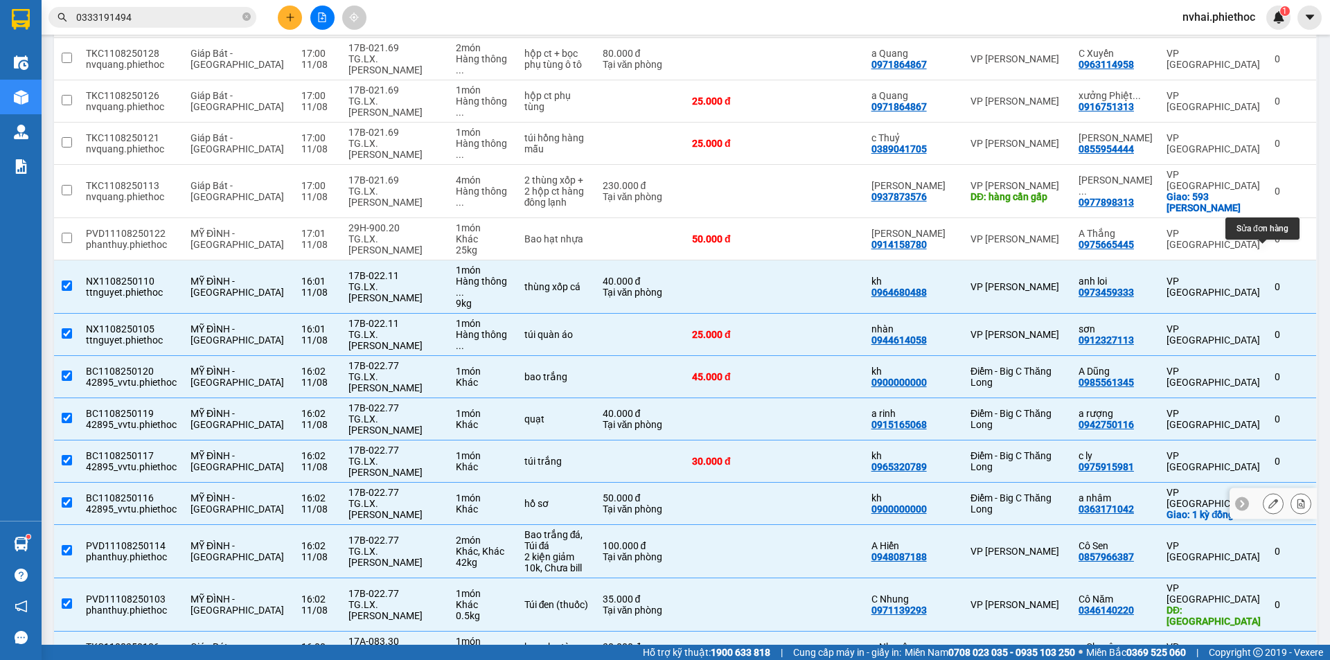
click at [1269, 499] on icon at bounding box center [1274, 504] width 10 height 10
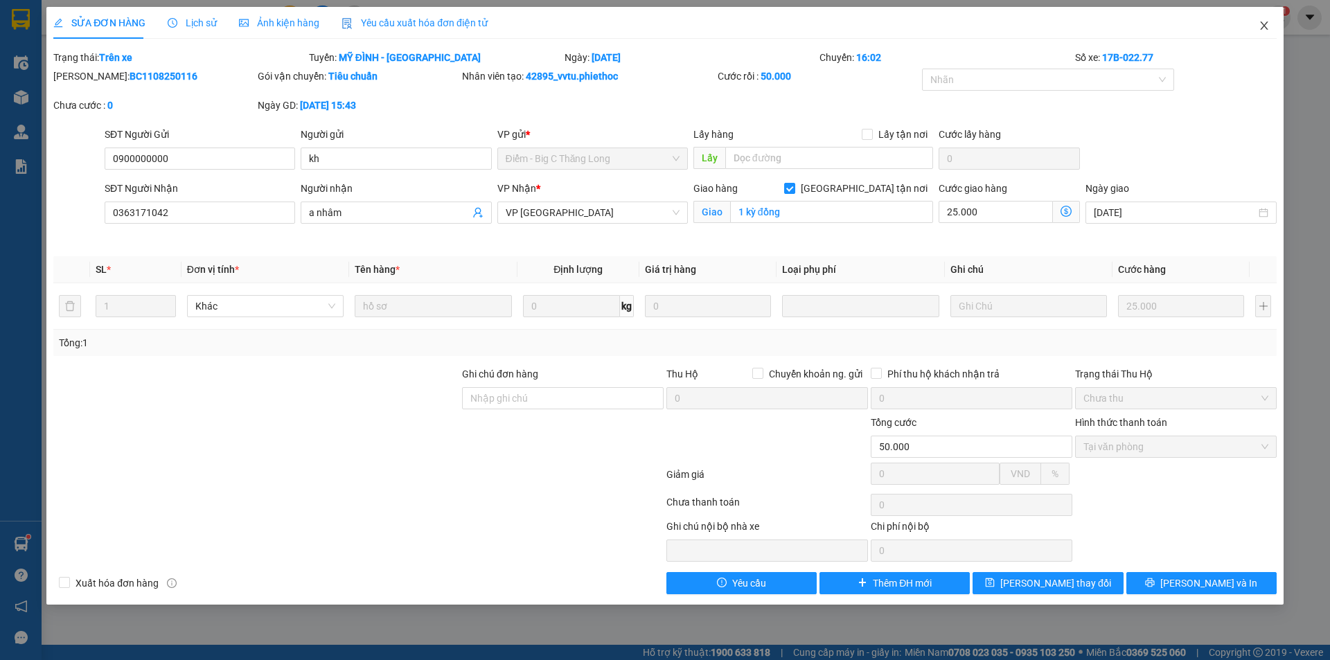
click at [1263, 26] on icon "close" at bounding box center [1264, 25] width 11 height 11
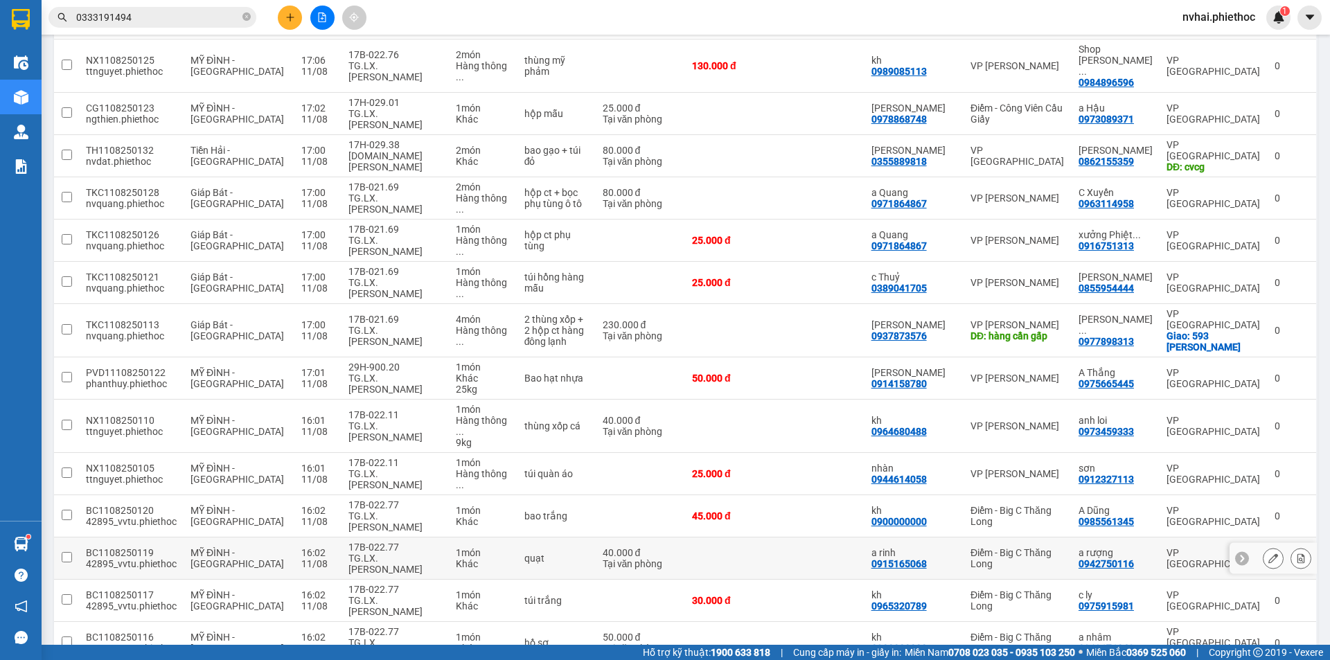
scroll to position [577, 0]
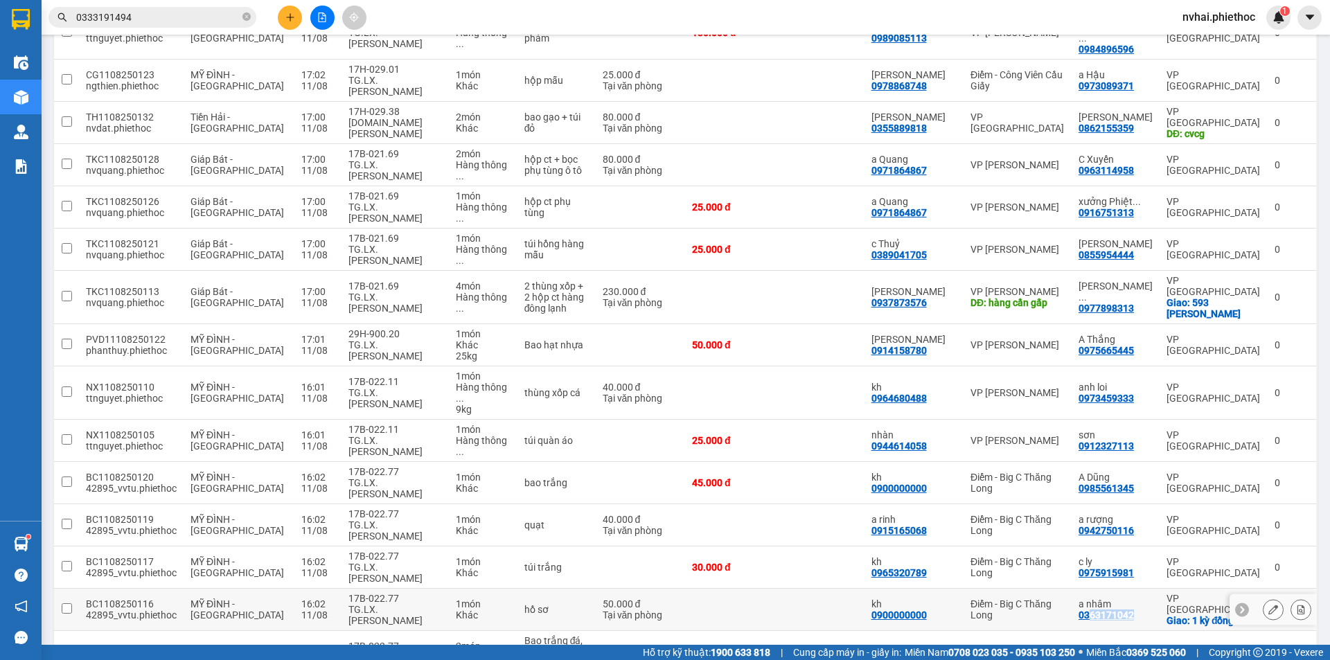
copy div "63171042"
copy div "0363171042"
drag, startPoint x: 1139, startPoint y: 367, endPoint x: 1084, endPoint y: 364, distance: 55.5
click at [1084, 599] on div "a nhâm 0363171042" at bounding box center [1116, 610] width 74 height 22
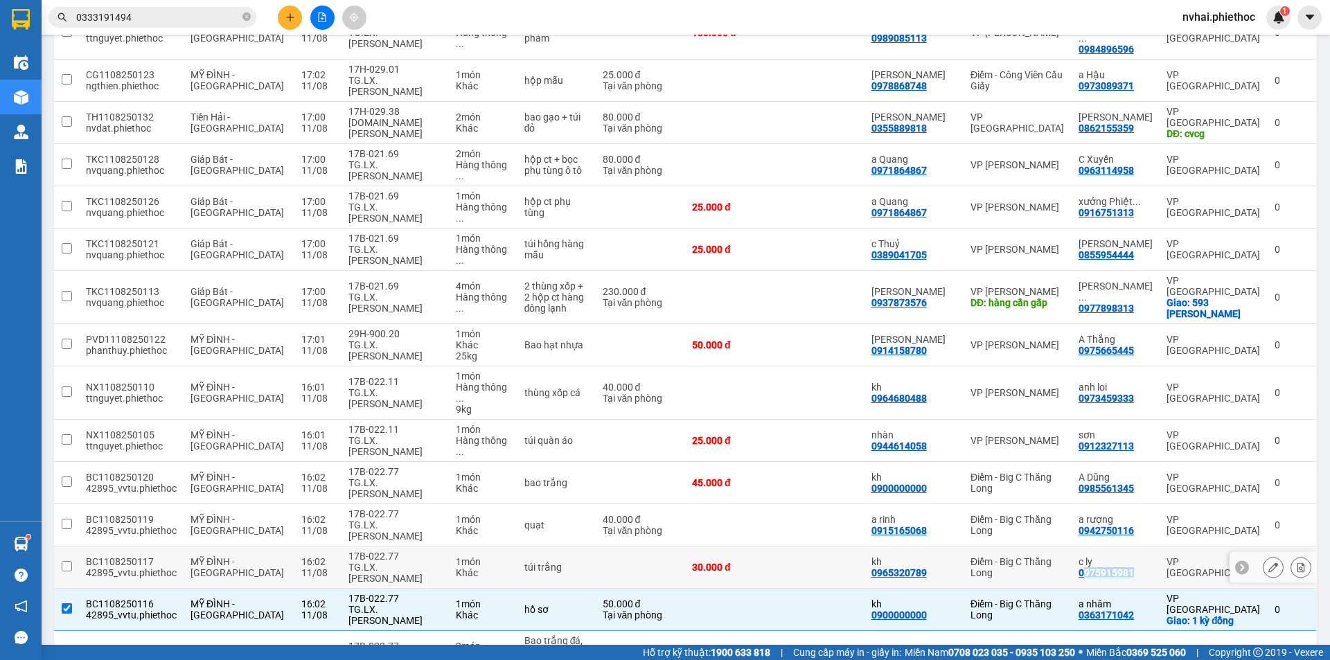
copy div "975915981"
copy div "0975915981"
drag, startPoint x: 1123, startPoint y: 335, endPoint x: 844, endPoint y: 19, distance: 421.7
click at [1084, 556] on div "c ly 0975915981" at bounding box center [1116, 567] width 74 height 22
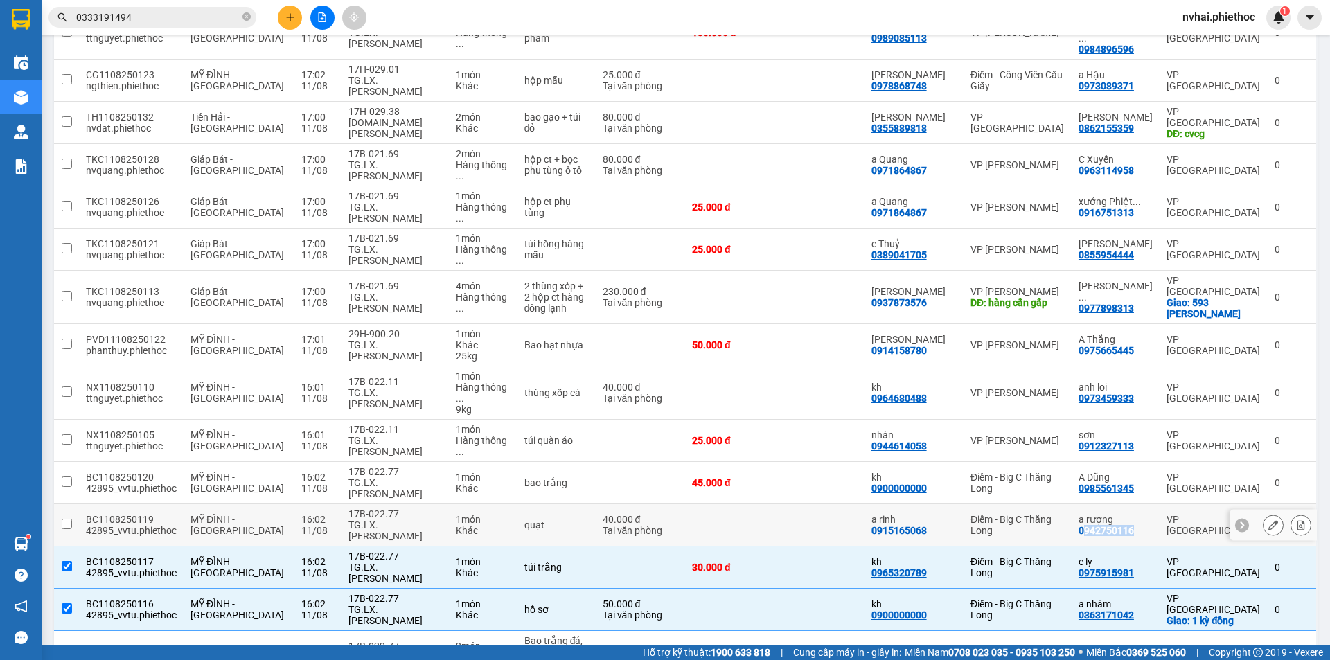
copy div "942750116"
copy div "0942750116"
drag, startPoint x: 1140, startPoint y: 304, endPoint x: 1075, endPoint y: 302, distance: 64.5
click at [1084, 514] on div "a rượng 0942750116" at bounding box center [1116, 525] width 74 height 22
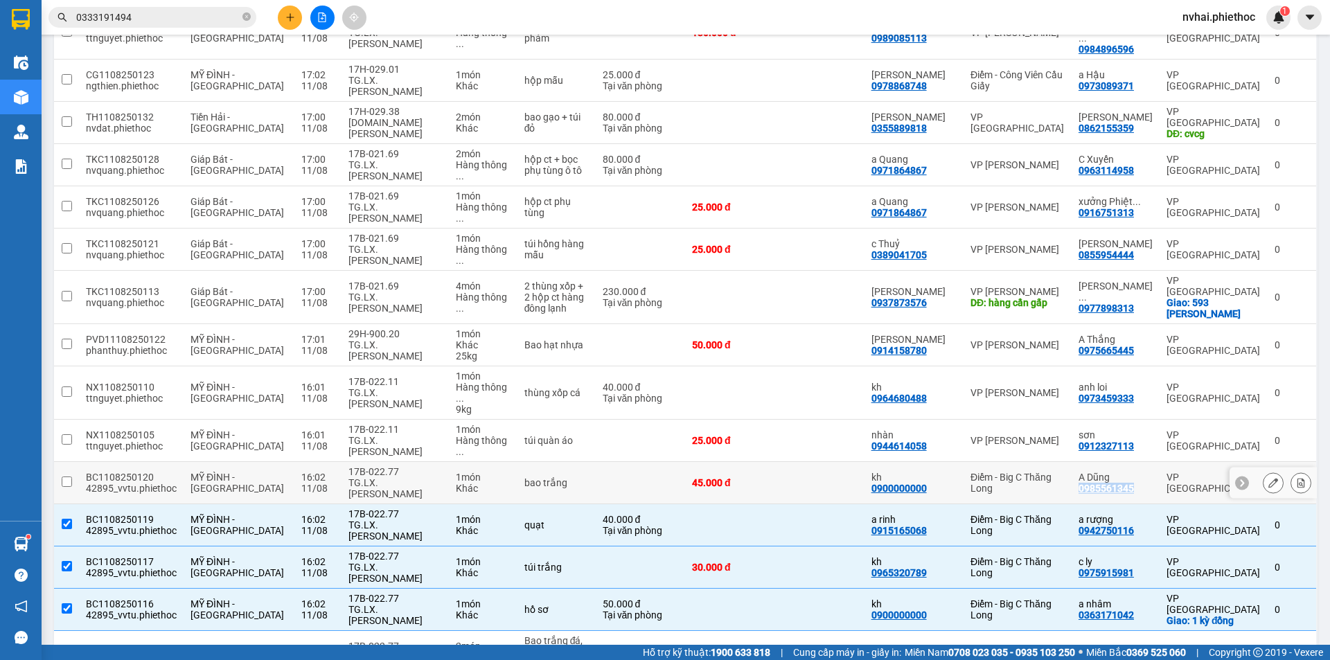
copy div "0985561345"
drag, startPoint x: 1108, startPoint y: 271, endPoint x: 1082, endPoint y: 269, distance: 26.4
click at [1082, 462] on td "A Dũng 0985561345" at bounding box center [1116, 483] width 88 height 42
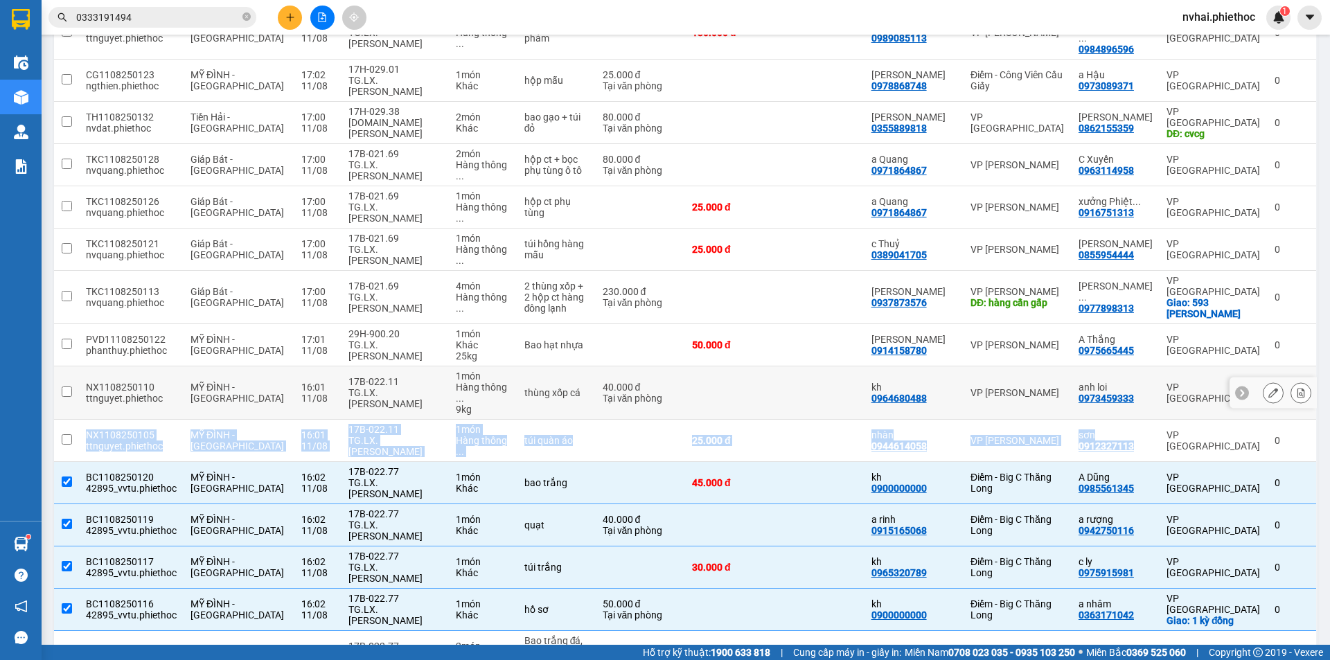
drag, startPoint x: 1136, startPoint y: 240, endPoint x: 1298, endPoint y: 173, distance: 175.2
click at [1296, 184] on tbody "BC1108250137 42895_vvtu.phiethoc MỸ ĐÌNH - THÁI BÌNH 17:02 11/08 17H-029.01 TG.…" at bounding box center [686, 410] width 1264 height 1510
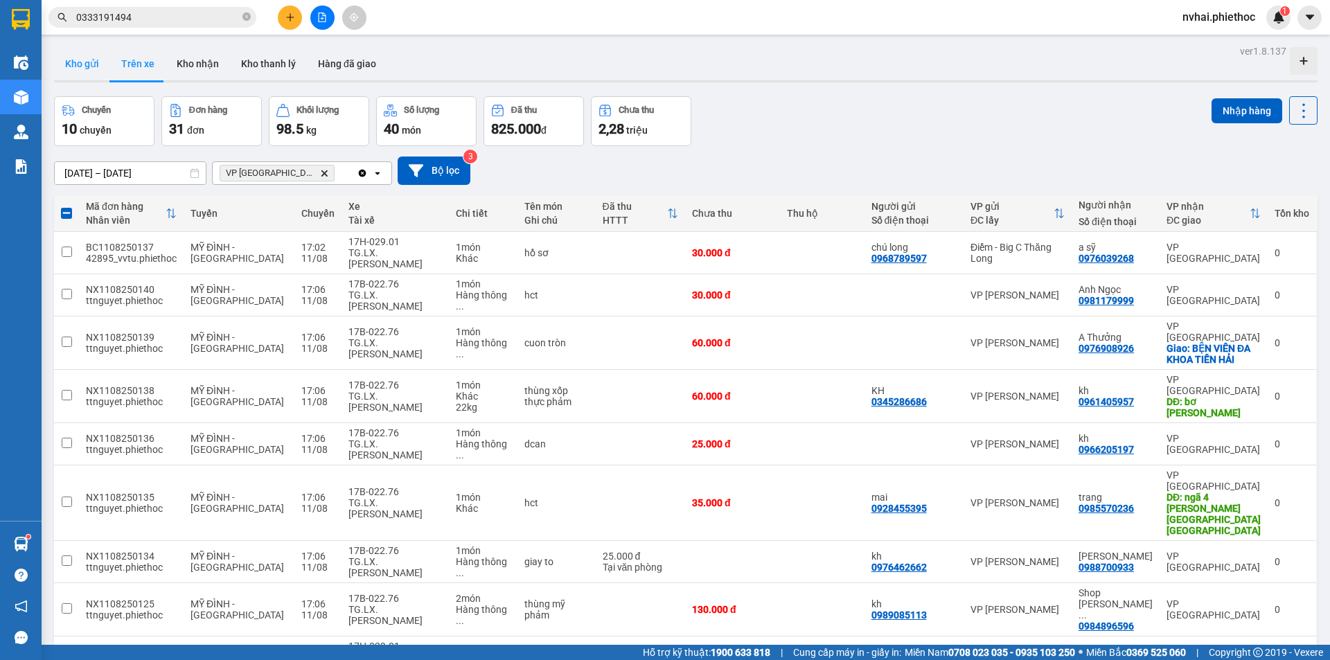
click at [100, 63] on button "Kho gửi" at bounding box center [82, 63] width 56 height 33
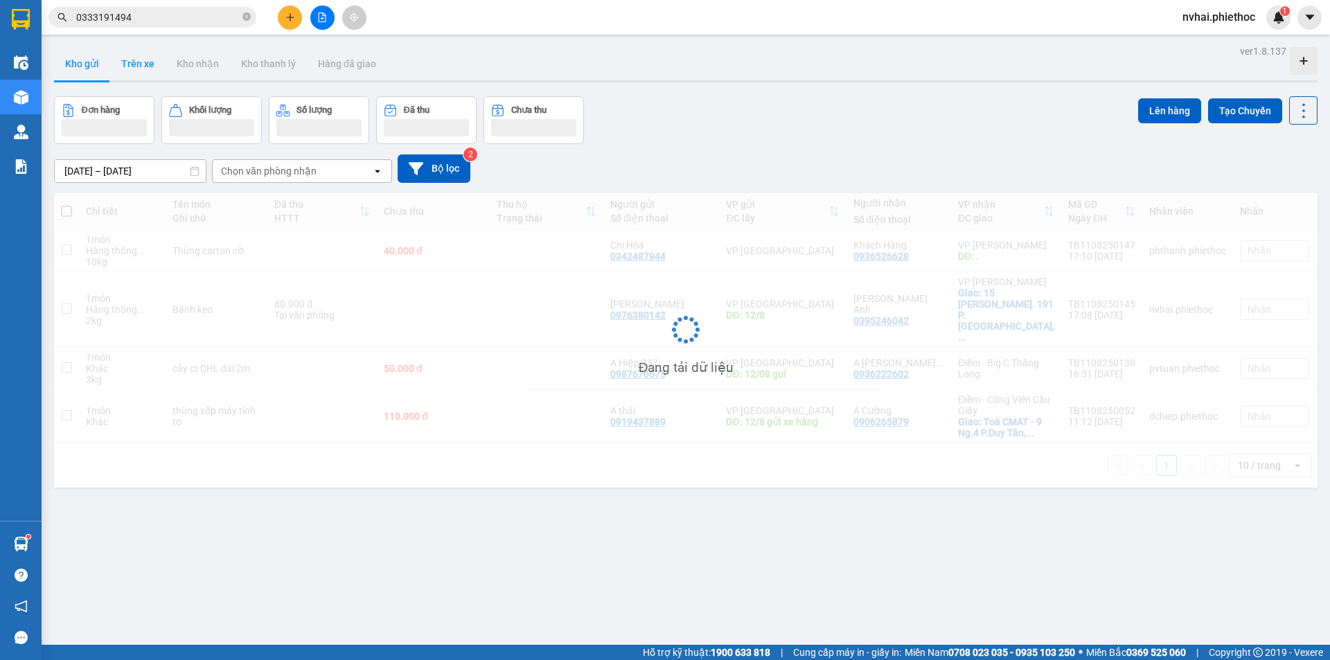
click at [138, 67] on button "Trên xe" at bounding box center [137, 63] width 55 height 33
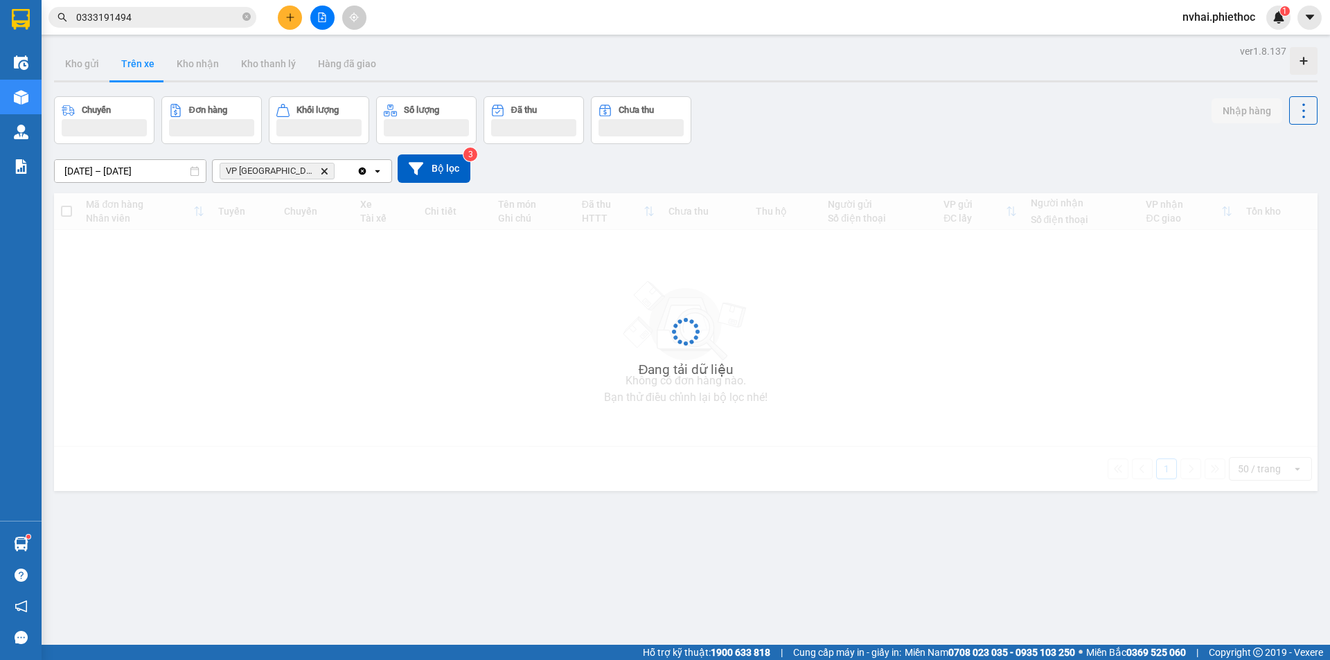
click at [138, 67] on button "Trên xe" at bounding box center [137, 63] width 55 height 33
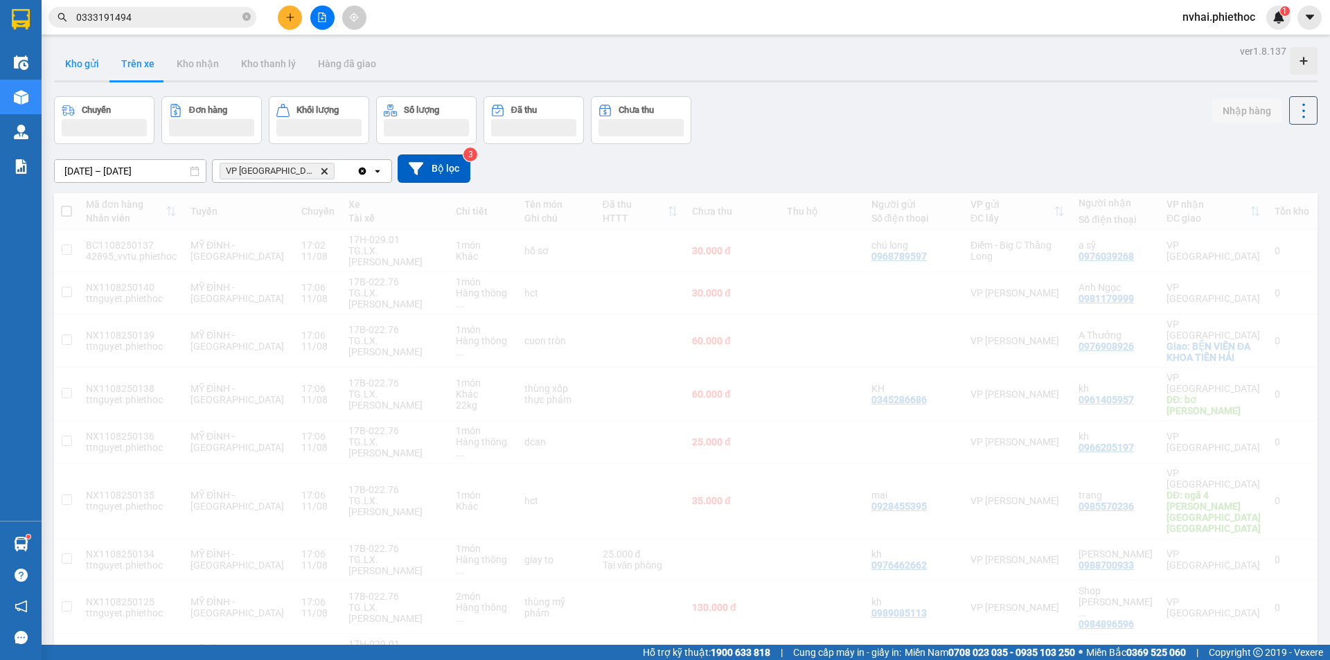
click at [87, 65] on button "Kho gửi" at bounding box center [82, 63] width 56 height 33
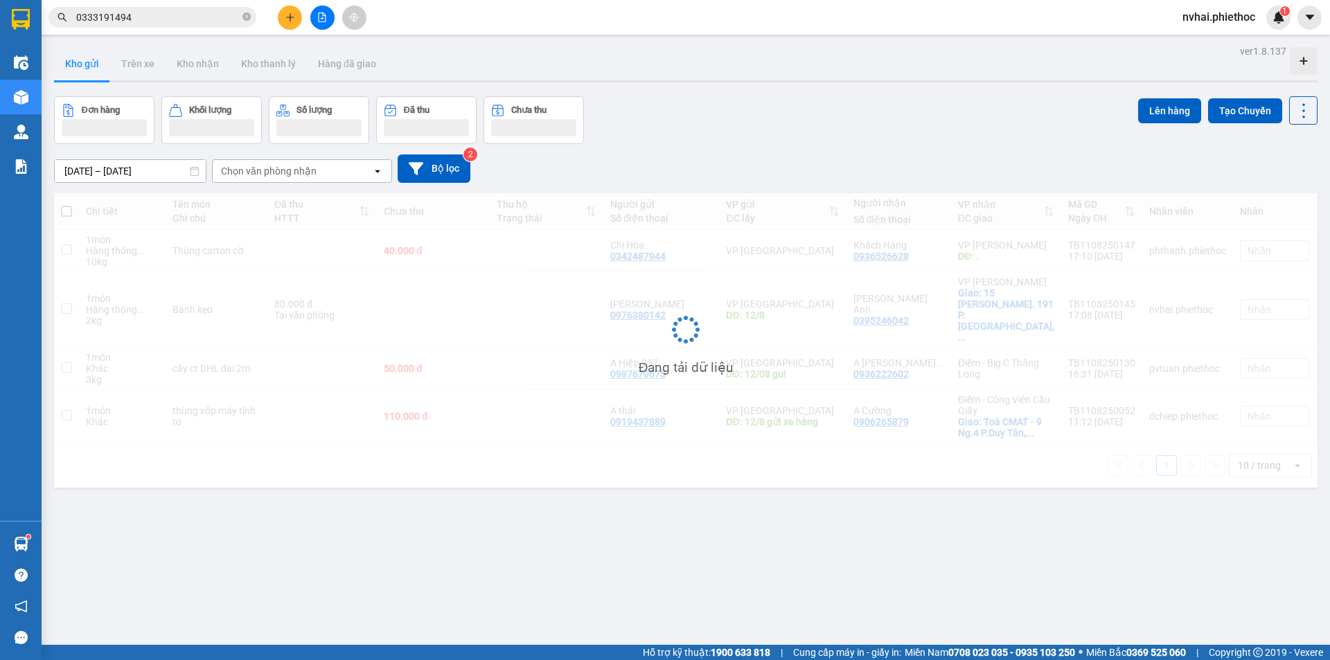
click at [87, 65] on button "Kho gửi" at bounding box center [82, 63] width 56 height 33
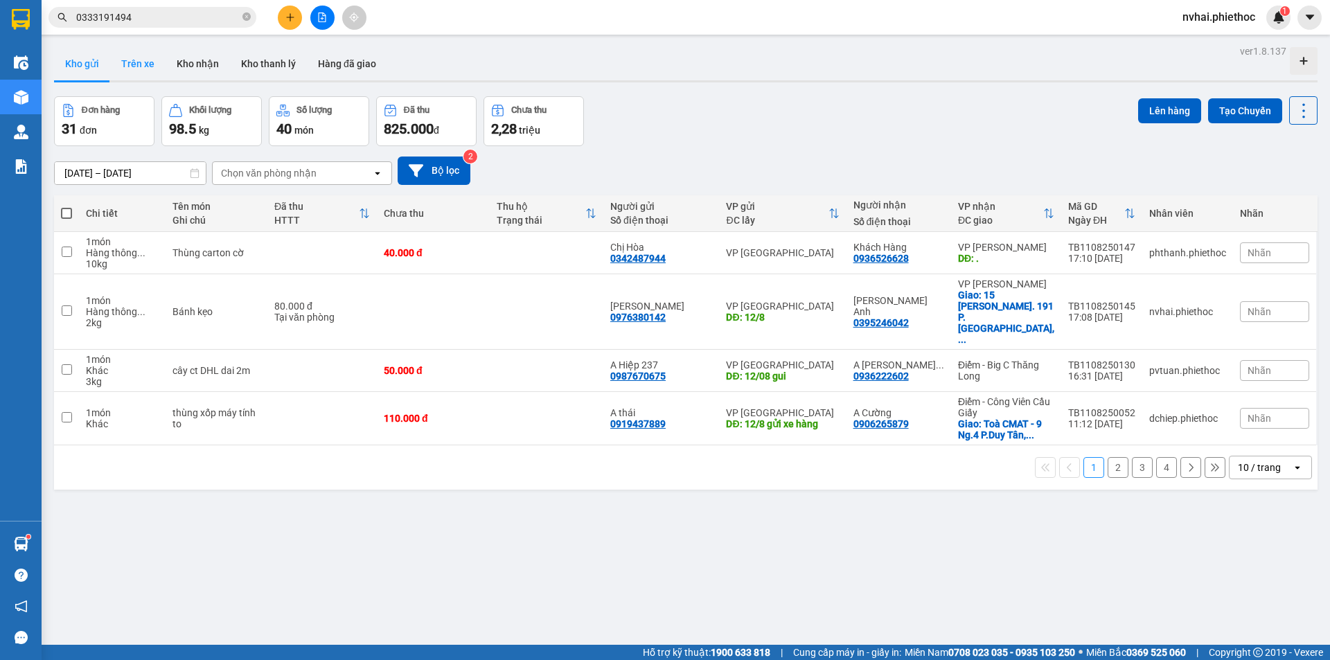
click at [135, 78] on button "Trên xe" at bounding box center [137, 63] width 55 height 33
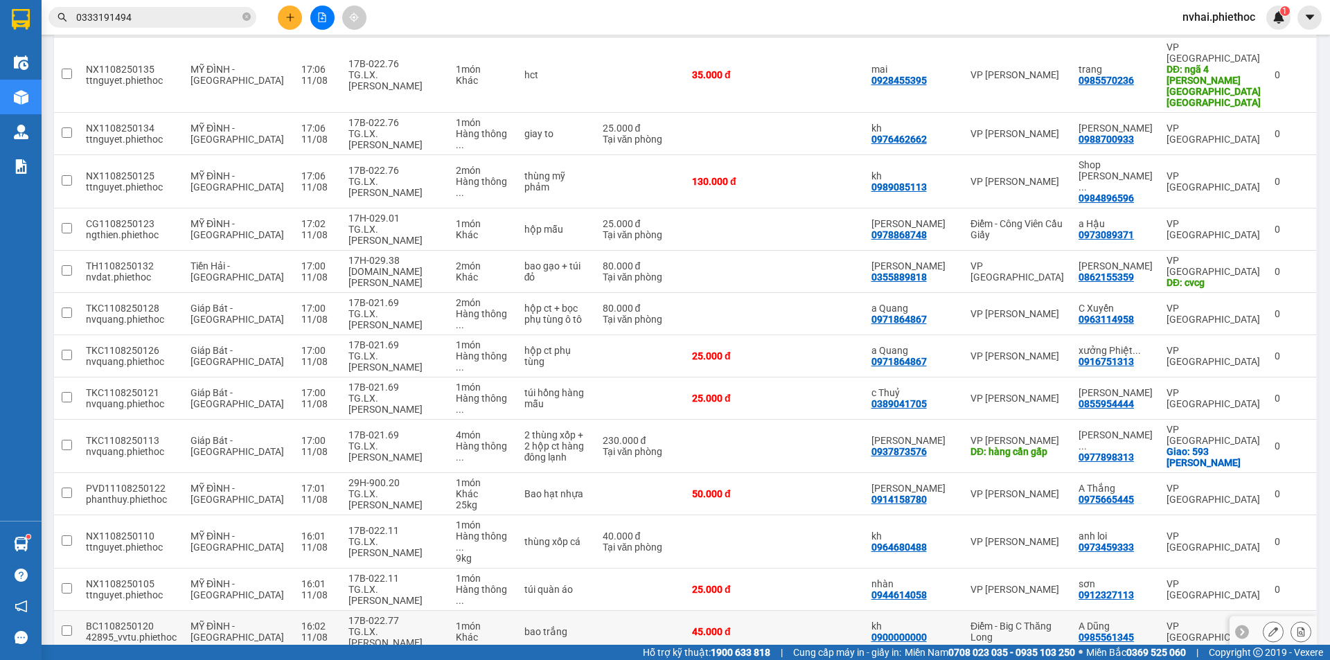
scroll to position [462, 0]
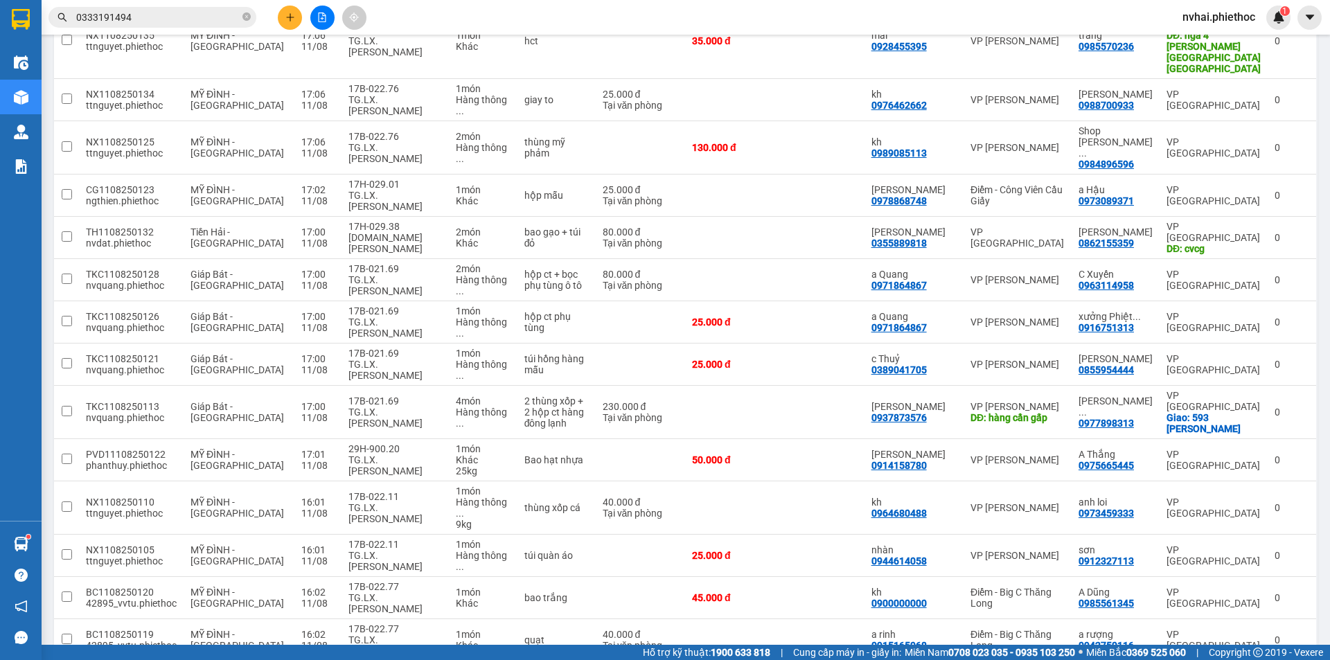
drag, startPoint x: 1145, startPoint y: 520, endPoint x: 766, endPoint y: 61, distance: 595.1
click at [981, 363] on tbody "BC1108250137 42895_vvtu.phiethoc MỸ ĐÌNH - THÁI BÌNH 17:02 11/08 17H-029.01 TG.…" at bounding box center [686, 525] width 1264 height 1510
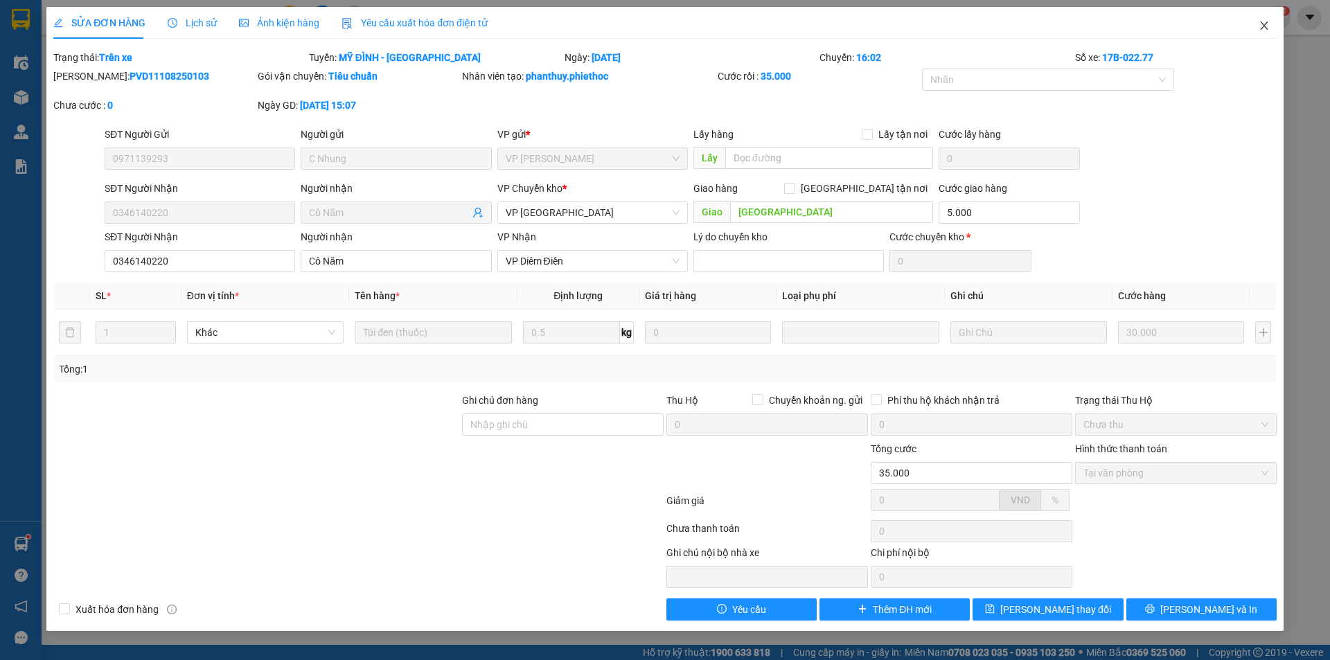
click at [1269, 26] on icon "close" at bounding box center [1264, 25] width 11 height 11
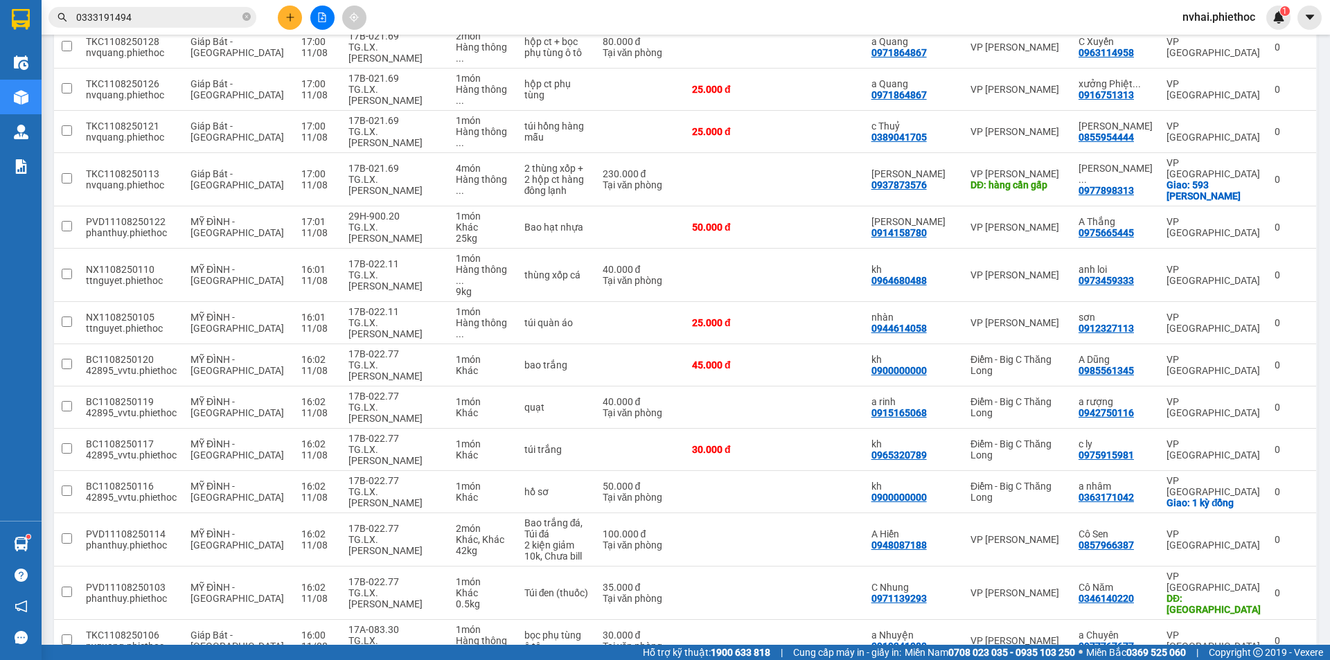
scroll to position [799, 0]
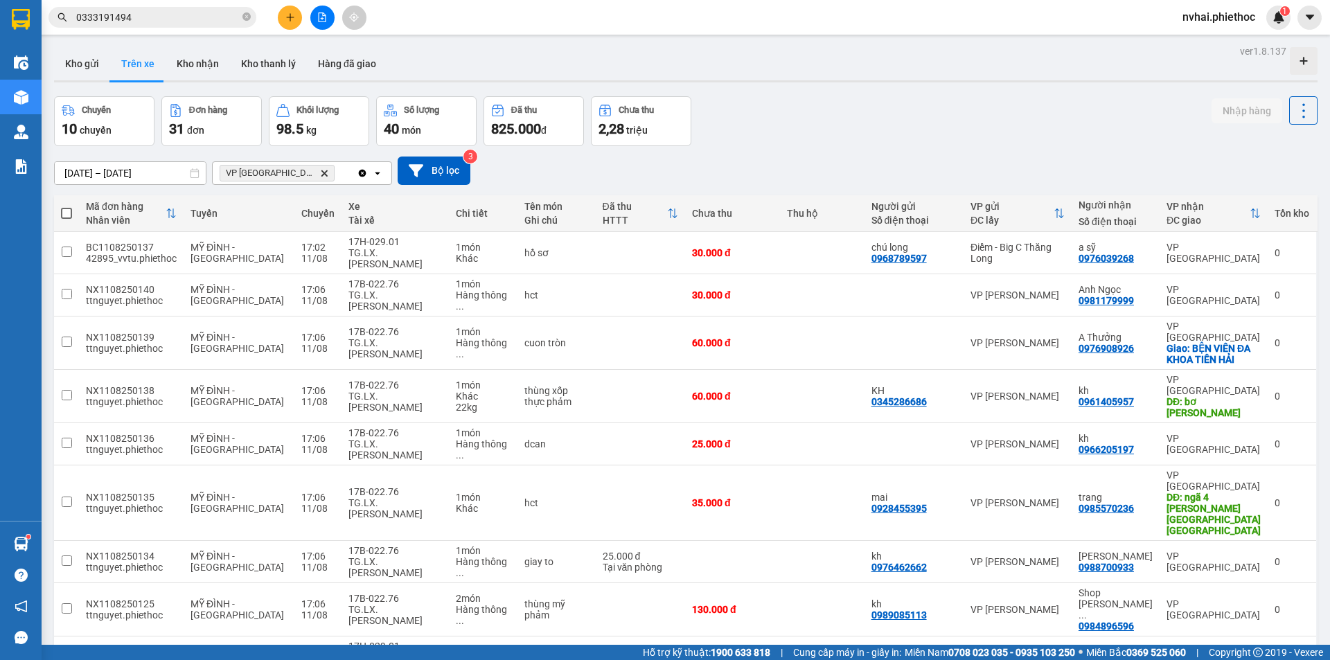
scroll to position [799, 0]
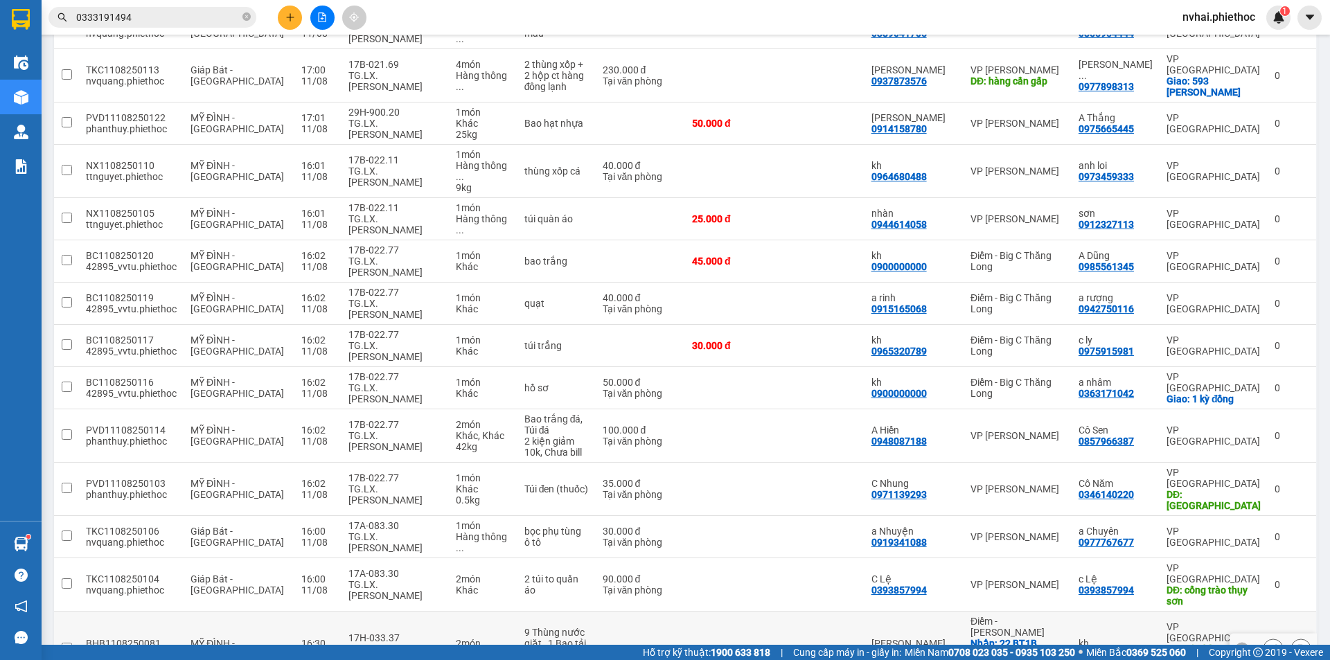
click at [382, 644] on div "CPN.[PERSON_NAME]" at bounding box center [396, 655] width 94 height 22
checkbox input "true"
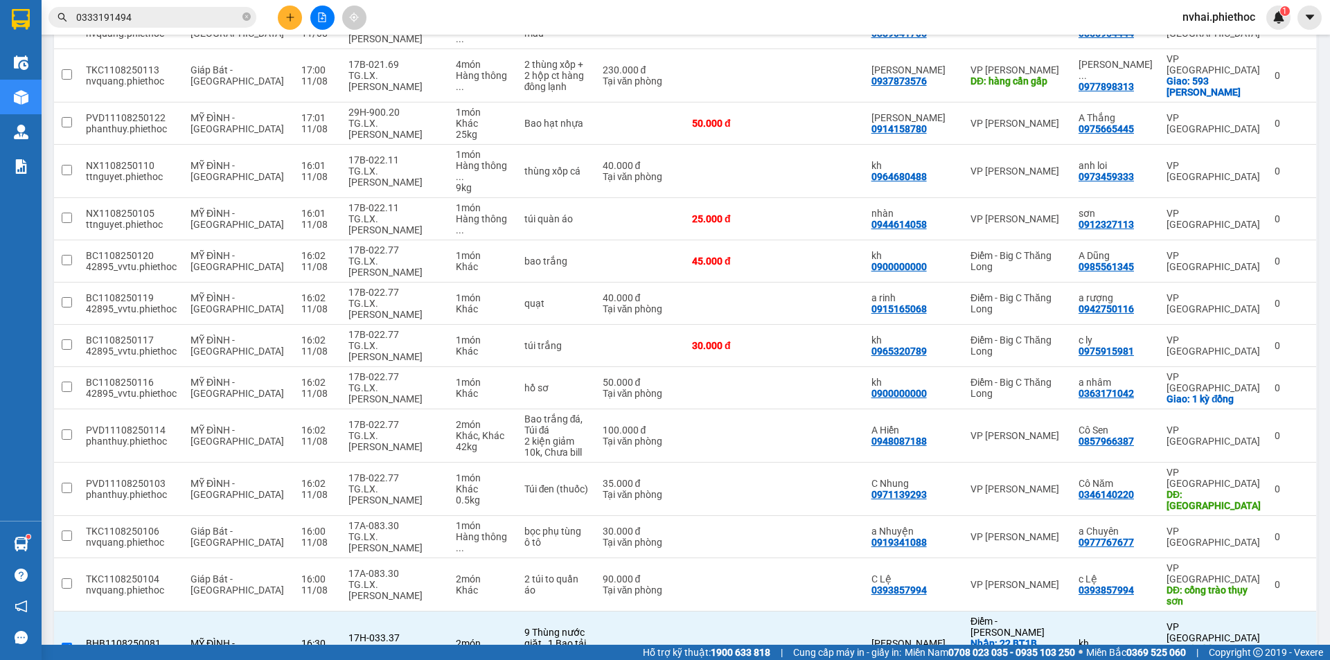
checkbox input "true"
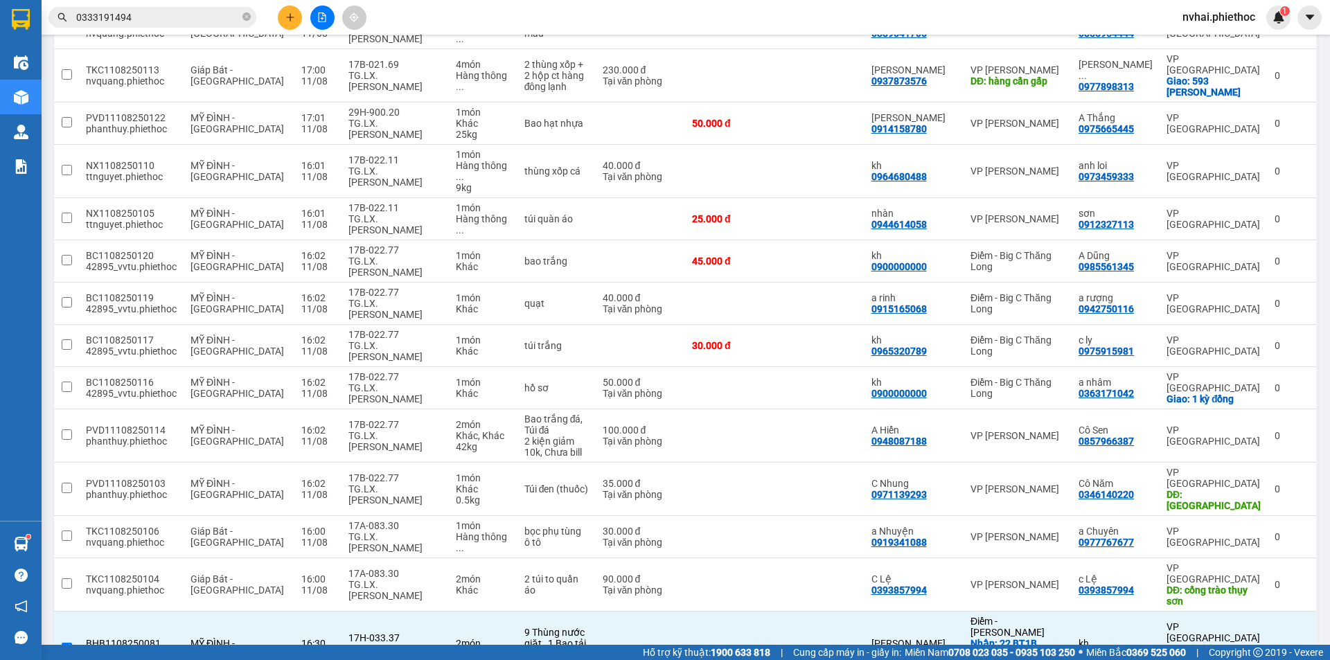
checkbox input "true"
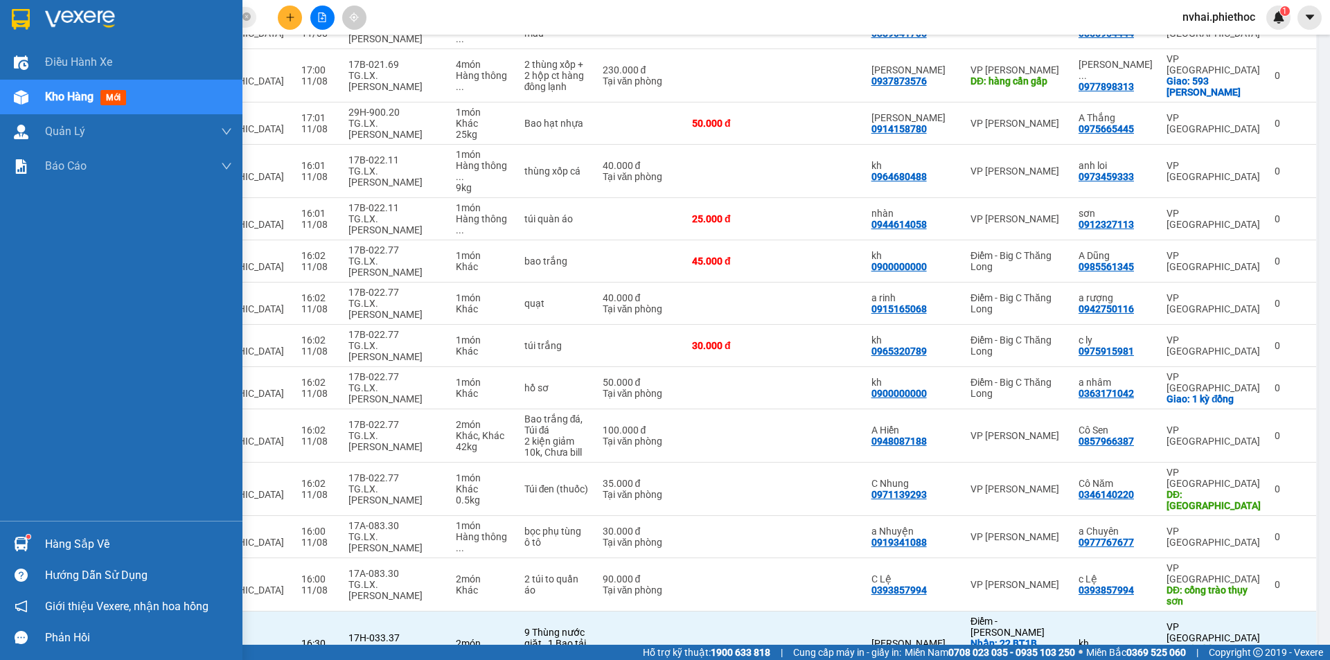
click at [33, 540] on div at bounding box center [21, 544] width 24 height 24
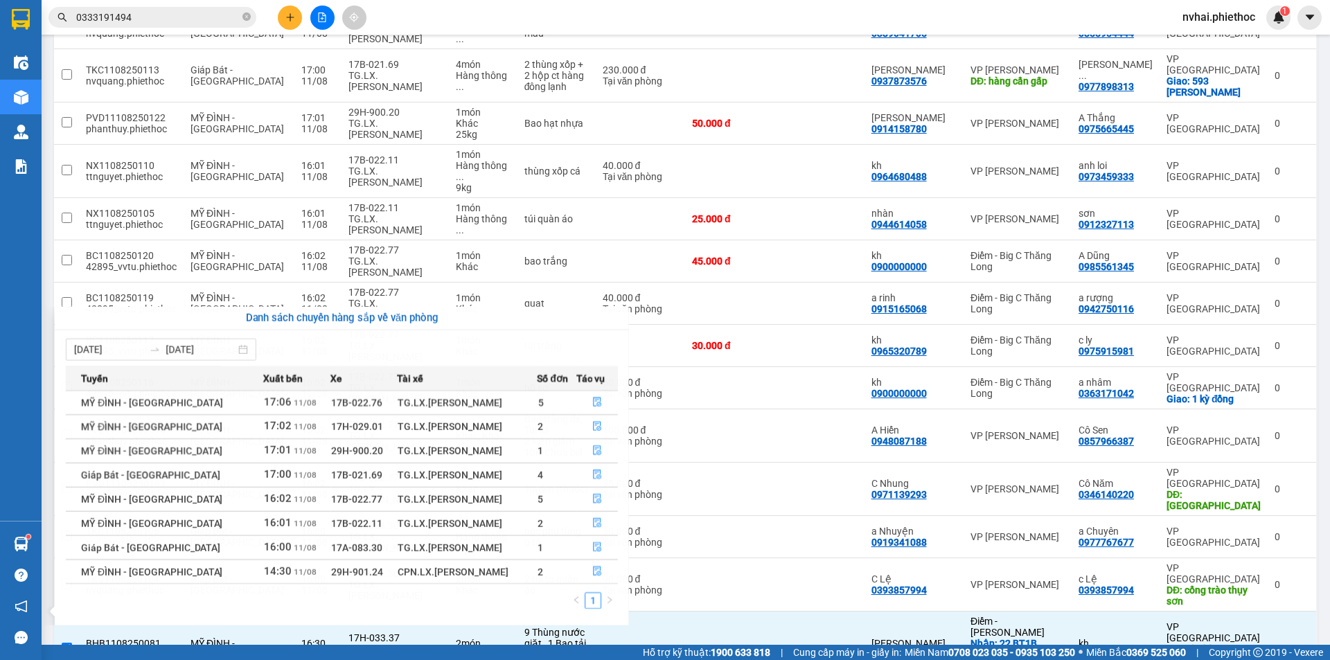
click at [763, 556] on section "Kết quả tìm kiếm ( 3 ) Bộ lọc Mã ĐH Trạng thái Món hàng Thu hộ Tổng cước Chưa c…" at bounding box center [665, 330] width 1330 height 660
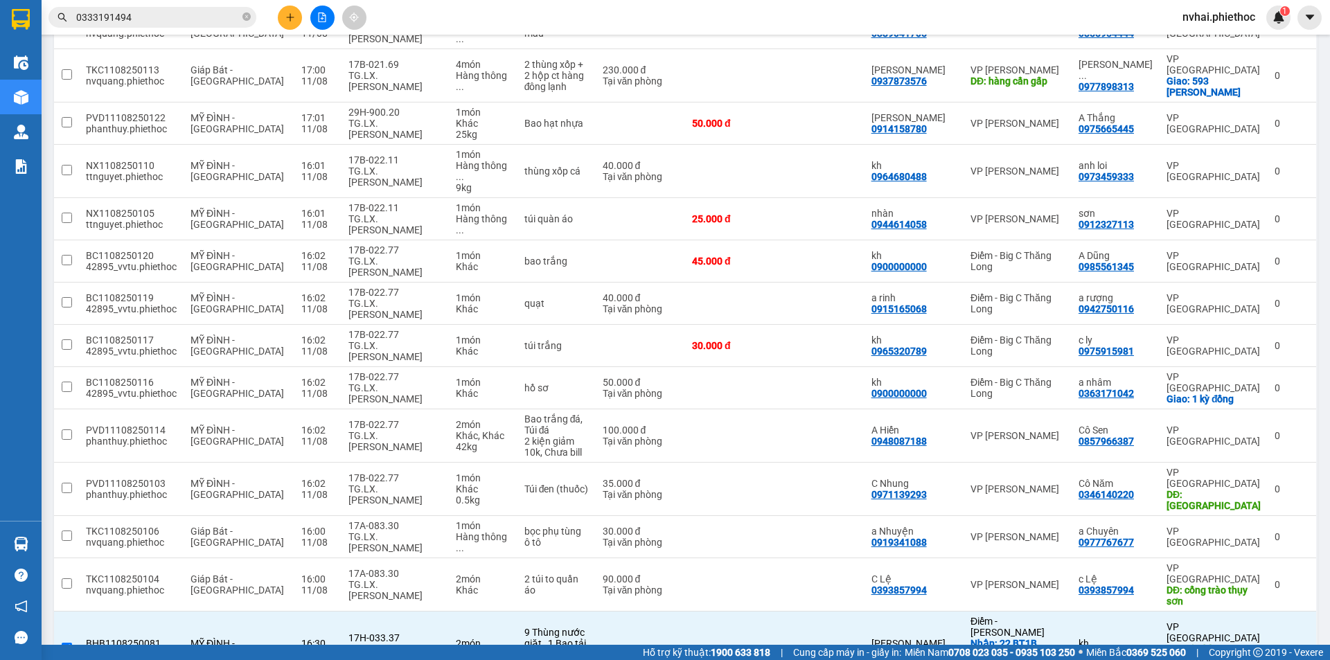
checkbox input "false"
drag, startPoint x: 764, startPoint y: 478, endPoint x: 764, endPoint y: 466, distance: 11.8
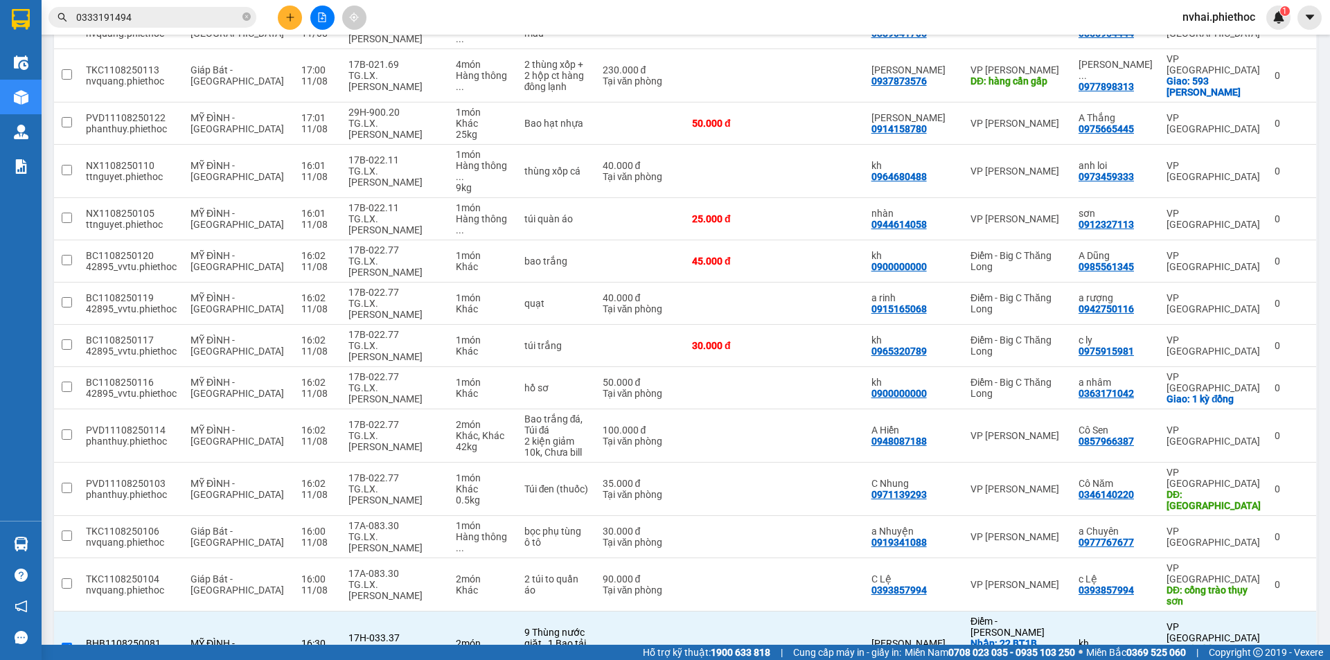
checkbox input "false"
drag, startPoint x: 759, startPoint y: 441, endPoint x: 756, endPoint y: 404, distance: 37.6
checkbox input "false"
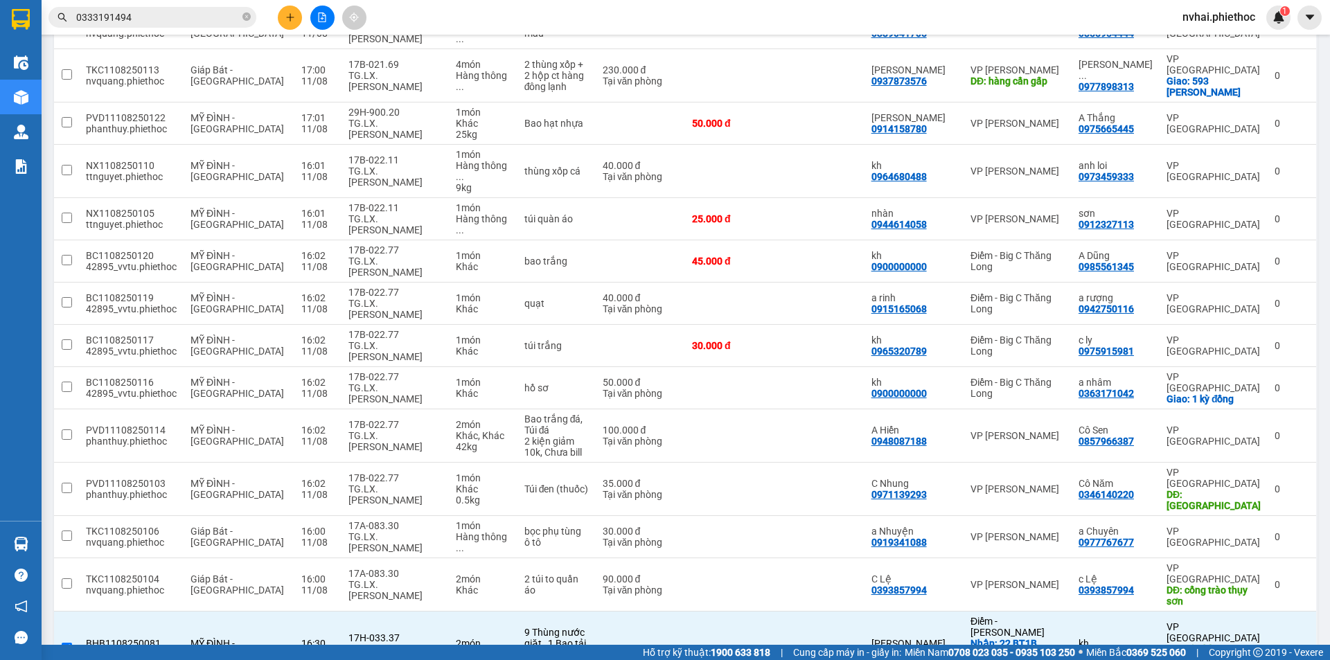
drag, startPoint x: 756, startPoint y: 403, endPoint x: 756, endPoint y: 389, distance: 13.9
checkbox input "false"
click at [757, 644] on div "370.000 đ" at bounding box center [733, 649] width 82 height 11
checkbox input "false"
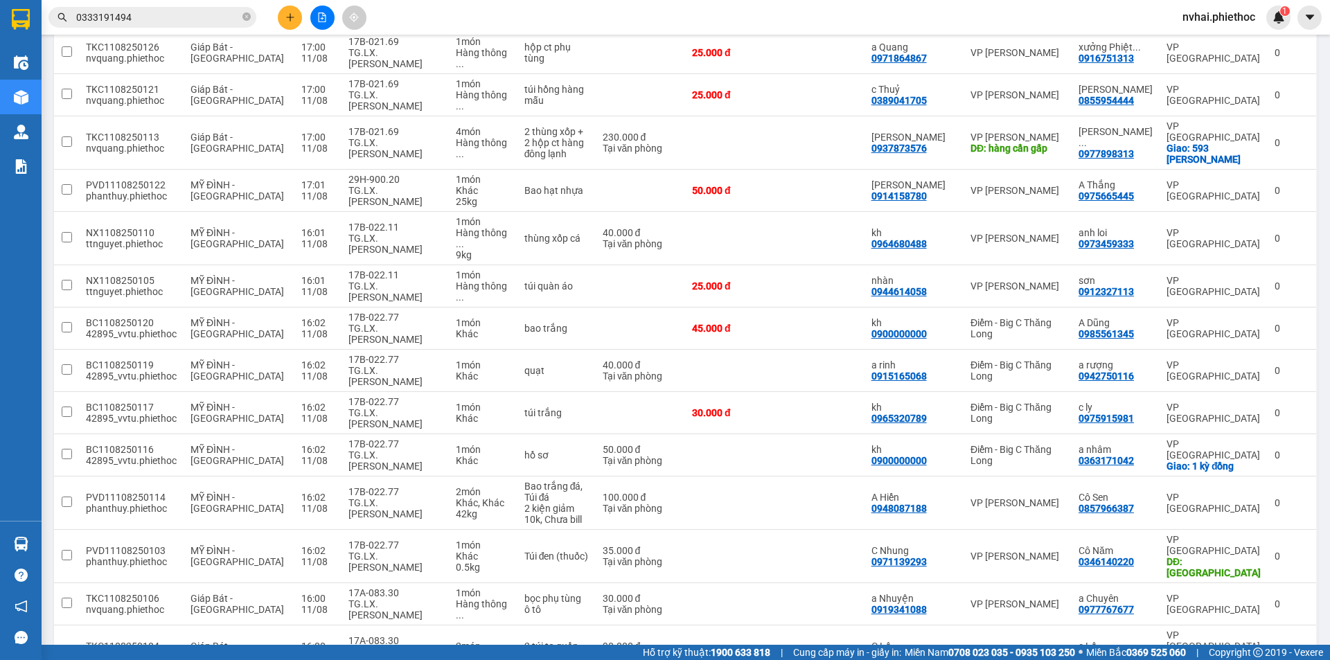
scroll to position [683, 0]
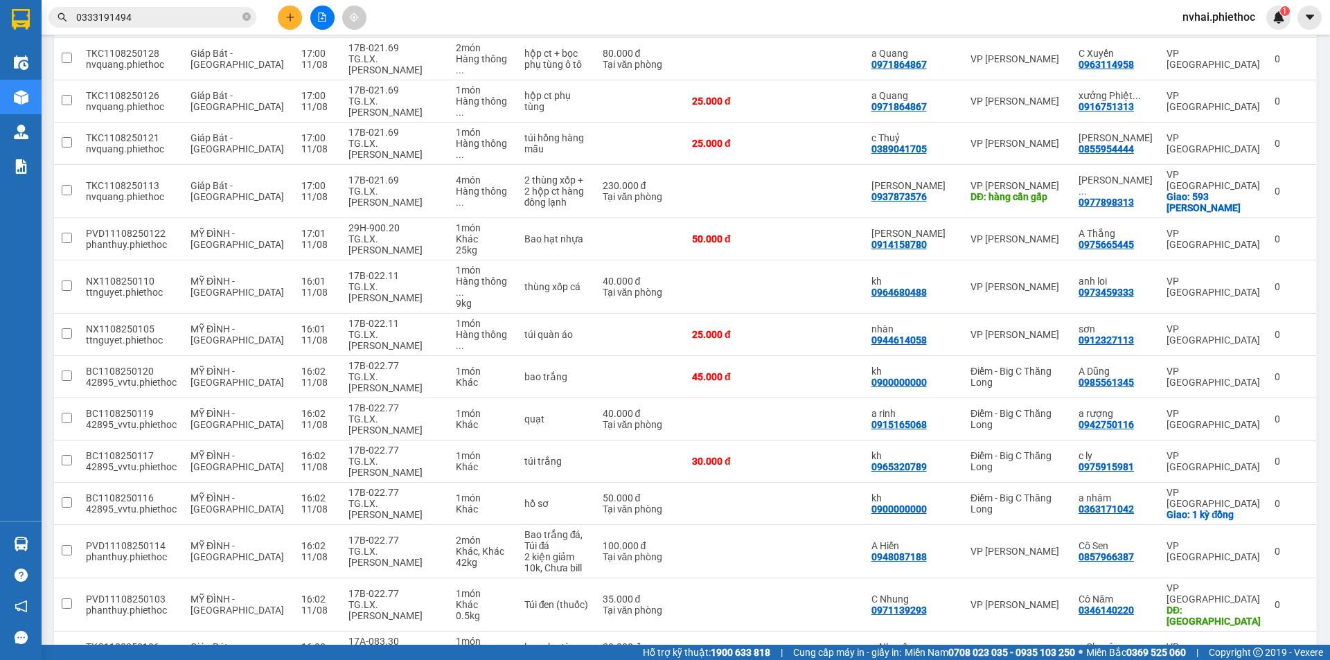
checkbox input "true"
drag, startPoint x: 360, startPoint y: 376, endPoint x: 368, endPoint y: 351, distance: 26.3
click at [360, 636] on div "17A-083.30" at bounding box center [396, 641] width 94 height 11
checkbox input "true"
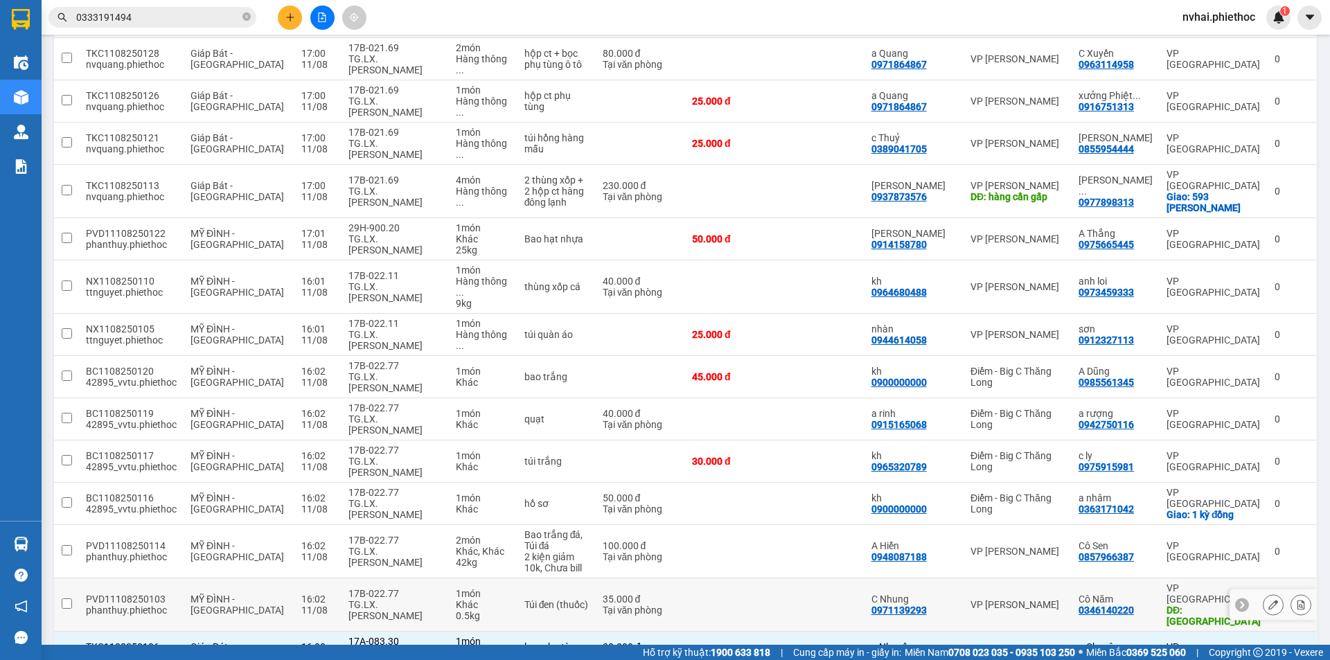
click at [369, 588] on div "17B-022.77" at bounding box center [396, 593] width 94 height 11
checkbox input "true"
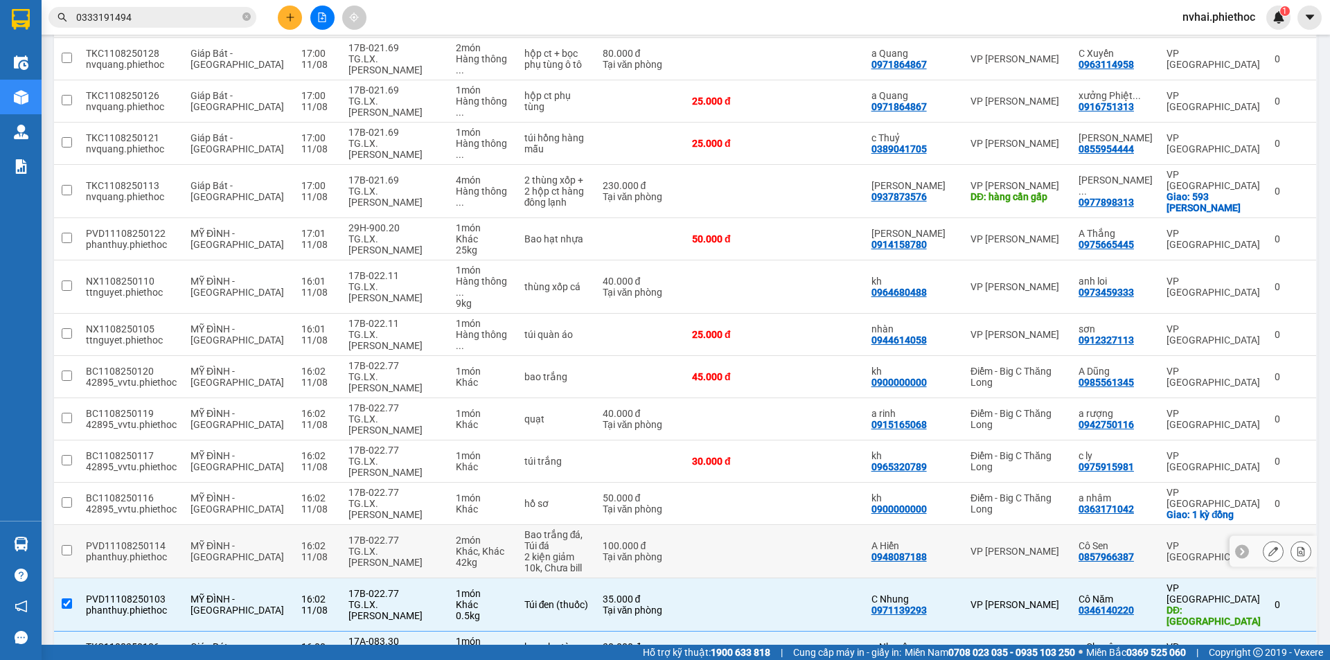
click at [366, 546] on div "TG.LX.[PERSON_NAME]" at bounding box center [396, 557] width 94 height 22
checkbox input "true"
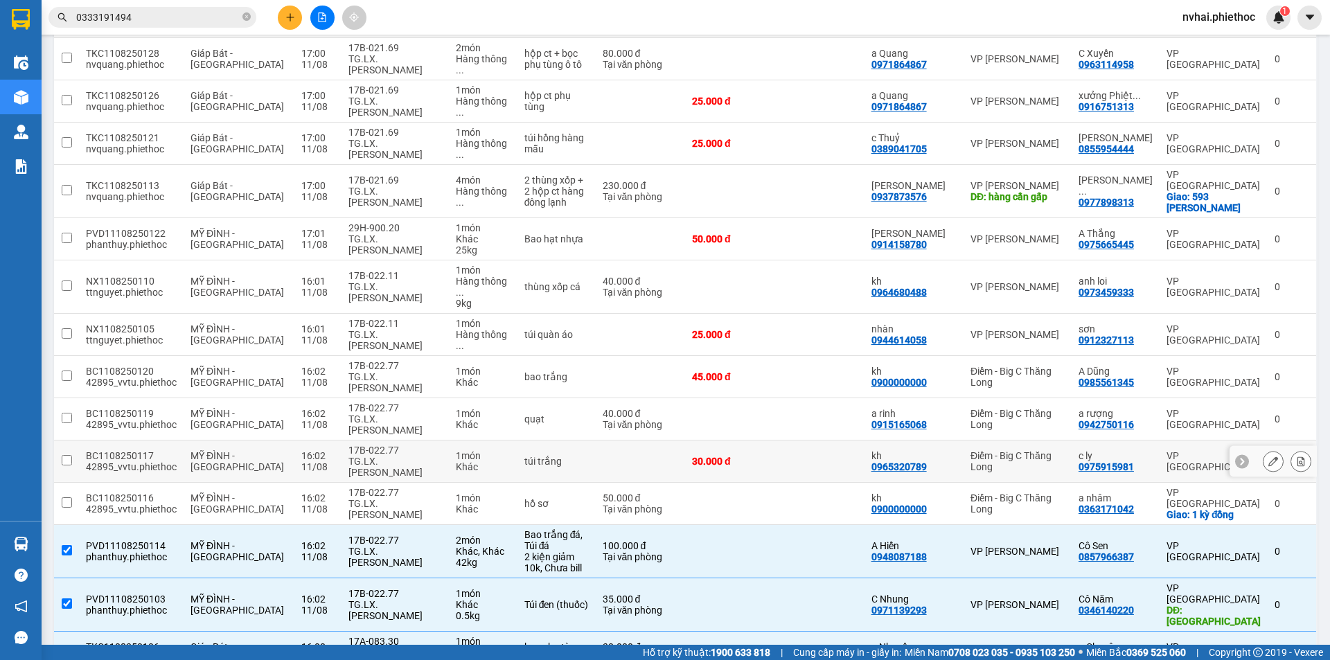
click at [357, 441] on td "17B-022.77 TG.LX.Vũ Đình Bính" at bounding box center [396, 462] width 108 height 42
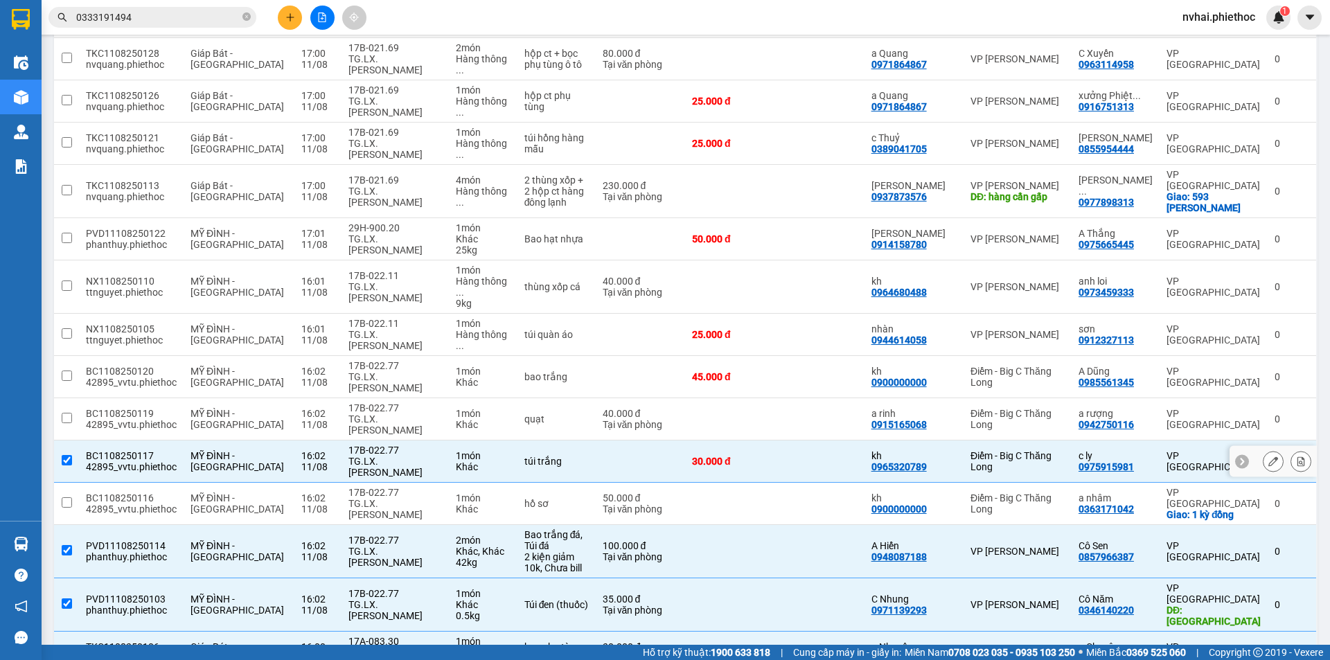
click at [357, 445] on div "17B-022.77" at bounding box center [396, 450] width 94 height 11
checkbox input "false"
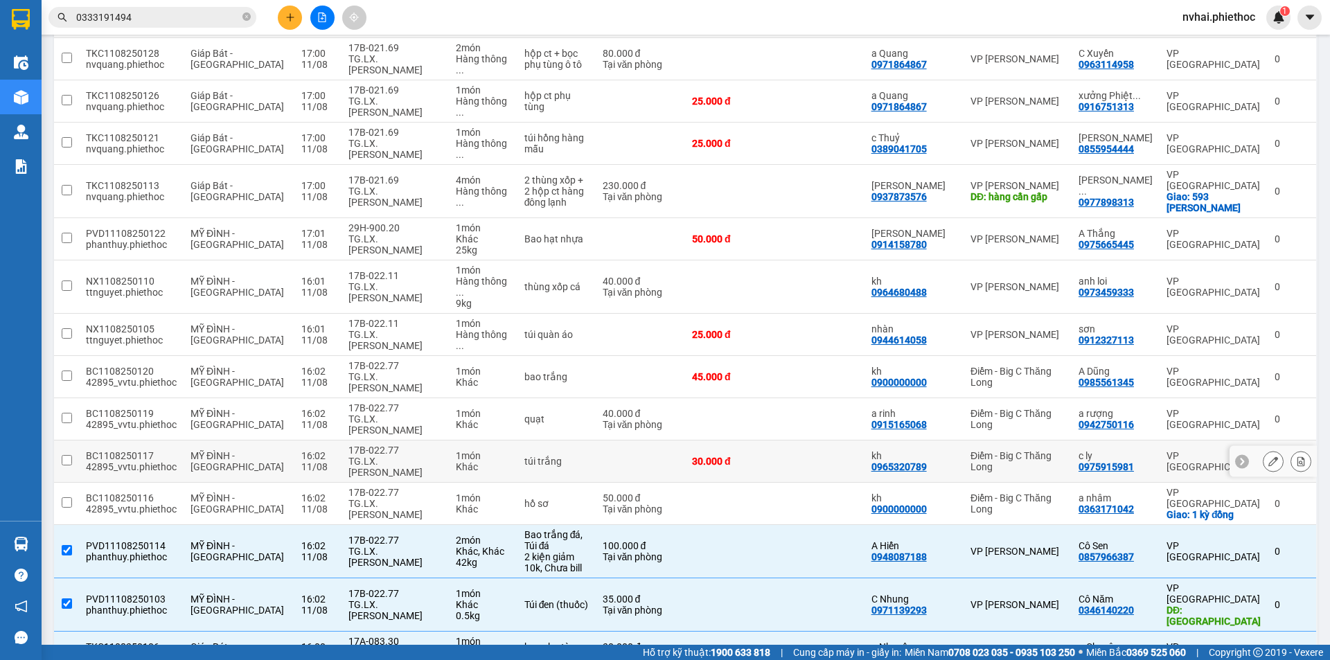
click at [355, 483] on td "17B-022.77 TG.LX.Vũ Đình Bính" at bounding box center [396, 504] width 108 height 42
checkbox input "true"
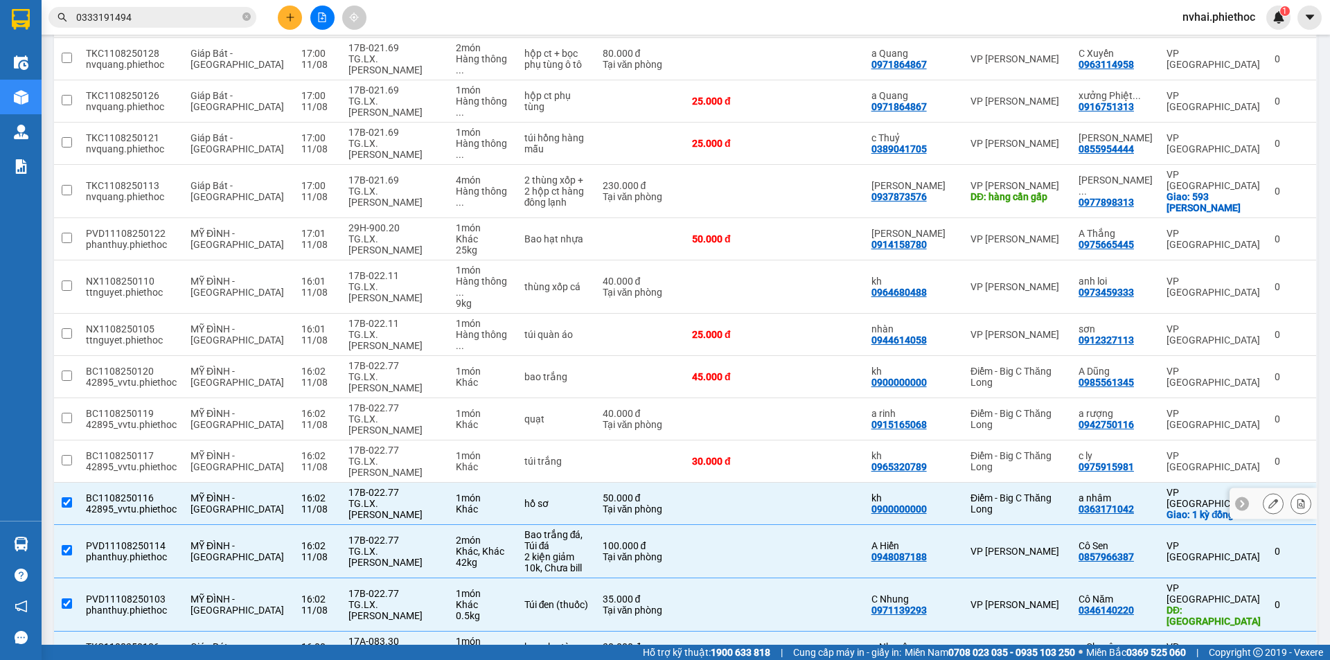
click at [361, 445] on div "17B-022.77" at bounding box center [396, 450] width 94 height 11
checkbox input "true"
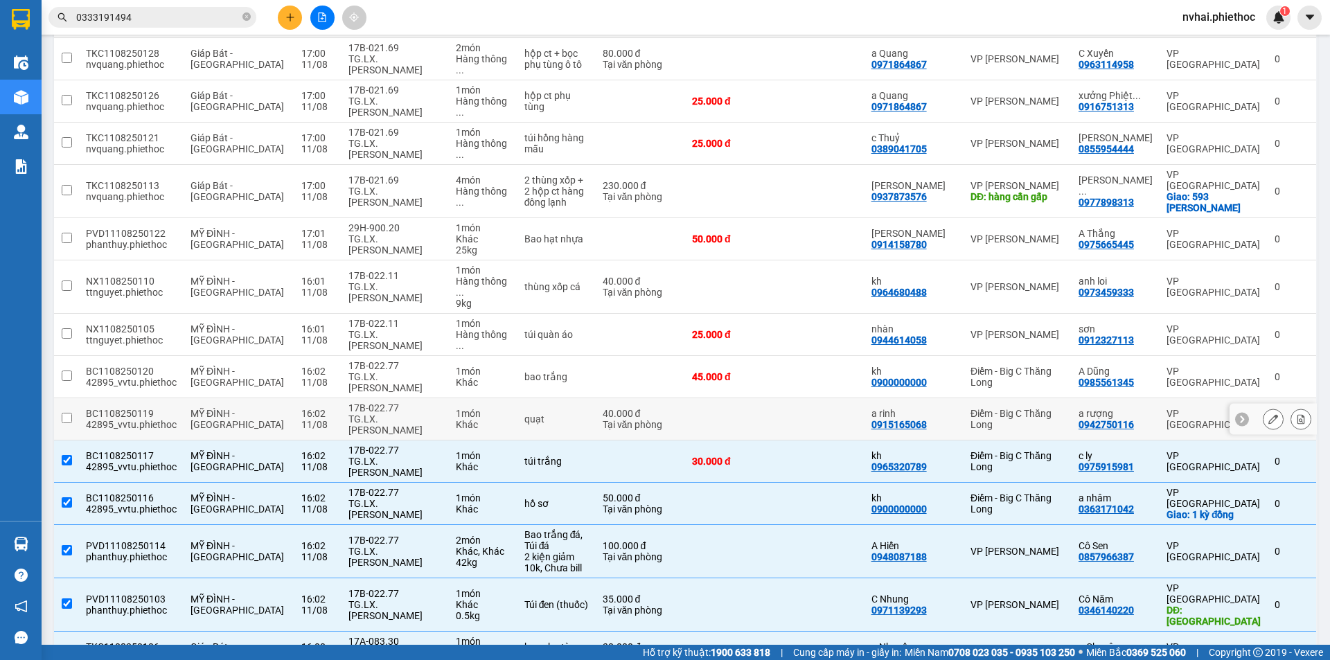
click at [361, 414] on div "TG.LX.[PERSON_NAME]" at bounding box center [396, 425] width 94 height 22
checkbox input "true"
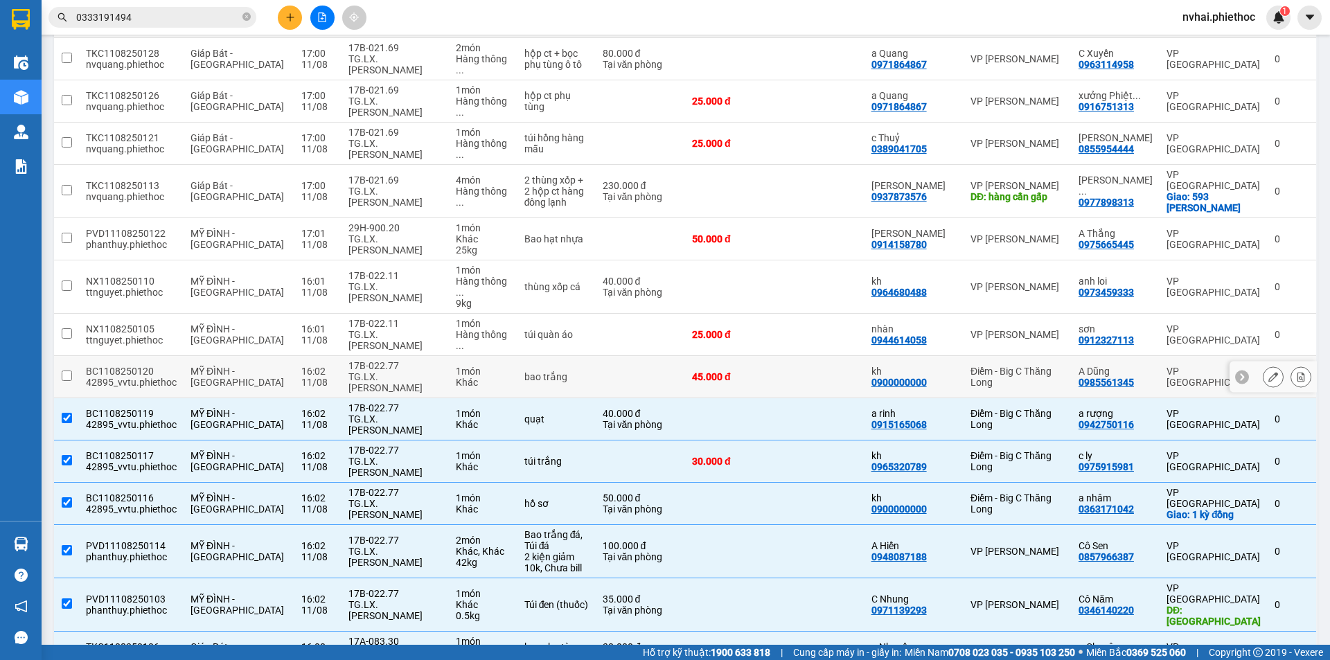
click at [359, 371] on div "TG.LX.[PERSON_NAME]" at bounding box center [396, 382] width 94 height 22
checkbox input "true"
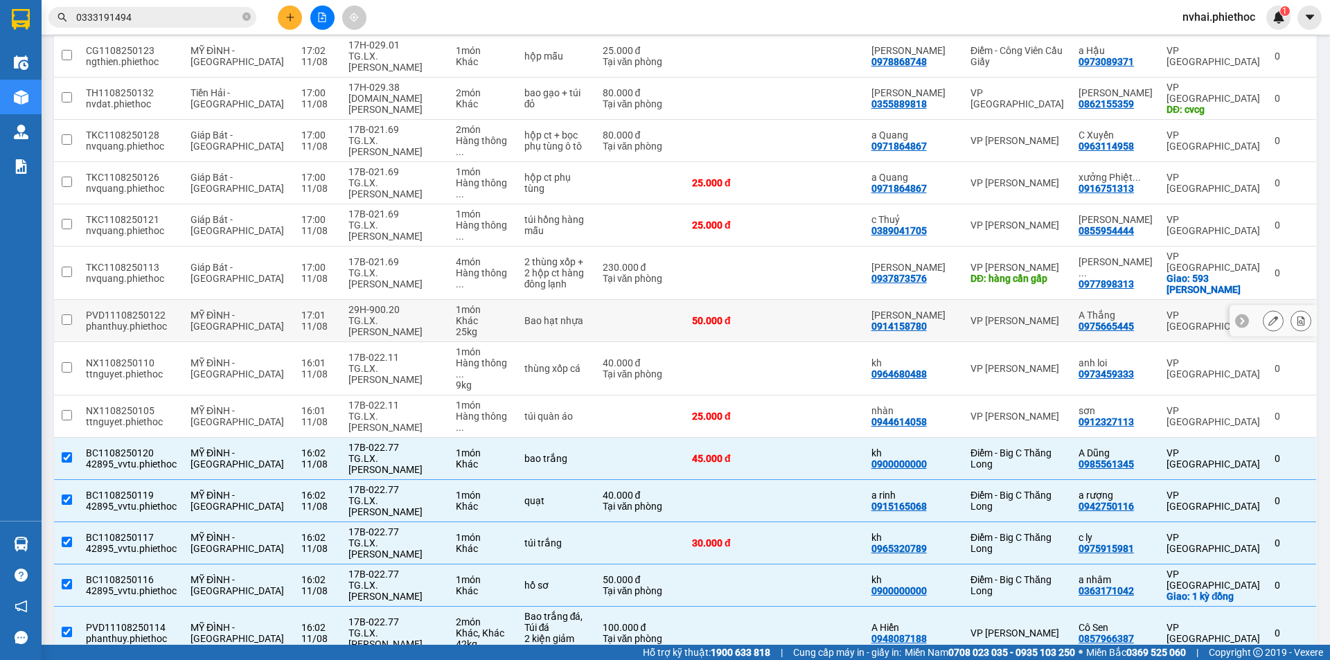
scroll to position [568, 0]
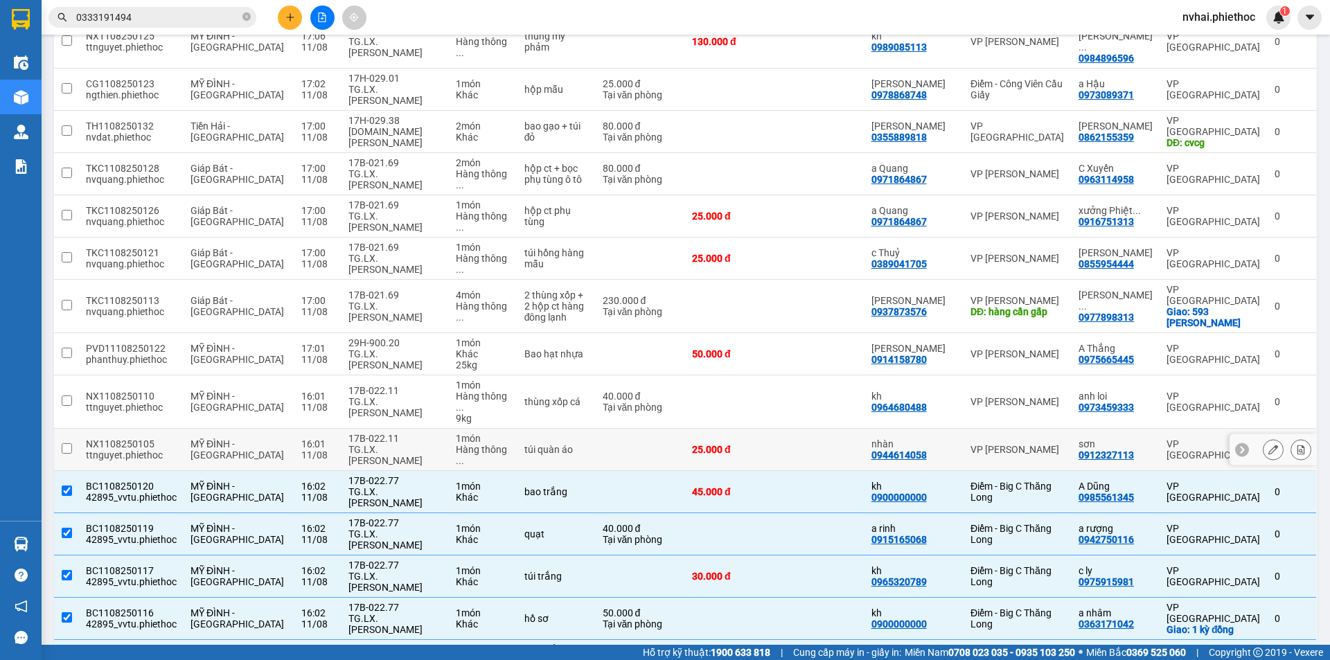
click at [349, 444] on div "TG.LX.[PERSON_NAME]" at bounding box center [396, 455] width 94 height 22
checkbox input "true"
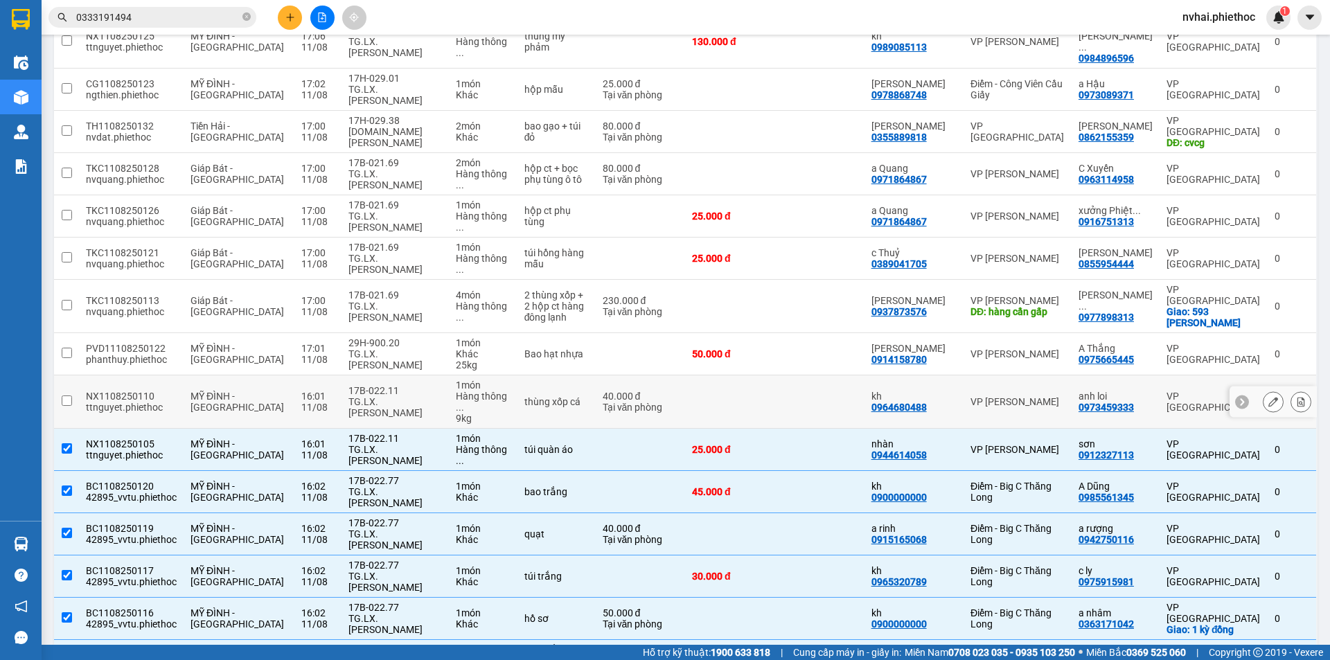
click at [349, 396] on div "TG.LX.[PERSON_NAME]" at bounding box center [396, 407] width 94 height 22
checkbox input "true"
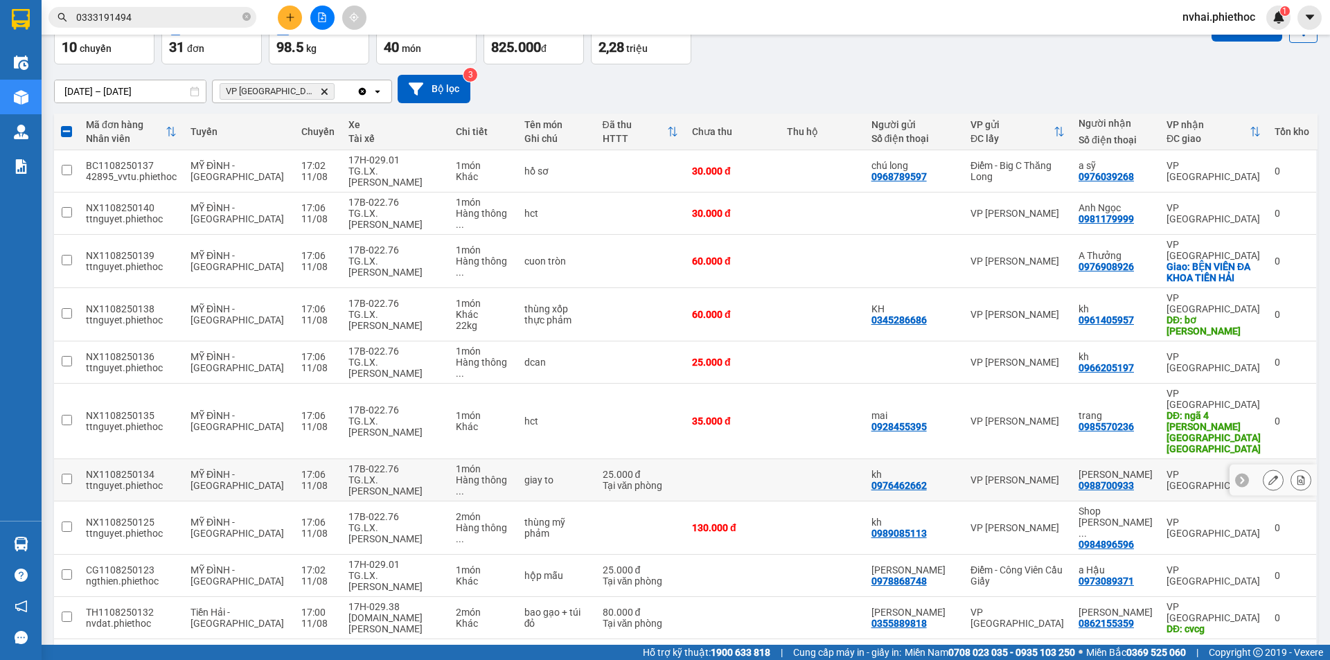
scroll to position [116, 0]
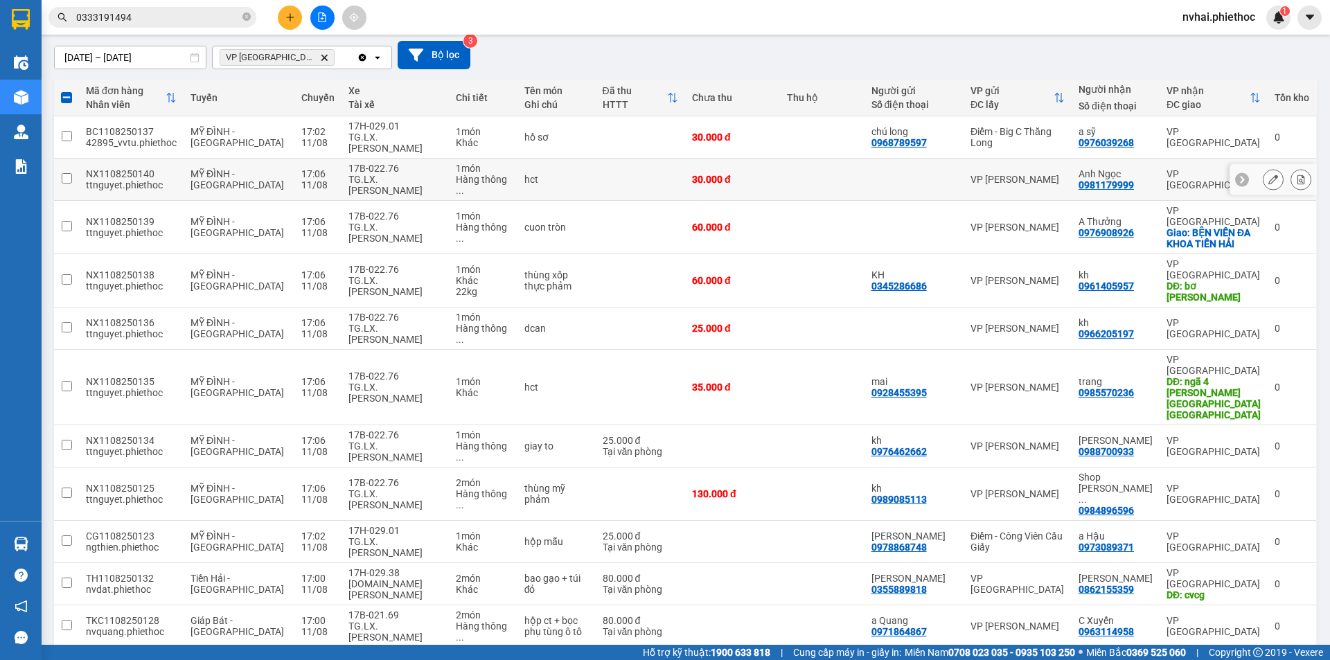
click at [364, 163] on div "17B-022.76" at bounding box center [396, 168] width 94 height 11
checkbox input "true"
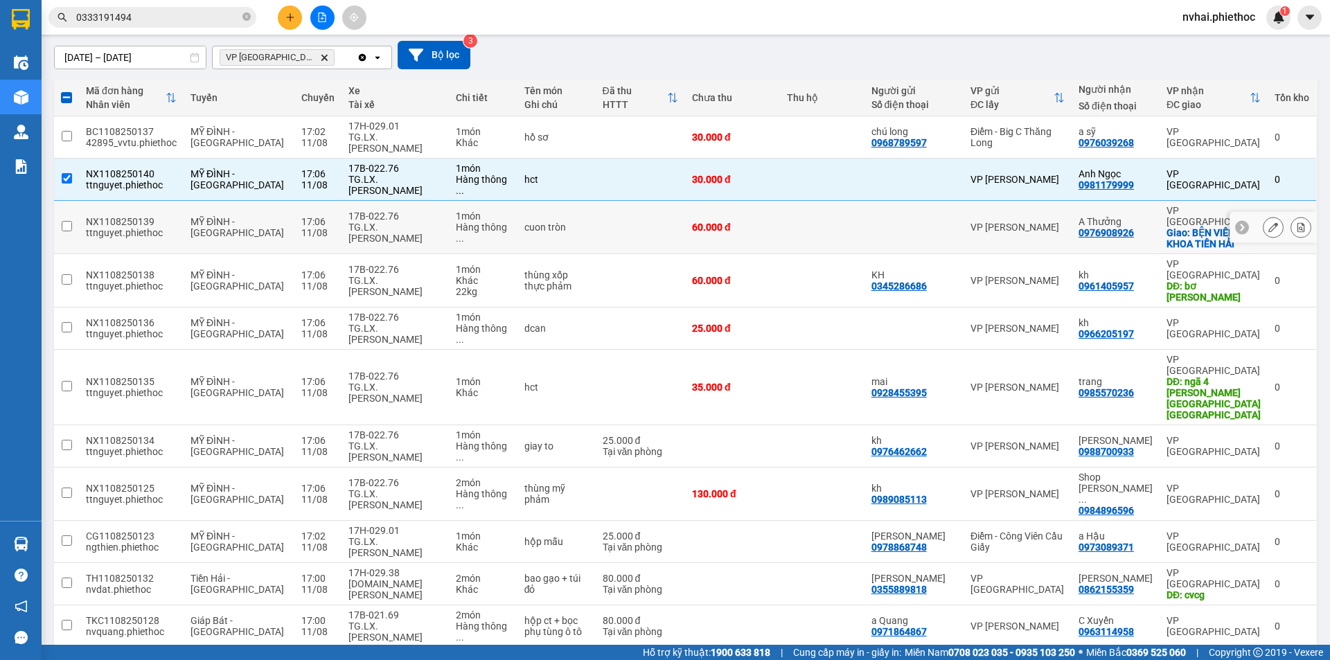
click at [367, 211] on div "17B-022.76" at bounding box center [396, 216] width 94 height 11
checkbox input "true"
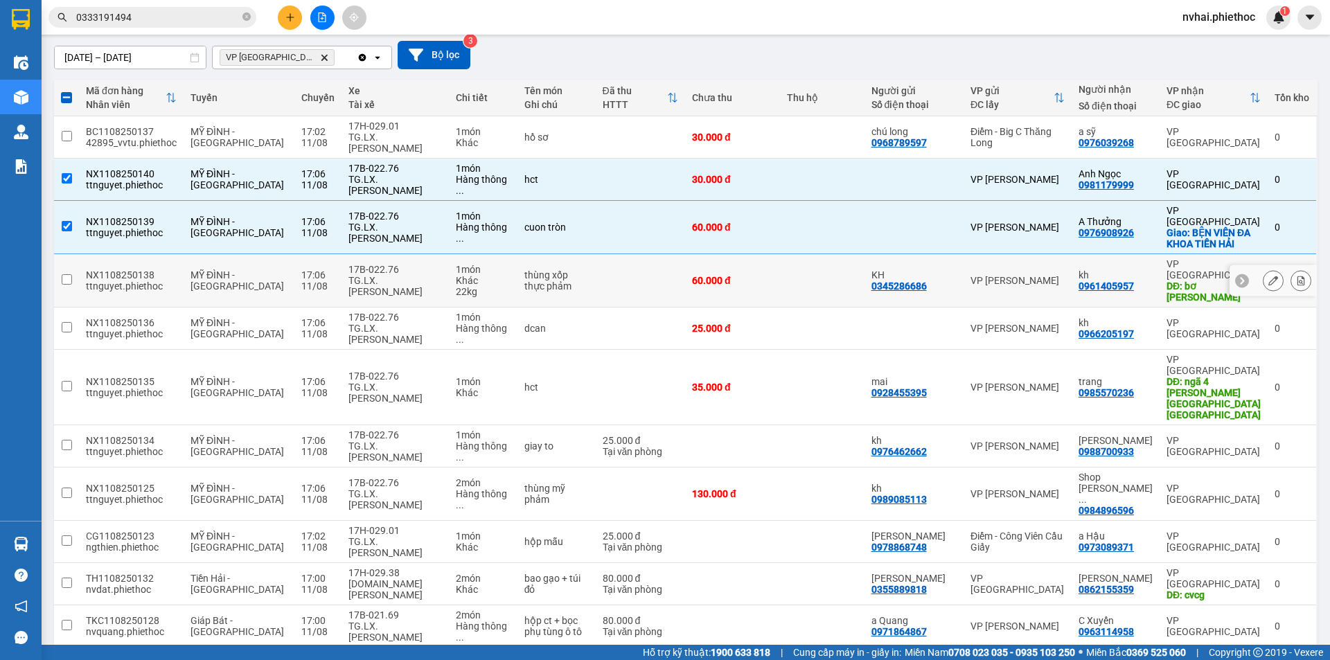
click at [375, 275] on div "TG.LX.[PERSON_NAME]" at bounding box center [396, 286] width 94 height 22
checkbox input "true"
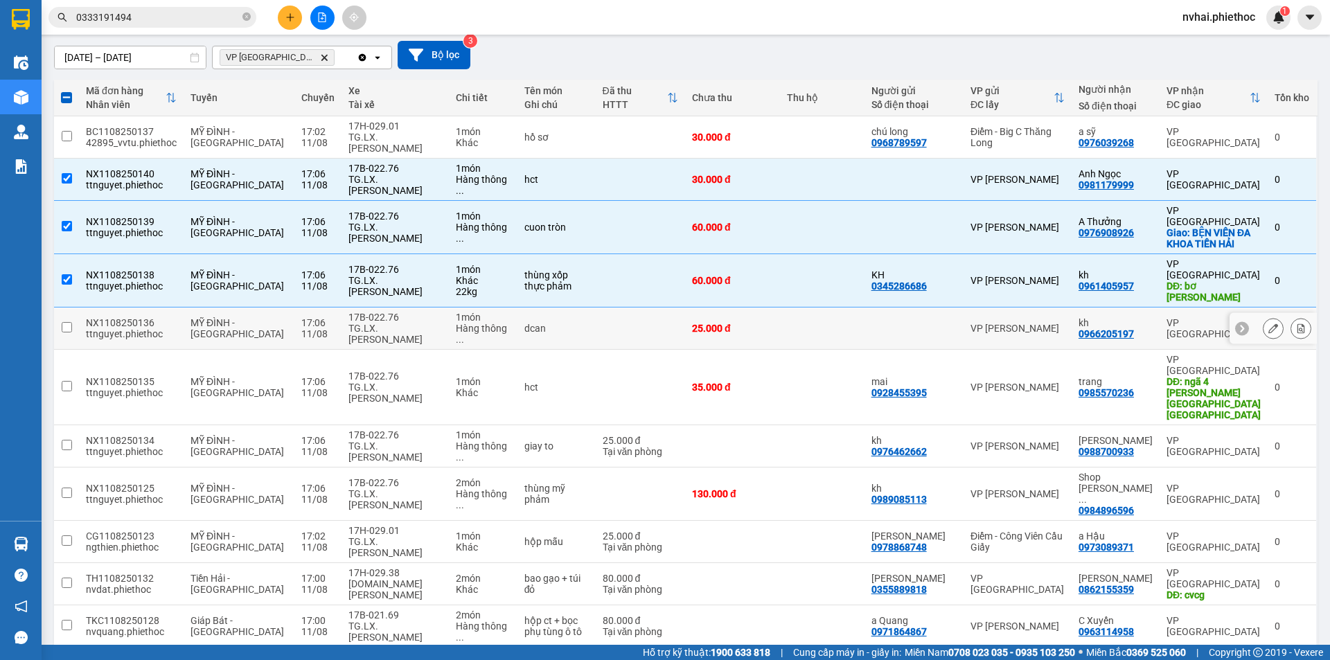
click at [370, 323] on div "TG.LX.[PERSON_NAME]" at bounding box center [396, 334] width 94 height 22
checkbox input "true"
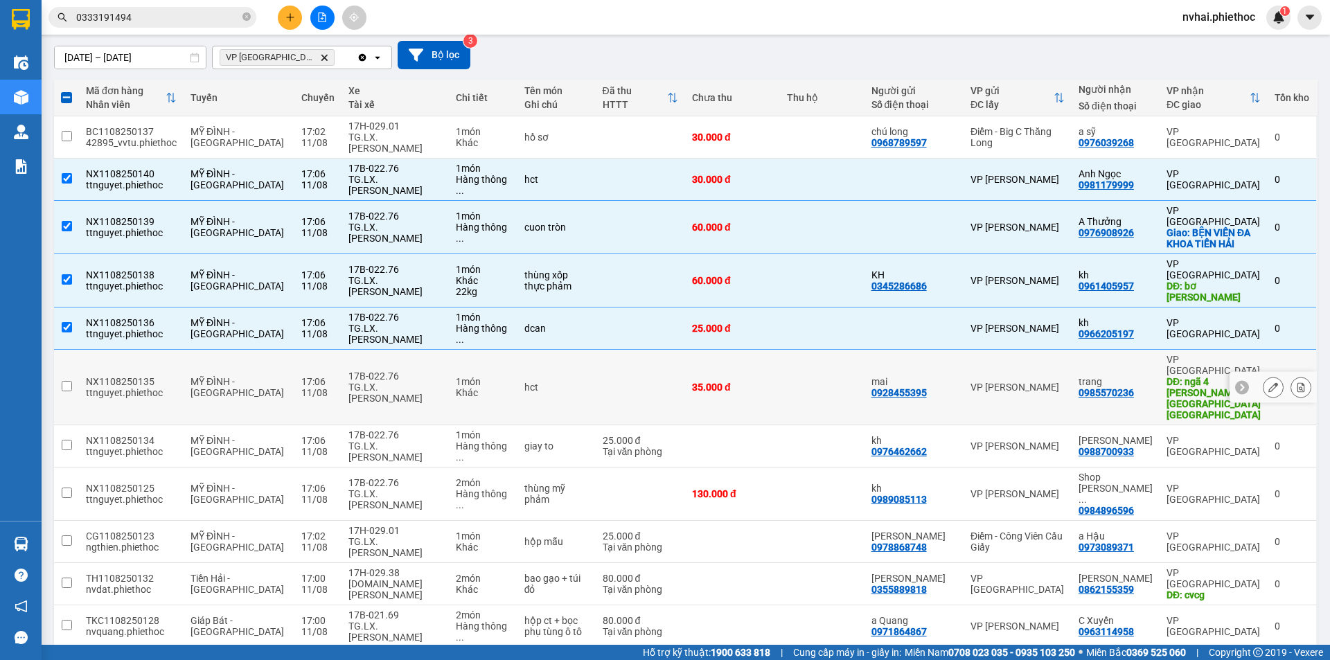
click at [373, 382] on div "TG.LX.[PERSON_NAME]" at bounding box center [396, 393] width 94 height 22
checkbox input "true"
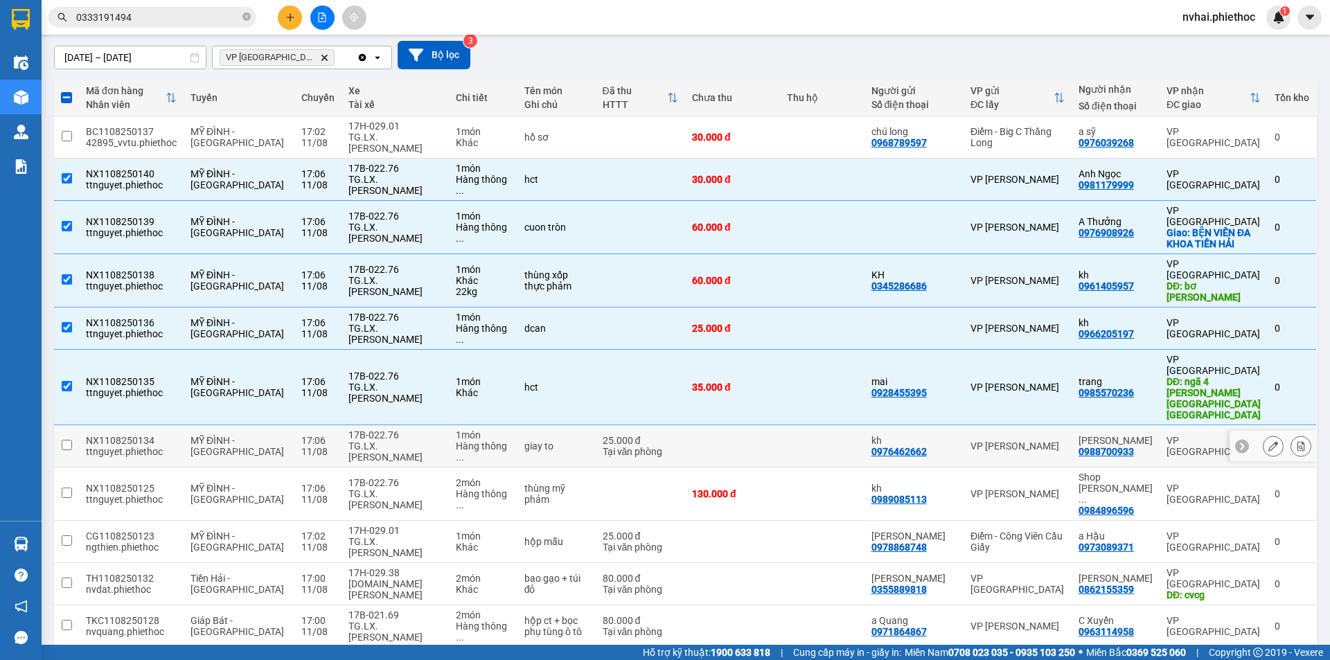
click at [375, 430] on div "17B-022.76" at bounding box center [396, 435] width 94 height 11
checkbox input "true"
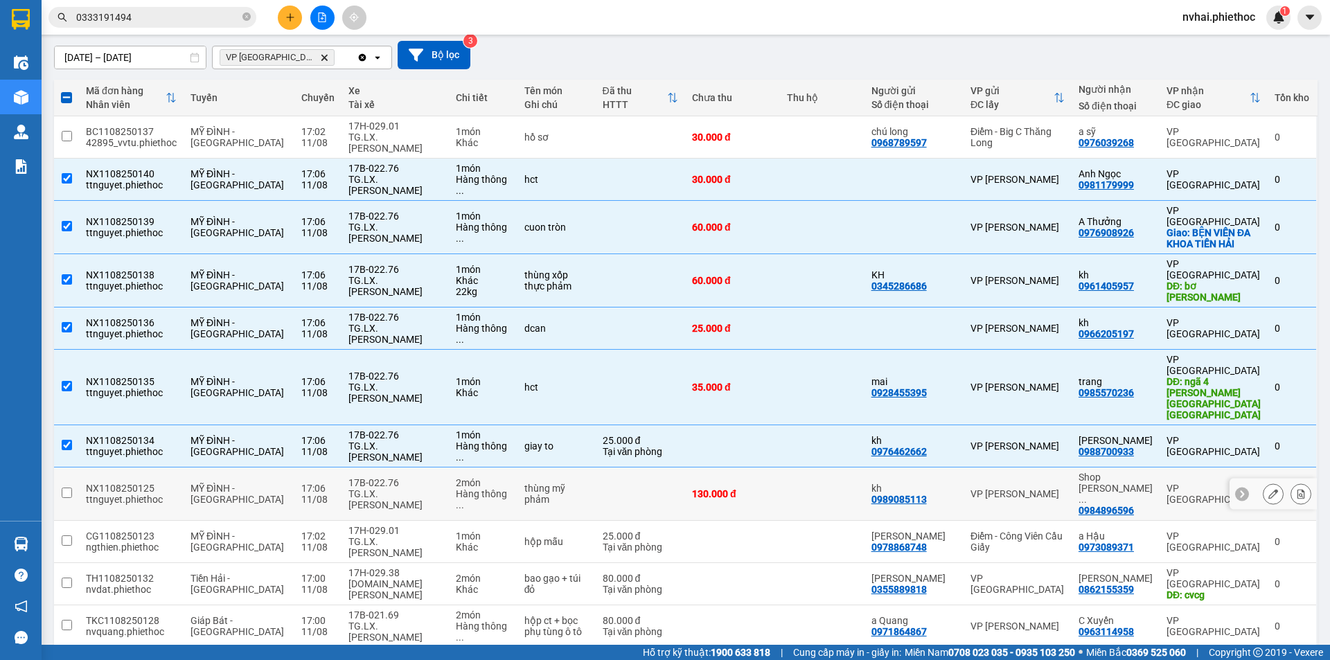
click at [373, 488] on div "TG.LX.[PERSON_NAME]" at bounding box center [396, 499] width 94 height 22
checkbox input "true"
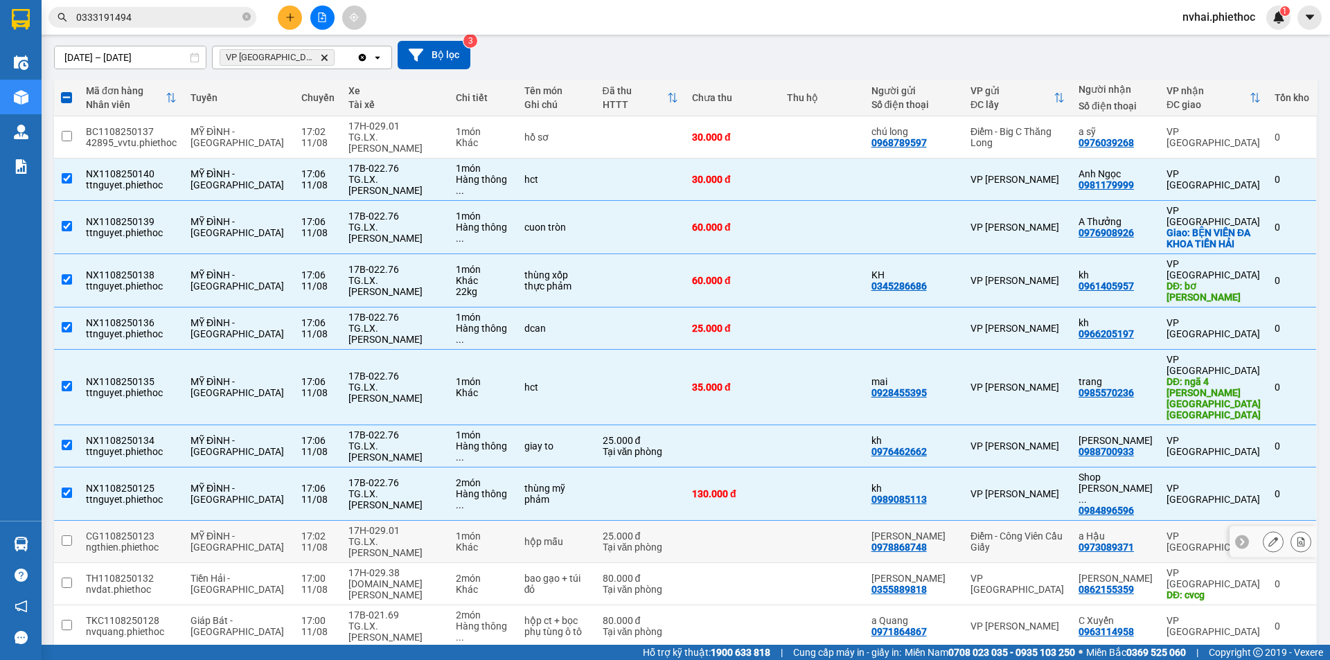
click at [371, 536] on div "TG.LX.[PERSON_NAME]" at bounding box center [396, 547] width 94 height 22
checkbox input "true"
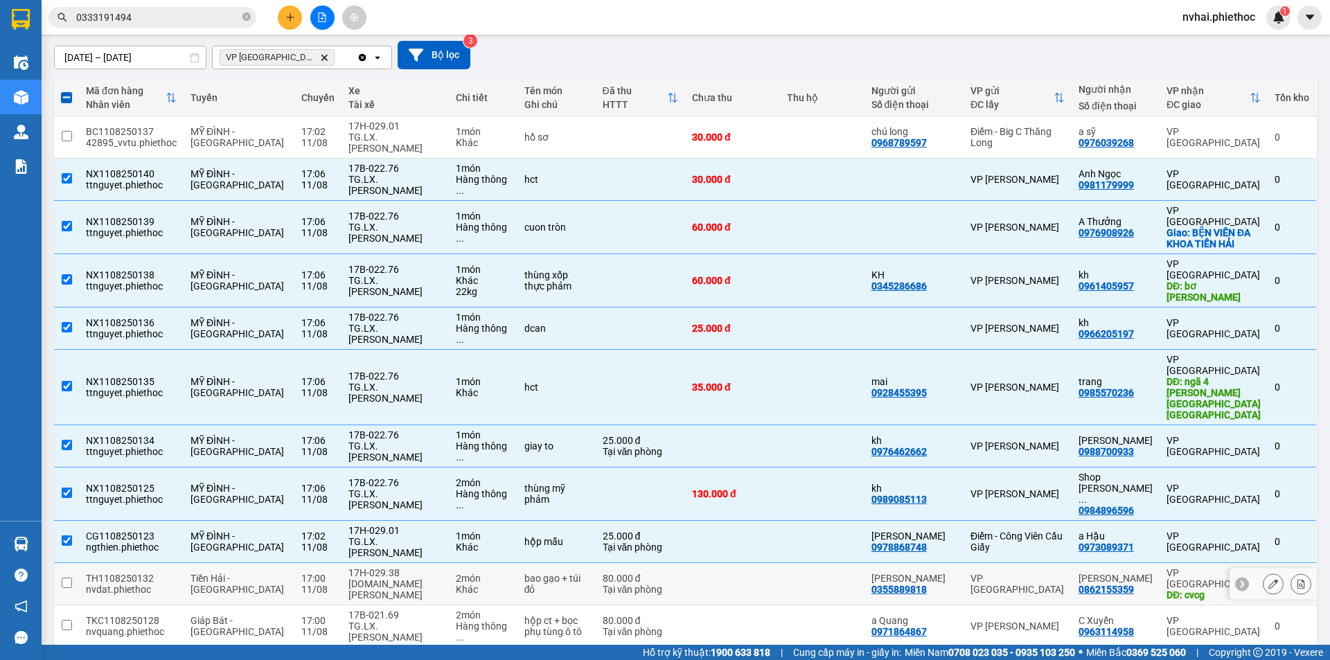
click at [374, 579] on div "[DOMAIN_NAME] [PERSON_NAME]" at bounding box center [396, 590] width 94 height 22
checkbox input "true"
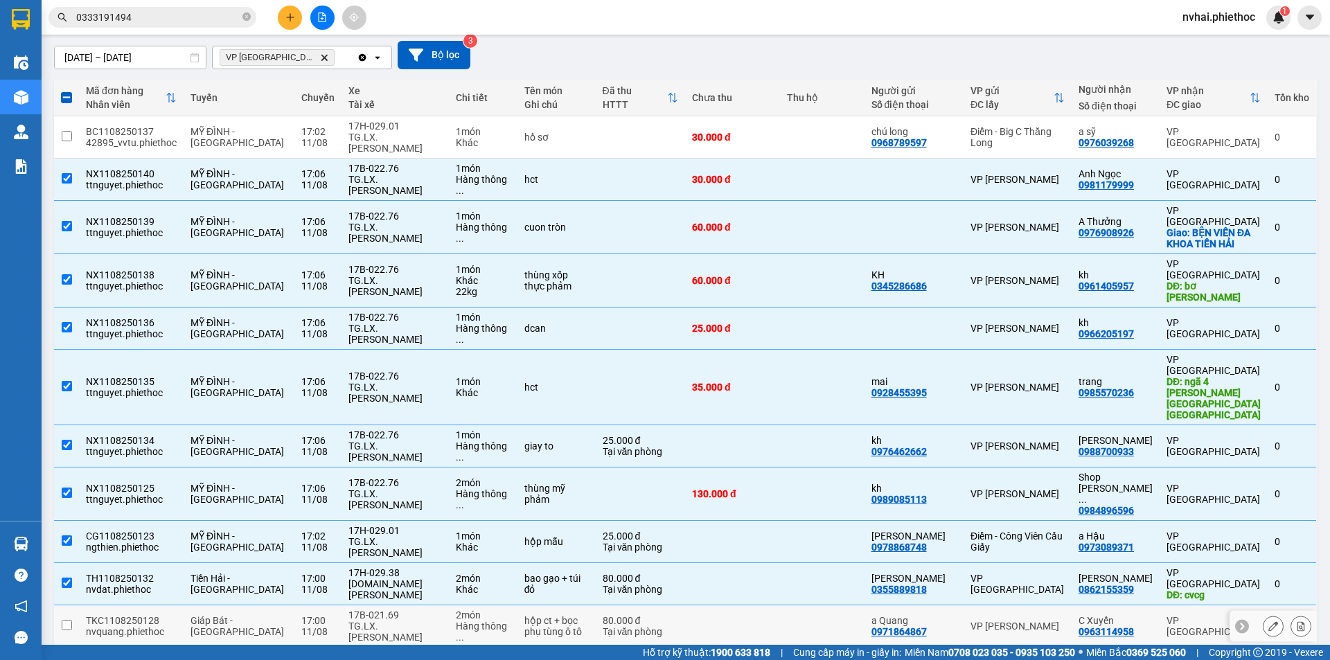
click at [372, 610] on div "17B-021.69" at bounding box center [396, 615] width 94 height 11
checkbox input "true"
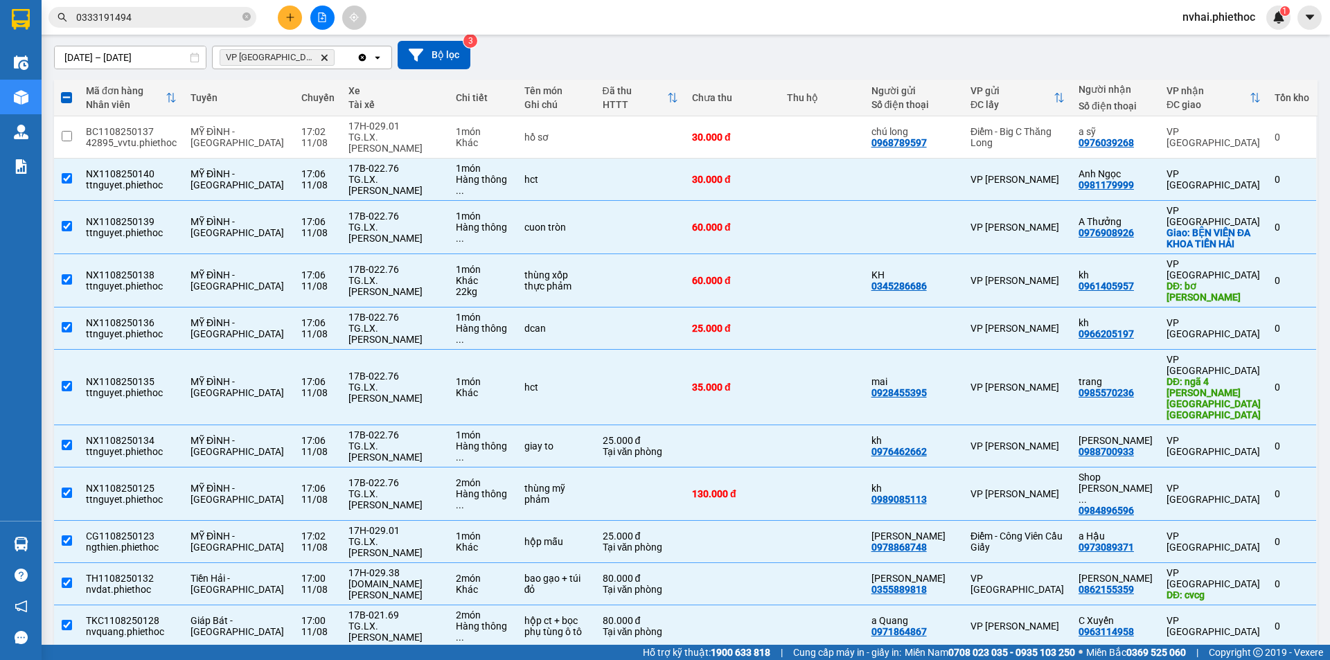
checkbox input "true"
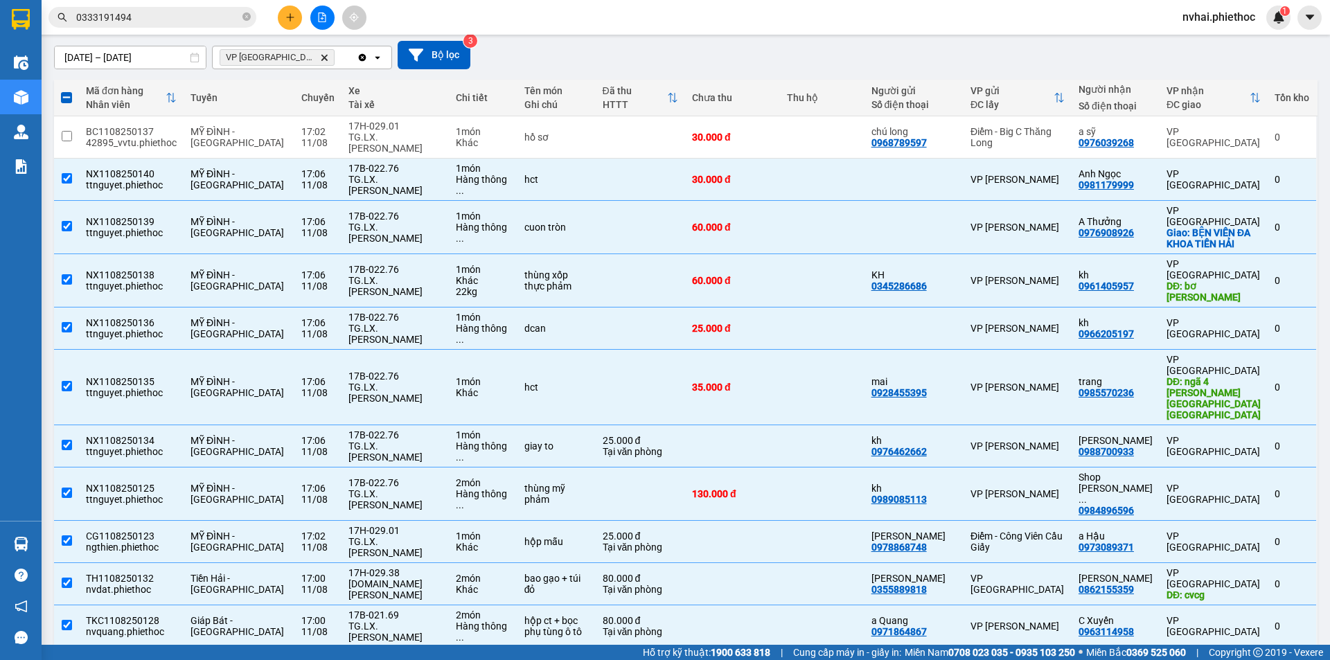
checkbox input "true"
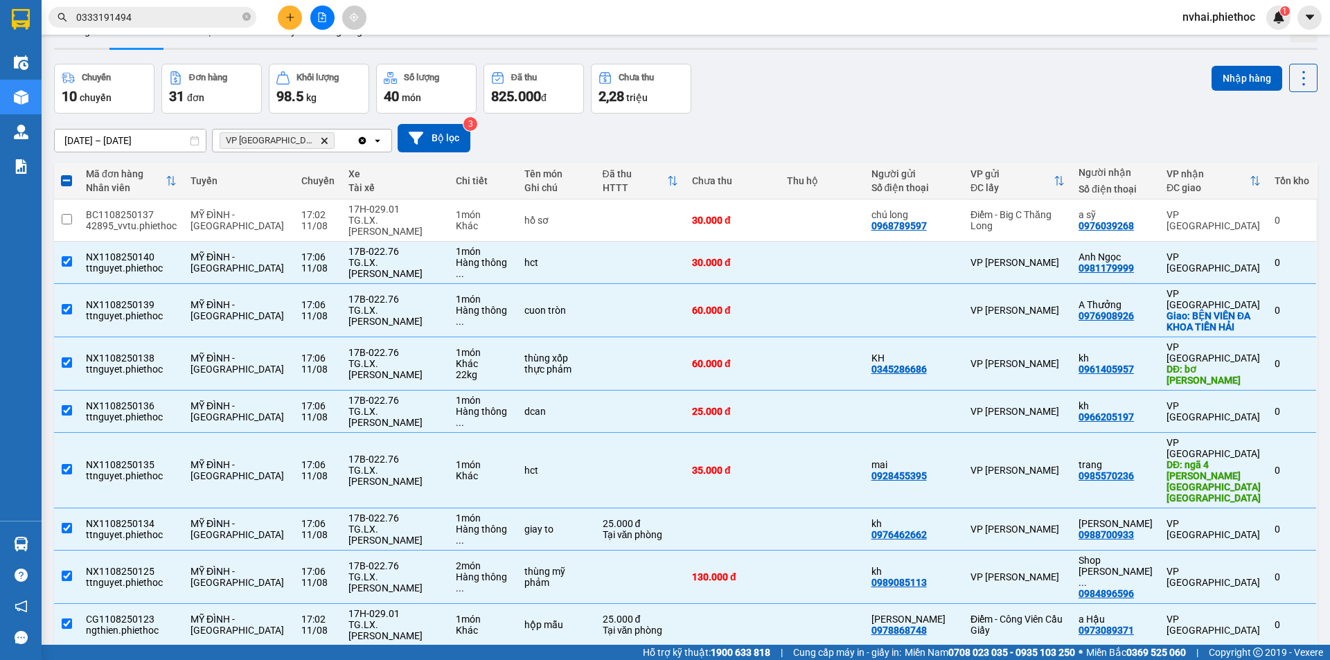
scroll to position [0, 0]
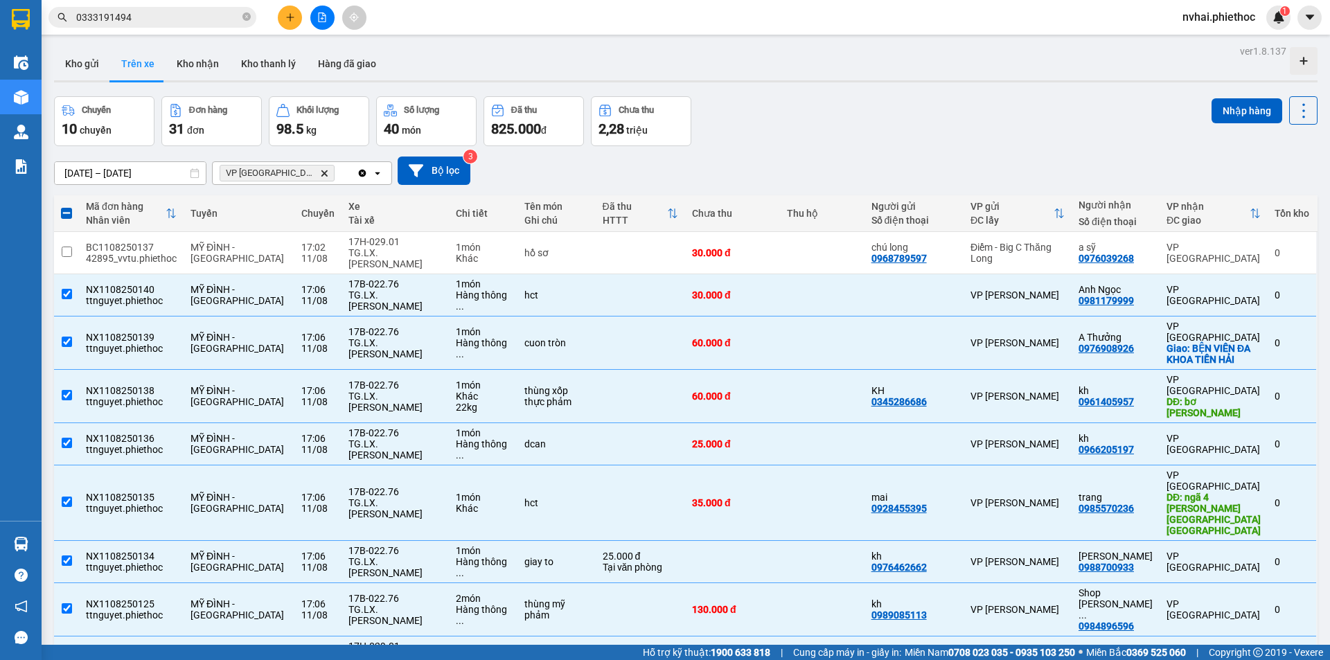
click at [67, 214] on span at bounding box center [66, 213] width 11 height 11
click at [67, 206] on input "checkbox" at bounding box center [67, 206] width 0 height 0
checkbox input "true"
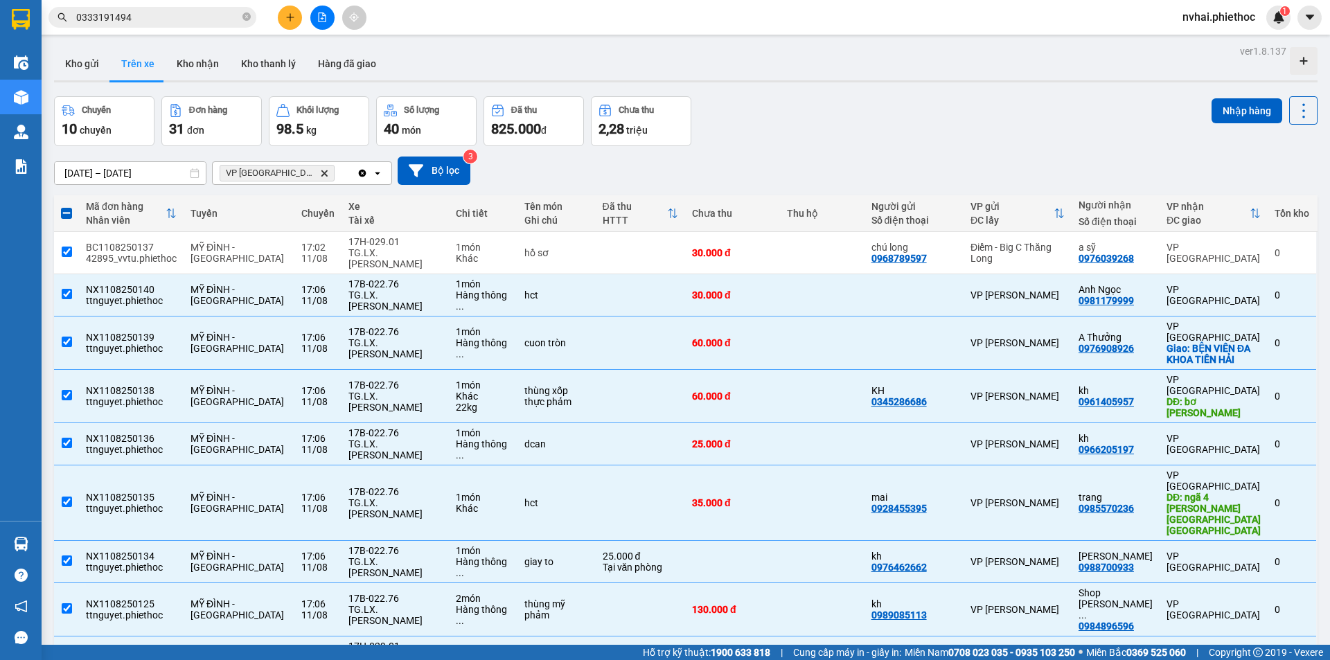
checkbox input "true"
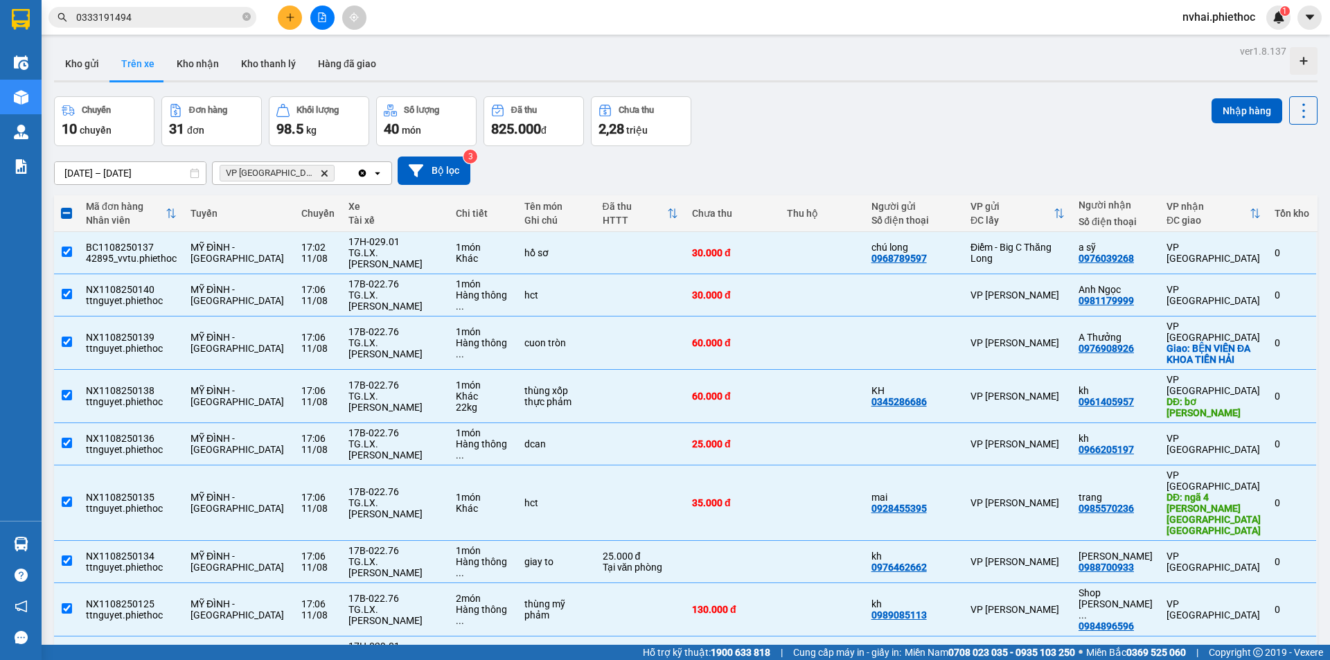
click at [68, 214] on span at bounding box center [66, 213] width 11 height 11
click at [67, 206] on input "checkbox" at bounding box center [67, 206] width 0 height 0
checkbox input "false"
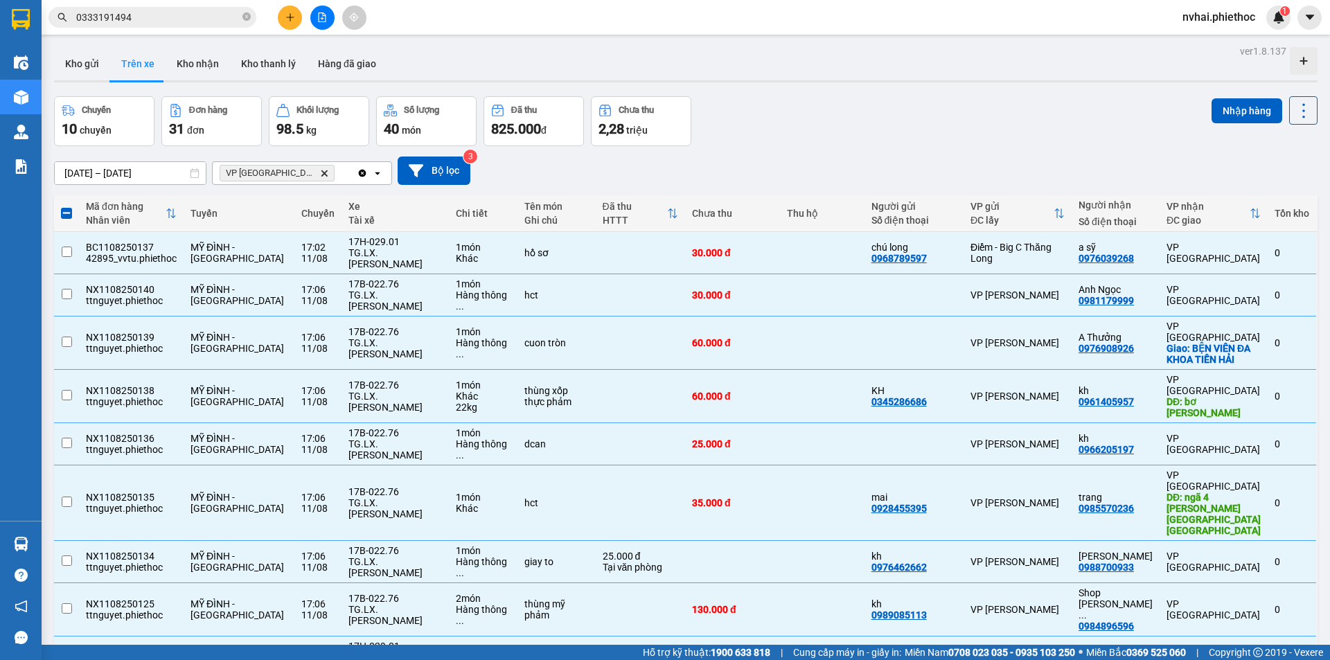
checkbox input "false"
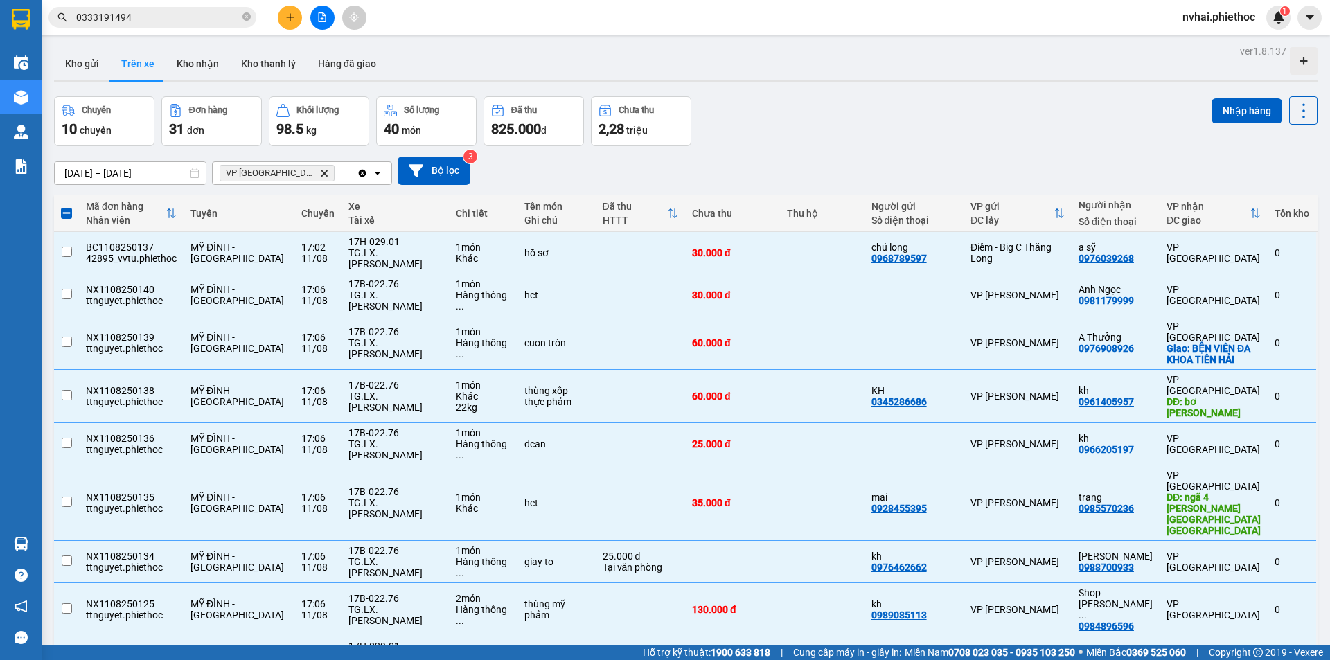
checkbox input "false"
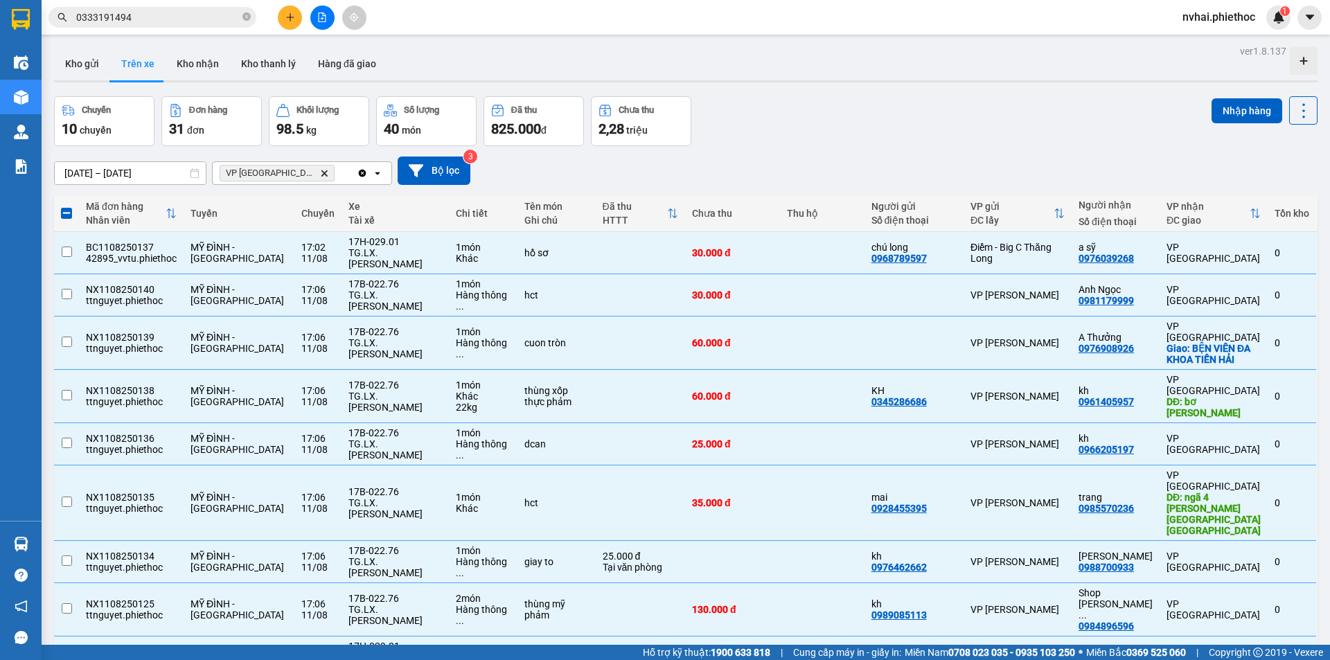
checkbox input "false"
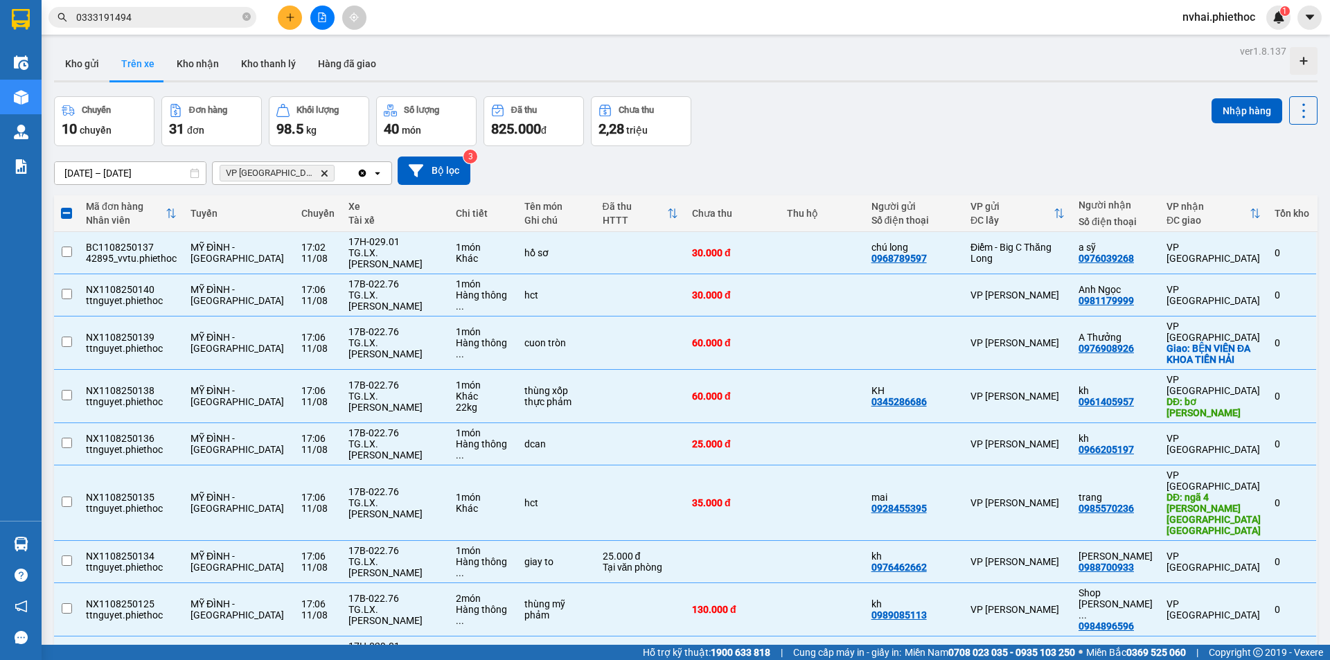
checkbox input "false"
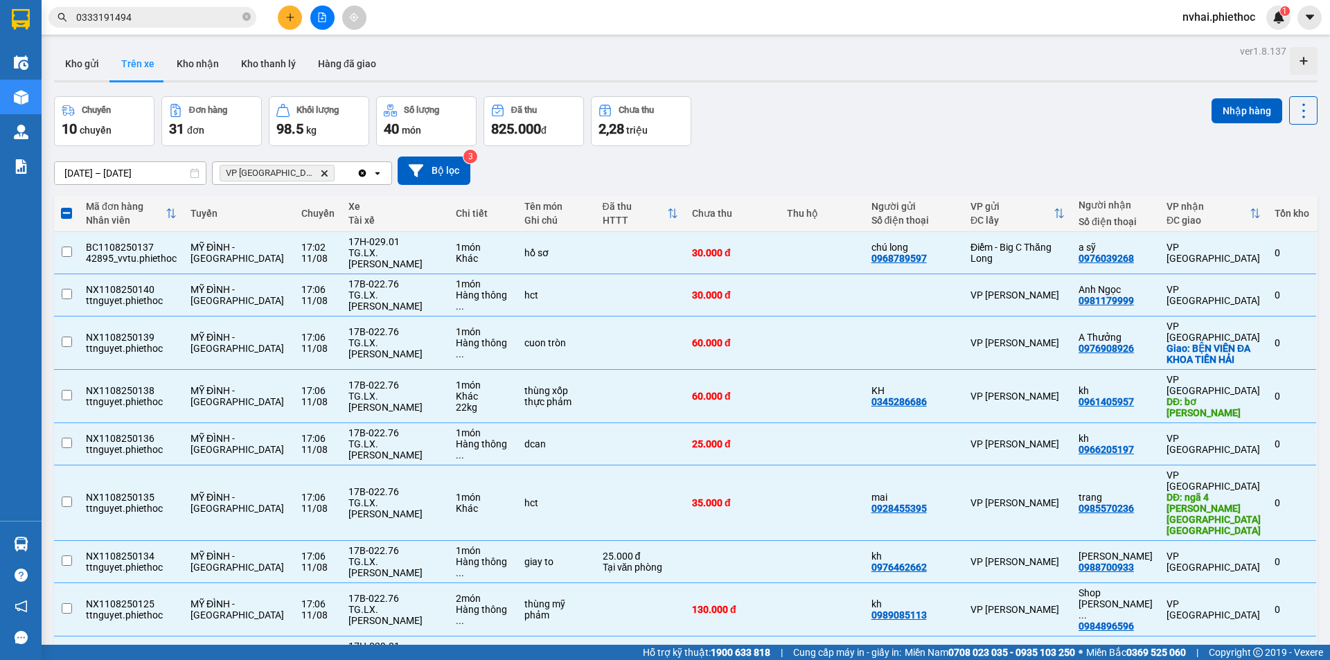
checkbox input "false"
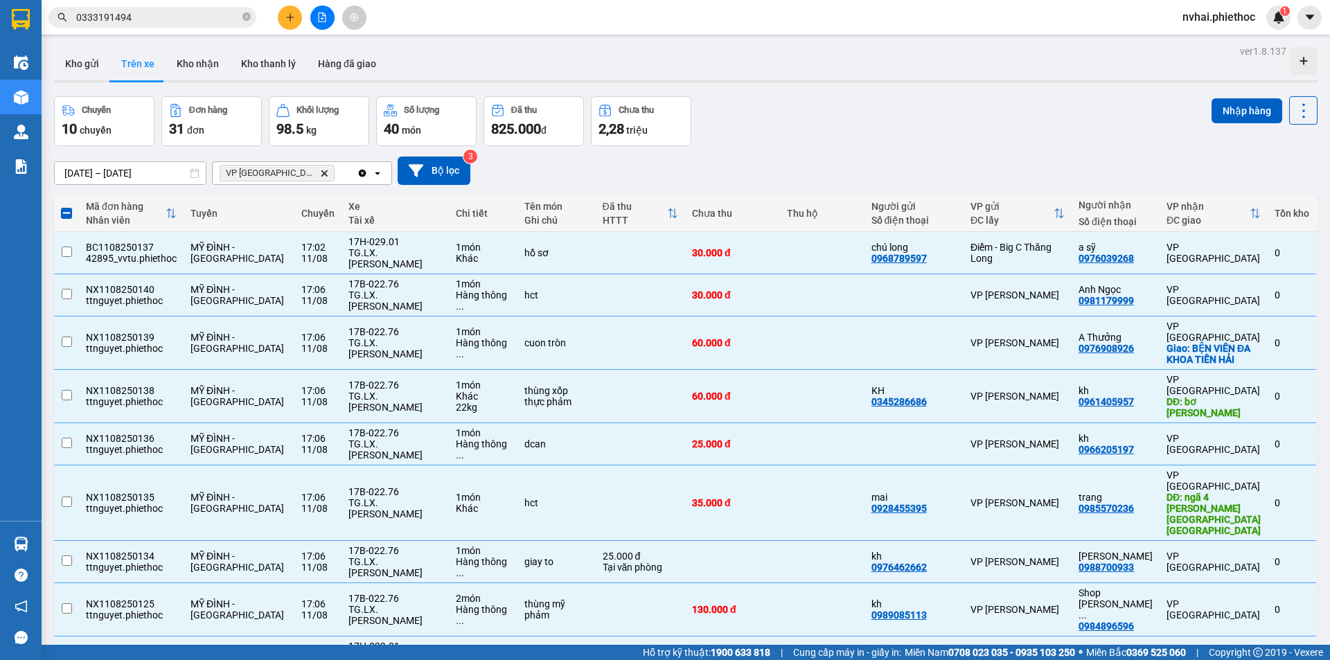
checkbox input "false"
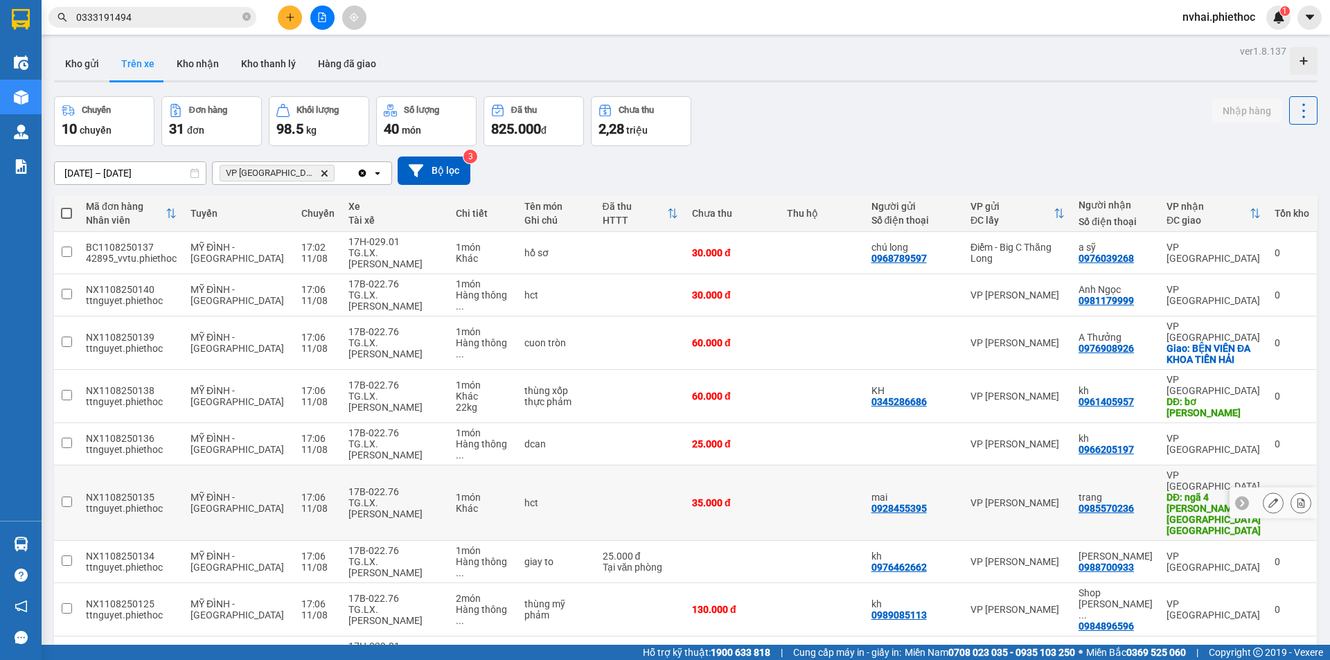
scroll to position [116, 0]
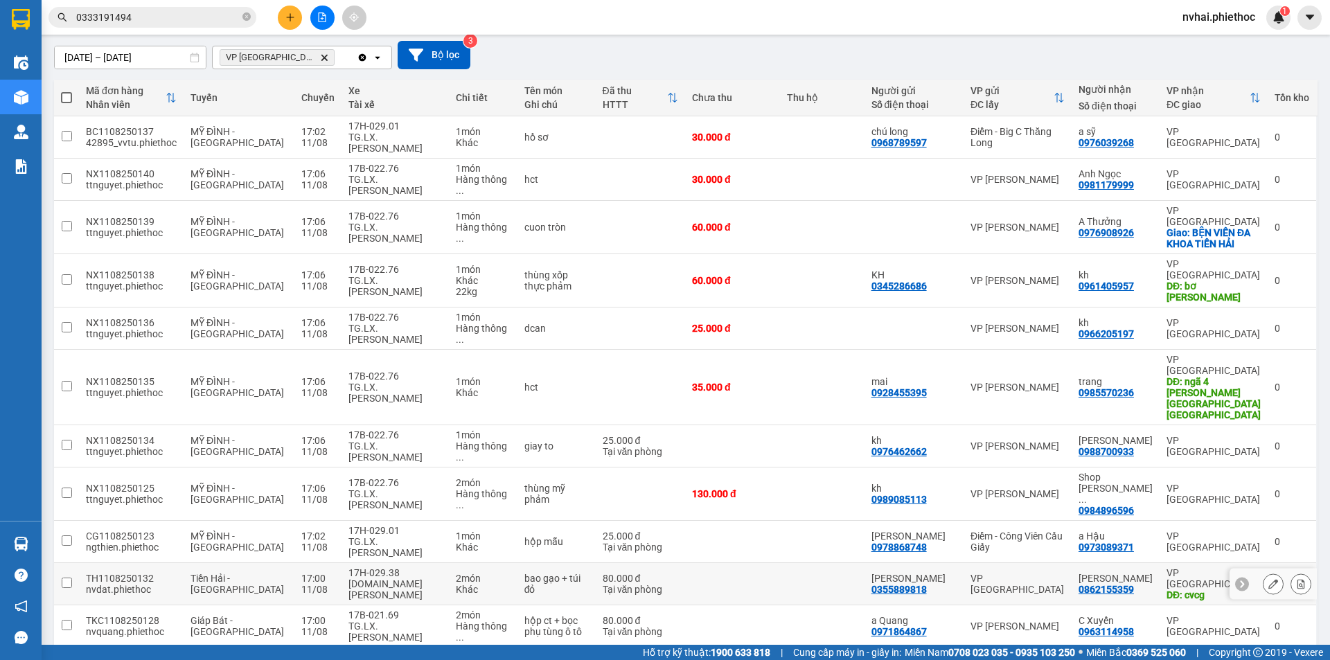
click at [381, 567] on div "17H-029.38" at bounding box center [396, 572] width 94 height 11
checkbox input "true"
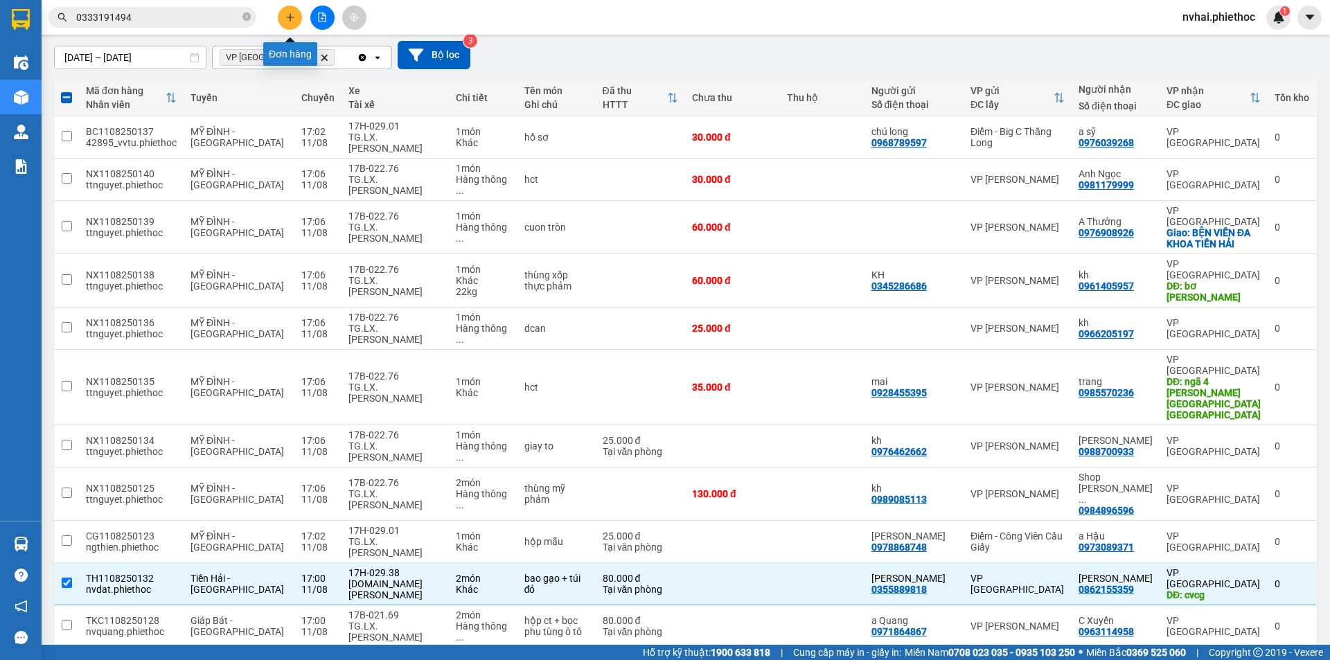
click at [282, 8] on button at bounding box center [290, 18] width 24 height 24
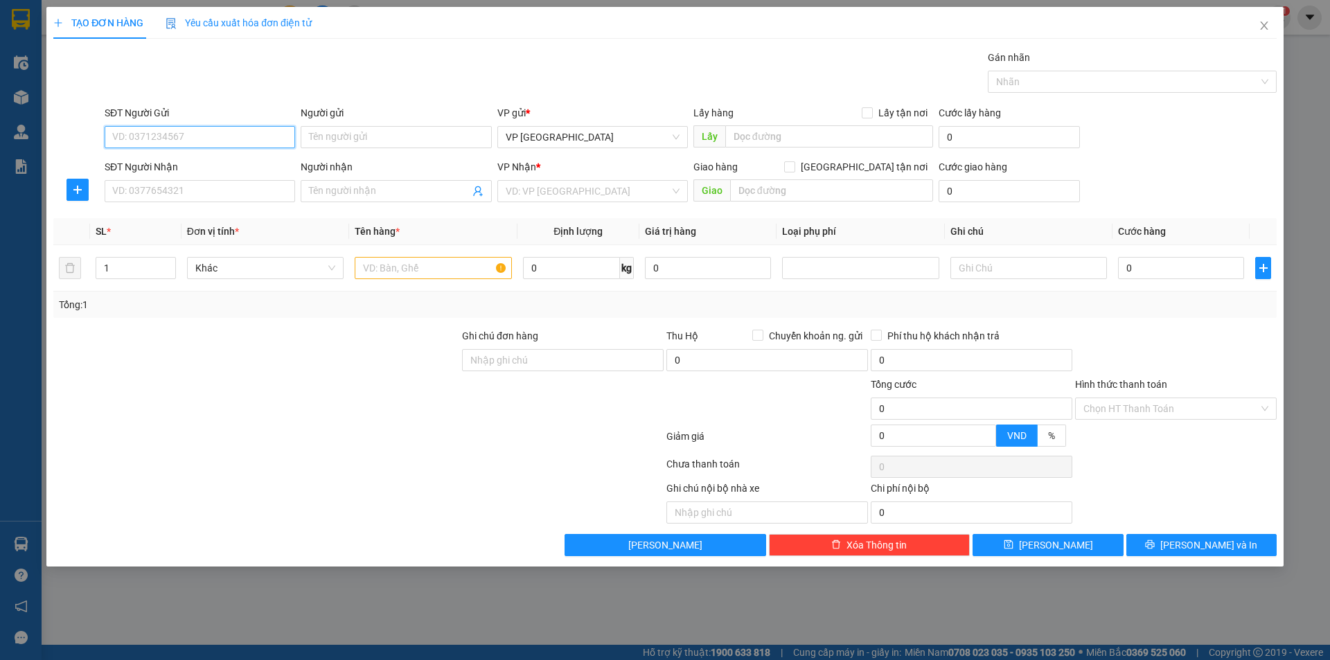
click at [233, 140] on input "SĐT Người Gửi" at bounding box center [200, 137] width 191 height 22
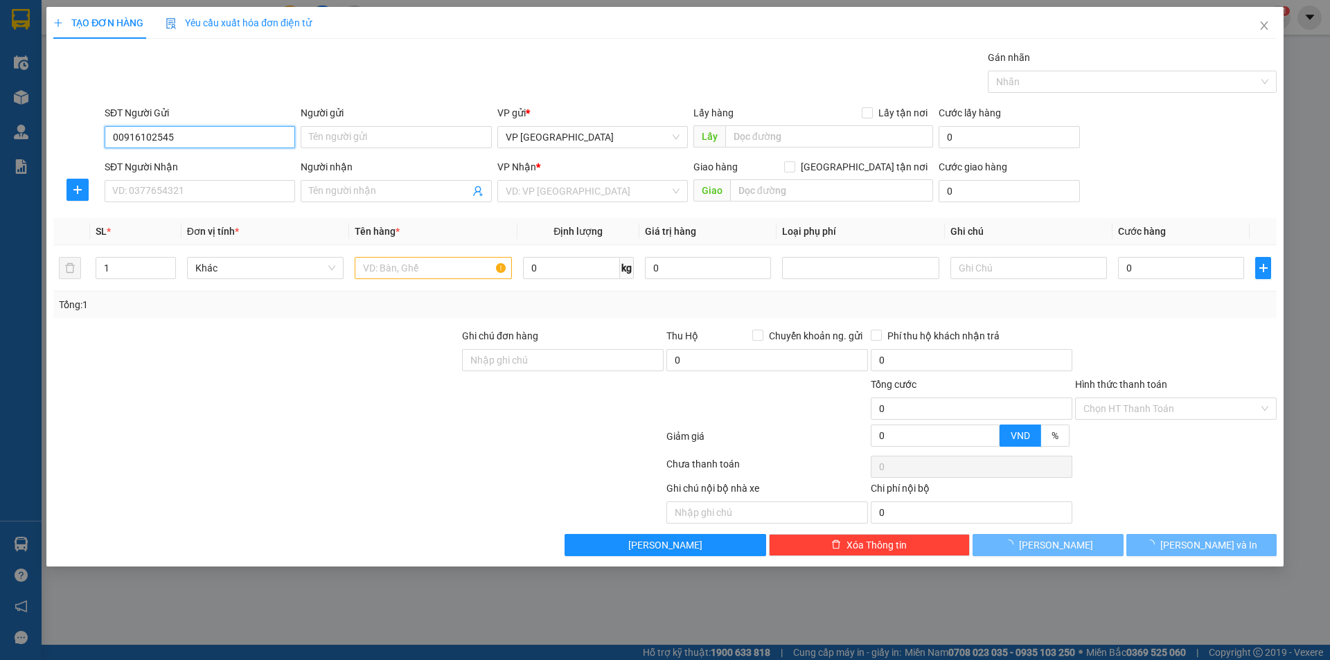
click at [115, 134] on input "00916102545" at bounding box center [200, 137] width 191 height 22
click at [117, 136] on input "00916102545" at bounding box center [200, 137] width 191 height 22
type input "0916102545"
click at [177, 139] on input "0916102545" at bounding box center [200, 137] width 191 height 22
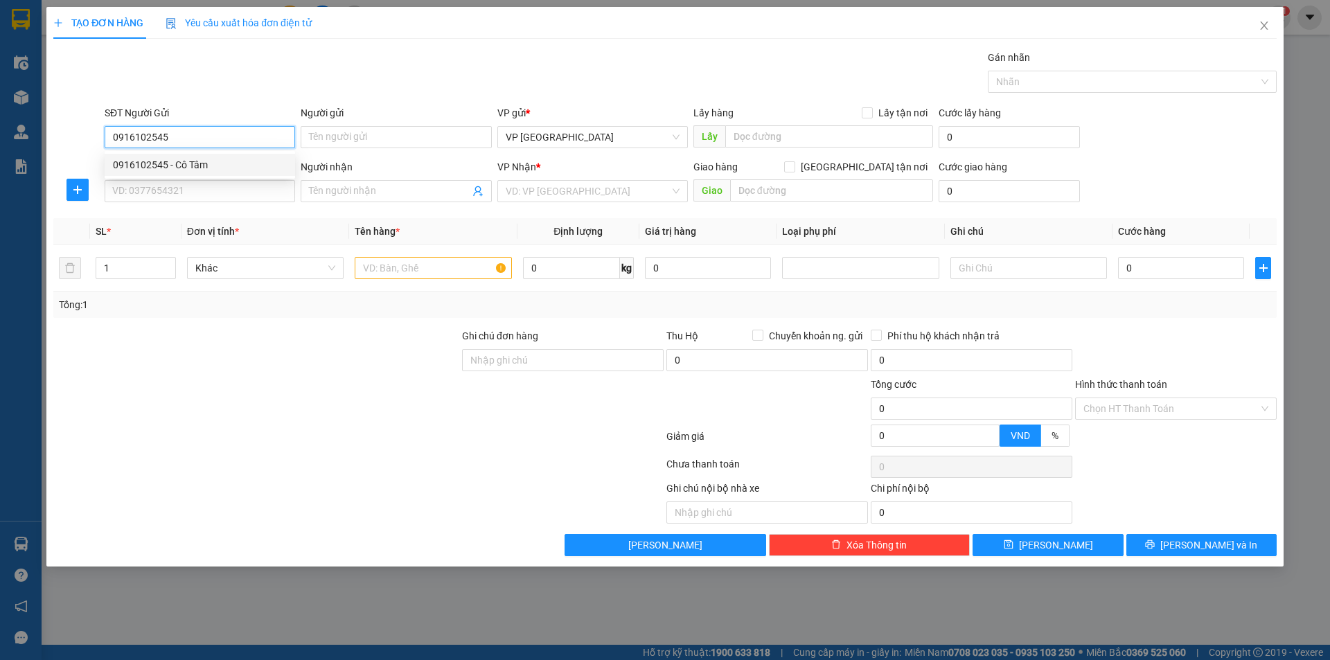
click at [200, 162] on div "0916102545 - Cô Tâm" at bounding box center [200, 164] width 174 height 15
type input "Cô Tâm"
type input "0916102545"
click at [241, 191] on input "SĐT Người Nhận" at bounding box center [200, 191] width 191 height 22
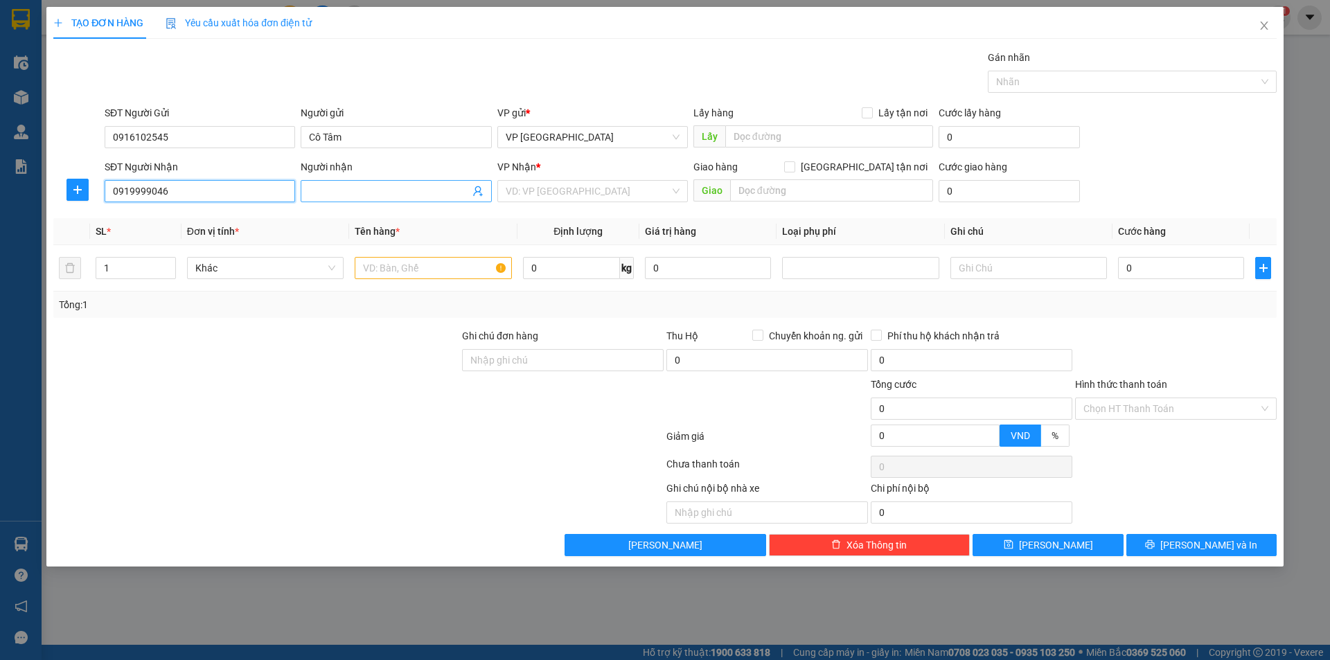
type input "0919999046"
click at [339, 186] on input "Người nhận" at bounding box center [389, 191] width 160 height 15
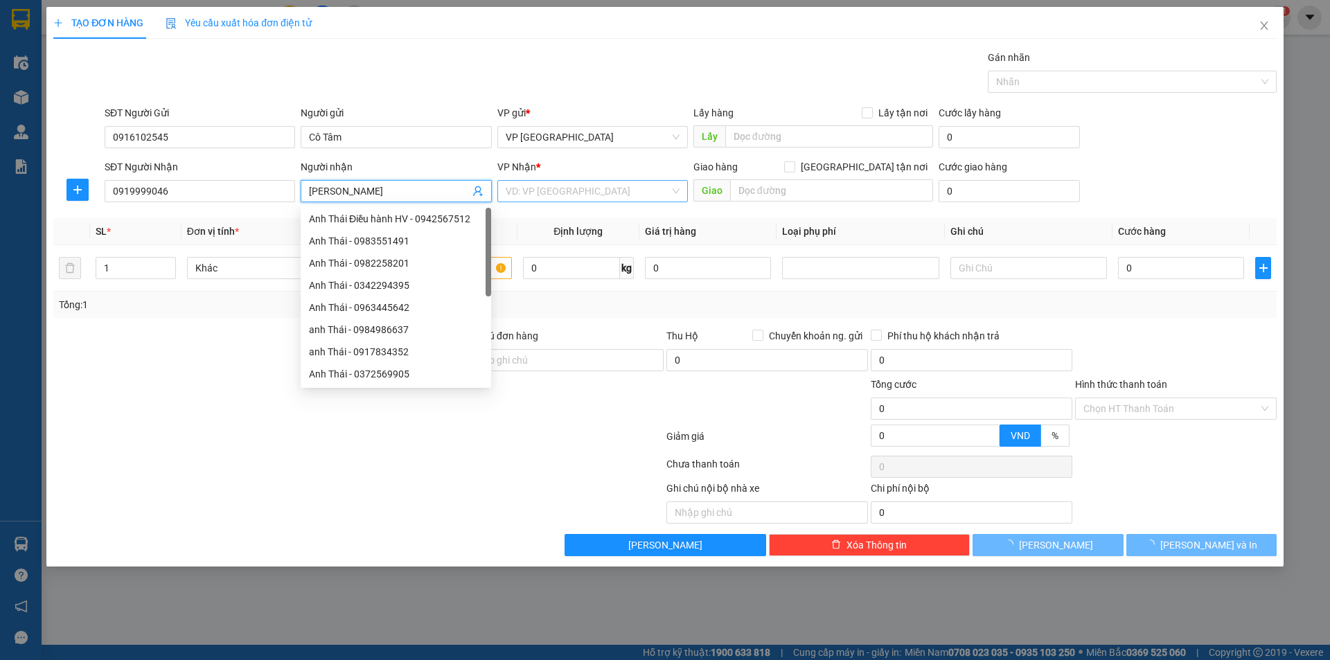
type input "Hoàng Anh"
click at [554, 191] on input "search" at bounding box center [588, 191] width 164 height 21
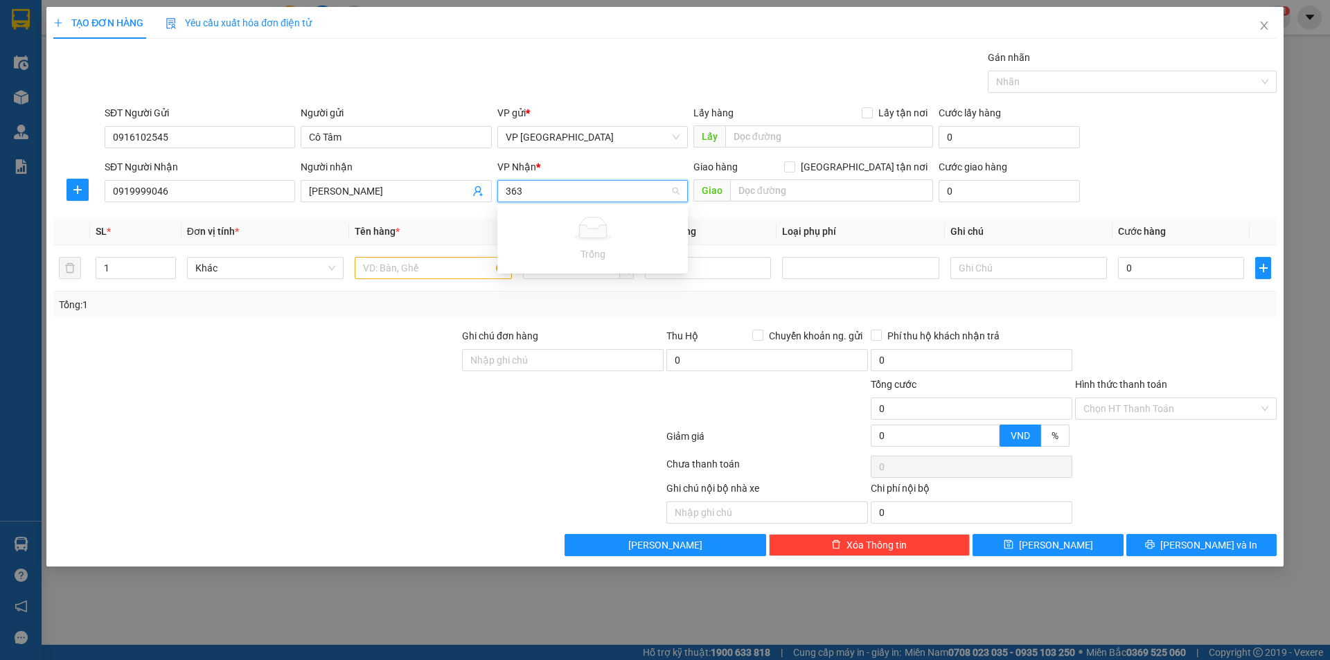
click at [555, 191] on input "363" at bounding box center [588, 191] width 164 height 21
type input "va"
click at [576, 211] on div "VP [PERSON_NAME]" at bounding box center [601, 218] width 191 height 15
click at [794, 165] on input "[GEOGRAPHIC_DATA] tận nơi" at bounding box center [789, 166] width 10 height 10
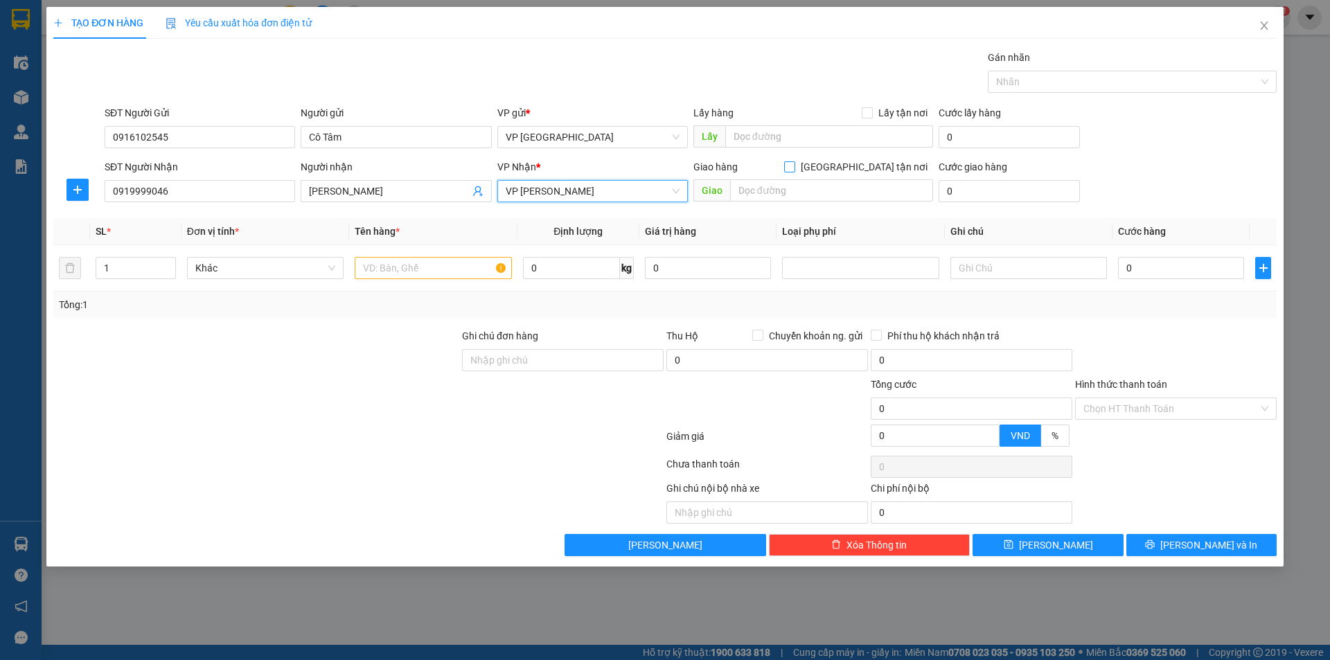
checkbox input "true"
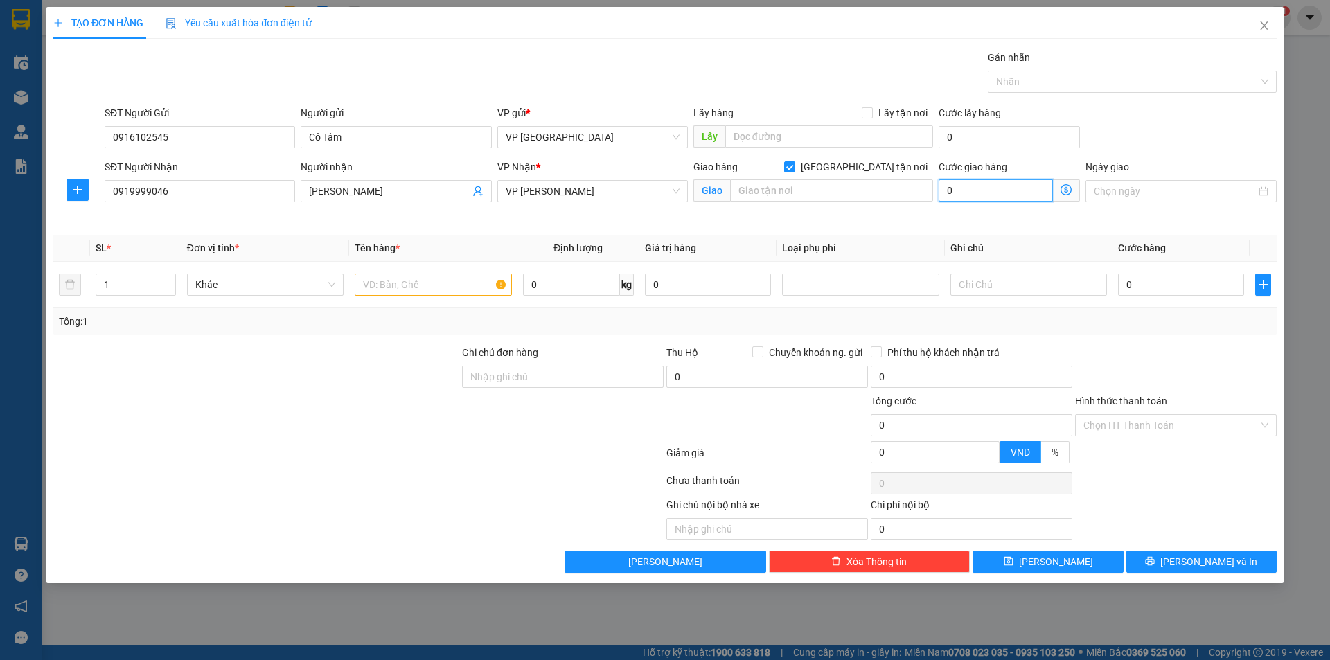
click at [969, 196] on input "0" at bounding box center [996, 190] width 114 height 22
type input "1"
type input "10"
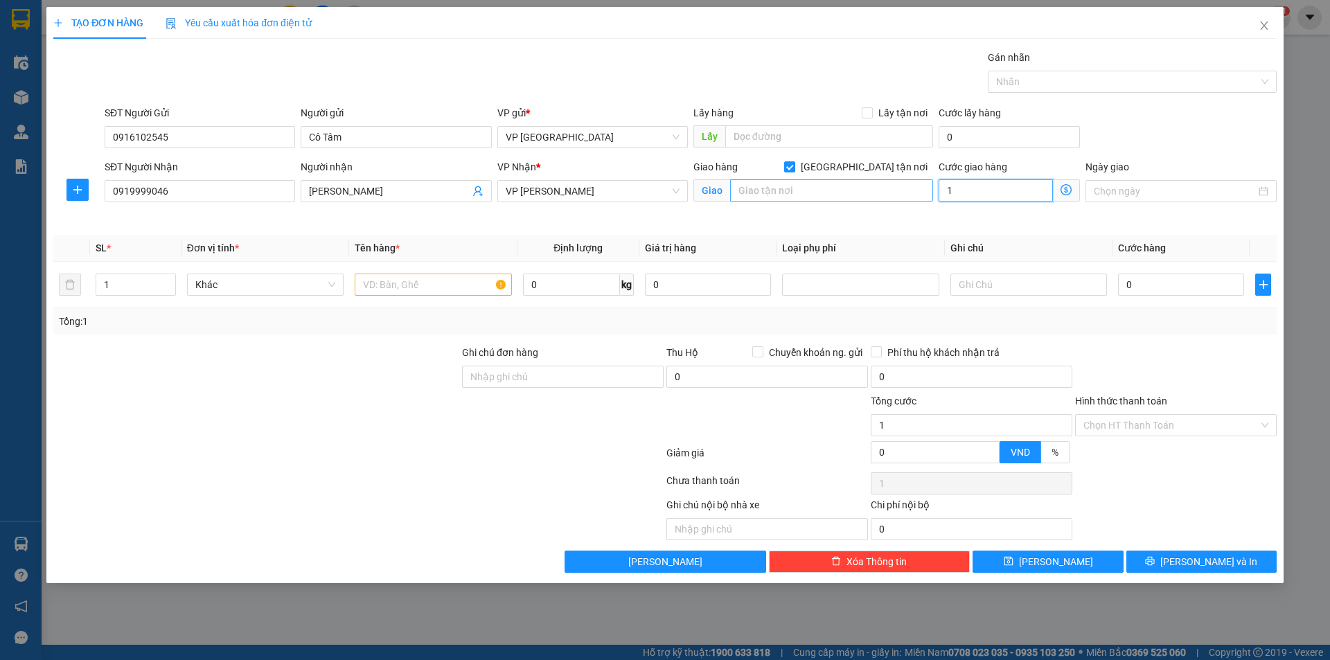
type input "10"
type input "10.000"
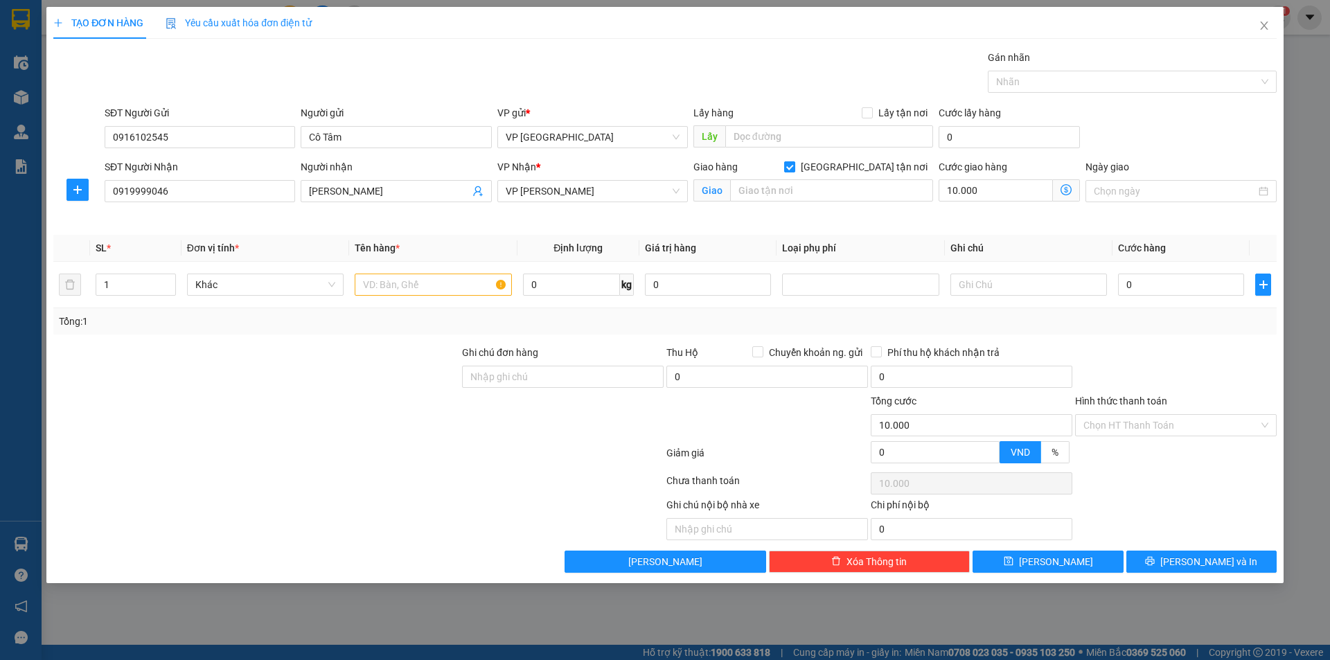
click at [795, 168] on span at bounding box center [789, 166] width 11 height 11
click at [794, 168] on input "[GEOGRAPHIC_DATA] tận nơi" at bounding box center [789, 166] width 10 height 10
checkbox input "false"
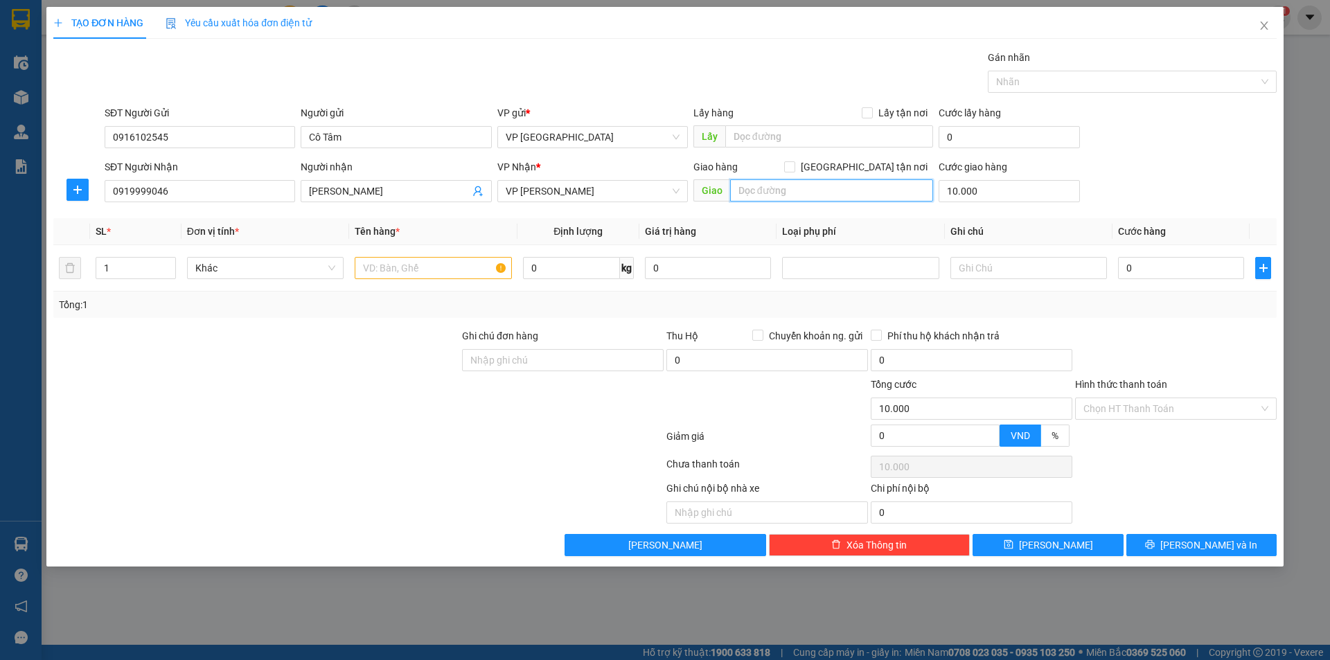
click at [865, 186] on input "text" at bounding box center [831, 190] width 203 height 22
type input "."
click at [77, 268] on tr "1 Khác 0 kg 0 0" at bounding box center [665, 268] width 1224 height 46
type input "2"
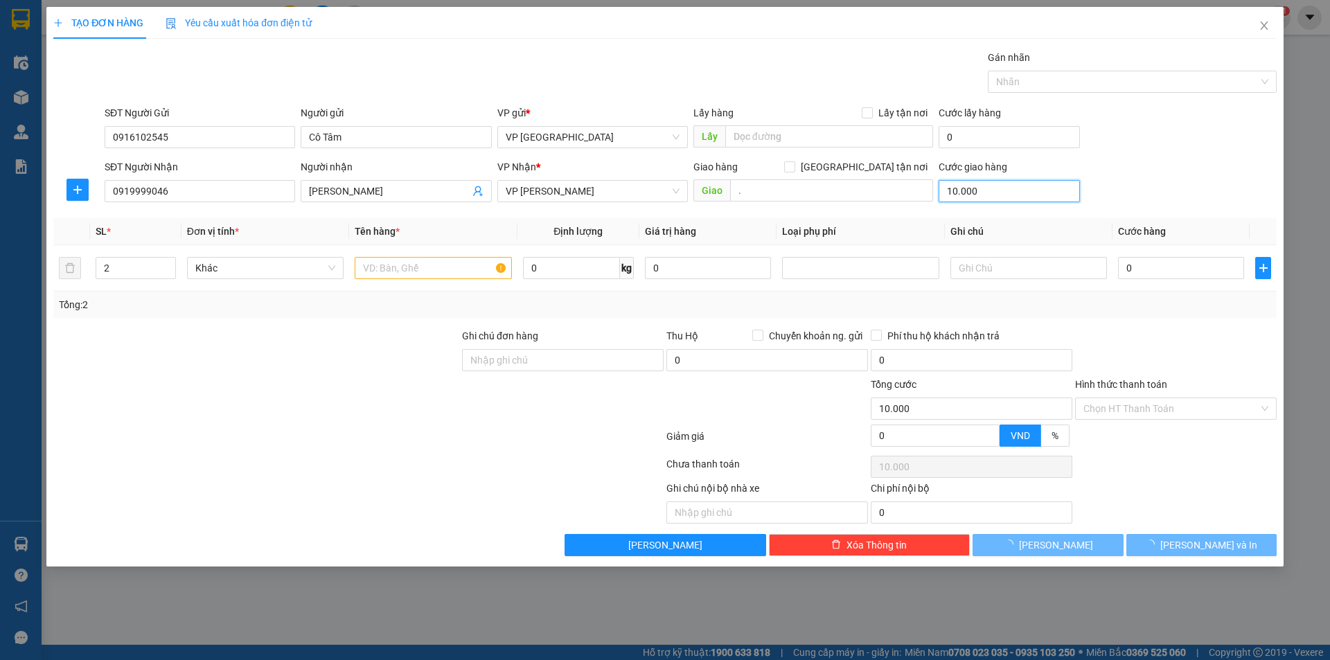
click at [998, 185] on input "10.000" at bounding box center [1009, 191] width 141 height 22
type input "5"
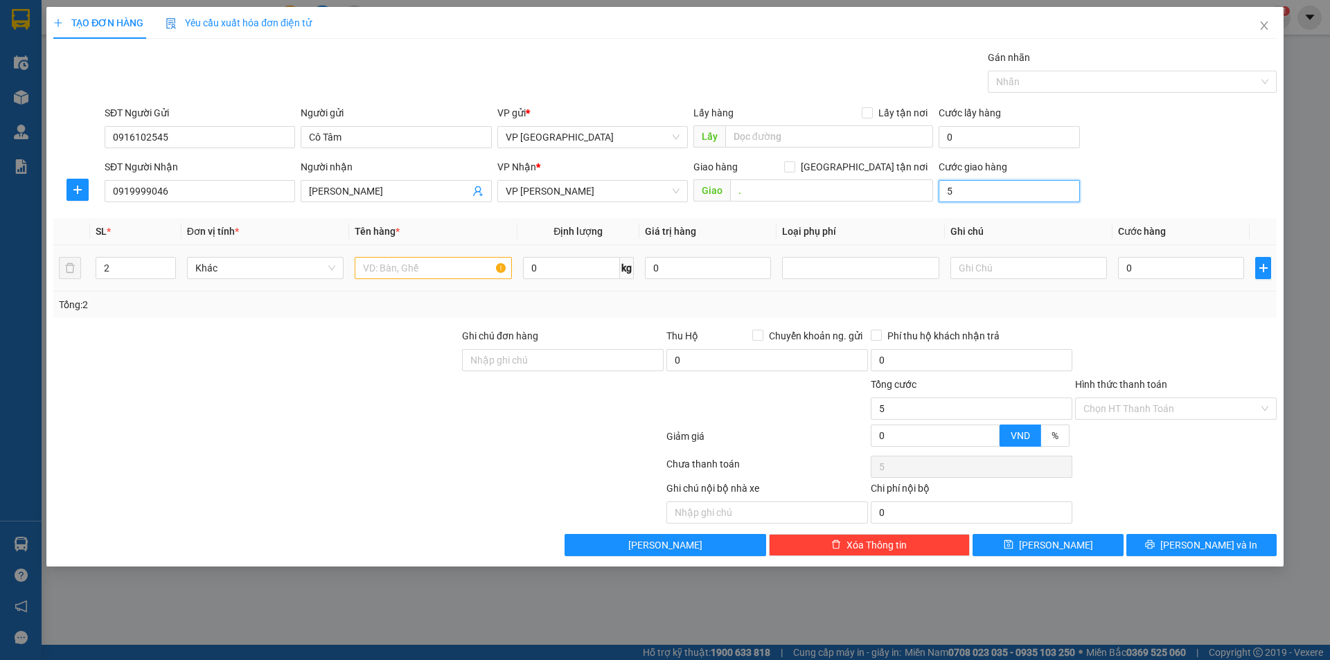
type input "5"
type input "5.000"
click at [438, 276] on input "text" at bounding box center [433, 268] width 157 height 22
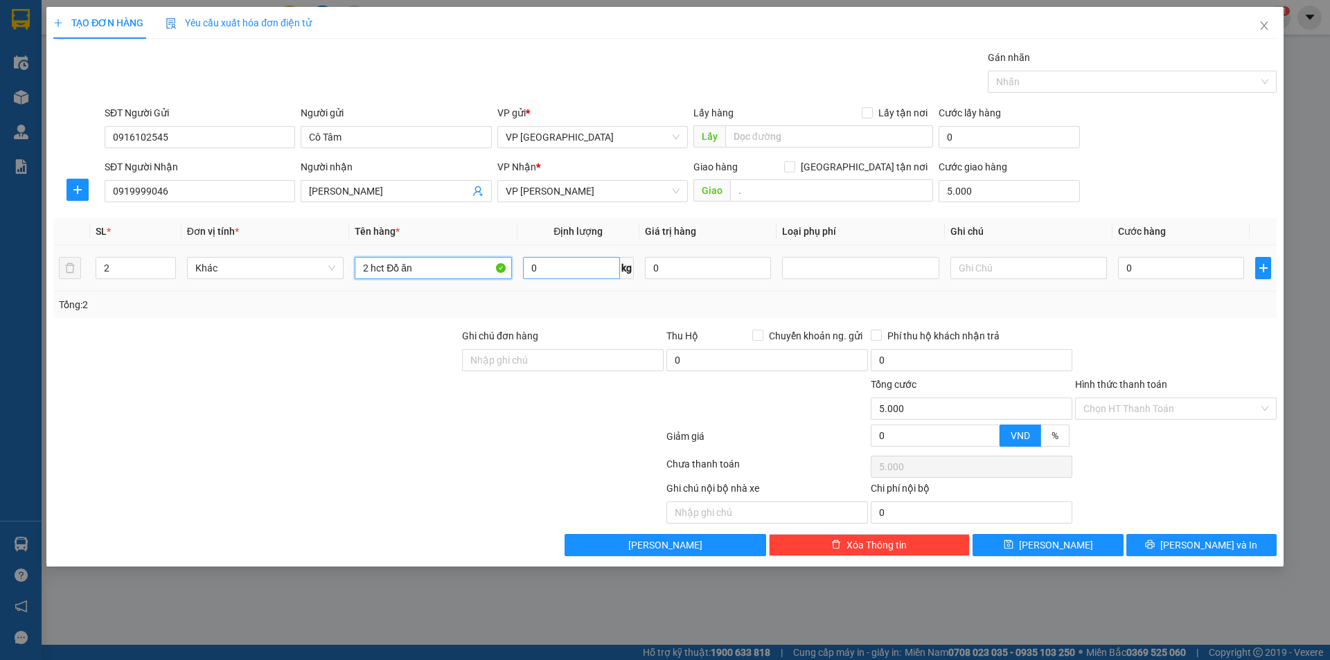
type input "2 hct Đồ ăn"
click at [553, 265] on input "0" at bounding box center [571, 268] width 97 height 22
type input "21"
click at [1158, 271] on input "0" at bounding box center [1181, 268] width 126 height 22
type input "7"
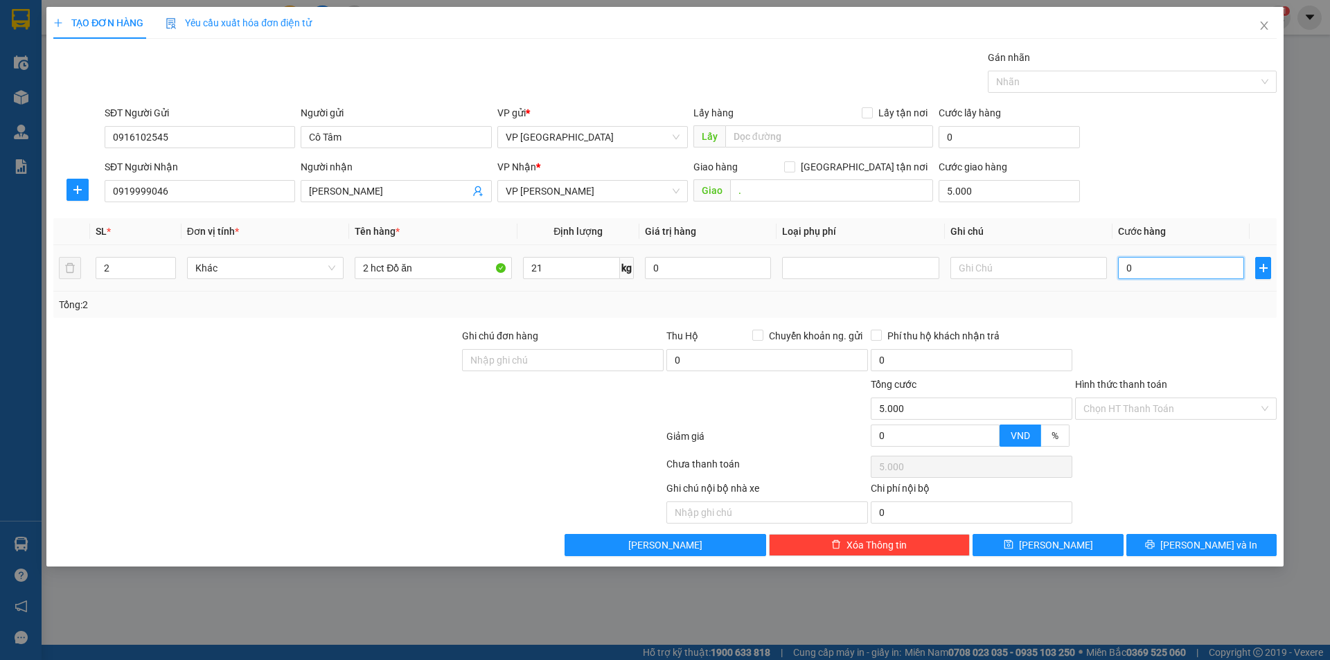
type input "5.007"
type input "70"
type input "5.070"
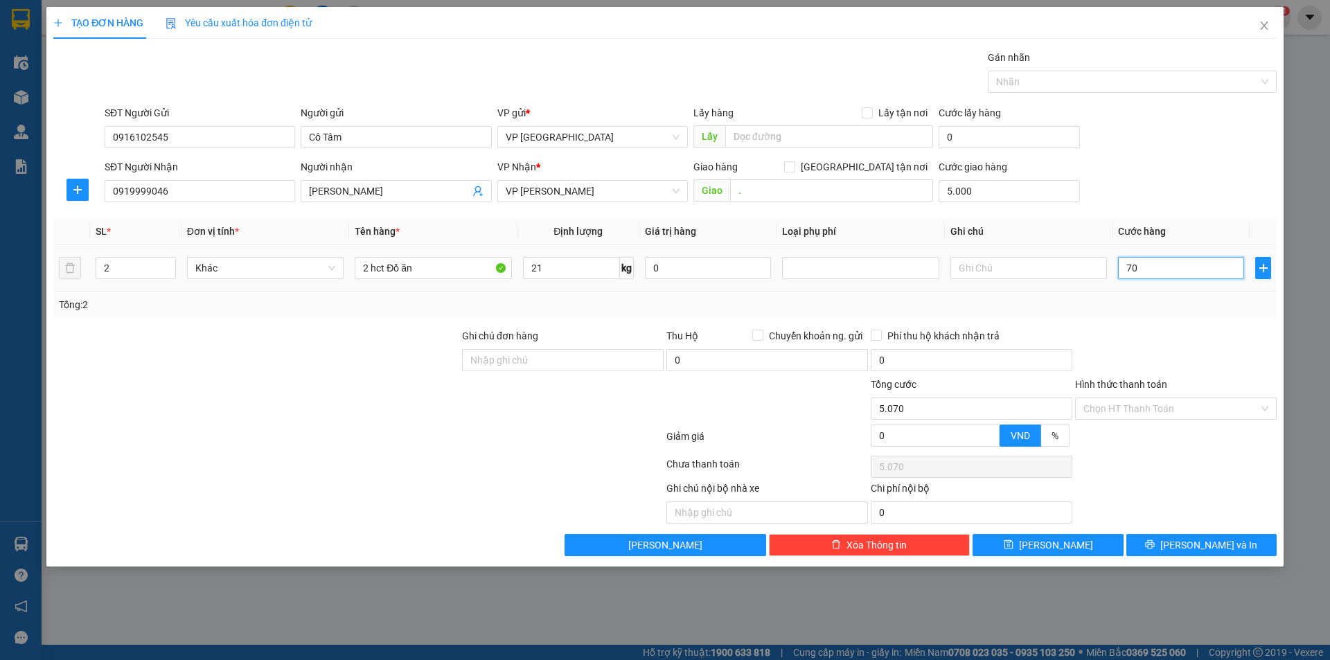
type input "700"
type input "5.700"
type input "7.000"
type input "12.000"
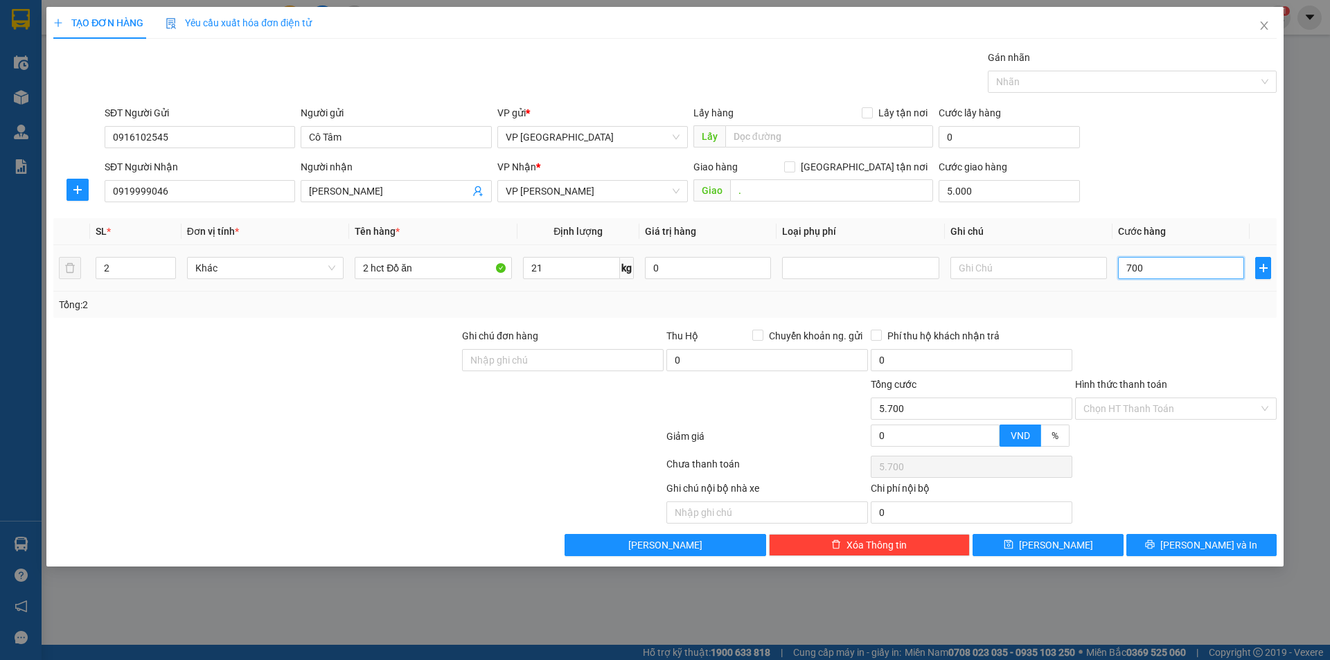
type input "12.000"
type input "70.000"
type input "75.000"
type input "70.000"
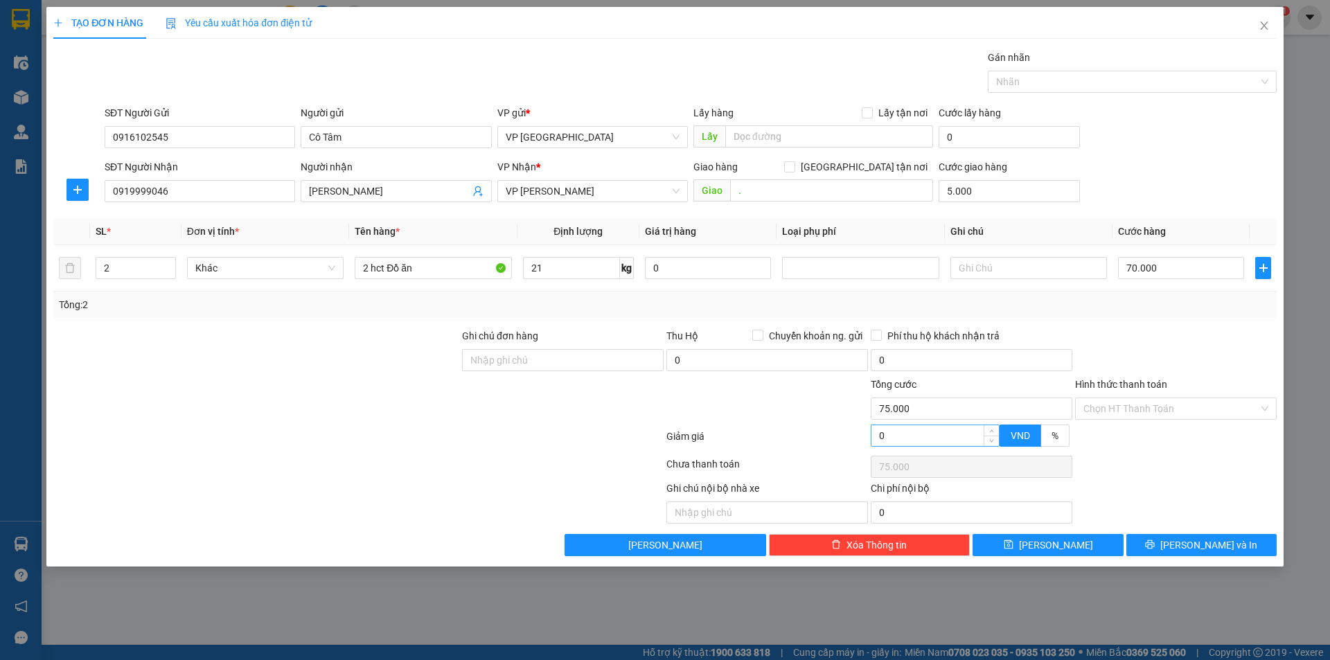
click at [914, 434] on input "0" at bounding box center [935, 435] width 127 height 21
type input "74.999"
type input "1"
type input "74.999"
type input "74.990"
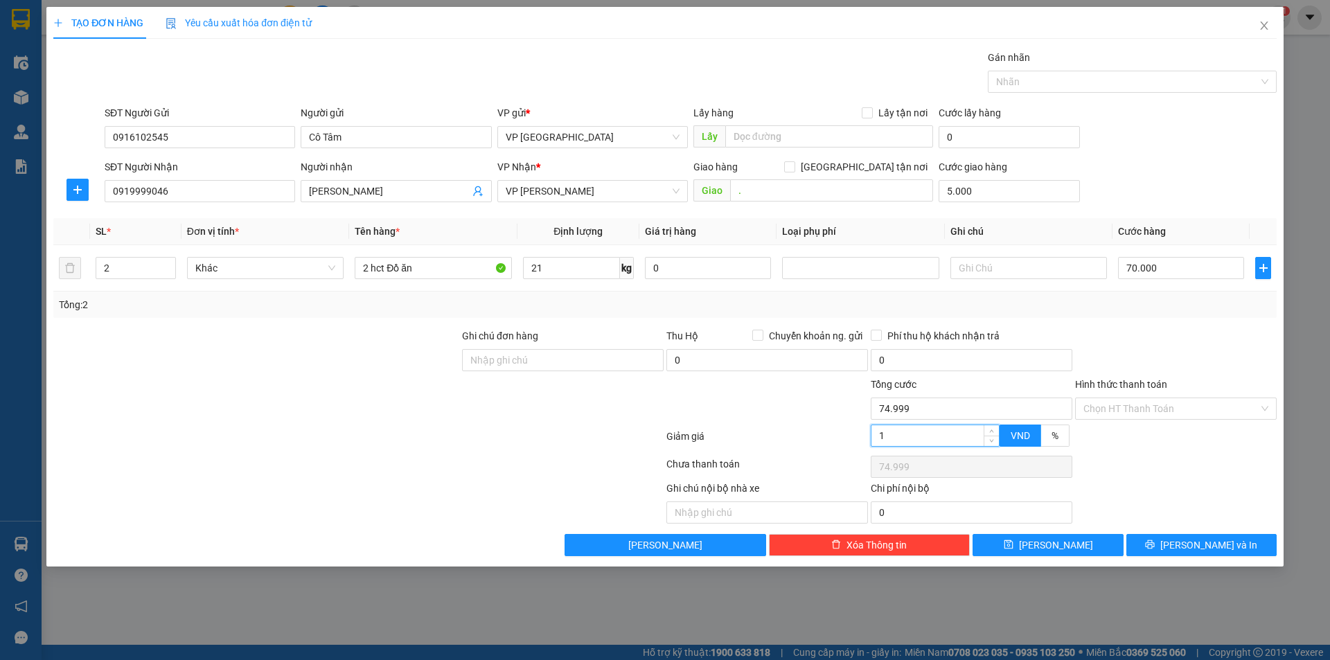
type input "10"
type input "74.990"
type input "74.900"
type input "100"
type input "74.900"
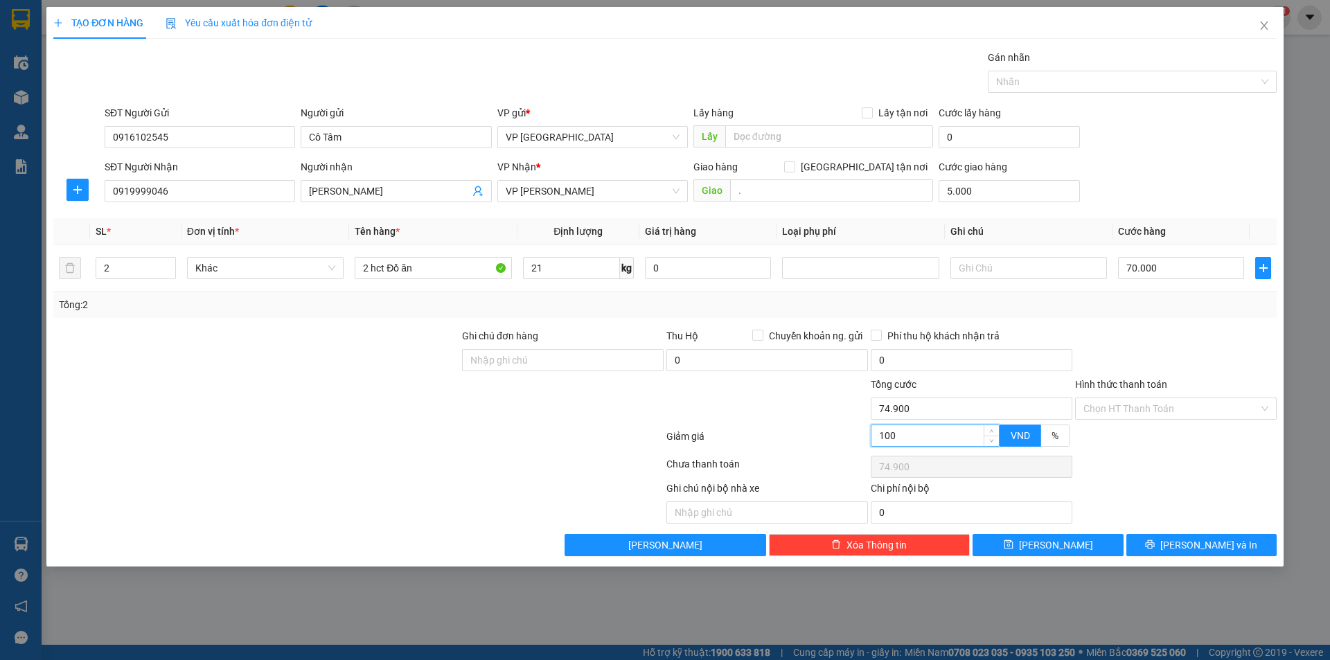
type input "74.000"
type input "1.000"
type input "74.000"
type input "65.000"
type input "10.000"
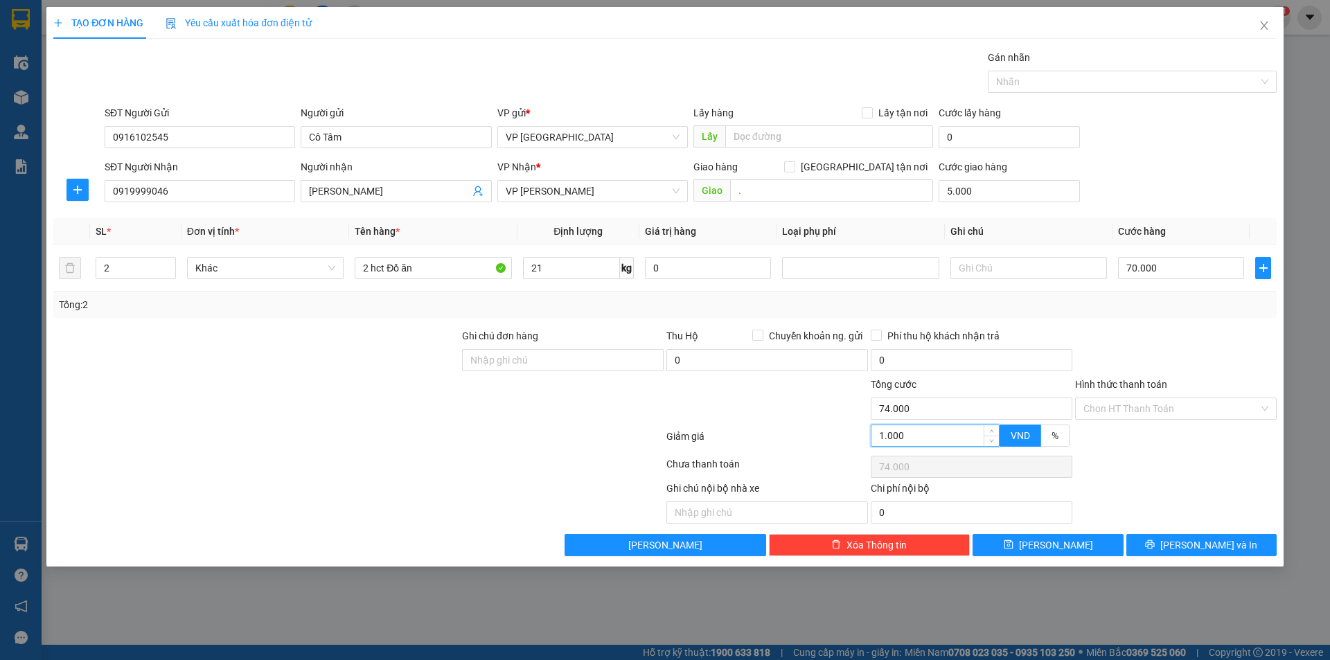
type input "65.000"
type input "10.000"
click at [1149, 402] on input "Hình thức thanh toán" at bounding box center [1171, 408] width 175 height 21
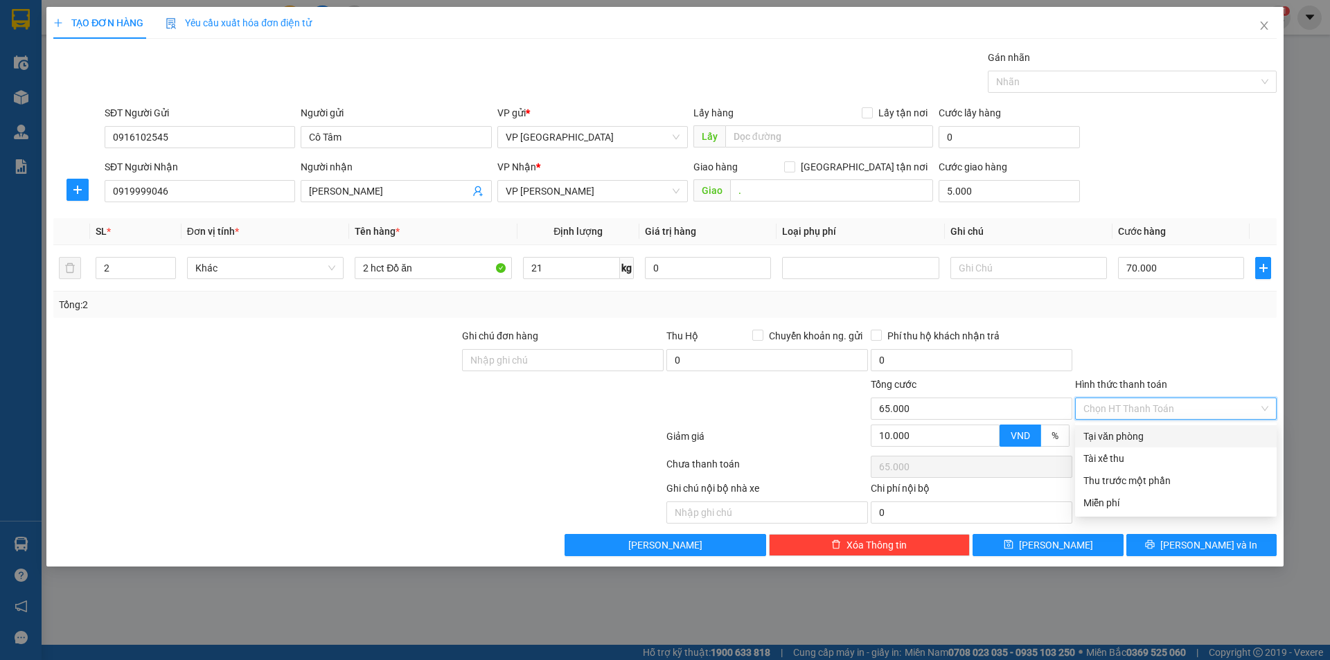
click at [1134, 435] on div "Tại văn phòng" at bounding box center [1176, 436] width 185 height 15
type input "0"
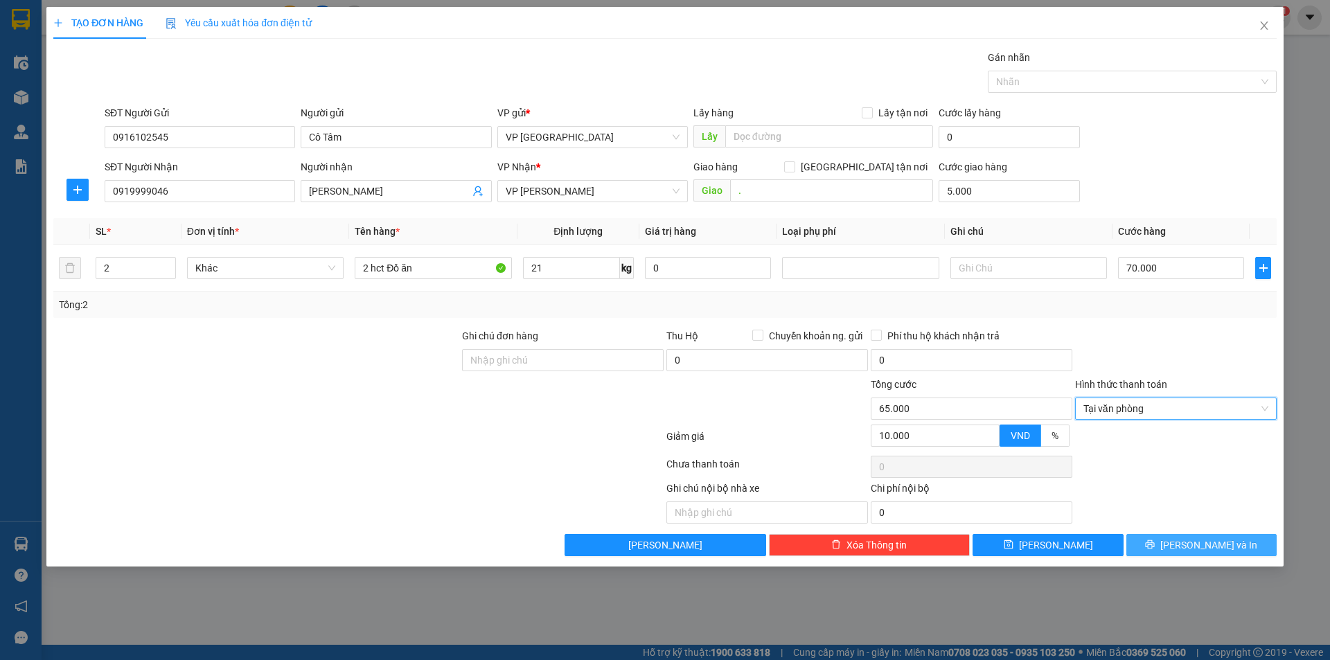
click at [1155, 541] on icon "printer" at bounding box center [1150, 545] width 10 height 10
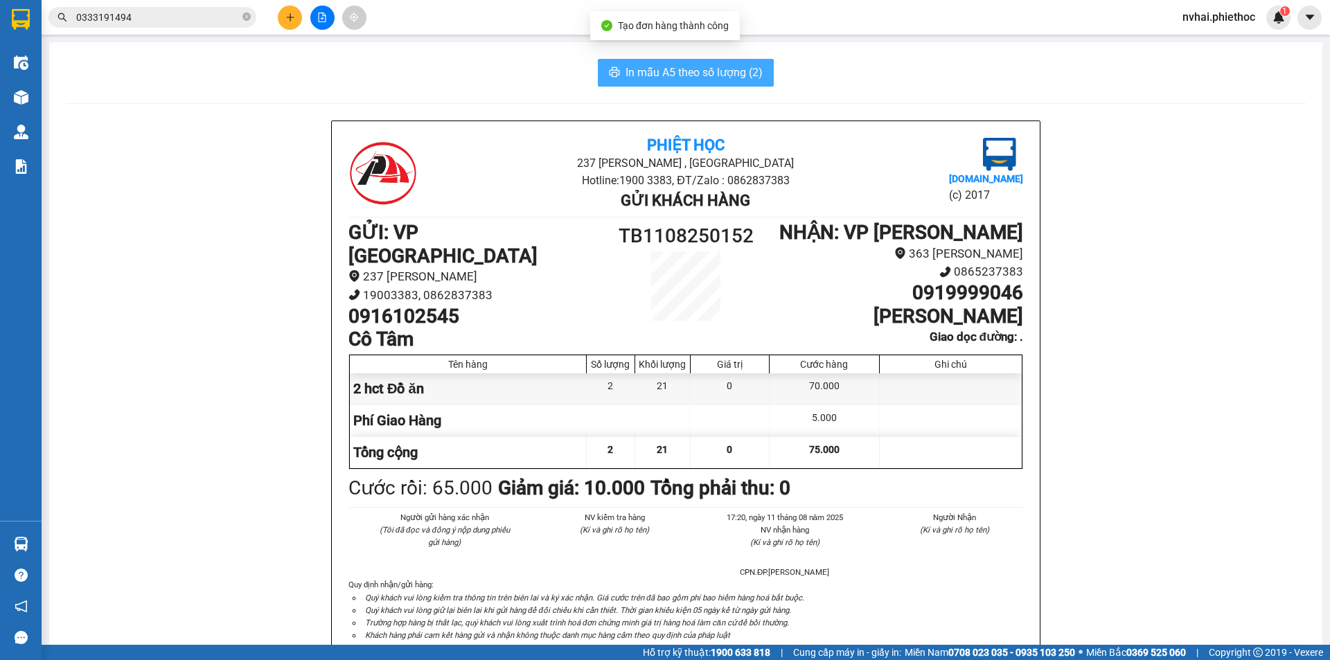
click at [714, 65] on span "In mẫu A5 theo số lượng (2)" at bounding box center [694, 72] width 137 height 17
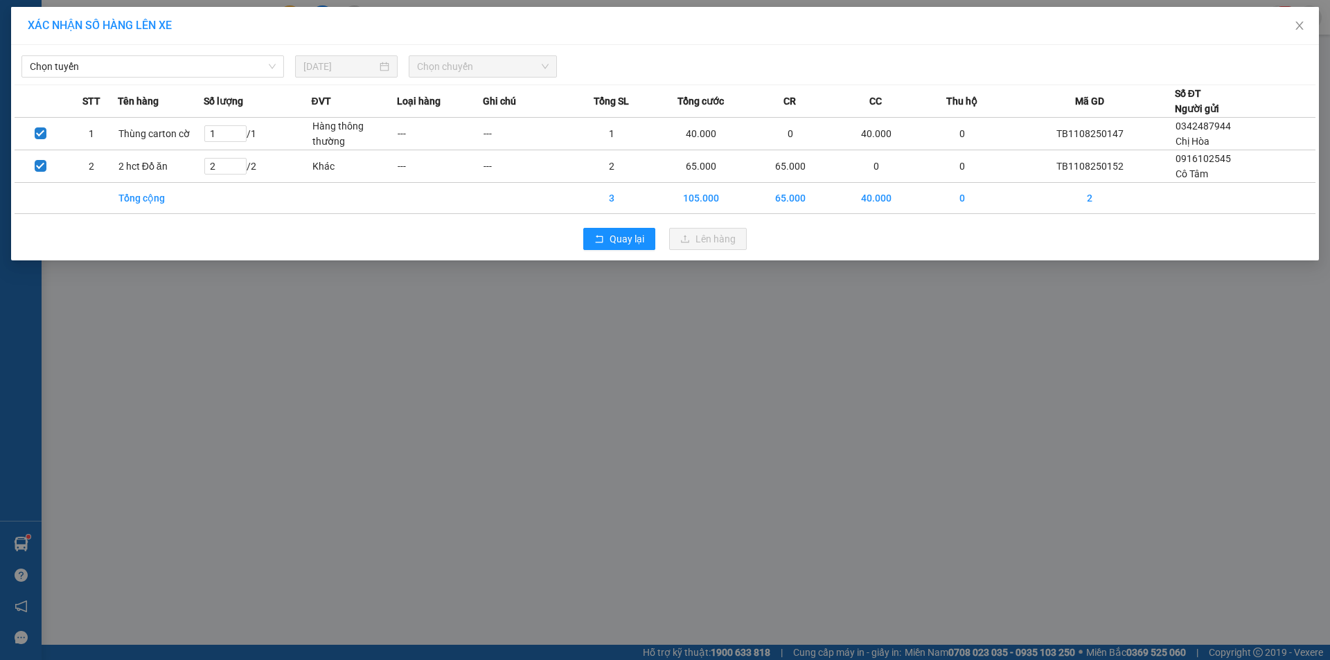
click at [144, 78] on div "Chọn tuyến [DATE] Chọn chuyến STT Tên hàng Số lượng ĐVT Loại hàng Ghi chú Tổng …" at bounding box center [665, 152] width 1308 height 215
click at [145, 67] on span "Chọn tuyến" at bounding box center [153, 66] width 246 height 21
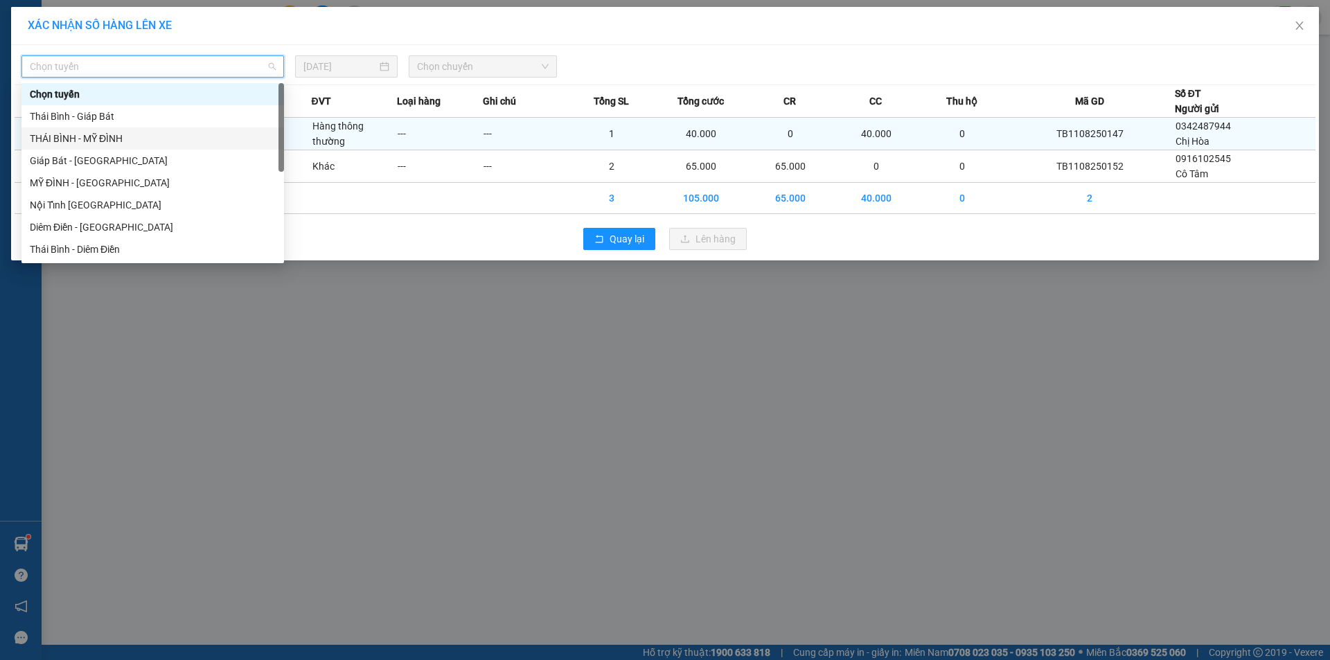
click at [107, 134] on div "THÁI BÌNH - MỸ ĐÌNH" at bounding box center [153, 138] width 246 height 15
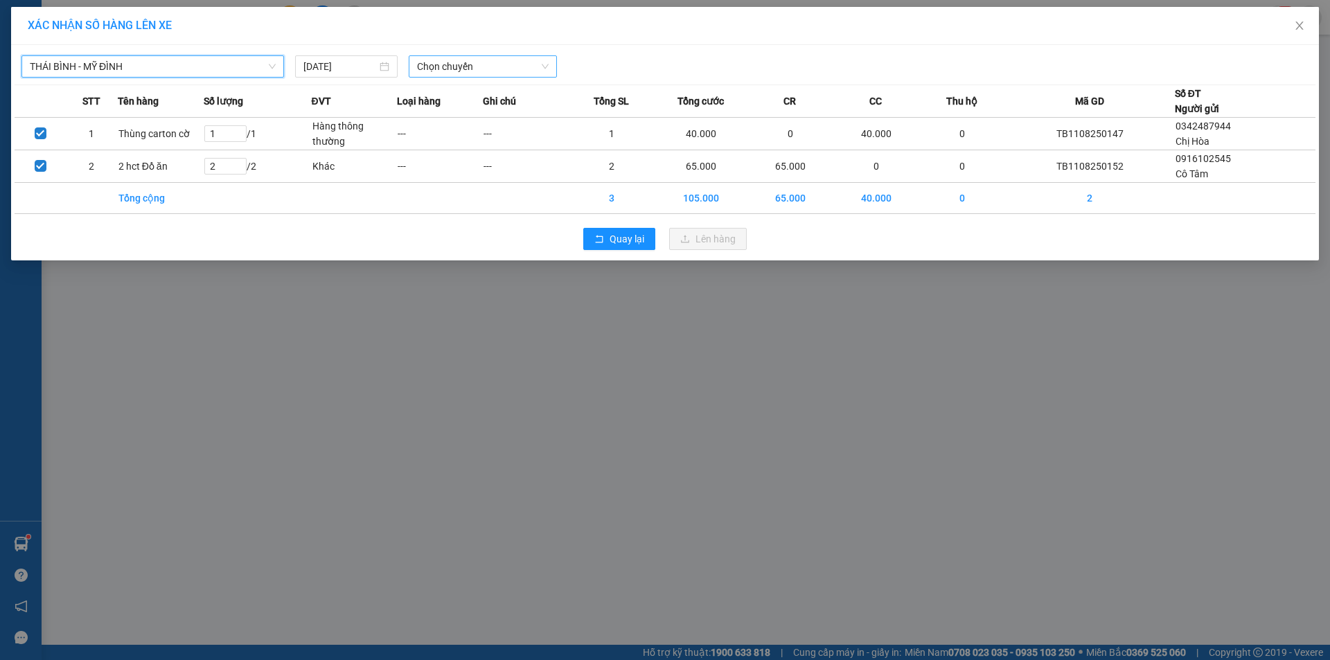
click at [510, 72] on span "Chọn chuyến" at bounding box center [483, 66] width 132 height 21
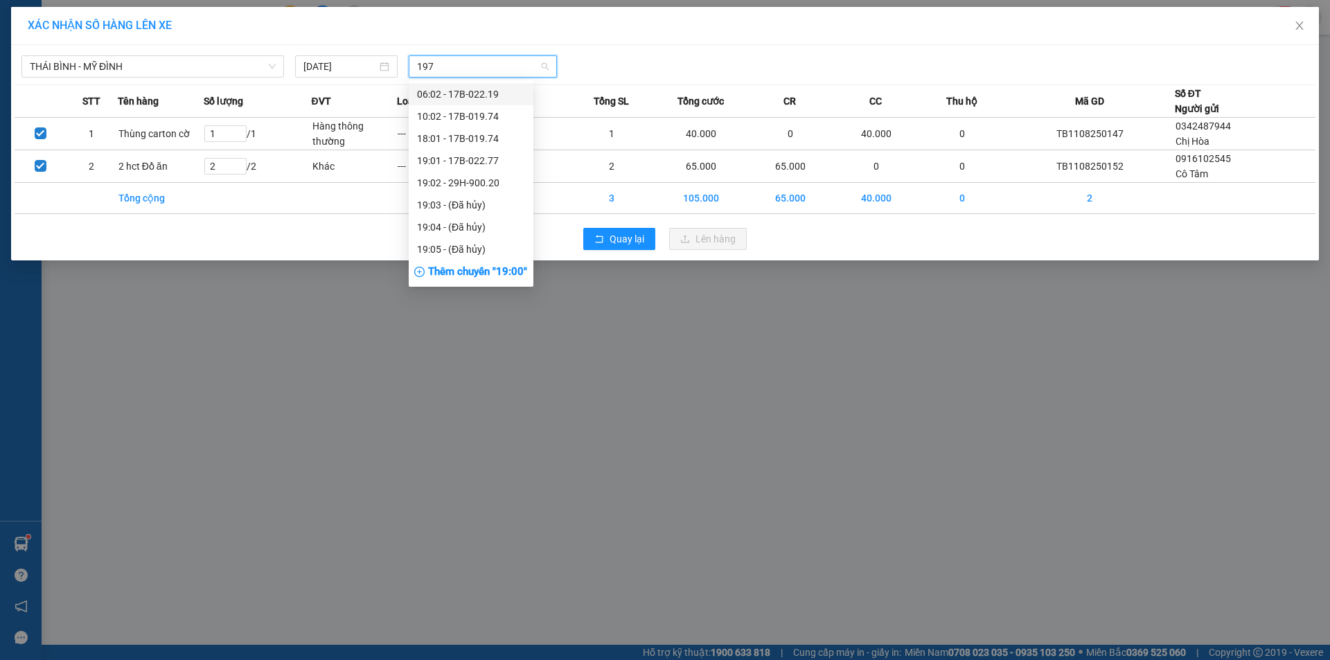
type input "1974"
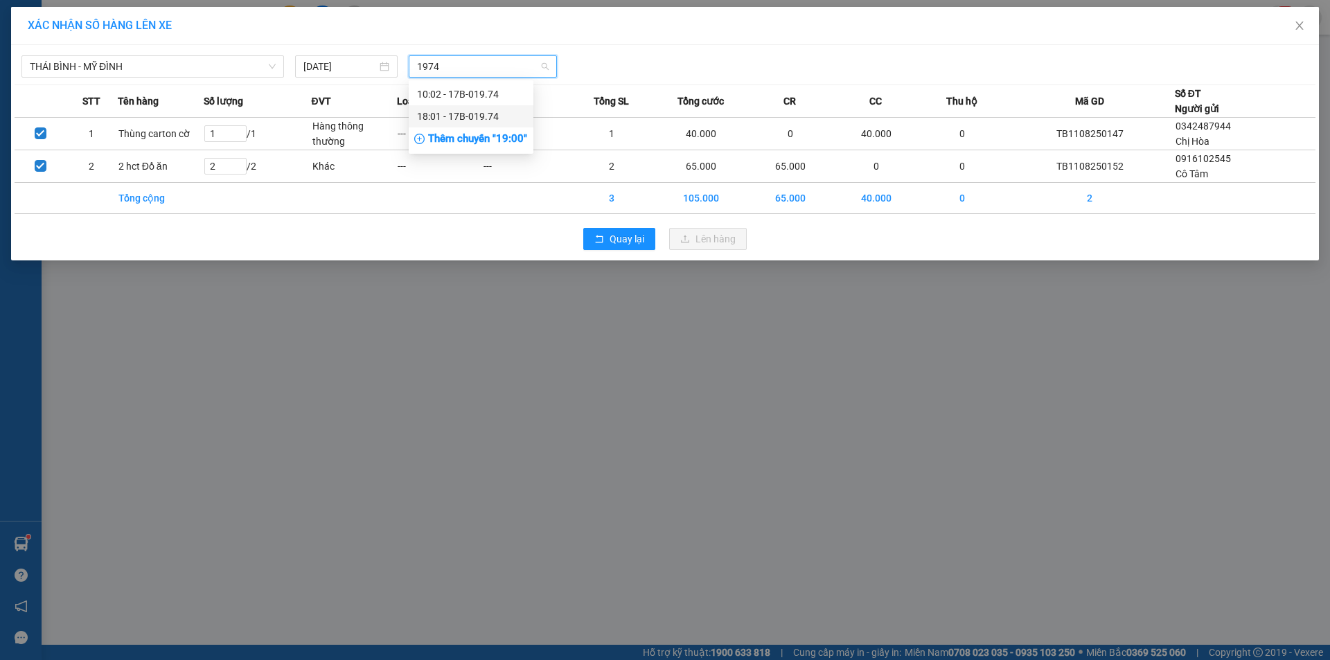
click at [491, 112] on div "18:01 - 17B-019.74" at bounding box center [471, 116] width 108 height 15
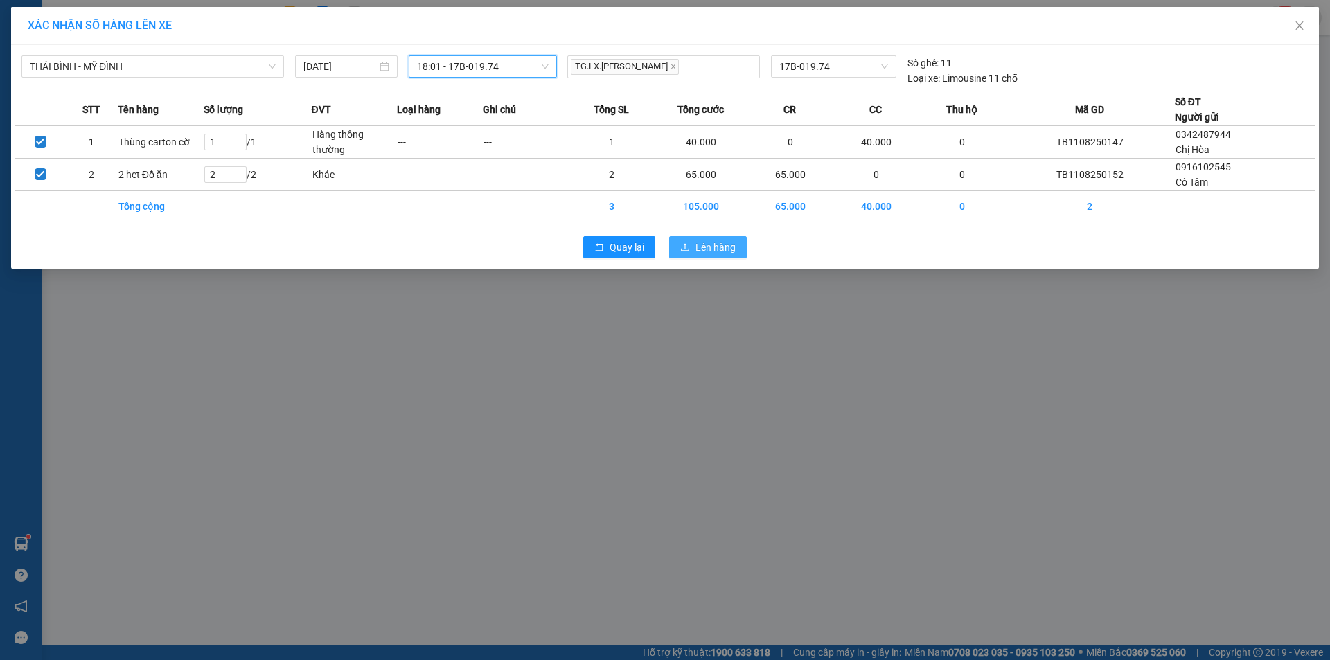
click at [739, 245] on button "Lên hàng" at bounding box center [708, 247] width 78 height 22
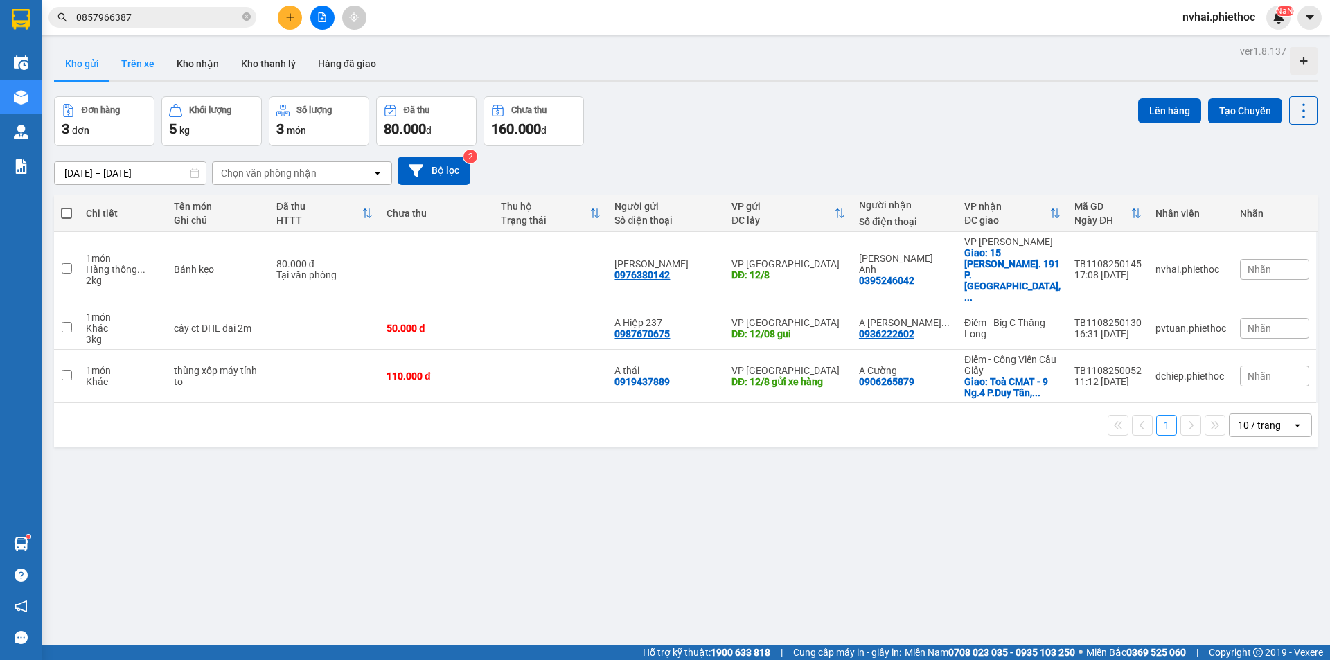
click at [149, 67] on button "Trên xe" at bounding box center [137, 63] width 55 height 33
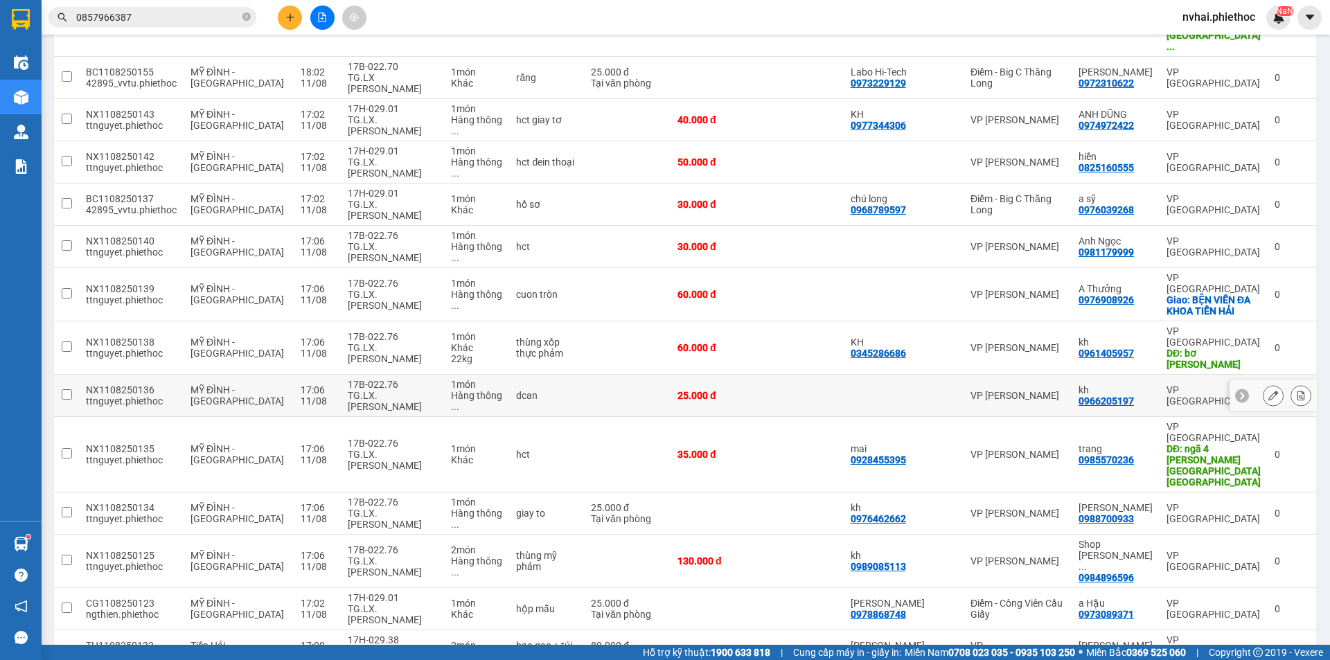
scroll to position [462, 0]
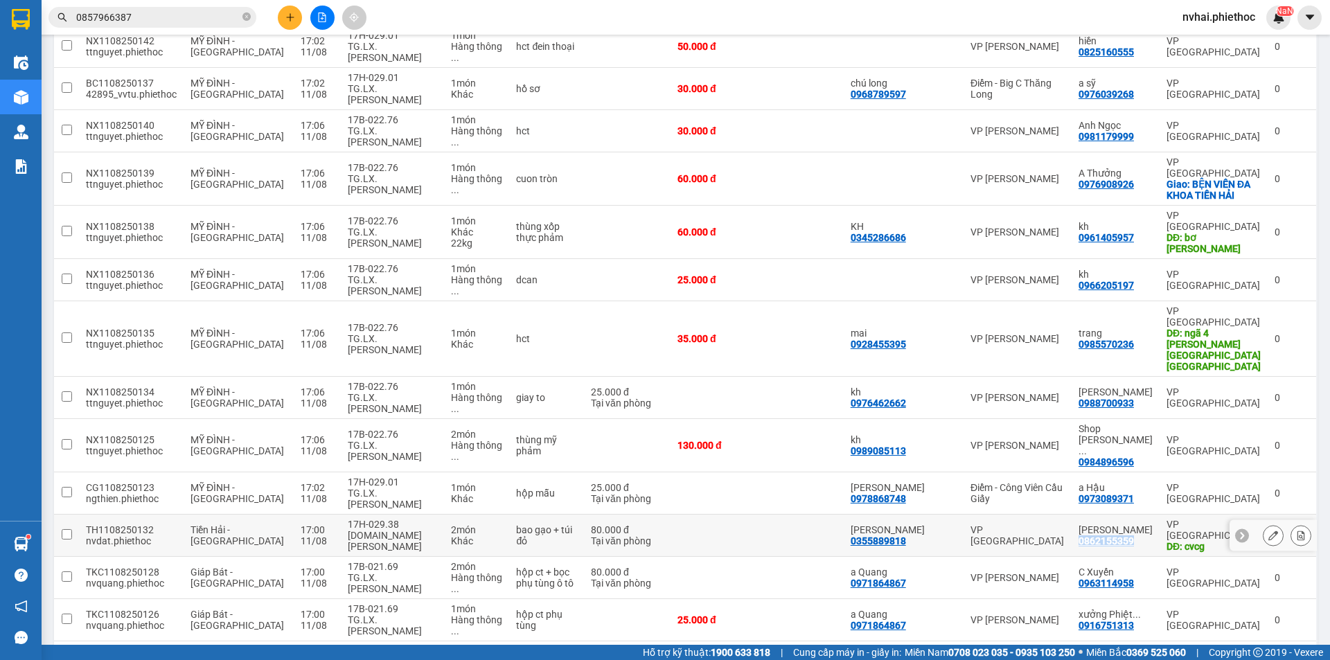
copy div "0862155359"
drag, startPoint x: 1132, startPoint y: 301, endPoint x: 457, endPoint y: 76, distance: 711.9
click at [734, 197] on tbody "TKC1108250144 nvquang.phiethoc Giáp Bát - [GEOGRAPHIC_DATA] 18:00 [DATE] 17B-02…" at bounding box center [686, 641] width 1264 height 1743
click at [177, 15] on input "0857966387" at bounding box center [158, 17] width 164 height 15
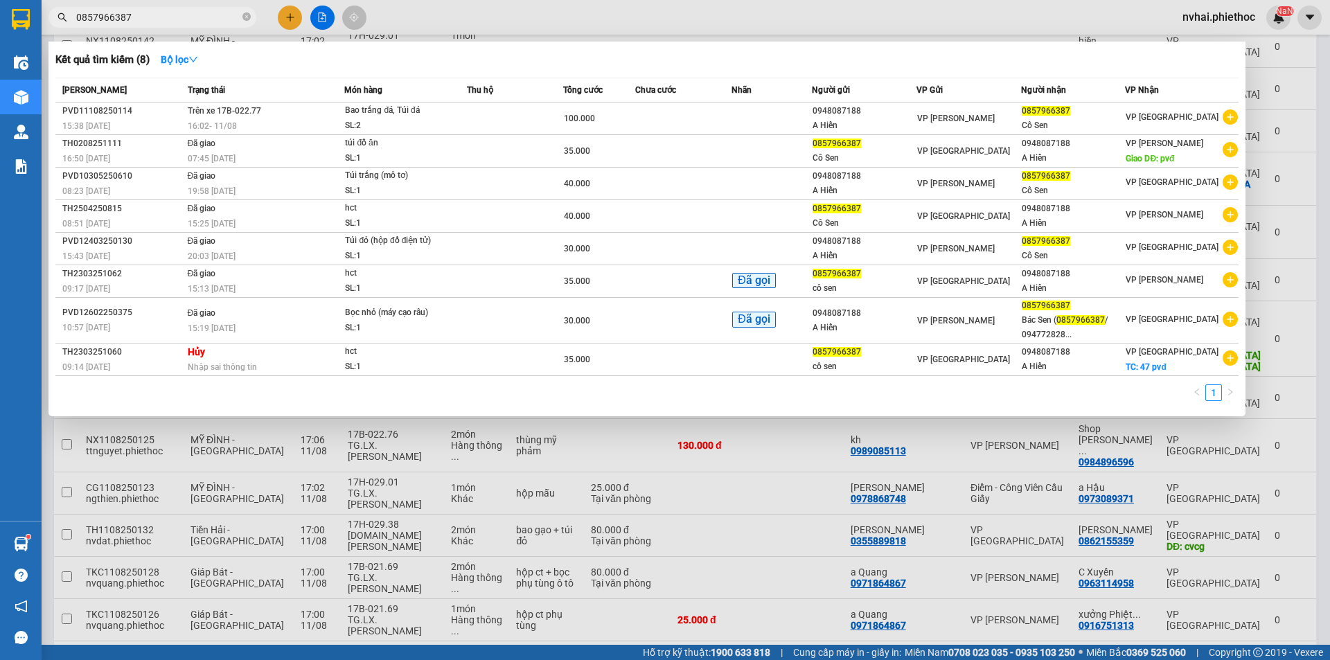
click at [177, 15] on input "0857966387" at bounding box center [158, 17] width 164 height 15
paste input "62155359"
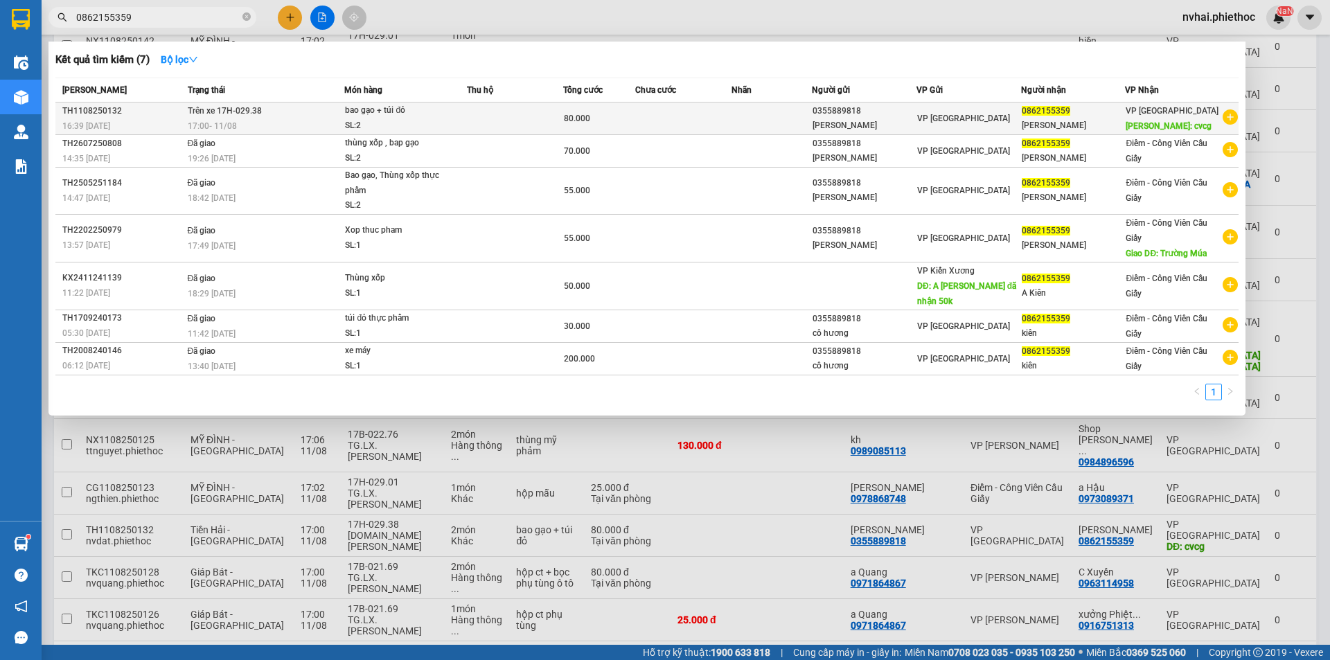
type input "0862155359"
click at [1083, 116] on div "0862155359" at bounding box center [1073, 111] width 103 height 15
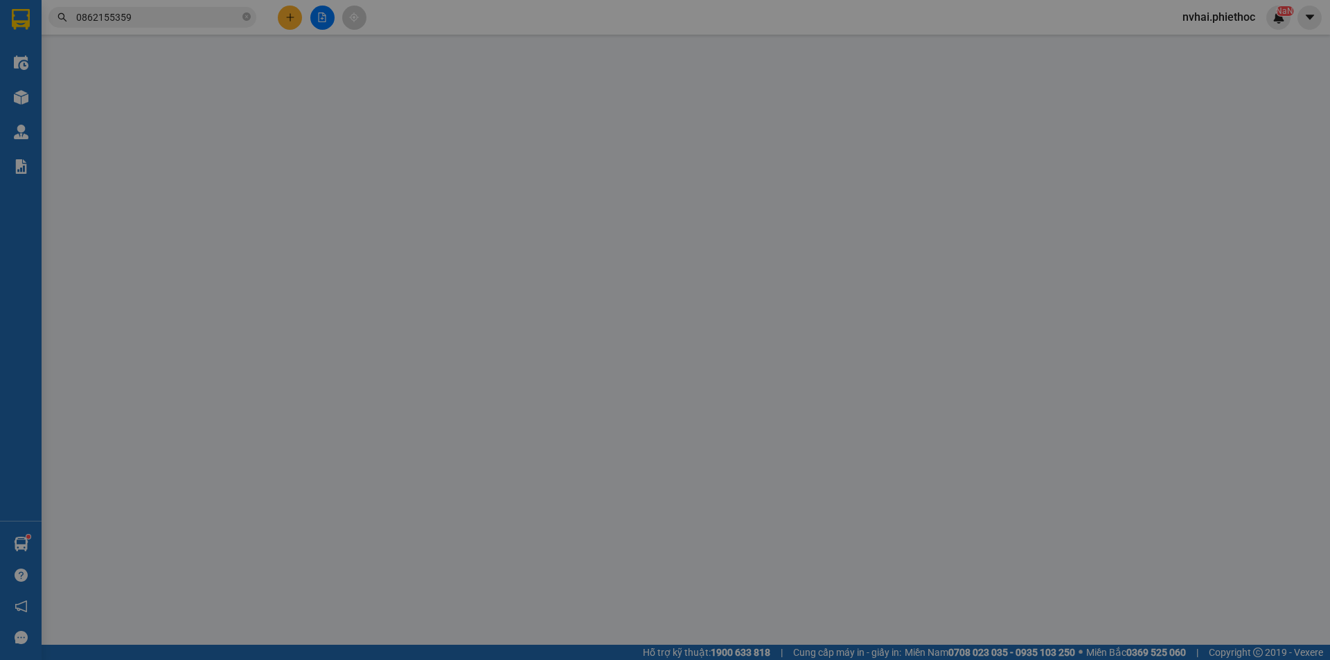
type input "0355889818"
type input "[PERSON_NAME]"
type input "0862155359"
type input "[PERSON_NAME]"
type input "cvcg"
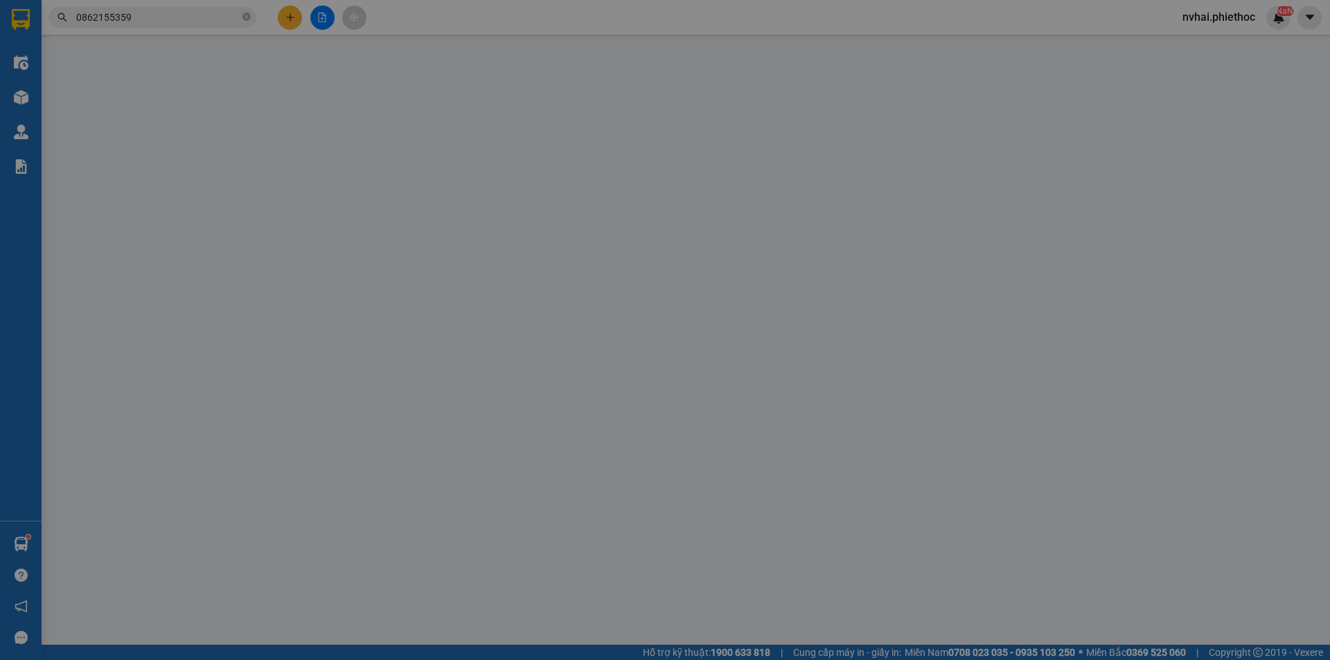
type input "5.000"
type input "80.000"
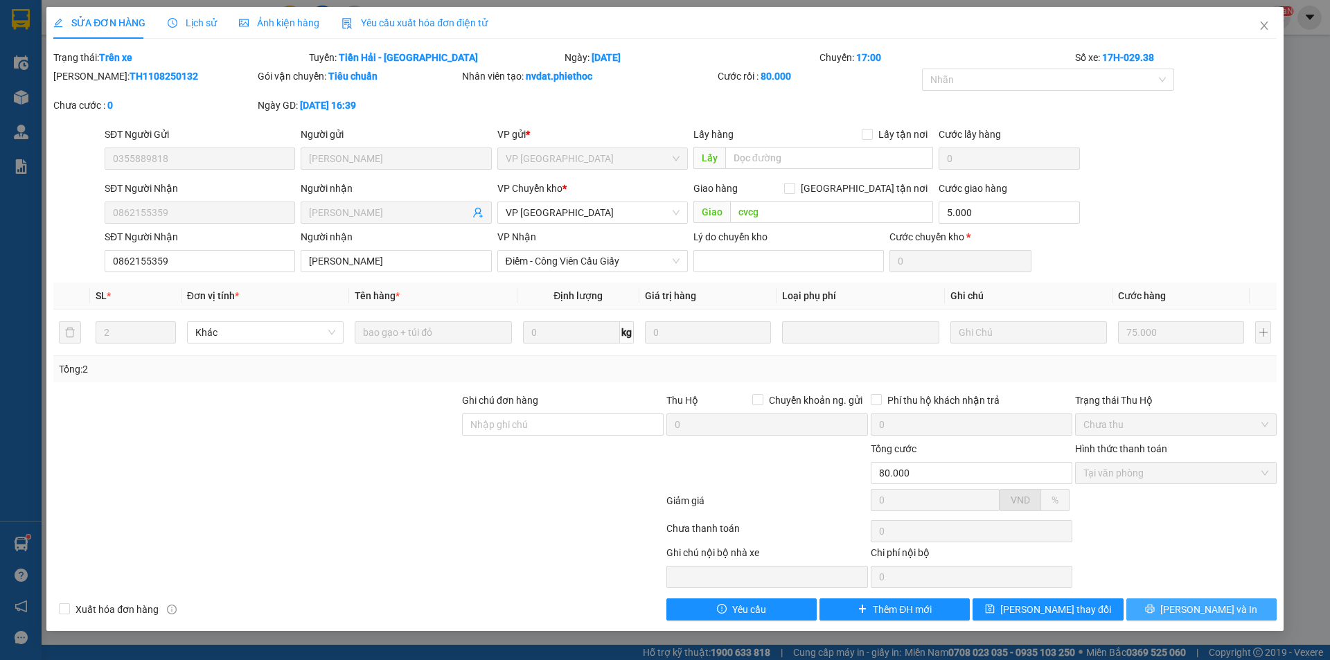
click at [1208, 608] on span "[PERSON_NAME] và In" at bounding box center [1209, 609] width 97 height 15
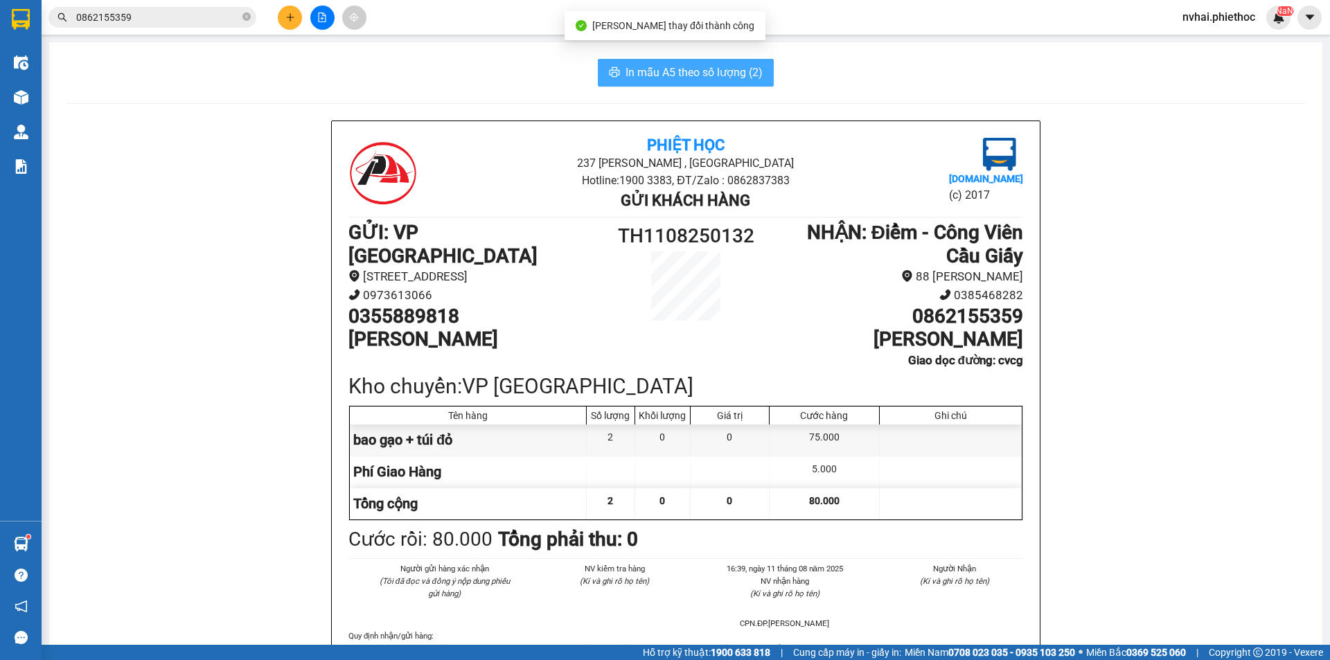
click at [682, 71] on span "In mẫu A5 theo số lượng (2)" at bounding box center [694, 72] width 137 height 17
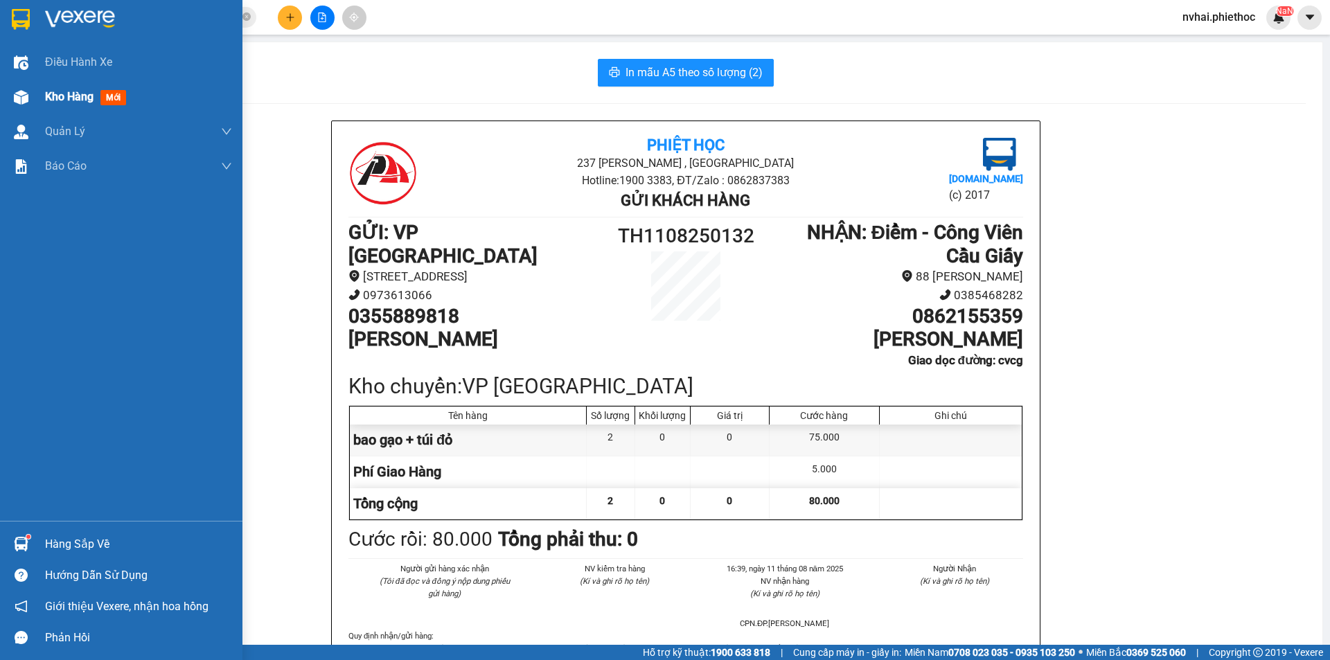
click at [26, 94] on img at bounding box center [21, 97] width 15 height 15
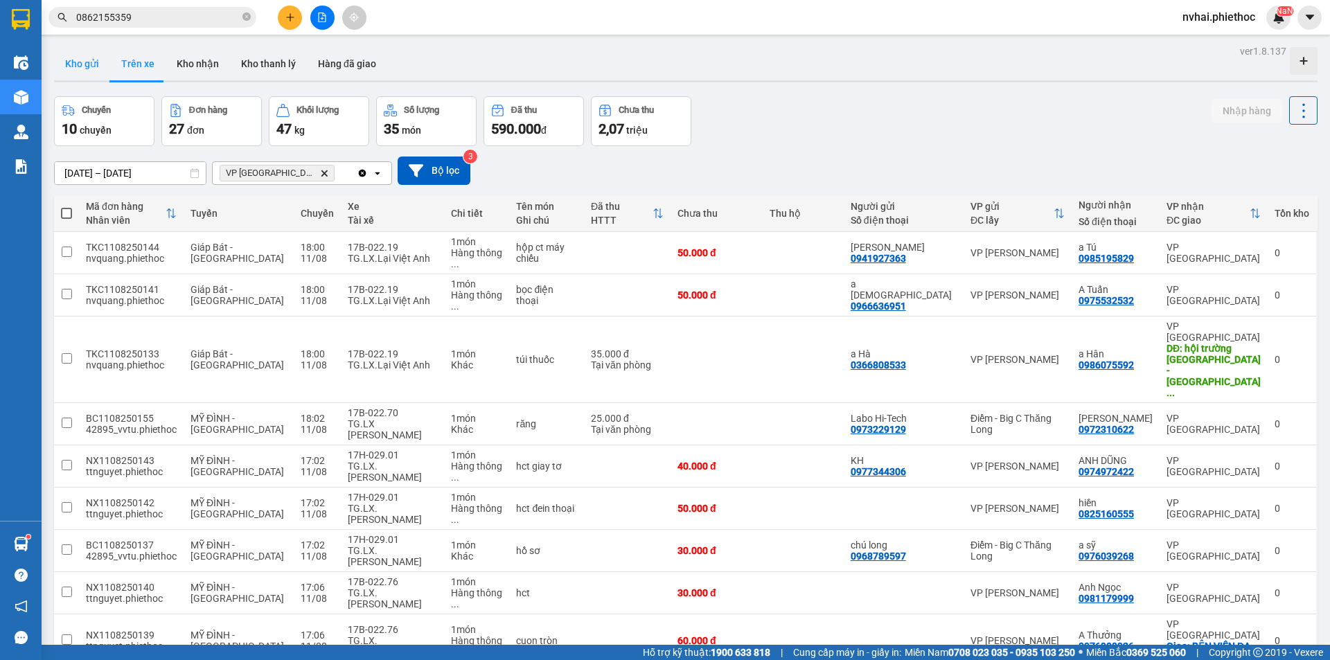
click at [87, 68] on button "Kho gửi" at bounding box center [82, 63] width 56 height 33
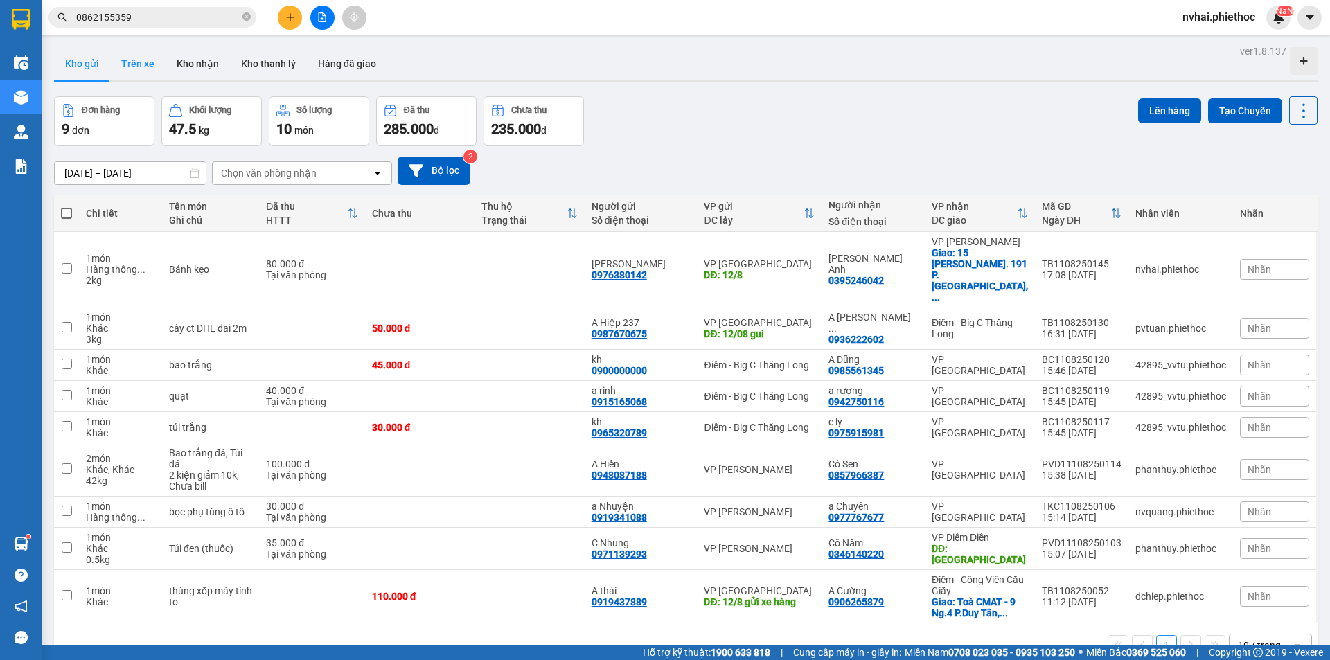
click at [147, 73] on button "Trên xe" at bounding box center [137, 63] width 55 height 33
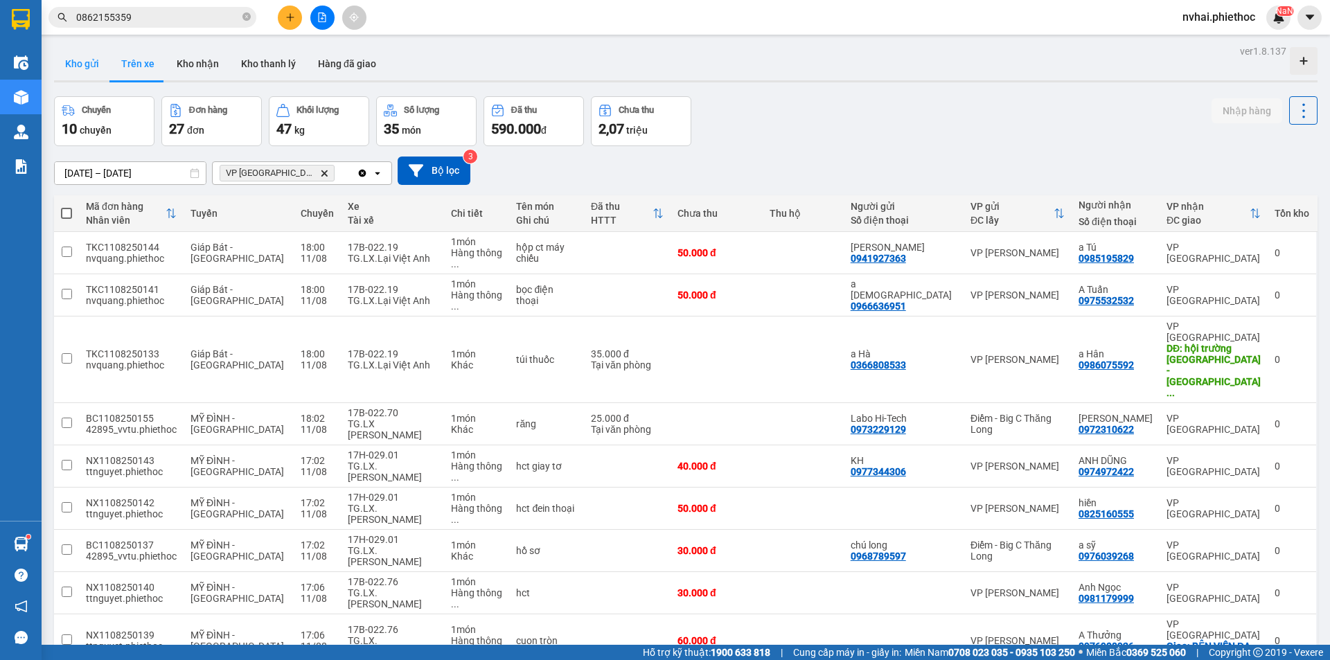
click at [92, 69] on button "Kho gửi" at bounding box center [82, 63] width 56 height 33
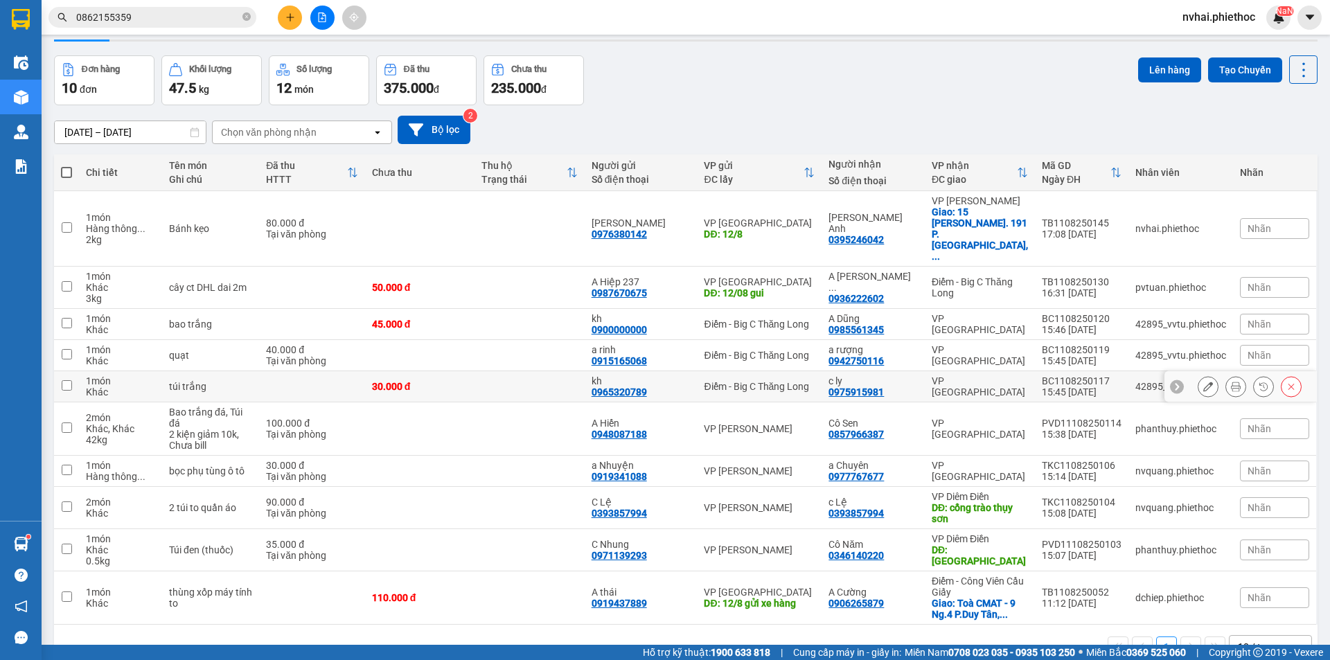
scroll to position [64, 0]
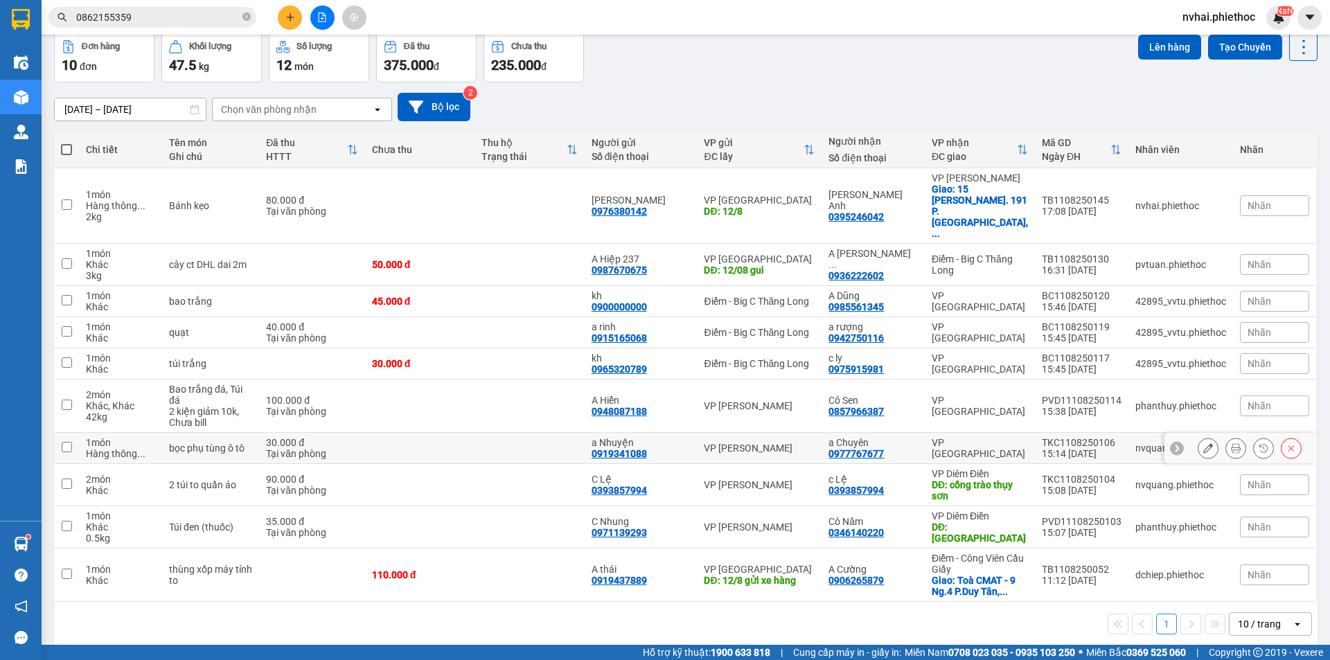
click at [901, 437] on div "a Chuyên" at bounding box center [873, 442] width 89 height 11
checkbox input "true"
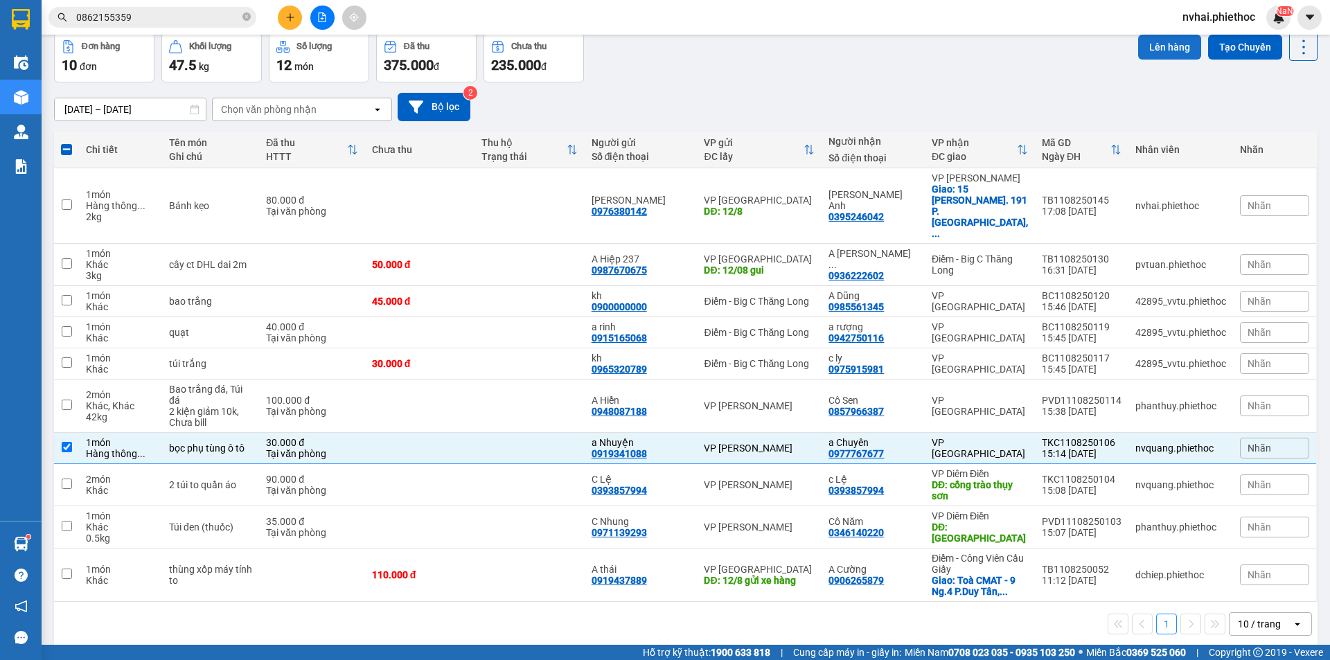
click at [1155, 50] on button "Lên hàng" at bounding box center [1169, 47] width 63 height 25
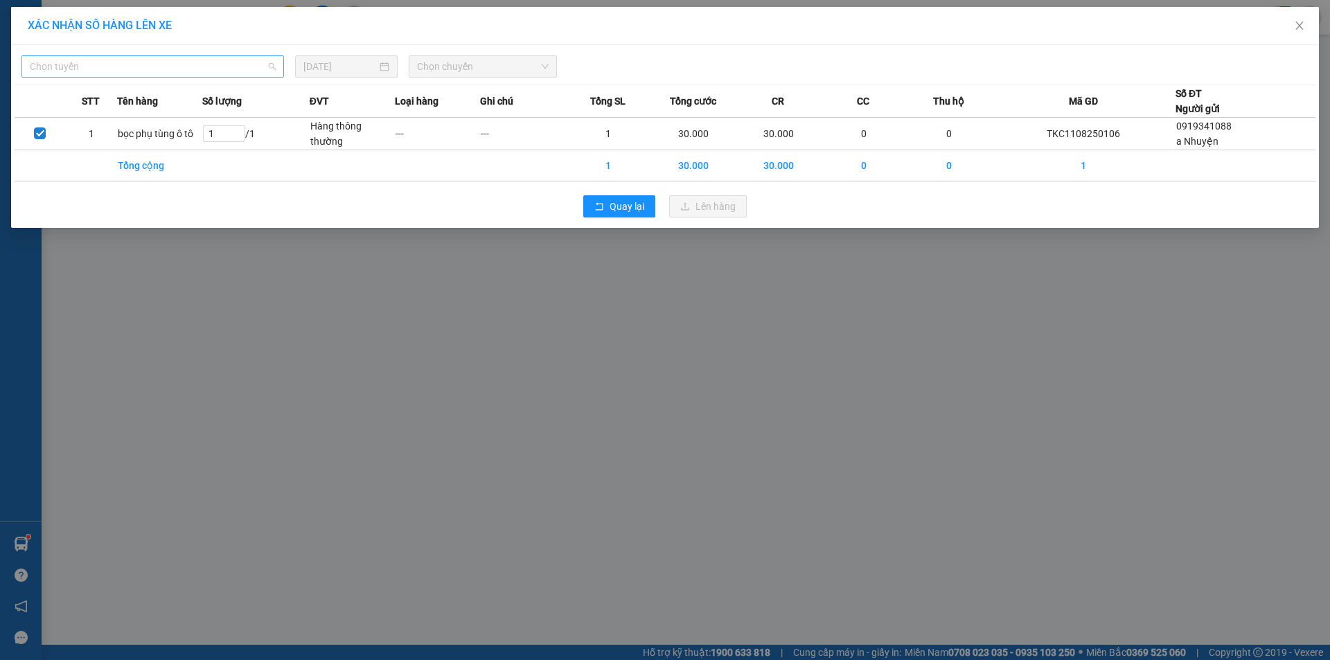
click at [169, 67] on span "Chọn tuyến" at bounding box center [153, 66] width 246 height 21
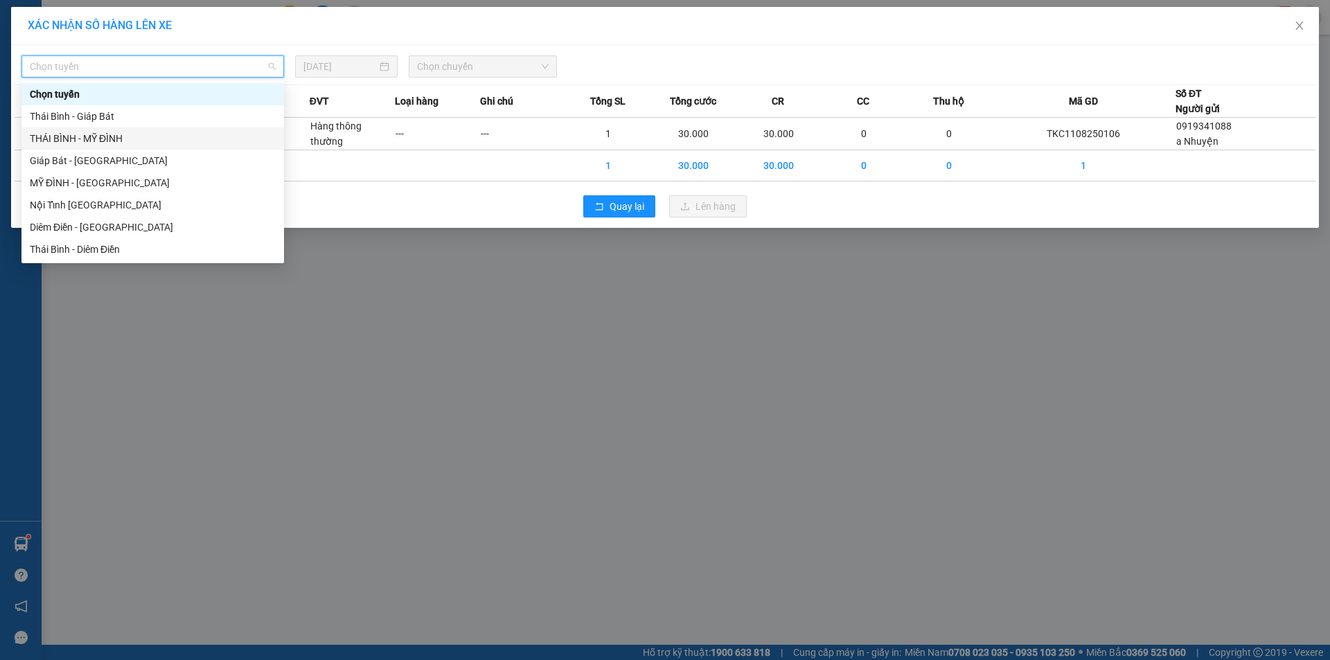
scroll to position [155, 0]
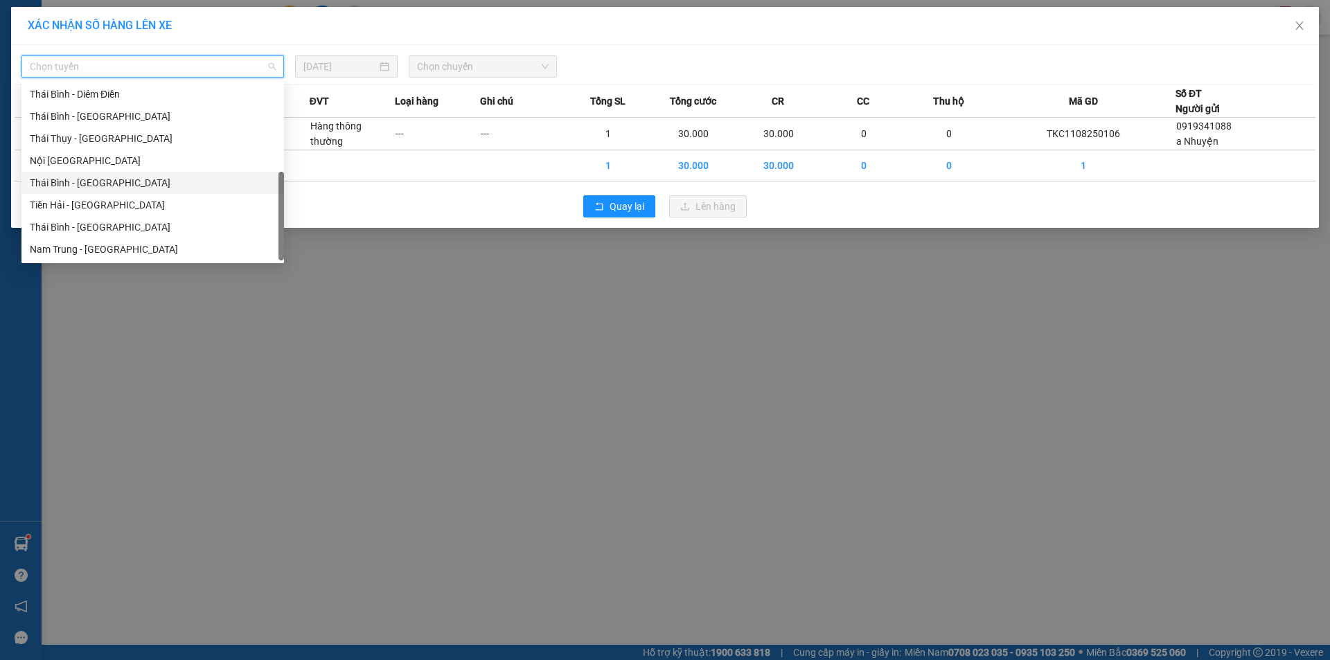
click at [95, 184] on div "Thái Bình - [GEOGRAPHIC_DATA]" at bounding box center [153, 182] width 246 height 15
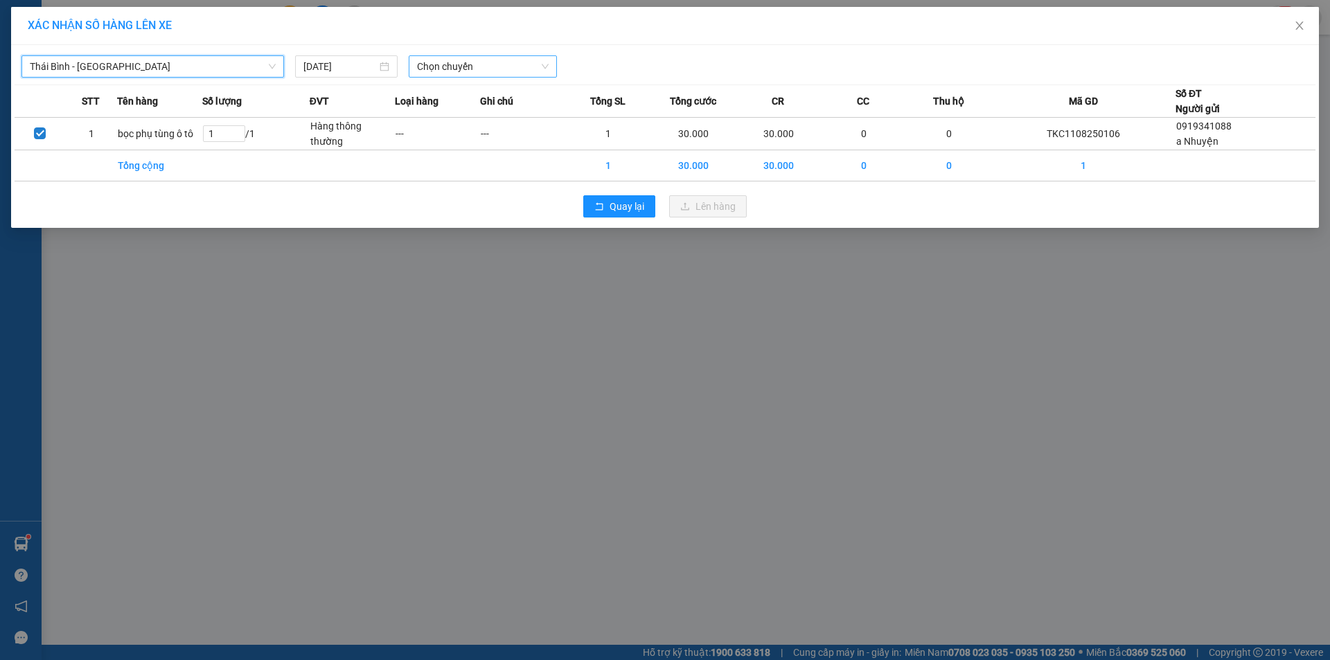
click at [440, 73] on span "Chọn chuyến" at bounding box center [483, 66] width 132 height 21
type input "18"
click at [511, 114] on div "Thêm chuyến " 18:00 "" at bounding box center [483, 117] width 148 height 24
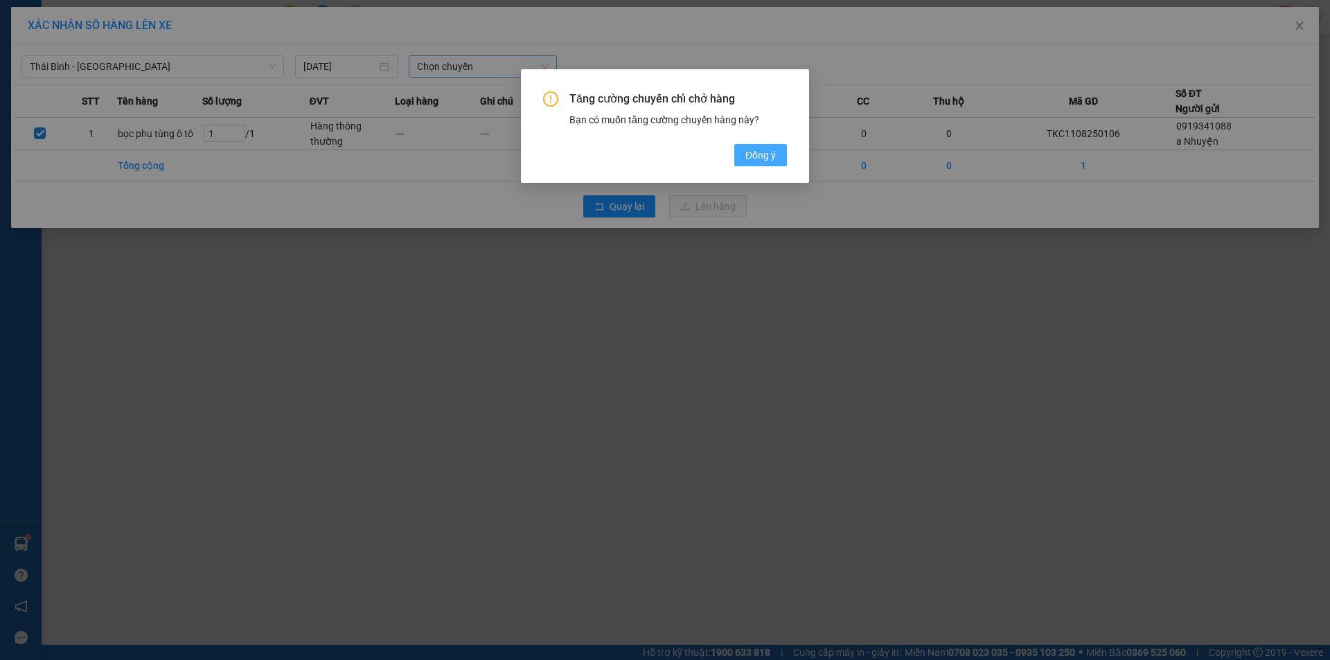
click at [756, 155] on span "Đồng ý" at bounding box center [761, 155] width 30 height 15
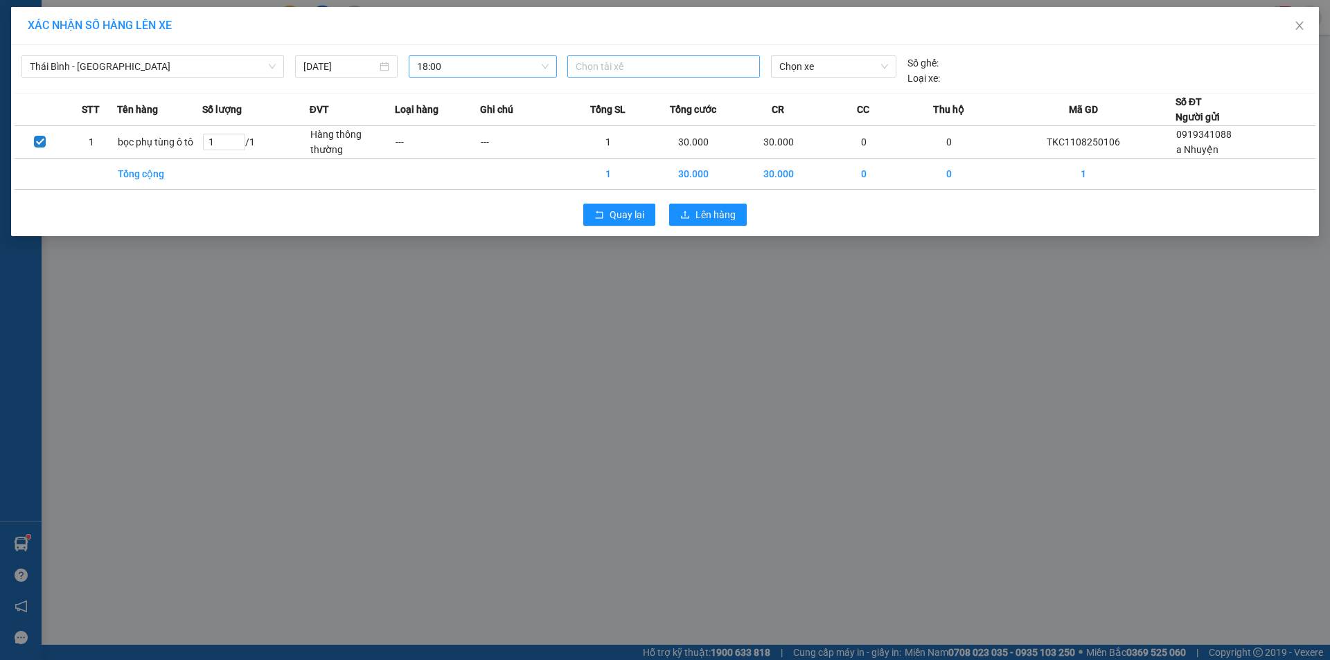
click at [670, 62] on div at bounding box center [664, 66] width 186 height 17
paste input "[PERSON_NAME]"
type input "[PERSON_NAME]"
click at [653, 89] on div "TG.LX. [PERSON_NAME]" at bounding box center [671, 94] width 191 height 15
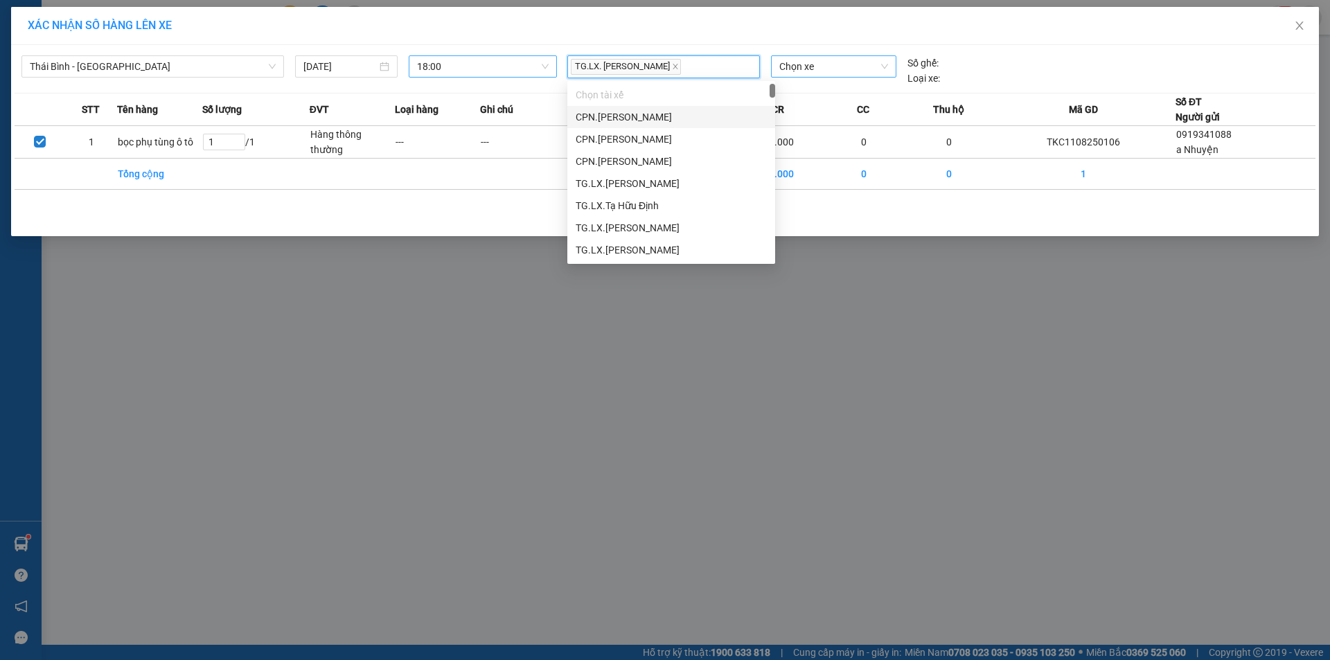
click at [804, 62] on span "Chọn xe" at bounding box center [833, 66] width 108 height 21
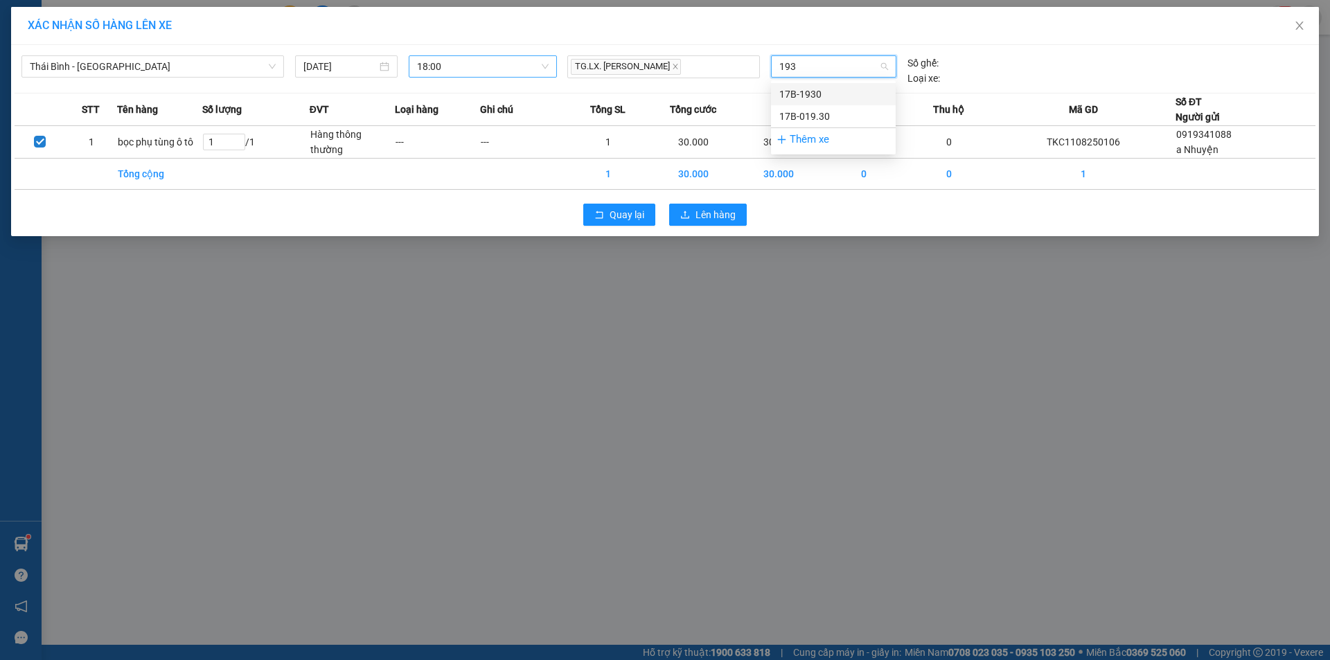
type input "1930"
click at [823, 115] on div "17B-019.30" at bounding box center [833, 116] width 108 height 15
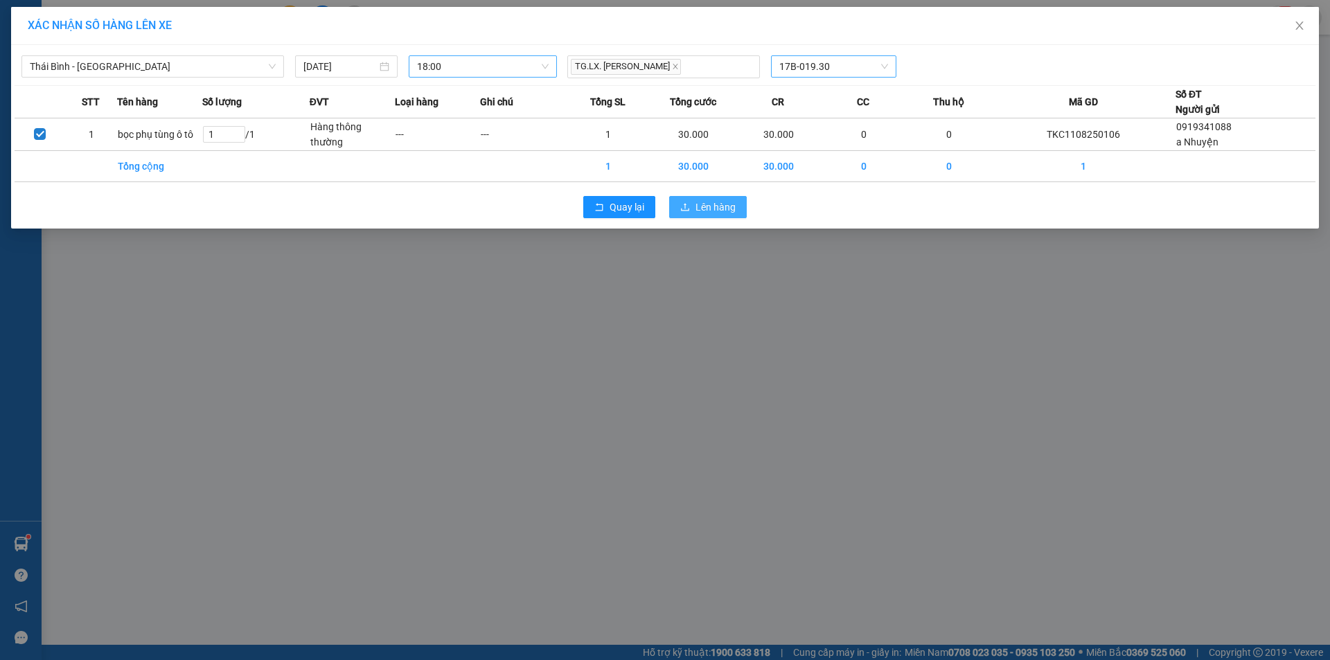
click at [728, 199] on button "Lên hàng" at bounding box center [708, 207] width 78 height 22
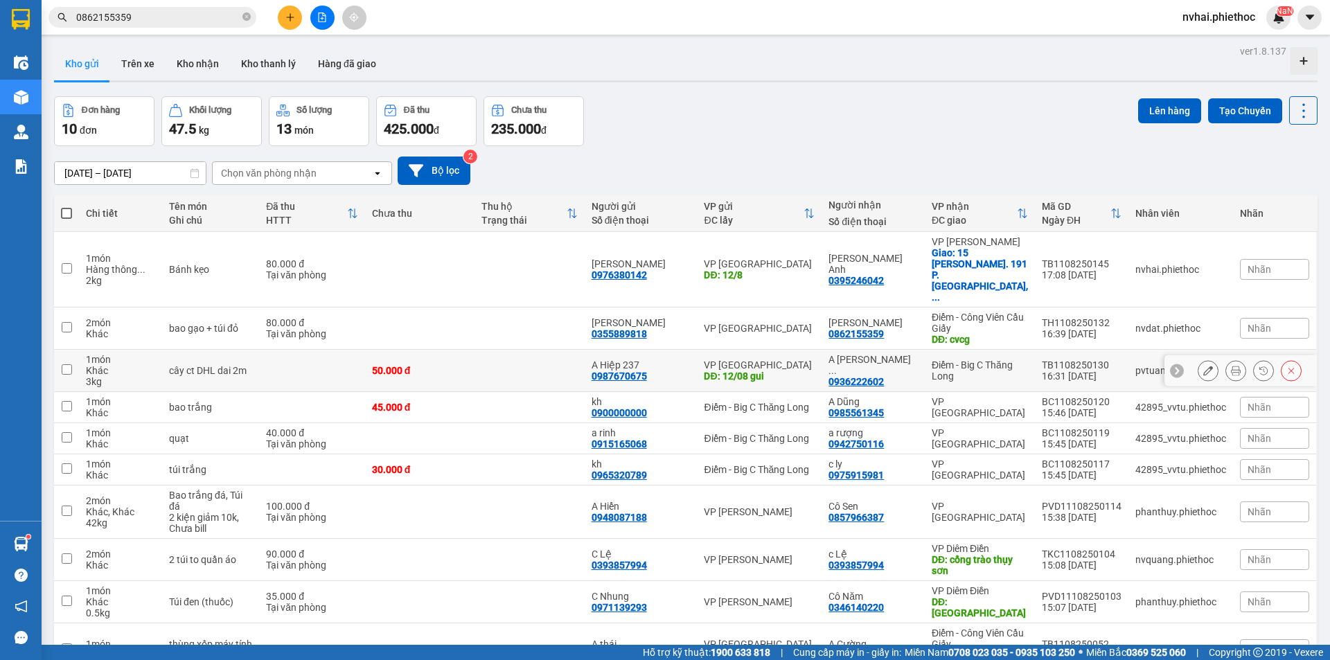
scroll to position [64, 0]
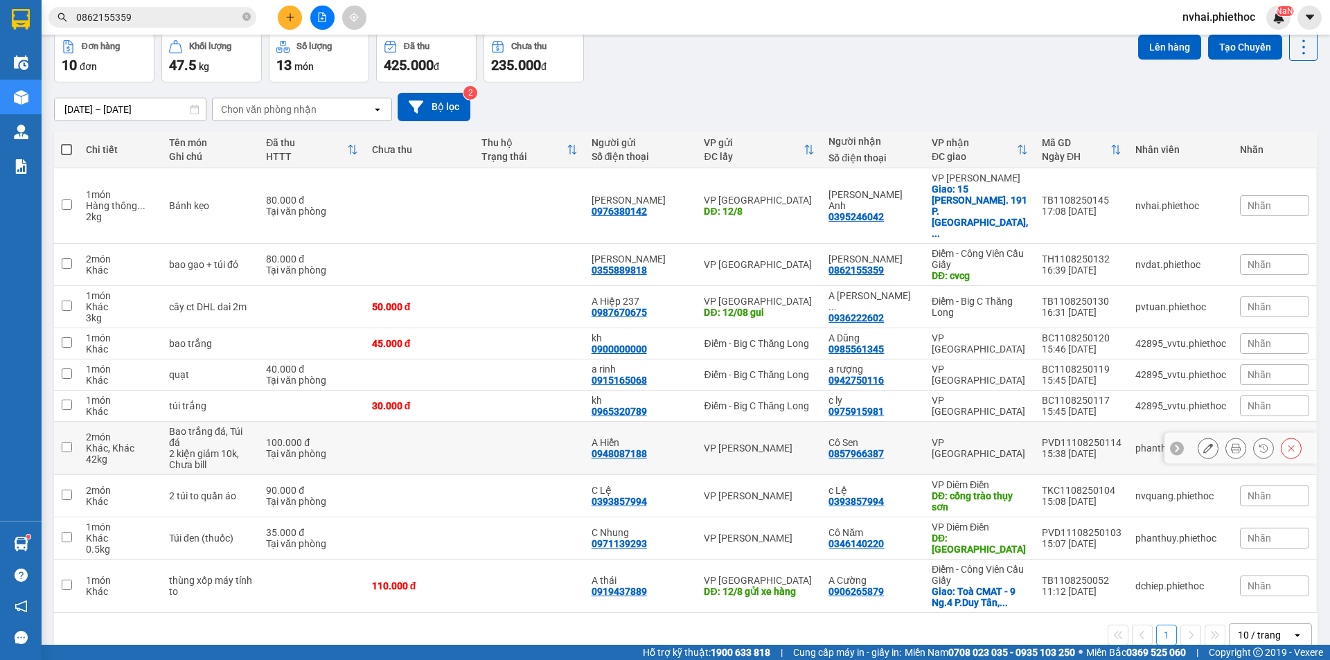
click at [405, 422] on td at bounding box center [420, 448] width 110 height 53
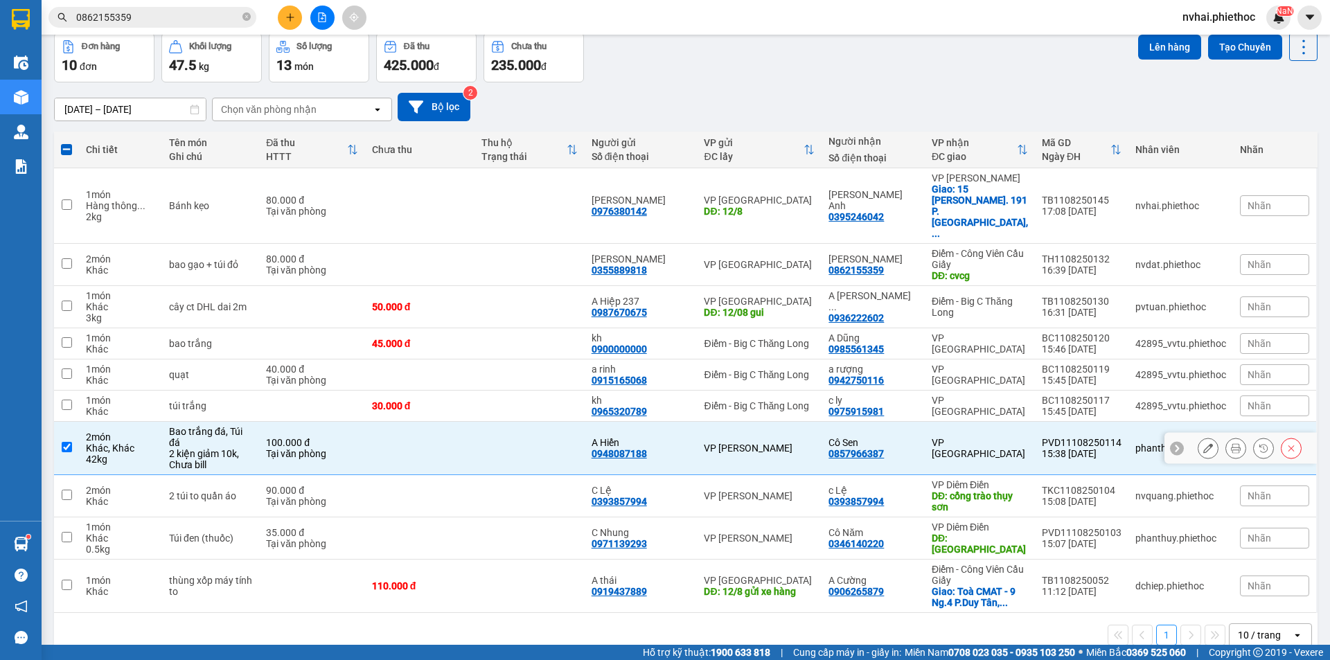
click at [932, 422] on td "VP [GEOGRAPHIC_DATA]" at bounding box center [980, 448] width 110 height 53
checkbox input "false"
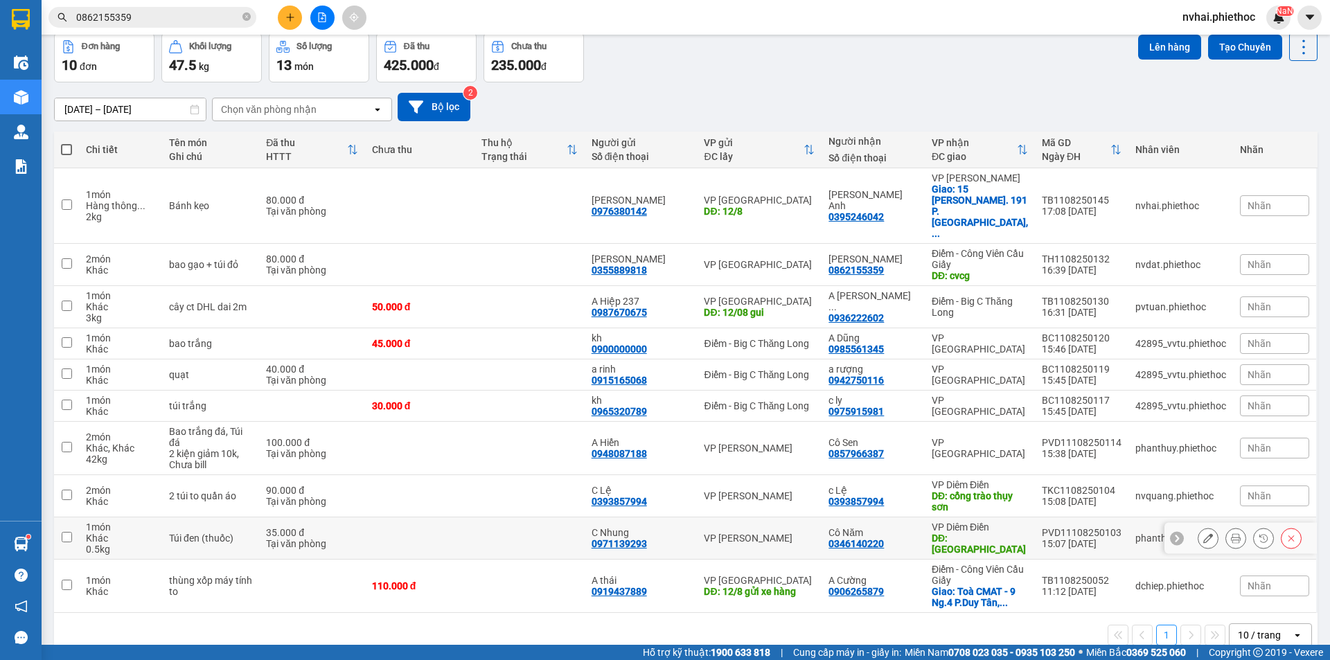
click at [838, 518] on td "Cô Năm 0346140220" at bounding box center [873, 539] width 103 height 42
checkbox input "true"
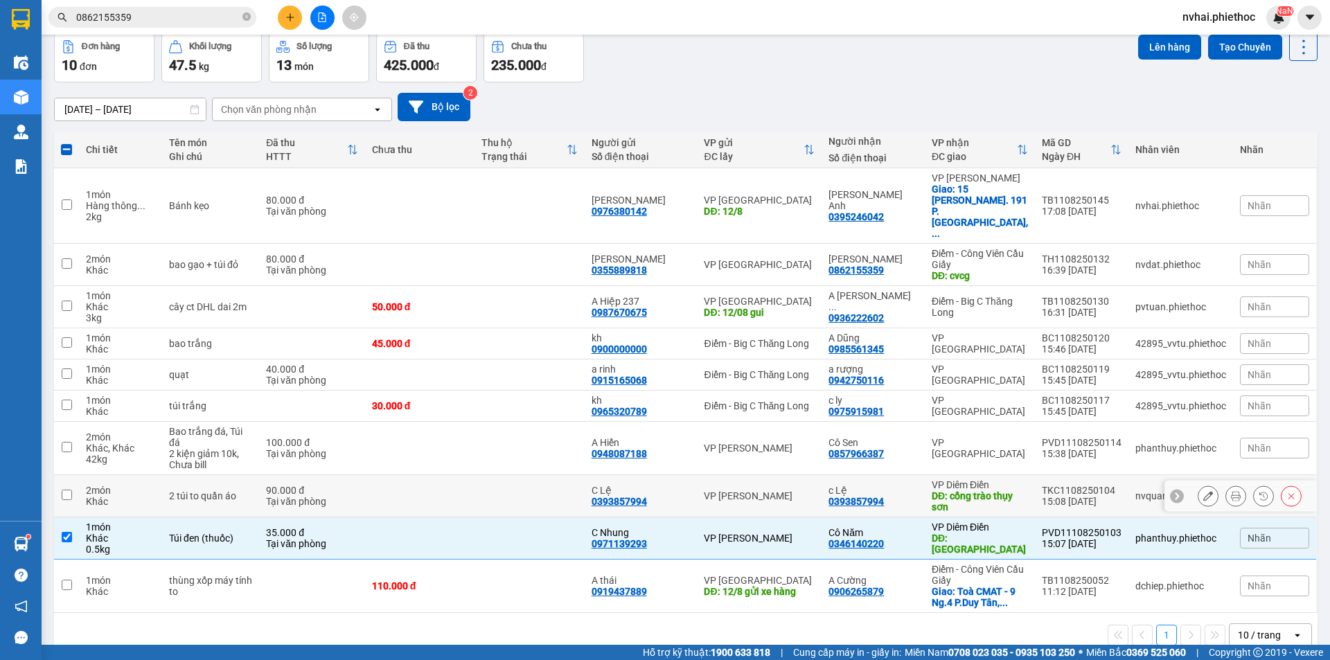
click at [840, 485] on div "c Lệ" at bounding box center [873, 490] width 89 height 11
checkbox input "true"
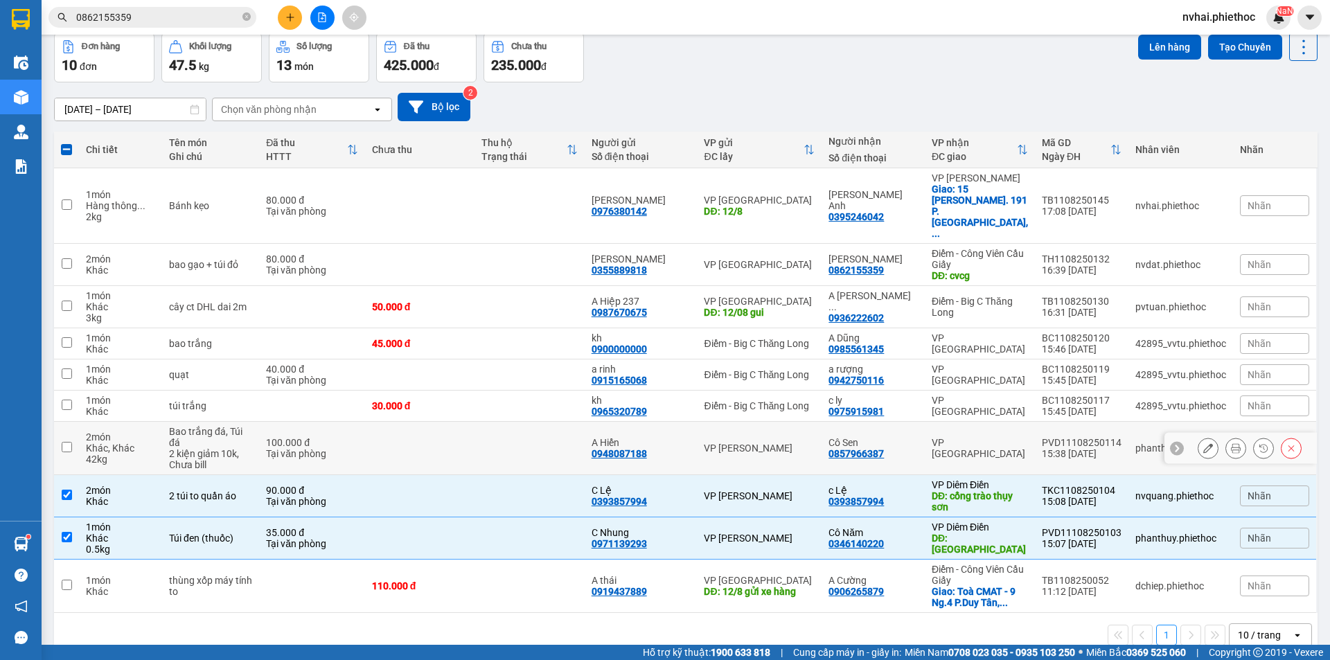
click at [884, 448] on div "0857966387" at bounding box center [856, 453] width 55 height 11
click at [925, 391] on td "c ly 0975915981" at bounding box center [873, 406] width 103 height 31
checkbox input "true"
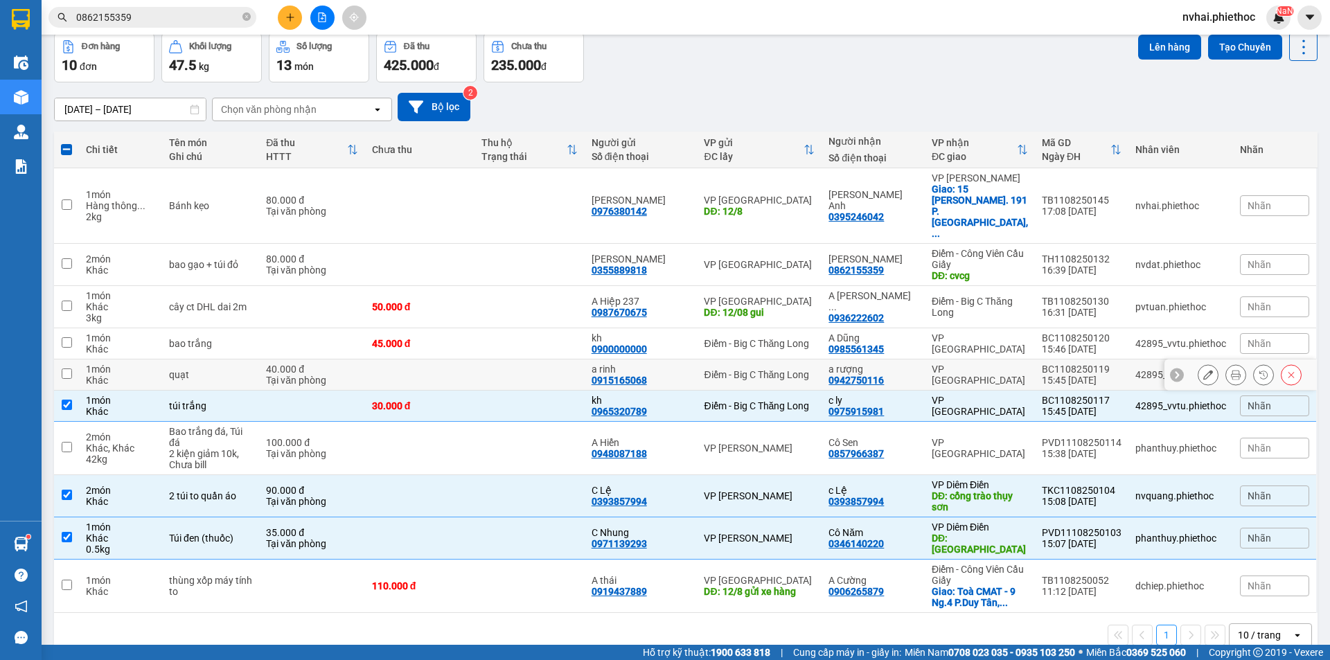
click at [929, 360] on td "VP [GEOGRAPHIC_DATA]" at bounding box center [980, 375] width 110 height 31
checkbox input "true"
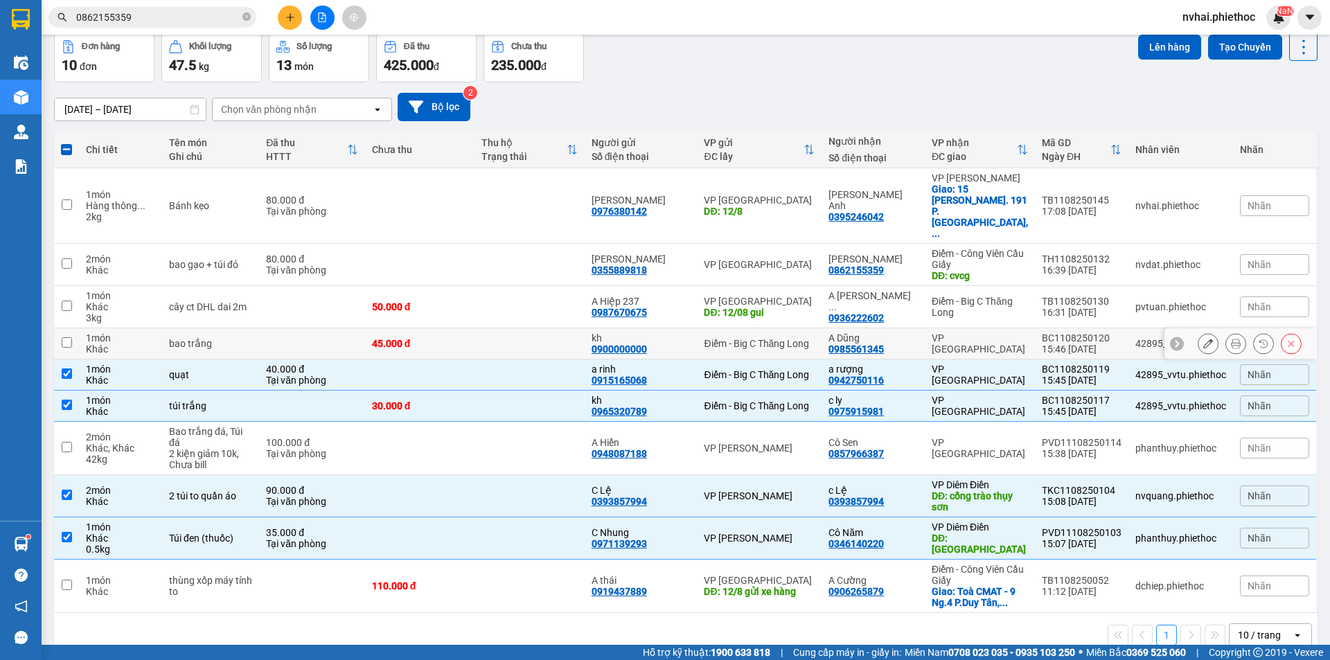
click at [928, 328] on td "VP [GEOGRAPHIC_DATA]" at bounding box center [980, 343] width 110 height 31
checkbox input "true"
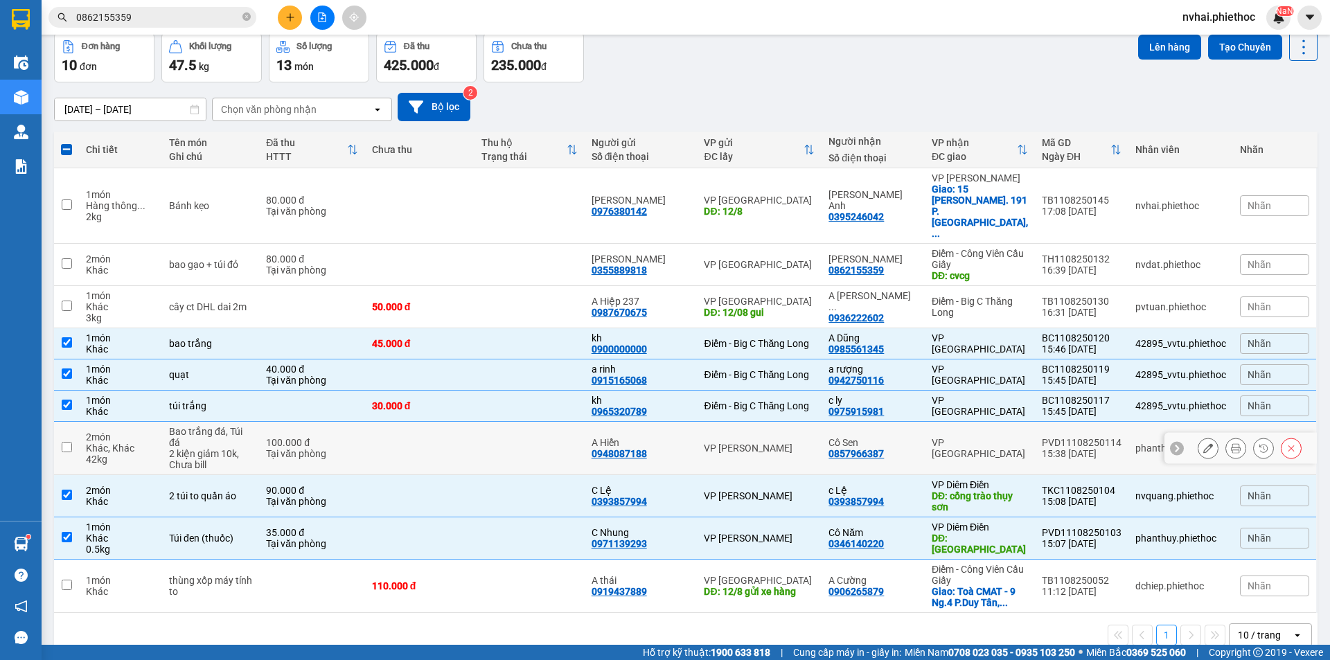
click at [520, 422] on td at bounding box center [530, 448] width 110 height 53
checkbox input "true"
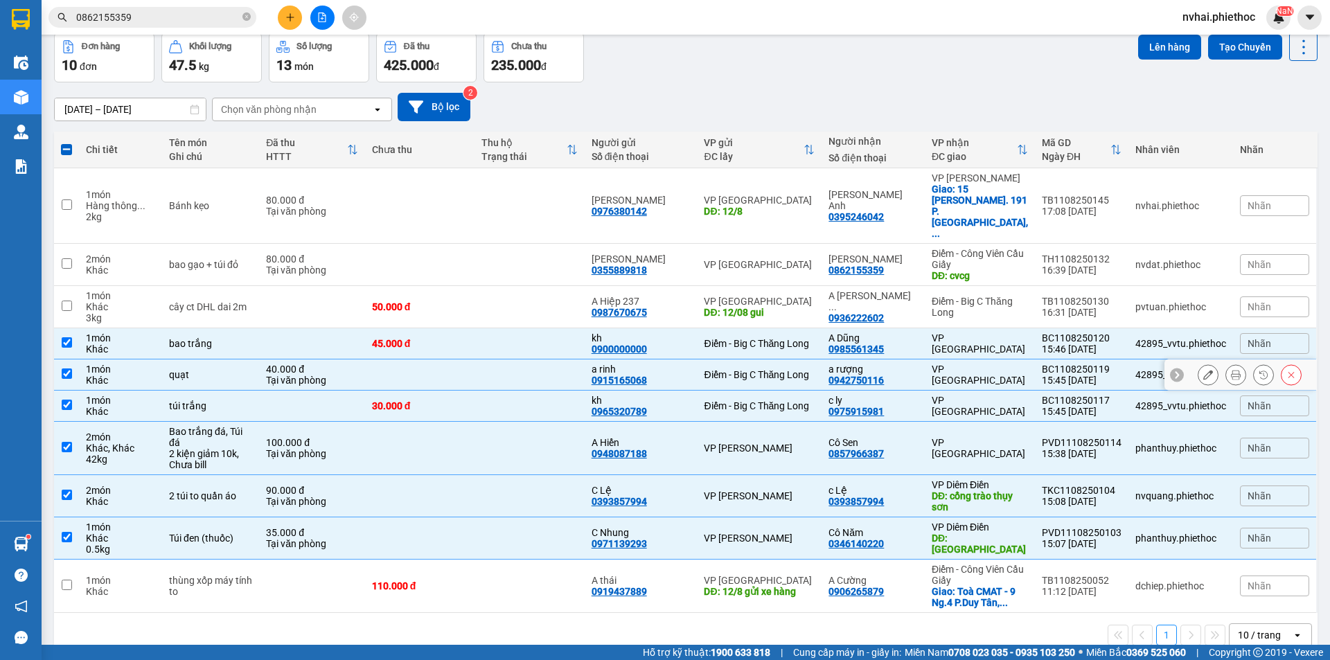
click at [698, 360] on td "a rinh 0915165068" at bounding box center [641, 375] width 113 height 31
checkbox input "false"
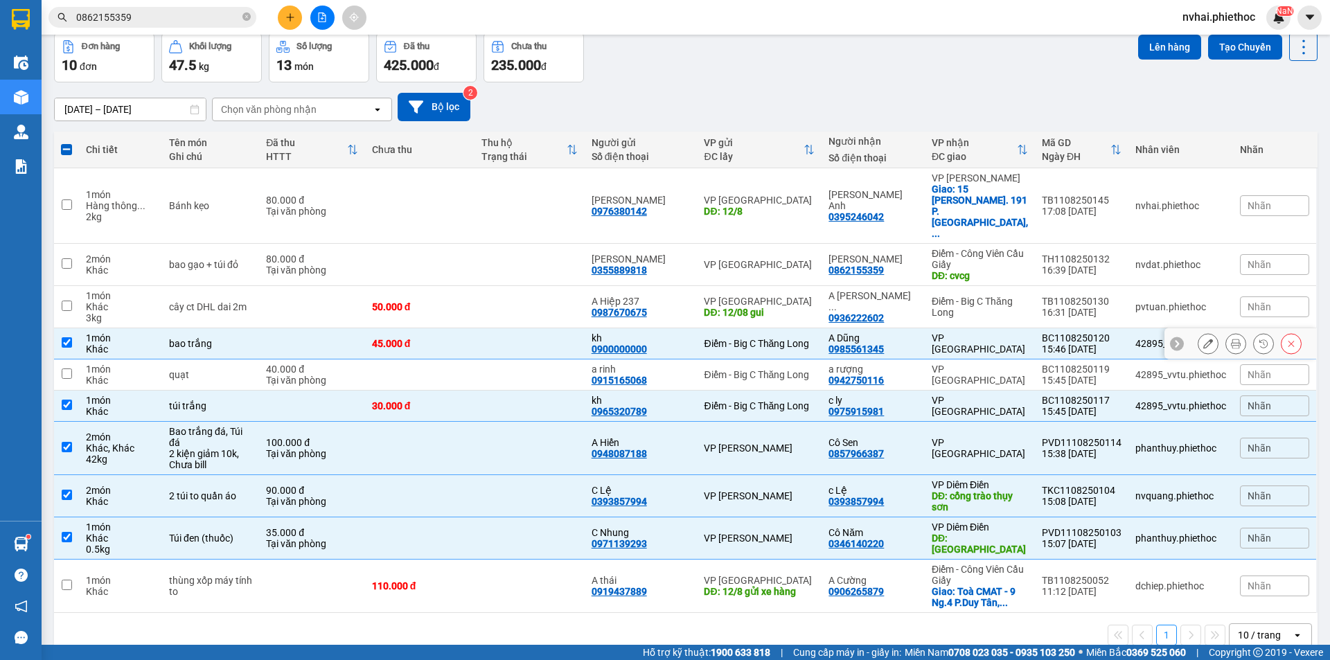
click at [685, 333] on div "kh 0900000000" at bounding box center [641, 344] width 99 height 22
checkbox input "false"
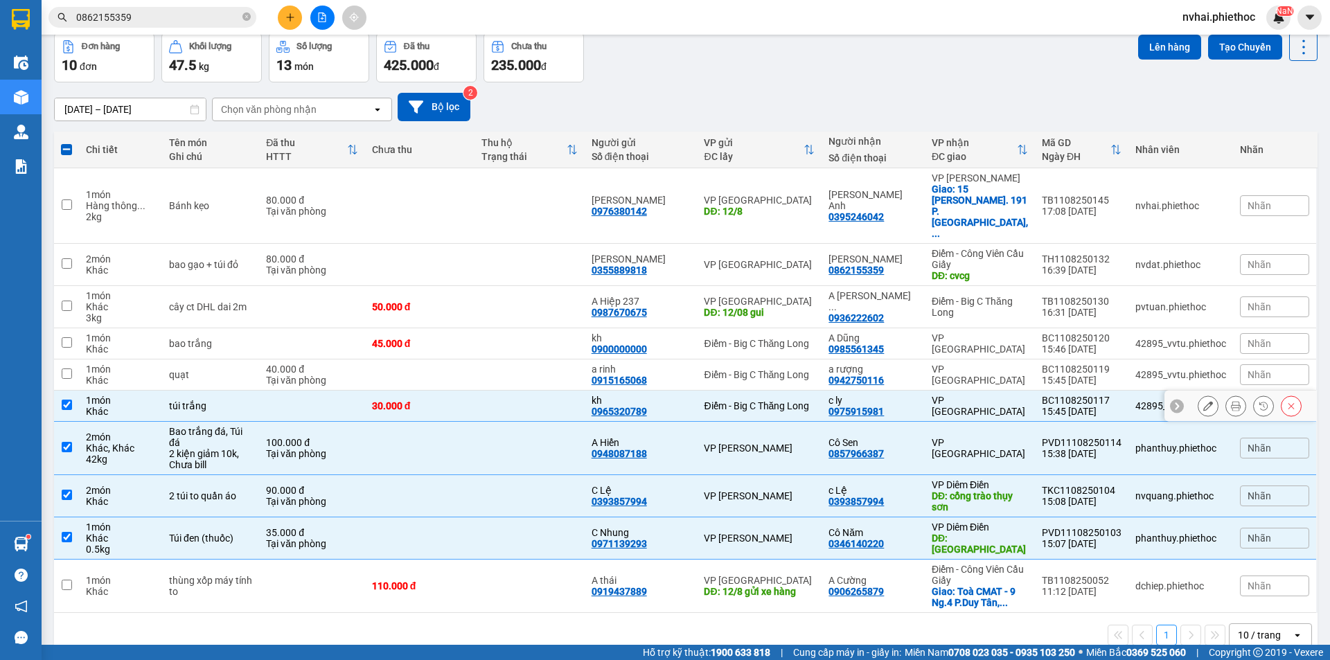
click at [691, 395] on div "kh" at bounding box center [641, 400] width 99 height 11
checkbox input "false"
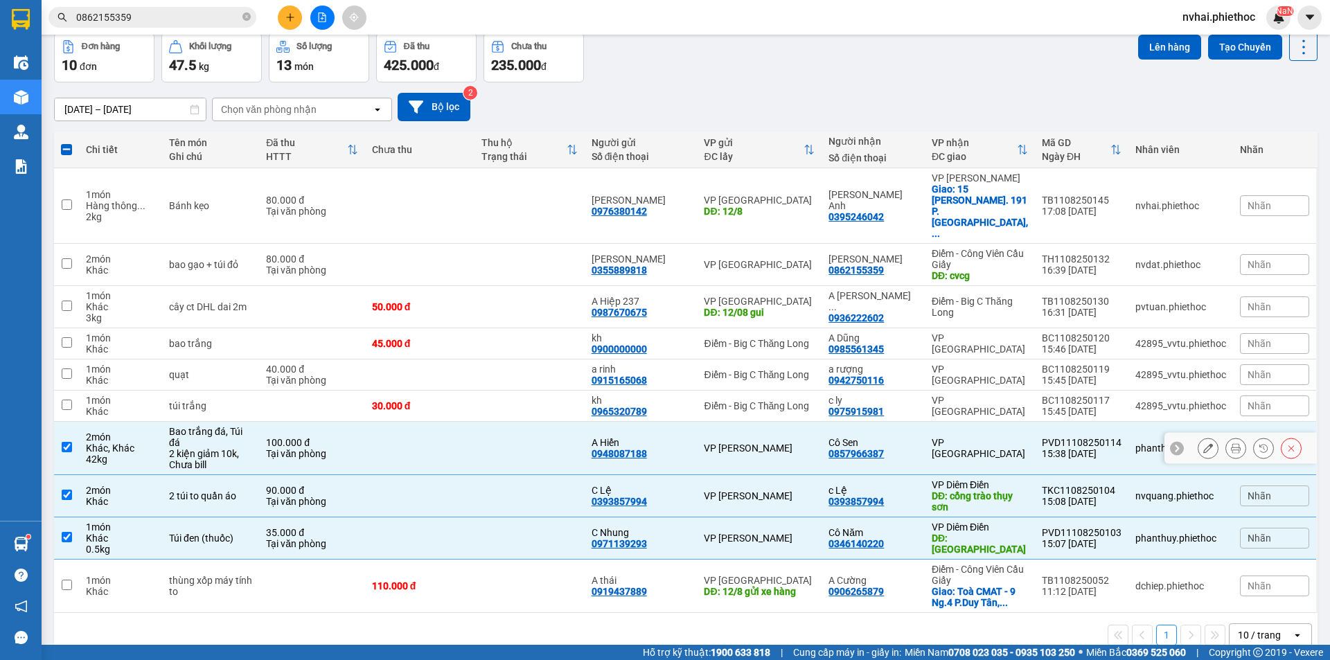
drag, startPoint x: 696, startPoint y: 403, endPoint x: 698, endPoint y: 423, distance: 20.1
click at [691, 437] on div "A Hiển" at bounding box center [641, 442] width 99 height 11
checkbox input "false"
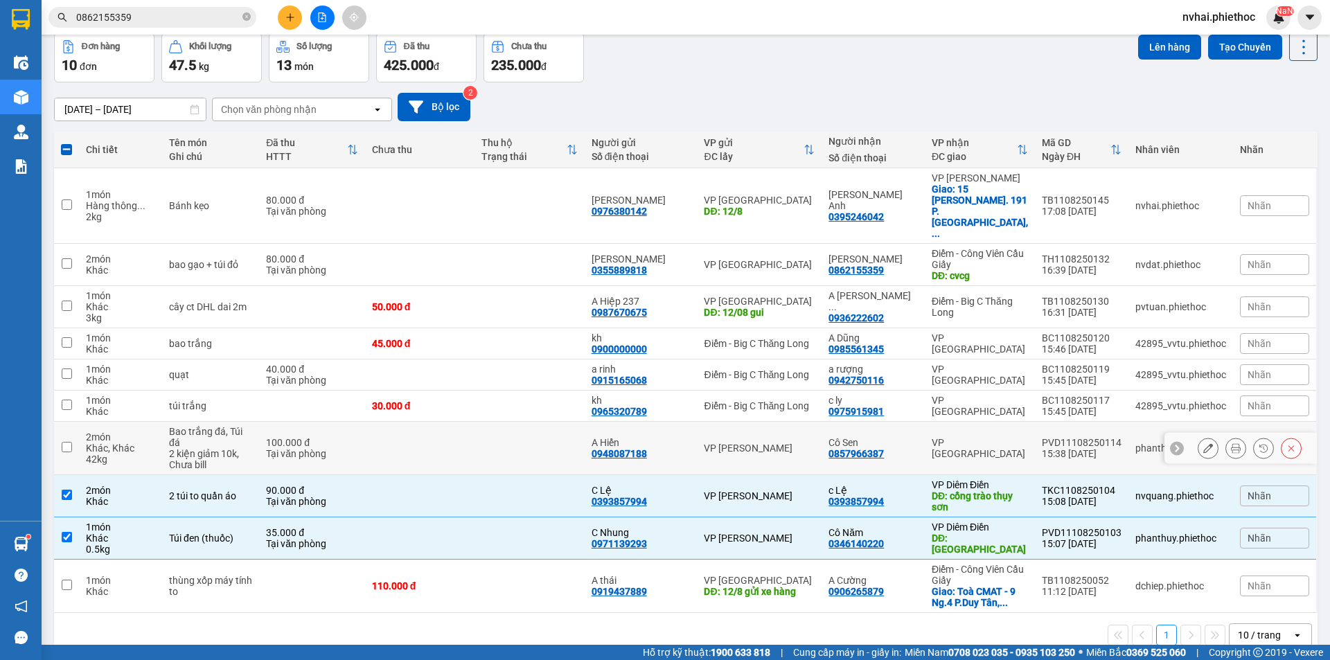
click at [691, 485] on div "C Lệ" at bounding box center [641, 490] width 99 height 11
checkbox input "false"
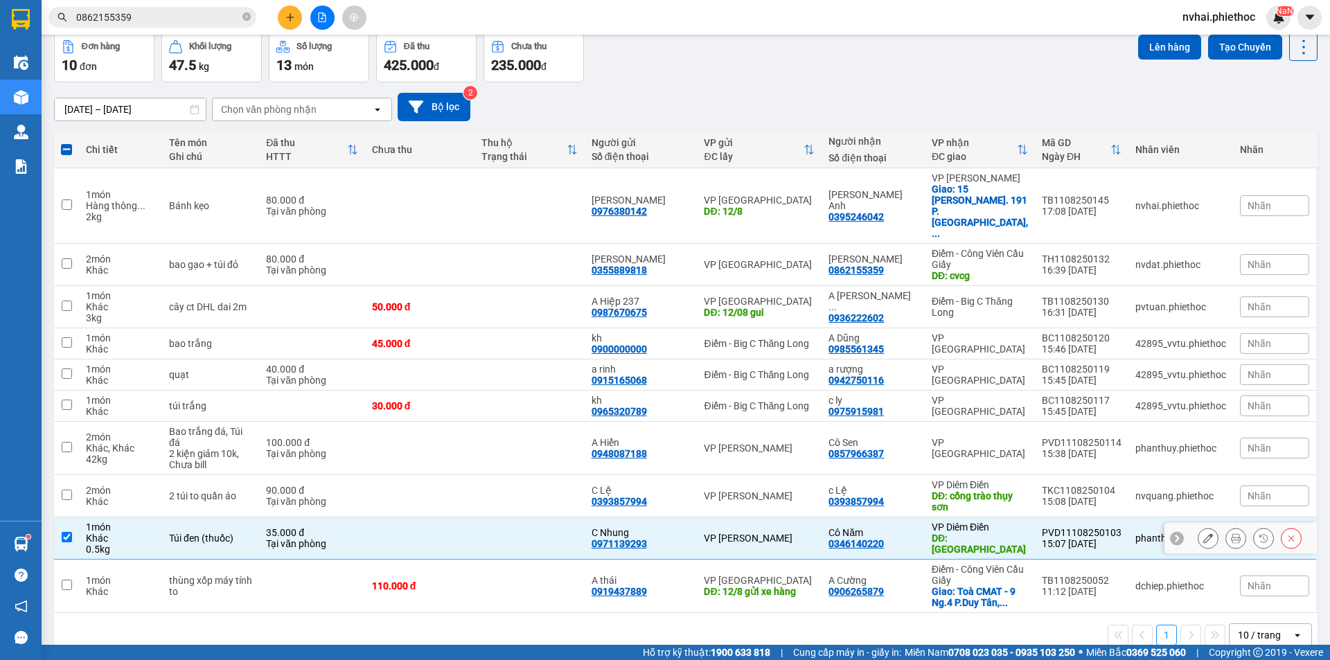
click at [691, 527] on div "C Nhung 0971139293" at bounding box center [641, 538] width 99 height 22
checkbox input "false"
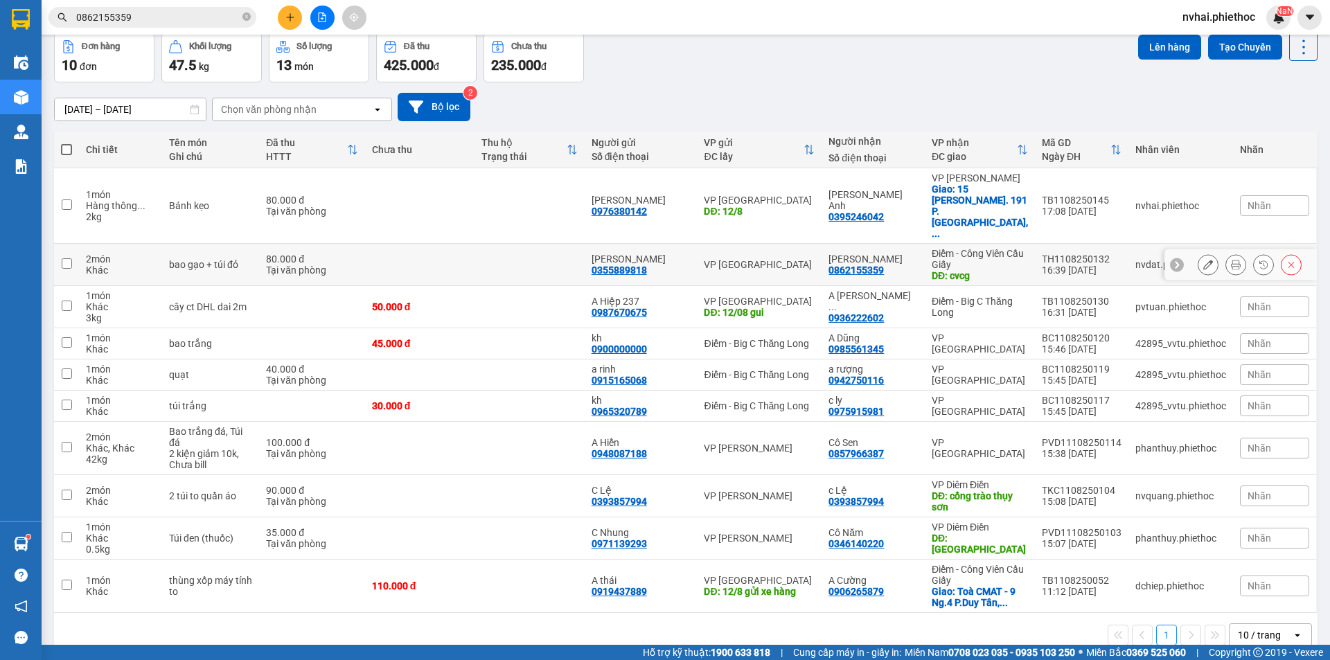
click at [992, 248] on div "Điểm - Công Viên Cầu Giấy" at bounding box center [980, 259] width 96 height 22
checkbox input "true"
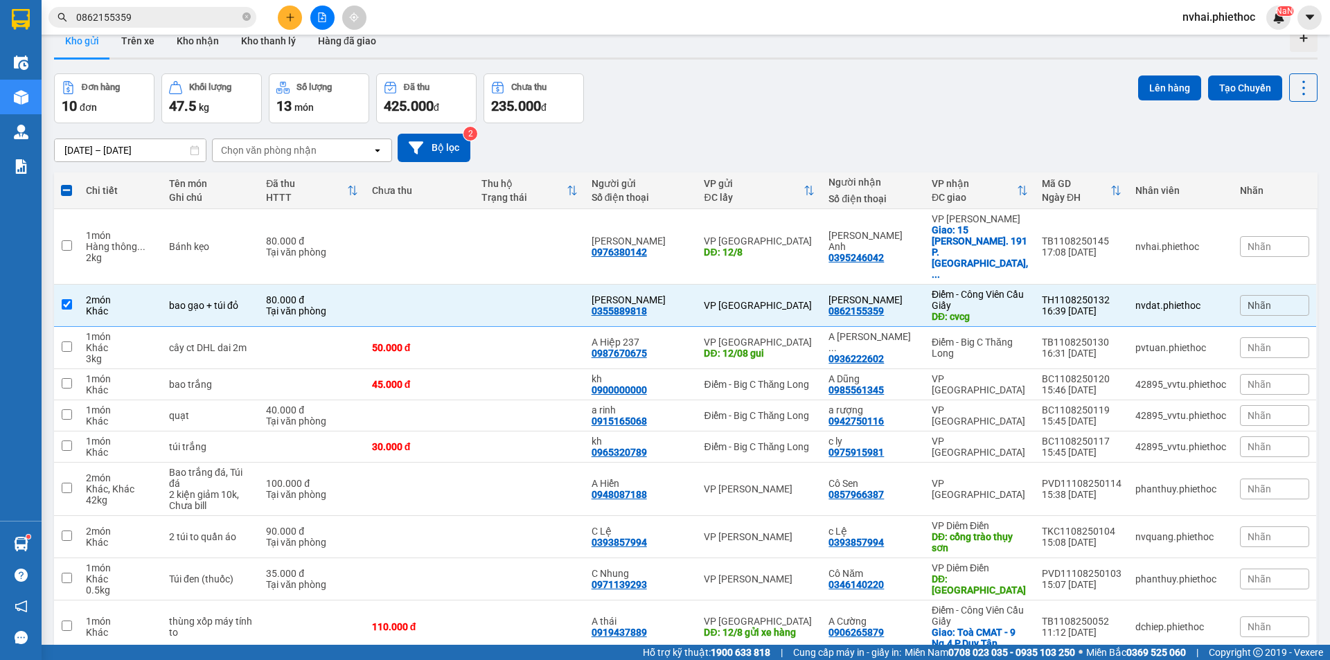
scroll to position [0, 0]
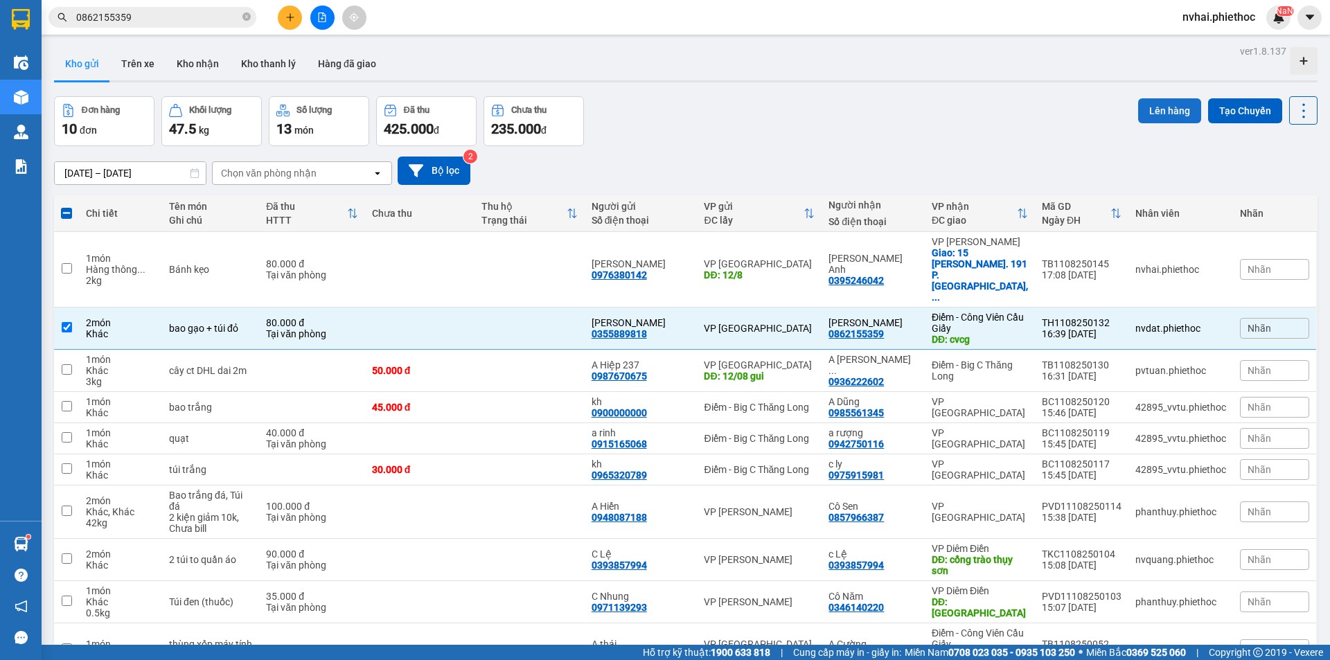
click at [1150, 113] on button "Lên hàng" at bounding box center [1169, 110] width 63 height 25
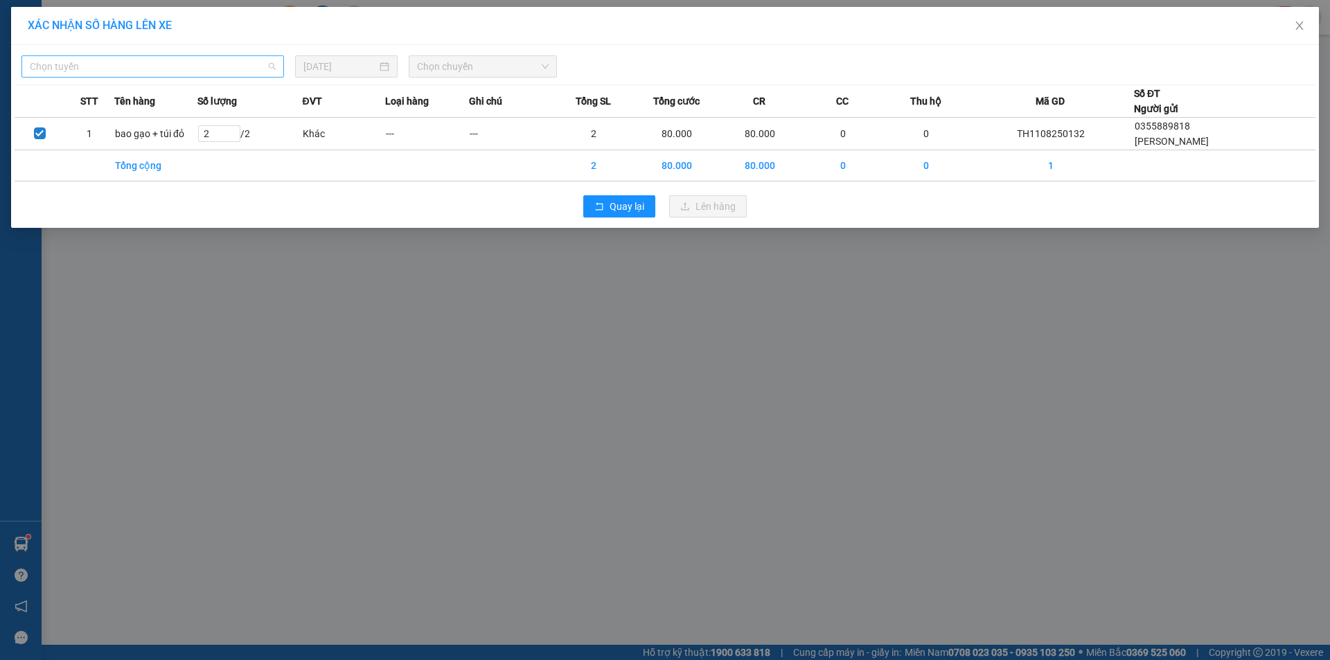
click at [151, 63] on span "Chọn tuyến" at bounding box center [153, 66] width 246 height 21
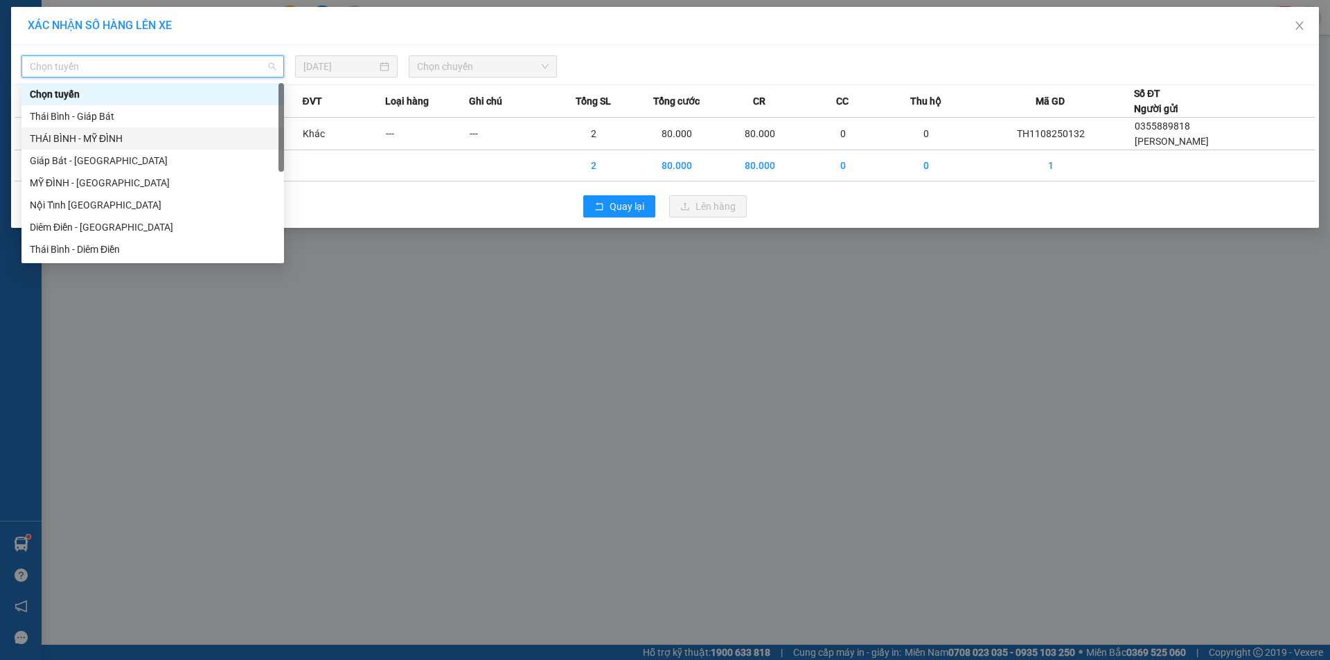
click at [110, 141] on div "THÁI BÌNH - MỸ ĐÌNH" at bounding box center [153, 138] width 246 height 15
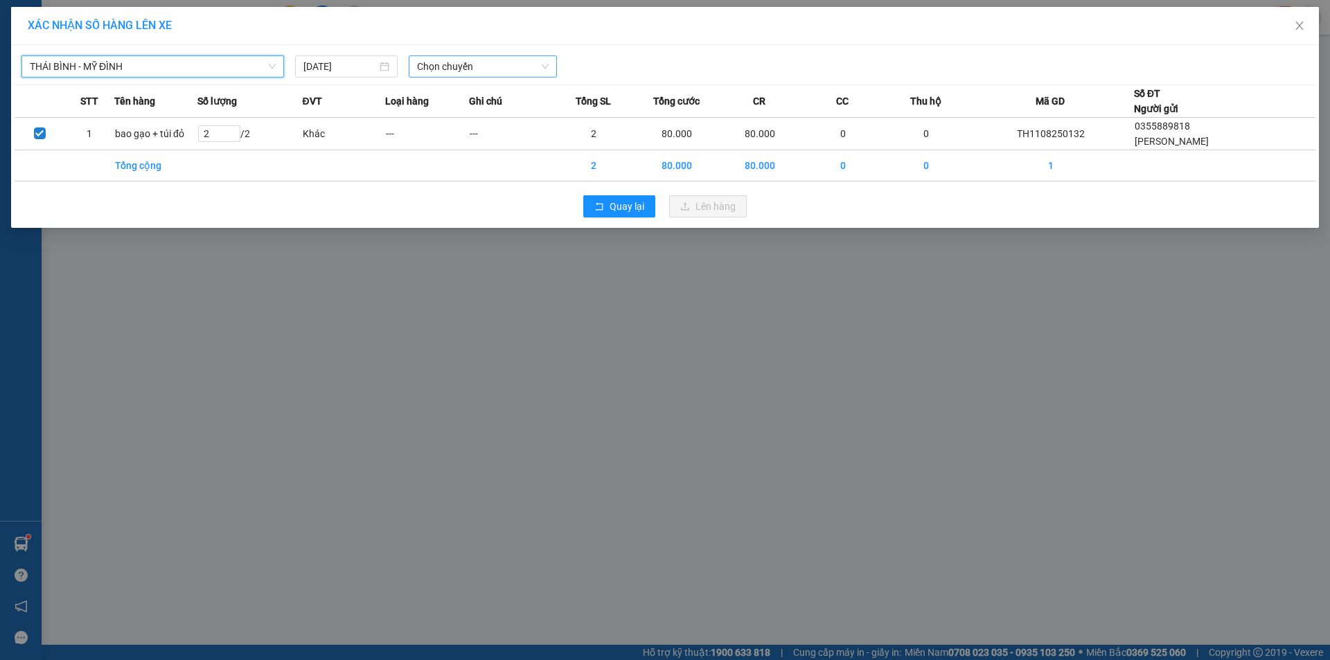
click at [475, 66] on span "Chọn chuyến" at bounding box center [483, 66] width 132 height 21
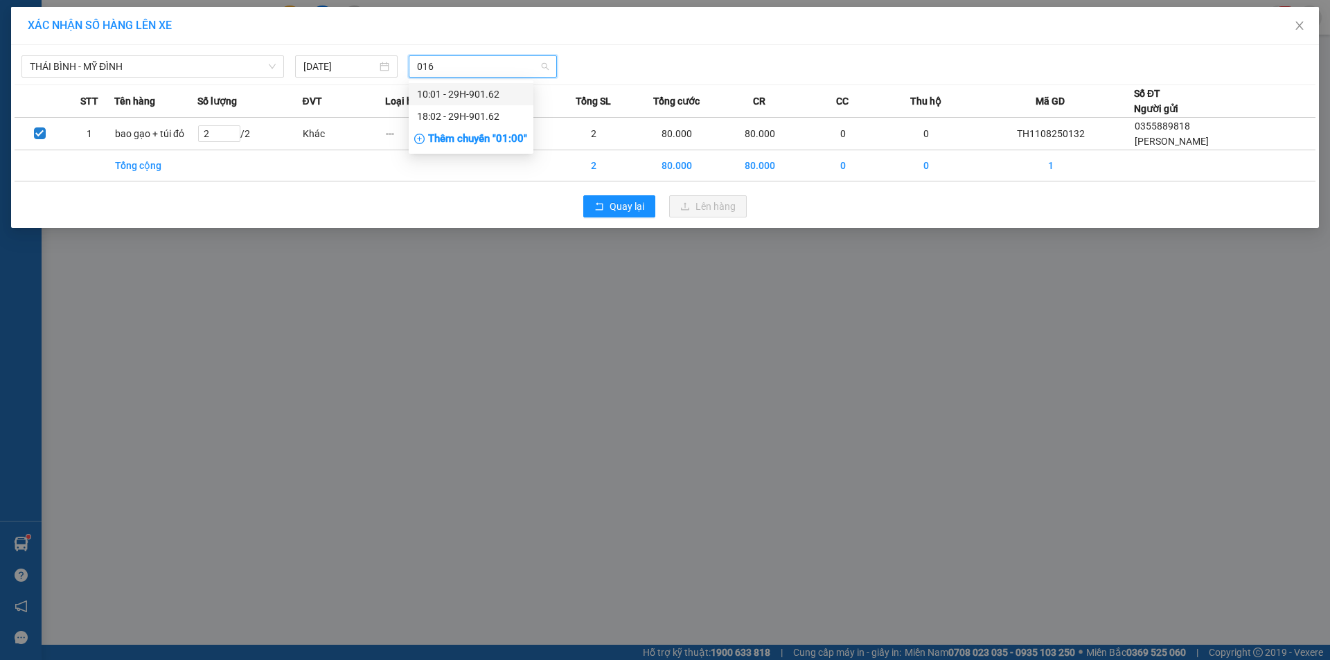
type input "0162"
click at [491, 115] on div "18:02 - 29H-901.62" at bounding box center [471, 116] width 108 height 15
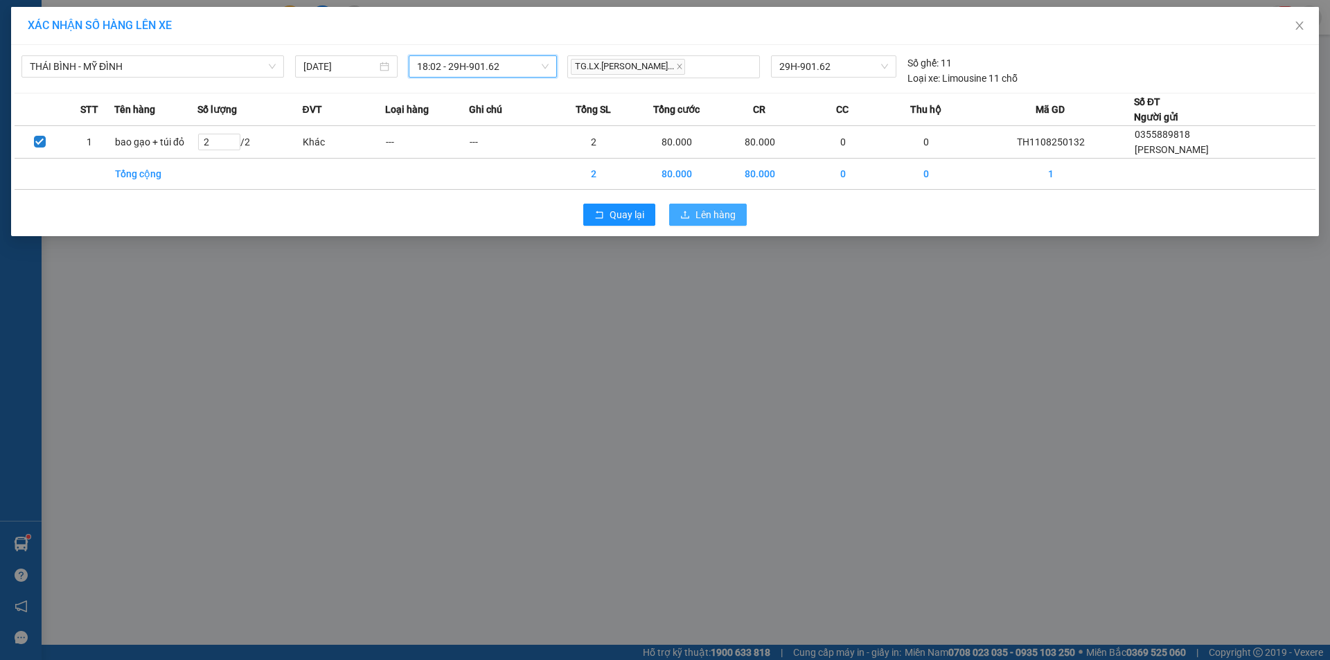
click at [712, 214] on span "Lên hàng" at bounding box center [716, 214] width 40 height 15
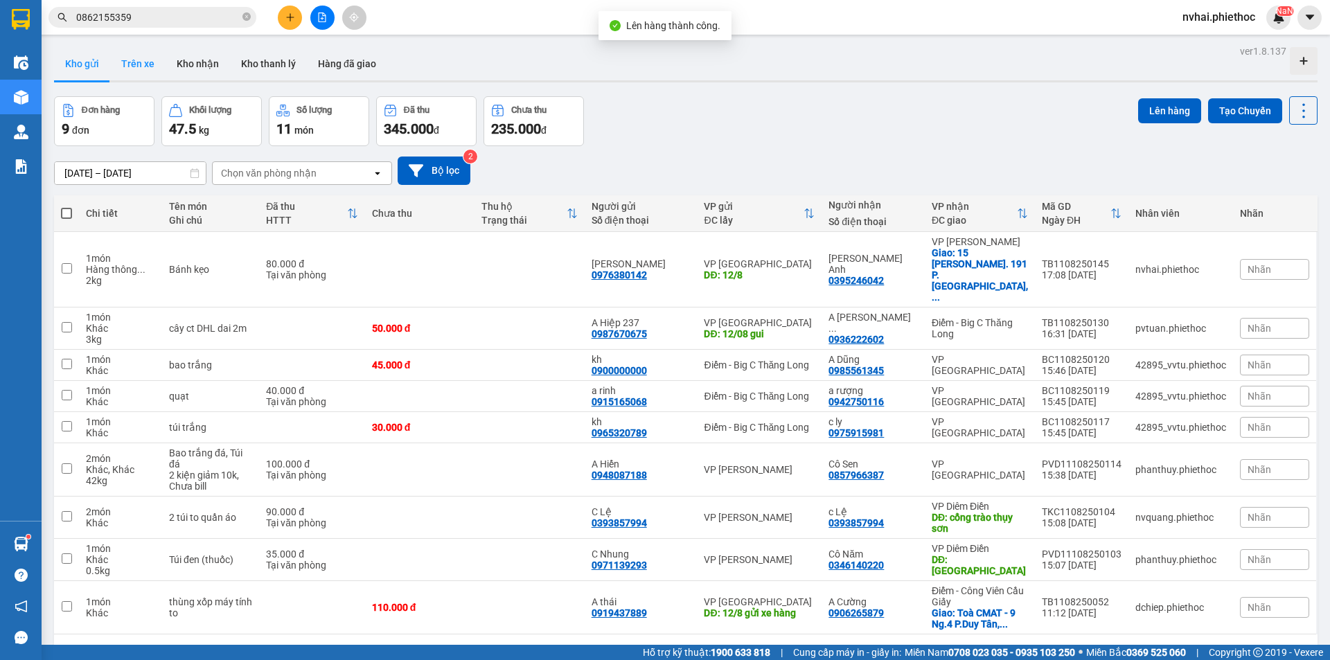
click at [130, 73] on button "Trên xe" at bounding box center [137, 63] width 55 height 33
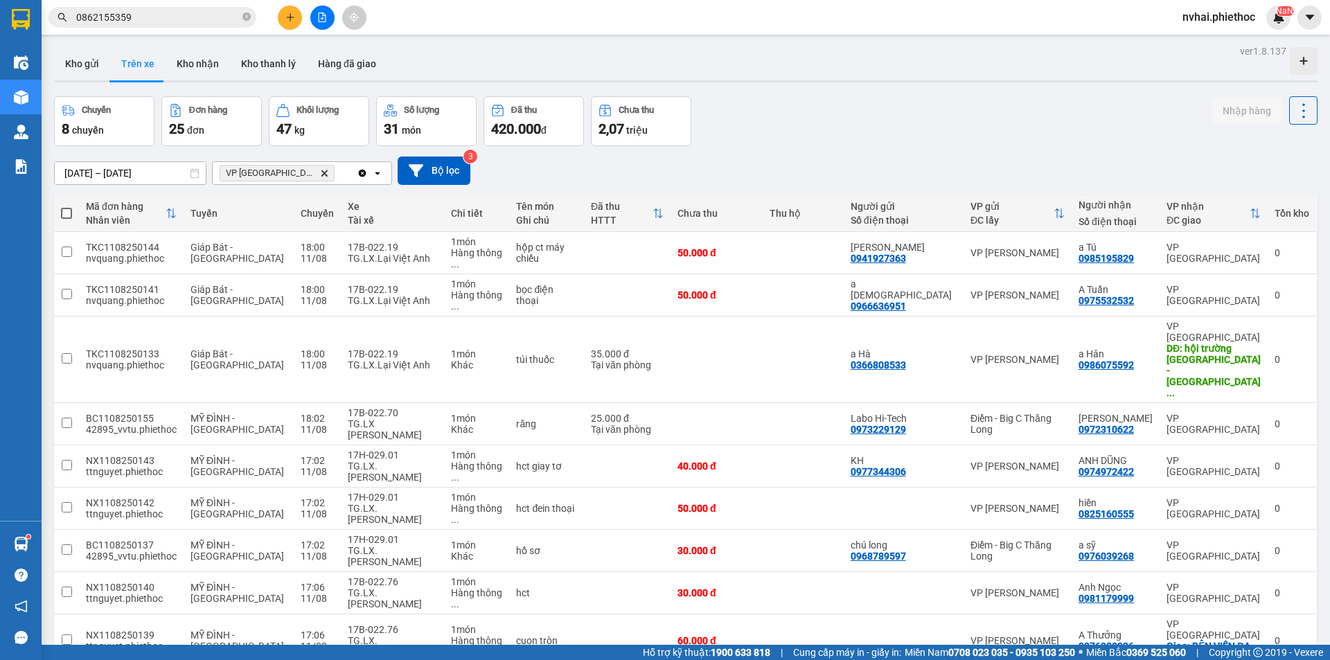
click at [321, 175] on icon "VP Thái Bình, close by backspace" at bounding box center [324, 173] width 6 height 6
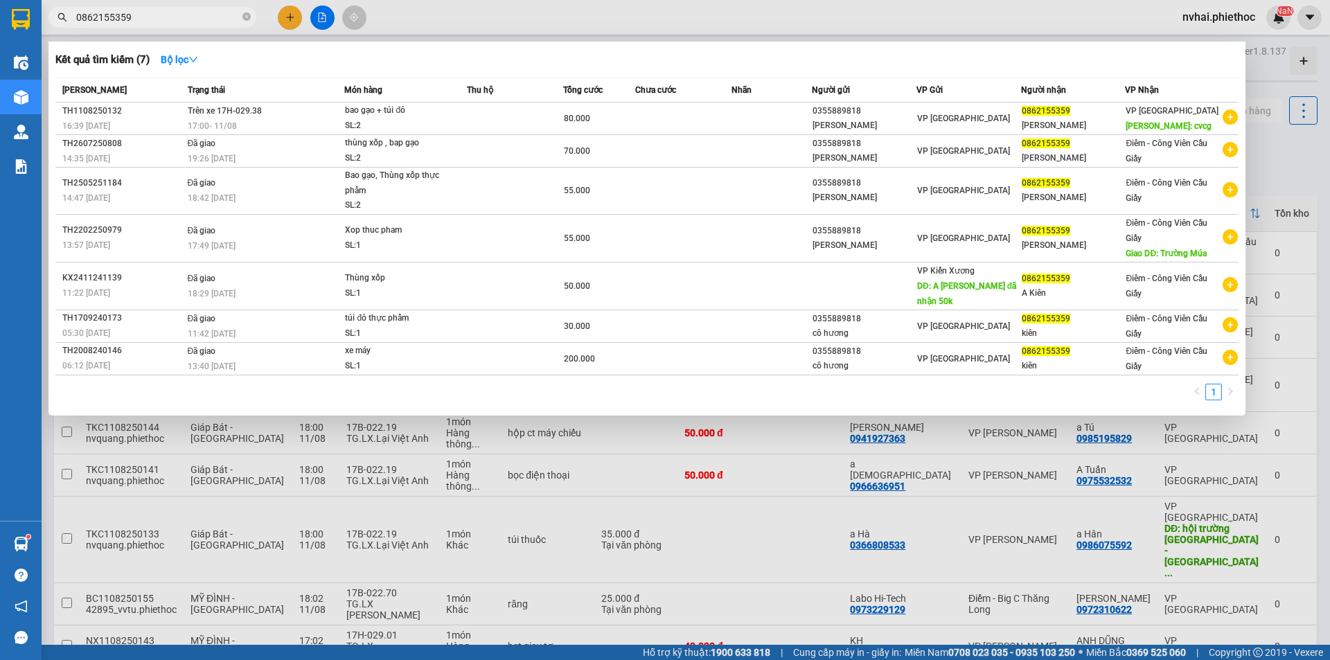
click at [161, 19] on input "0862155359" at bounding box center [158, 17] width 164 height 15
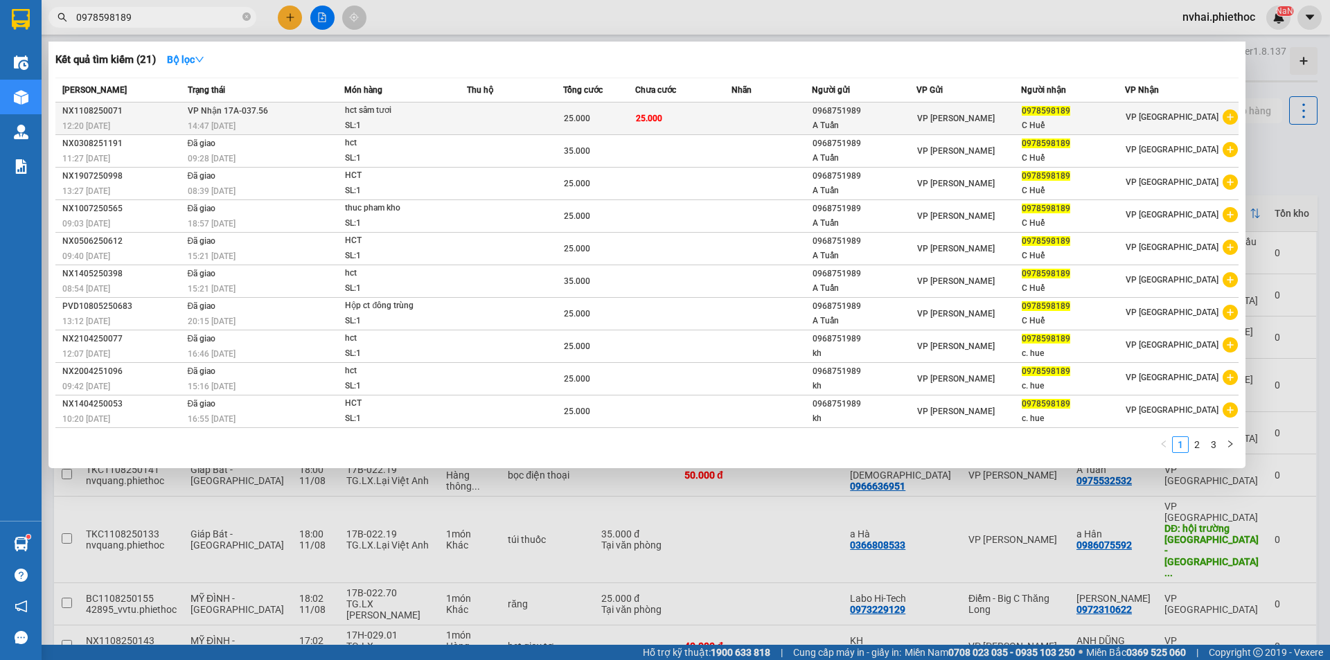
type input "0978598189"
click at [571, 118] on span "25.000" at bounding box center [577, 119] width 26 height 10
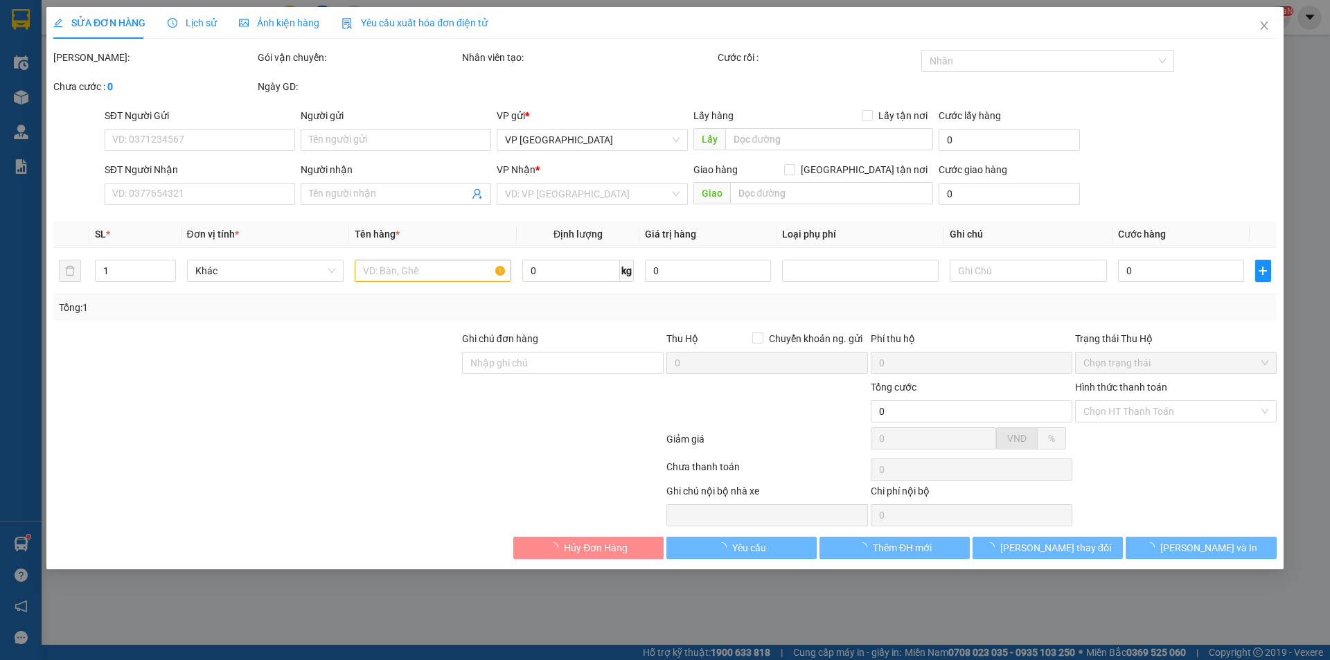
type input "0968751989"
type input "A Tuấn"
type input "0978598189"
type input "C Huế"
type input "25.000"
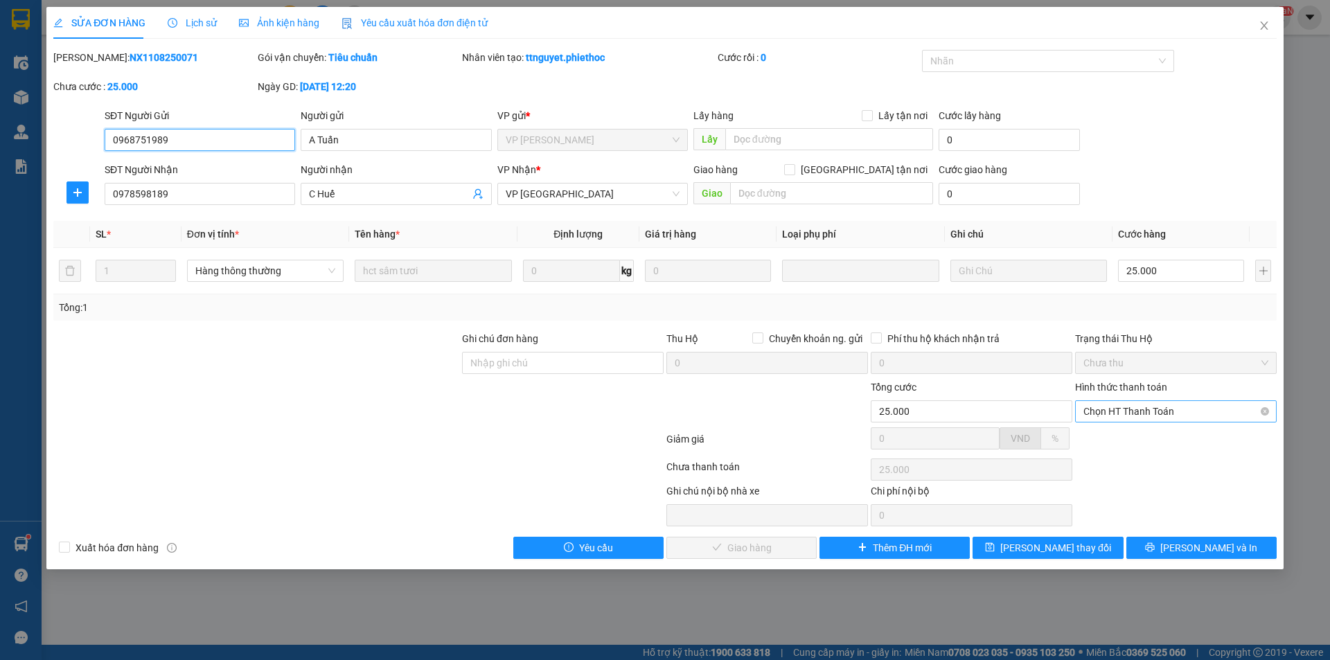
click at [1155, 411] on span "Chọn HT Thanh Toán" at bounding box center [1176, 411] width 185 height 21
click at [1148, 441] on div "Tại văn phòng" at bounding box center [1176, 439] width 185 height 15
type input "0"
click at [761, 549] on span "[PERSON_NAME] và Giao hàng" at bounding box center [759, 547] width 133 height 15
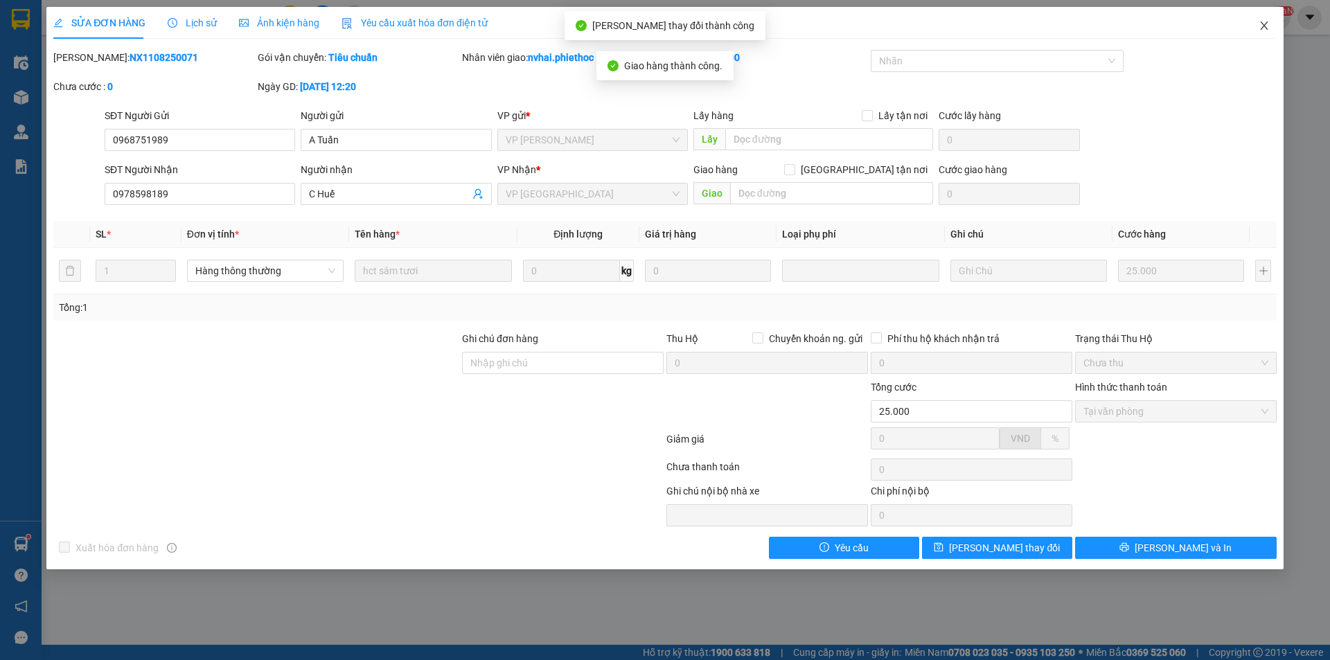
click at [1258, 21] on span "Close" at bounding box center [1264, 26] width 39 height 39
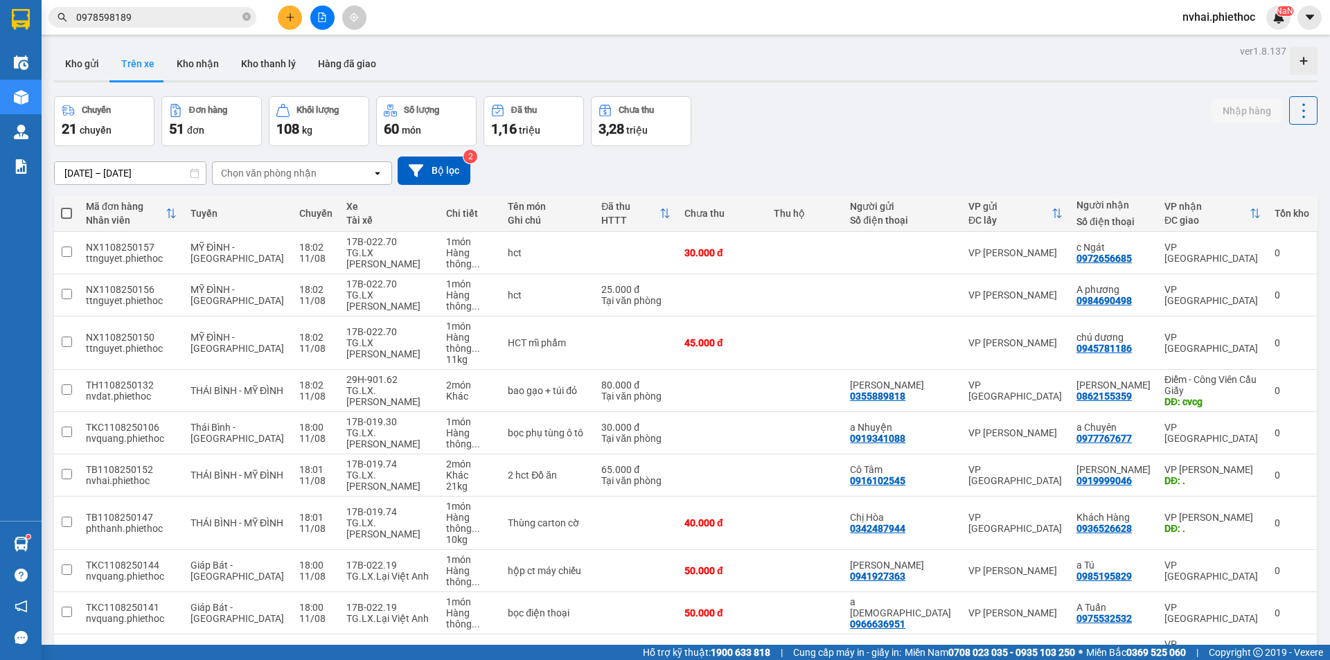
click at [259, 167] on div "Chọn văn phòng nhận" at bounding box center [269, 173] width 96 height 14
type input "thái"
click at [270, 201] on span "VP [GEOGRAPHIC_DATA]" at bounding box center [281, 202] width 116 height 14
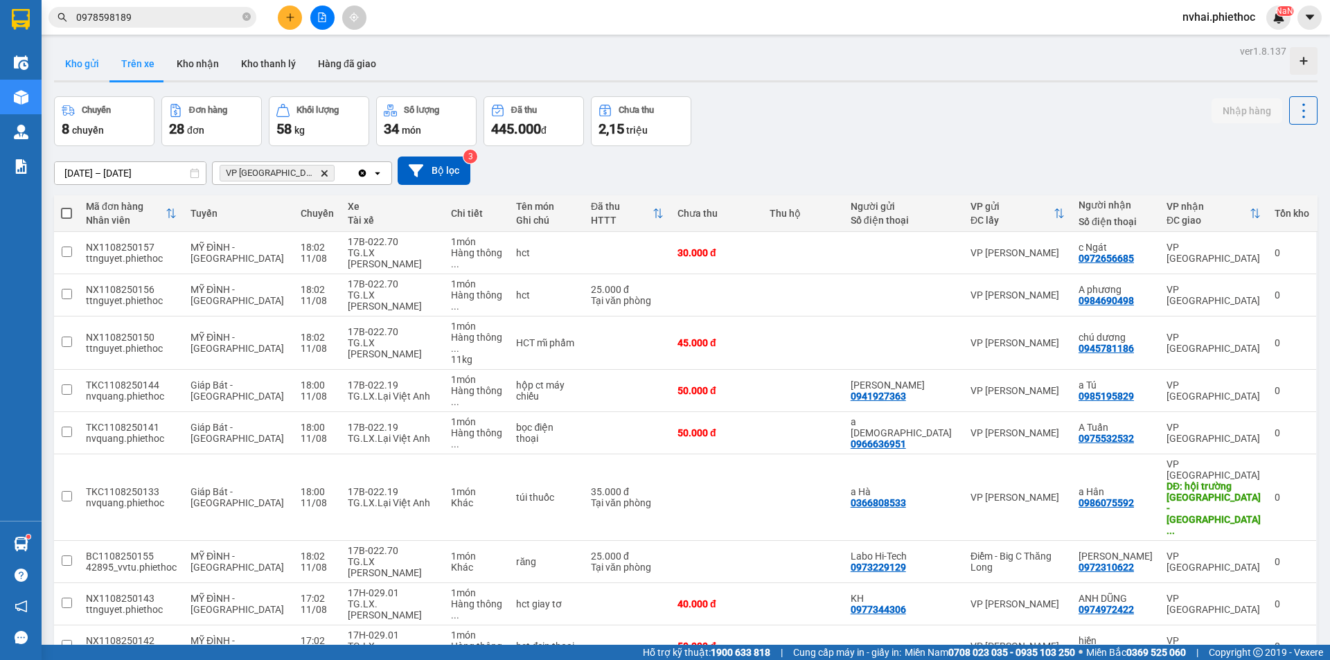
click at [94, 64] on button "Kho gửi" at bounding box center [82, 63] width 56 height 33
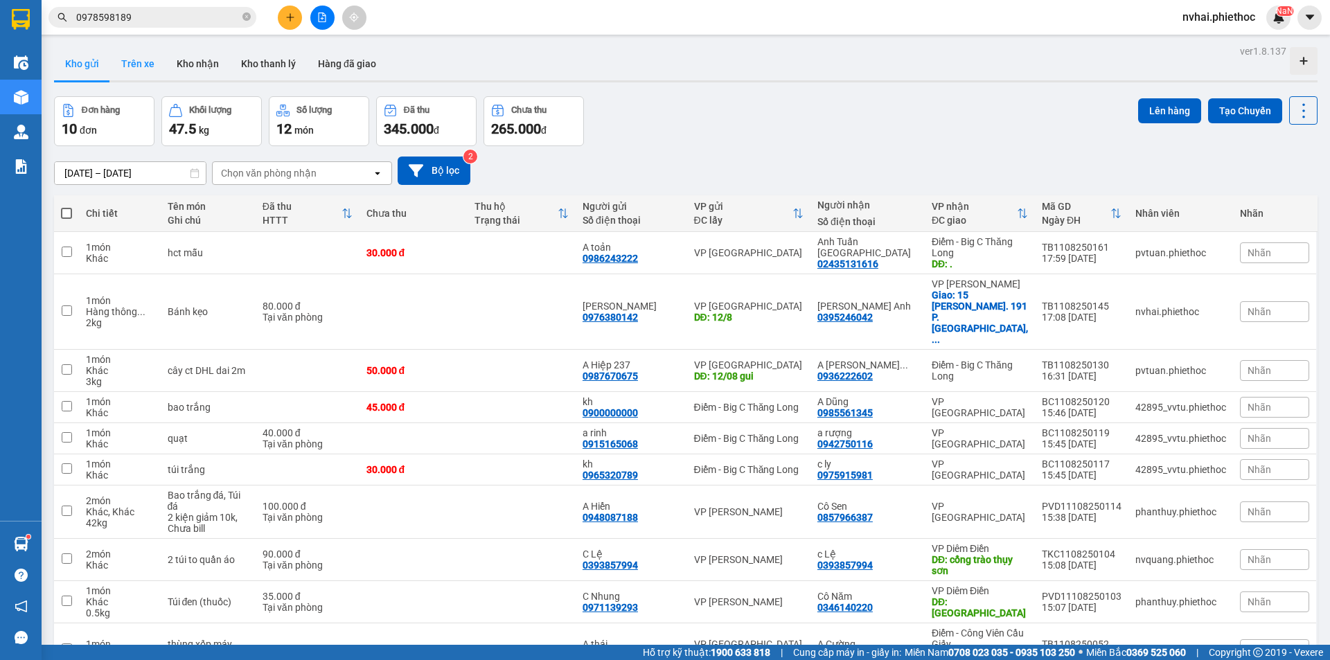
click at [136, 65] on button "Trên xe" at bounding box center [137, 63] width 55 height 33
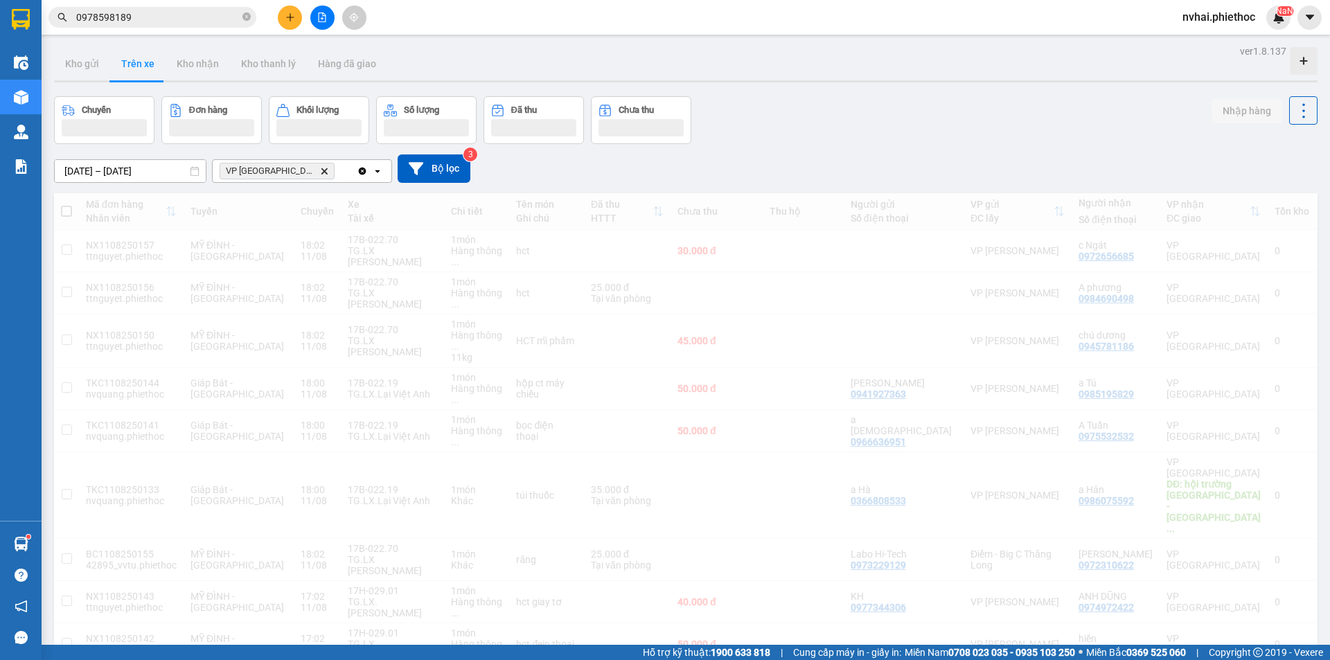
click at [136, 65] on button "Trên xe" at bounding box center [137, 63] width 55 height 33
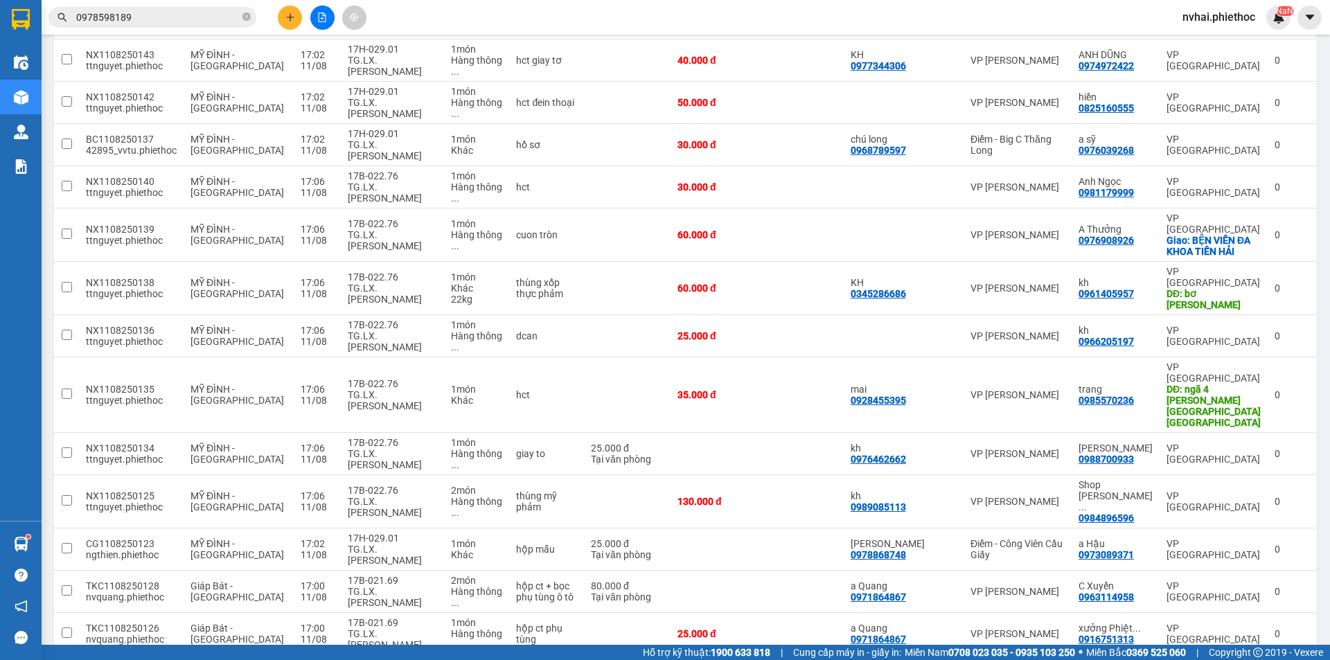
scroll to position [577, 0]
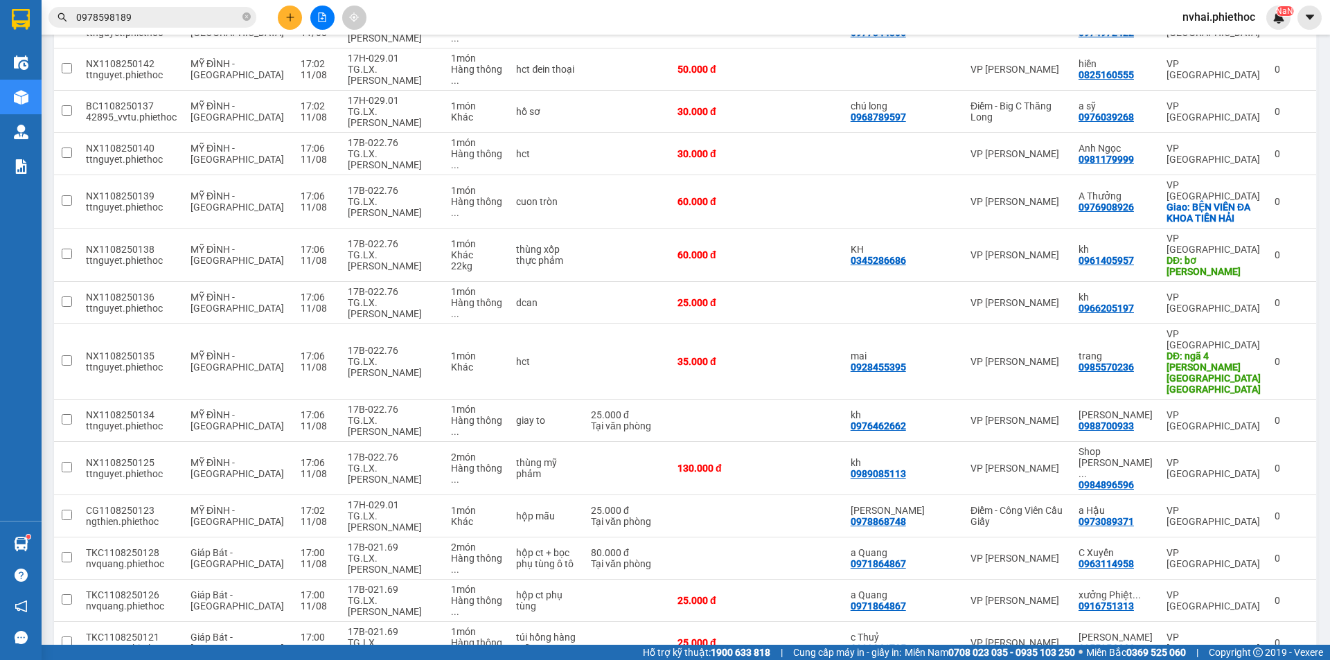
checkbox input "true"
click at [385, 626] on div "17B-021.69" at bounding box center [393, 631] width 90 height 11
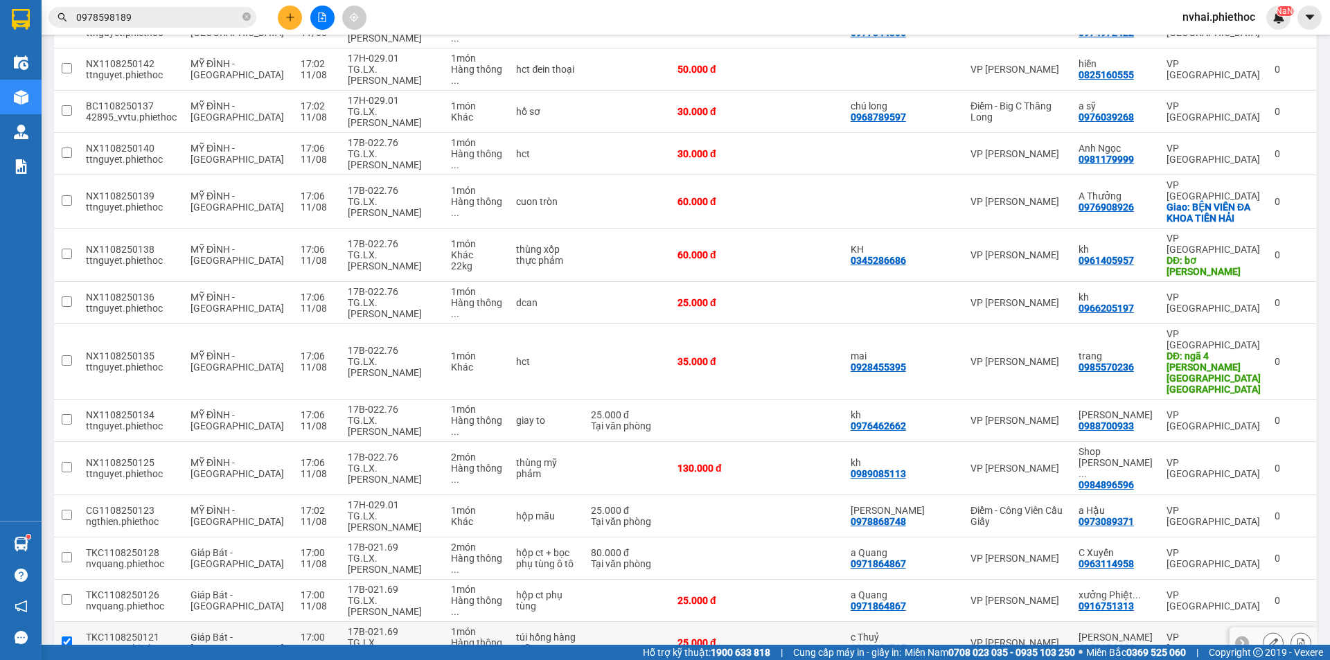
checkbox input "true"
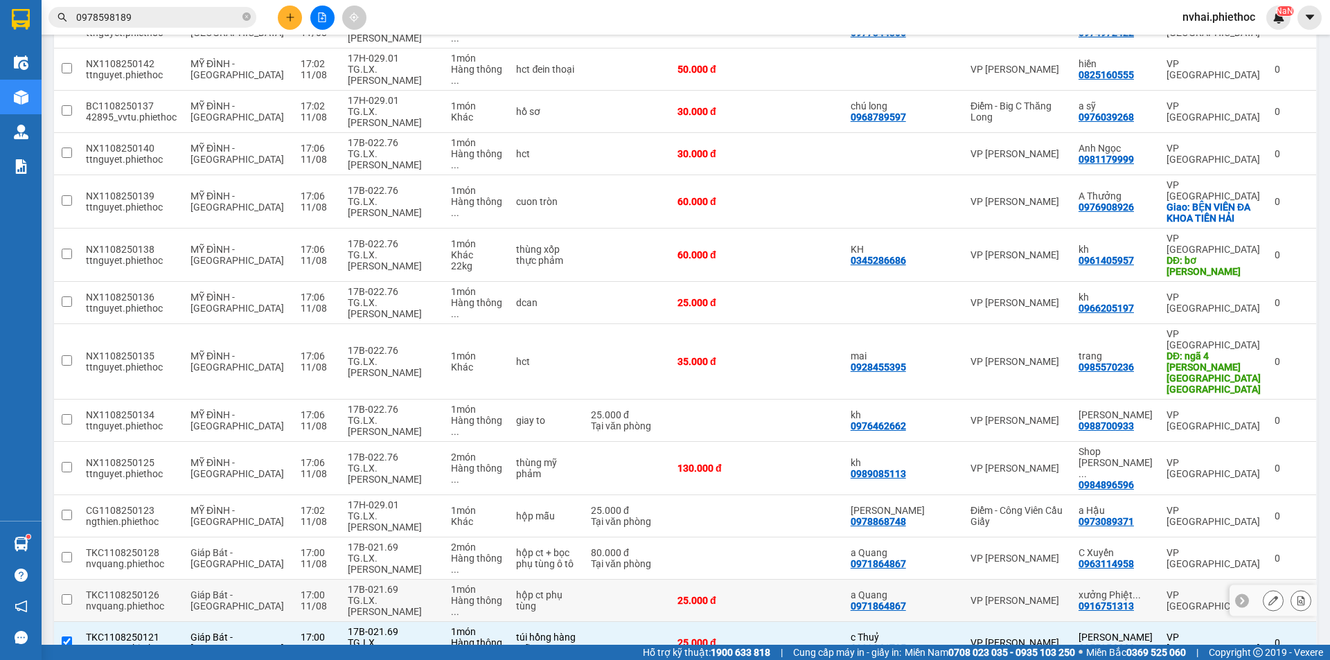
click at [384, 595] on div "TG.LX.[PERSON_NAME]" at bounding box center [393, 606] width 90 height 22
checkbox input "true"
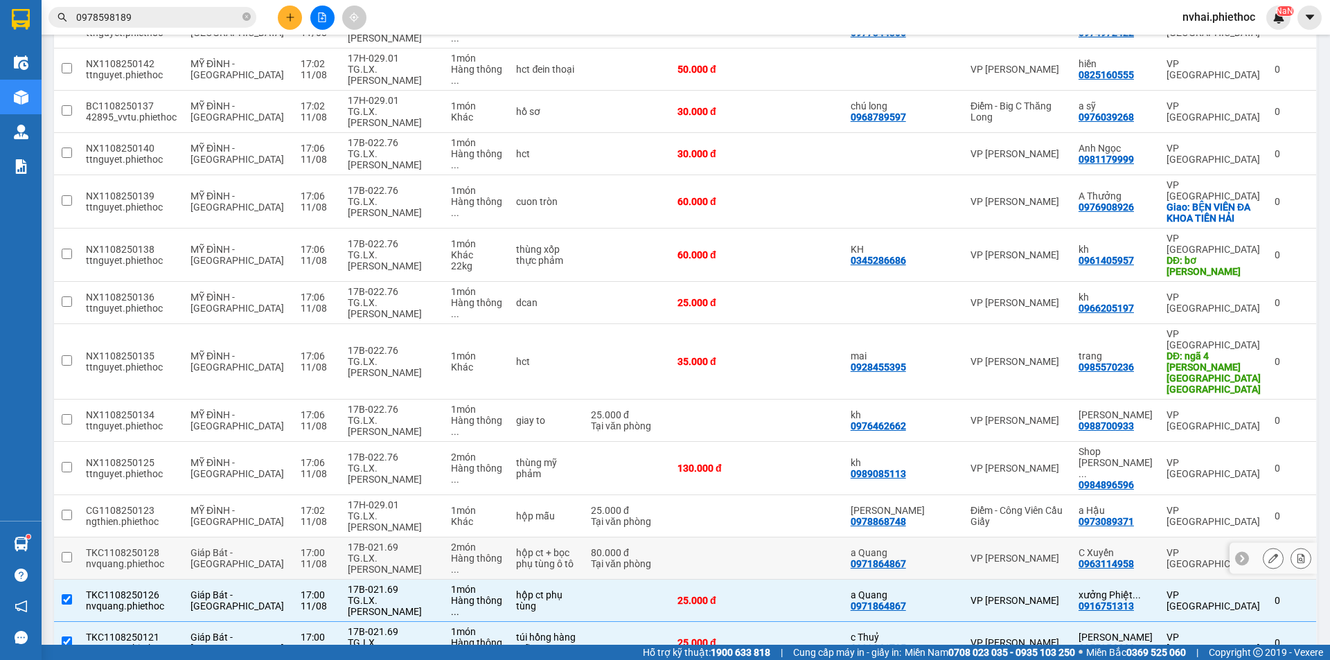
click at [365, 542] on div "17B-021.69" at bounding box center [393, 547] width 90 height 11
checkbox input "true"
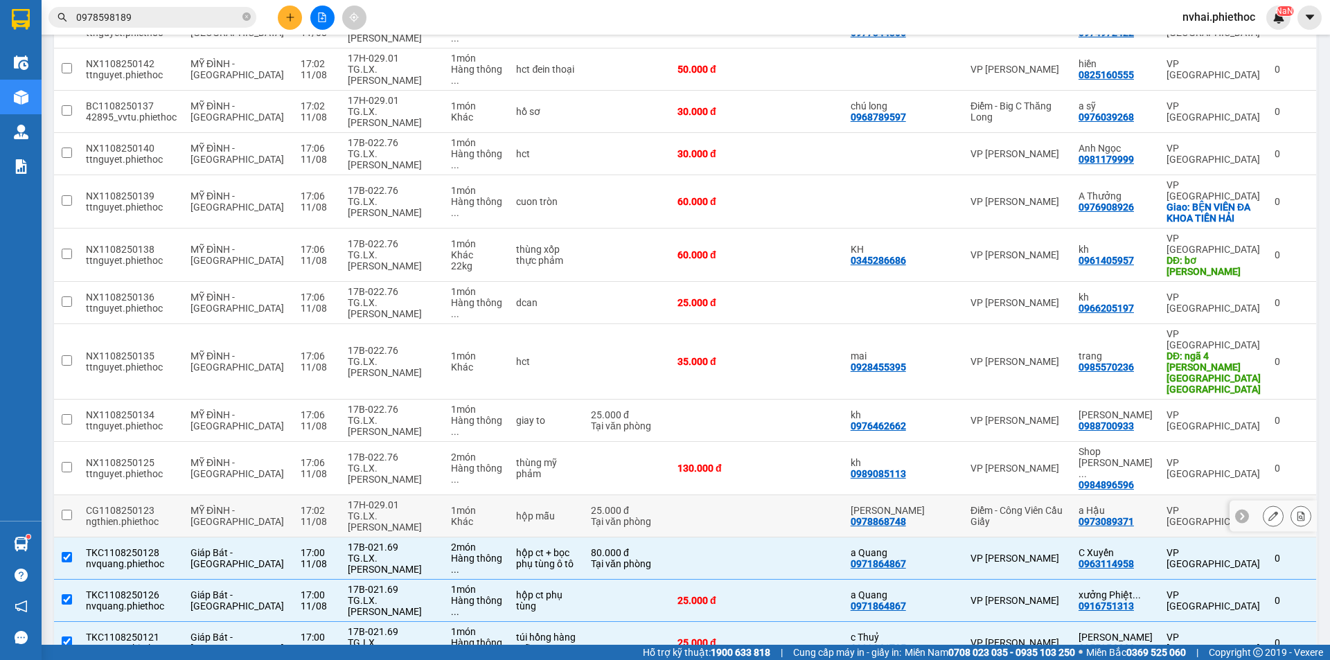
click at [367, 500] on div "17H-029.01" at bounding box center [393, 505] width 90 height 11
checkbox input "true"
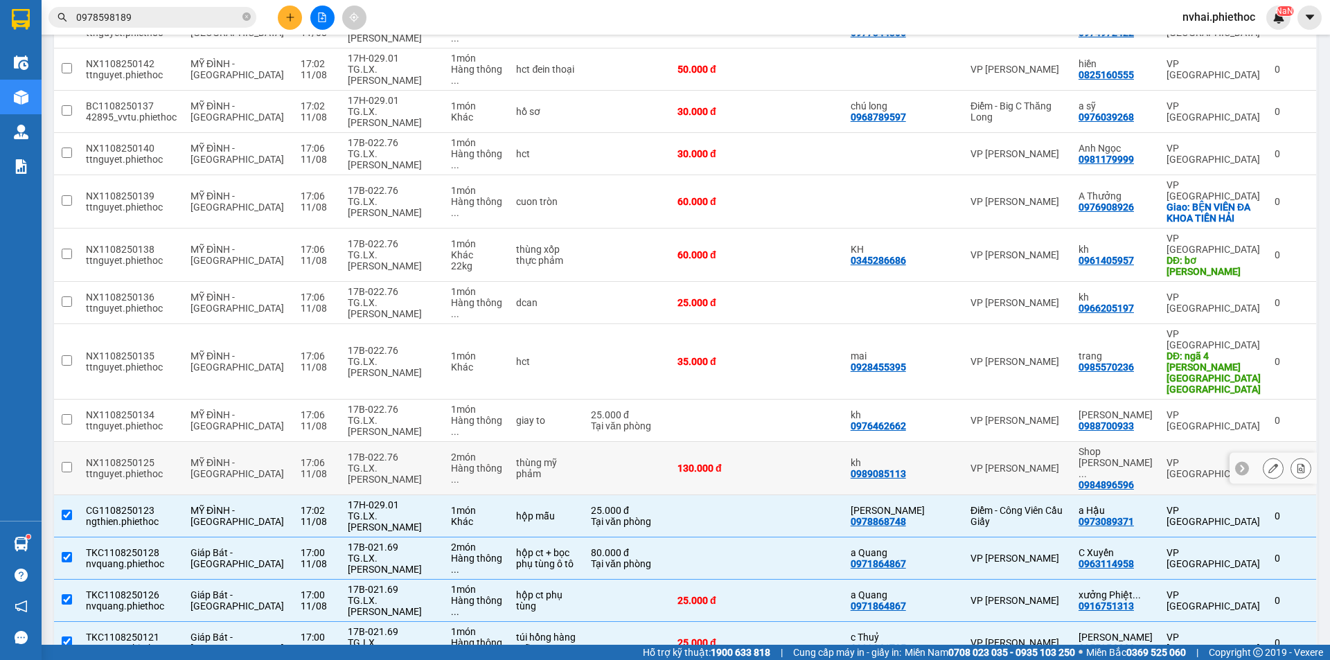
click at [367, 463] on div "TG.LX.[PERSON_NAME]" at bounding box center [393, 474] width 90 height 22
checkbox input "true"
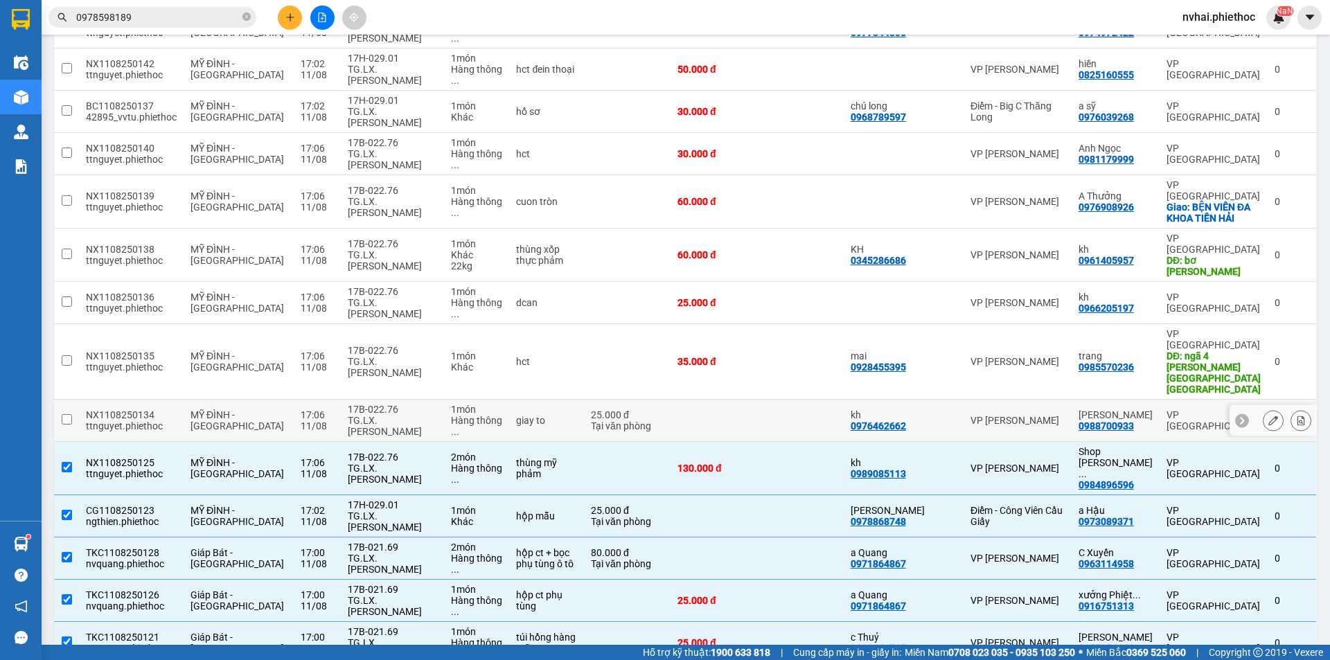
click at [367, 404] on div "17B-022.76" at bounding box center [393, 409] width 90 height 11
checkbox input "true"
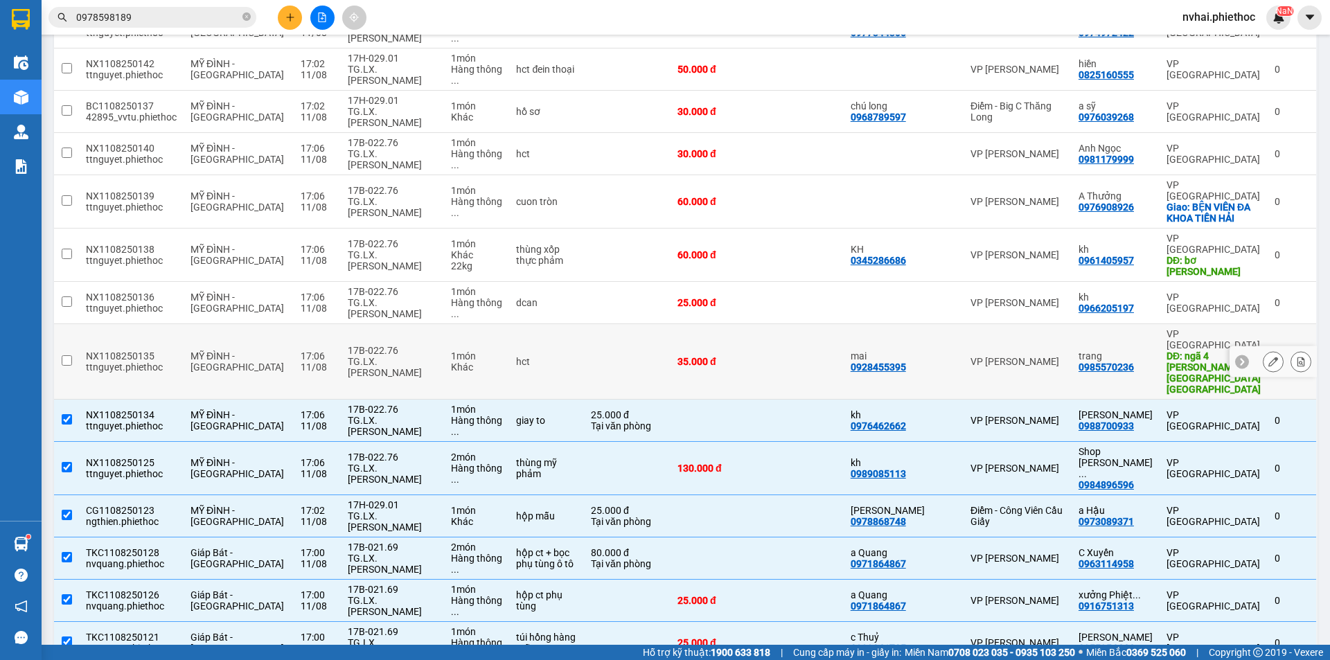
click at [365, 356] on div "TG.LX.[PERSON_NAME]" at bounding box center [393, 367] width 90 height 22
checkbox input "true"
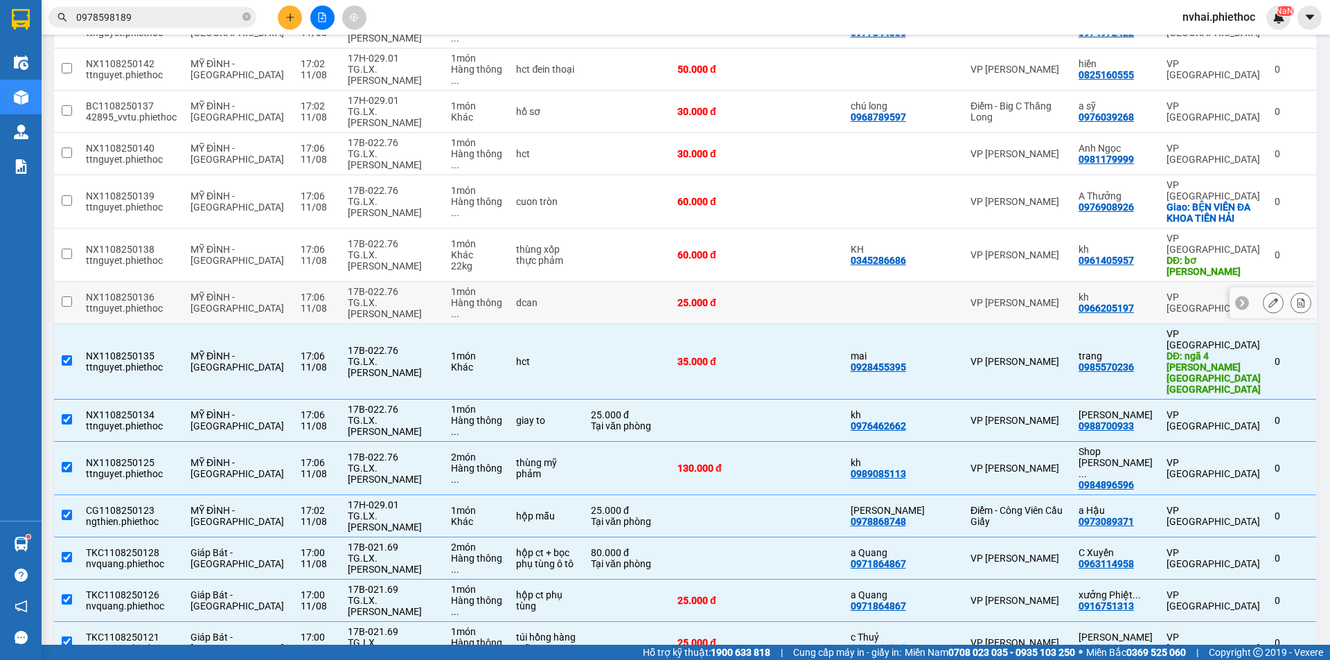
click at [365, 297] on div "TG.LX.[PERSON_NAME]" at bounding box center [393, 308] width 90 height 22
checkbox input "true"
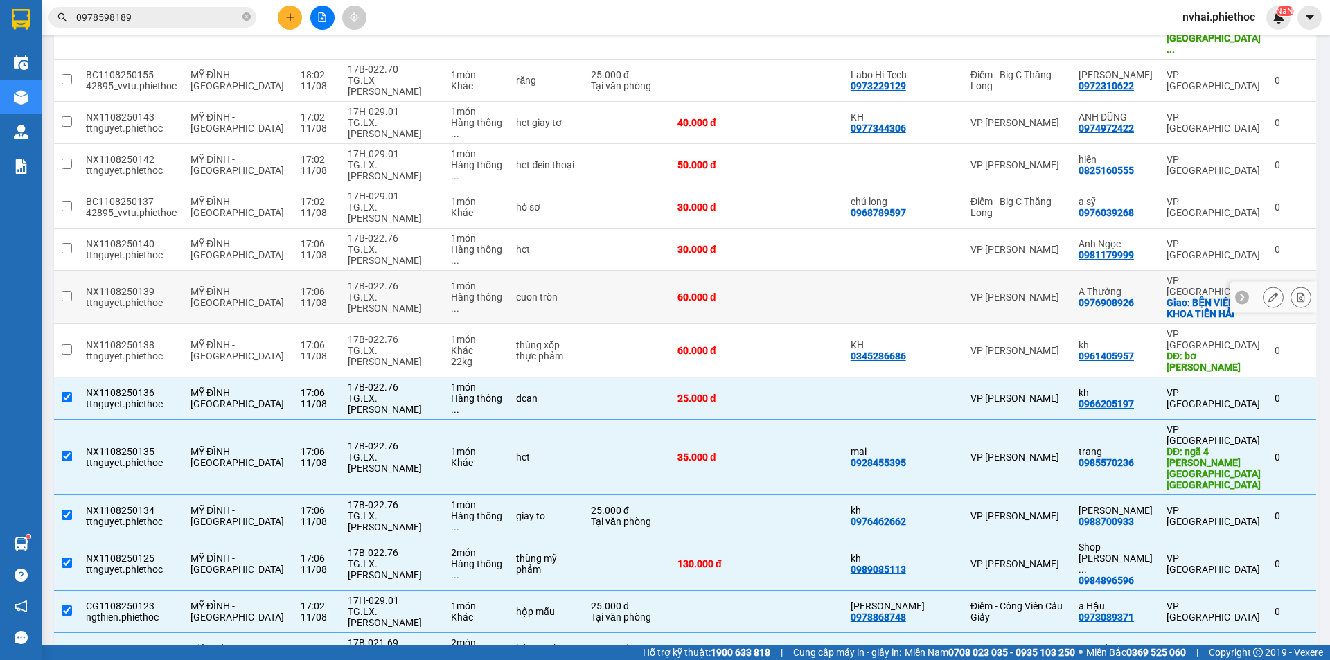
scroll to position [462, 0]
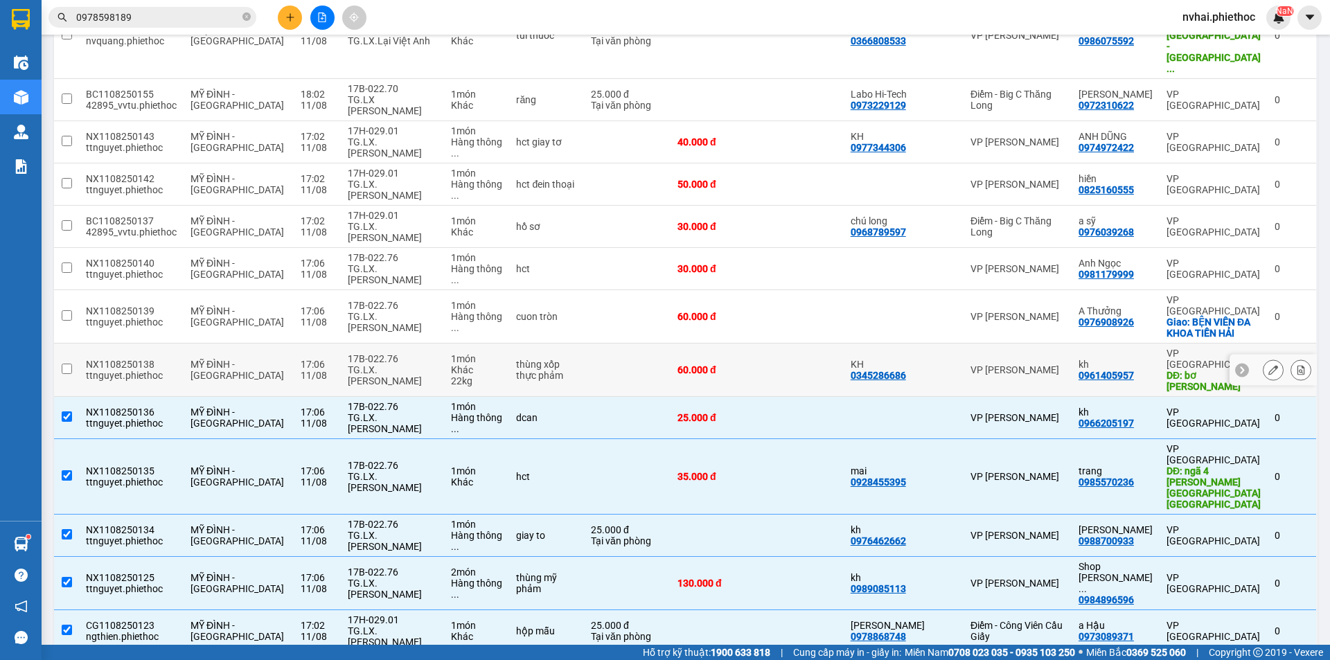
click at [372, 344] on td "17B-022.76 TG.LX.[PERSON_NAME]" at bounding box center [393, 370] width 104 height 53
checkbox input "true"
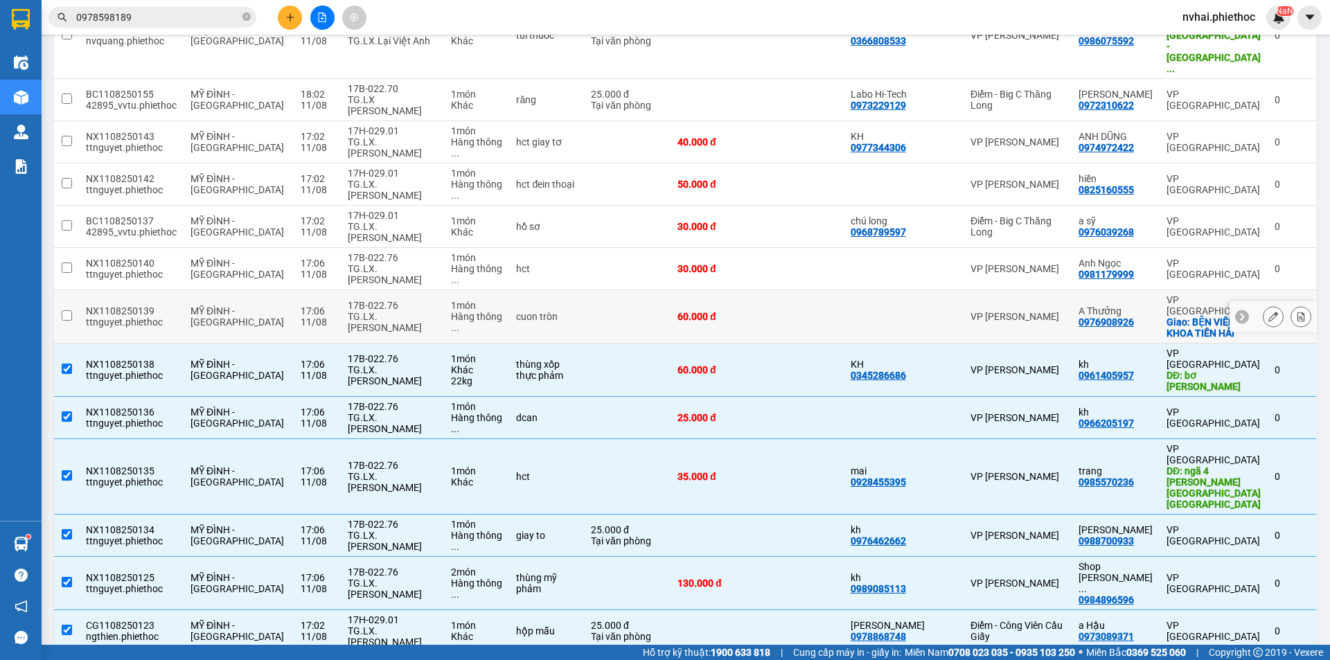
click at [371, 311] on div "TG.LX.[PERSON_NAME]" at bounding box center [393, 322] width 90 height 22
checkbox input "true"
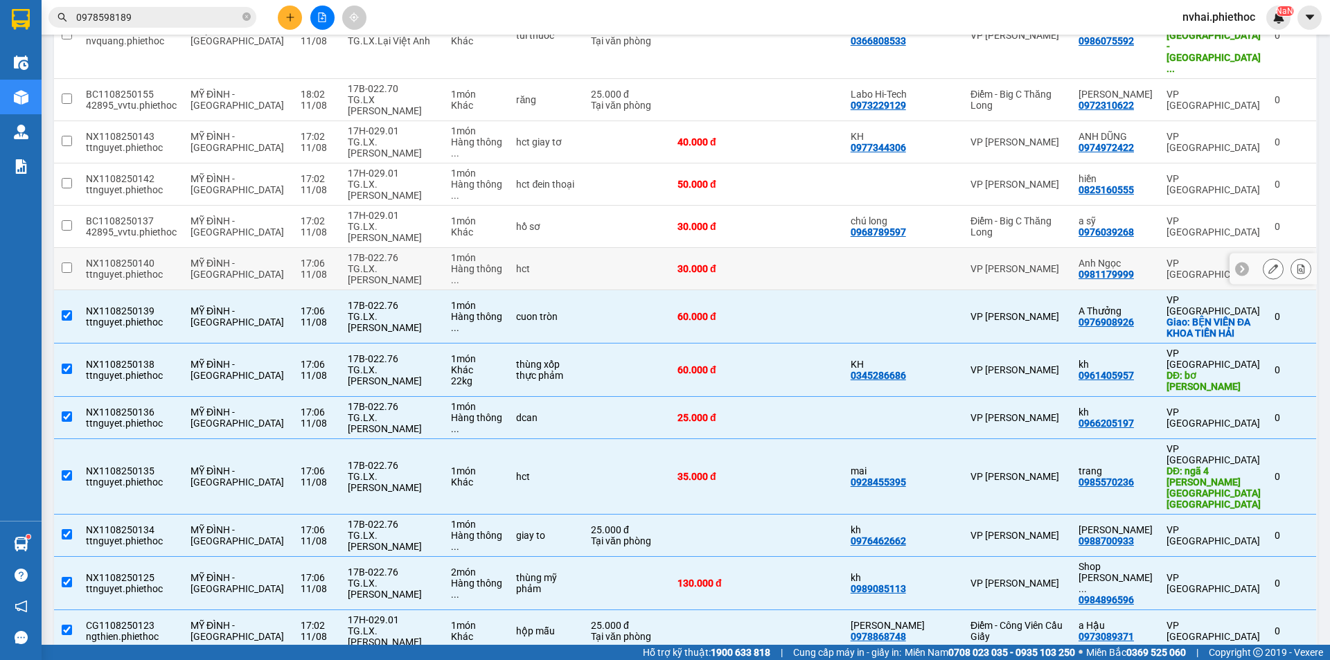
click at [368, 263] on div "TG.LX.[PERSON_NAME]" at bounding box center [393, 274] width 90 height 22
checkbox input "true"
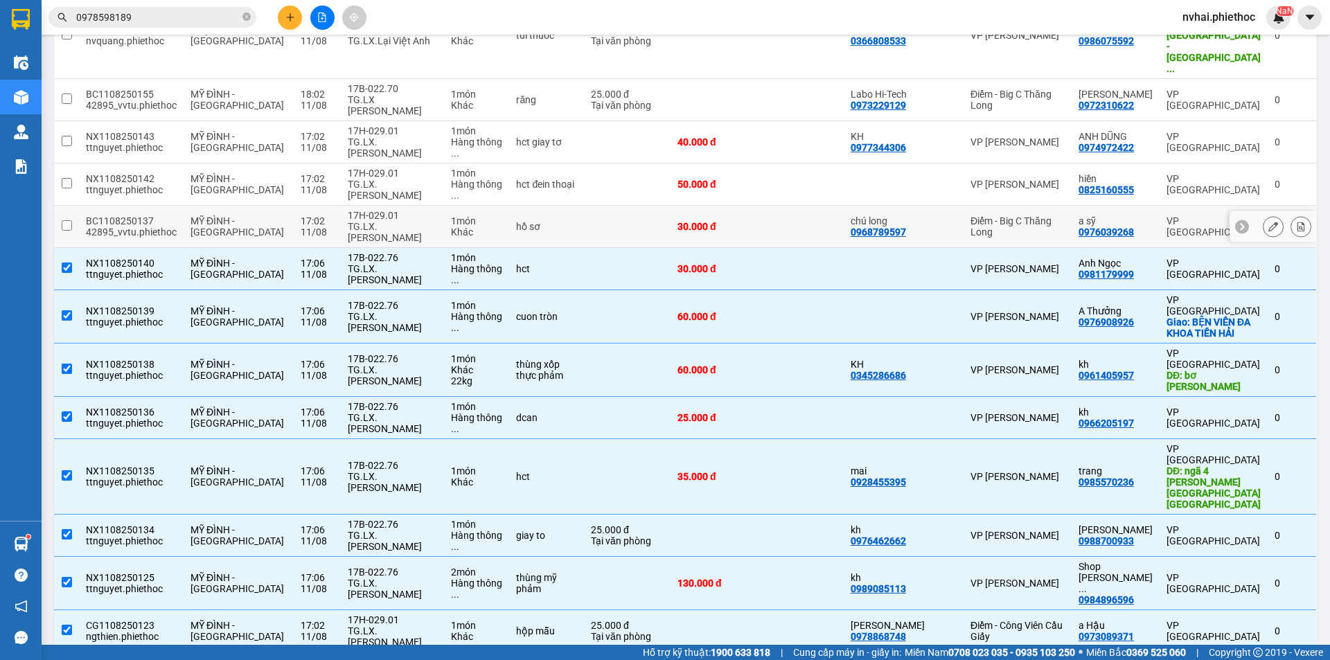
click at [377, 221] on div "TG.LX.[PERSON_NAME]" at bounding box center [393, 232] width 90 height 22
checkbox input "true"
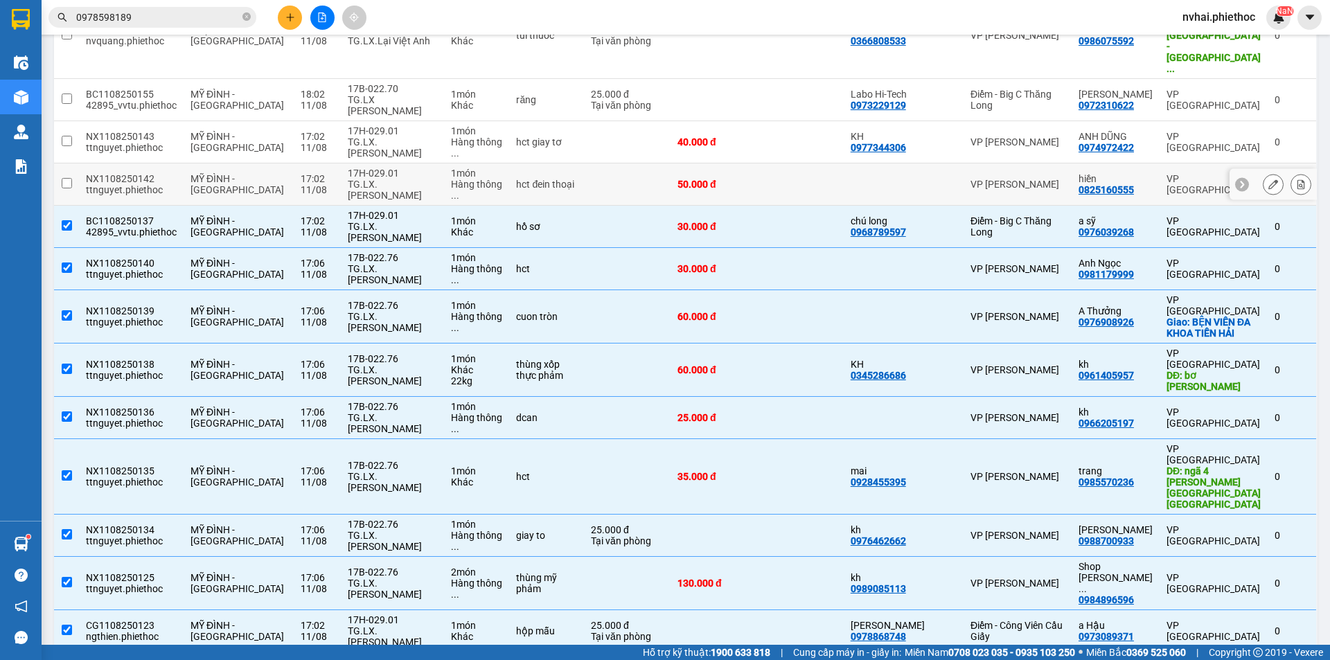
click at [391, 179] on div "TG.LX.[PERSON_NAME]" at bounding box center [393, 190] width 90 height 22
checkbox input "true"
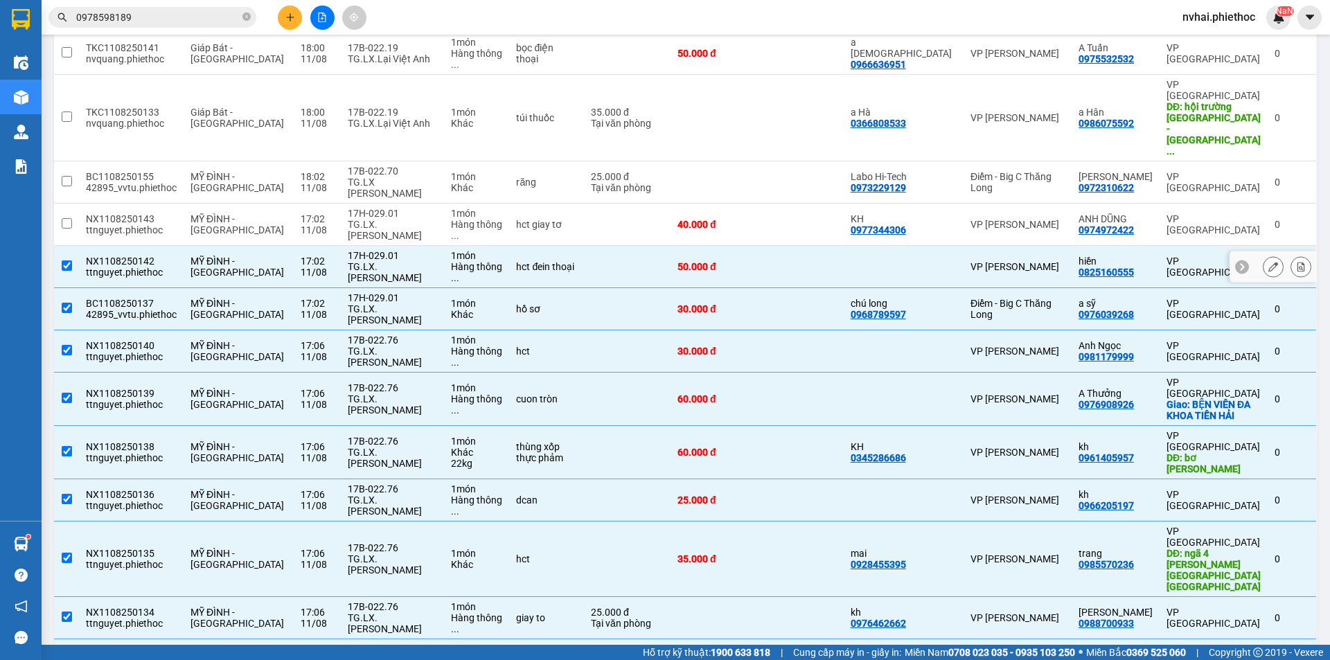
scroll to position [346, 0]
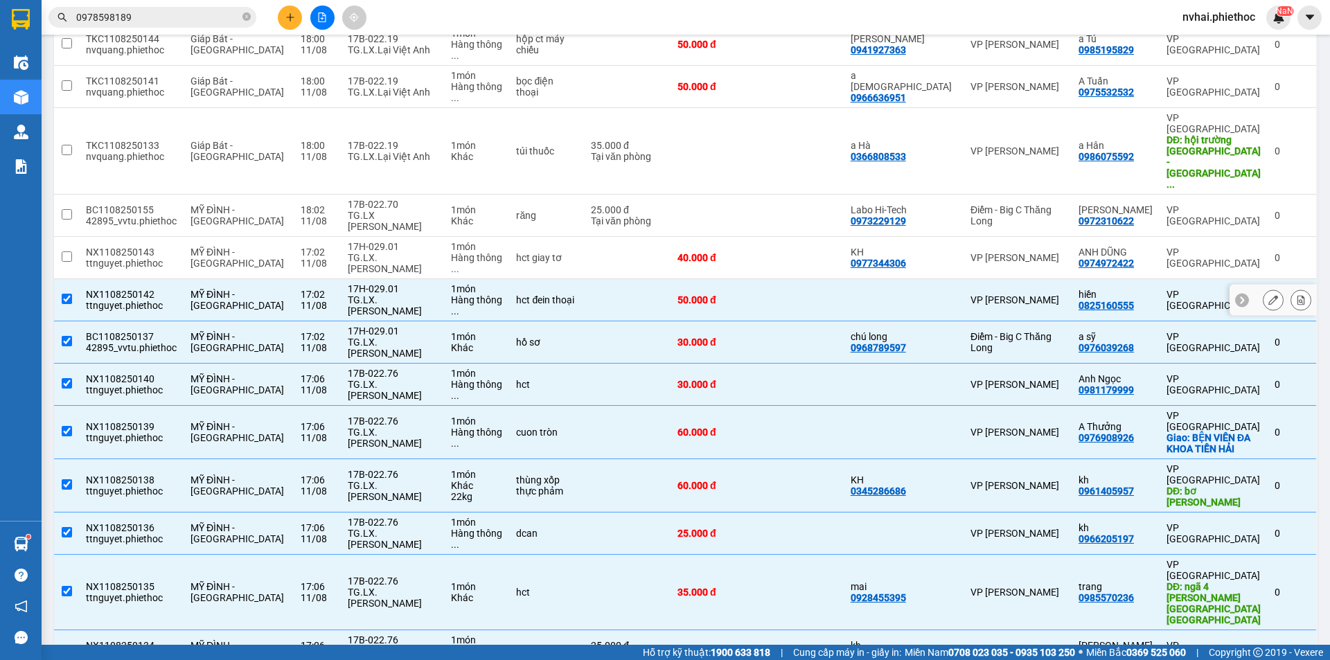
click at [388, 252] on div "TG.LX.[PERSON_NAME]" at bounding box center [393, 263] width 90 height 22
checkbox input "true"
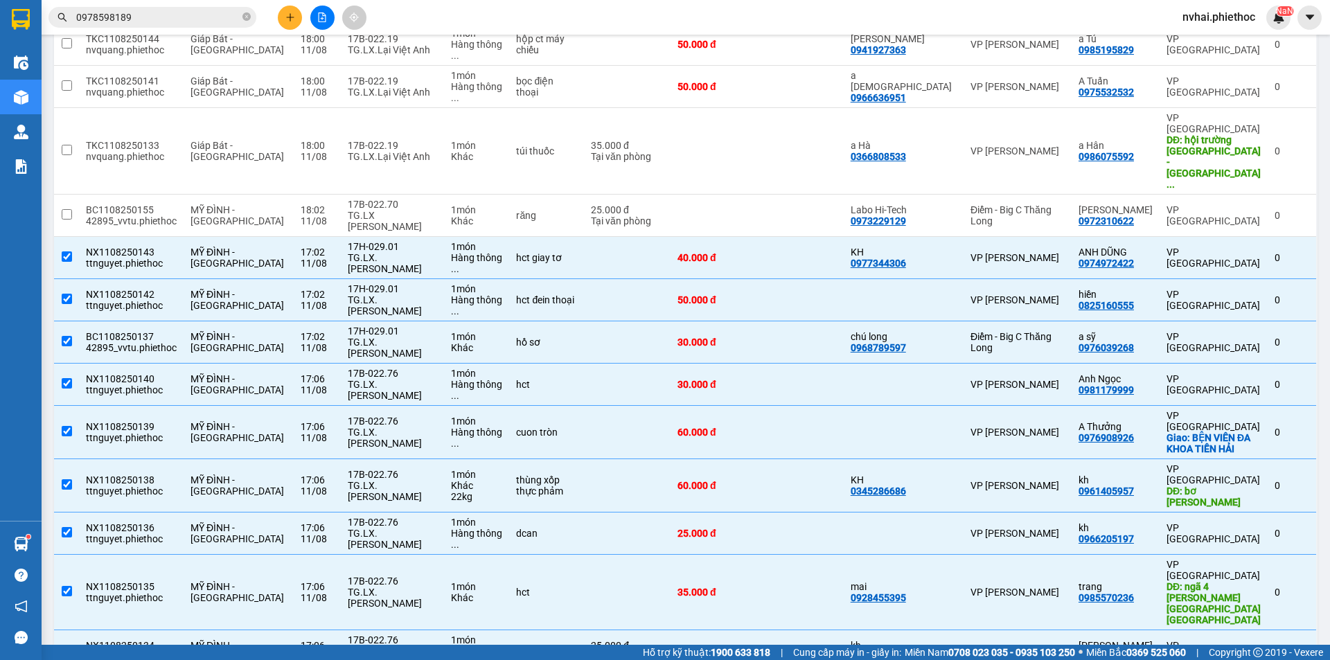
scroll to position [462, 0]
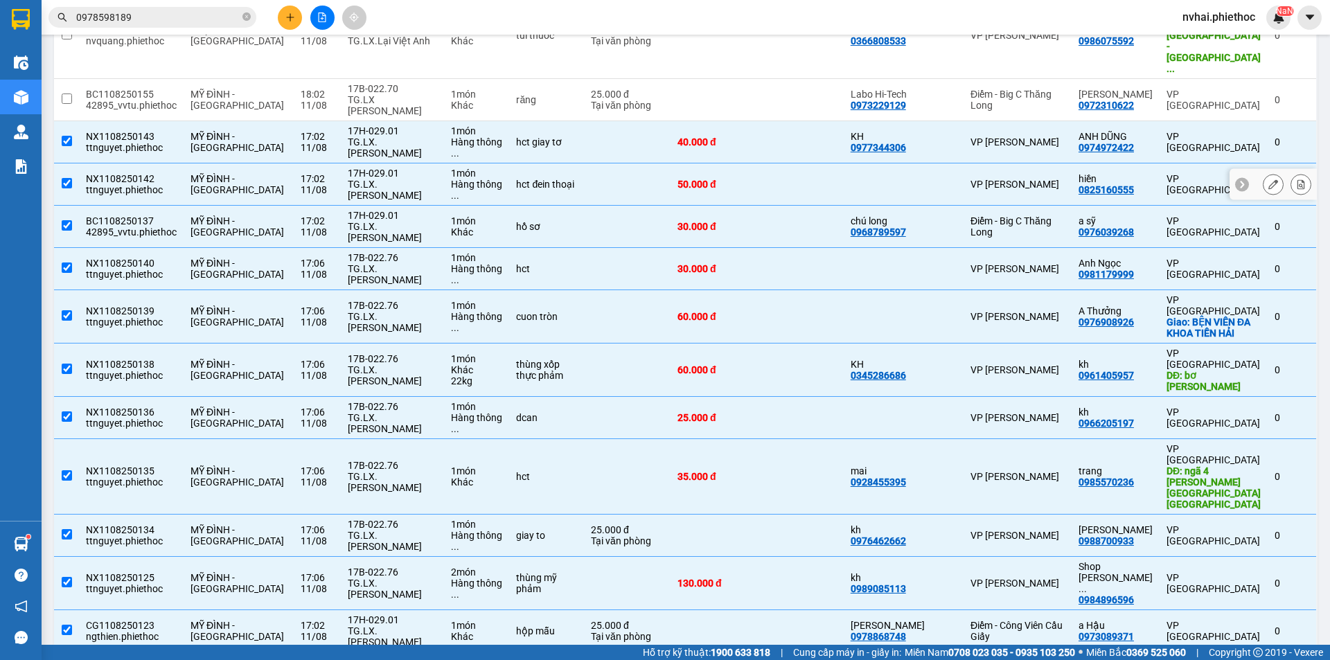
click at [301, 184] on div "11/08" at bounding box center [317, 189] width 33 height 11
checkbox input "false"
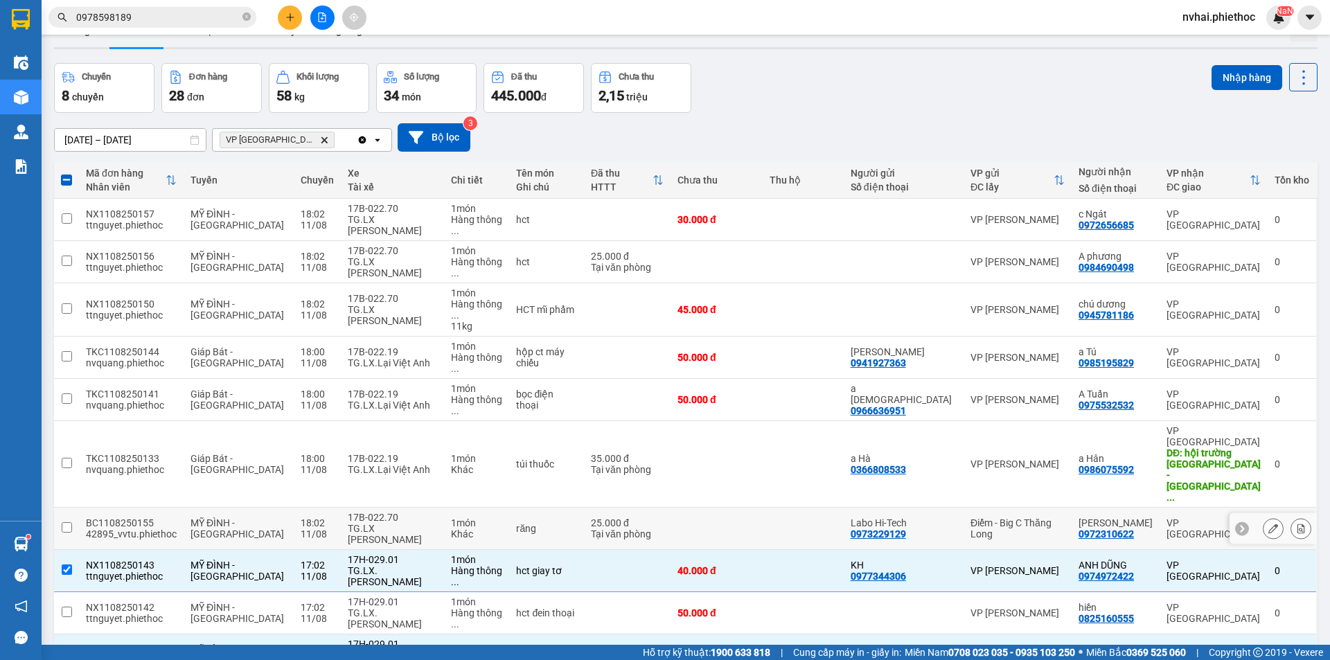
scroll to position [0, 0]
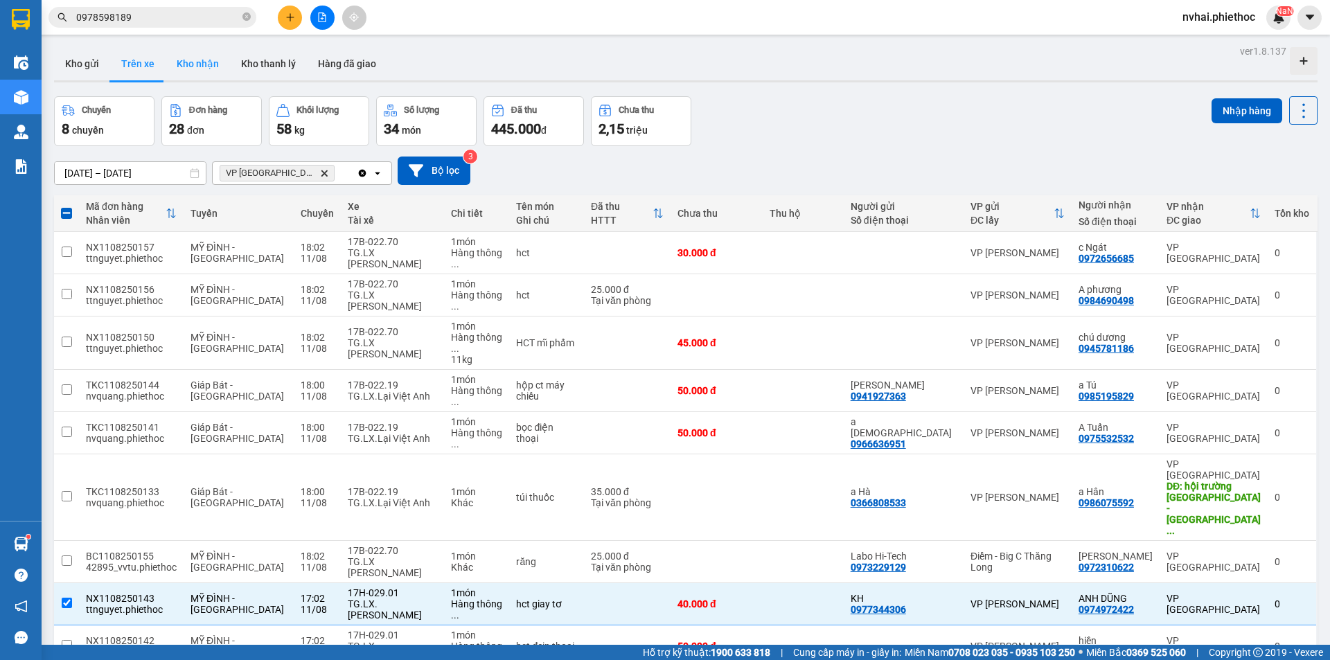
click at [187, 72] on button "Kho nhận" at bounding box center [198, 63] width 64 height 33
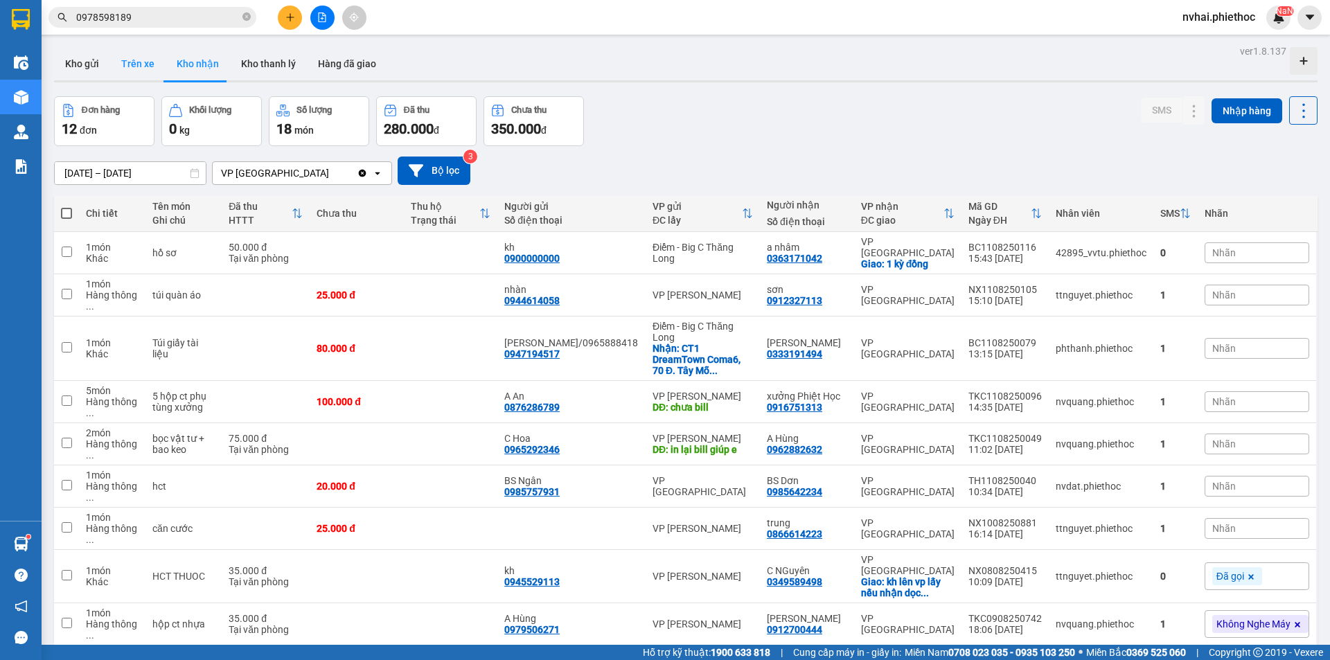
click at [143, 75] on button "Trên xe" at bounding box center [137, 63] width 55 height 33
type input "[DATE] – [DATE]"
click at [143, 75] on button "Trên xe" at bounding box center [137, 63] width 55 height 33
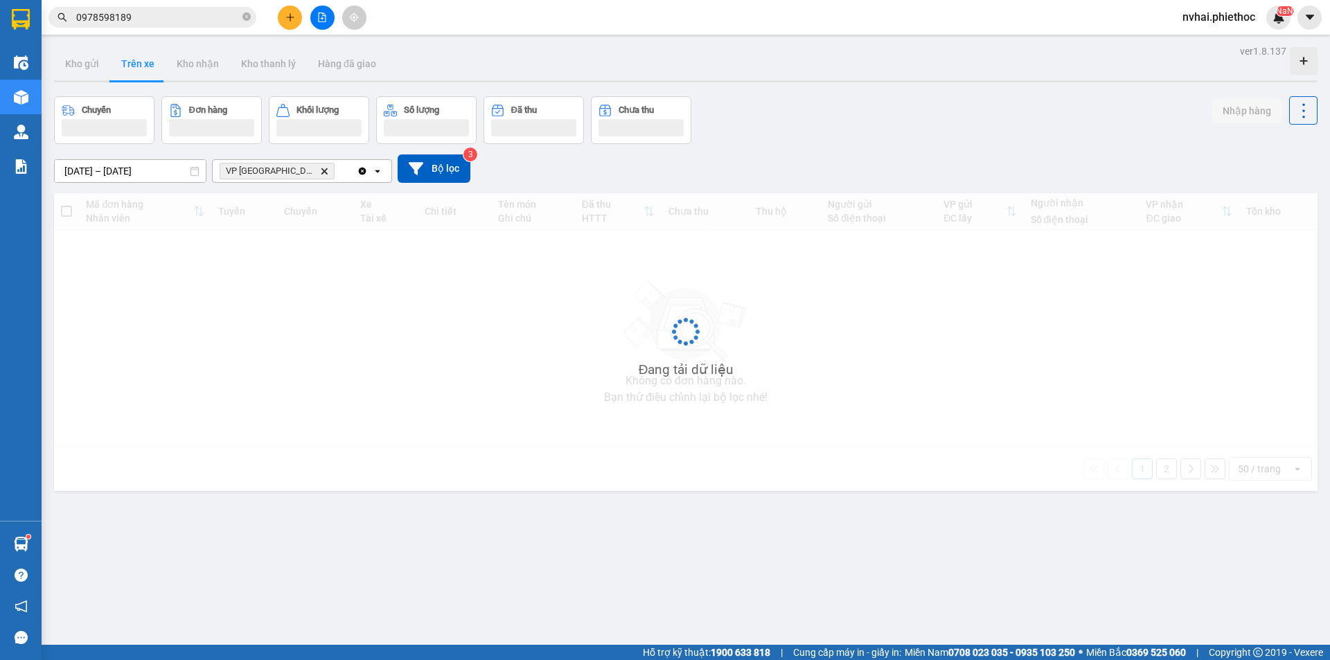
click at [143, 75] on button "Trên xe" at bounding box center [137, 63] width 55 height 33
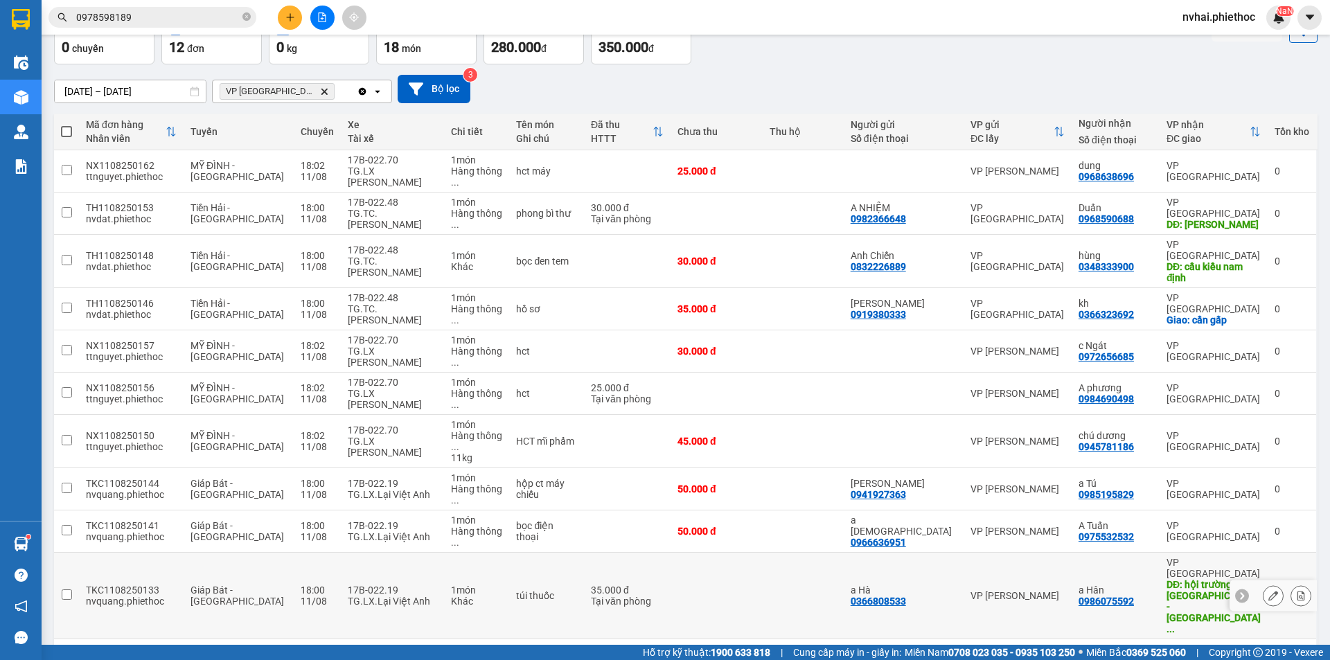
scroll to position [116, 0]
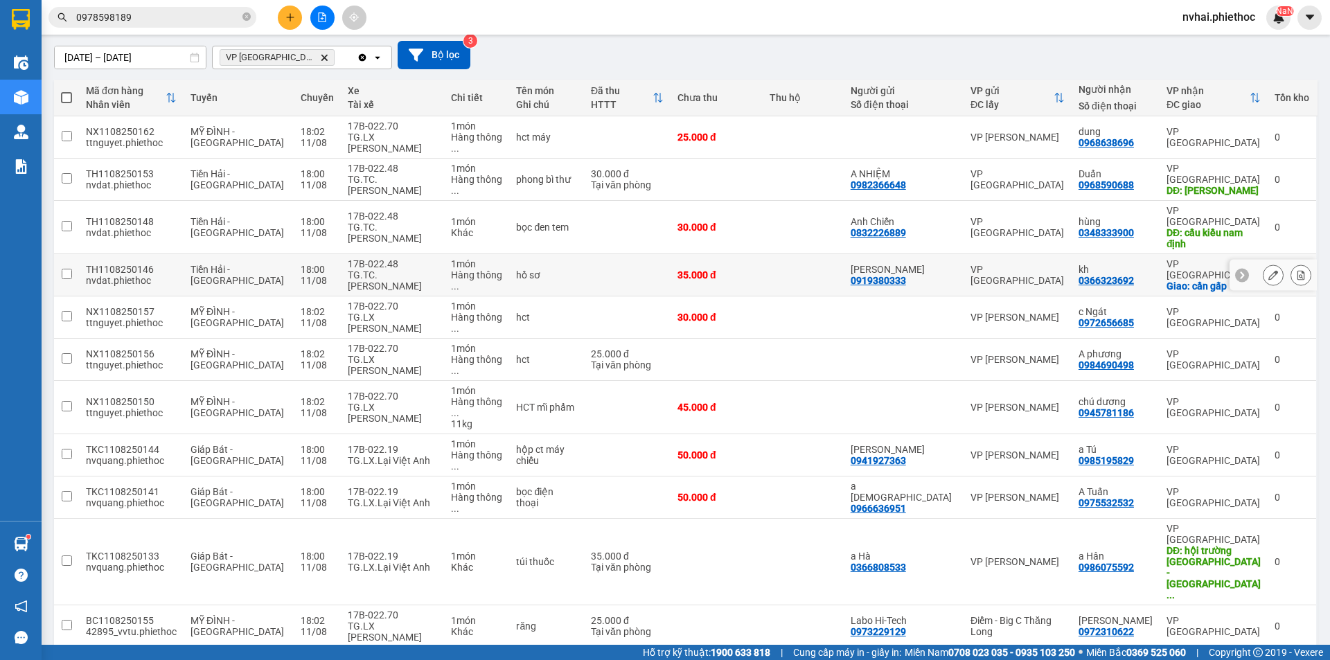
click at [791, 254] on td at bounding box center [803, 275] width 80 height 42
checkbox input "true"
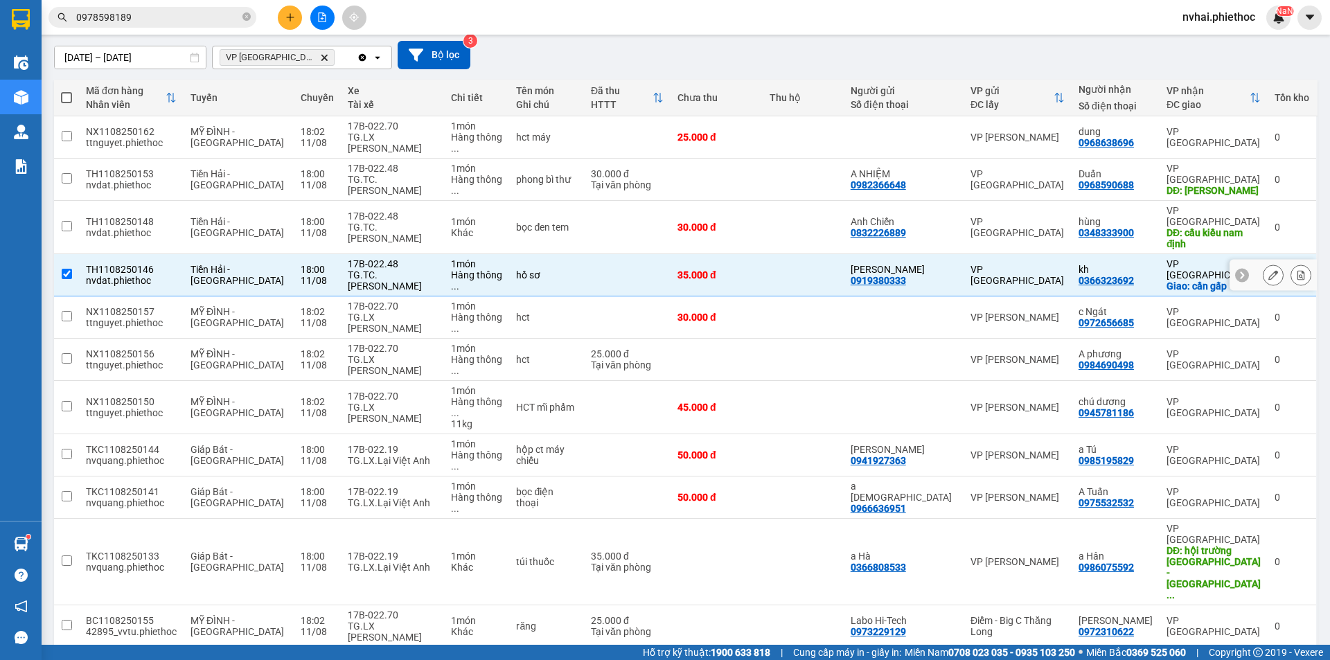
click at [789, 211] on td at bounding box center [803, 227] width 80 height 53
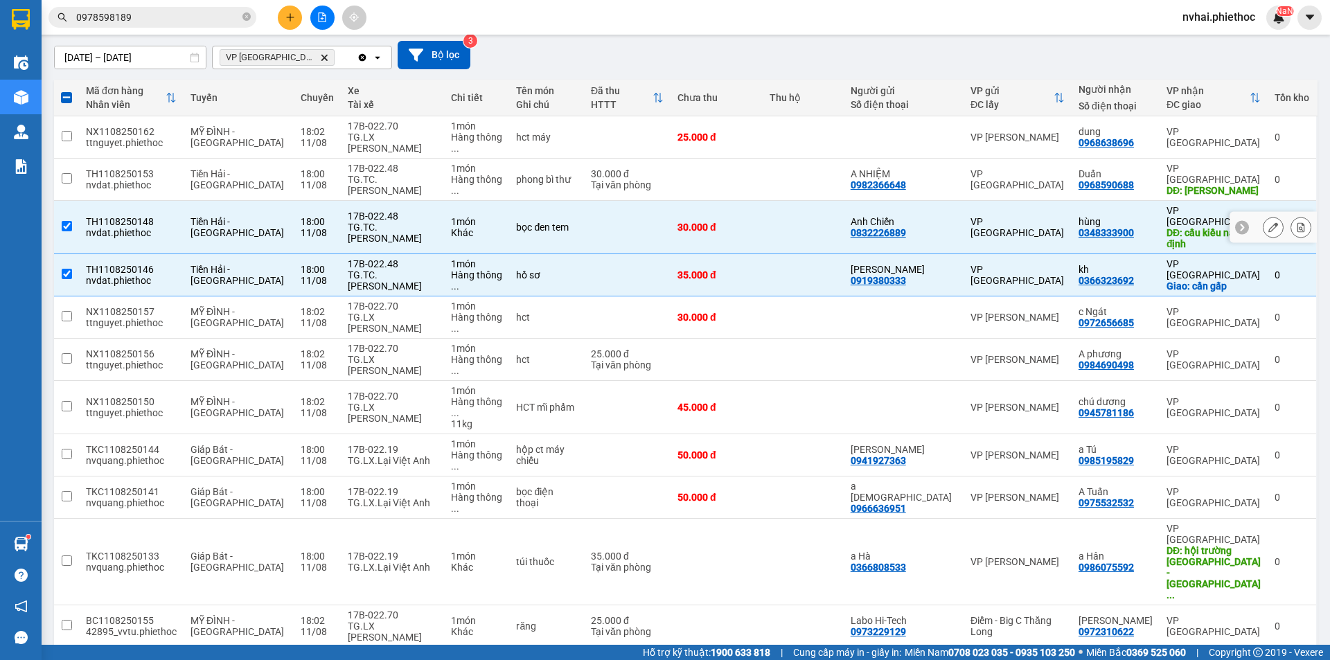
click at [764, 201] on td "30.000 đ" at bounding box center [717, 227] width 93 height 53
checkbox input "false"
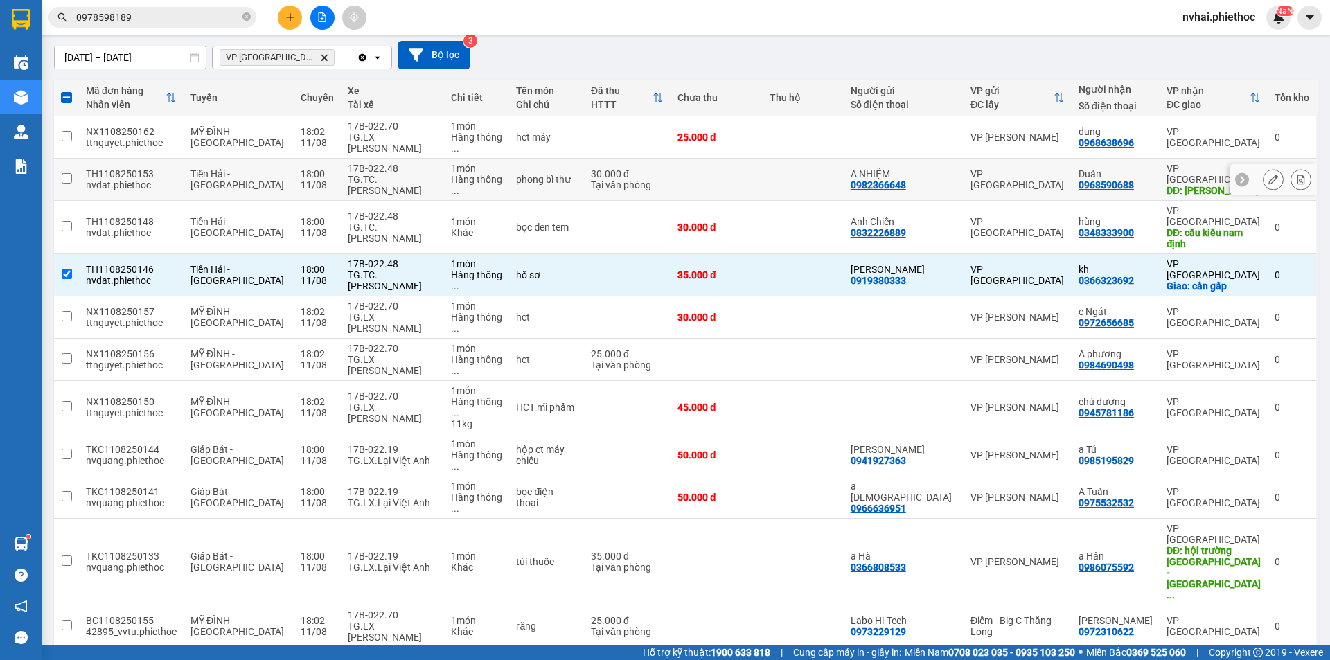
click at [764, 170] on td at bounding box center [717, 180] width 93 height 42
checkbox input "true"
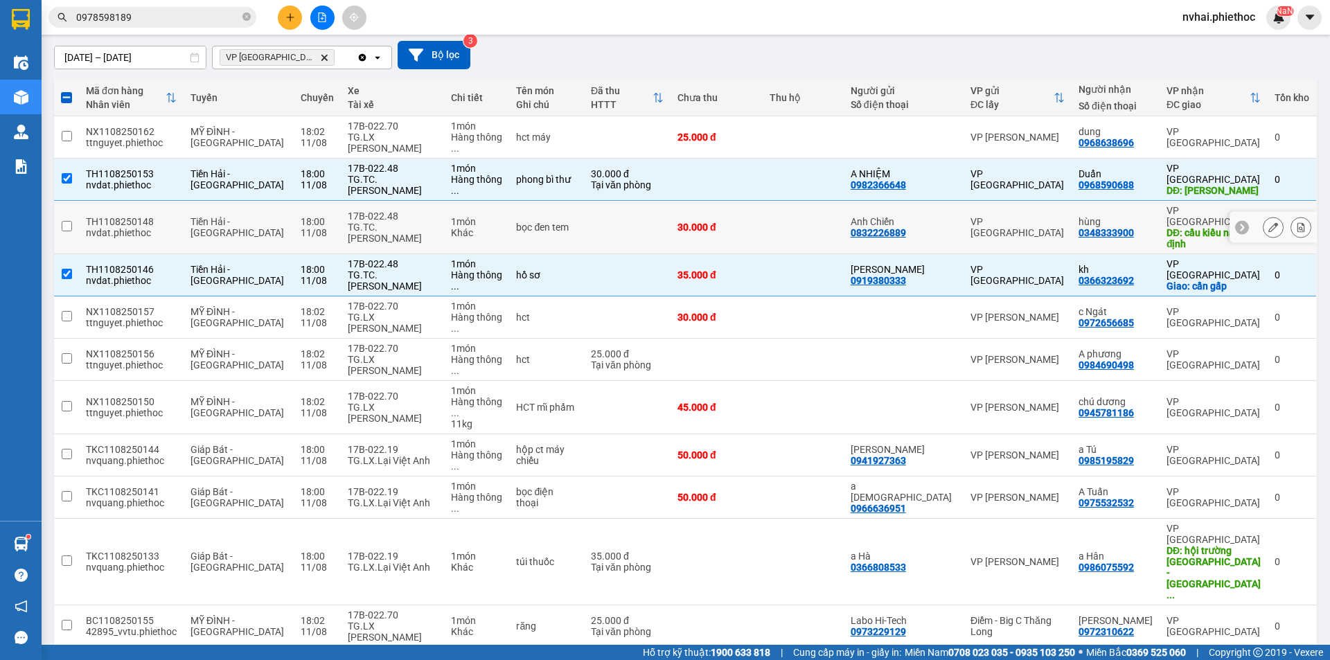
drag, startPoint x: 775, startPoint y: 198, endPoint x: 779, endPoint y: 205, distance: 7.7
click at [757, 222] on div "30.000 đ" at bounding box center [717, 227] width 79 height 11
checkbox input "true"
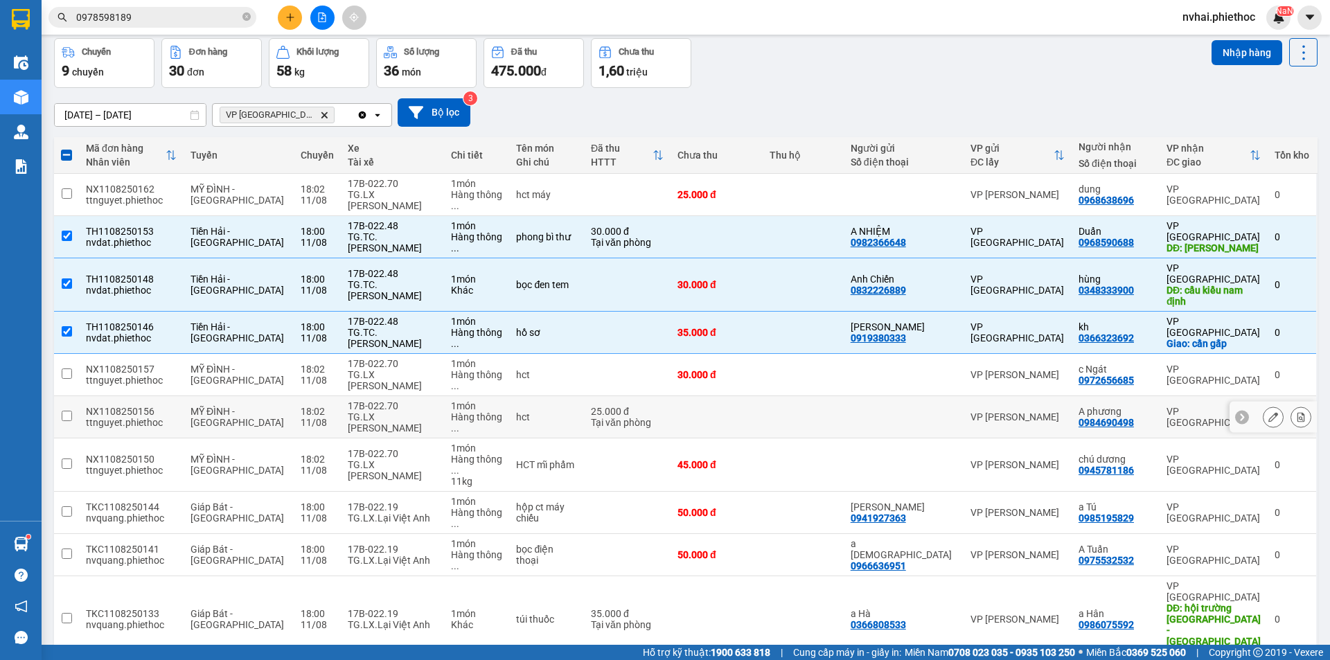
scroll to position [0, 0]
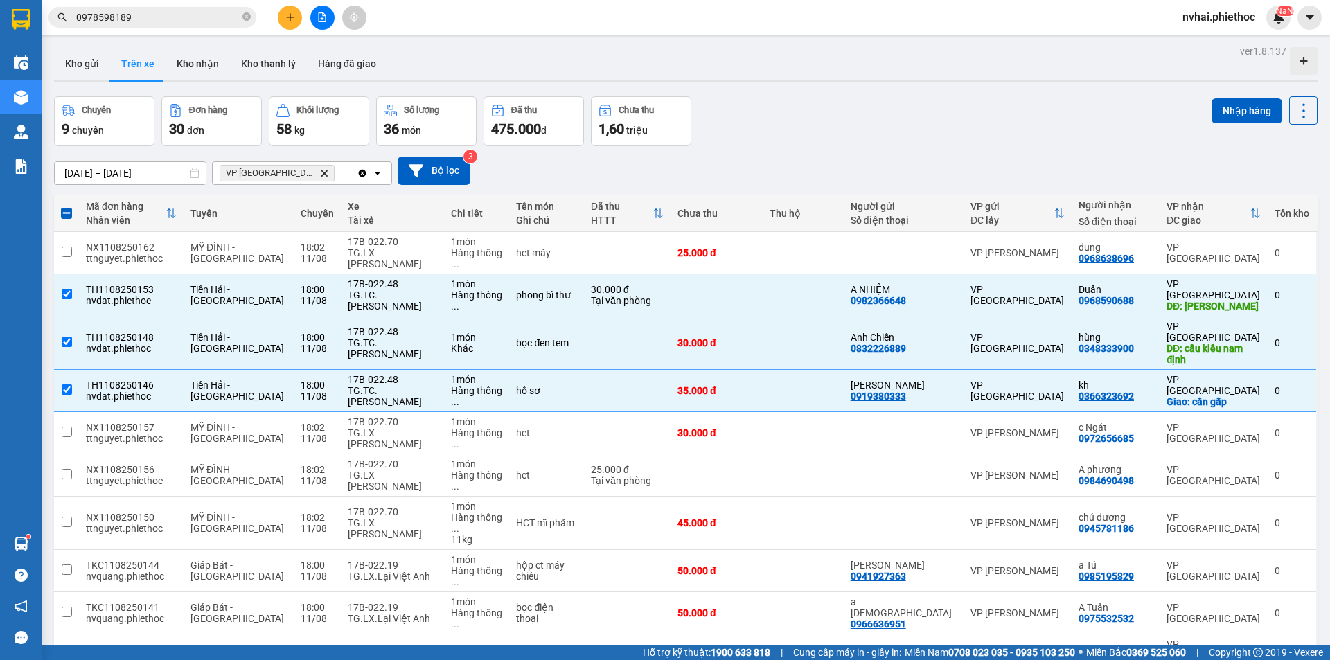
click at [169, 19] on input "0978598189" at bounding box center [158, 17] width 164 height 15
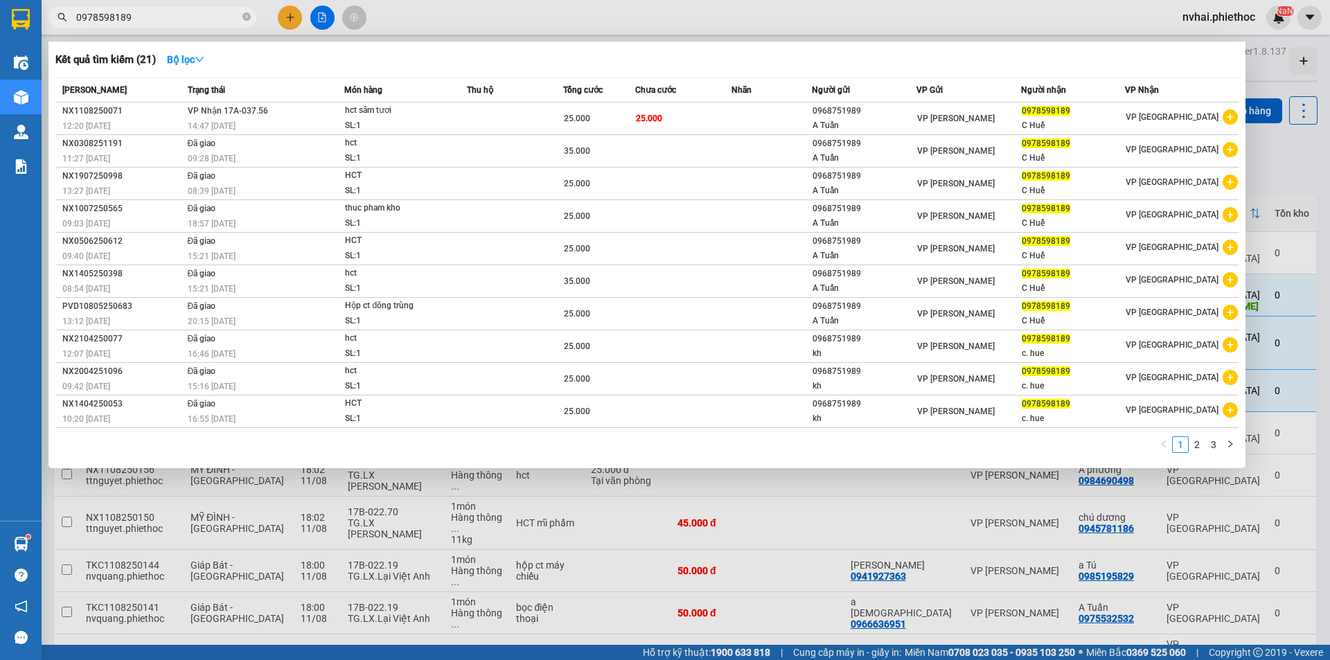
click at [169, 19] on input "0978598189" at bounding box center [158, 17] width 164 height 15
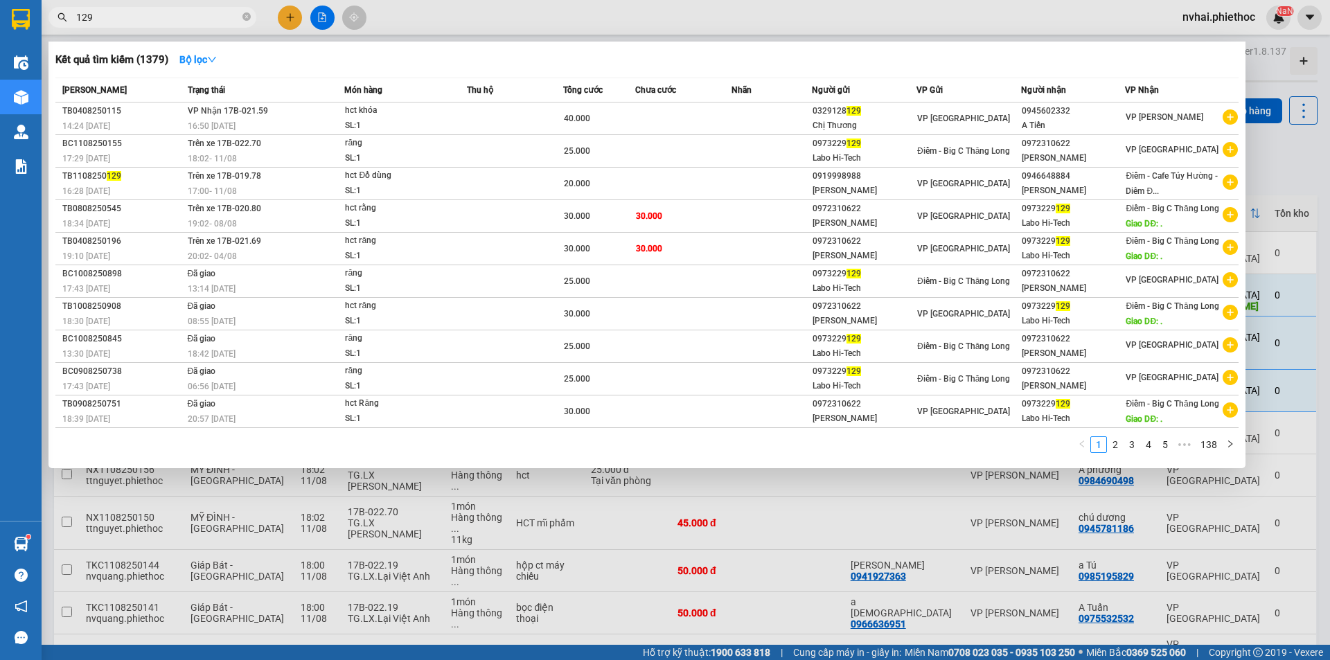
click at [140, 22] on input "129" at bounding box center [158, 17] width 164 height 15
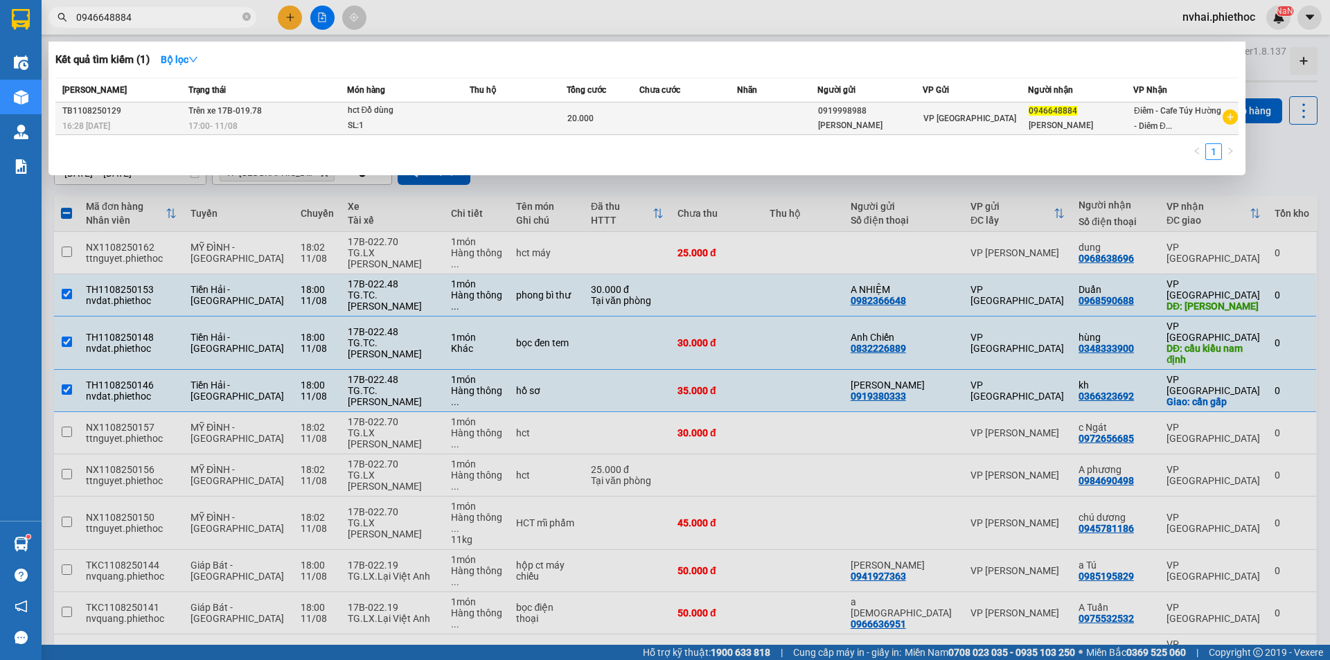
type input "0946648884"
click at [396, 114] on div "hct Đồ dùng" at bounding box center [400, 110] width 104 height 15
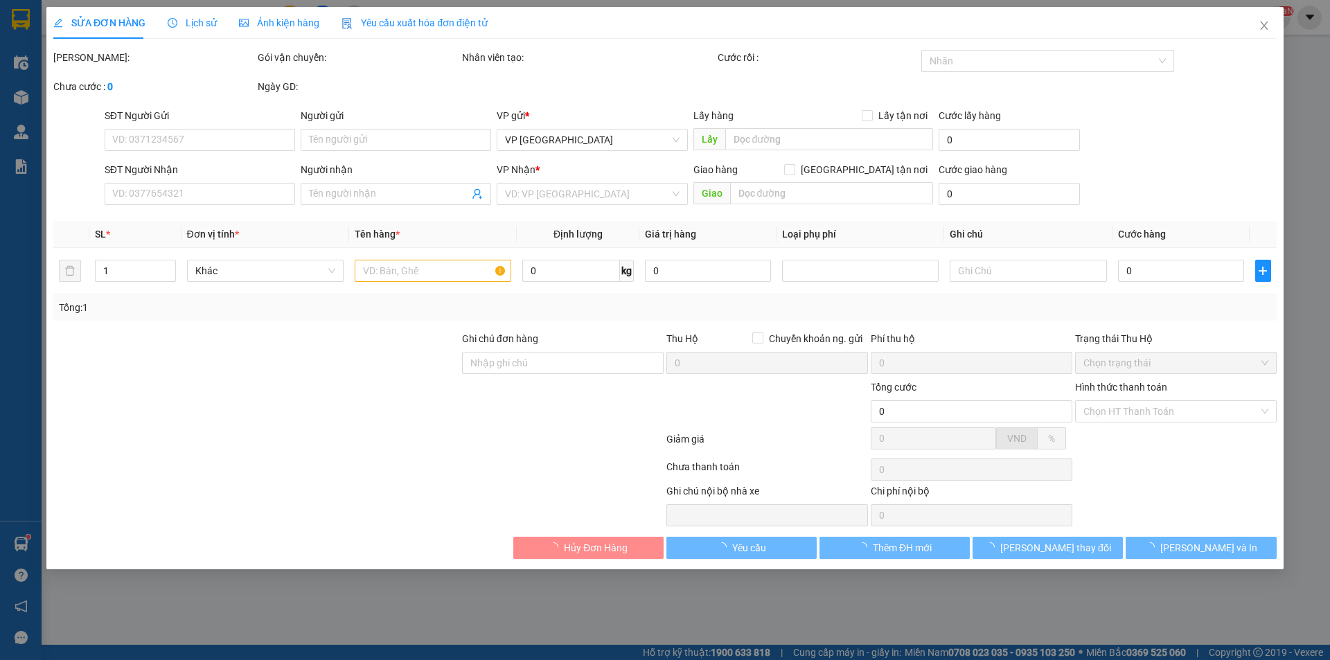
type input "0919998988"
type input "Linh"
type input "0946648884"
type input "Anh Thái"
type input "20.000"
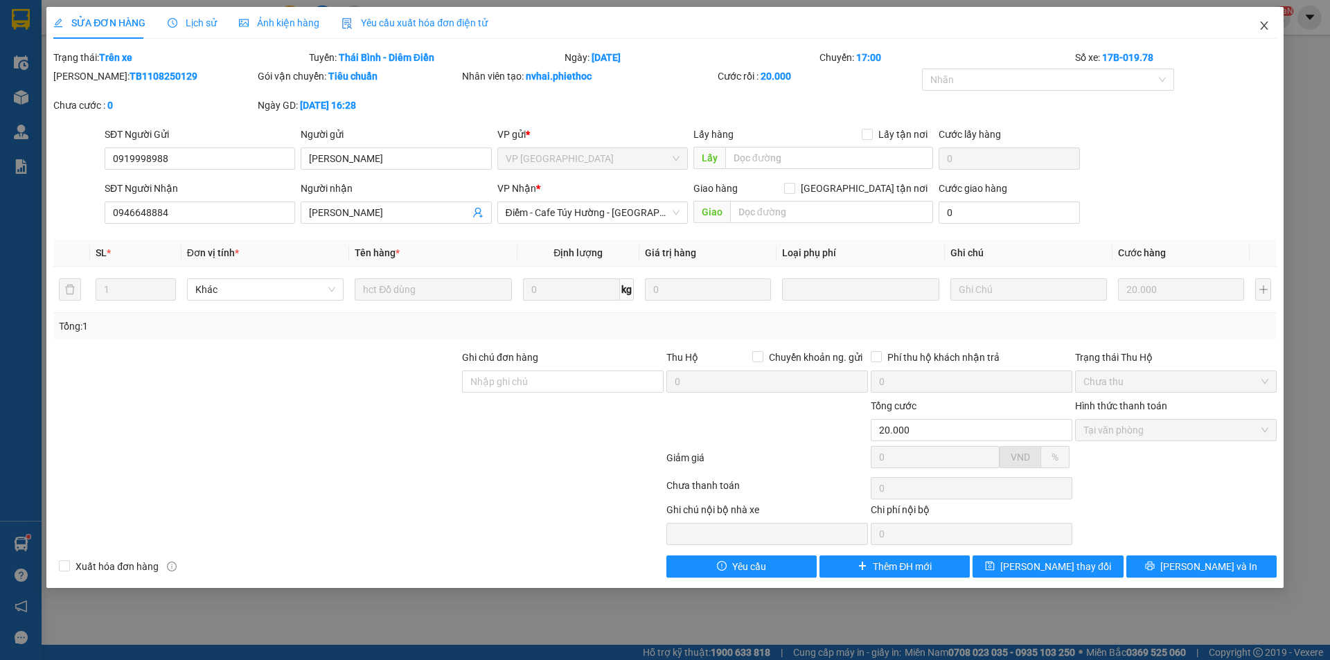
drag, startPoint x: 1262, startPoint y: 27, endPoint x: 1250, endPoint y: 87, distance: 60.9
click at [1250, 87] on div "SỬA ĐƠN HÀNG Lịch sử Ảnh kiện hàng Yêu cầu xuất hóa đơn điện tử Total Paid Fee …" at bounding box center [664, 297] width 1237 height 581
click at [209, 21] on span "Lịch sử" at bounding box center [192, 22] width 49 height 11
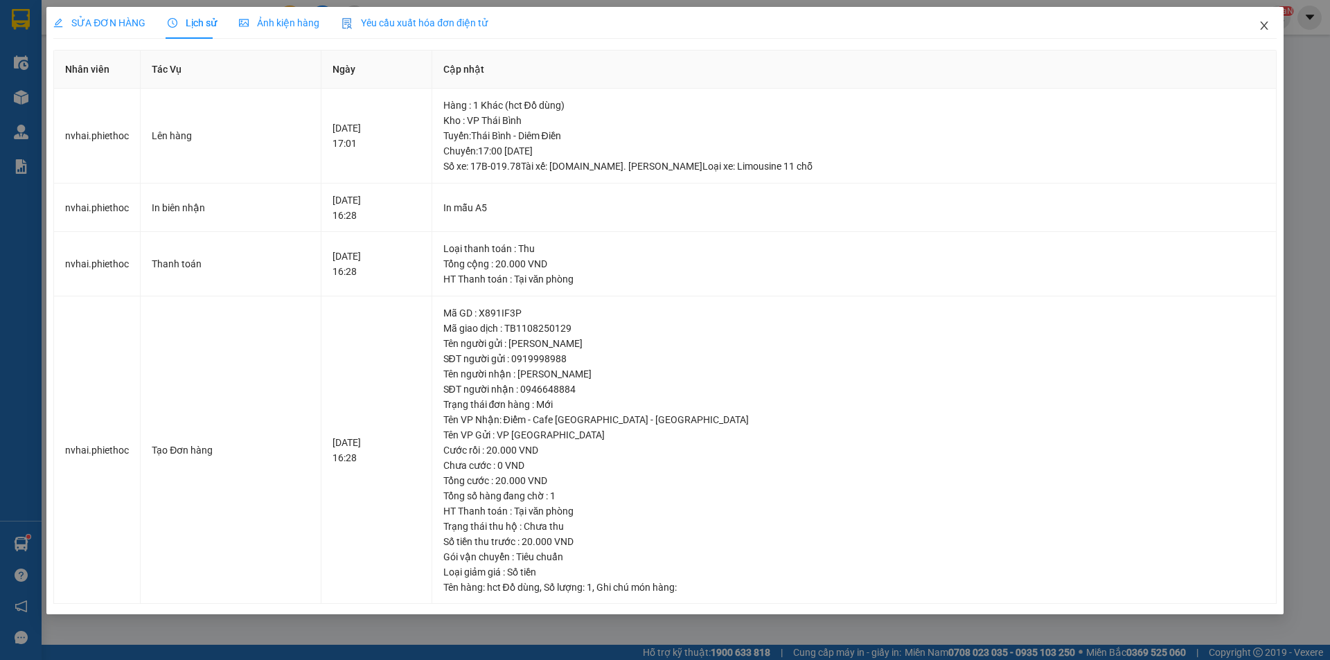
click at [1265, 29] on icon "close" at bounding box center [1264, 25] width 11 height 11
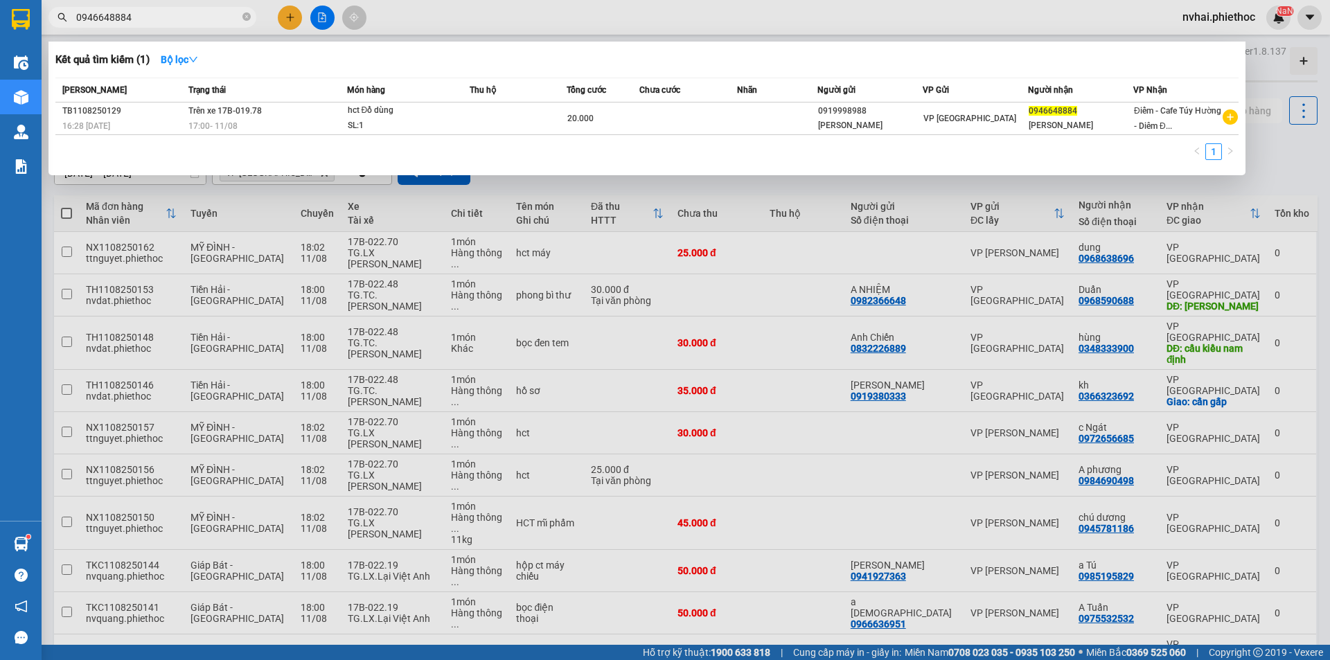
click at [161, 17] on input "0946648884" at bounding box center [158, 17] width 164 height 15
click at [619, 338] on div at bounding box center [665, 330] width 1330 height 660
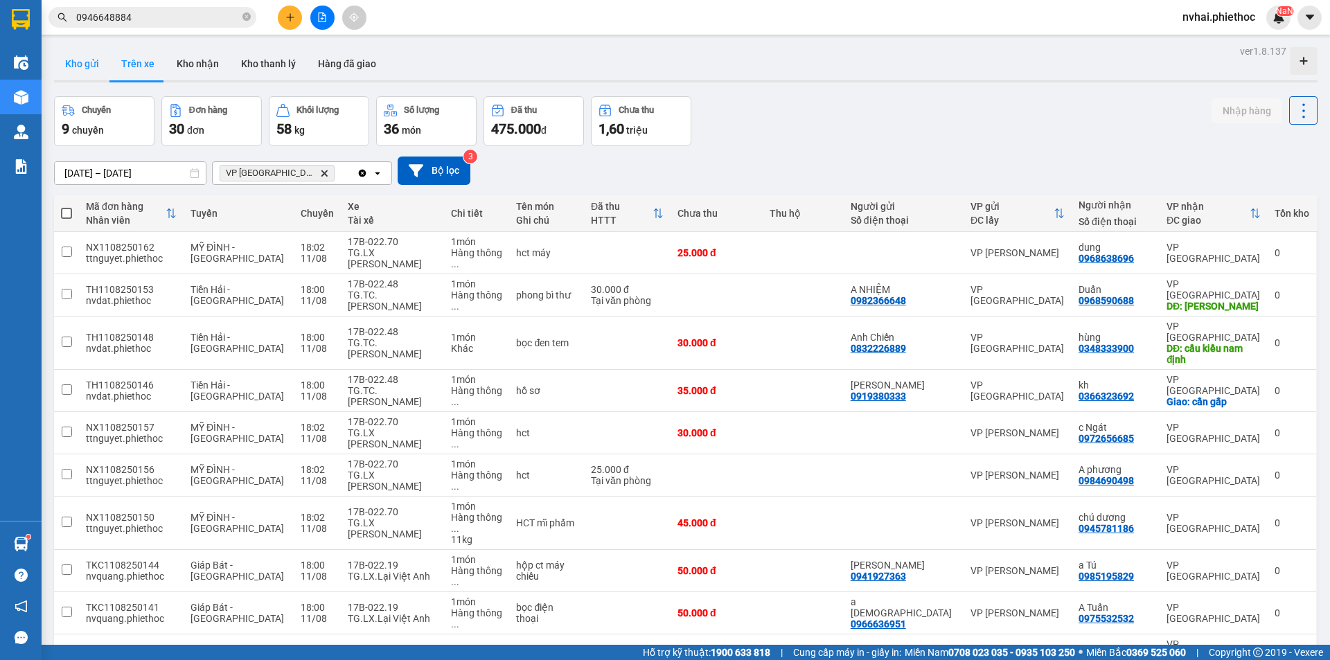
click at [89, 60] on button "Kho gửi" at bounding box center [82, 63] width 56 height 33
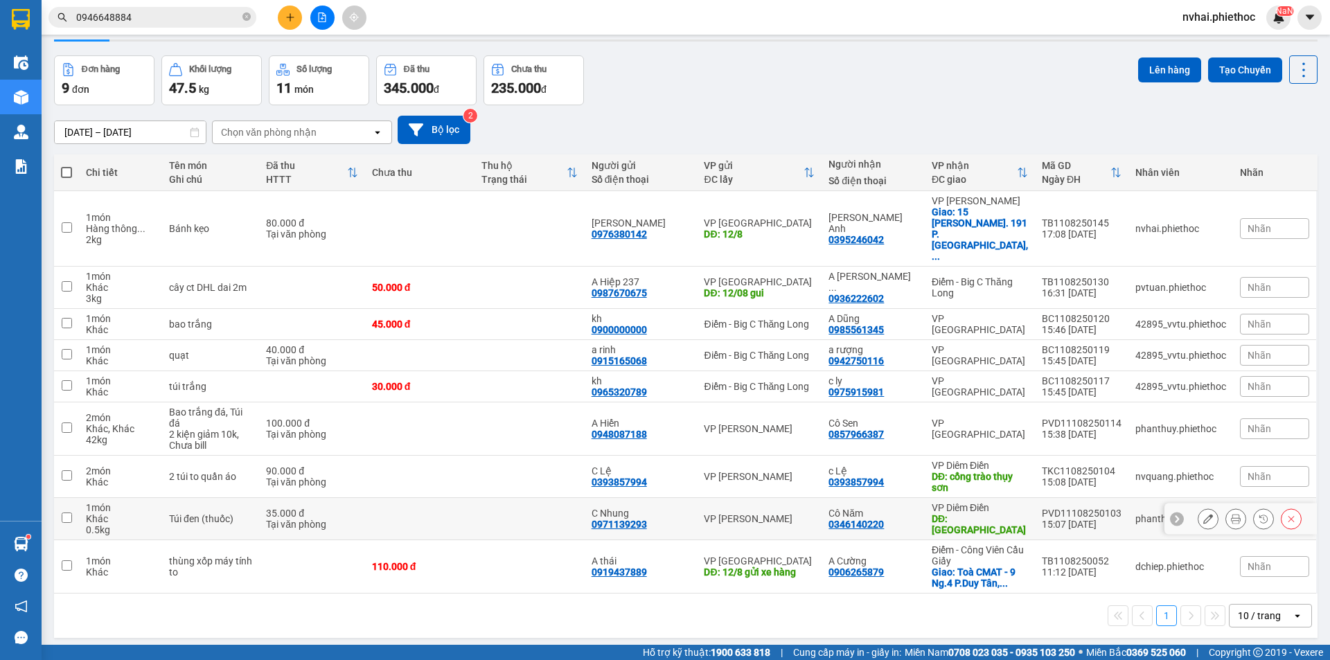
scroll to position [64, 0]
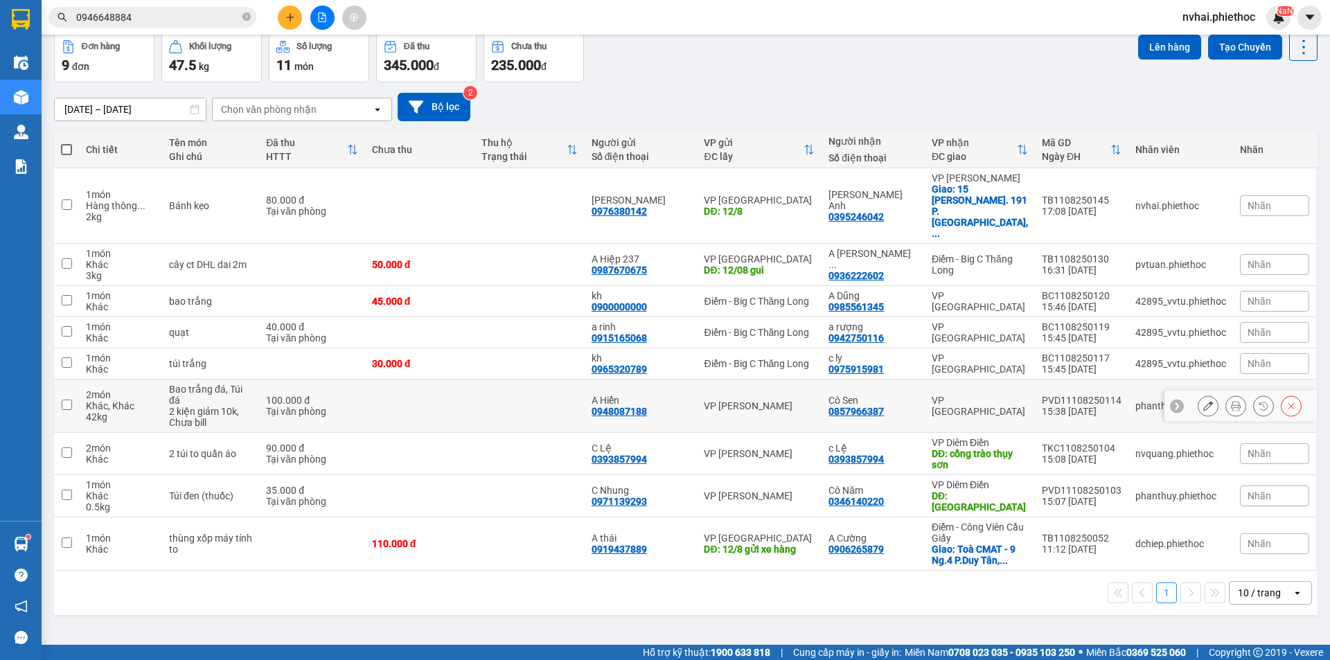
click at [978, 395] on div "VP [GEOGRAPHIC_DATA]" at bounding box center [980, 406] width 96 height 22
checkbox input "true"
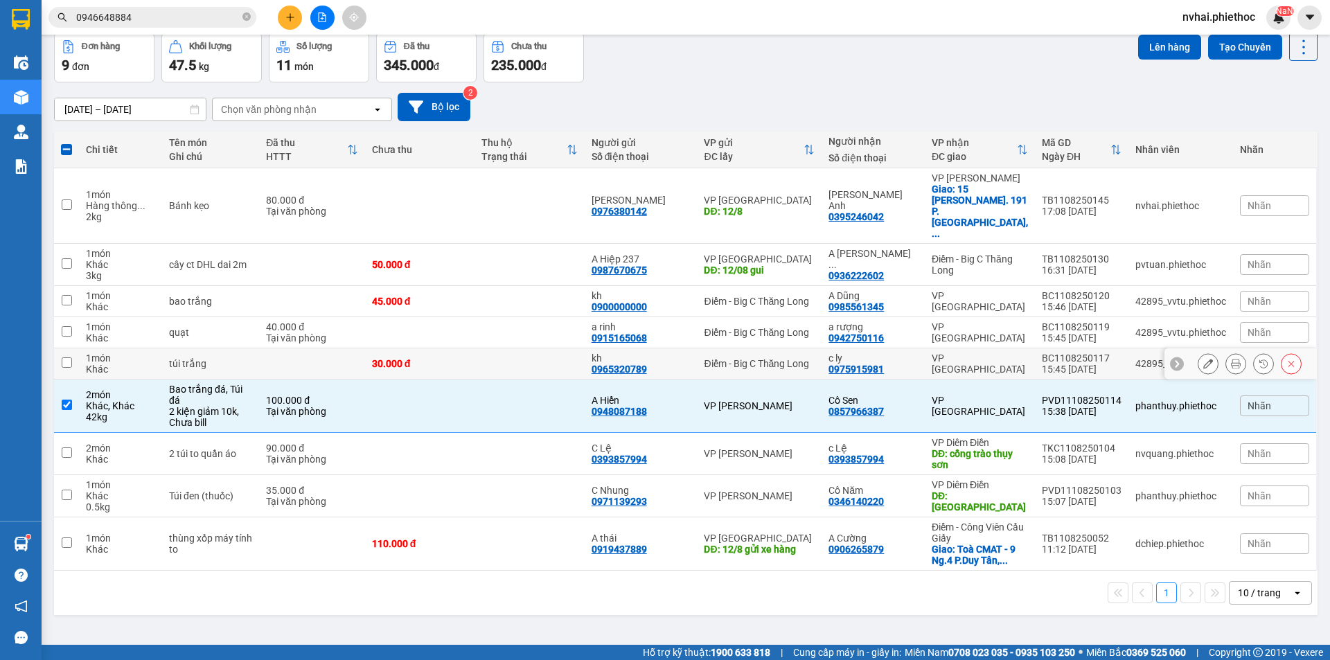
click at [995, 349] on td "VP [GEOGRAPHIC_DATA]" at bounding box center [980, 364] width 110 height 31
checkbox input "true"
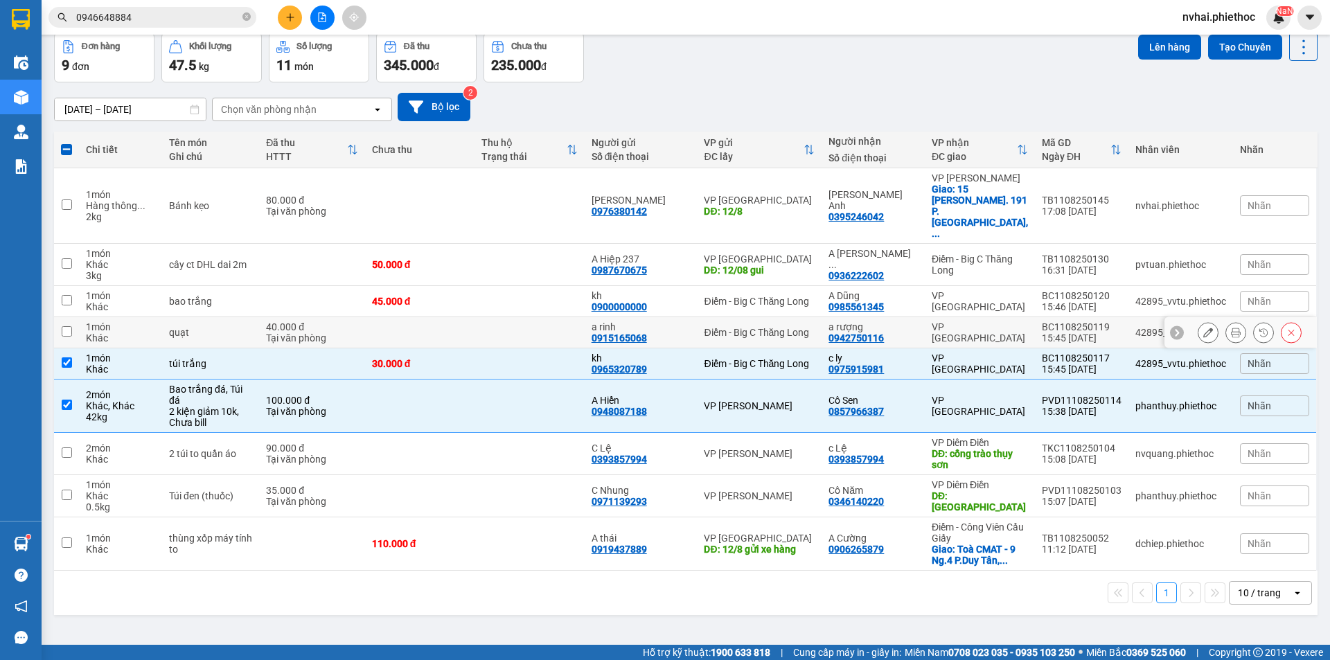
click at [992, 321] on div "VP [GEOGRAPHIC_DATA]" at bounding box center [980, 332] width 96 height 22
checkbox input "true"
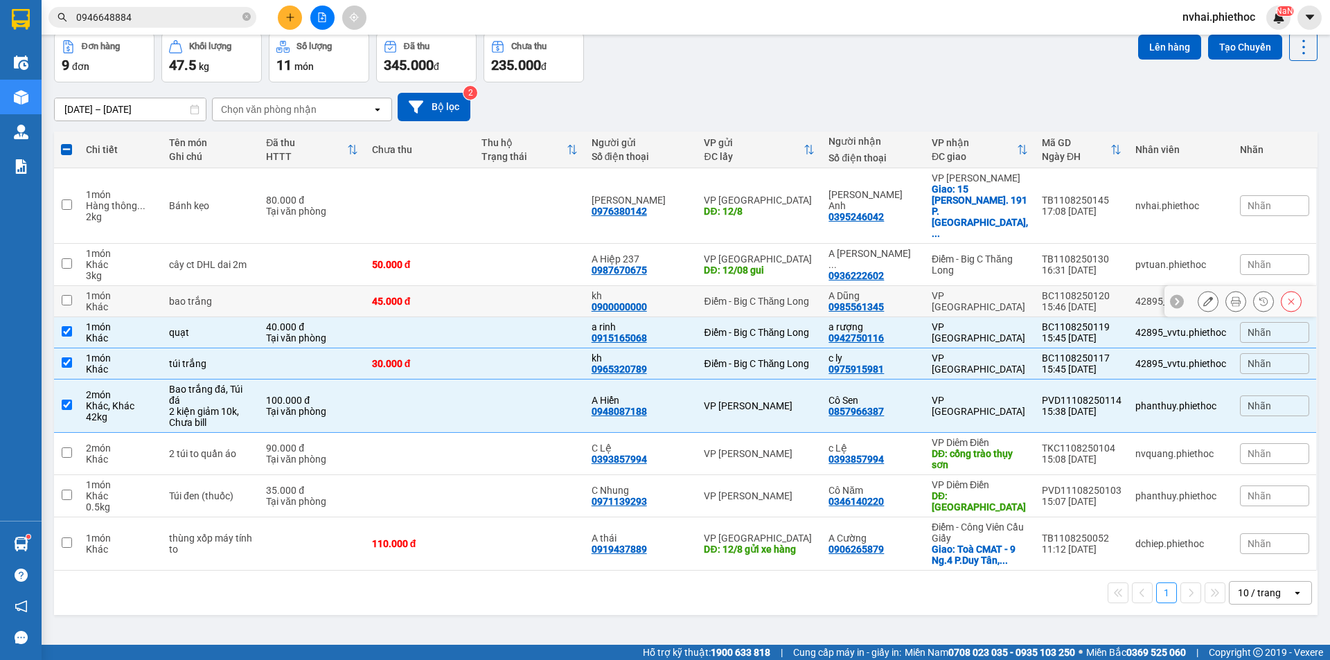
click at [991, 286] on td "VP [GEOGRAPHIC_DATA]" at bounding box center [980, 301] width 110 height 31
checkbox input "true"
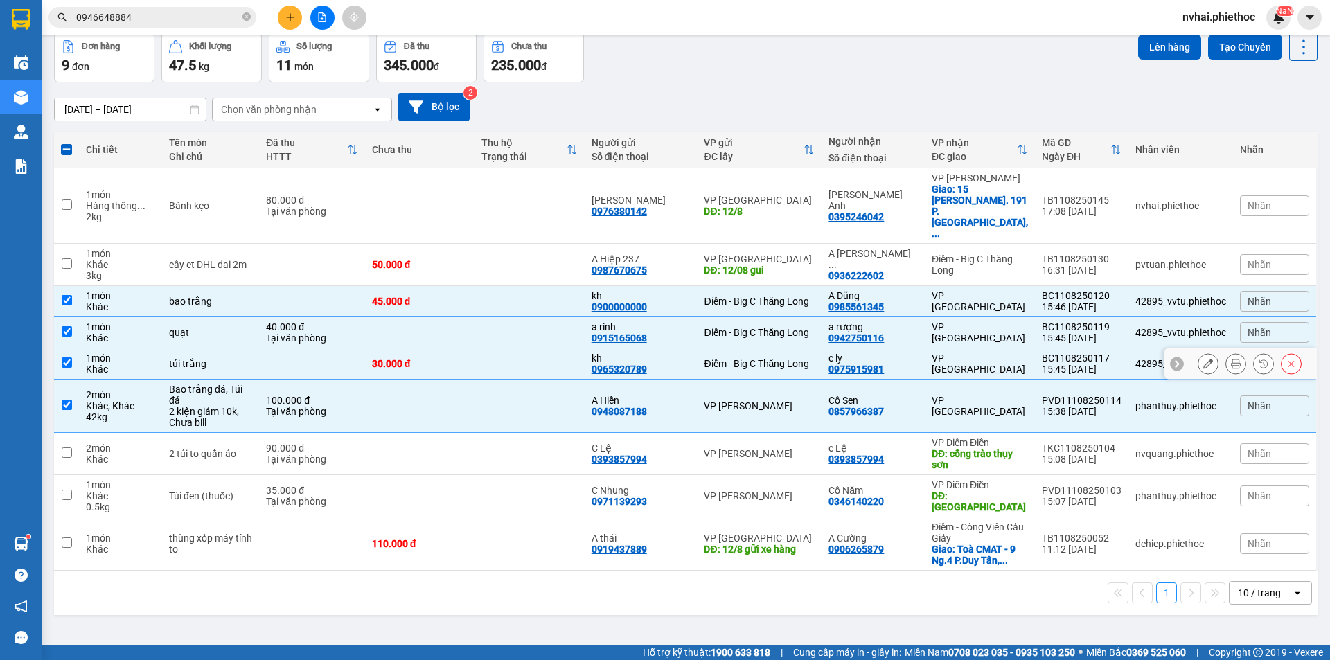
scroll to position [0, 0]
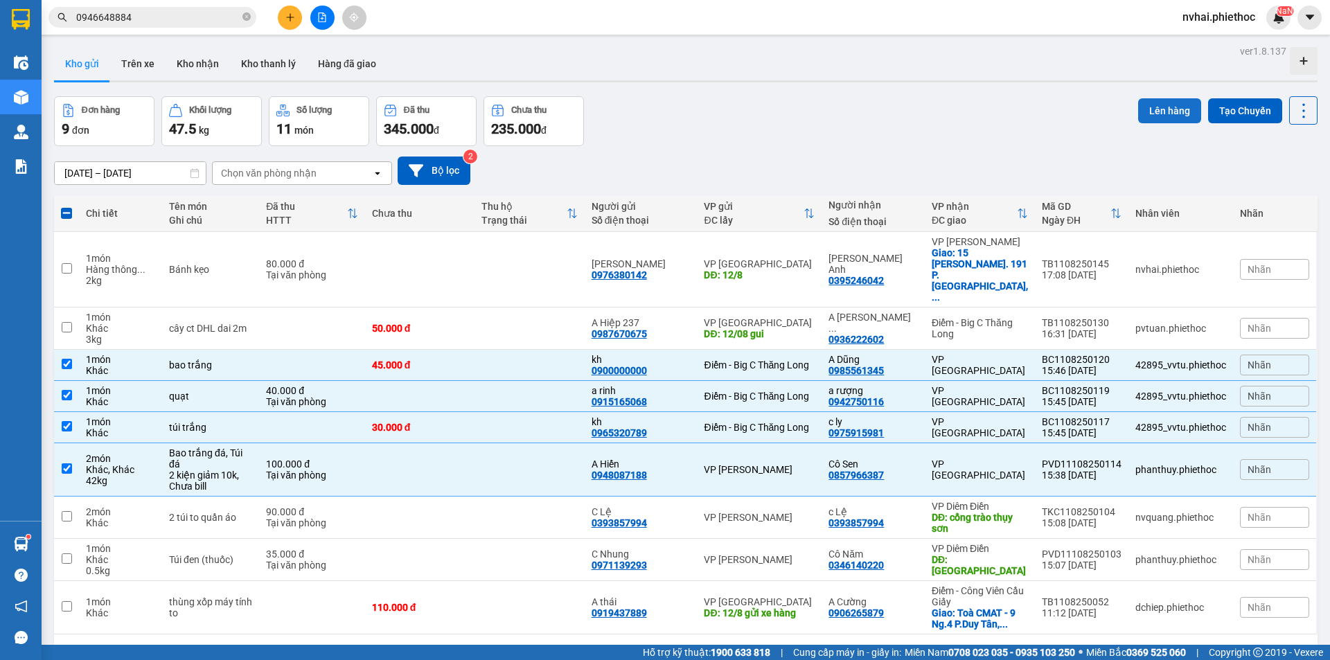
click at [1163, 114] on button "Lên hàng" at bounding box center [1169, 110] width 63 height 25
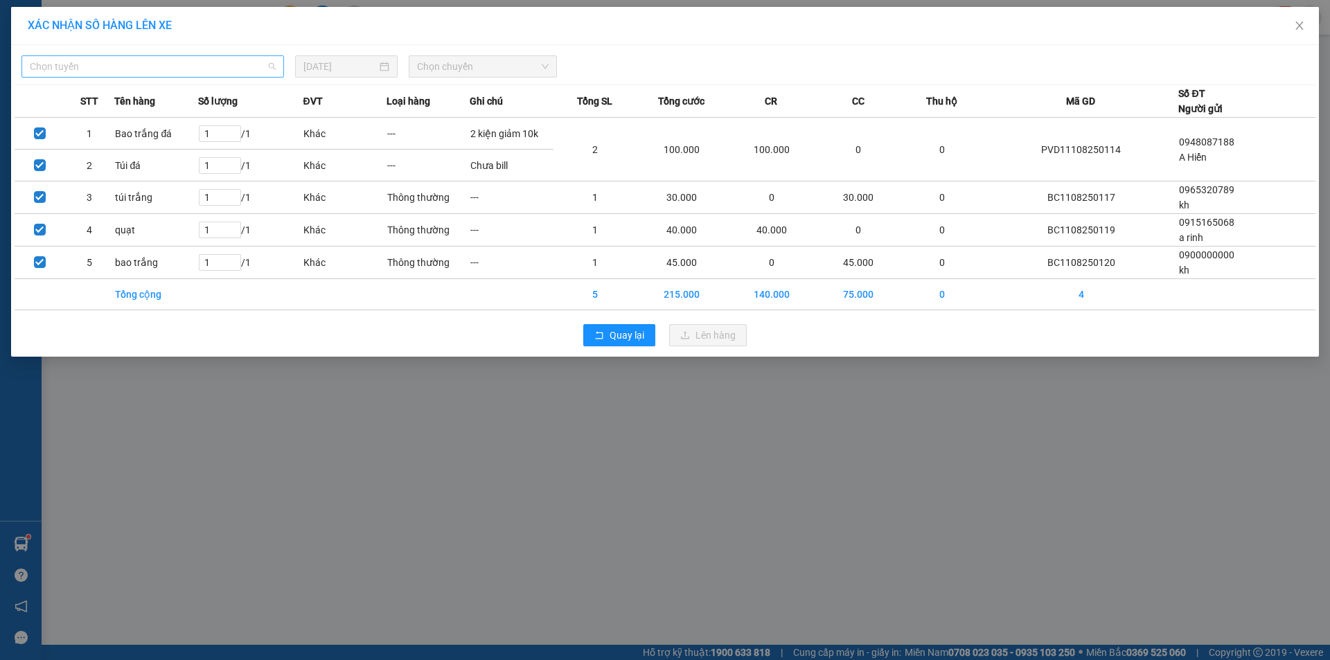
click at [173, 60] on span "Chọn tuyến" at bounding box center [153, 66] width 246 height 21
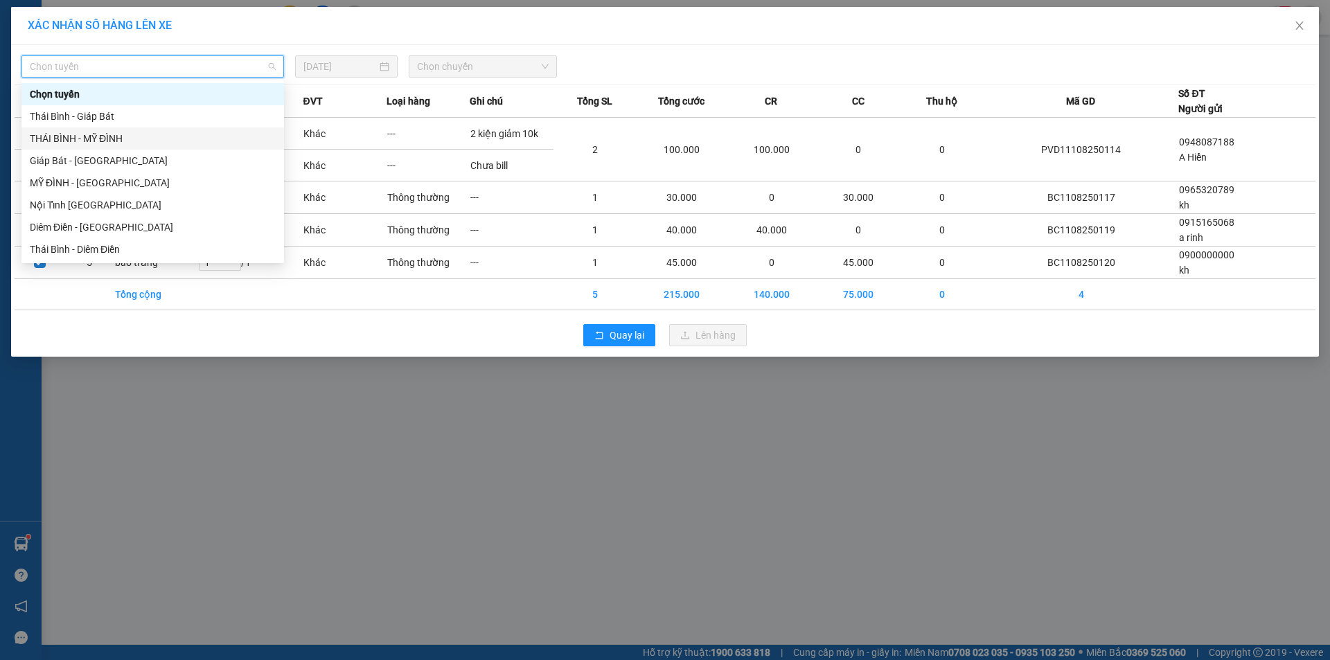
scroll to position [155, 0]
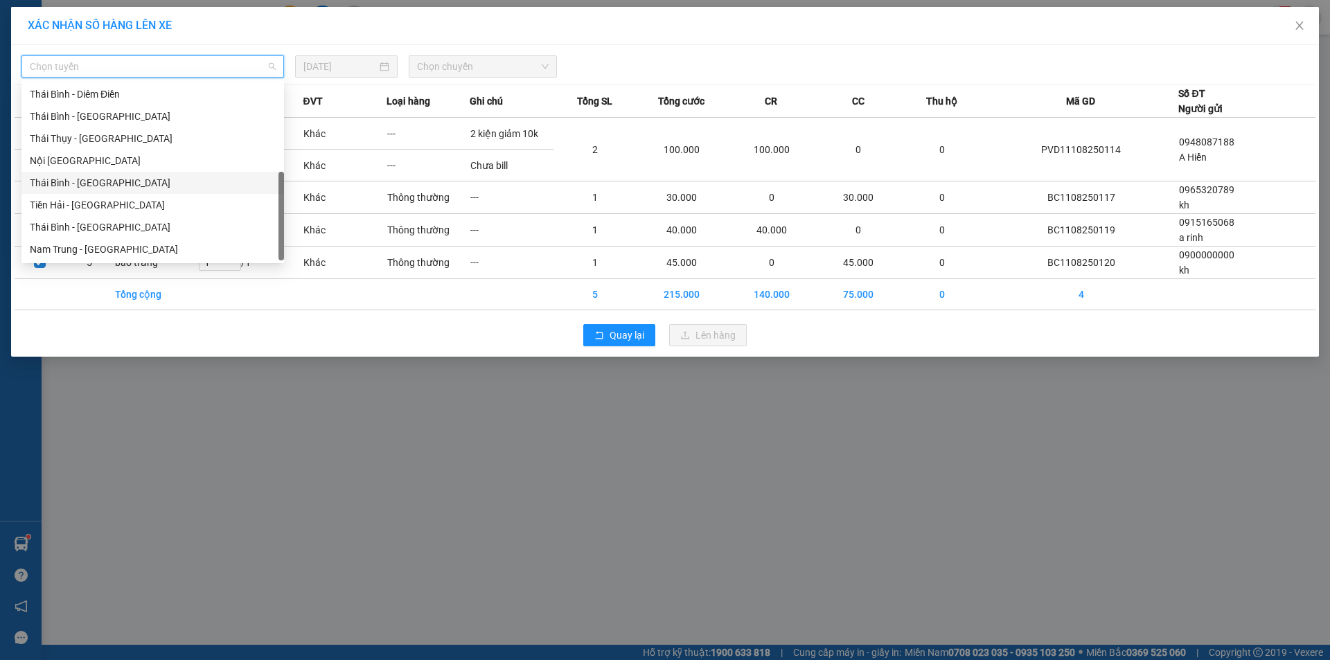
click at [103, 186] on div "Thái Bình - Tiền Hải" at bounding box center [153, 182] width 246 height 15
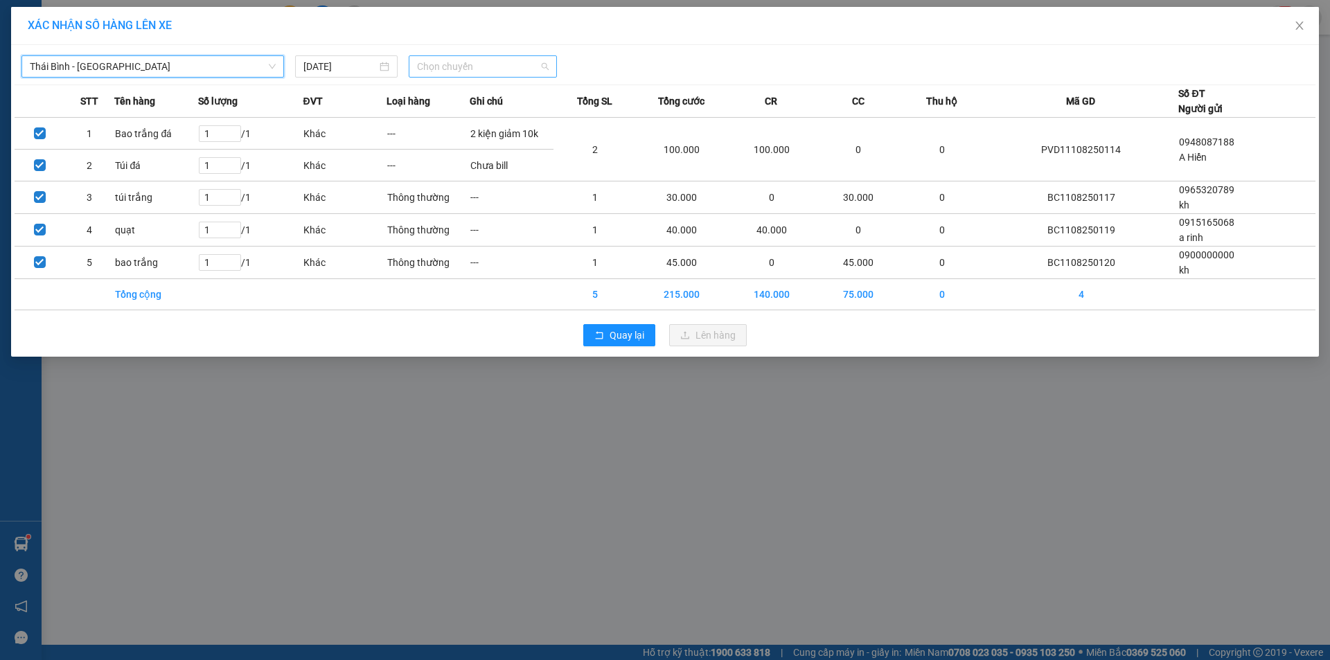
click at [439, 76] on span "Chọn chuyến" at bounding box center [483, 66] width 132 height 21
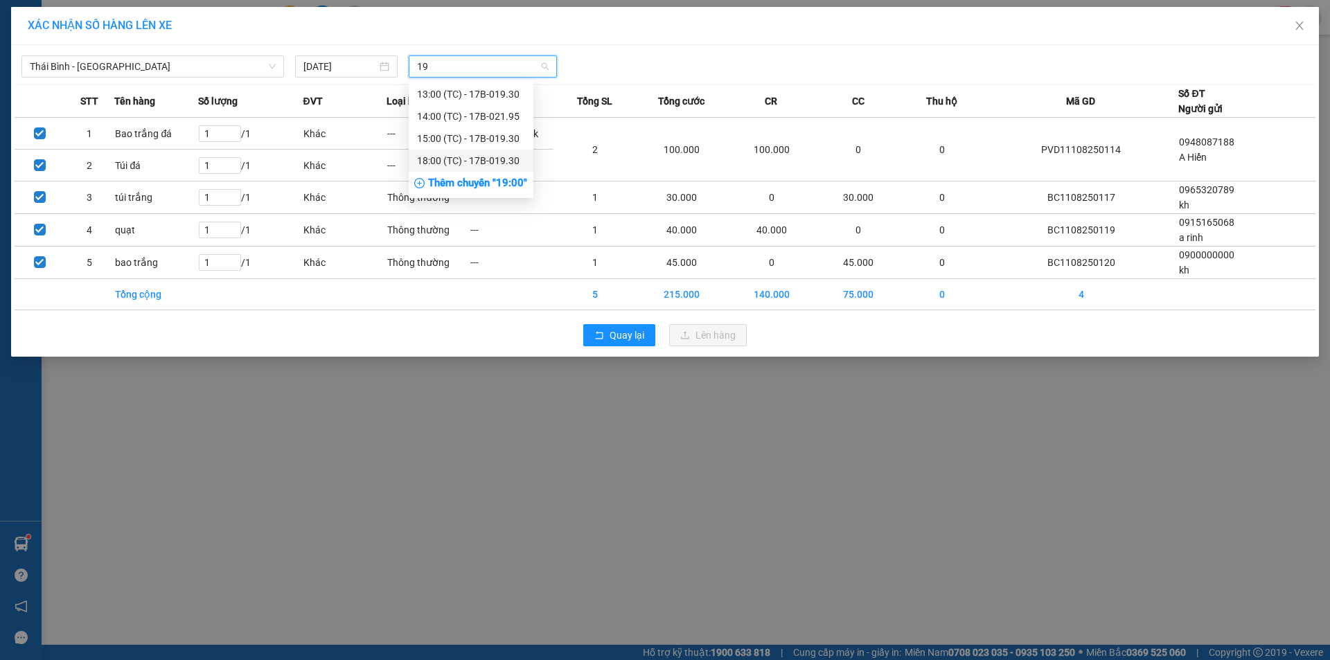
type input "19"
click at [513, 181] on div "Thêm chuyến " 19:00 "" at bounding box center [471, 184] width 125 height 24
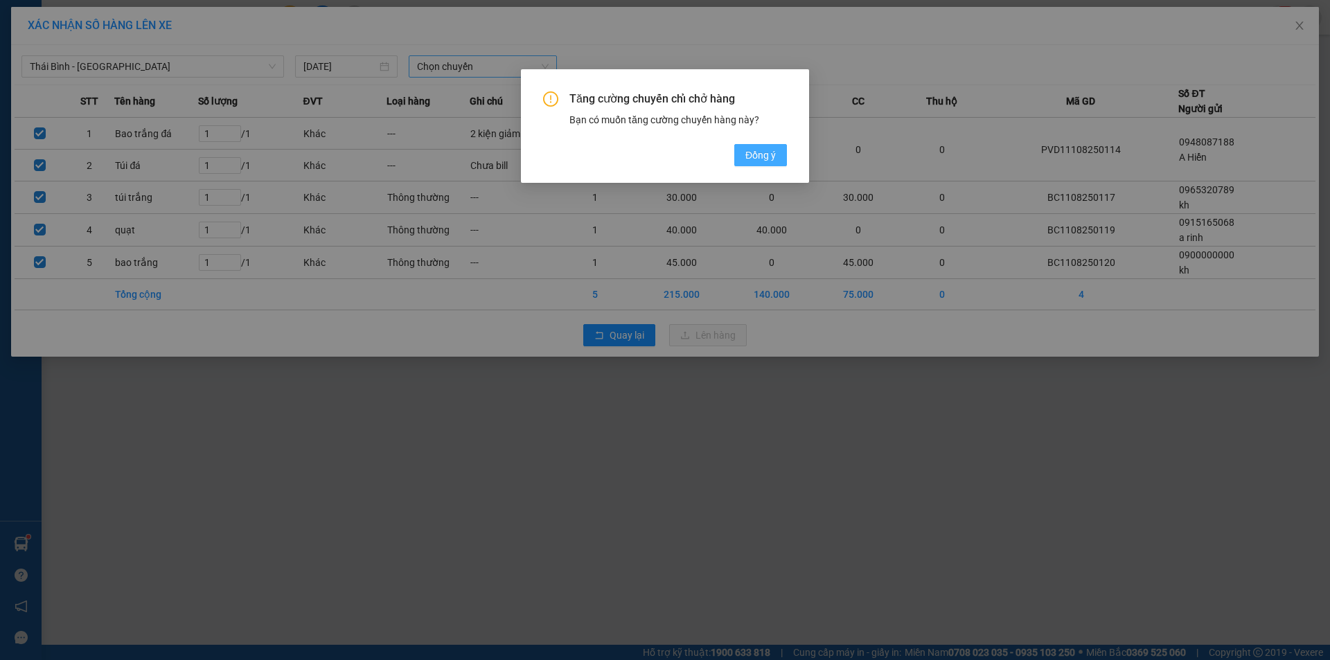
click at [751, 153] on span "Đồng ý" at bounding box center [761, 155] width 30 height 15
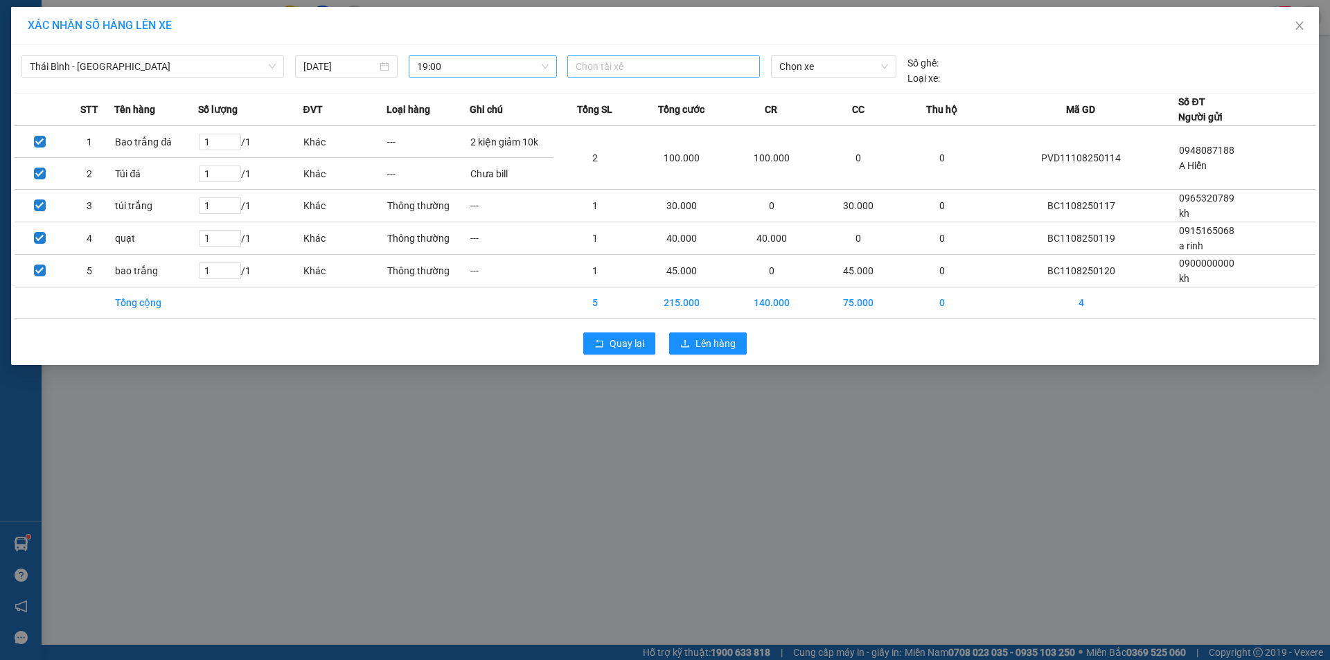
click at [620, 63] on div at bounding box center [664, 66] width 186 height 17
paste input "Phạm Ngọc Tuấn"
type input "Phạm Ngọc Tuấn"
drag, startPoint x: 640, startPoint y: 92, endPoint x: 769, endPoint y: 74, distance: 130.8
click at [640, 92] on div "TG.TC. Phạm Ngọc Tuấn" at bounding box center [671, 94] width 191 height 15
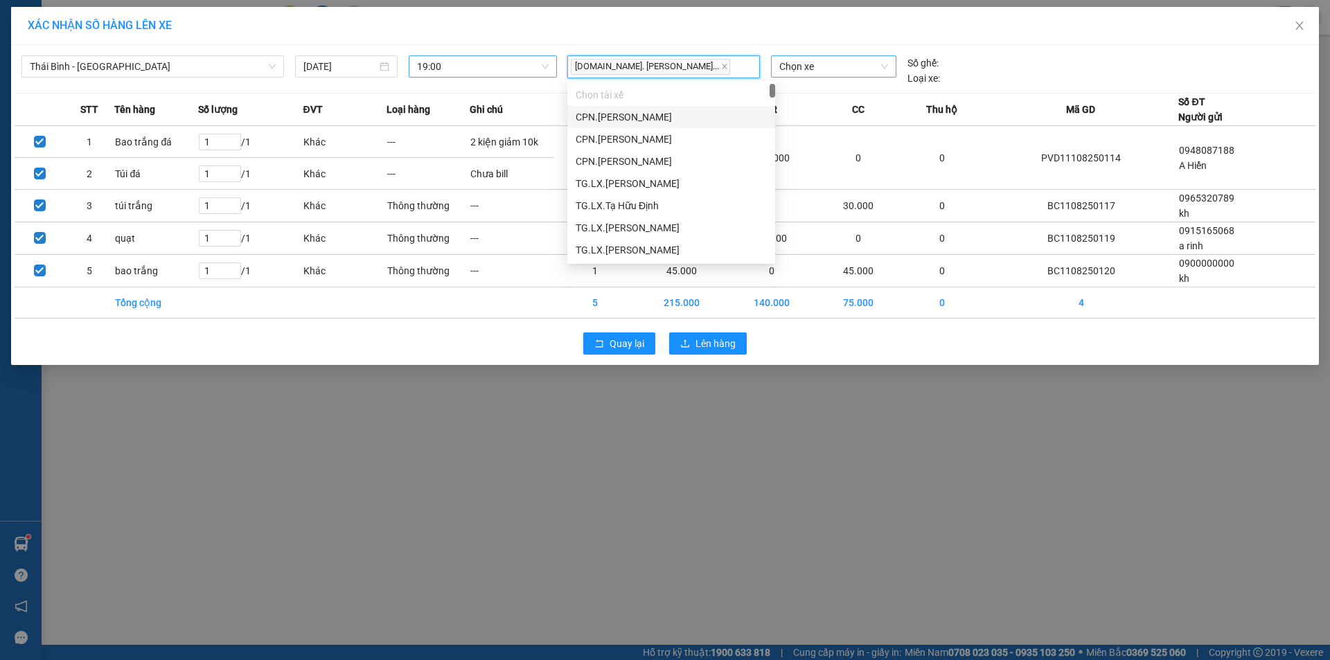
click at [814, 69] on span "Chọn xe" at bounding box center [833, 66] width 108 height 21
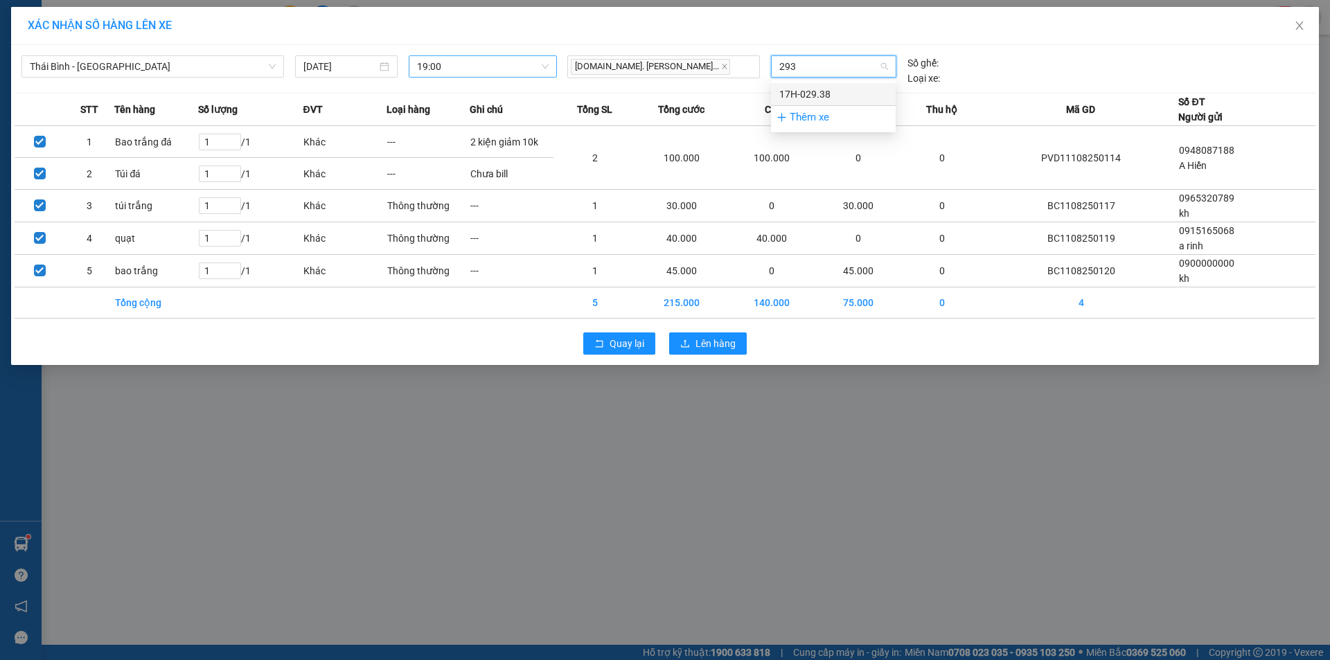
type input "2938"
click at [822, 91] on div "17H-029.38" at bounding box center [833, 94] width 108 height 15
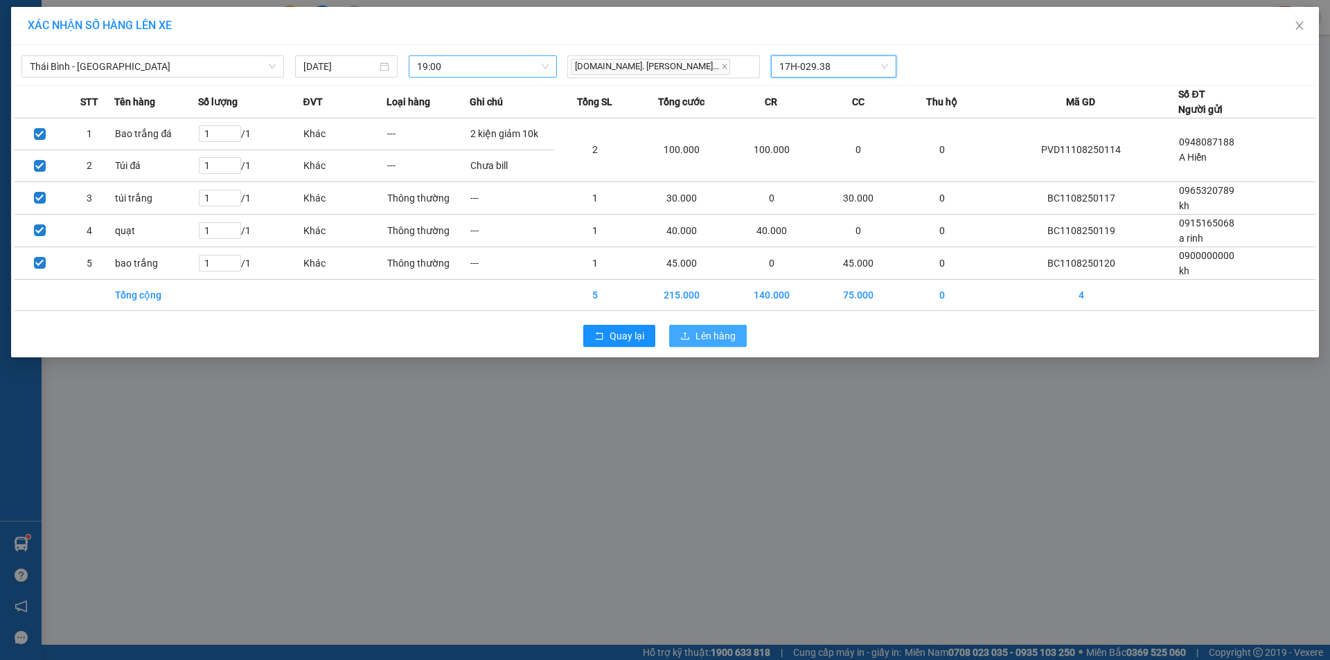
click at [721, 333] on span "Lên hàng" at bounding box center [716, 335] width 40 height 15
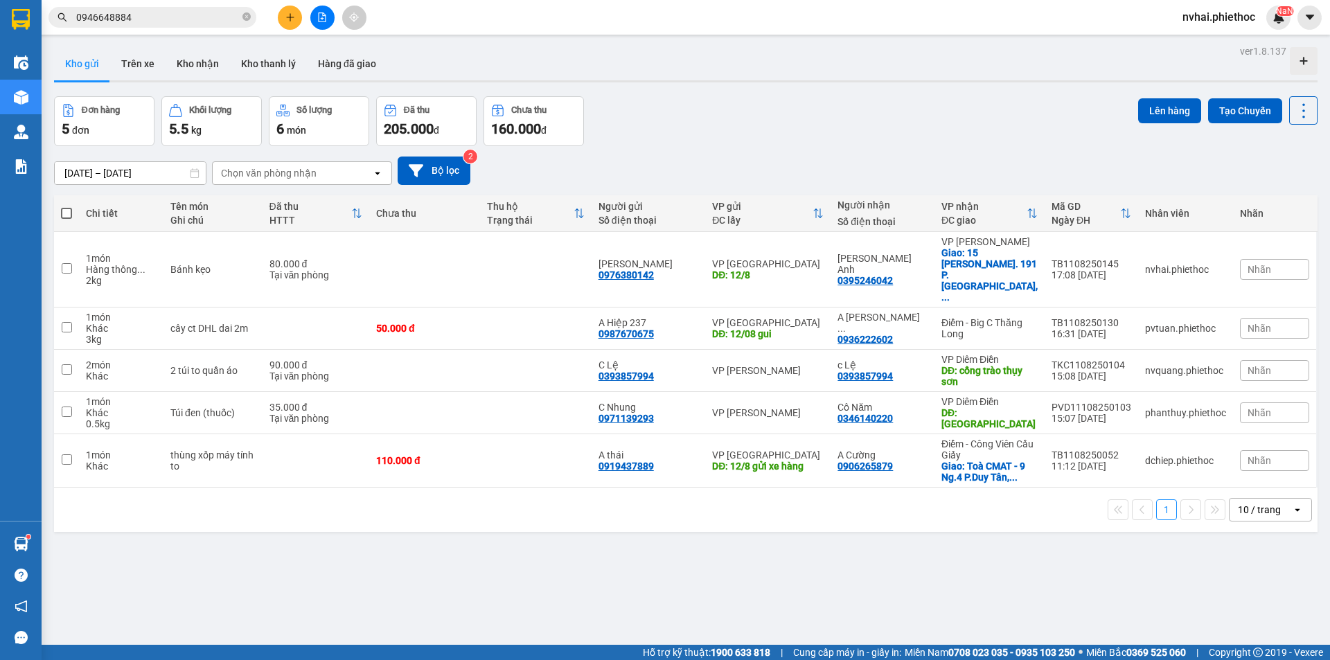
click at [164, 24] on input "0946648884" at bounding box center [158, 17] width 164 height 15
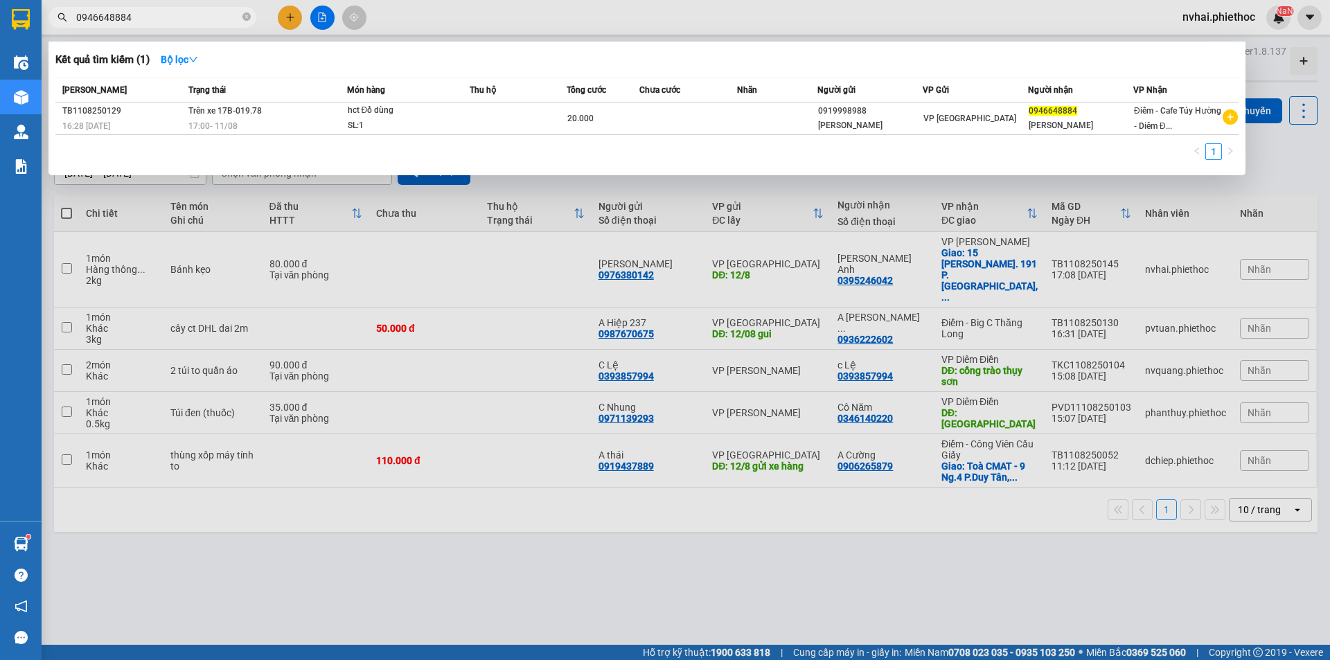
click at [164, 24] on input "0946648884" at bounding box center [158, 17] width 164 height 15
paste input "73089371"
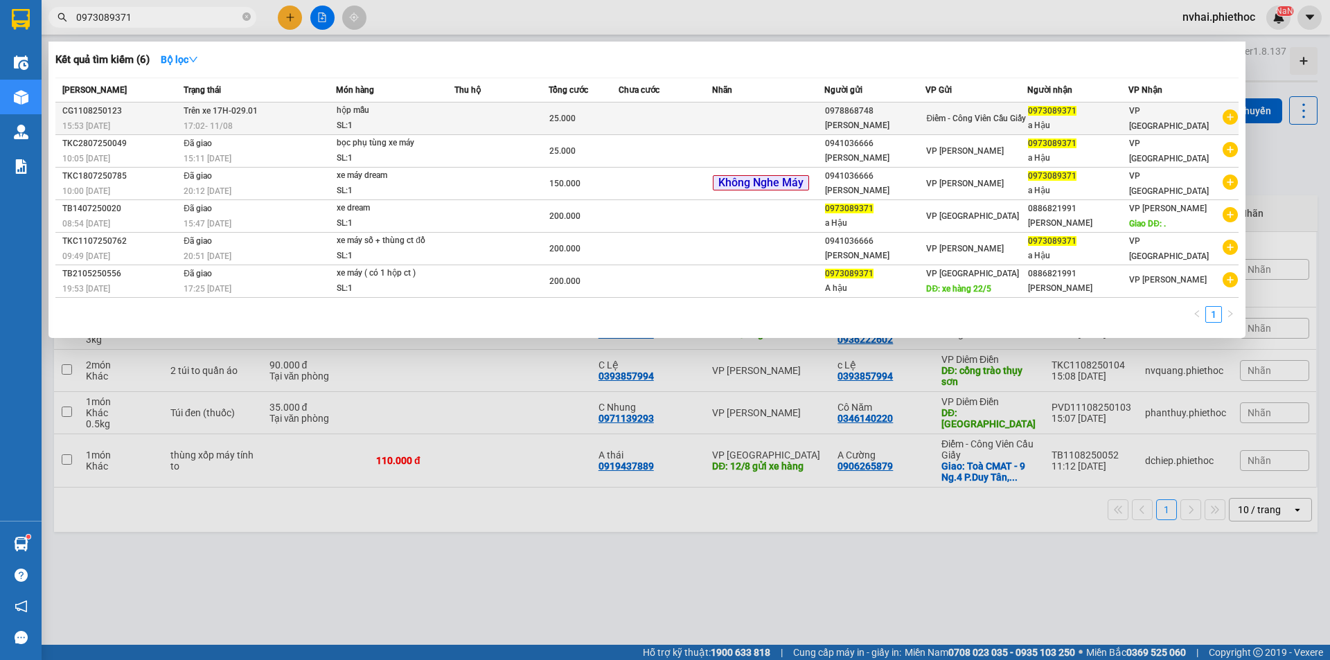
type input "0973089371"
click at [730, 116] on td at bounding box center [768, 119] width 112 height 33
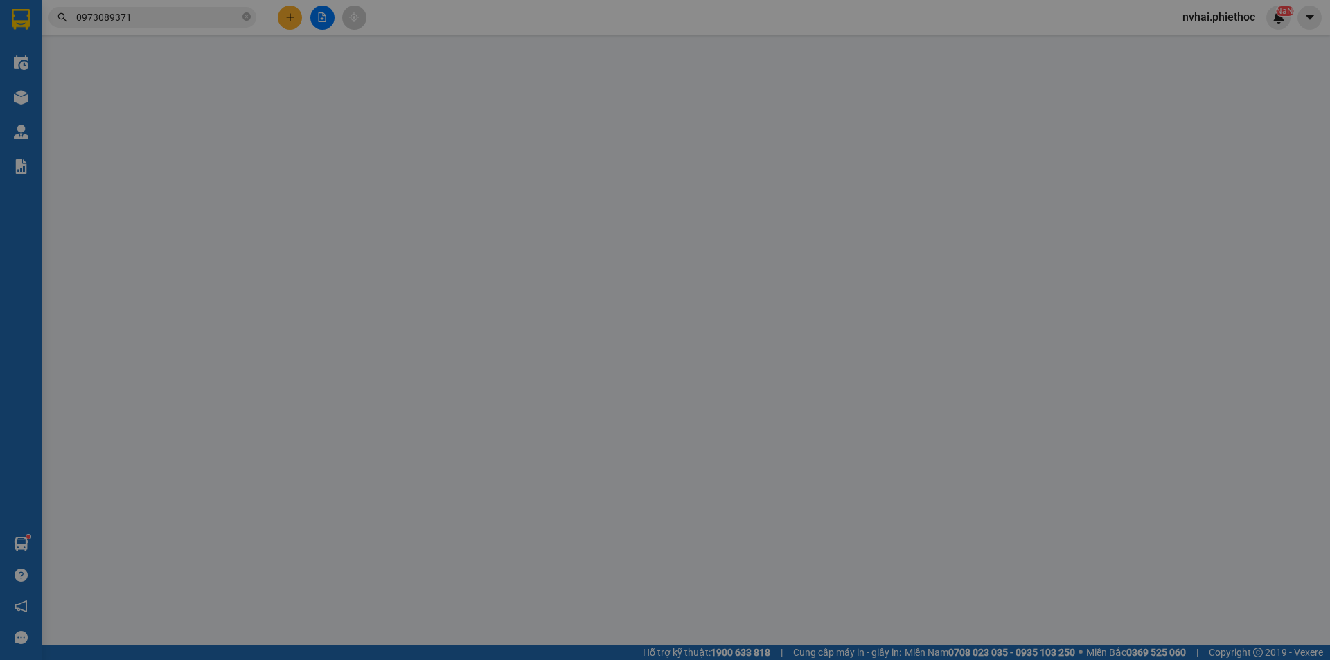
type input "0978868748"
type input "[PERSON_NAME]"
type input "0973089371"
type input "a Hậu"
type input "25.000"
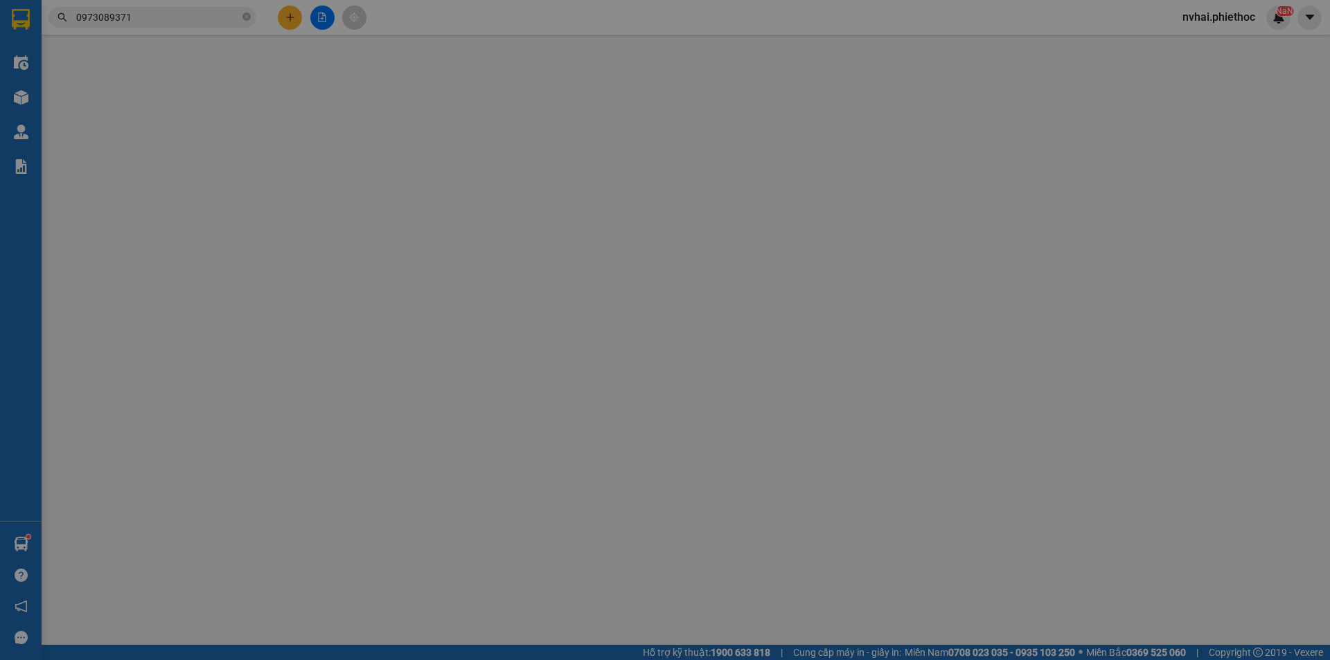
type input "0"
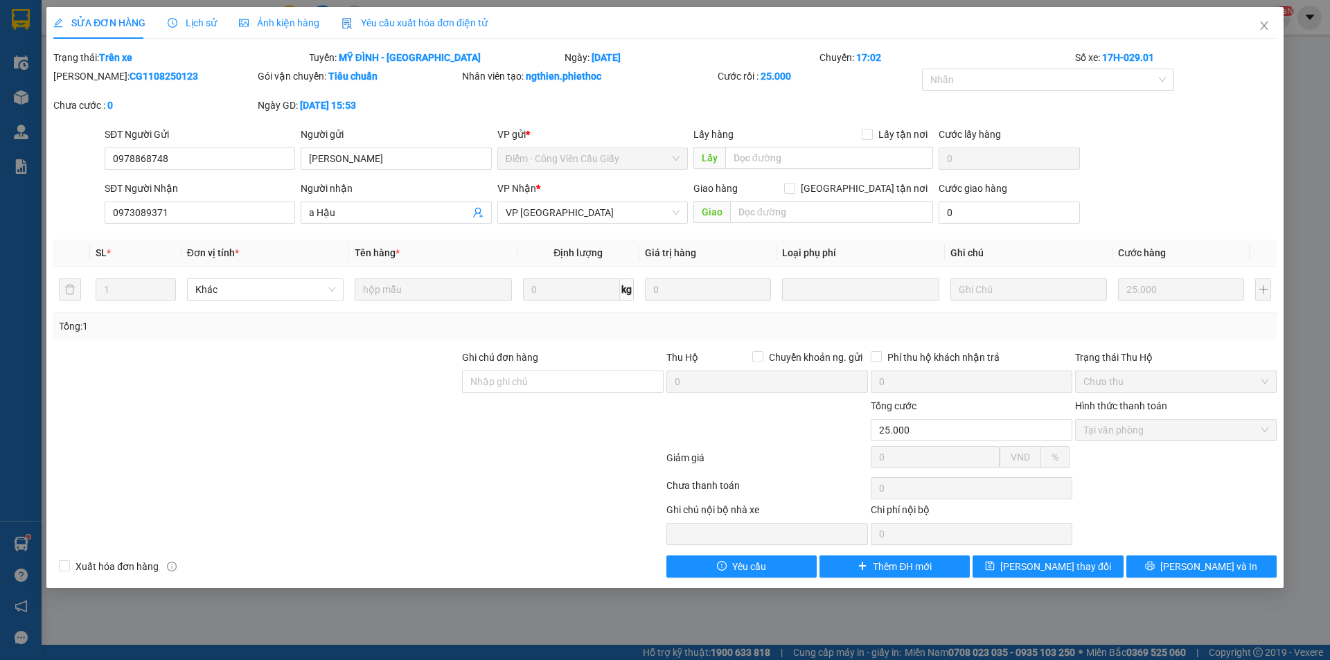
click at [1186, 583] on div "SỬA ĐƠN HÀNG Lịch sử Ảnh kiện hàng Yêu cầu xuất hóa đơn điện tử Total Paid Fee …" at bounding box center [664, 297] width 1237 height 581
click at [1189, 565] on button "[PERSON_NAME] và In" at bounding box center [1202, 567] width 150 height 22
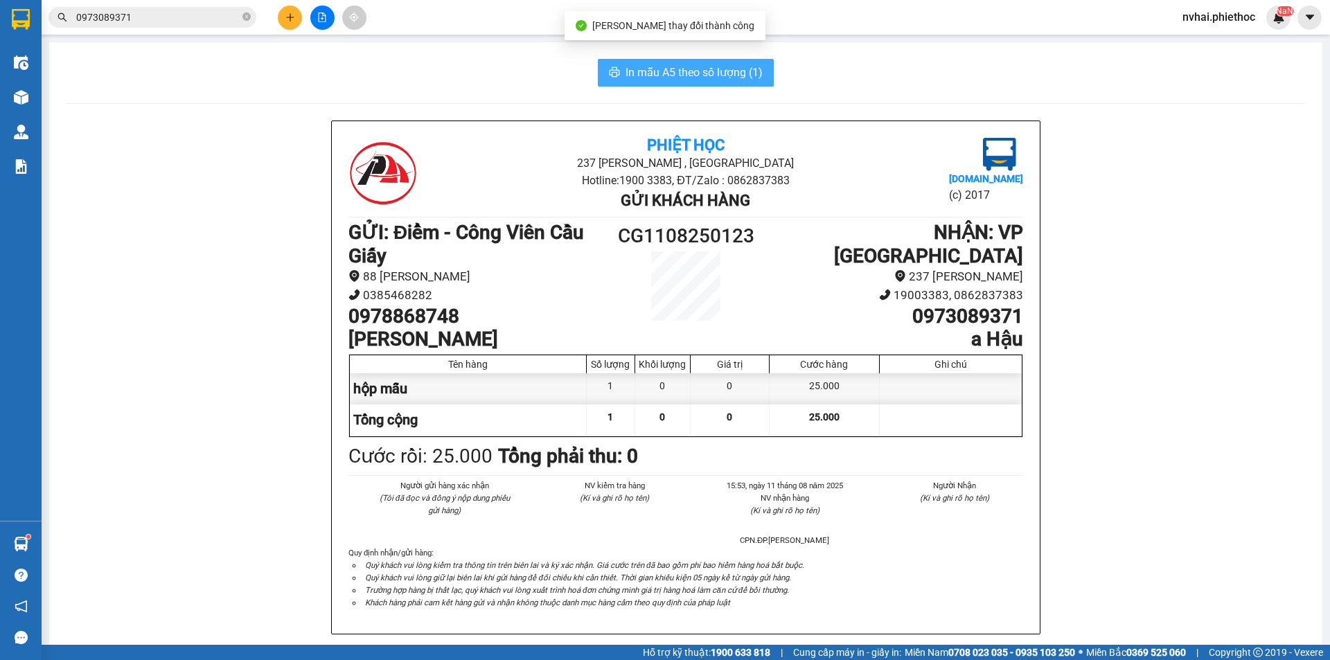
click at [742, 62] on button "In mẫu A5 theo số lượng (1)" at bounding box center [686, 73] width 176 height 28
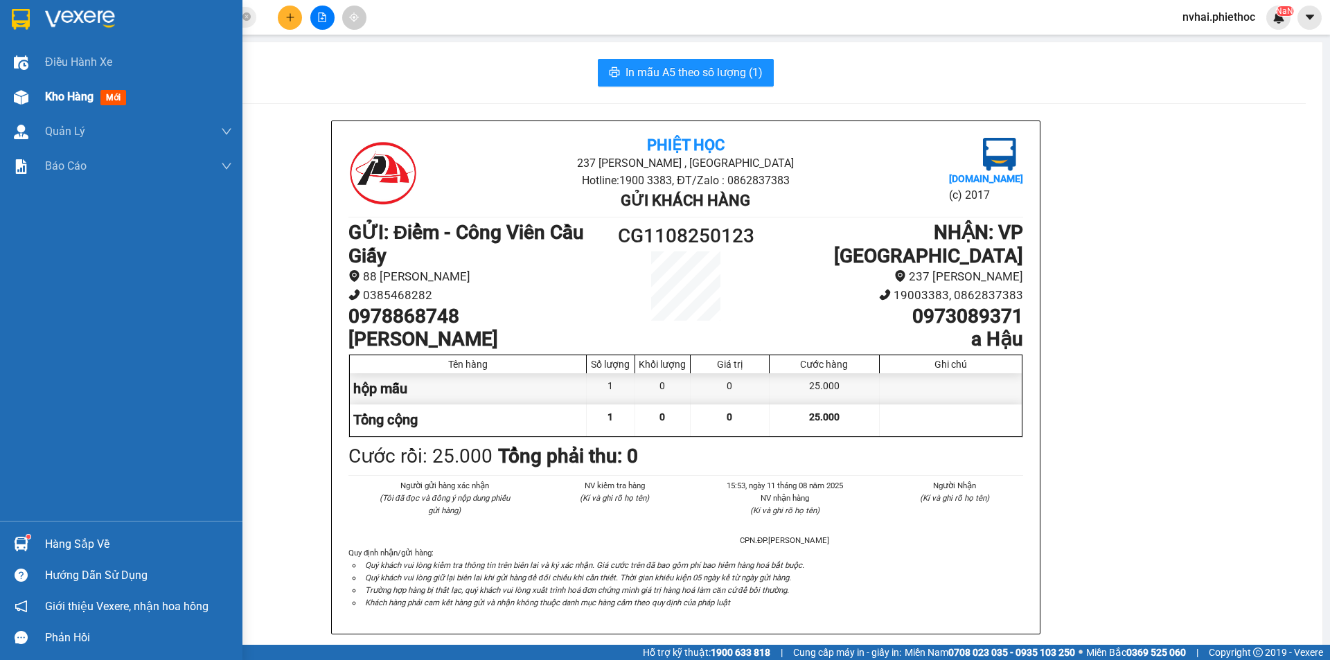
click at [29, 100] on div at bounding box center [21, 97] width 24 height 24
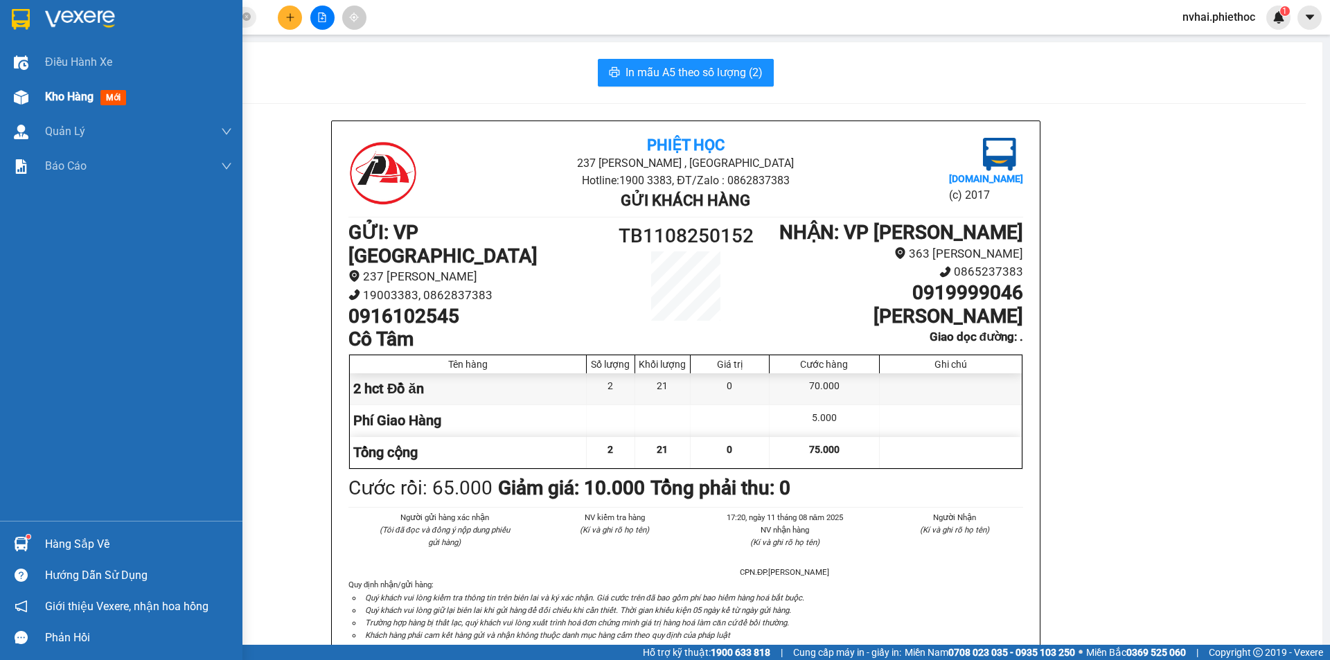
click at [21, 97] on img at bounding box center [21, 97] width 15 height 15
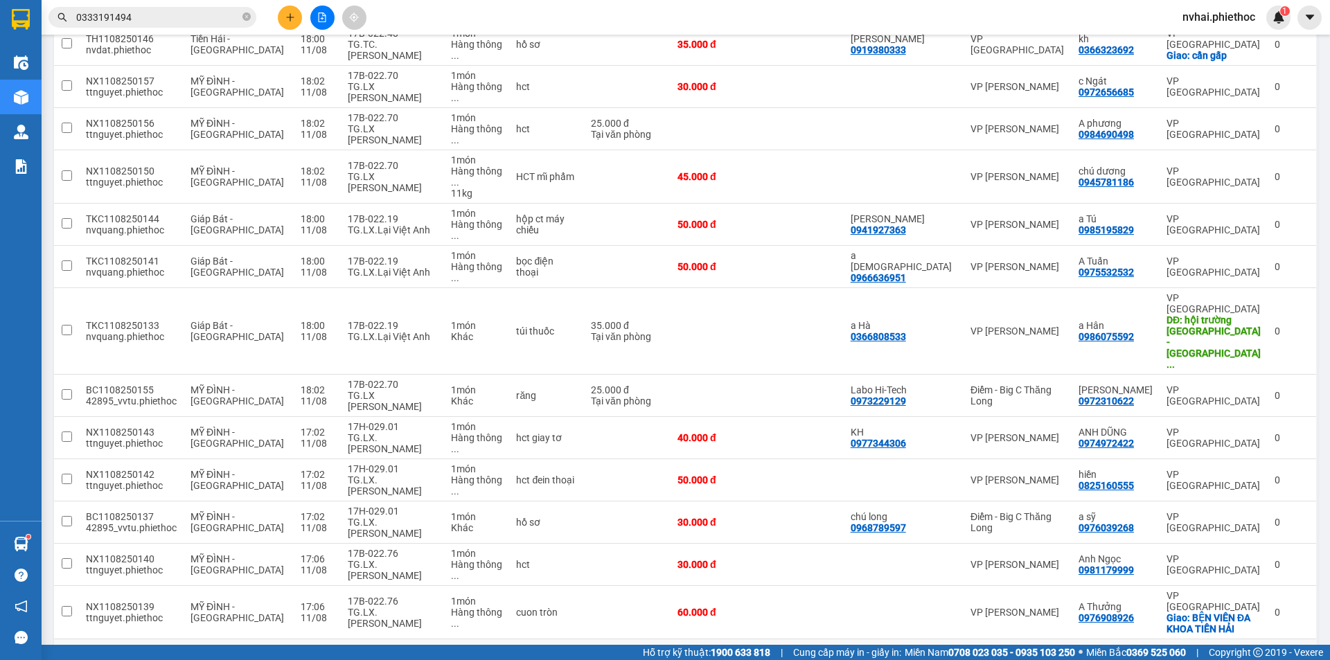
scroll to position [712, 0]
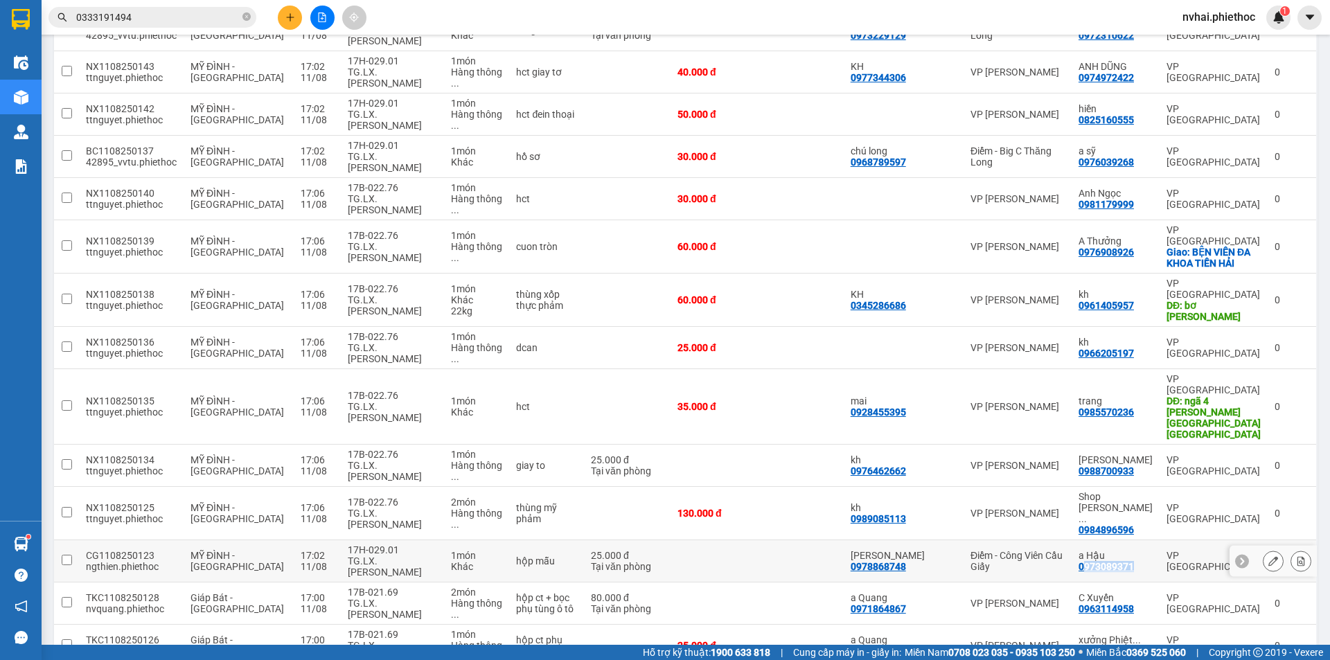
copy div "973089371"
copy div "0973089371"
drag, startPoint x: 1144, startPoint y: 258, endPoint x: 904, endPoint y: 123, distance: 275.5
click at [1082, 540] on td "a Hậu 0973089371" at bounding box center [1116, 561] width 88 height 42
checkbox input "true"
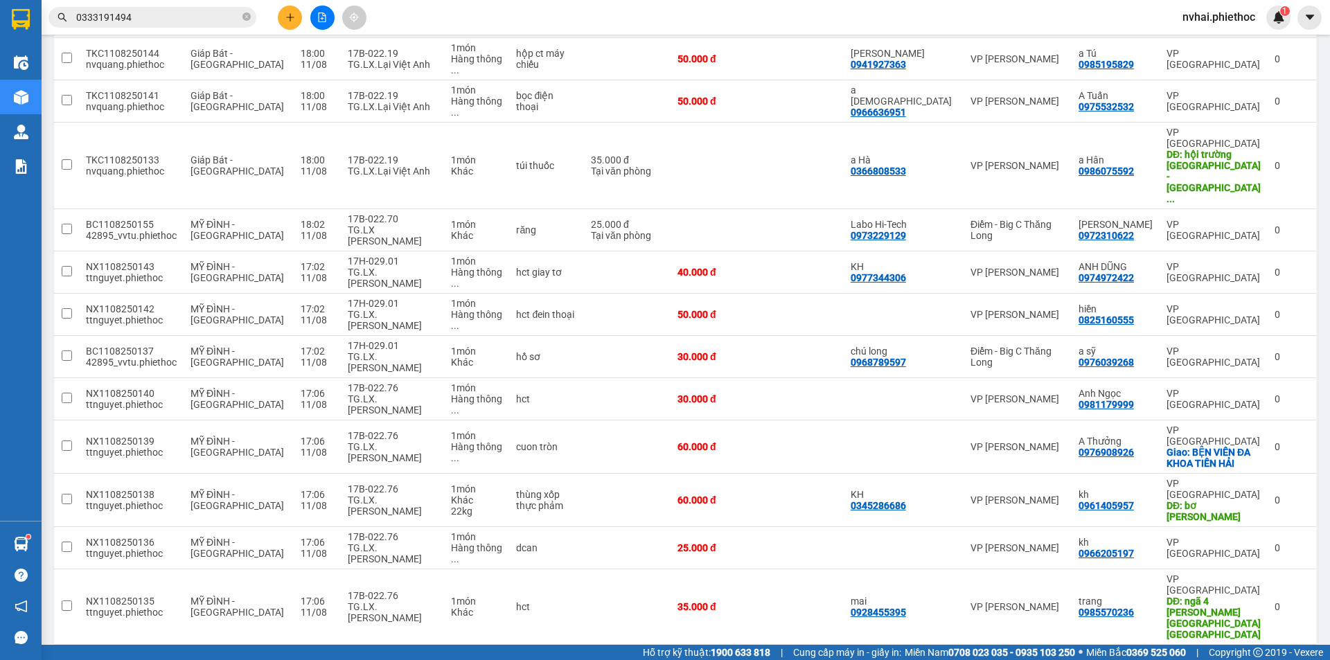
scroll to position [482, 0]
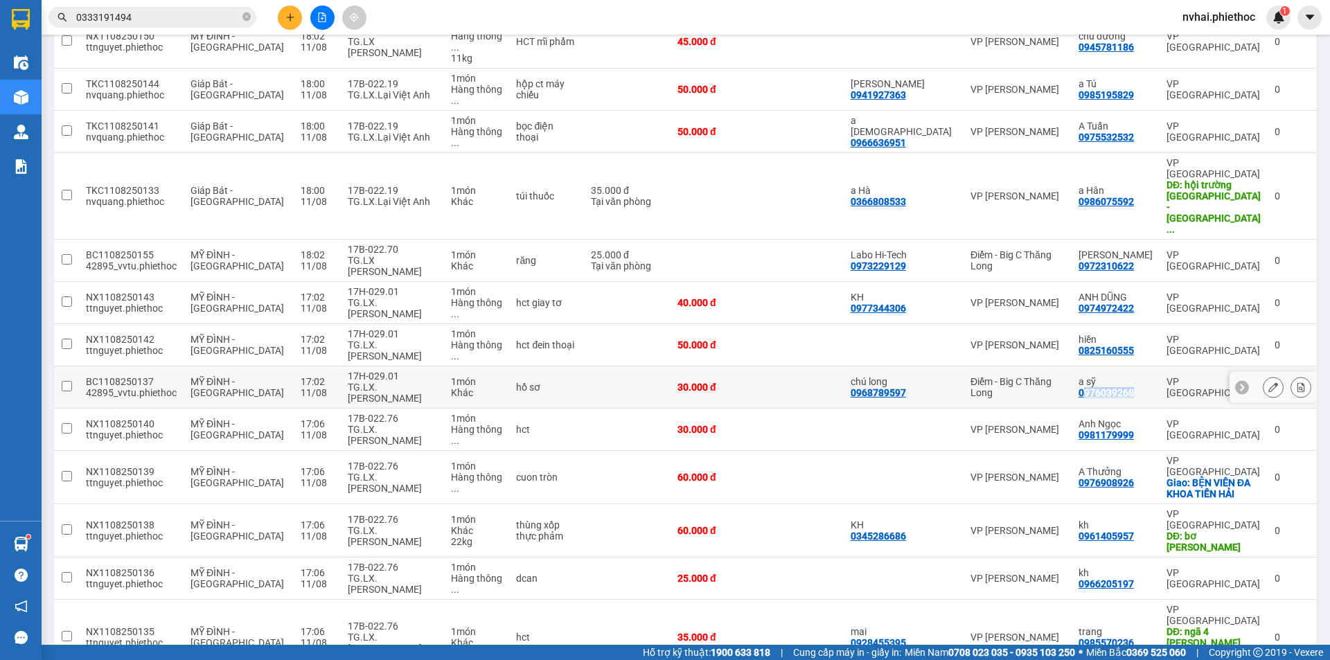
copy div "976039268"
copy div "0976039268"
drag, startPoint x: 1149, startPoint y: 209, endPoint x: 1084, endPoint y: 212, distance: 65.2
click at [1084, 367] on td "a sỹ 0976039268" at bounding box center [1116, 388] width 88 height 42
checkbox input "true"
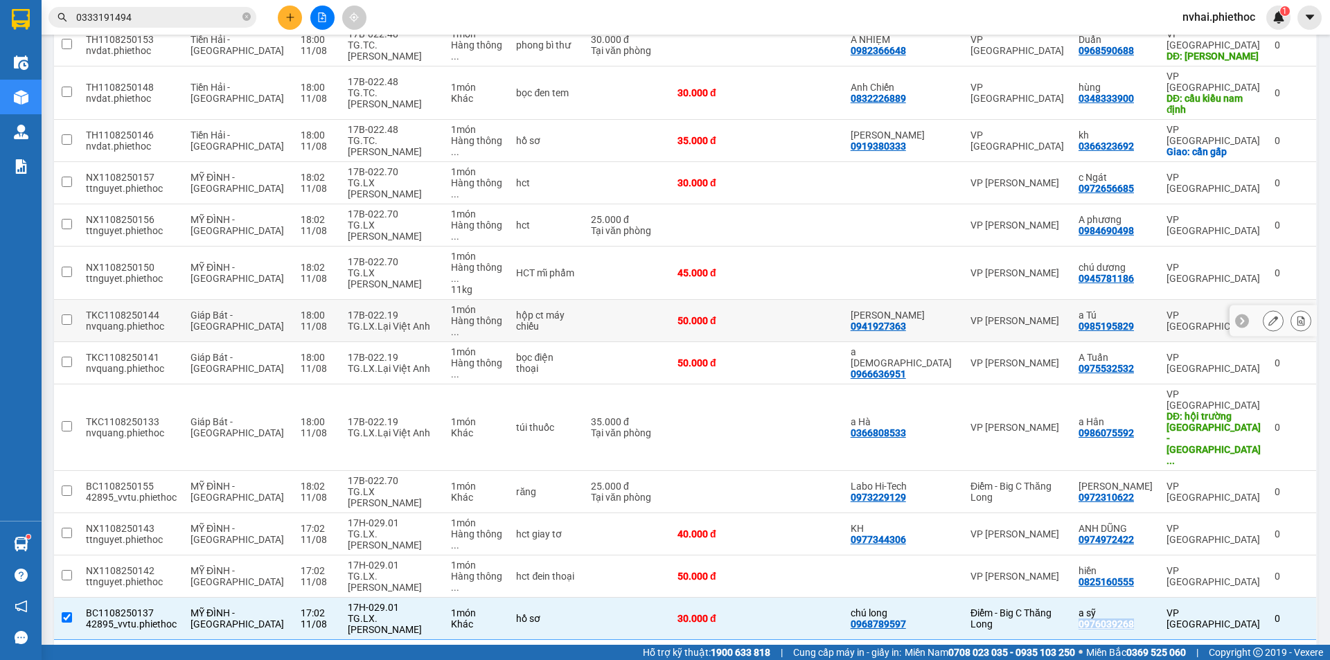
scroll to position [135, 0]
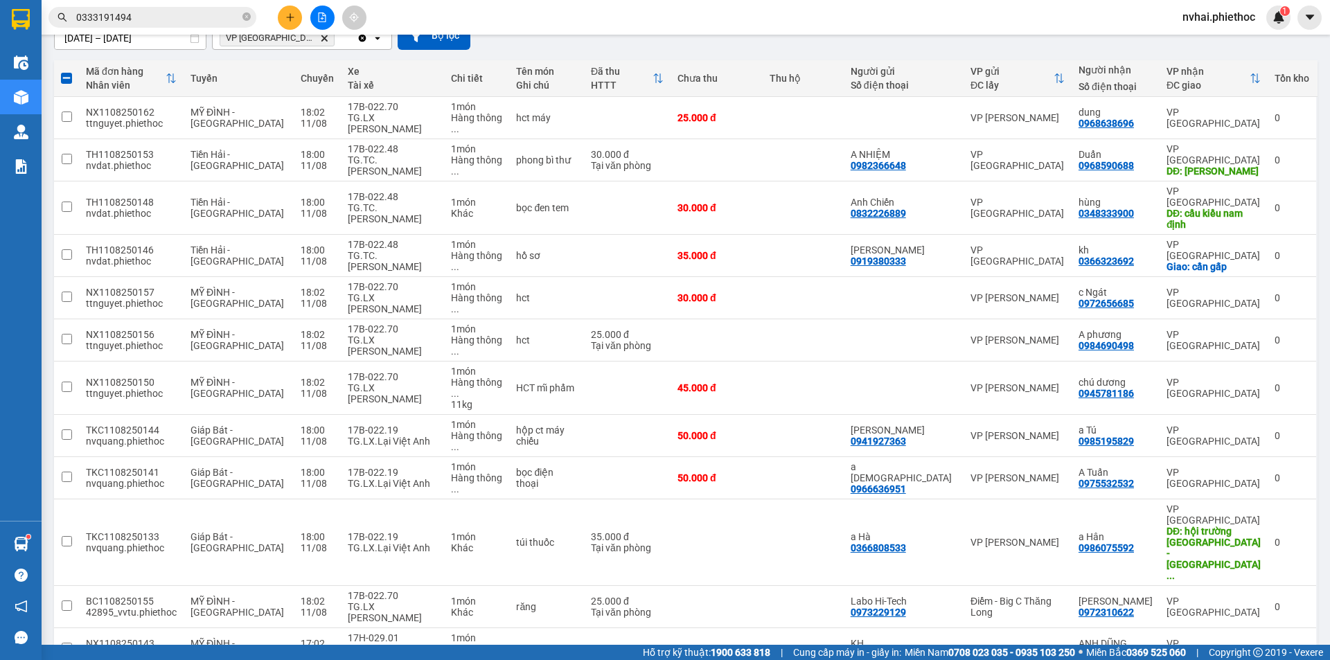
click at [171, 15] on input "0333191494" at bounding box center [158, 17] width 164 height 15
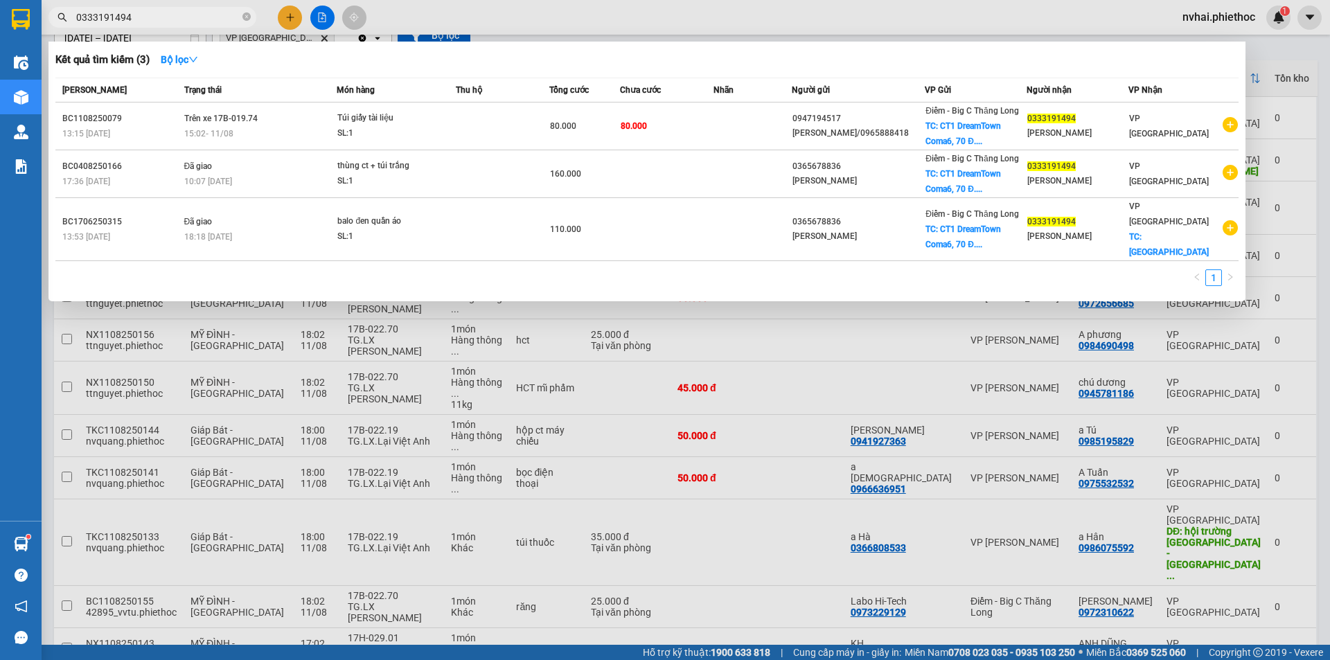
click at [171, 15] on input "0333191494" at bounding box center [158, 17] width 164 height 15
paste input "976039268"
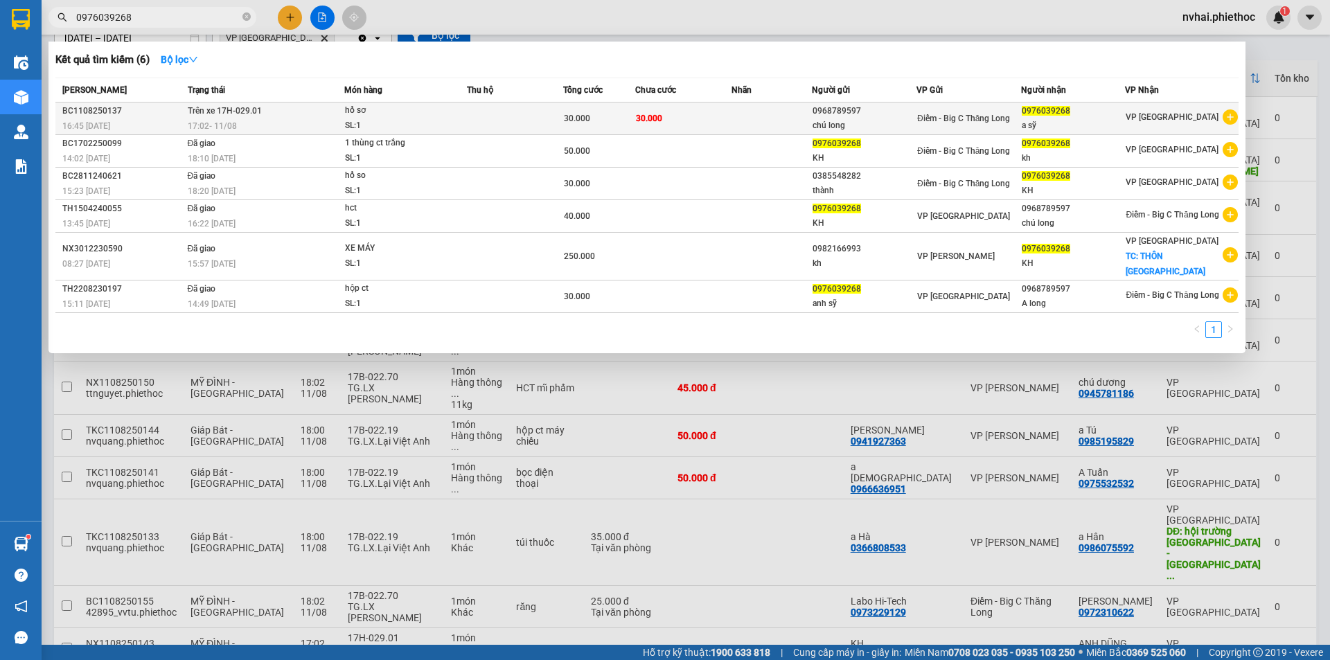
type input "0976039268"
click at [1037, 118] on div "0976039268" at bounding box center [1073, 111] width 103 height 15
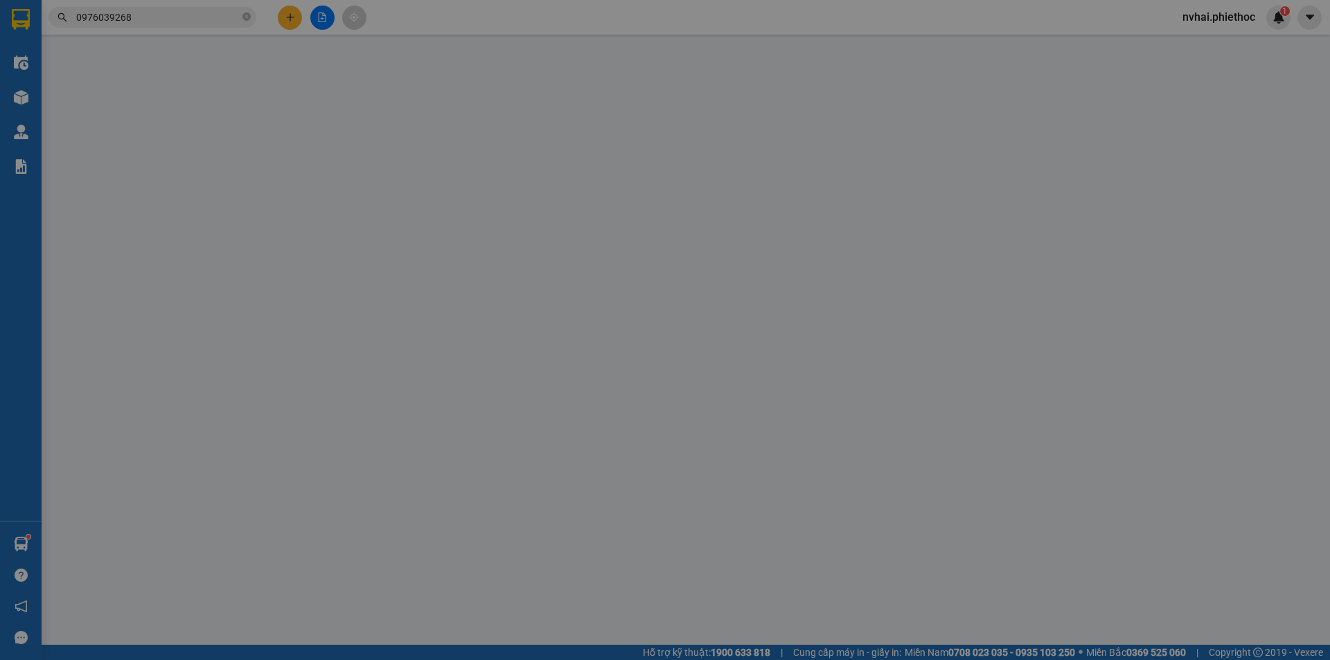
type input "0968789597"
type input "chú long"
type input "0976039268"
type input "a sỹ"
type input "30.000"
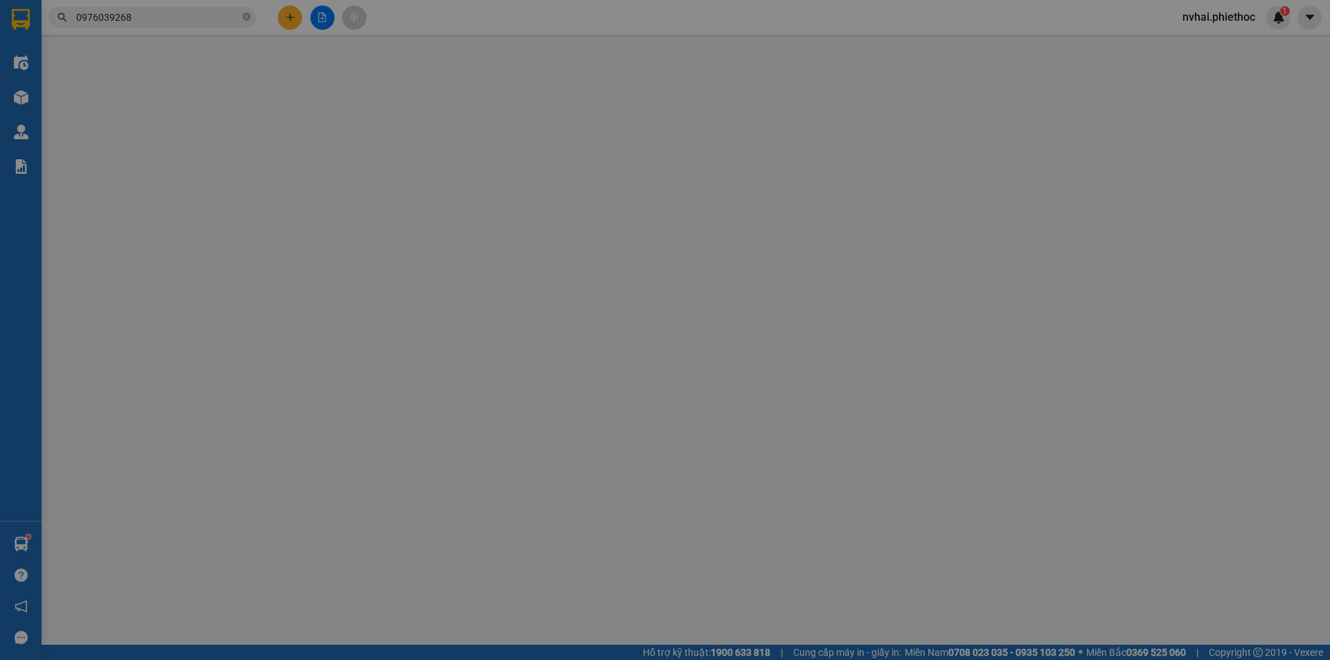
type input "30.000"
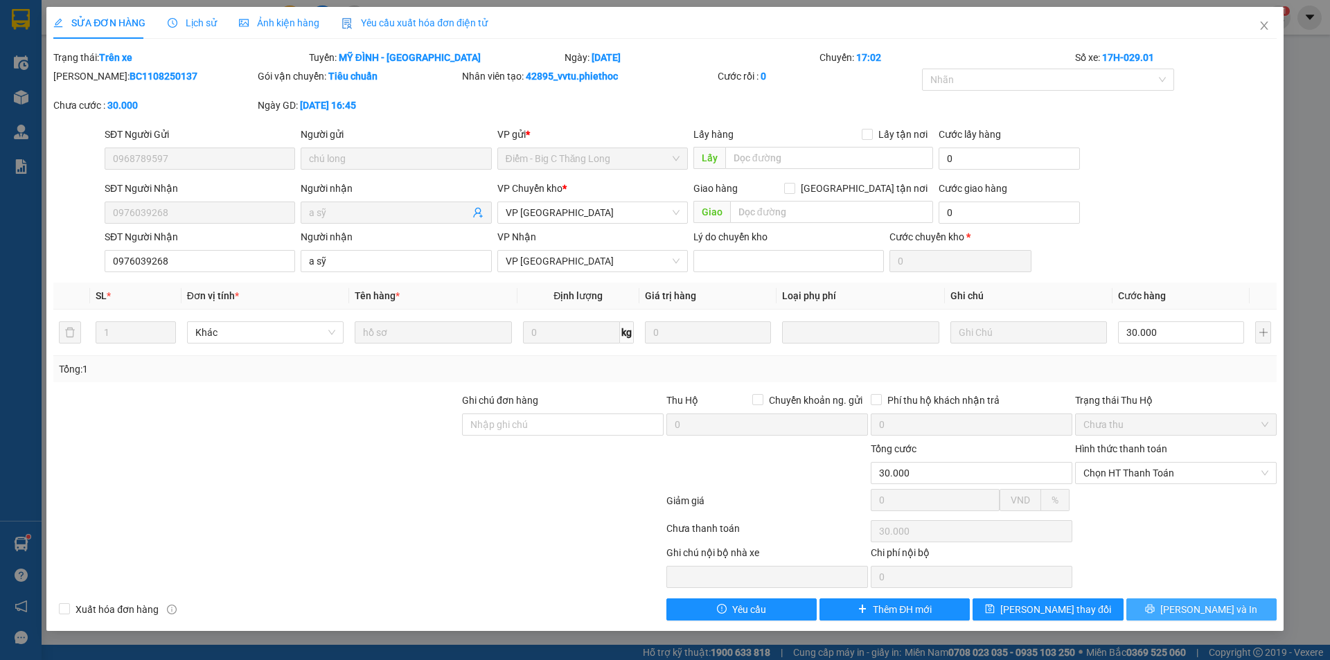
click at [1172, 608] on button "[PERSON_NAME] và In" at bounding box center [1202, 610] width 150 height 22
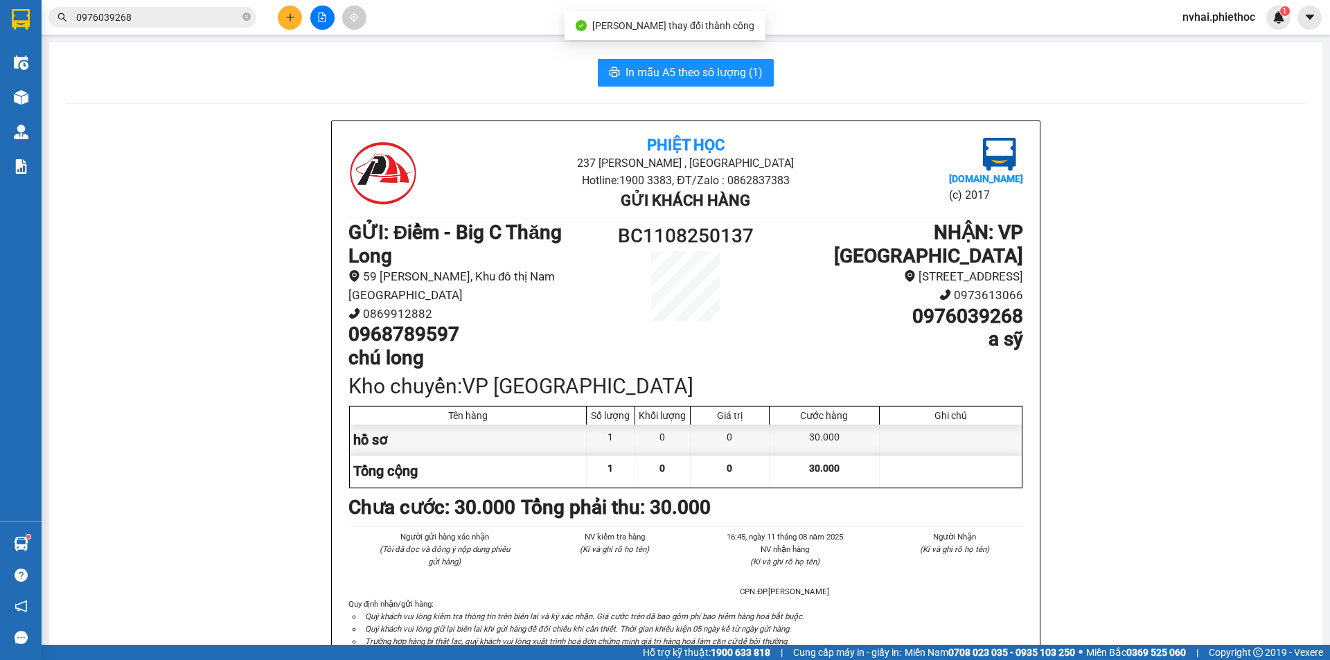
click at [700, 69] on span "In mẫu A5 theo số lượng (1)" at bounding box center [694, 72] width 137 height 17
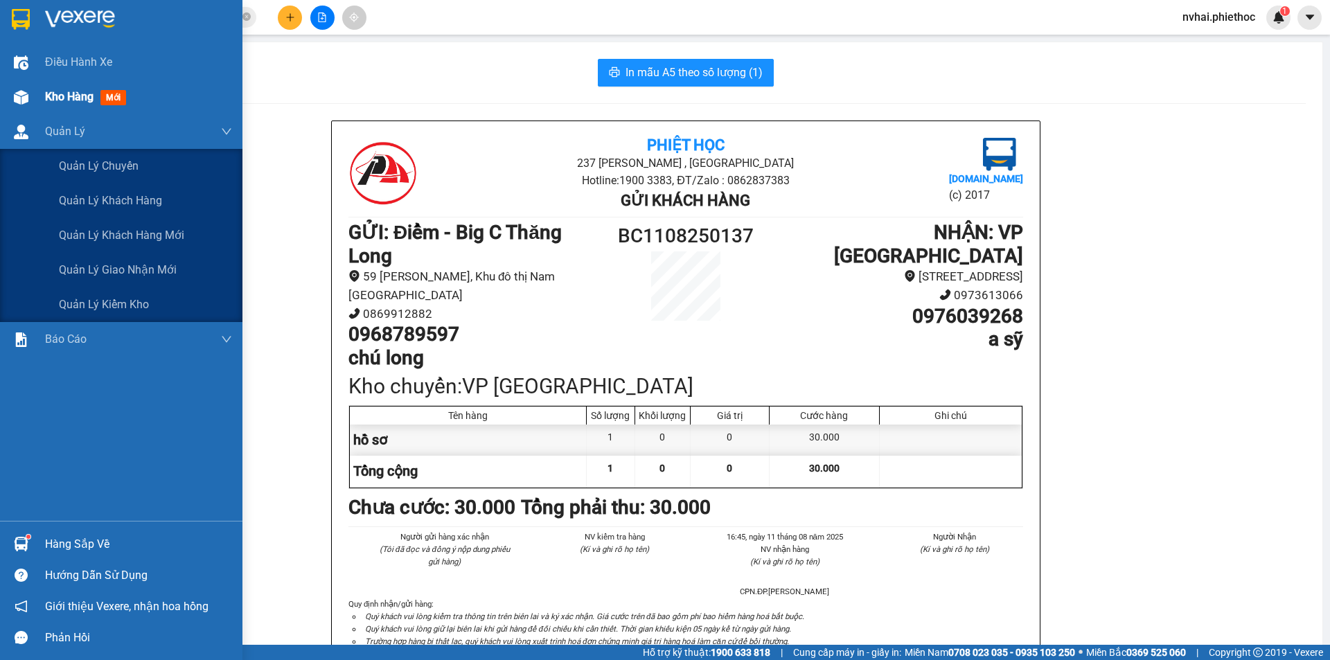
click at [21, 100] on img at bounding box center [21, 97] width 15 height 15
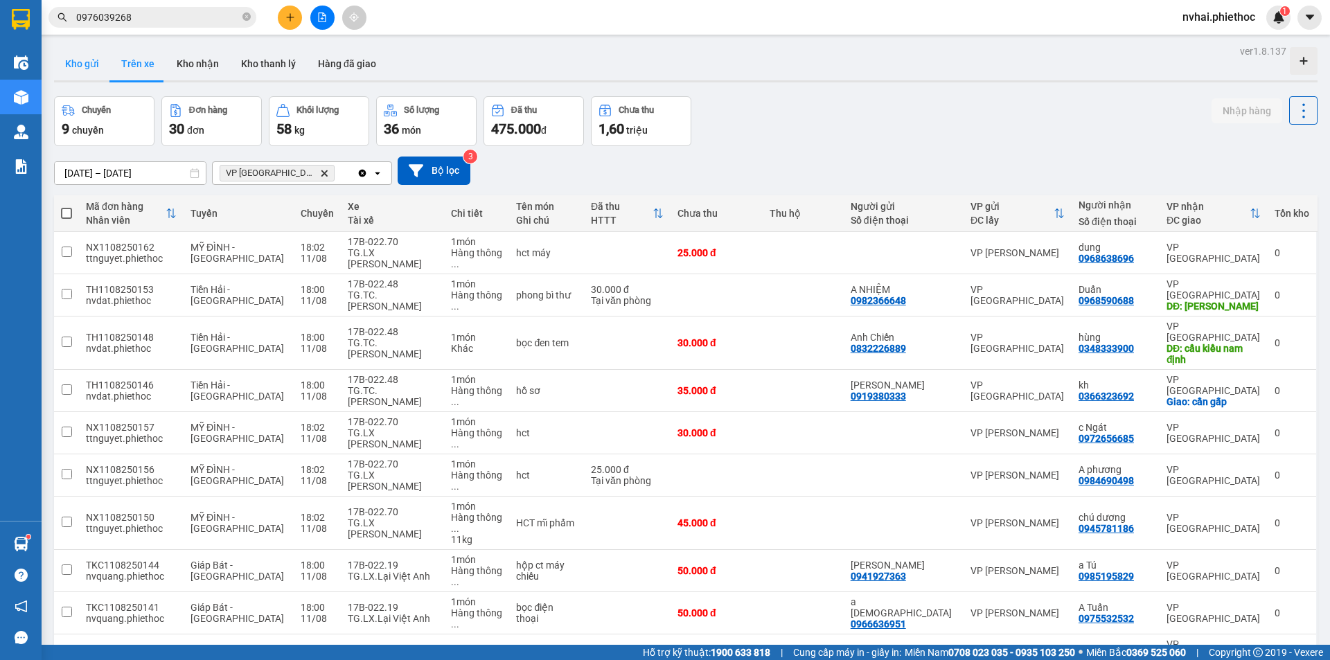
click at [78, 57] on button "Kho gửi" at bounding box center [82, 63] width 56 height 33
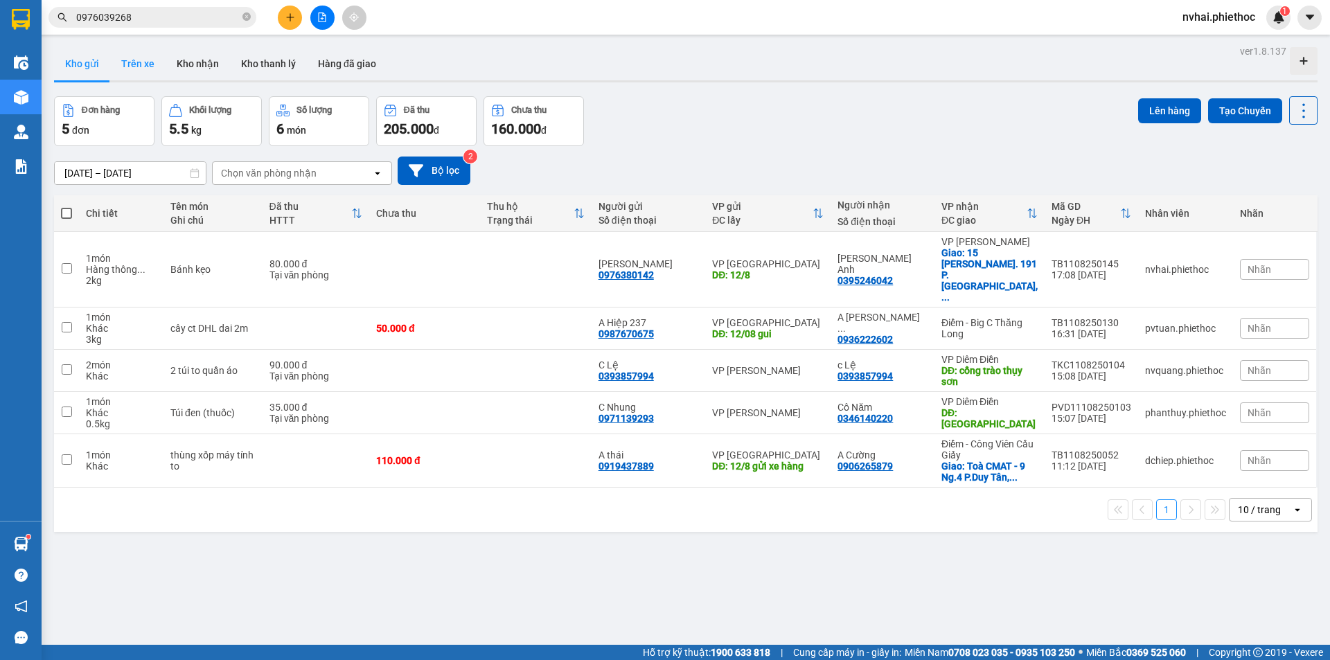
click at [140, 60] on button "Trên xe" at bounding box center [137, 63] width 55 height 33
